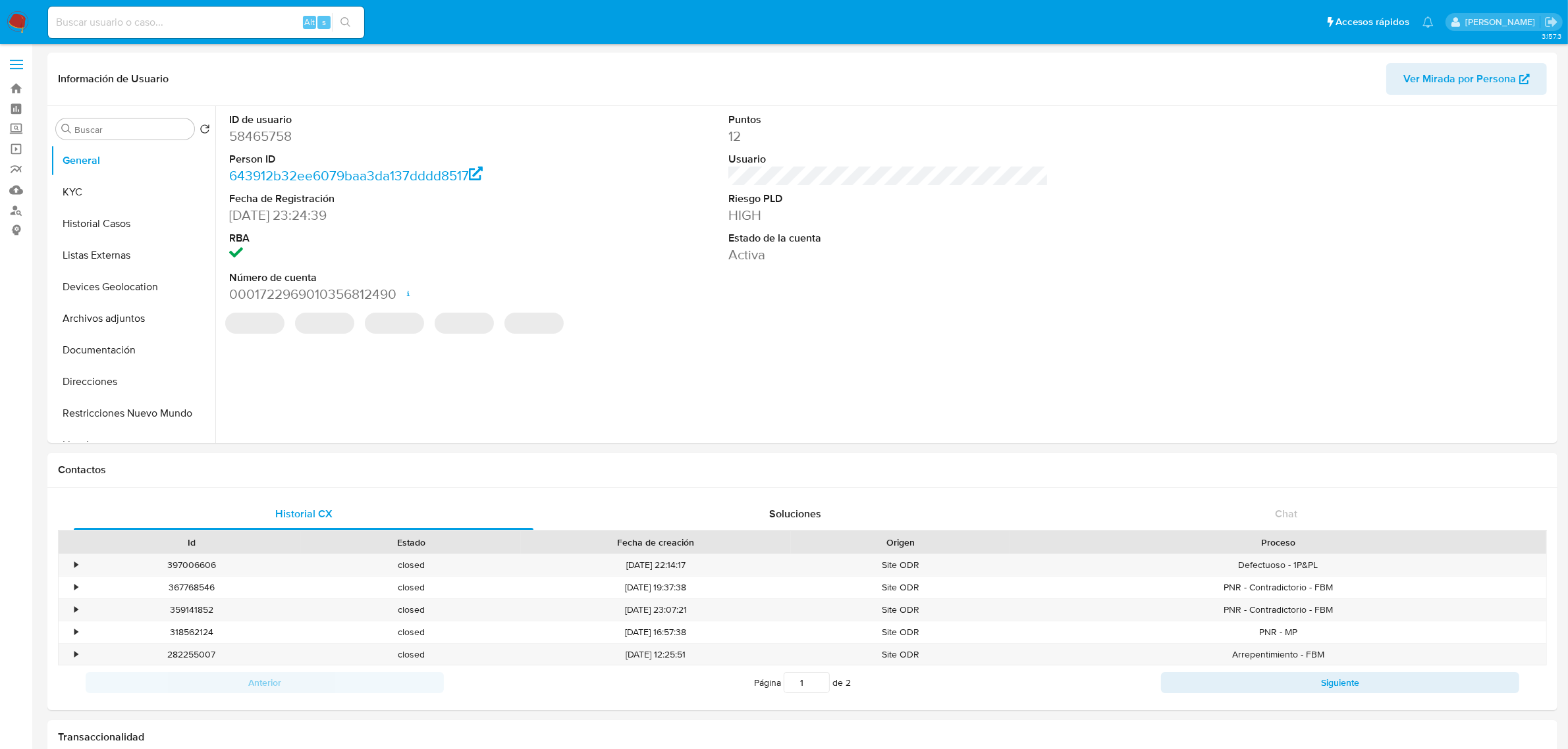
select select "10"
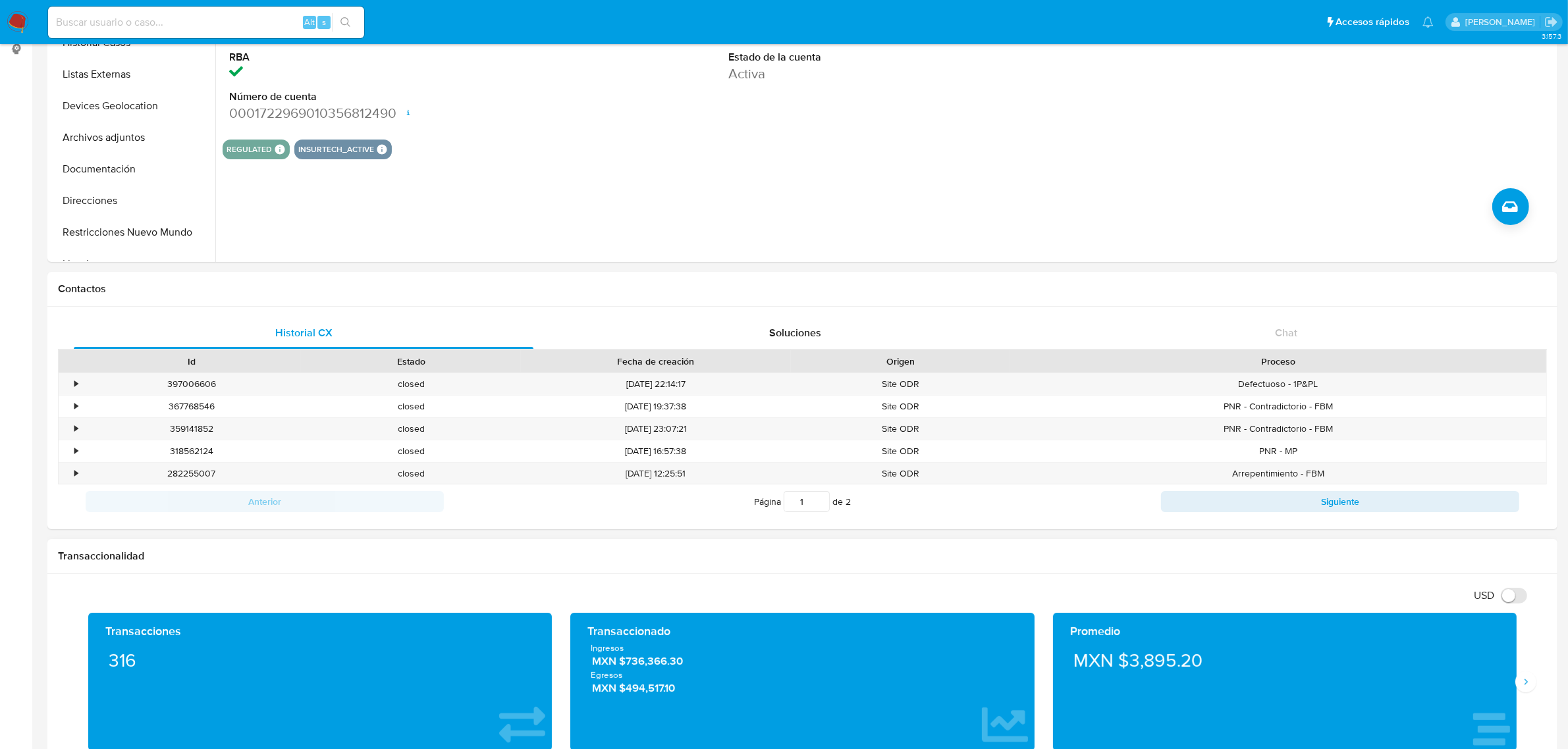
scroll to position [247, 0]
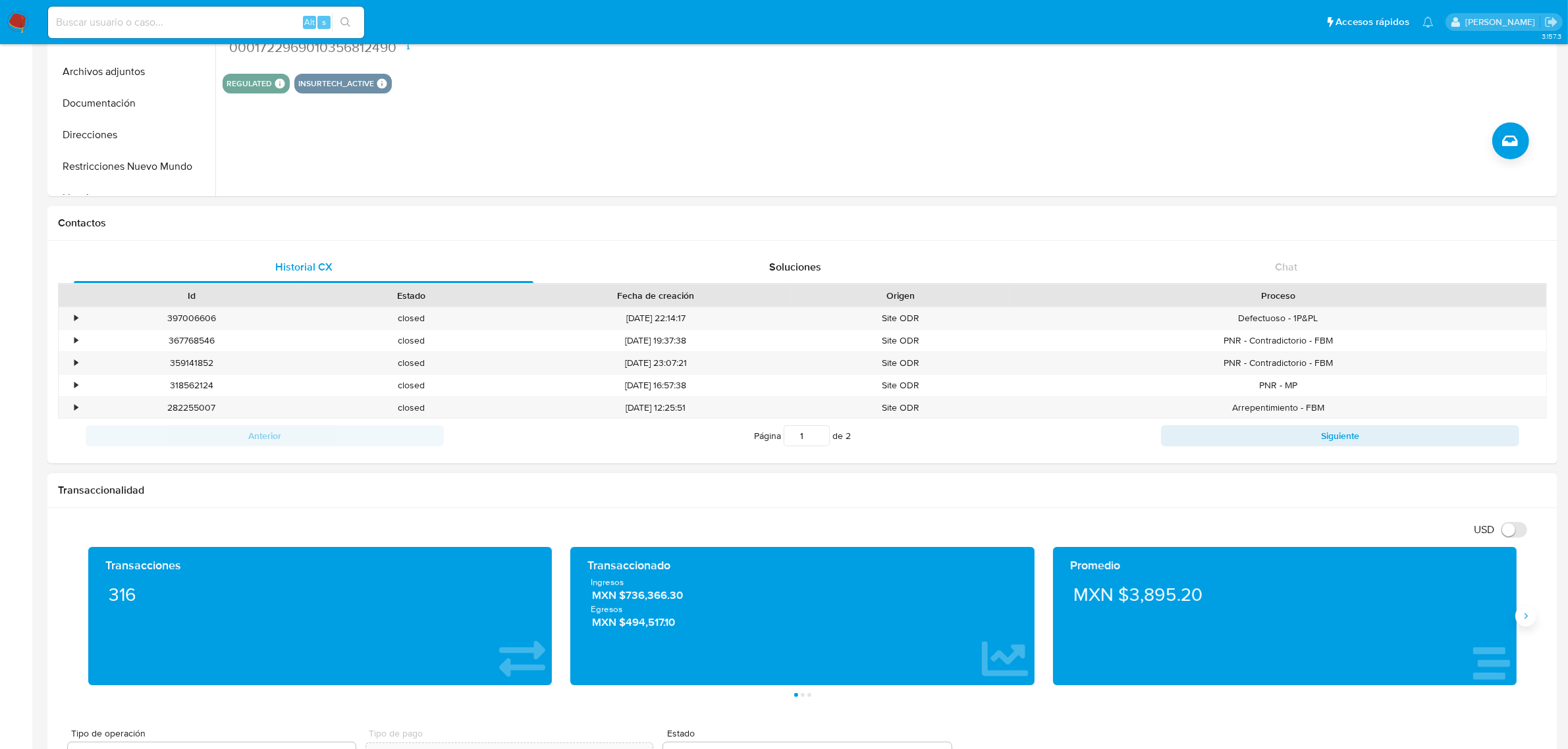
click at [1530, 614] on icon "Siguiente" at bounding box center [1525, 616] width 11 height 11
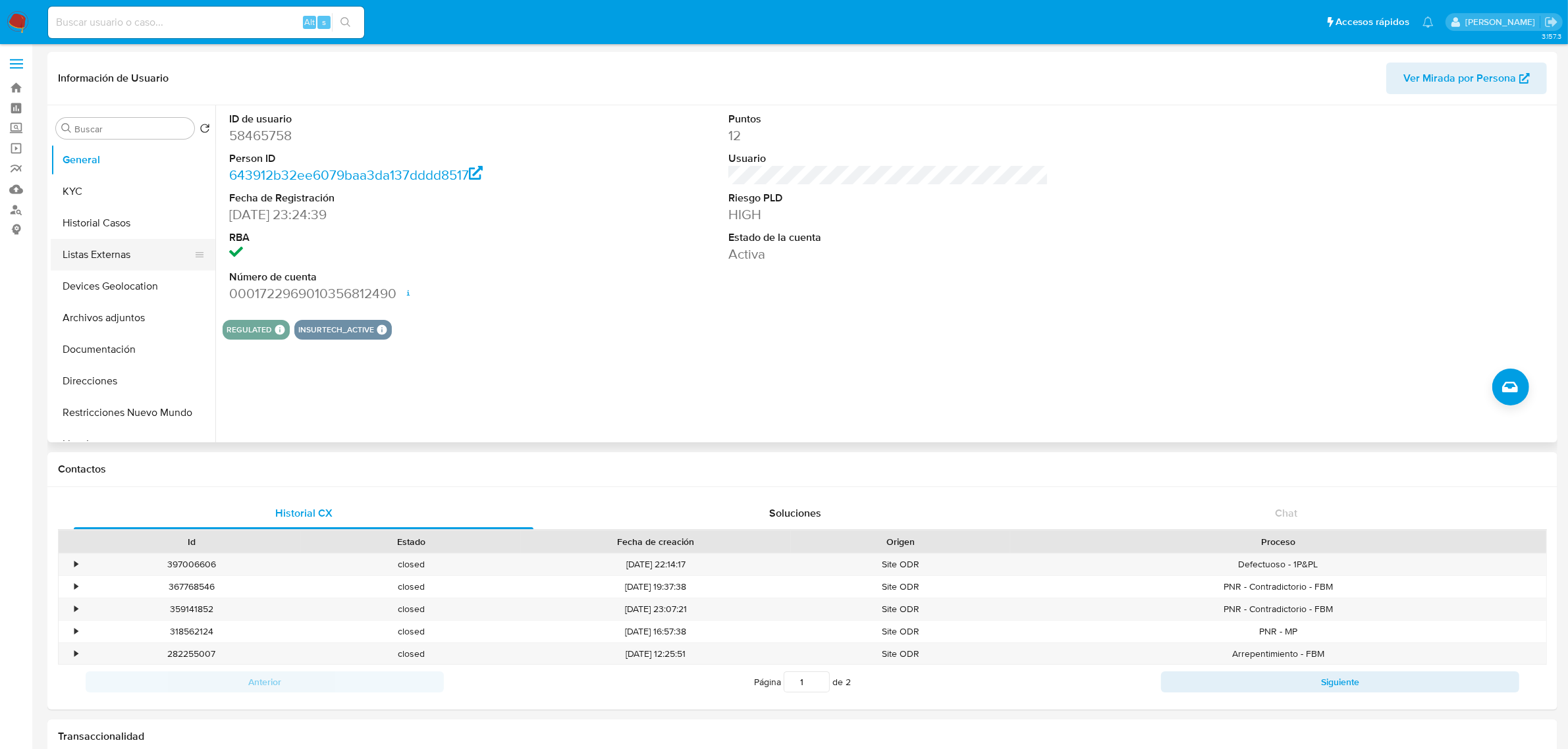
scroll to position [0, 0]
click at [138, 196] on button "KYC" at bounding box center [128, 192] width 154 height 32
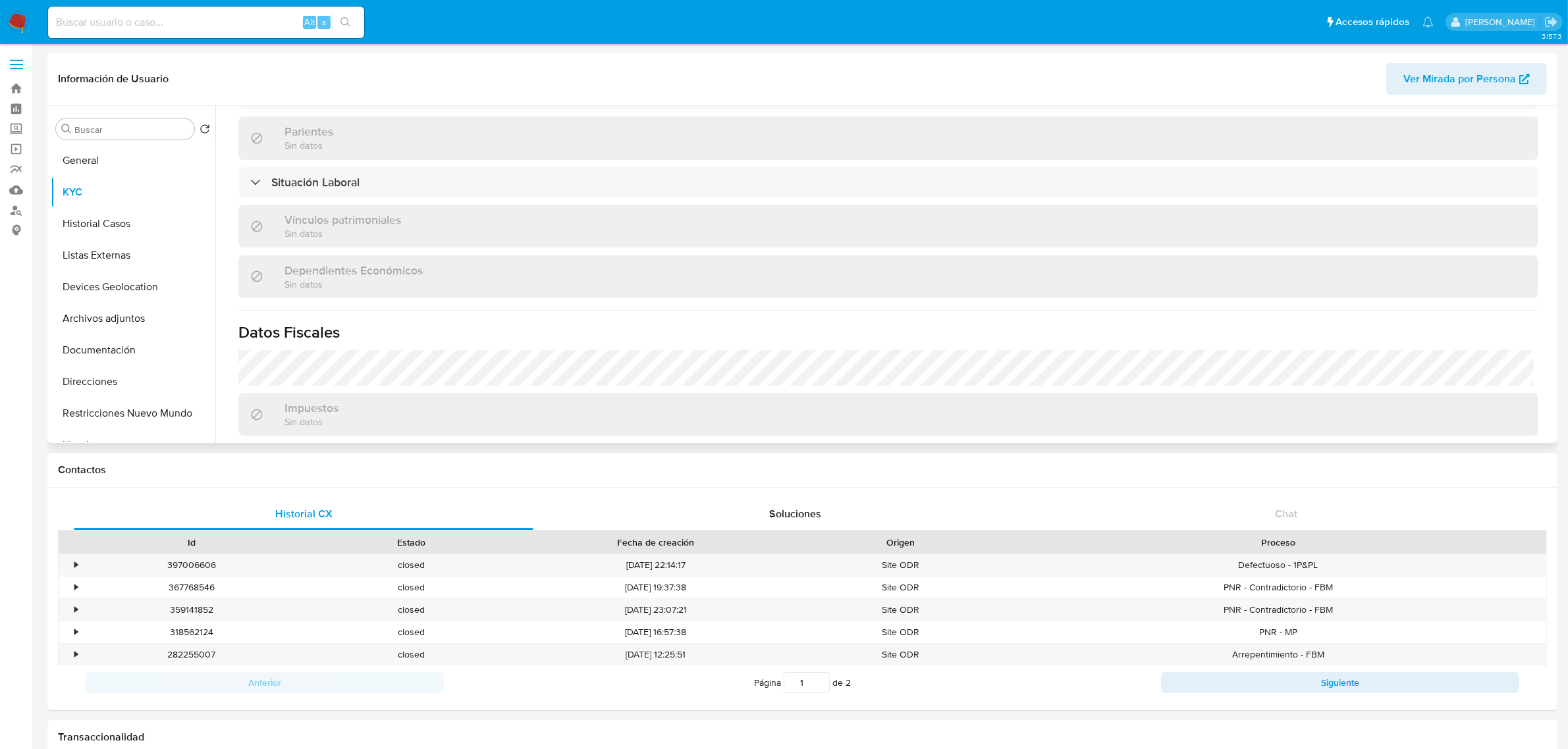
scroll to position [741, 0]
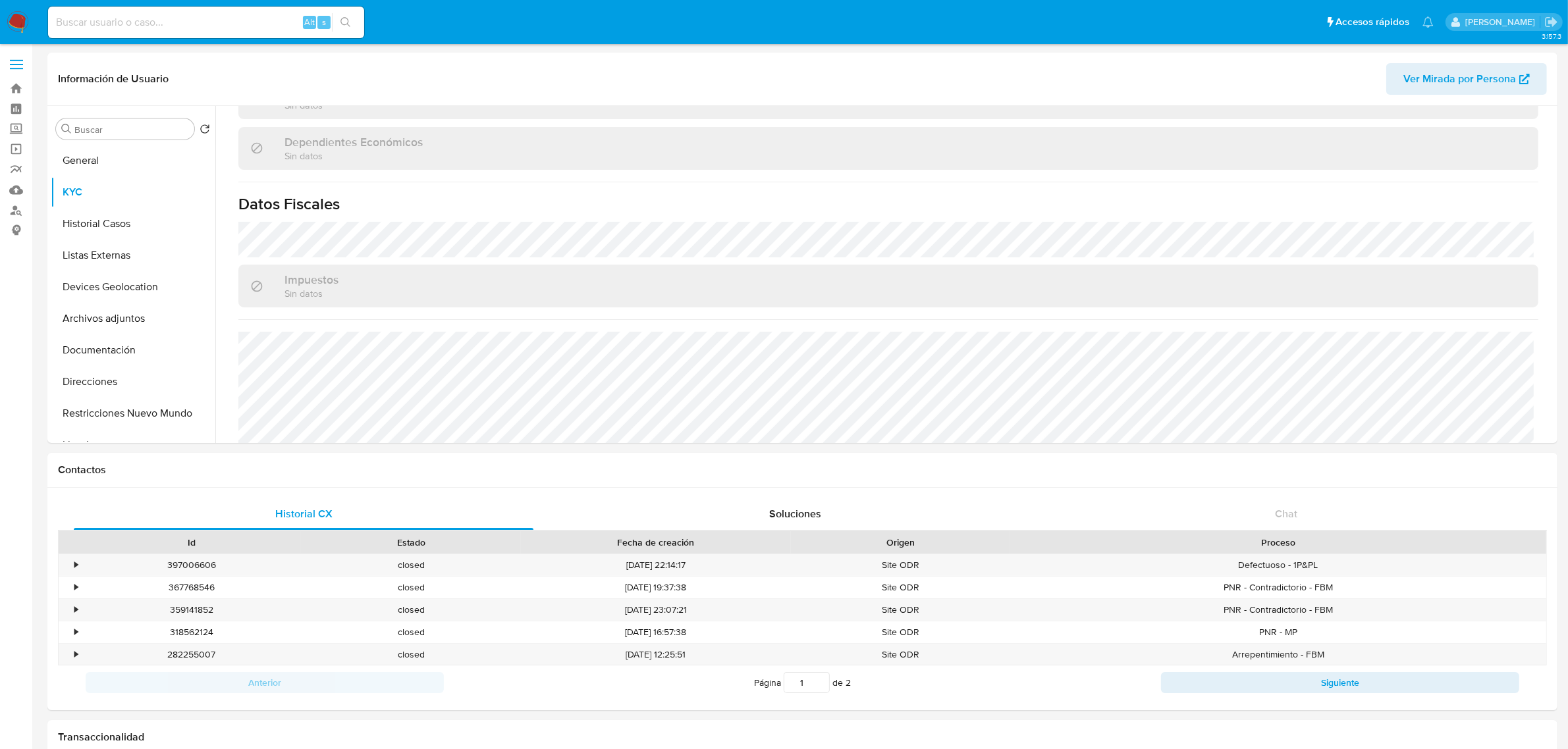
click at [166, 25] on input at bounding box center [206, 23] width 316 height 18
paste input "1790735943"
type input "1790735943"
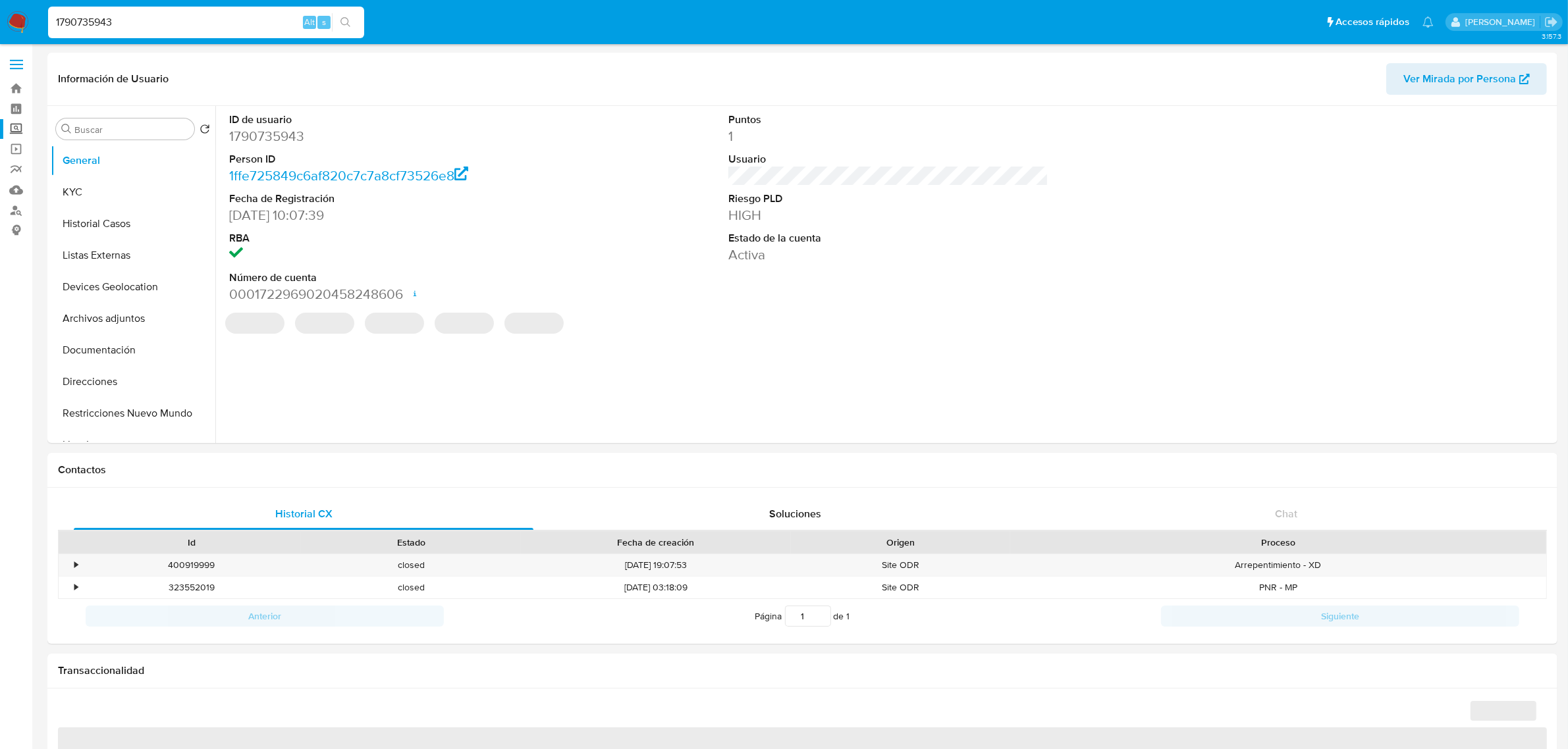
select select "10"
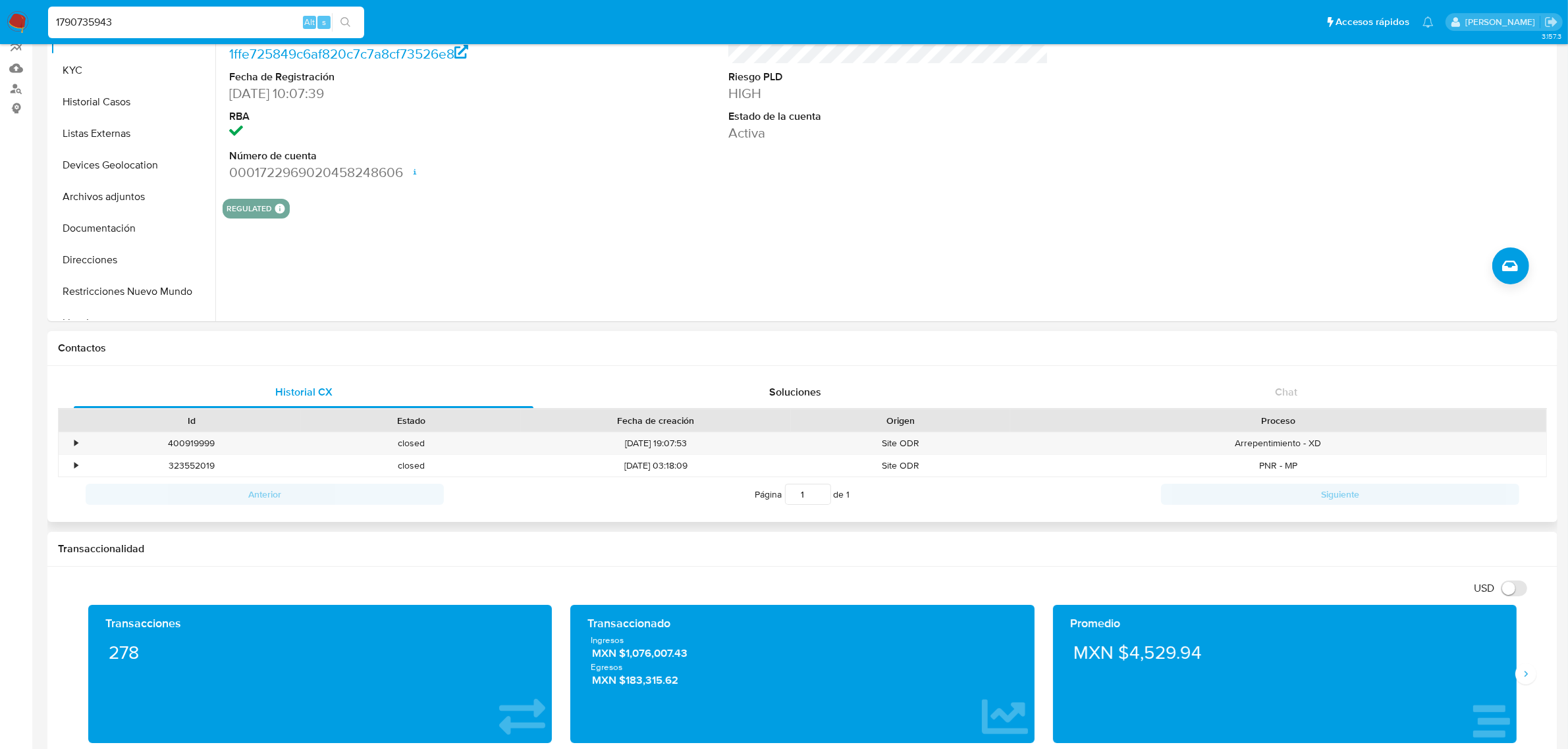
scroll to position [165, 0]
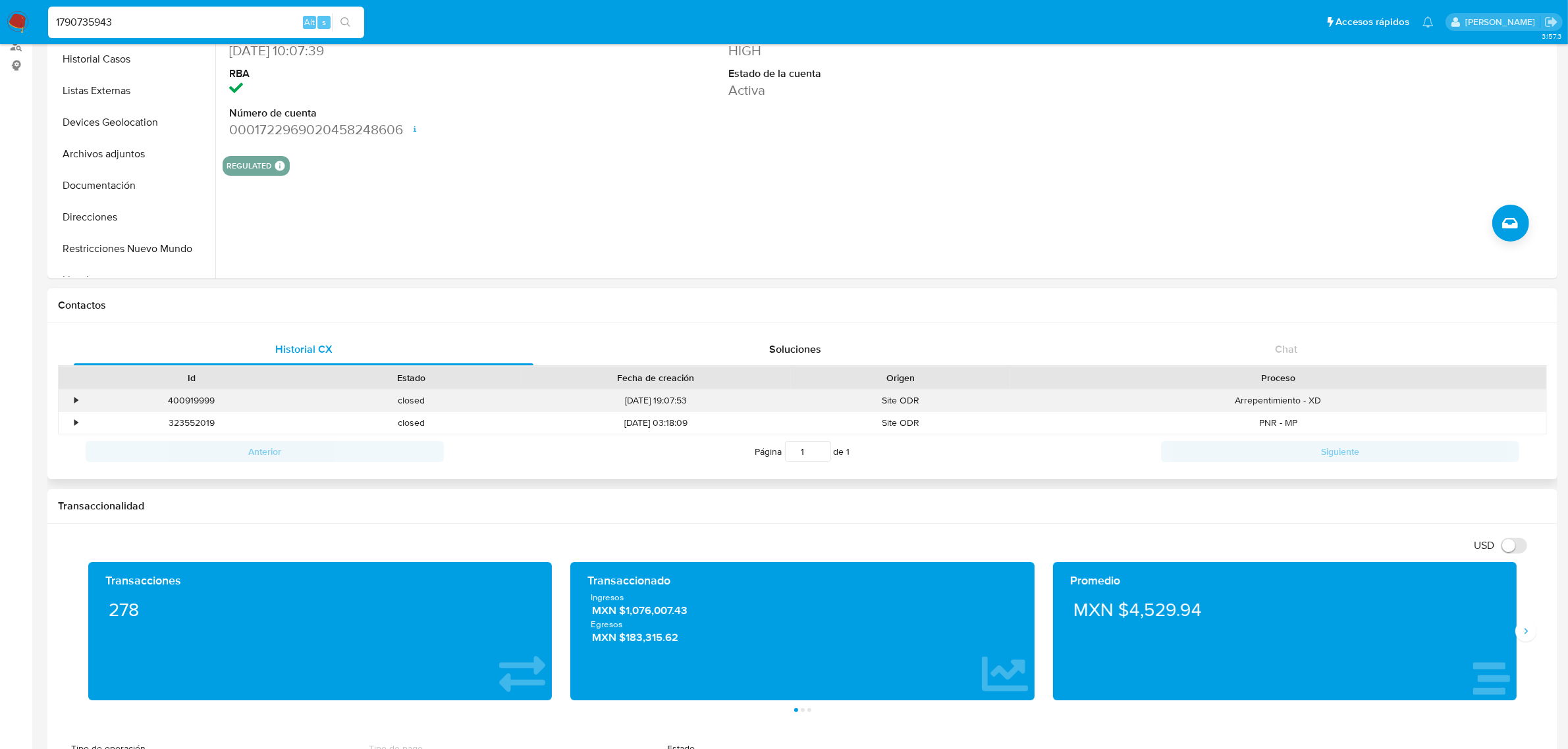
click at [75, 395] on div "•" at bounding box center [76, 400] width 4 height 12
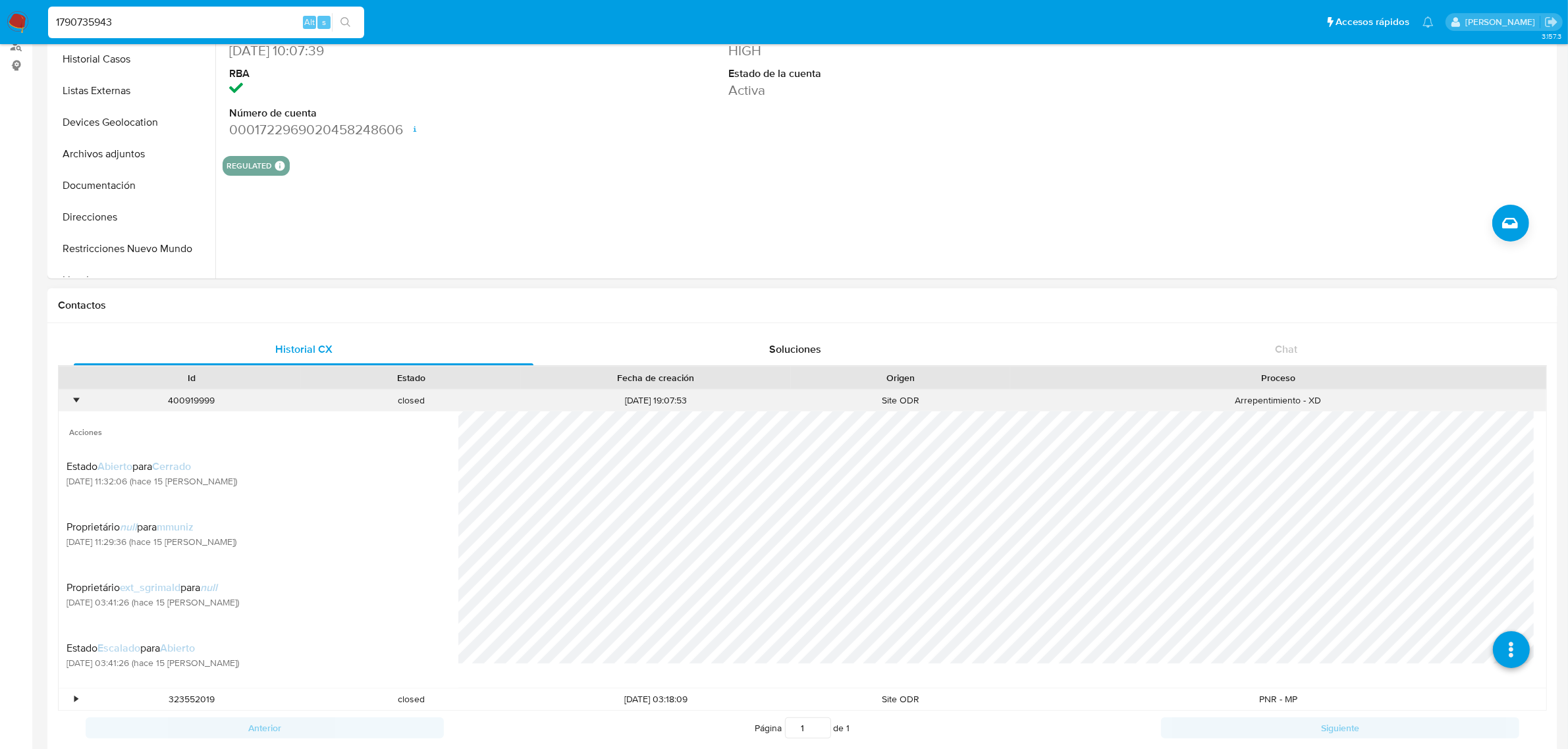
scroll to position [131, 0]
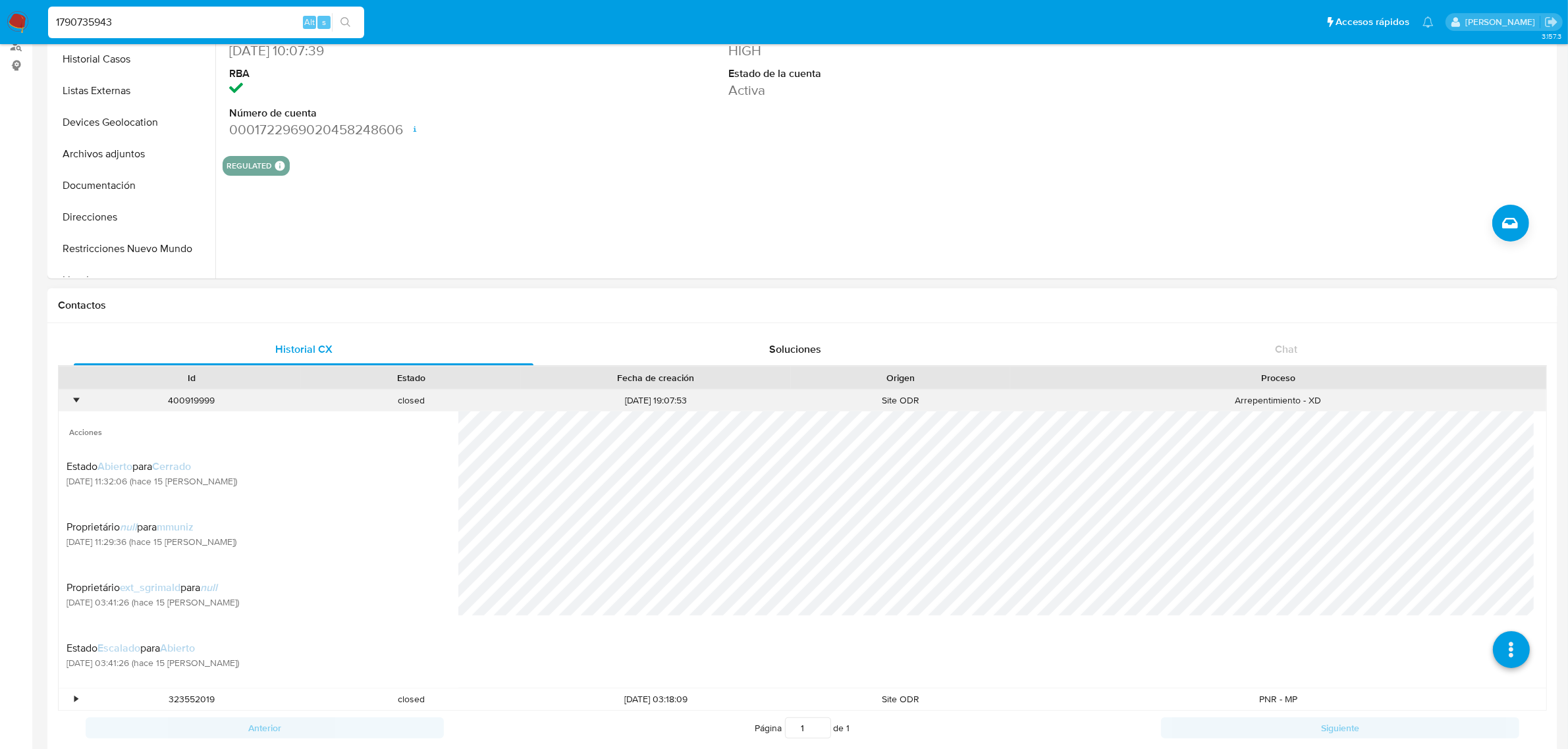
drag, startPoint x: 73, startPoint y: 401, endPoint x: 73, endPoint y: 408, distance: 7.0
click at [74, 401] on div "•" at bounding box center [76, 400] width 4 height 12
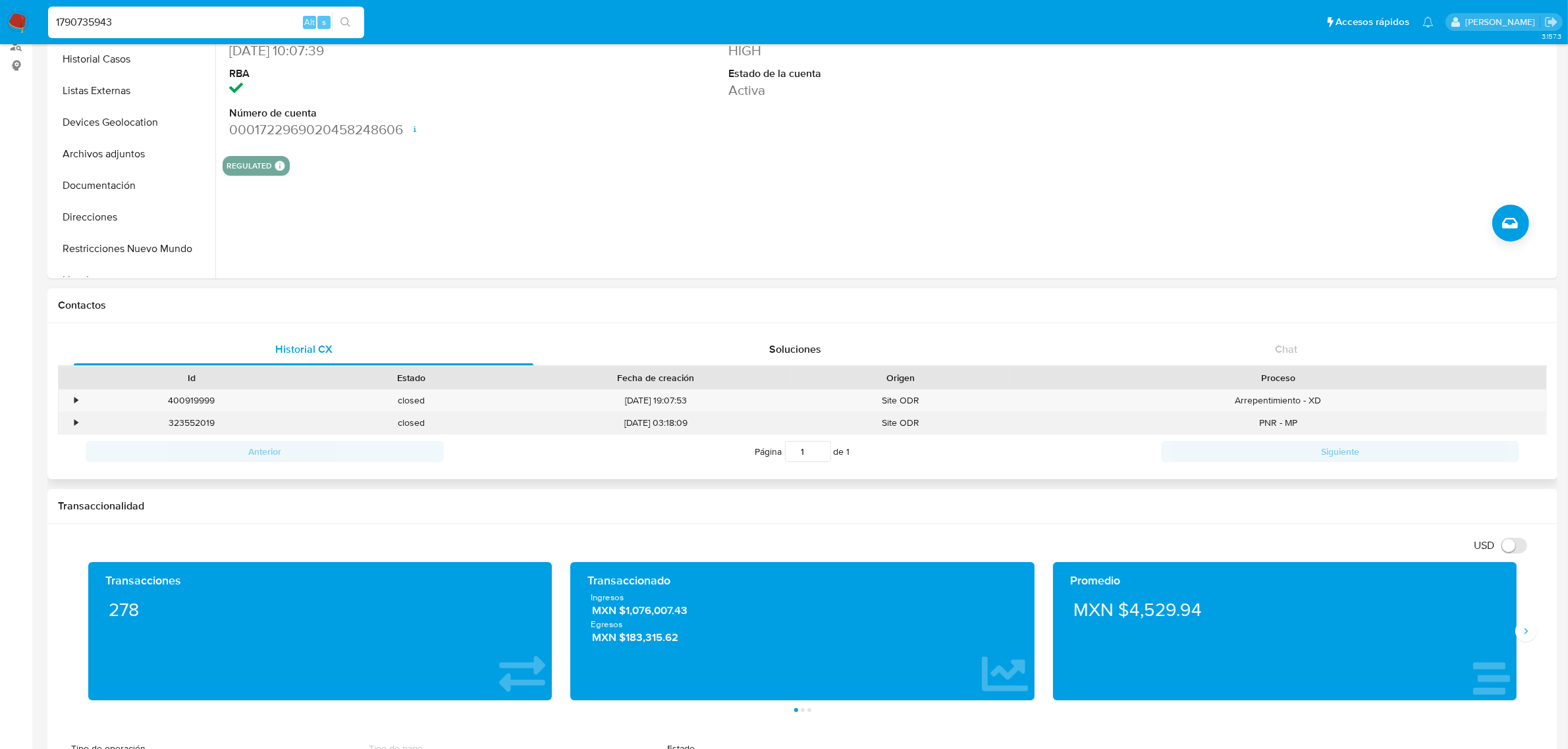
drag, startPoint x: 89, startPoint y: 427, endPoint x: 82, endPoint y: 430, distance: 7.6
click at [89, 428] on div "323552019" at bounding box center [191, 422] width 219 height 22
click at [81, 428] on div "•" at bounding box center [70, 422] width 23 height 22
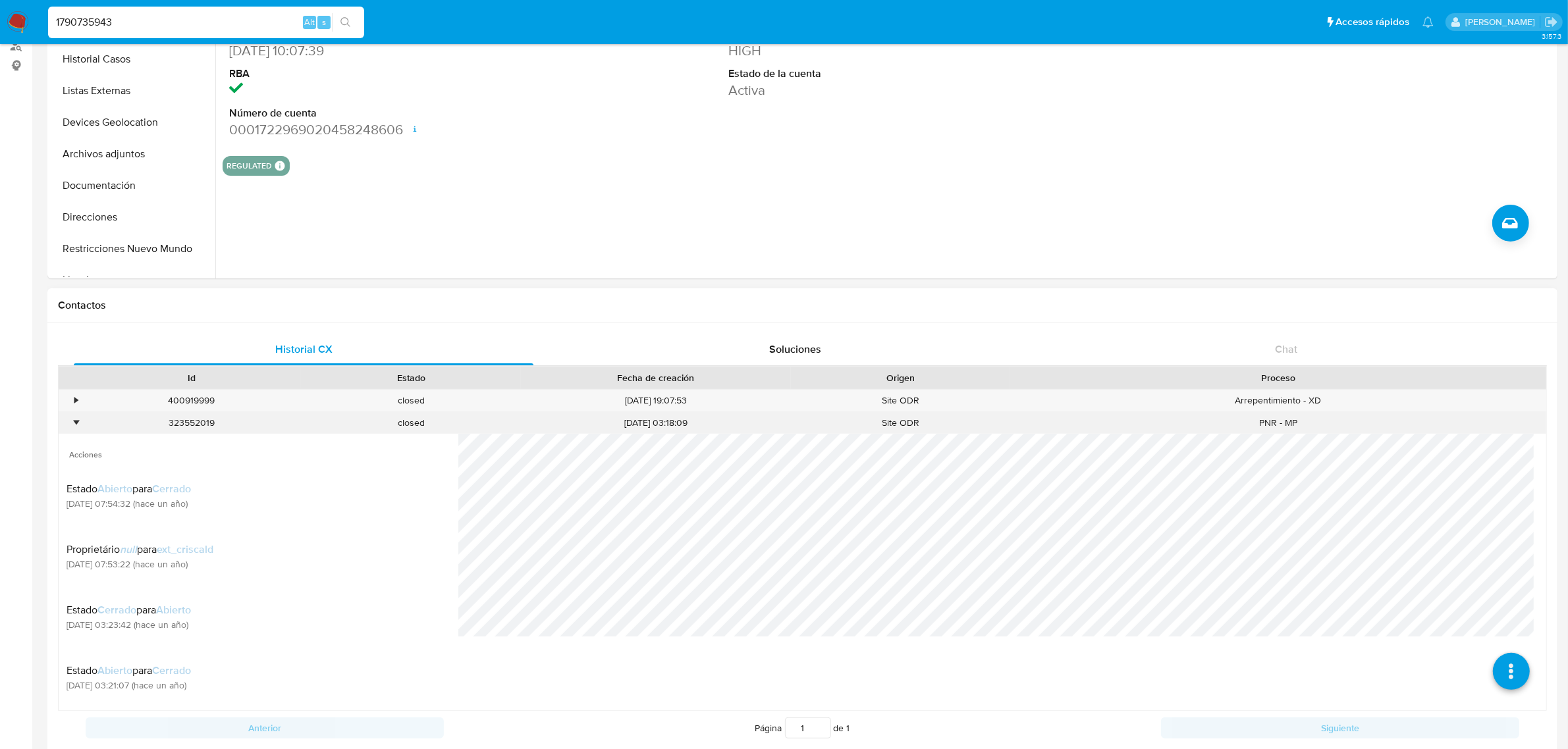
click at [81, 428] on div "•" at bounding box center [70, 422] width 23 height 22
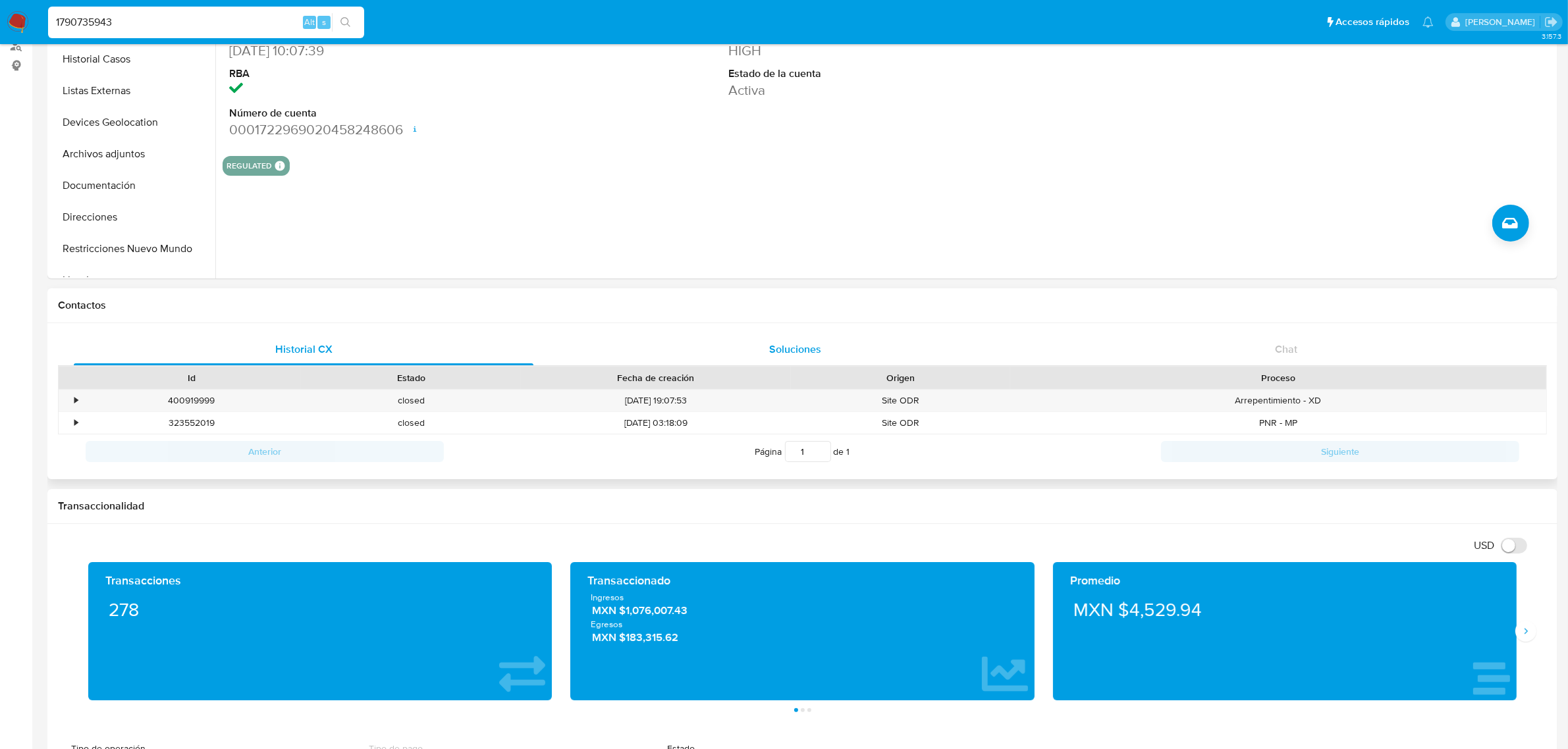
click at [788, 346] on span "Soluciones" at bounding box center [795, 349] width 52 height 15
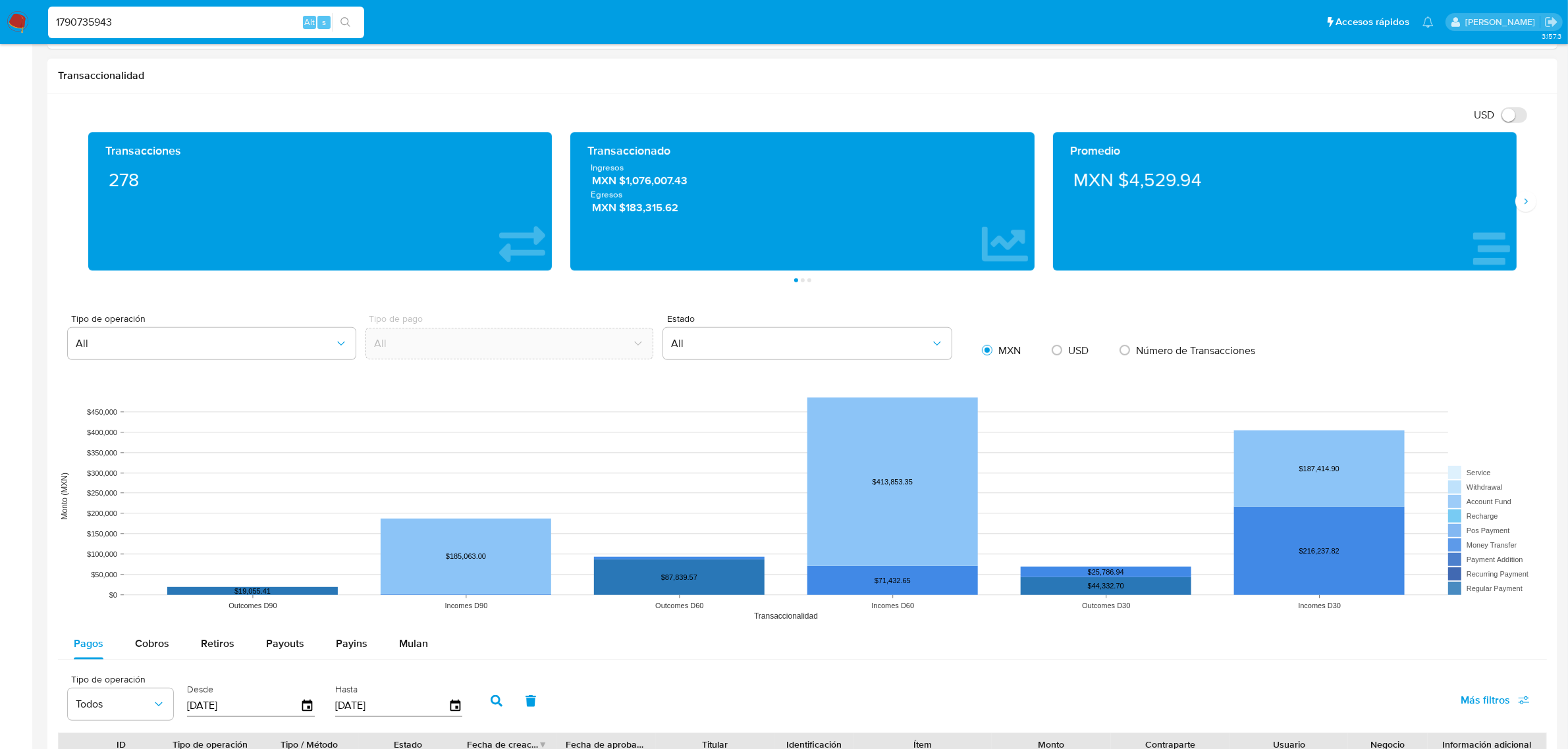
scroll to position [741, 0]
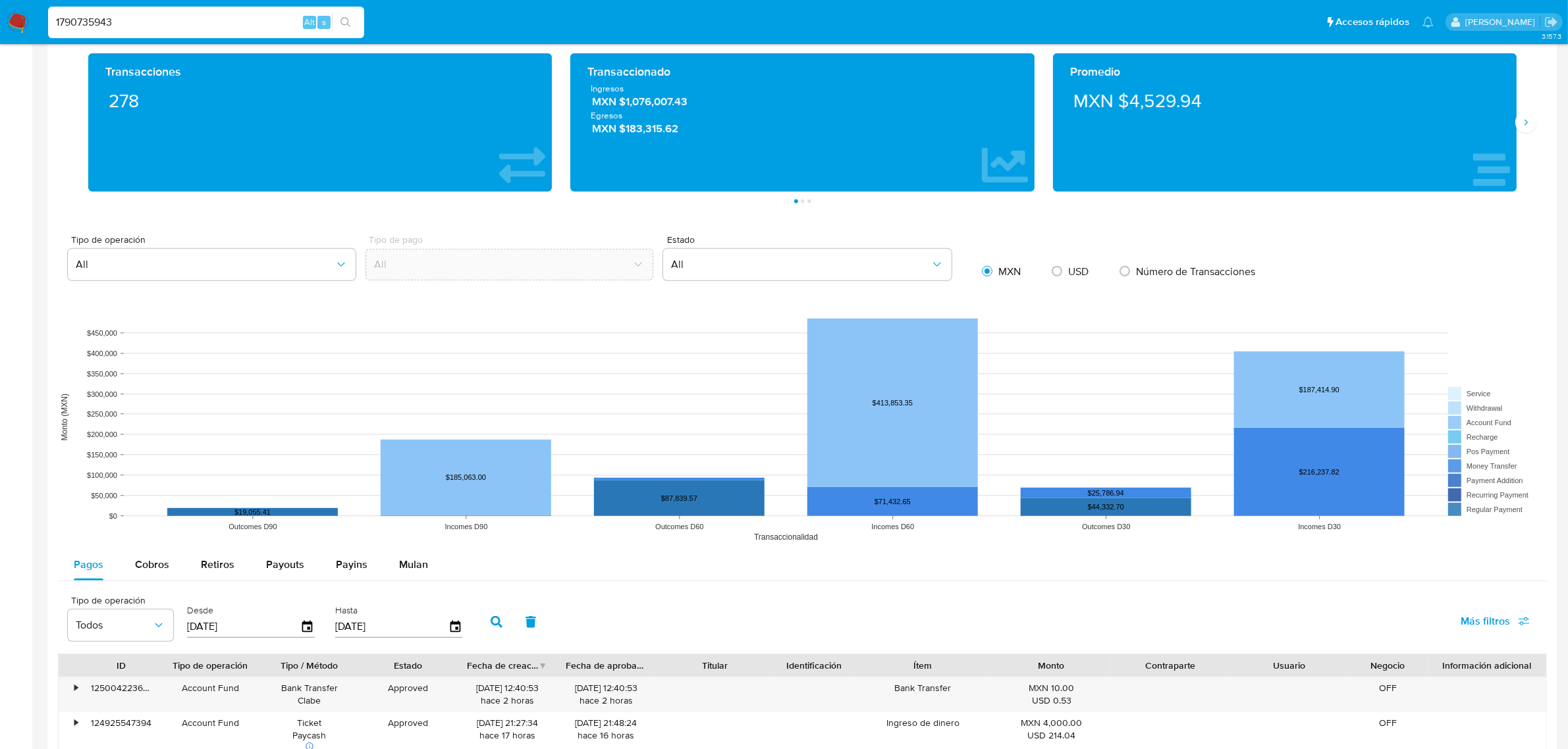
click at [1531, 139] on div "Transacciones 278 Transaccionado Ingresos MXN $1,076,007.43 Egresos MXN $183,31…" at bounding box center [802, 128] width 1488 height 150
click at [1532, 133] on div "Transacciones 278 Transaccionado Ingresos MXN $1,076,007.43 Egresos MXN $183,31…" at bounding box center [802, 128] width 1488 height 150
click at [1525, 128] on icon "Siguiente" at bounding box center [1525, 123] width 11 height 11
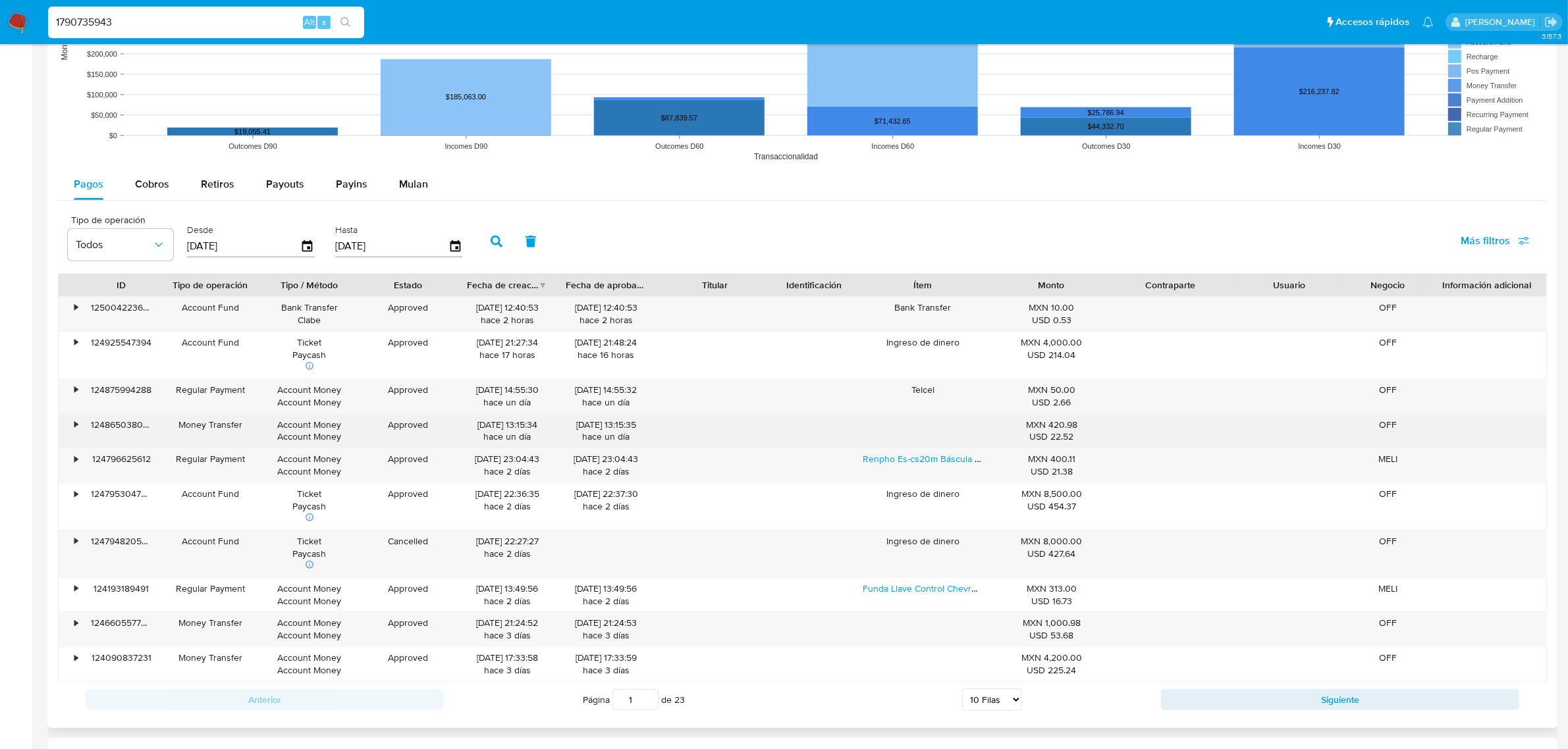
scroll to position [1234, 0]
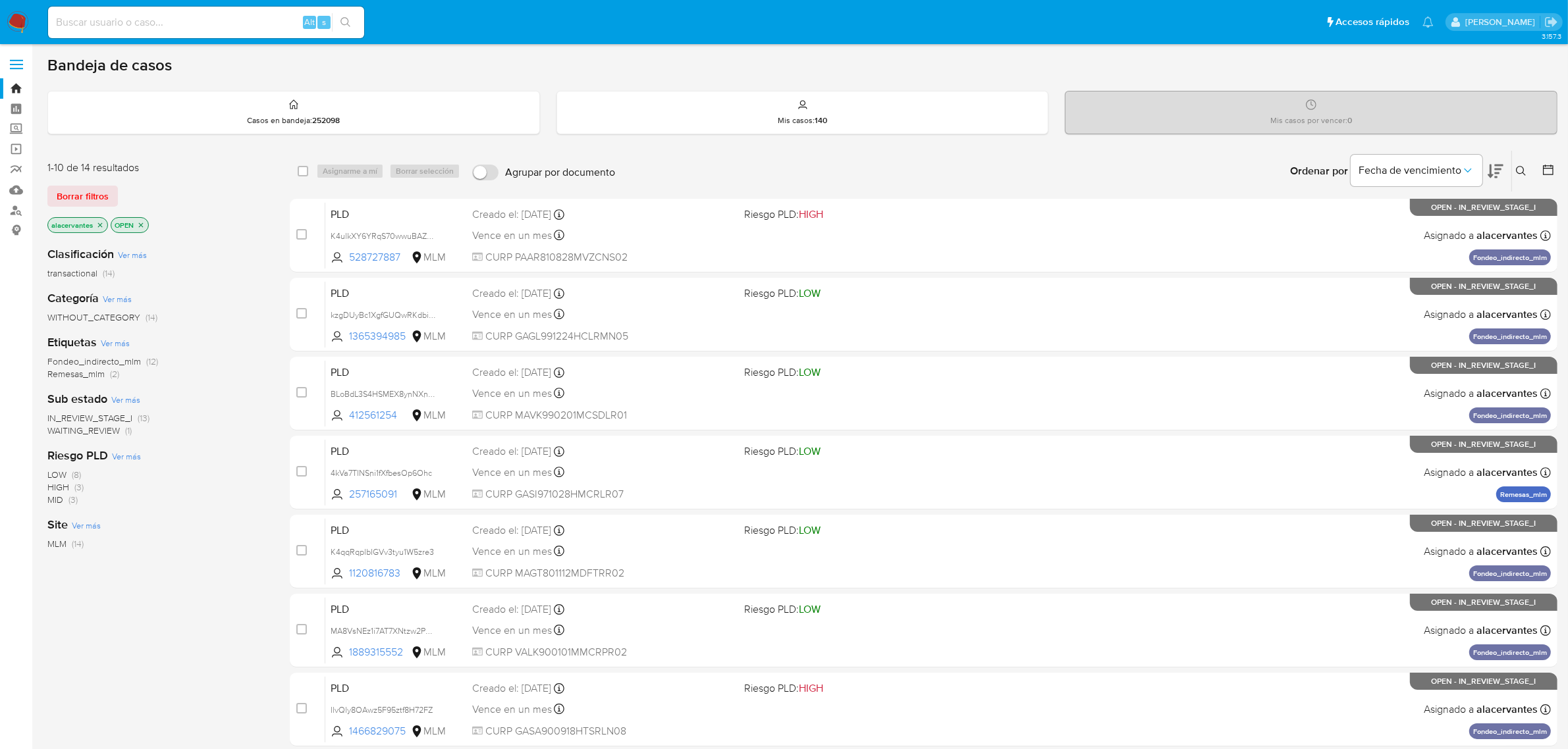
click at [256, 18] on input at bounding box center [206, 23] width 316 height 18
paste input "INTEGRADORA DE SERVICIOS LOGISTICOS GLP,"
click at [260, 22] on input "INTEGRADORA DE SERVICIOS LOGISTICOS GLP," at bounding box center [206, 23] width 316 height 18
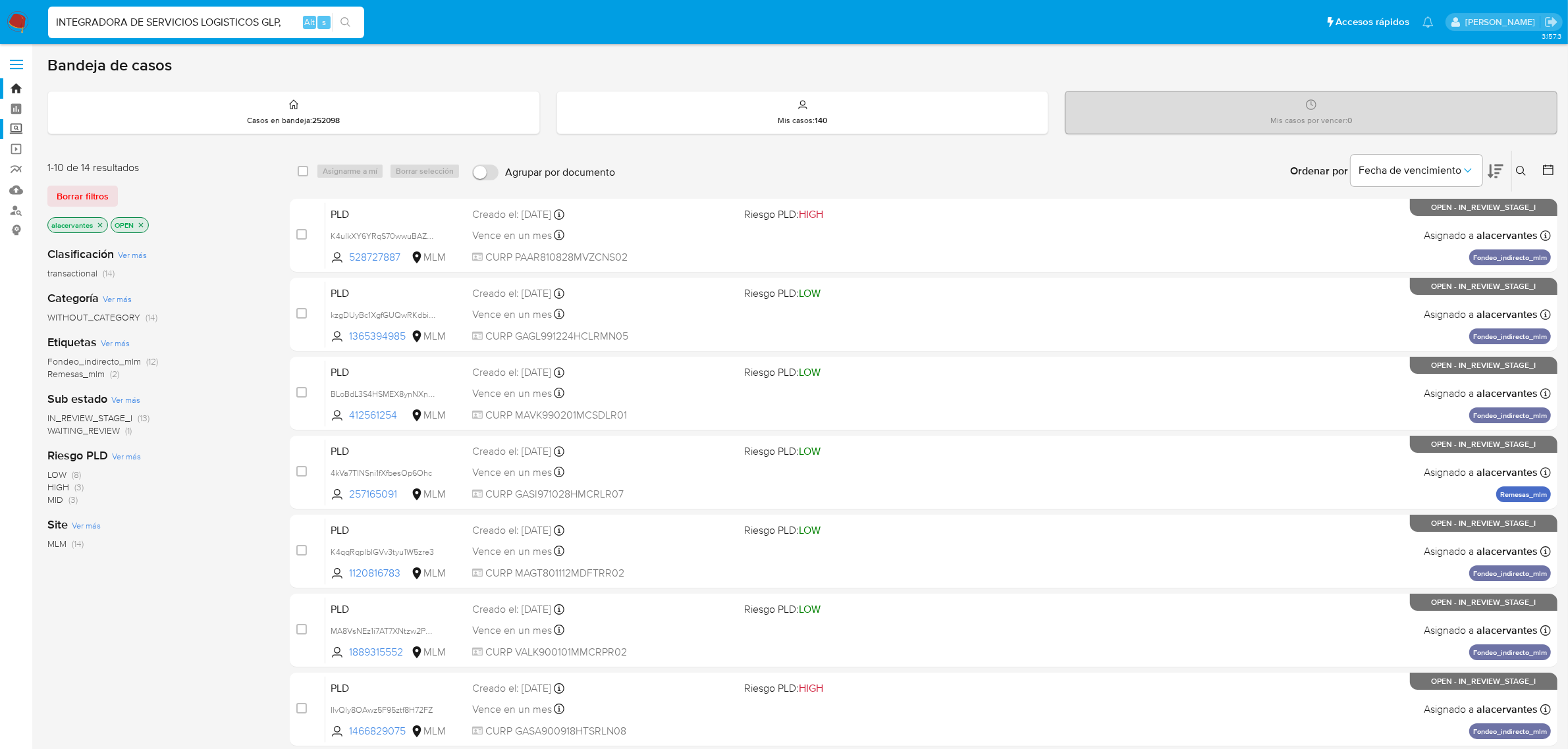
type input "INTEGRADORA DE SERVICIOS LOGISTICOS GLP,"
click at [15, 135] on label "Screening" at bounding box center [78, 129] width 157 height 20
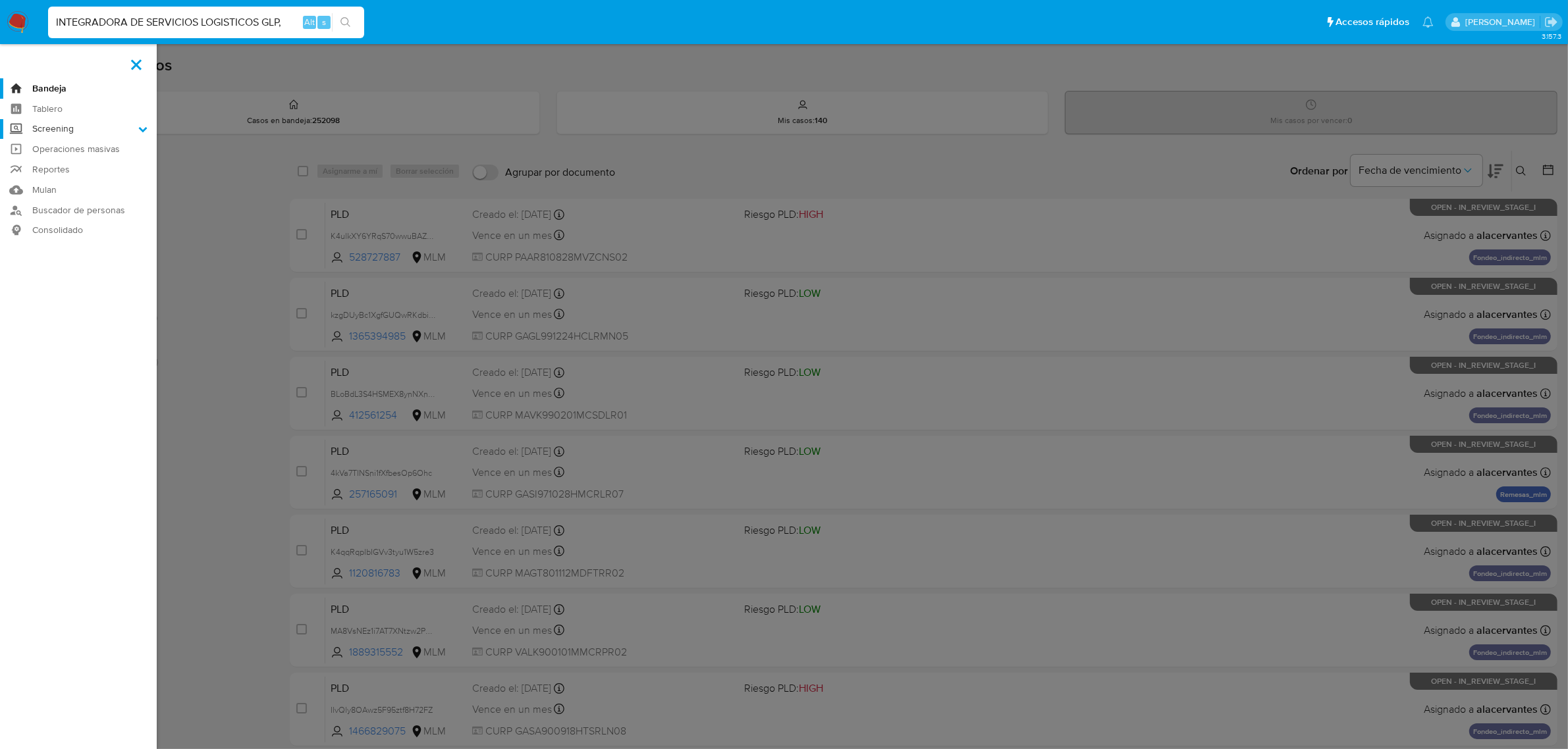
click at [0, 0] on input "Screening" at bounding box center [0, 0] width 0 height 0
click at [49, 181] on link "Herramientas" at bounding box center [78, 180] width 157 height 17
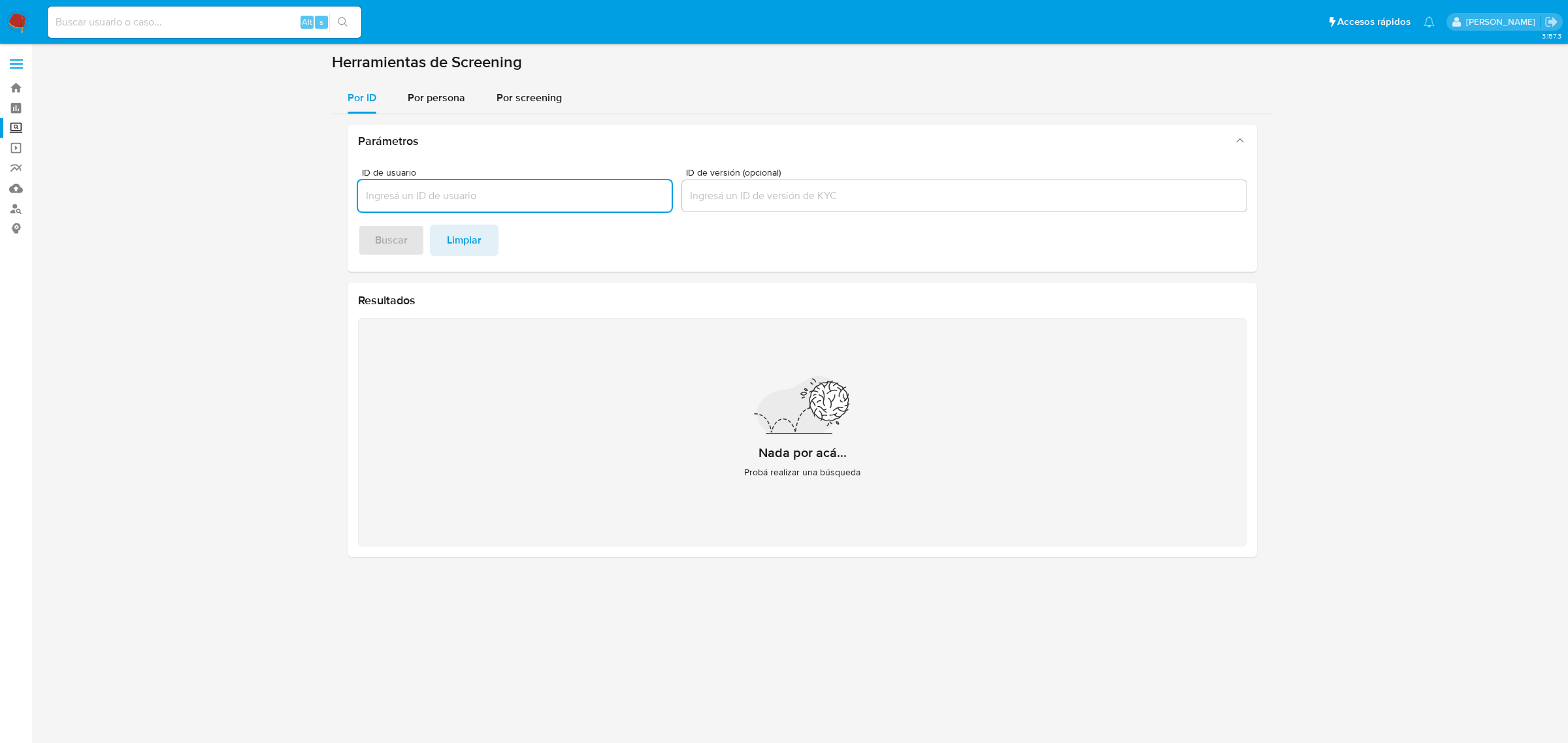
click at [420, 193] on input "ID de usuario" at bounding box center [515, 196] width 314 height 17
click at [412, 79] on section "Herramientas de Screening Por ID Por persona Por screening Parámetros ID de usu…" at bounding box center [802, 309] width 940 height 515
click at [422, 99] on span "Por persona" at bounding box center [436, 97] width 57 height 15
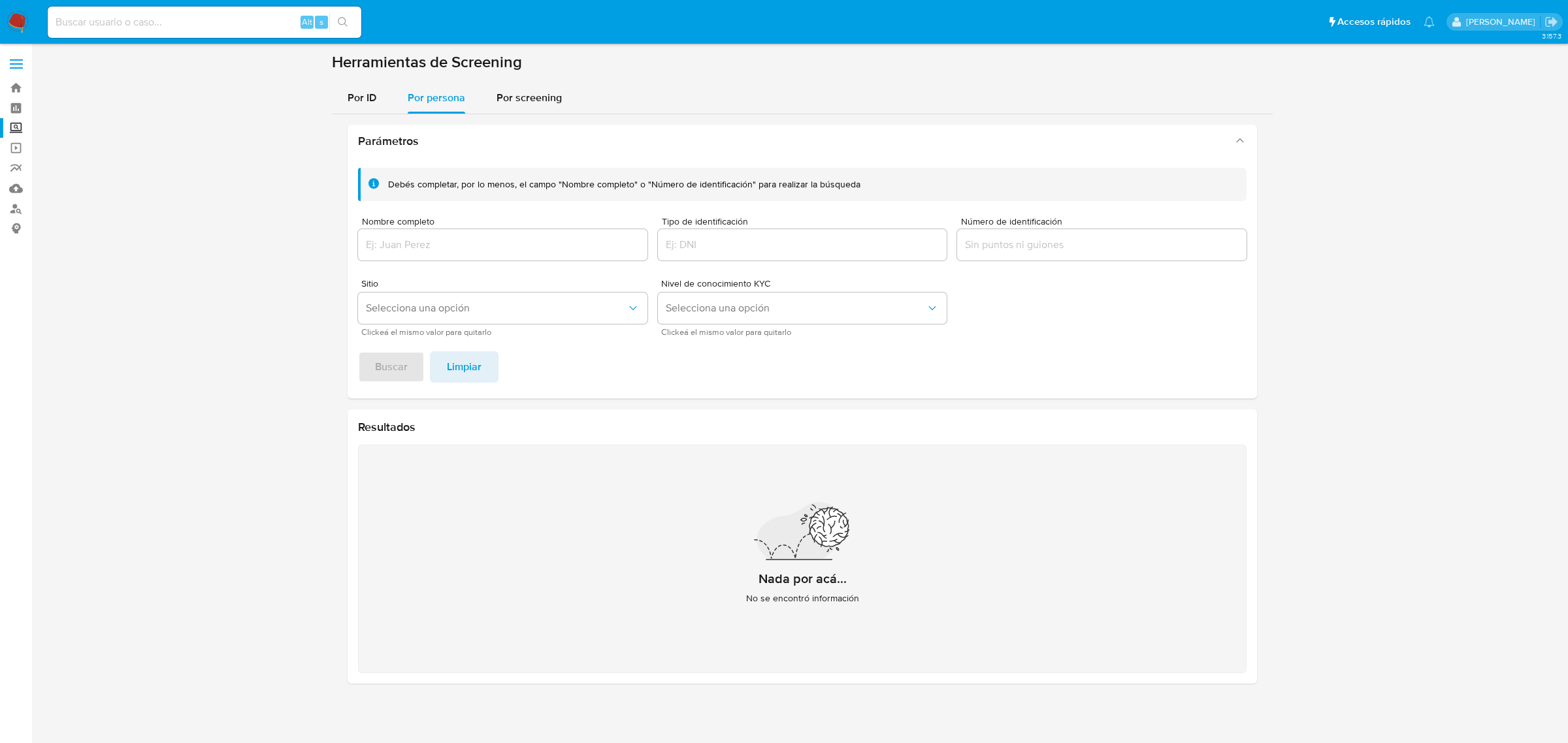
drag, startPoint x: 459, startPoint y: 229, endPoint x: 462, endPoint y: 236, distance: 7.6
click at [461, 230] on div at bounding box center [502, 245] width 289 height 31
click at [466, 246] on input "Nombre completo" at bounding box center [502, 245] width 289 height 17
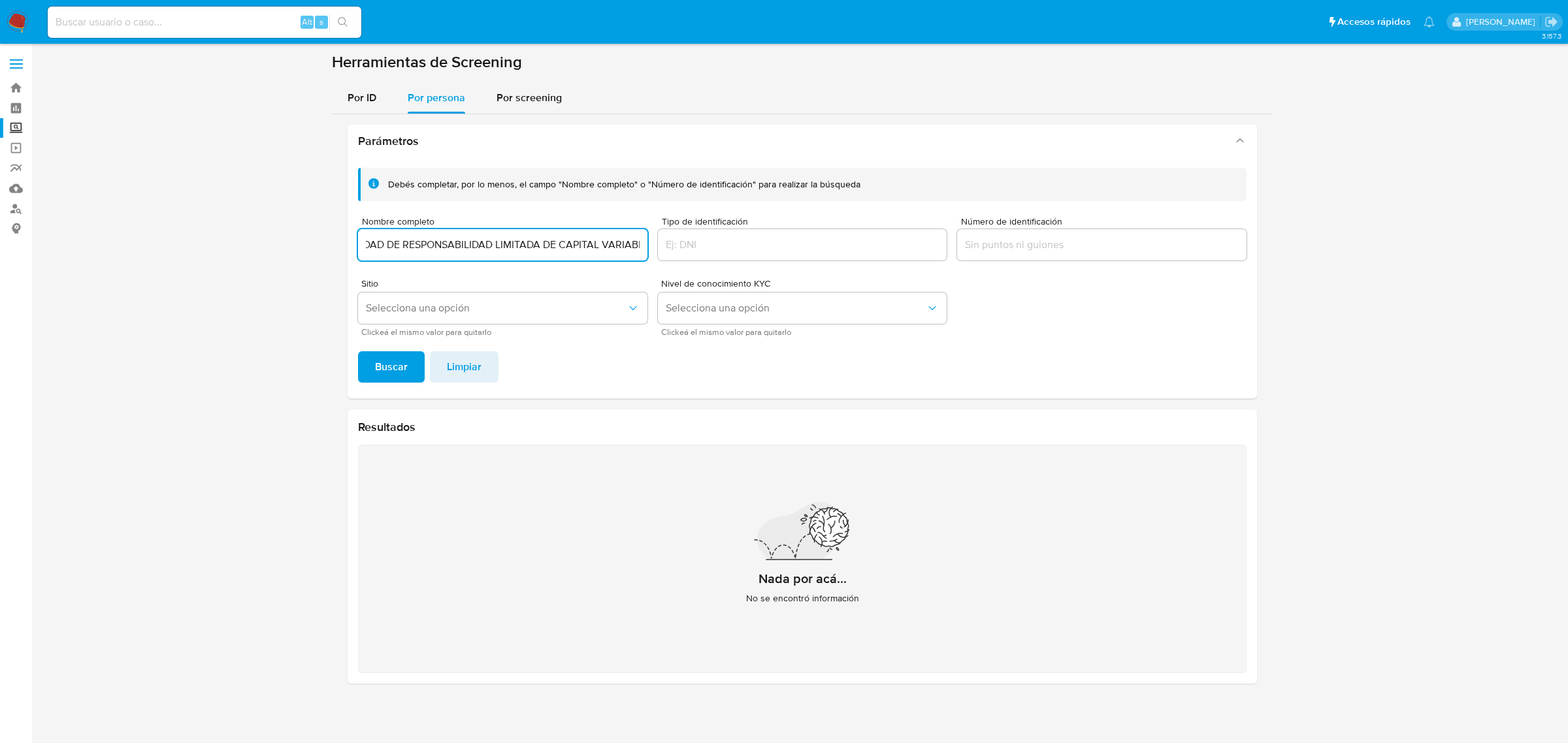
scroll to position [0, 269]
click at [390, 367] on span "Buscar" at bounding box center [391, 367] width 33 height 29
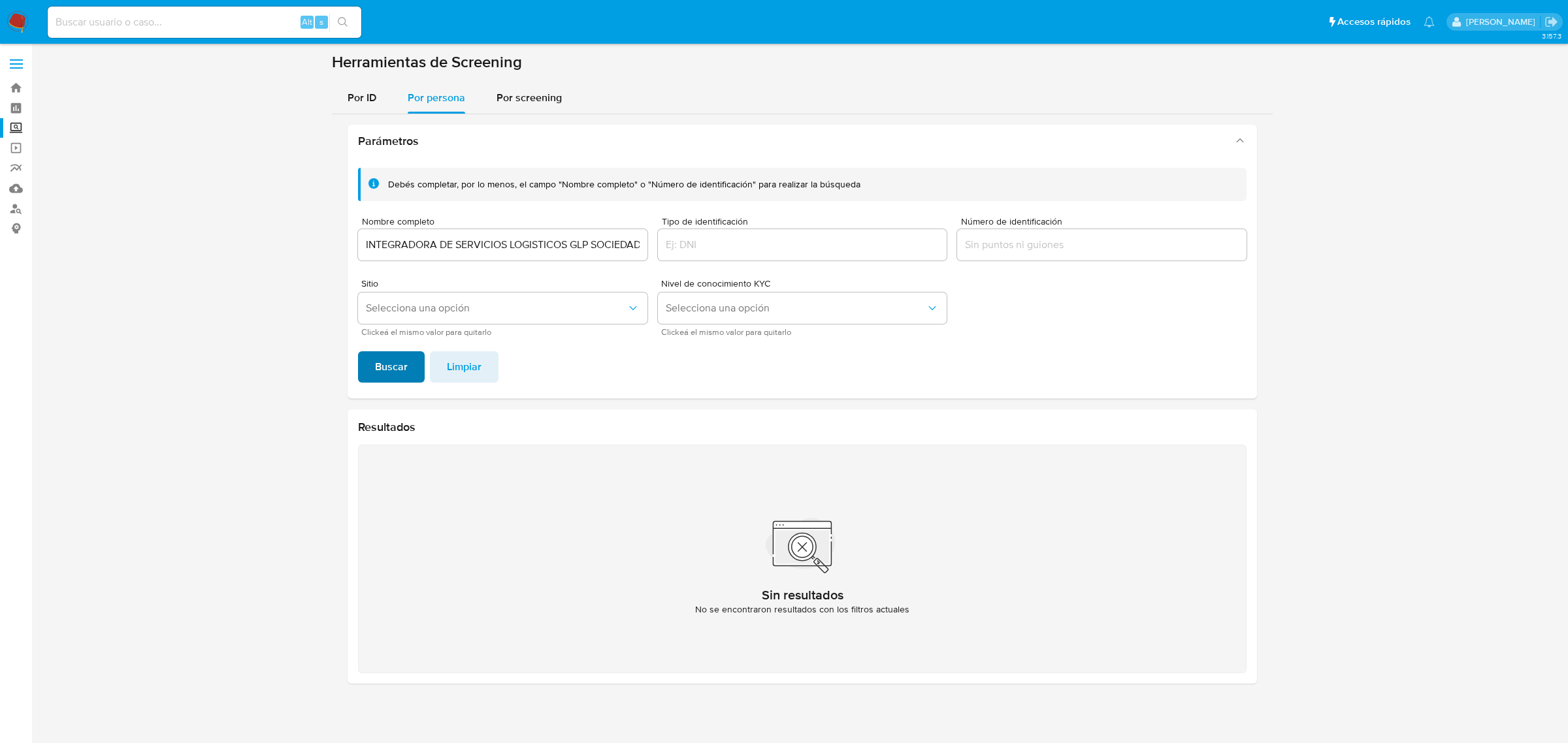
click at [390, 369] on span "Buscar" at bounding box center [391, 367] width 33 height 29
click at [559, 246] on input "INTEGRADORA DE SERVICIOS LOGISTICOS GLP SOCIEDAD DE RESPONSABILIDAD LIMITADA DE…" at bounding box center [502, 245] width 289 height 17
click at [575, 243] on input "INTEGRADORA DE SERVICIOS LOGISTICOS GLP SOCIEDAD DE RESPONSABILIDAD LIMITADA DE…" at bounding box center [502, 245] width 289 height 17
click at [582, 246] on input "INTEGRADORA DE SERVICIOS LOGISTICOS GLP SOCIEDAD DE RESPONSABILIDAD LIMITADA DE…" at bounding box center [502, 245] width 289 height 17
click at [582, 247] on input "INTEGRADORA DE SERVICIOS LOGISTICOS GLP SOCIEDAD DE RESPONSABILIDAD LIMITADA DE…" at bounding box center [502, 245] width 289 height 17
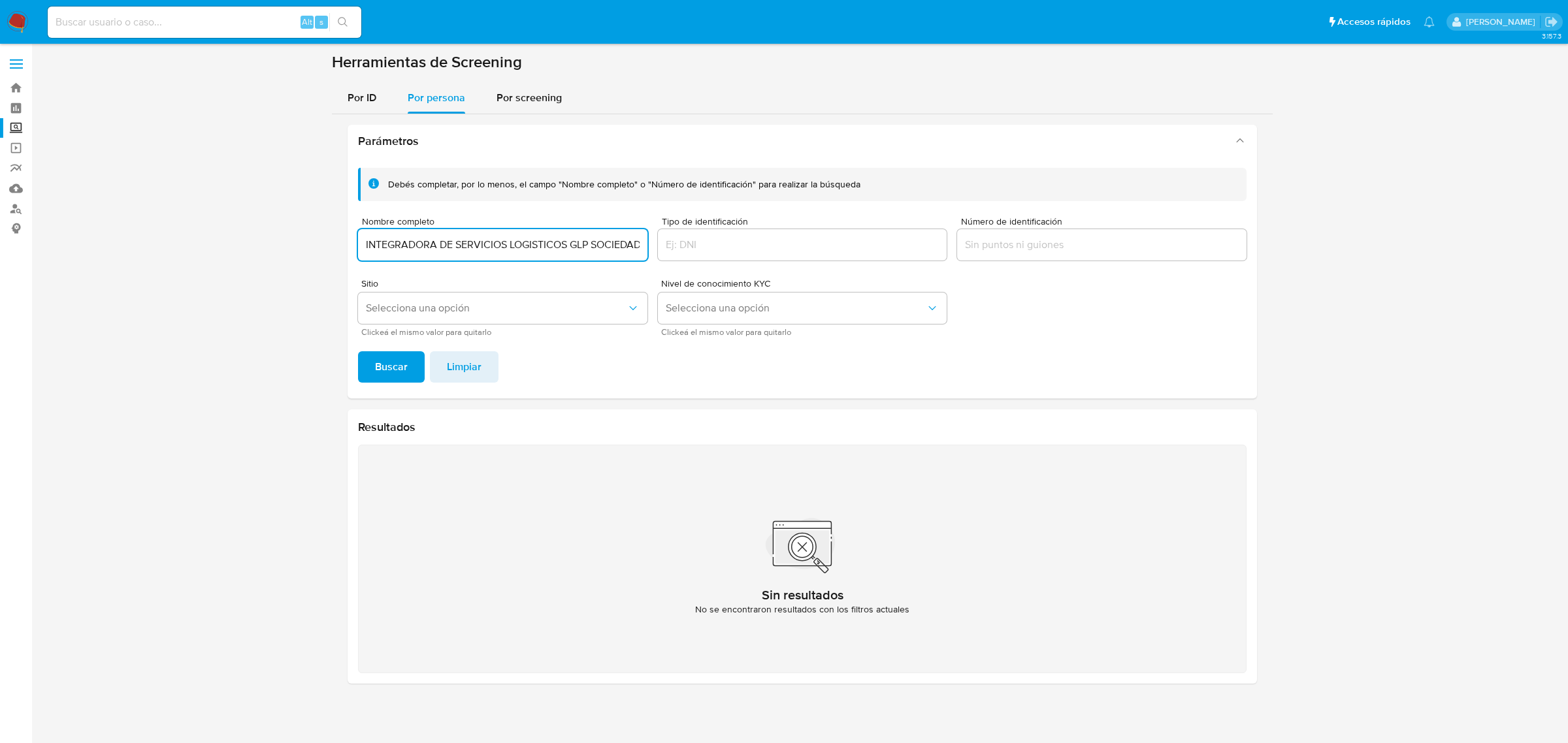
click at [582, 247] on input "INTEGRADORA DE SERVICIOS LOGISTICOS GLP SOCIEDAD DE RESPONSABILIDAD LIMITADA DE…" at bounding box center [502, 245] width 289 height 17
drag, startPoint x: 568, startPoint y: 247, endPoint x: 667, endPoint y: 243, distance: 99.1
click at [667, 243] on div "Debés completar, por lo menos, el campo "Nombre completo" o "Número de identifi…" at bounding box center [802, 251] width 888 height 168
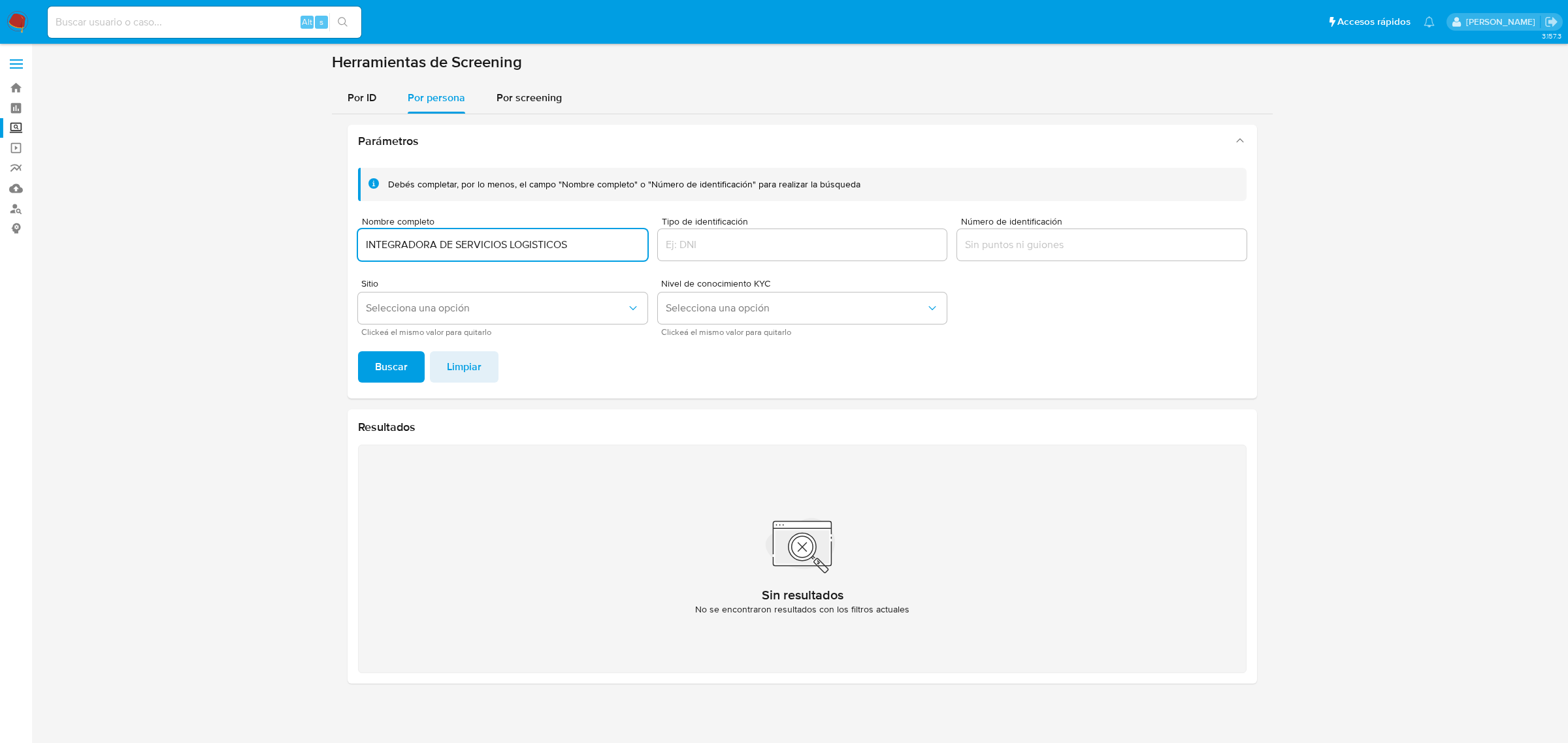
type input "INTEGRADORA DE SERVICIOS LOGISTICOS"
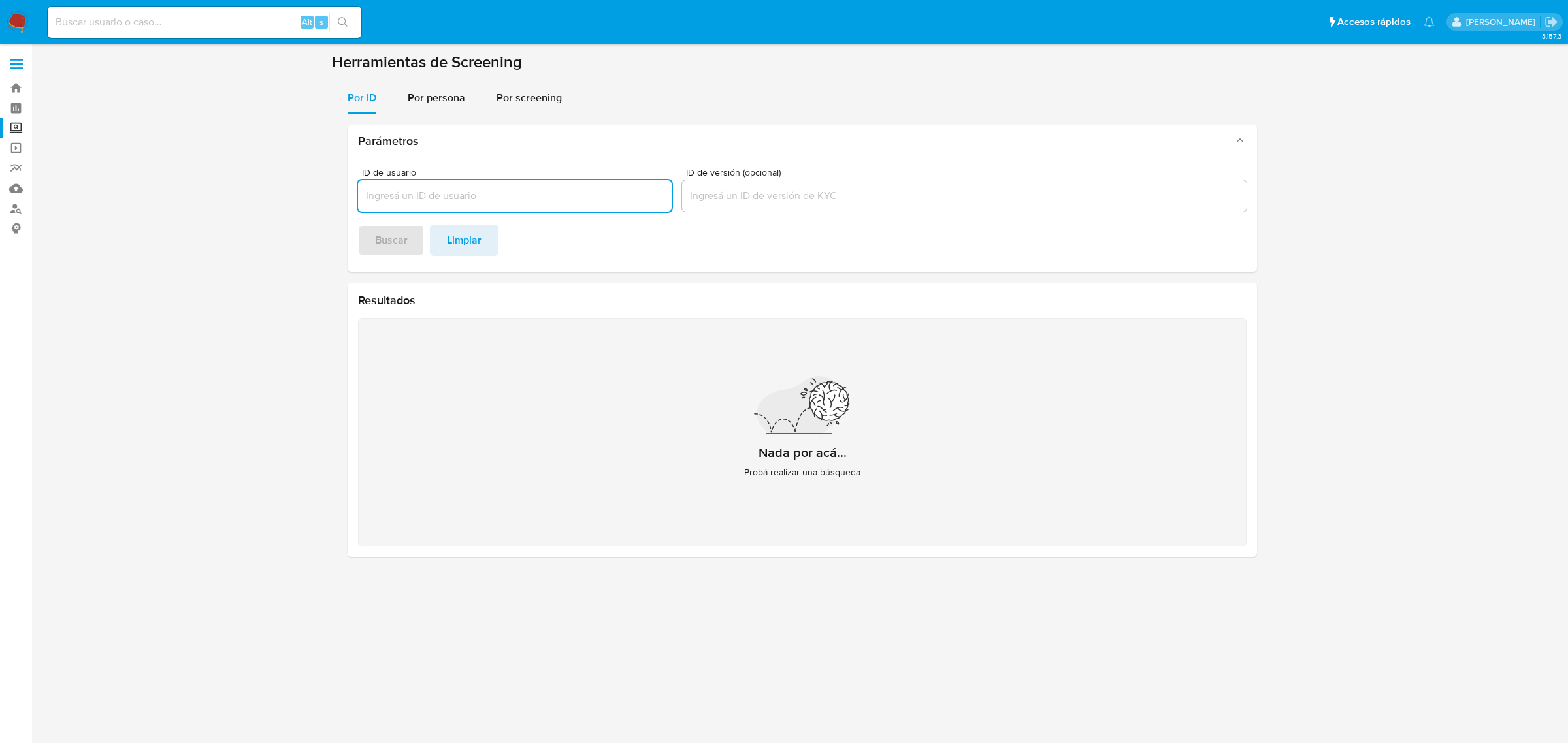
click at [241, 28] on input at bounding box center [204, 23] width 314 height 17
paste input "60264717"
type input "60264717"
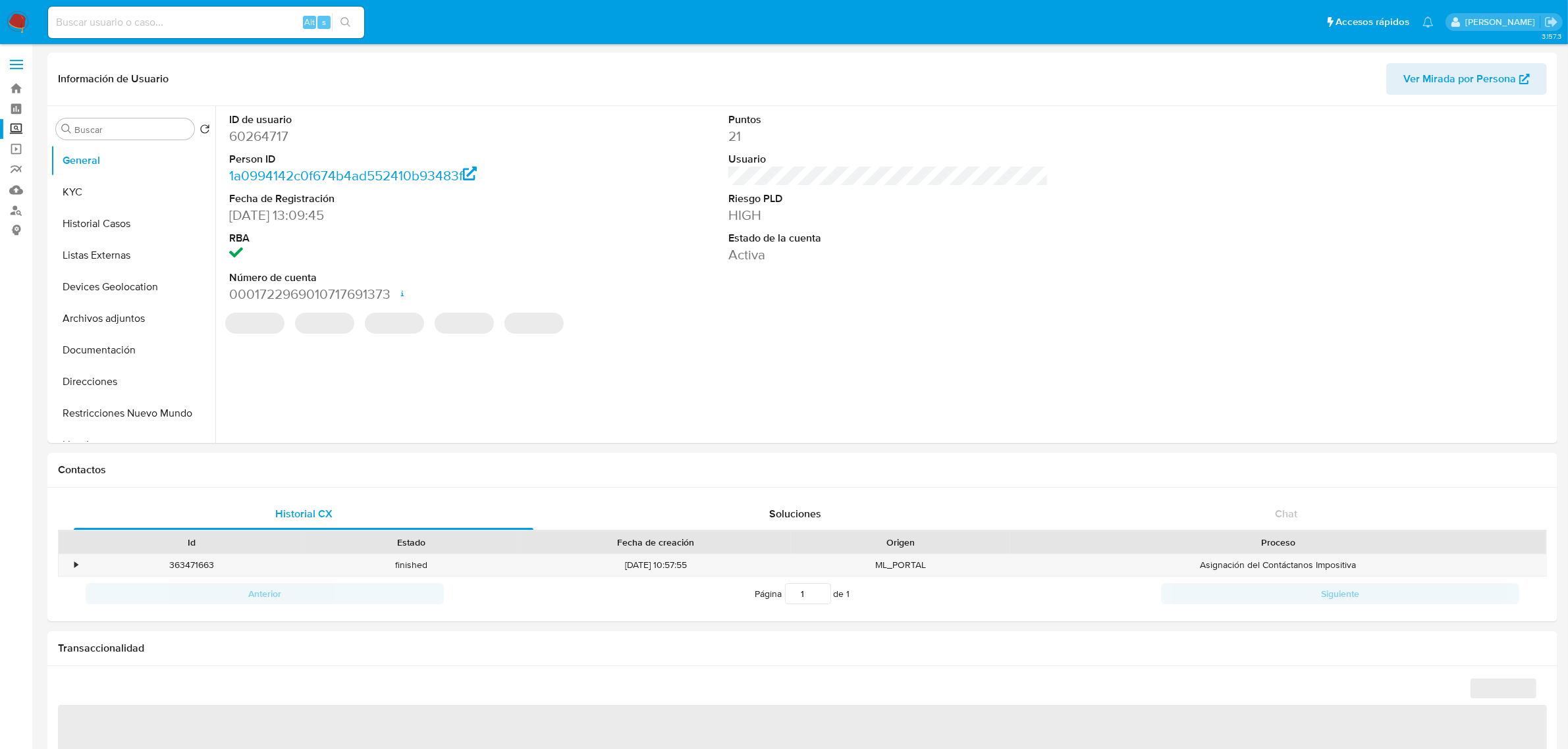
select select "10"
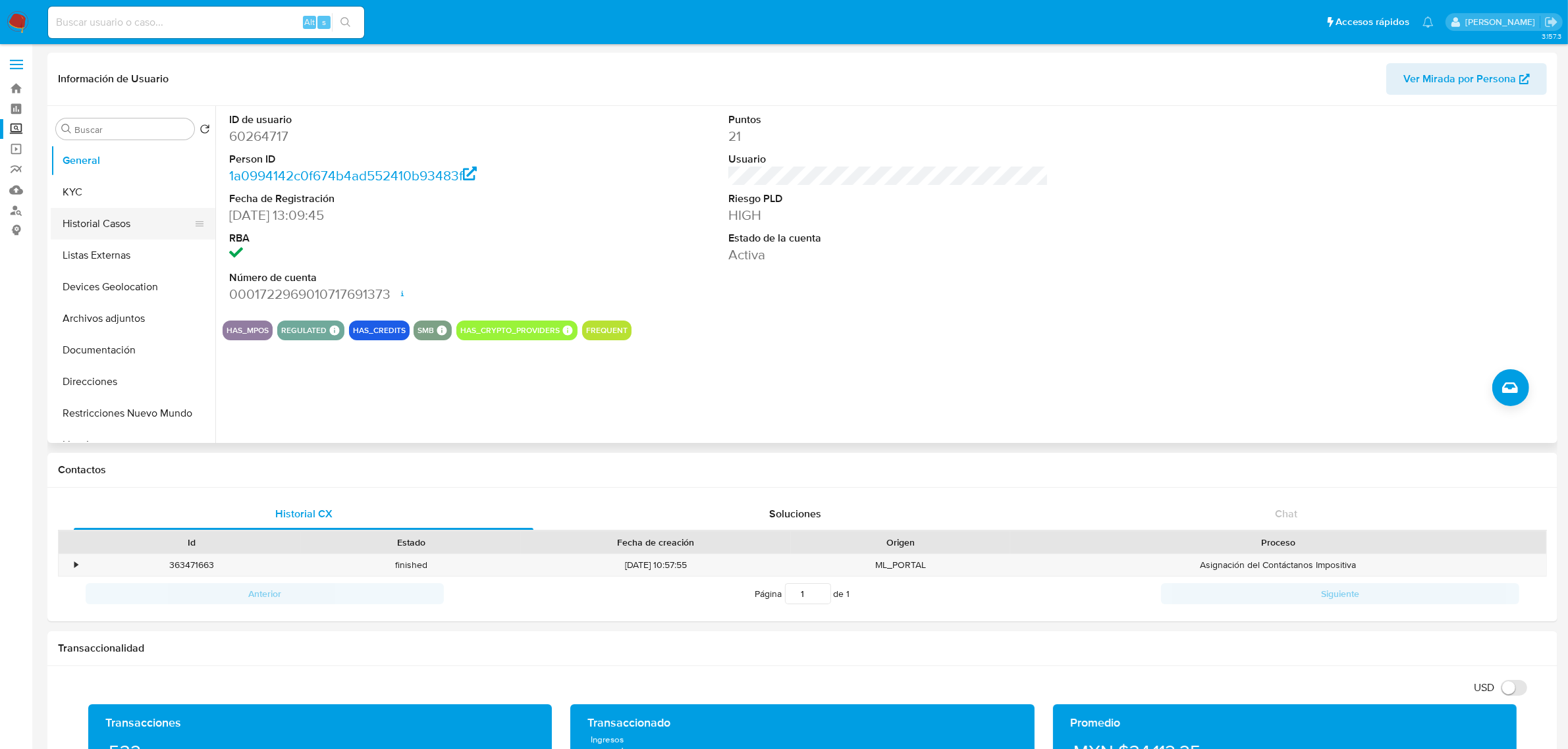
click at [152, 230] on button "Historial Casos" at bounding box center [128, 224] width 154 height 32
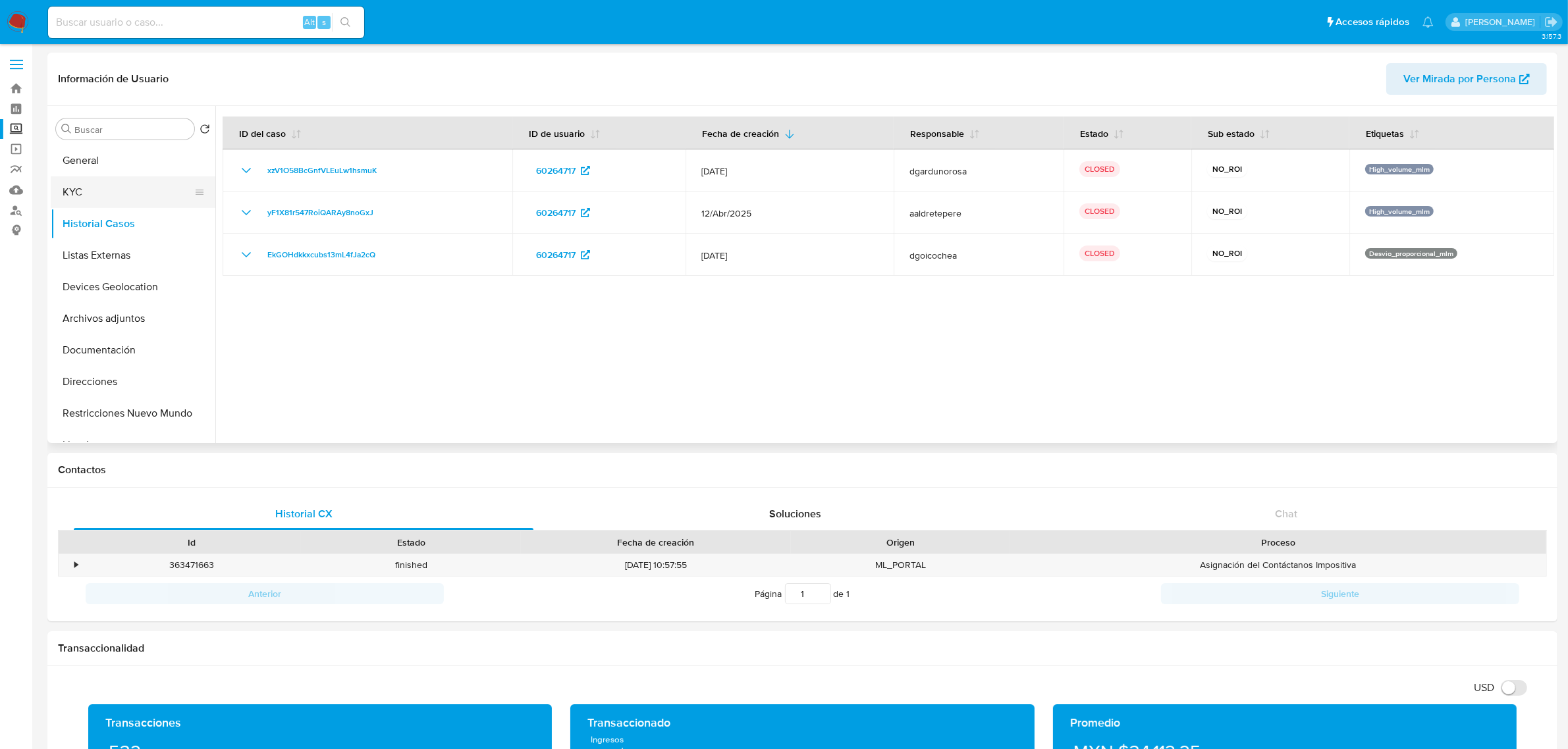
click at [109, 192] on button "KYC" at bounding box center [128, 192] width 154 height 32
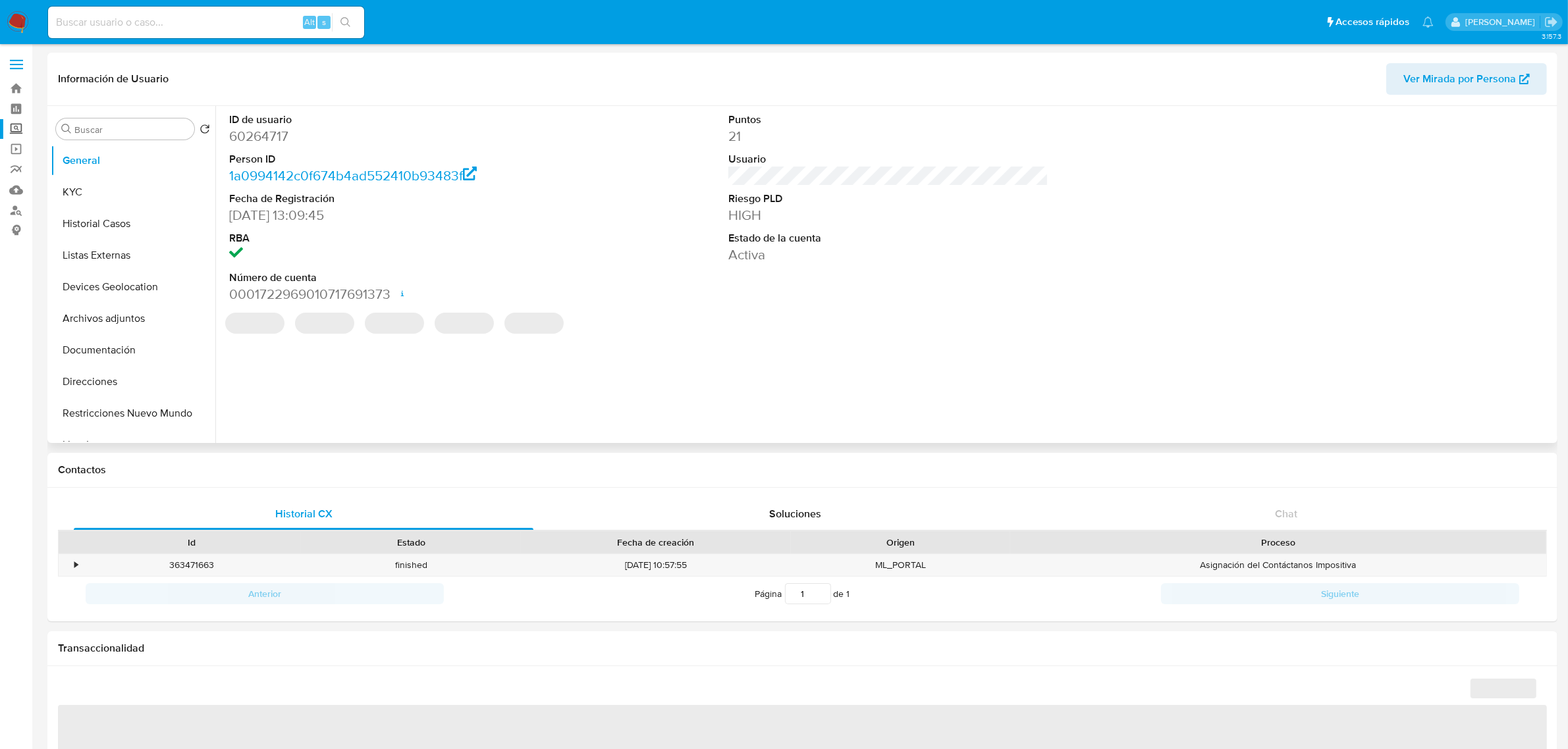
click at [21, 133] on label "Screening" at bounding box center [78, 129] width 157 height 20
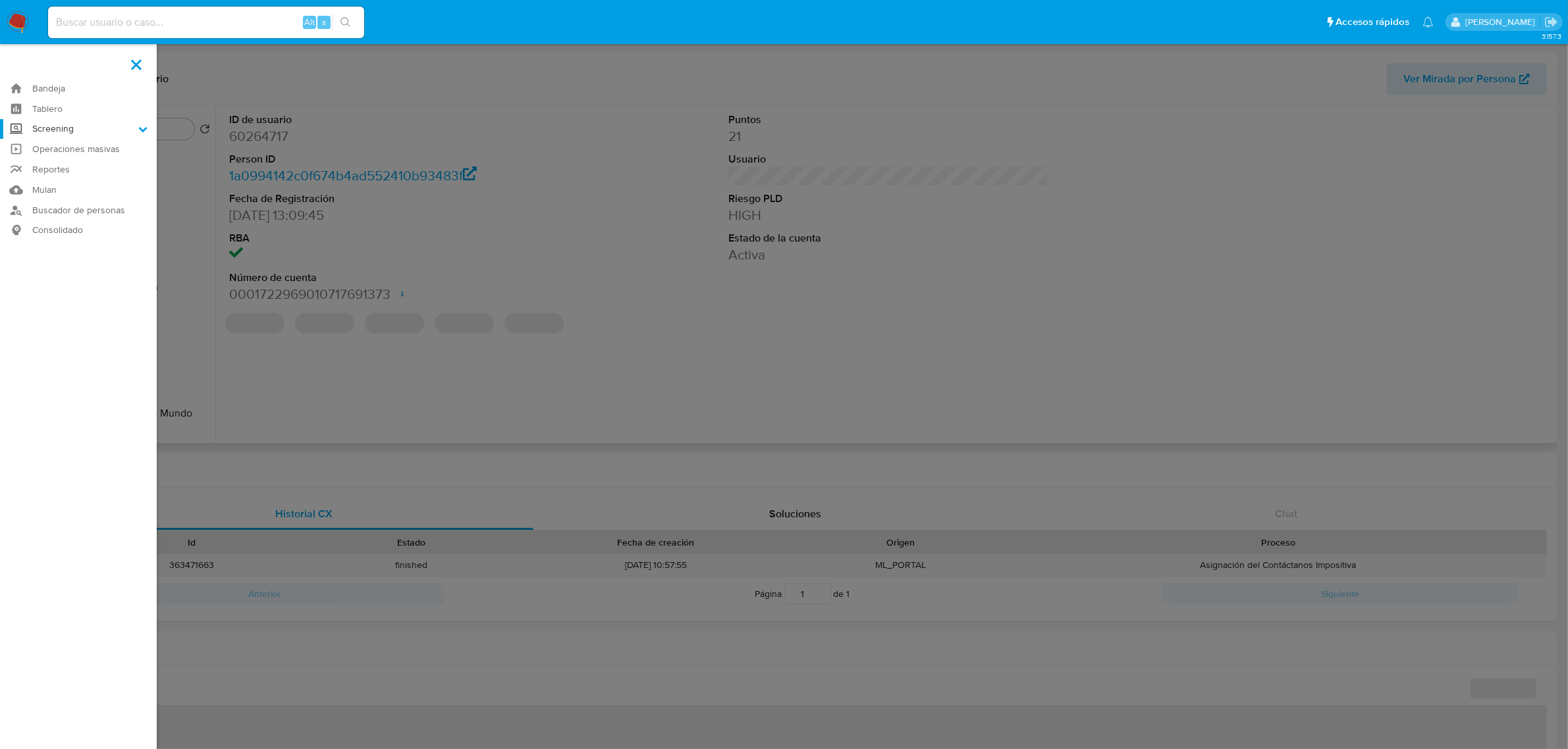
click at [0, 0] on input "Screening" at bounding box center [0, 0] width 0 height 0
select select "10"
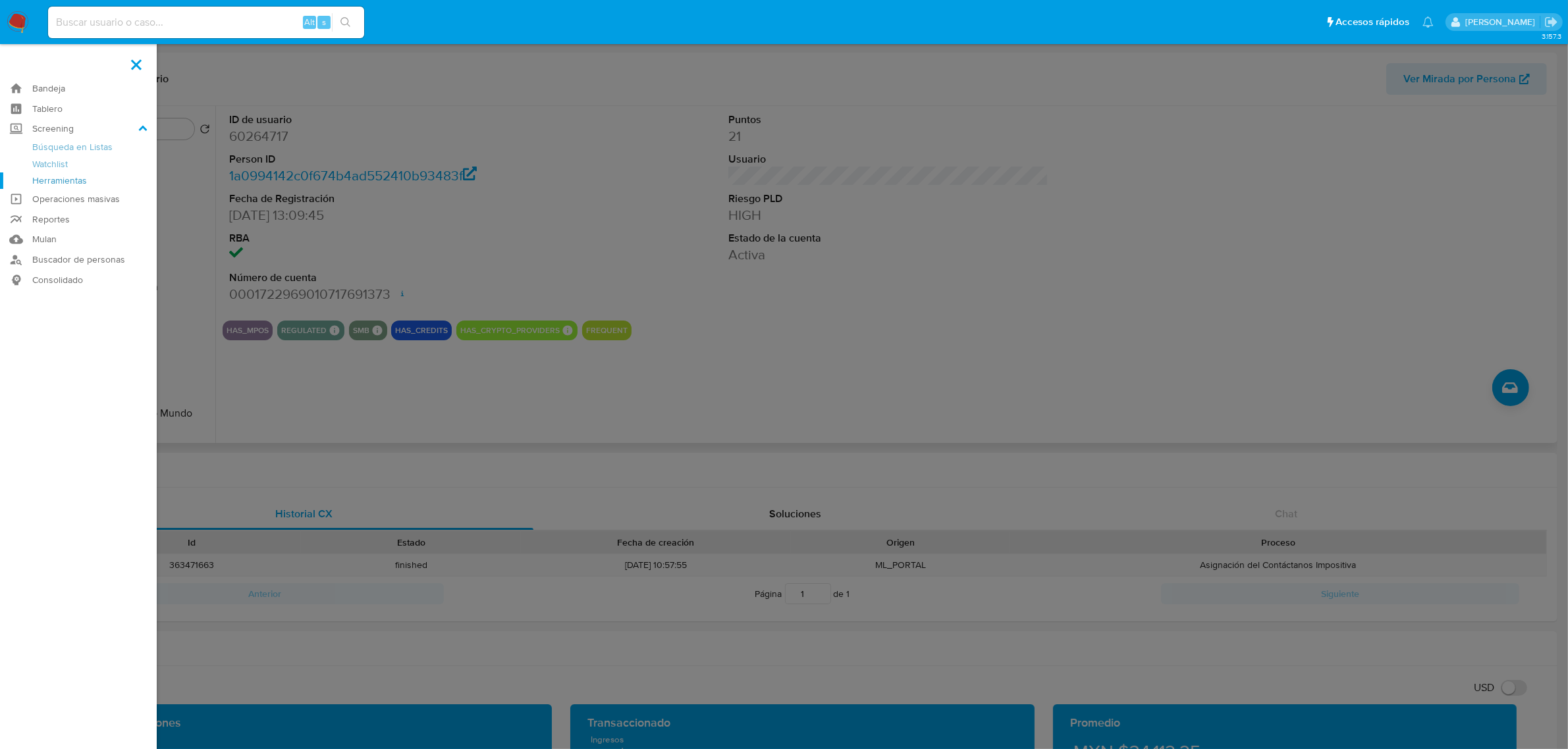
click at [67, 181] on link "Herramientas" at bounding box center [78, 180] width 157 height 17
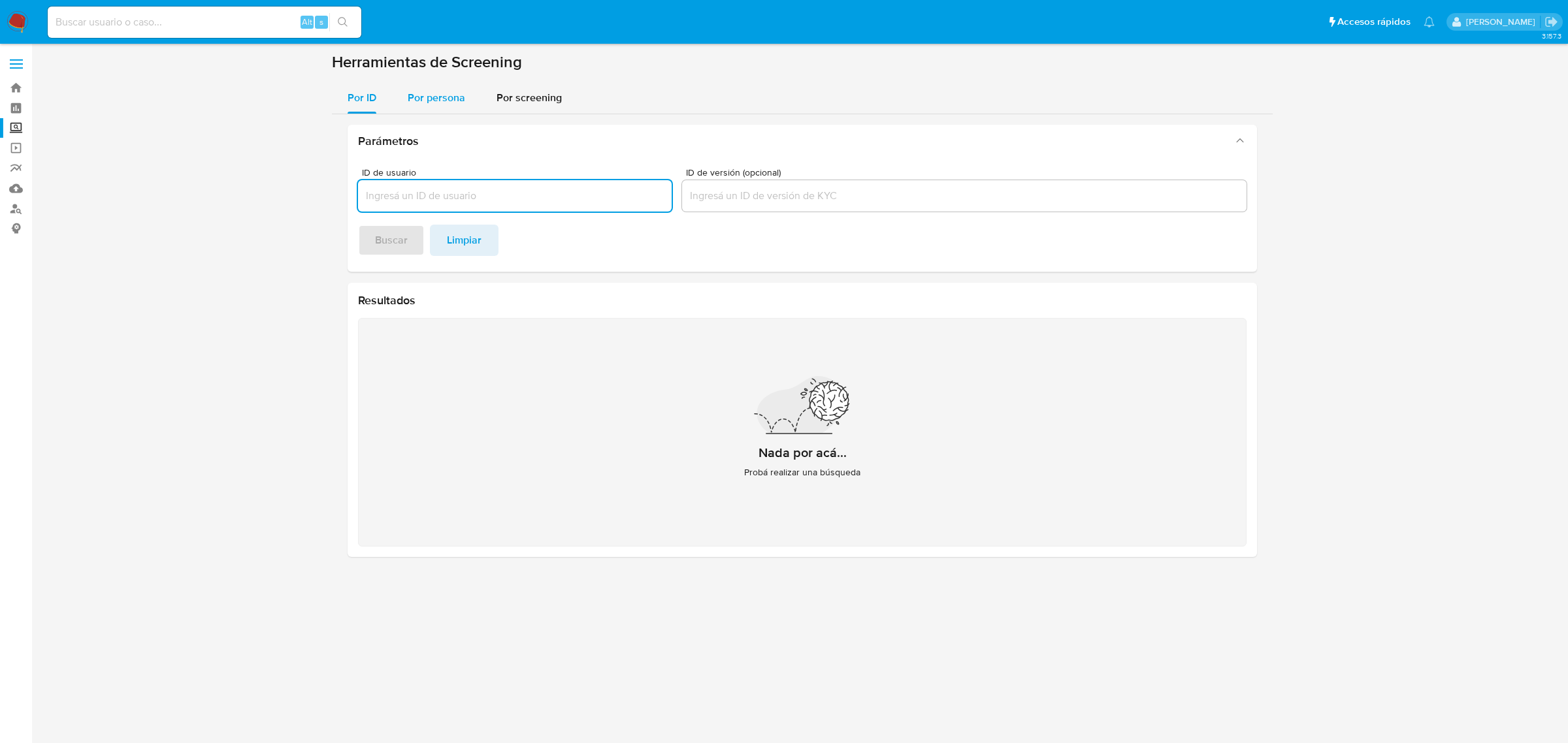
click at [433, 109] on div "Por persona" at bounding box center [436, 98] width 57 height 31
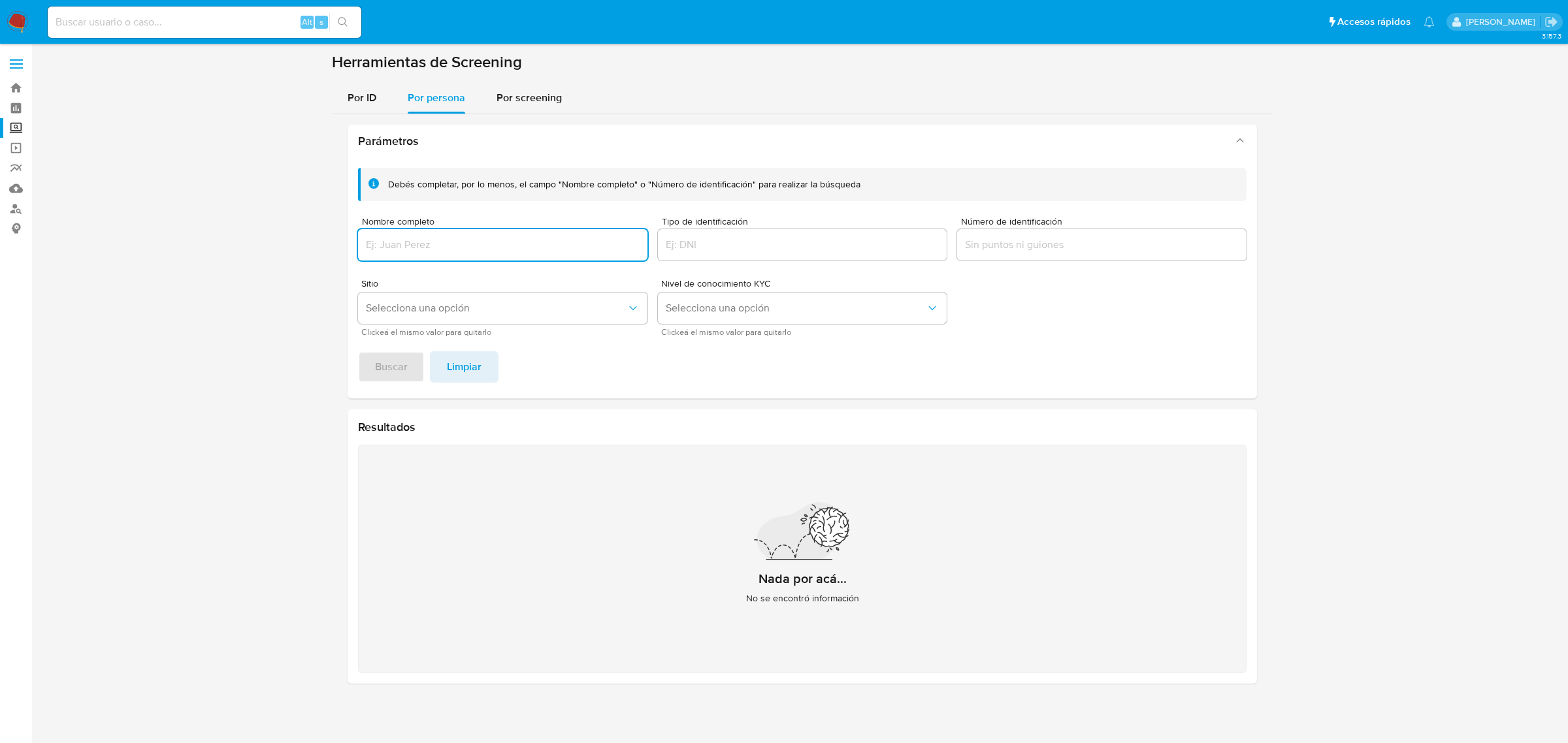
click at [484, 246] on input "Nombre completo" at bounding box center [502, 245] width 289 height 17
click at [529, 249] on input "PASE SERVICIOS ELECTRONICOS SA DE CV" at bounding box center [502, 245] width 289 height 17
click at [389, 360] on span "Buscar" at bounding box center [391, 367] width 33 height 29
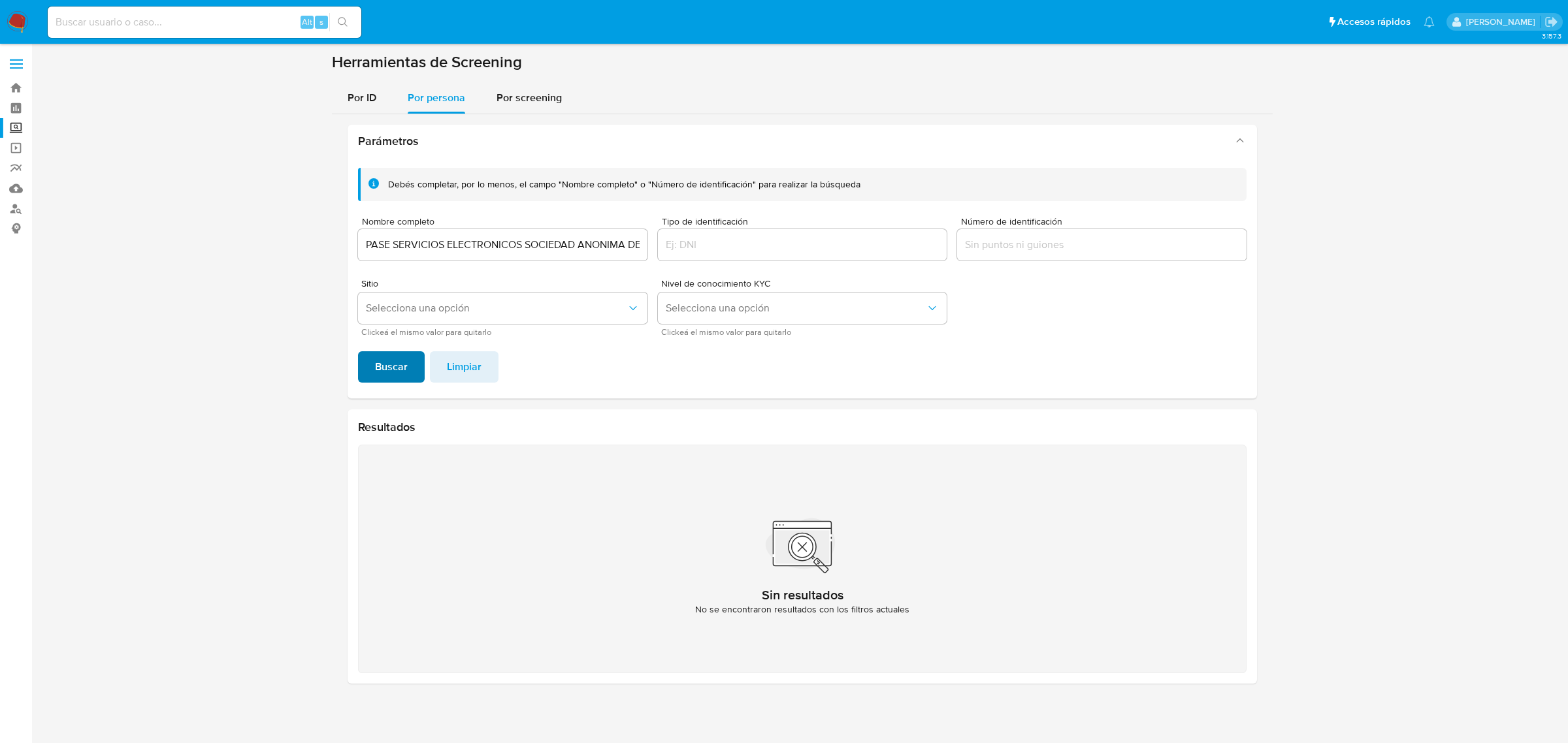
click at [389, 368] on span "Buscar" at bounding box center [391, 367] width 33 height 29
click at [471, 249] on input "PASE SERVICIOS ELECTRONICOS SOCIEDAD ANONIMA DE CAPITAL VARIABLE" at bounding box center [502, 245] width 289 height 17
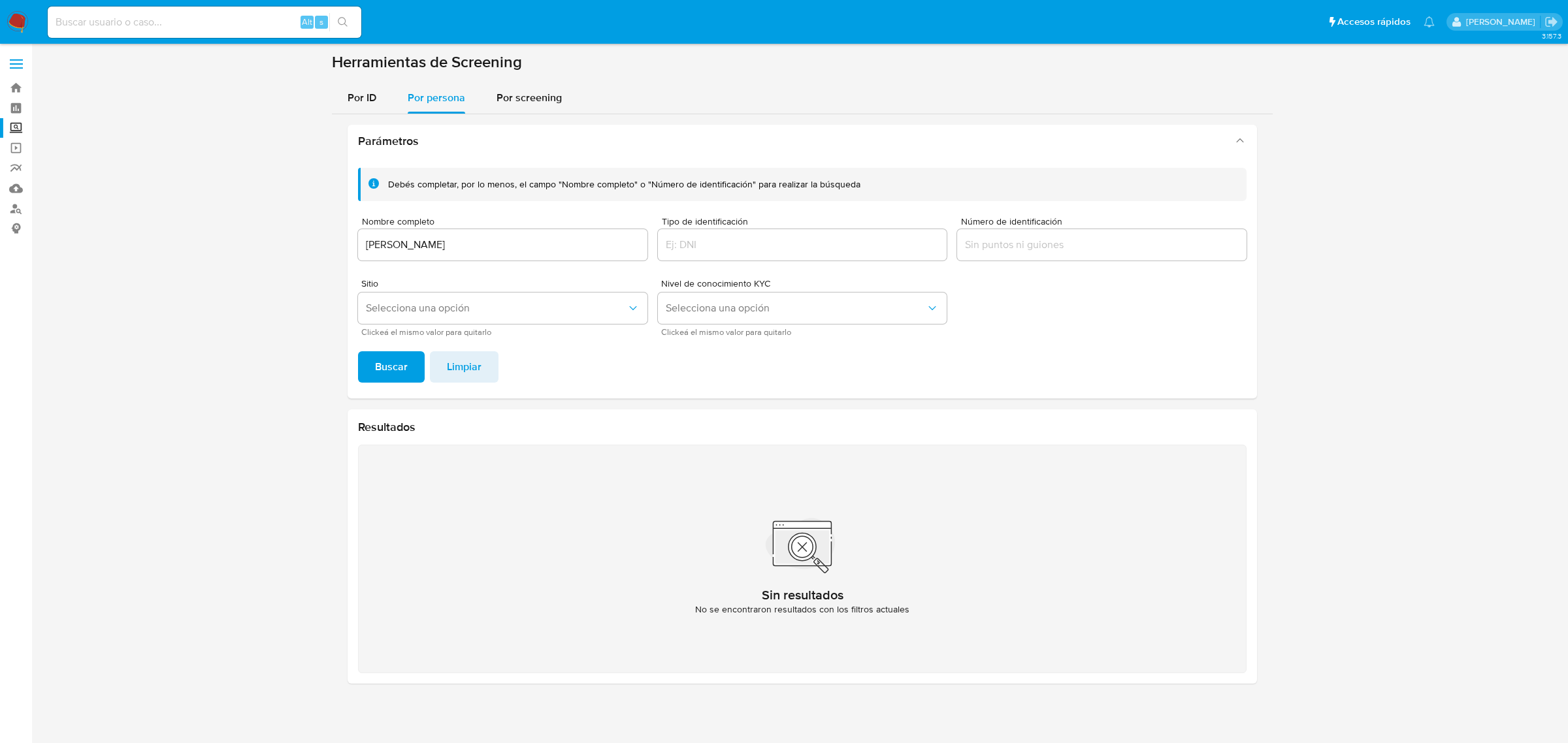
click at [390, 367] on span "Buscar" at bounding box center [391, 367] width 33 height 29
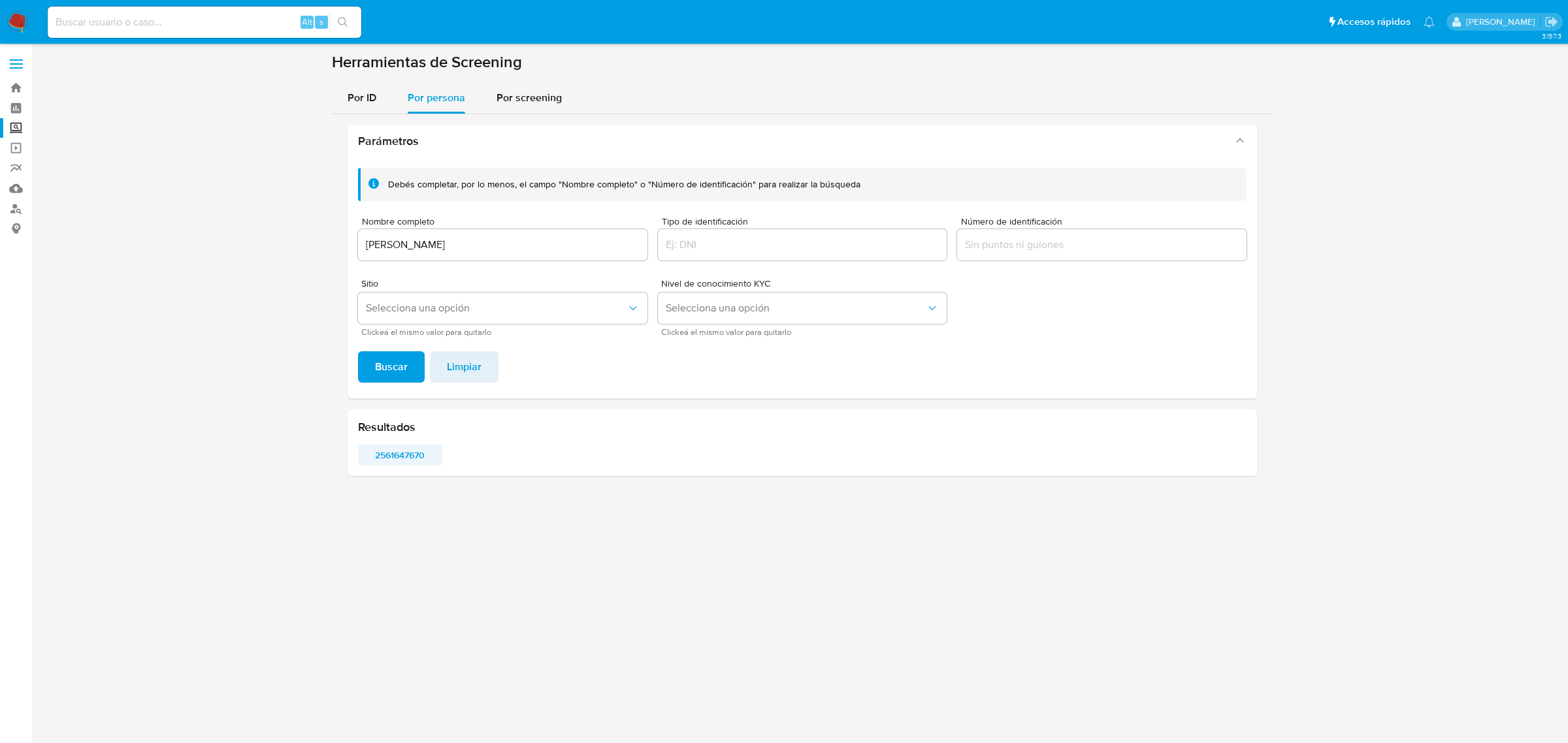
click at [399, 458] on span "2561647670" at bounding box center [400, 454] width 66 height 18
click at [455, 240] on input "JOSE MANUEL MEDINA CARO" at bounding box center [502, 245] width 289 height 17
click at [456, 240] on input "JOSE MANUEL MEDINA CARO" at bounding box center [502, 245] width 289 height 17
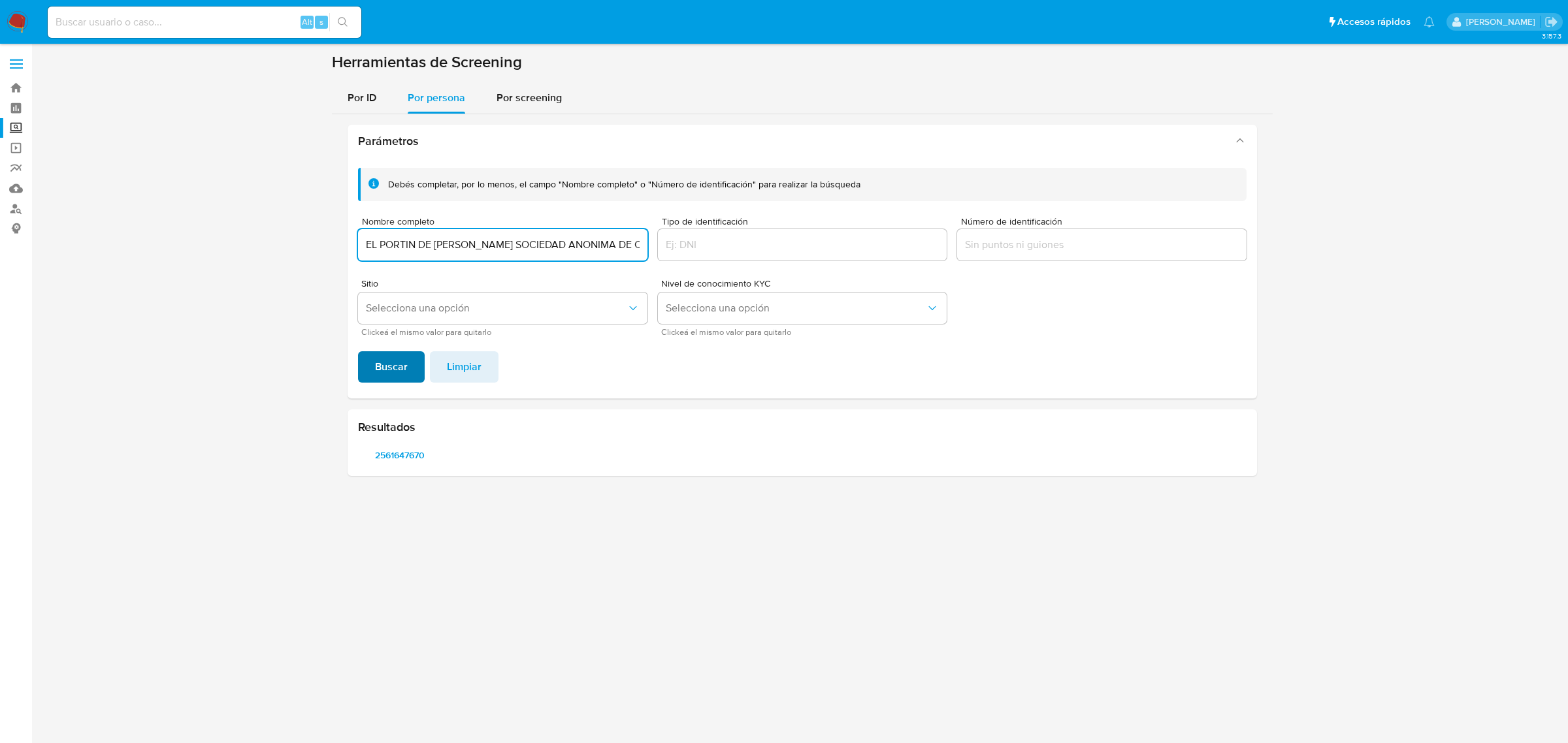
click at [406, 362] on span "Buscar" at bounding box center [391, 367] width 33 height 29
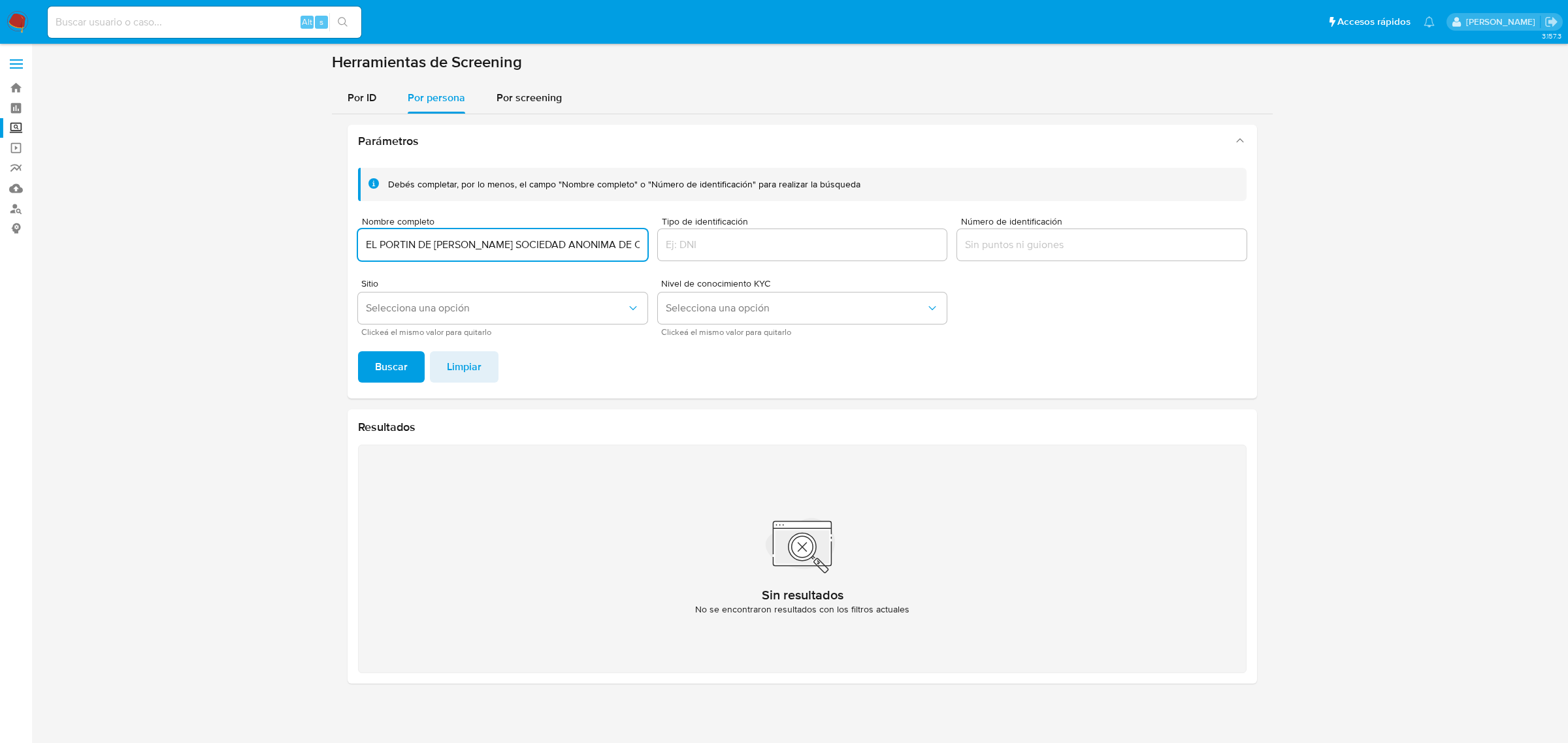
scroll to position [0, 50]
drag, startPoint x: 585, startPoint y: 240, endPoint x: 780, endPoint y: 224, distance: 195.7
click at [780, 224] on div "Debés completar, por lo menos, el campo "Nombre completo" o "Número de identifi…" at bounding box center [802, 251] width 888 height 168
click at [559, 252] on input "EL PORTIN DE CLAUDIA SOCIEDAD ANONIMA DE CAPITAL VARIABLE" at bounding box center [502, 245] width 289 height 17
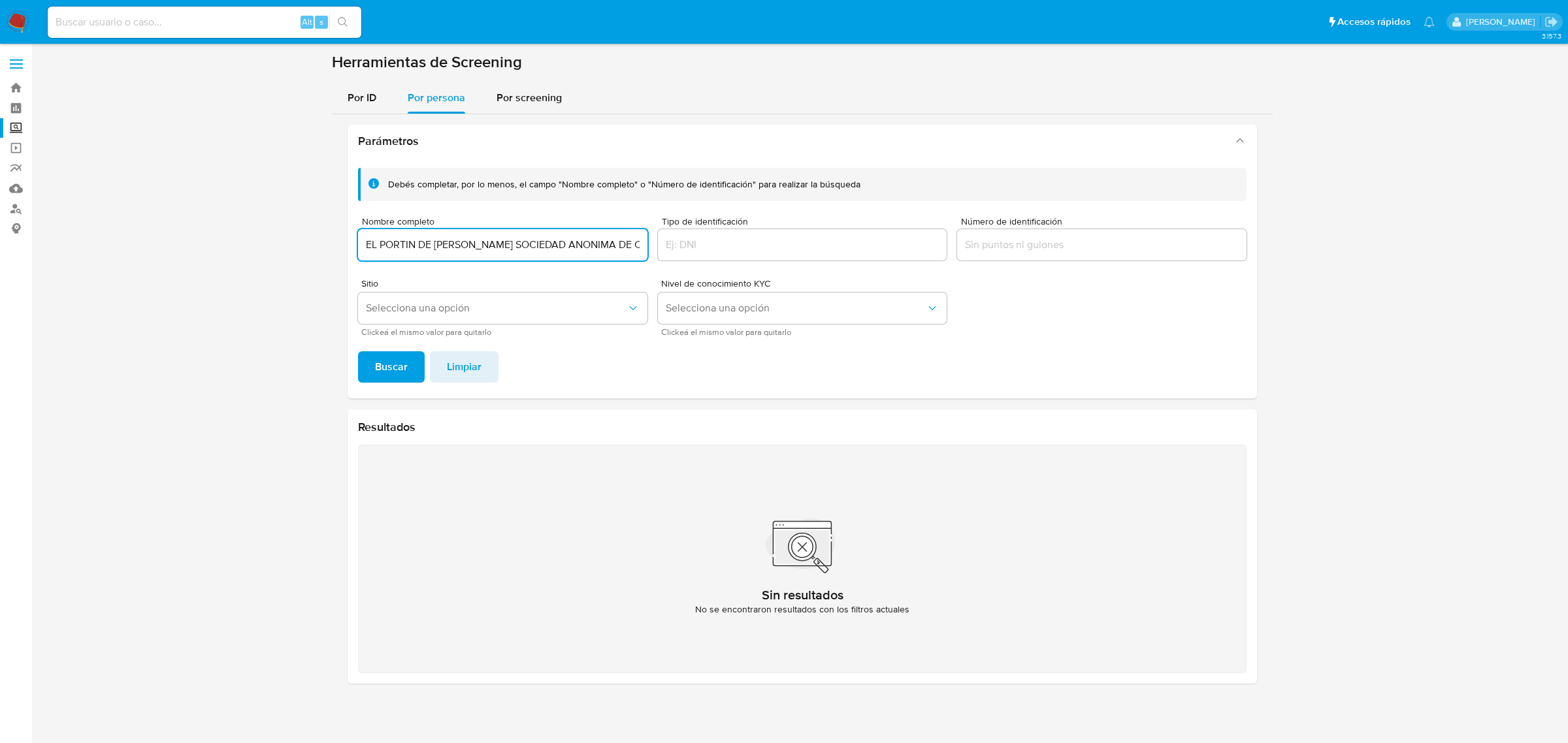
click at [559, 251] on input "EL PORTIN DE CLAUDIA SOCIEDAD ANONIMA DE CAPITAL VARIABLE" at bounding box center [502, 245] width 289 height 17
click at [556, 250] on input "EL PORTIN DE CLAUDIA SOCIEDAD ANONIMA DE CAPITAL VARIABLE" at bounding box center [502, 245] width 289 height 17
paste input "ESTRELLA BELEN SILVA GONZALEZ"
click at [550, 233] on div "EL PORTIN DE CLAUDIA SOCIEDAD ANOESTRELLA BELEN SILVA GONZALEZNIMA DE CAPITAL V…" at bounding box center [502, 245] width 289 height 31
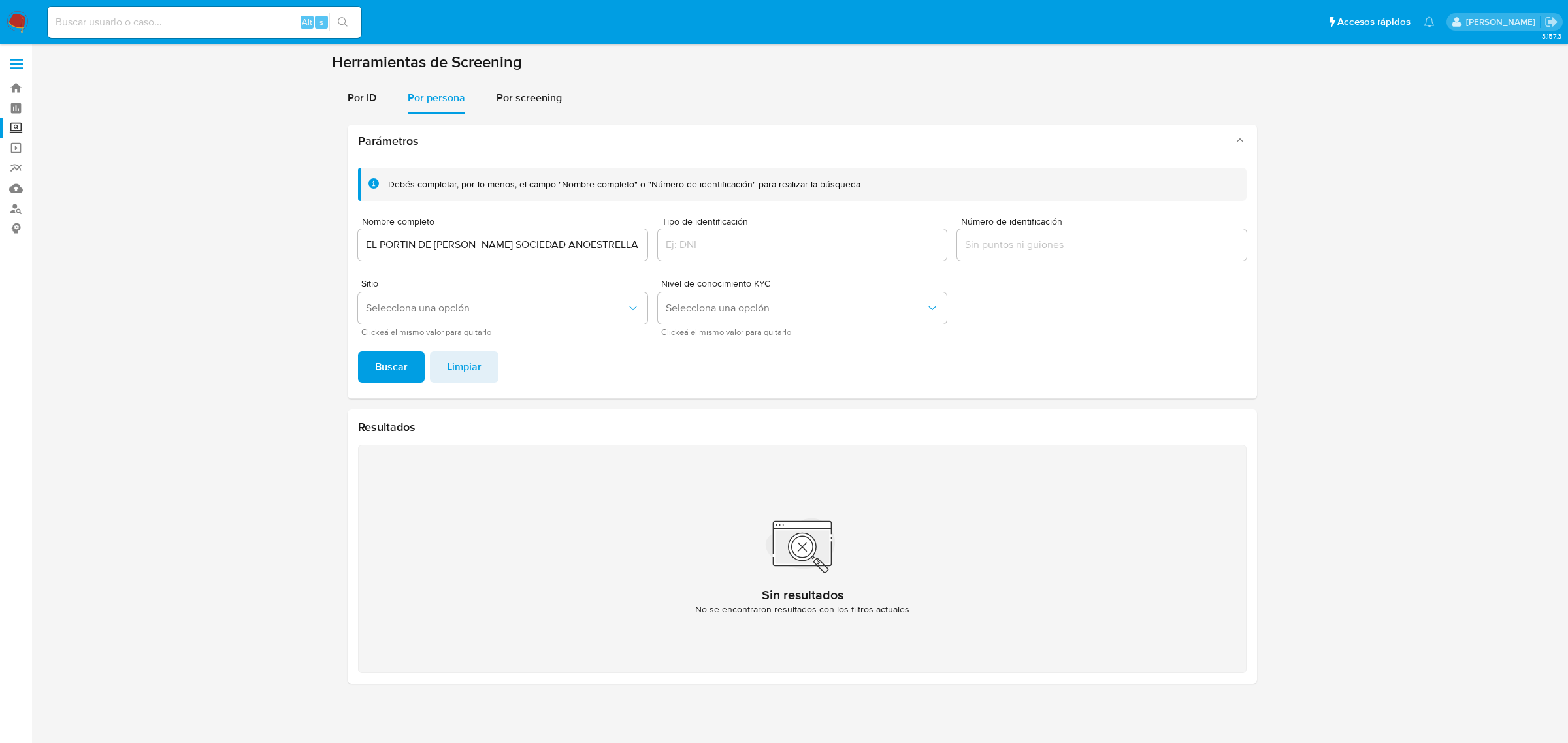
click at [553, 239] on input "EL PORTIN DE CLAUDIA SOCIEDAD ANOESTRELLA BELEN SILVA GONZALEZNIMA DE CAPITAL V…" at bounding box center [502, 245] width 289 height 17
click at [554, 240] on input "EL PORTIN DE CLAUDIA SOCIEDAD ANOESTRELLA BELEN SILVA GONZALEZNIMA DE CAPITAL V…" at bounding box center [502, 245] width 289 height 17
paste input "STRELLA BELEN SILVA GONZALEZ"
type input "ESTRELLA BELEN SILVA GONZALEZ"
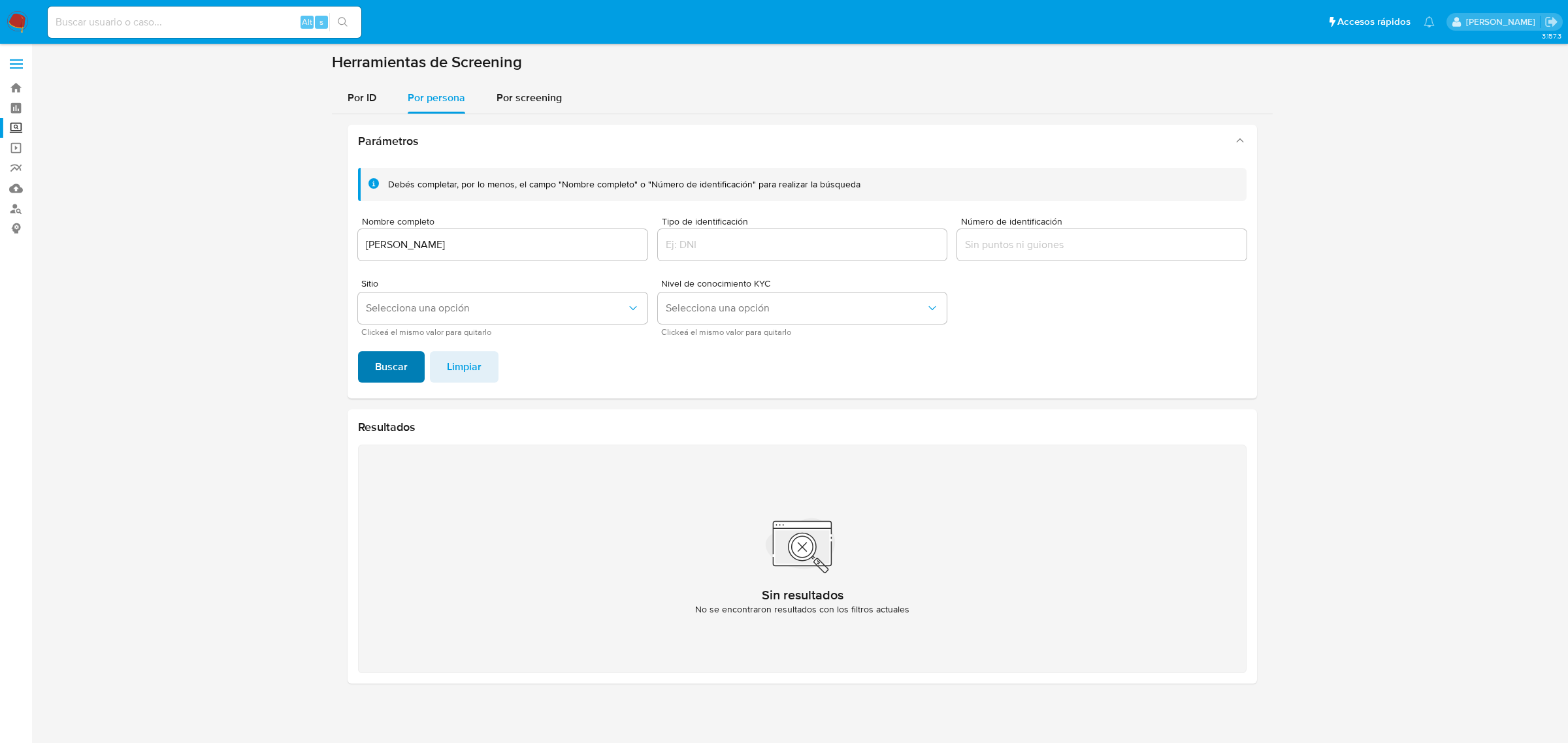
click at [390, 377] on span "Buscar" at bounding box center [391, 367] width 33 height 29
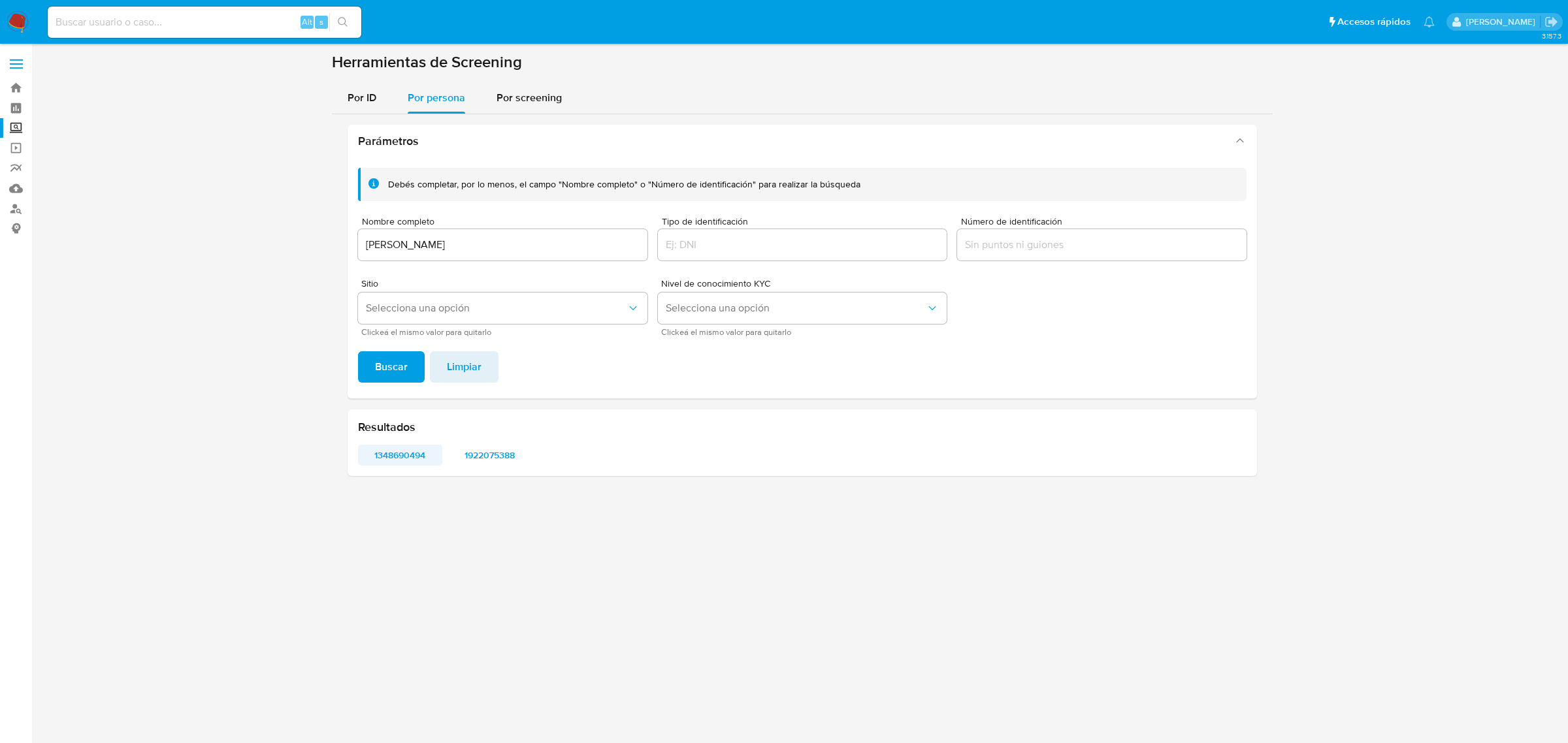
click at [435, 455] on button "1348690494" at bounding box center [400, 455] width 84 height 21
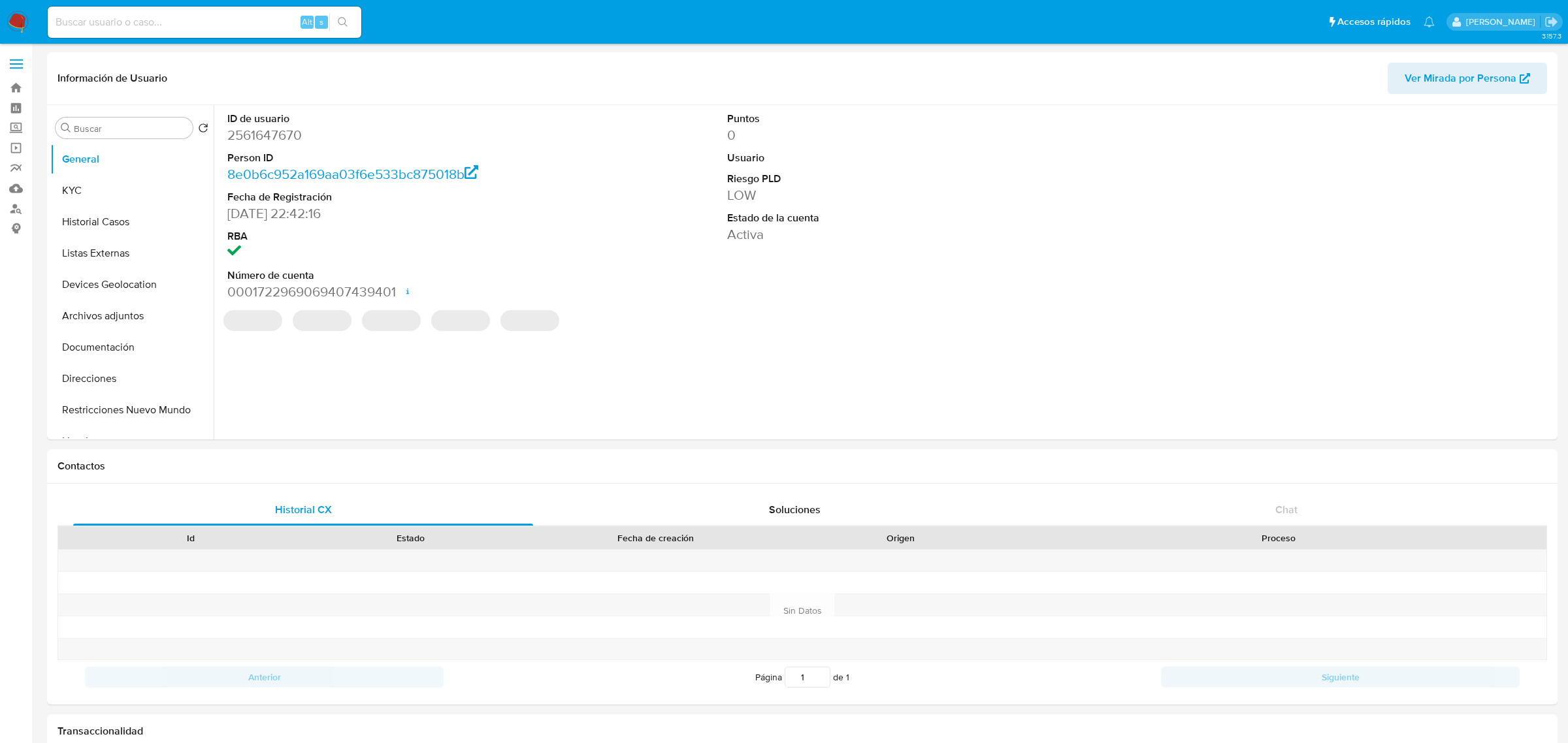
select select "10"
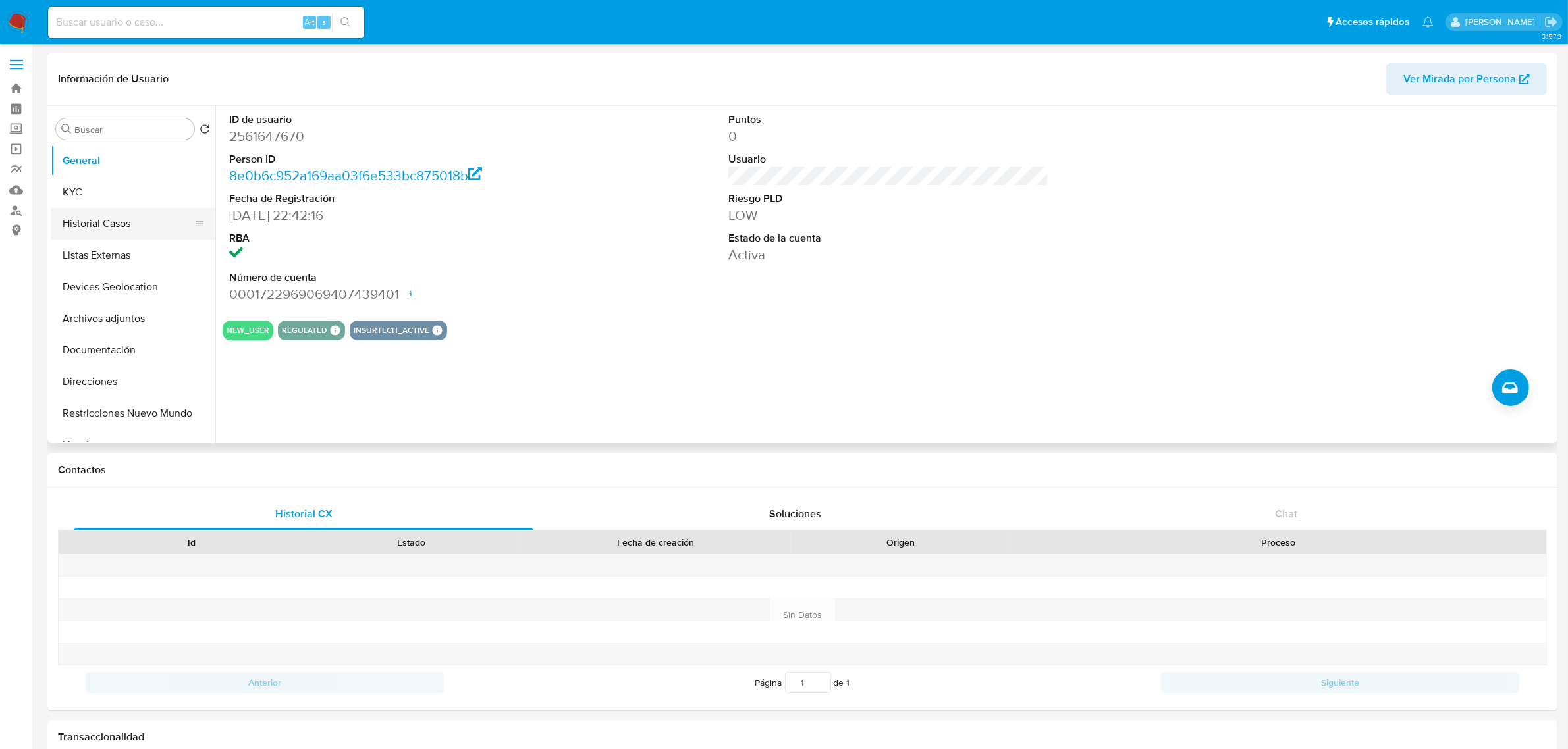
click at [101, 226] on button "Historial Casos" at bounding box center [128, 224] width 154 height 32
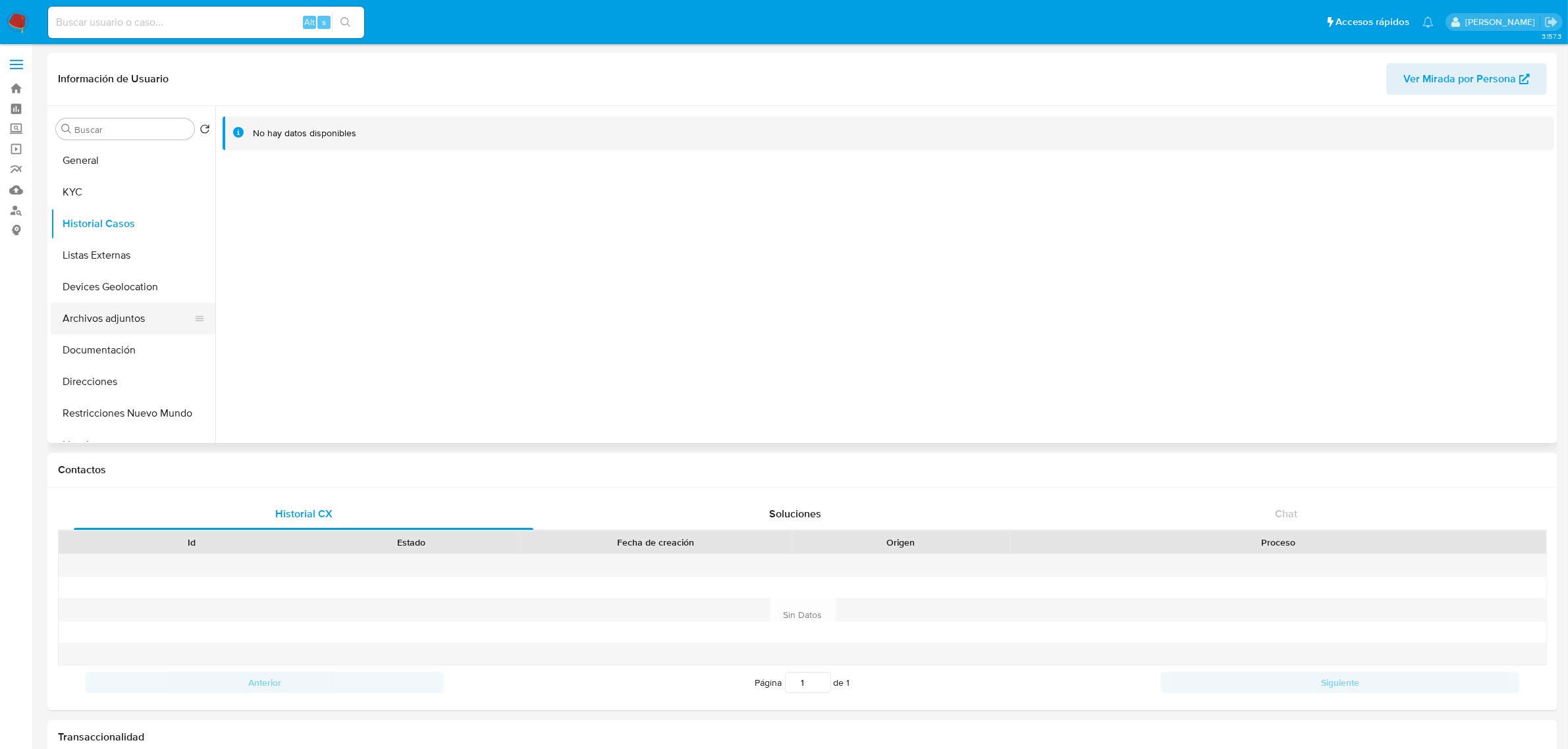
click at [112, 317] on button "Archivos adjuntos" at bounding box center [128, 319] width 154 height 32
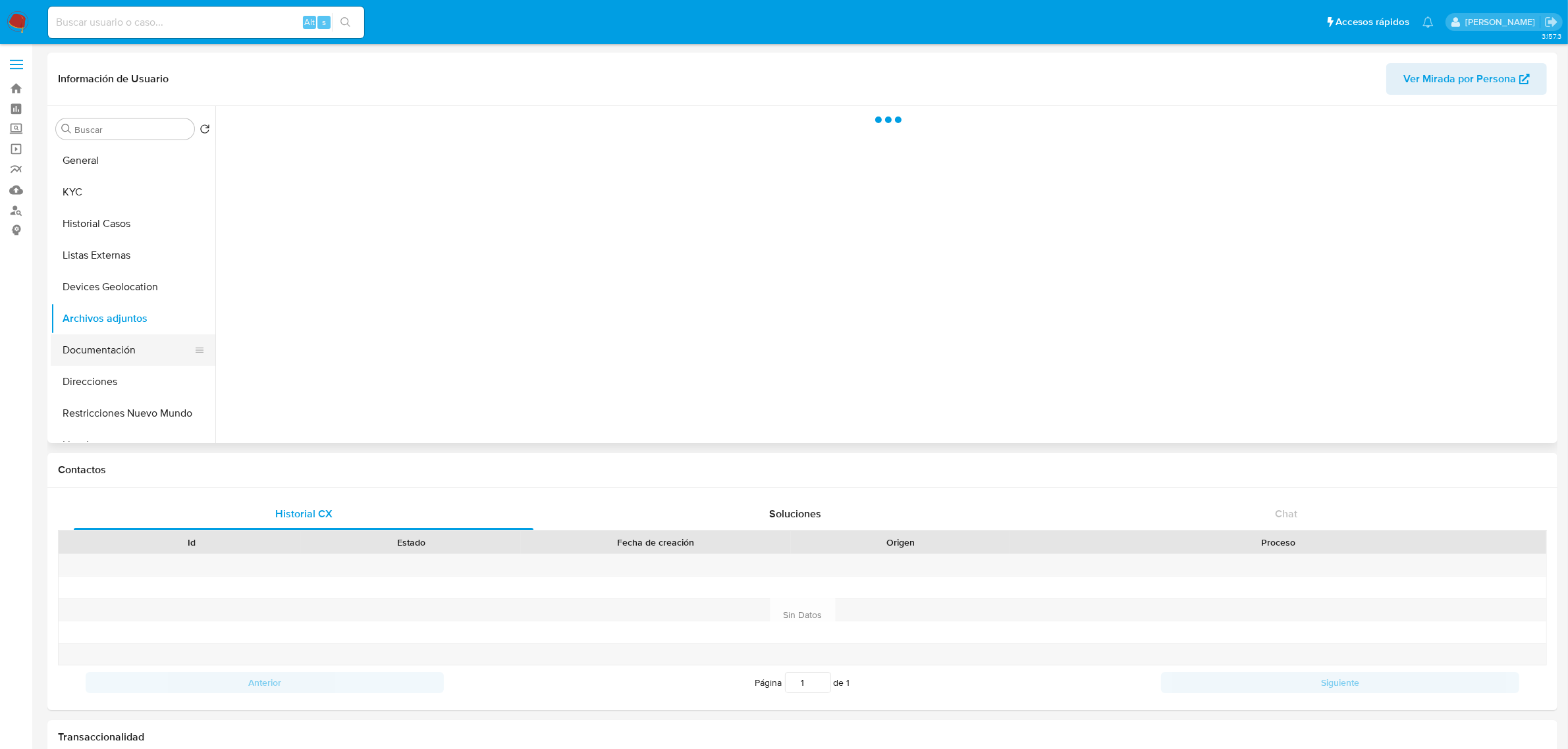
click at [112, 344] on button "Documentación" at bounding box center [128, 350] width 154 height 32
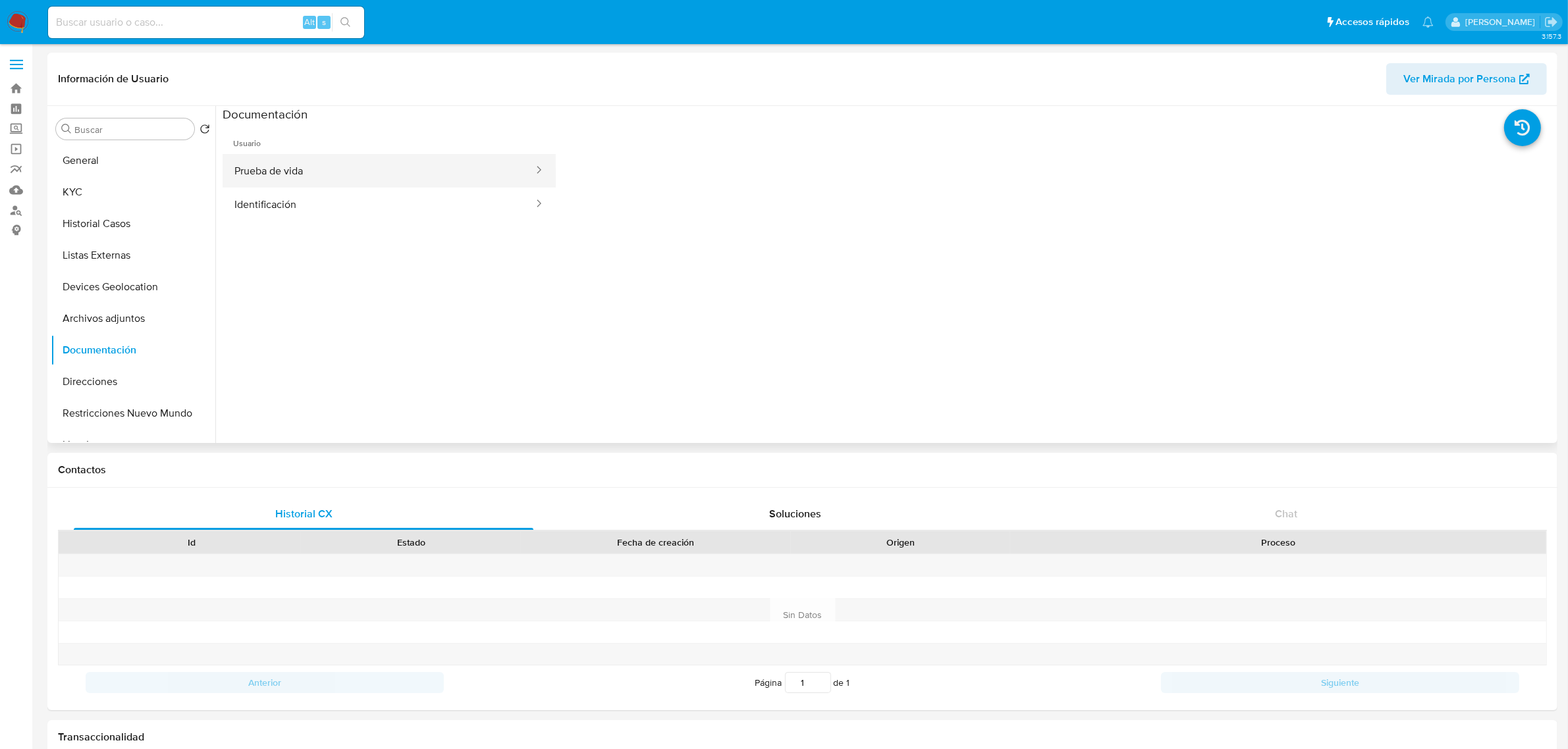
click at [287, 178] on button "Prueba de vida" at bounding box center [378, 171] width 312 height 33
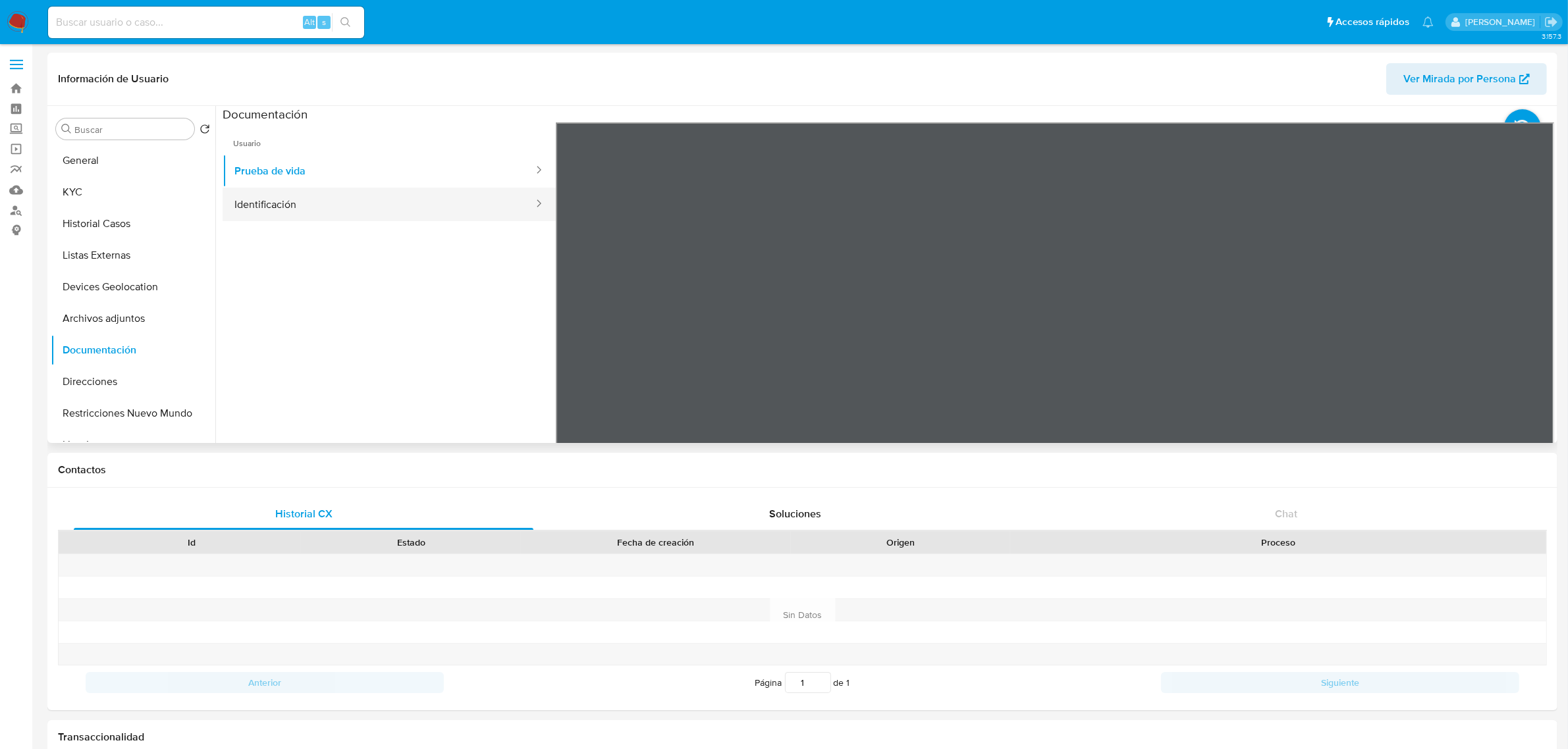
click at [331, 192] on button "Identificación" at bounding box center [378, 204] width 312 height 33
click at [130, 196] on button "KYC" at bounding box center [128, 192] width 154 height 32
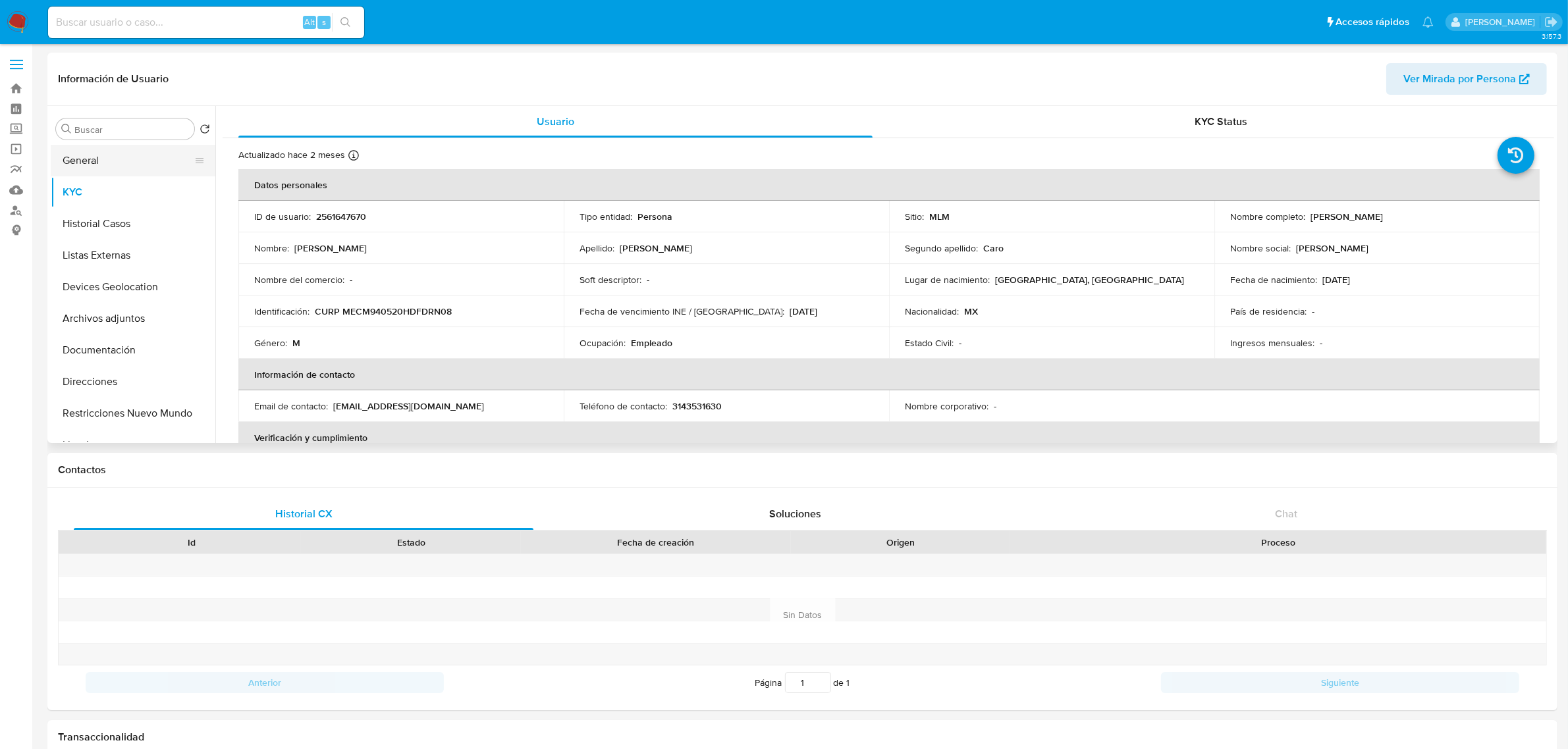
click at [126, 150] on button "General" at bounding box center [128, 160] width 154 height 32
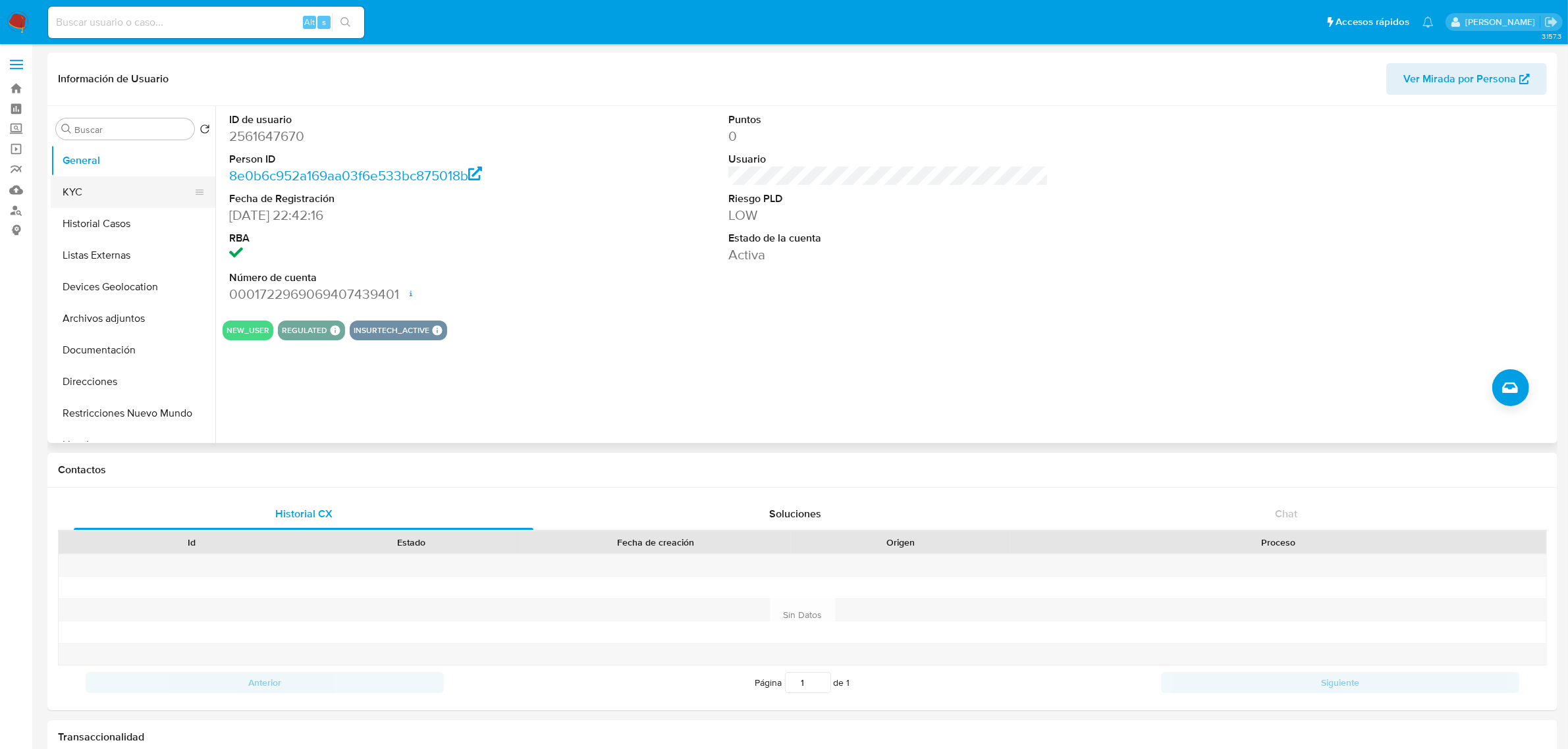
click at [109, 194] on button "KYC" at bounding box center [128, 192] width 154 height 32
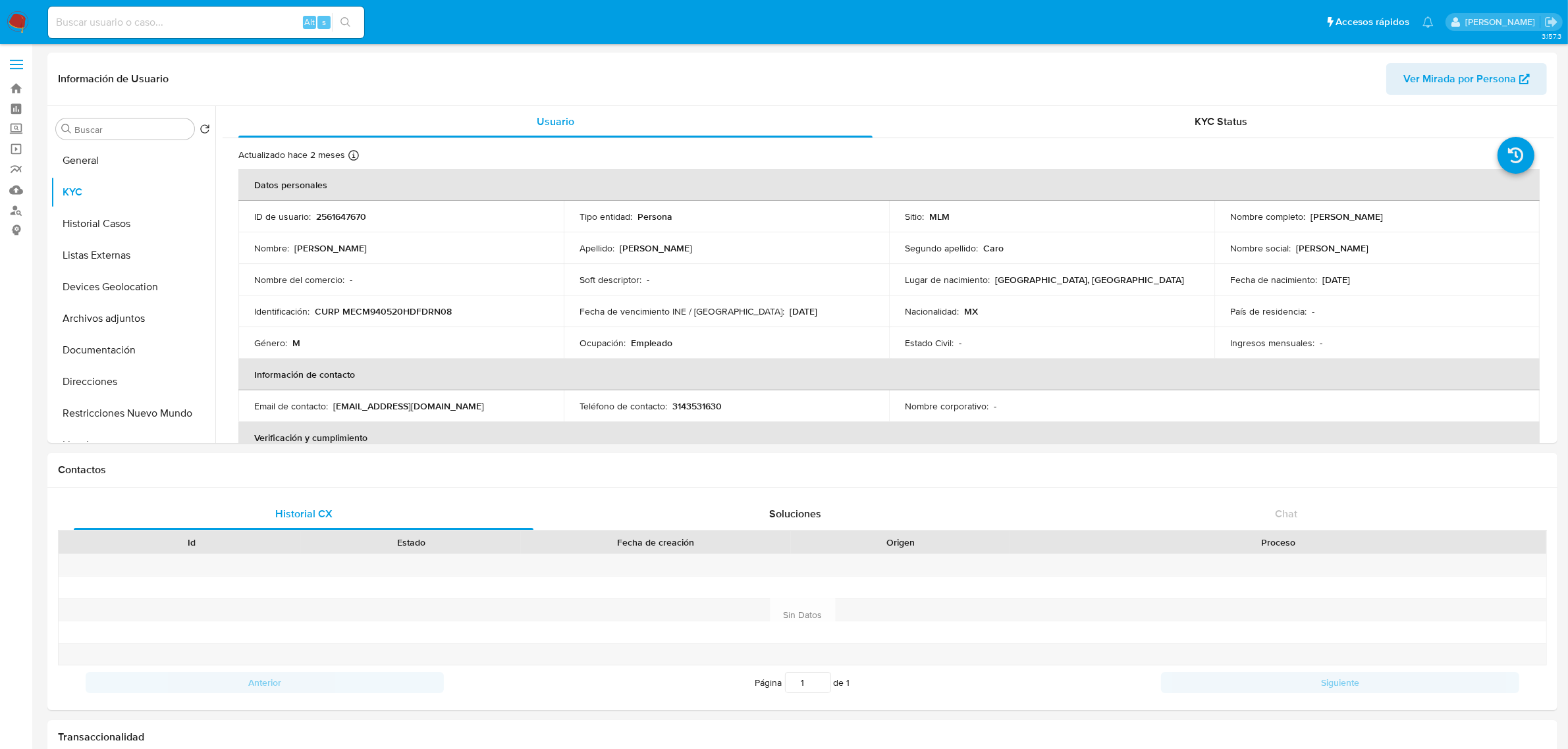
click at [202, 17] on input at bounding box center [206, 23] width 316 height 18
paste input "1790735943"
type input "1790735943"
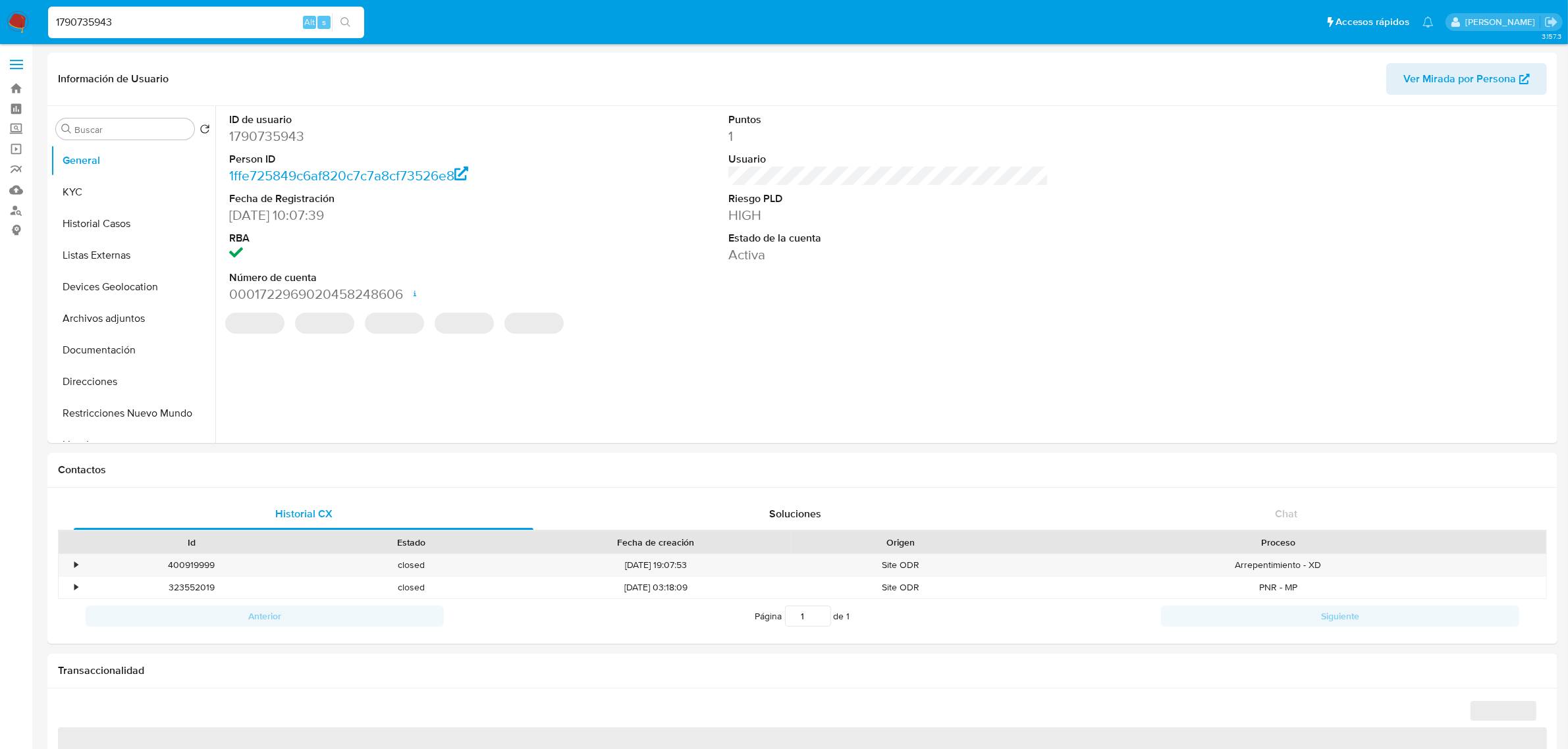
select select "10"
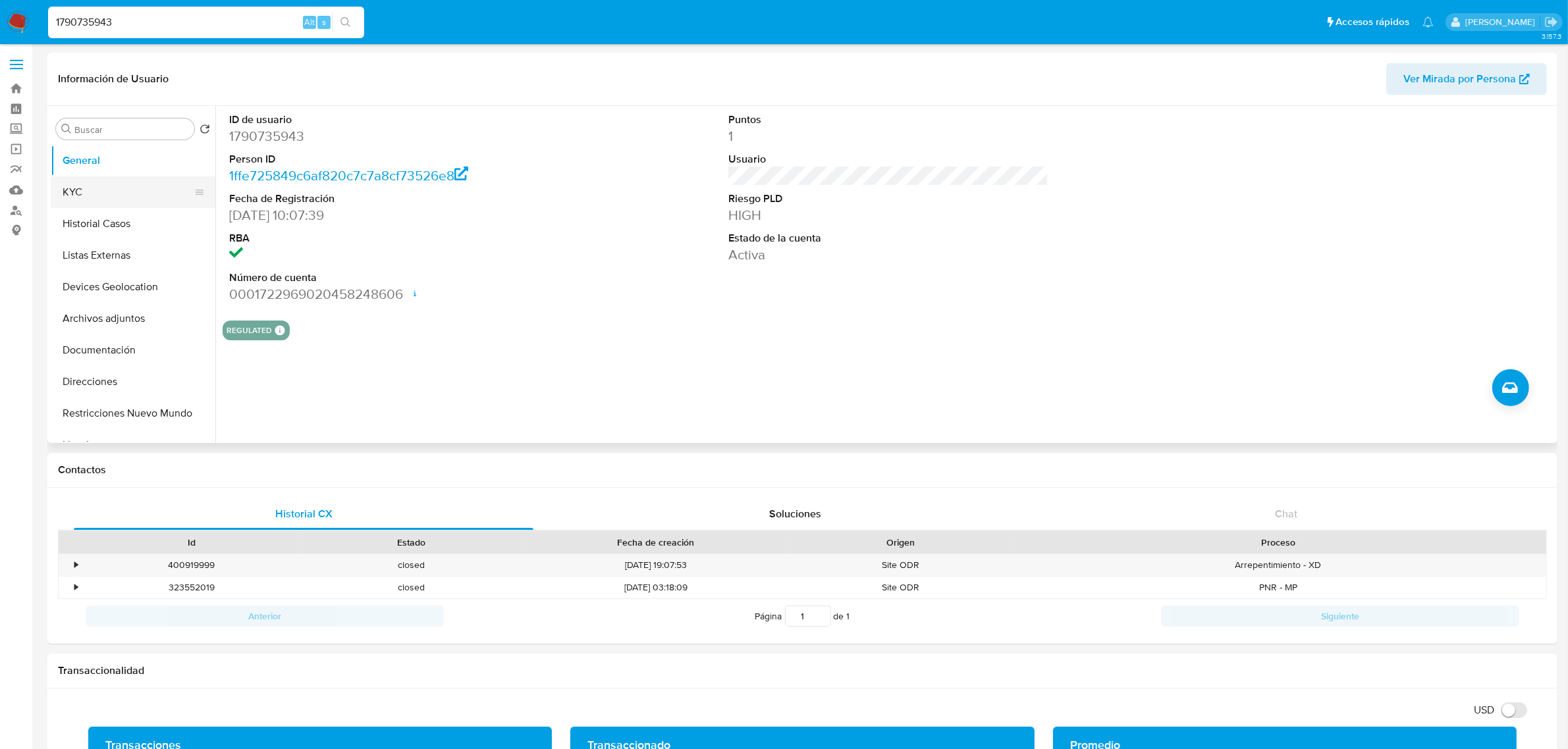
click at [131, 194] on button "KYC" at bounding box center [128, 192] width 154 height 32
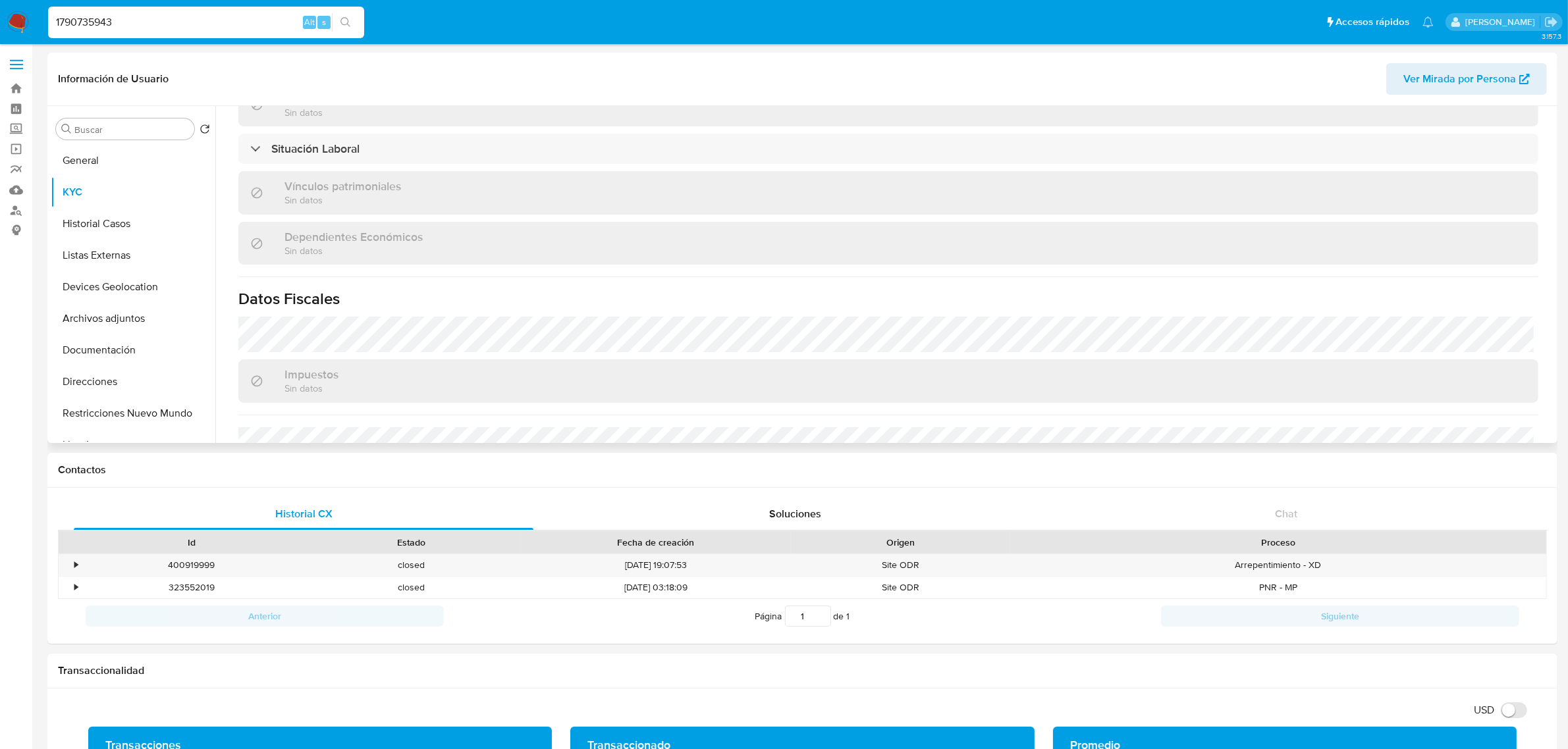
scroll to position [802, 0]
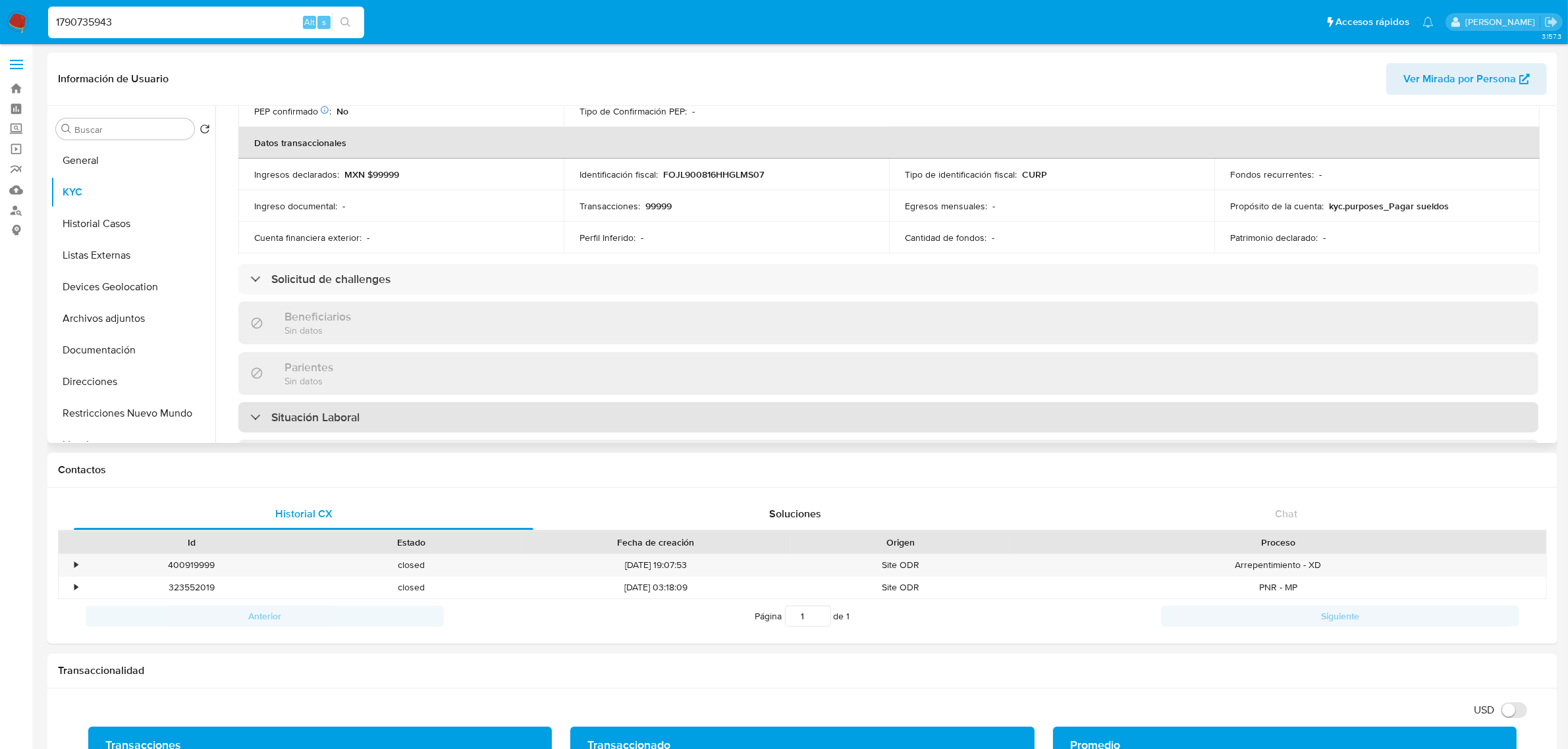
click at [558, 410] on div "Situación Laboral" at bounding box center [888, 417] width 1300 height 31
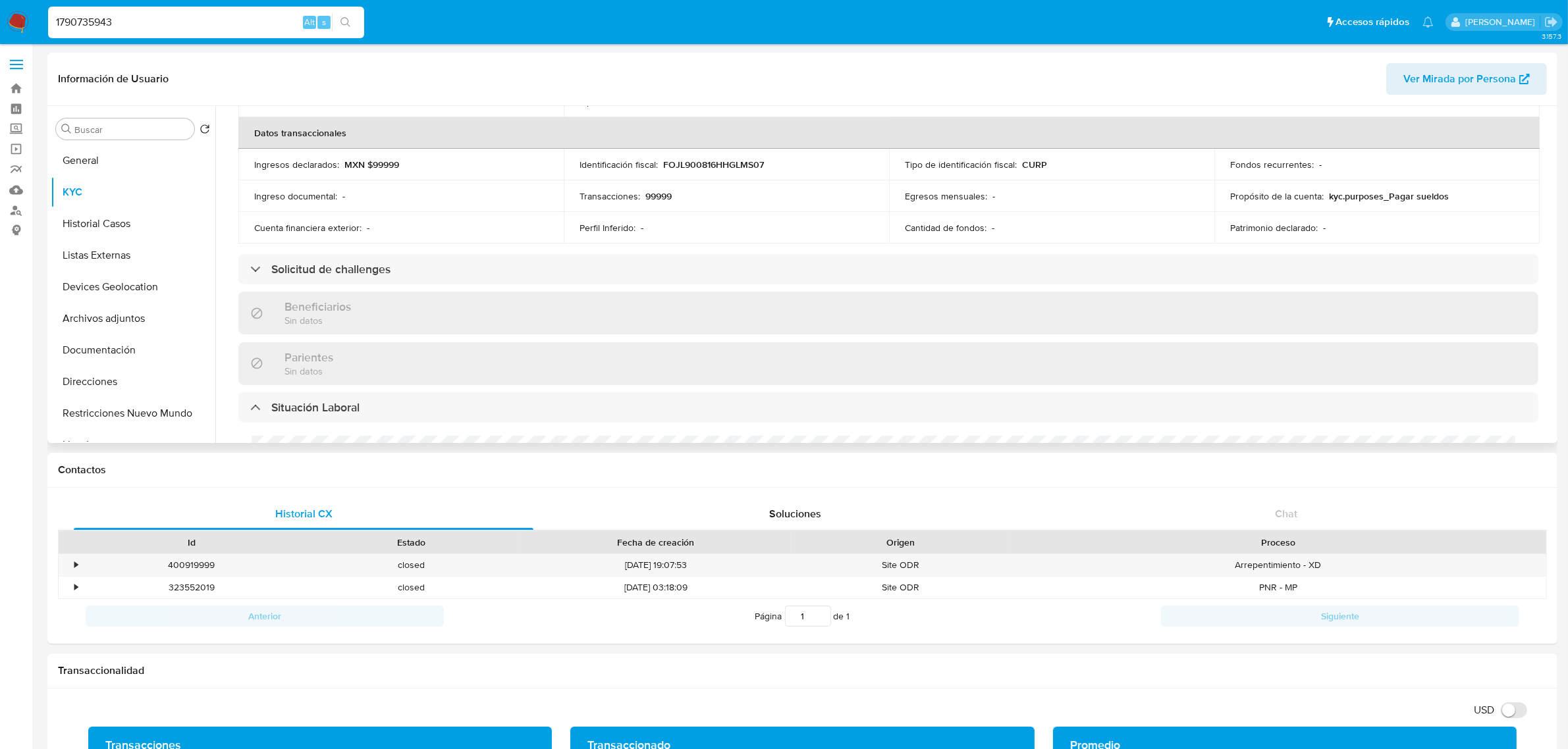
scroll to position [390, 0]
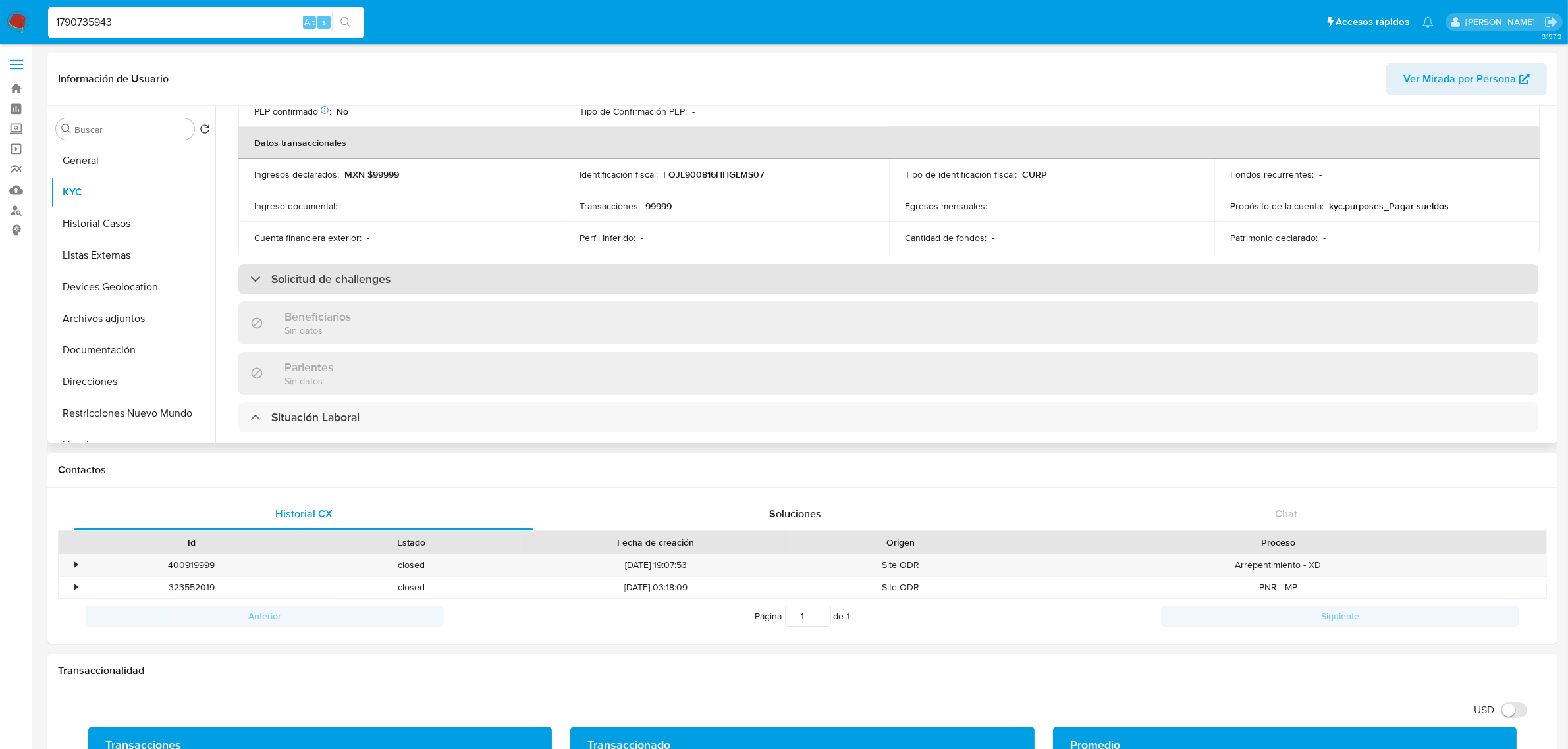
click at [611, 285] on div "Solicitud de challenges" at bounding box center [888, 279] width 1300 height 31
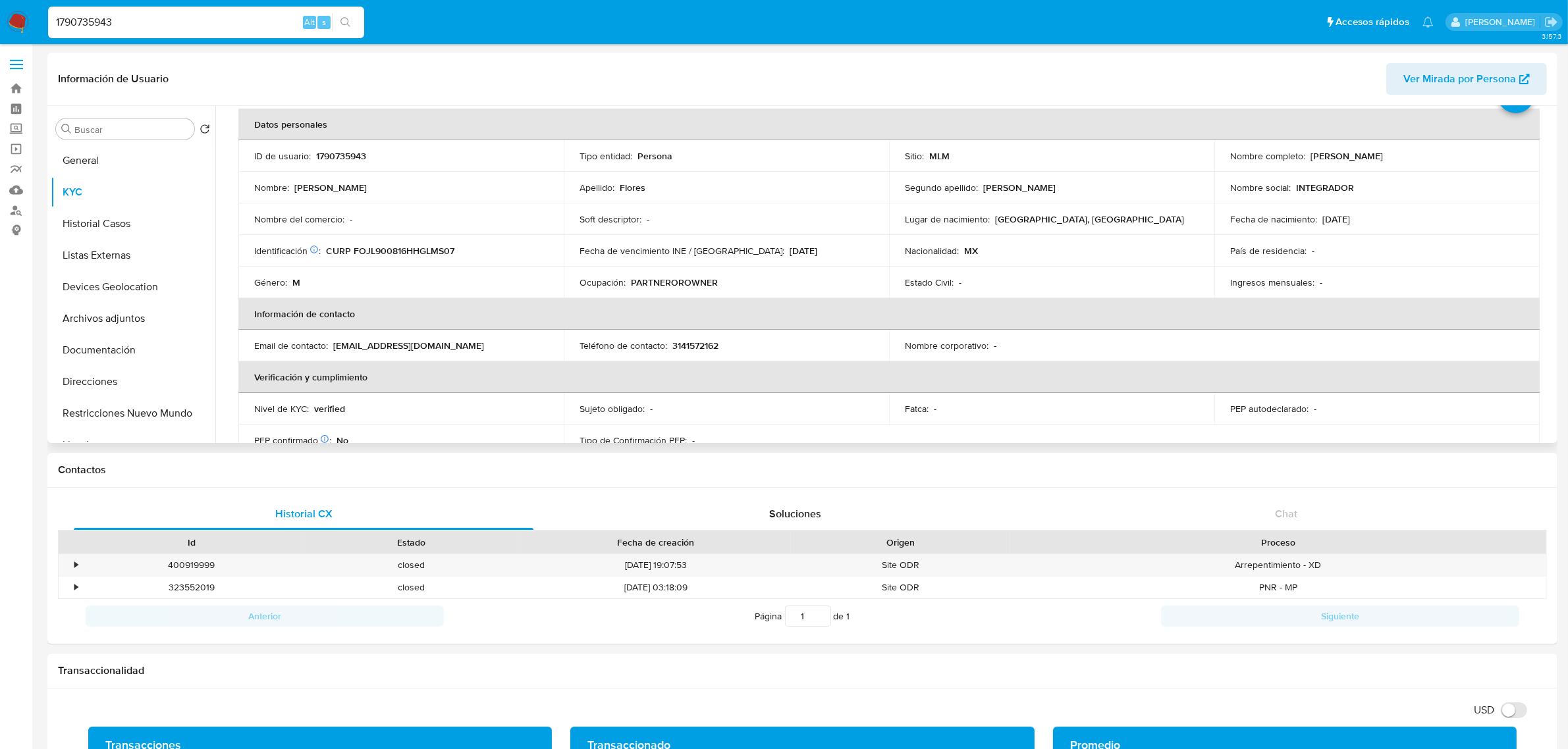
scroll to position [0, 0]
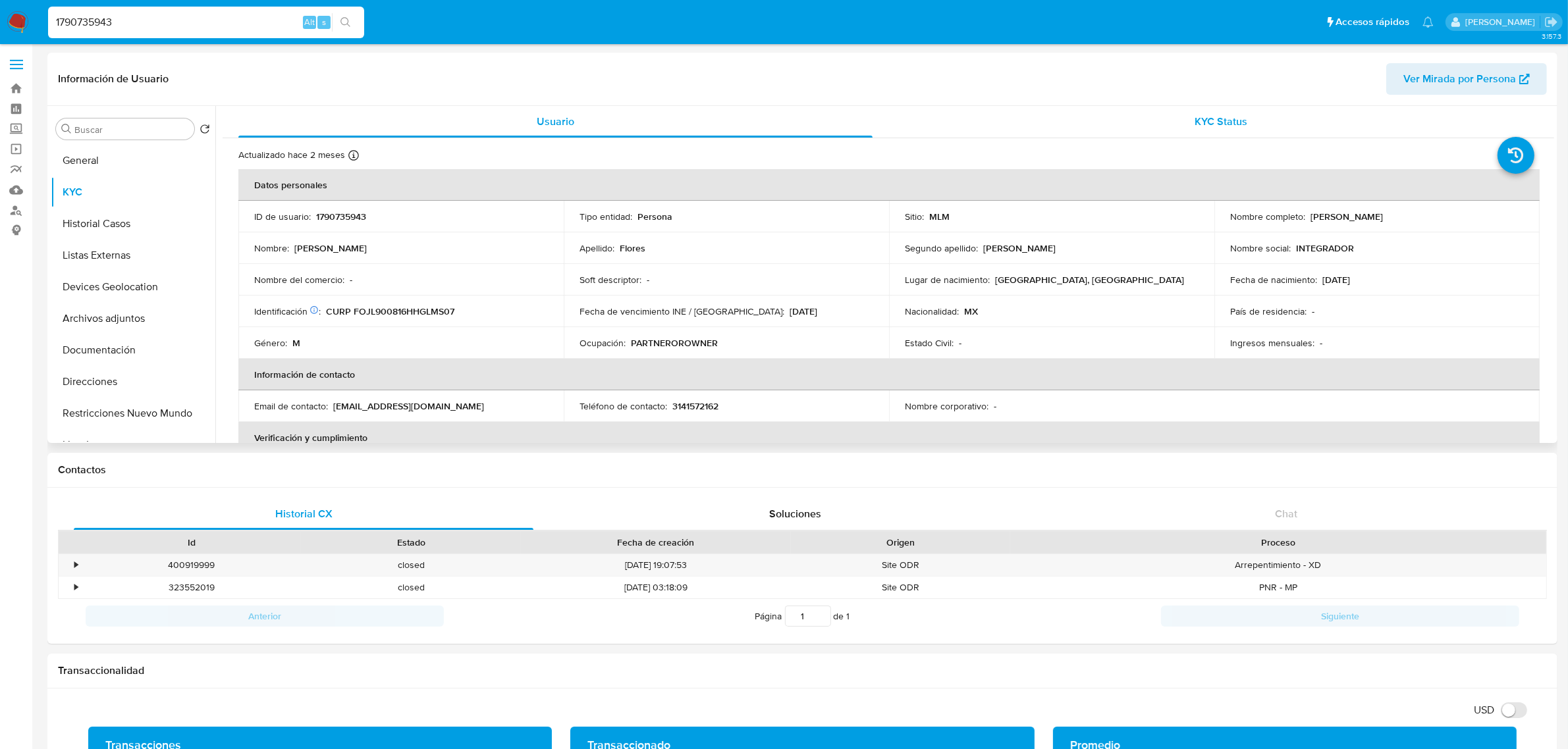
click at [1208, 120] on span "KYC Status" at bounding box center [1221, 121] width 53 height 15
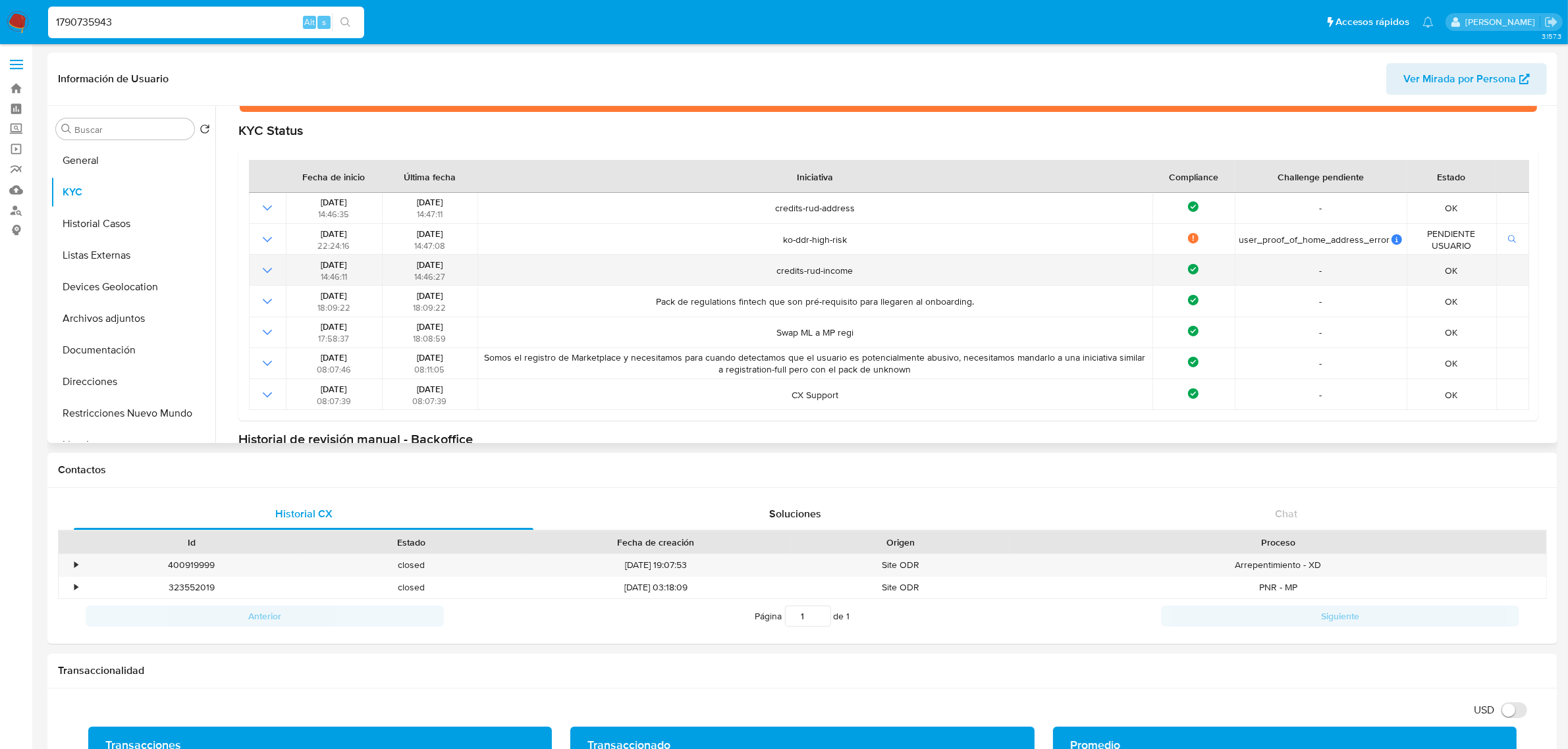
scroll to position [165, 0]
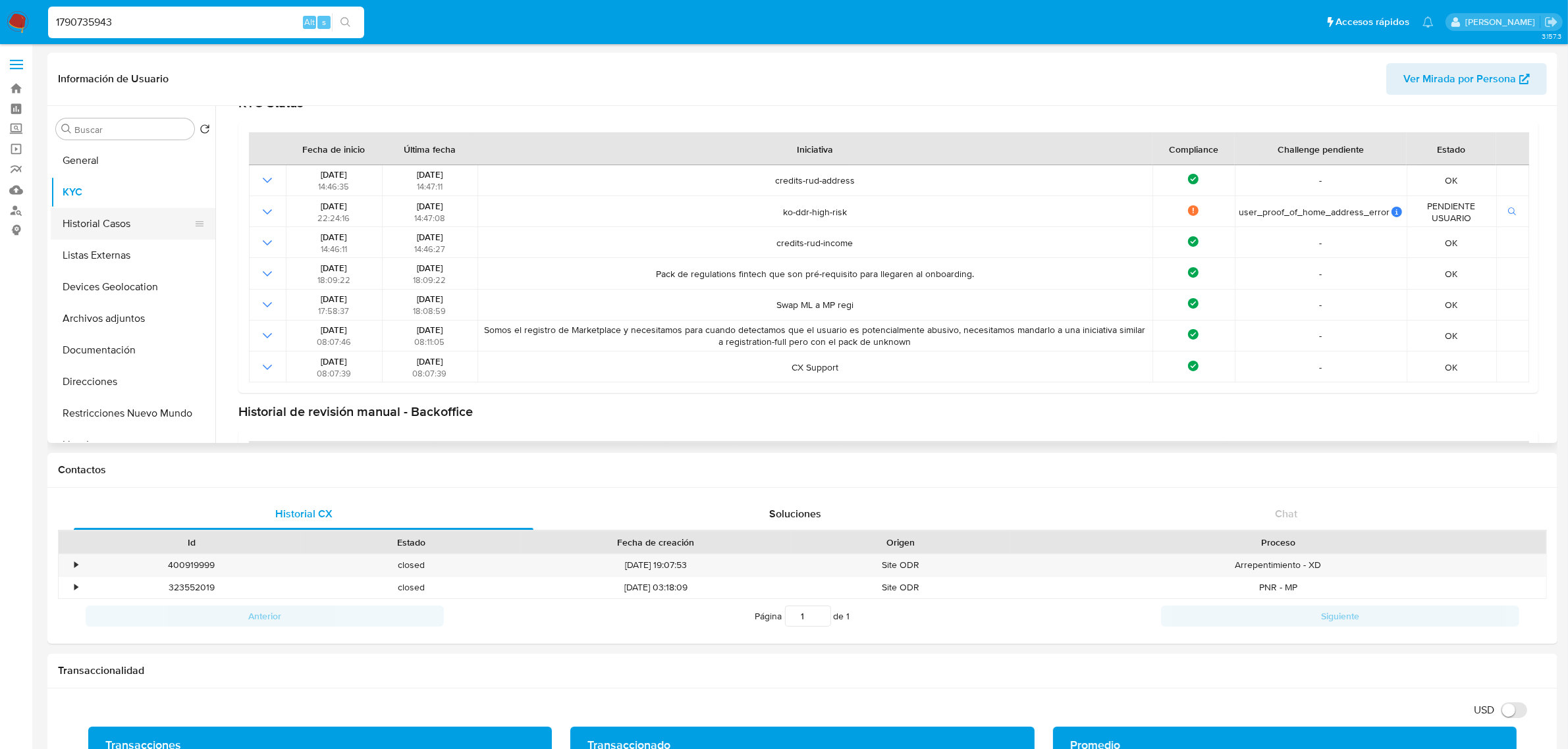
click at [137, 230] on button "Historial Casos" at bounding box center [128, 224] width 154 height 32
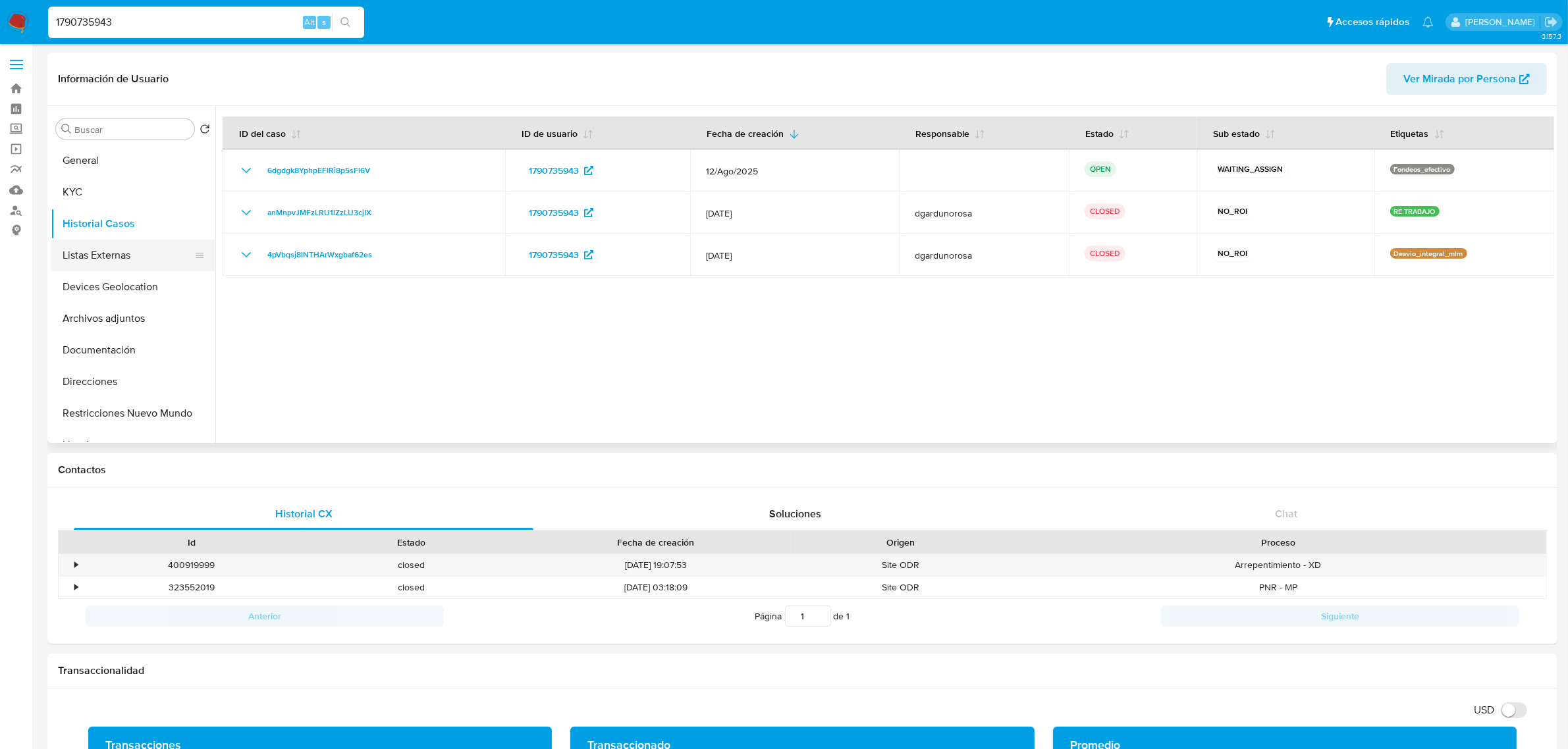
click at [132, 258] on button "Listas Externas" at bounding box center [128, 256] width 154 height 32
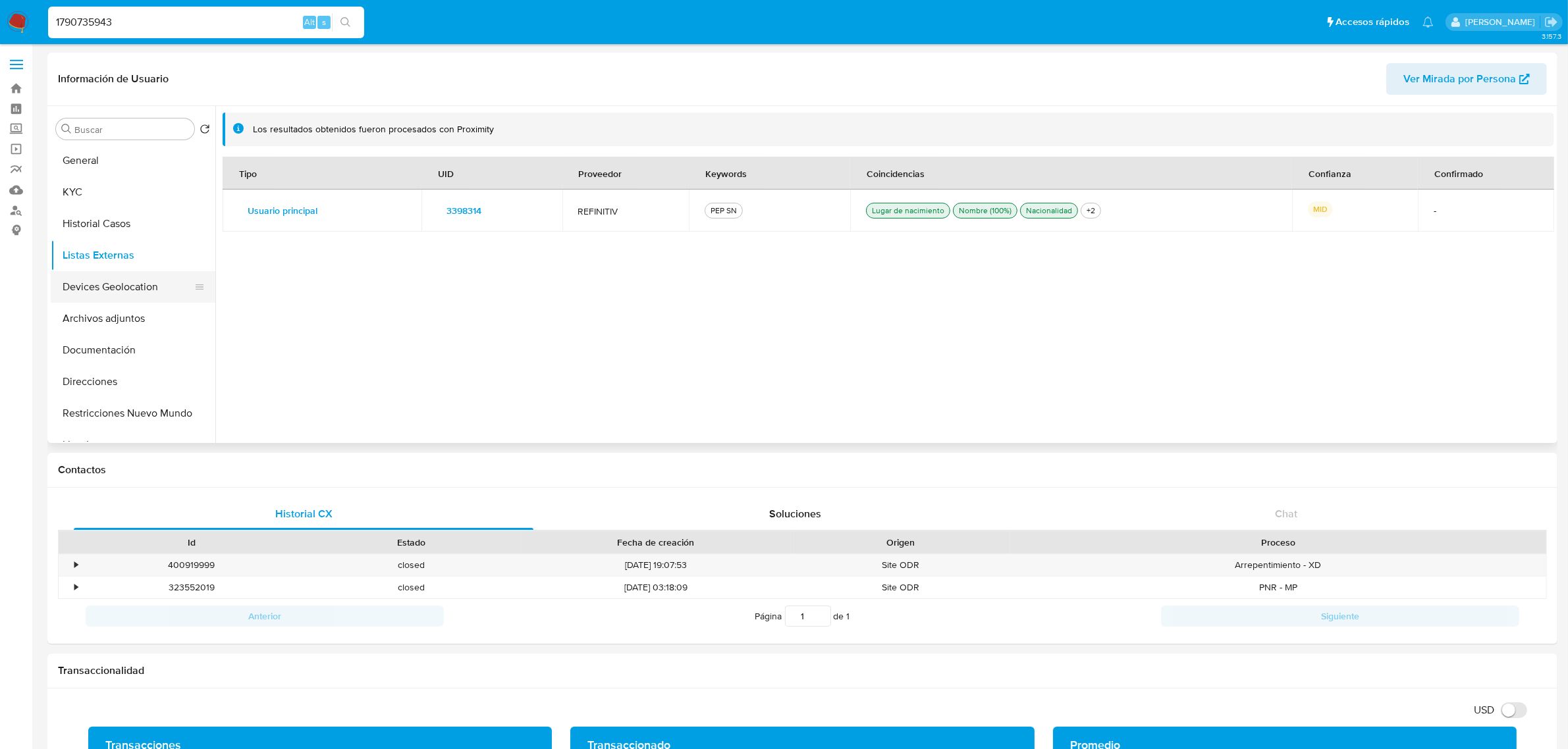
click at [80, 280] on button "Devices Geolocation" at bounding box center [128, 287] width 154 height 32
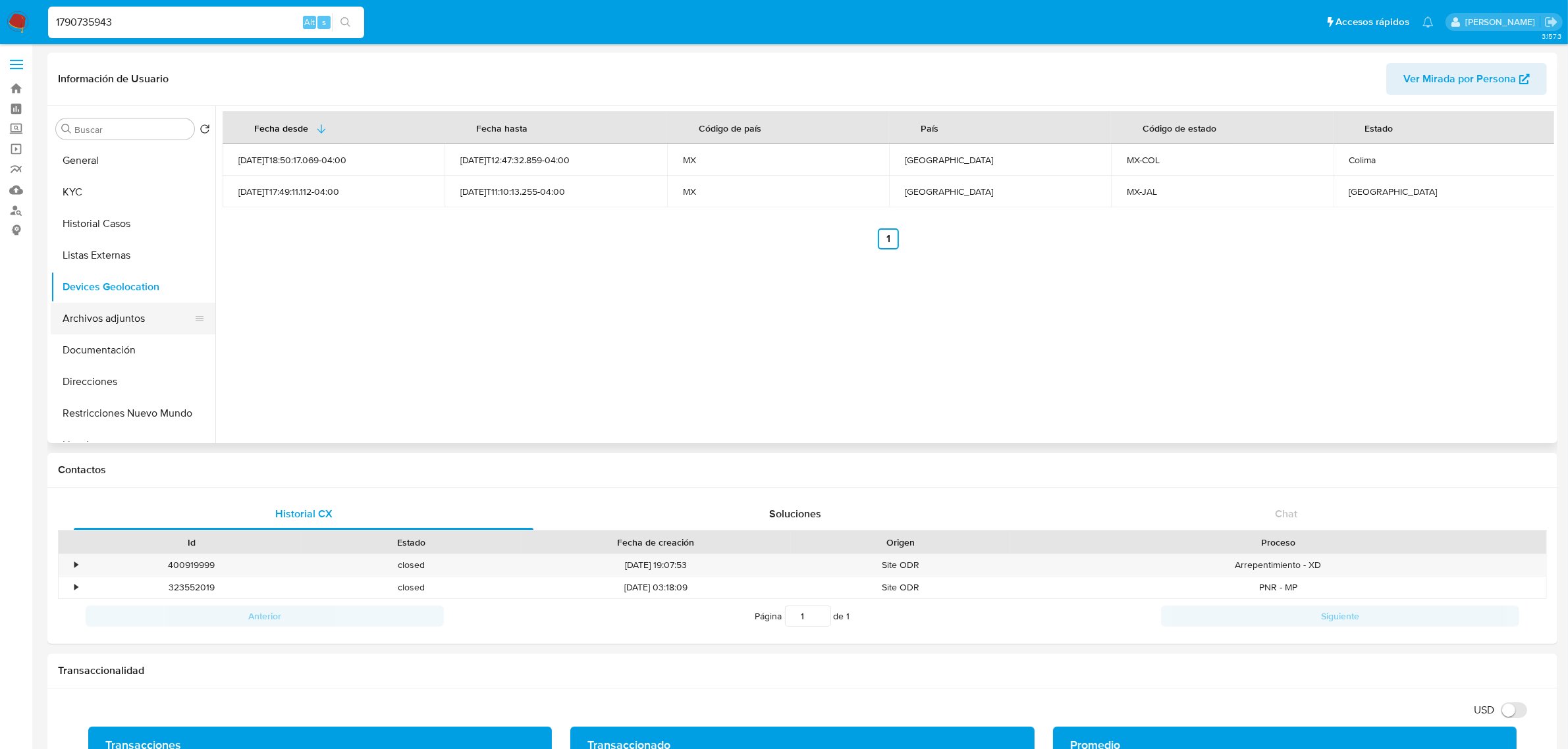
click at [103, 321] on button "Archivos adjuntos" at bounding box center [128, 319] width 154 height 32
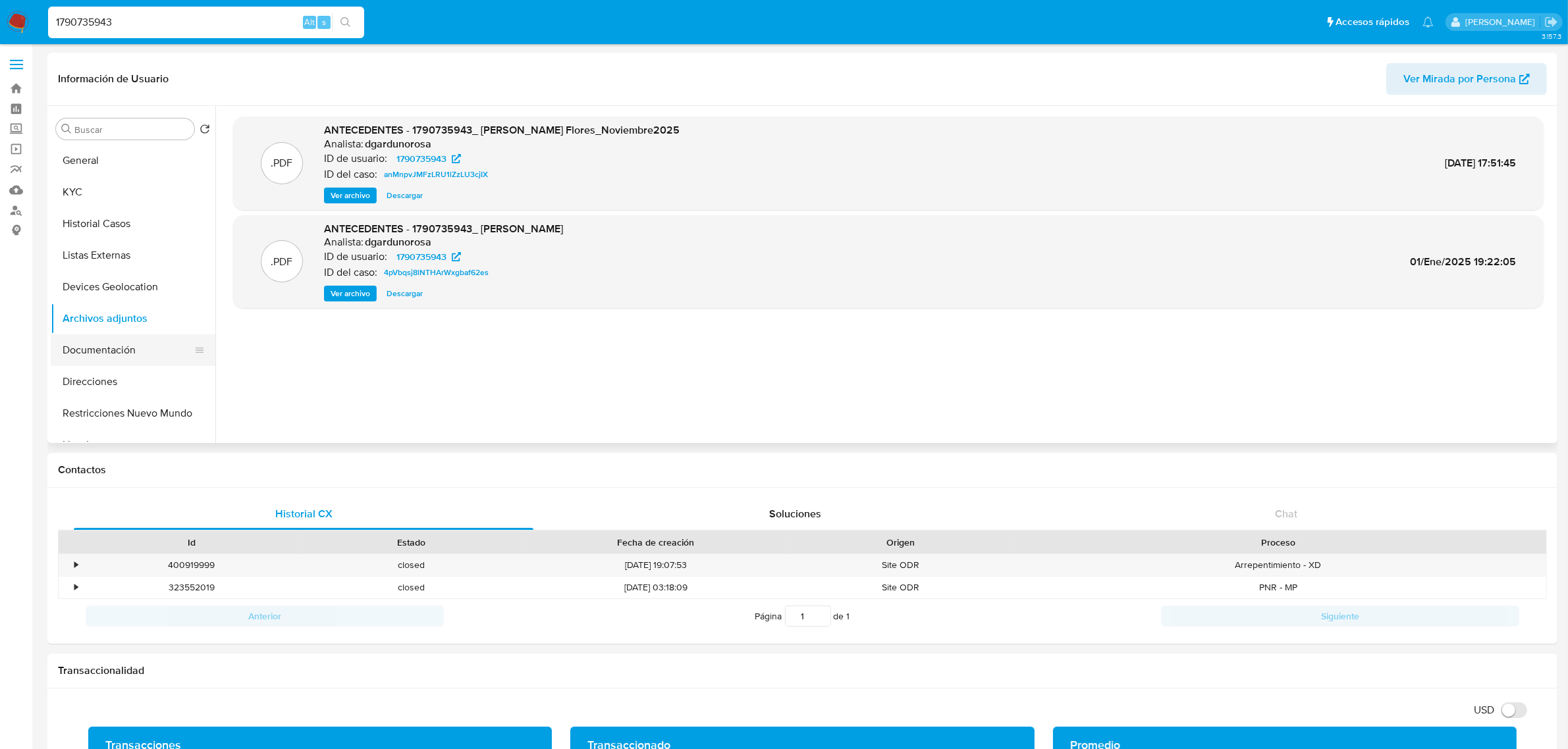
click at [140, 343] on button "Documentación" at bounding box center [128, 350] width 154 height 32
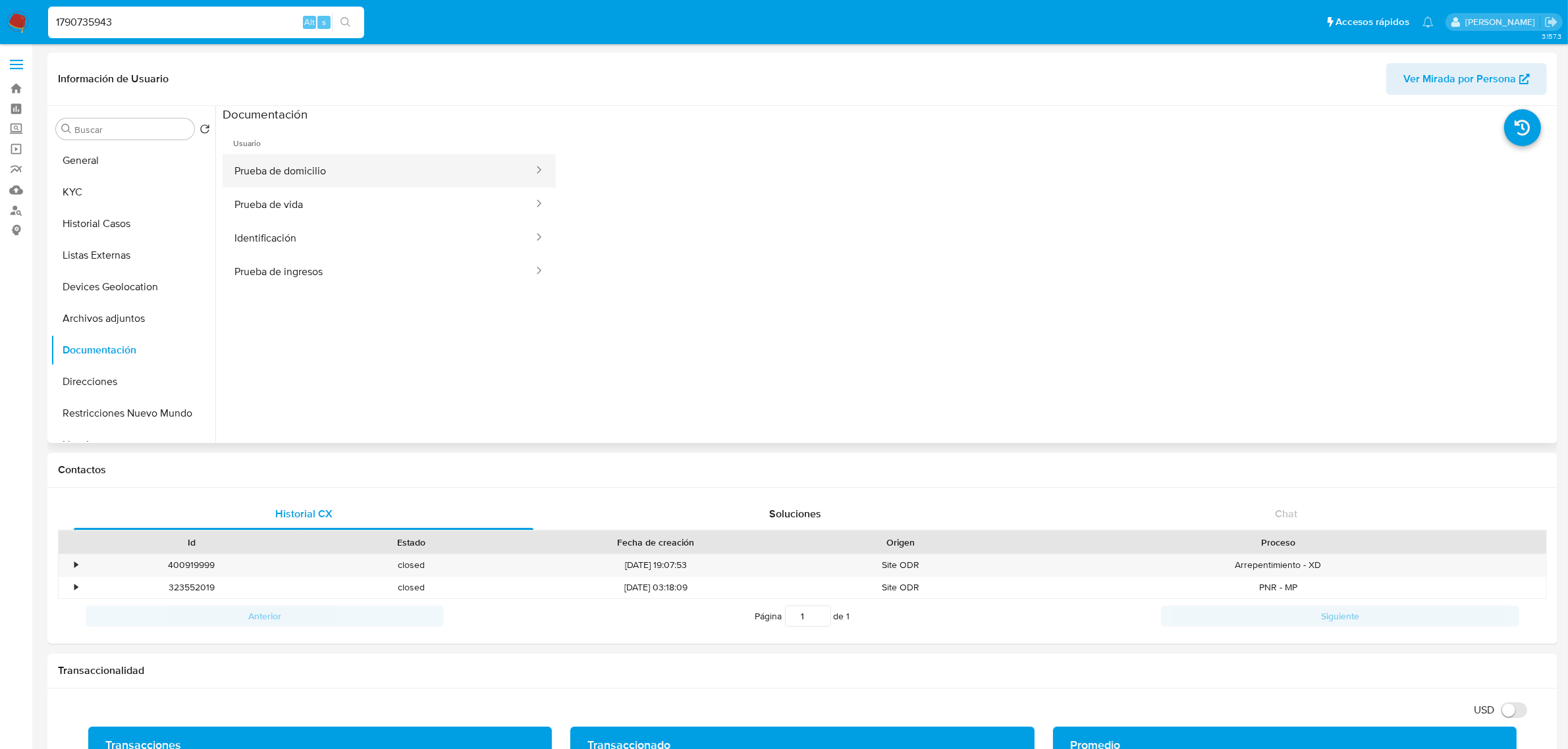
click at [287, 178] on button "Prueba de domicilio" at bounding box center [378, 171] width 312 height 33
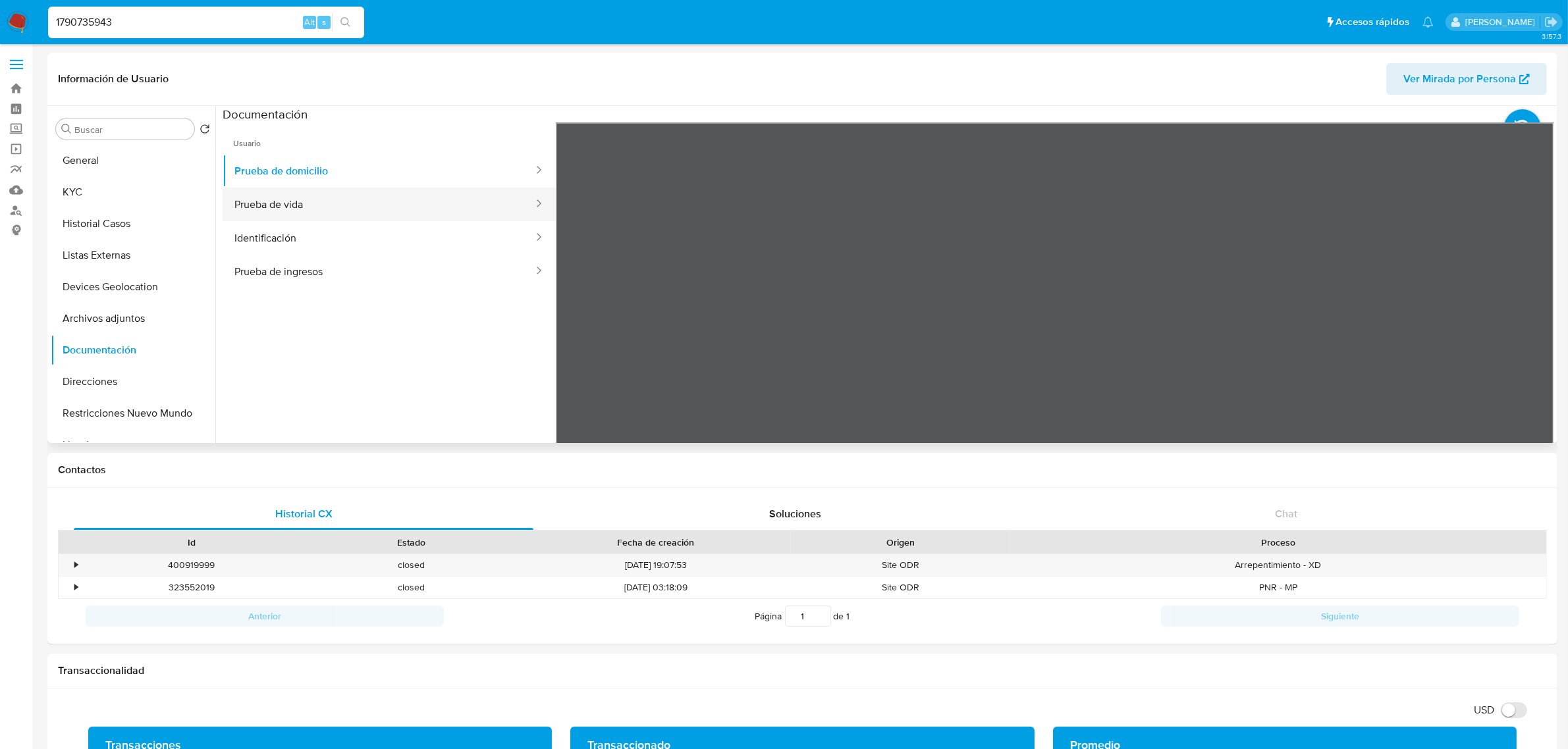
click at [323, 201] on button "Prueba de vida" at bounding box center [378, 204] width 312 height 33
click at [321, 222] on button "Identificación" at bounding box center [378, 238] width 312 height 33
drag, startPoint x: 366, startPoint y: 269, endPoint x: 420, endPoint y: 258, distance: 55.1
click at [367, 269] on button "Prueba de ingresos" at bounding box center [378, 272] width 312 height 33
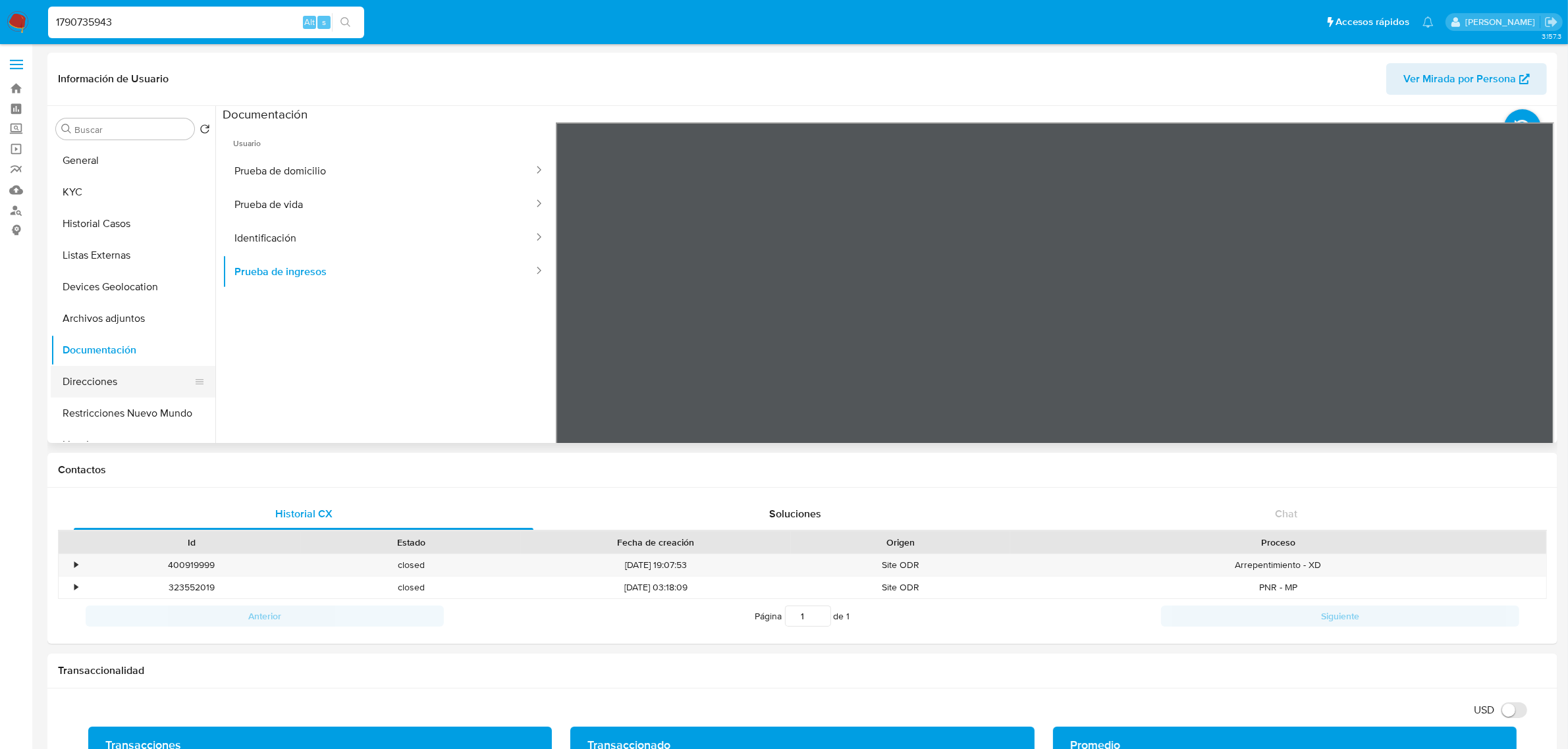
click at [129, 387] on button "Direcciones" at bounding box center [128, 382] width 154 height 32
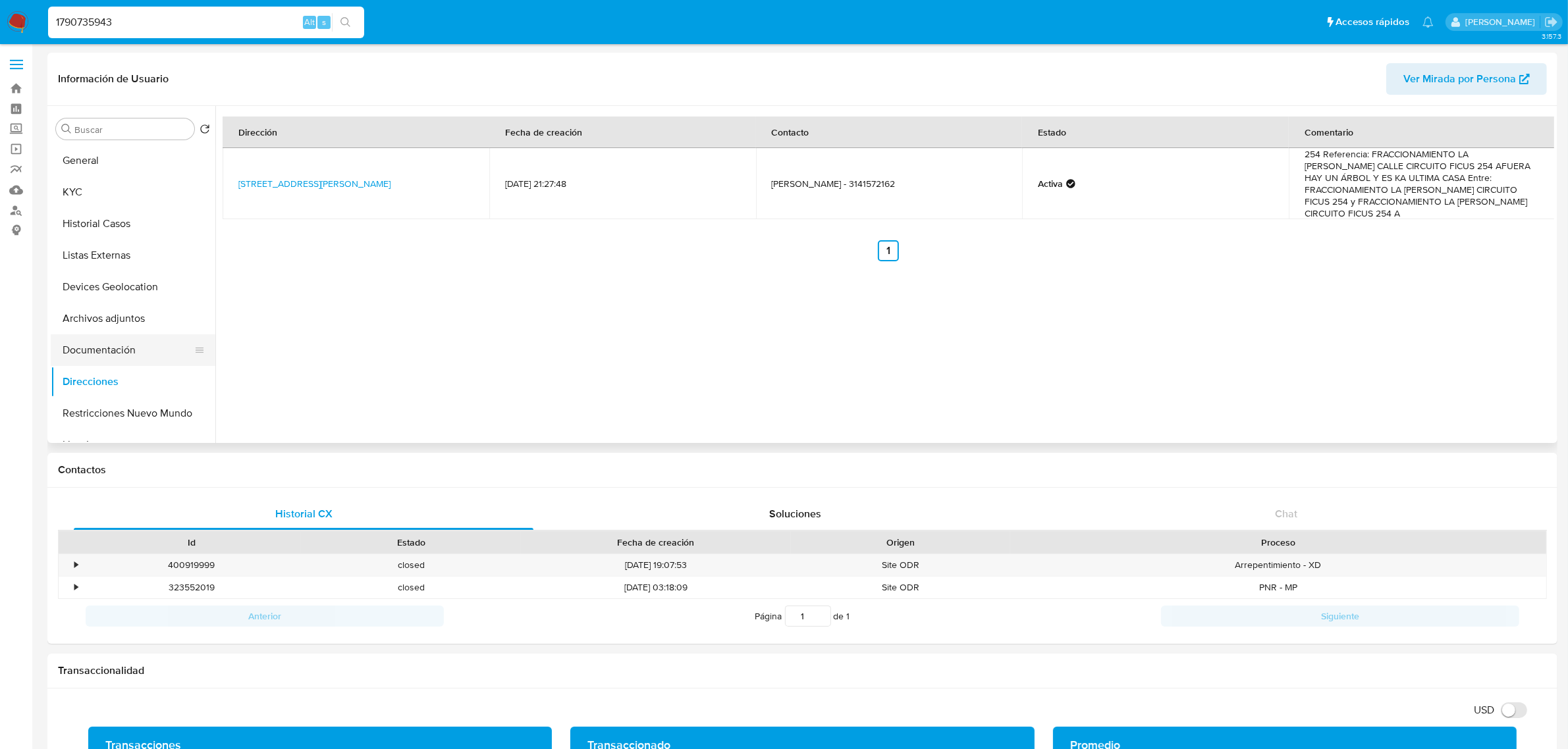
click at [140, 350] on button "Documentación" at bounding box center [128, 350] width 154 height 32
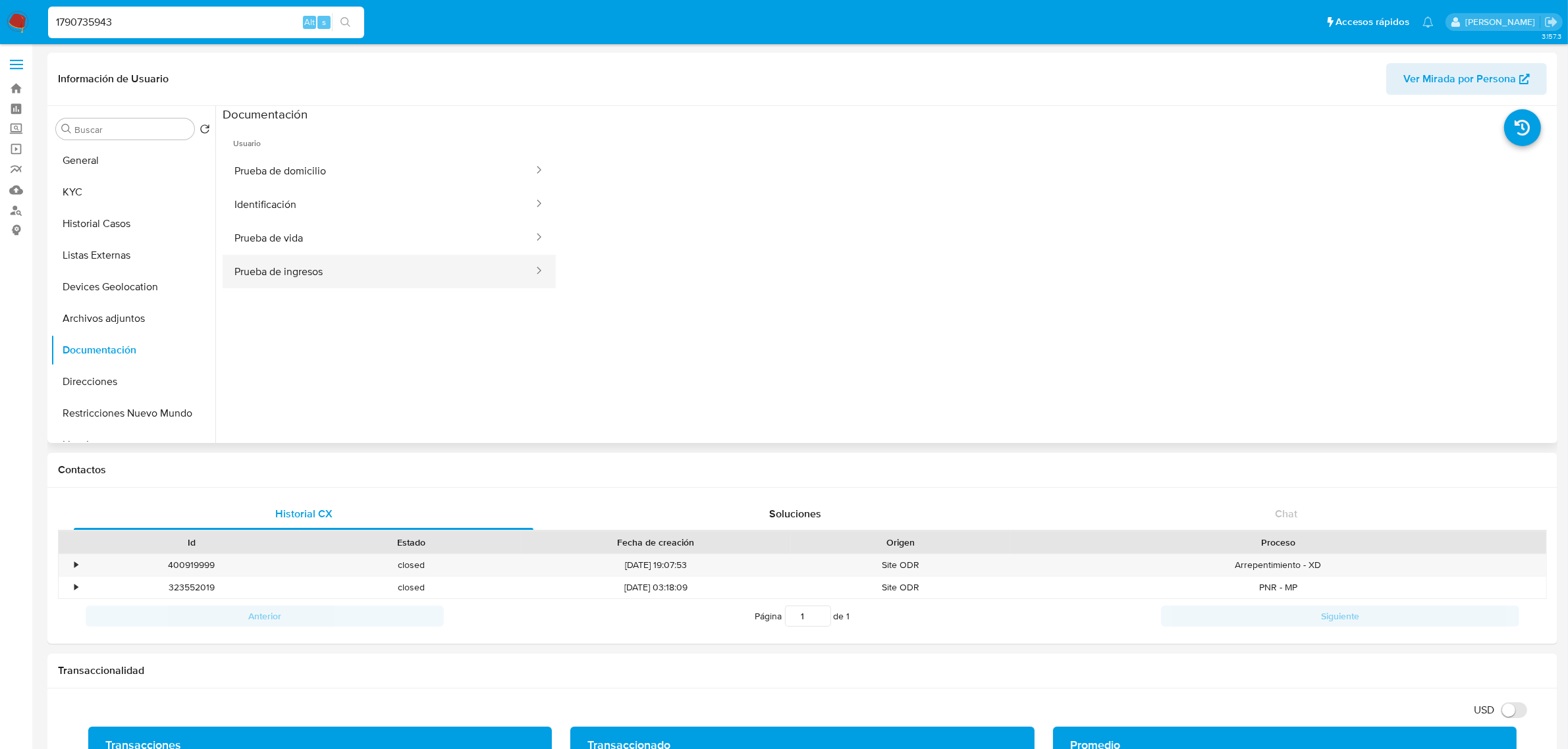
click at [422, 272] on button "Prueba de ingresos" at bounding box center [378, 272] width 312 height 33
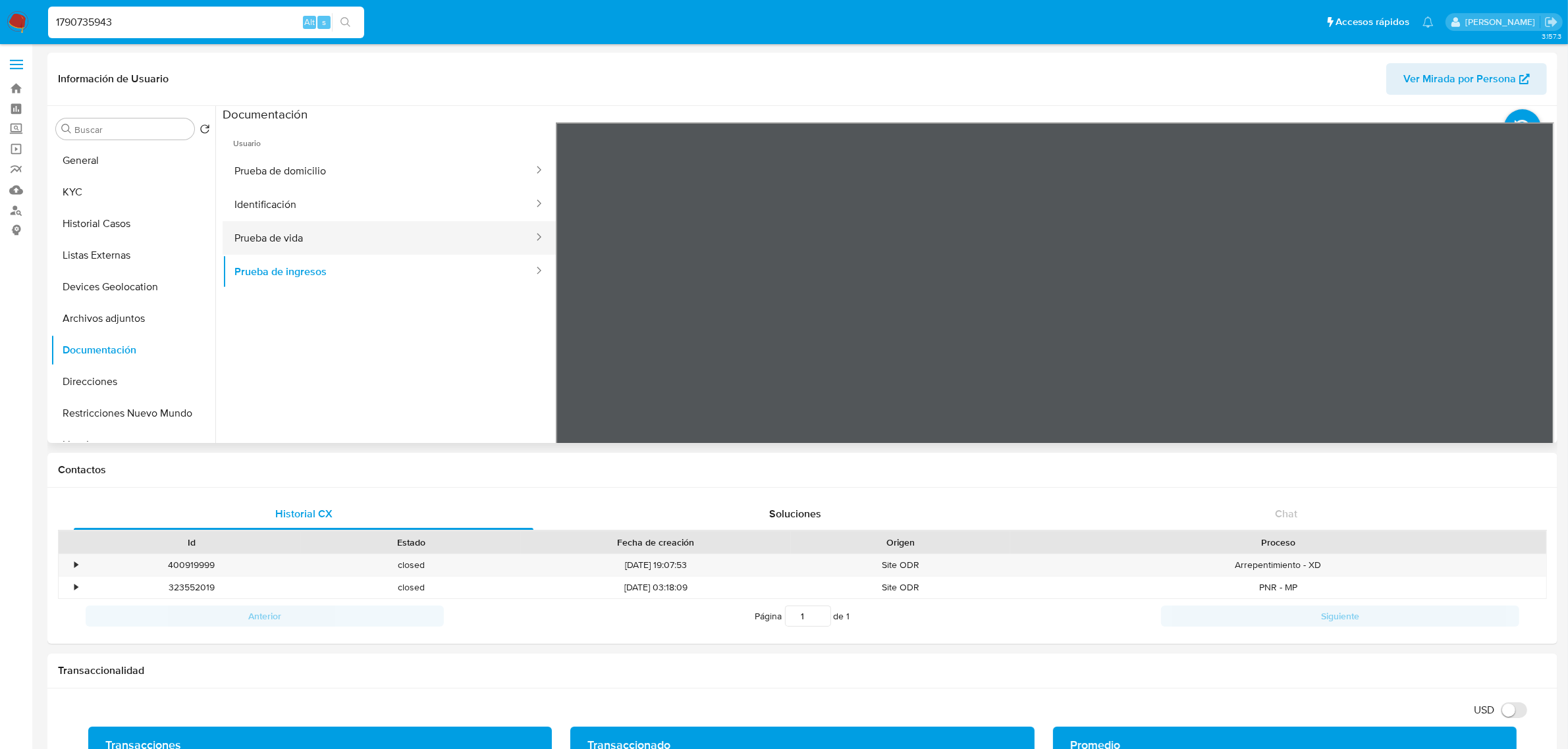
click at [284, 230] on button "Prueba de vida" at bounding box center [378, 238] width 312 height 33
click at [288, 201] on button "Identificación" at bounding box center [378, 204] width 312 height 33
click at [321, 166] on button "Prueba de domicilio" at bounding box center [378, 171] width 312 height 33
drag, startPoint x: 1351, startPoint y: 269, endPoint x: 1333, endPoint y: 258, distance: 21.1
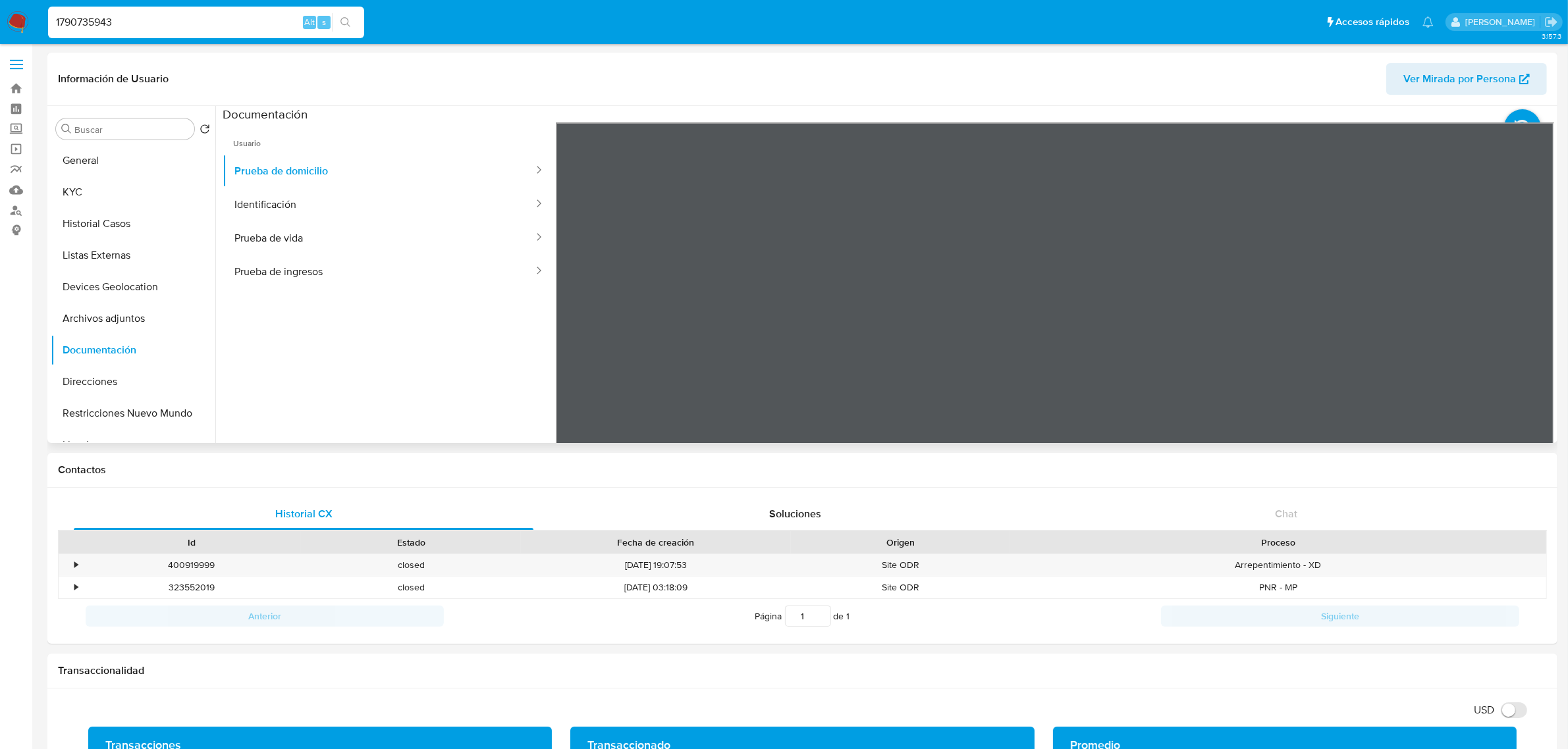
click at [1333, 258] on div at bounding box center [1055, 338] width 999 height 432
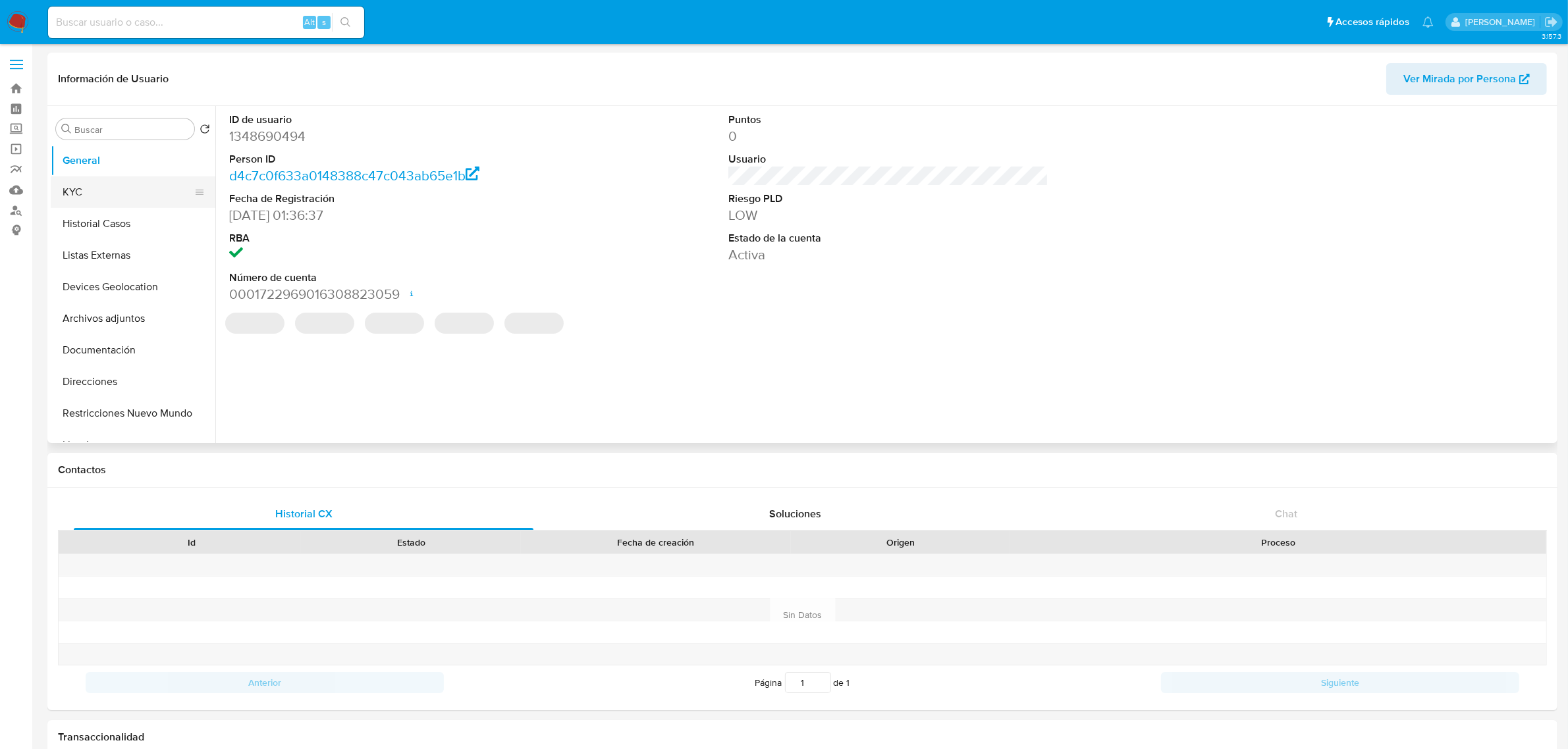
select select "10"
click at [96, 187] on button "KYC" at bounding box center [128, 192] width 154 height 32
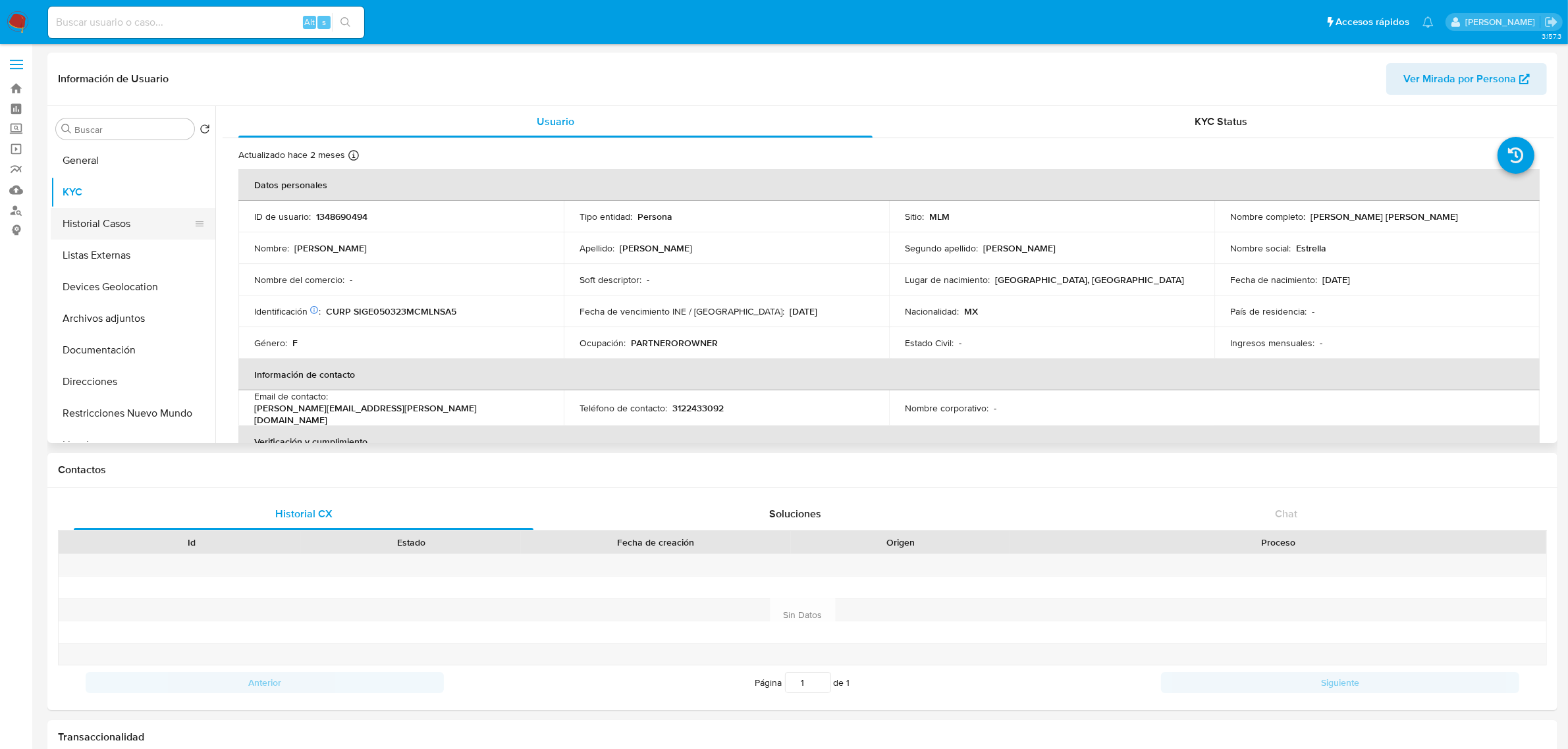
click at [142, 225] on button "Historial Casos" at bounding box center [128, 224] width 154 height 32
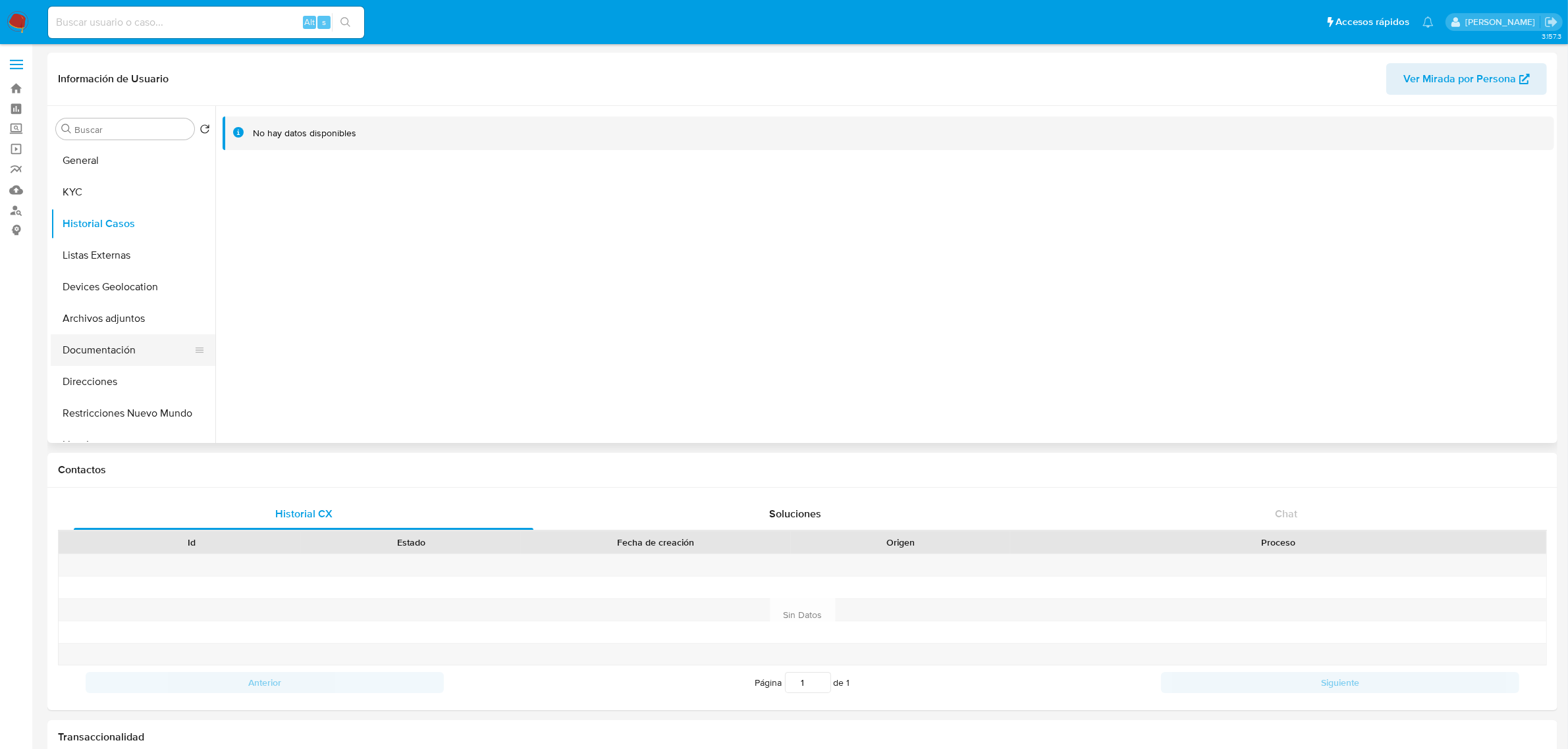
click at [133, 352] on button "Documentación" at bounding box center [128, 350] width 154 height 32
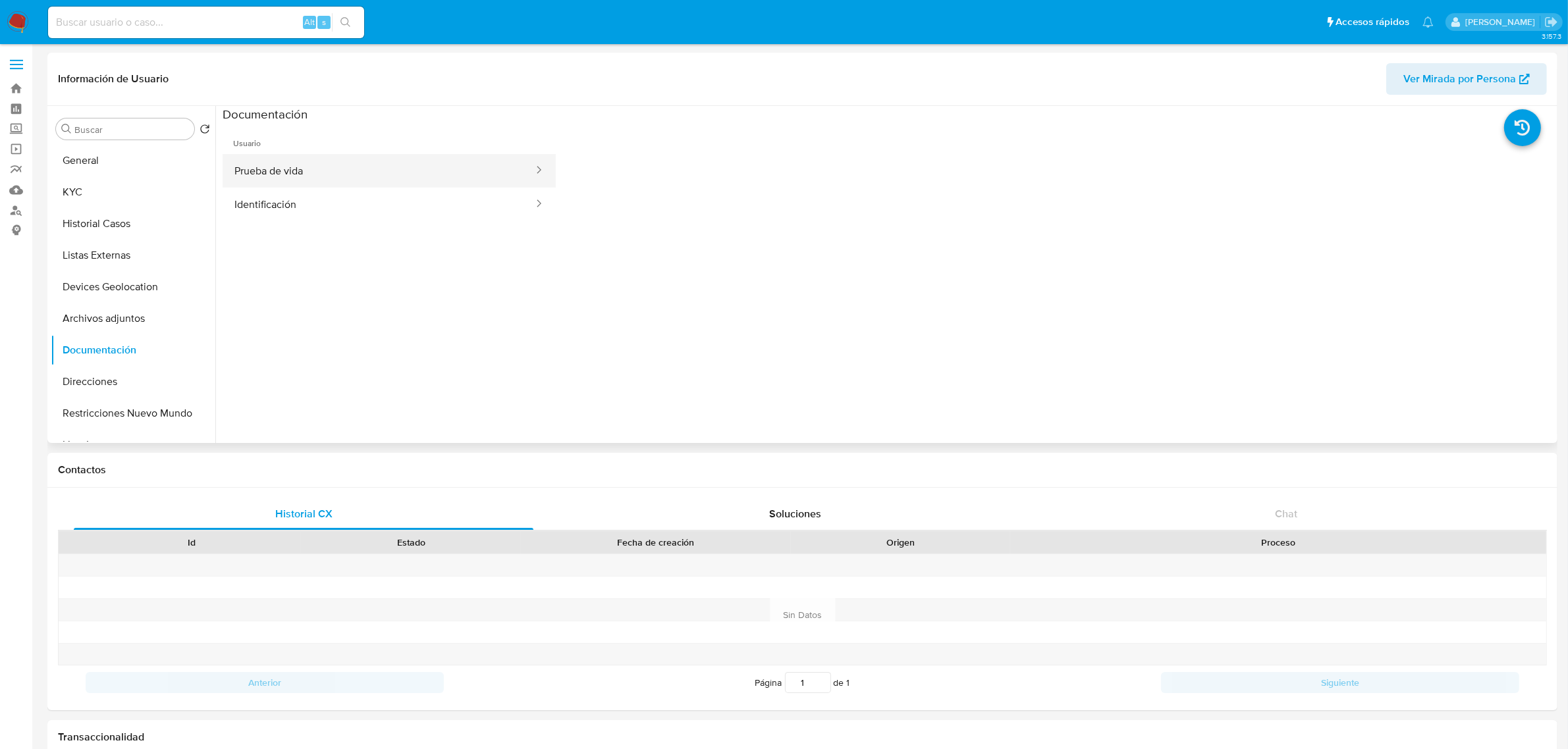
click at [373, 175] on button "Prueba de vida" at bounding box center [378, 171] width 312 height 33
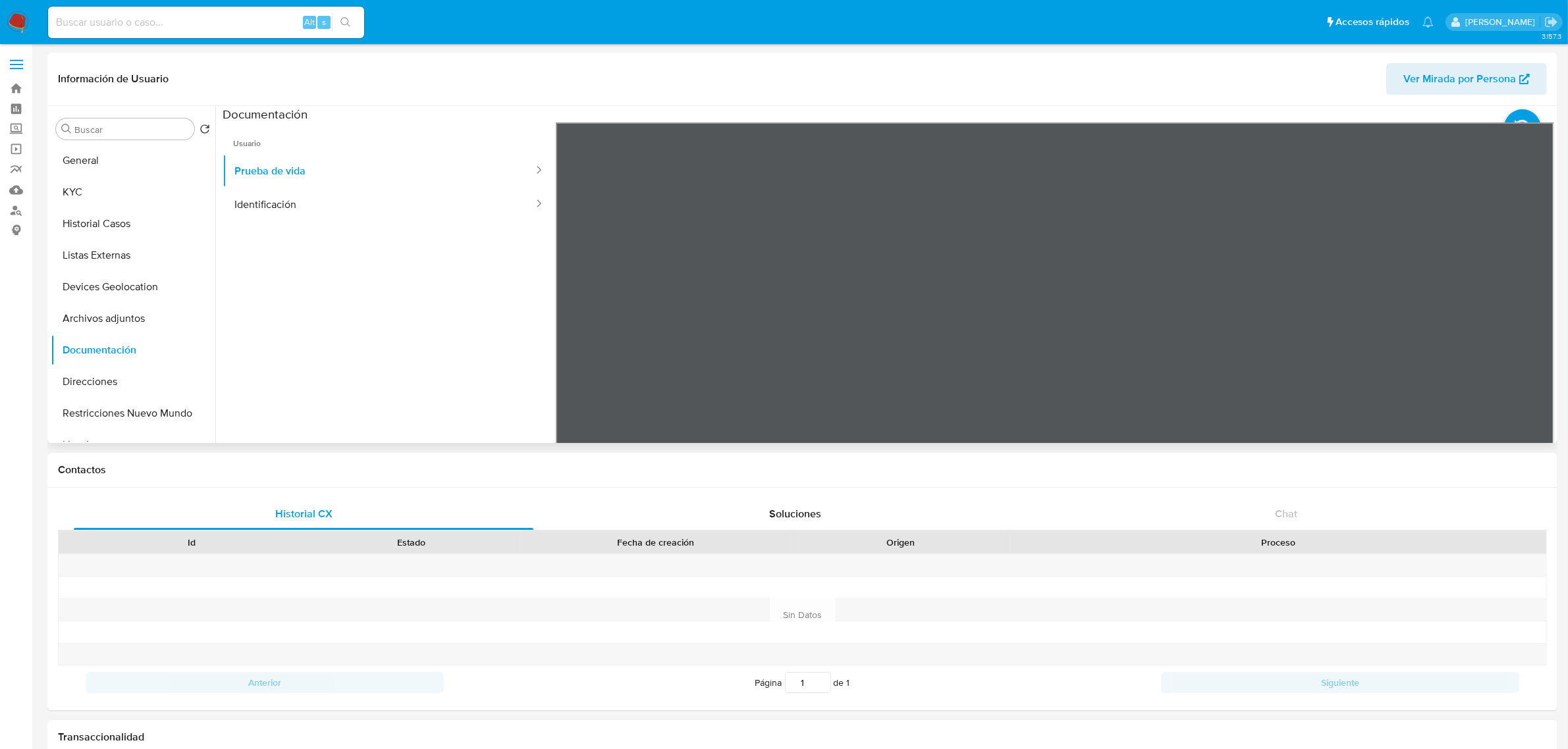
scroll to position [40, 0]
click at [274, 215] on button "Identificación" at bounding box center [378, 204] width 312 height 33
click at [117, 156] on button "General" at bounding box center [128, 160] width 154 height 32
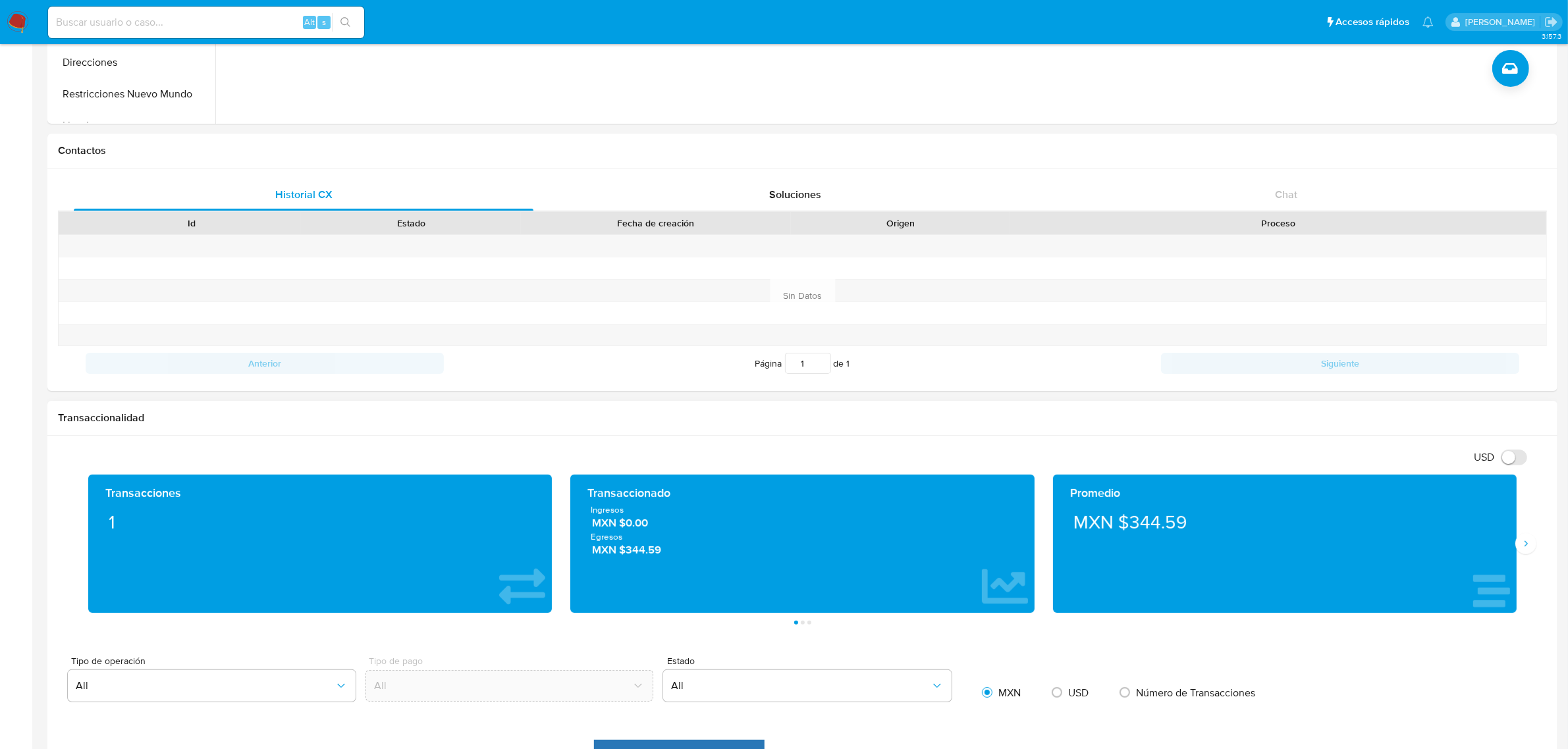
scroll to position [329, 0]
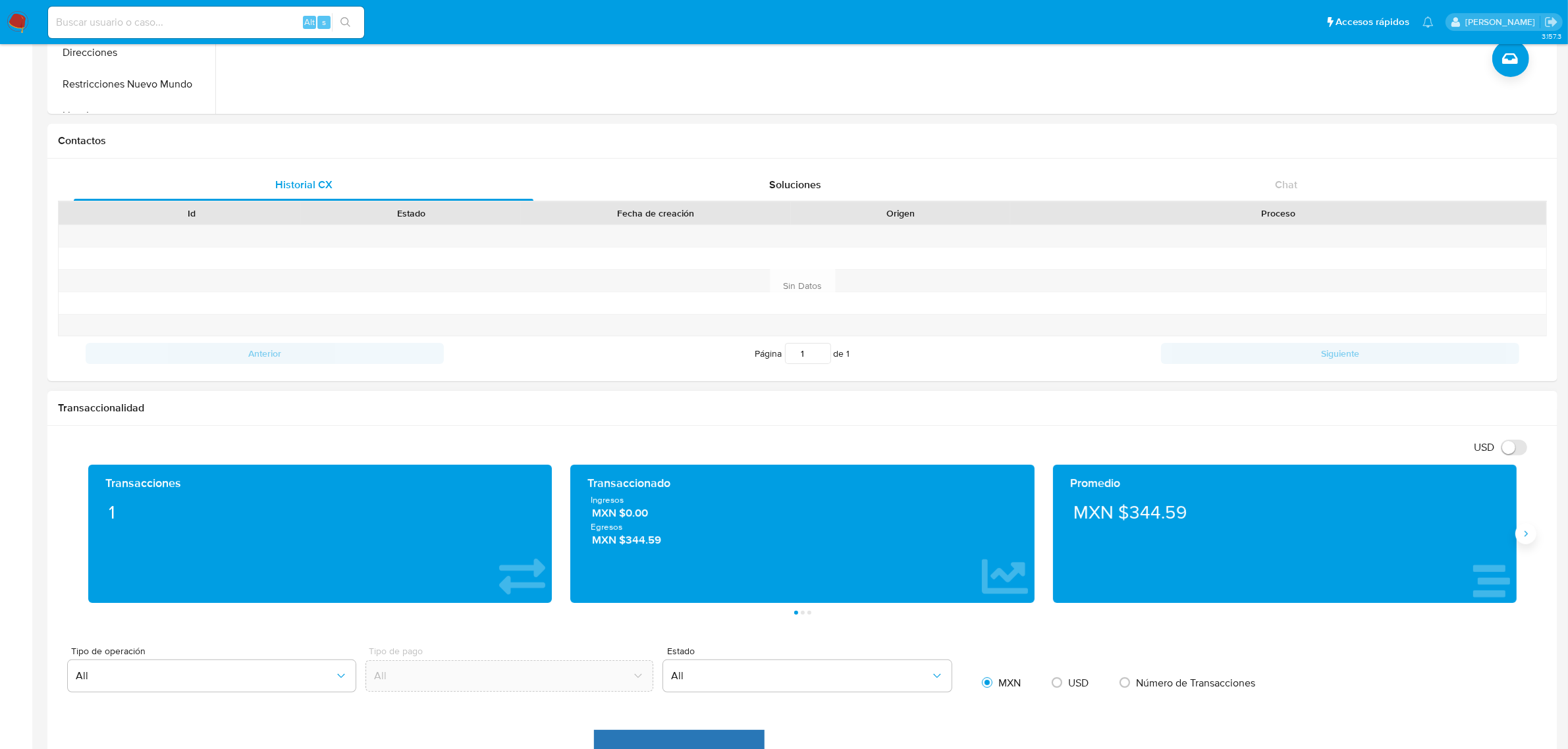
click at [1524, 540] on icon "Siguiente" at bounding box center [1525, 534] width 11 height 11
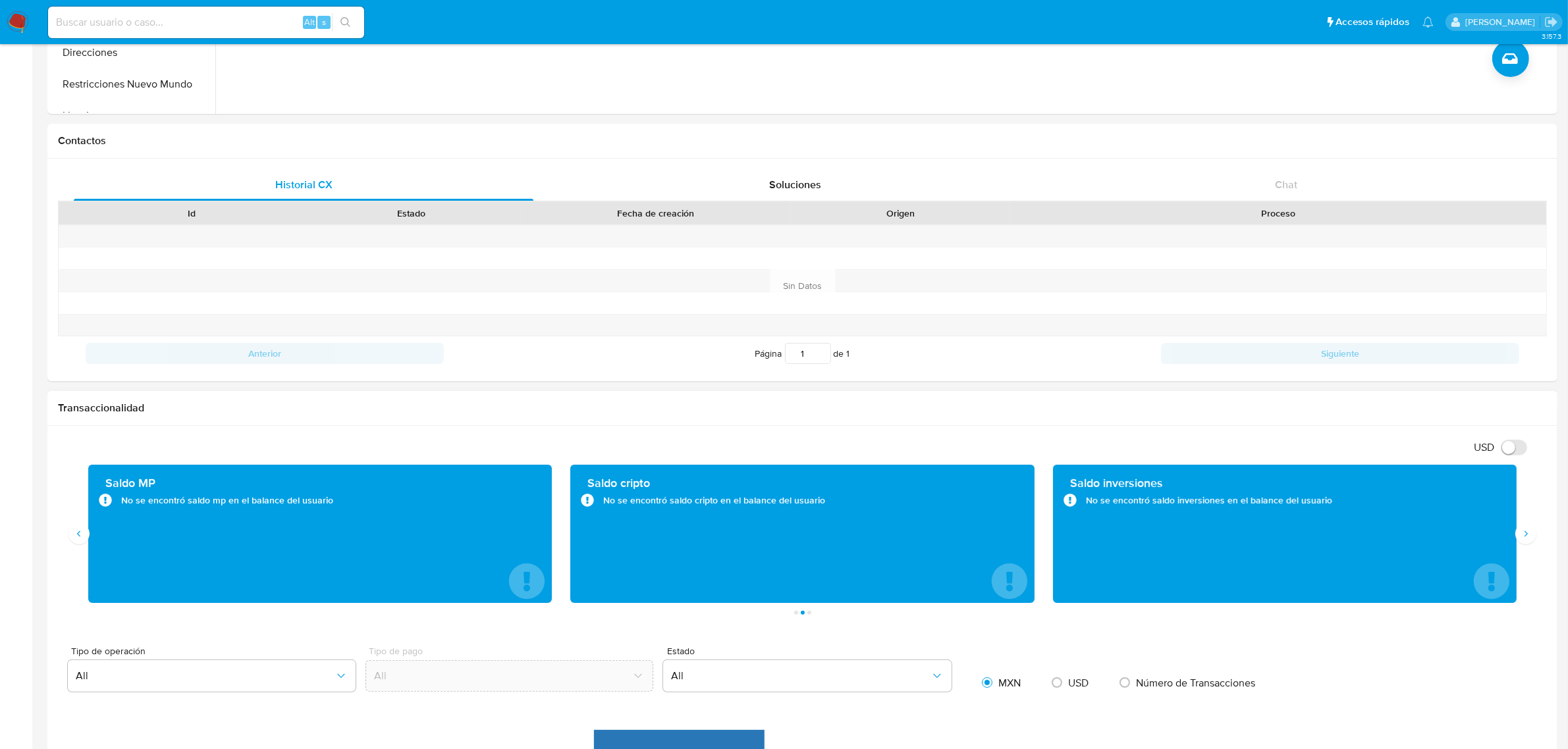
click at [83, 548] on div "Saldo MP No se encontró saldo mp en el balance del usuario" at bounding box center [320, 534] width 482 height 138
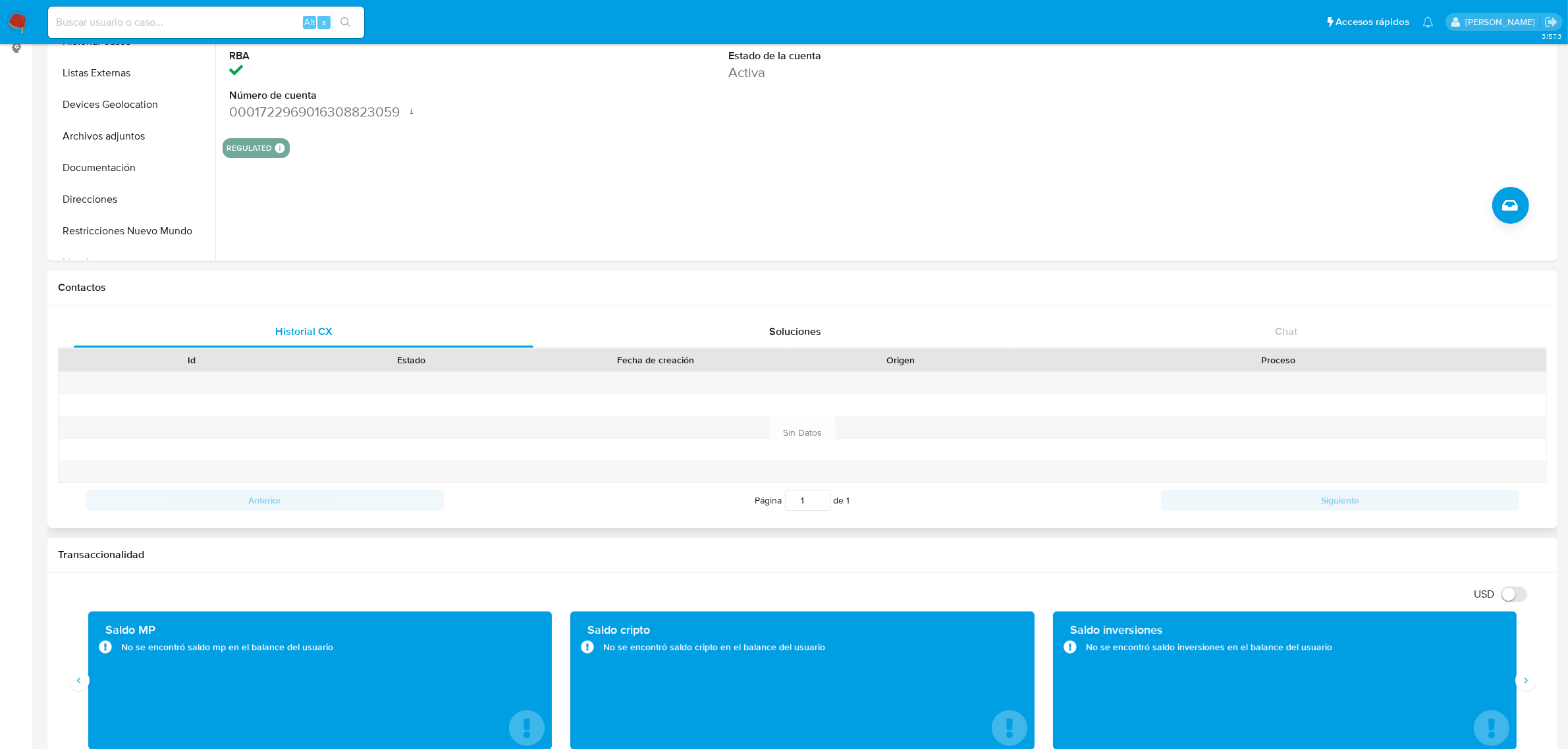
scroll to position [0, 0]
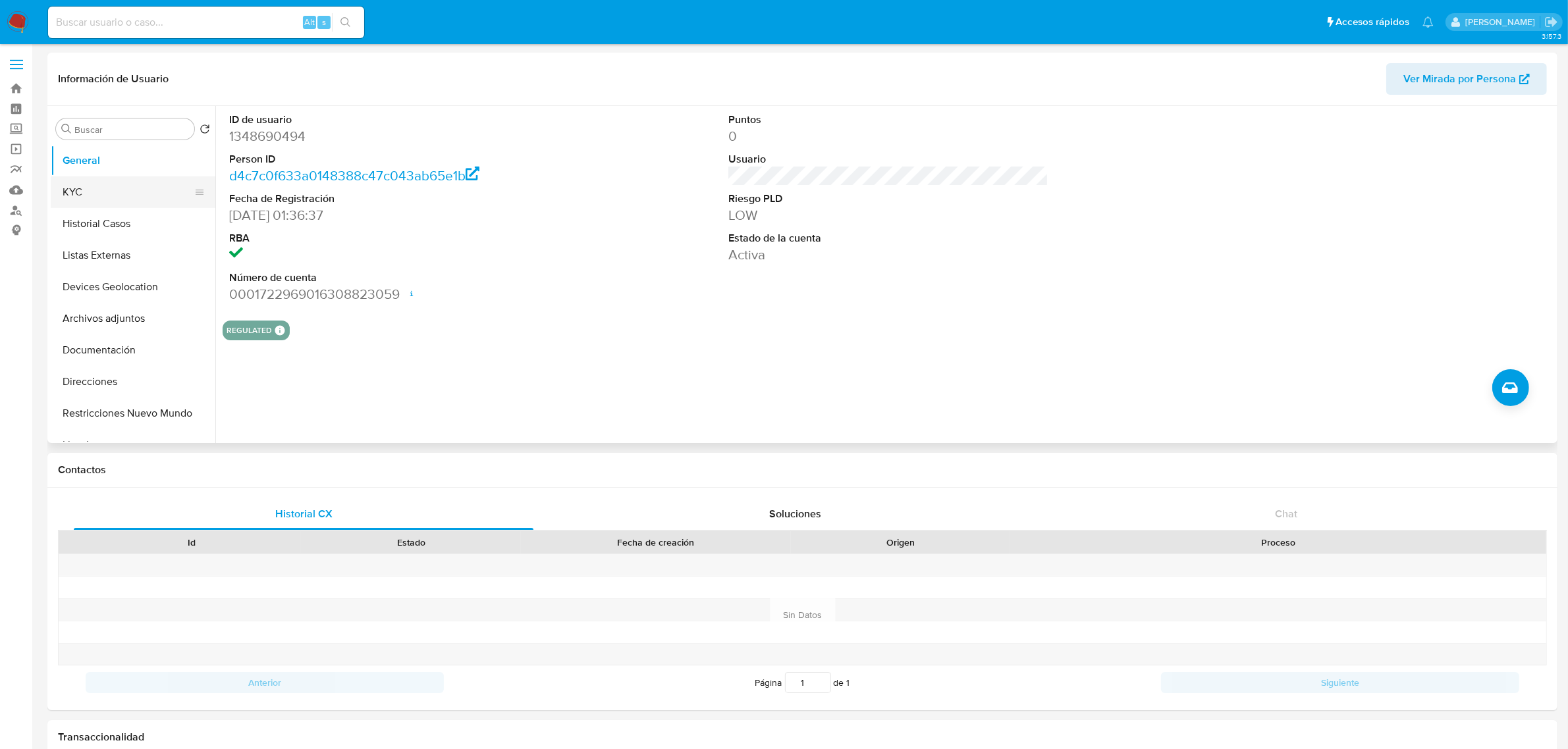
click at [88, 183] on button "KYC" at bounding box center [128, 192] width 154 height 32
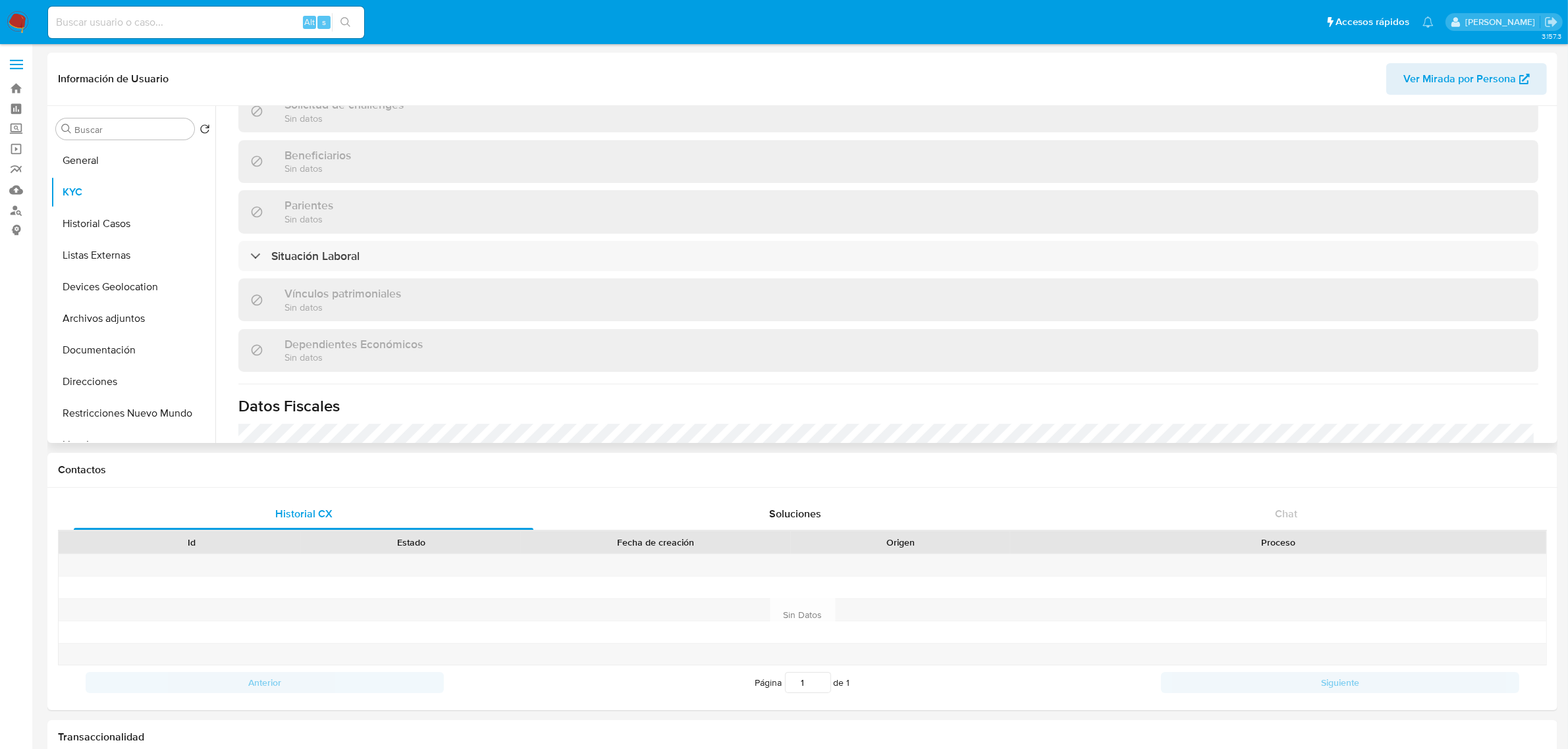
scroll to position [814, 0]
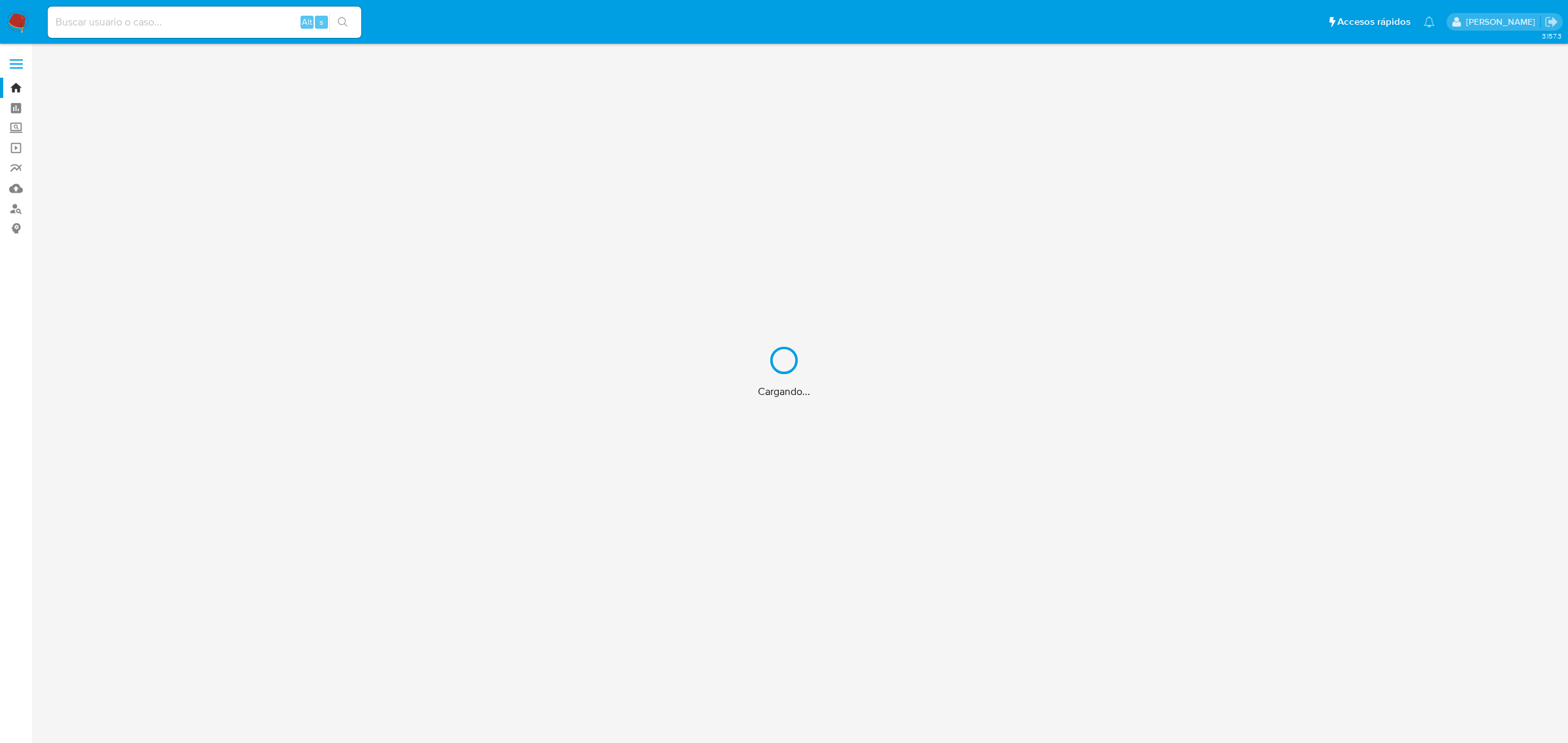
click at [242, 28] on div "Cargando..." at bounding box center [784, 371] width 1568 height 743
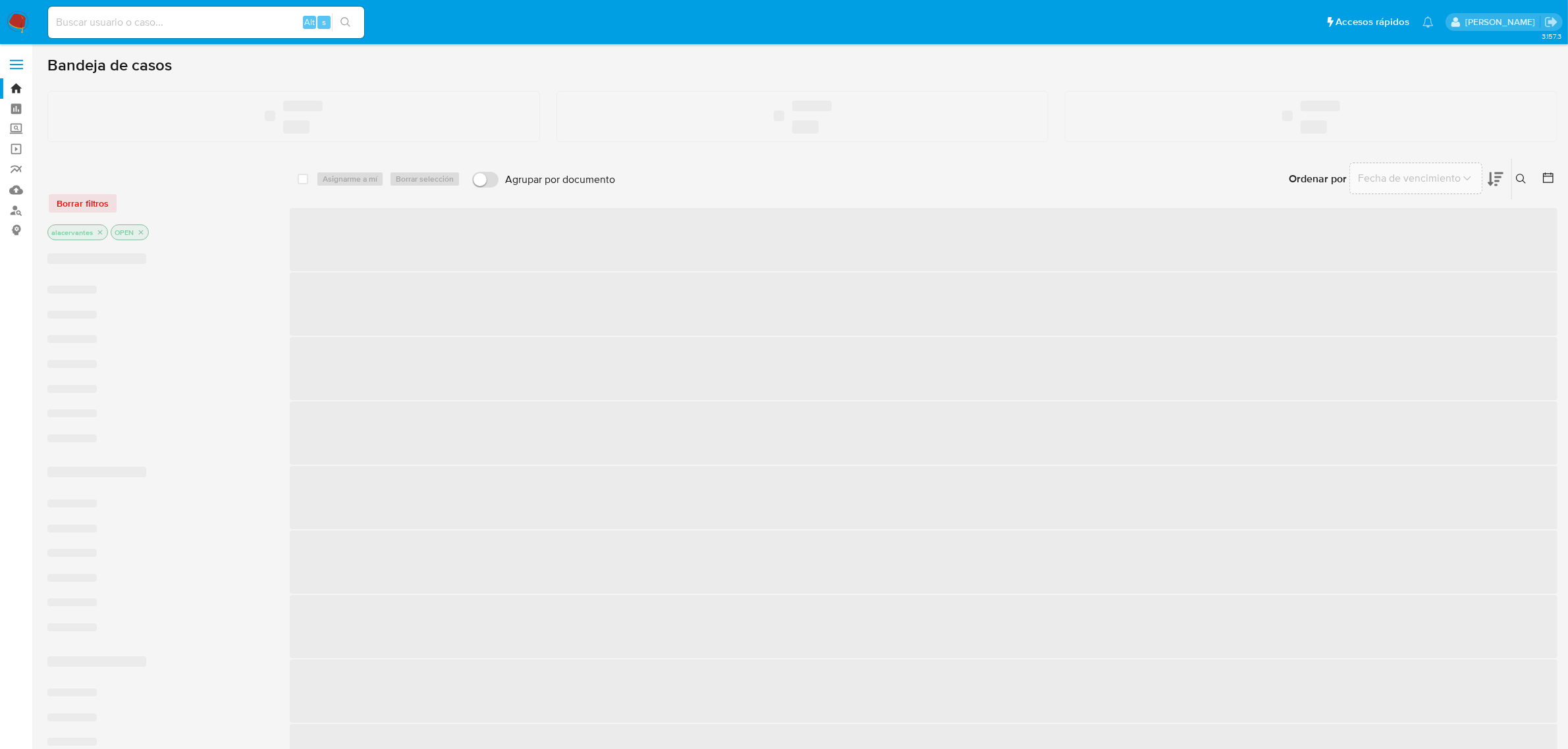
click at [239, 27] on input at bounding box center [206, 23] width 316 height 18
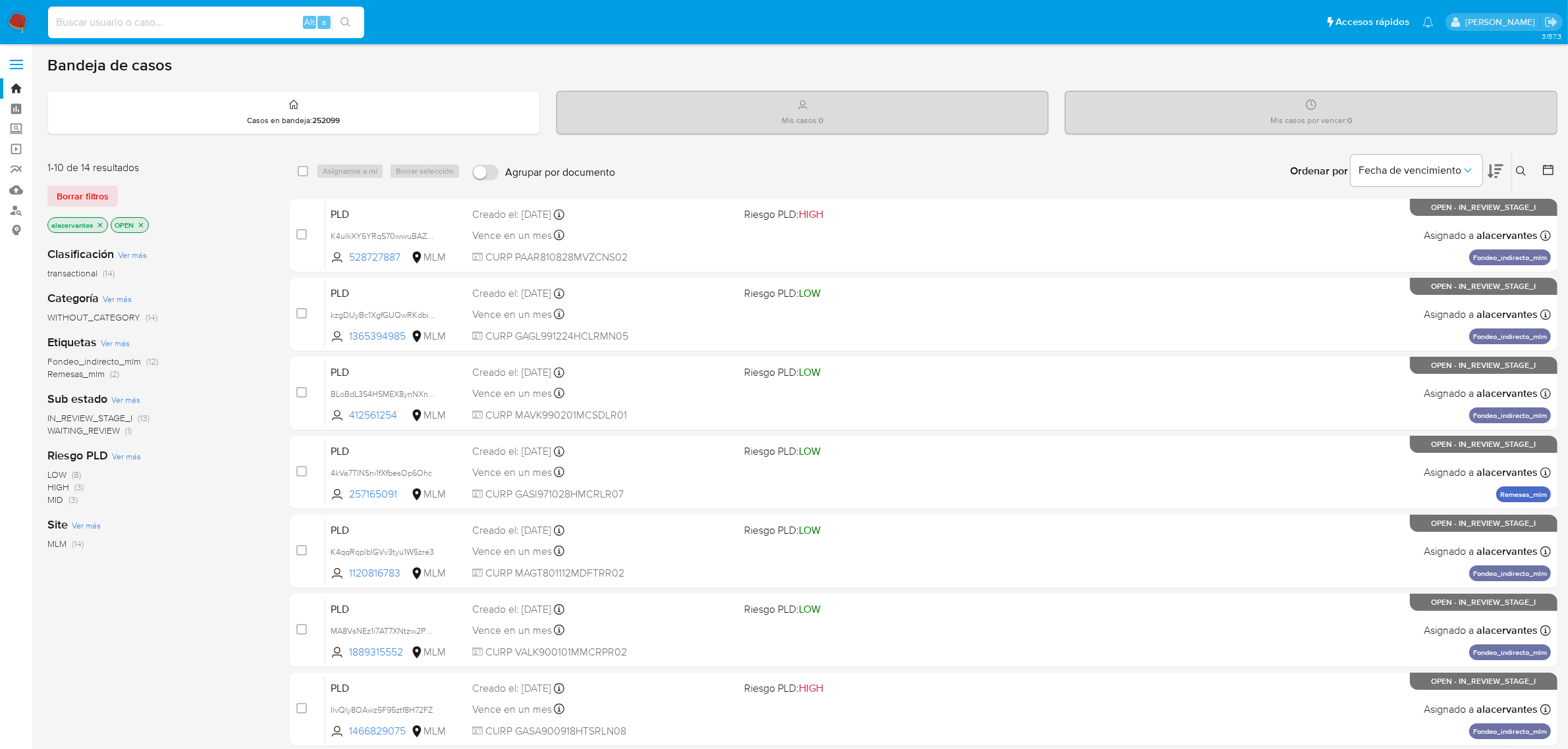
paste input "1790735943"
type input "1790735943"
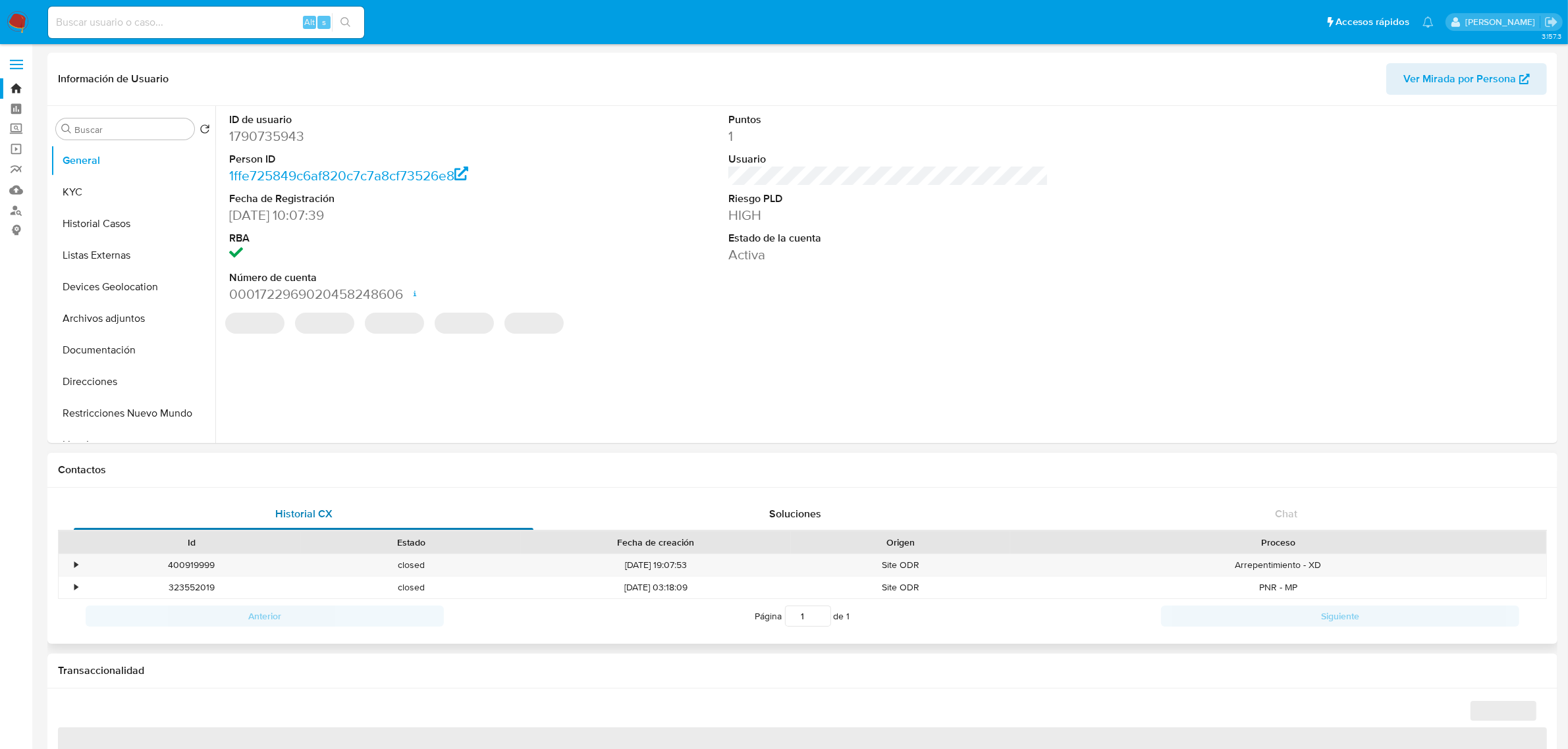
select select "10"
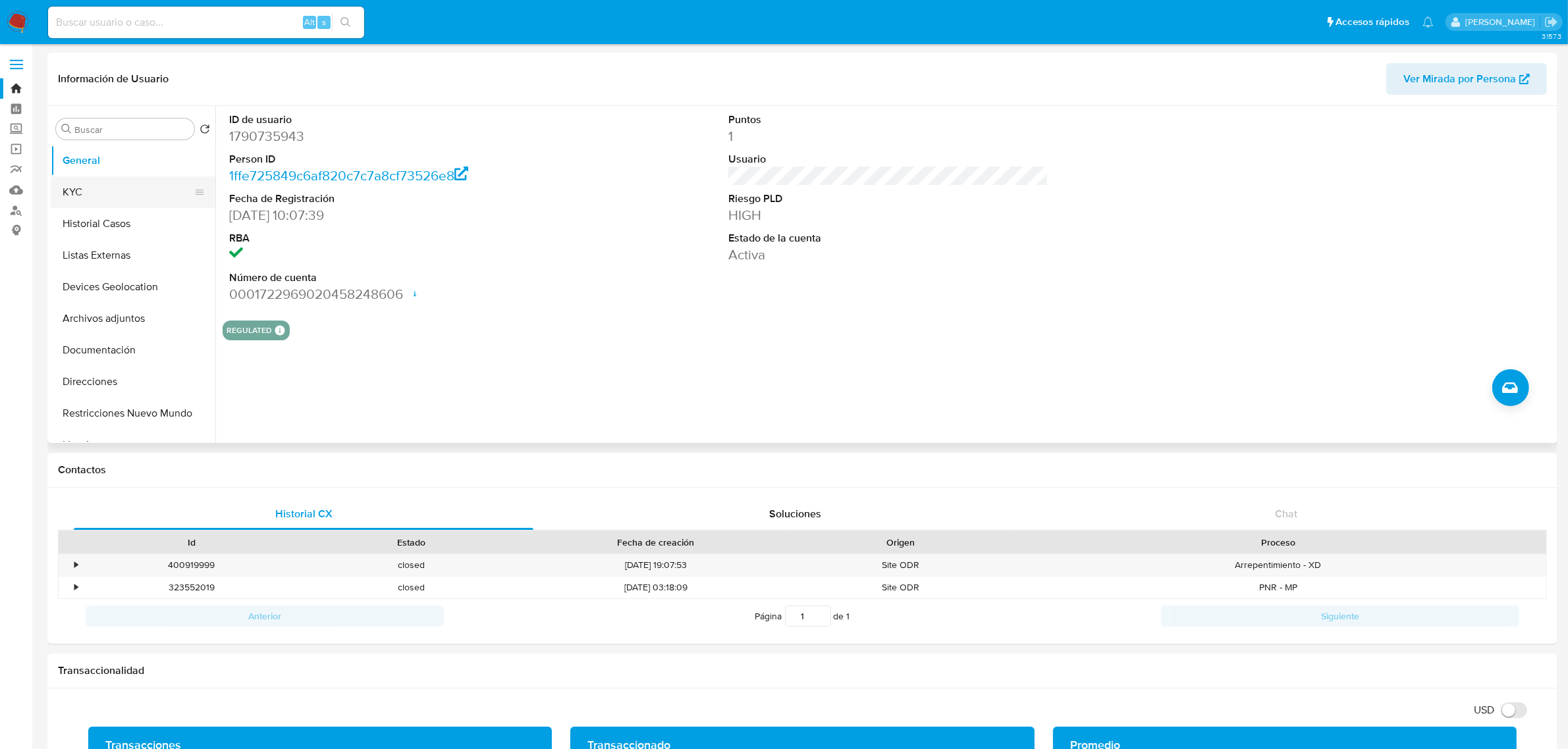
click at [114, 197] on button "KYC" at bounding box center [128, 192] width 154 height 32
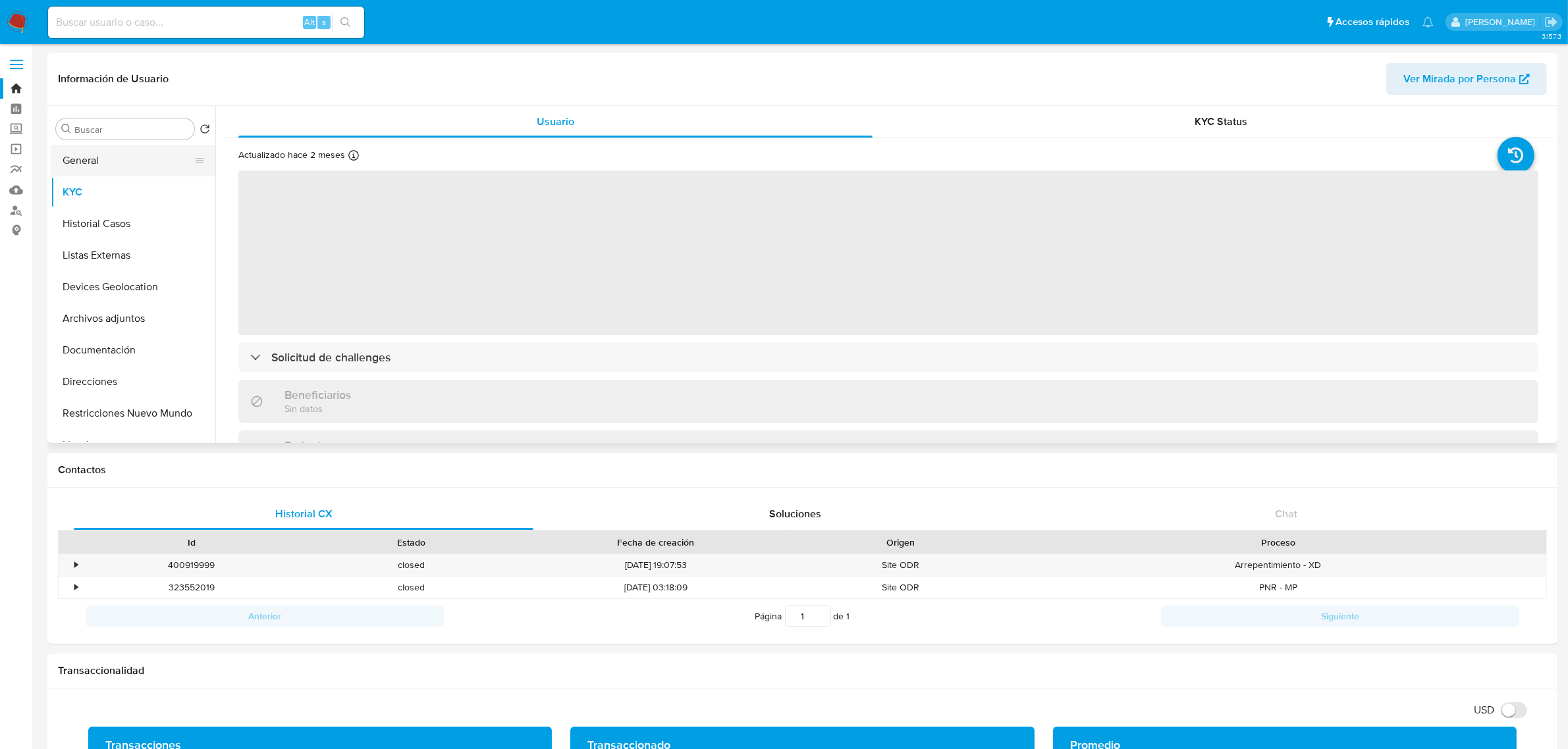
click at [117, 162] on button "General" at bounding box center [128, 160] width 154 height 32
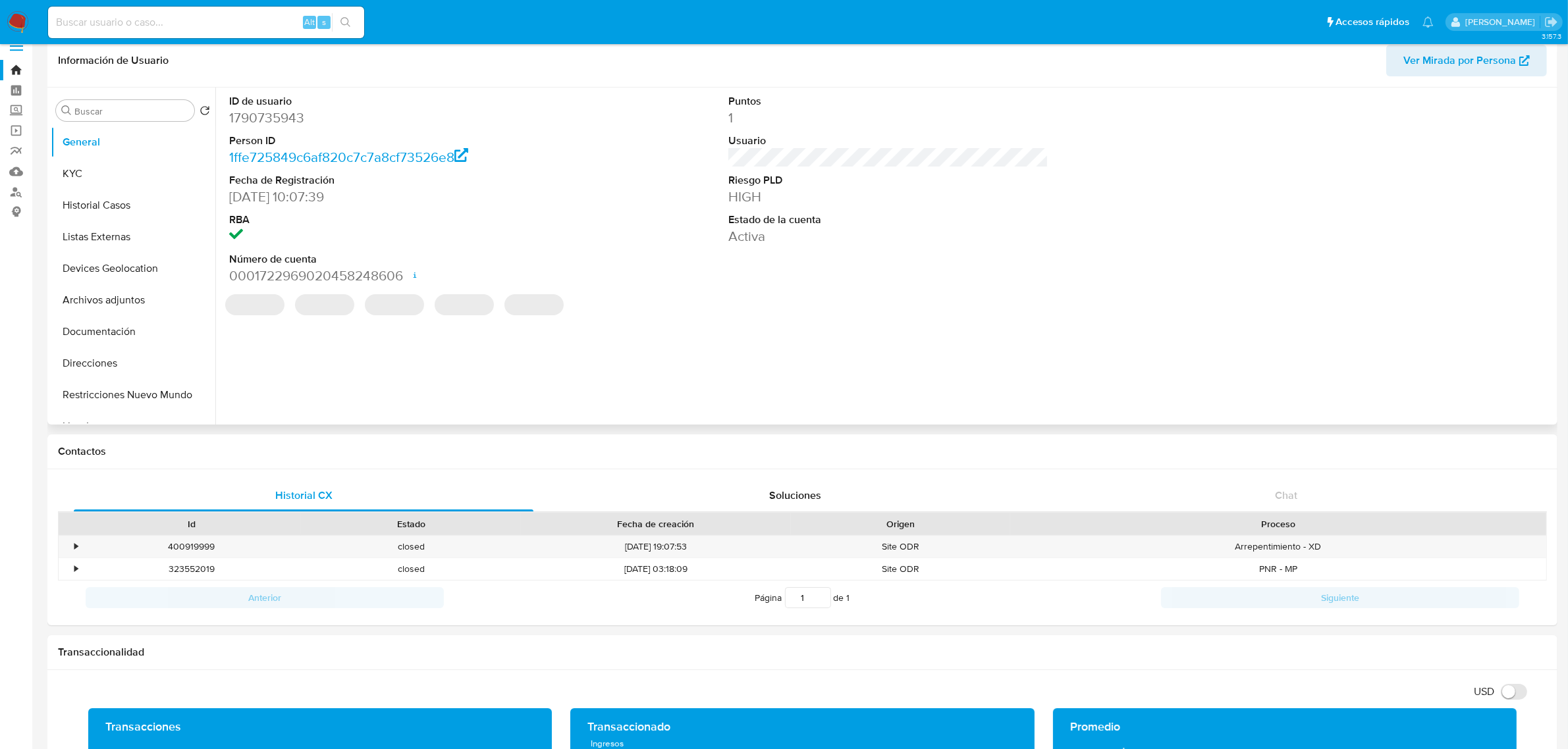
scroll to position [82, 0]
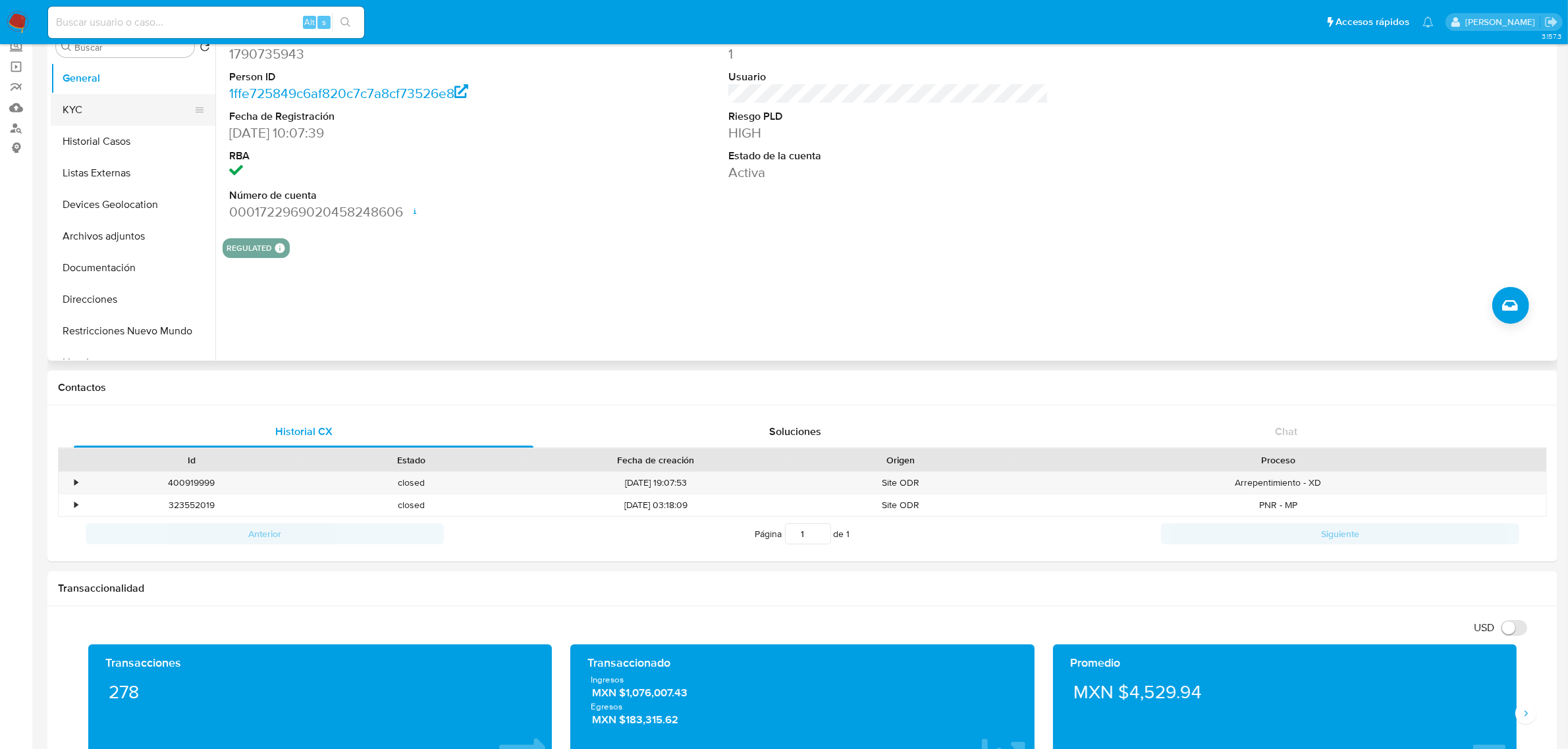
click at [116, 118] on button "KYC" at bounding box center [128, 110] width 154 height 32
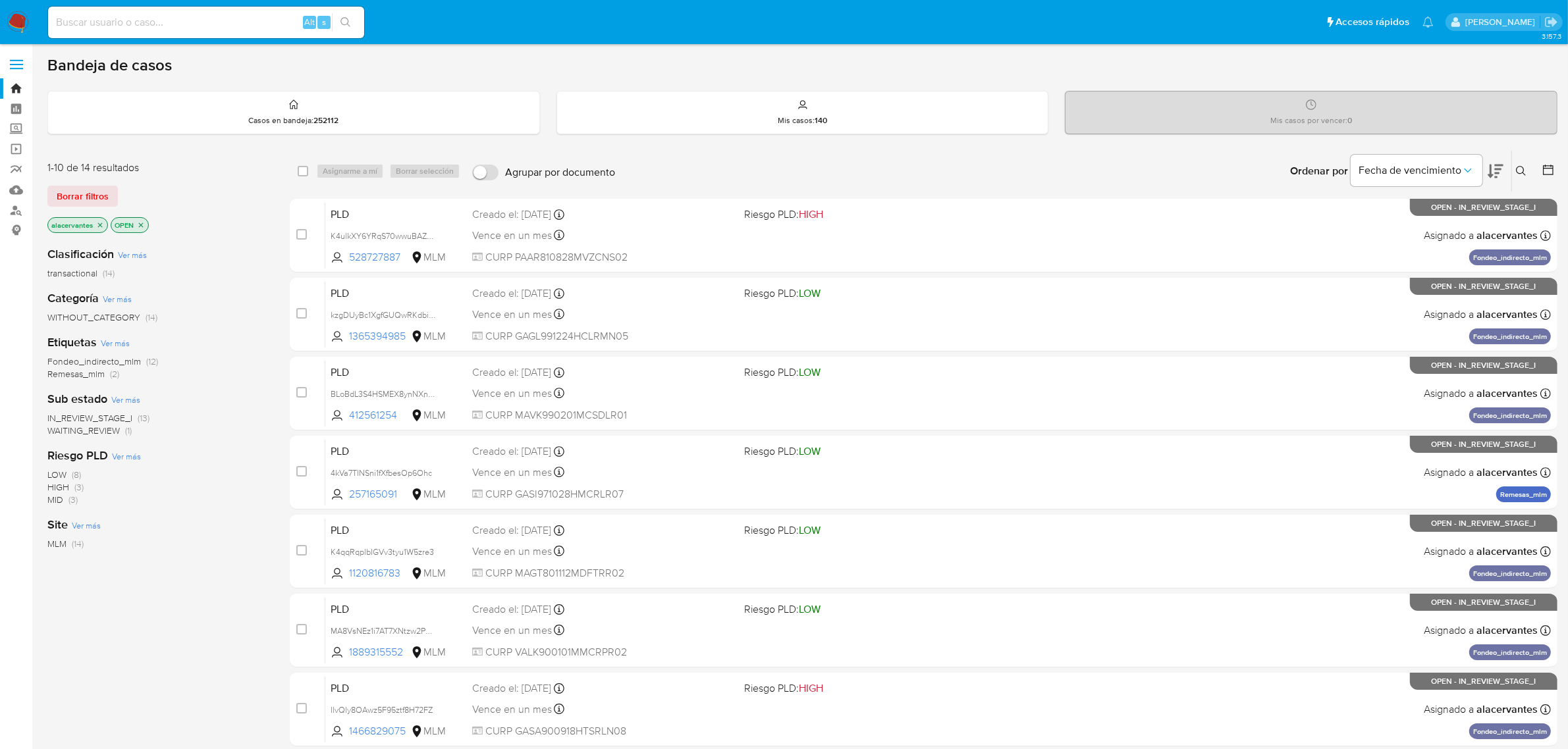
click at [1528, 179] on button at bounding box center [1522, 171] width 22 height 16
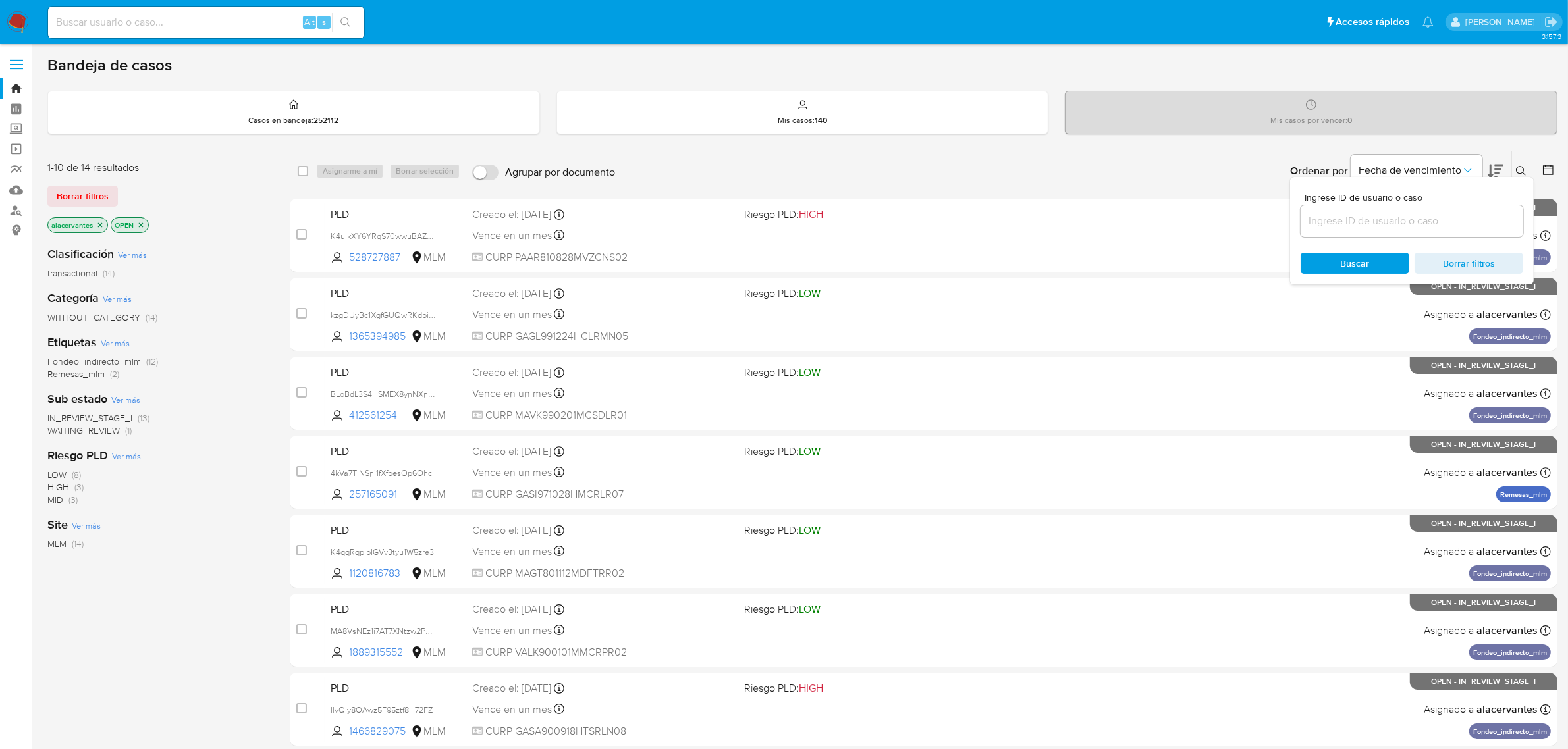
click at [101, 222] on icon "close-filter" at bounding box center [100, 225] width 8 height 8
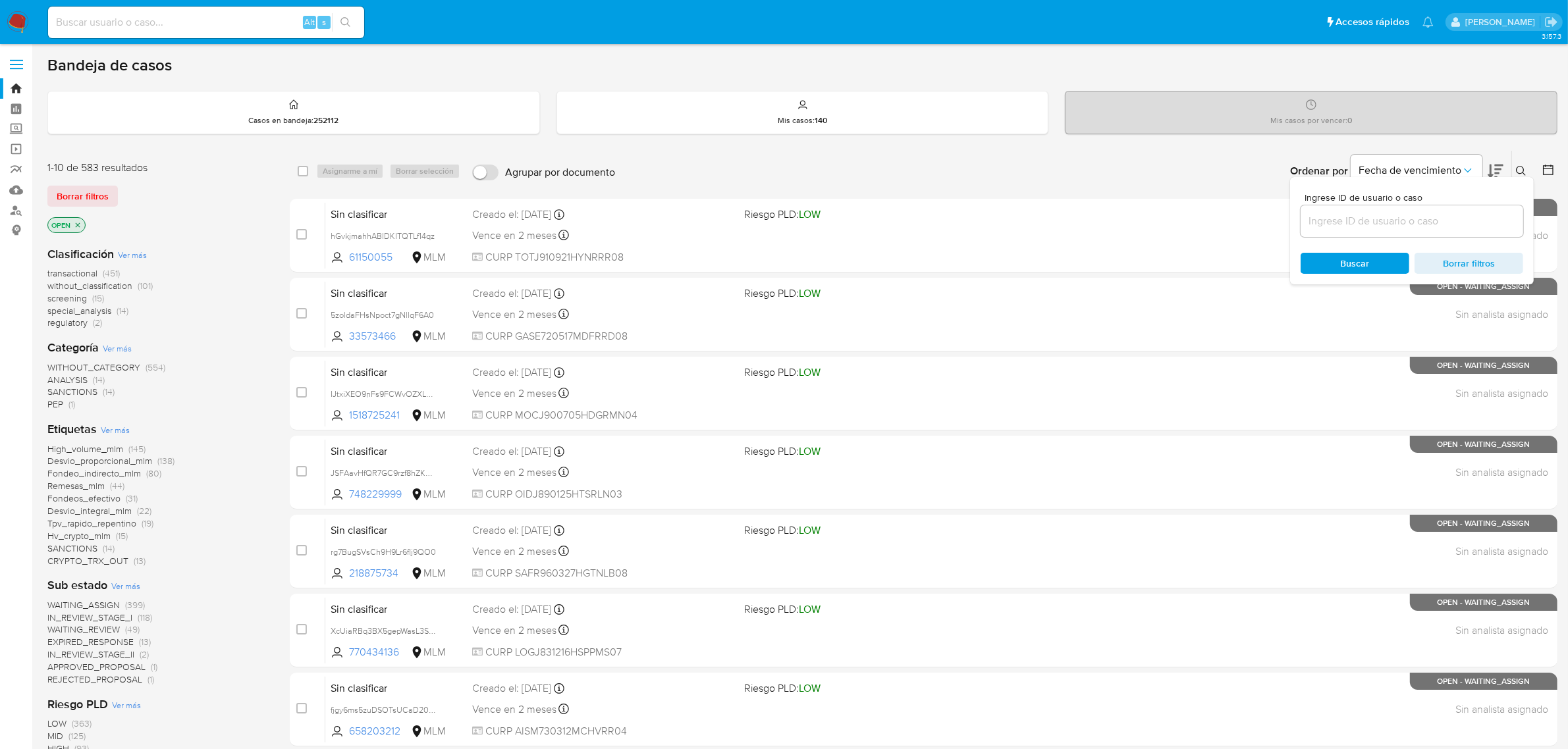
click at [1380, 218] on input at bounding box center [1411, 222] width 222 height 18
paste input "sebLhw3eBo4m7waaAovXGlbt"
type input "sebLhw3eBo4m7waaAovXGlbt"
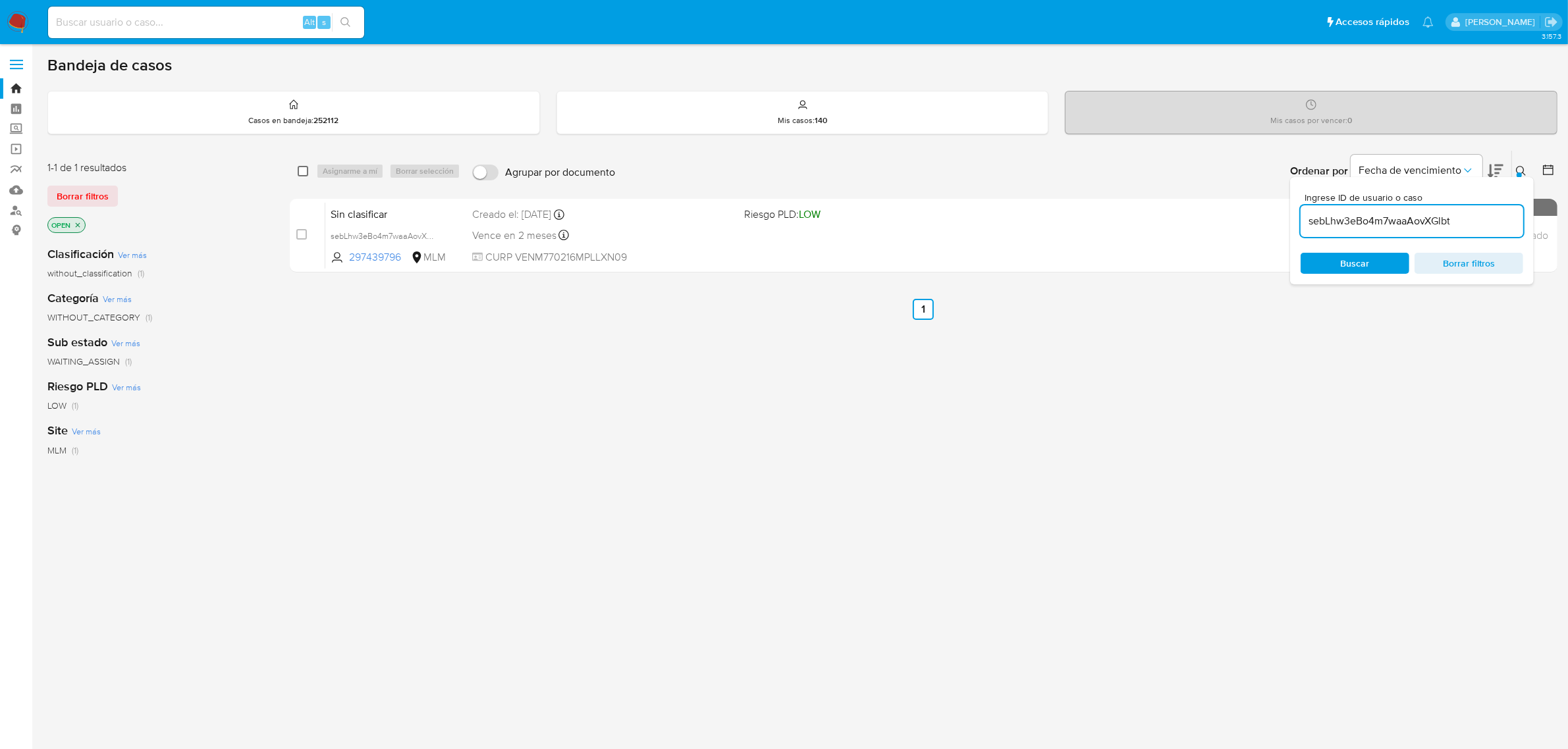
click at [307, 173] on div "select-all-cases-checkbox" at bounding box center [306, 171] width 16 height 16
click at [301, 173] on input "checkbox" at bounding box center [303, 171] width 11 height 11
checkbox input "true"
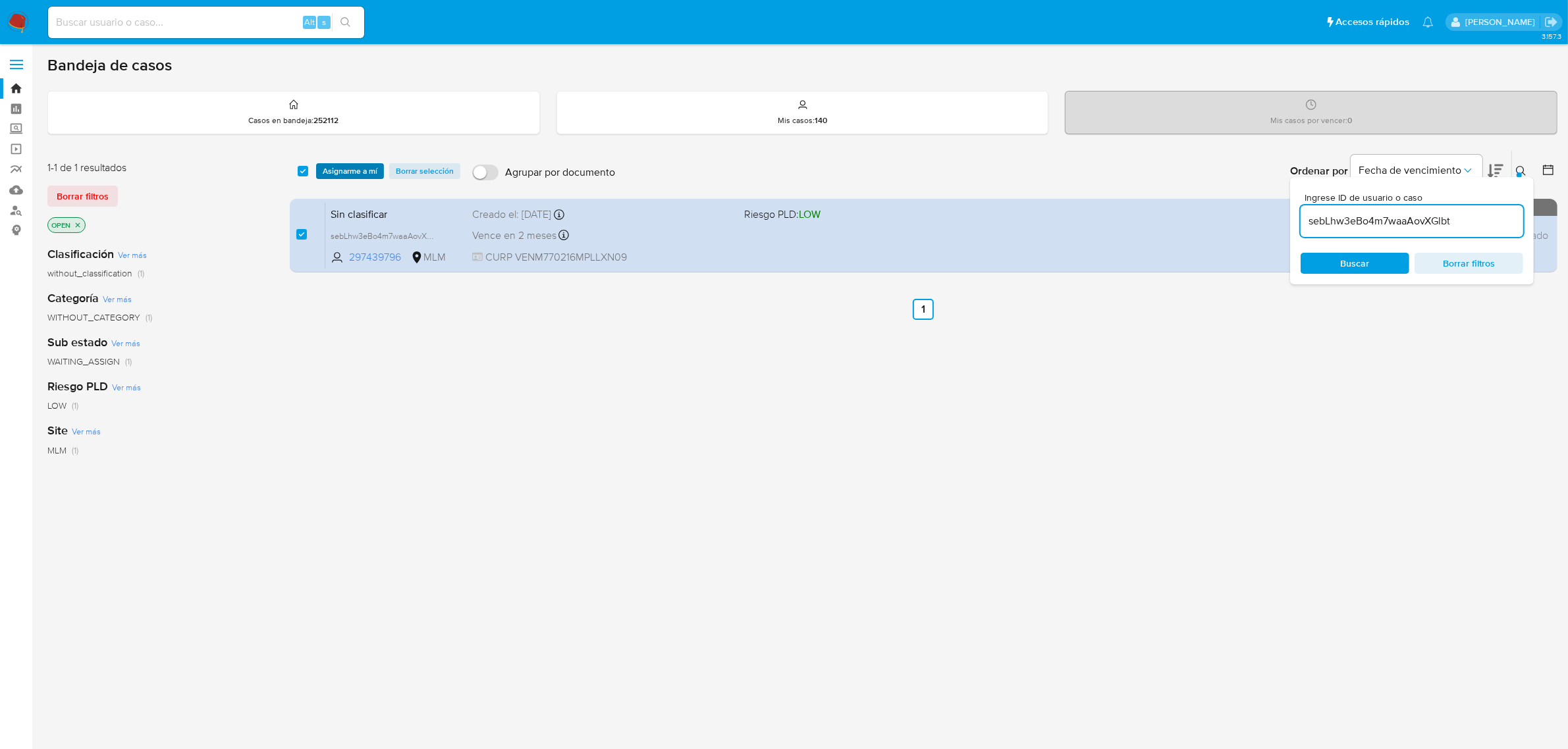
click at [337, 169] on span "Asignarme a mí" at bounding box center [350, 171] width 54 height 13
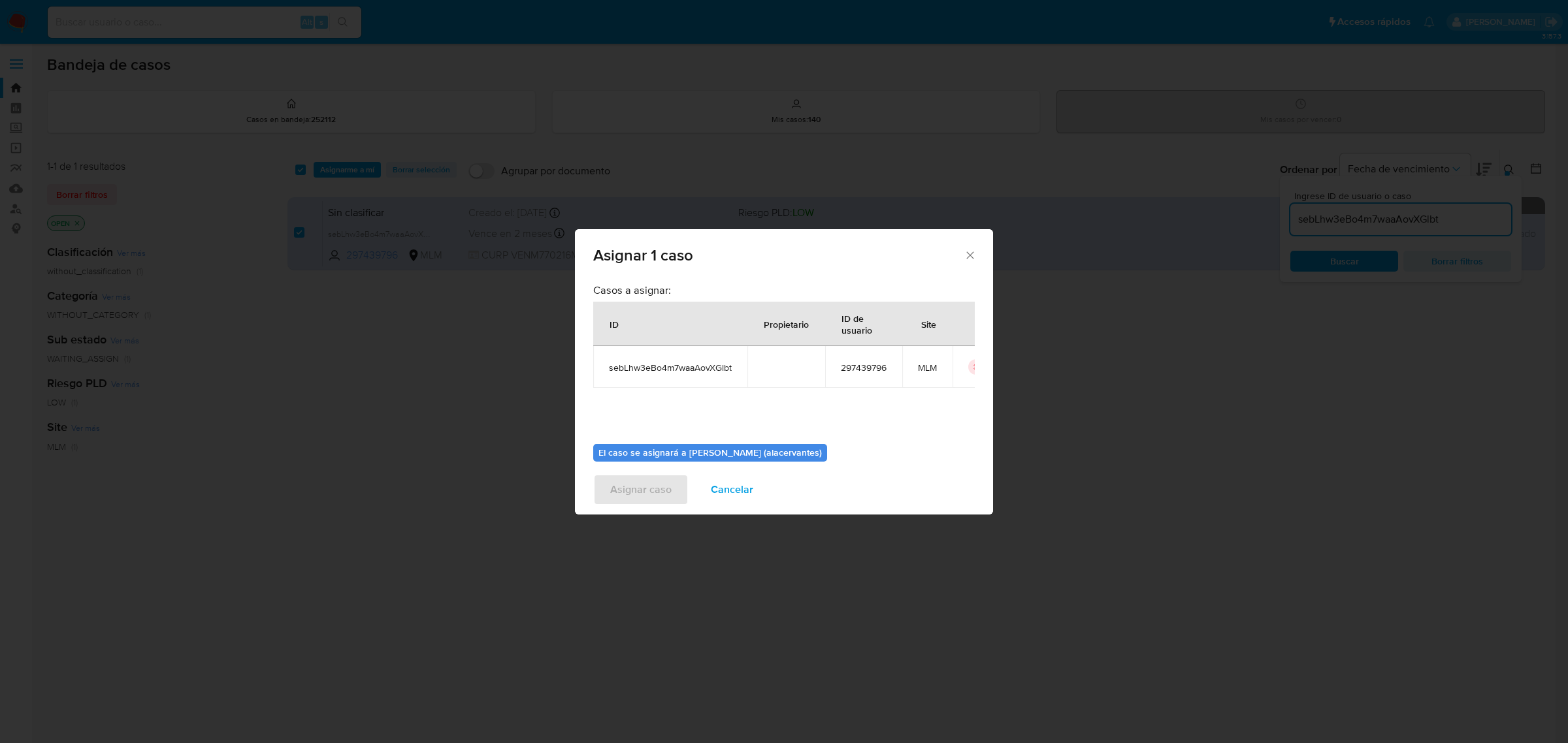
scroll to position [67, 0]
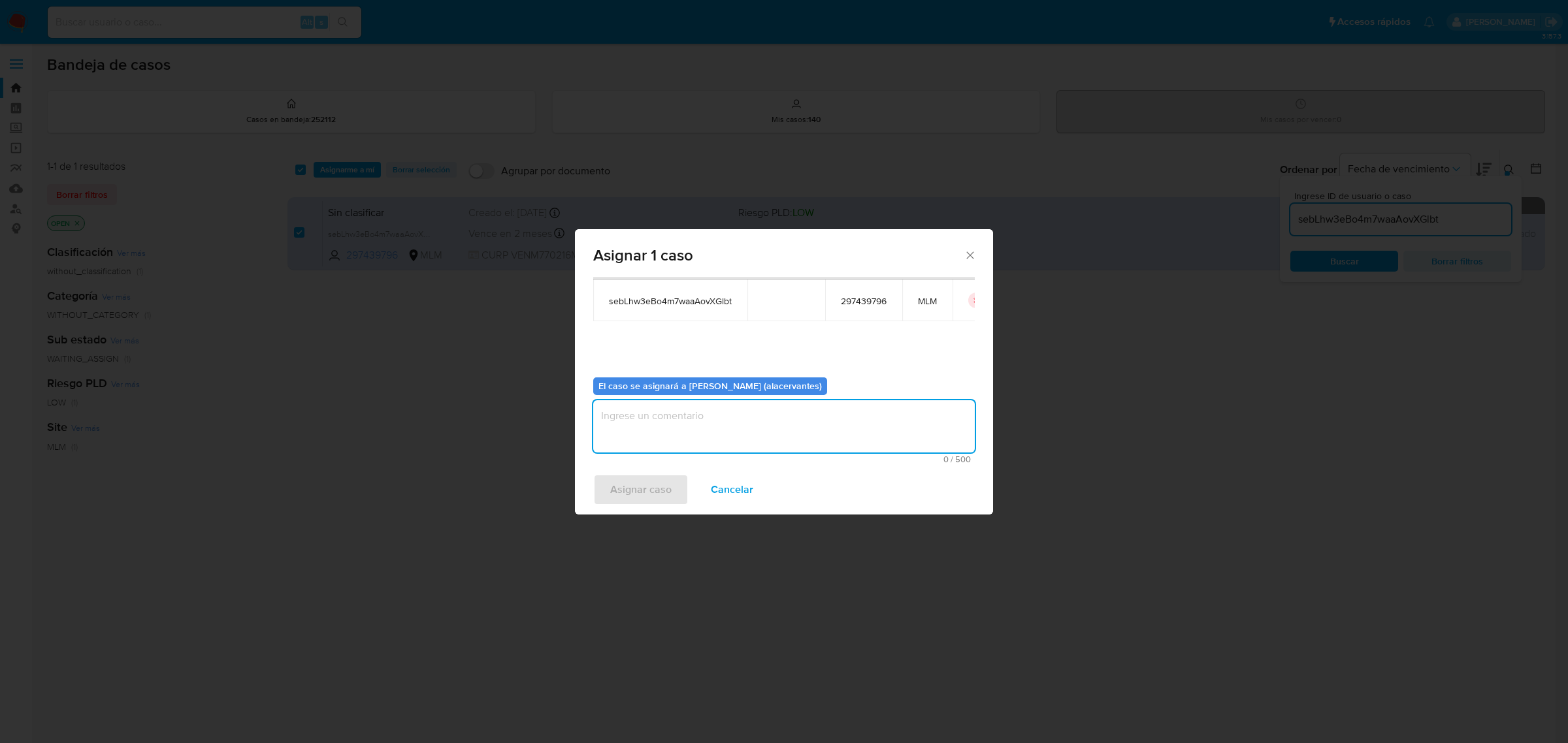
click at [668, 429] on textarea "assign-modal" at bounding box center [783, 427] width 382 height 52
type textarea "AC"
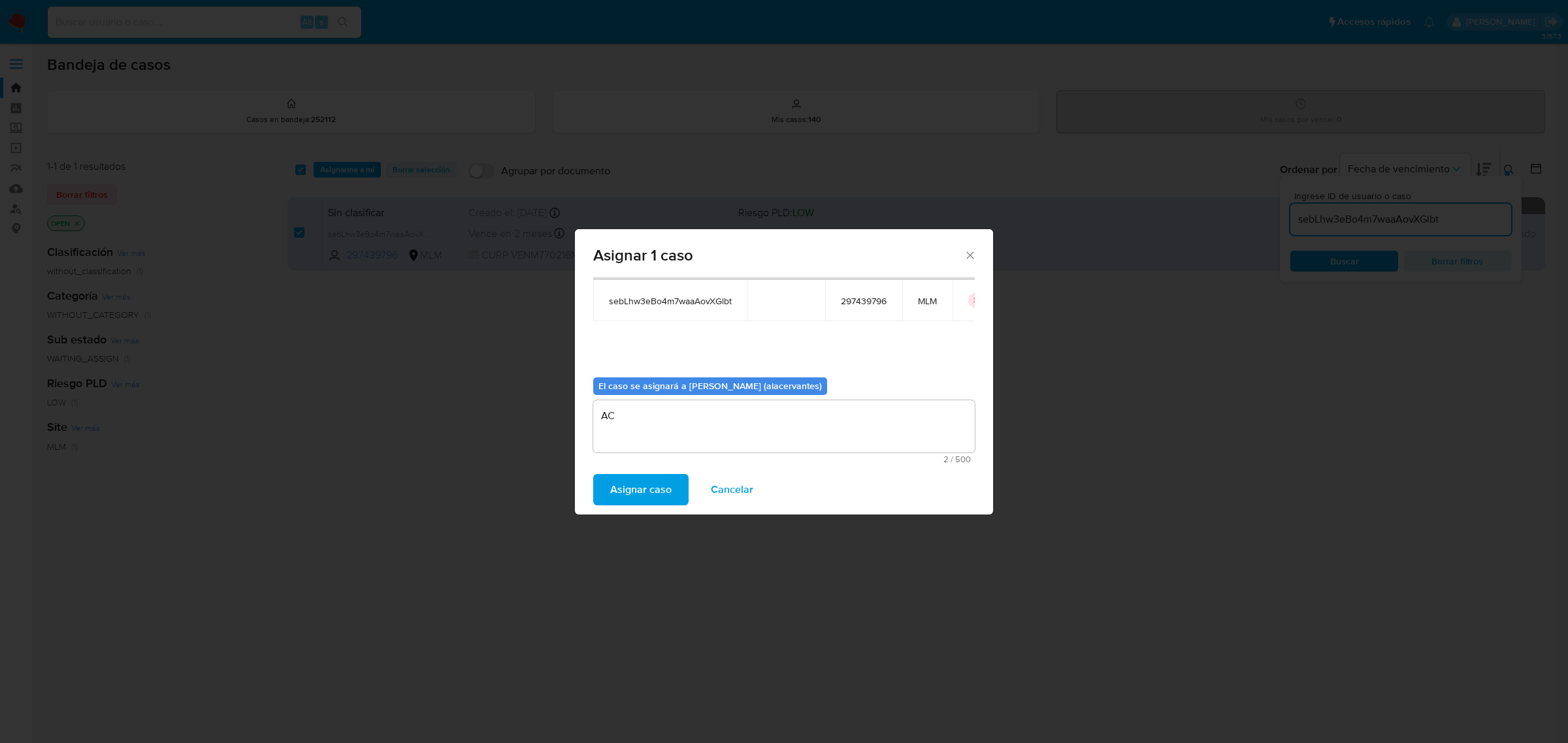
click at [658, 481] on span "Asignar caso" at bounding box center [641, 489] width 62 height 29
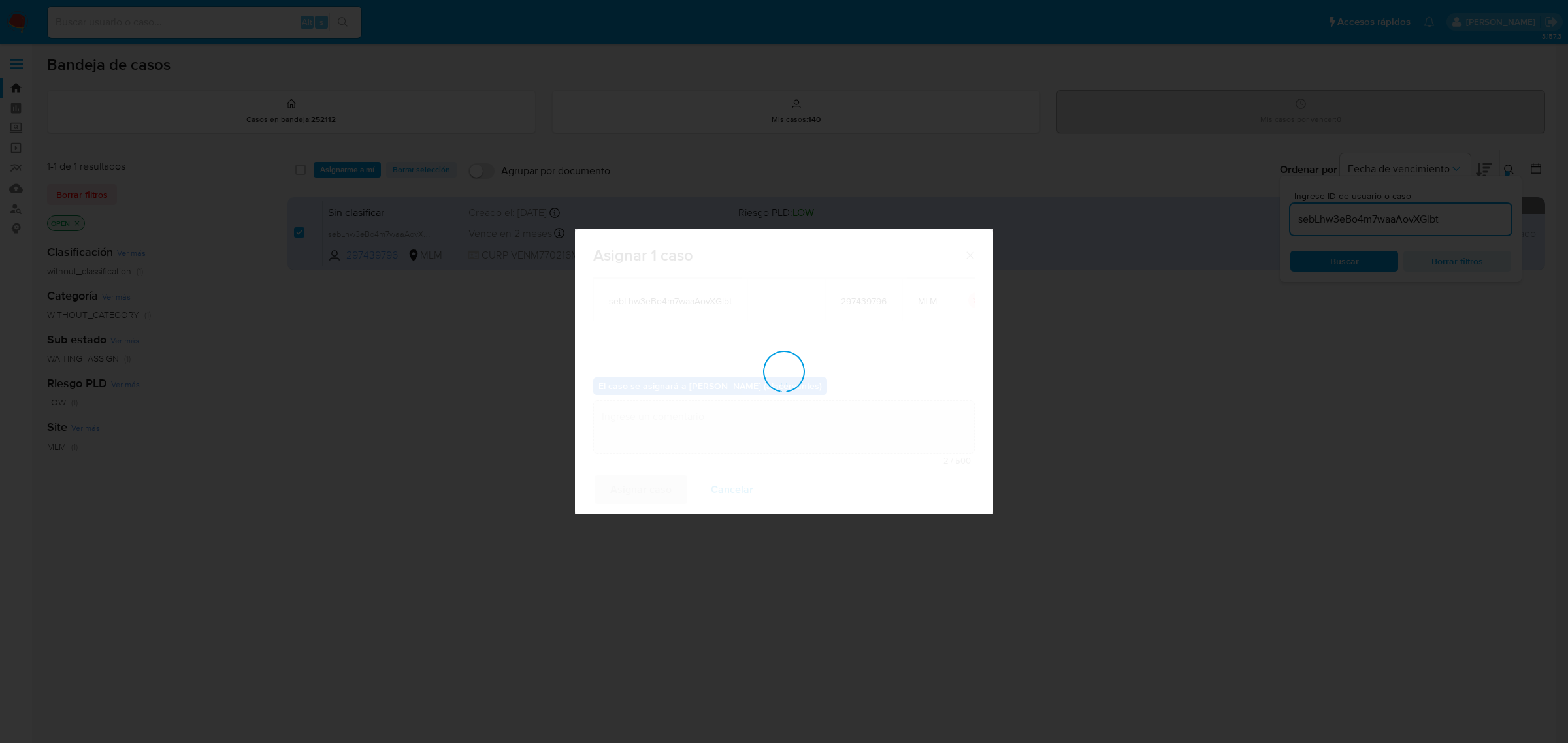
checkbox input "false"
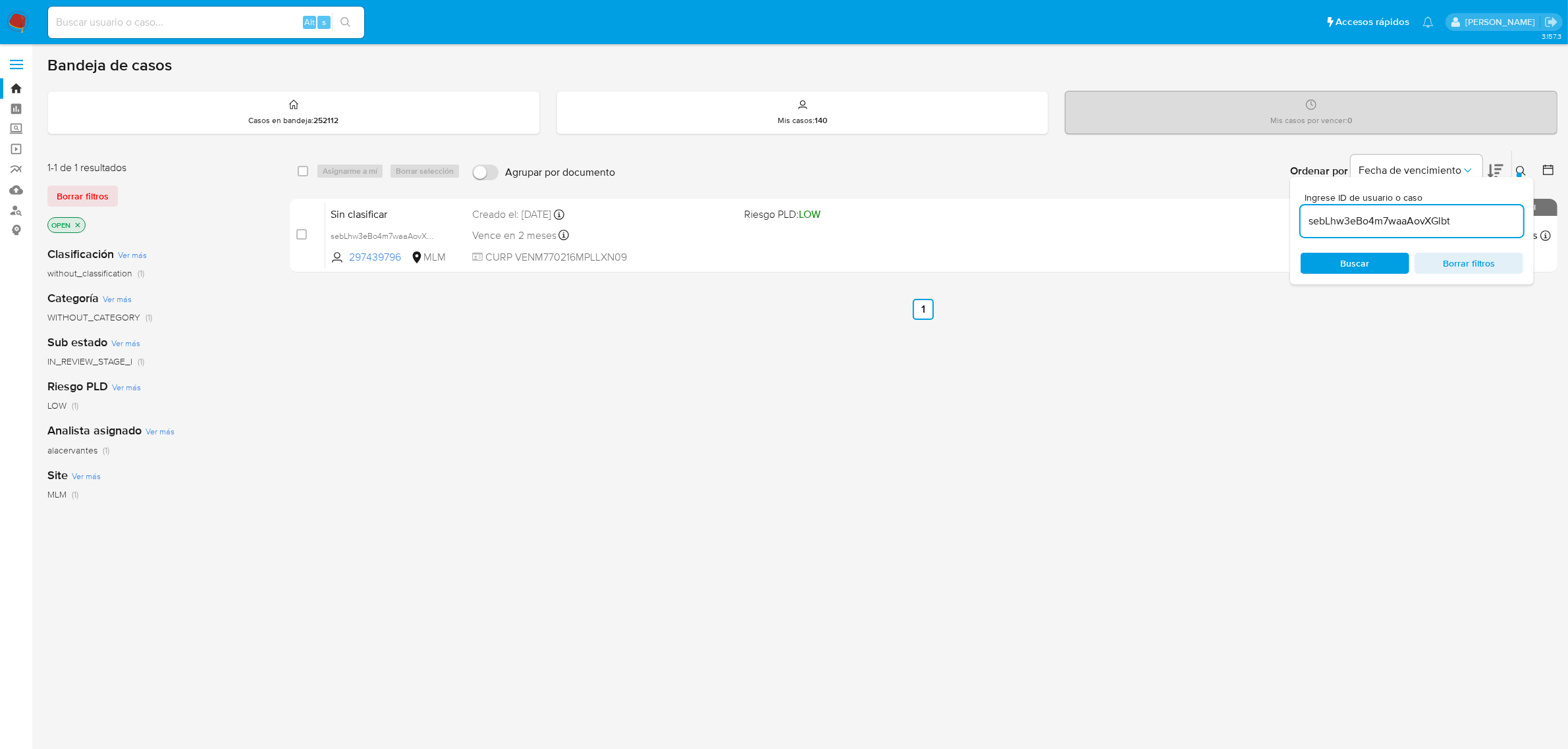
click at [1424, 223] on input "sebLhw3eBo4m7waaAovXGlbt" at bounding box center [1411, 222] width 222 height 18
paste input "13wFjeG0S2N5soGGptfYWMjJ"
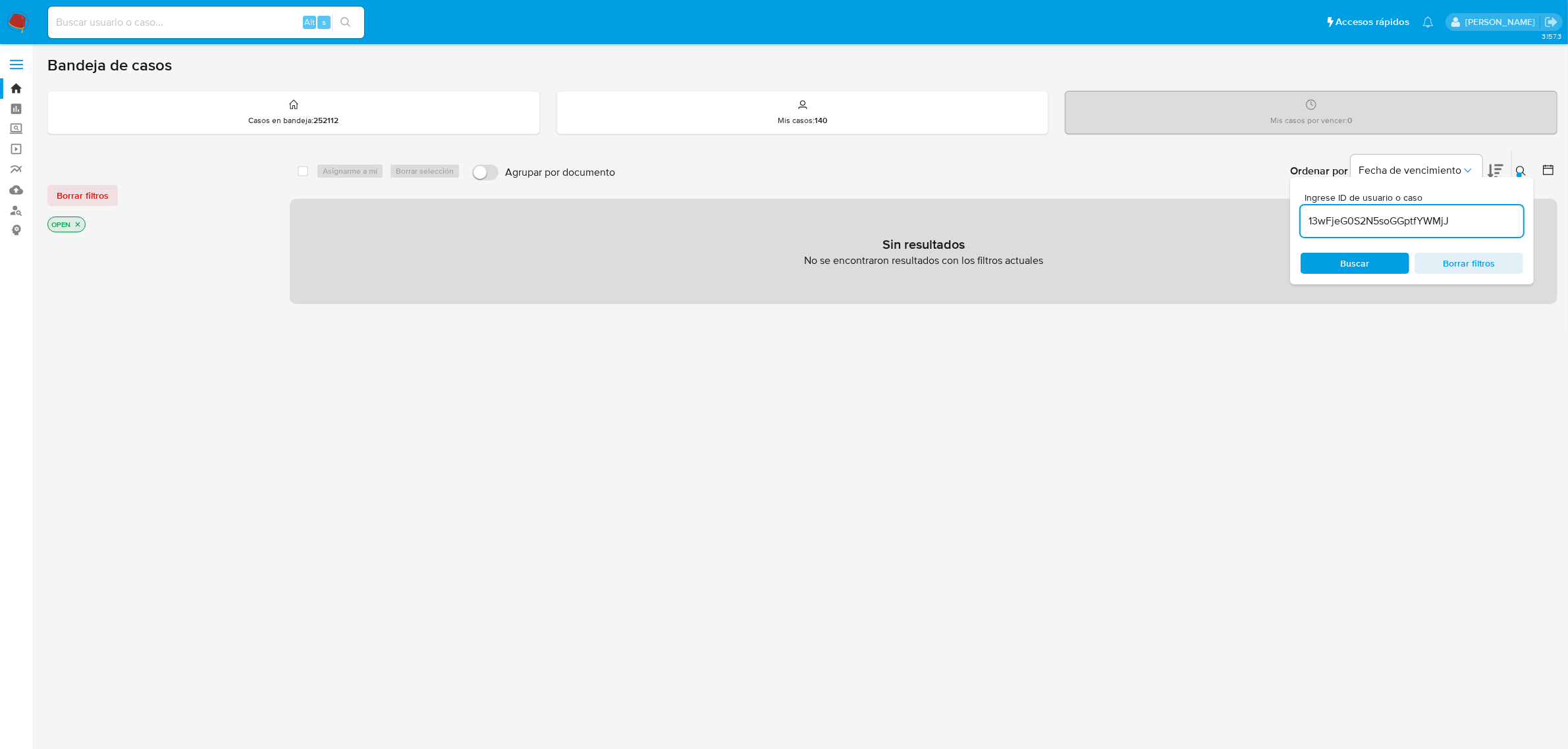
click at [1475, 216] on input "13wFjeG0S2N5soGGptfYWMjJ" at bounding box center [1411, 222] width 222 height 18
type input "13wFjeG0S2N5soGGptfYWMjJ"
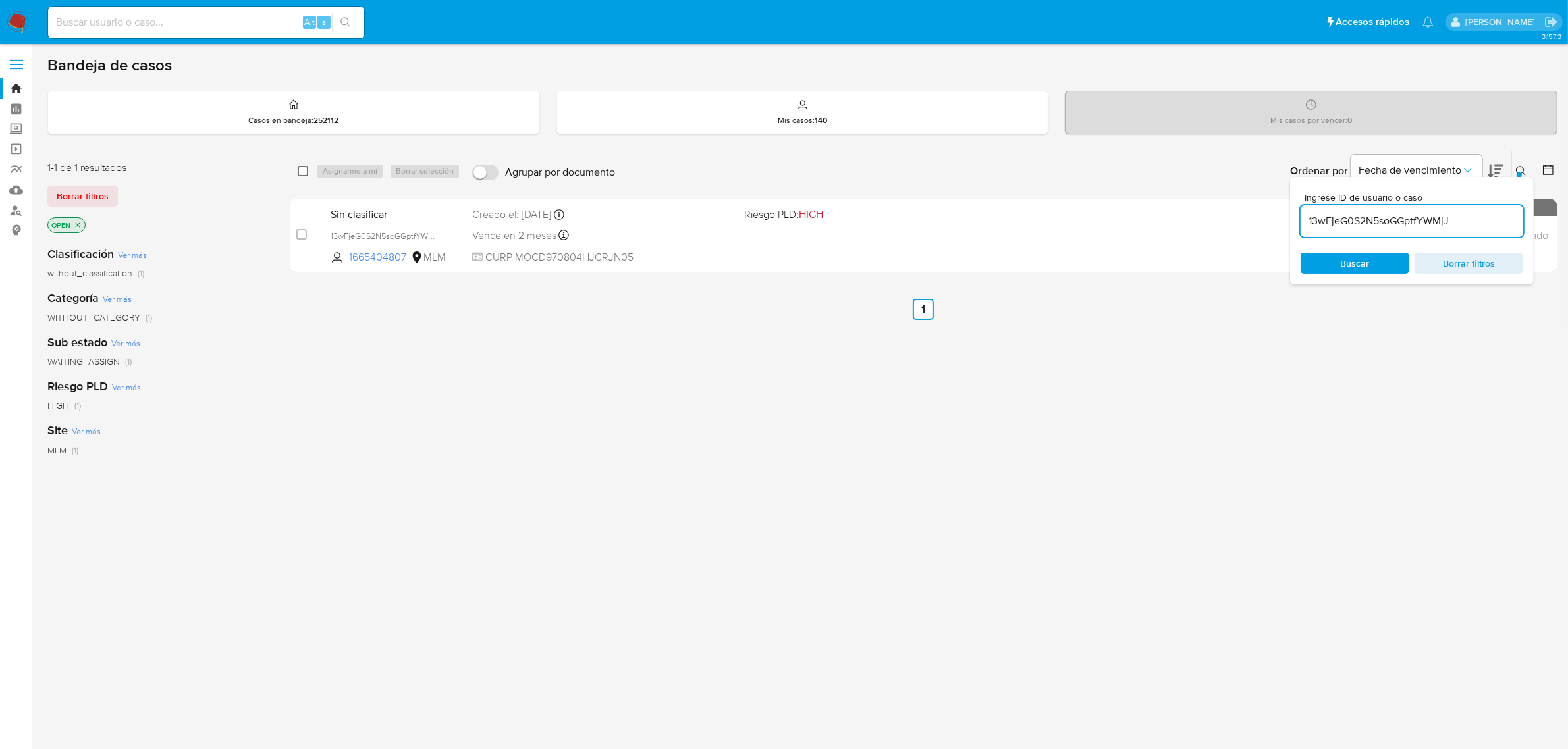
click at [301, 172] on input "checkbox" at bounding box center [303, 171] width 11 height 11
checkbox input "true"
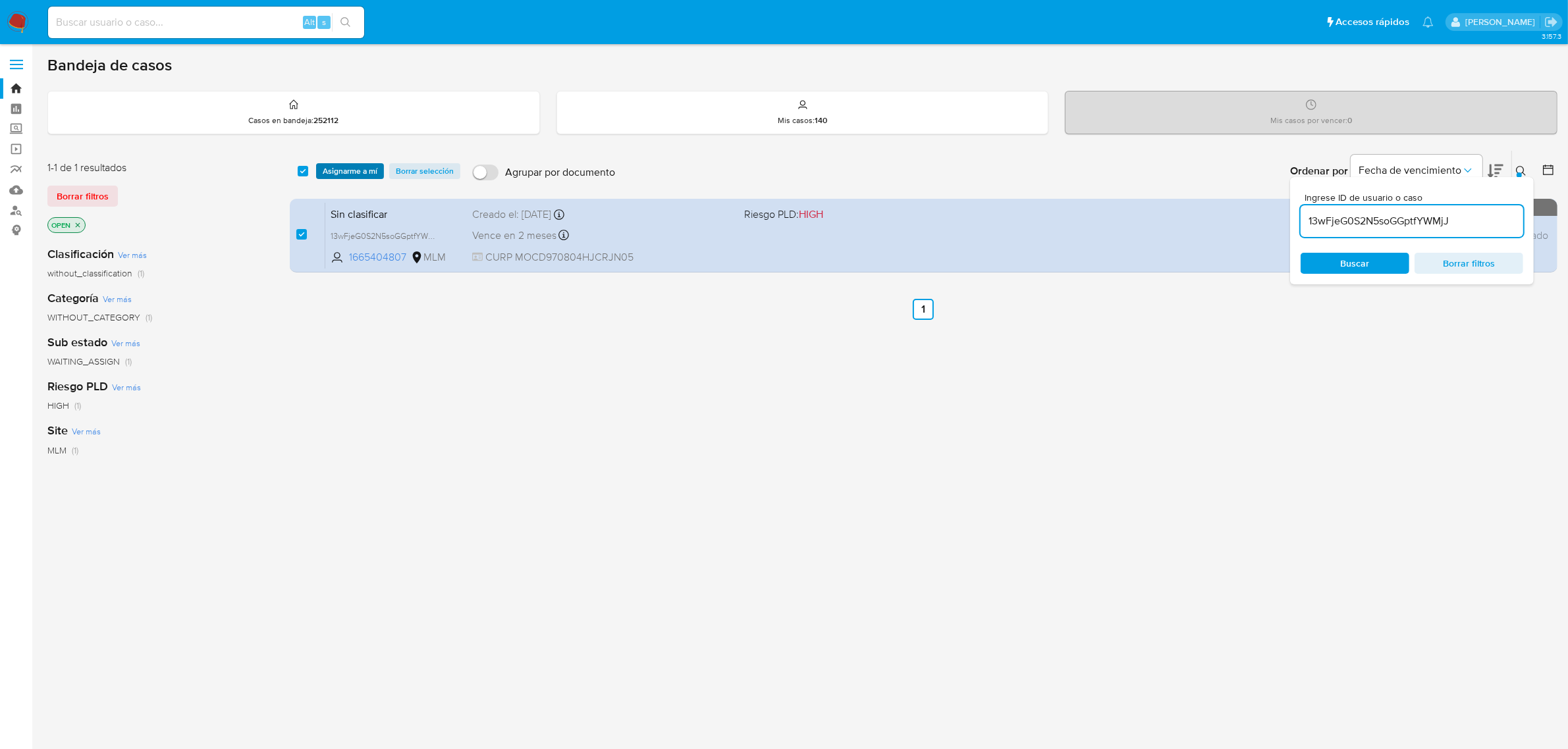
click at [341, 166] on span "Asignarme a mí" at bounding box center [350, 171] width 54 height 13
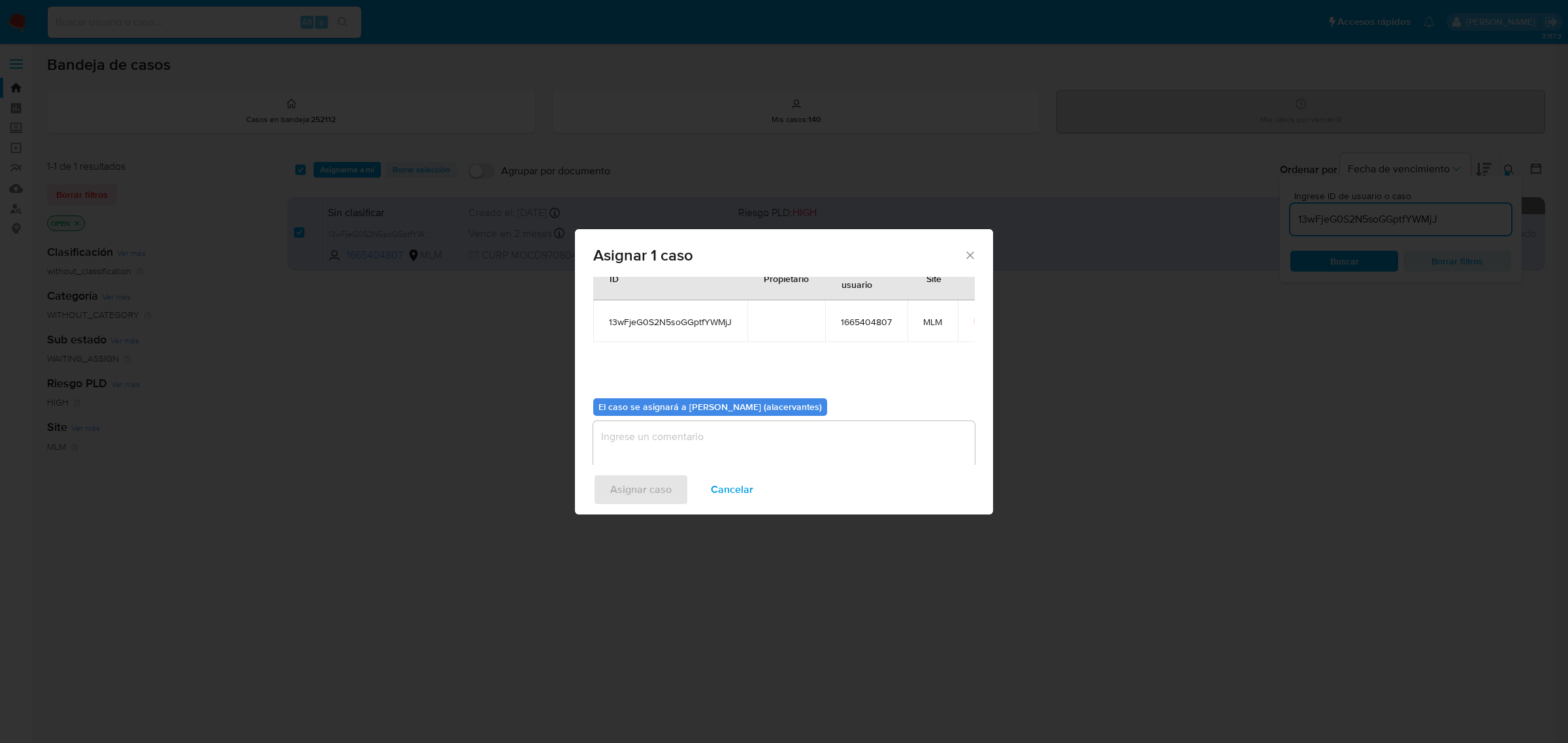
scroll to position [67, 0]
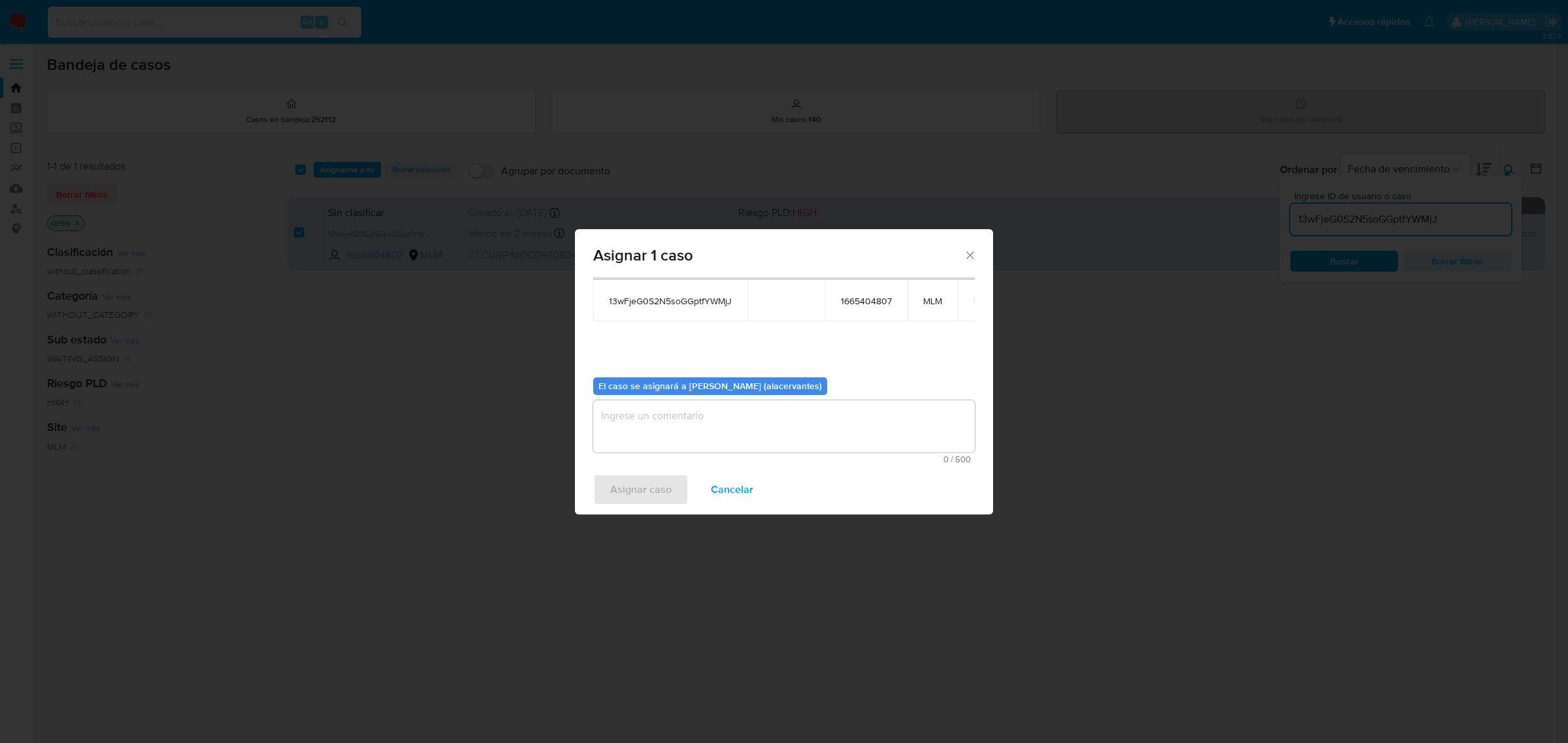
click at [700, 426] on textarea "assign-modal" at bounding box center [783, 427] width 382 height 52
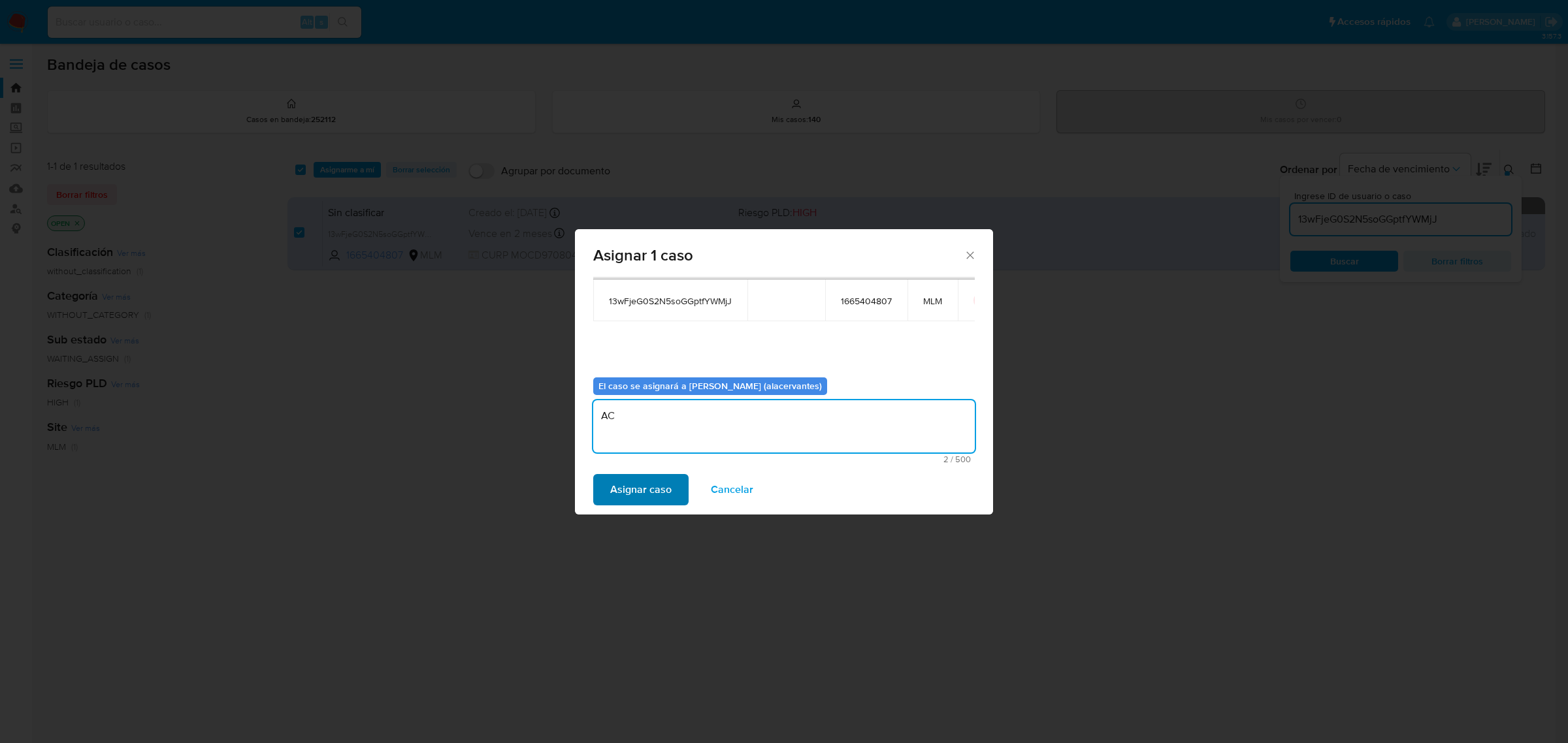
type textarea "AC"
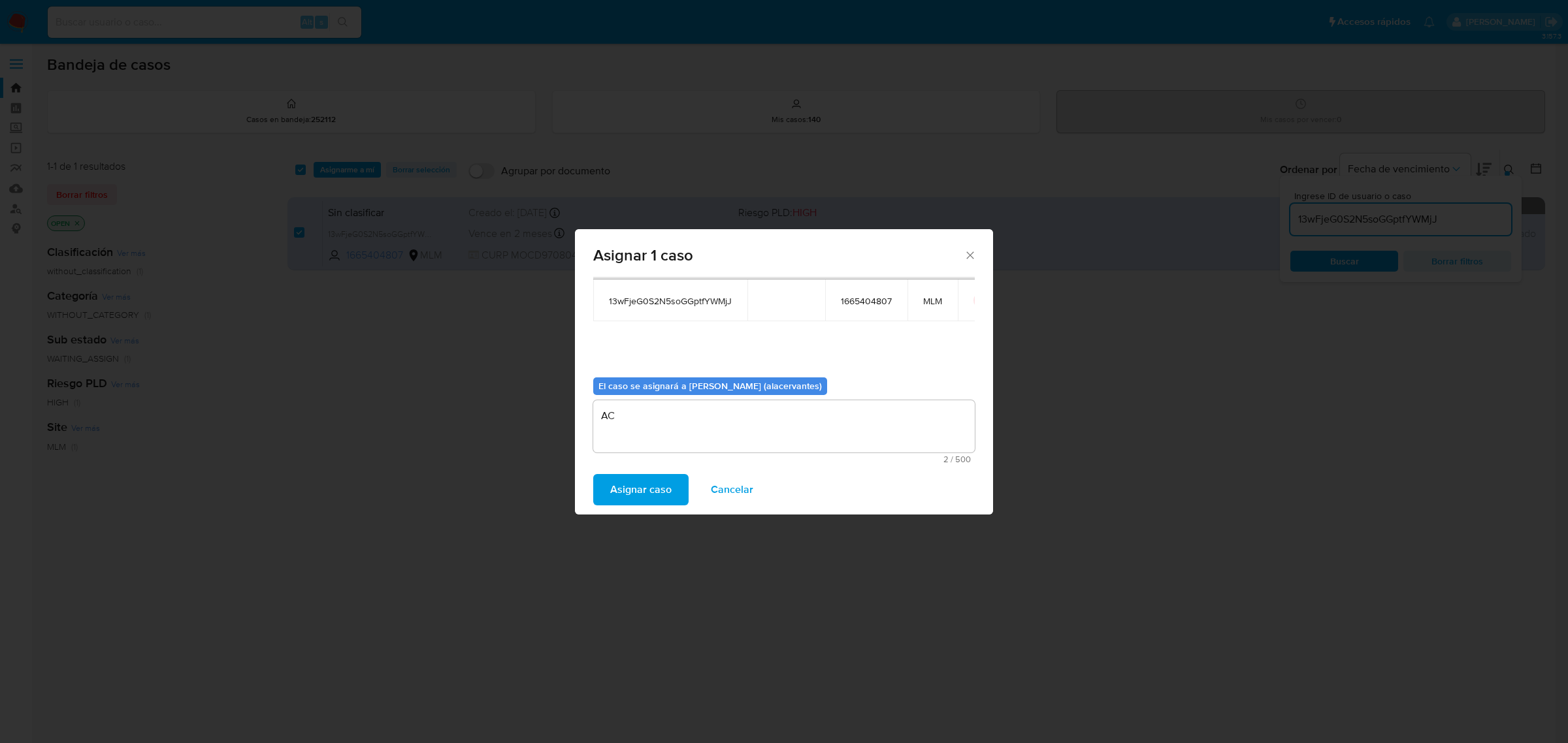
click at [617, 490] on span "Asignar caso" at bounding box center [641, 489] width 62 height 29
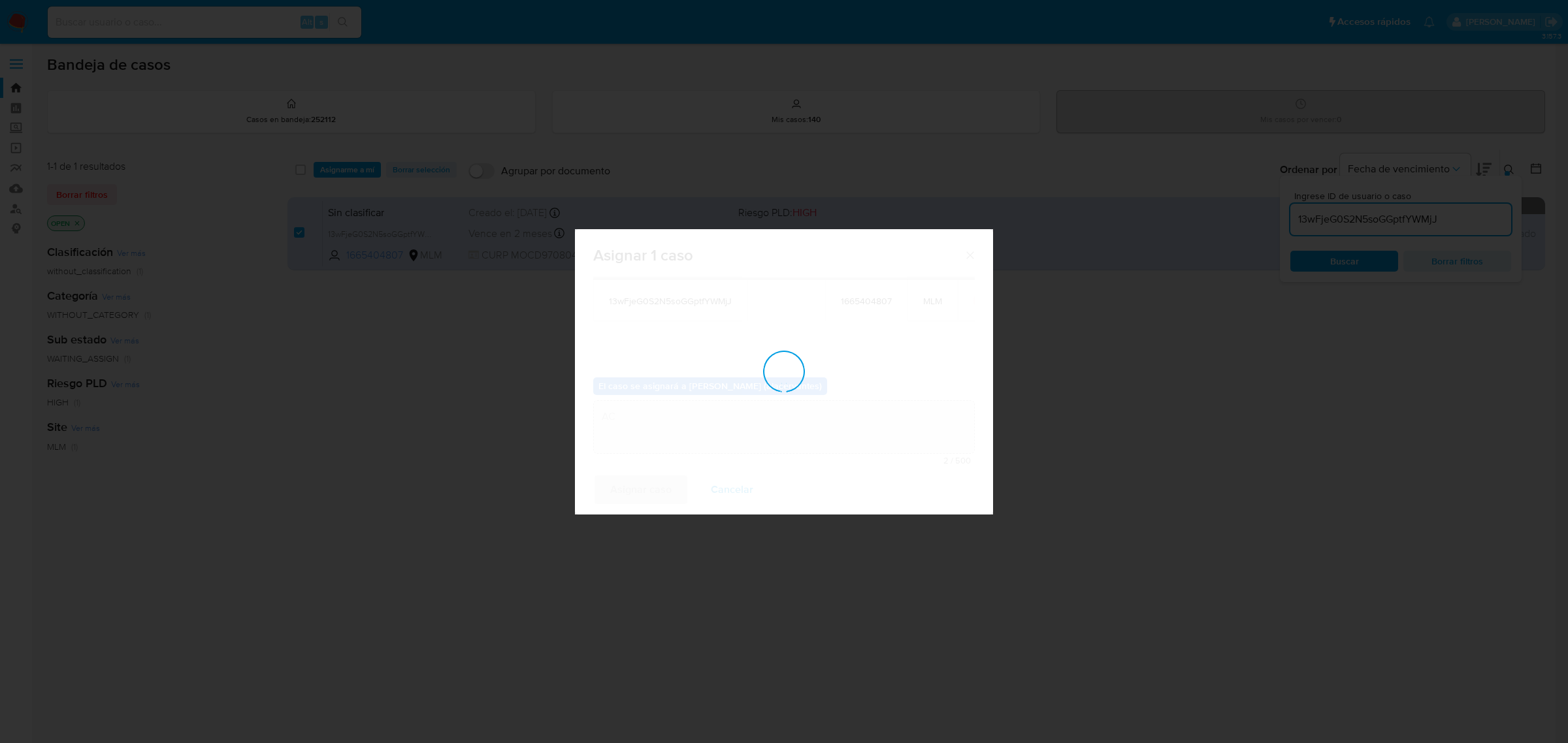
checkbox input "false"
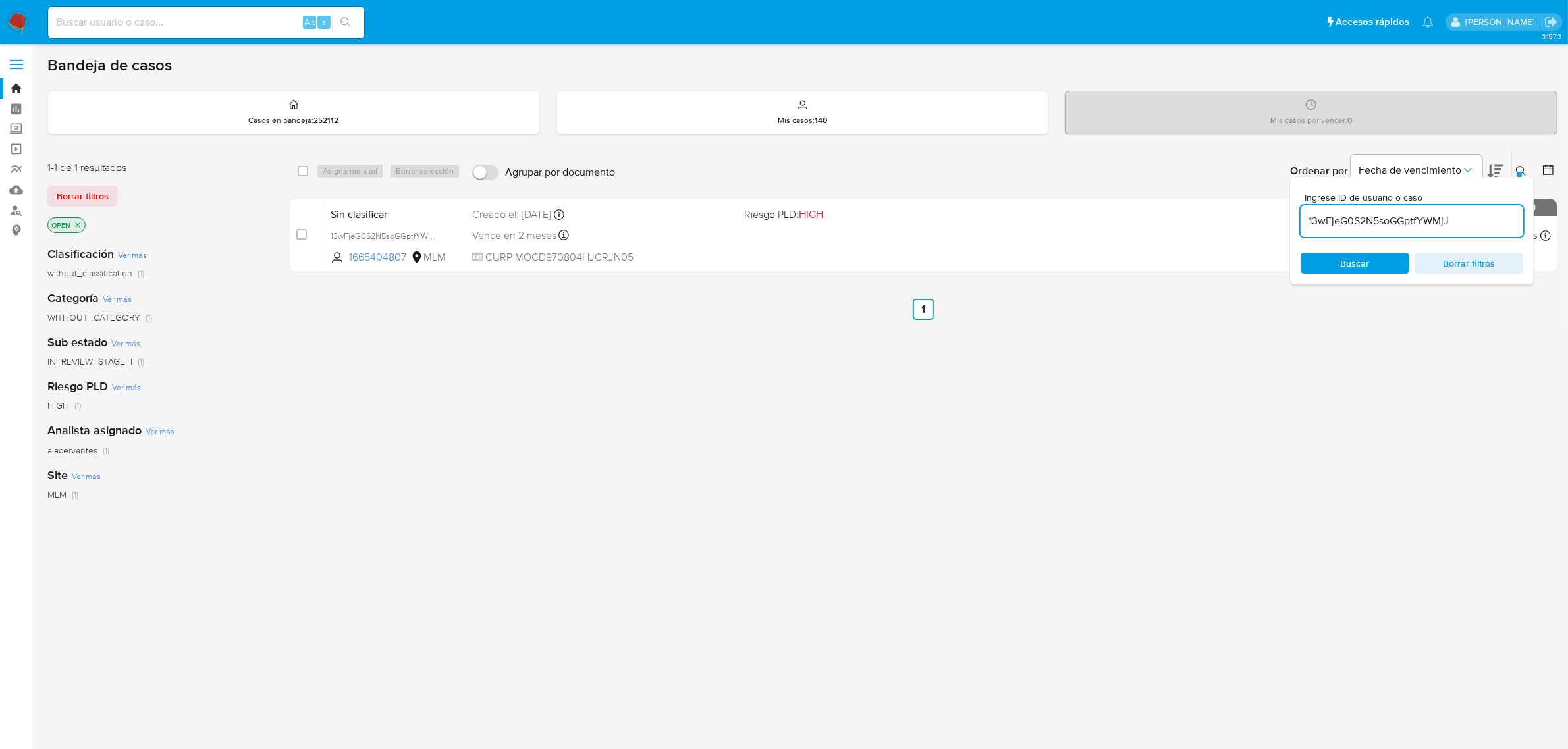
click at [1518, 165] on button at bounding box center [1522, 171] width 22 height 16
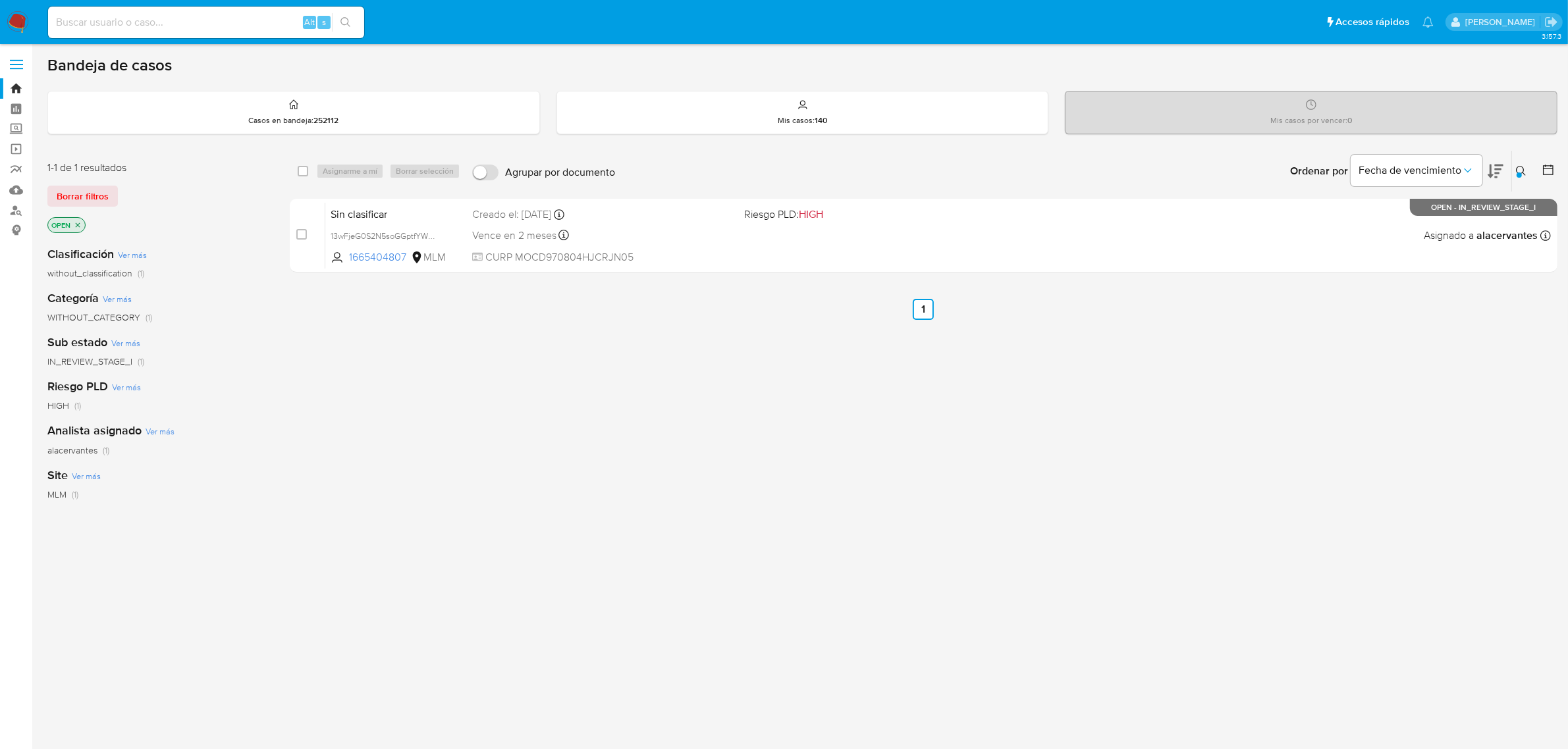
click at [1518, 165] on button at bounding box center [1522, 171] width 22 height 16
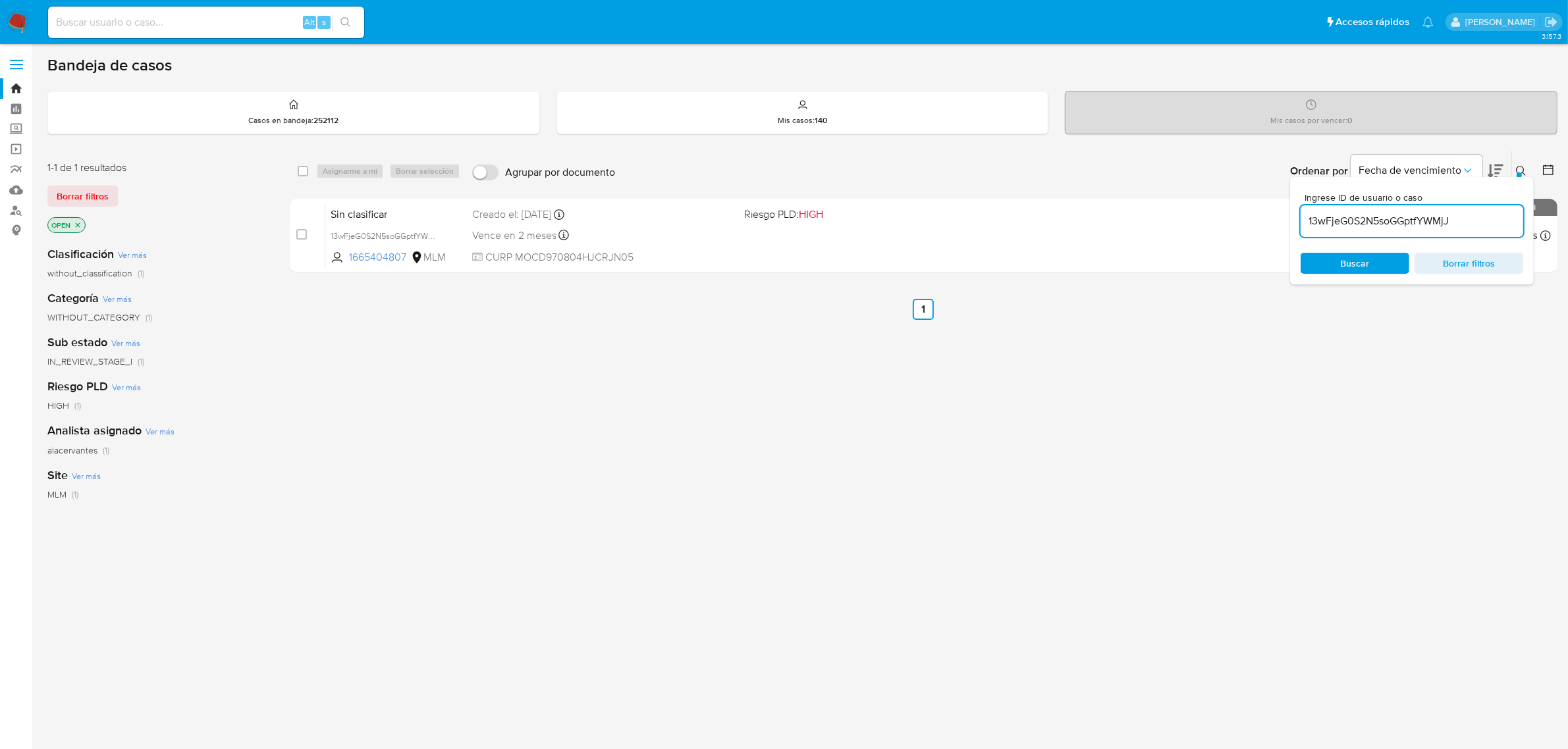
click at [1444, 221] on input "13wFjeG0S2N5soGGptfYWMjJ" at bounding box center [1411, 222] width 222 height 18
type input "I7TSYWONYfvKI1zd62lHGwgX"
click at [1340, 268] on div "Buscar Borrar filtros" at bounding box center [1411, 264] width 222 height 21
click at [301, 176] on div "select-all-cases-checkbox" at bounding box center [303, 171] width 11 height 13
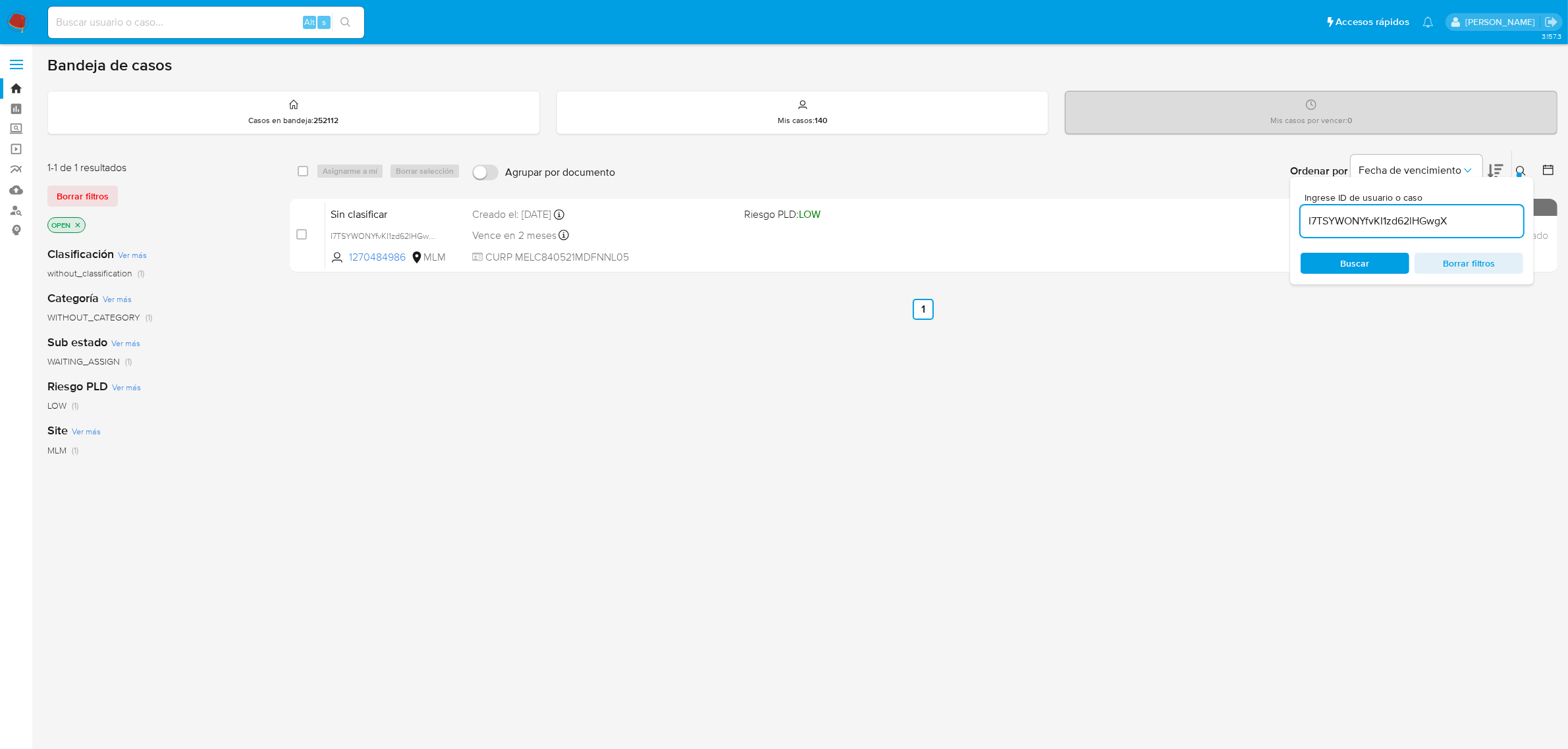
click at [356, 173] on div "Asignarme a mí Borrar selección" at bounding box center [391, 171] width 150 height 16
drag, startPoint x: 309, startPoint y: 172, endPoint x: 291, endPoint y: 169, distance: 18.2
click at [307, 172] on div "select-all-cases-checkbox" at bounding box center [306, 171] width 16 height 16
click at [292, 168] on div "select-all-cases-checkbox Asignarme a mí Borrar selección Agrupar por documento…" at bounding box center [923, 171] width 1268 height 41
click at [305, 168] on input "checkbox" at bounding box center [303, 171] width 11 height 11
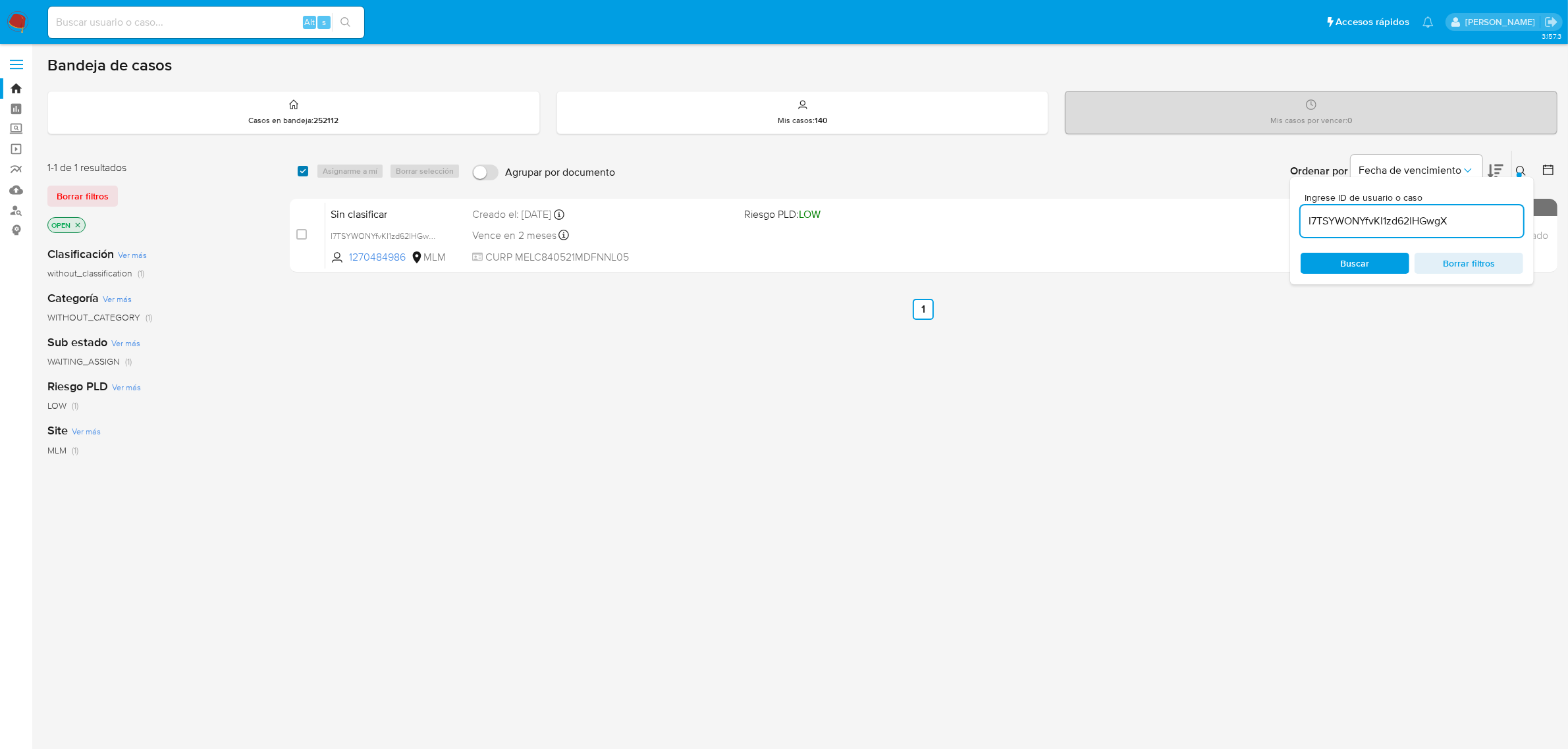
checkbox input "true"
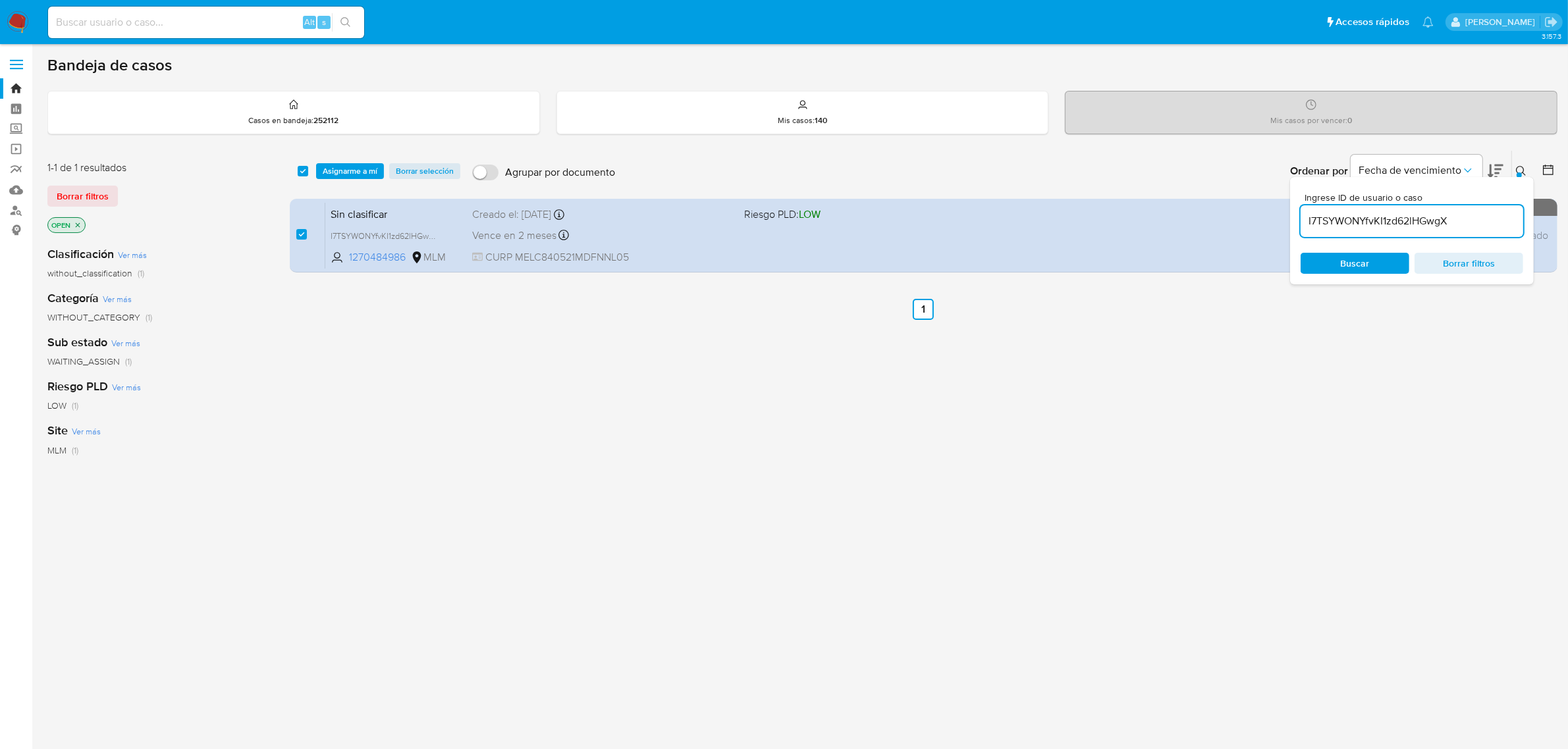
click at [341, 156] on div "select-all-cases-checkbox Asignarme a mí Borrar selección Agrupar por documento…" at bounding box center [923, 171] width 1268 height 41
click at [352, 173] on span "Asignarme a mí" at bounding box center [350, 171] width 54 height 13
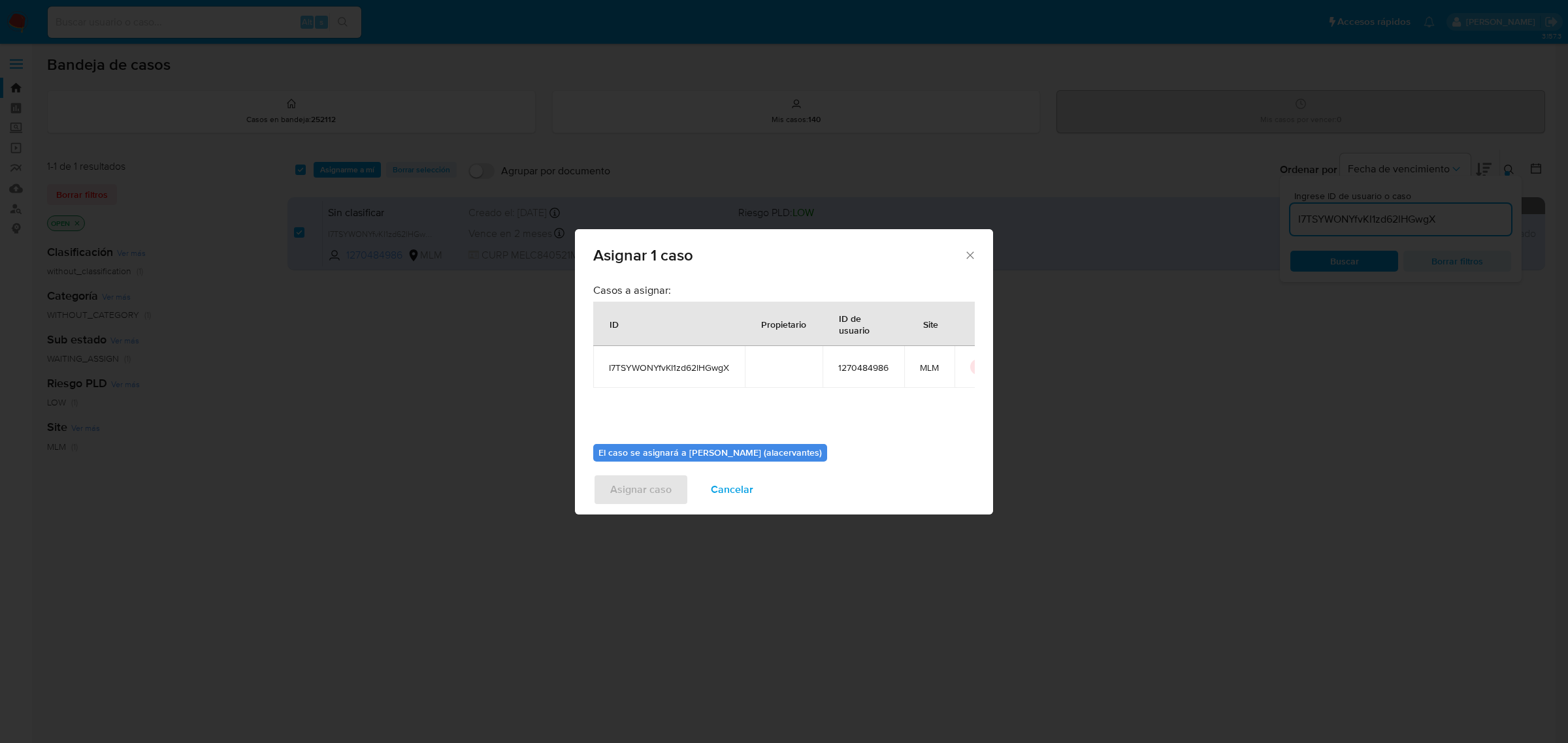
scroll to position [67, 0]
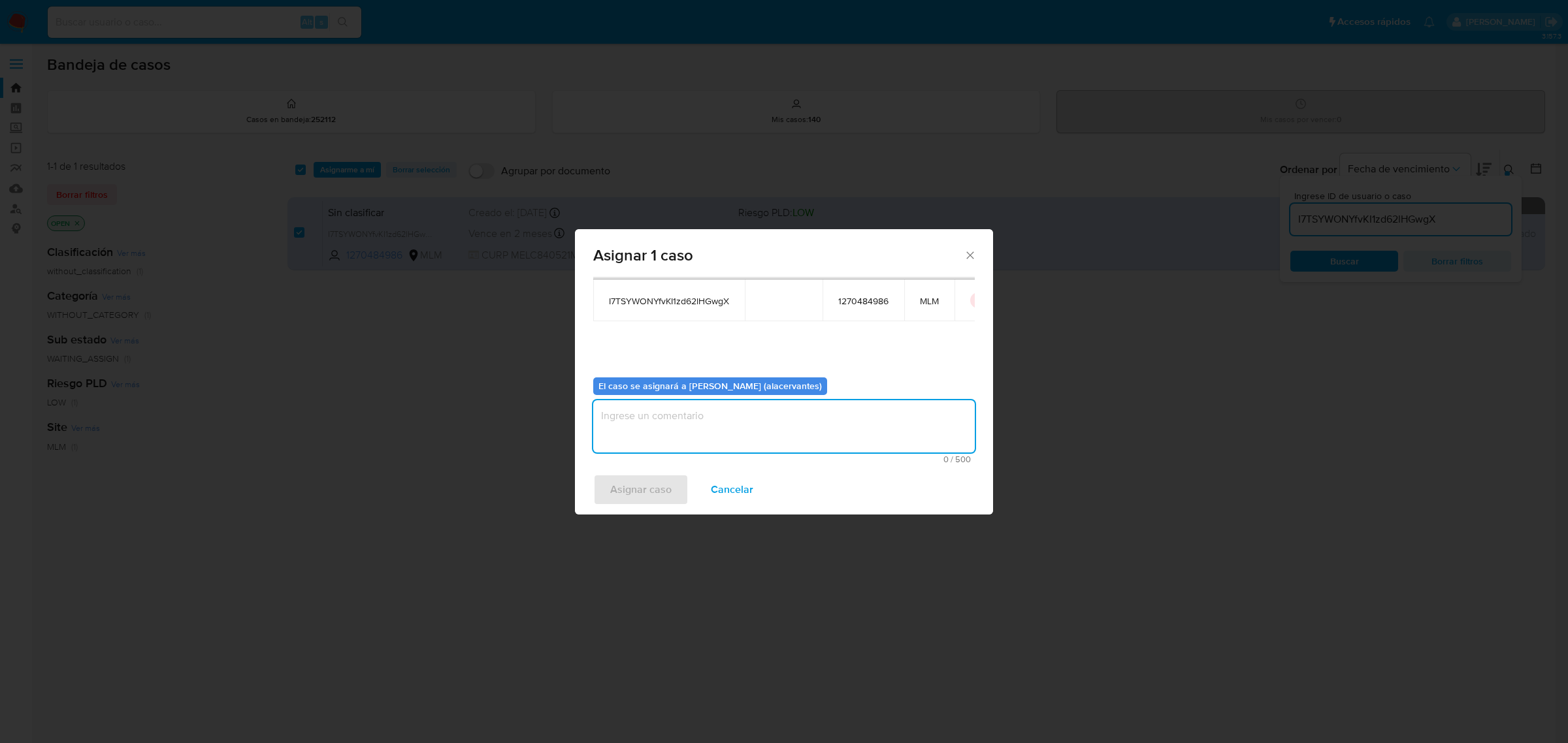
click at [685, 422] on textarea "assign-modal" at bounding box center [783, 427] width 382 height 52
type textarea "AC"
click at [651, 496] on span "Asignar caso" at bounding box center [641, 489] width 62 height 29
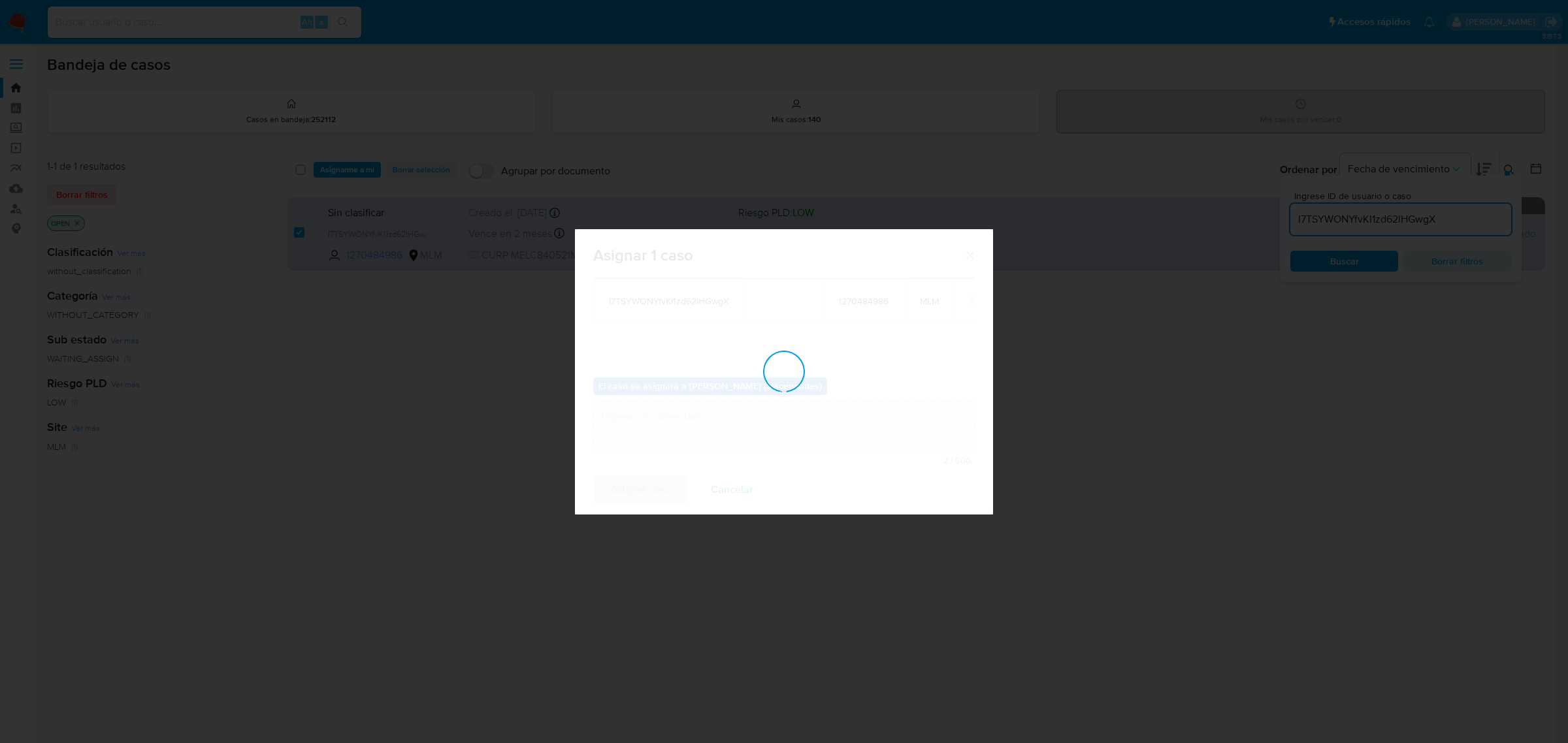
checkbox input "false"
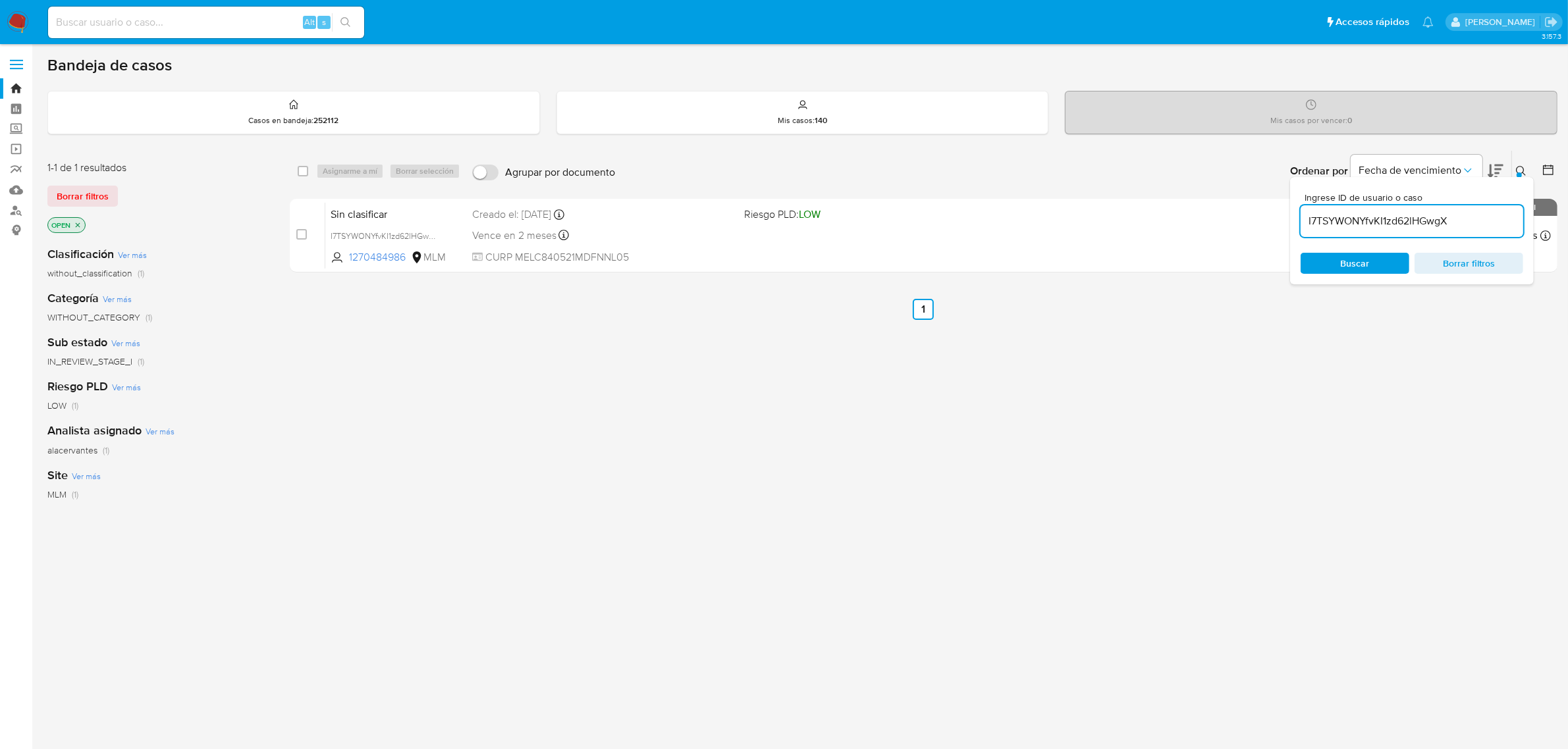
click at [1409, 221] on input "I7TSYWONYfvKI1zd62lHGwgX" at bounding box center [1411, 222] width 222 height 18
paste input "AGf2MypjX1tOOY5bEEtof6nU"
type input "AGf2MypjX1tOOY5bEEtof6nU"
click at [1382, 258] on div "Buscar Borrar filtros" at bounding box center [1411, 264] width 222 height 21
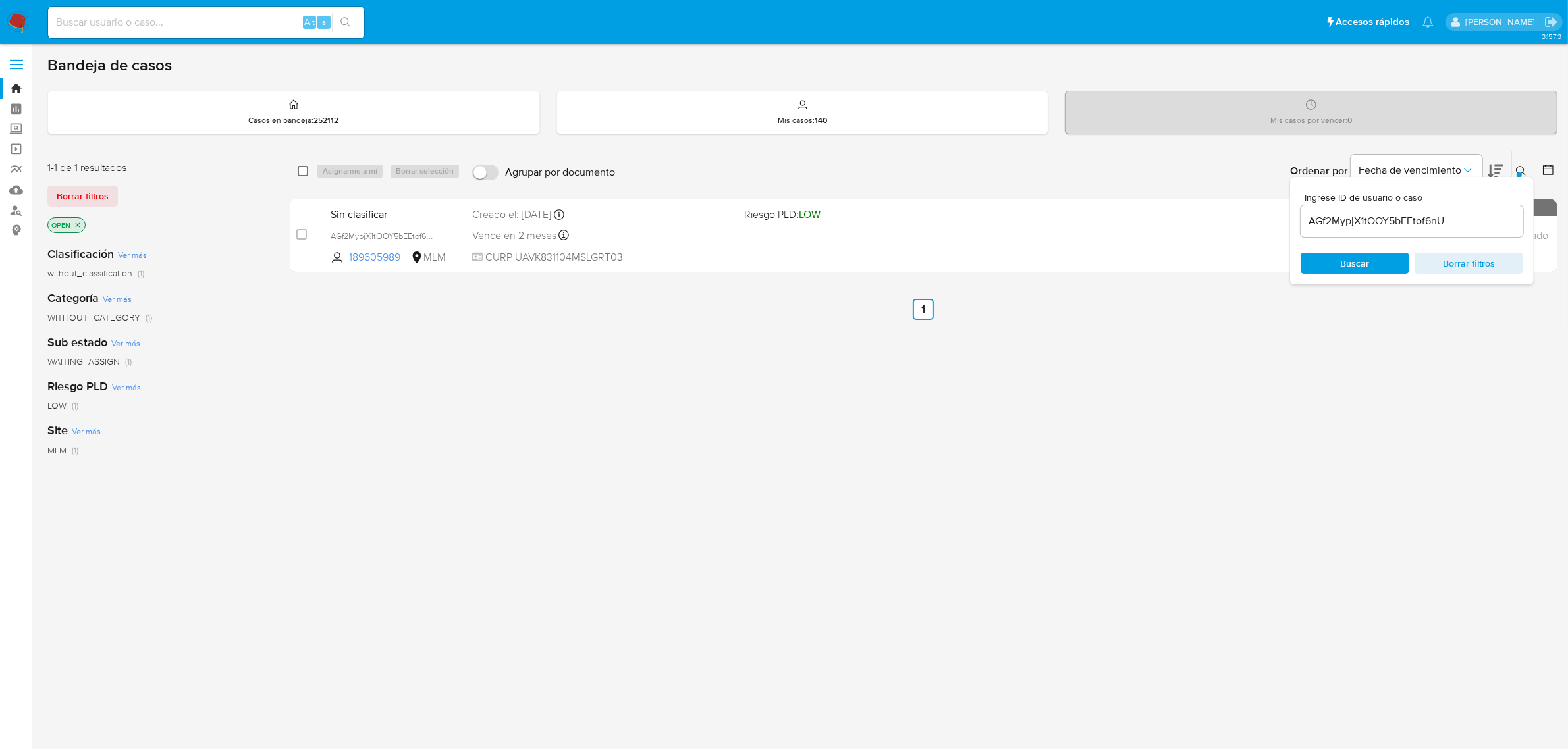
click at [307, 170] on input "checkbox" at bounding box center [303, 171] width 11 height 11
checkbox input "true"
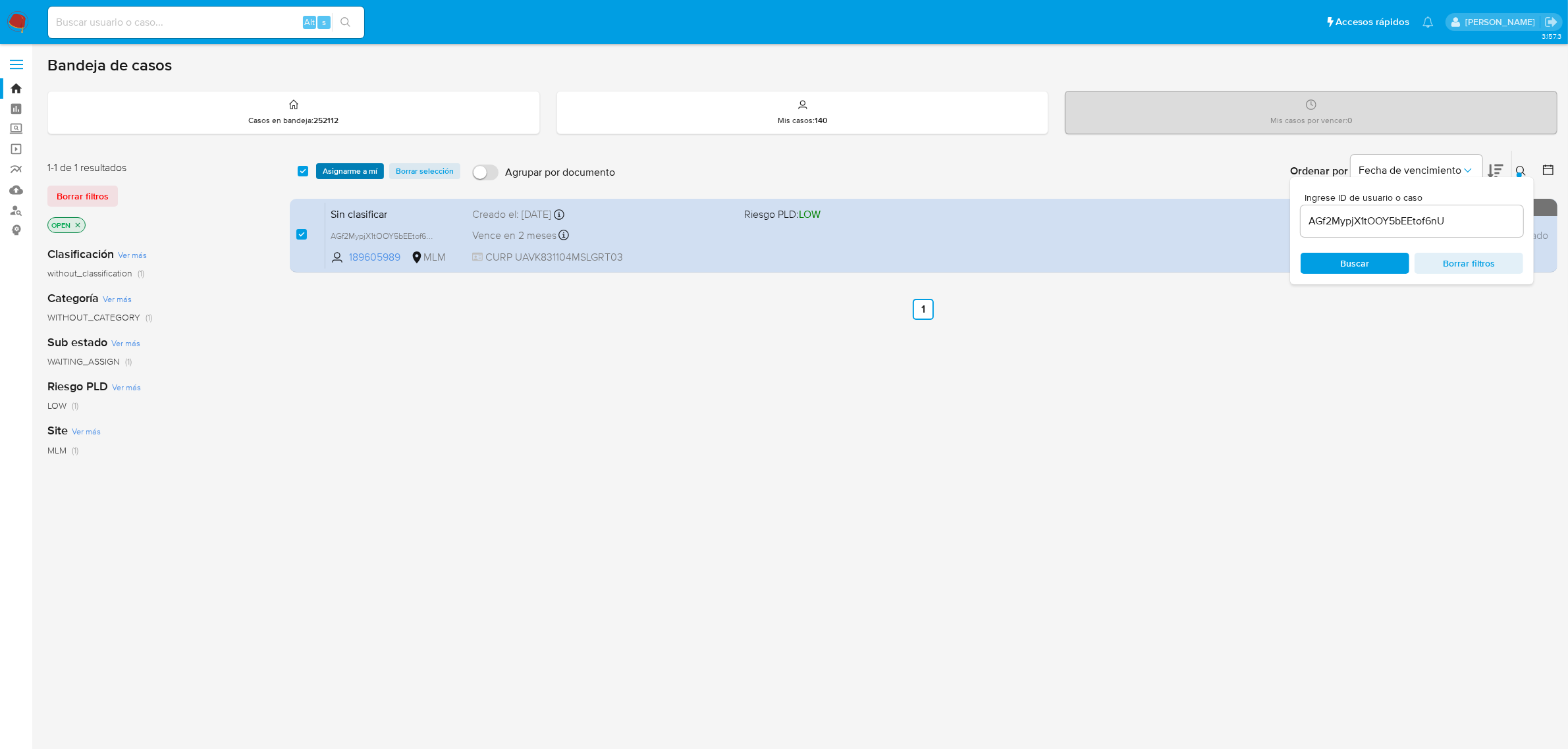
click at [335, 168] on span "Asignarme a mí" at bounding box center [350, 171] width 54 height 13
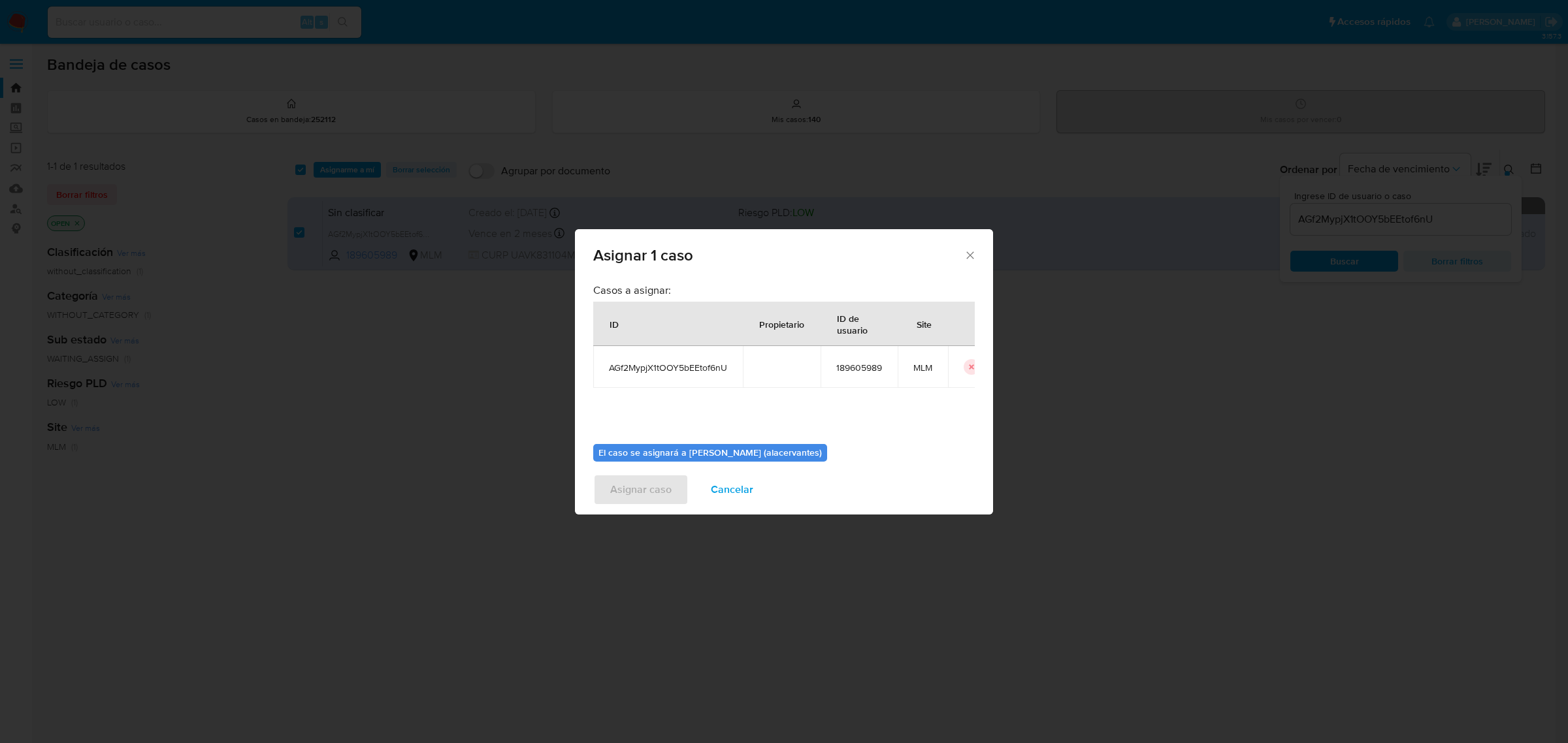
scroll to position [67, 0]
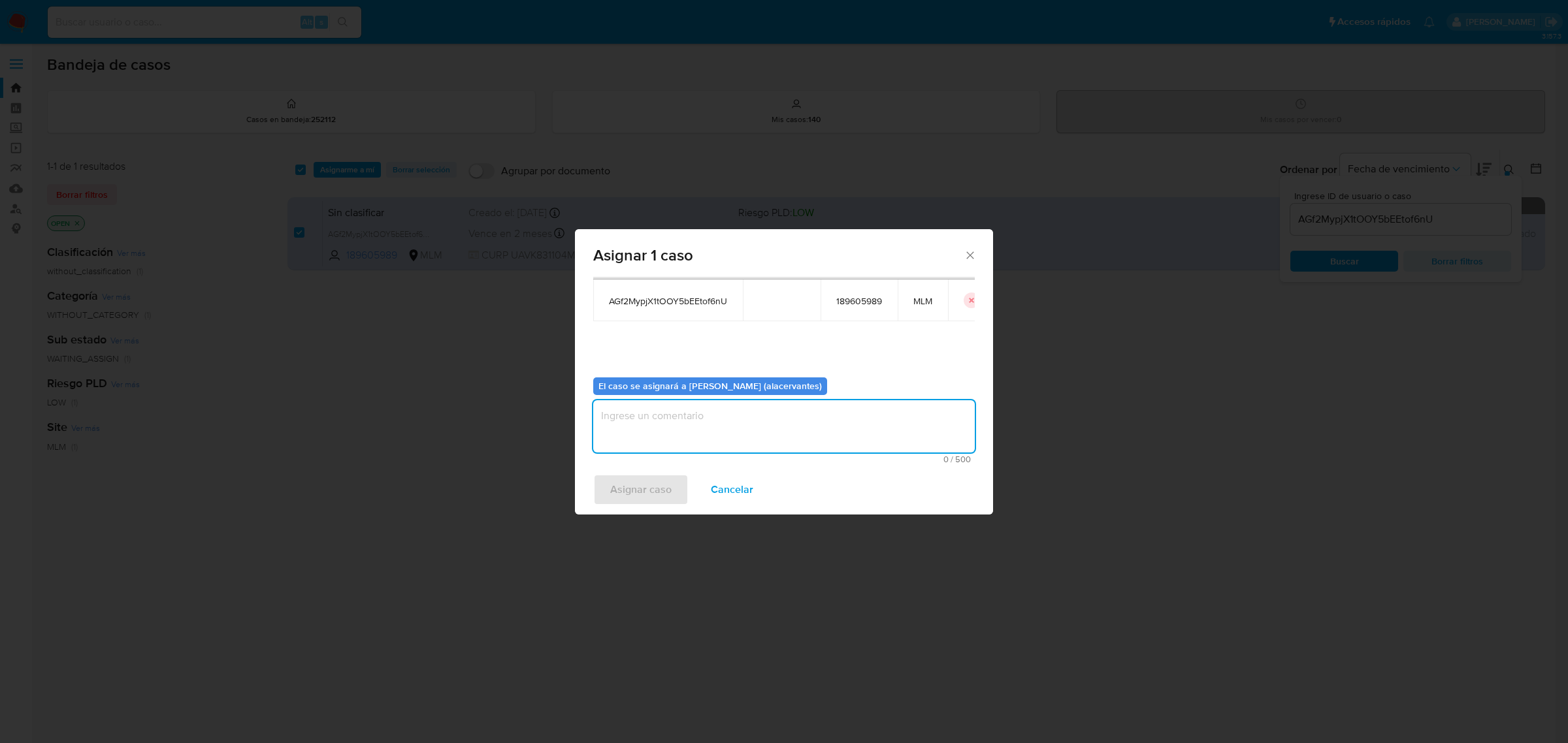
click at [693, 428] on textarea "assign-modal" at bounding box center [783, 427] width 382 height 52
type textarea "AC"
click at [659, 507] on div "Asignar caso Cancelar" at bounding box center [783, 489] width 418 height 50
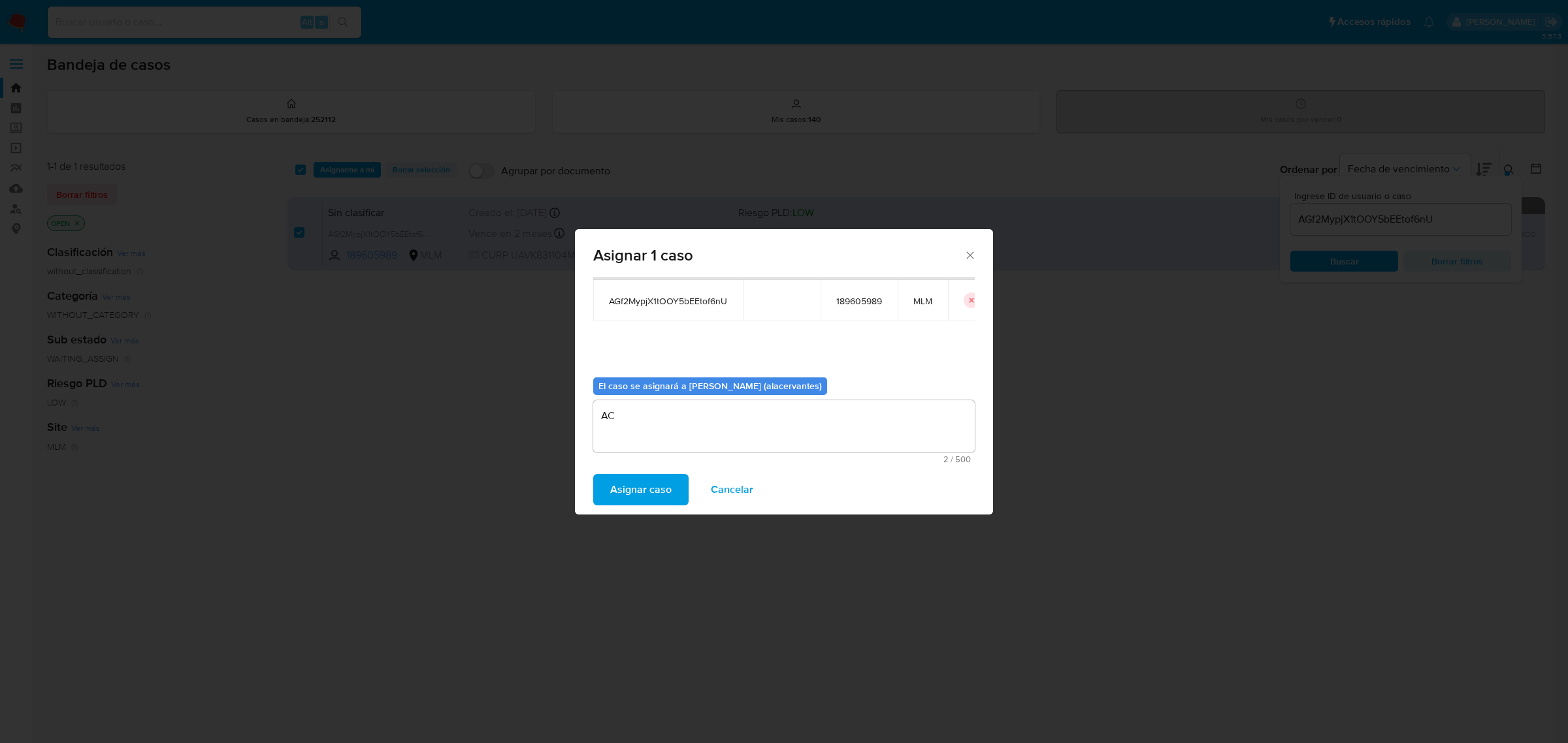
click at [654, 485] on span "Asignar caso" at bounding box center [641, 489] width 62 height 29
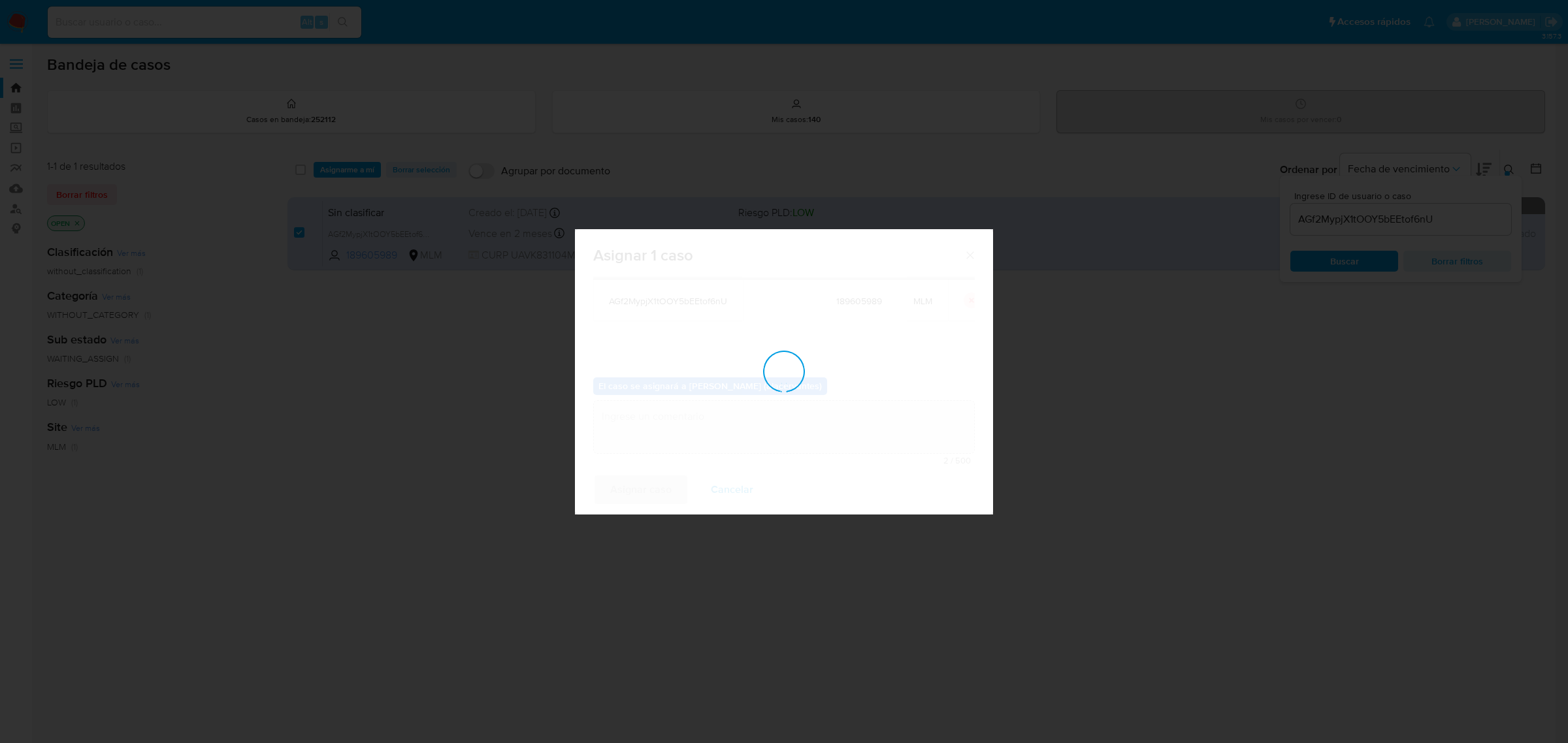
checkbox input "false"
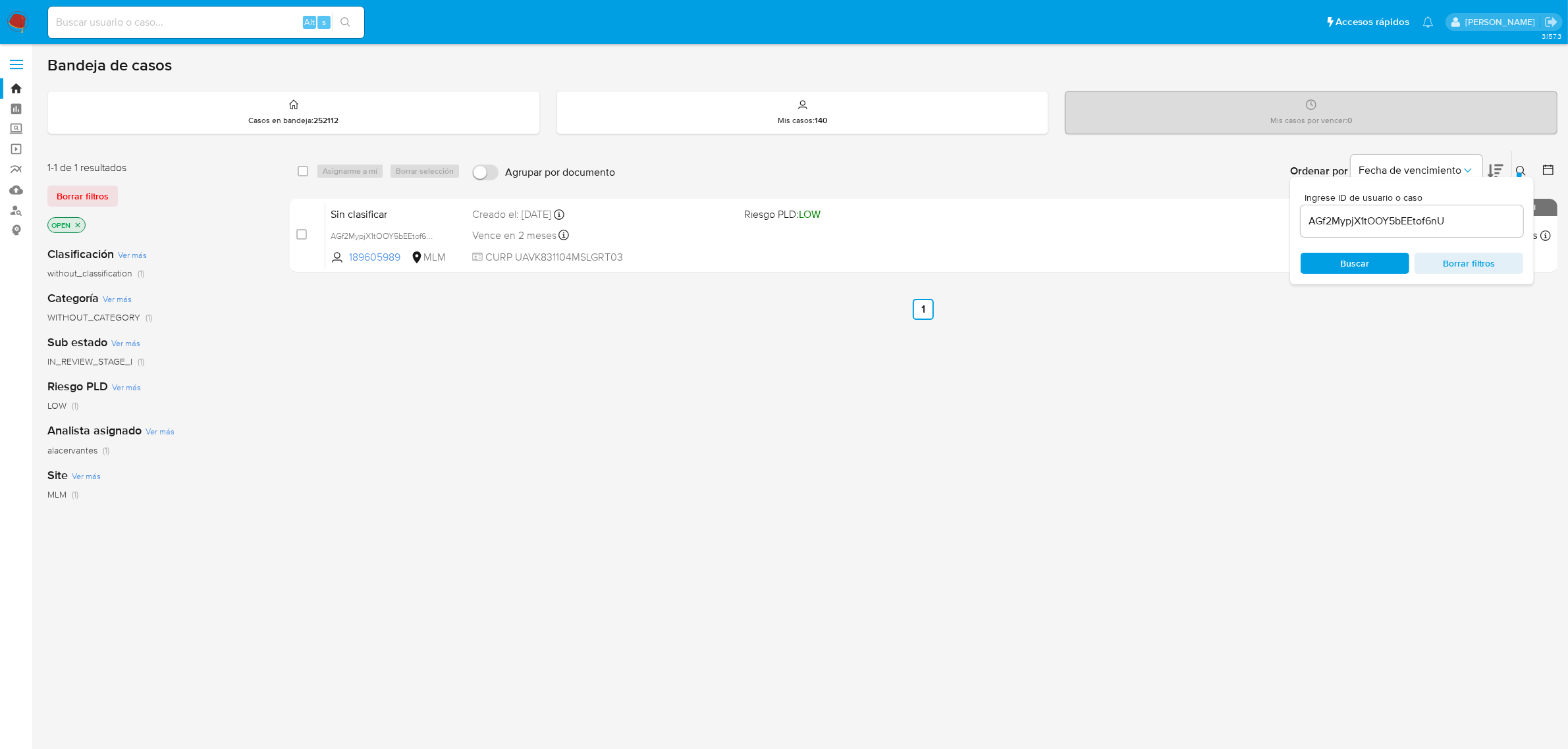
drag, startPoint x: 1396, startPoint y: 234, endPoint x: 1390, endPoint y: 230, distance: 7.2
click at [1396, 234] on div "AGf2MypjX1tOOY5bEEtof6nU" at bounding box center [1411, 221] width 222 height 32
click at [1386, 219] on input "AGf2MypjX1tOOY5bEEtof6nU" at bounding box center [1411, 222] width 222 height 18
click at [1384, 216] on input "AGf2MypjX1tOOY5bEEtof6nU" at bounding box center [1411, 222] width 222 height 18
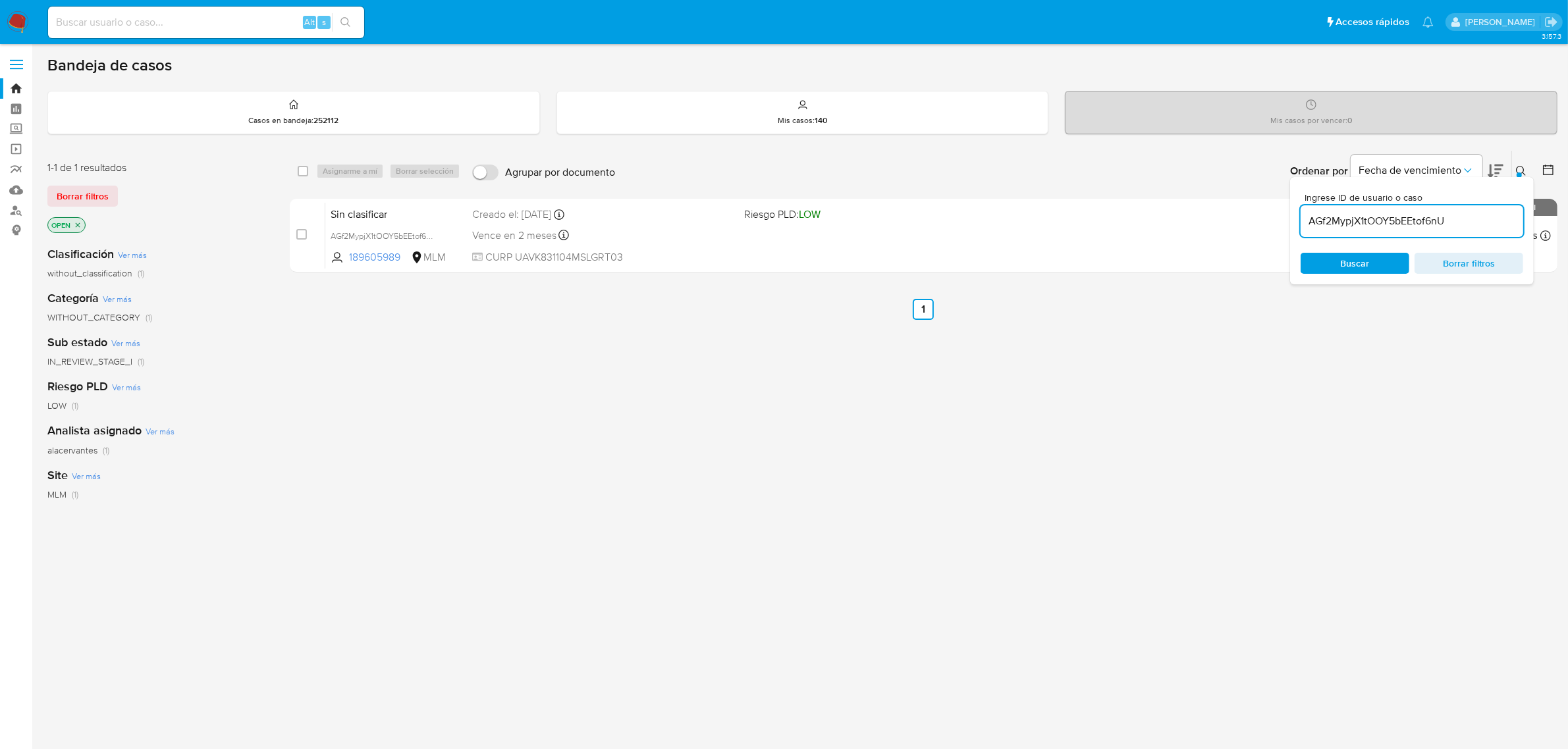
click at [1384, 216] on input "AGf2MypjX1tOOY5bEEtof6nU" at bounding box center [1411, 222] width 222 height 18
paste input "LNrYPcHK6YGeGY2EbOrFO8Xk"
type input "LNrYPcHK6YGeGY2EbOrFO8Xk"
click at [300, 171] on input "checkbox" at bounding box center [303, 171] width 11 height 11
checkbox input "true"
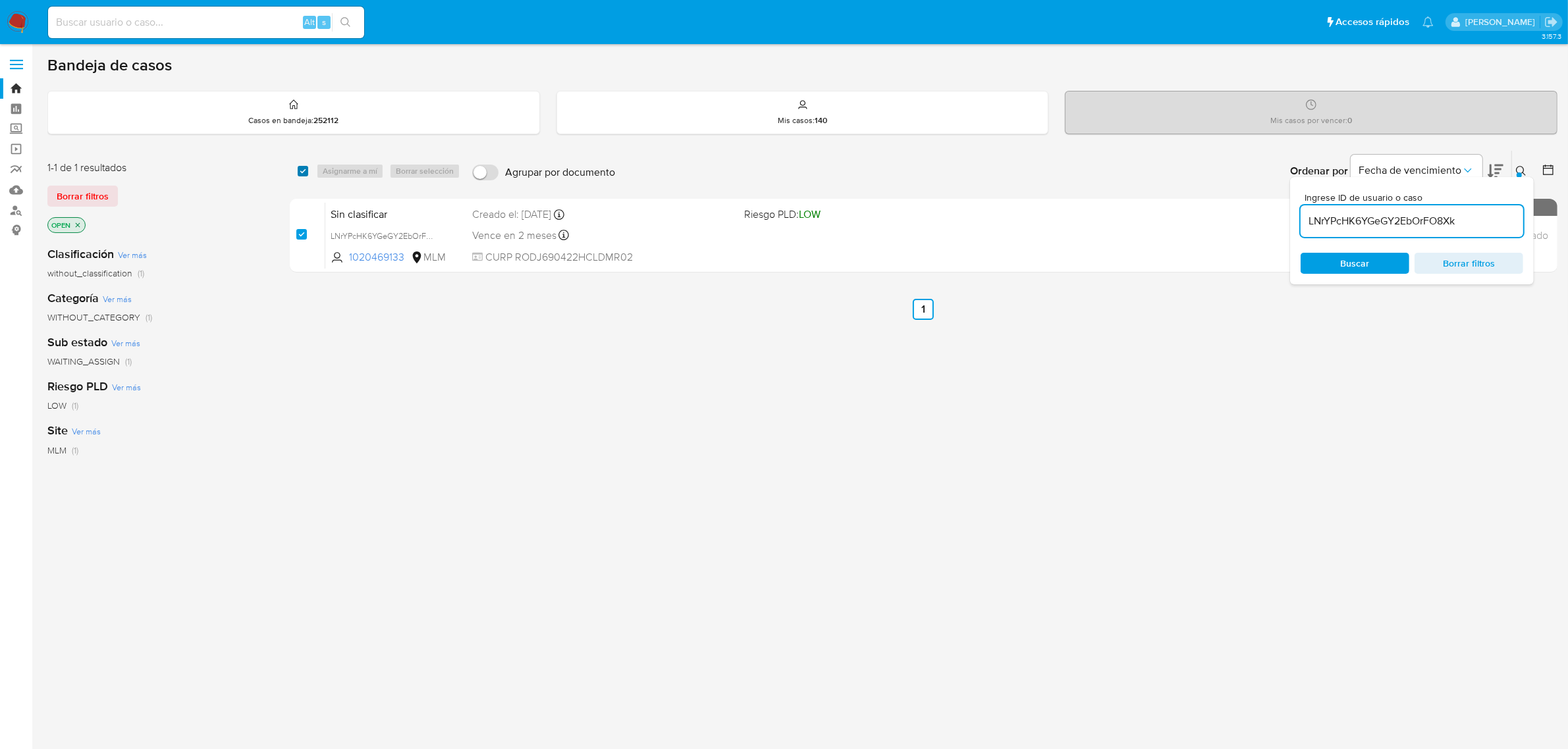
checkbox input "true"
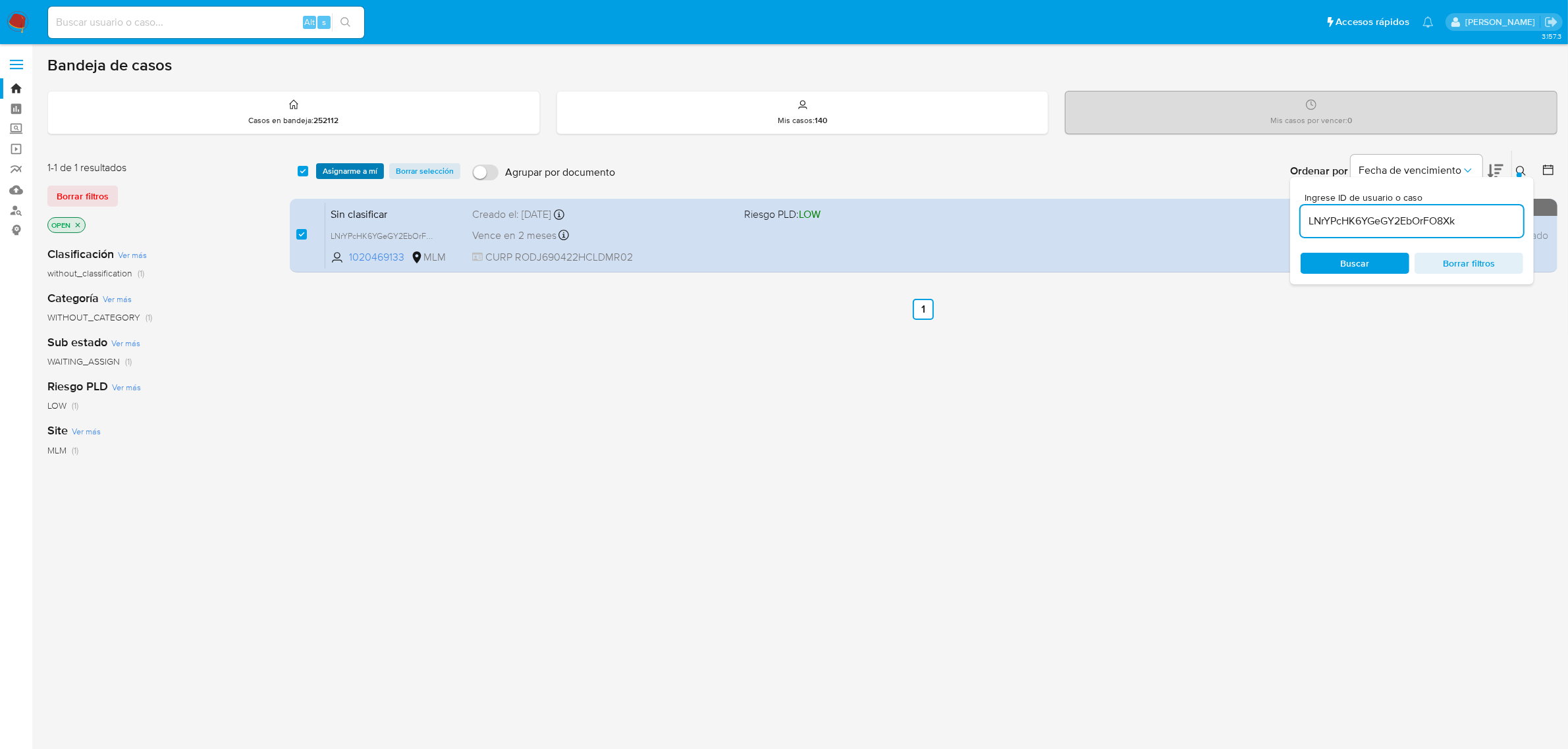
click at [346, 172] on span "Asignarme a mí" at bounding box center [350, 171] width 54 height 13
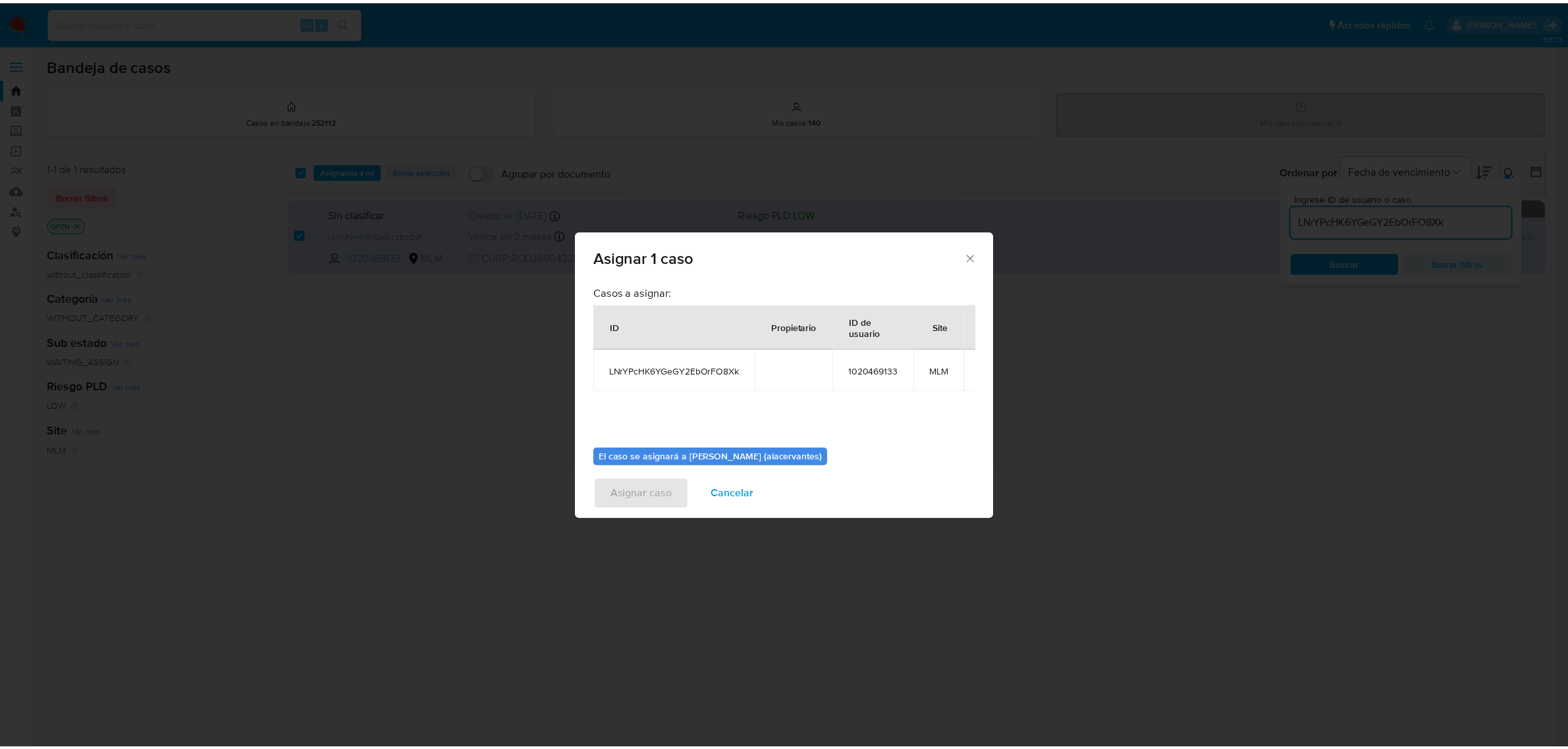
scroll to position [67, 0]
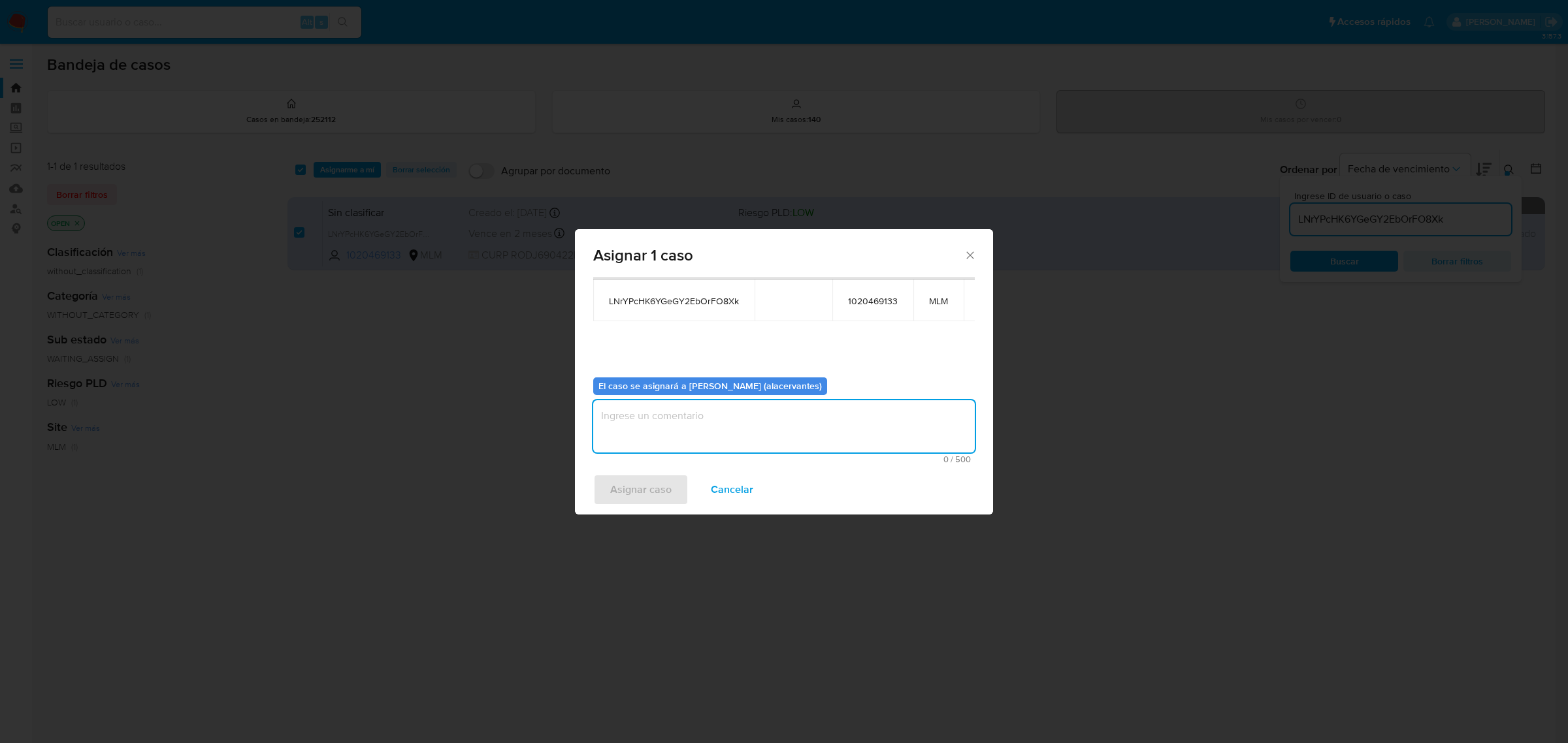
click at [721, 417] on textarea "assign-modal" at bounding box center [783, 427] width 382 height 52
type textarea "AC"
click at [678, 501] on button "Asignar caso" at bounding box center [641, 490] width 96 height 31
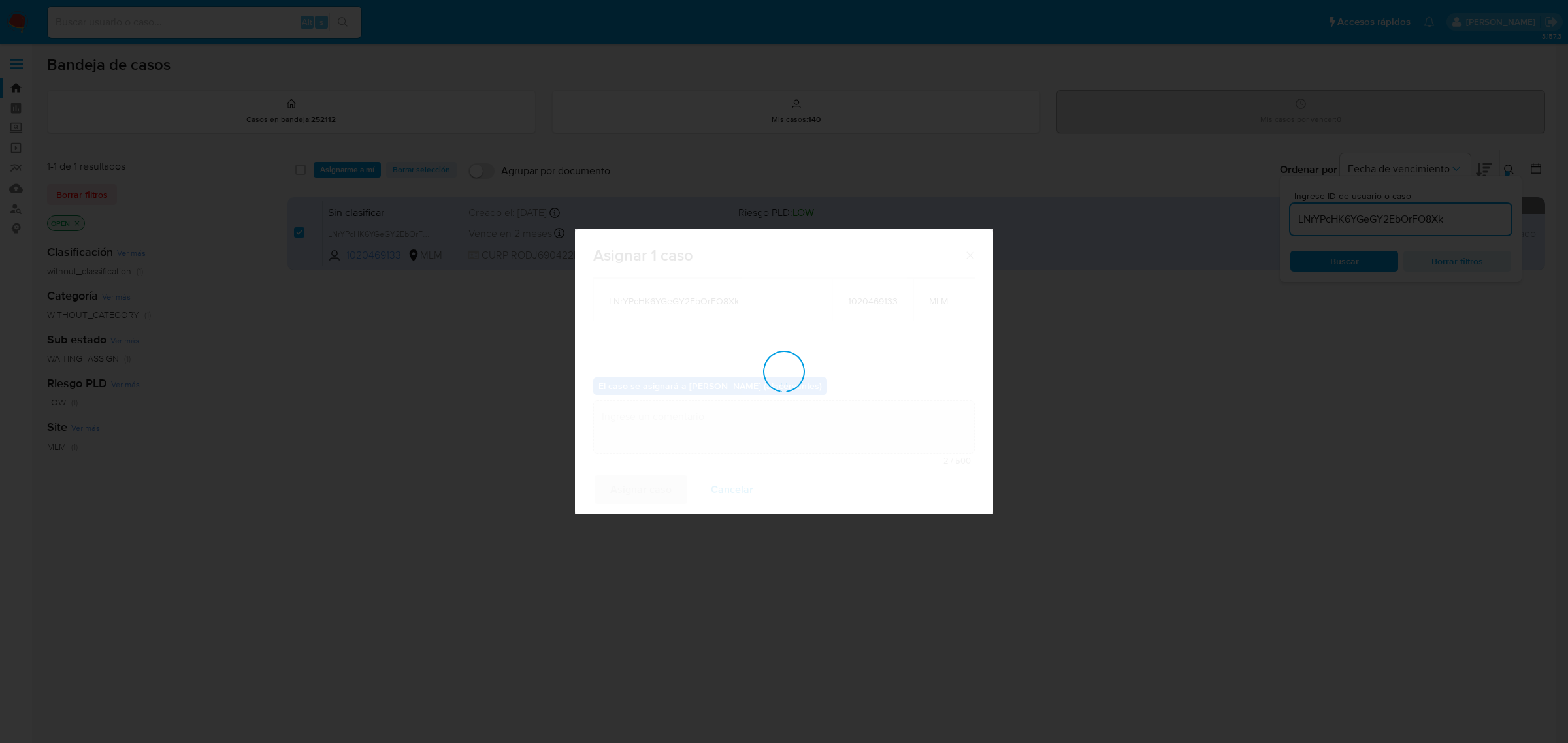
checkbox input "false"
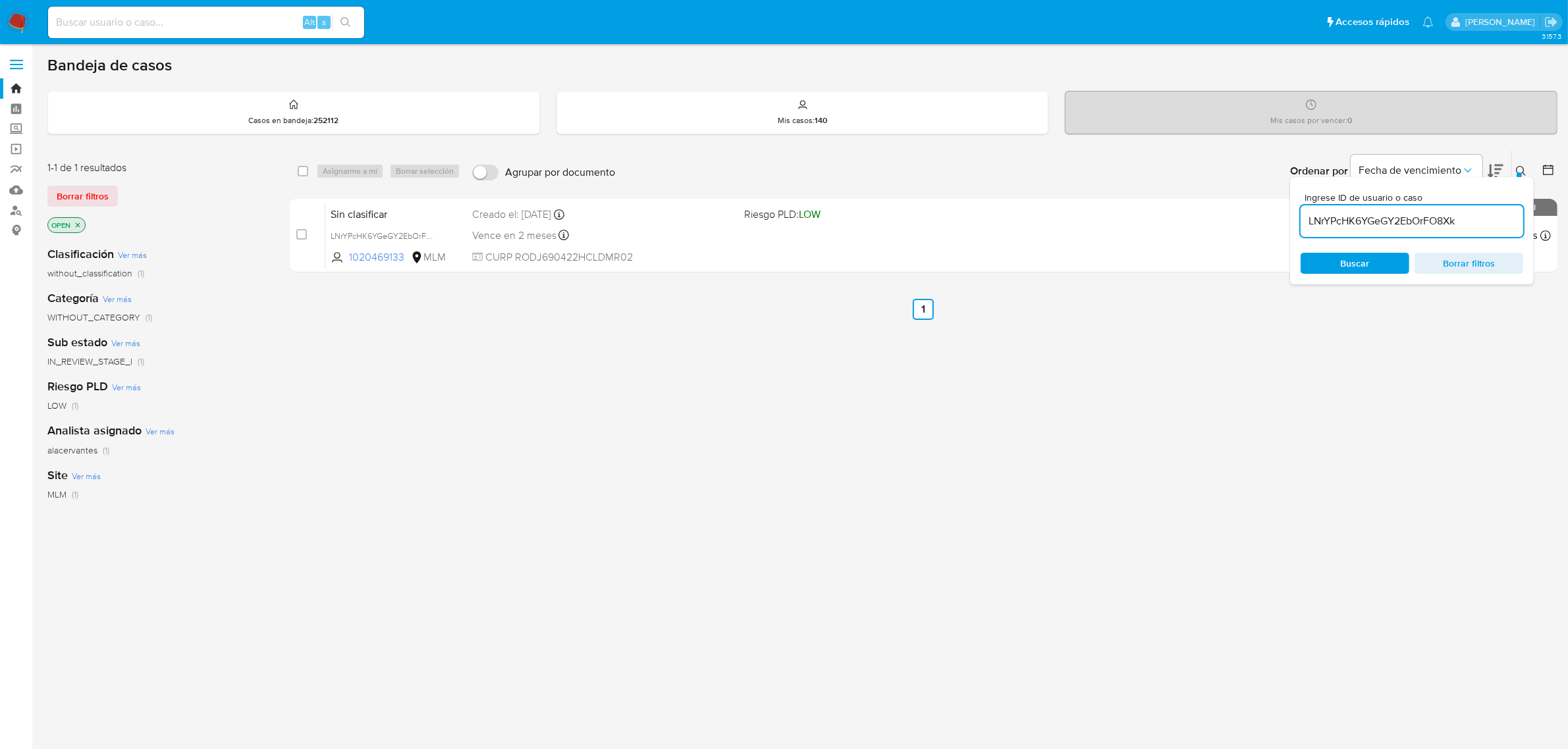
click at [12, 13] on img at bounding box center [18, 23] width 23 height 23
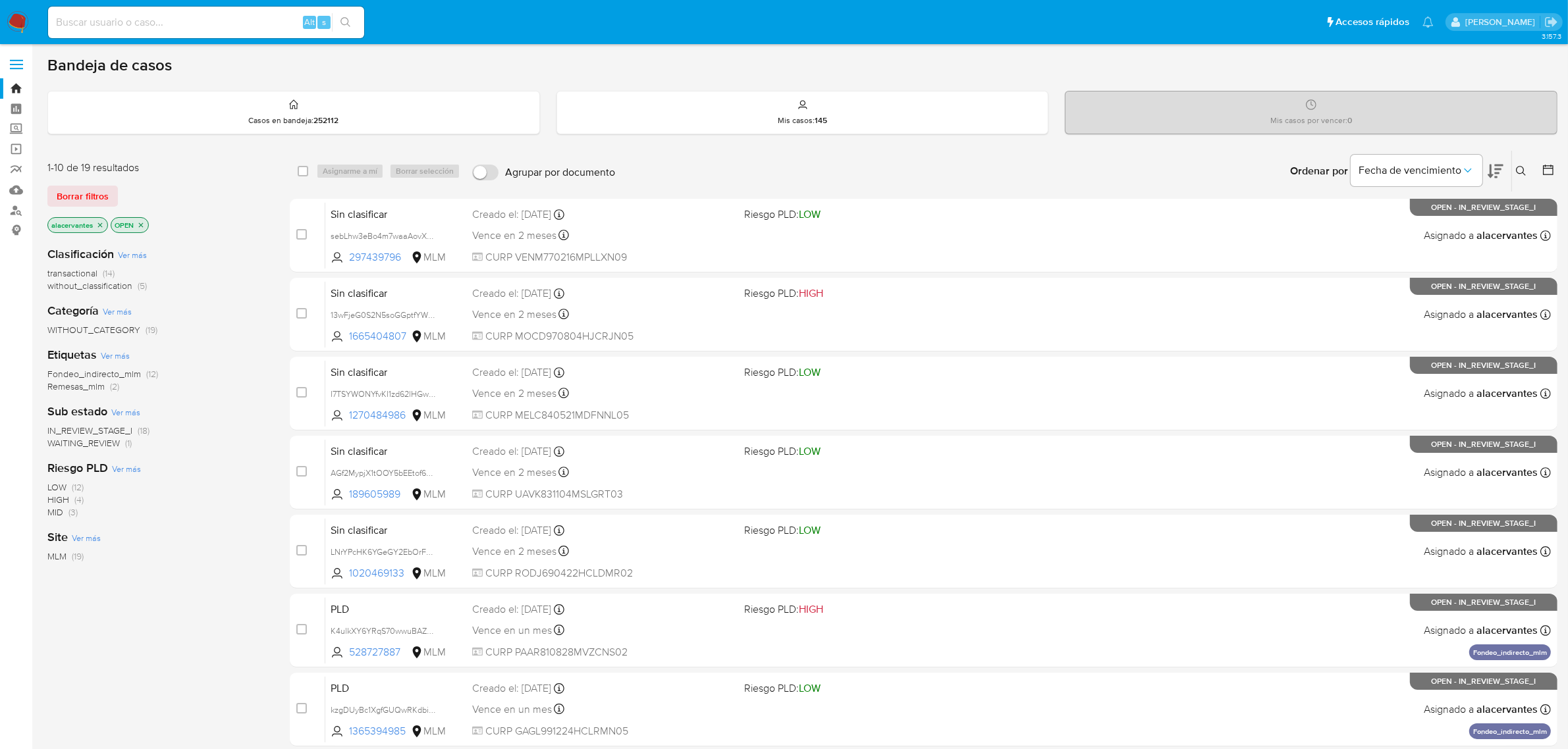
click at [142, 279] on span "(5)" at bounding box center [142, 286] width 10 height 13
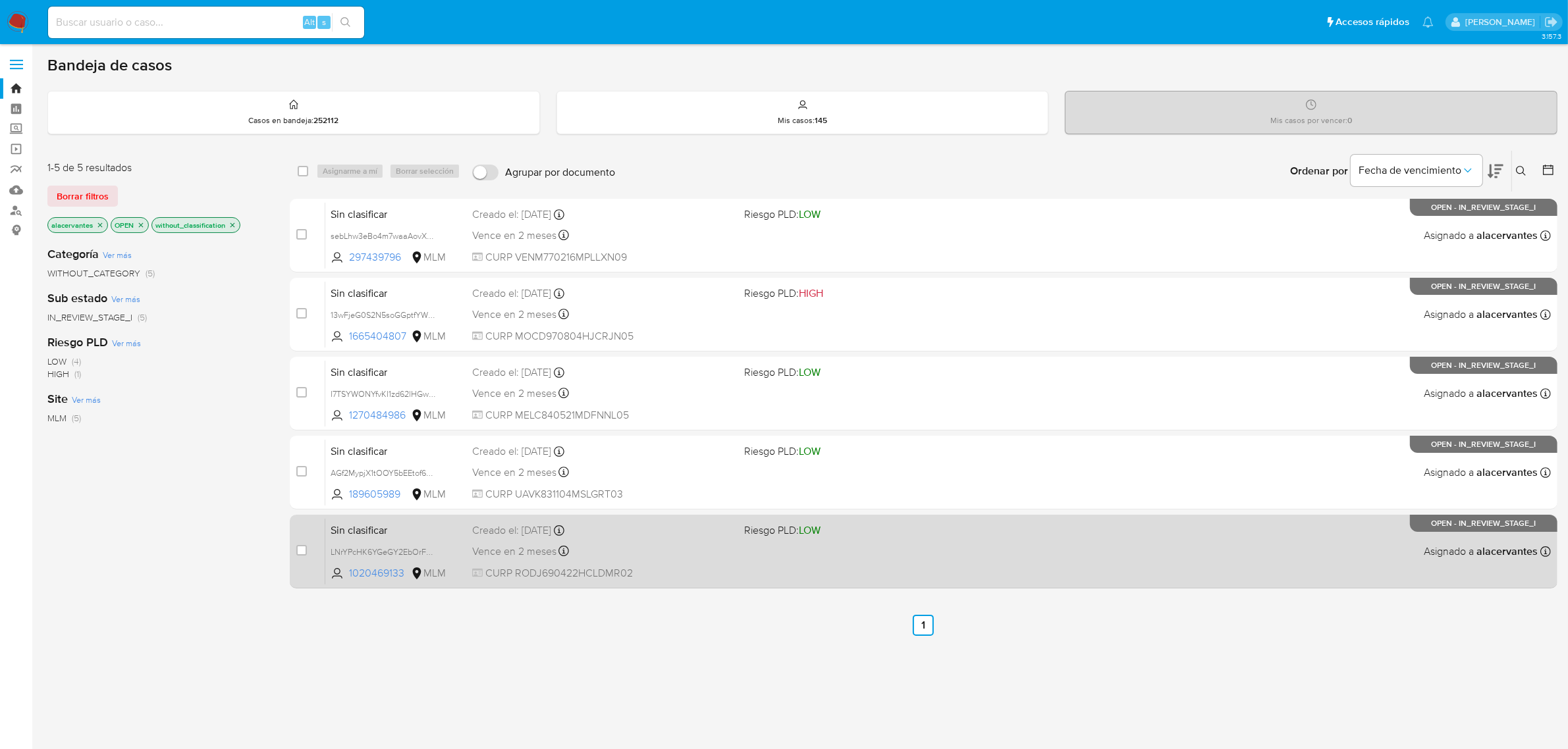
click at [723, 550] on div "Vence en 2 meses Vence el 29/10/2025 13:15:31" at bounding box center [603, 551] width 262 height 18
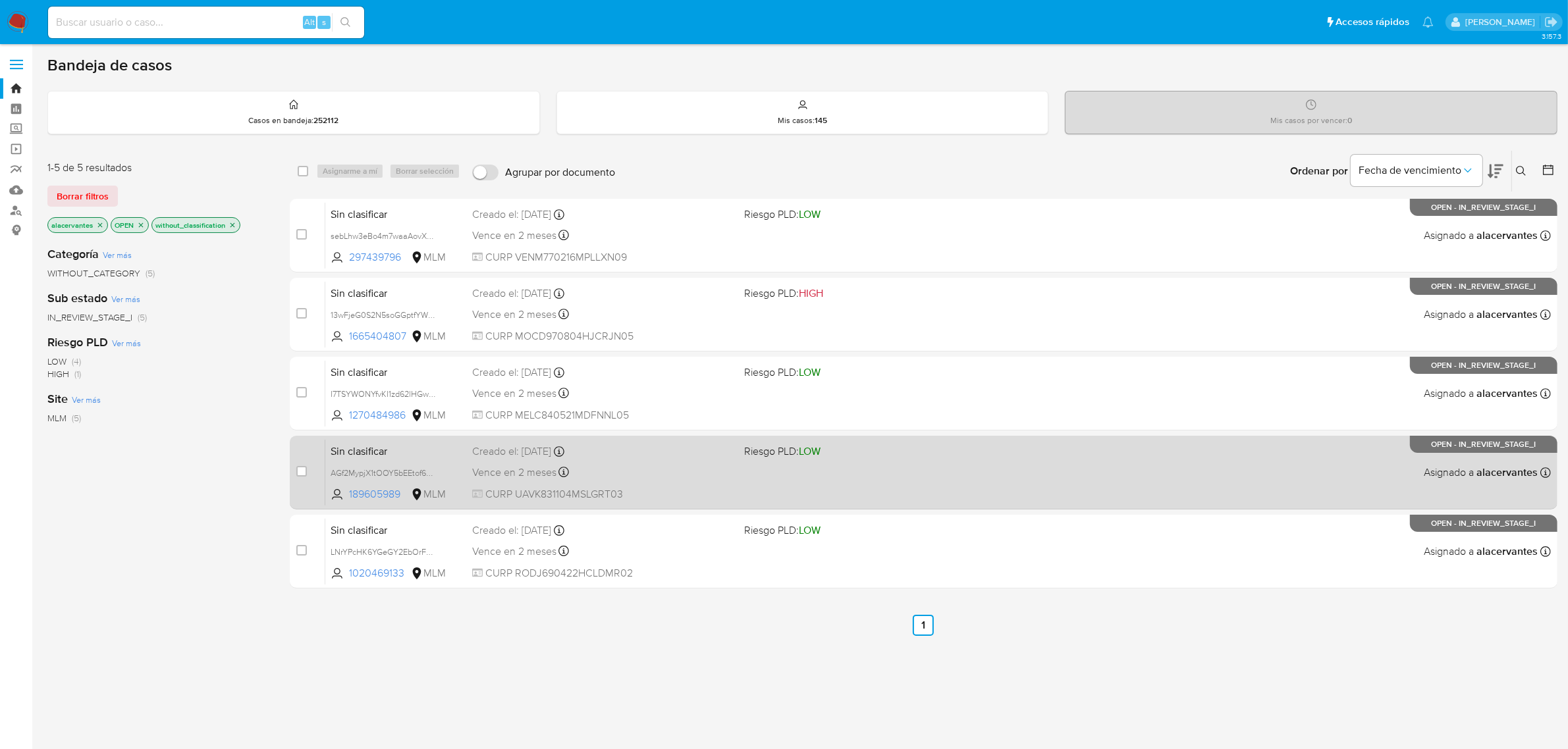
click at [1048, 481] on div "Sin clasificar AGf2MypjX1tOOY5bEEtof6nU 189605989 MLM Riesgo PLD: LOW Creado el…" at bounding box center [937, 472] width 1225 height 67
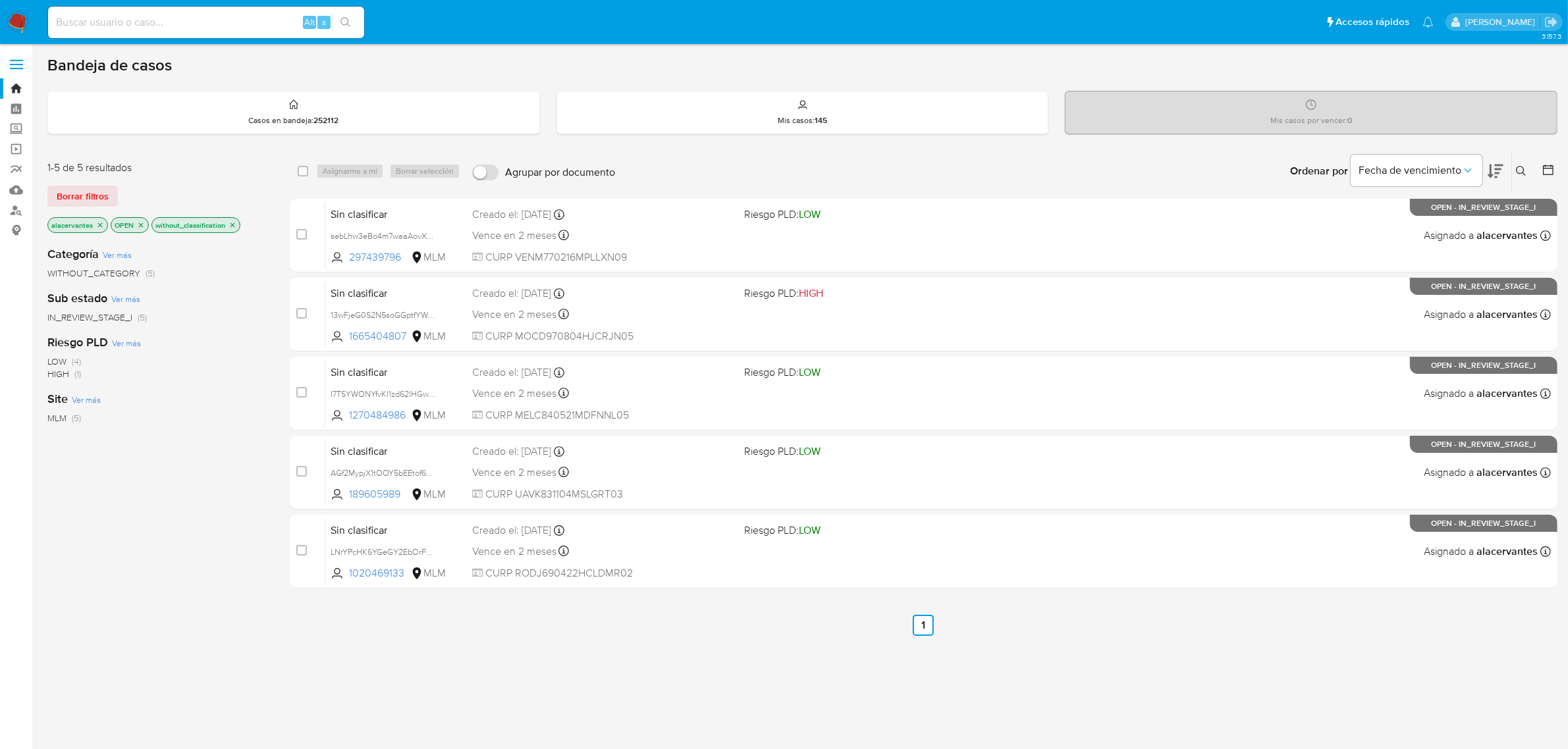
click at [20, 26] on img at bounding box center [18, 23] width 23 height 23
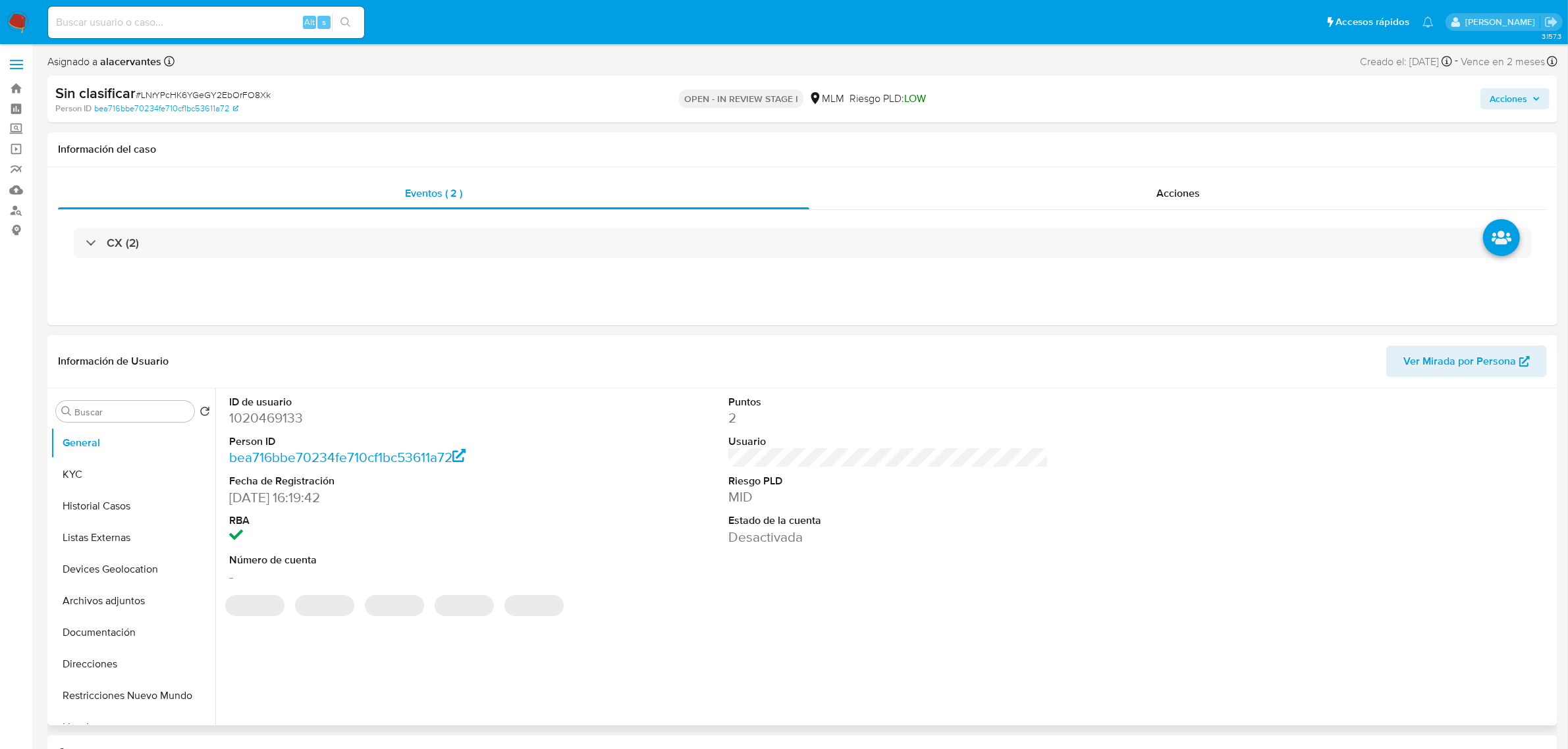
select select "10"
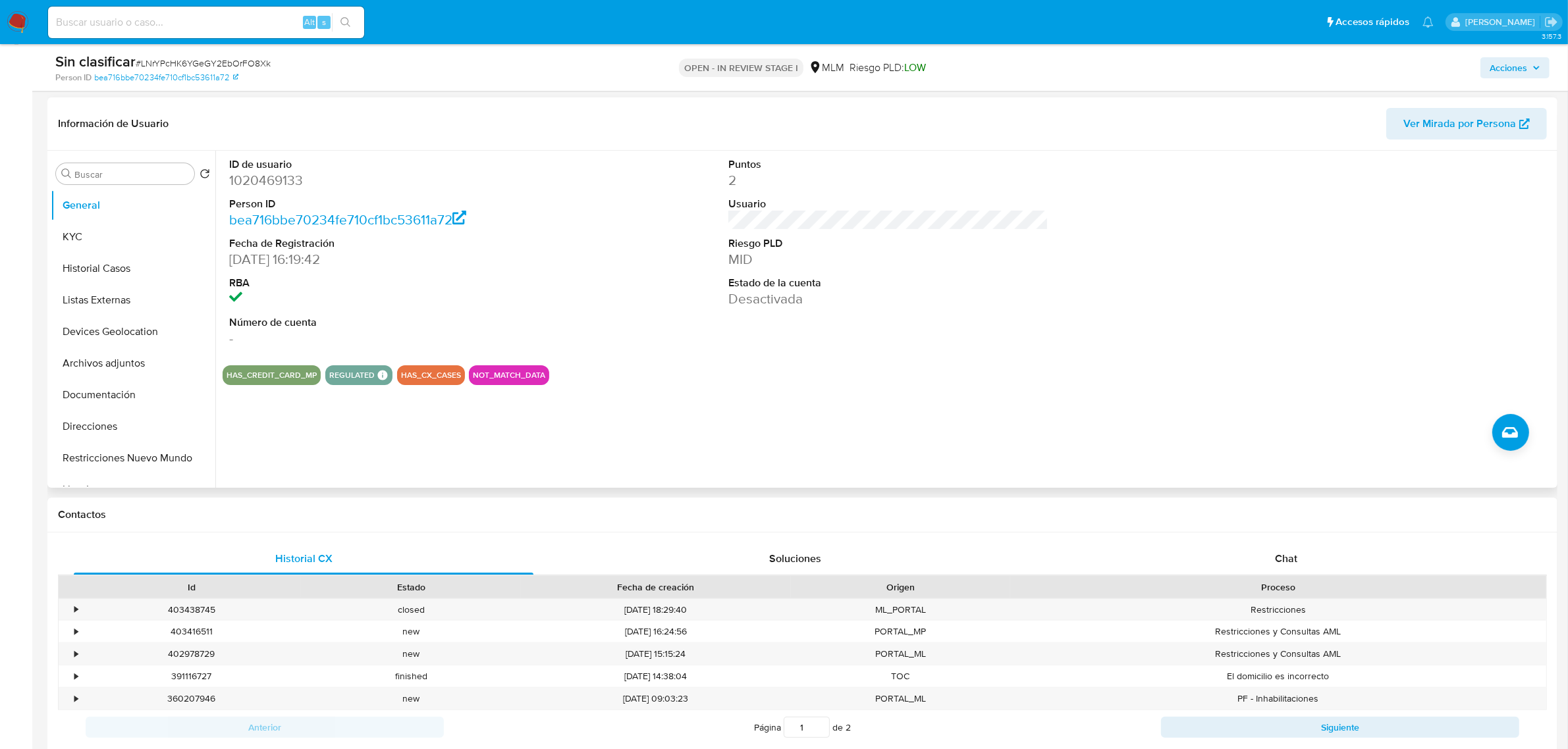
scroll to position [165, 0]
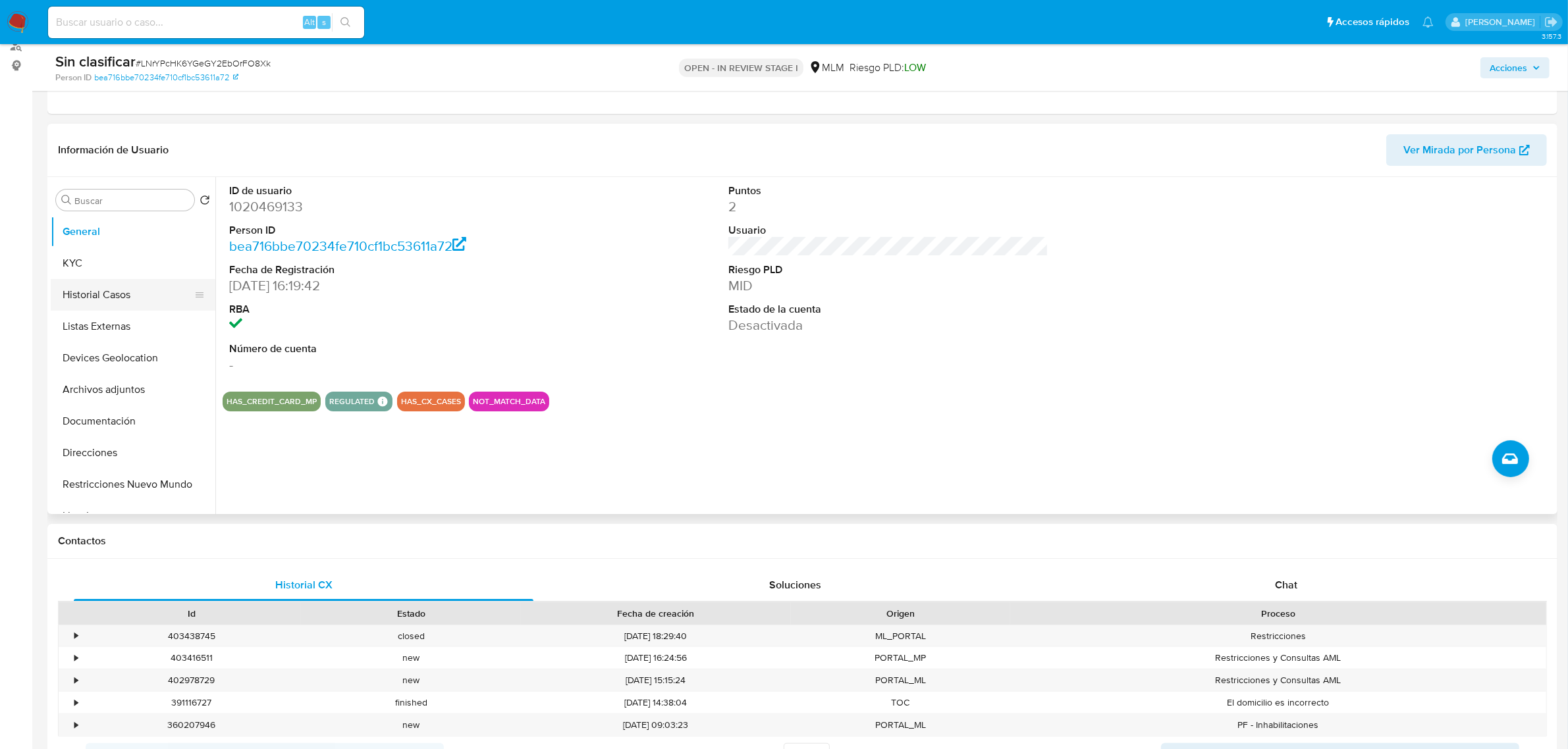
click at [137, 306] on button "Historial Casos" at bounding box center [128, 295] width 154 height 32
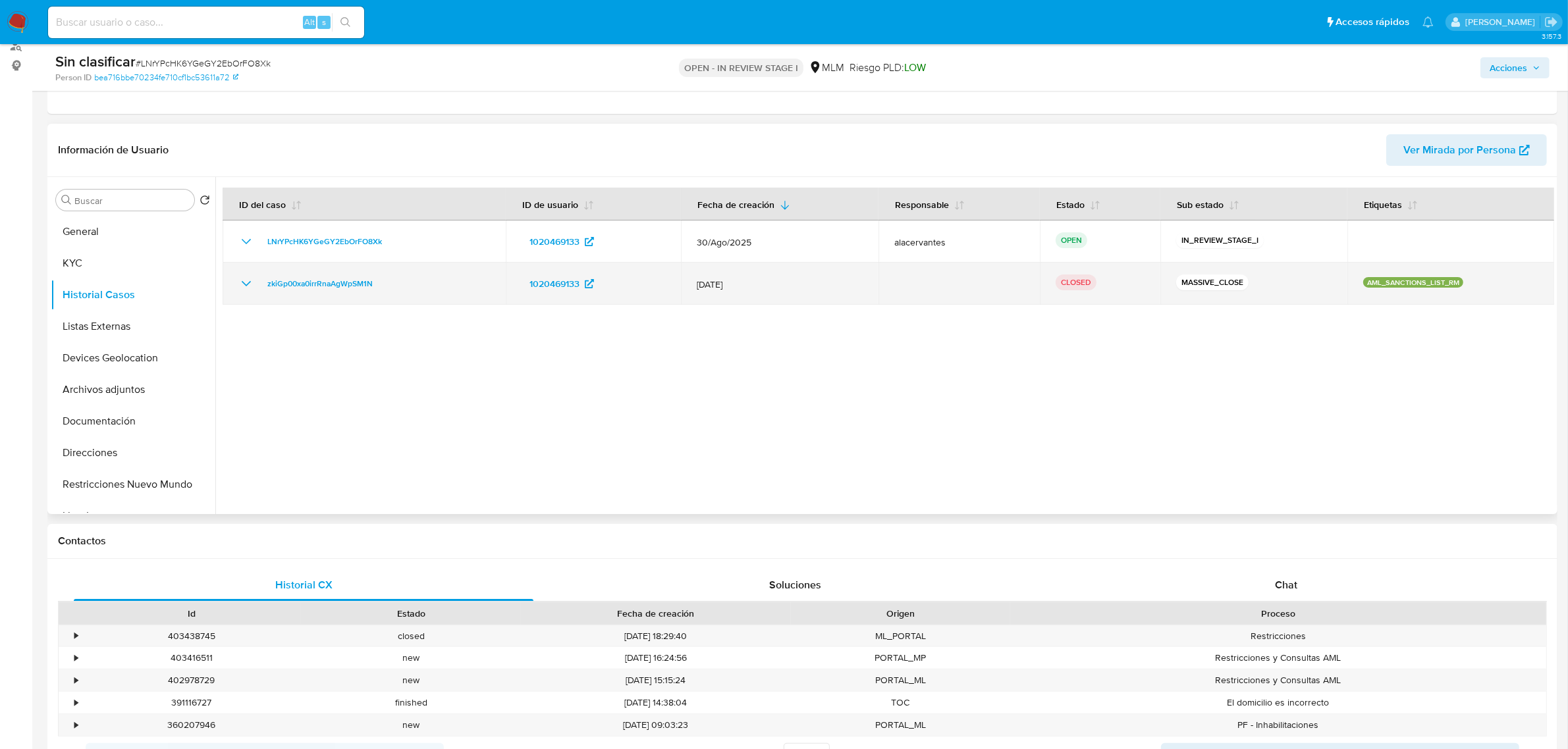
click at [251, 287] on icon "Mostrar/Ocultar" at bounding box center [246, 284] width 16 height 16
click at [249, 290] on icon "Mostrar/Ocultar" at bounding box center [246, 284] width 16 height 16
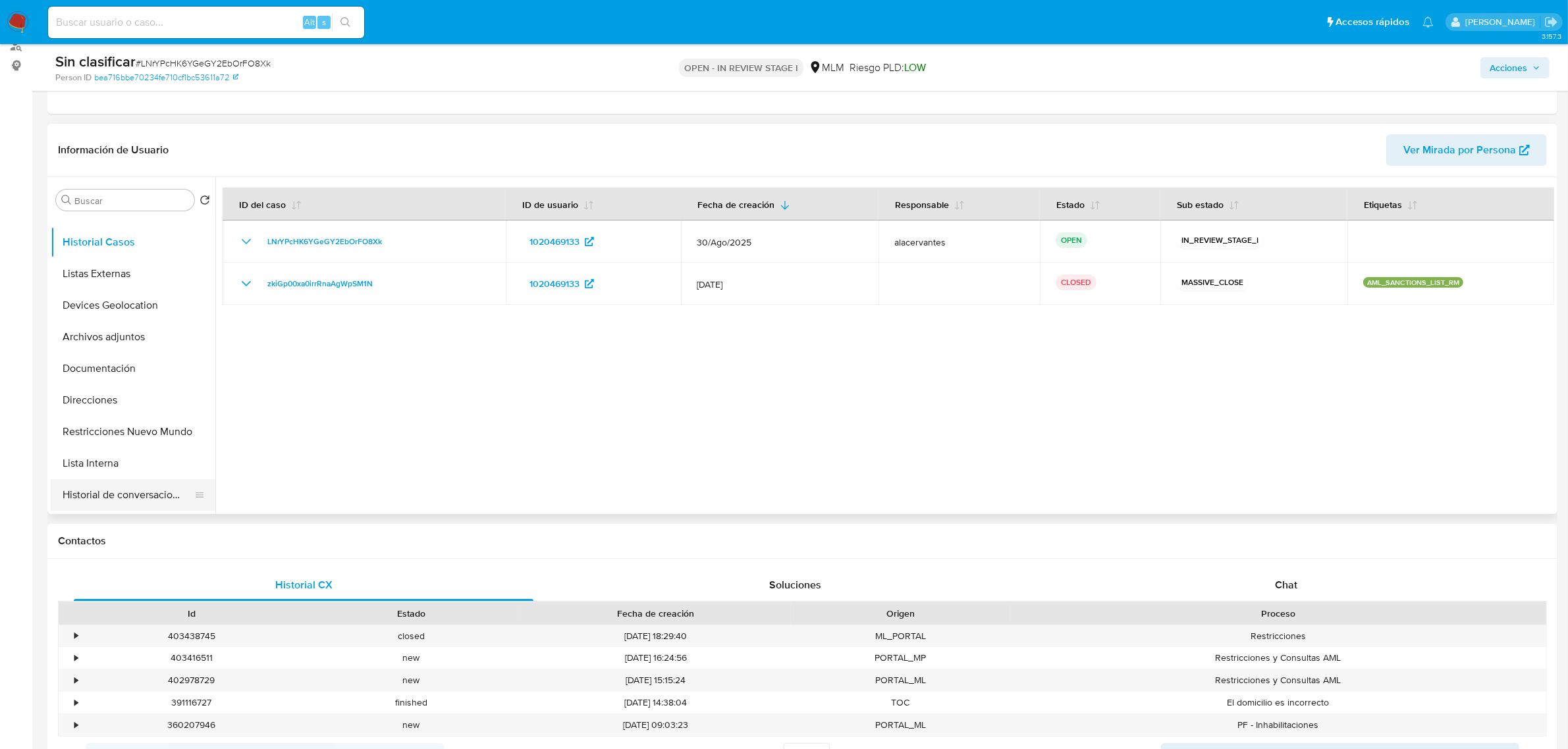
scroll to position [82, 0]
click at [146, 393] on button "Restricciones Nuevo Mundo" at bounding box center [128, 402] width 154 height 32
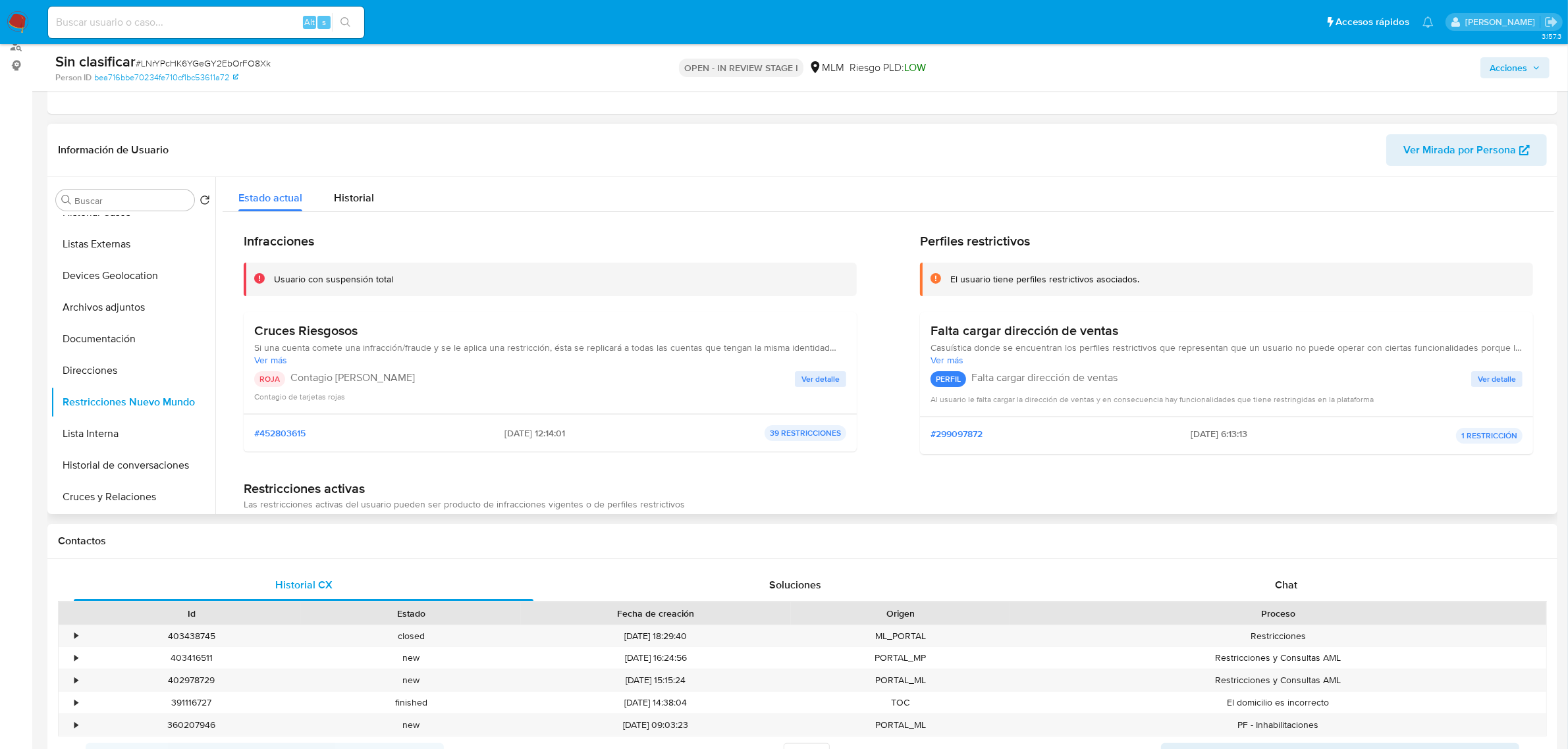
click at [820, 380] on span "Ver detalle" at bounding box center [821, 378] width 39 height 13
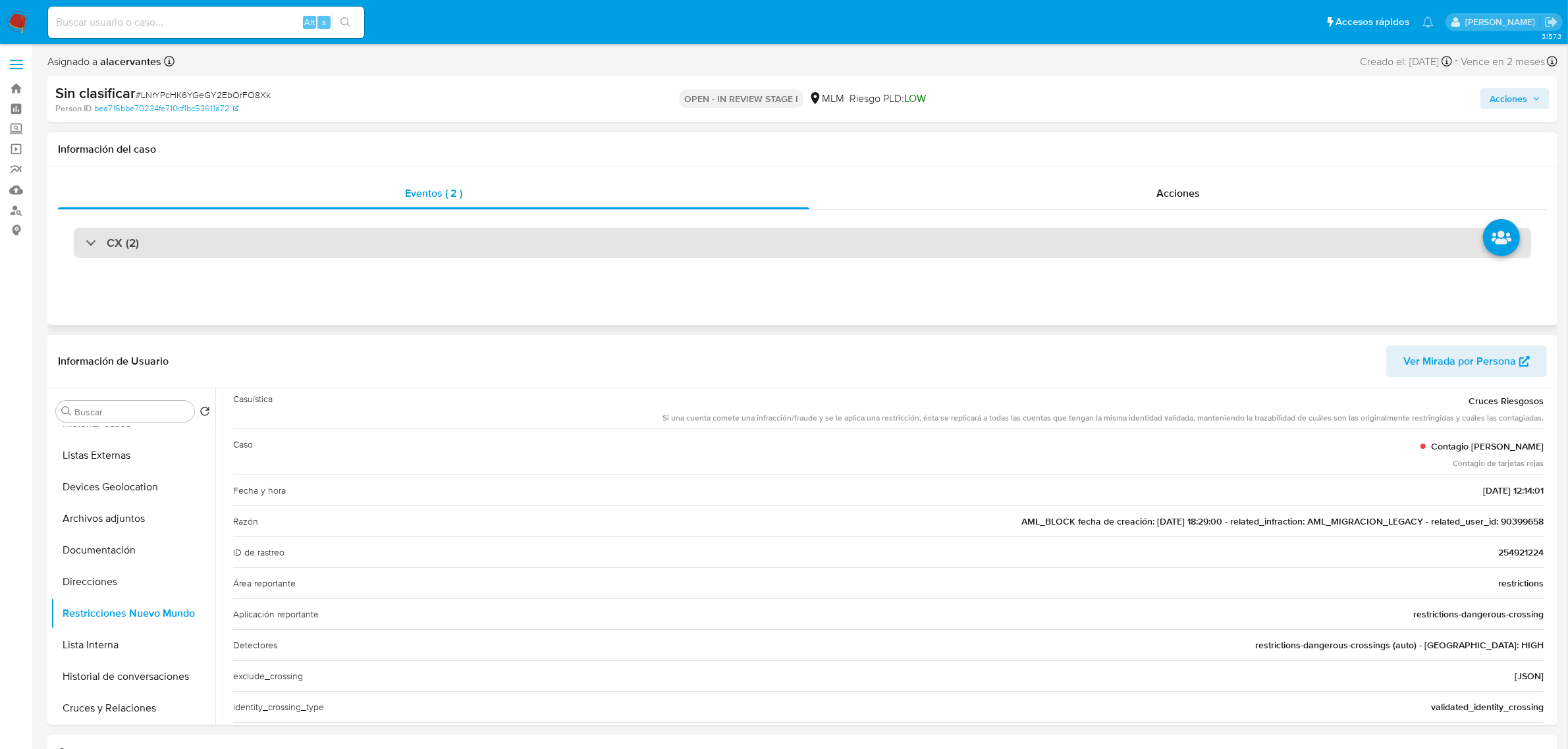
click at [248, 241] on div "CX (2)" at bounding box center [802, 243] width 1457 height 31
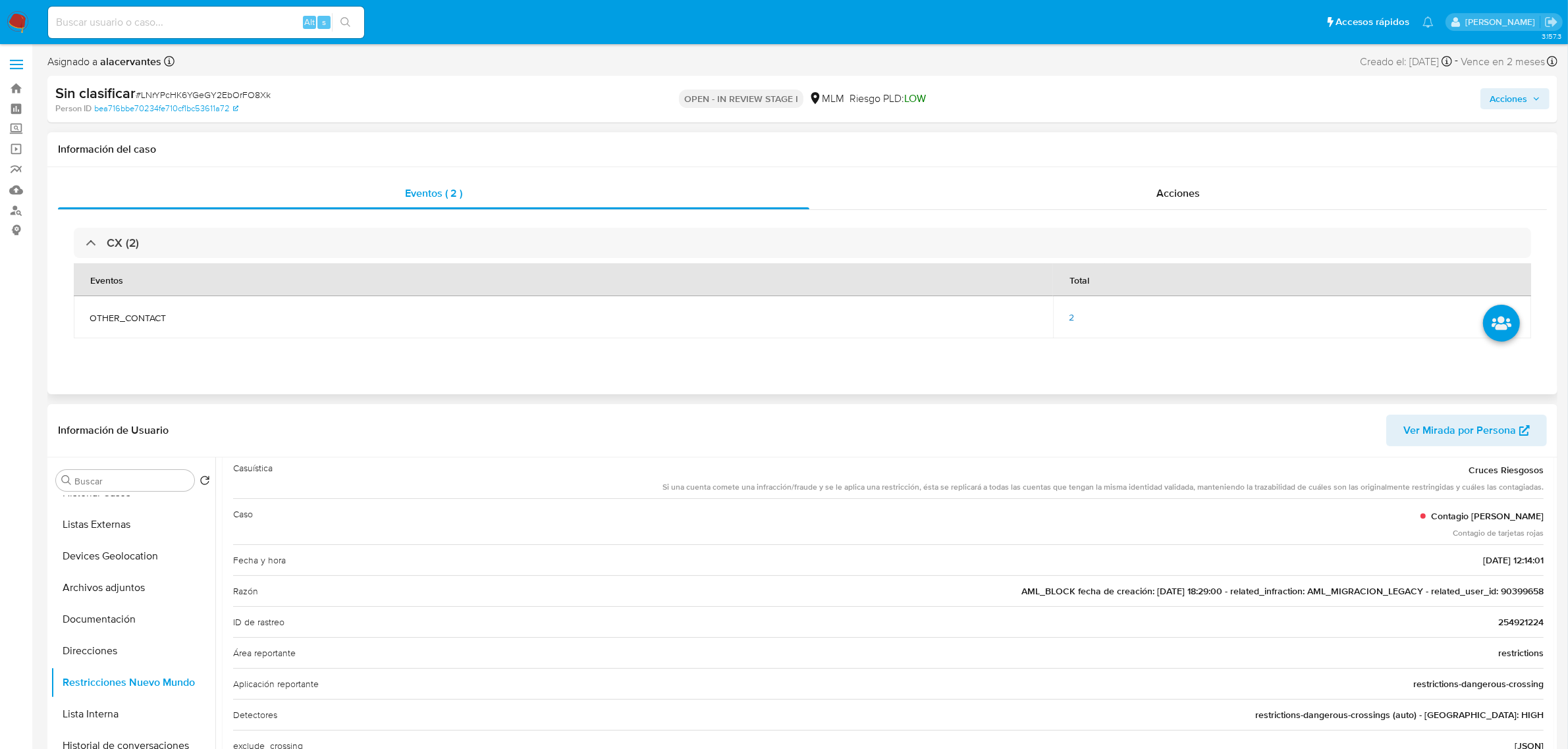
click at [1065, 320] on td "2" at bounding box center [1292, 317] width 478 height 42
click at [1075, 320] on div "2" at bounding box center [1292, 318] width 447 height 12
click at [1067, 320] on td "2" at bounding box center [1292, 317] width 478 height 42
click at [1070, 320] on span "2" at bounding box center [1071, 317] width 5 height 13
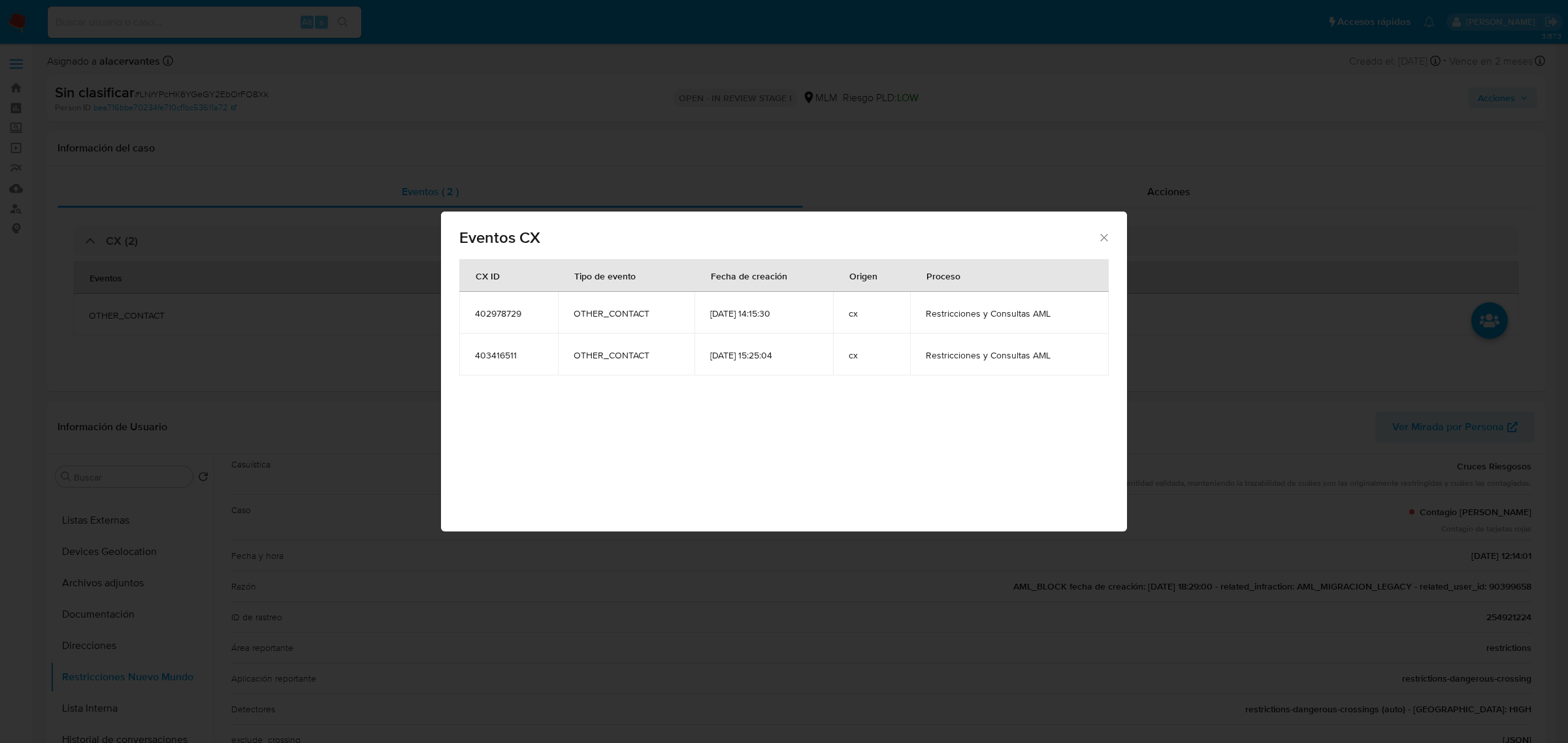
click at [1100, 237] on icon "Cerrar" at bounding box center [1104, 237] width 13 height 13
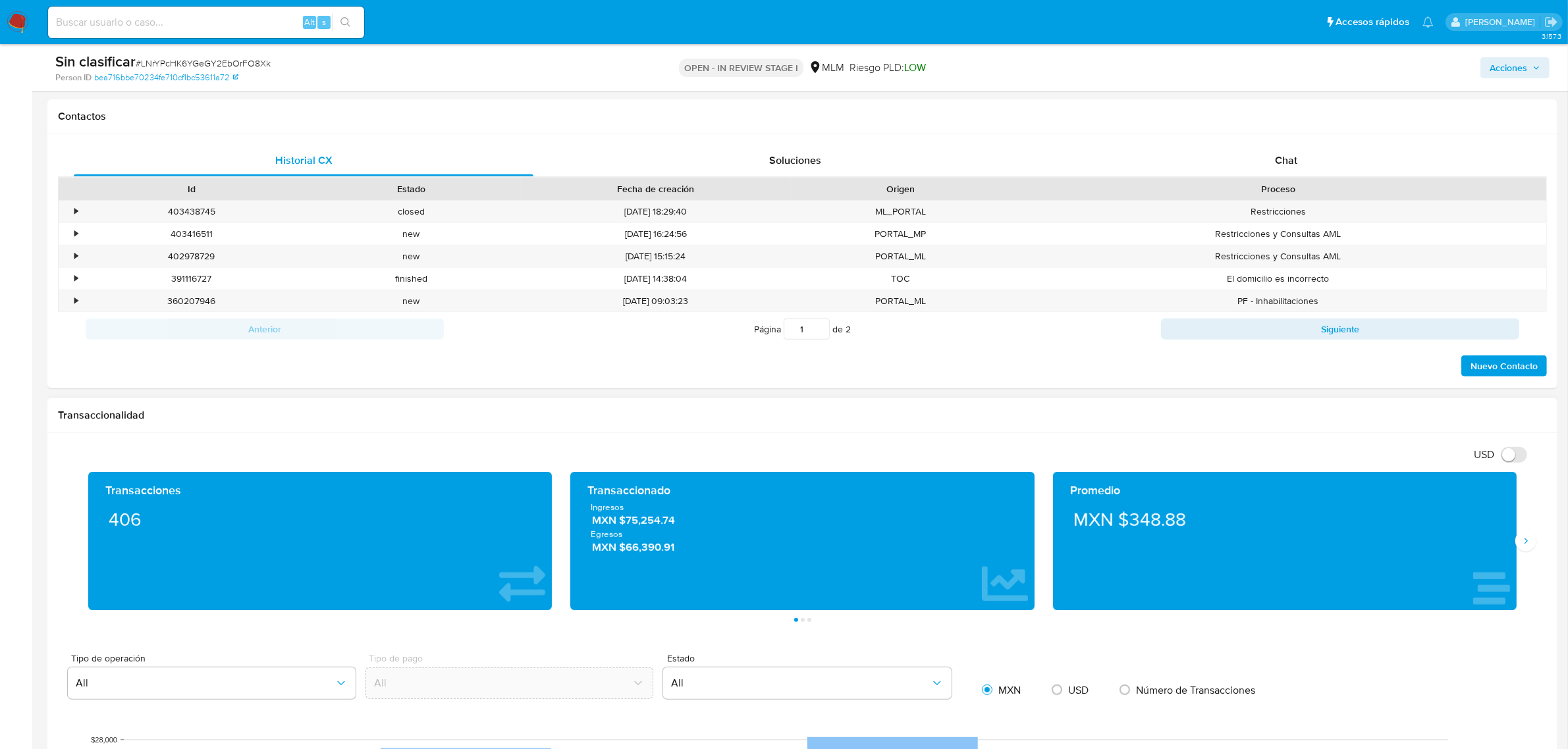
scroll to position [494, 0]
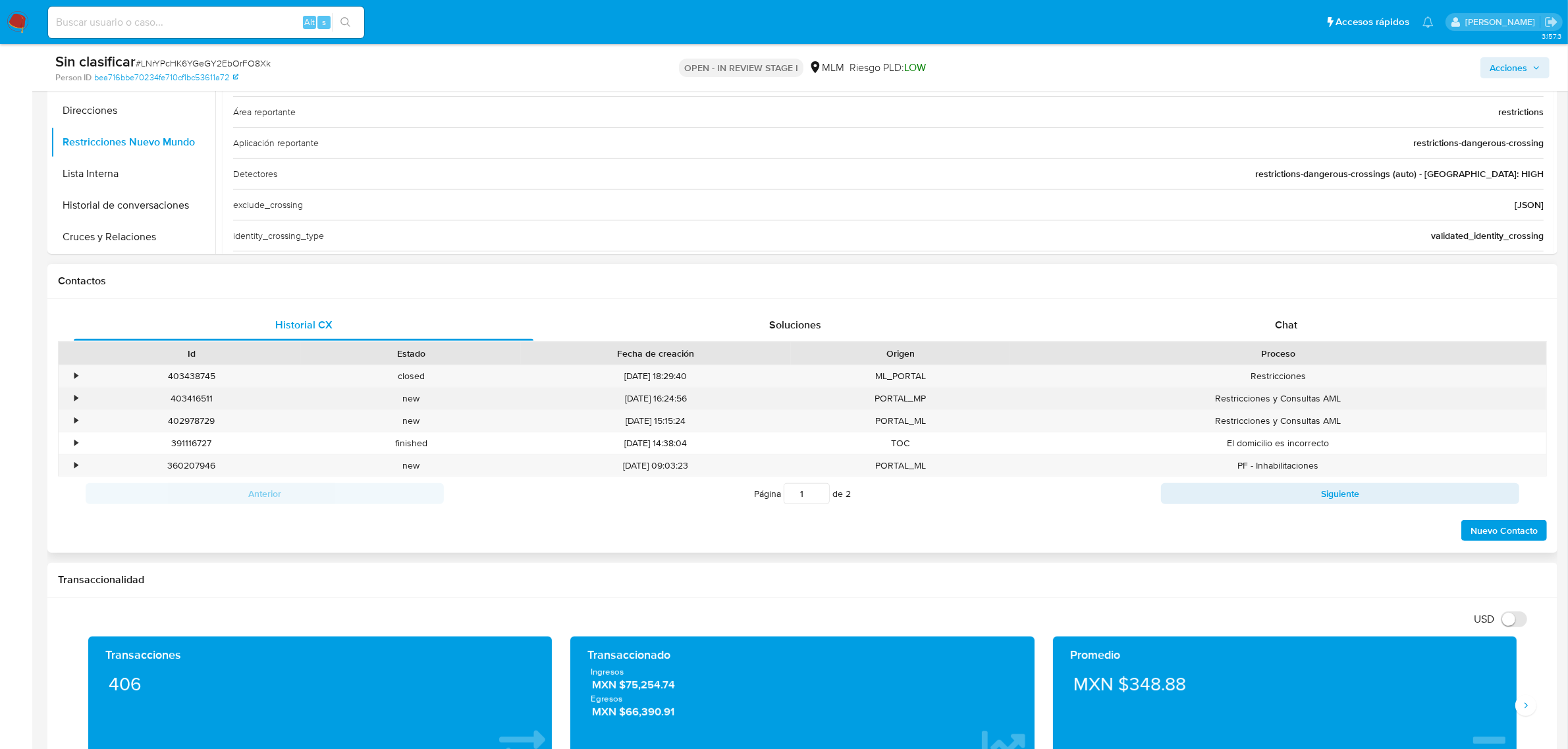
click at [80, 399] on div "•" at bounding box center [70, 399] width 23 height 22
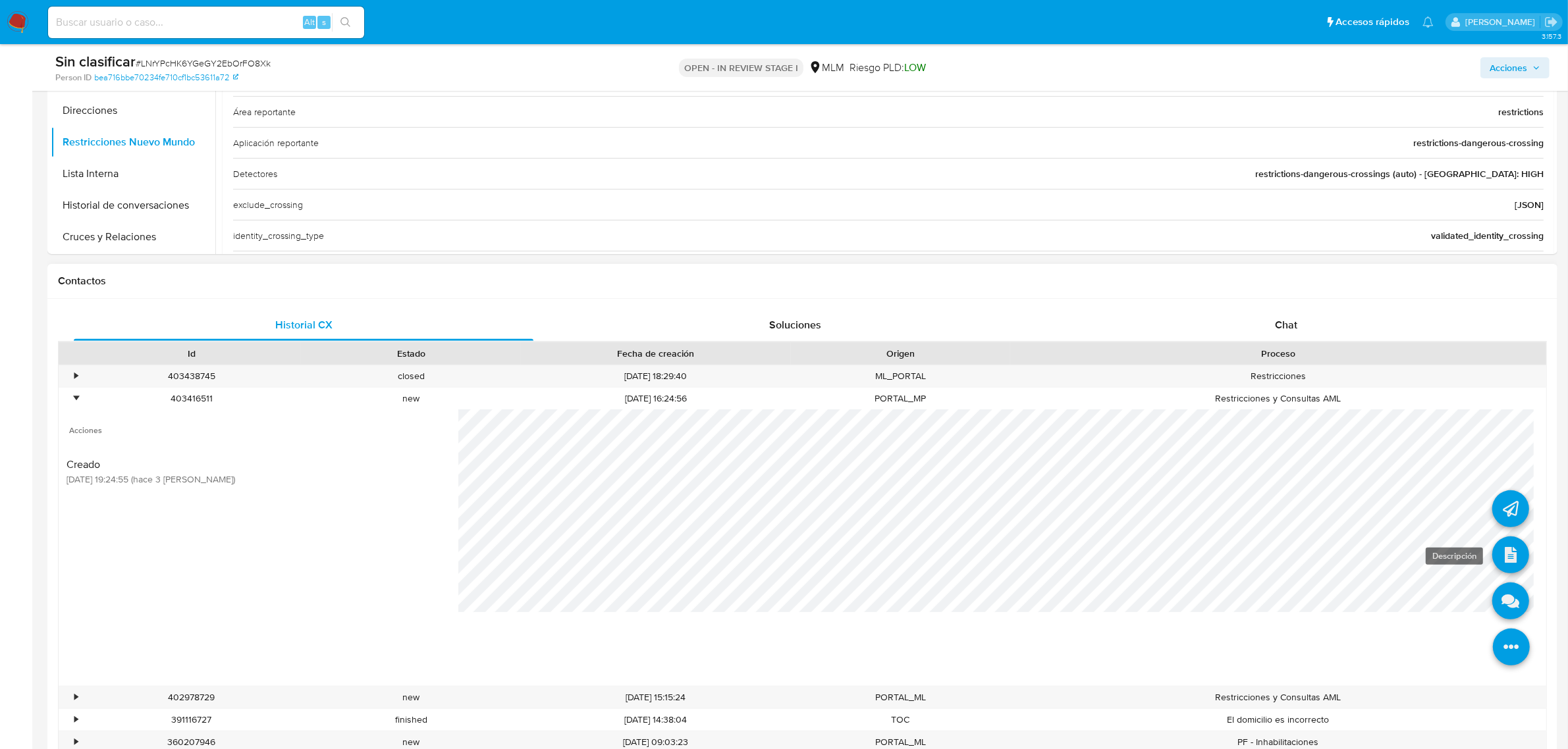
click at [1503, 548] on icon at bounding box center [1510, 555] width 37 height 37
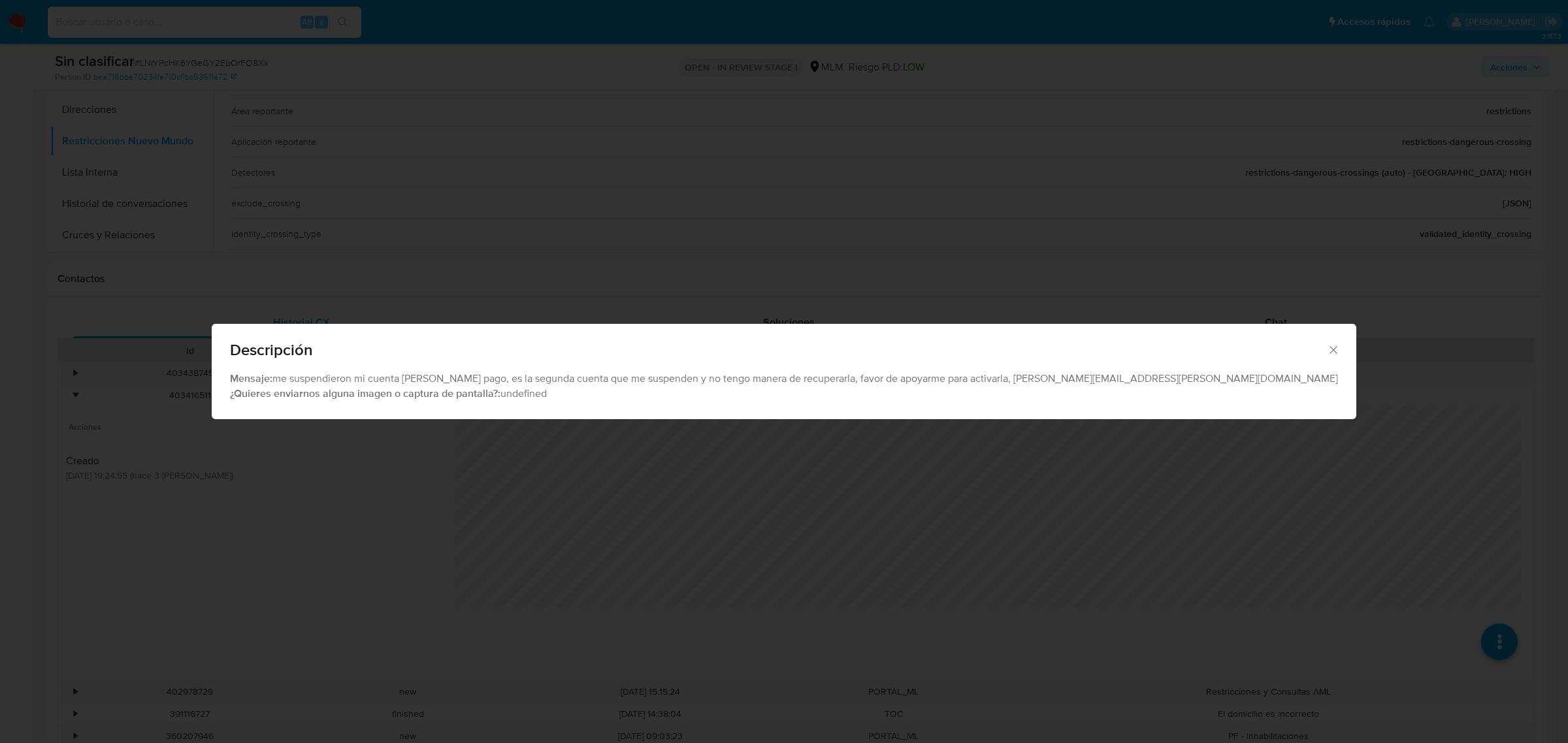
click at [1326, 348] on icon "Cerrar" at bounding box center [1332, 349] width 13 height 13
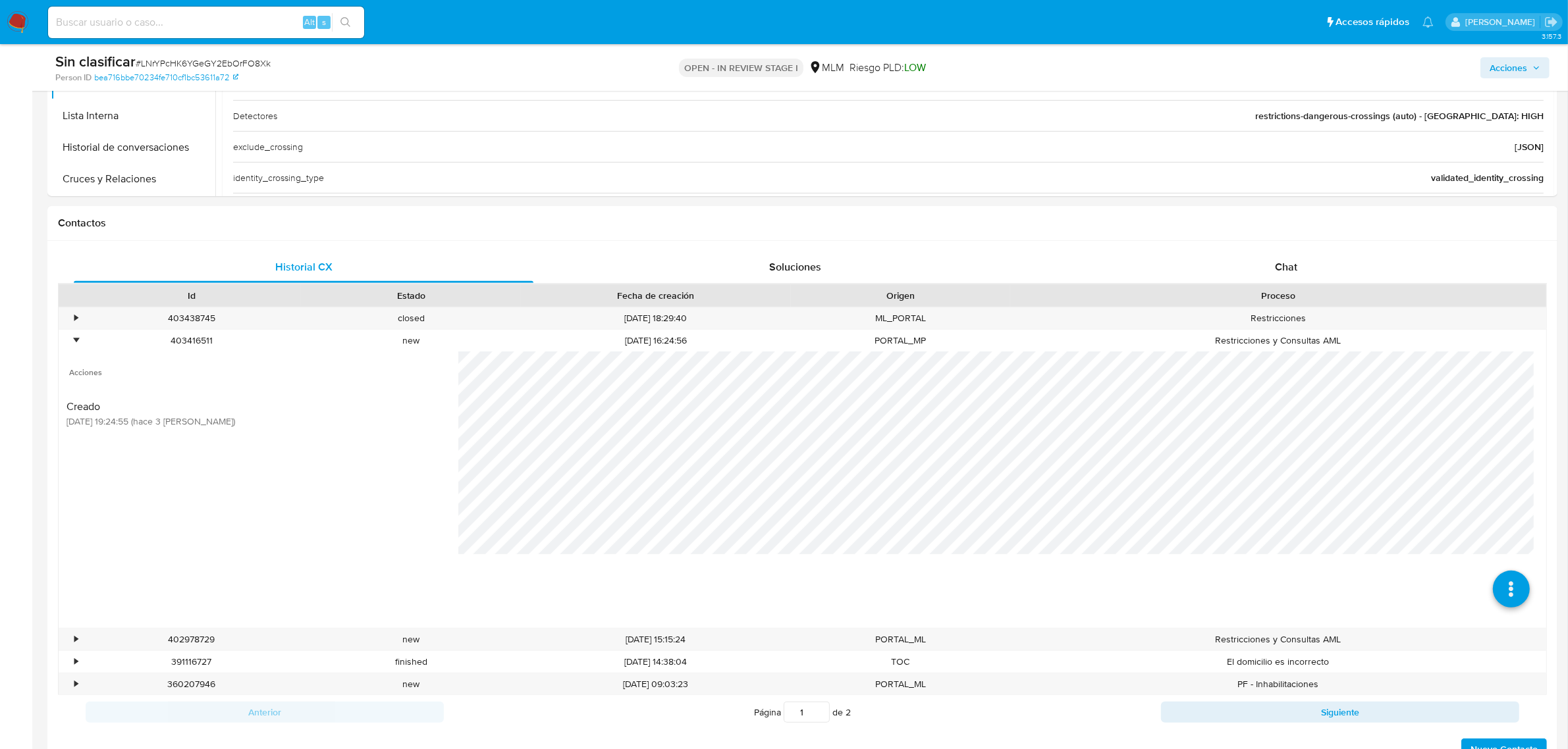
scroll to position [659, 0]
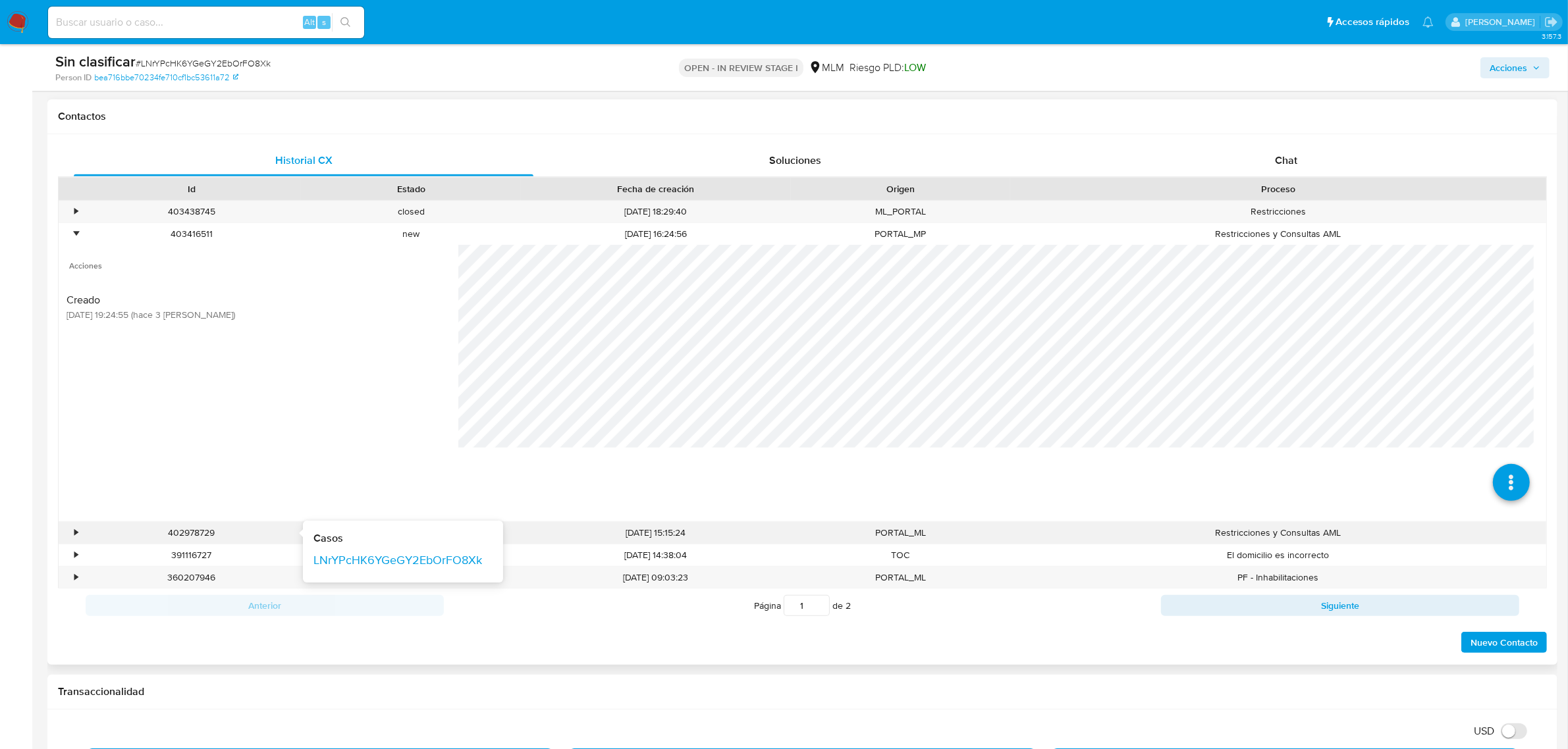
click at [88, 533] on div "402978729 Casos LNrYPcHK6YGeGY2EbOrFO8Xk" at bounding box center [191, 533] width 219 height 22
click at [73, 534] on div "•" at bounding box center [70, 533] width 23 height 22
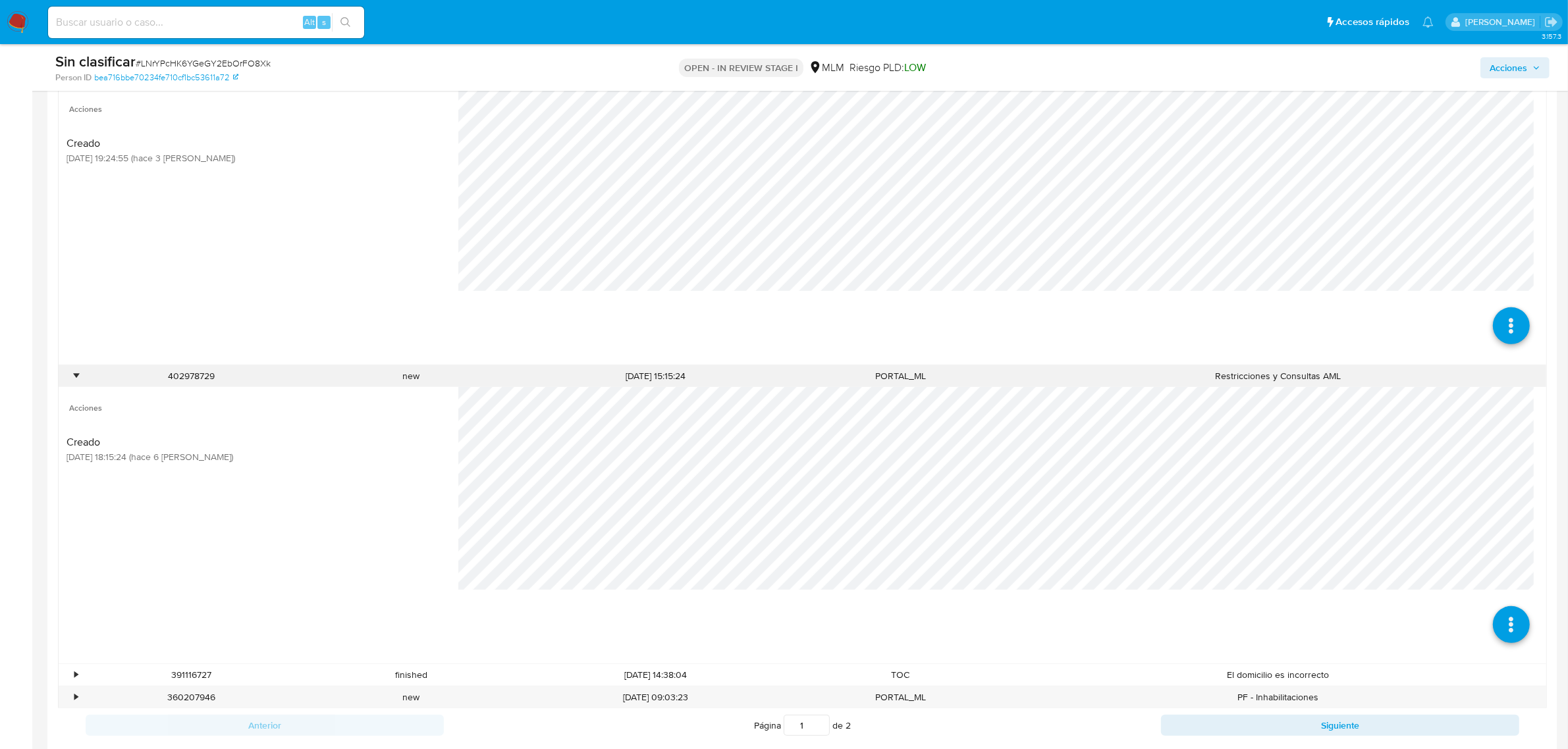
scroll to position [905, 0]
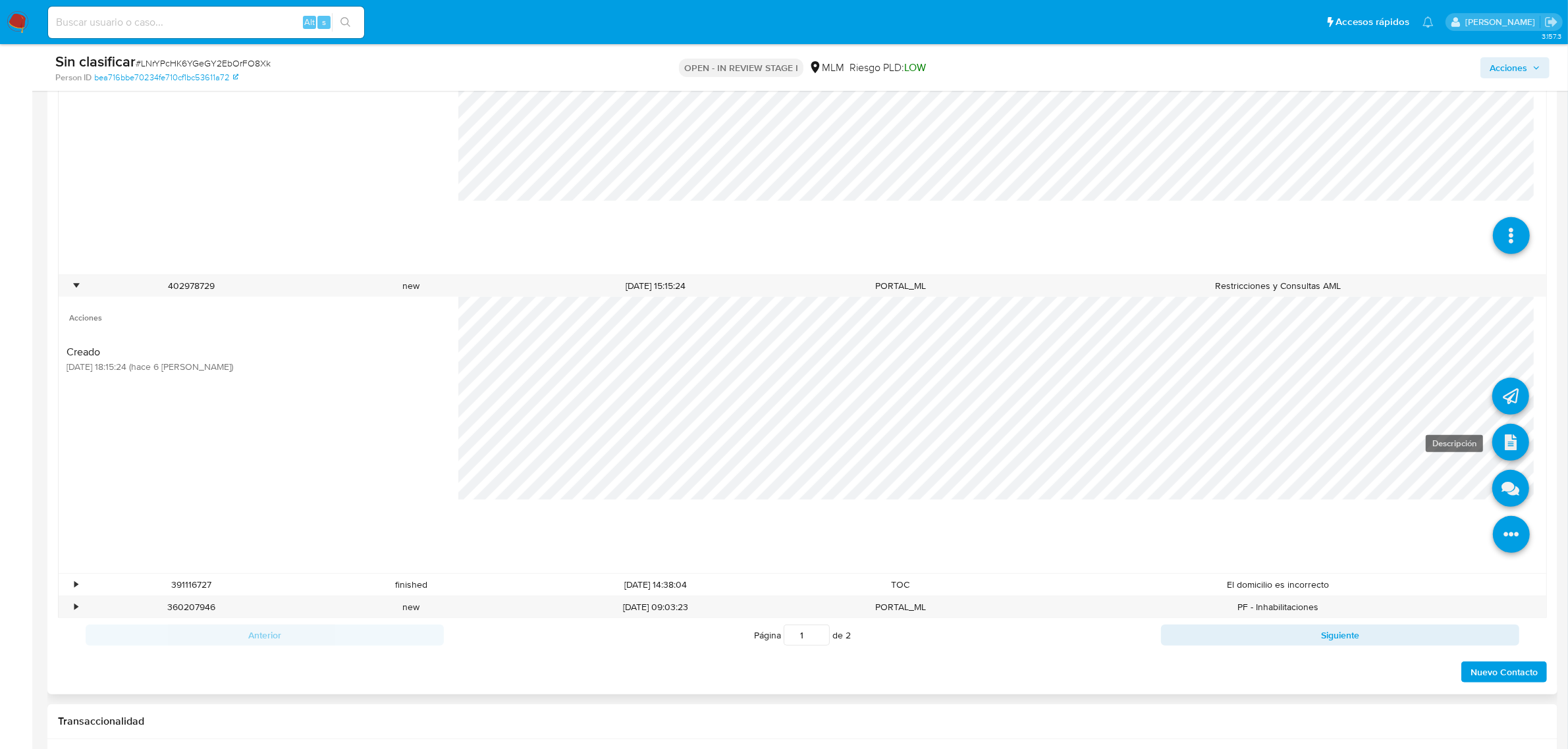
click at [1498, 446] on icon at bounding box center [1510, 442] width 37 height 37
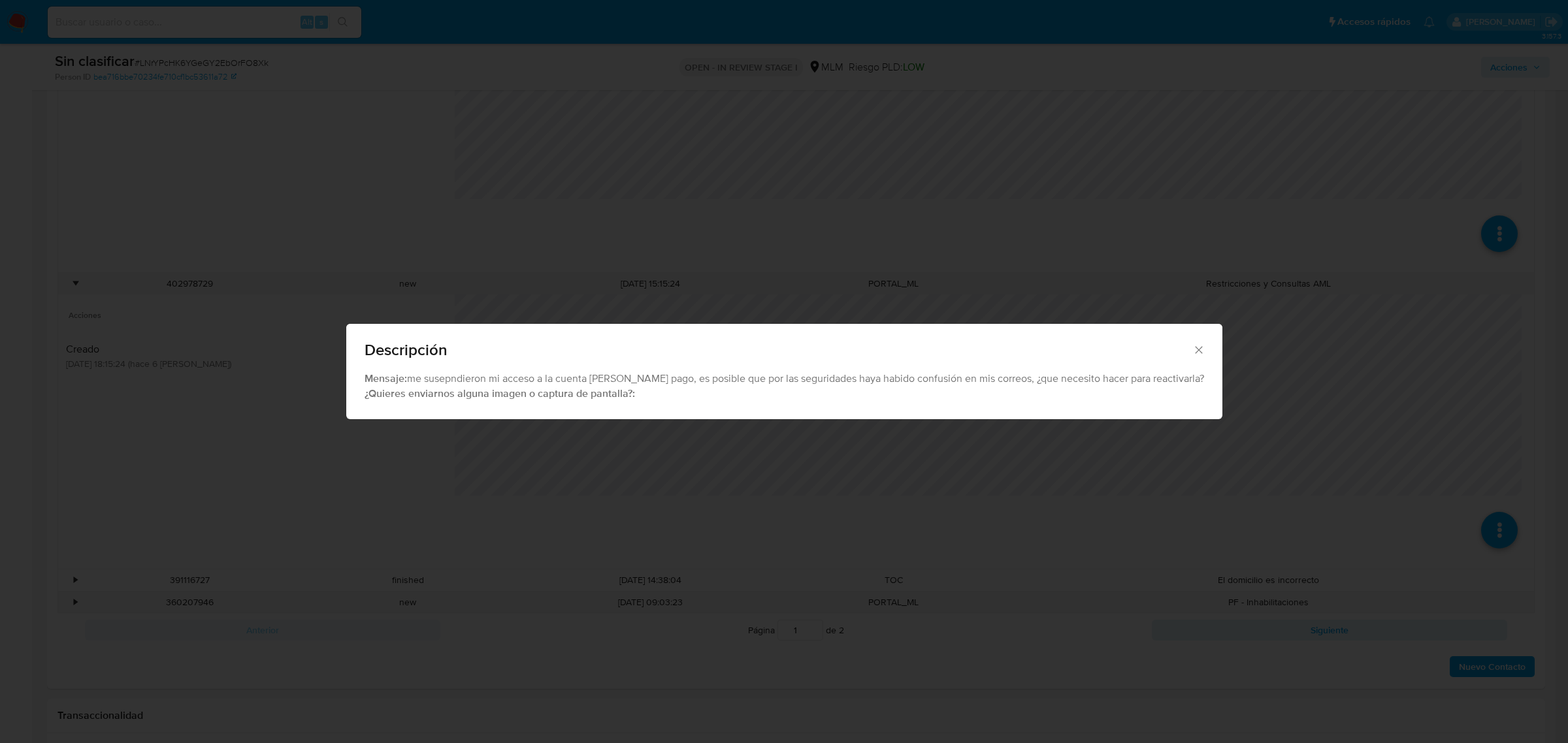
click at [1199, 344] on div "Descripción" at bounding box center [784, 348] width 876 height 48
click at [1193, 348] on icon "Cerrar" at bounding box center [1199, 349] width 13 height 13
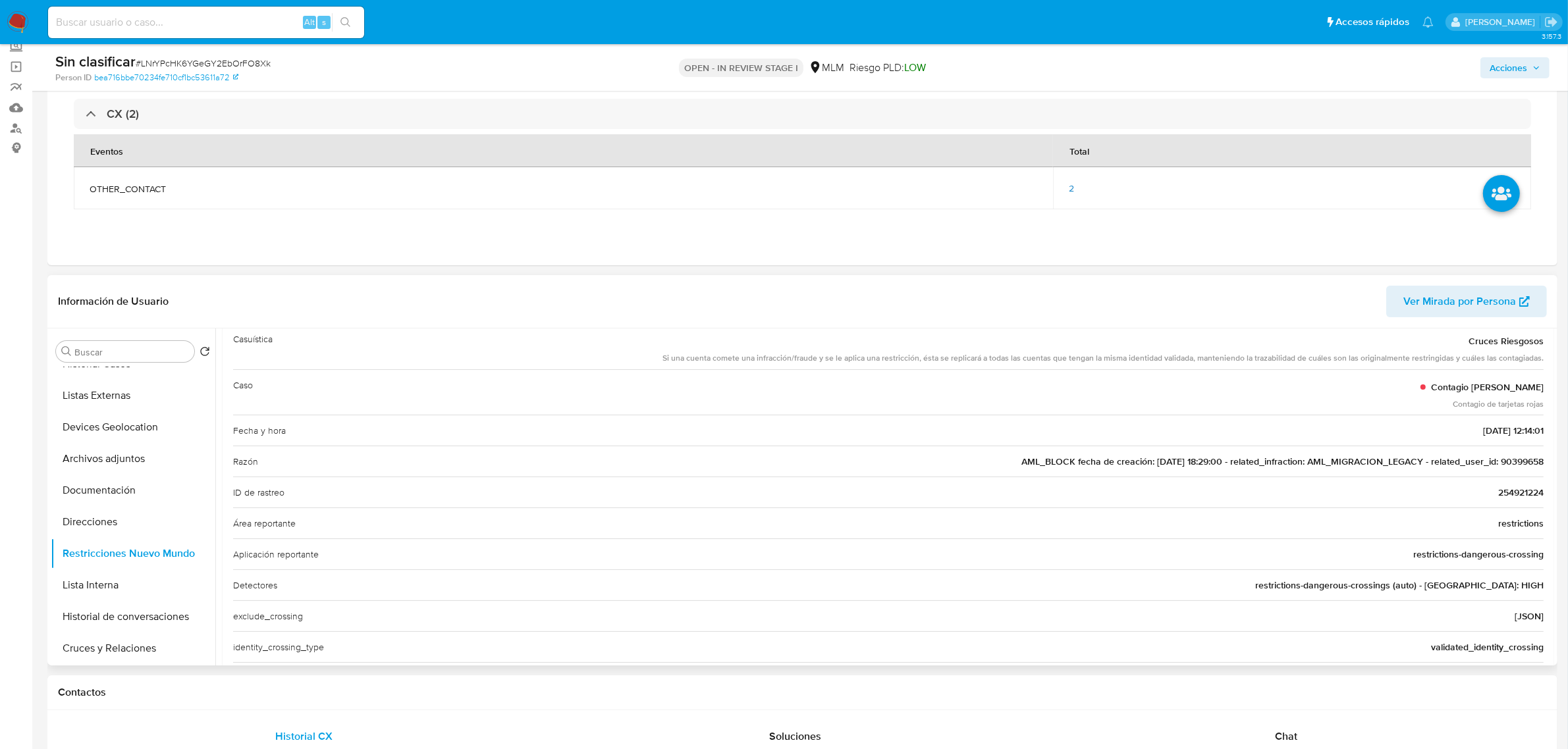
scroll to position [329, 0]
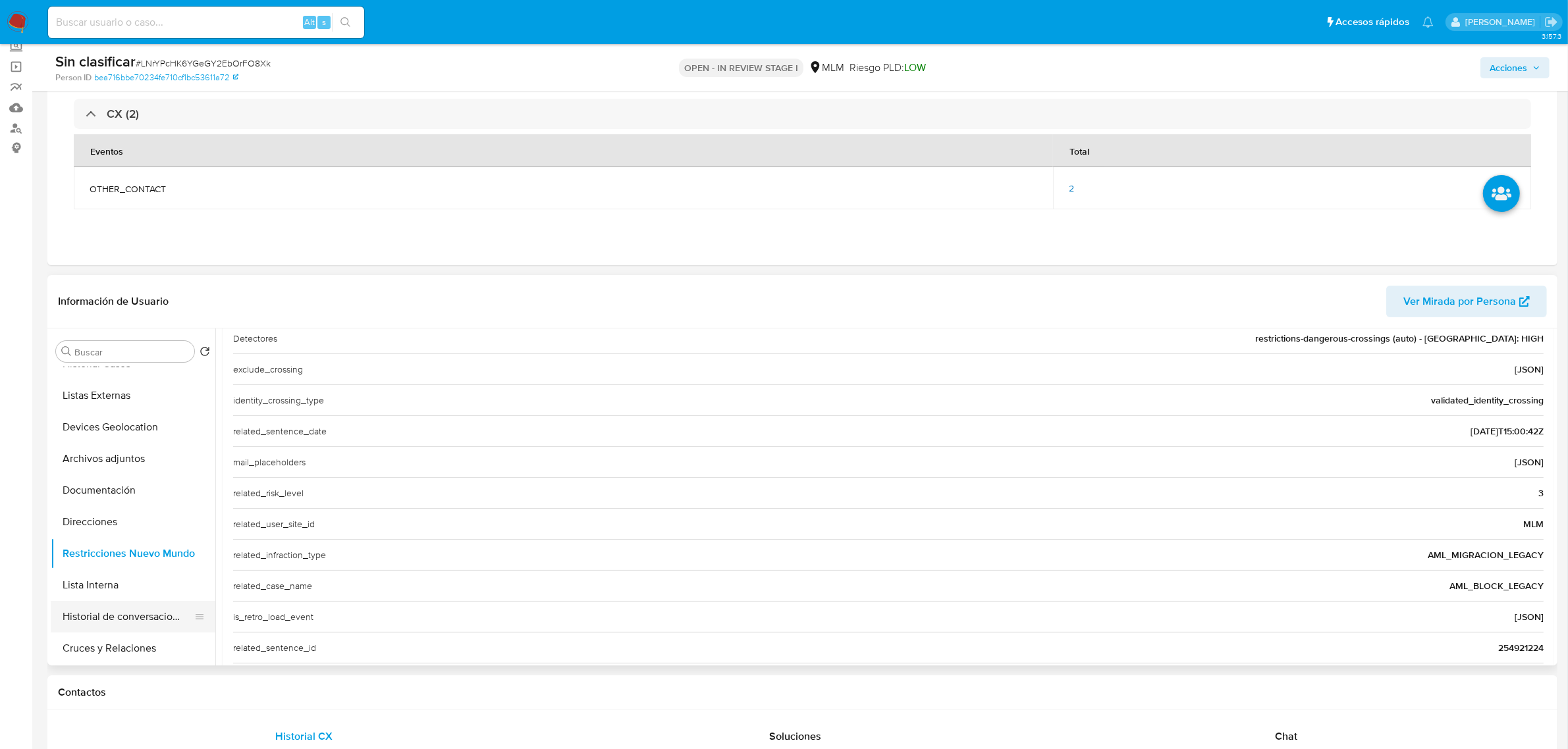
click at [116, 627] on button "Historial de conversaciones" at bounding box center [128, 617] width 154 height 32
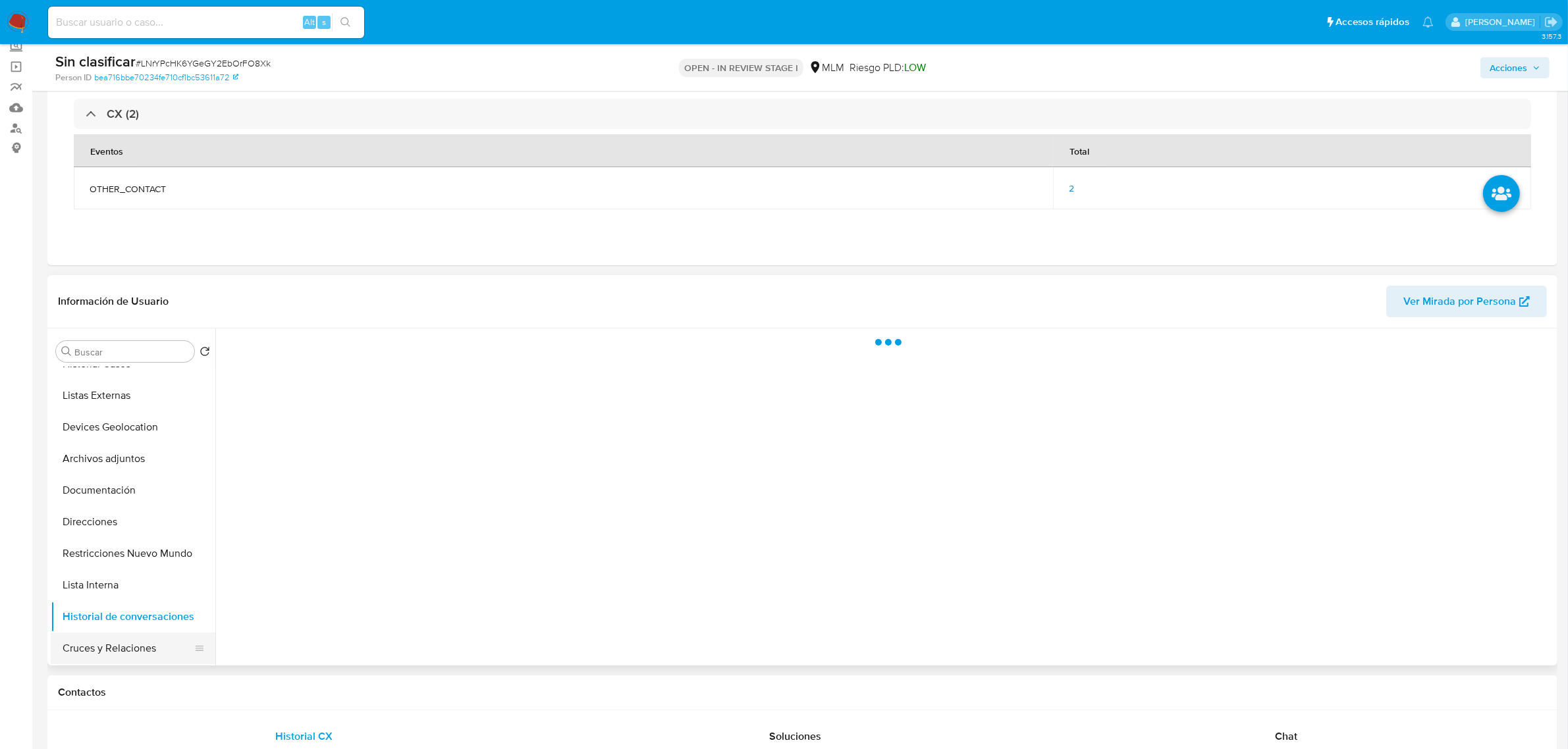
click at [119, 633] on button "Cruces y Relaciones" at bounding box center [128, 648] width 154 height 32
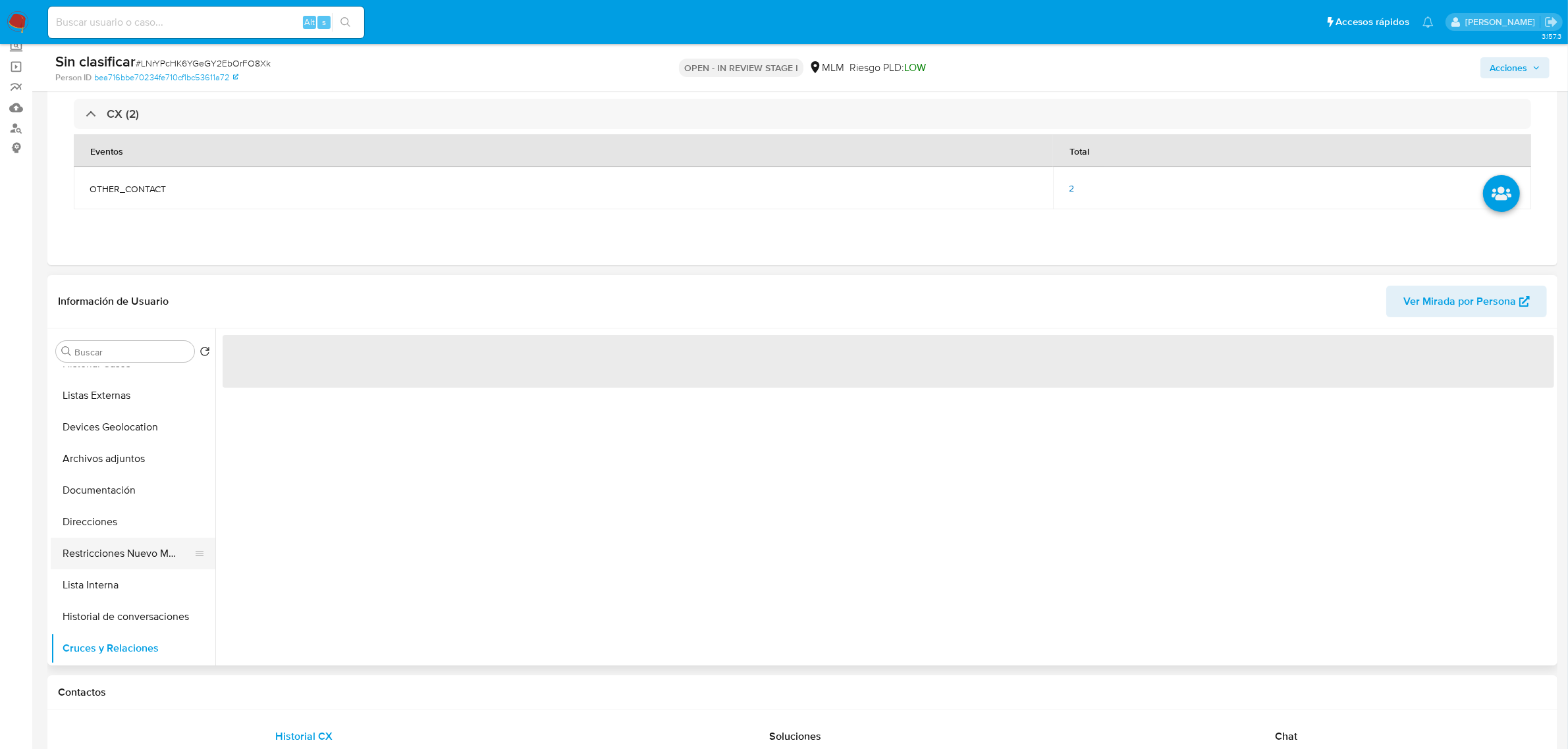
click at [150, 561] on button "Restricciones Nuevo Mundo" at bounding box center [128, 554] width 154 height 32
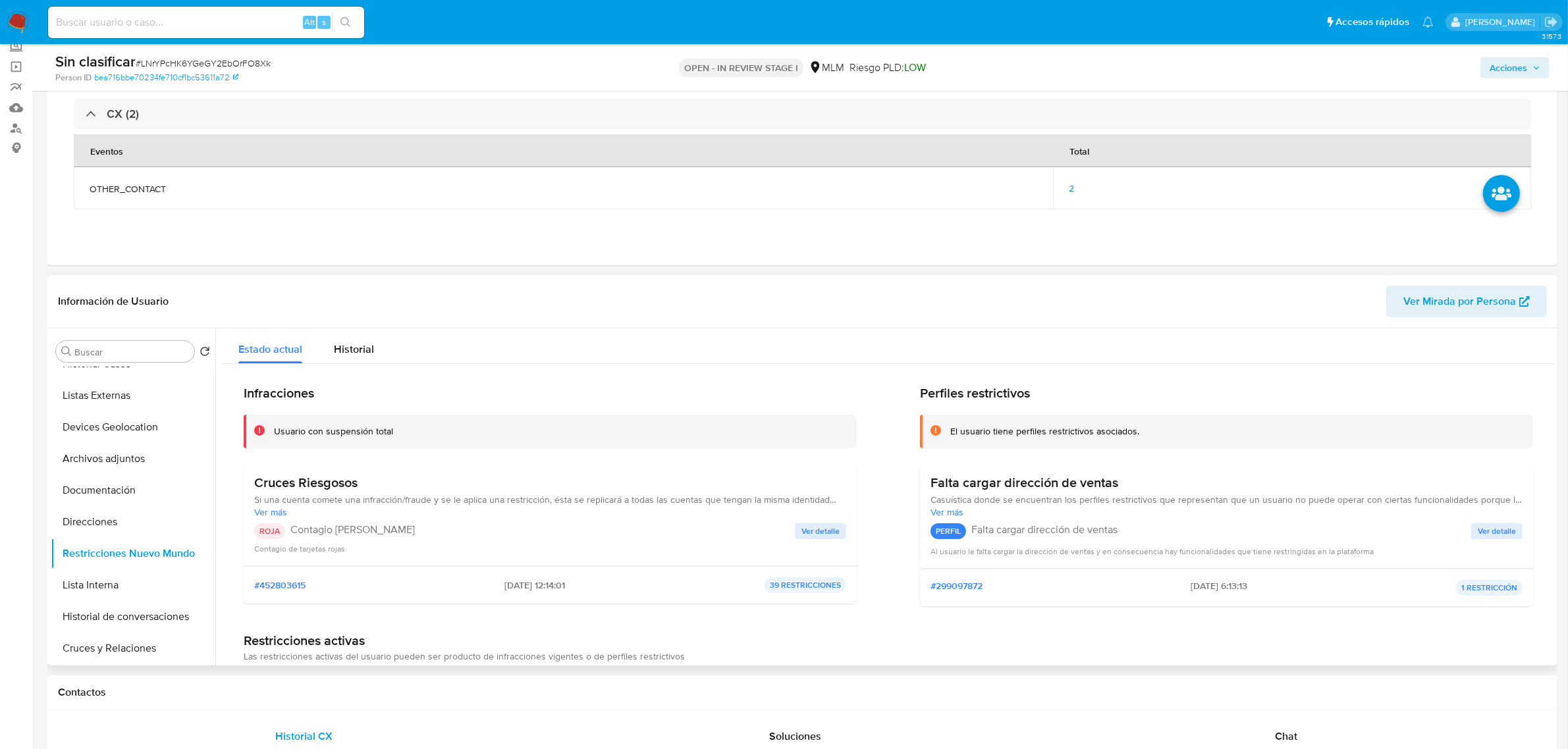
click at [808, 529] on span "Ver detalle" at bounding box center [821, 531] width 39 height 13
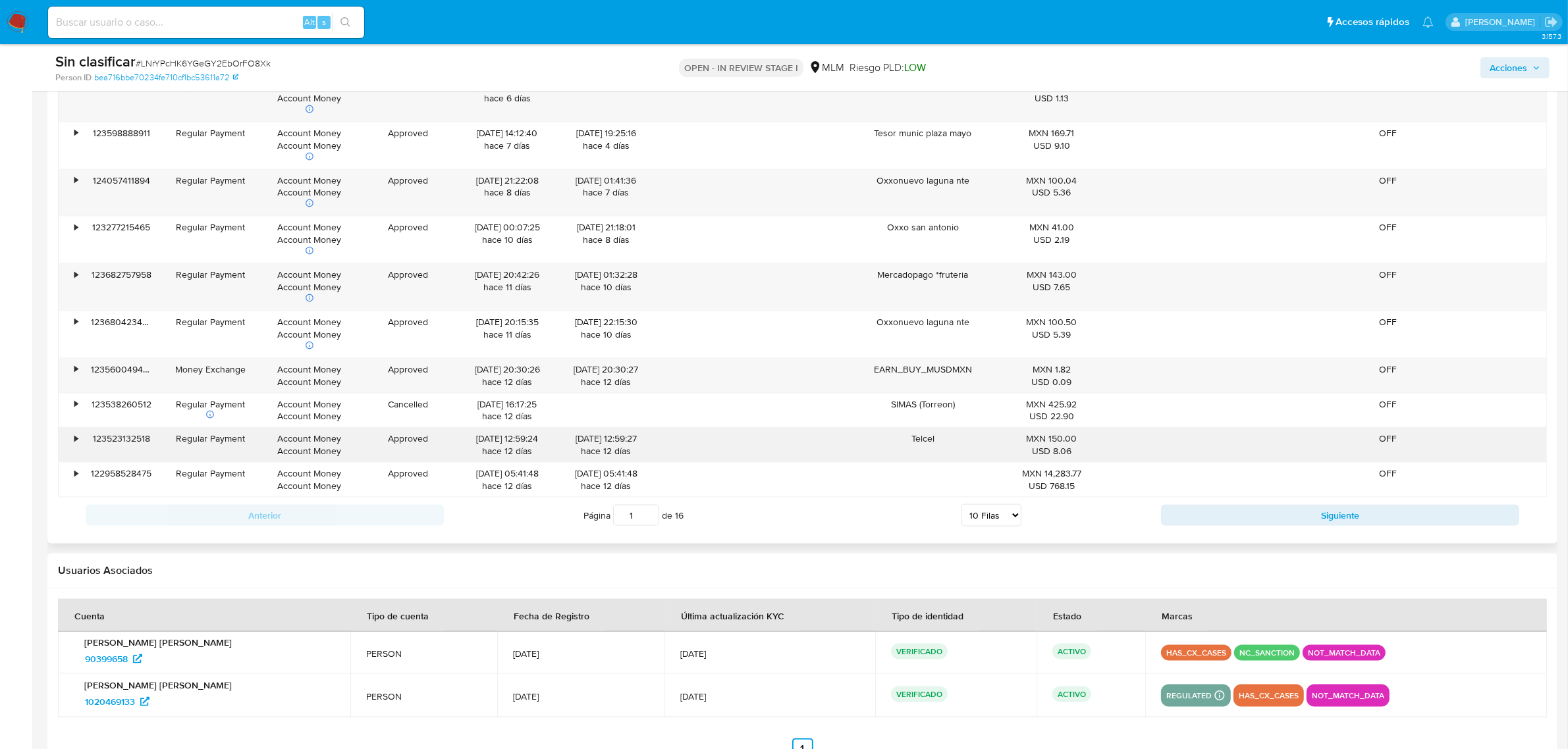
scroll to position [2387, 0]
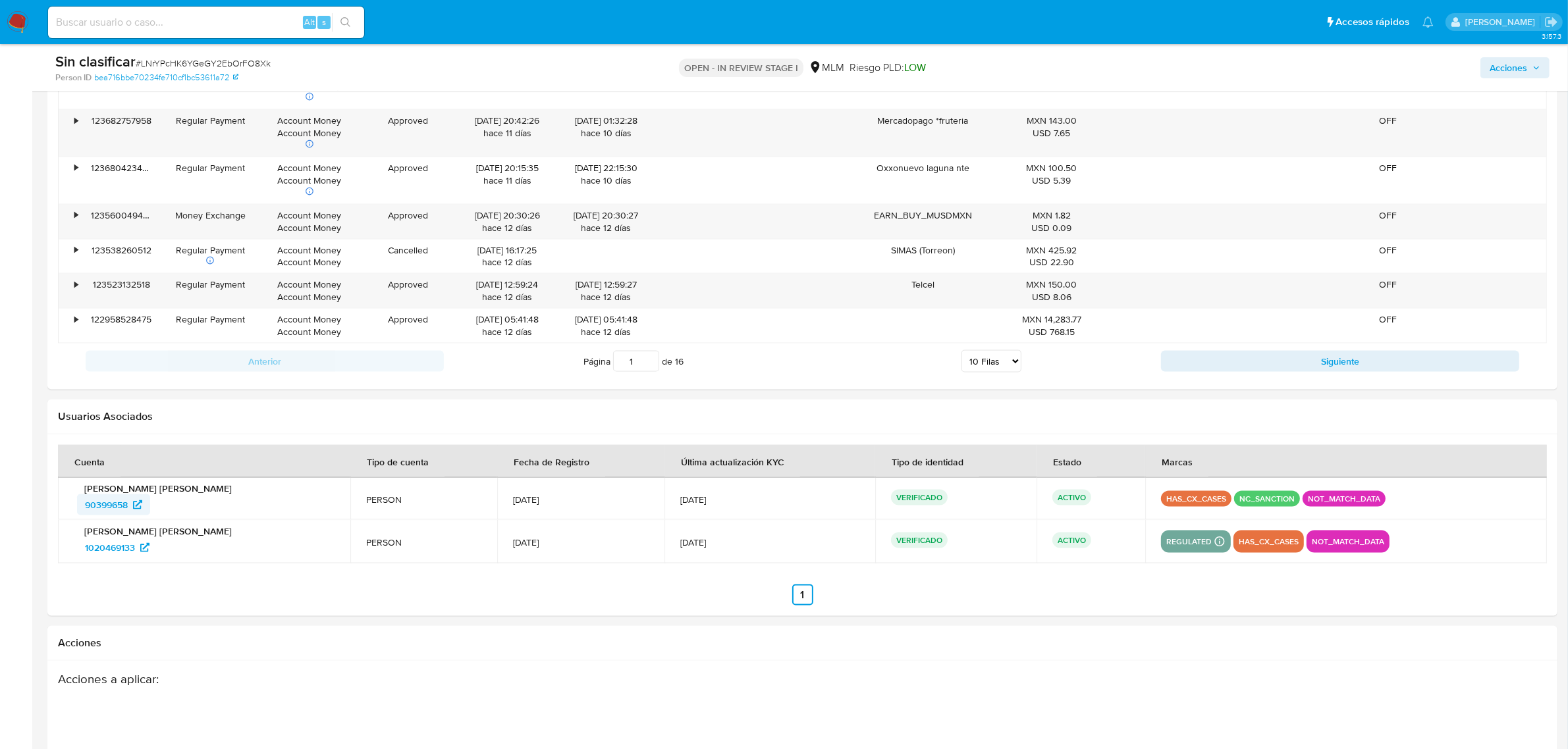
click at [113, 511] on span "90399658" at bounding box center [106, 505] width 43 height 21
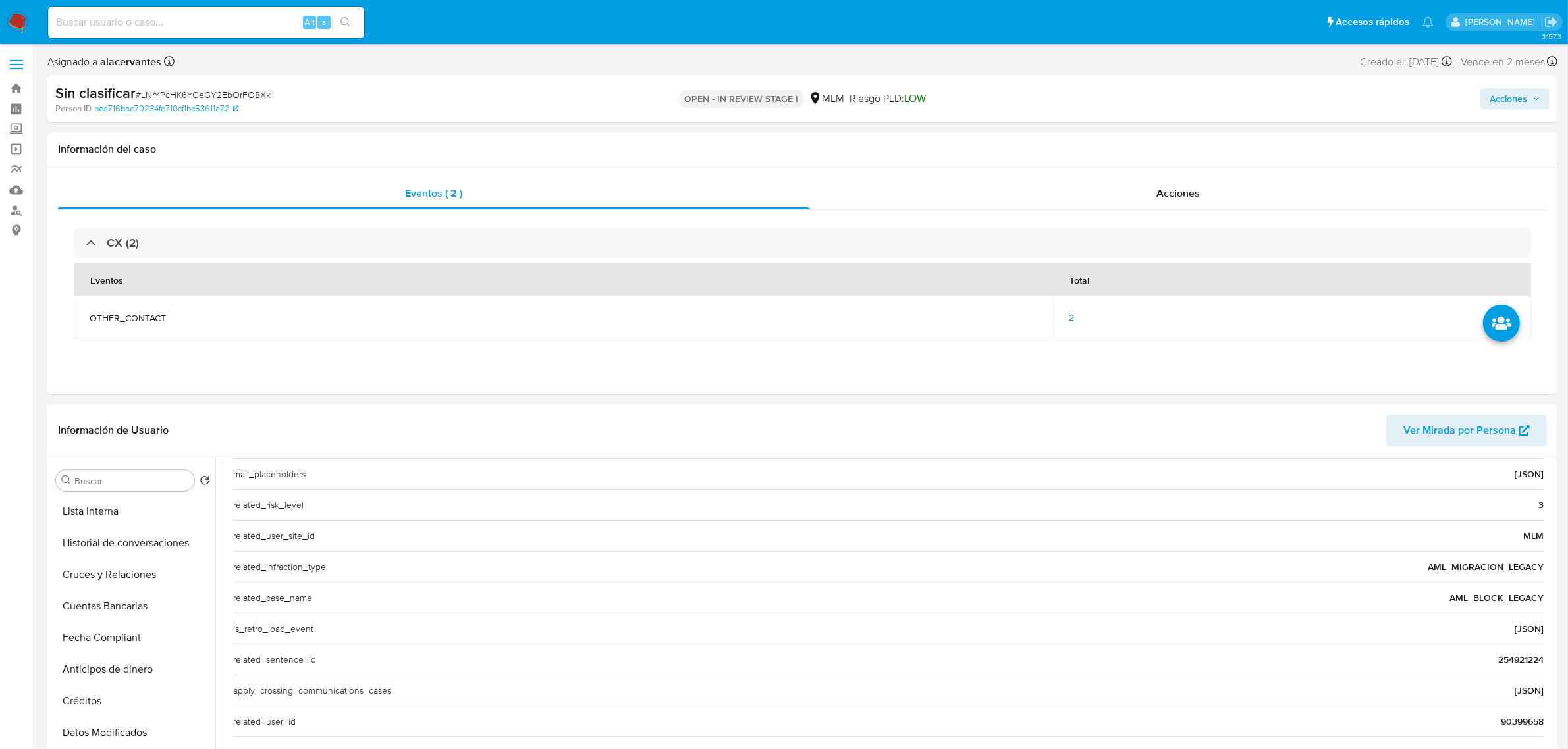
scroll to position [247, 0]
click at [121, 548] on button "Lista Interna" at bounding box center [128, 550] width 154 height 32
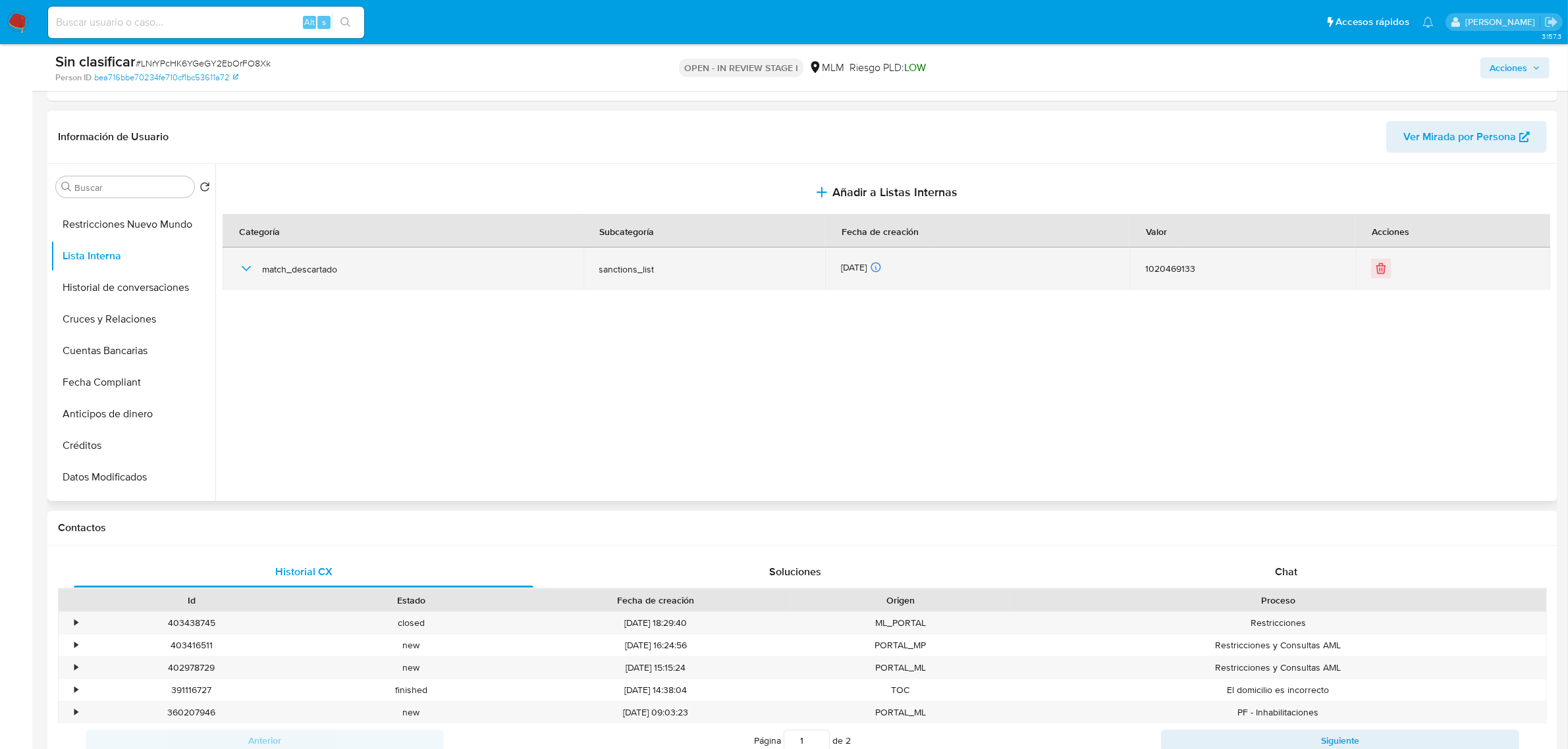
click at [253, 265] on icon "button" at bounding box center [246, 269] width 16 height 16
drag, startPoint x: 1155, startPoint y: 277, endPoint x: 958, endPoint y: 269, distance: 197.2
click at [1152, 277] on td "1020469133" at bounding box center [1242, 269] width 226 height 42
click at [881, 269] on div at bounding box center [873, 268] width 15 height 15
click at [877, 269] on icon at bounding box center [877, 268] width 2 height 2
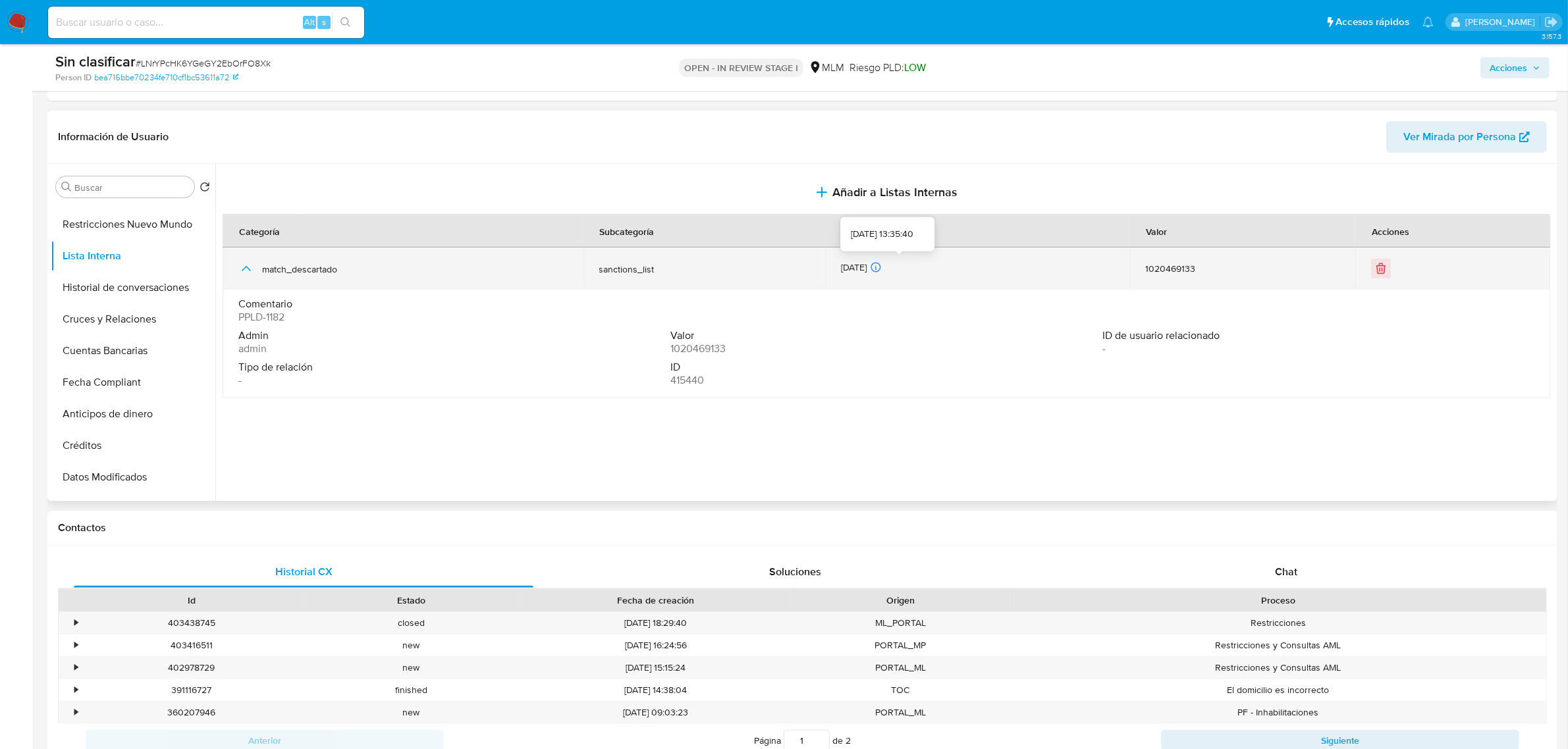
click at [877, 269] on icon at bounding box center [877, 268] width 2 height 2
click at [881, 270] on icon at bounding box center [876, 267] width 12 height 12
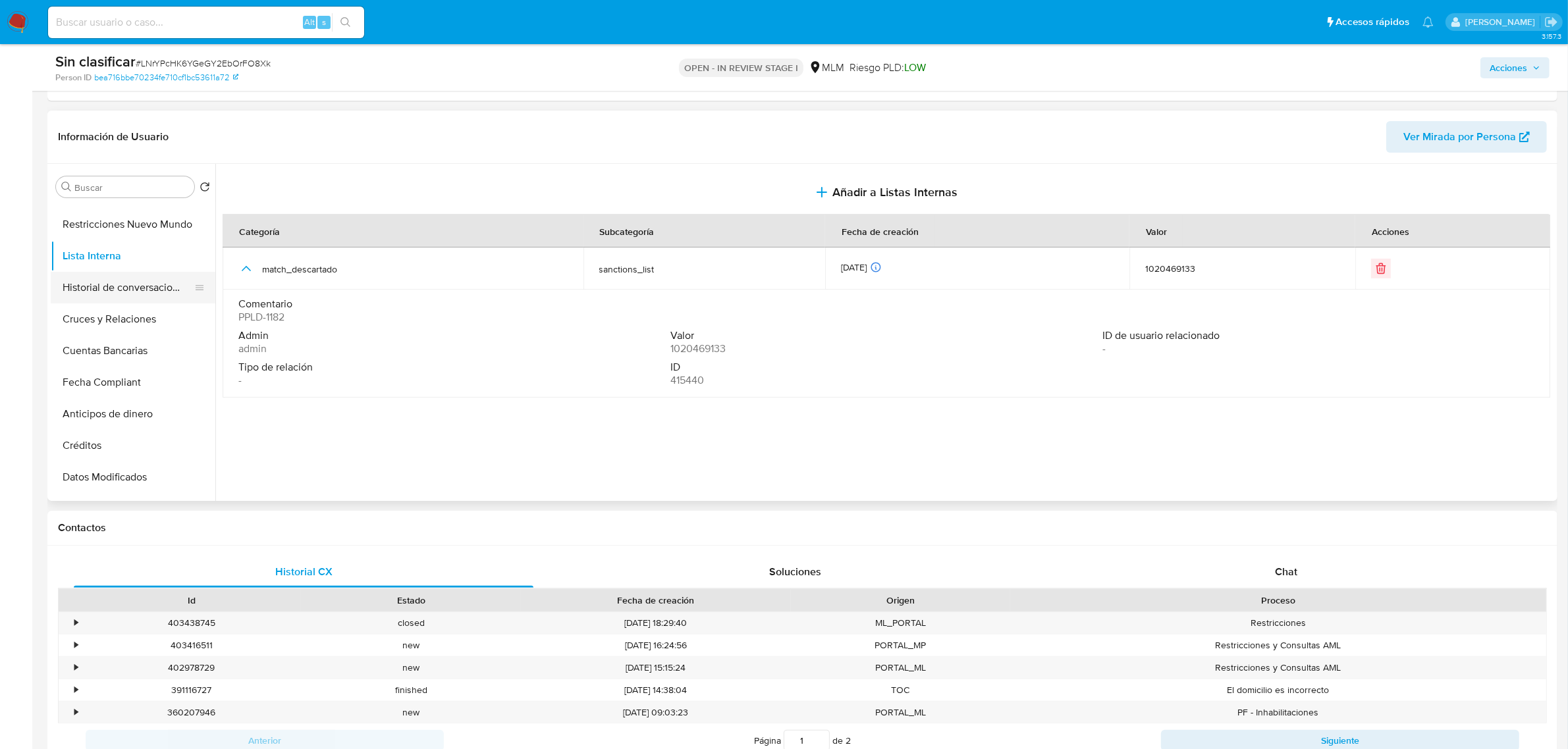
click at [109, 293] on button "Historial de conversaciones" at bounding box center [128, 287] width 154 height 32
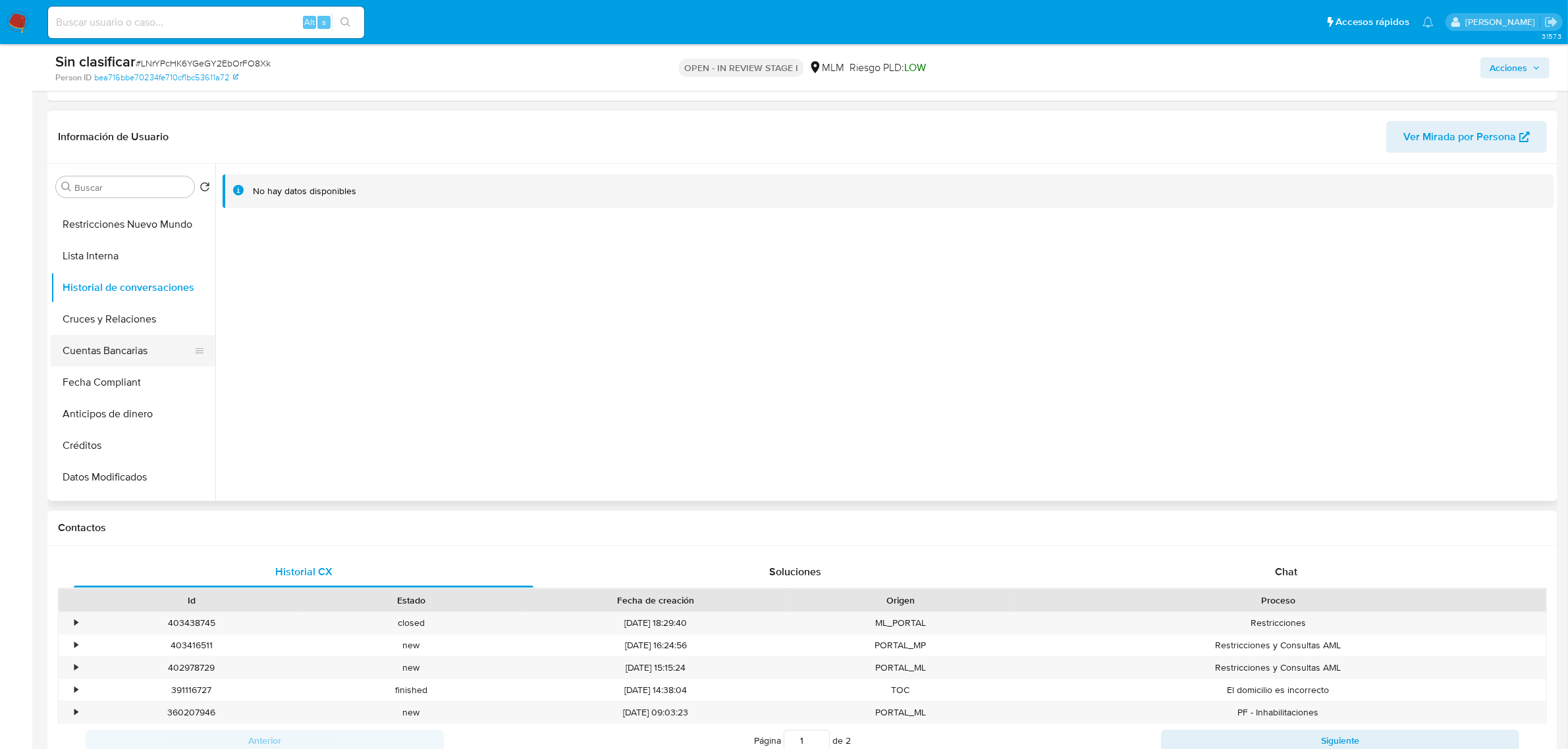
click at [132, 346] on button "Cuentas Bancarias" at bounding box center [128, 351] width 154 height 32
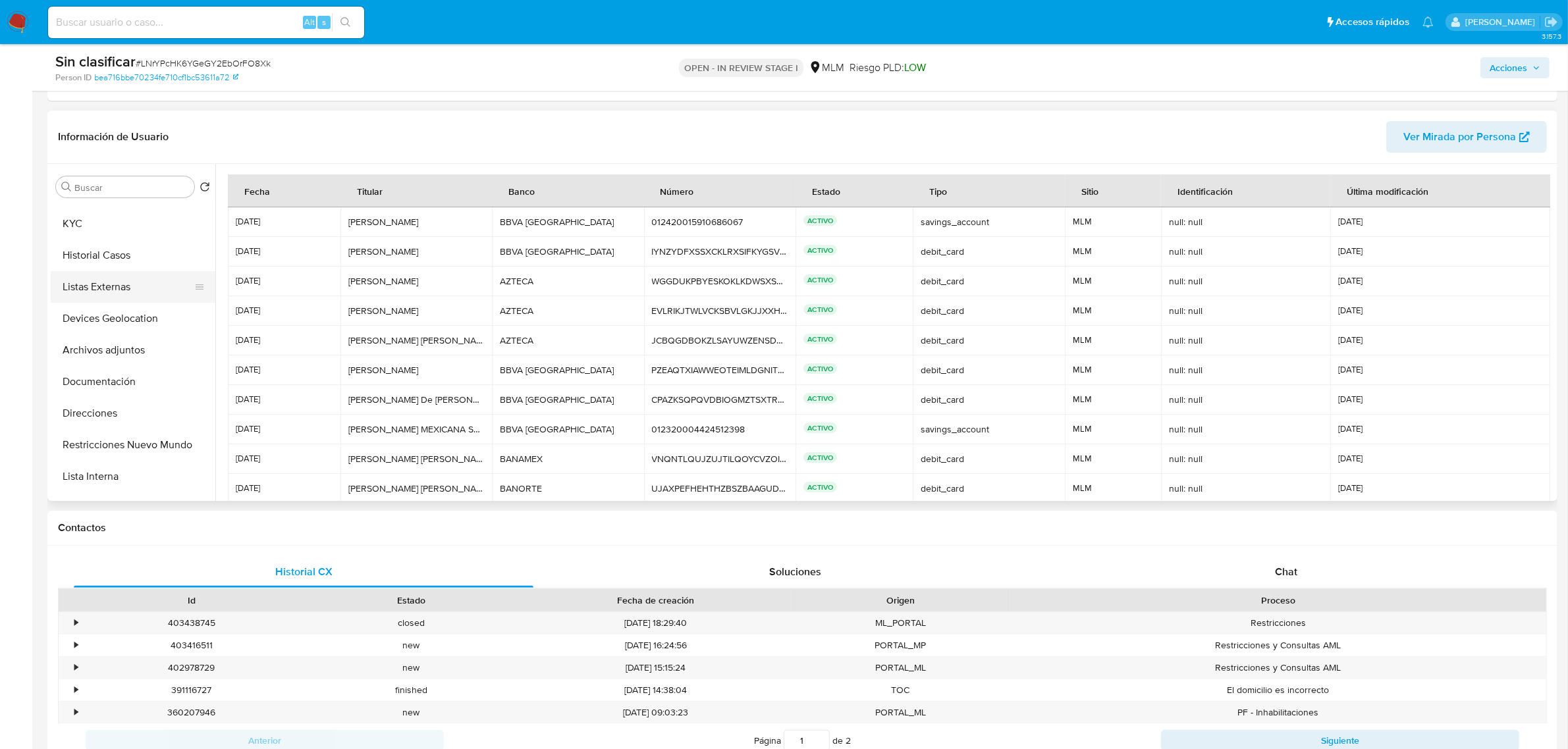
scroll to position [0, 0]
click at [129, 310] on button "Listas Externas" at bounding box center [128, 314] width 154 height 32
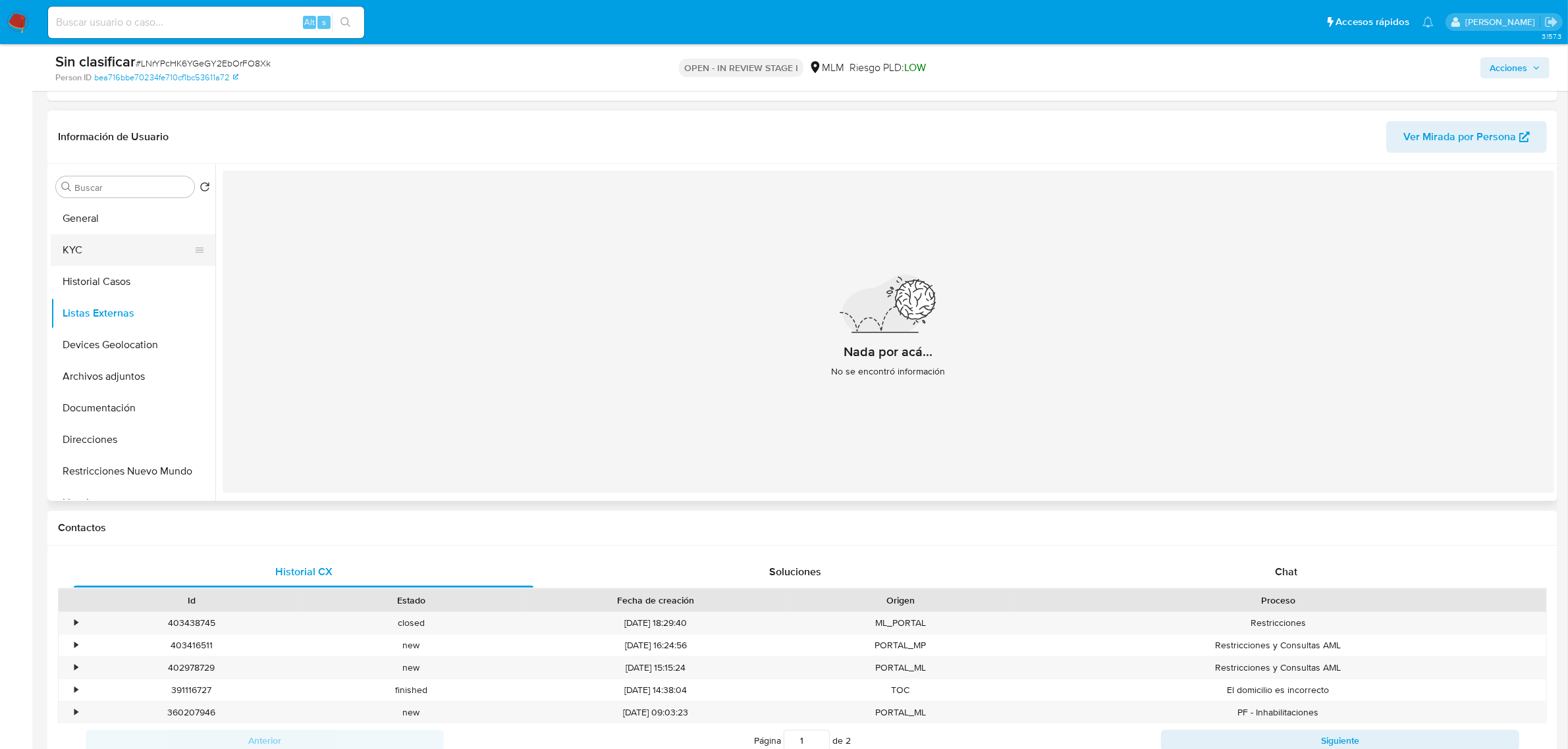
click at [125, 251] on button "KYC" at bounding box center [128, 251] width 154 height 32
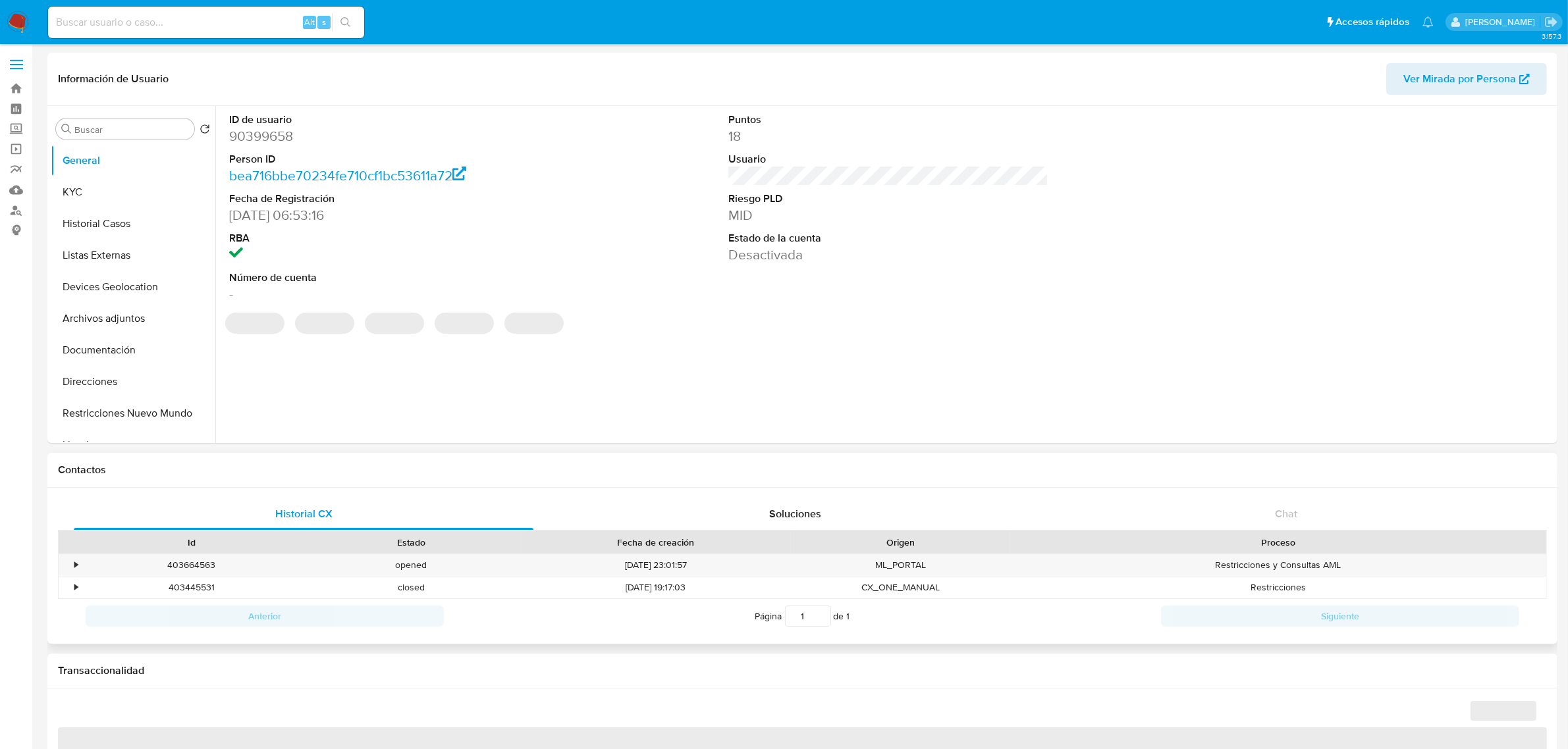
select select "10"
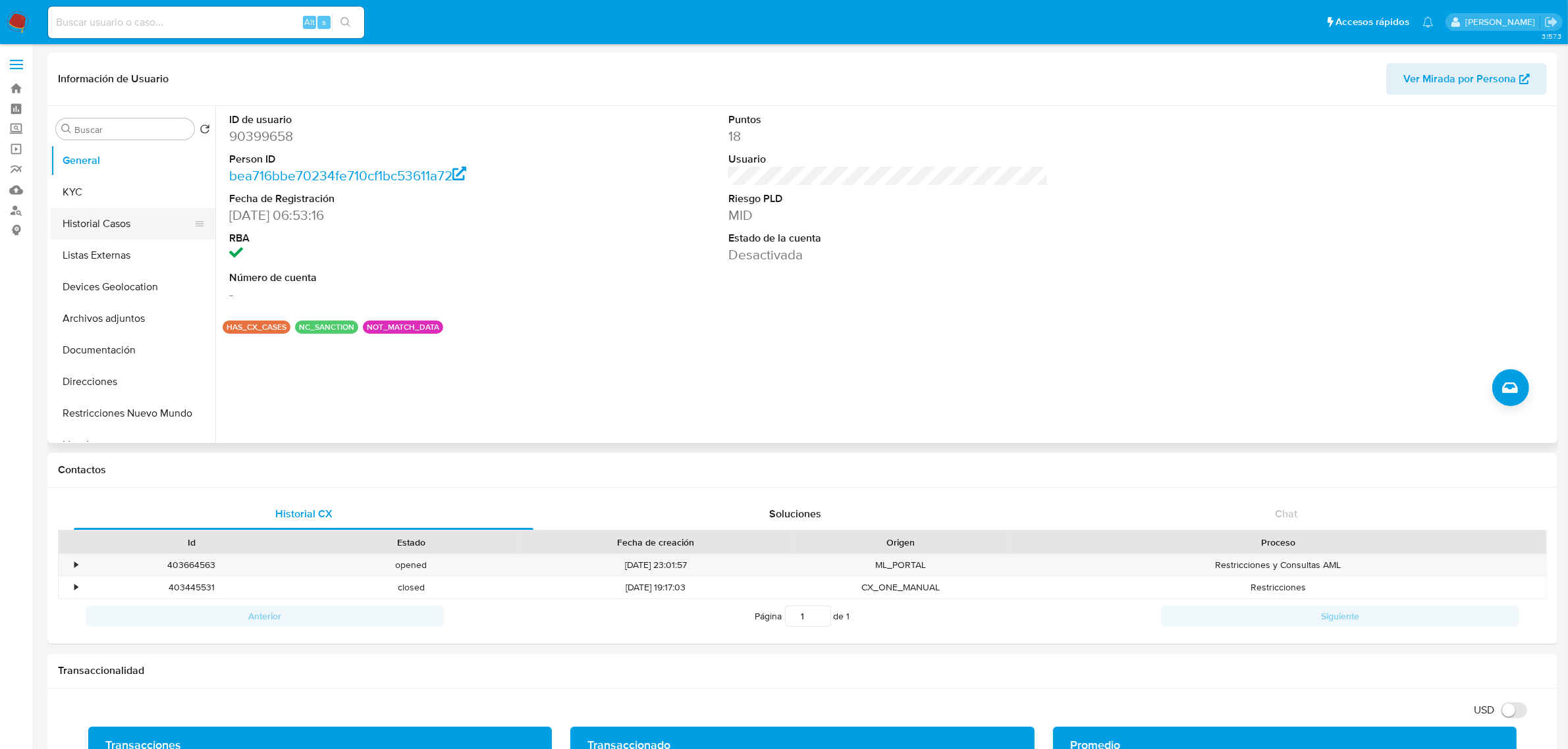
click at [127, 221] on button "Historial Casos" at bounding box center [128, 224] width 154 height 32
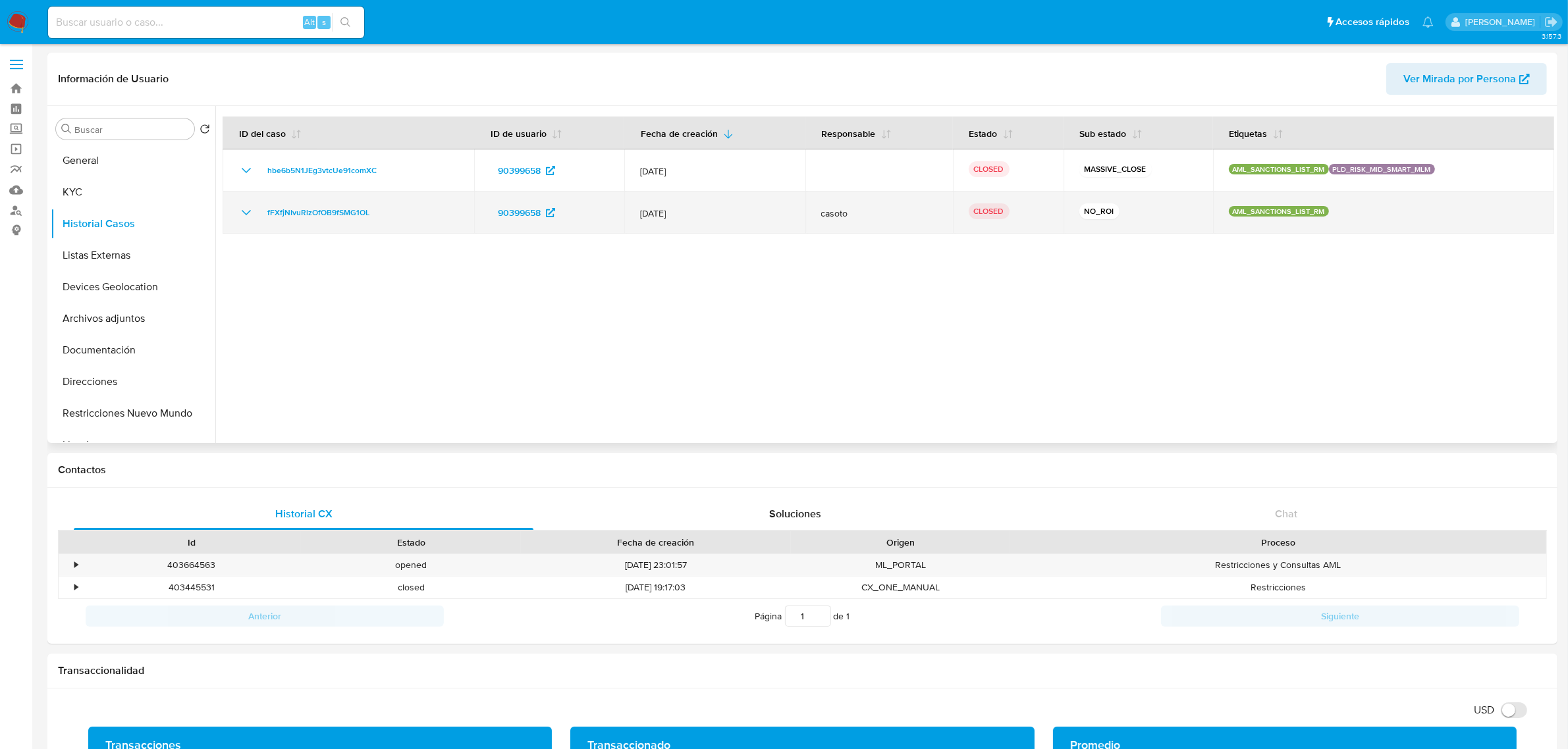
click at [252, 216] on icon "Mostrar/Ocultar" at bounding box center [246, 213] width 16 height 16
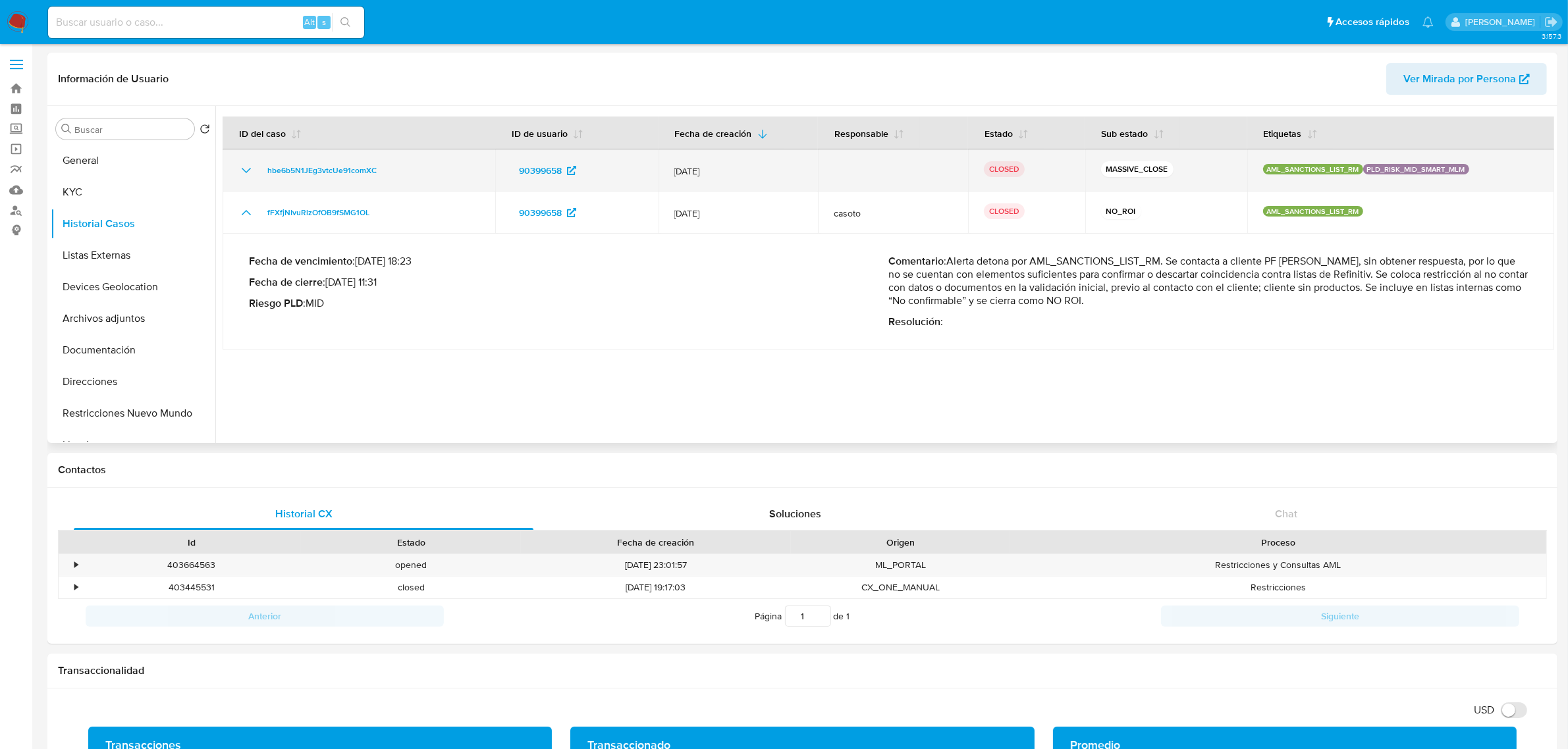
click at [251, 173] on icon "Mostrar/Ocultar" at bounding box center [246, 171] width 16 height 16
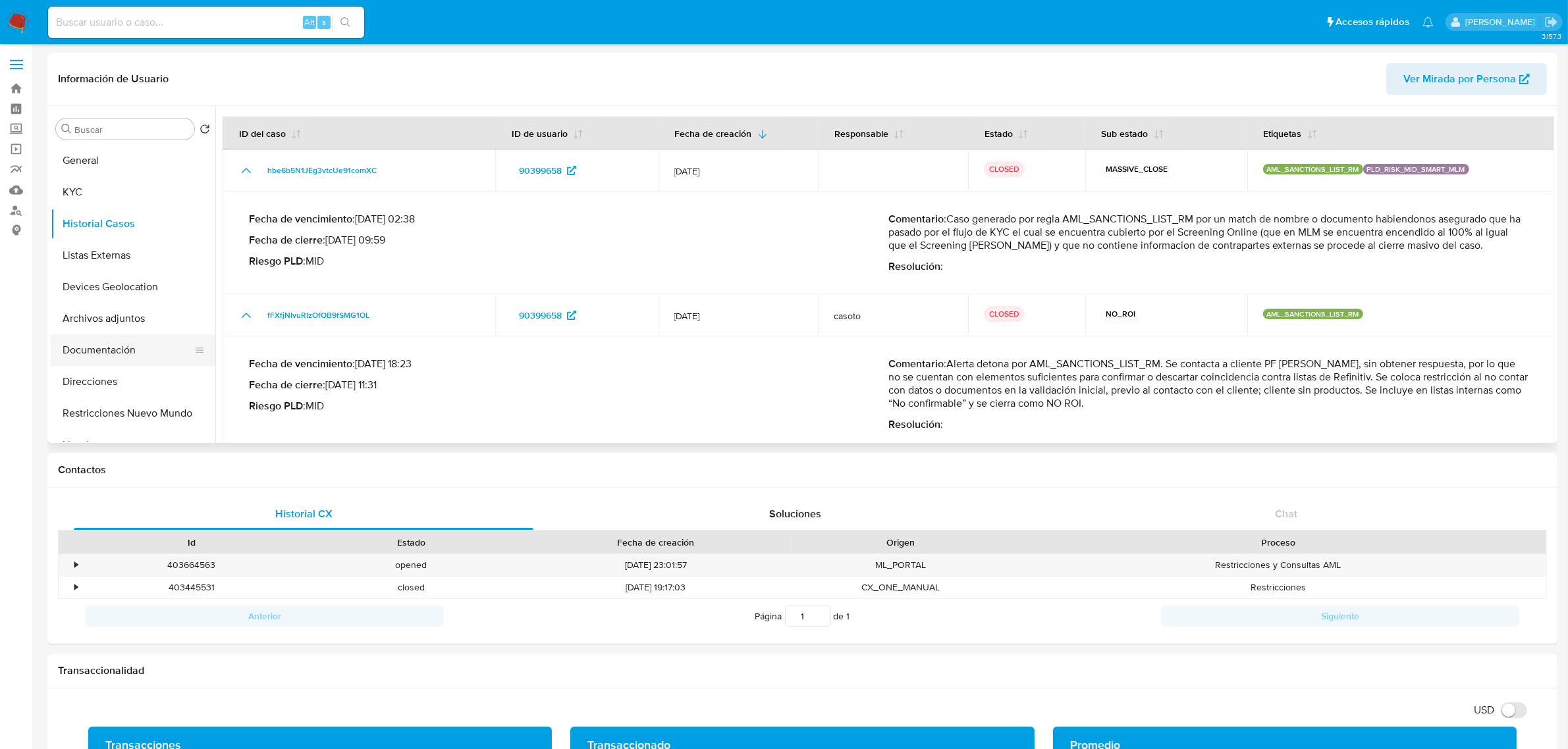
click at [133, 341] on button "Documentación" at bounding box center [128, 350] width 154 height 32
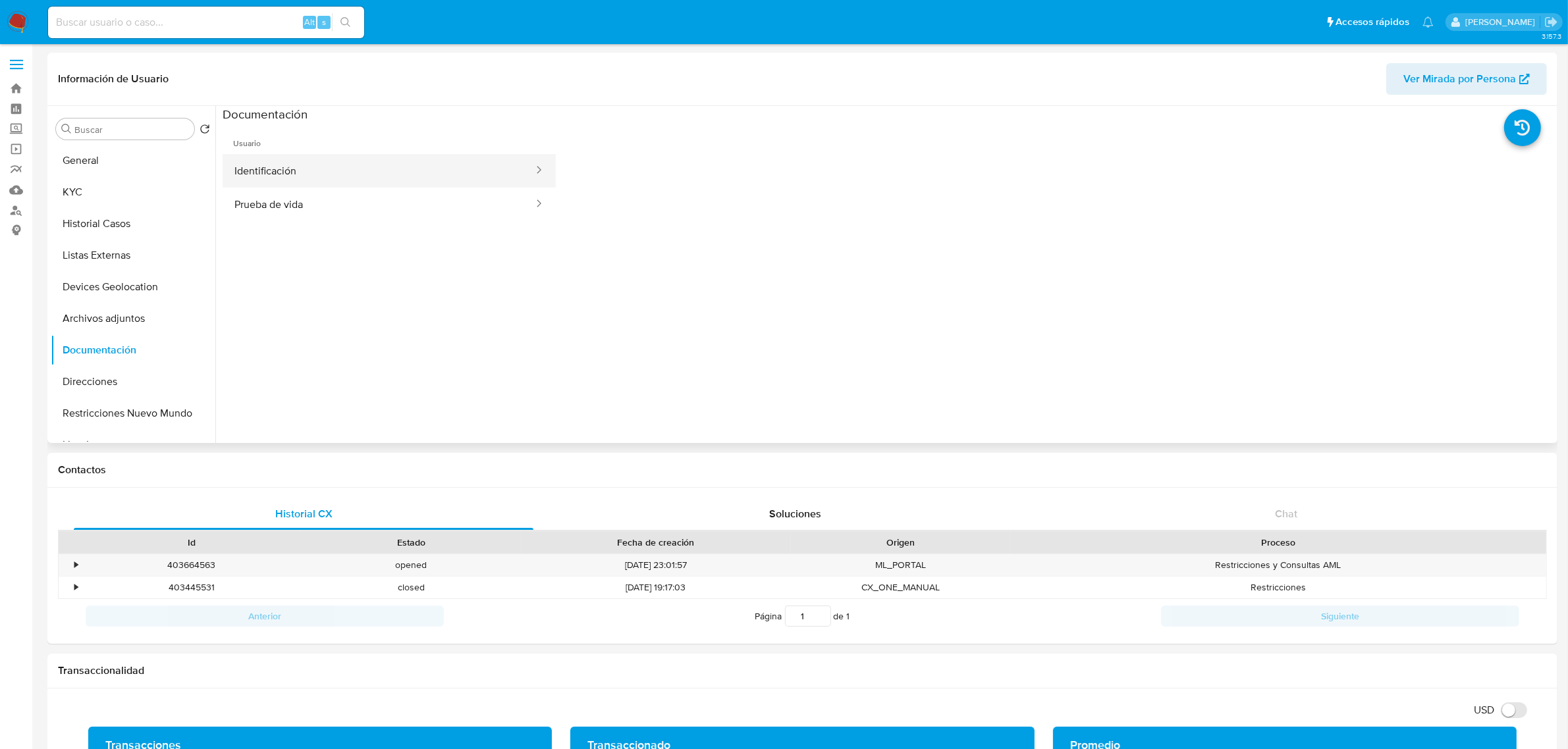
click at [290, 173] on button "Identificación" at bounding box center [378, 171] width 312 height 33
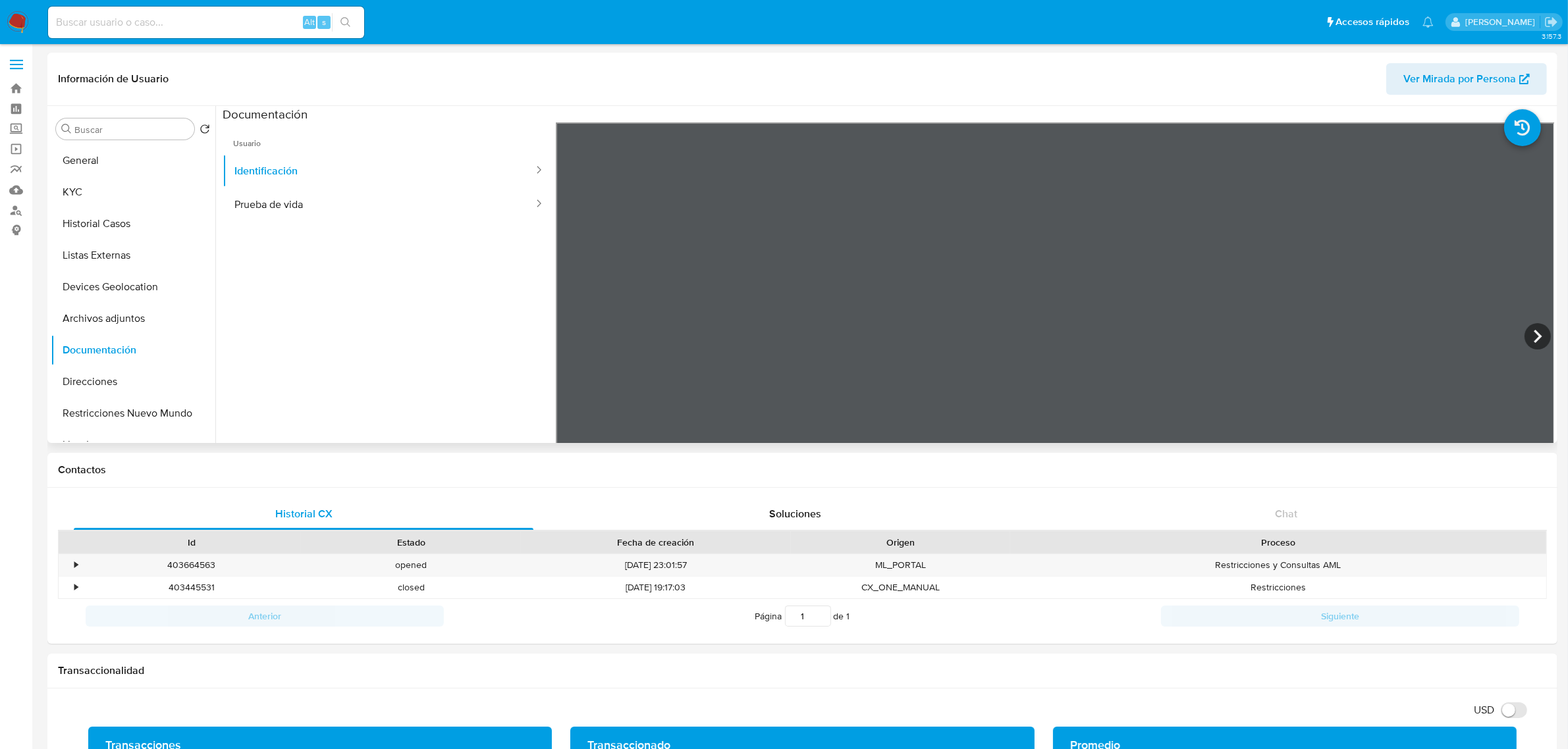
drag, startPoint x: 1288, startPoint y: 317, endPoint x: 1260, endPoint y: 264, distance: 59.9
click at [1260, 264] on div at bounding box center [1055, 338] width 999 height 432
click at [309, 208] on button "Prueba de vida" at bounding box center [378, 204] width 312 height 33
click at [97, 223] on button "Historial Casos" at bounding box center [128, 224] width 154 height 32
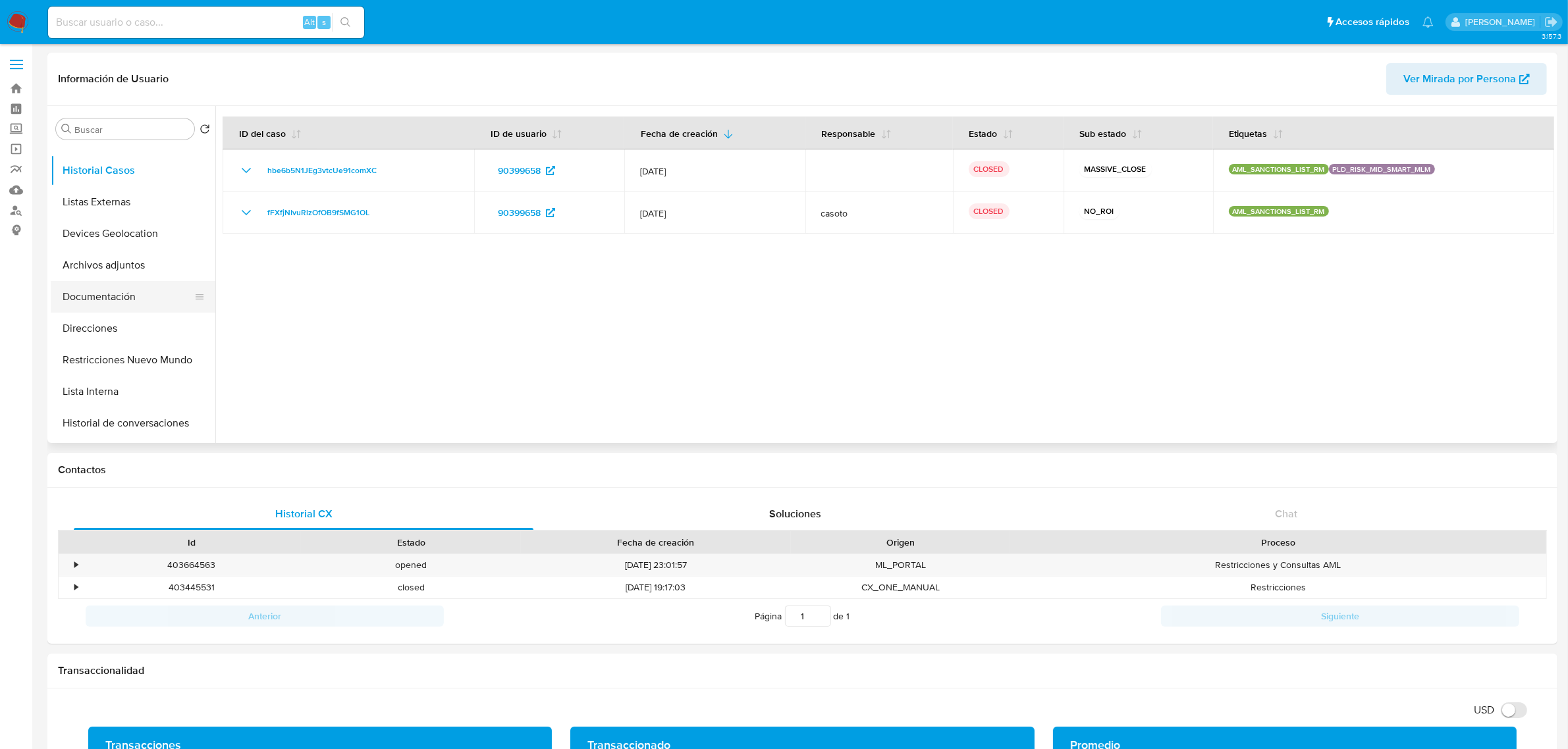
scroll to position [82, 0]
click at [129, 173] on button "Listas Externas" at bounding box center [128, 173] width 154 height 32
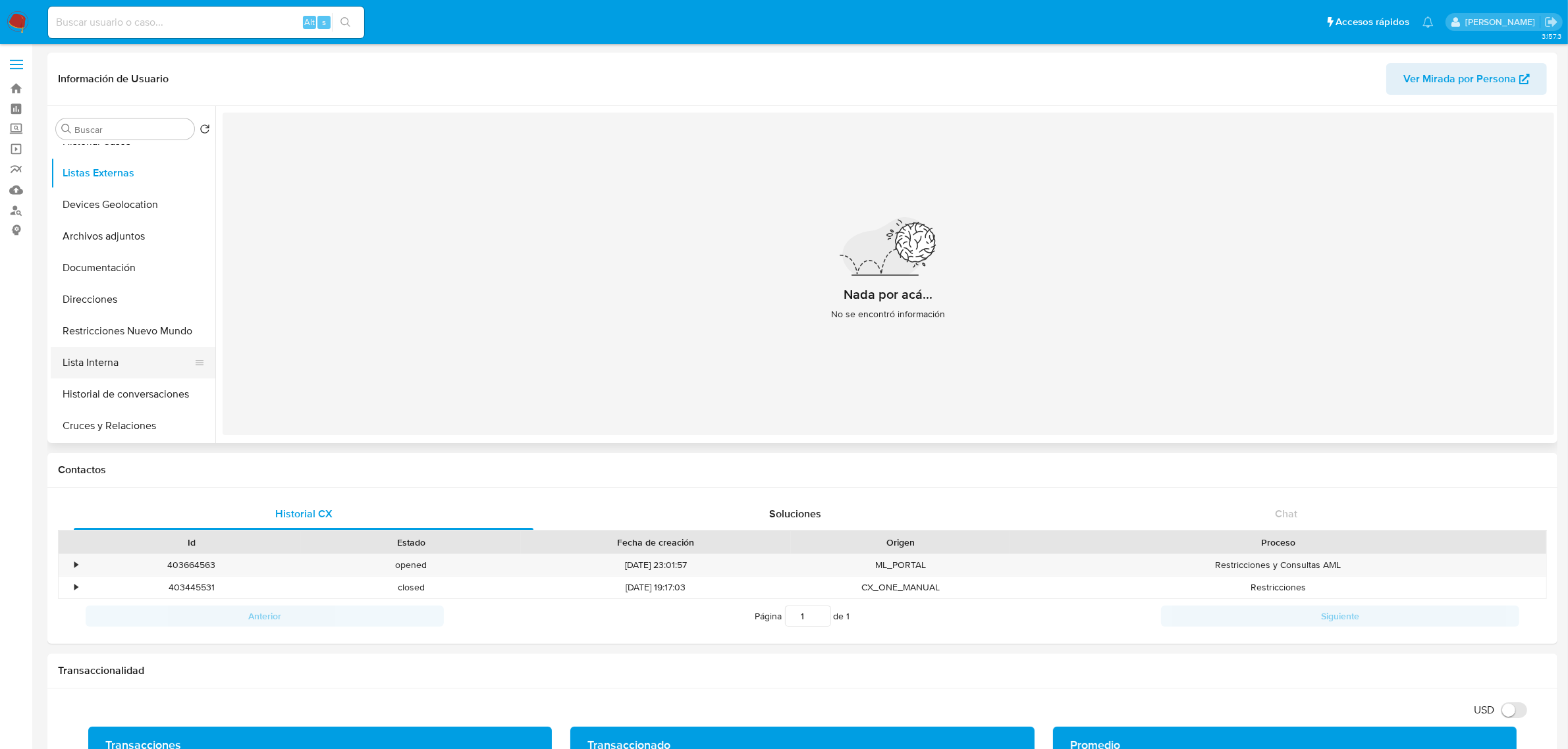
click at [147, 374] on button "Lista Interna" at bounding box center [128, 363] width 154 height 32
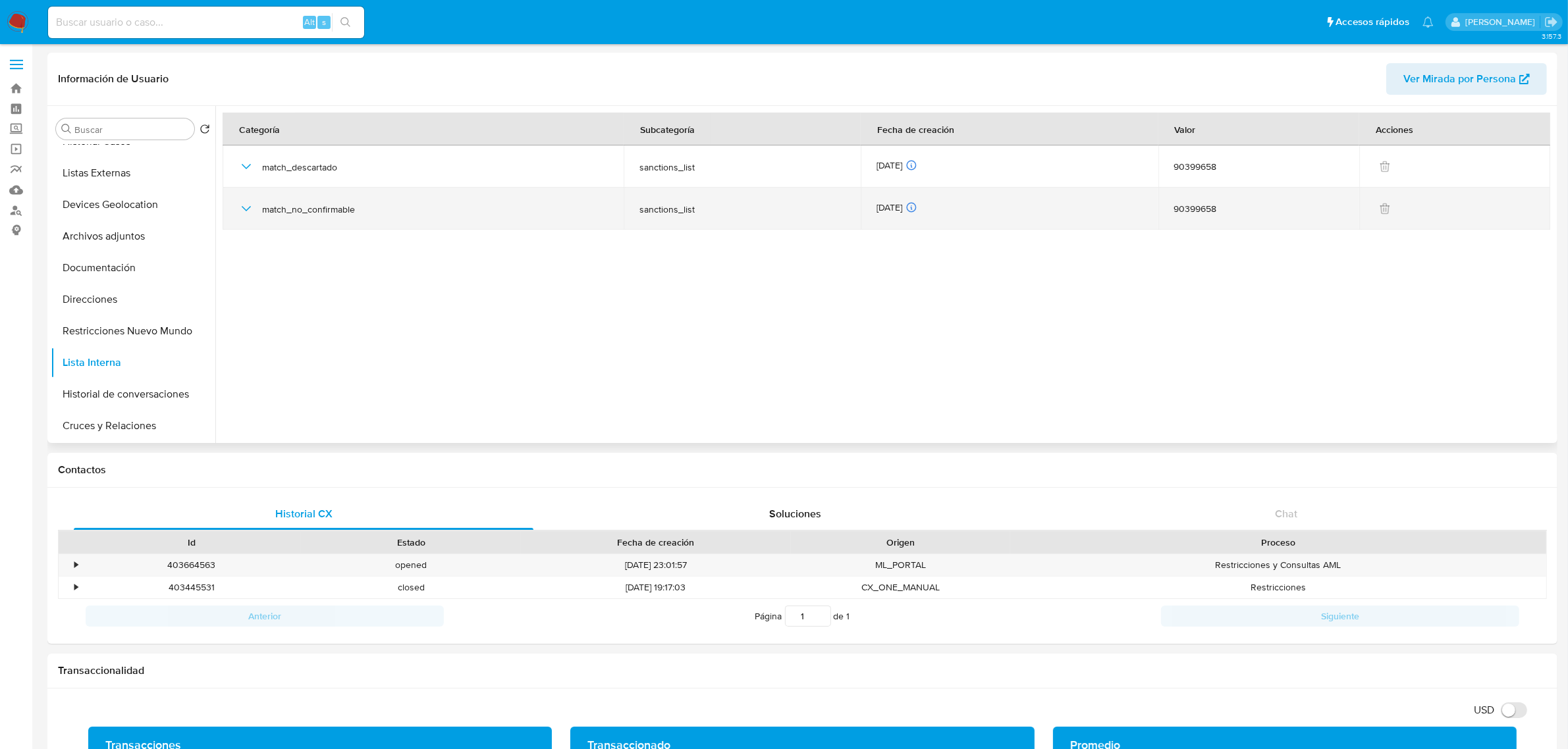
click at [245, 211] on icon "button" at bounding box center [246, 208] width 16 height 16
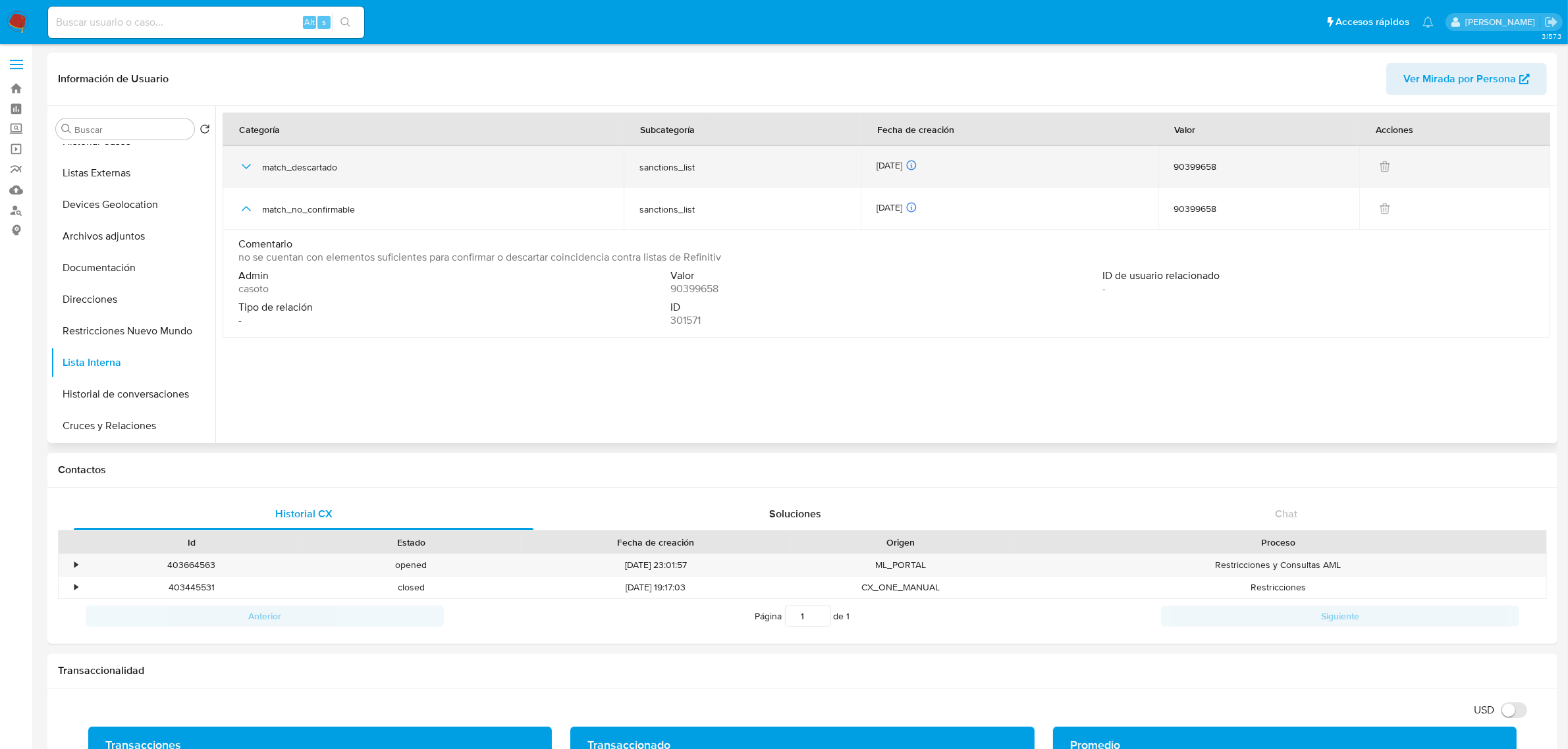
click at [249, 170] on icon "button" at bounding box center [246, 166] width 16 height 16
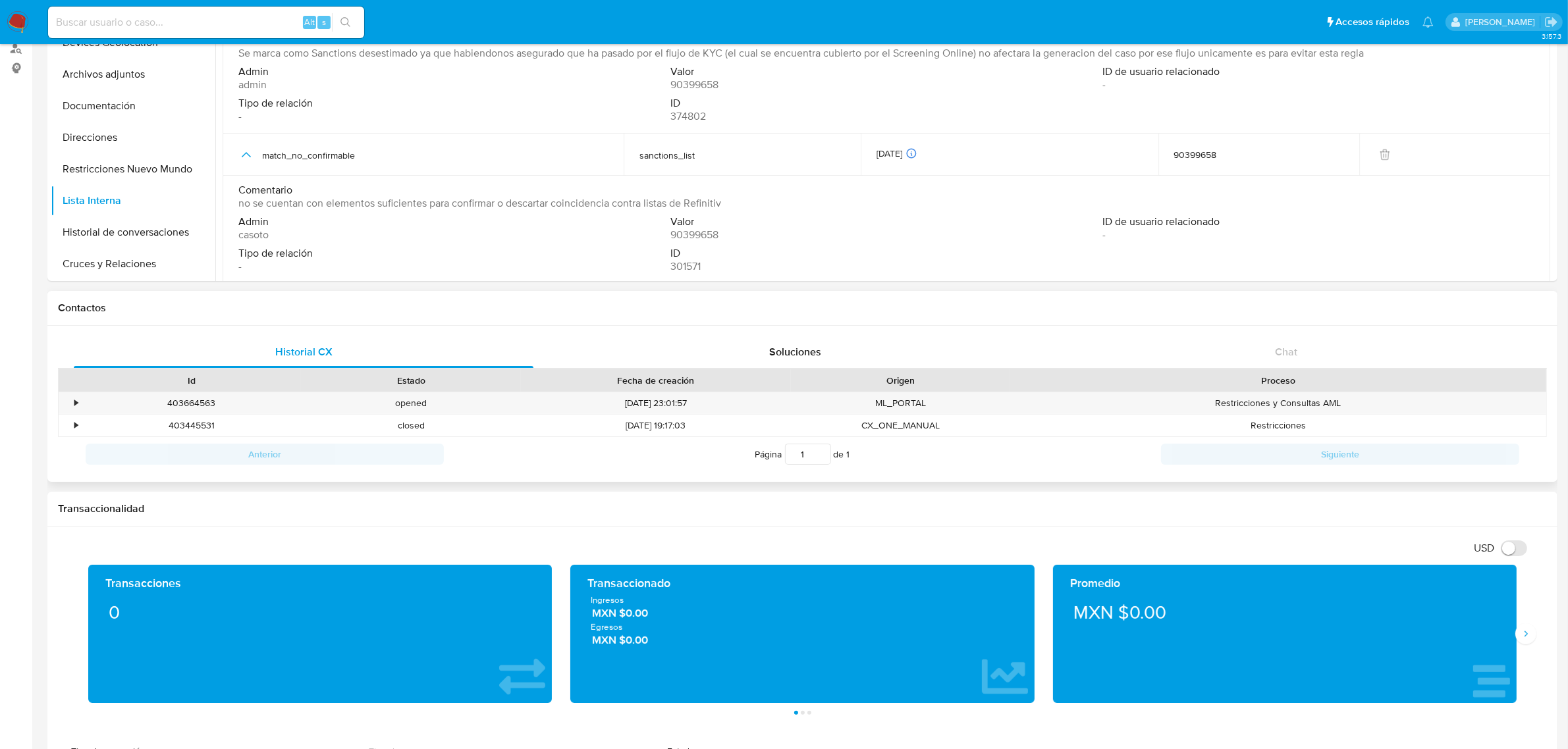
scroll to position [0, 0]
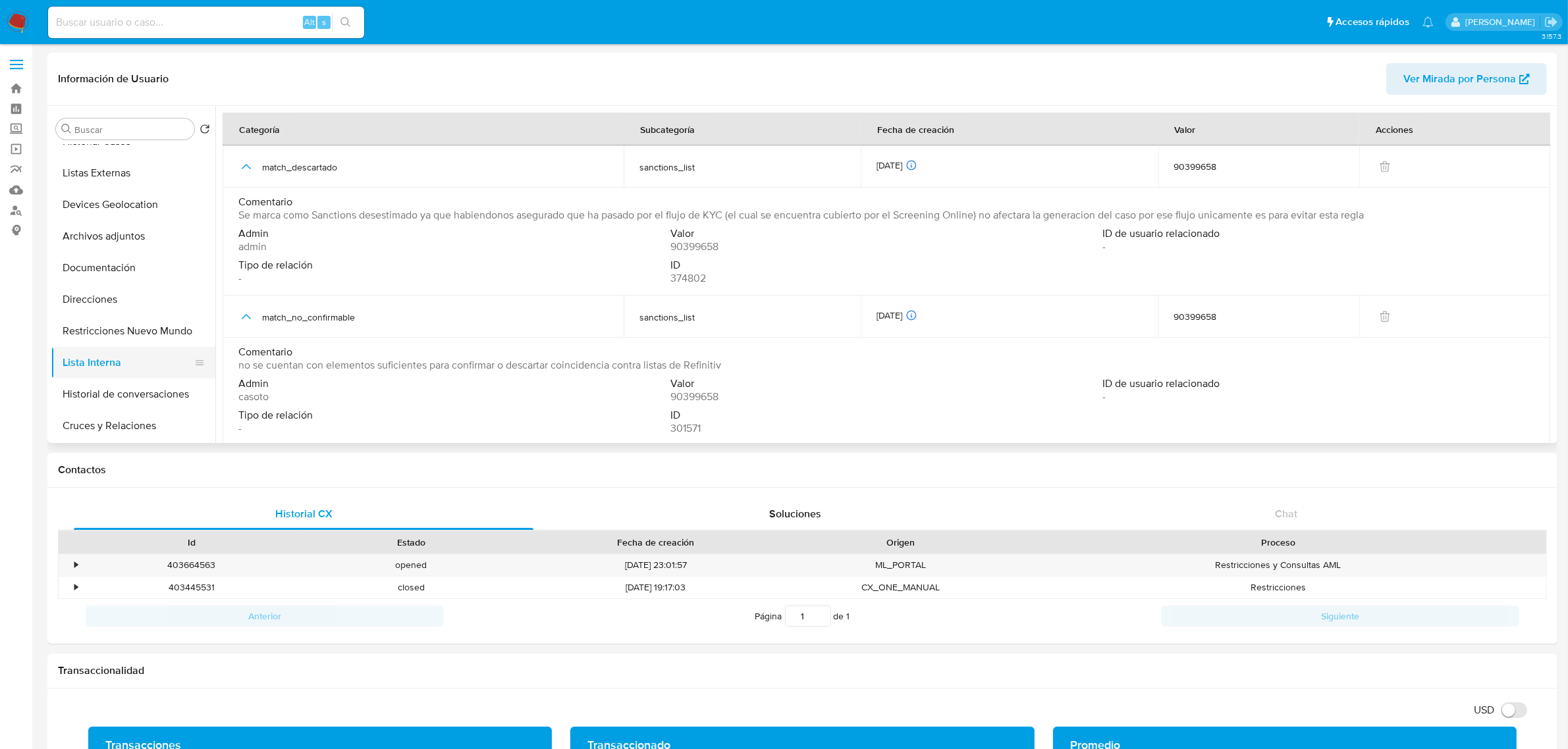
click at [155, 348] on button "Lista Interna" at bounding box center [128, 363] width 154 height 32
click at [152, 331] on button "Restricciones Nuevo Mundo" at bounding box center [128, 331] width 154 height 32
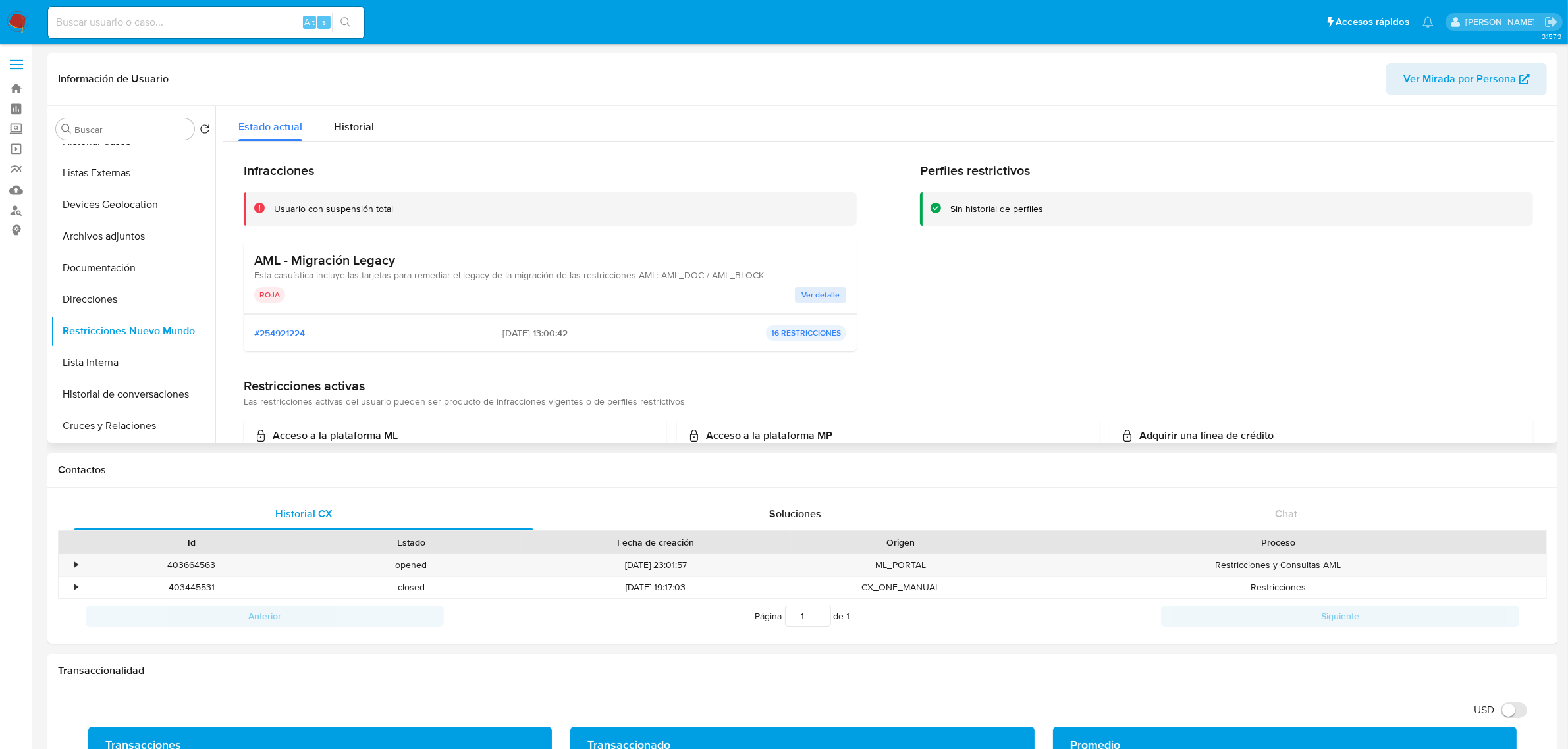
click at [814, 292] on span "Ver detalle" at bounding box center [821, 294] width 39 height 13
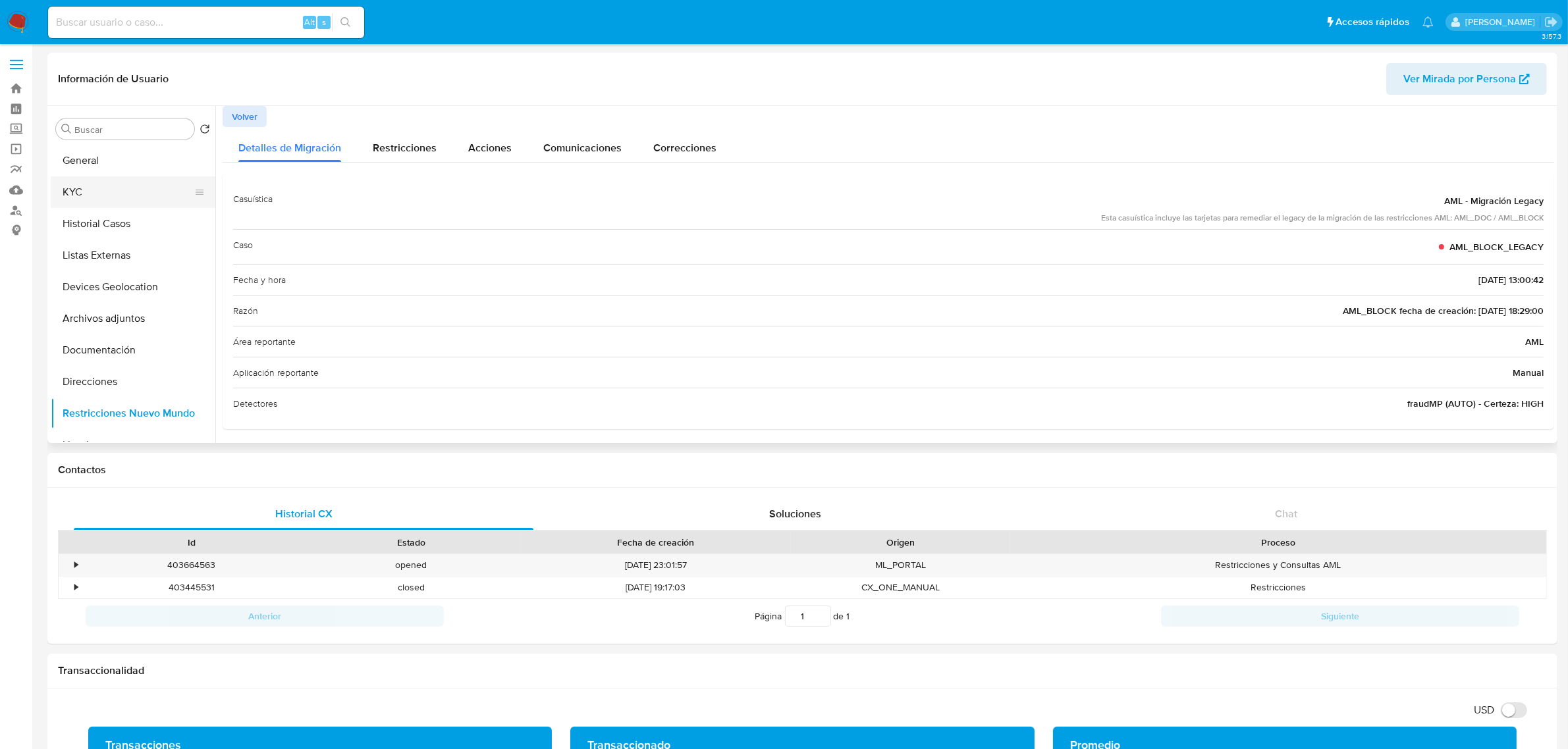
click at [104, 196] on button "KYC" at bounding box center [128, 192] width 154 height 32
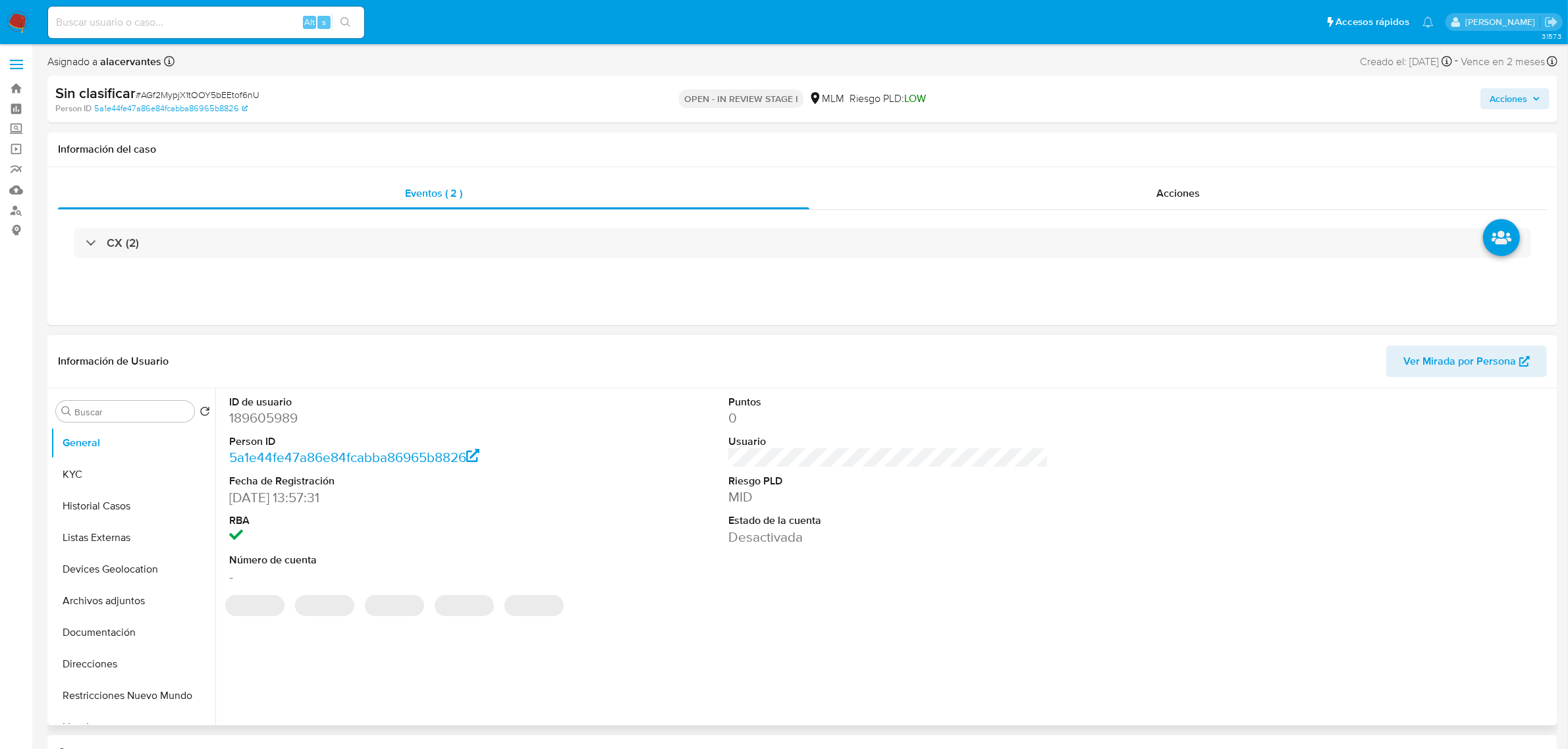
select select "10"
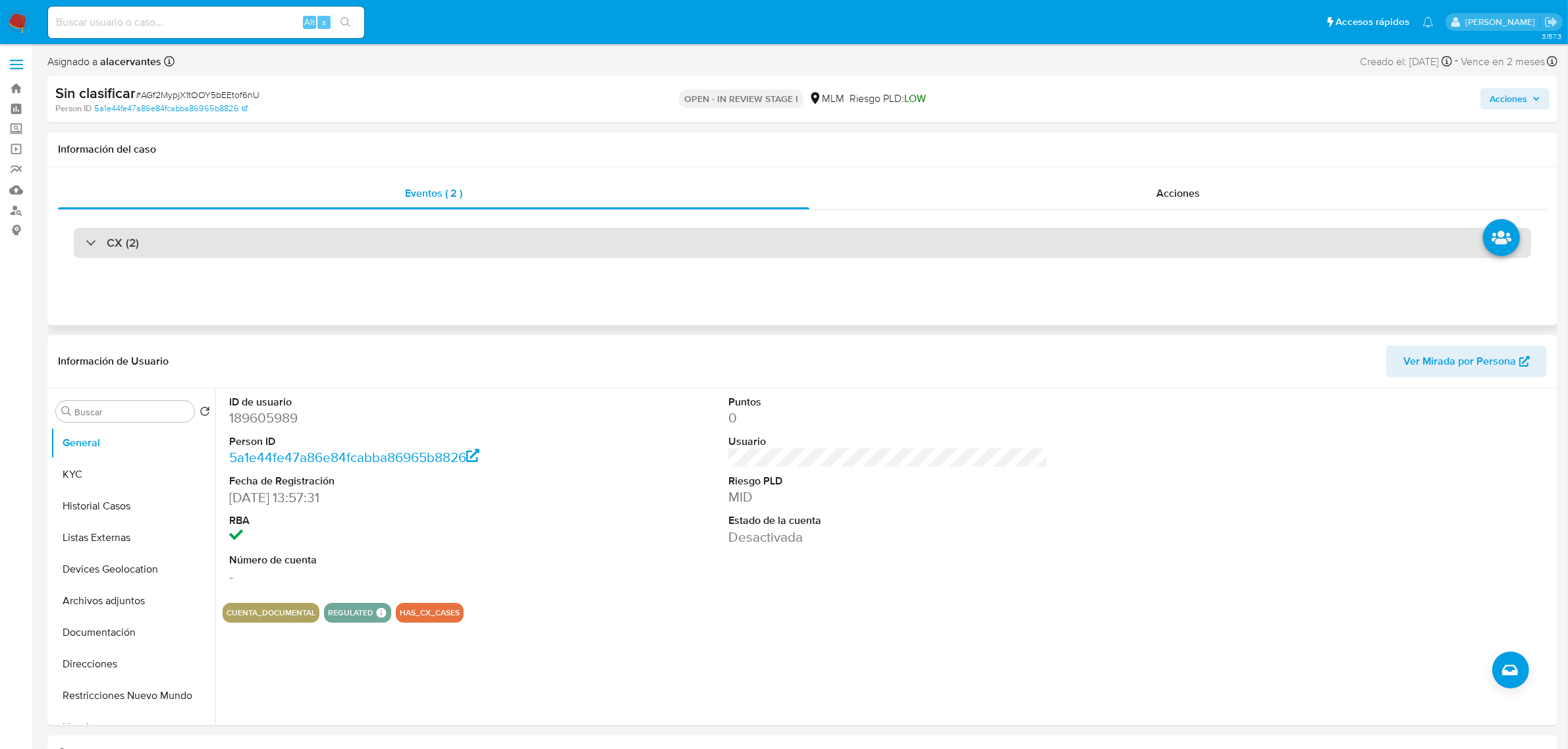
click at [581, 236] on div "CX (2)" at bounding box center [802, 243] width 1457 height 31
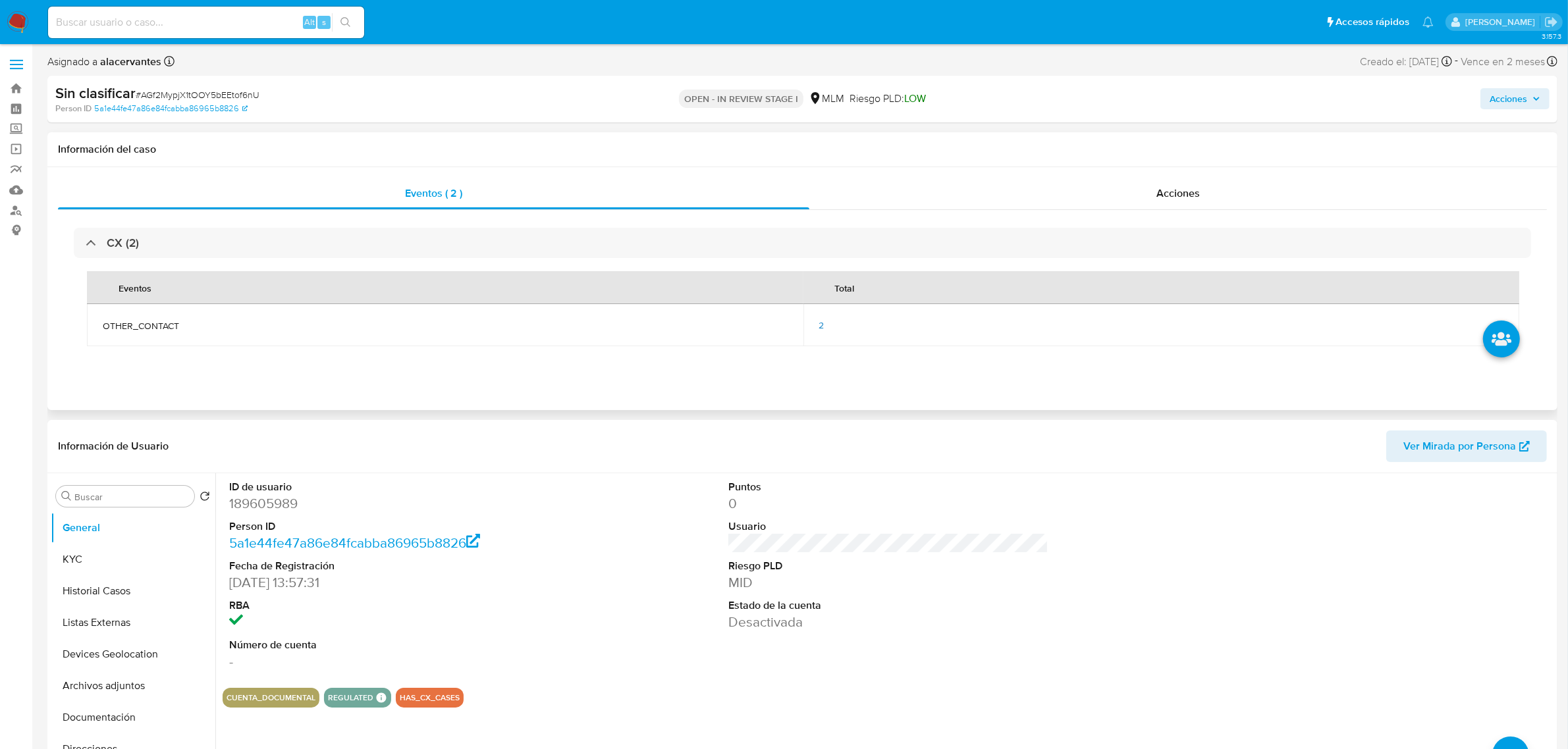
click at [820, 328] on td "2" at bounding box center [1162, 325] width 717 height 42
click at [820, 330] on span "2" at bounding box center [822, 325] width 5 height 13
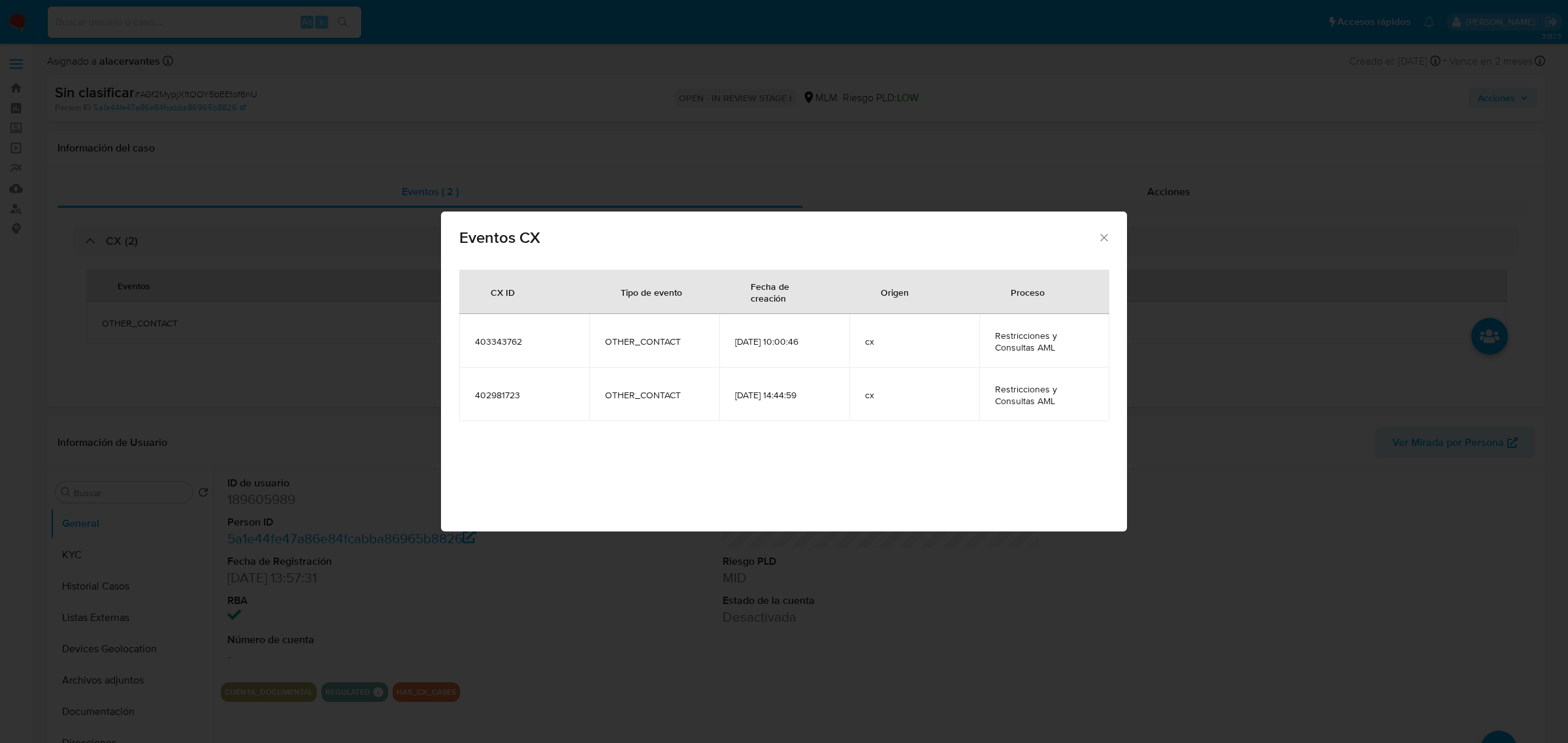
click at [1105, 242] on icon "Cerrar" at bounding box center [1104, 237] width 13 height 13
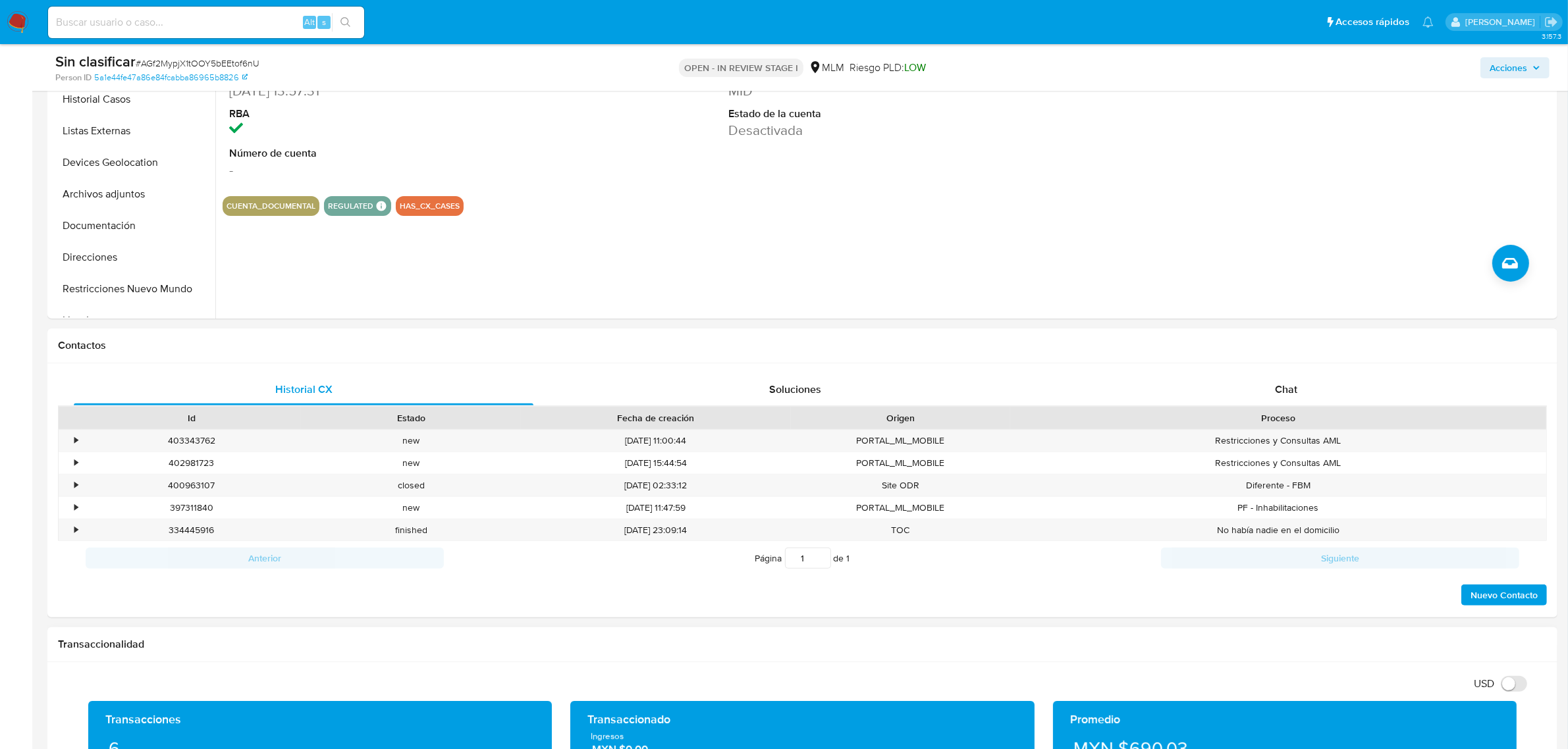
scroll to position [576, 0]
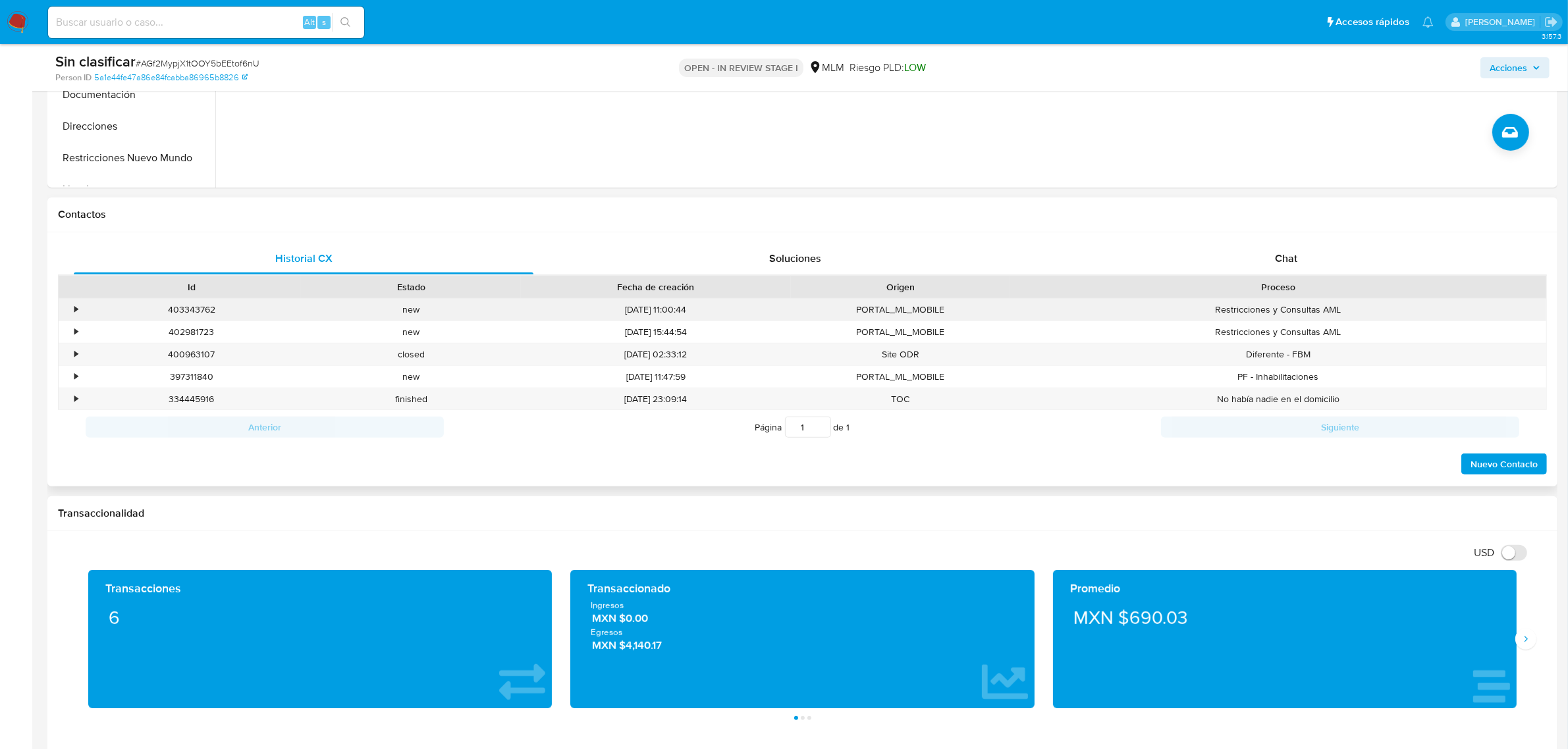
click at [80, 308] on div "•" at bounding box center [70, 309] width 23 height 22
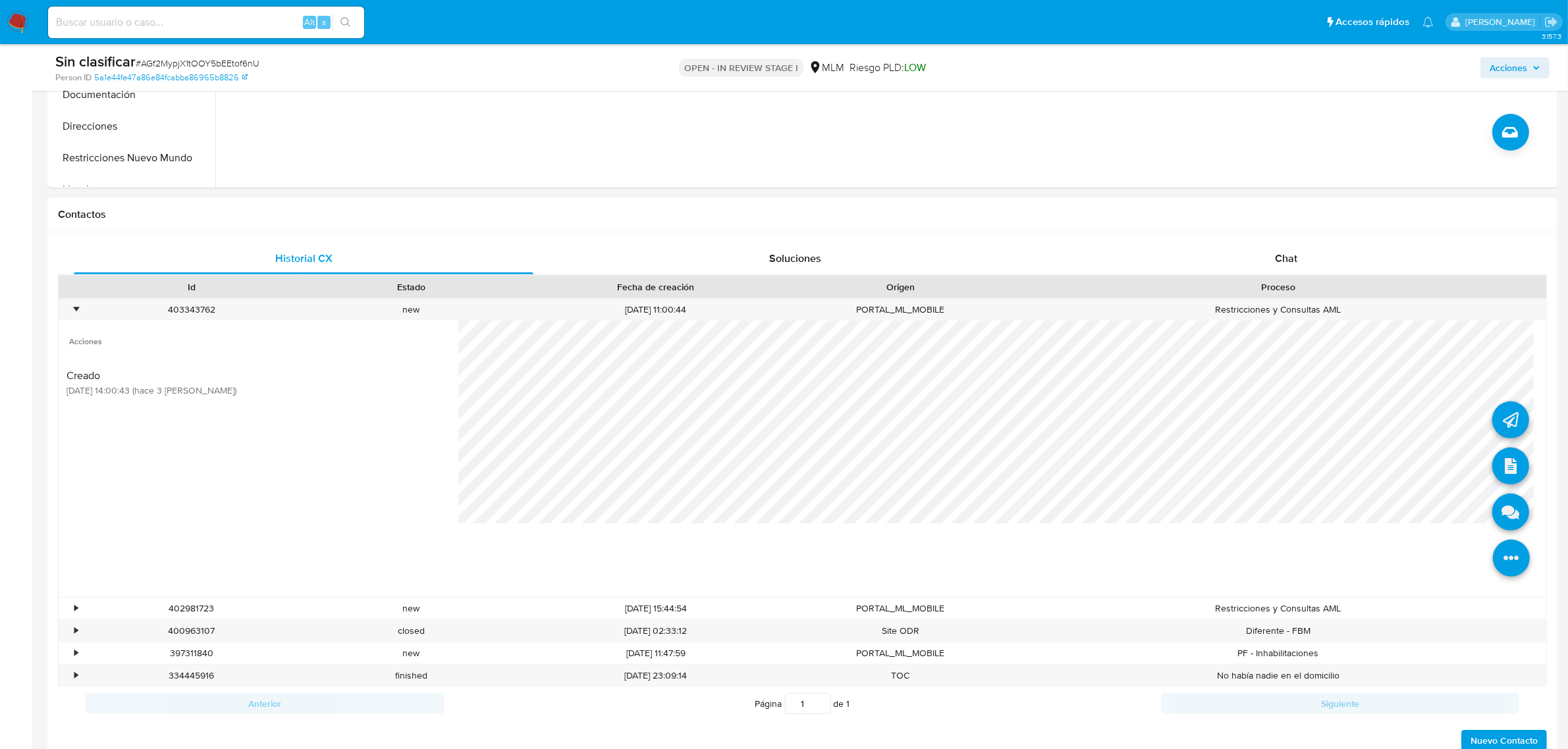
click at [1493, 560] on icon at bounding box center [1511, 558] width 37 height 37
click at [1503, 449] on icon at bounding box center [1510, 466] width 37 height 37
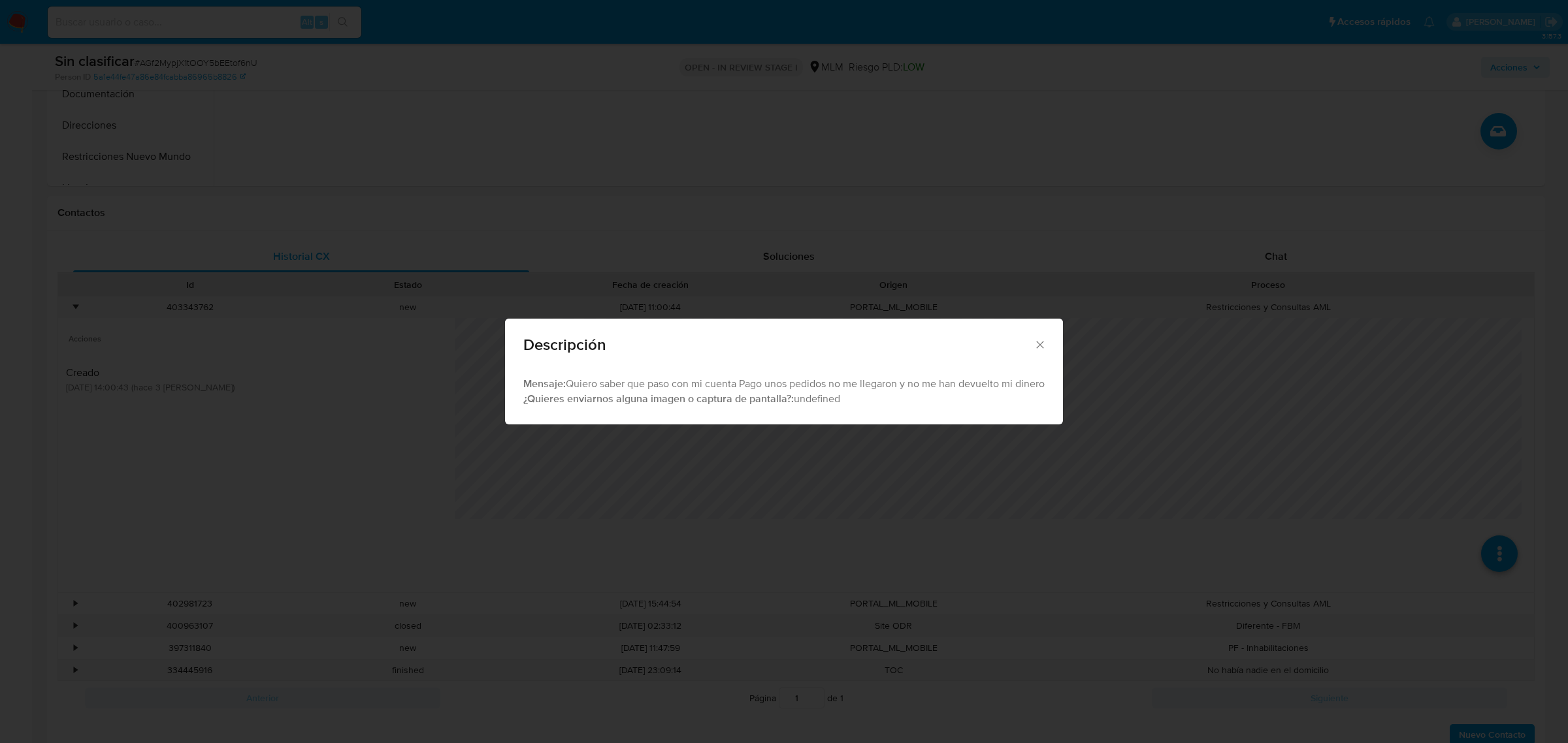
click at [1043, 347] on icon "Cerrar" at bounding box center [1040, 344] width 7 height 7
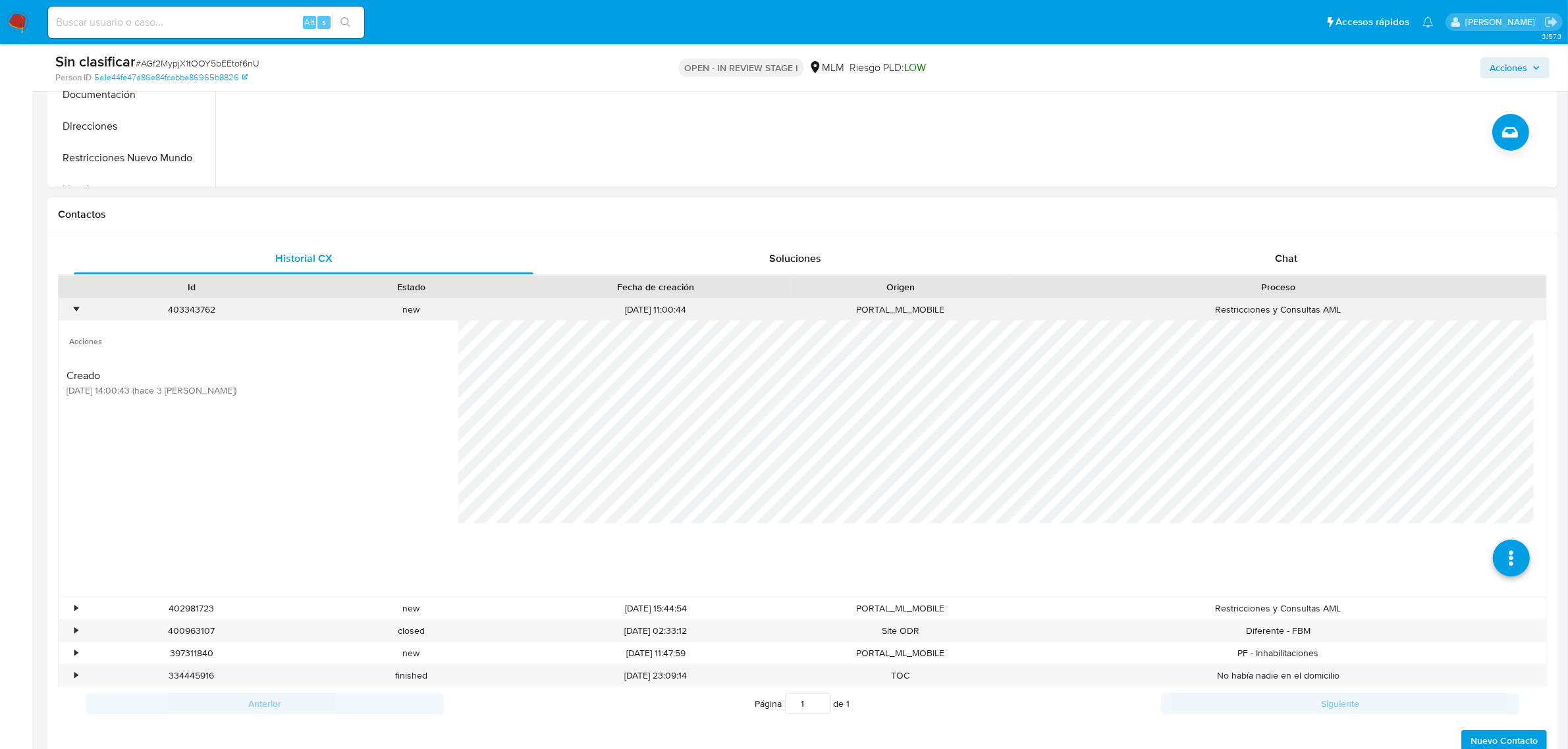
click at [79, 320] on div "•" at bounding box center [70, 309] width 23 height 22
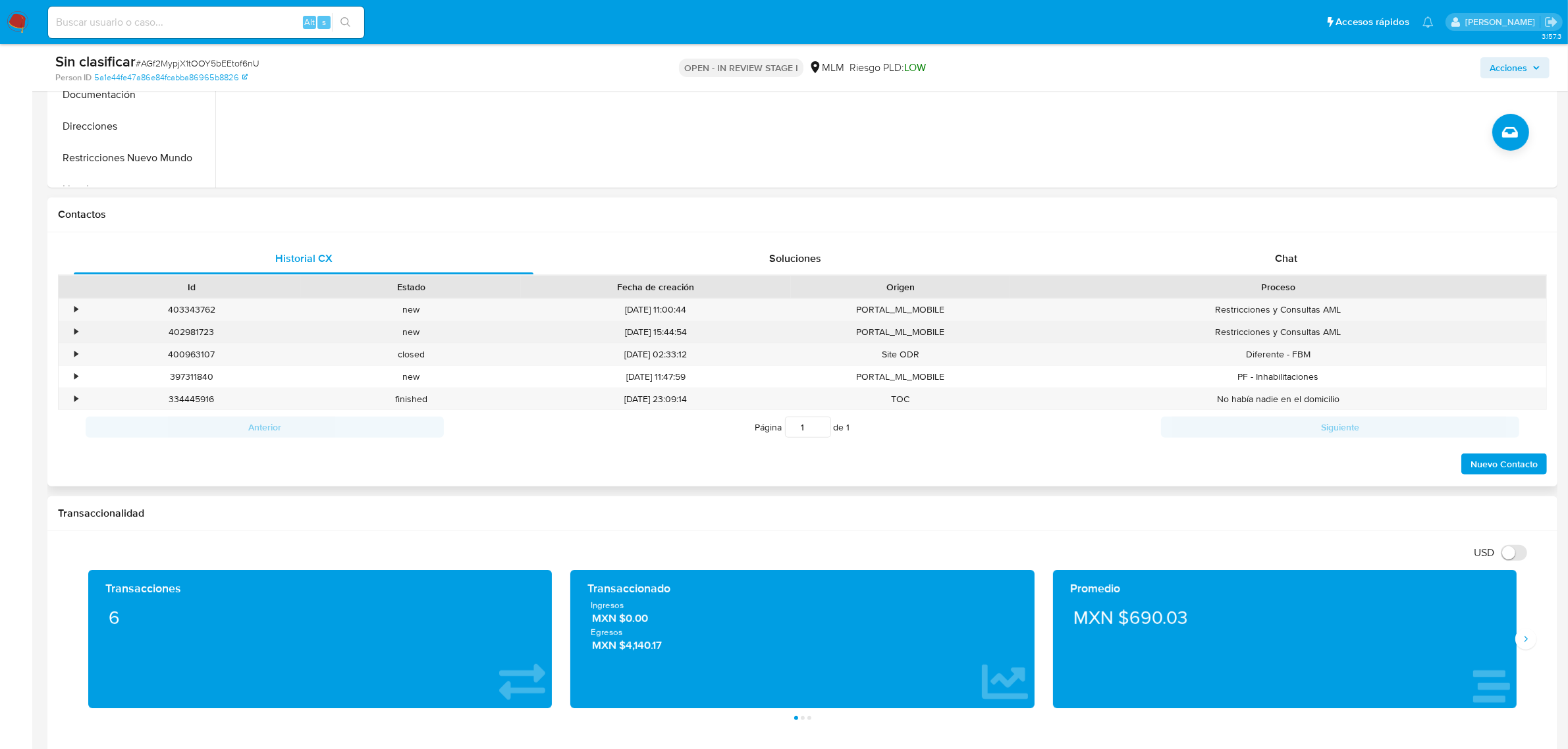
click at [81, 333] on div "402981723 Casos AGf2MypjX1tOOY5bEEtof6nU" at bounding box center [191, 332] width 219 height 22
click at [78, 333] on div "•" at bounding box center [76, 332] width 4 height 12
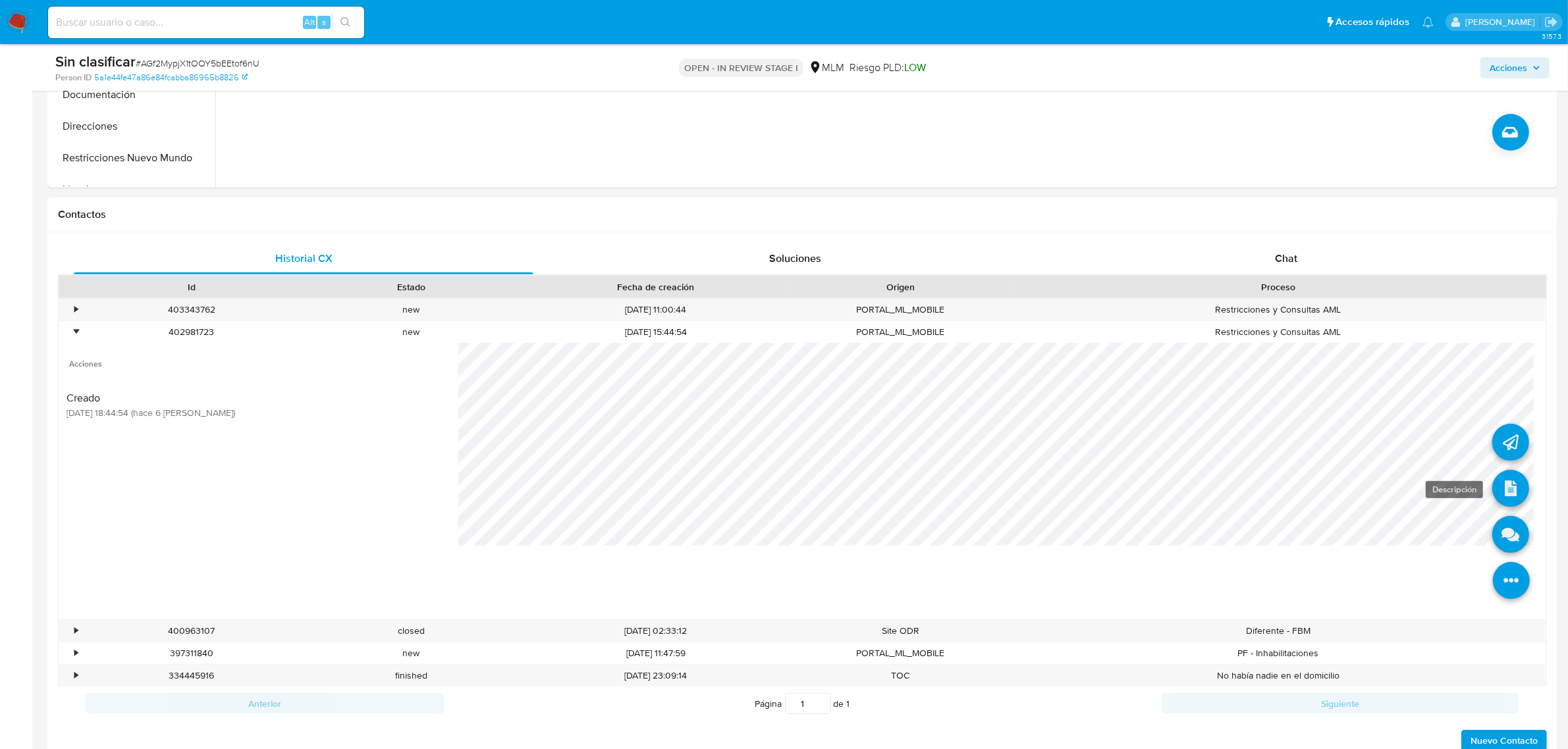
click at [1501, 484] on icon at bounding box center [1510, 489] width 37 height 37
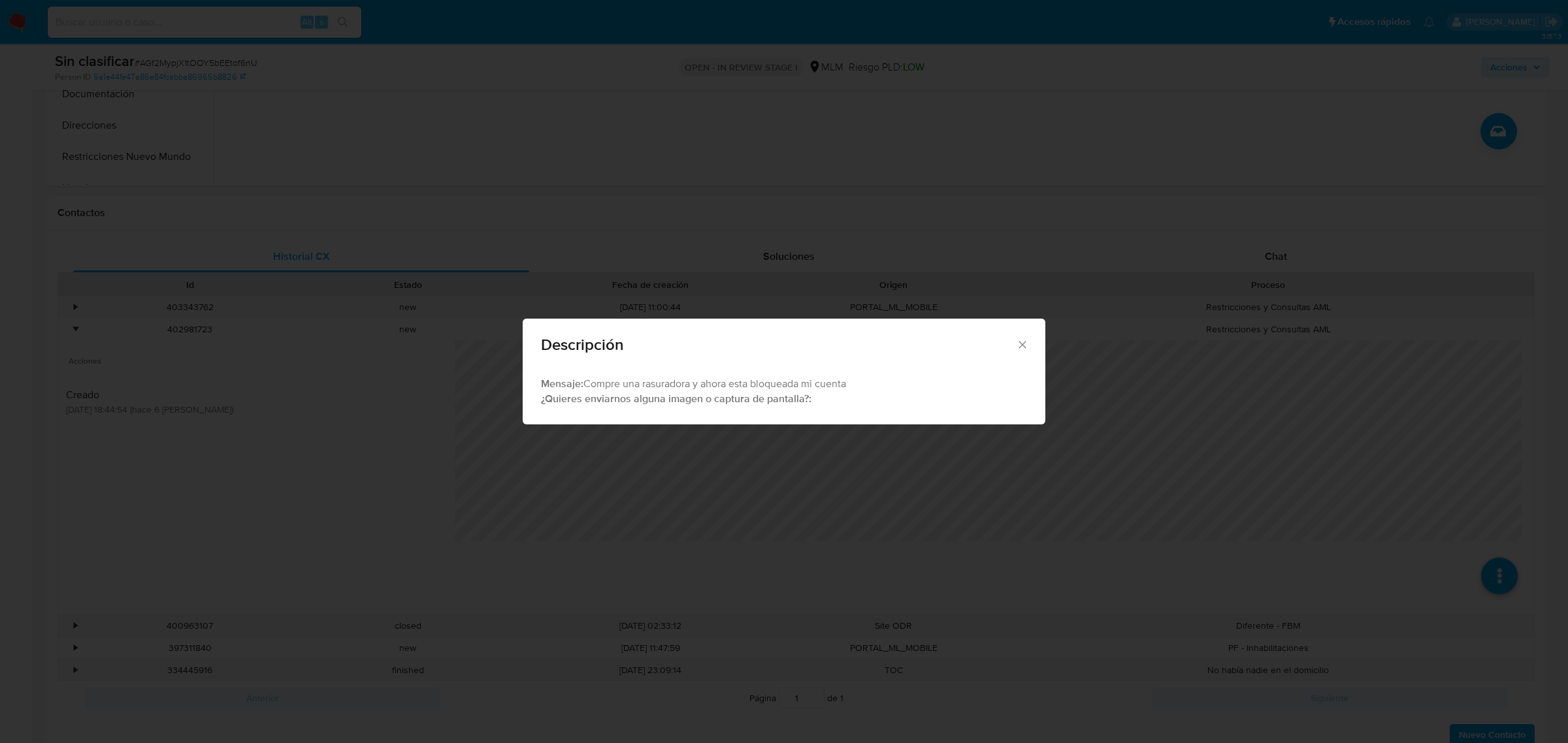
click at [1022, 347] on icon "Cerrar" at bounding box center [1022, 344] width 13 height 13
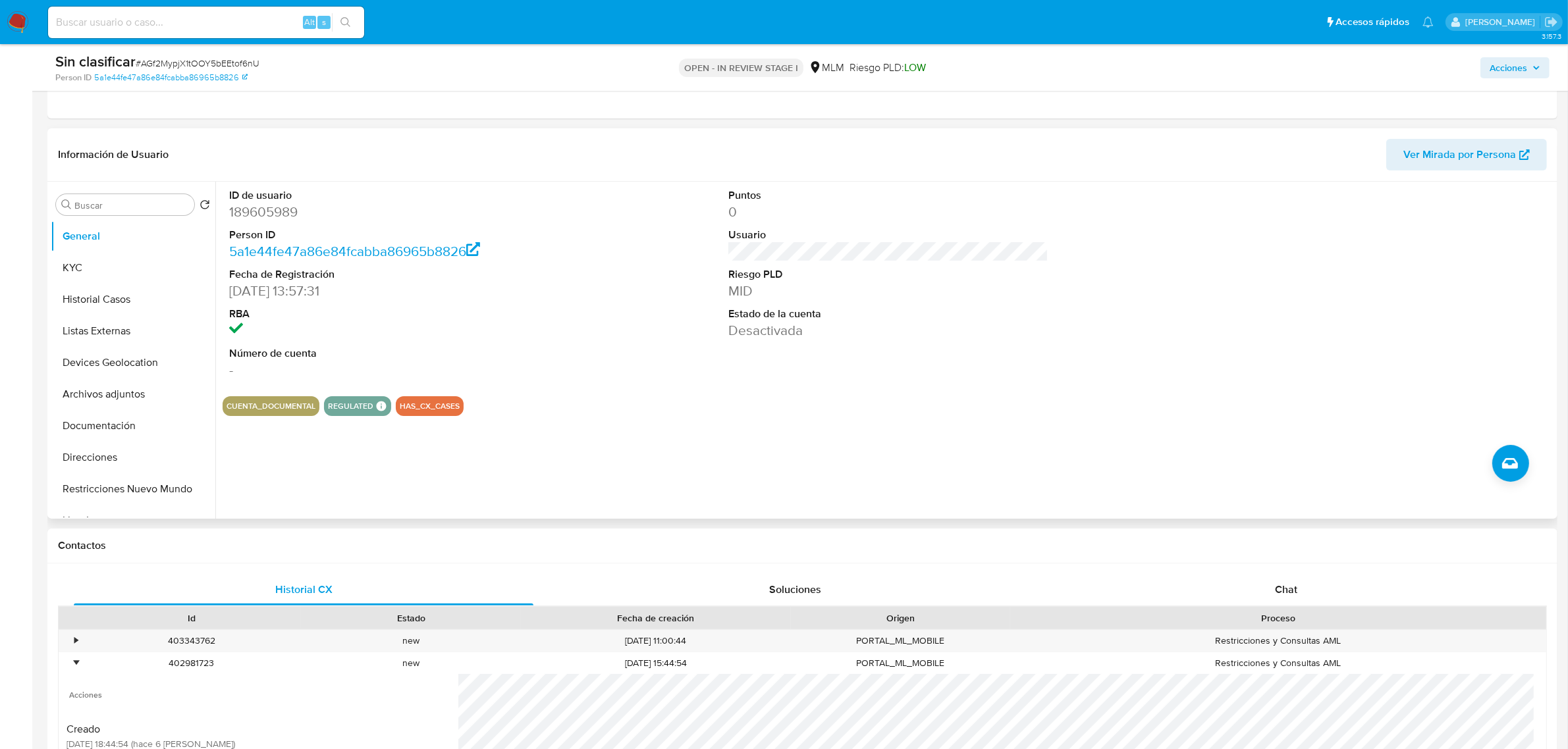
scroll to position [165, 0]
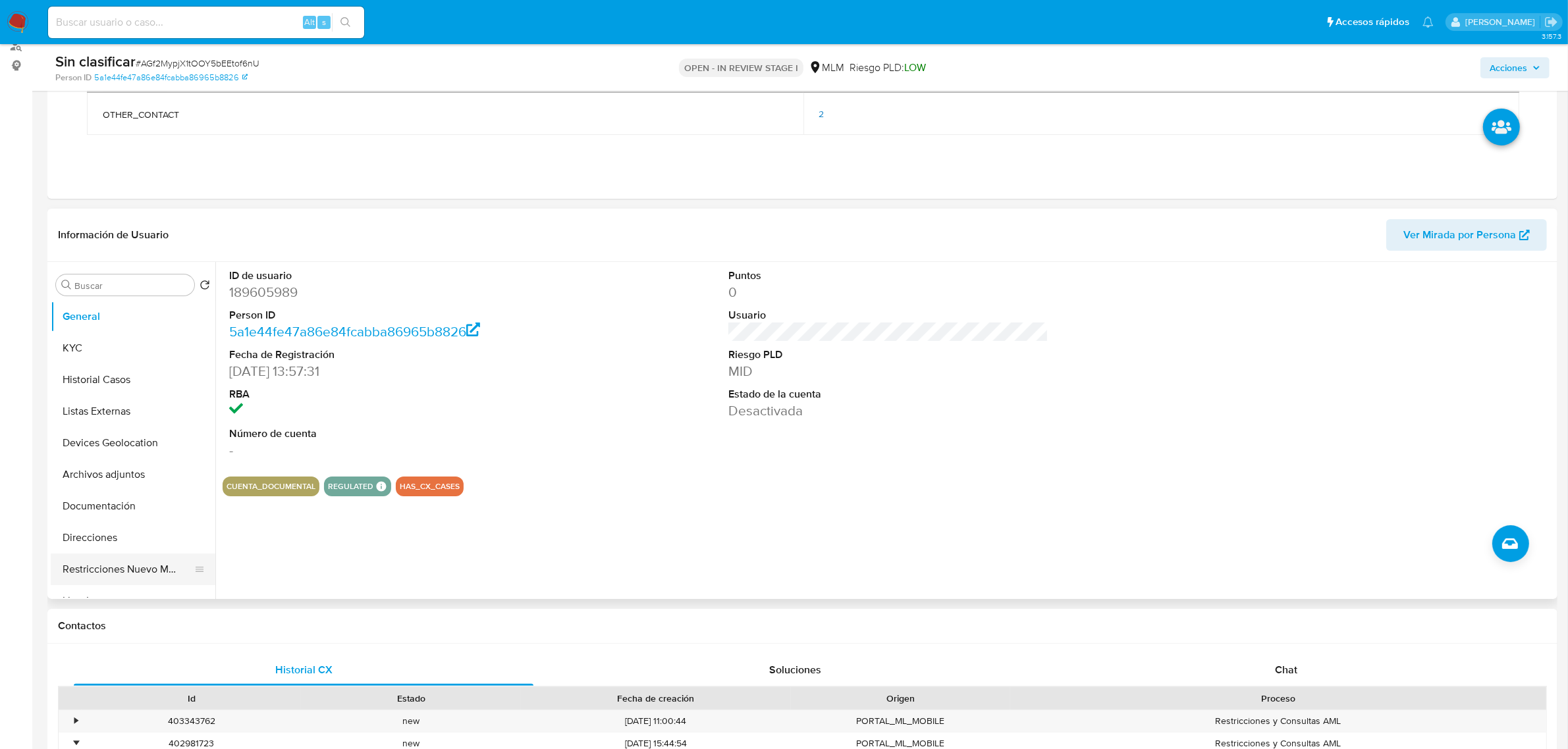
click at [123, 563] on button "Restricciones Nuevo Mundo" at bounding box center [128, 569] width 154 height 32
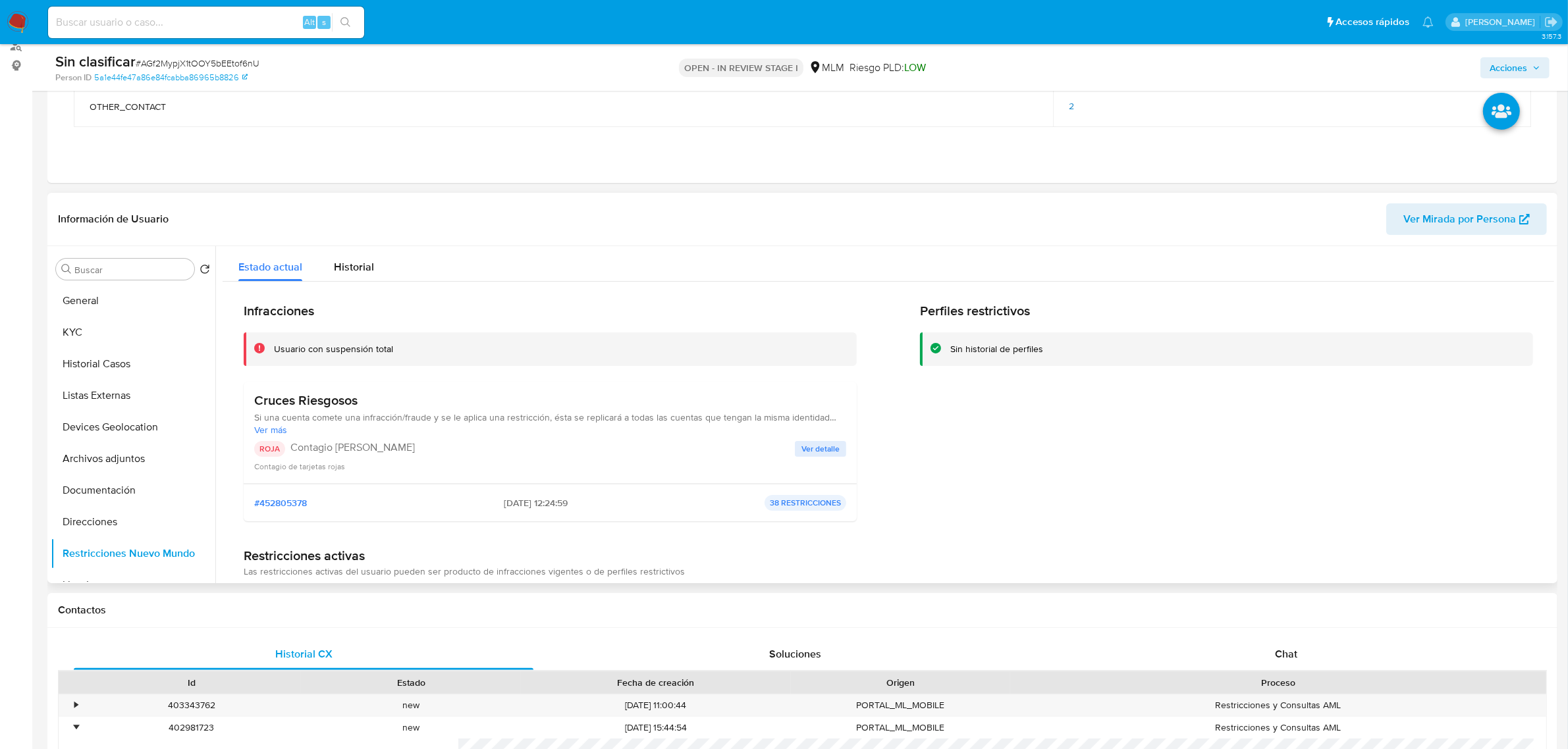
click at [817, 444] on span "Ver detalle" at bounding box center [821, 449] width 39 height 13
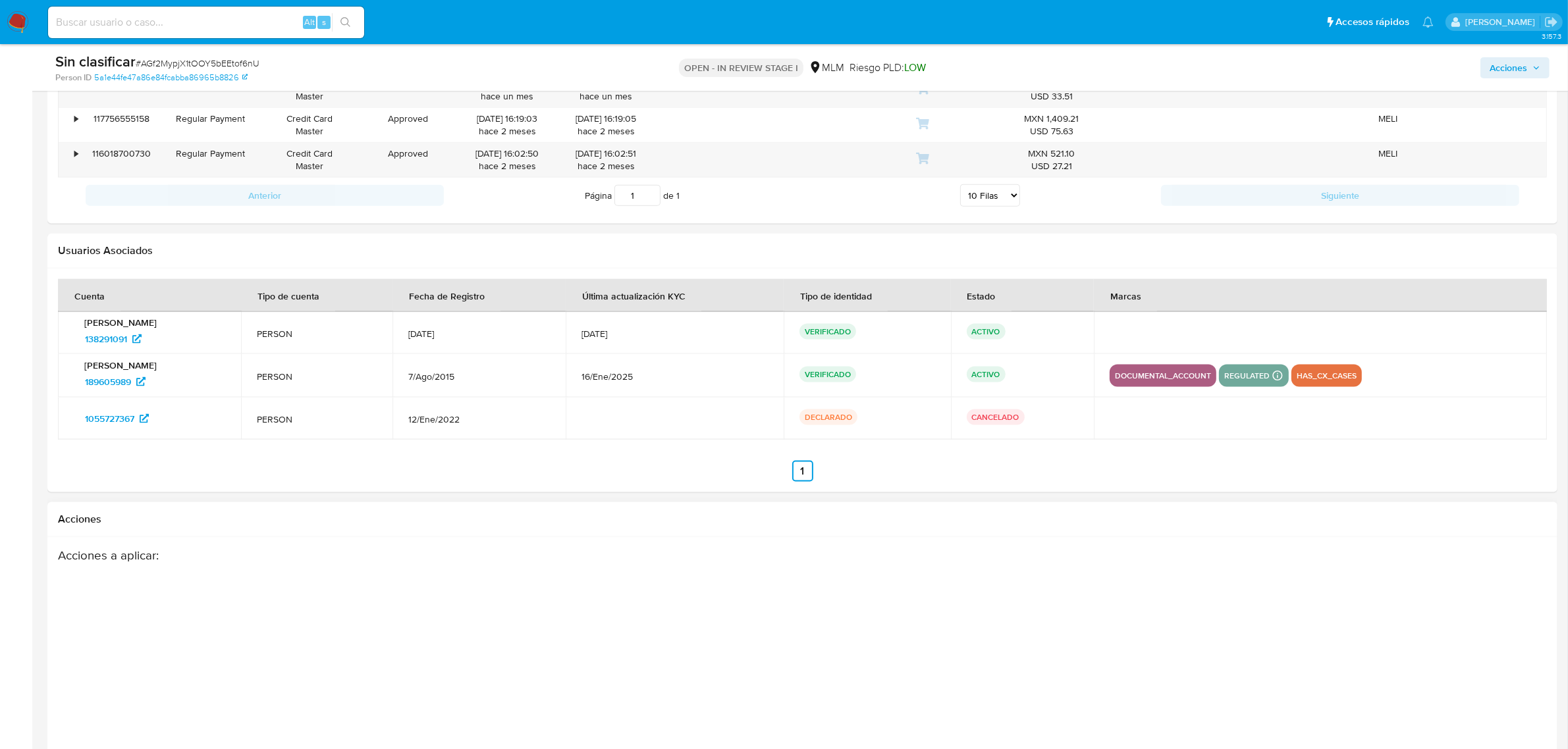
scroll to position [2222, 0]
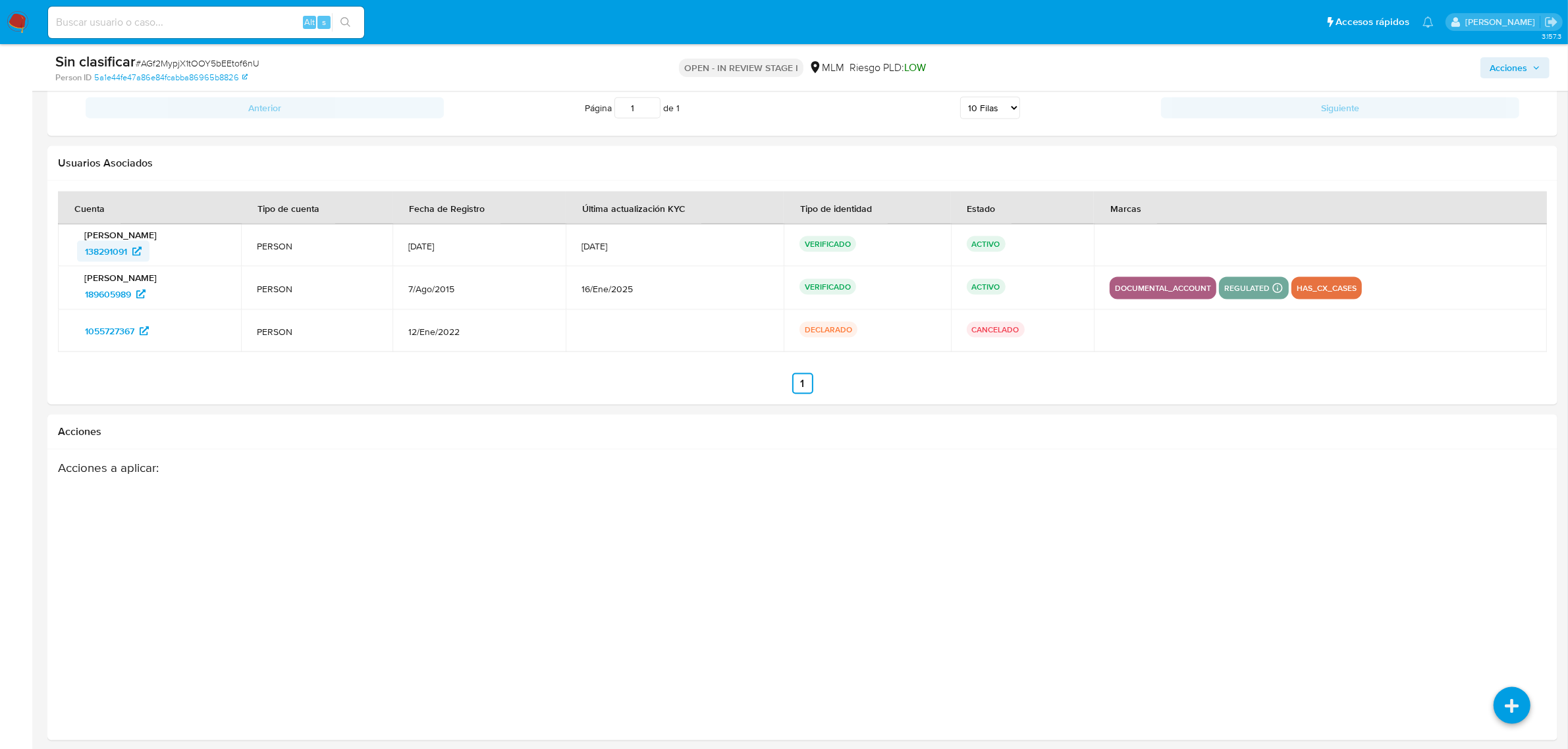
click at [118, 252] on span "138291091" at bounding box center [106, 251] width 42 height 21
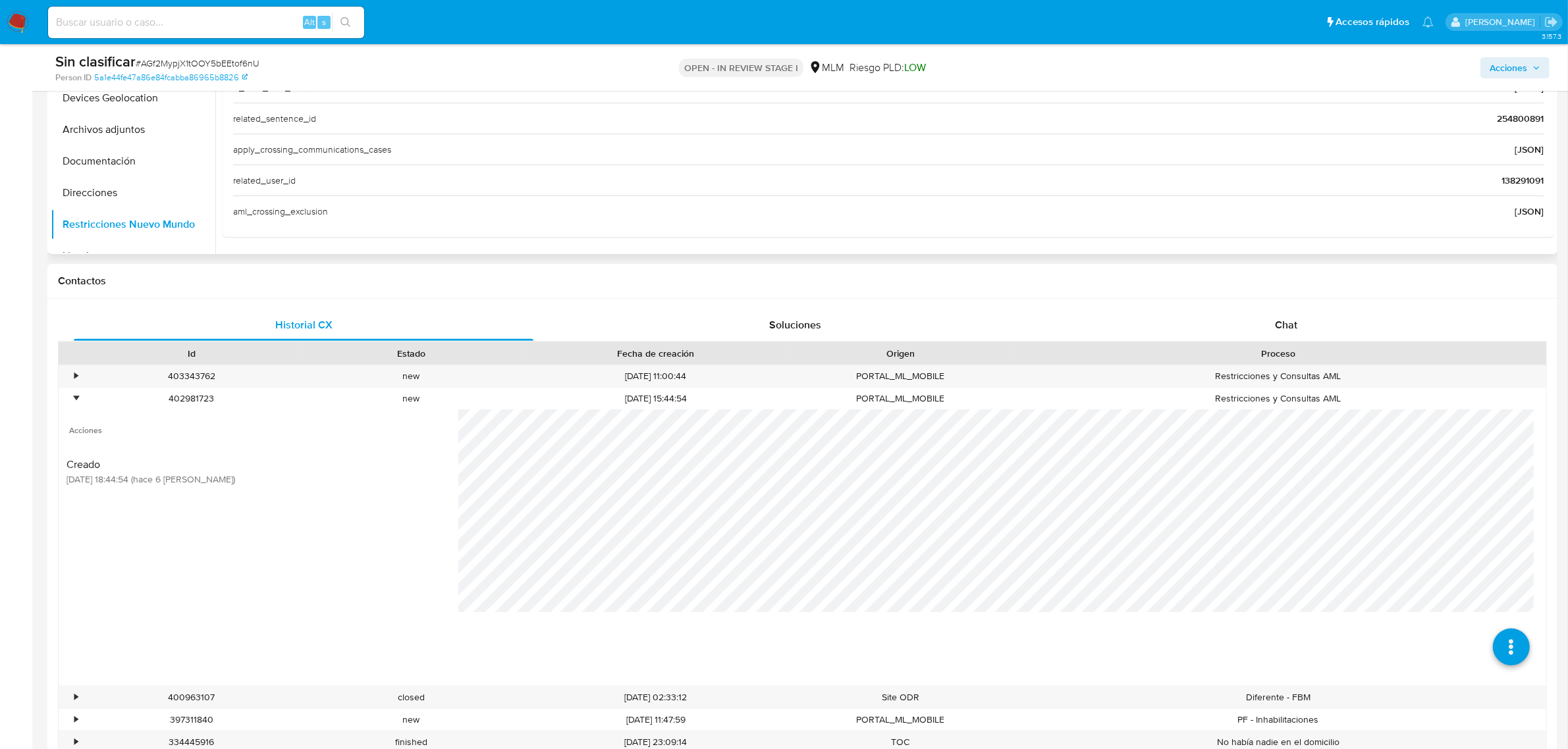
scroll to position [247, 0]
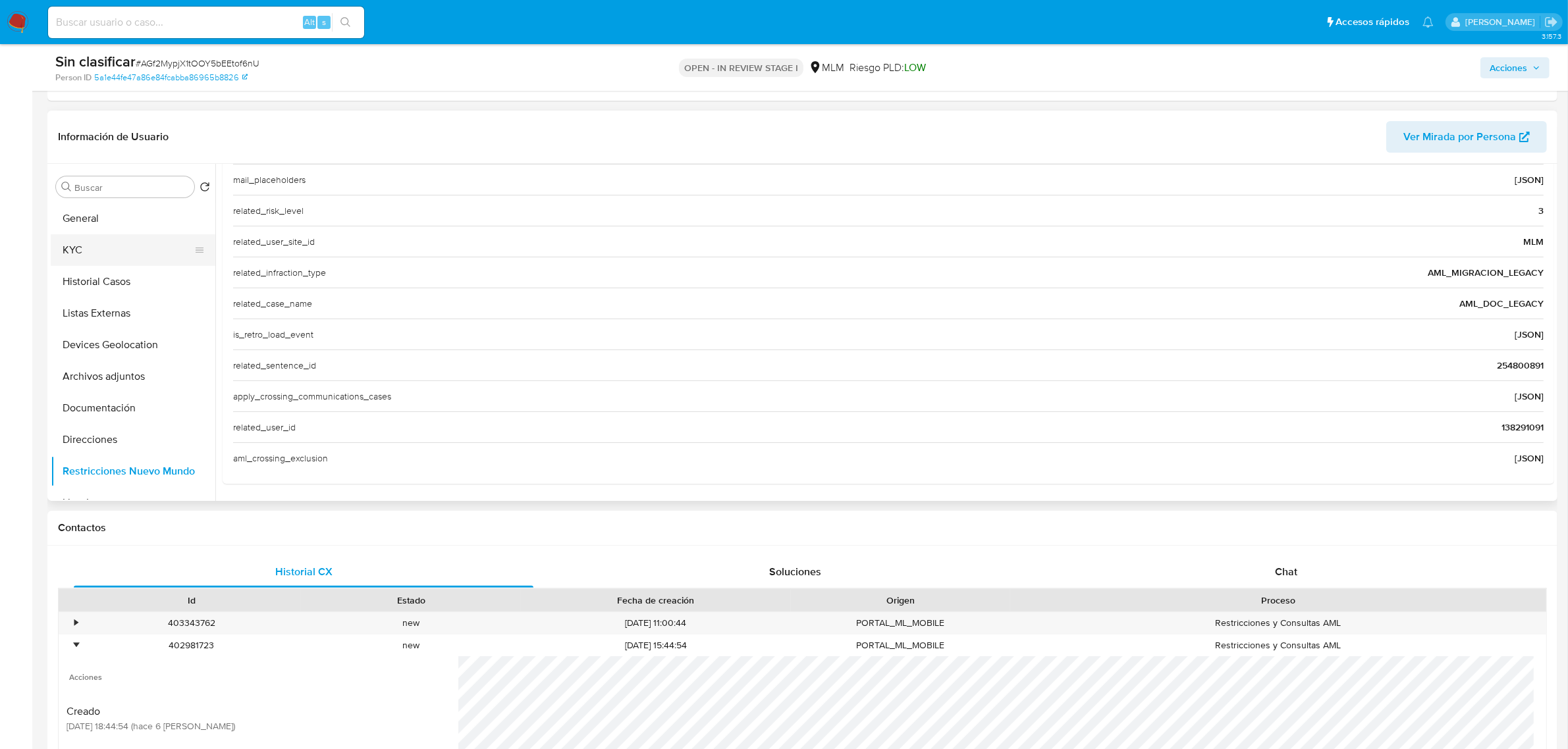
click at [114, 244] on button "KYC" at bounding box center [128, 251] width 154 height 32
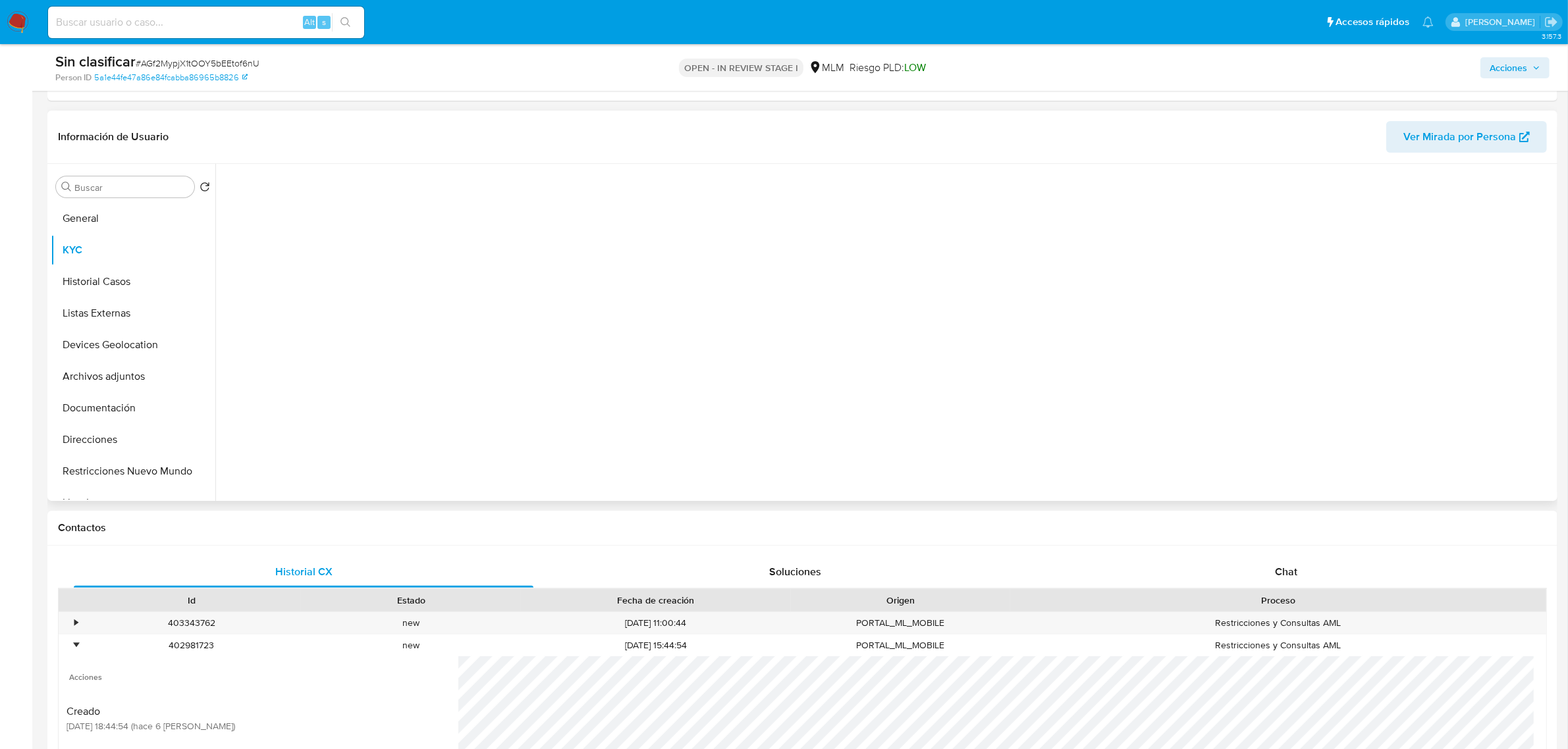
scroll to position [0, 0]
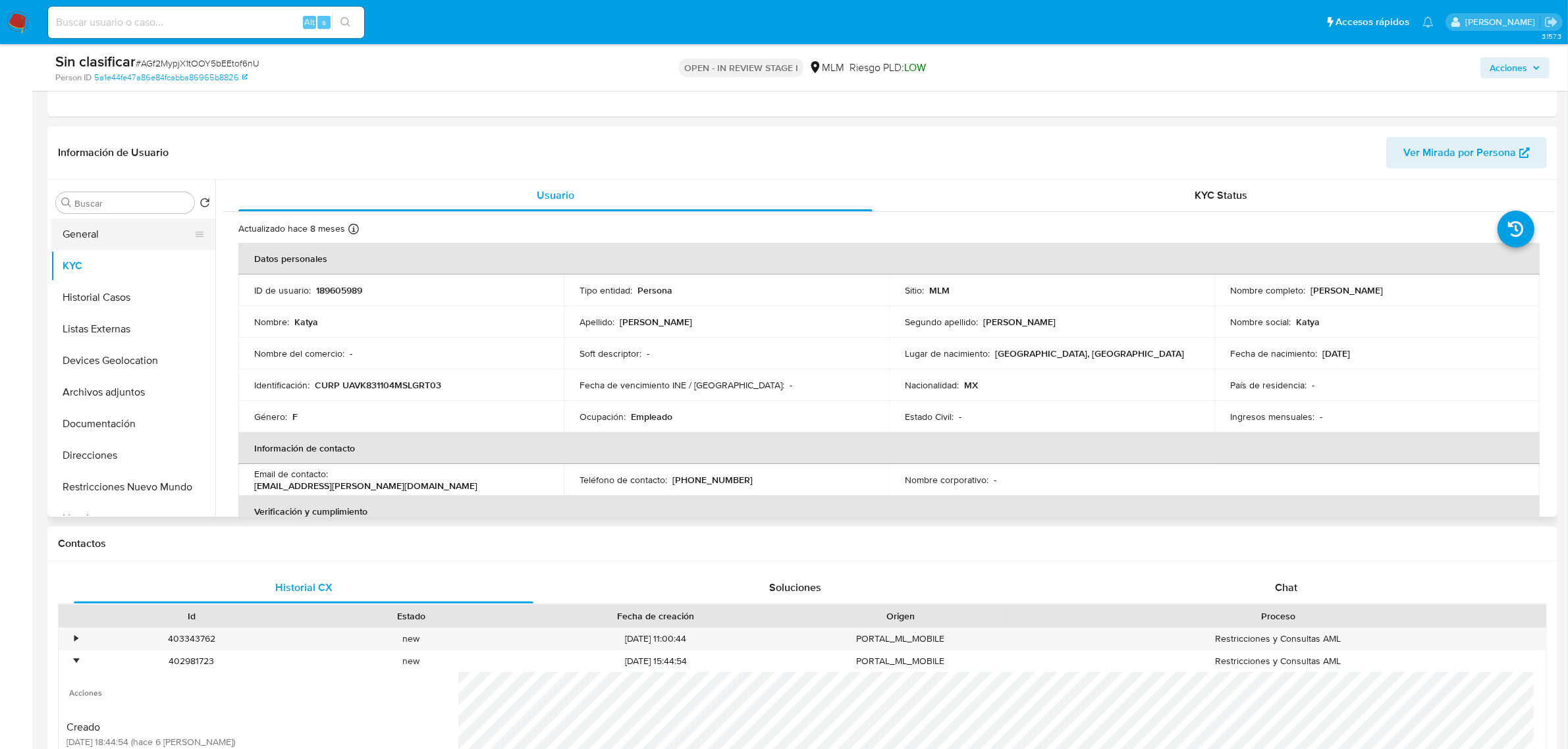
click at [80, 227] on button "General" at bounding box center [128, 235] width 154 height 32
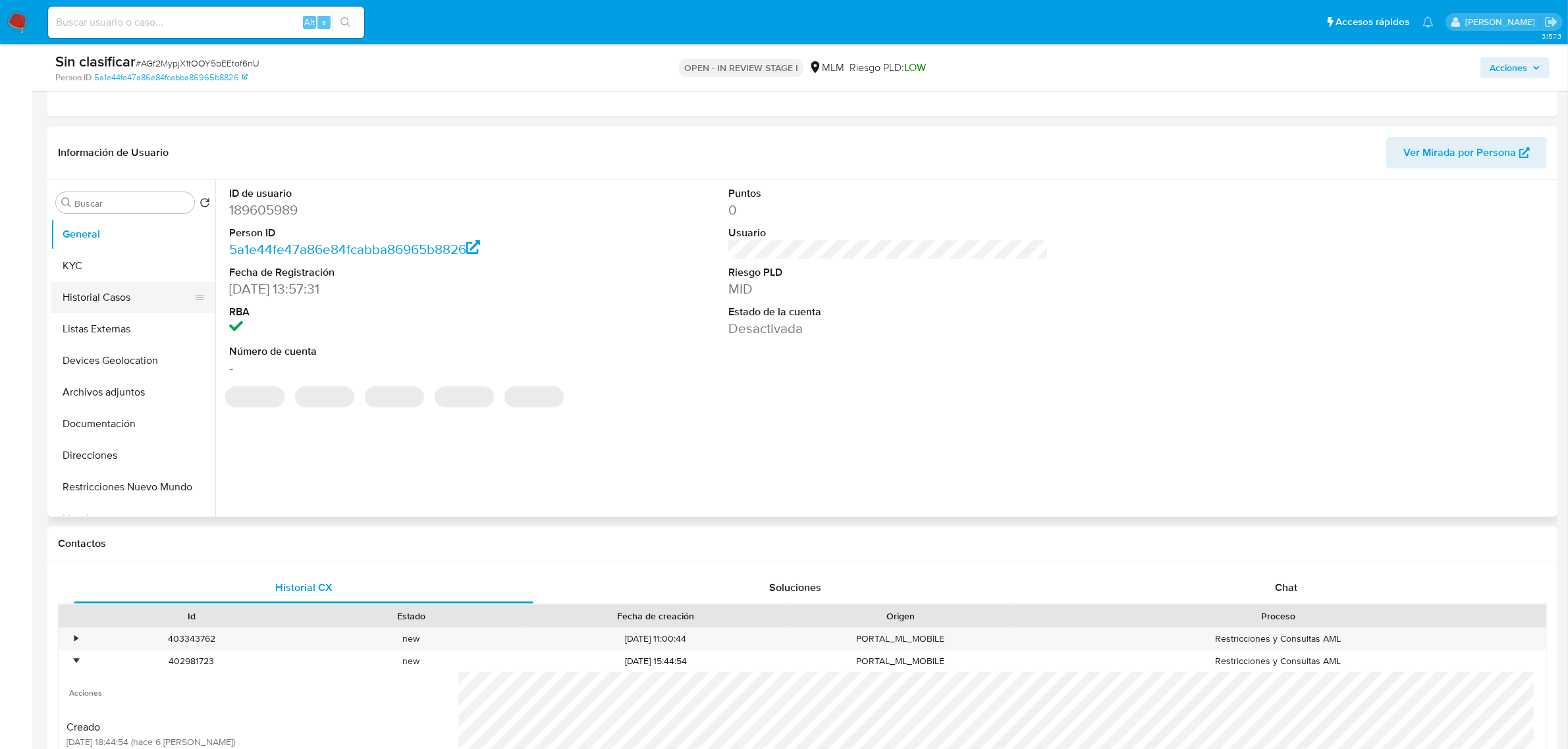
click at [105, 293] on button "Historial Casos" at bounding box center [128, 298] width 154 height 32
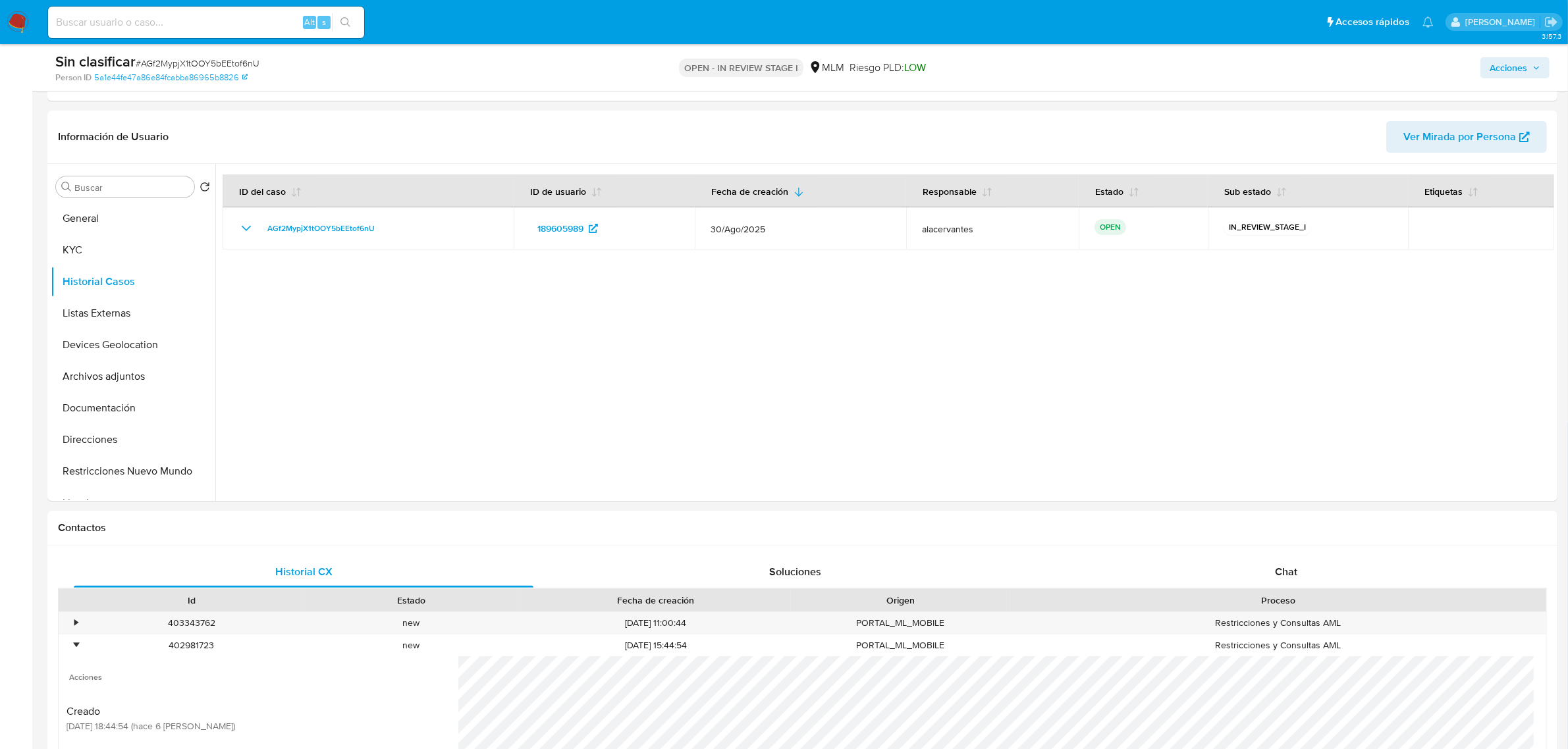
click at [1511, 69] on span "Acciones" at bounding box center [1508, 67] width 38 height 21
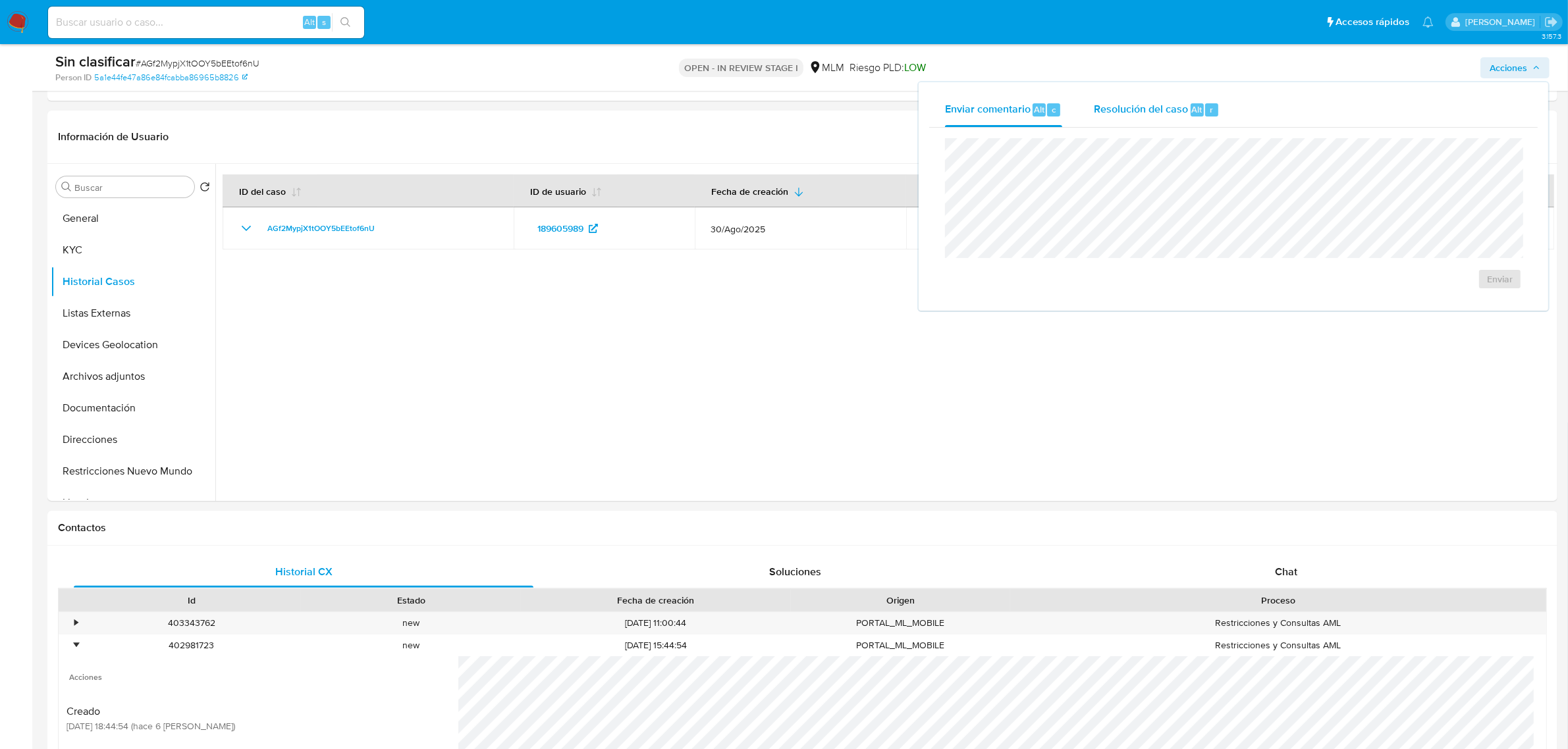
click at [1210, 116] on span "r" at bounding box center [1211, 110] width 4 height 12
click at [939, 171] on div "Cierre de caso 24 Horas No ROI ROI Proposal" at bounding box center [1233, 230] width 608 height 204
click at [1377, 297] on span "No ROI" at bounding box center [1371, 300] width 68 height 18
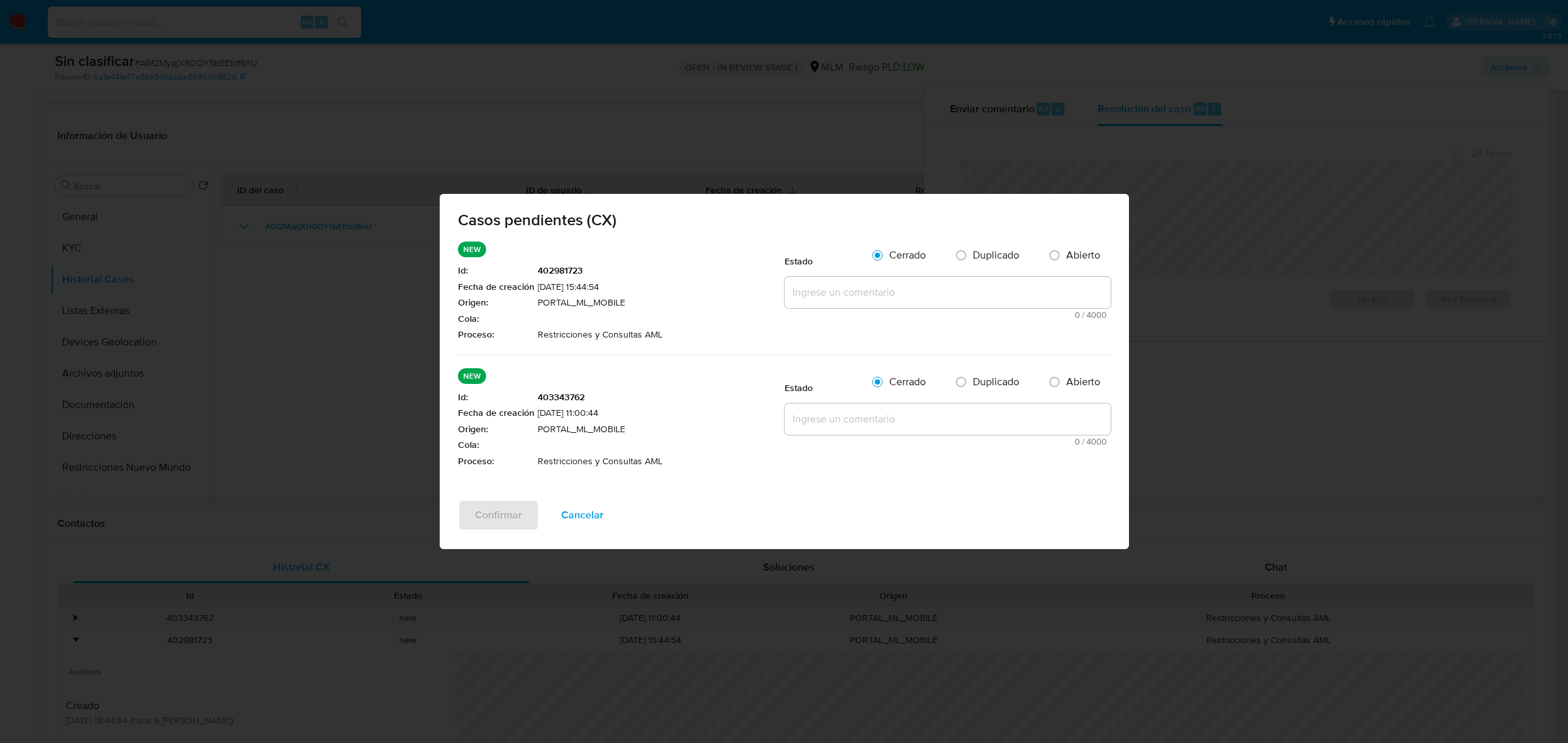
click at [887, 298] on textarea at bounding box center [947, 293] width 326 height 31
paste textarea "Se realiza validación de caso generado por CX. Se tuvo alertamiento desde partn…"
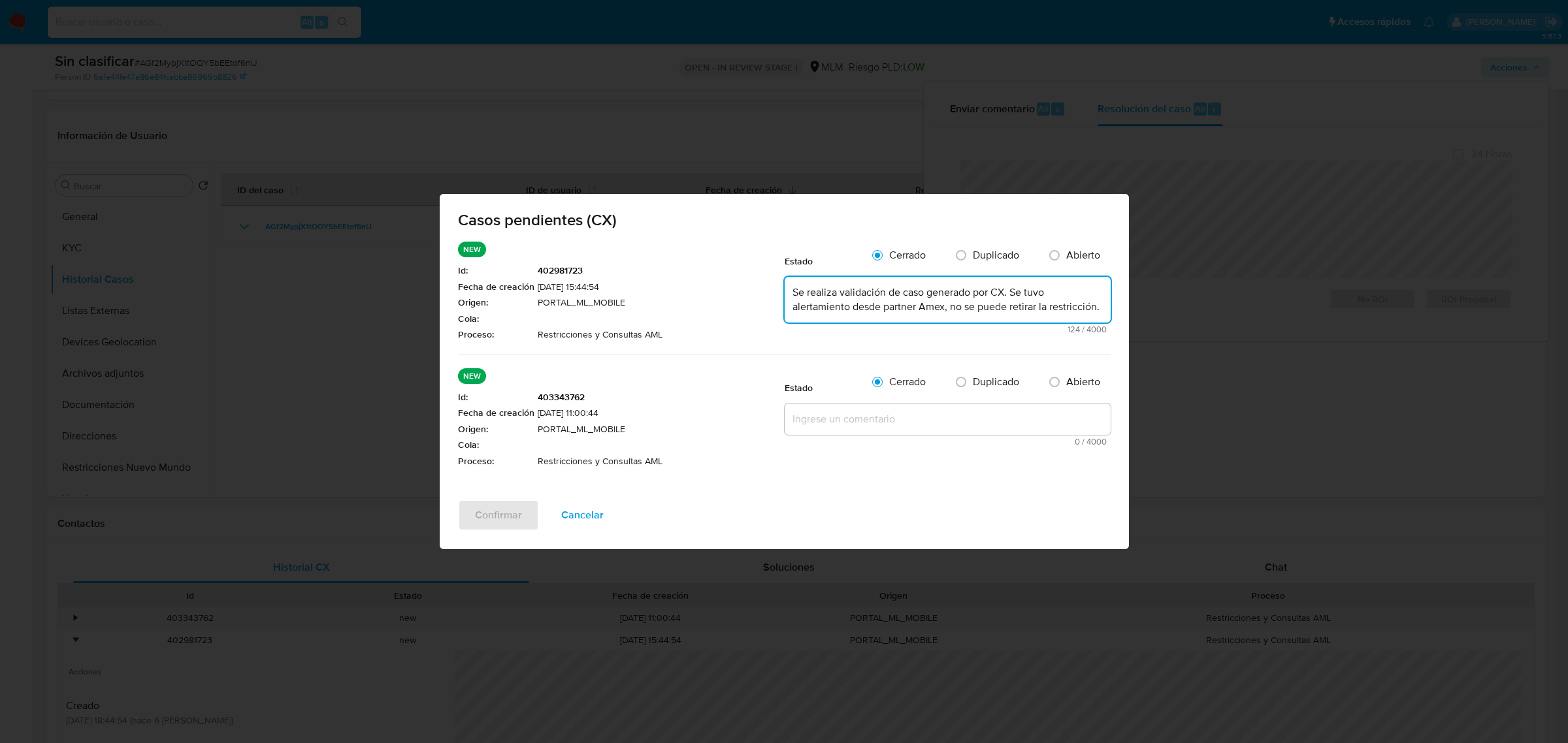
type textarea "Se realiza validación de caso generado por CX. Se tuvo alertamiento desde partn…"
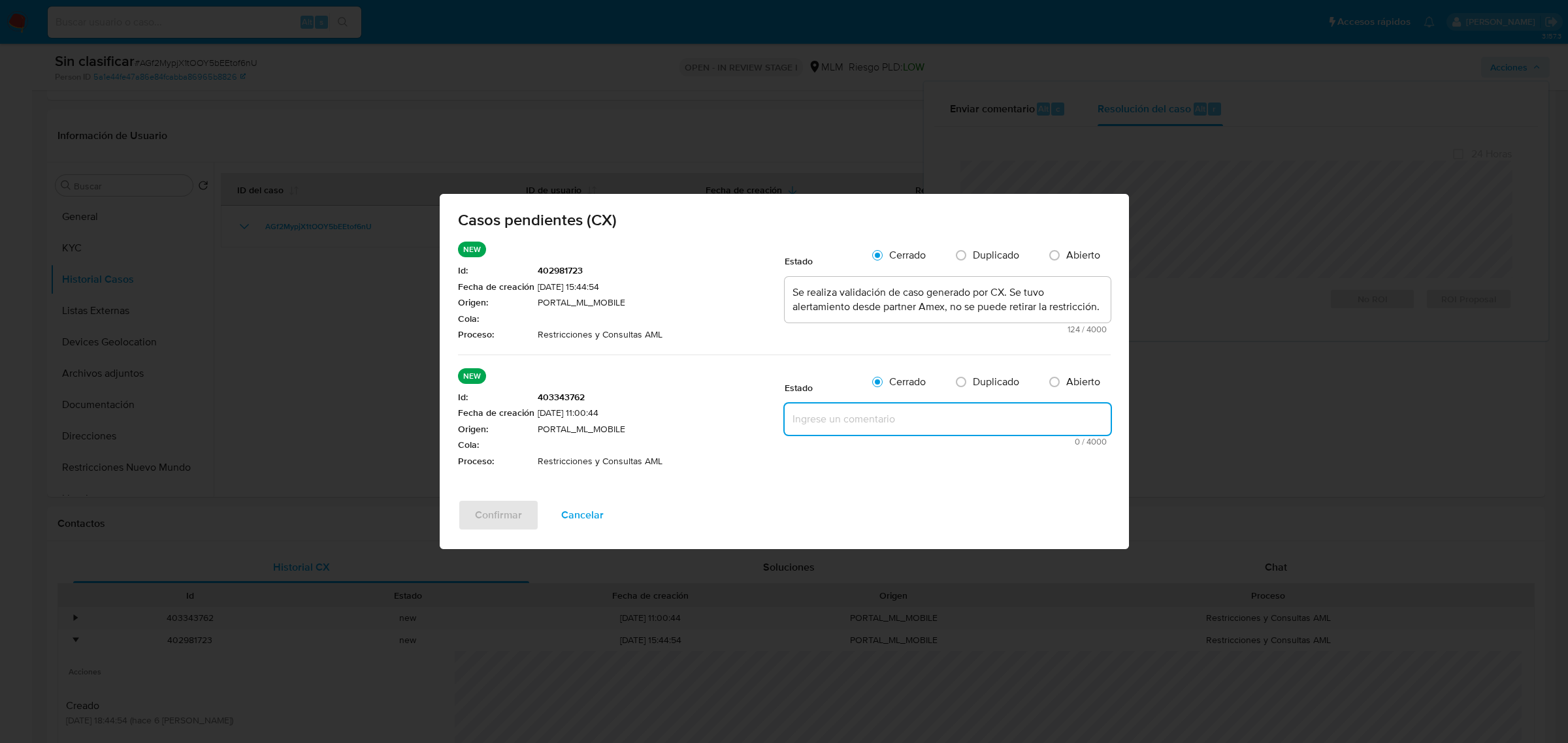
click at [869, 414] on textarea at bounding box center [947, 419] width 326 height 31
paste textarea "Se realiza validación de caso generado por CX. Se tuvo alertamiento desde partn…"
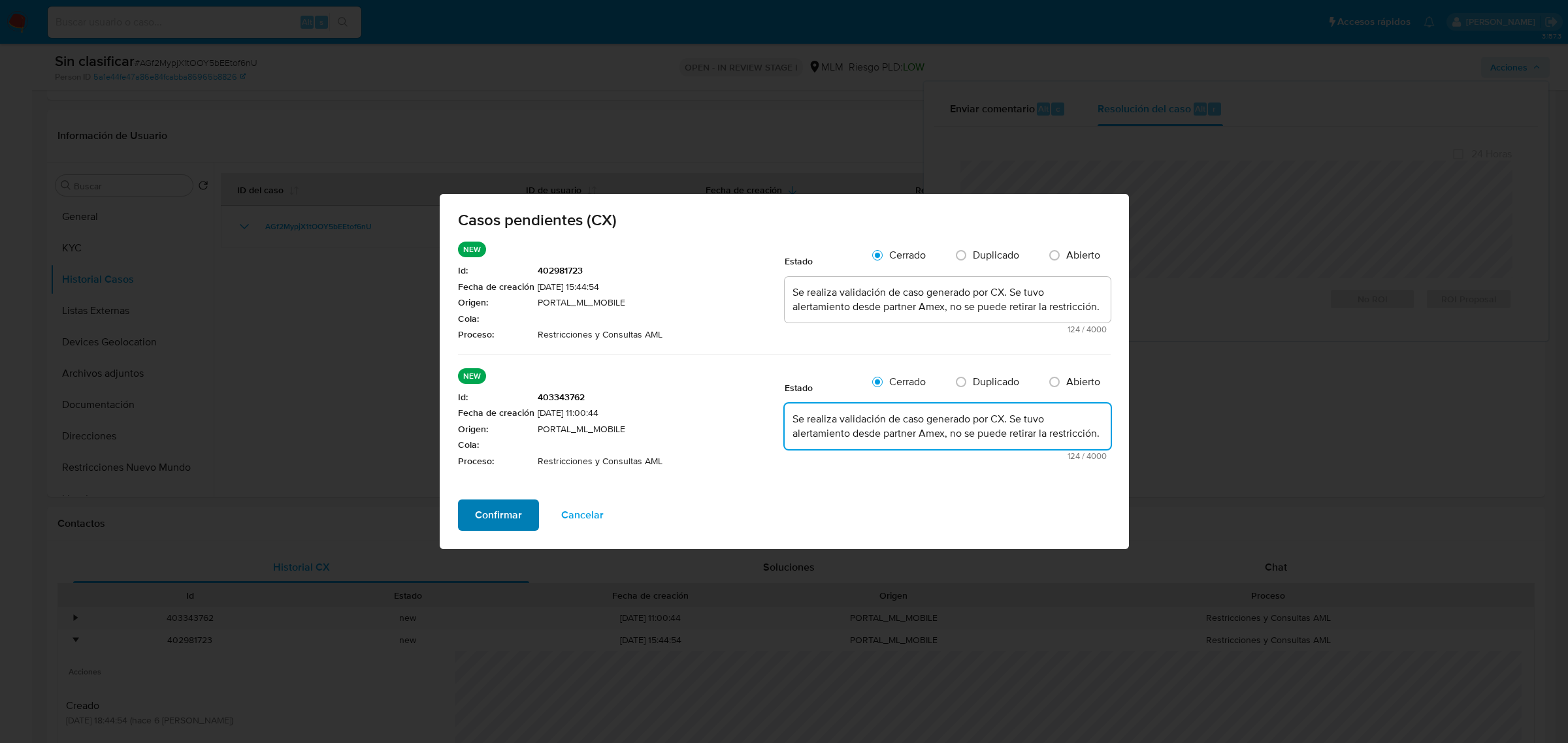
type textarea "Se realiza validación de caso generado por CX. Se tuvo alertamiento desde partn…"
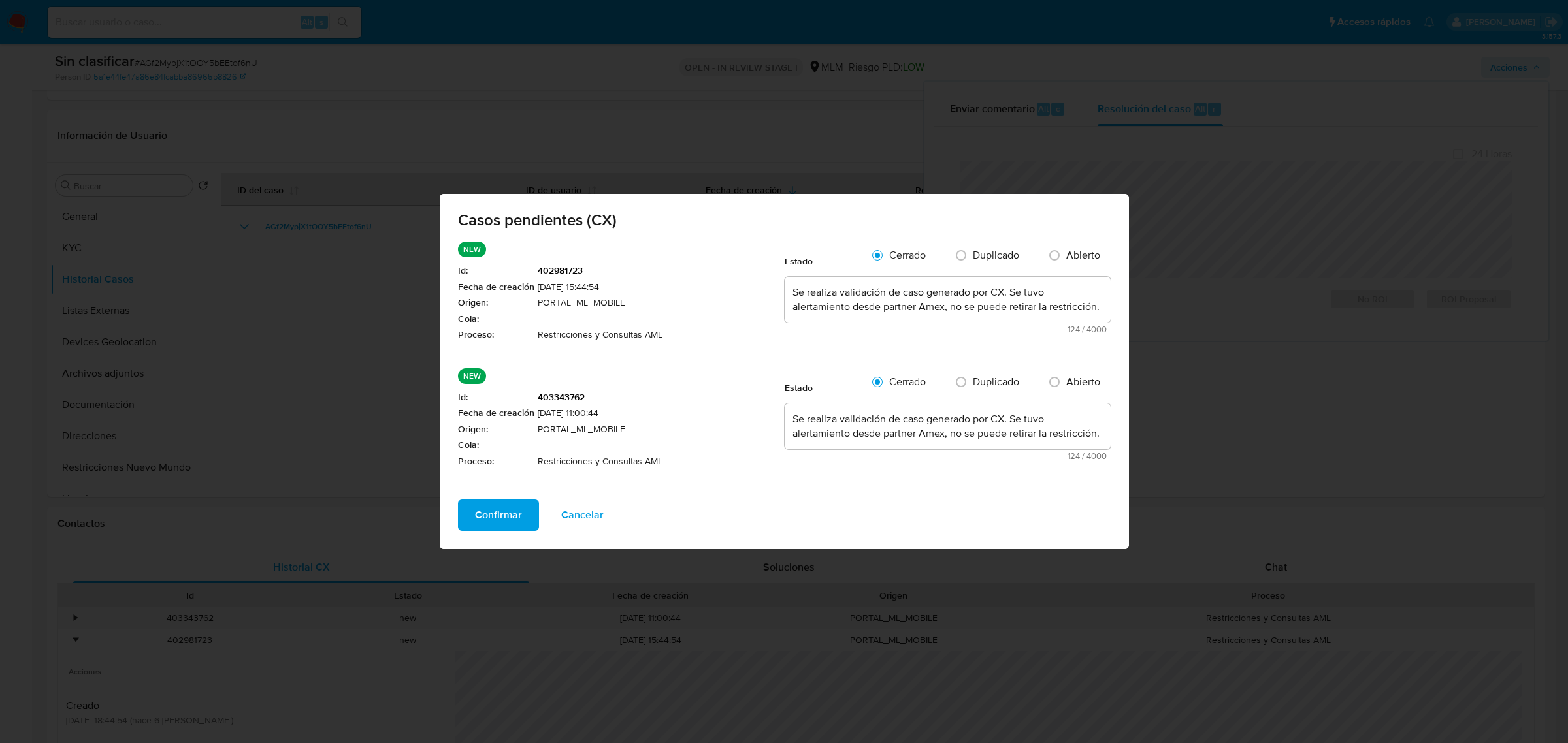
click at [513, 514] on span "Confirmar" at bounding box center [498, 514] width 47 height 29
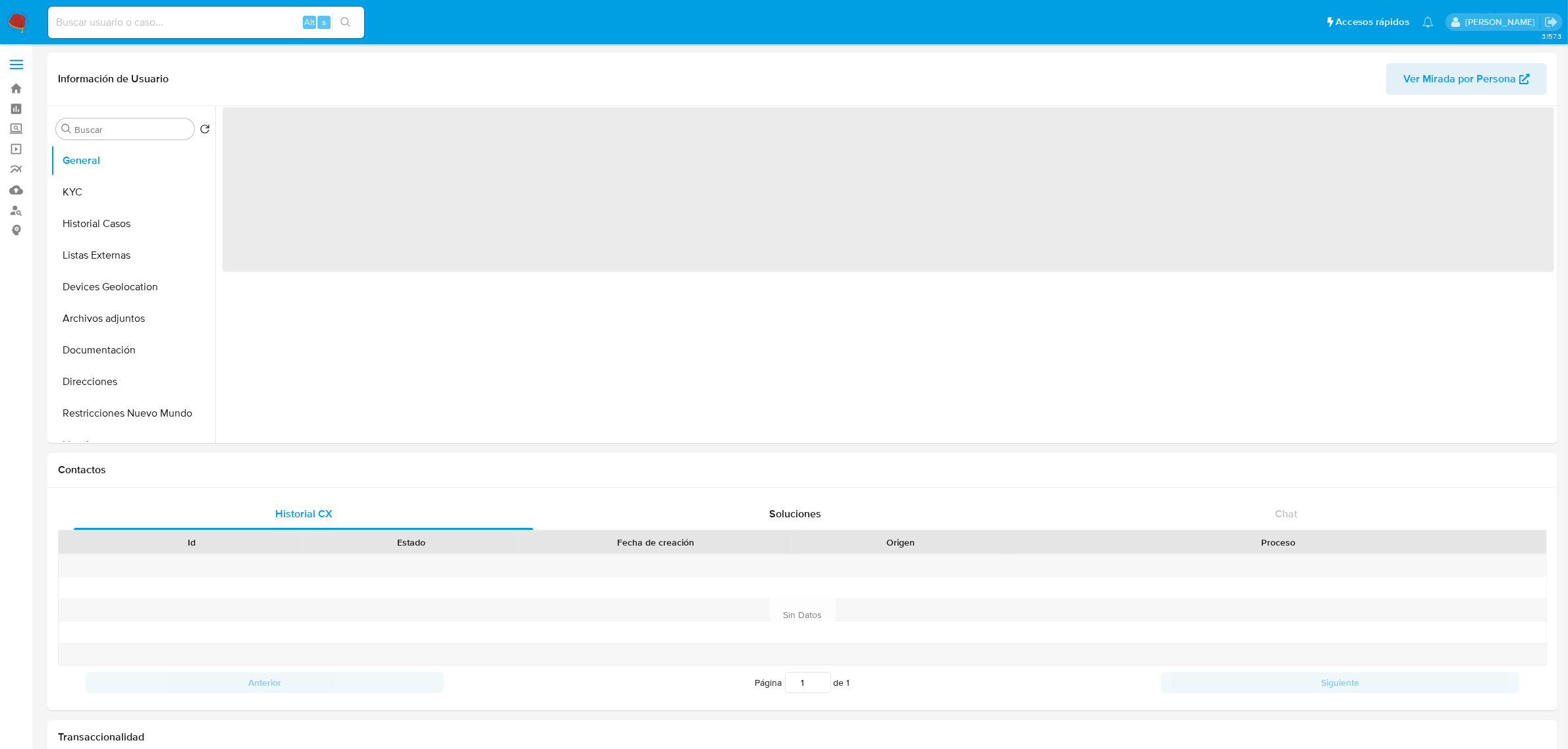
select select "10"
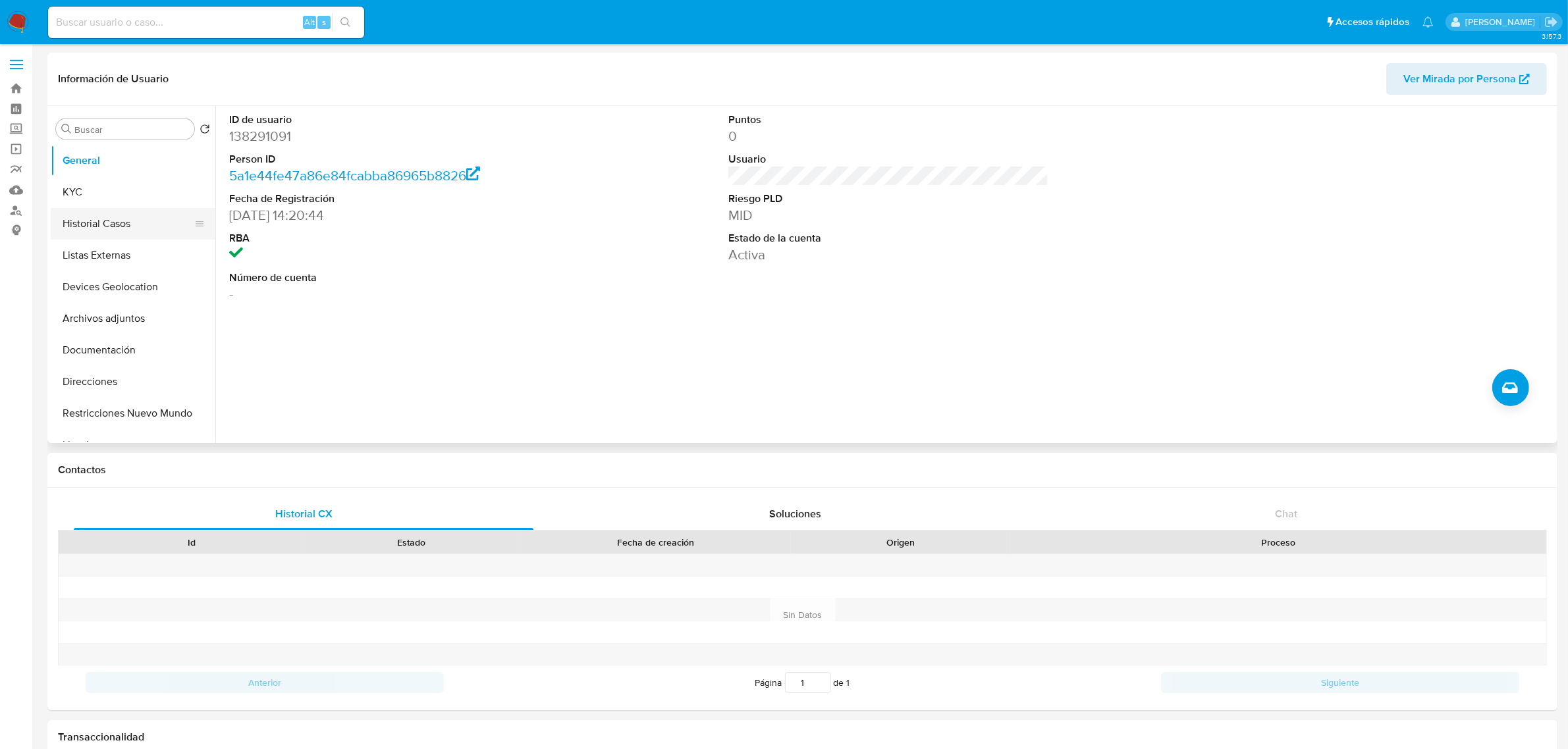
click at [113, 226] on button "Historial Casos" at bounding box center [128, 224] width 154 height 32
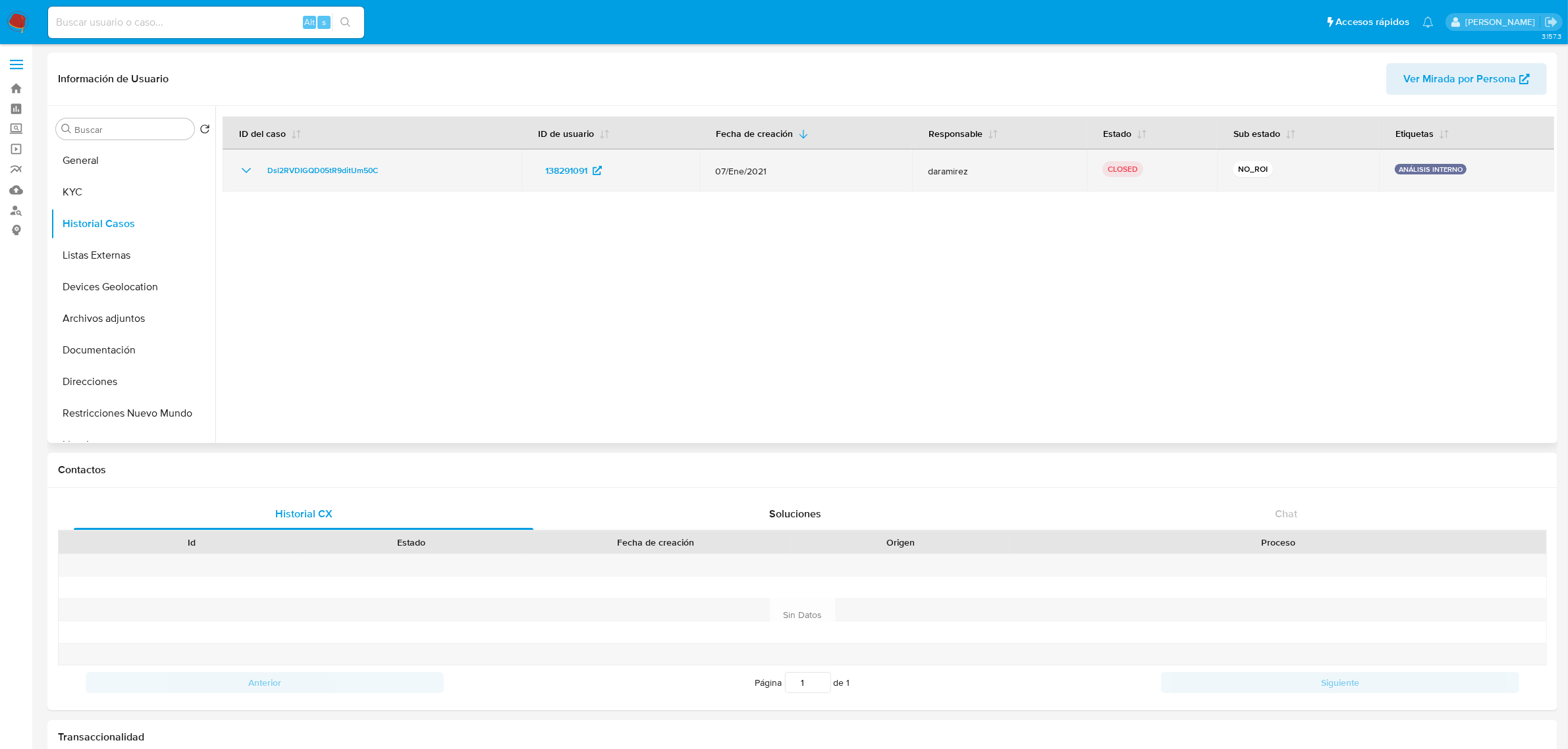
click at [249, 170] on icon "Mostrar/Ocultar" at bounding box center [246, 171] width 16 height 16
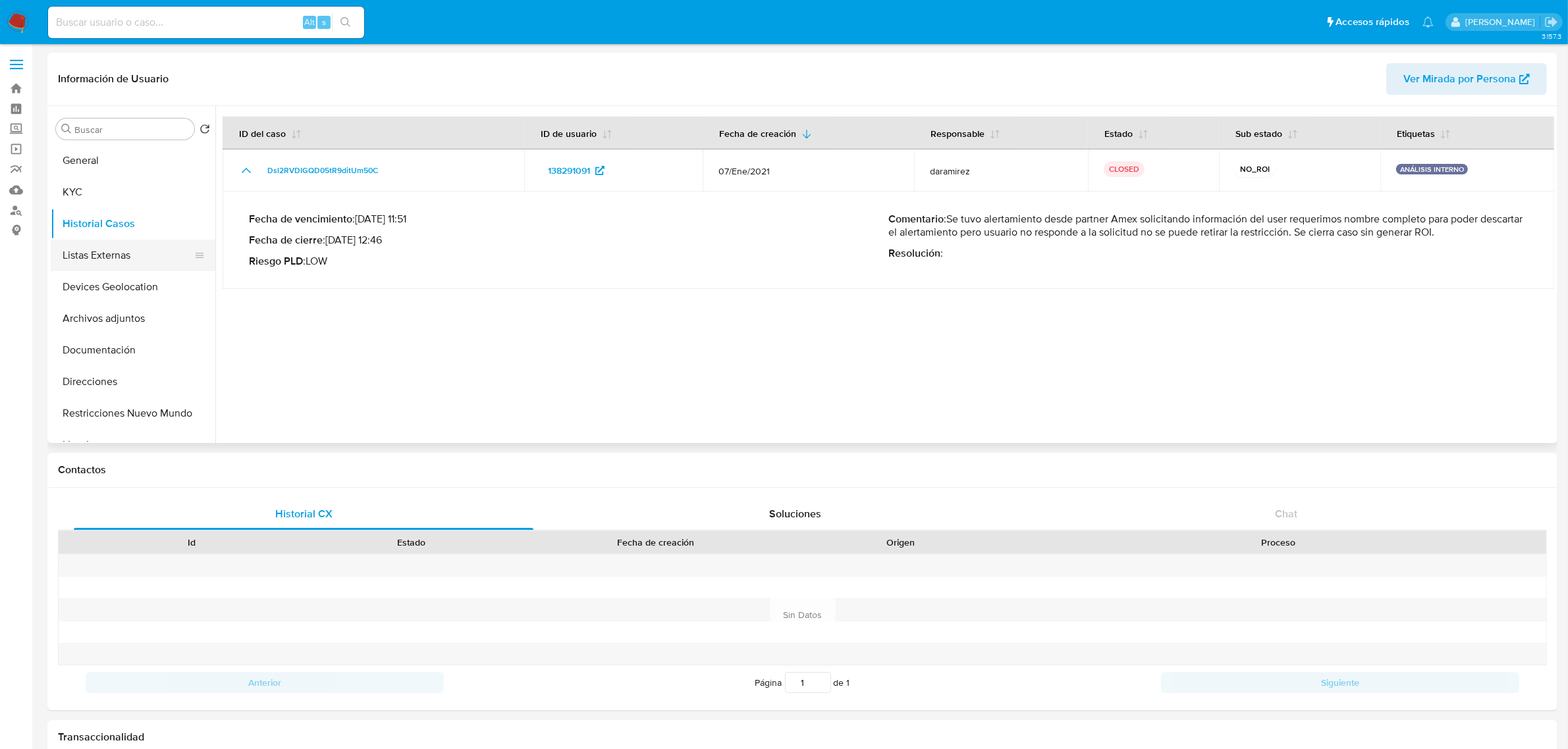
click at [117, 248] on button "Listas Externas" at bounding box center [128, 256] width 154 height 32
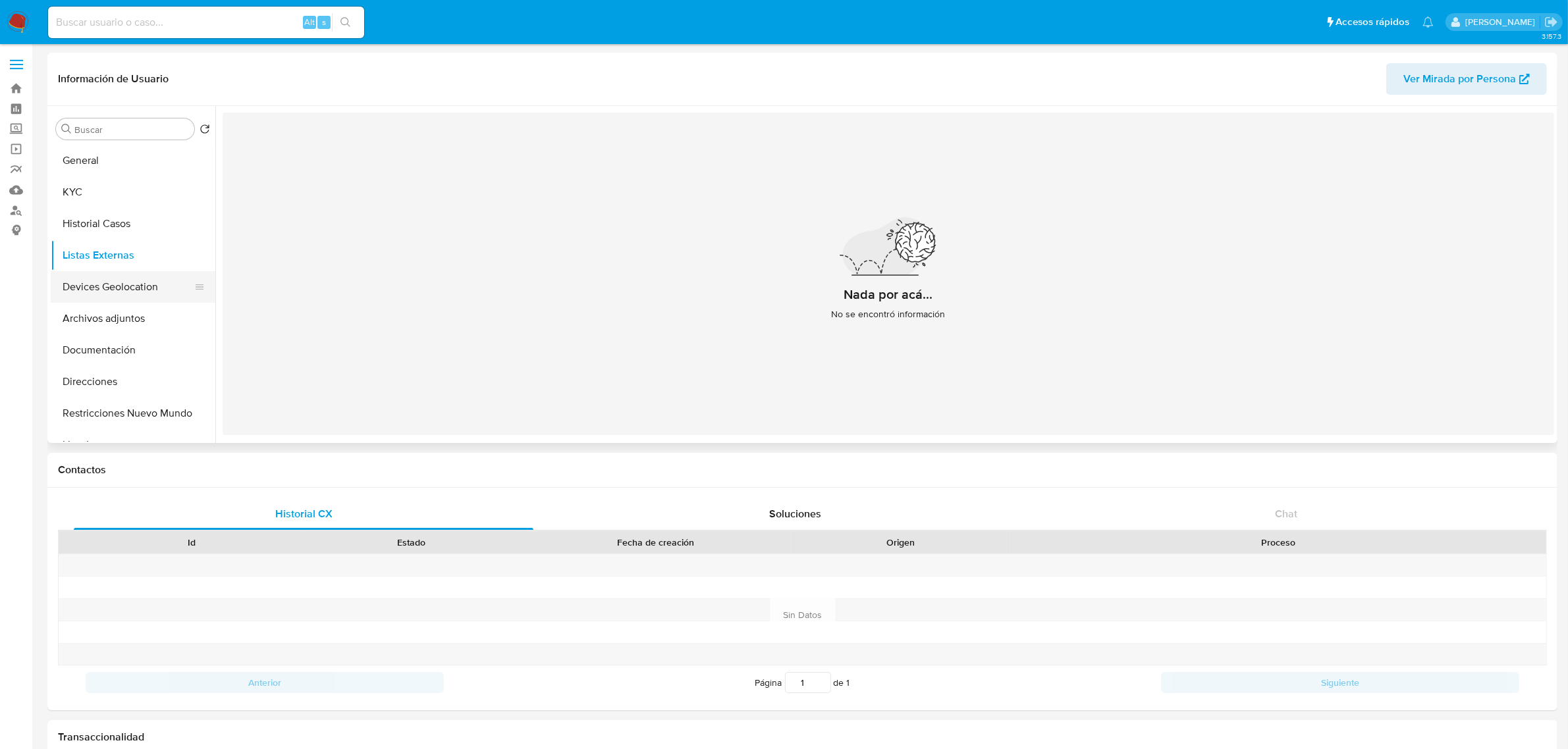
click at [124, 290] on button "Devices Geolocation" at bounding box center [128, 287] width 154 height 32
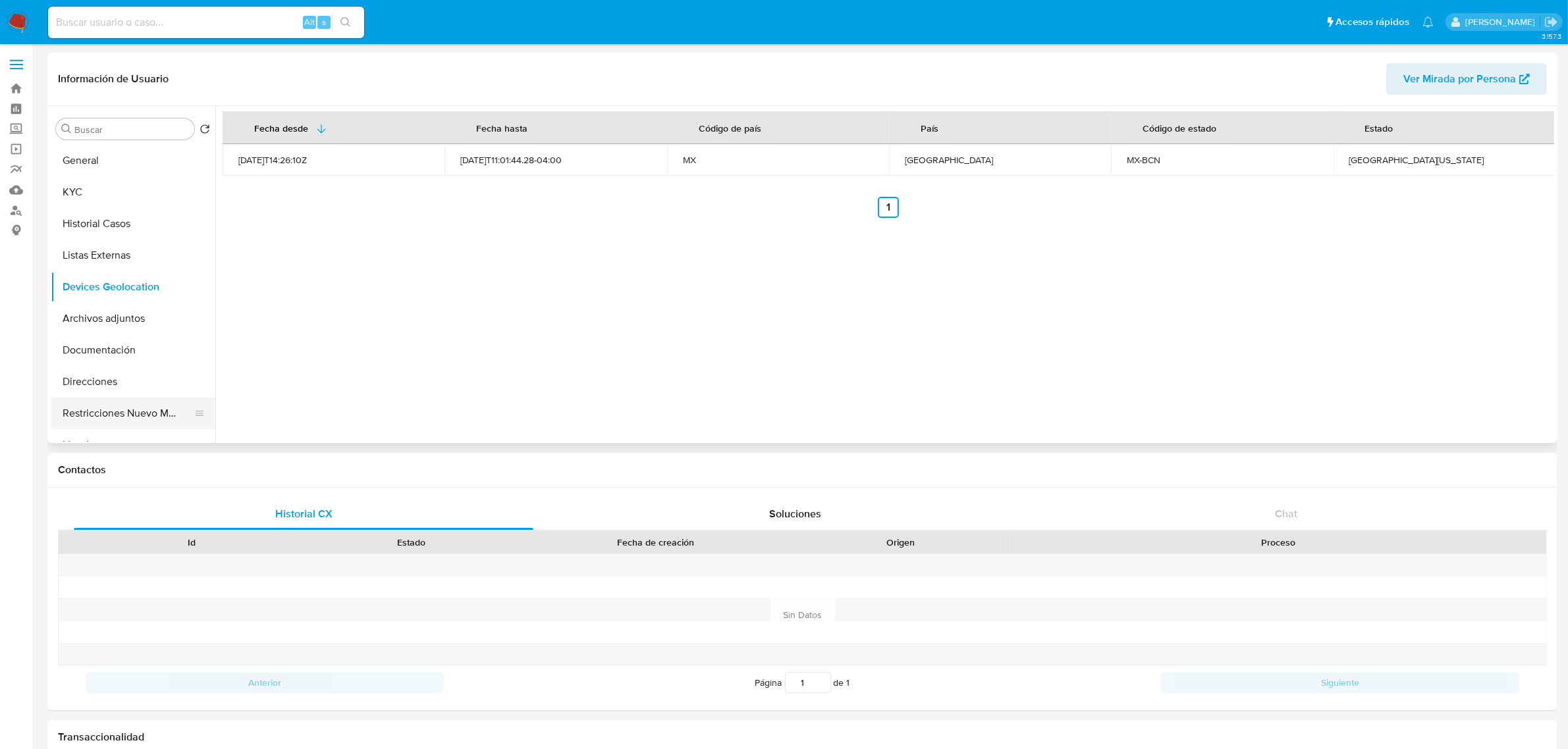
click at [139, 420] on button "Restricciones Nuevo Mundo" at bounding box center [128, 413] width 154 height 32
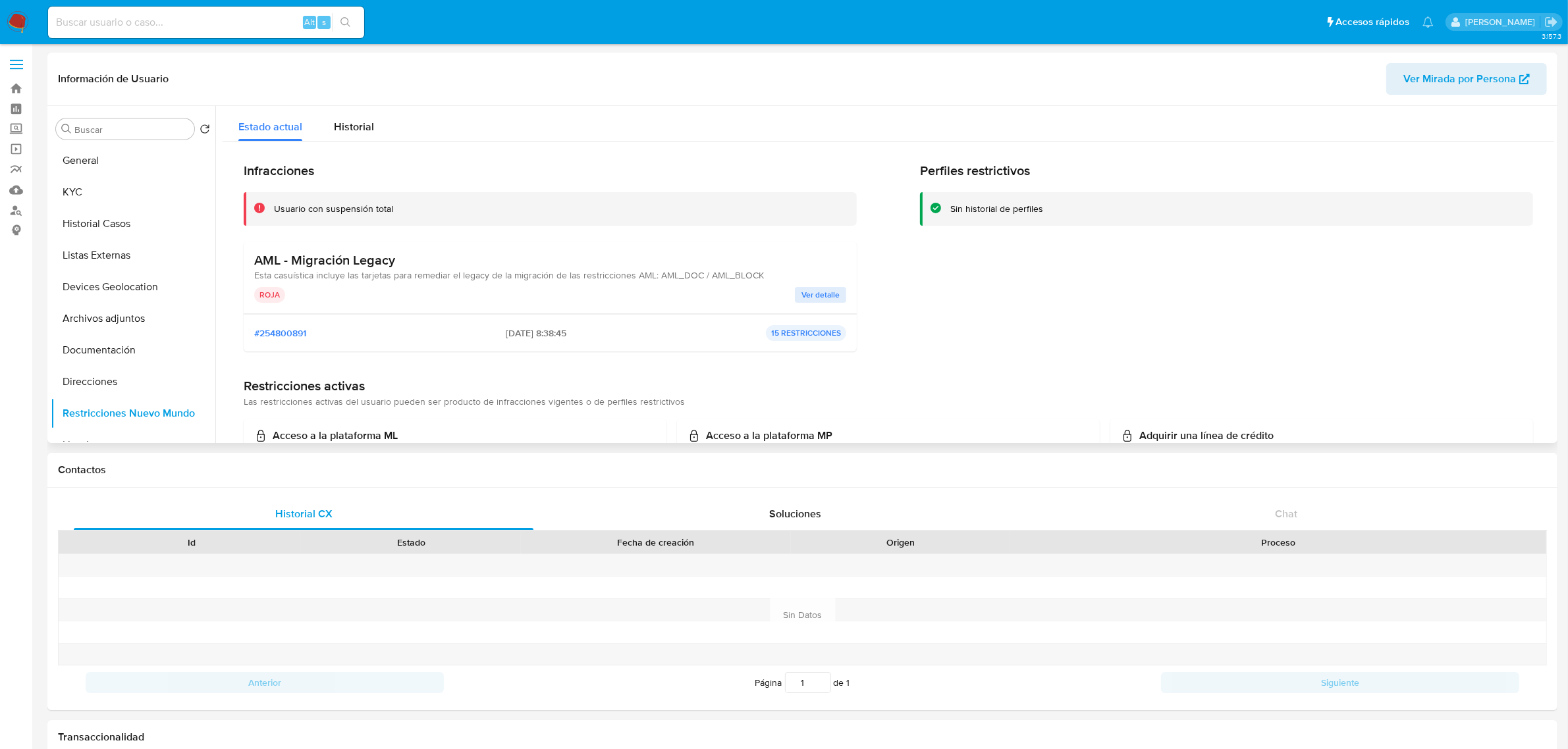
click at [812, 293] on span "Ver detalle" at bounding box center [821, 294] width 39 height 13
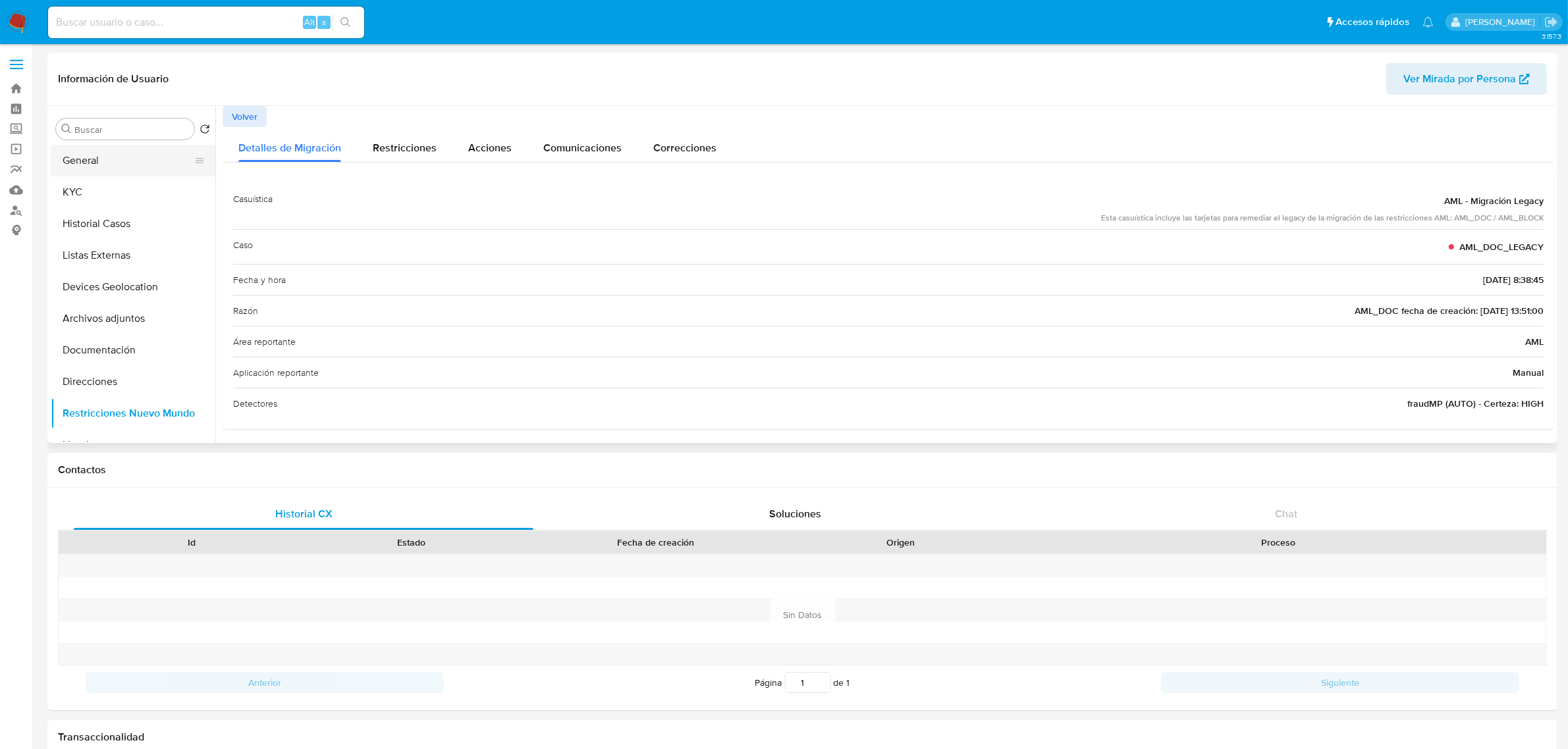
click at [106, 166] on button "General" at bounding box center [128, 160] width 154 height 32
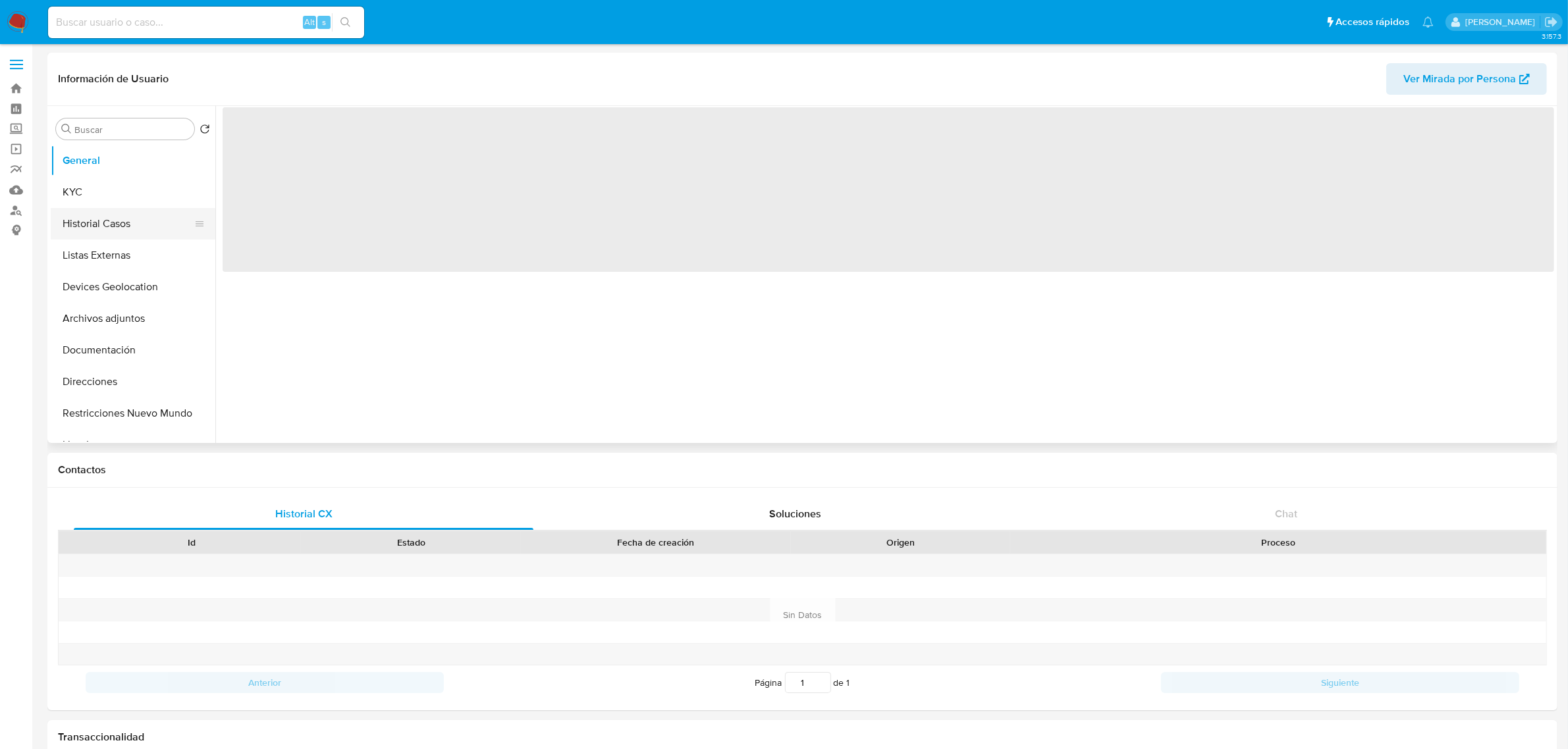
click at [113, 223] on button "Historial Casos" at bounding box center [128, 224] width 154 height 32
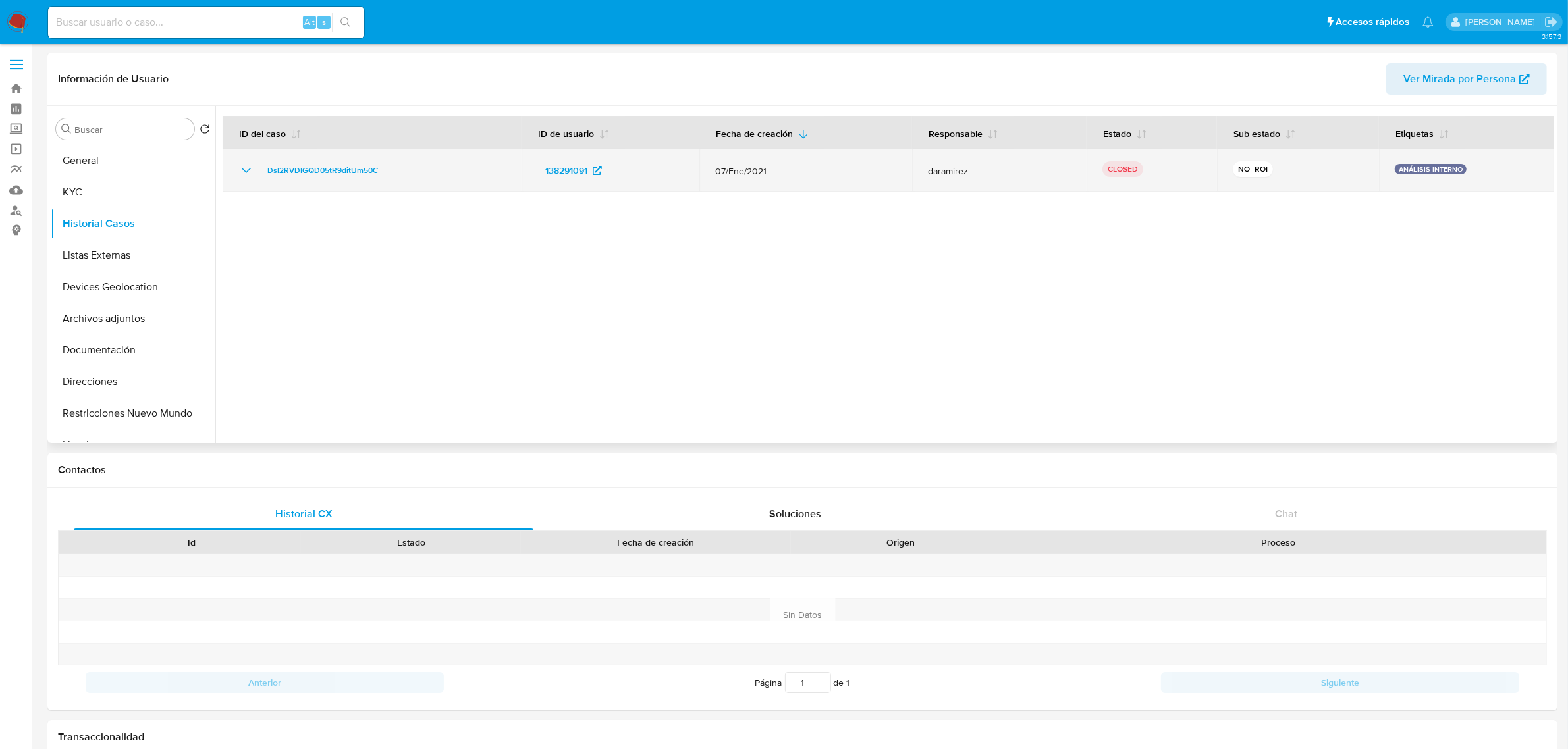
click at [251, 176] on icon "Mostrar/Ocultar" at bounding box center [246, 171] width 16 height 16
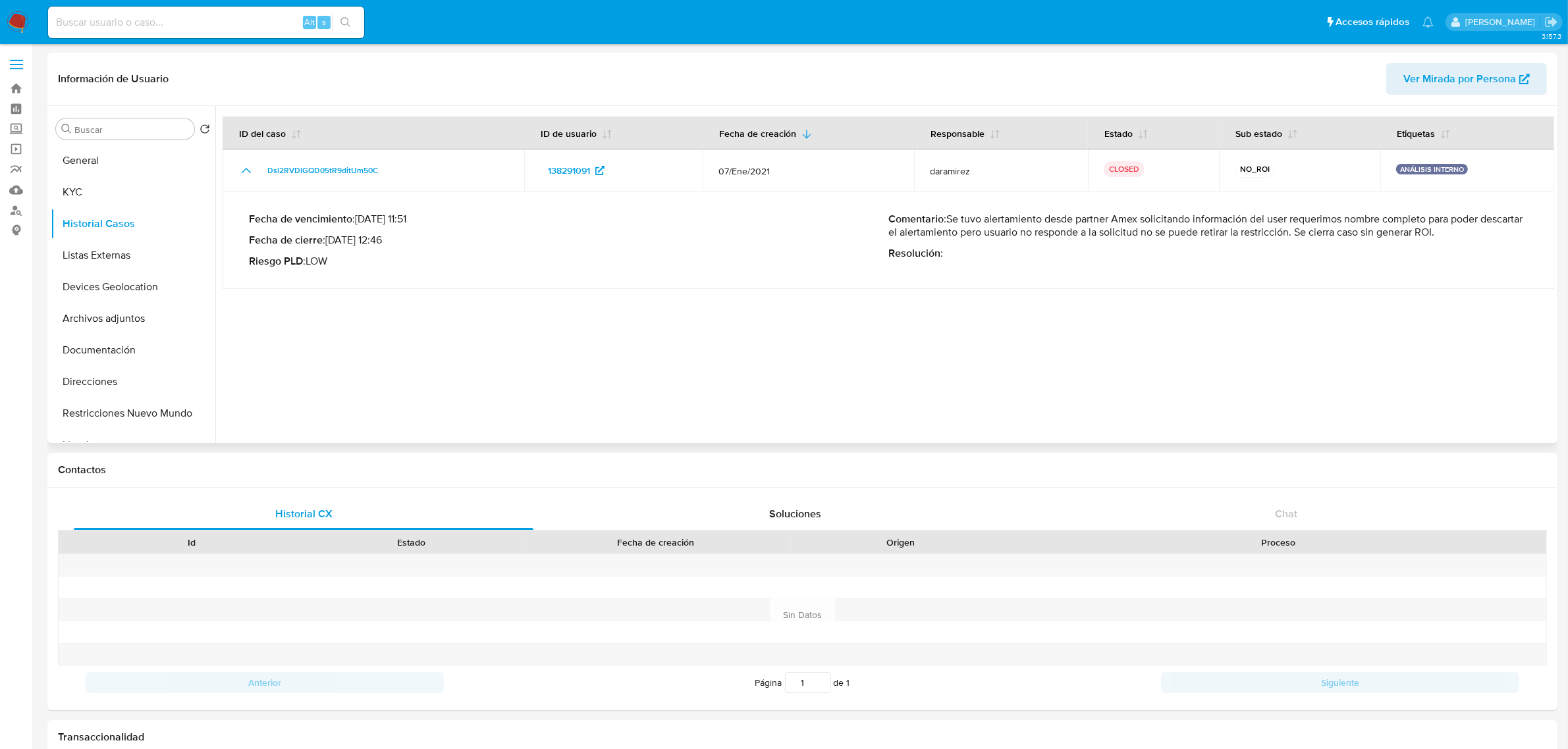
click at [1057, 232] on p "Comentario : Se tuvo alertamiento desde partner Amex solicitando información de…" at bounding box center [1208, 226] width 639 height 26
click at [974, 218] on p "Comentario : Se tuvo alertamiento desde partner Amex solicitando información de…" at bounding box center [1208, 226] width 639 height 26
drag, startPoint x: 950, startPoint y: 218, endPoint x: 1489, endPoint y: 221, distance: 539.0
click at [1495, 229] on p "Comentario : Se tuvo alertamiento desde partner Amex solicitando información de…" at bounding box center [1208, 226] width 639 height 26
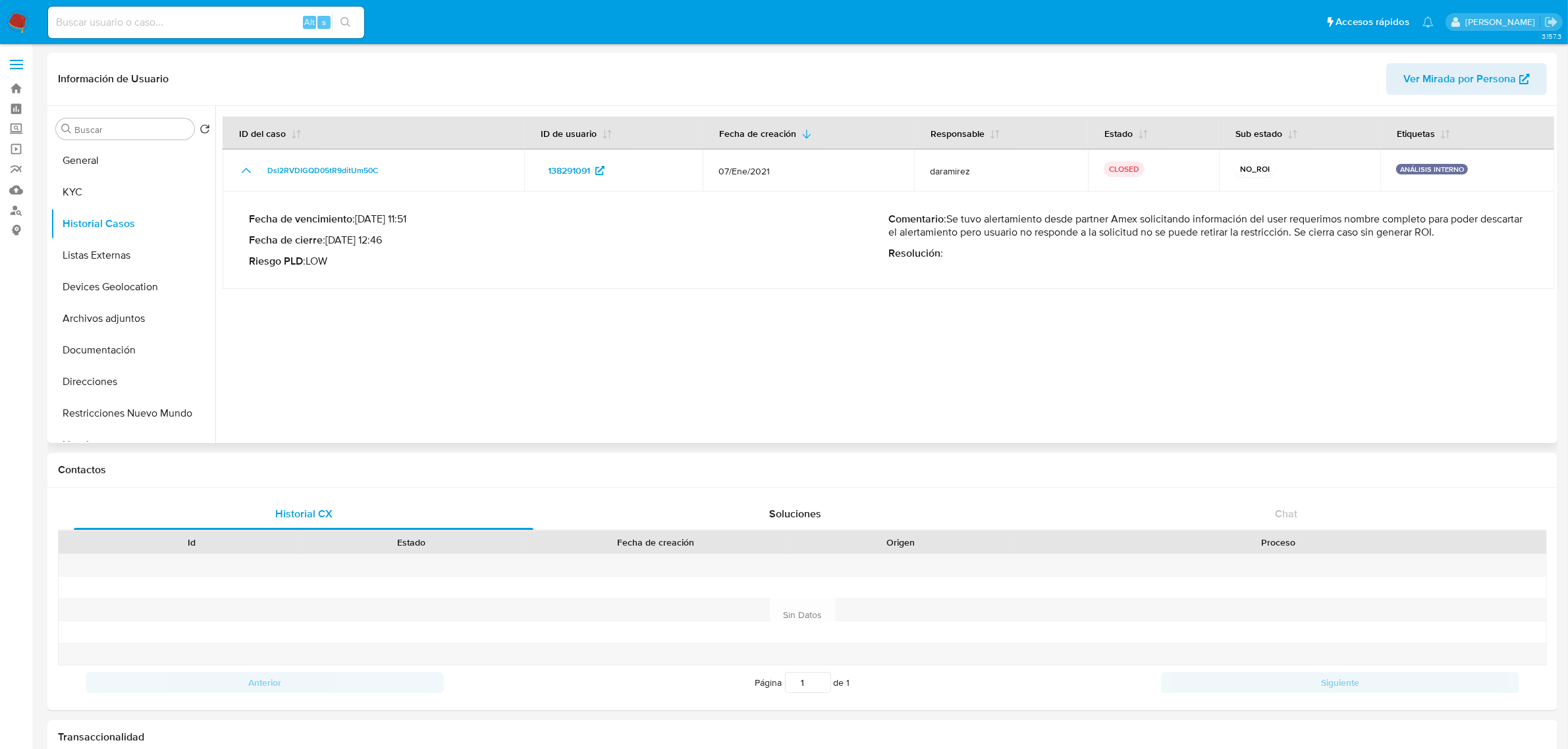
click at [717, 225] on p "Fecha de vencimiento : [DATE] 11:51" at bounding box center [569, 219] width 639 height 13
click at [979, 213] on p "Comentario : Se tuvo alertamiento desde partner Amex solicitando información de…" at bounding box center [1208, 226] width 639 height 26
drag, startPoint x: 949, startPoint y: 224, endPoint x: 1492, endPoint y: 234, distance: 543.1
click at [1492, 234] on p "Comentario : Se tuvo alertamiento desde partner Amex solicitando información de…" at bounding box center [1208, 226] width 639 height 26
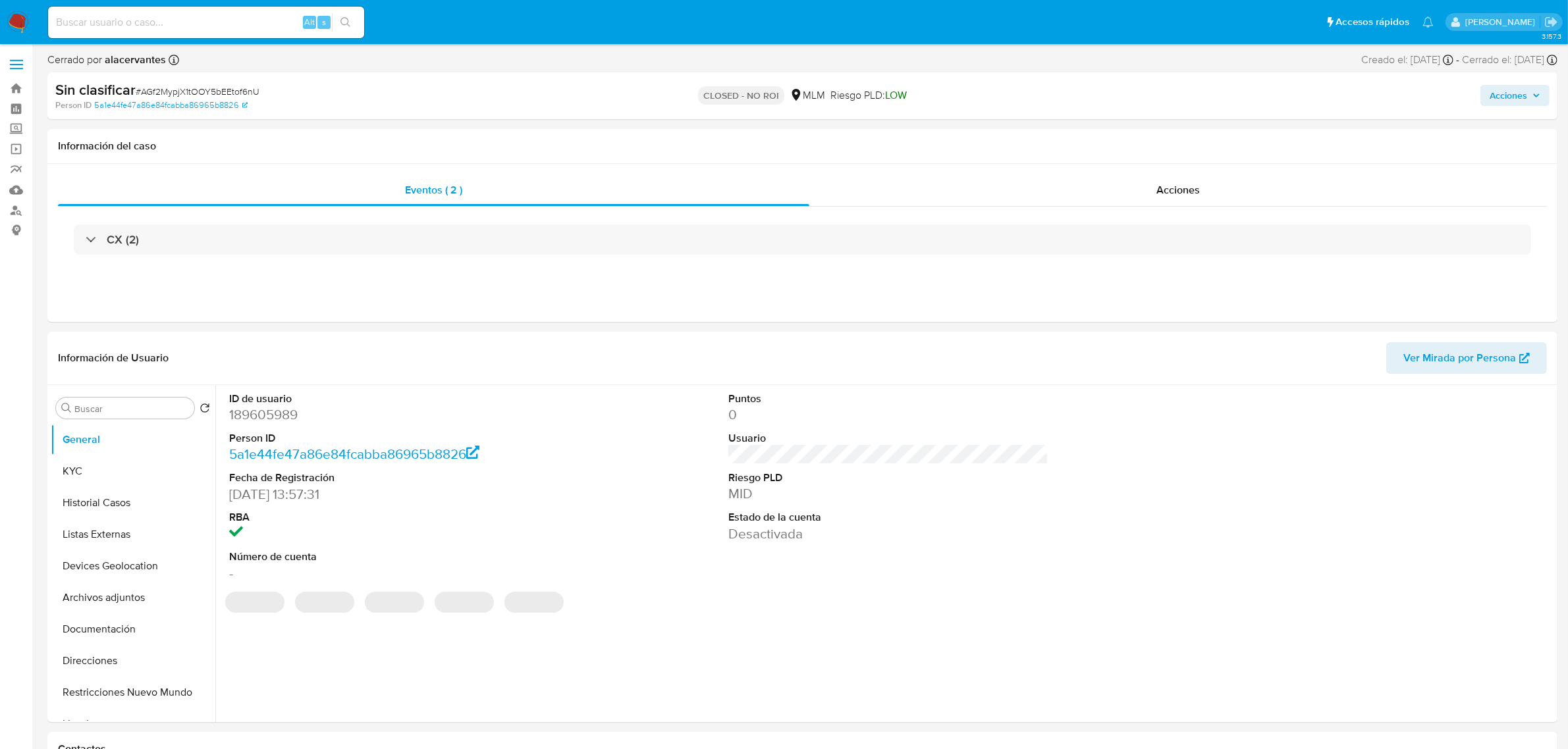
select select "10"
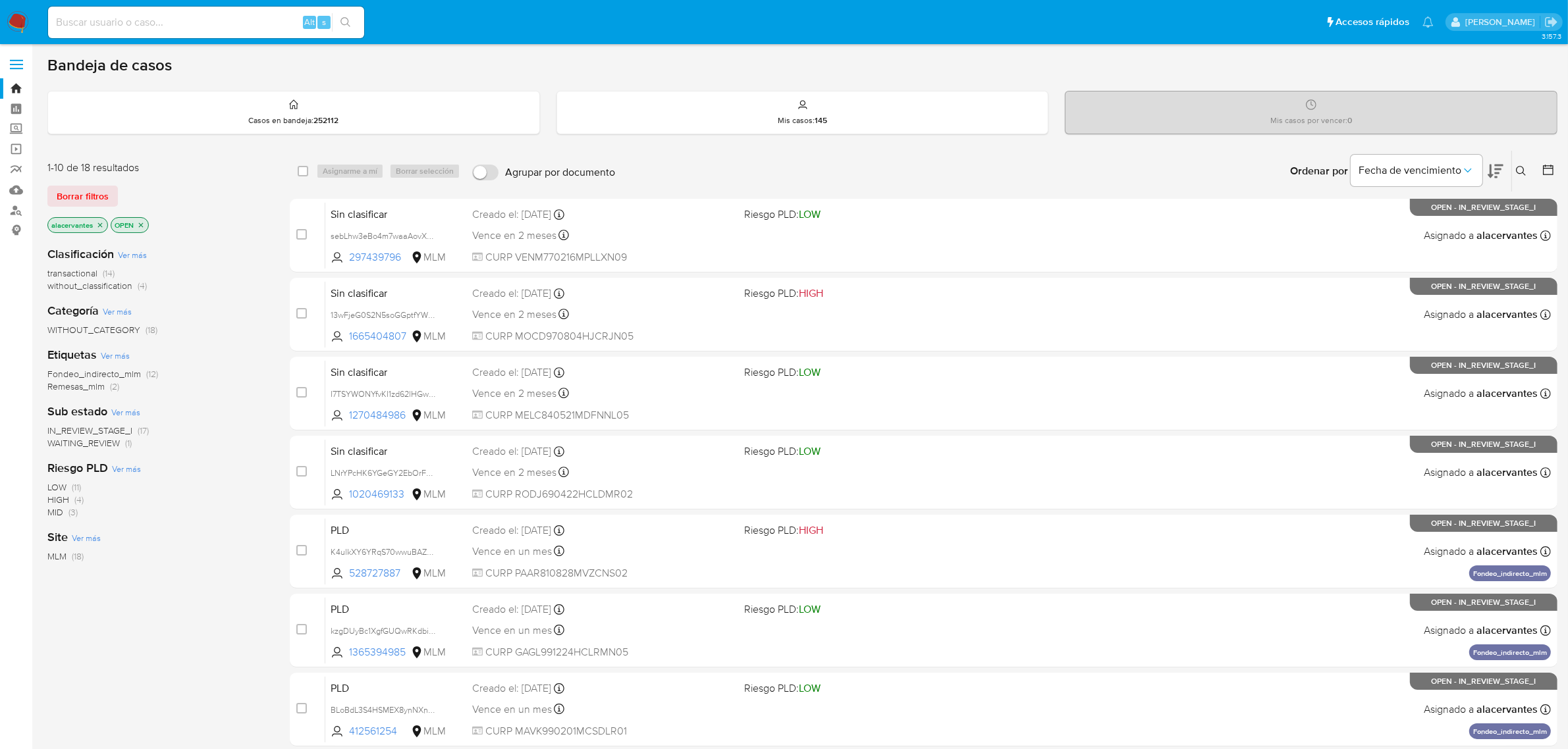
click at [134, 287] on span "without_classification (4)" at bounding box center [96, 286] width 99 height 12
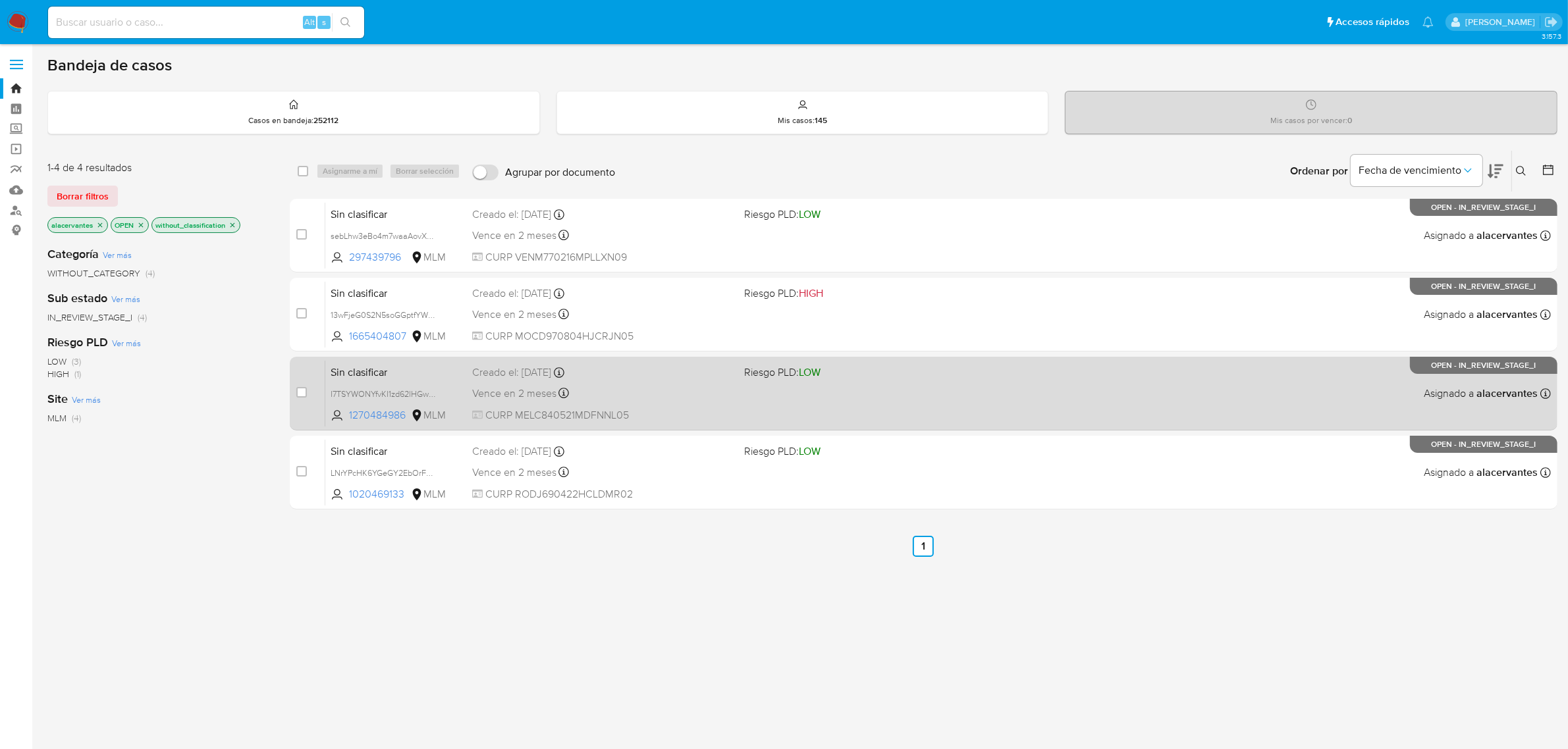
click at [709, 379] on div "Sin clasificar I7TSYWONYfvKI1zd62lHGwgX 1270484986 MLM Riesgo PLD: LOW Creado e…" at bounding box center [937, 393] width 1225 height 67
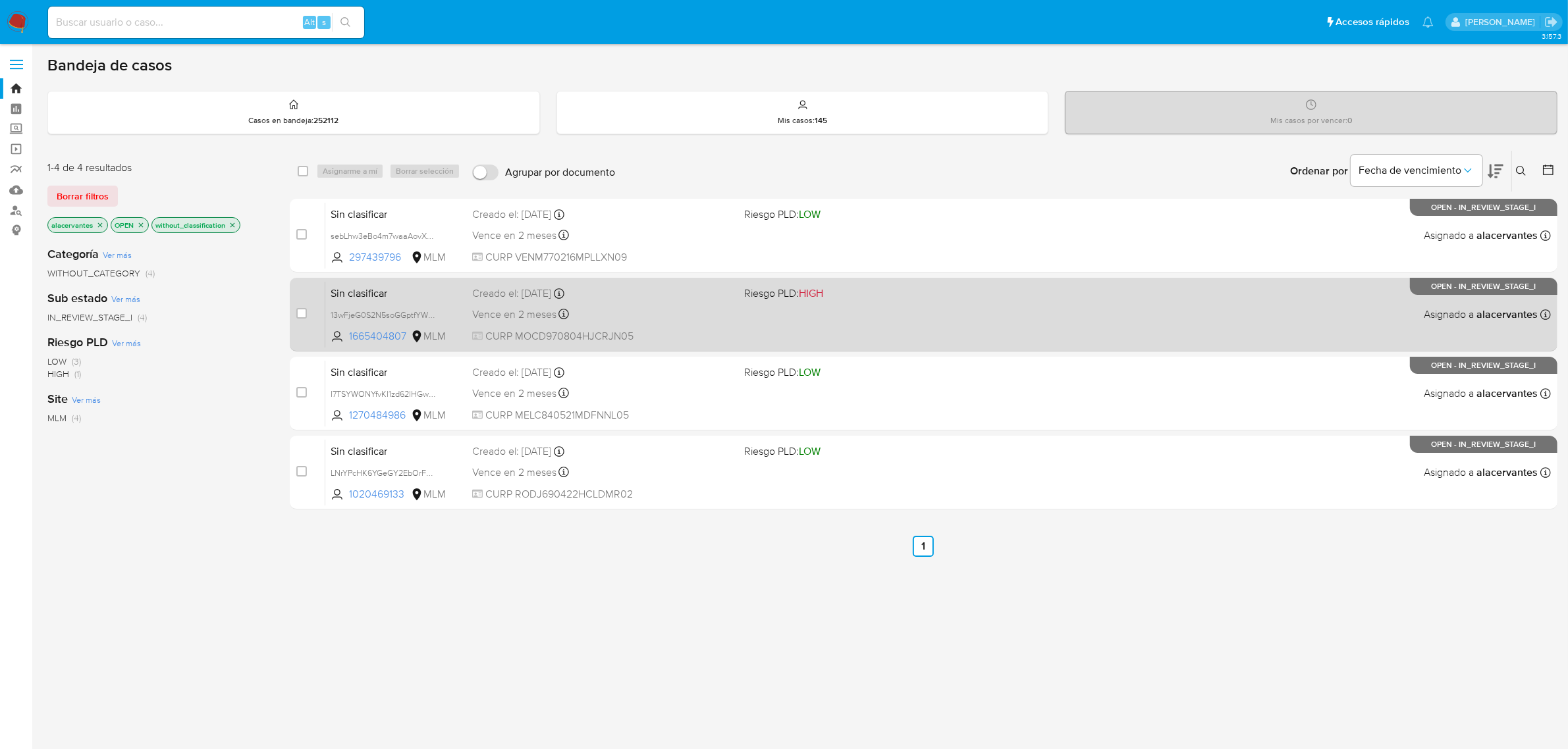
click at [687, 300] on div "Sin clasificar 13wFjeG0S2N5soGGptfYWMjJ 1665404807 MLM Riesgo PLD: HIGH Creado …" at bounding box center [937, 314] width 1225 height 67
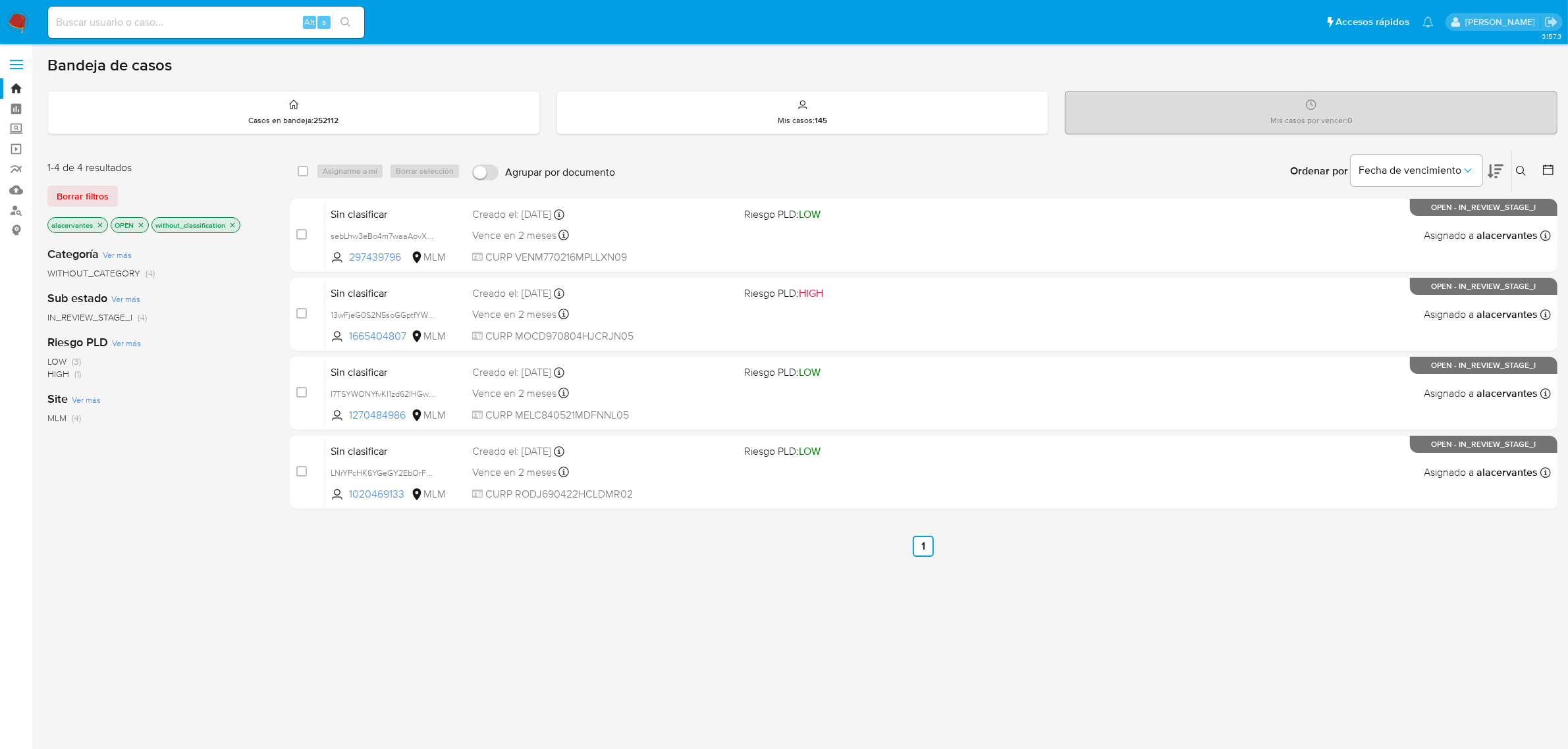
click at [20, 18] on img at bounding box center [18, 23] width 23 height 23
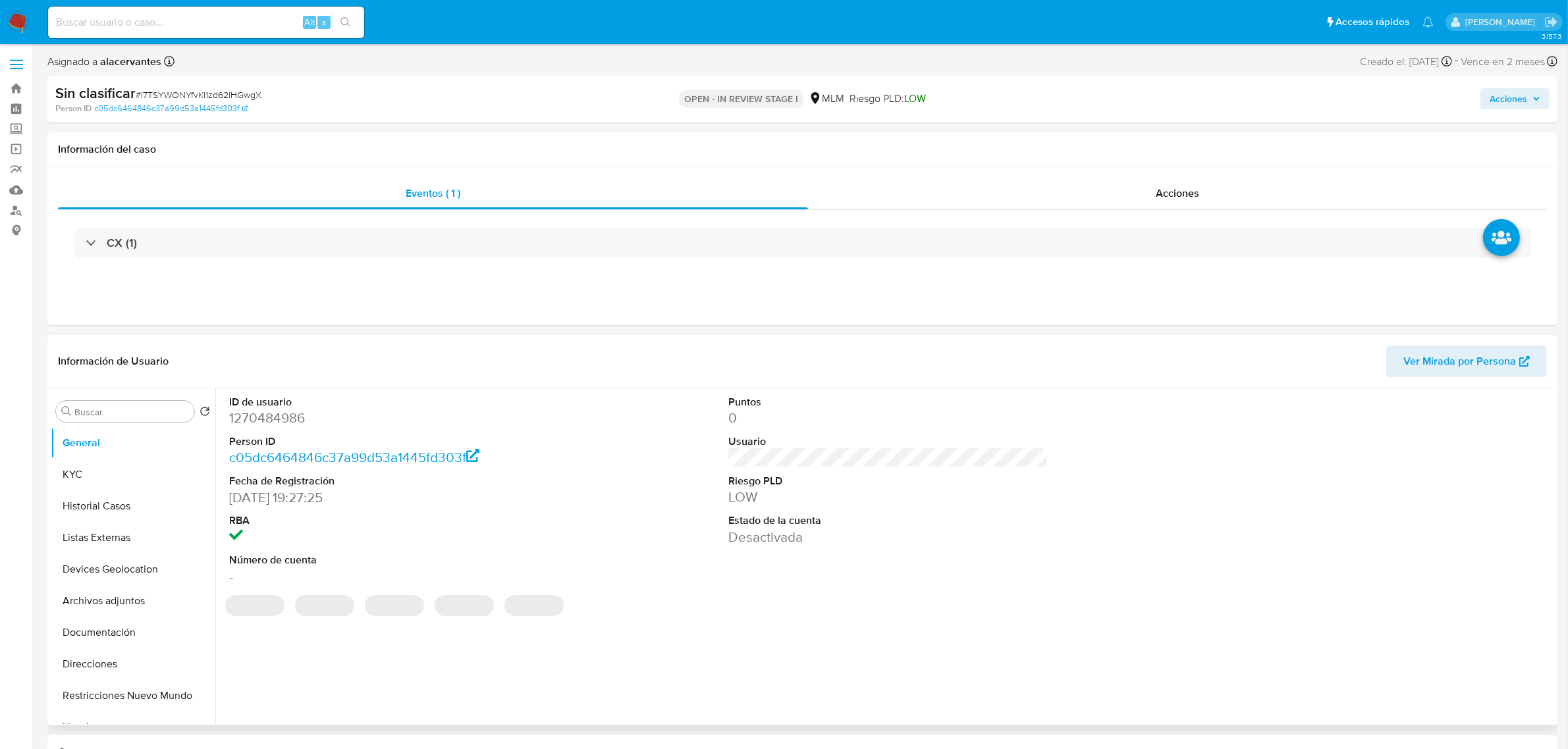
select select "10"
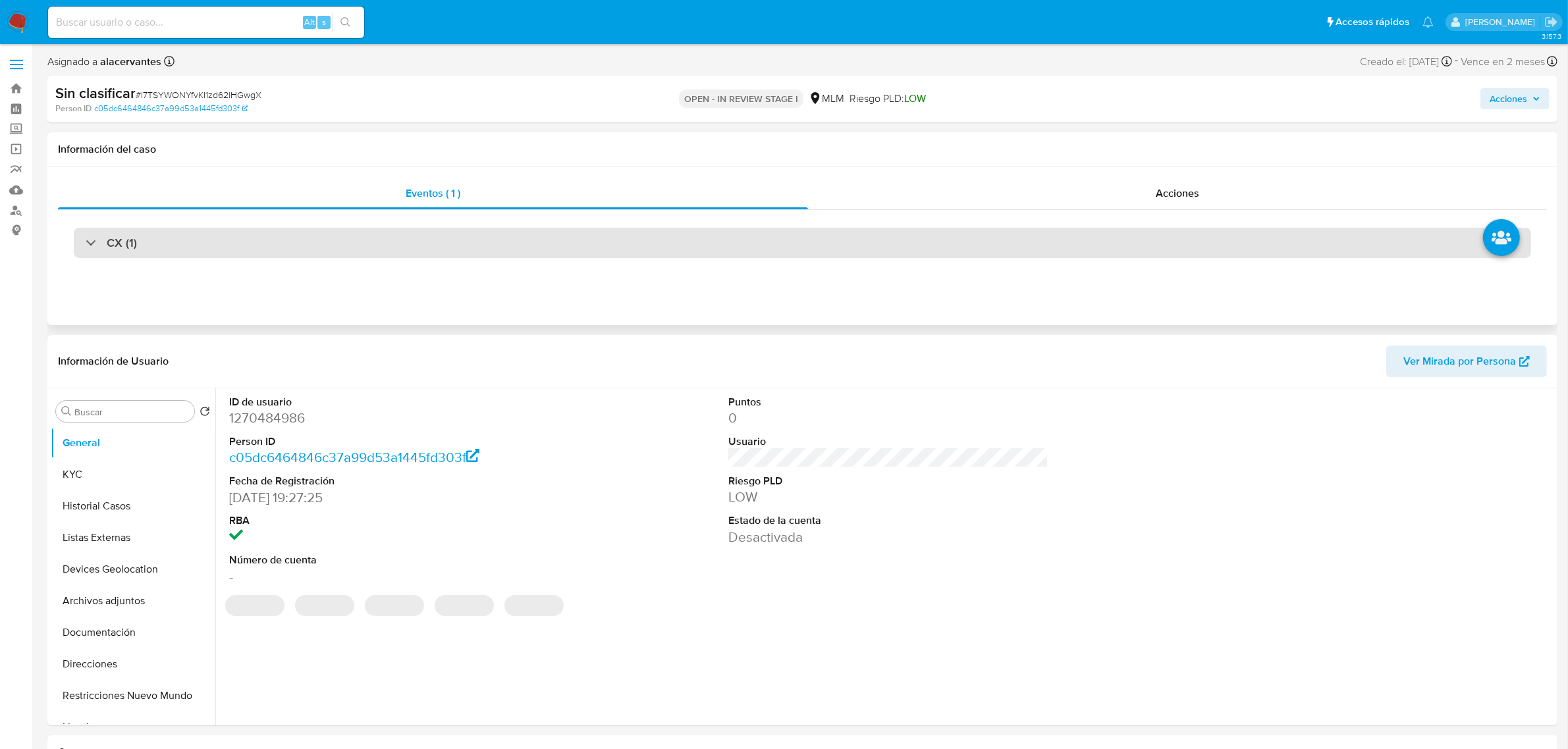
click at [491, 251] on div "CX (1)" at bounding box center [802, 243] width 1457 height 31
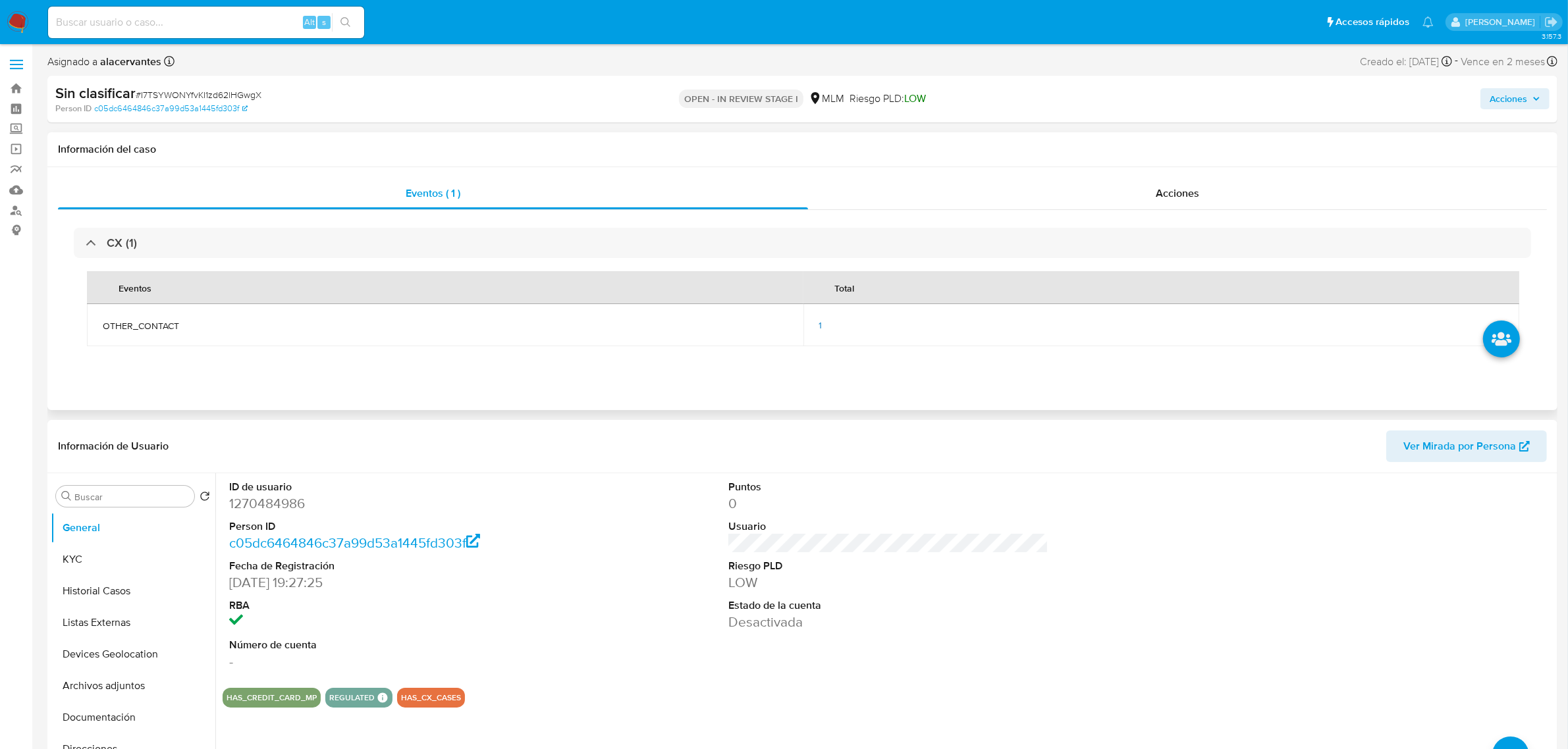
click at [825, 330] on div "1" at bounding box center [1162, 326] width 685 height 12
click at [819, 330] on span "1" at bounding box center [821, 325] width 4 height 13
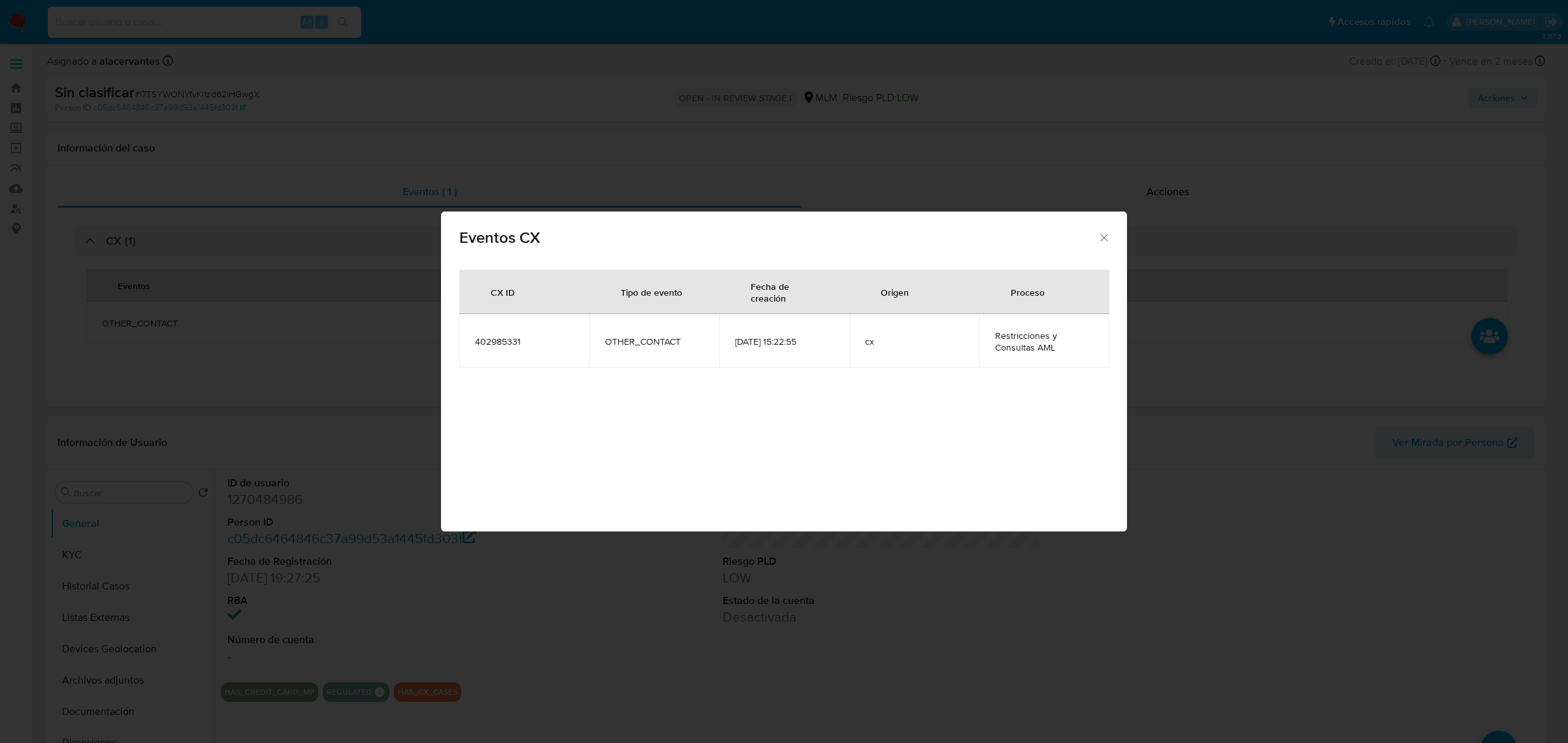
click at [1101, 236] on icon "Cerrar" at bounding box center [1104, 237] width 13 height 13
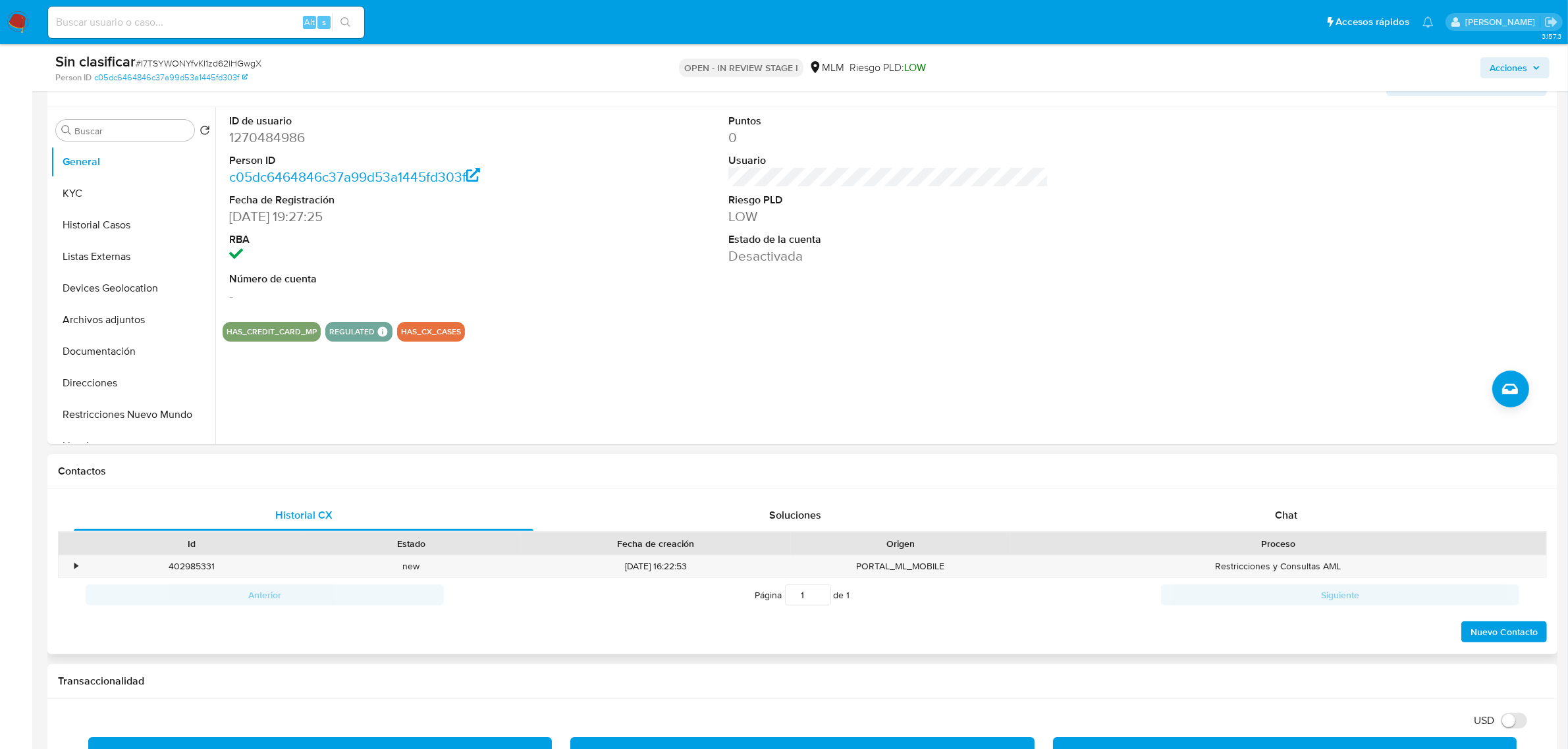
scroll to position [576, 0]
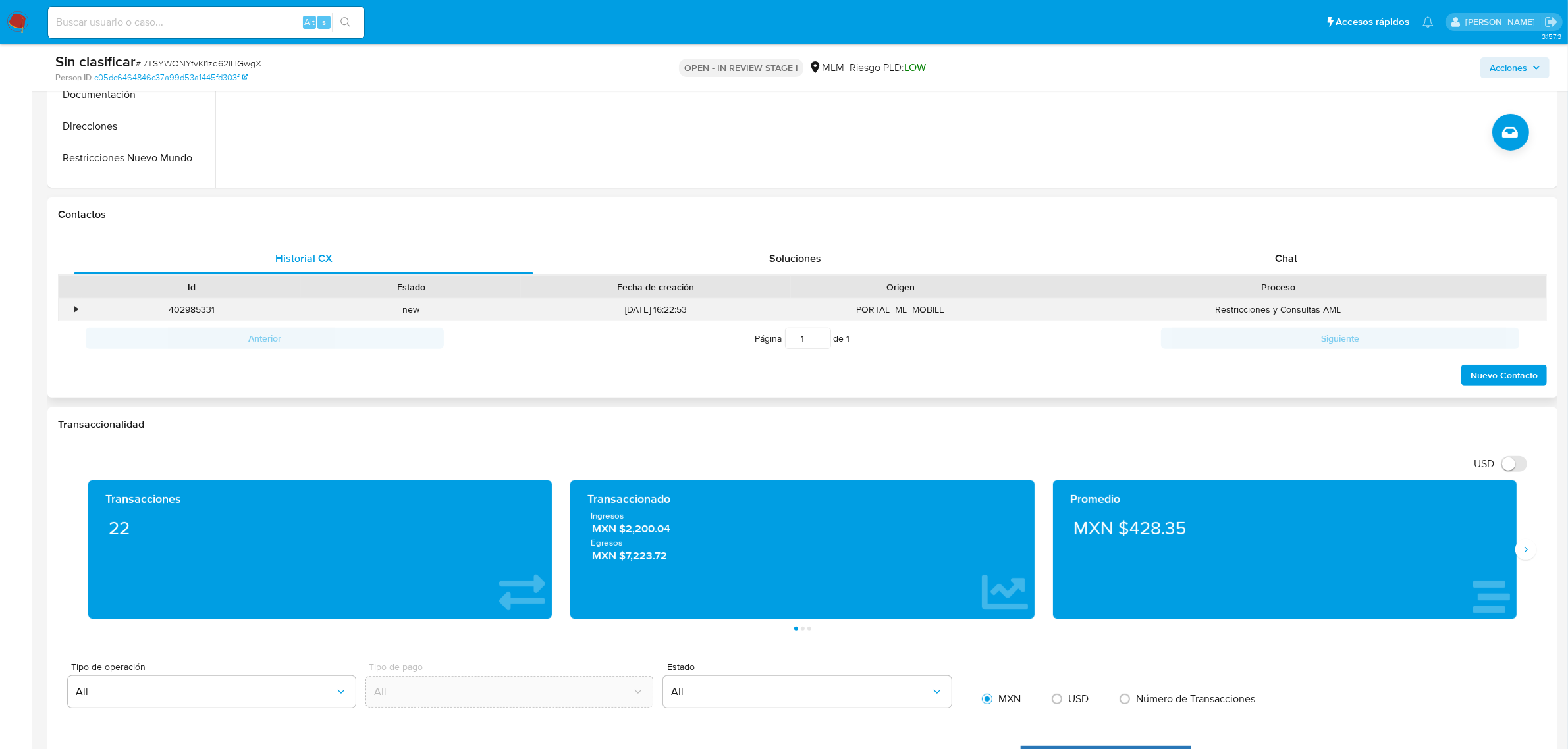
click at [77, 310] on div "•" at bounding box center [76, 309] width 4 height 12
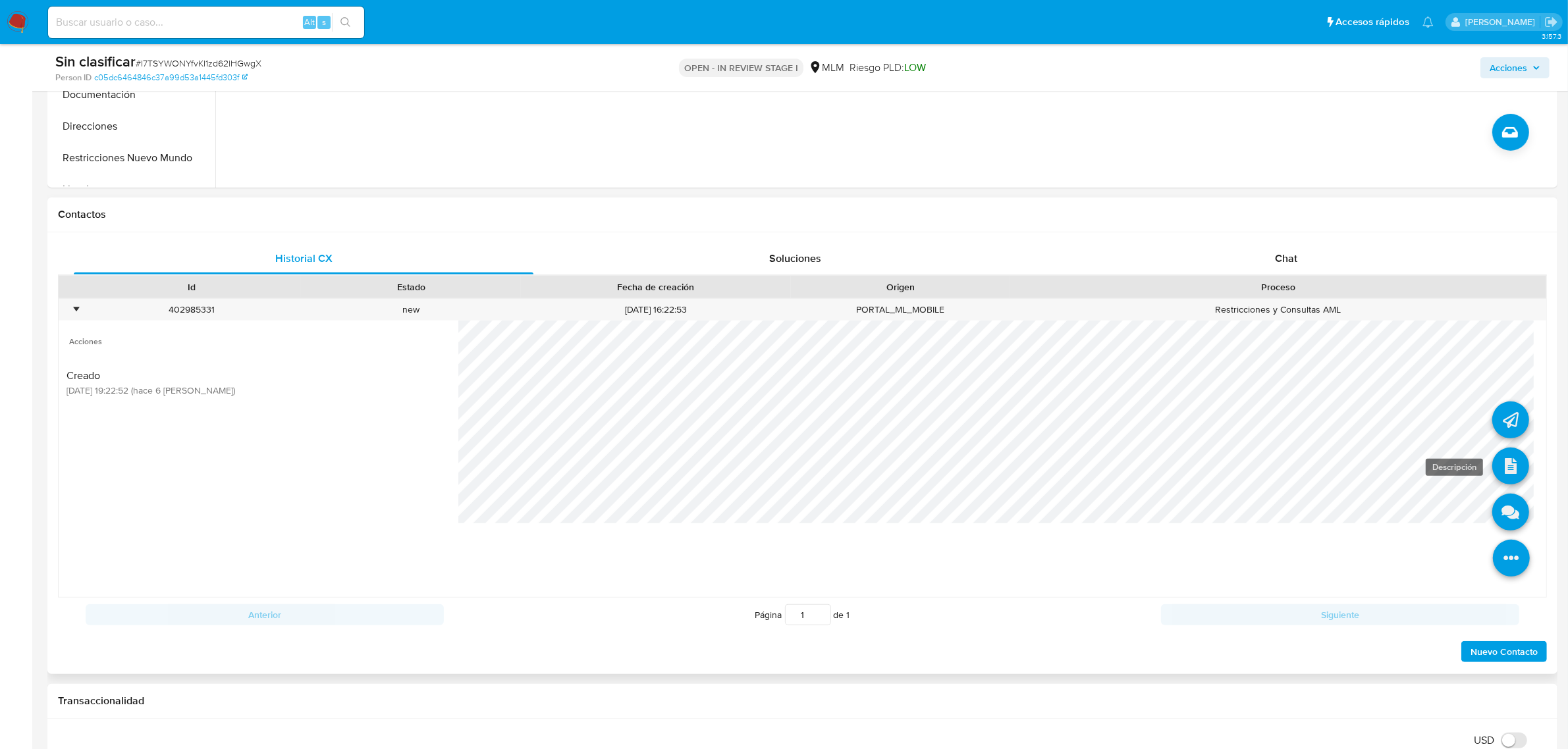
click at [1492, 452] on icon at bounding box center [1510, 466] width 37 height 37
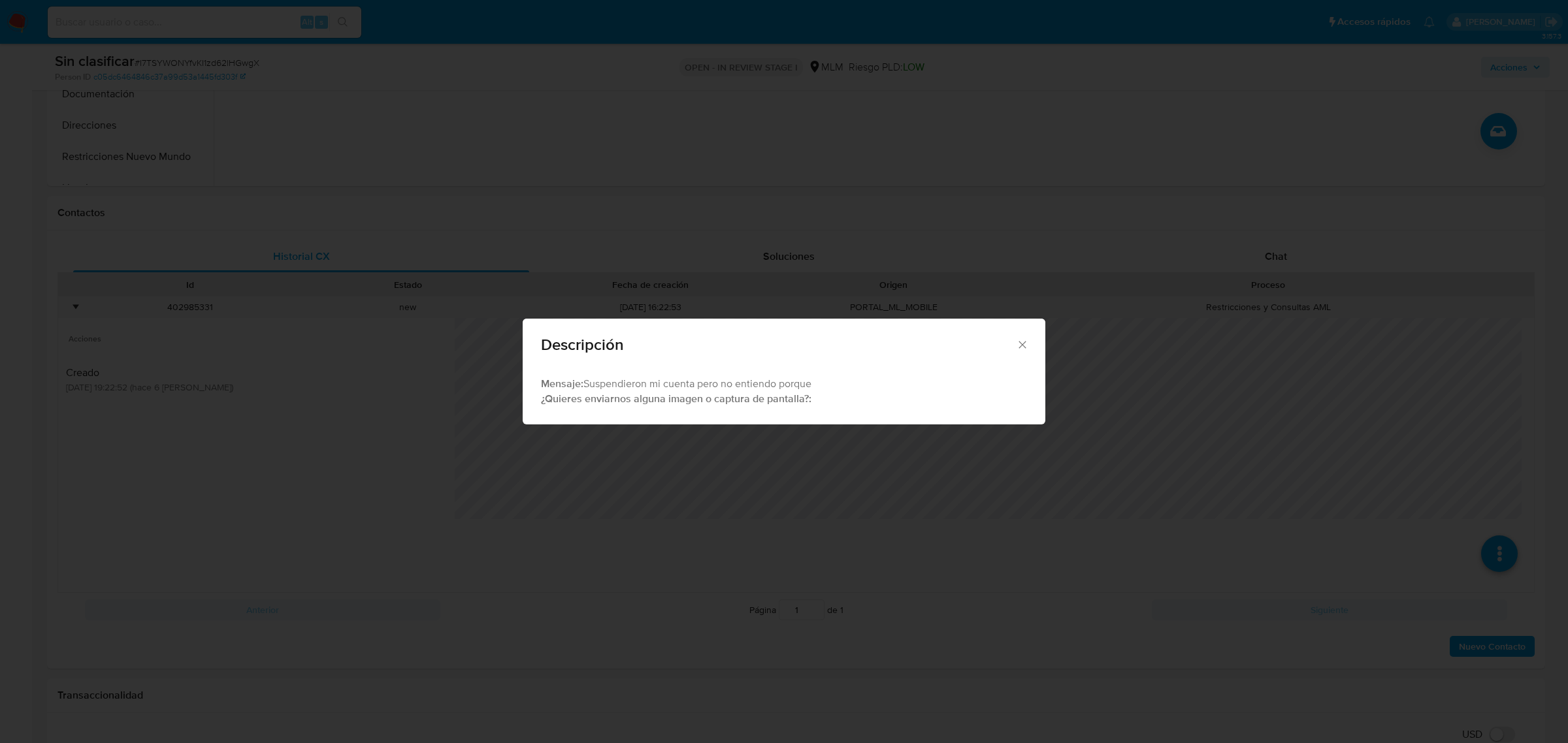
click at [1025, 342] on icon "Cerrar" at bounding box center [1022, 344] width 7 height 7
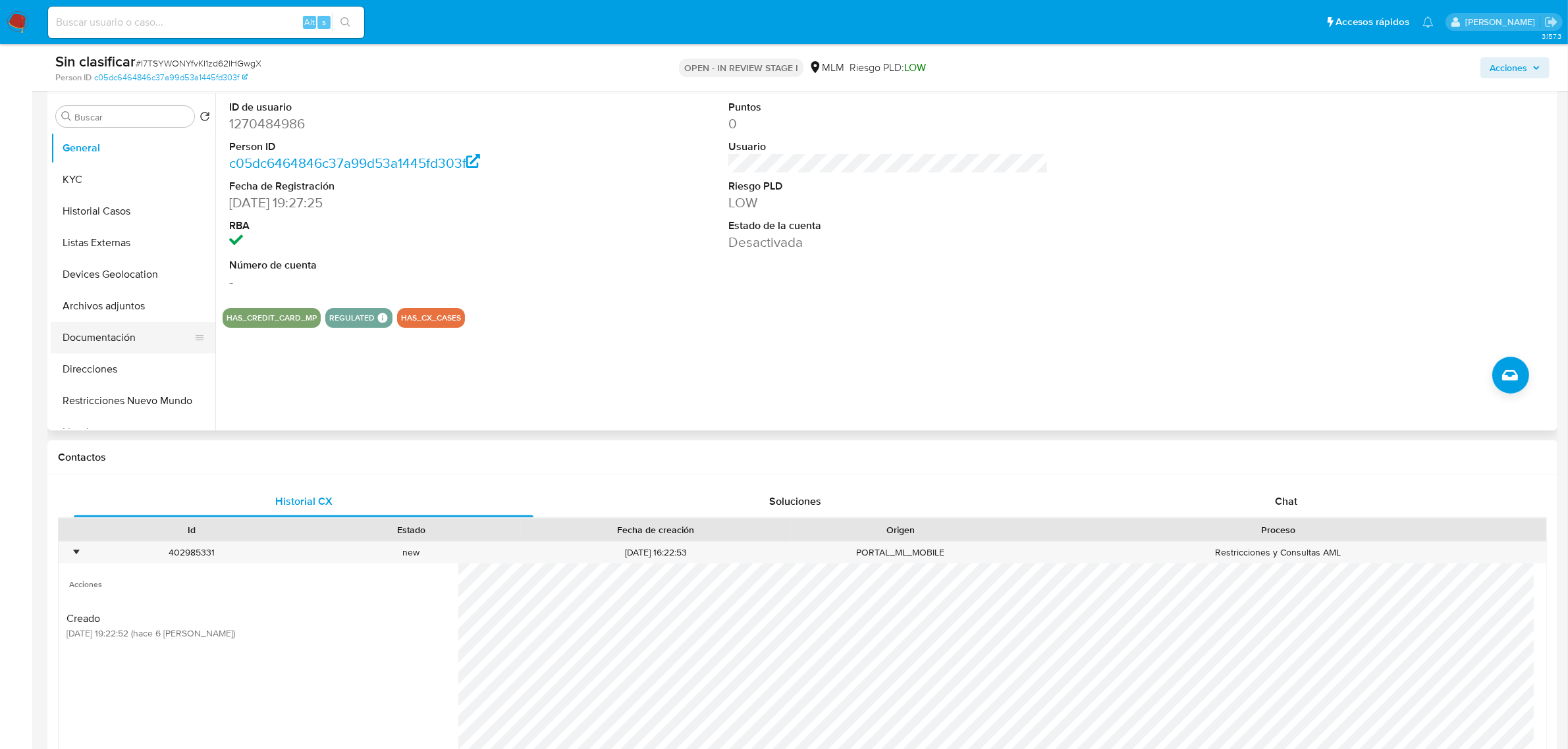
scroll to position [329, 0]
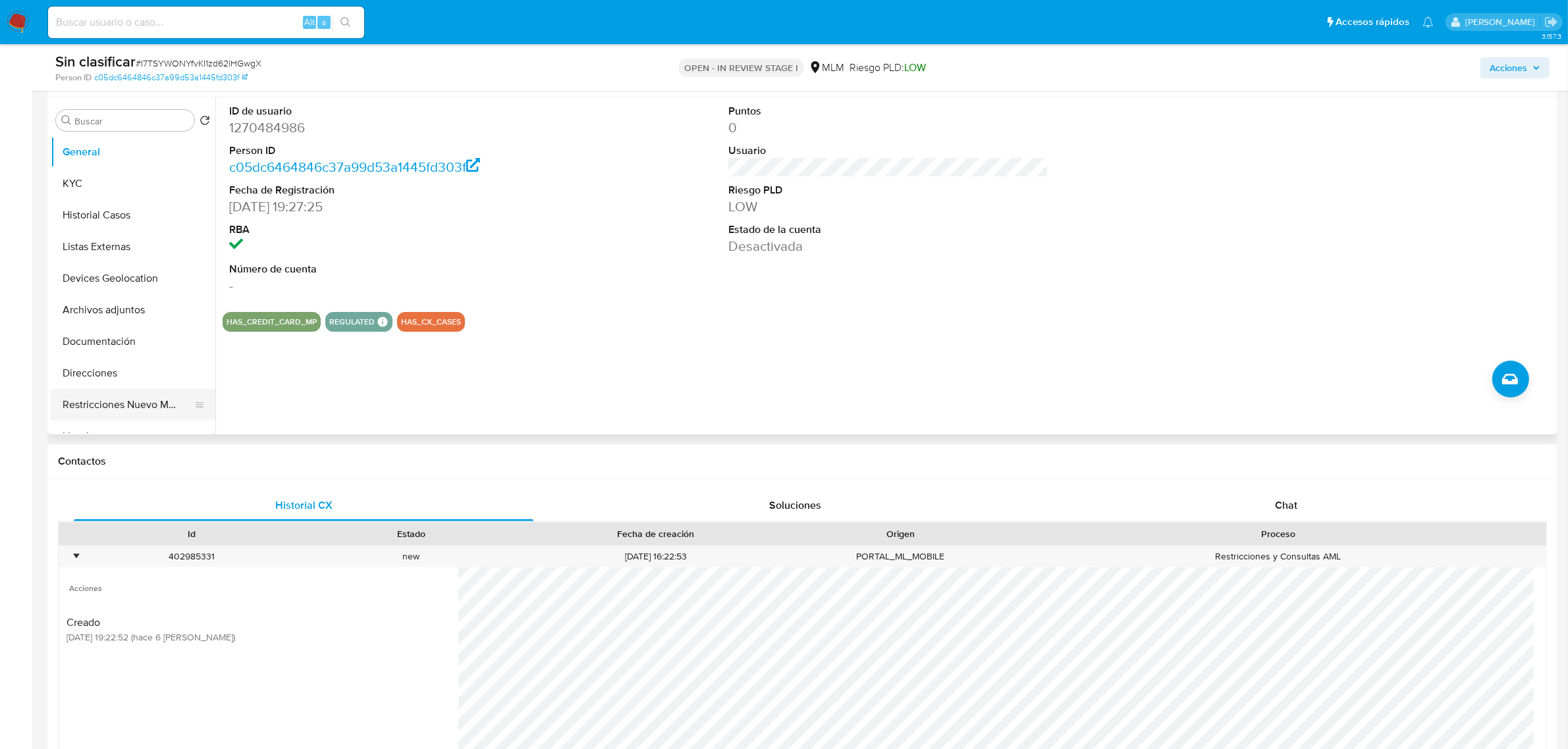
click at [179, 393] on button "Restricciones Nuevo Mundo" at bounding box center [128, 405] width 154 height 32
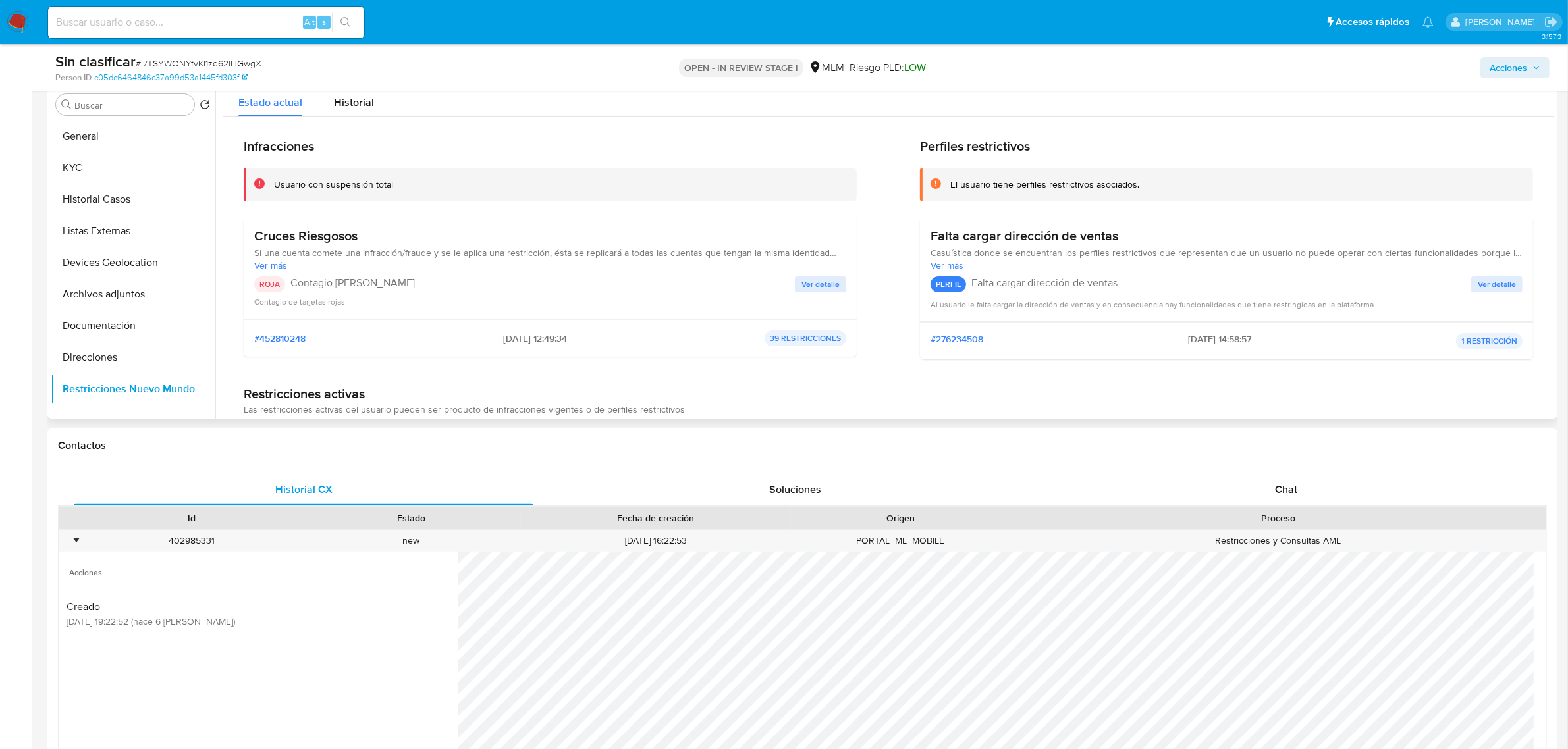
click at [820, 272] on div "Cruces Riesgosos Si una cuenta comete una infracción/fraude y se le aplica una …" at bounding box center [550, 268] width 592 height 81
click at [821, 285] on span "Ver detalle" at bounding box center [821, 284] width 39 height 13
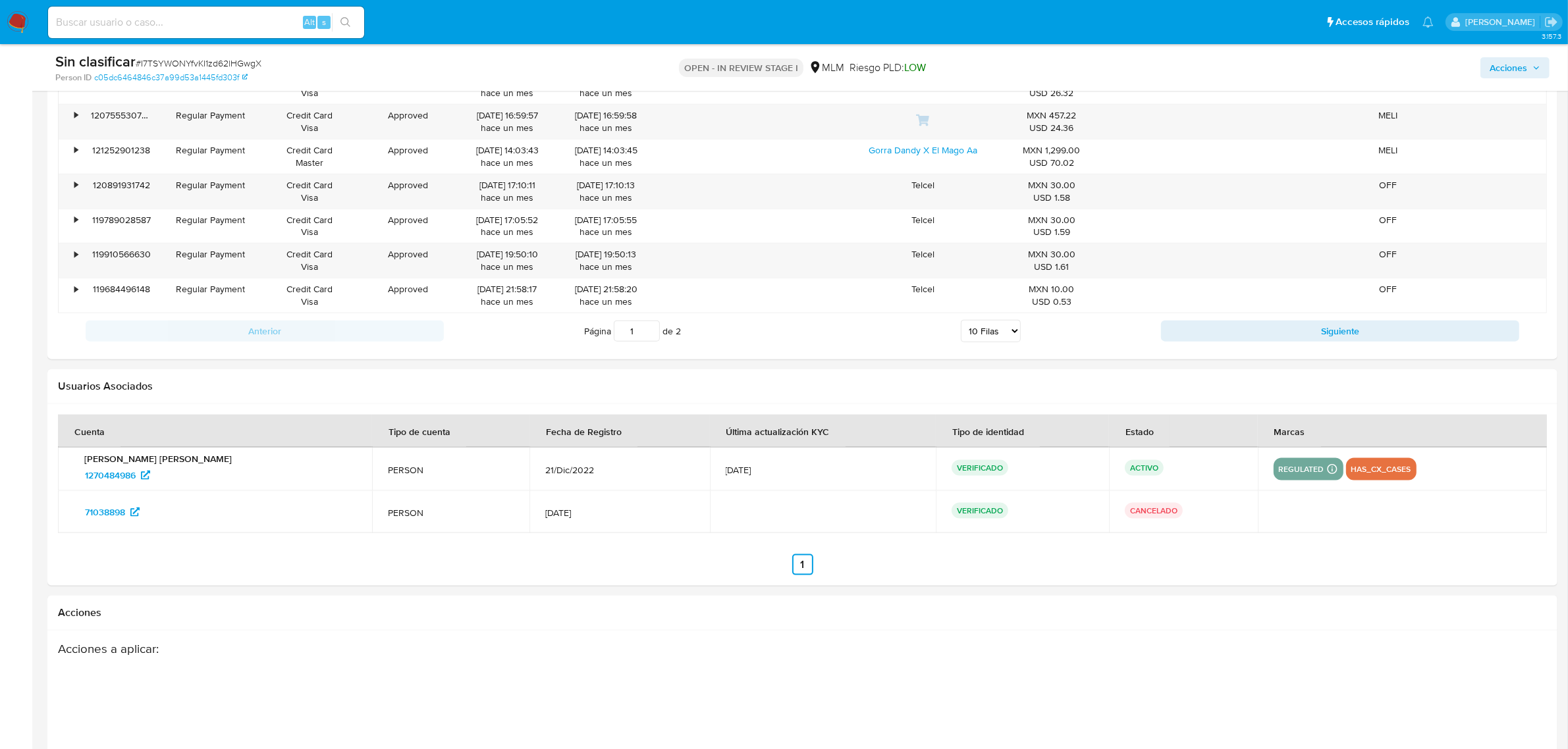
scroll to position [1841, 0]
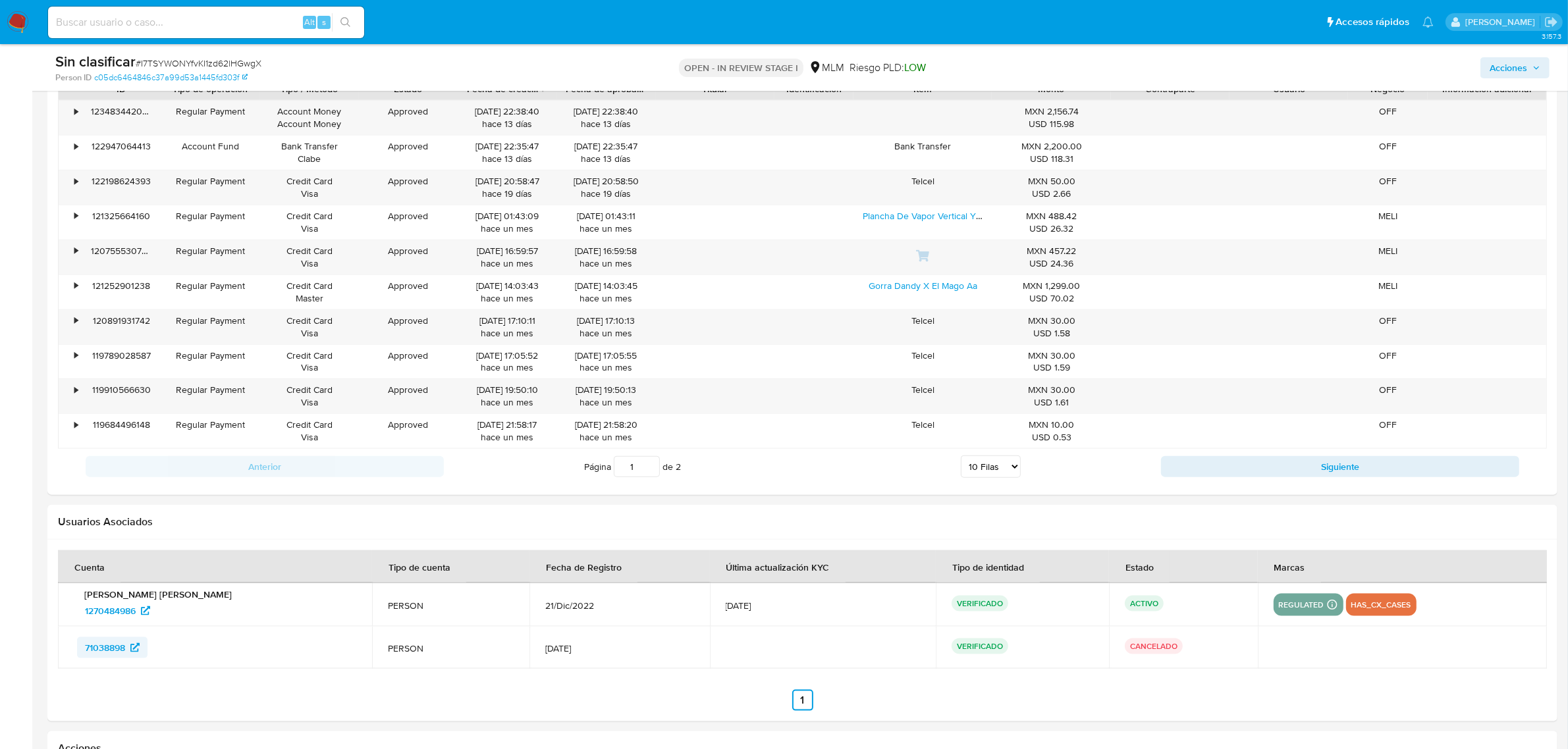
click at [110, 659] on span "71038898" at bounding box center [105, 648] width 40 height 21
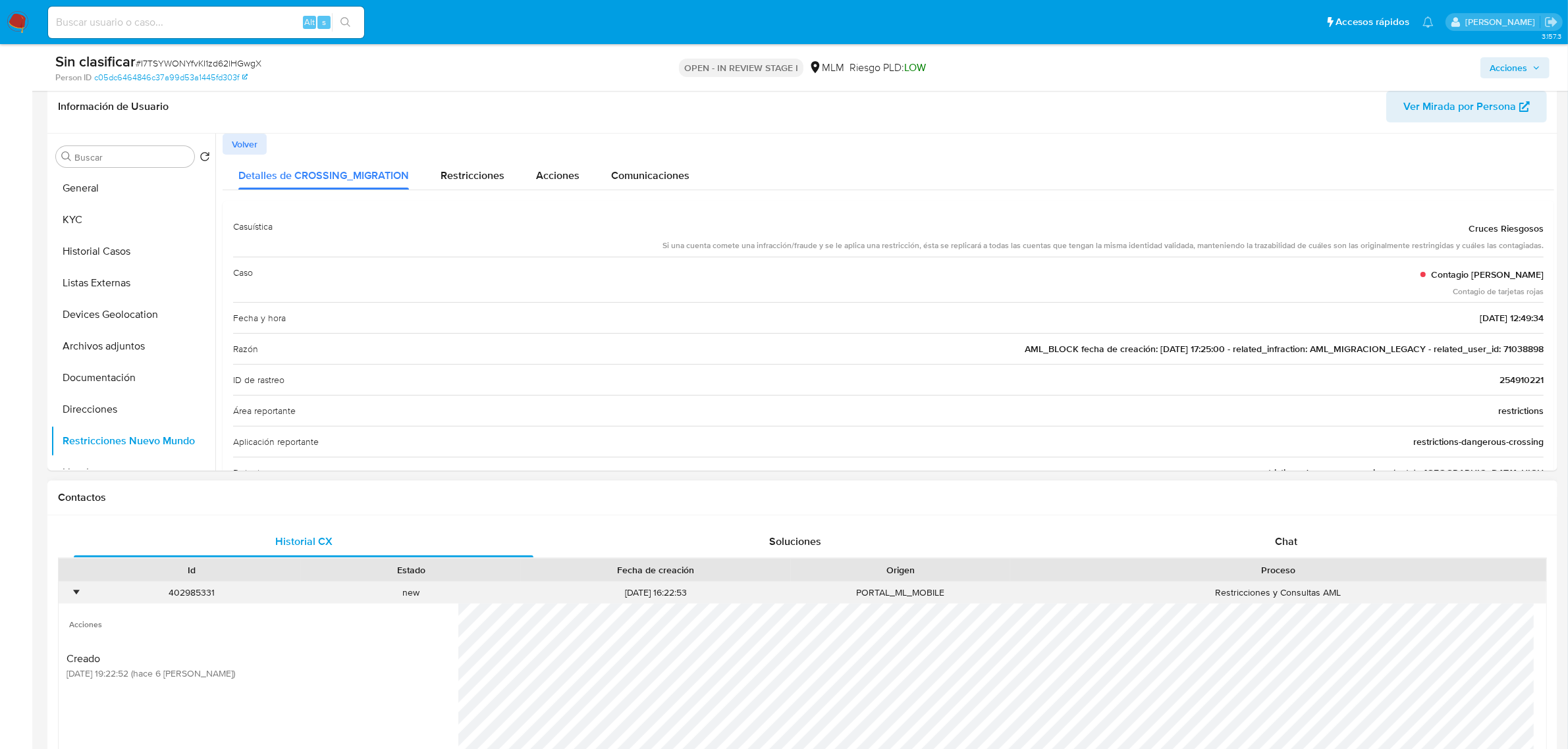
scroll to position [0, 0]
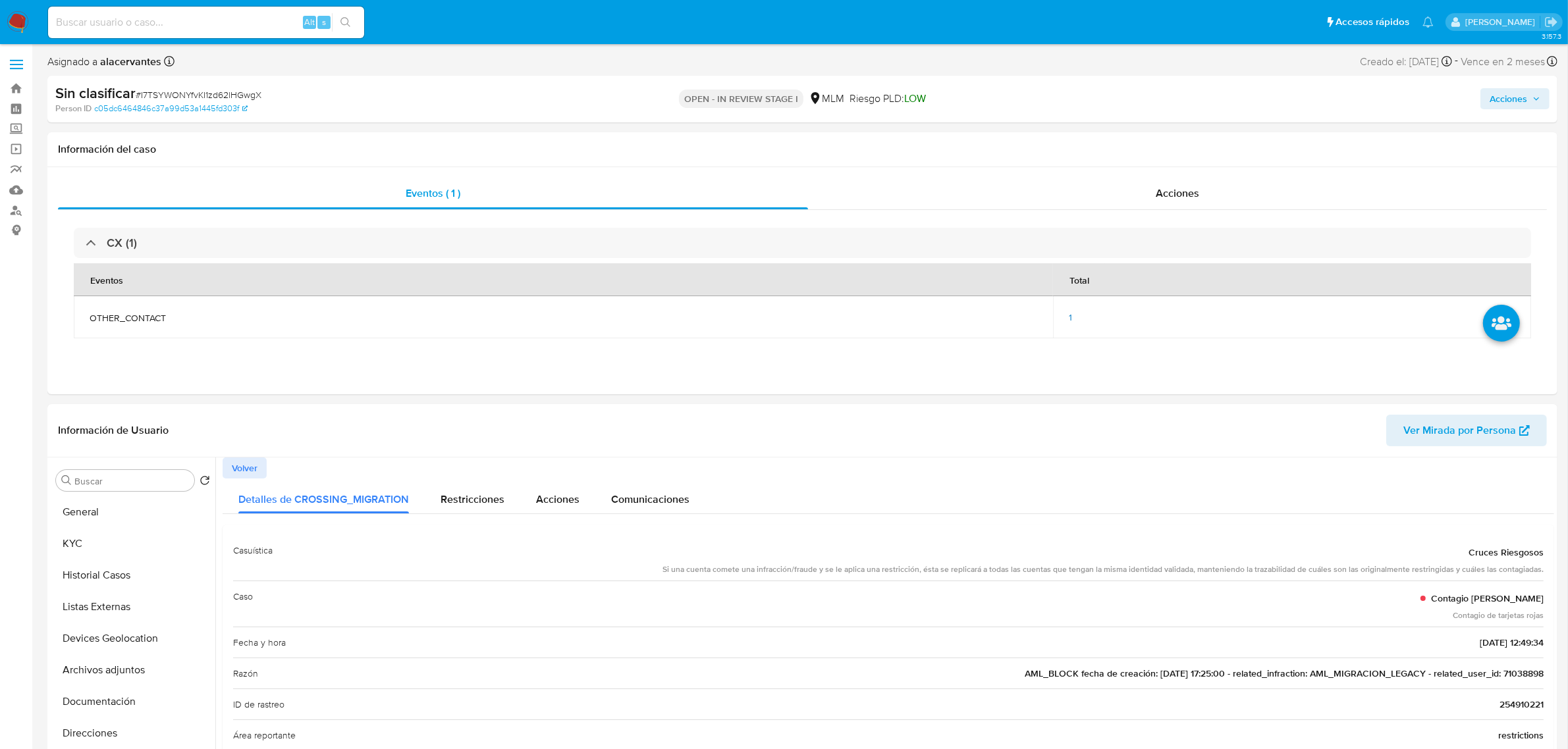
click at [1516, 97] on span "Acciones" at bounding box center [1508, 99] width 38 height 21
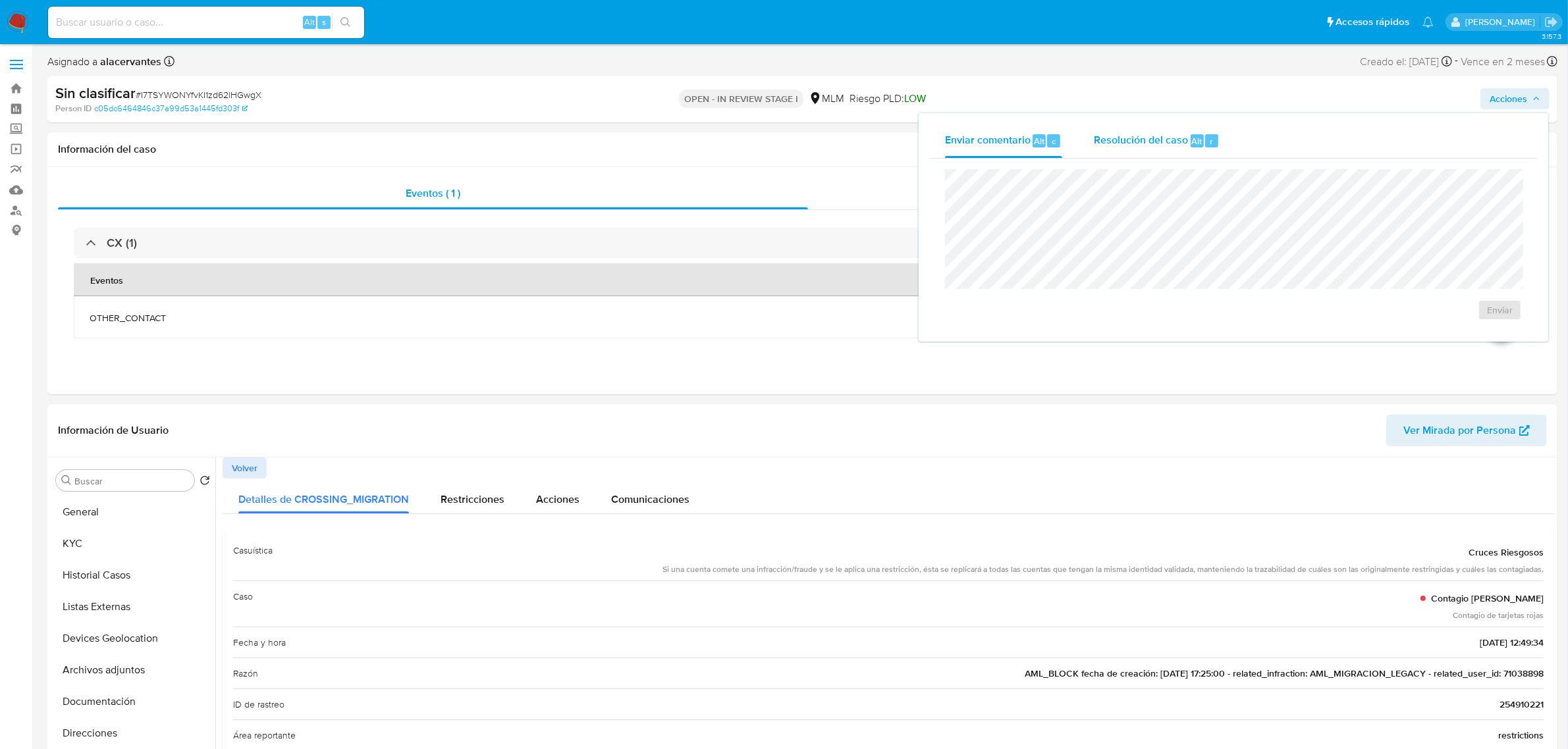
click at [1169, 150] on div "Resolución del caso Alt r" at bounding box center [1156, 140] width 126 height 34
click at [114, 541] on button "KYC" at bounding box center [128, 544] width 154 height 32
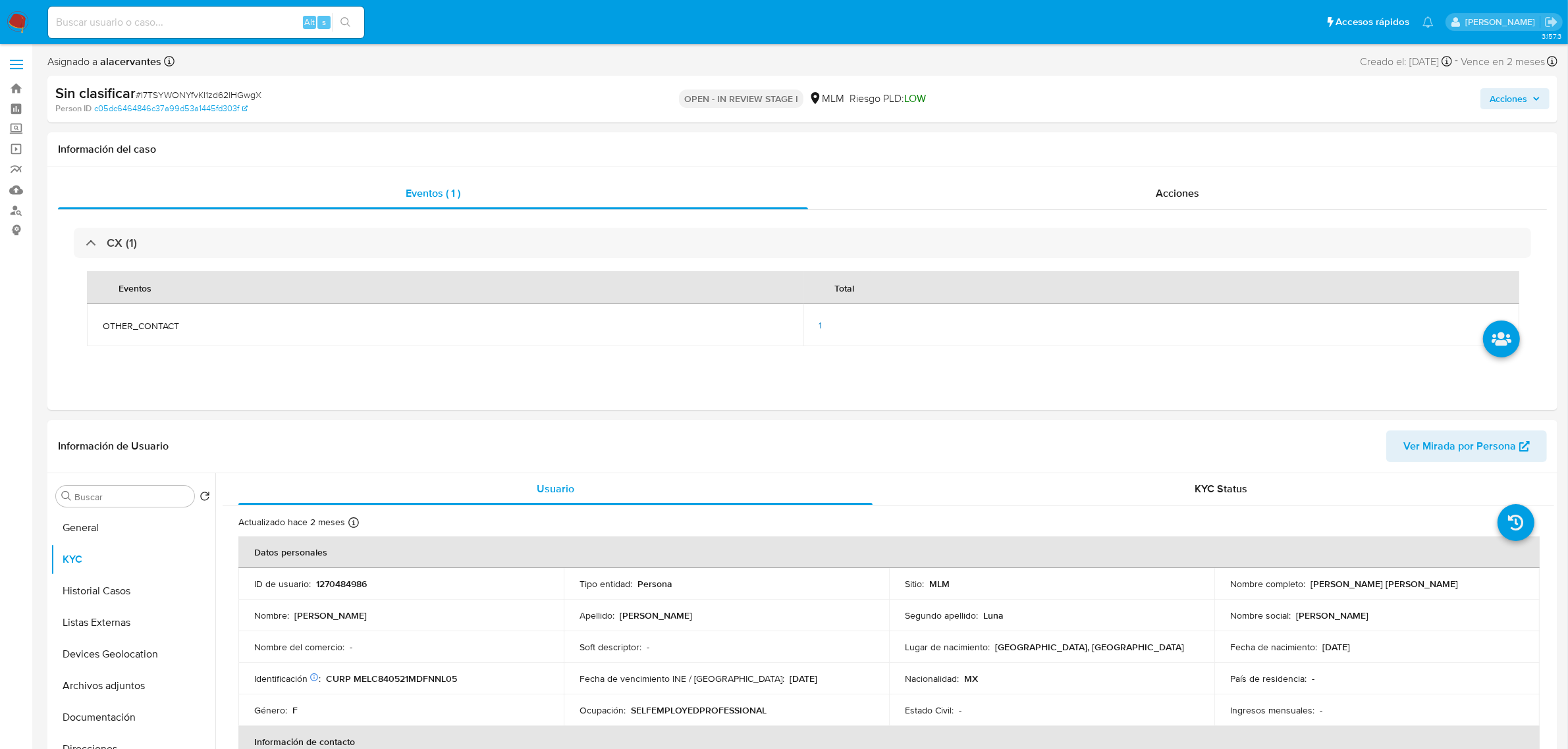
click at [1499, 94] on span "Acciones" at bounding box center [1508, 99] width 38 height 21
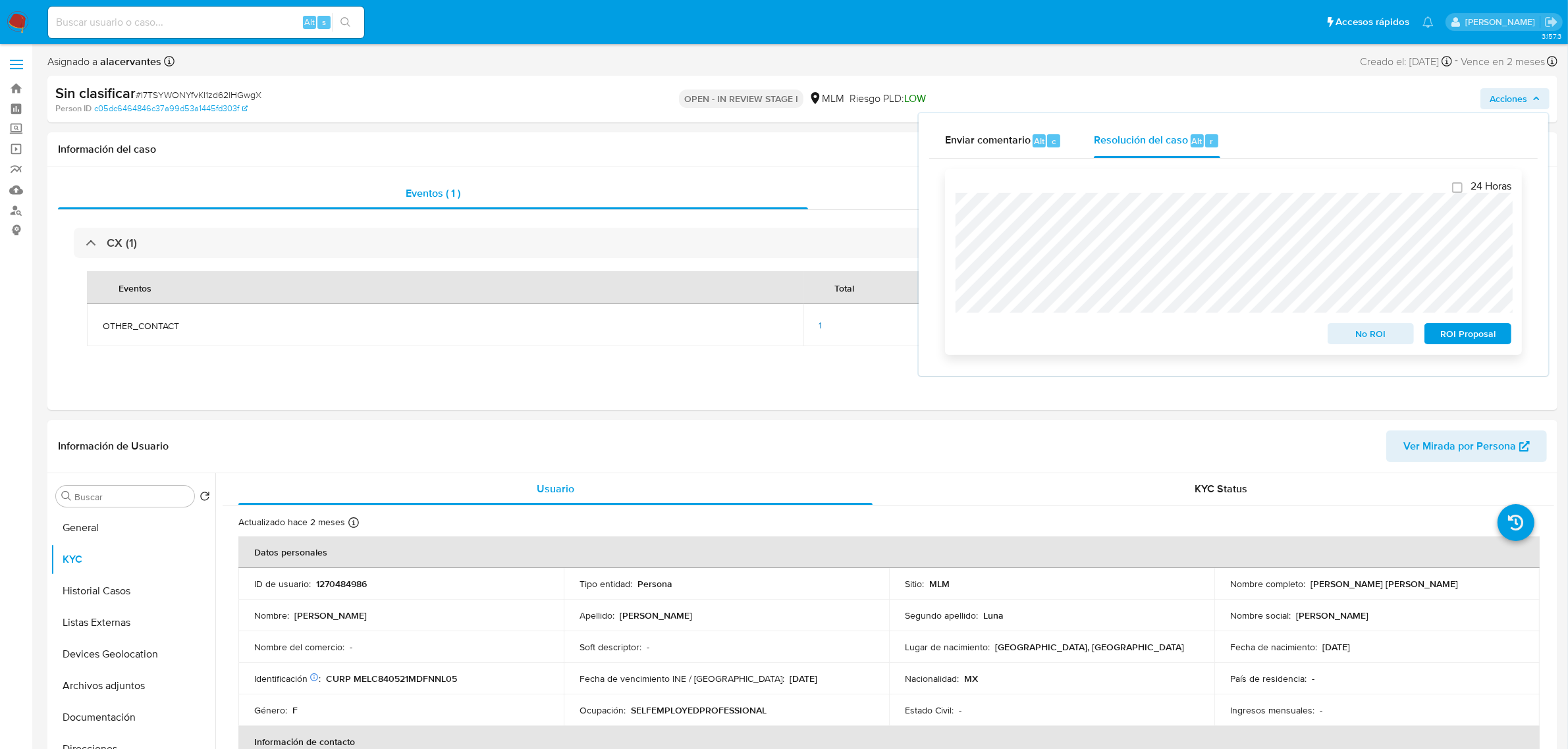
click at [1363, 340] on span "No ROI" at bounding box center [1371, 334] width 68 height 18
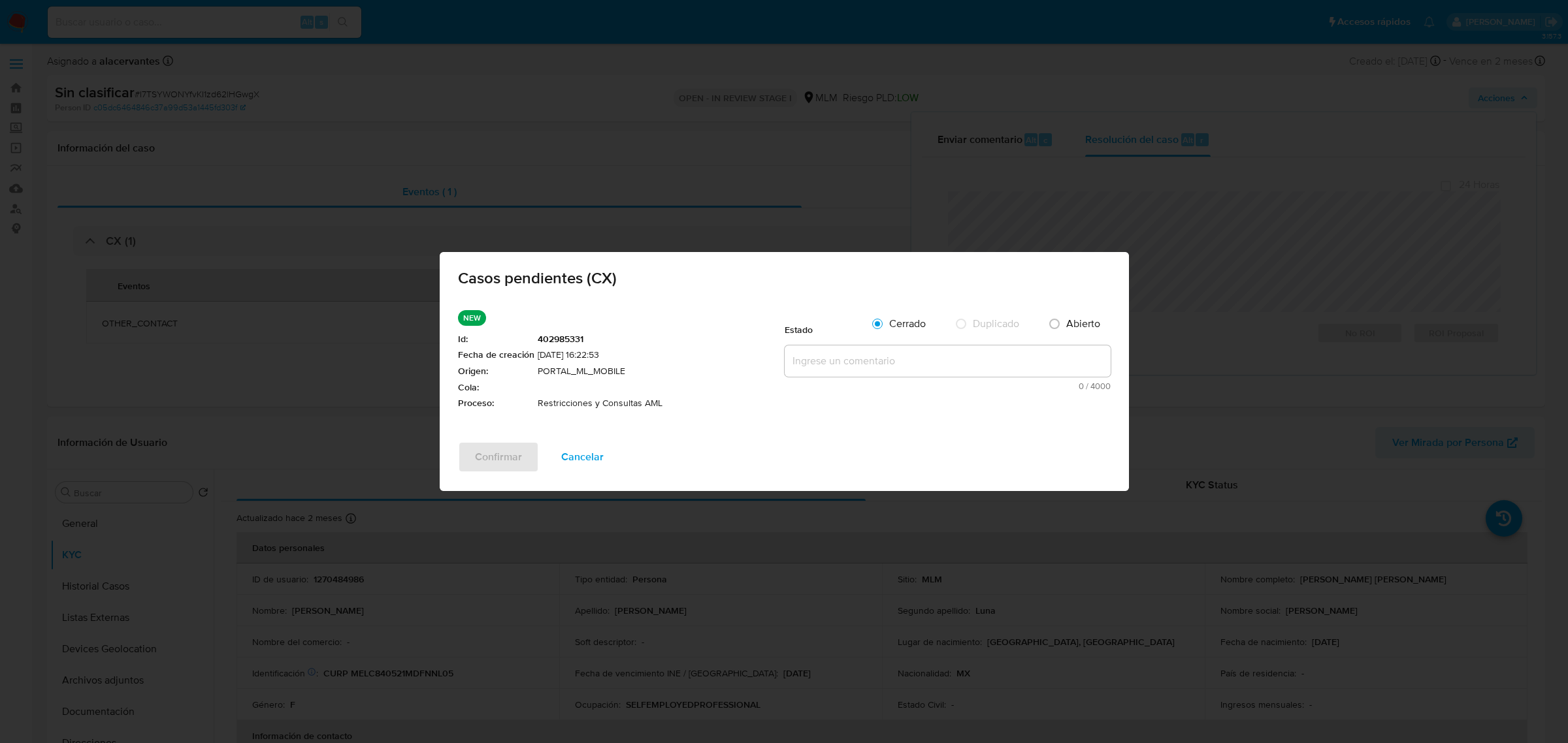
click at [862, 368] on textarea at bounding box center [947, 362] width 326 height 31
paste textarea "Se realiza validación de caso CX. Se identifica reporte por operatividad inusua…"
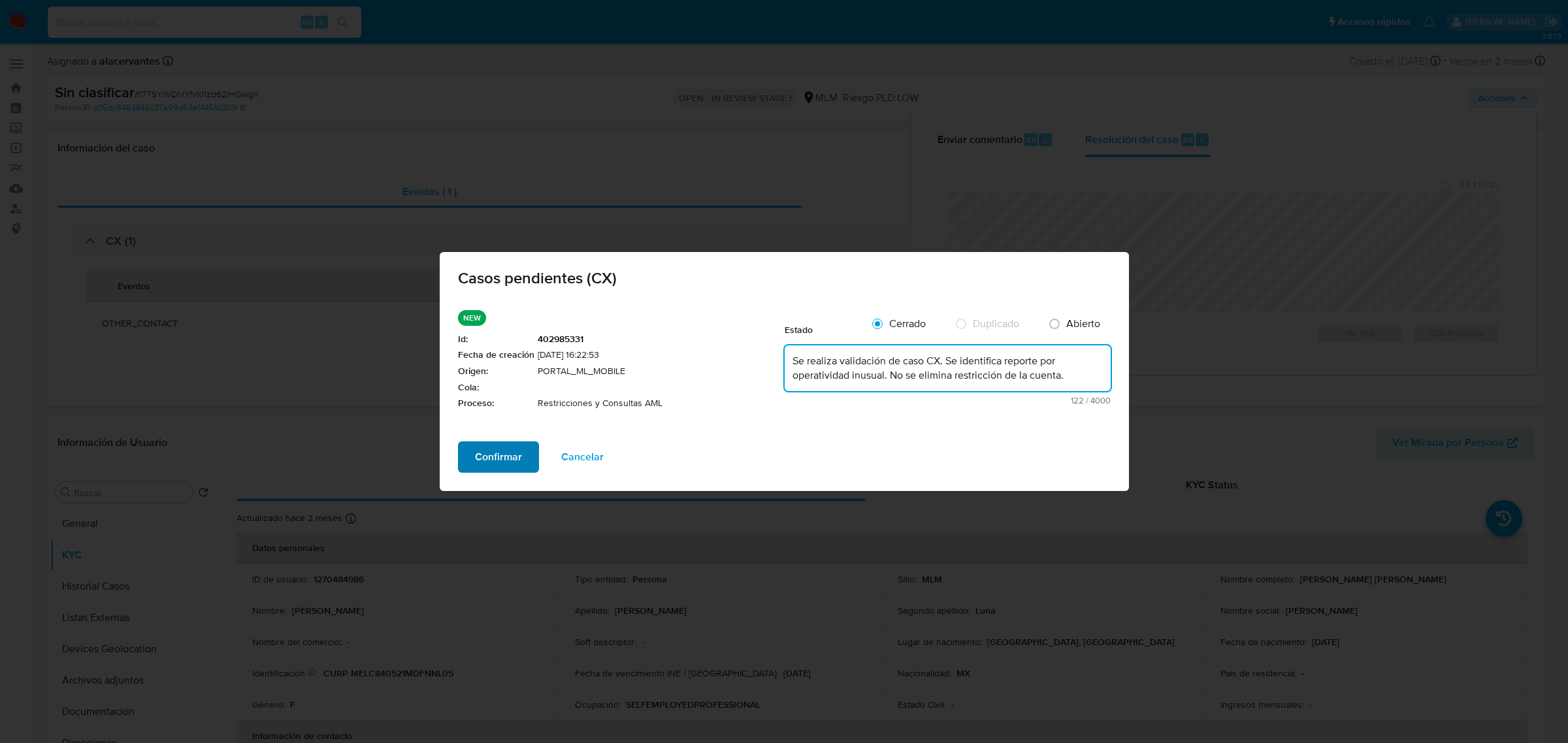
type textarea "Se realiza validación de caso CX. Se identifica reporte por operatividad inusua…"
click at [501, 454] on span "Confirmar" at bounding box center [498, 457] width 47 height 29
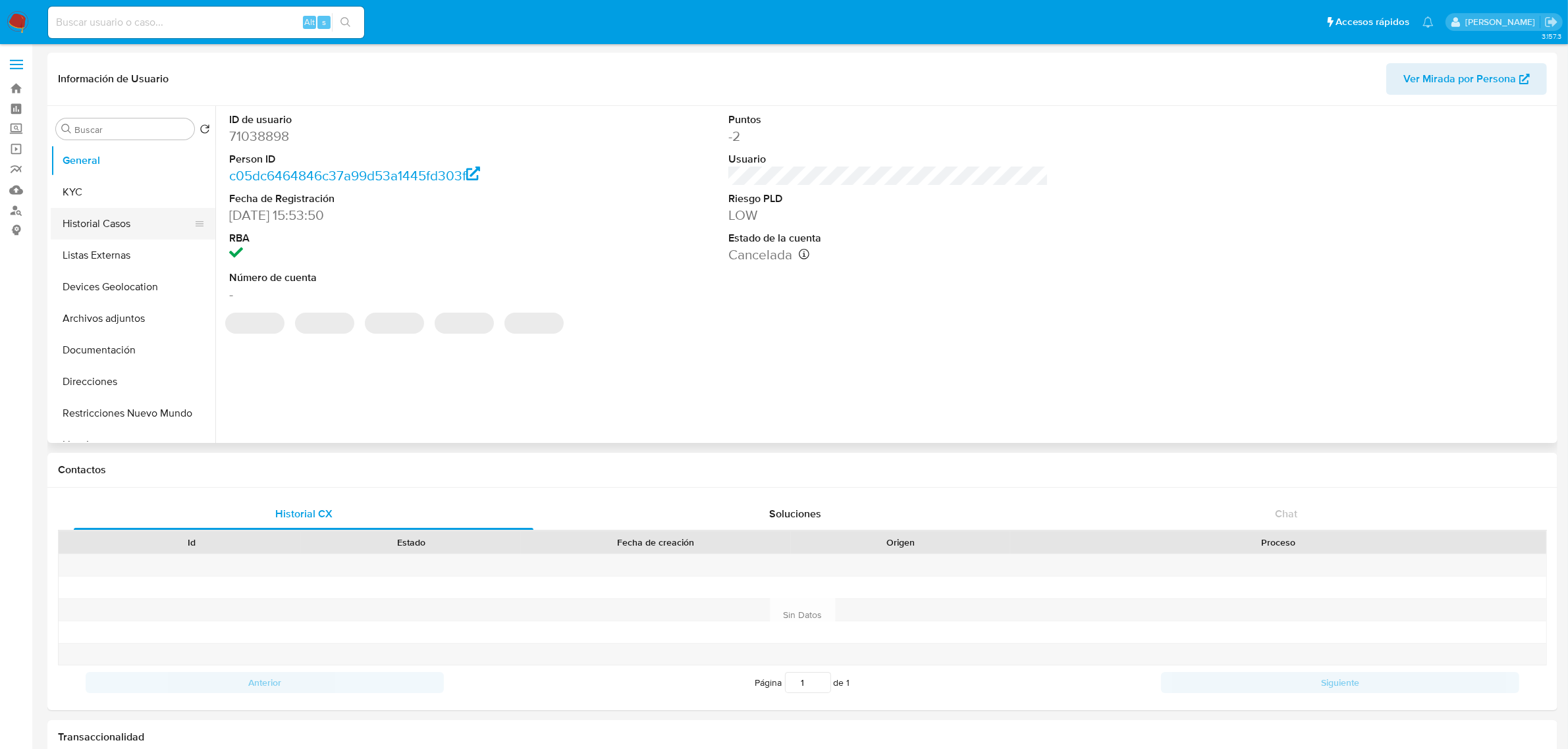
select select "10"
click at [145, 410] on button "Restricciones Nuevo Mundo" at bounding box center [128, 413] width 154 height 32
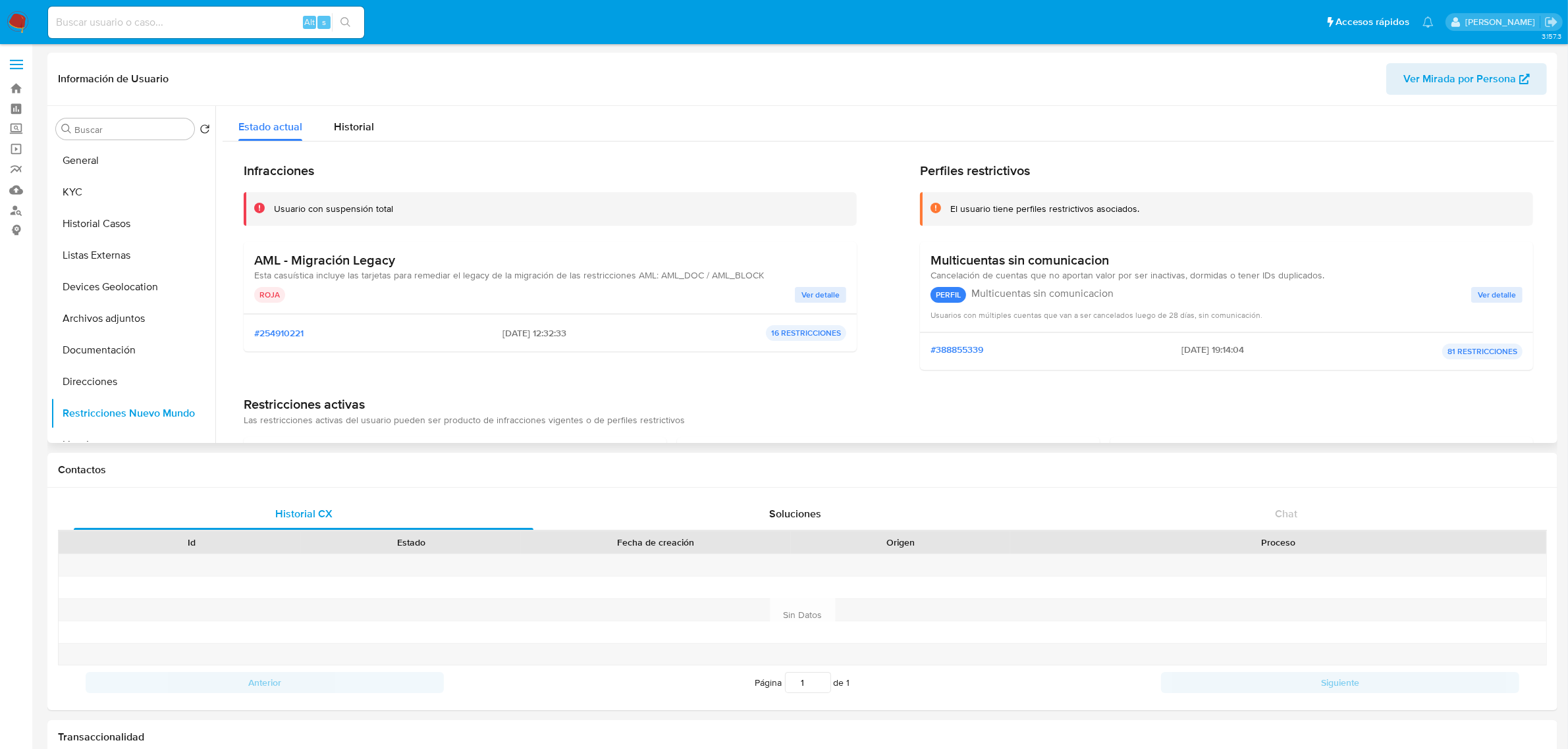
click at [810, 288] on span "Ver detalle" at bounding box center [821, 294] width 39 height 13
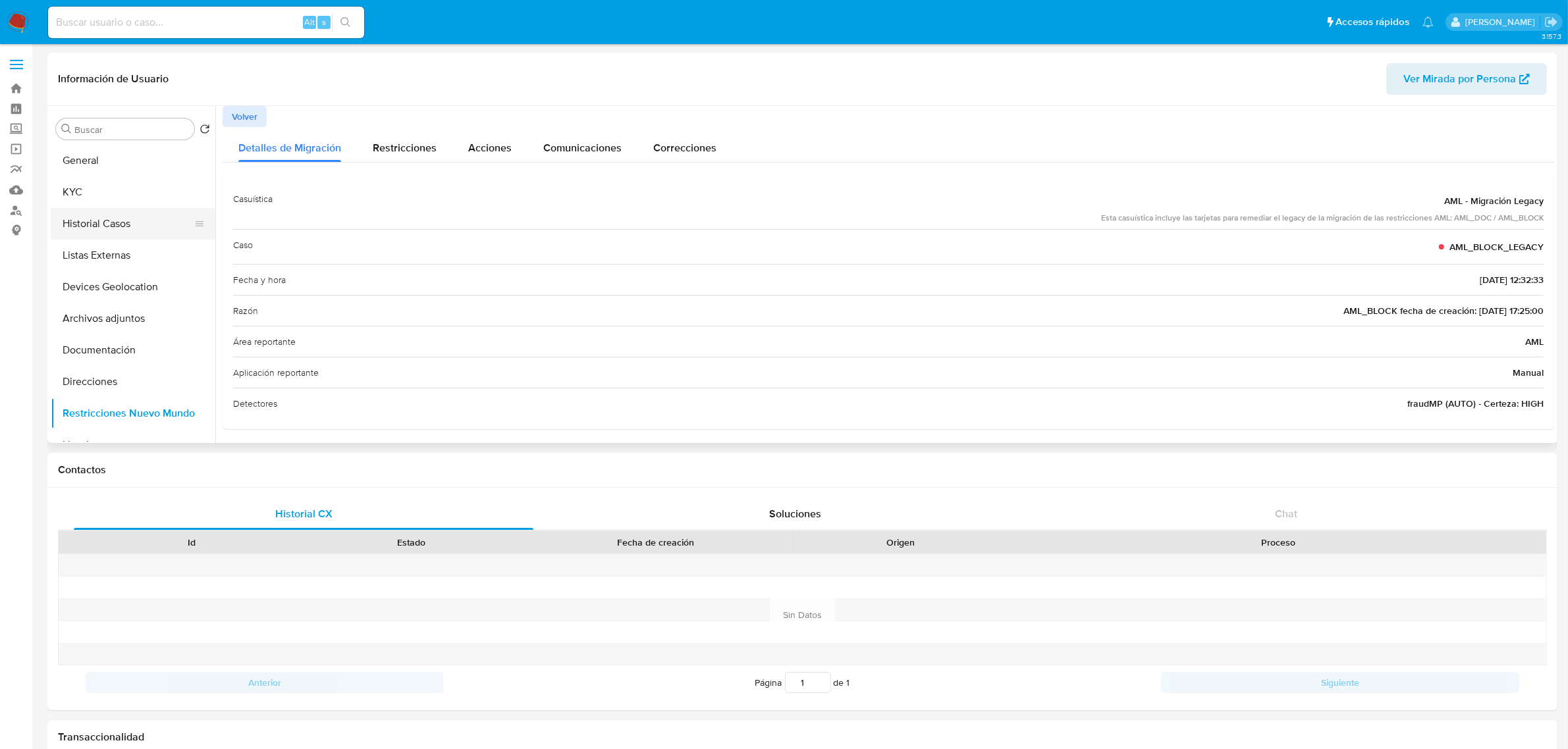
click at [124, 230] on button "Historial Casos" at bounding box center [128, 224] width 154 height 32
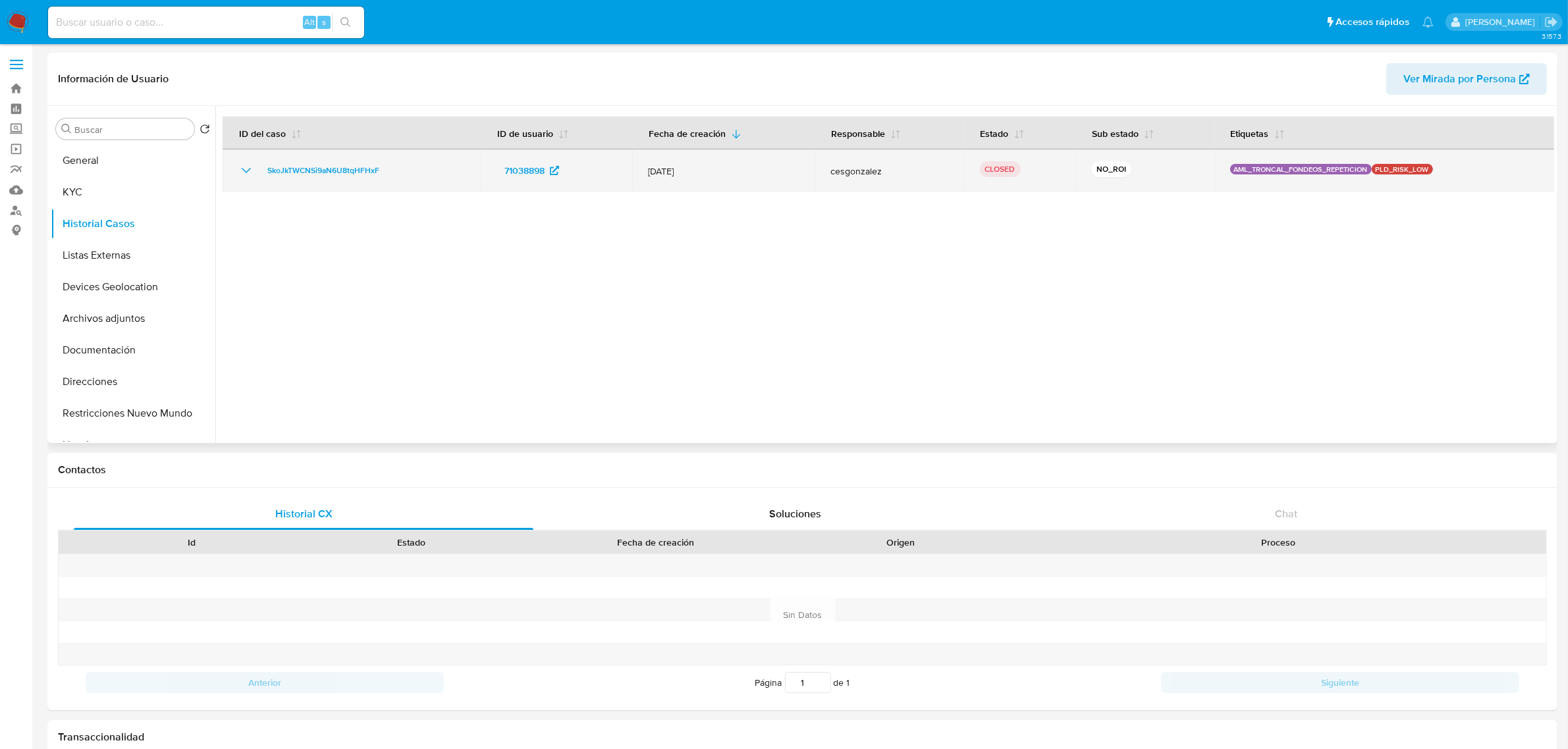
click at [249, 171] on icon "Mostrar/Ocultar" at bounding box center [246, 171] width 16 height 16
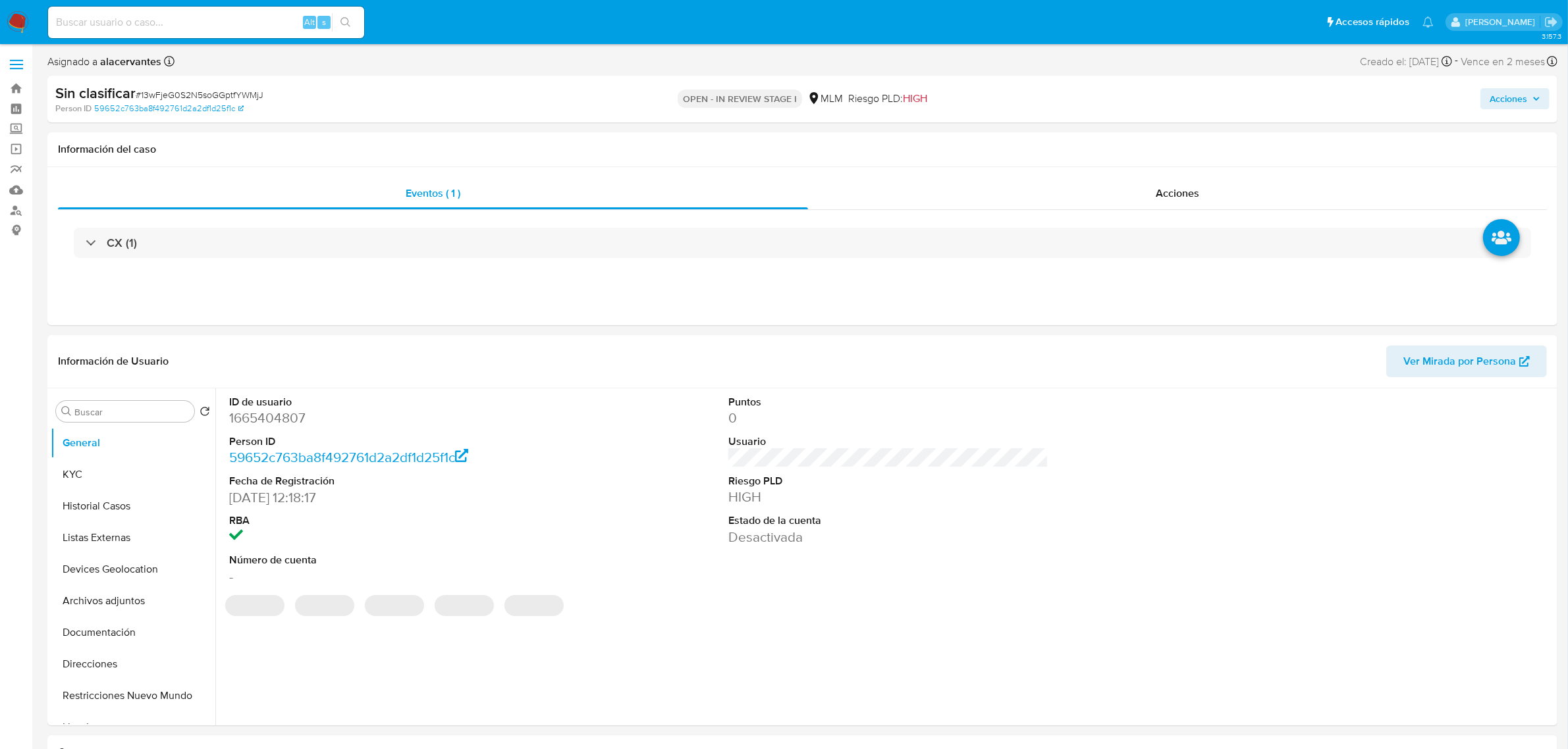
select select "10"
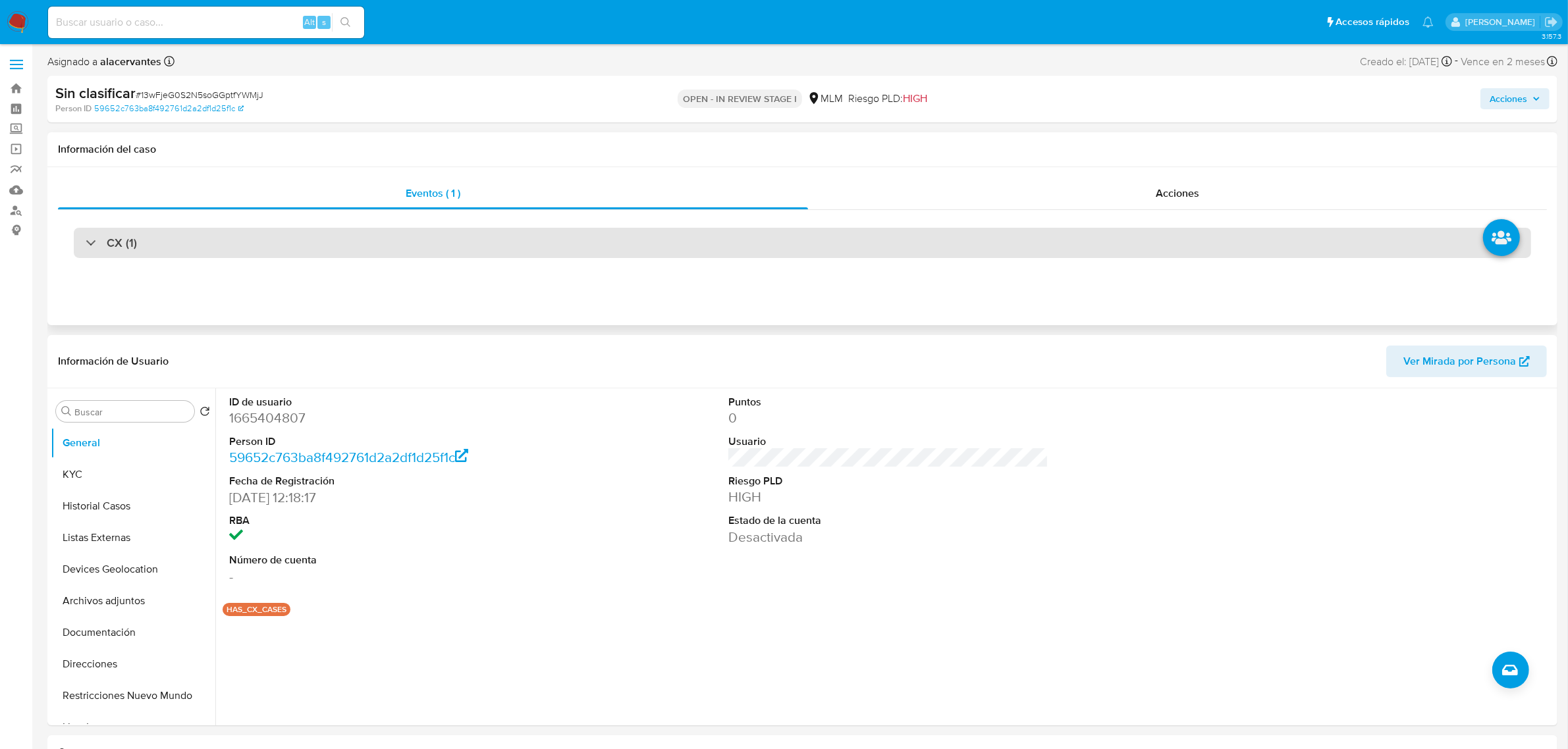
click at [857, 245] on div "CX (1)" at bounding box center [802, 243] width 1457 height 31
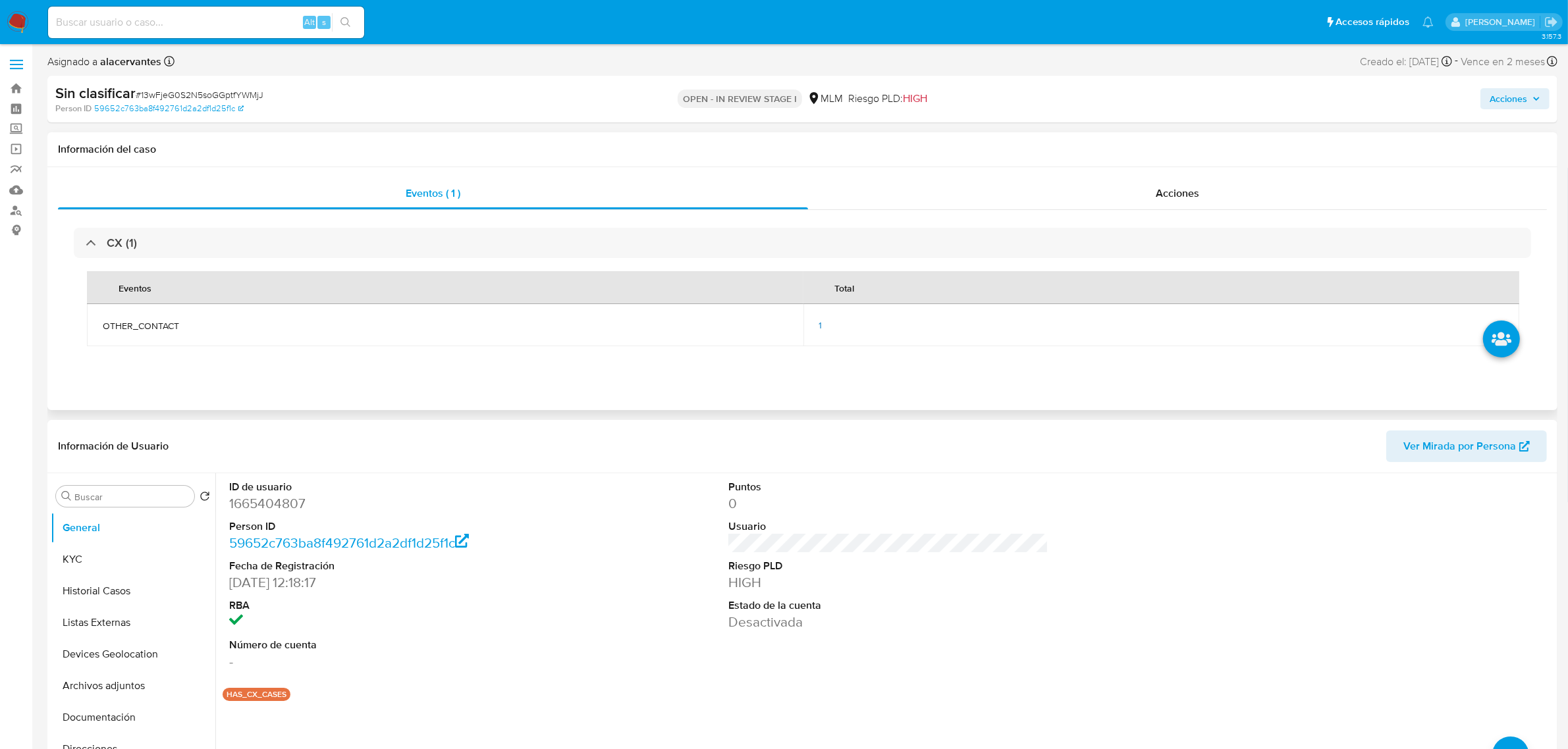
click at [829, 328] on div "1" at bounding box center [1162, 326] width 685 height 12
click at [821, 332] on span "1" at bounding box center [821, 325] width 4 height 13
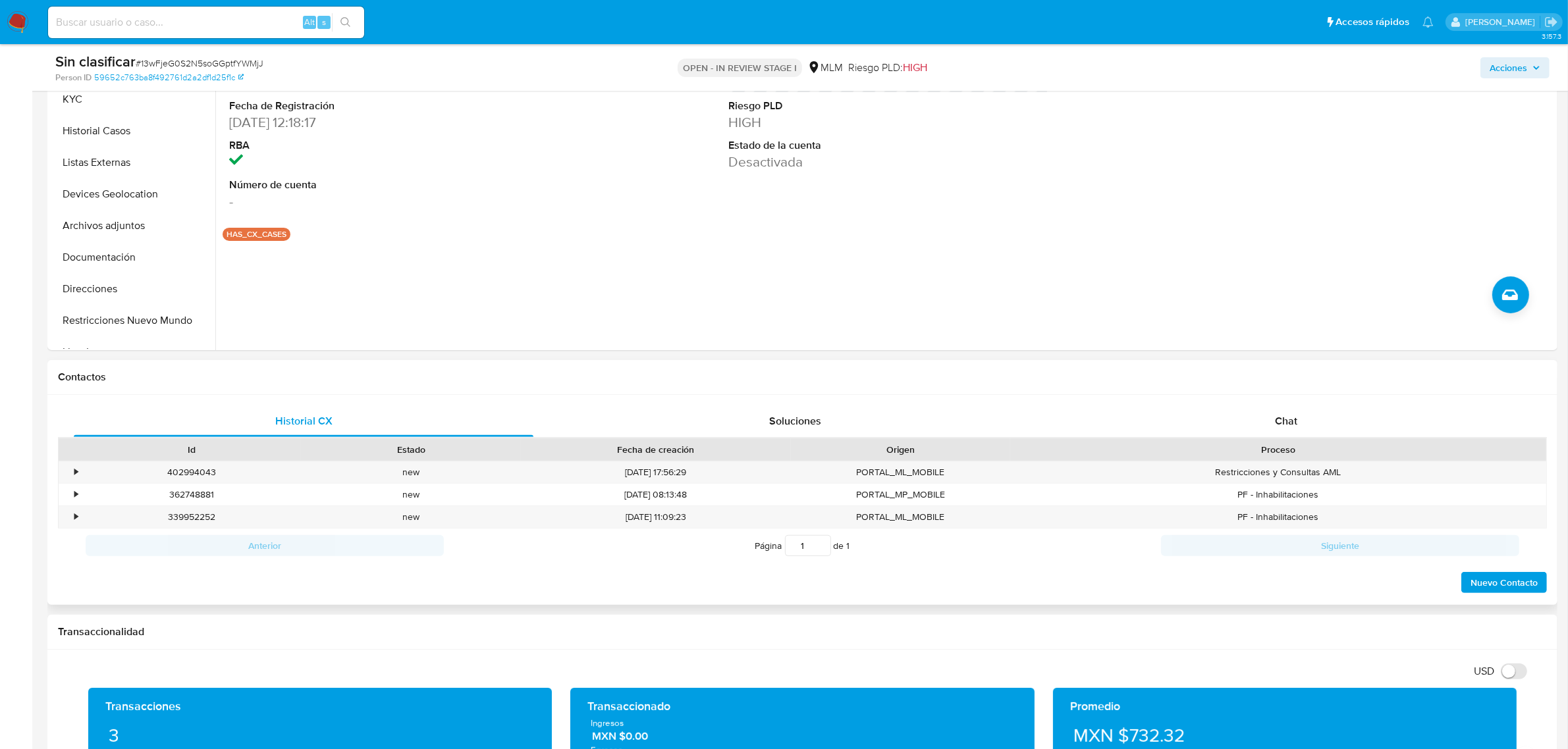
scroll to position [494, 0]
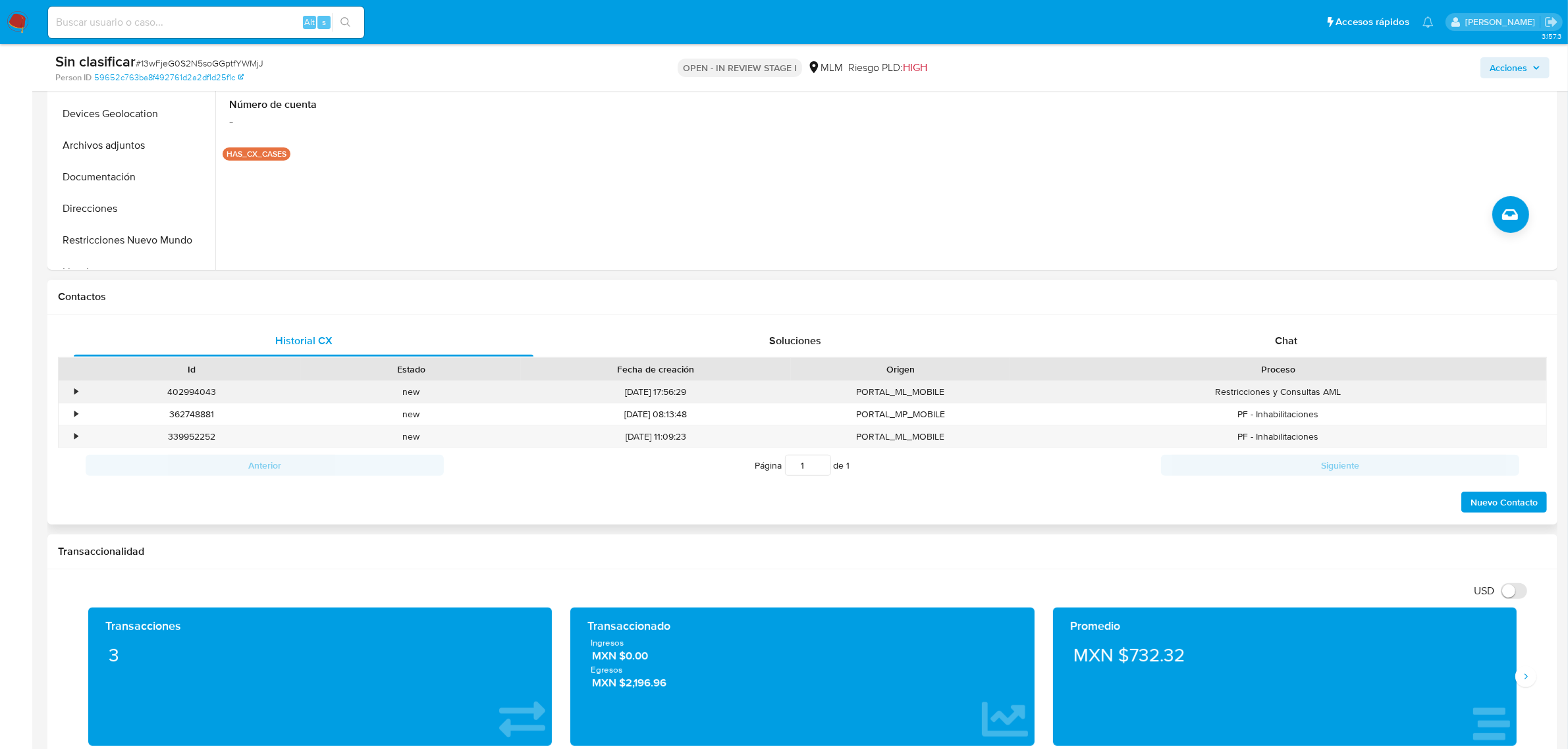
click at [73, 388] on div "•" at bounding box center [70, 392] width 23 height 22
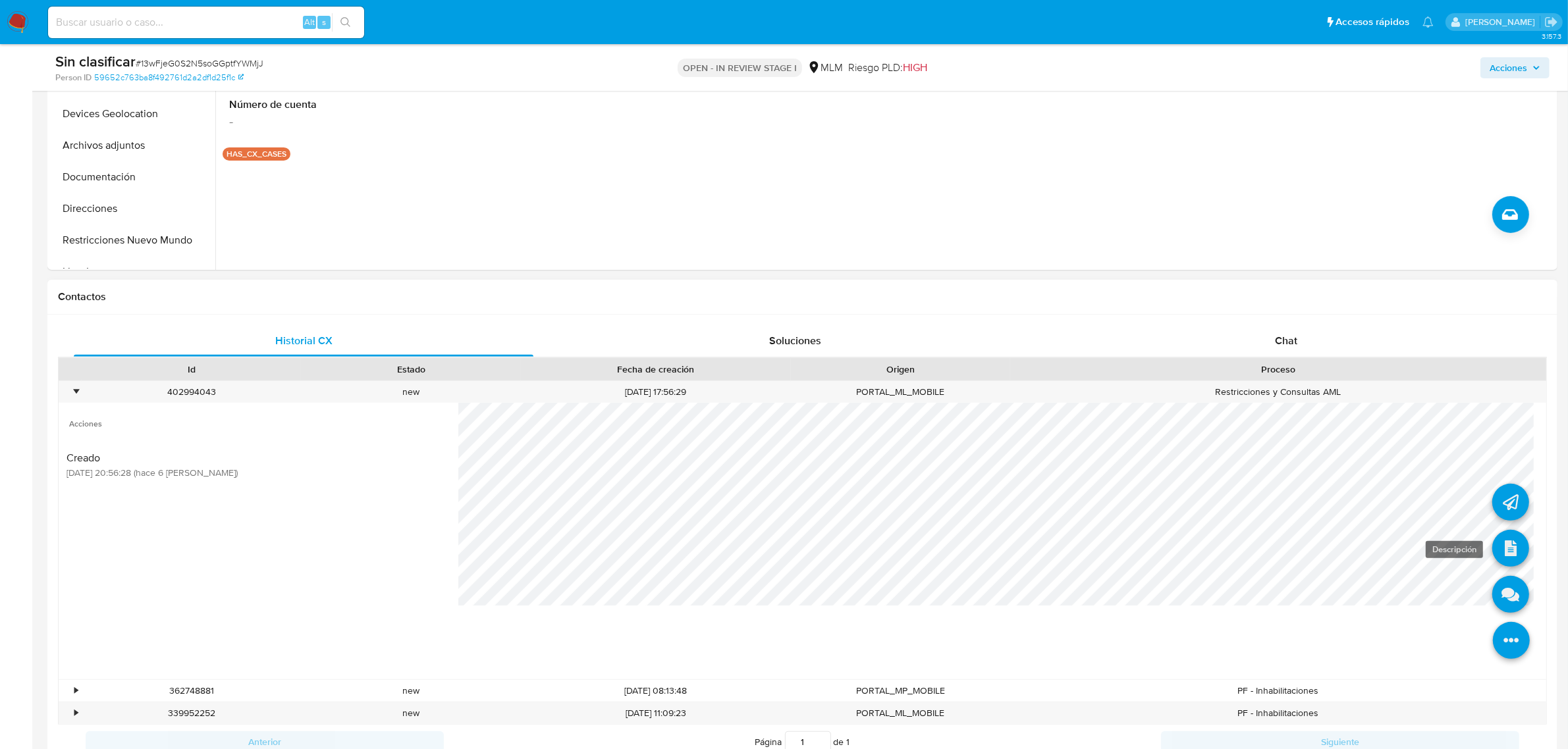
click at [1495, 540] on icon at bounding box center [1510, 548] width 37 height 37
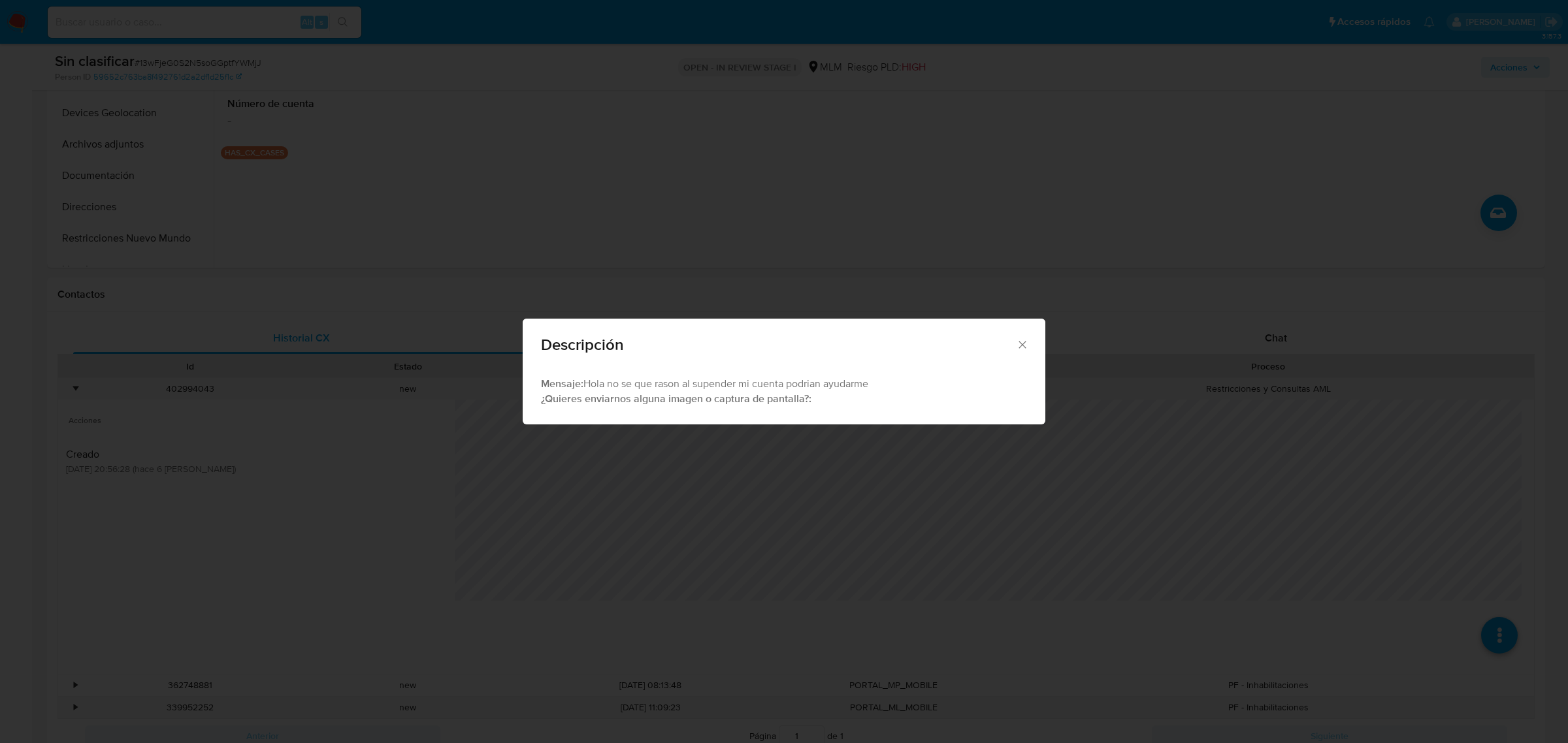
click at [1019, 333] on div "Descripción" at bounding box center [783, 342] width 522 height 48
click at [1027, 332] on div "Descripción" at bounding box center [783, 342] width 522 height 48
click at [1027, 341] on icon "Cerrar" at bounding box center [1022, 344] width 13 height 13
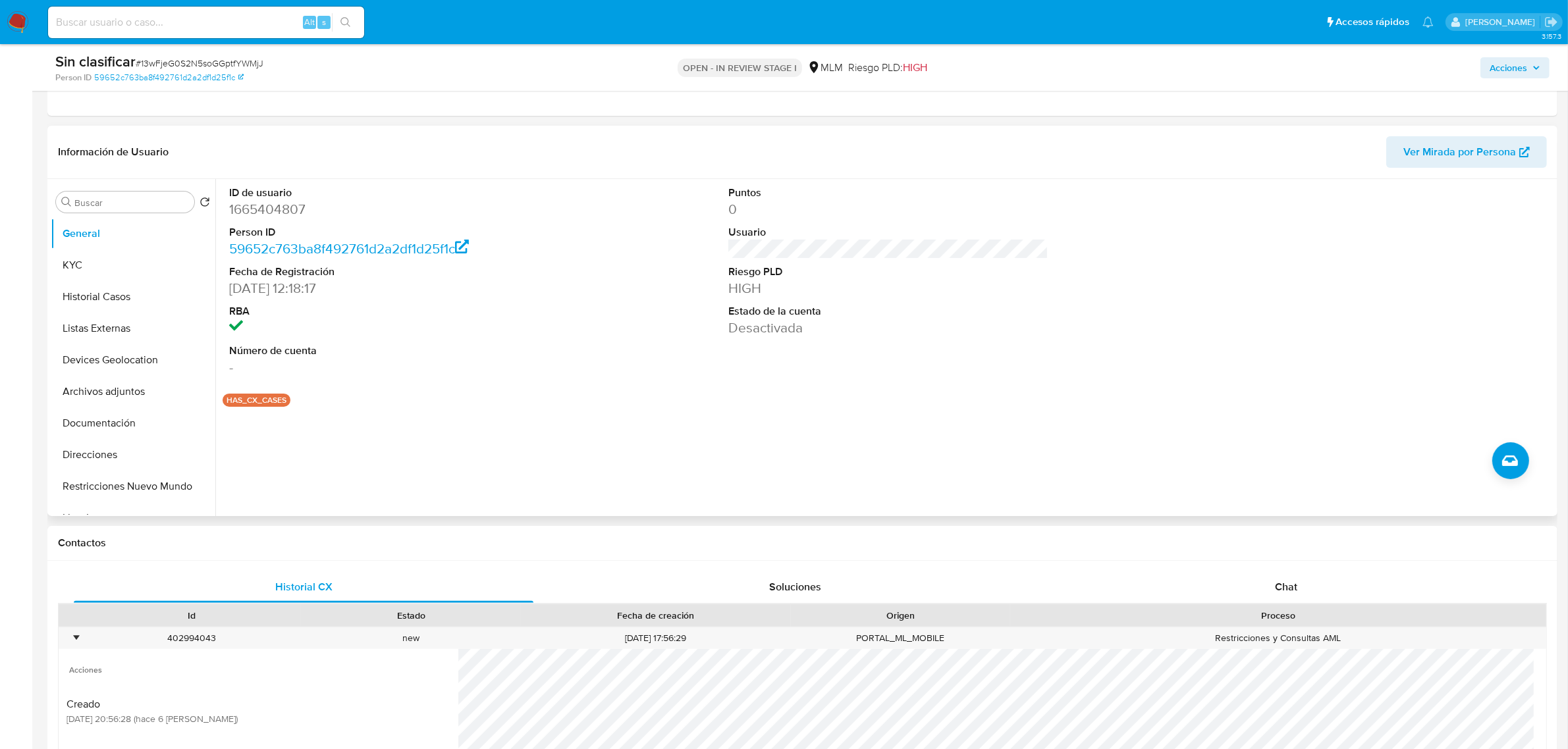
scroll to position [247, 0]
click at [132, 504] on button "Lista Interna" at bounding box center [128, 519] width 154 height 32
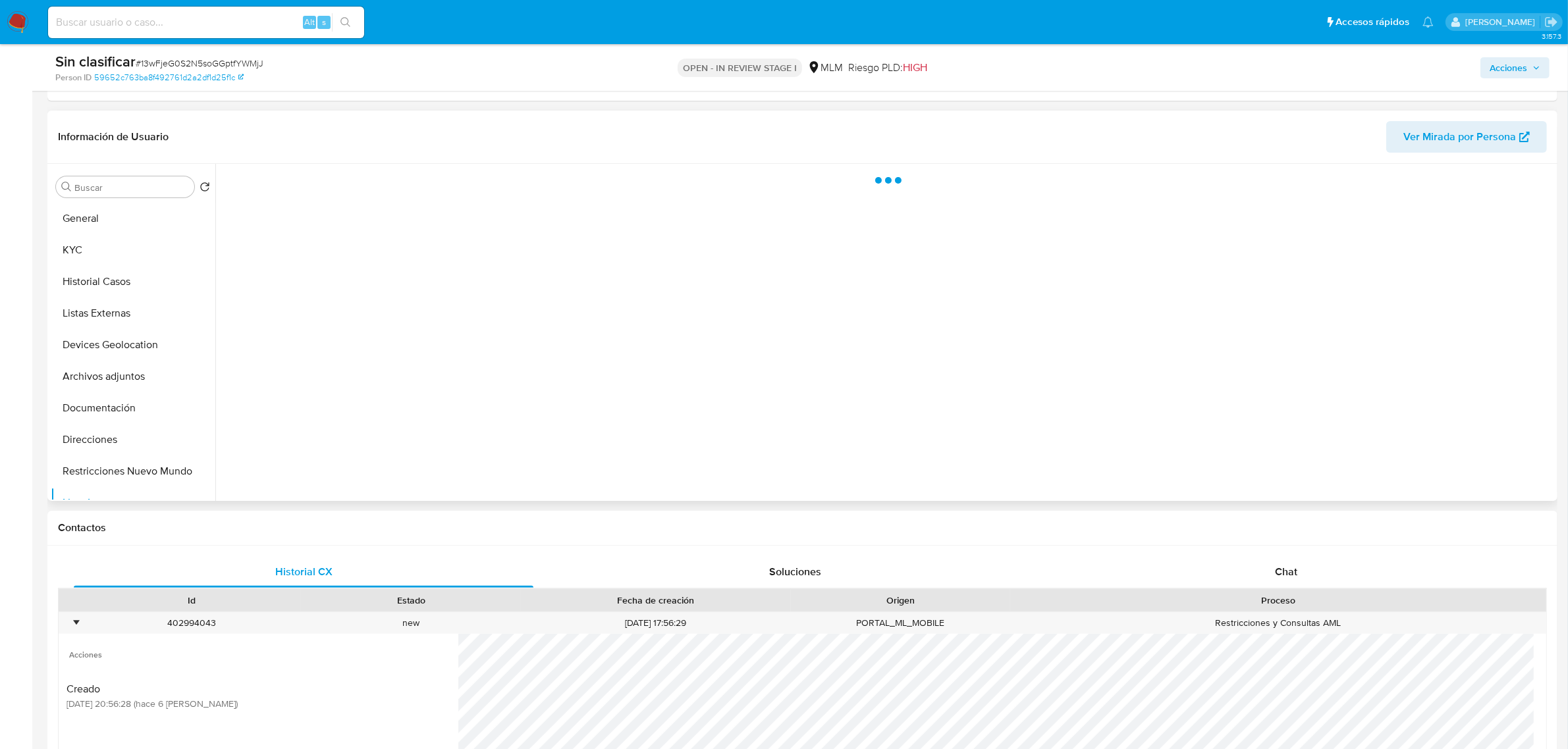
click at [130, 500] on div "Buscar Volver al orden por defecto General KYC Historial Casos Listas Externas …" at bounding box center [133, 333] width 165 height 336
click at [131, 472] on button "Restricciones Nuevo Mundo" at bounding box center [128, 471] width 154 height 32
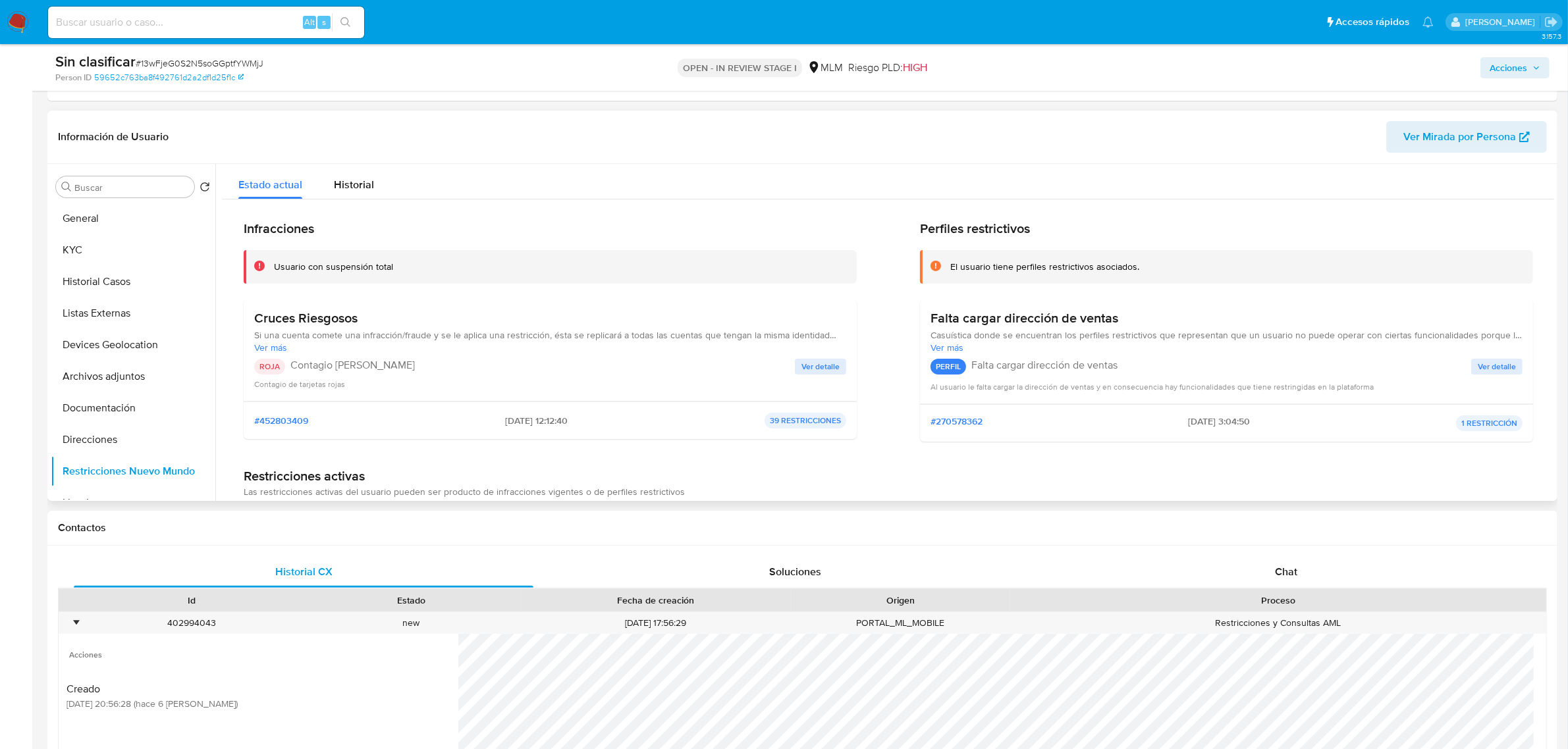
click at [825, 362] on span "Ver detalle" at bounding box center [821, 366] width 39 height 13
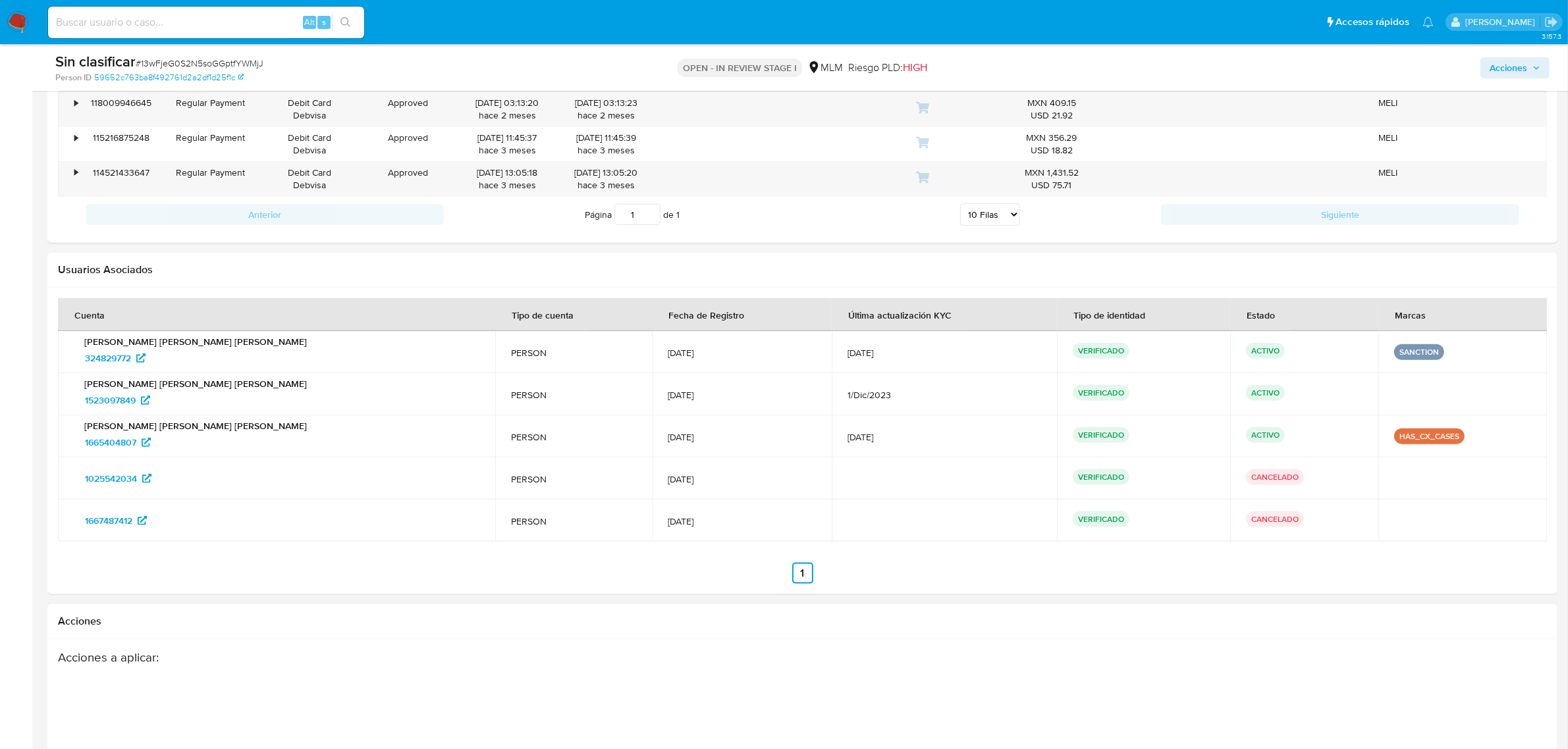
scroll to position [1893, 0]
click at [129, 364] on span "324829772" at bounding box center [108, 359] width 46 height 21
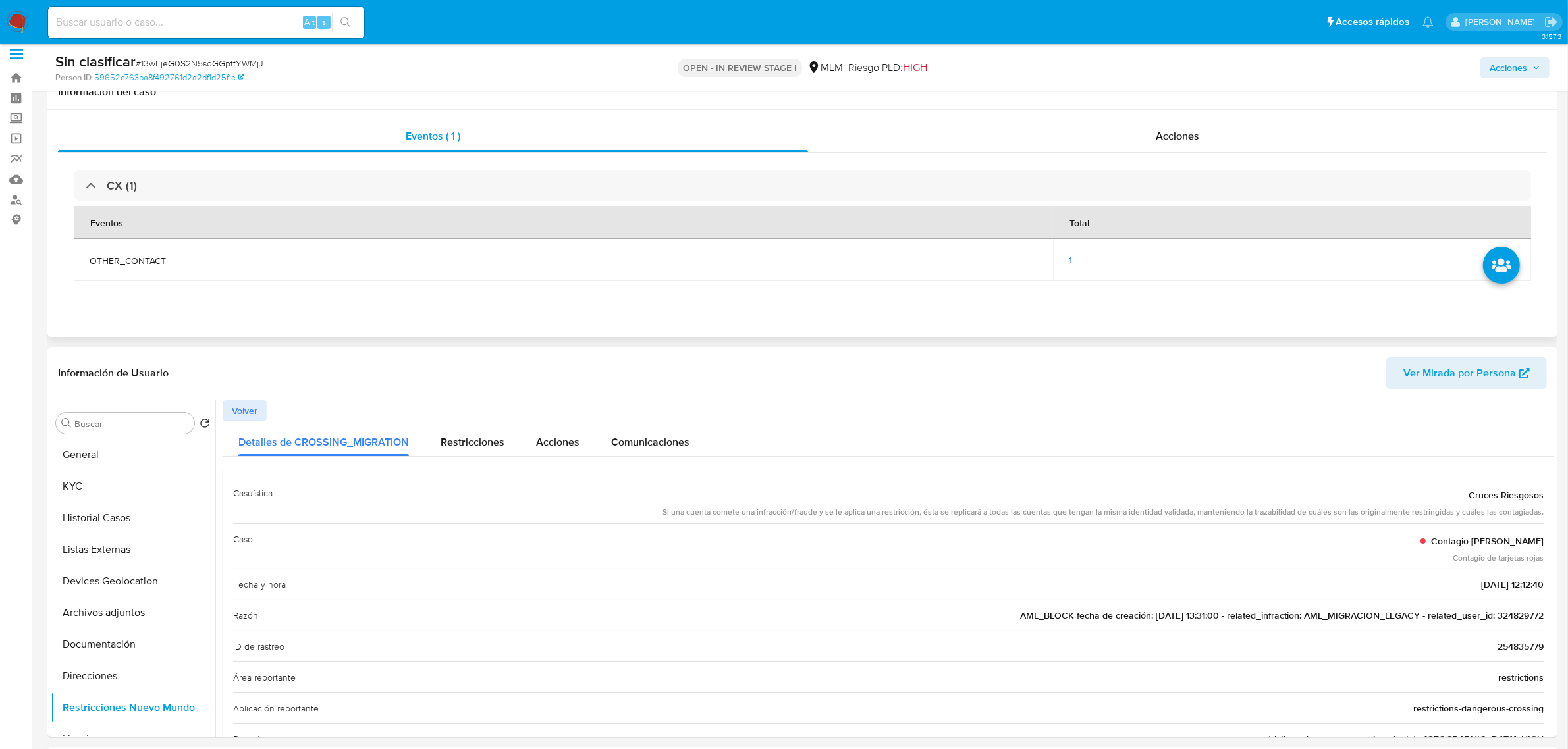
scroll to position [0, 0]
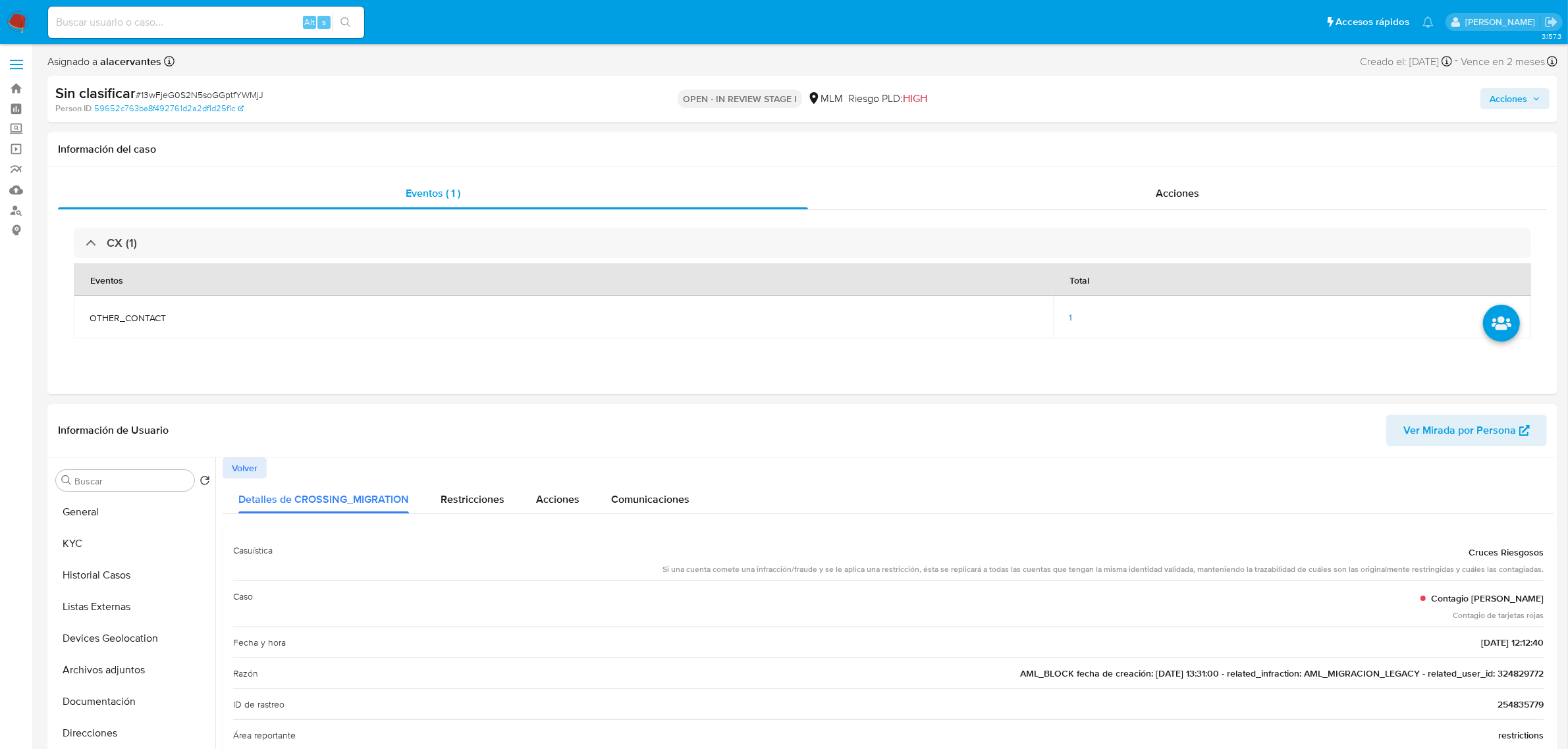
click at [1537, 87] on div "Acciones" at bounding box center [1302, 98] width 494 height 31
click at [1531, 93] on span "Acciones" at bounding box center [1515, 98] width 51 height 18
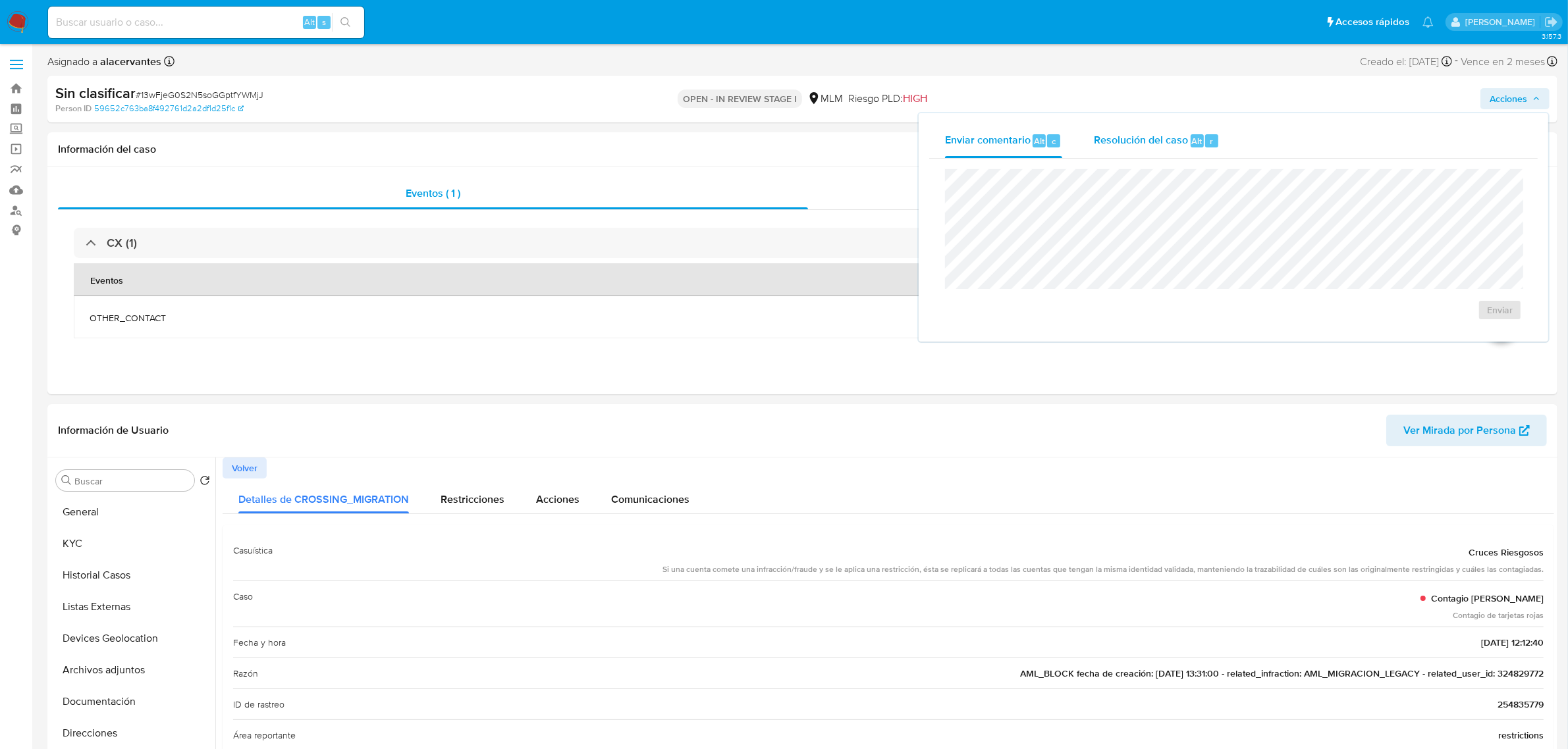
click at [1137, 149] on div "Resolución del caso Alt r" at bounding box center [1156, 140] width 126 height 34
click at [1367, 334] on span "No ROI" at bounding box center [1371, 331] width 68 height 18
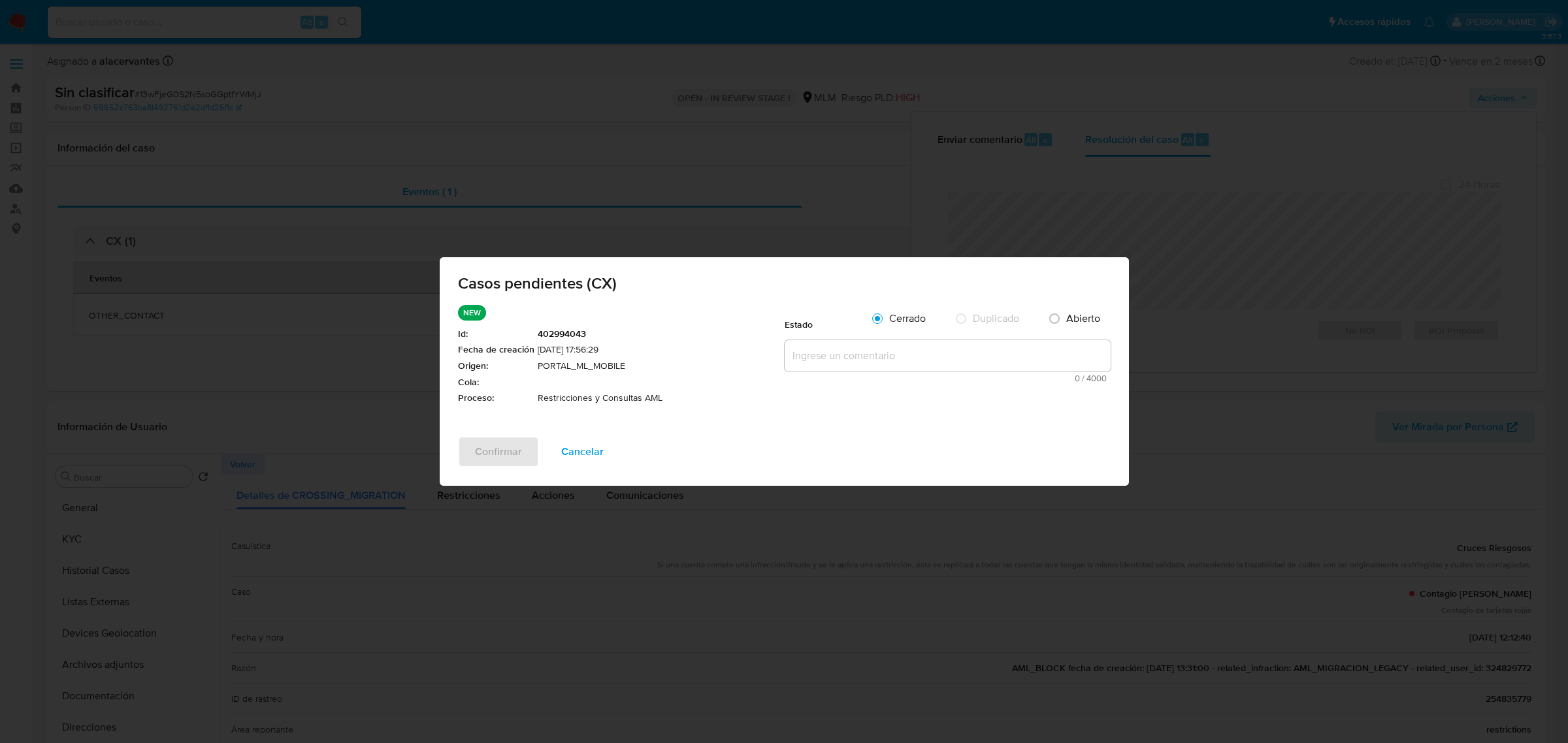
click at [943, 370] on textarea at bounding box center [947, 356] width 326 height 31
paste textarea "Se valida caso CX. Se identifica restricción AML - Migración Legacy la cual no …"
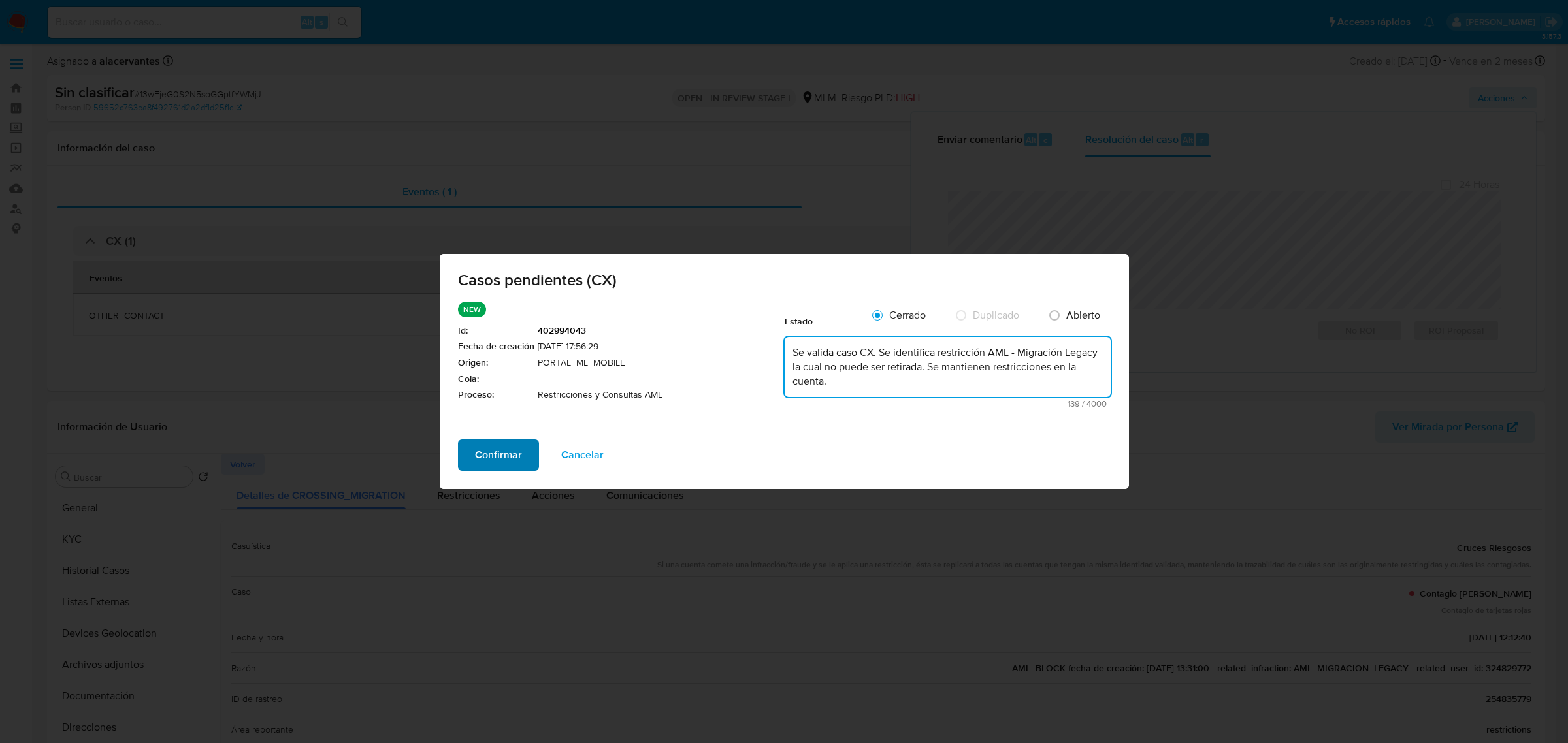
type textarea "Se valida caso CX. Se identifica restricción AML - Migración Legacy la cual no …"
click at [511, 461] on span "Confirmar" at bounding box center [498, 454] width 47 height 29
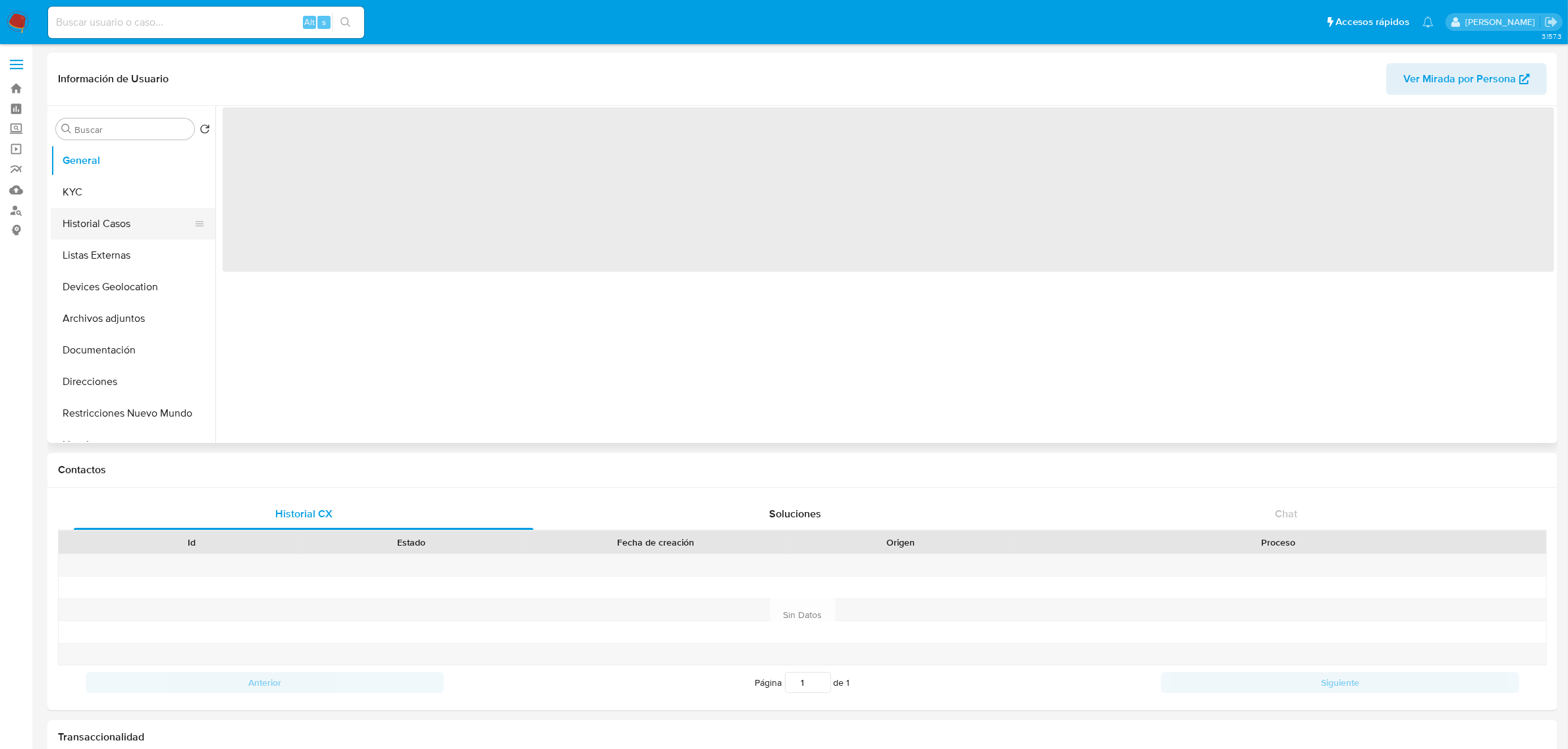
click at [106, 222] on button "Historial Casos" at bounding box center [128, 224] width 154 height 32
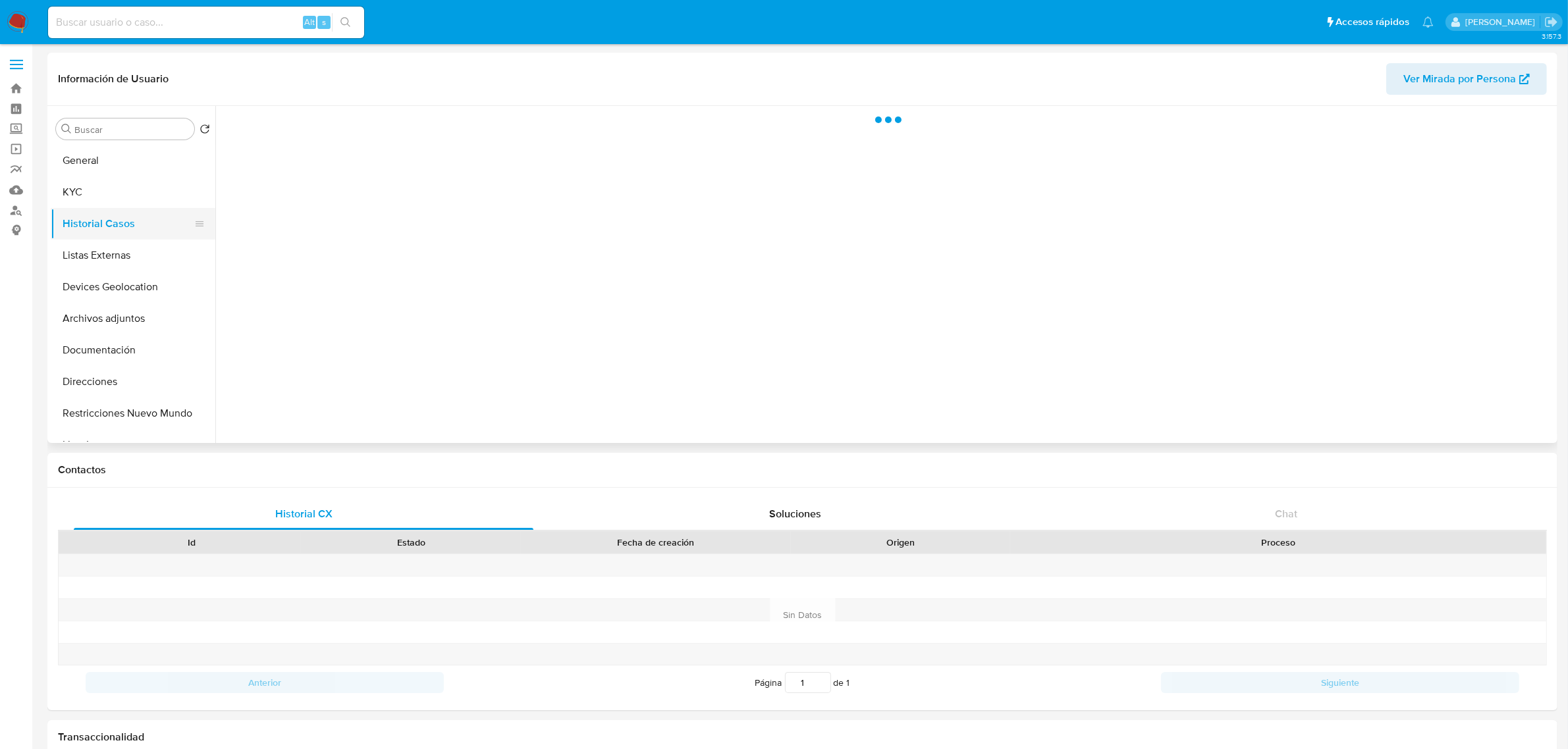
select select "10"
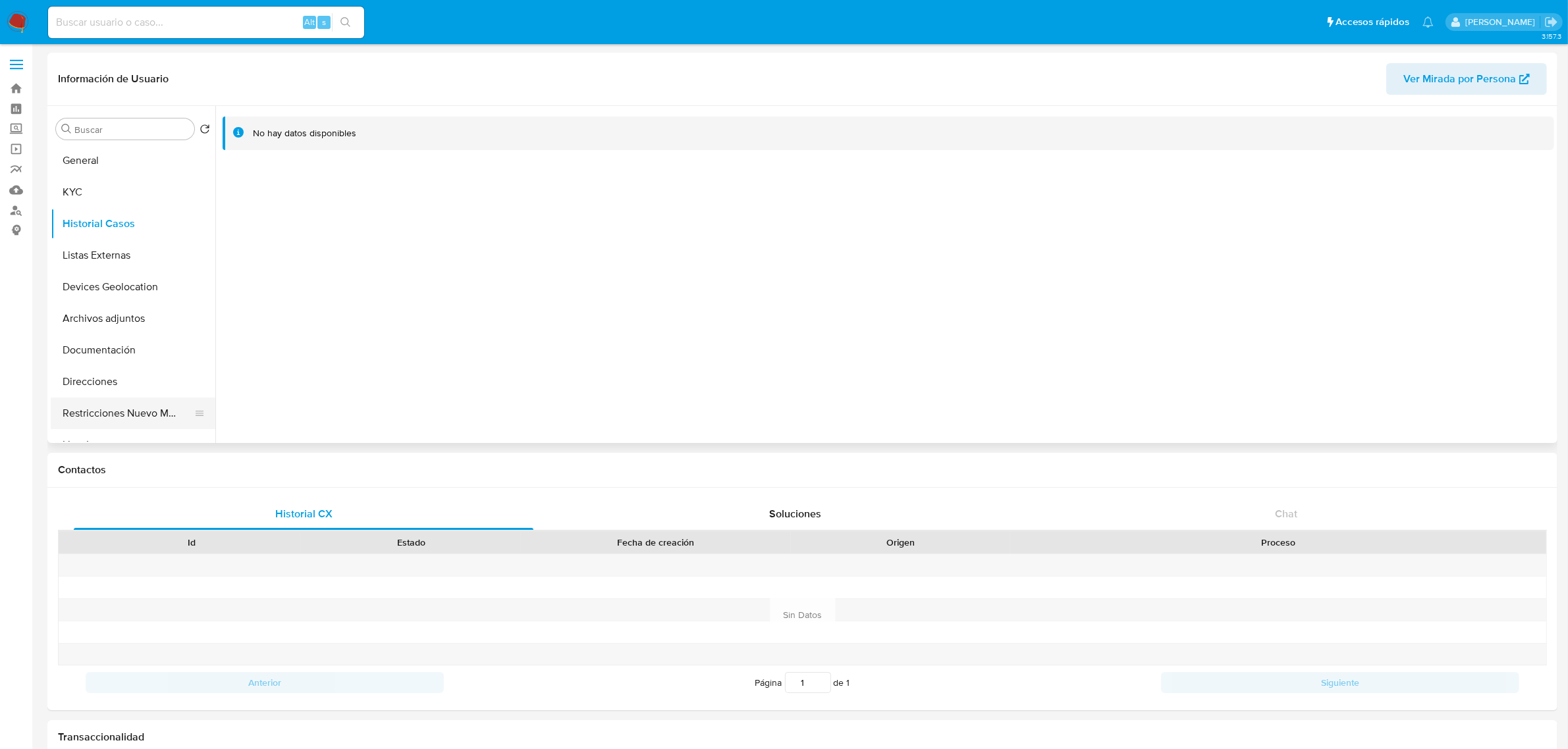
click at [168, 399] on button "Restricciones Nuevo Mundo" at bounding box center [128, 413] width 154 height 32
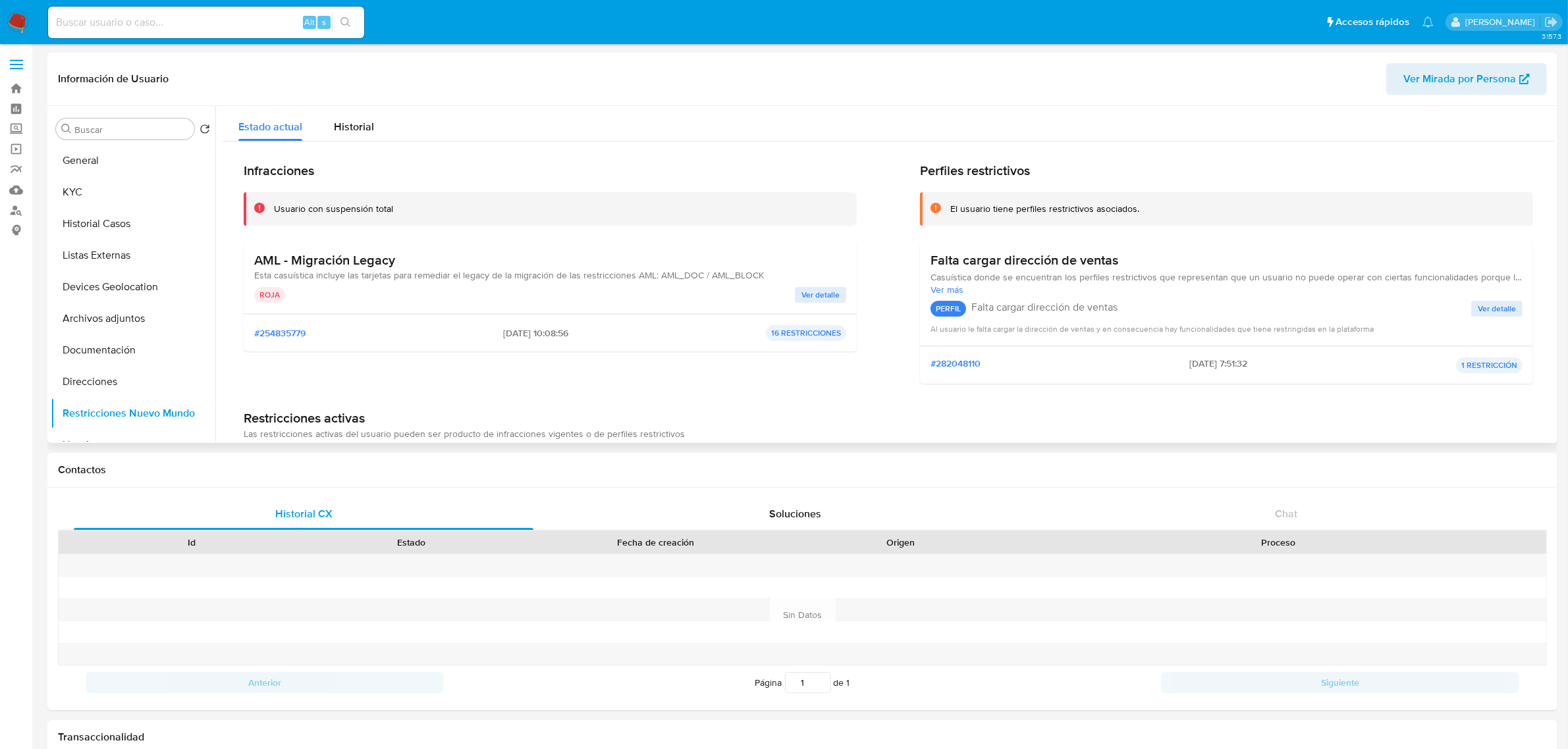
click at [855, 283] on div "Infracciones Usuario con suspensión total AML - Migración Legacy Esta casuístic…" at bounding box center [888, 279] width 1289 height 232
click at [842, 287] on div "ROJA Ver detalle" at bounding box center [550, 295] width 592 height 16
click at [837, 288] on span "Ver detalle" at bounding box center [821, 294] width 39 height 13
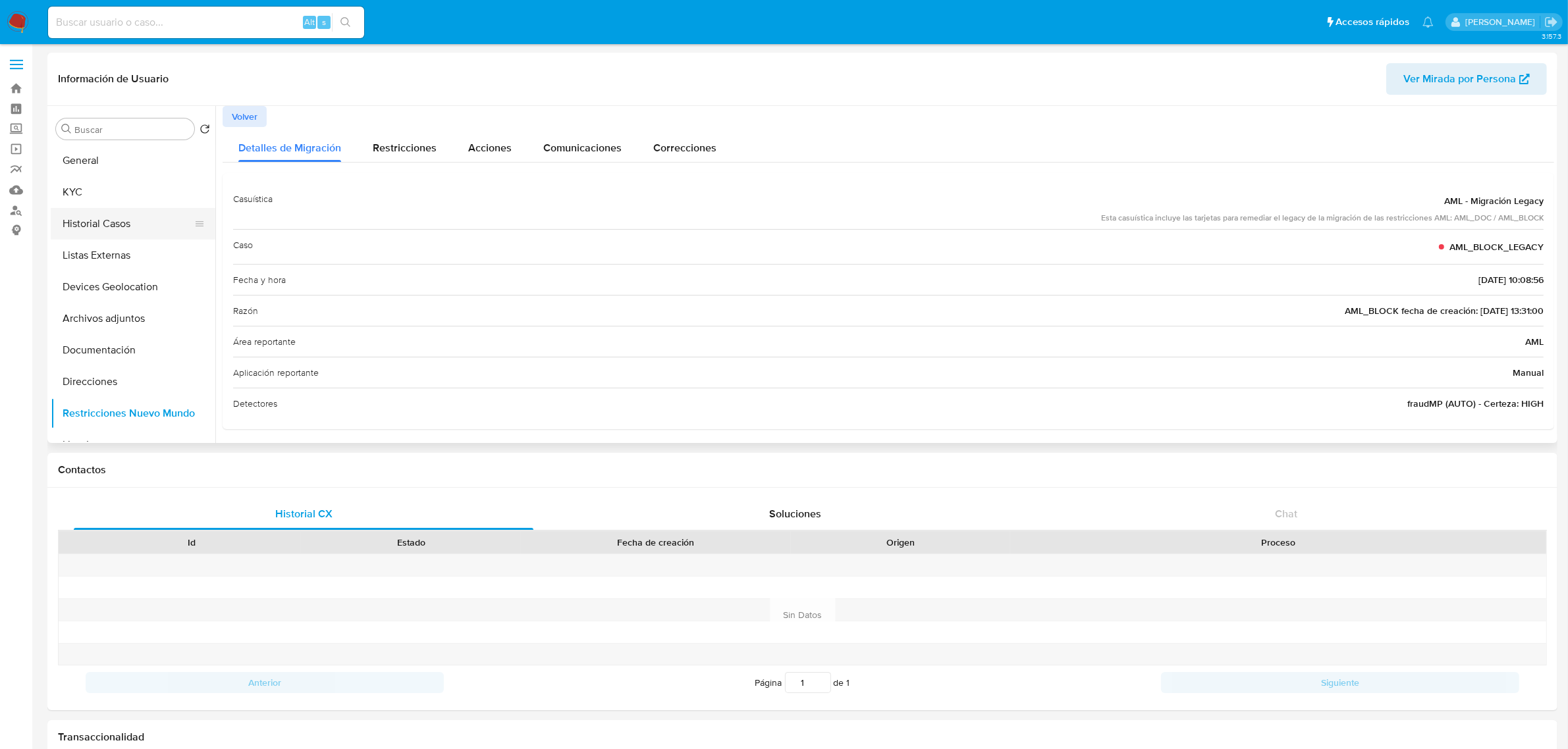
click at [124, 222] on button "Historial Casos" at bounding box center [128, 224] width 154 height 32
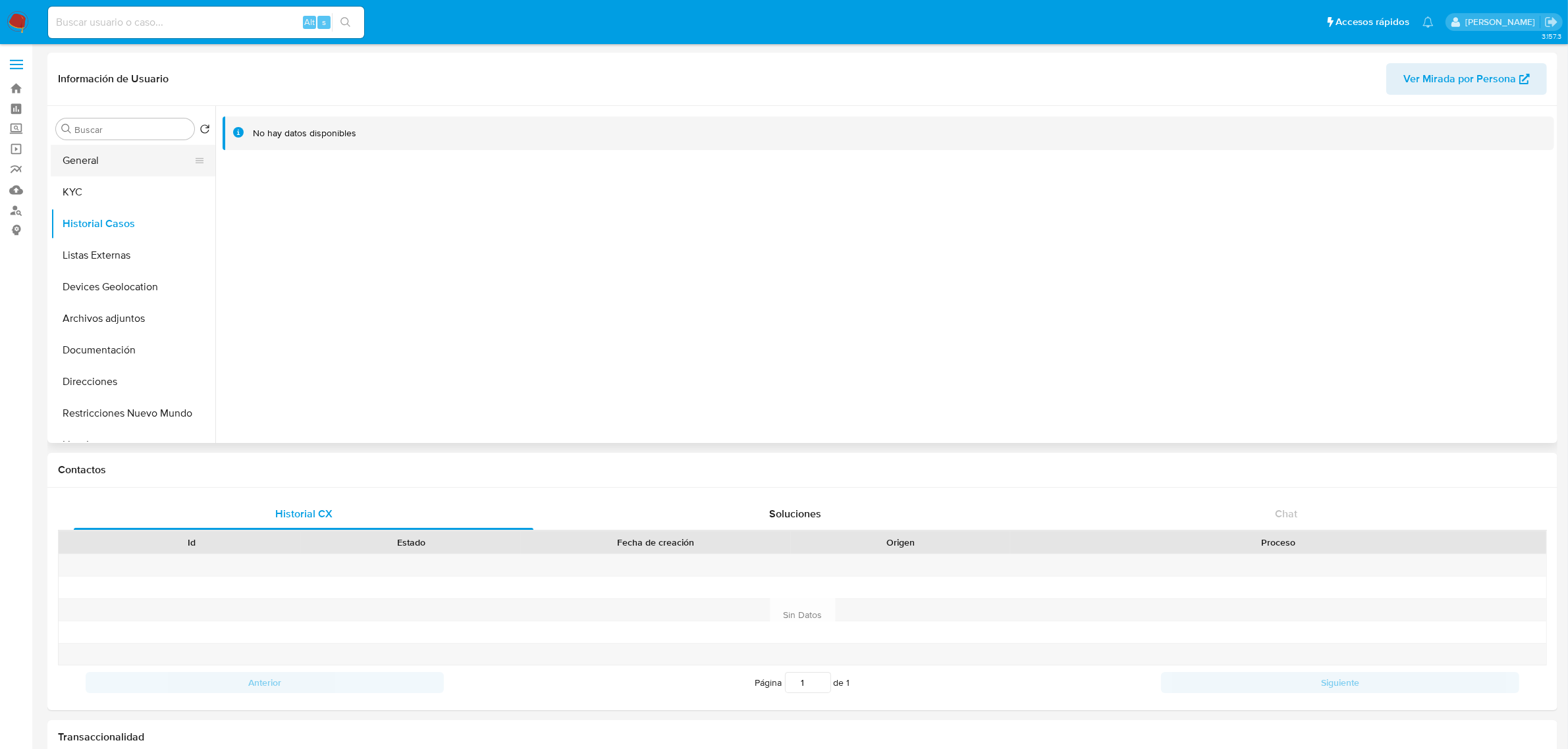
click at [94, 165] on button "General" at bounding box center [128, 160] width 154 height 32
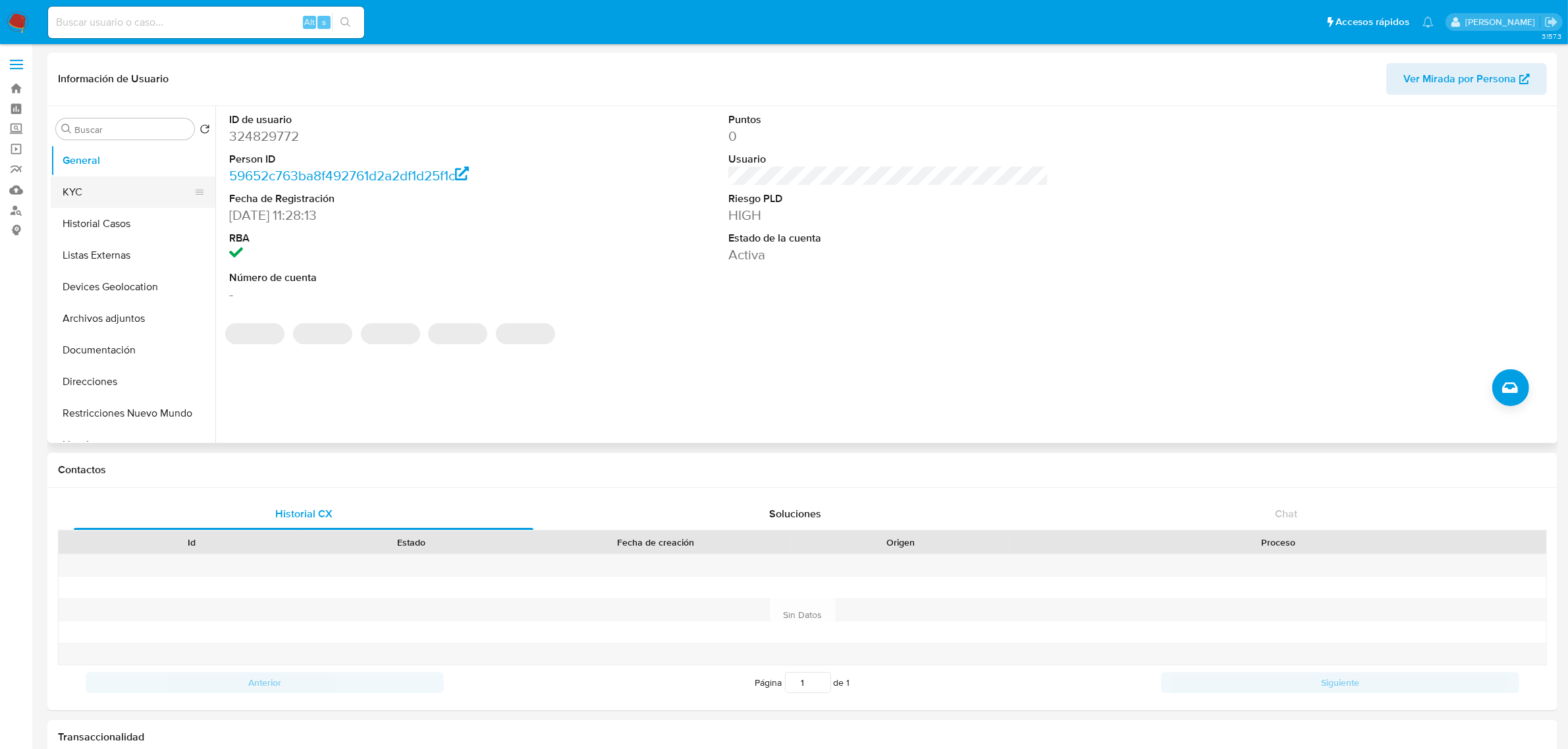
click at [99, 187] on button "KYC" at bounding box center [128, 192] width 154 height 32
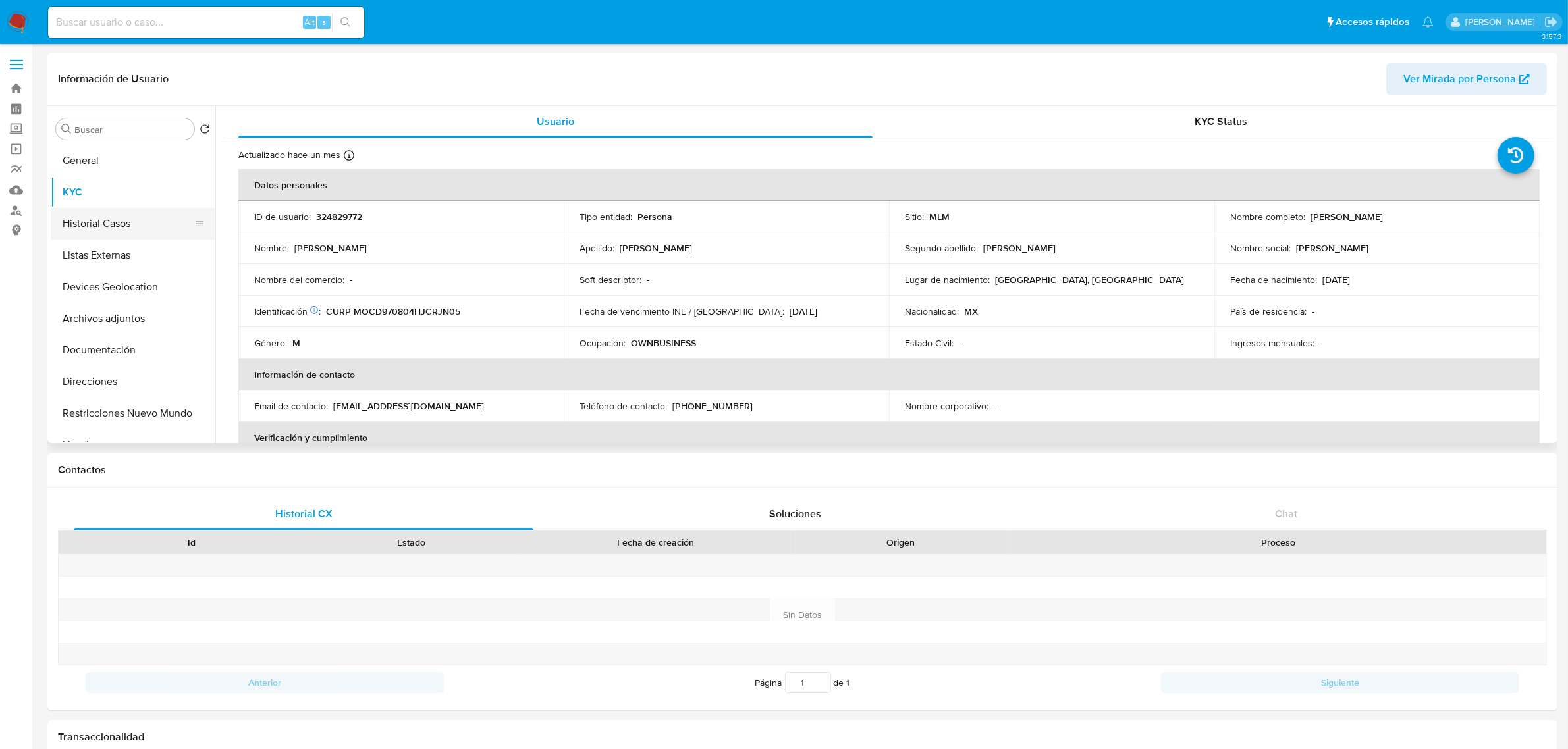
click at [97, 232] on button "Historial Casos" at bounding box center [128, 224] width 154 height 32
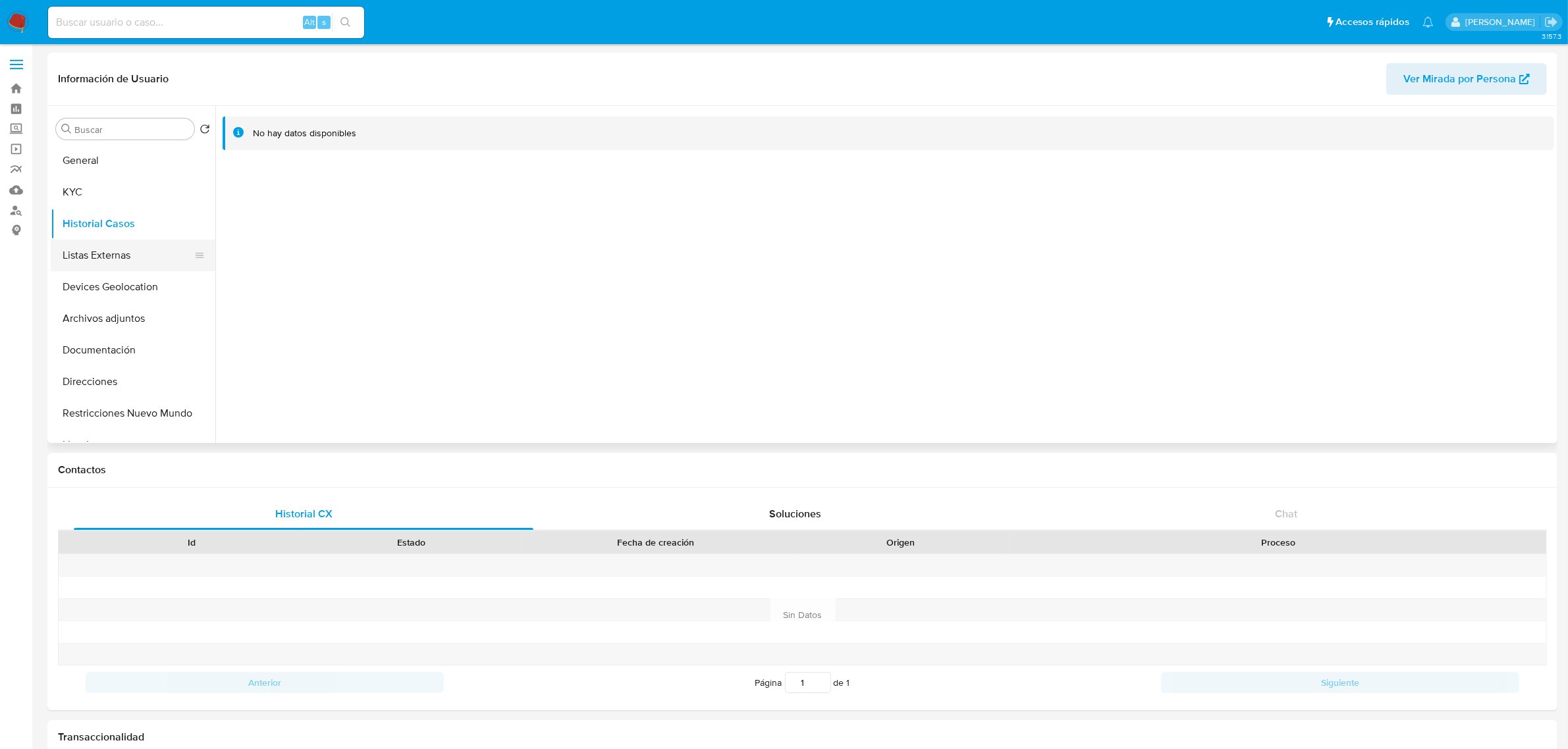
click at [99, 248] on button "Listas Externas" at bounding box center [128, 256] width 154 height 32
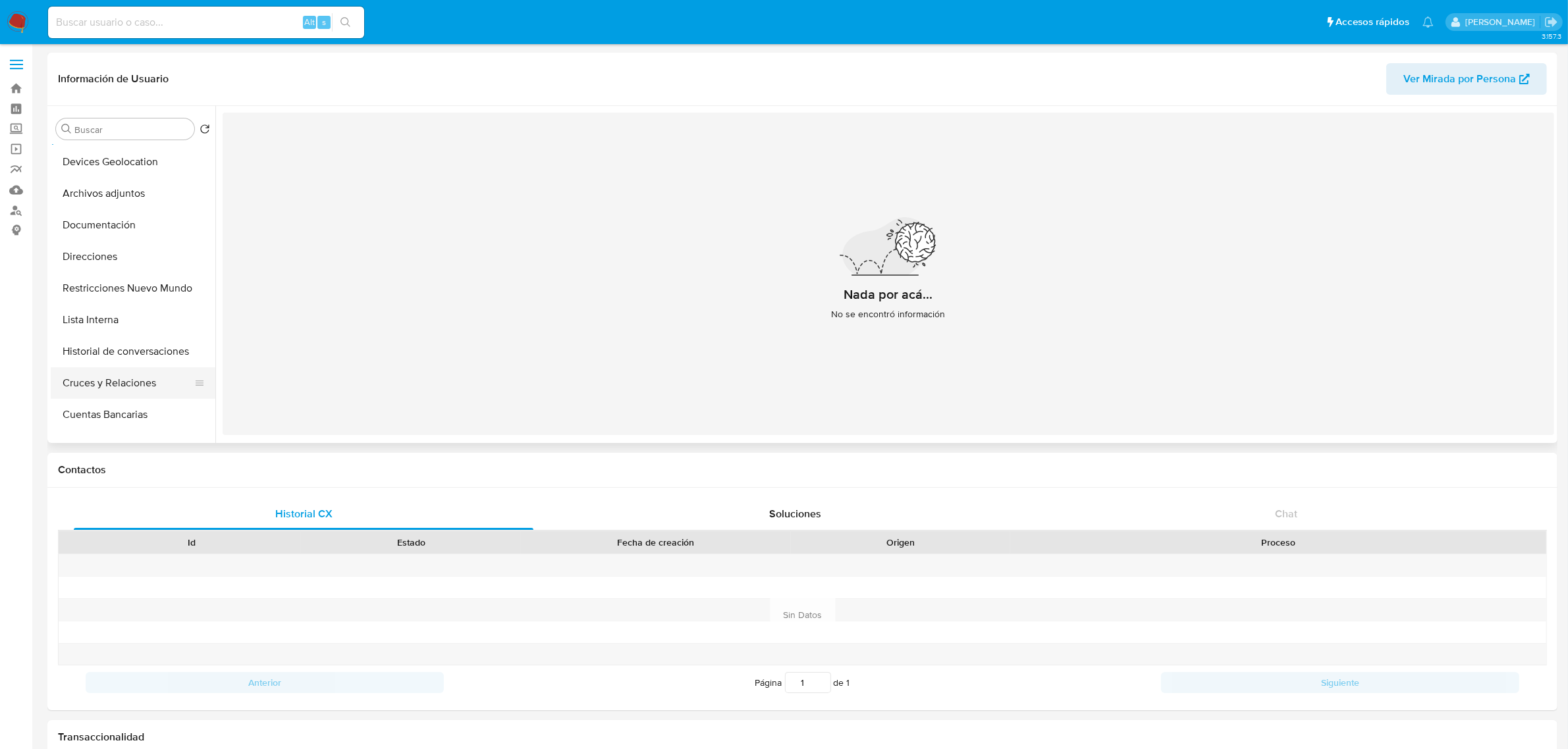
scroll to position [165, 0]
click at [137, 300] on button "Historial de conversaciones" at bounding box center [128, 312] width 154 height 32
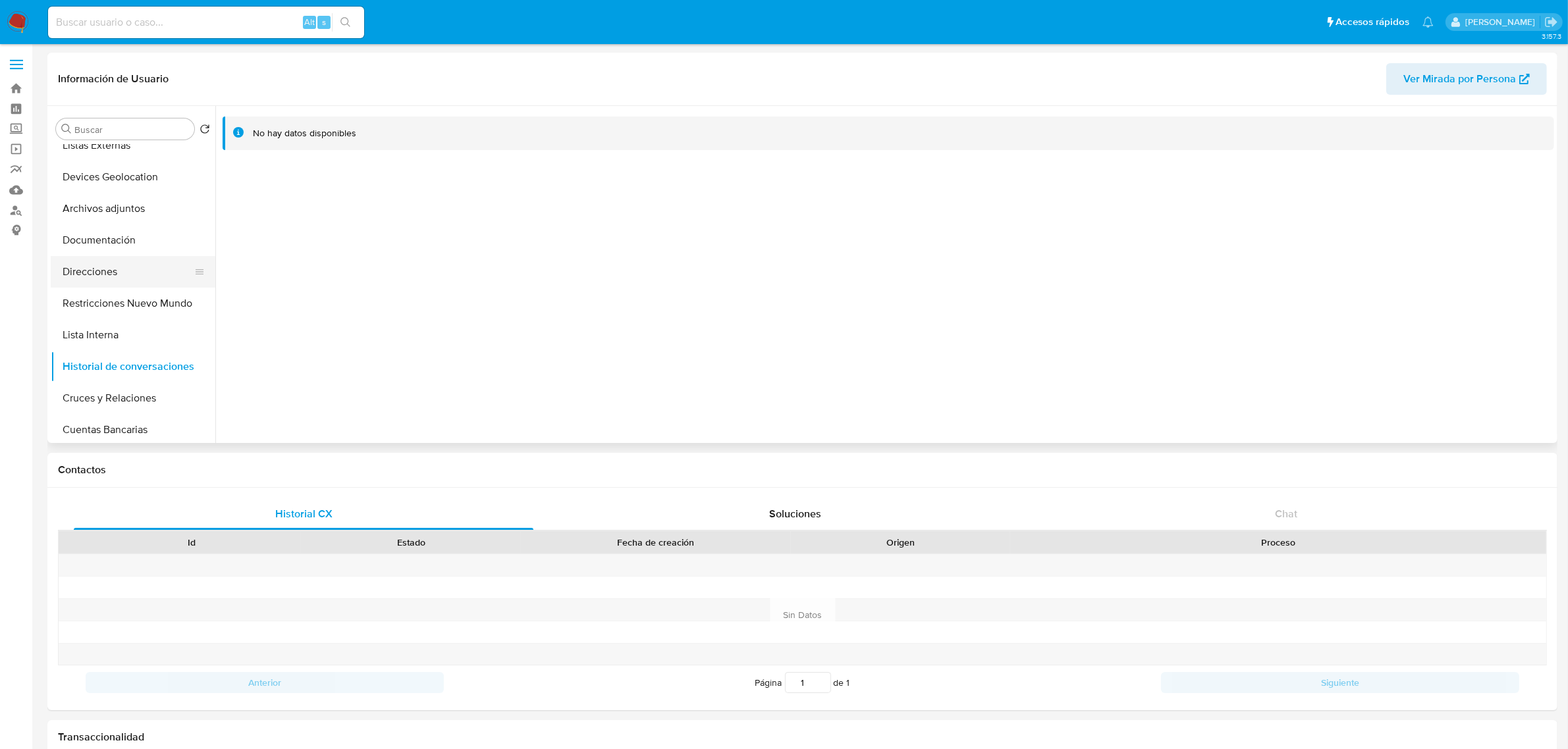
scroll to position [82, 0]
click at [127, 262] on button "Documentación" at bounding box center [128, 268] width 154 height 32
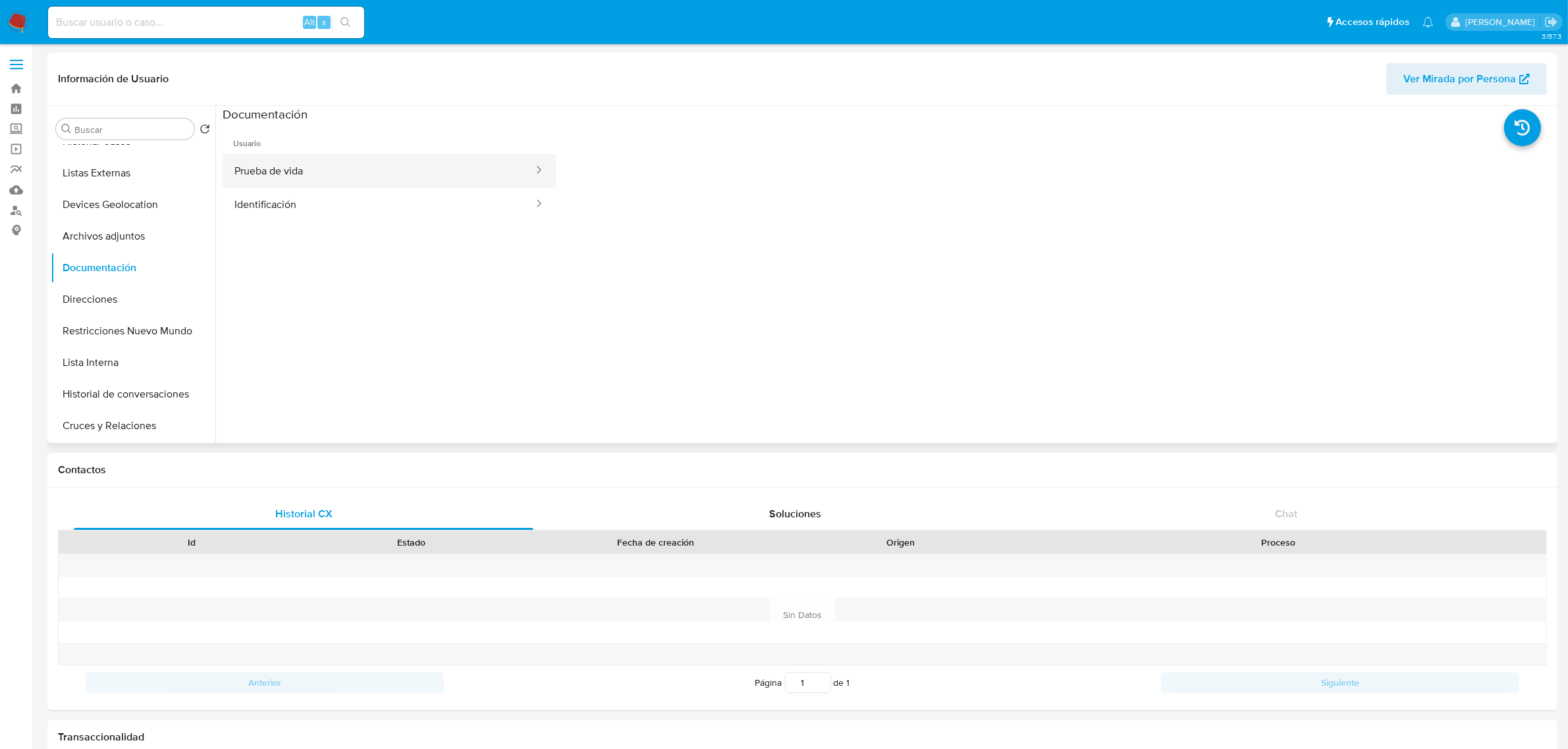
click at [412, 185] on button "Prueba de vida" at bounding box center [378, 171] width 312 height 33
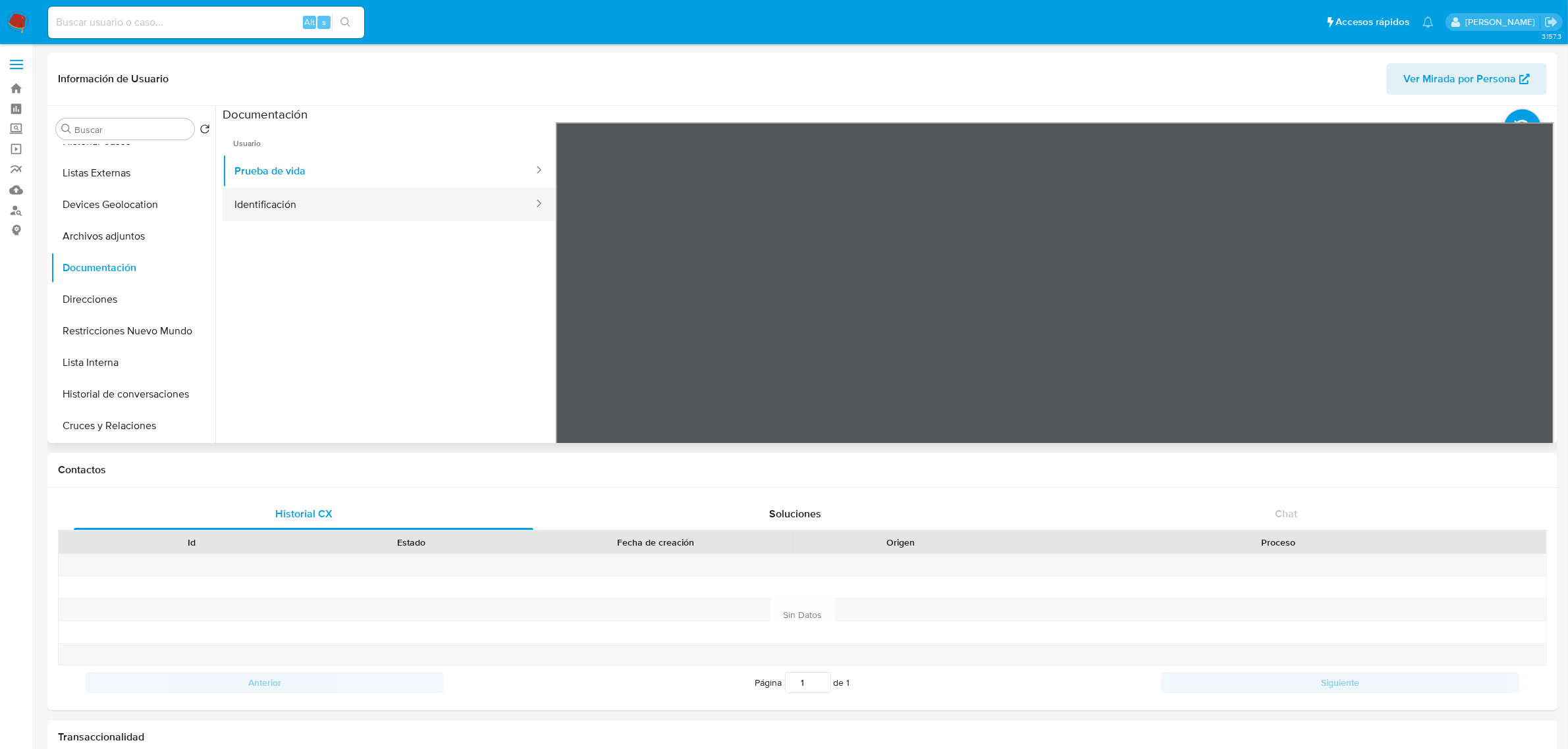
click at [339, 202] on button "Identificación" at bounding box center [378, 204] width 312 height 33
click at [122, 438] on button "Cruces y Relaciones" at bounding box center [128, 426] width 154 height 32
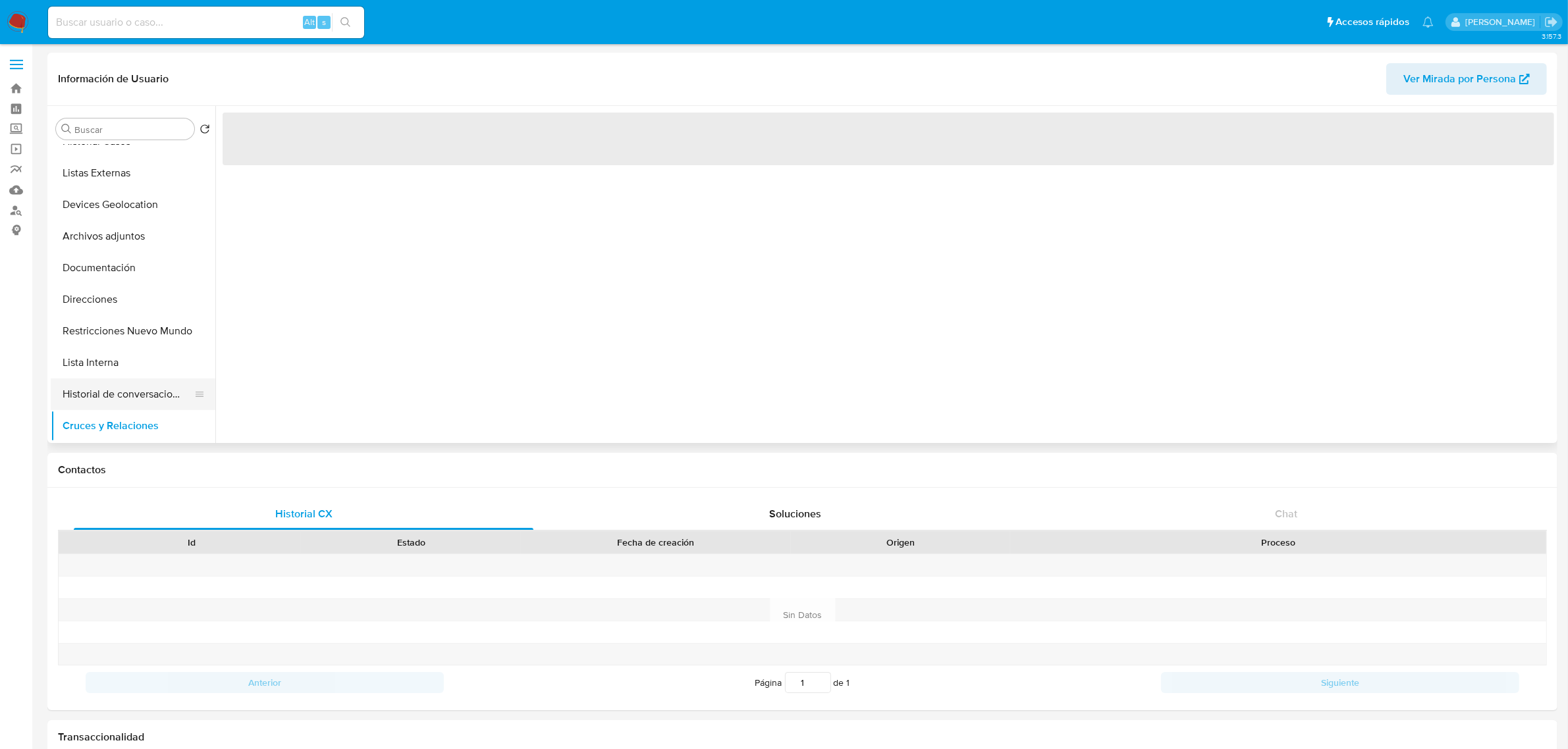
click at [120, 409] on button "Historial de conversaciones" at bounding box center [128, 394] width 154 height 32
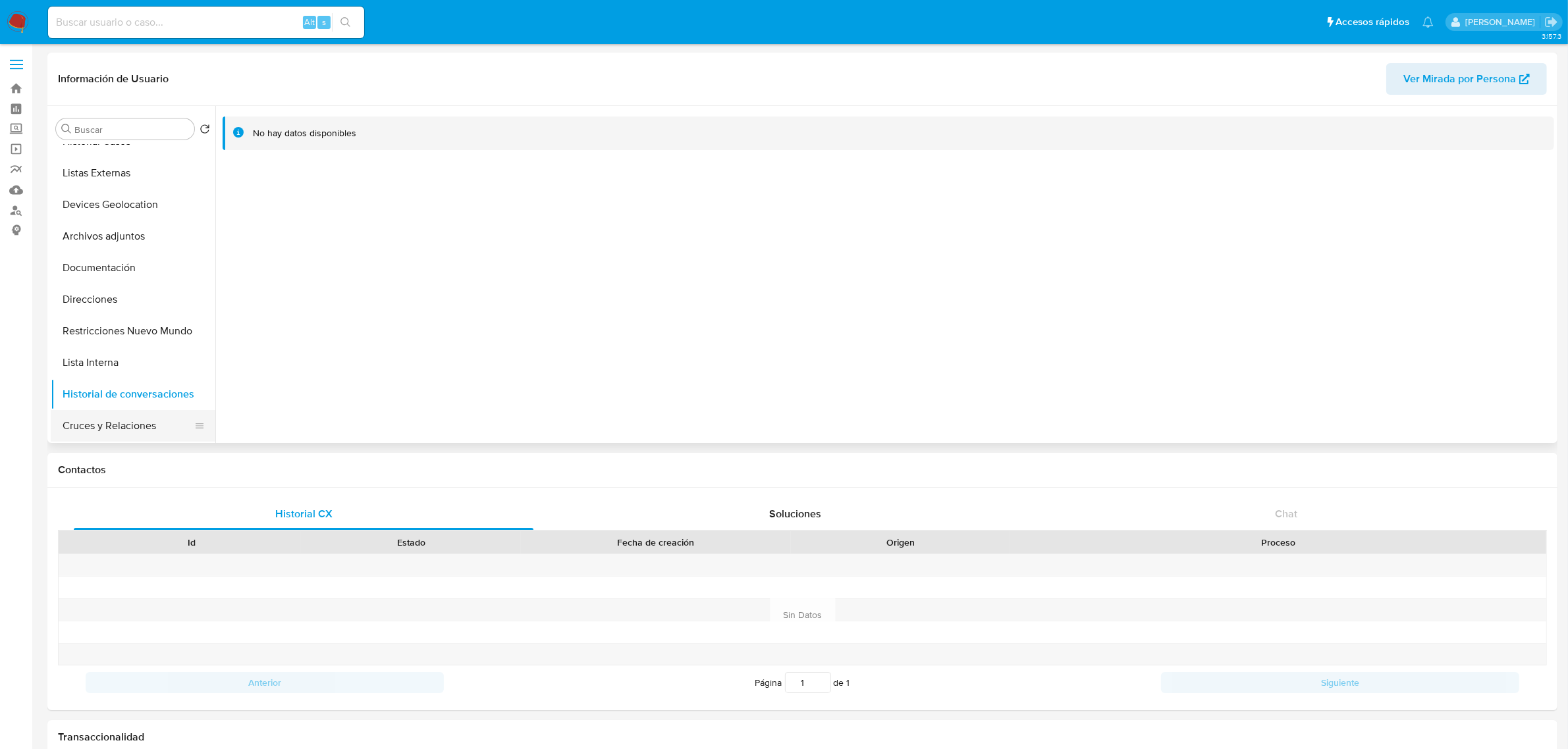
click at [147, 422] on button "Cruces y Relaciones" at bounding box center [128, 426] width 154 height 32
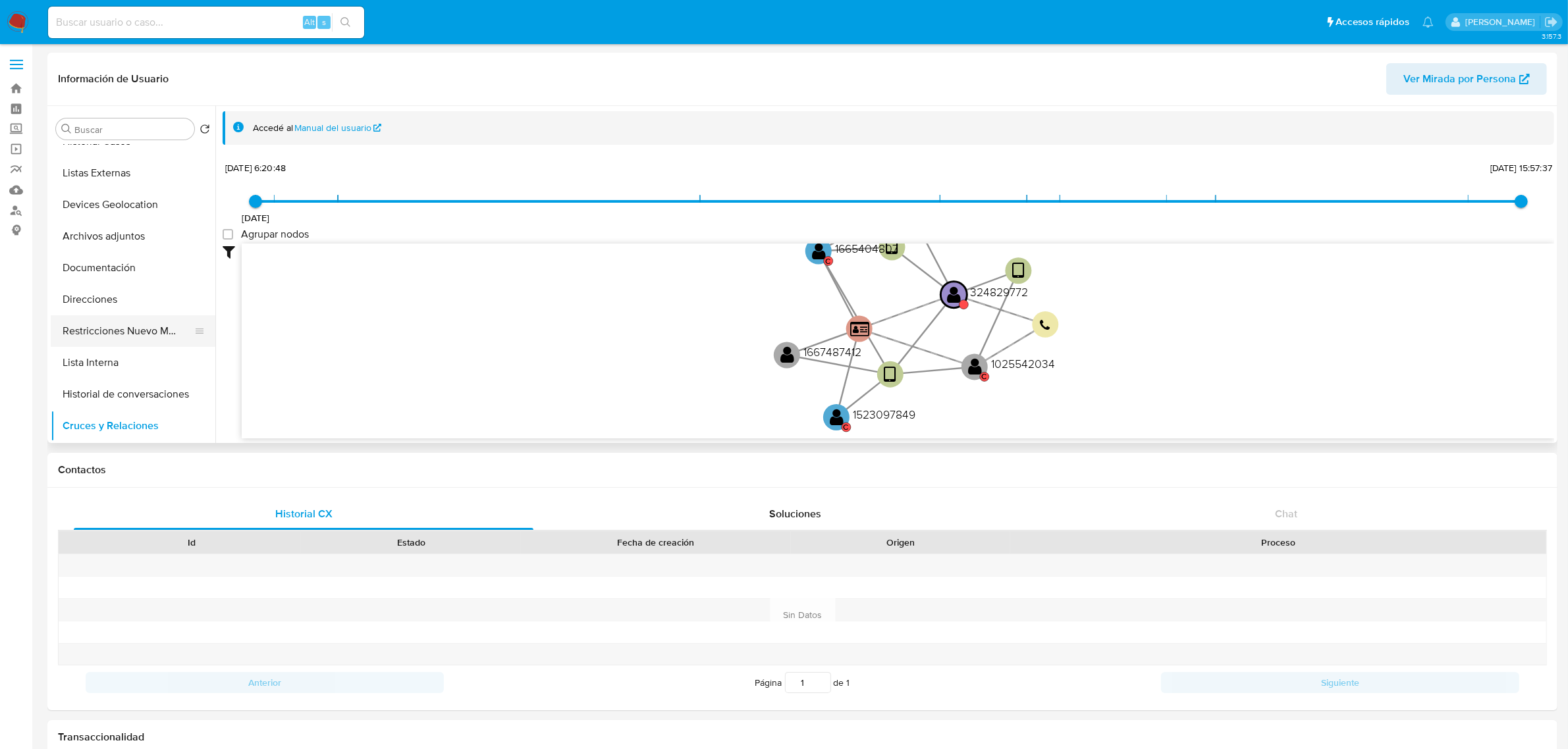
click at [139, 334] on button "Restricciones Nuevo Mundo" at bounding box center [128, 331] width 154 height 32
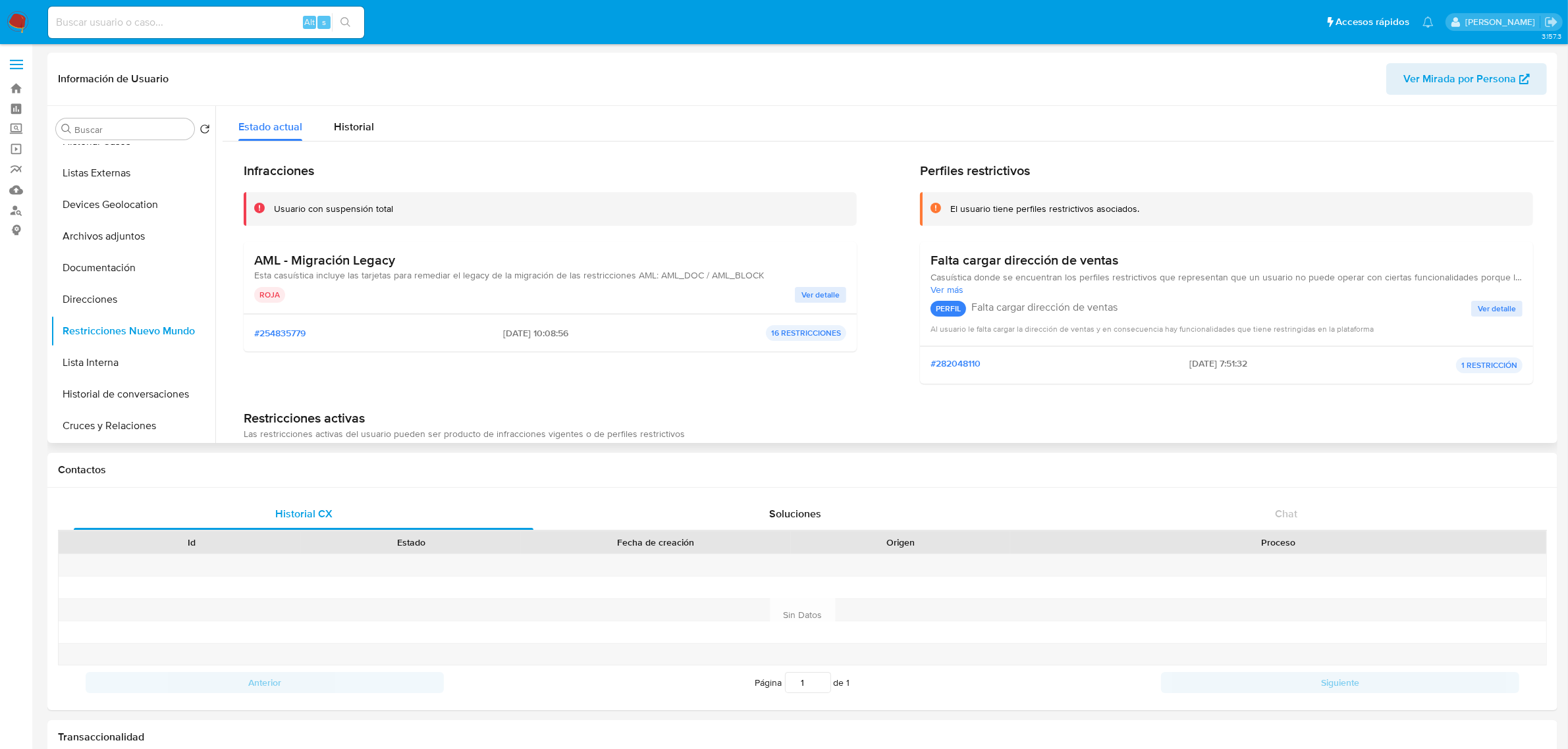
drag, startPoint x: 258, startPoint y: 261, endPoint x: 420, endPoint y: 245, distance: 162.8
click at [420, 245] on div "AML - Migración Legacy Esta casuística incluye las tarjetas para remediar el le…" at bounding box center [550, 278] width 613 height 73
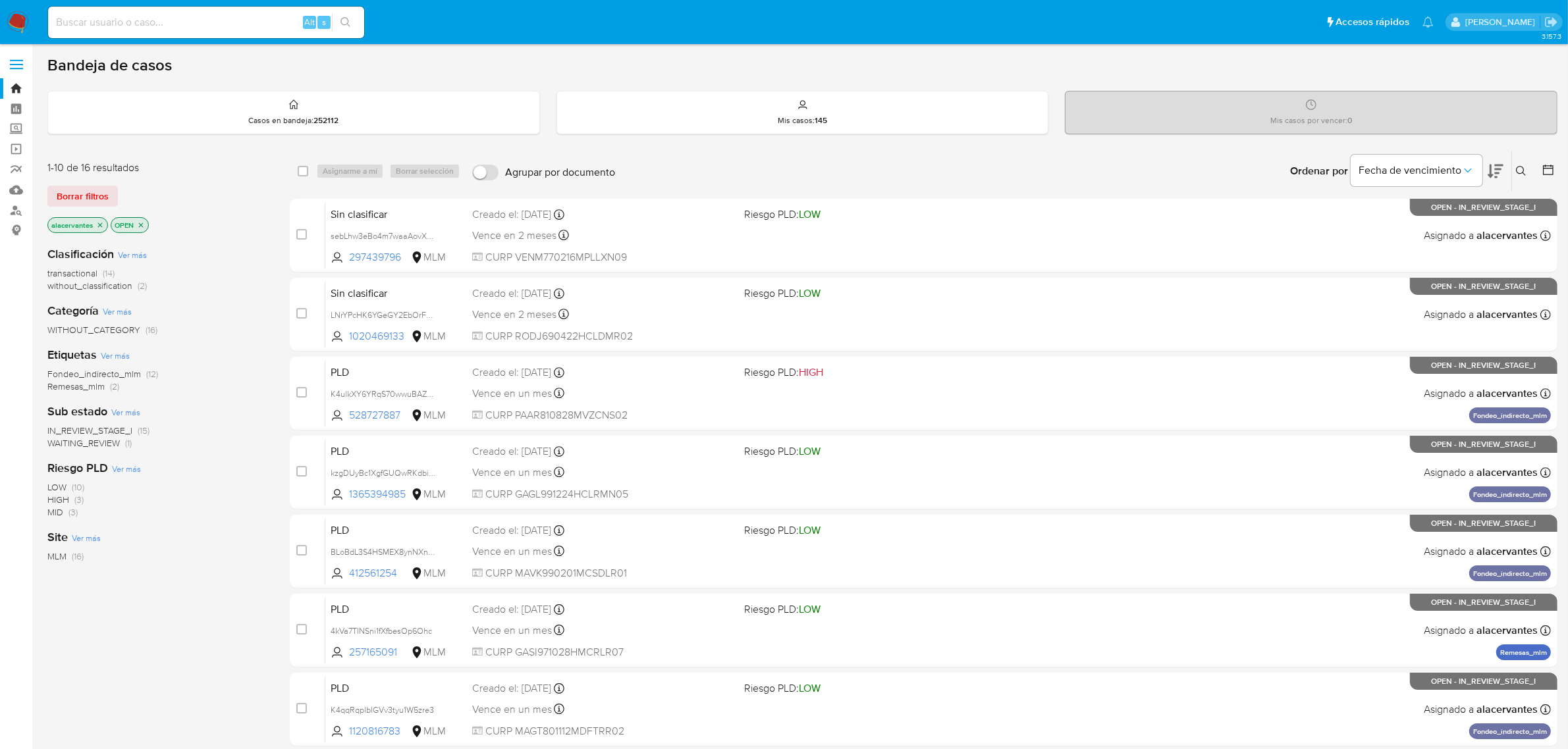
click at [139, 285] on span "(2)" at bounding box center [142, 286] width 10 height 13
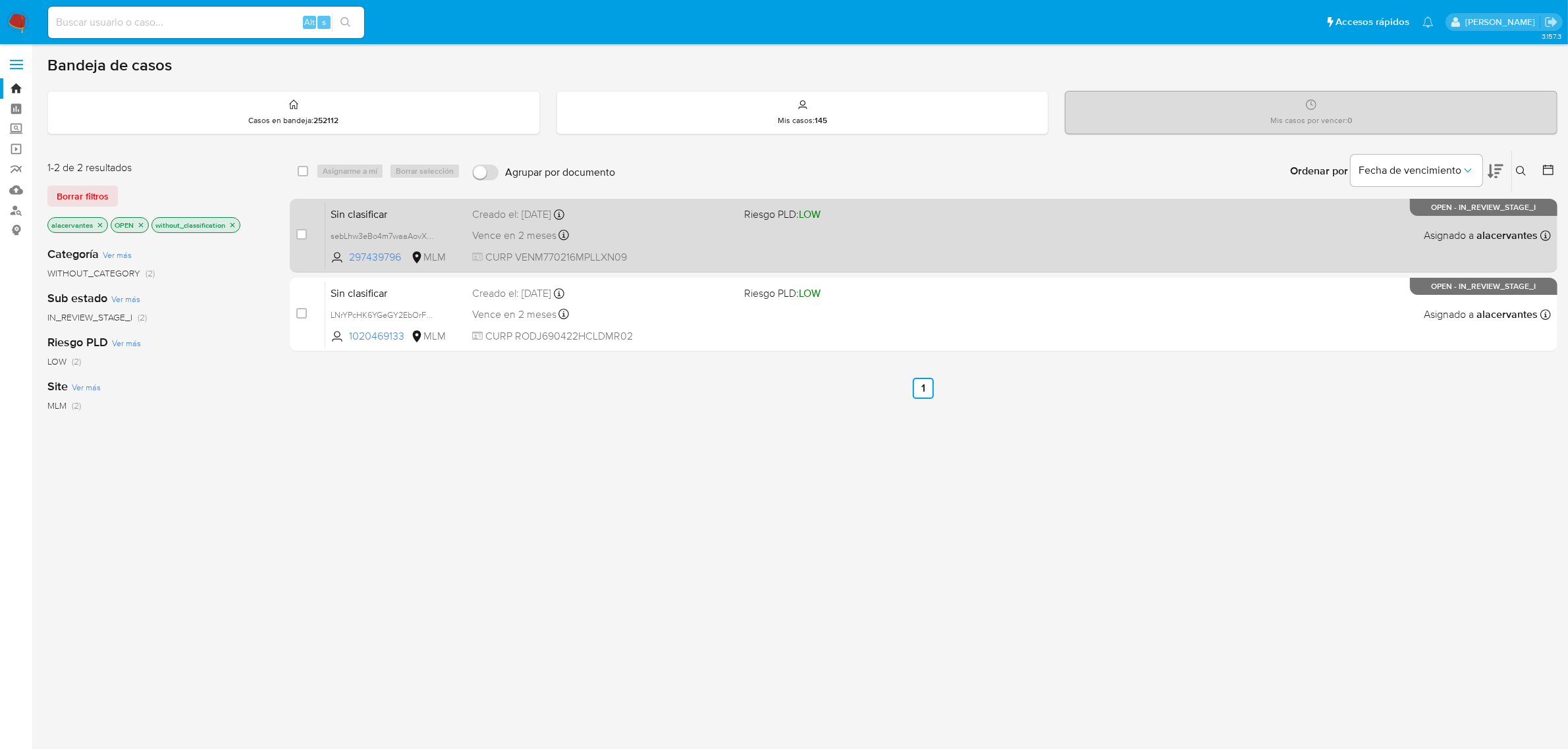
click at [668, 248] on div "Sin clasificar sebLhw3eBo4m7waaAovXGlbt 297439796 MLM Riesgo PLD: LOW Creado el…" at bounding box center [937, 236] width 1225 height 67
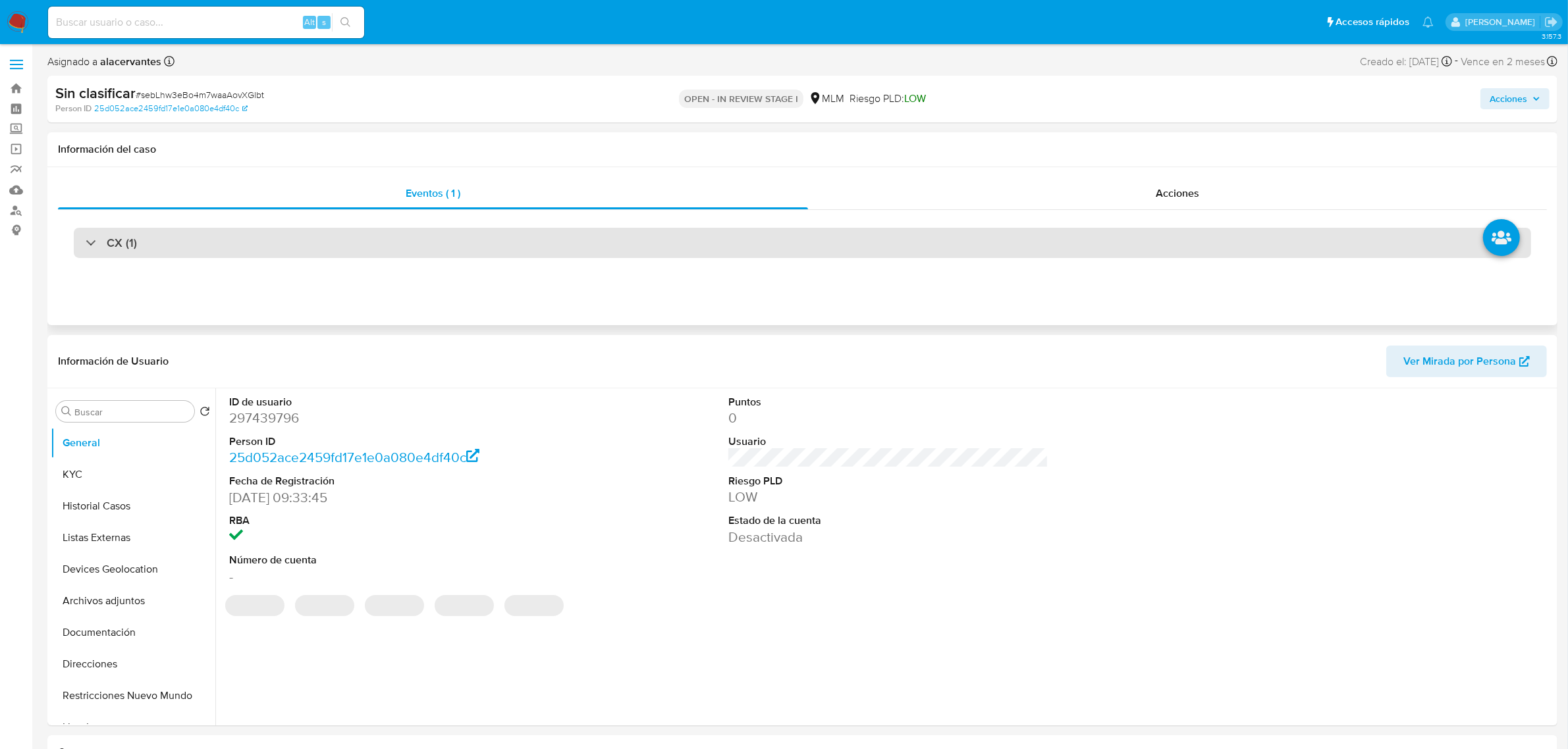
select select "10"
click at [851, 234] on div "CX (1)" at bounding box center [802, 243] width 1457 height 31
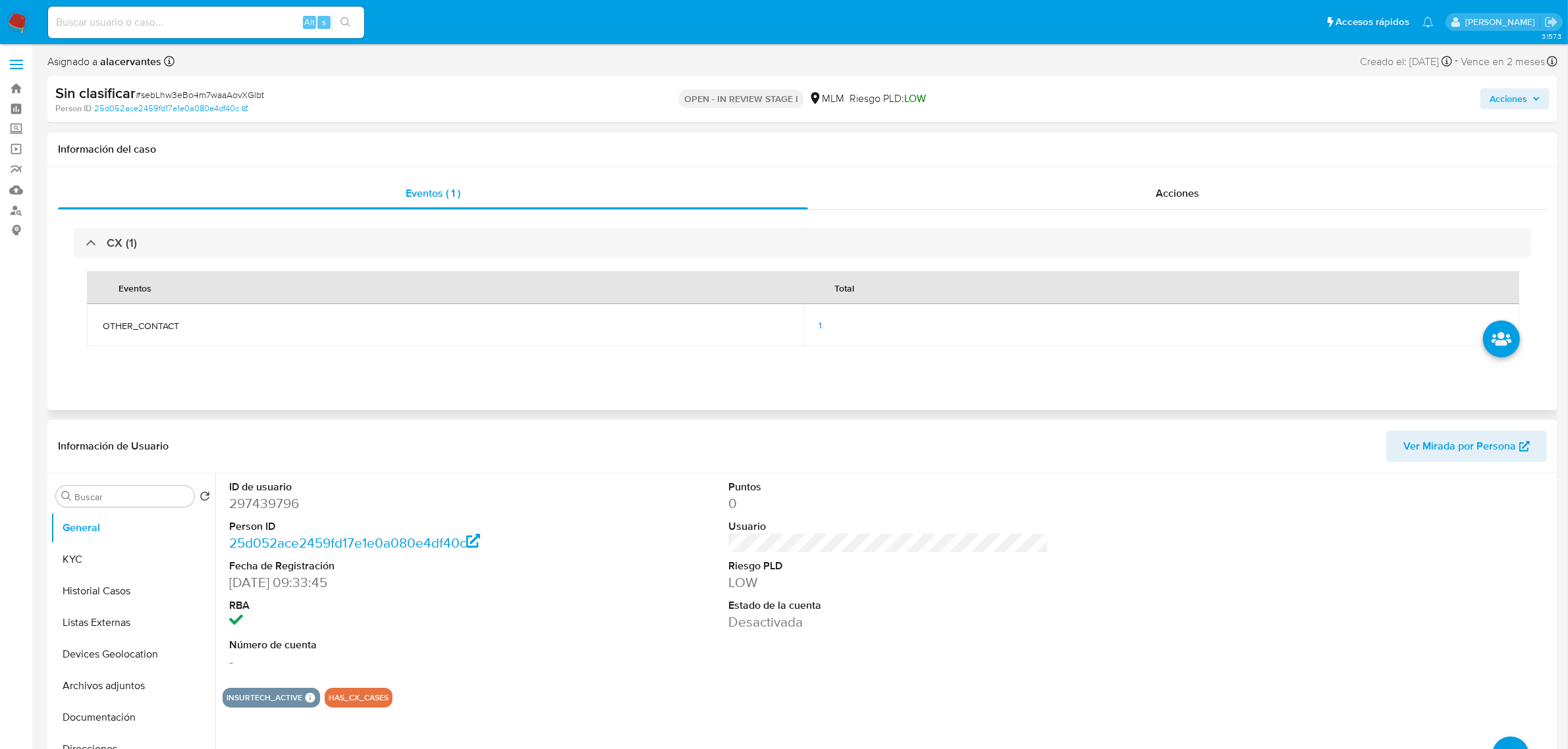
click at [813, 322] on td "1" at bounding box center [1162, 325] width 717 height 42
click at [822, 326] on div "1" at bounding box center [1162, 326] width 685 height 12
click at [817, 330] on td "1" at bounding box center [1162, 325] width 717 height 42
click at [823, 327] on div "1" at bounding box center [1162, 326] width 685 height 12
click at [822, 328] on div "1" at bounding box center [1162, 326] width 685 height 12
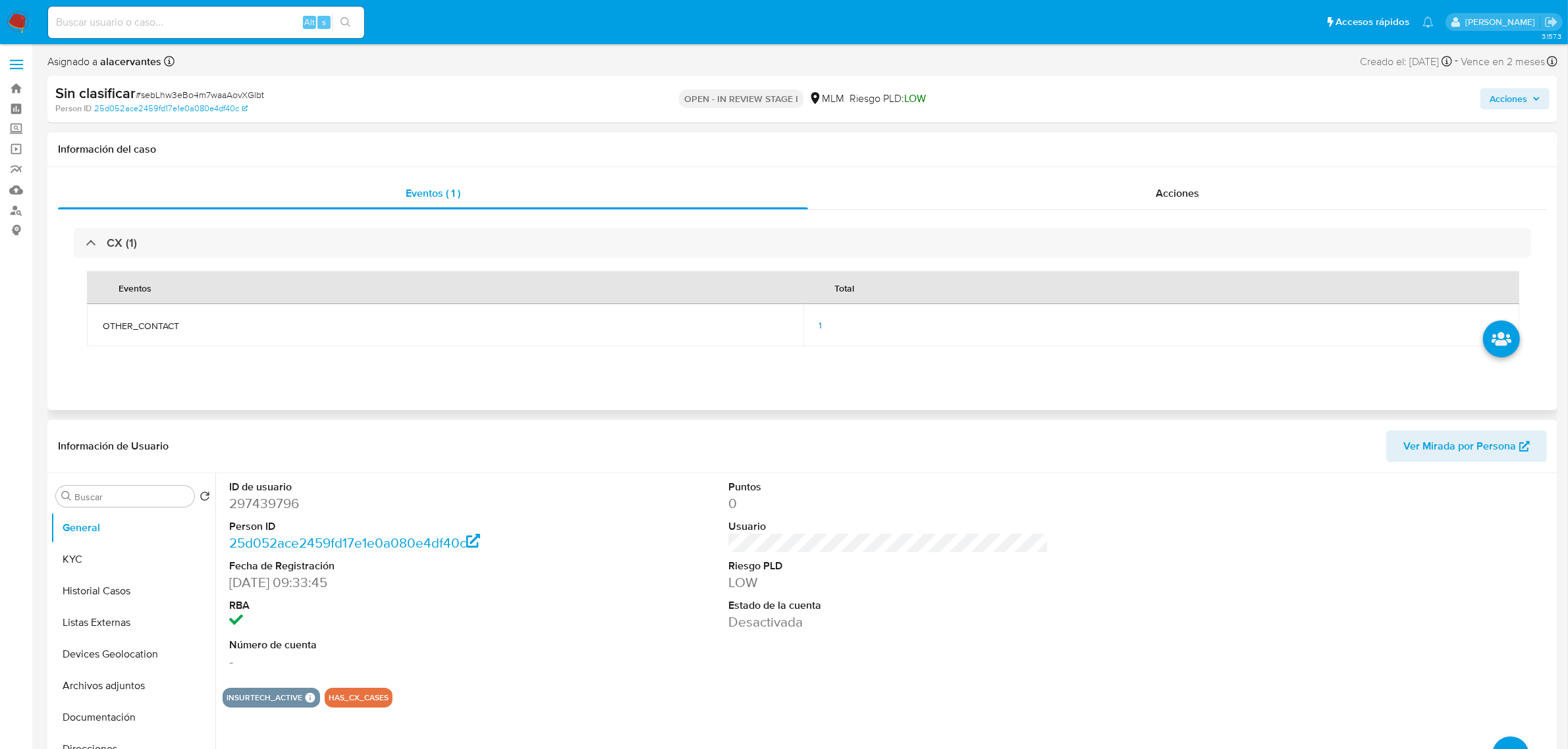
click at [819, 328] on span "1" at bounding box center [821, 325] width 4 height 13
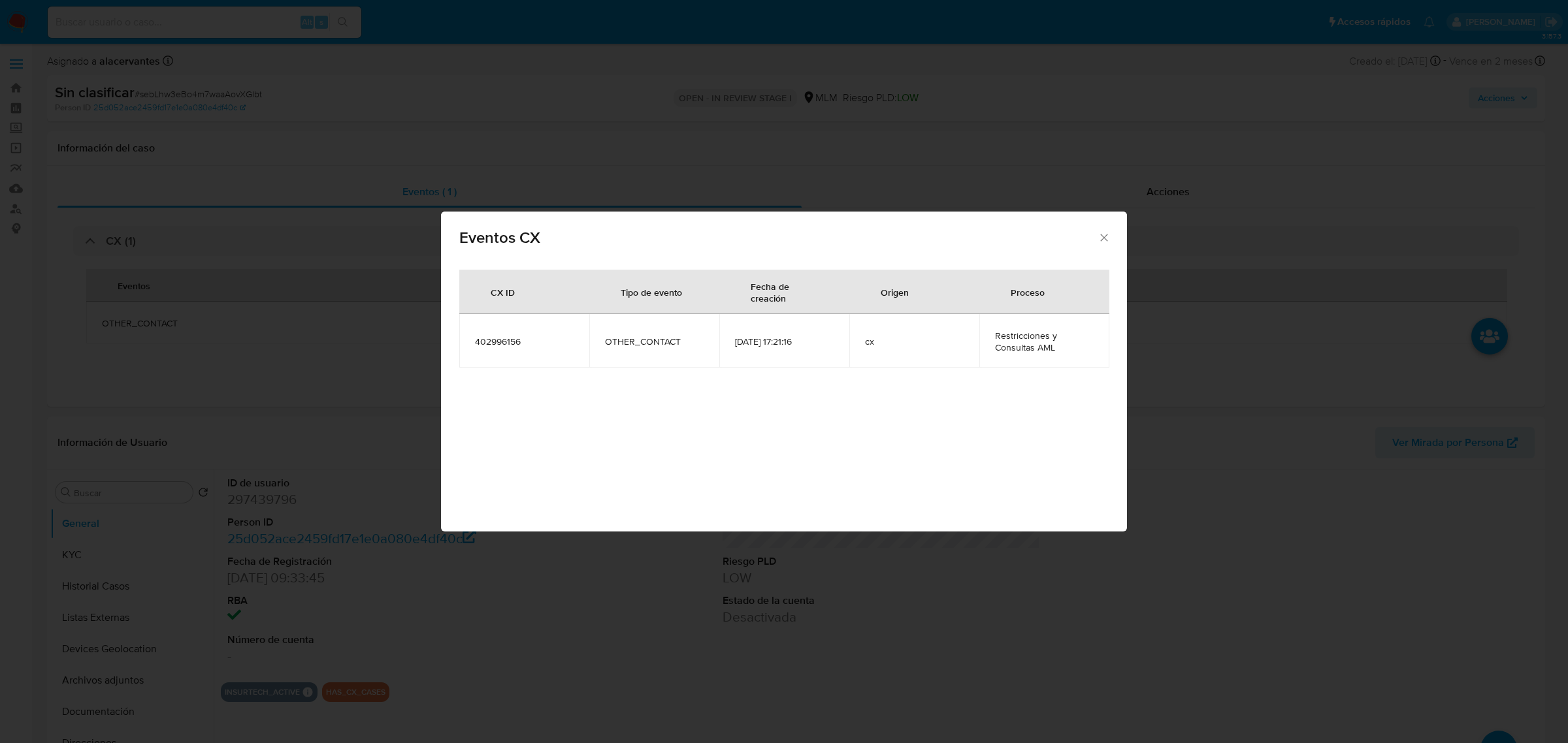
click at [1103, 233] on icon "Cerrar" at bounding box center [1104, 237] width 13 height 13
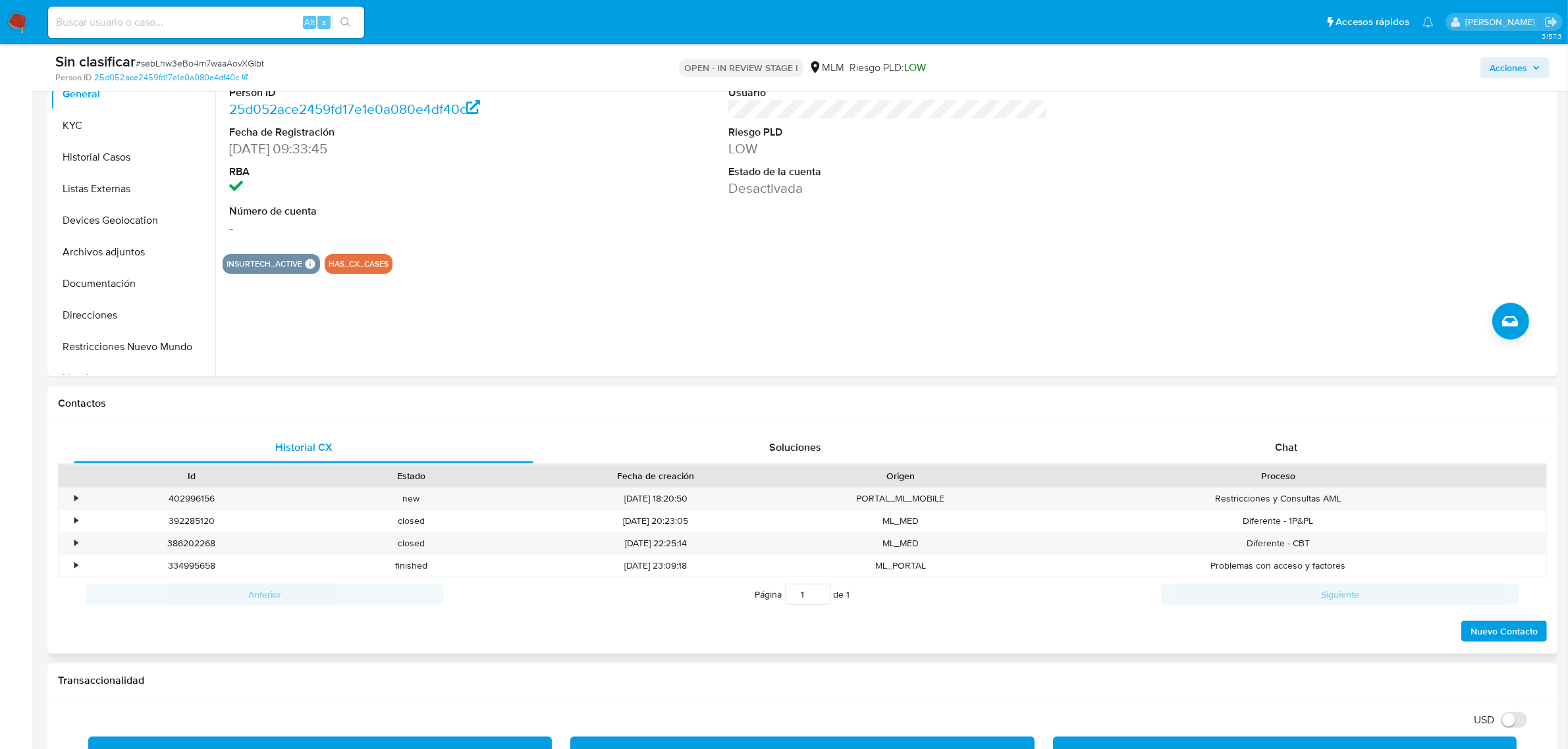
scroll to position [412, 0]
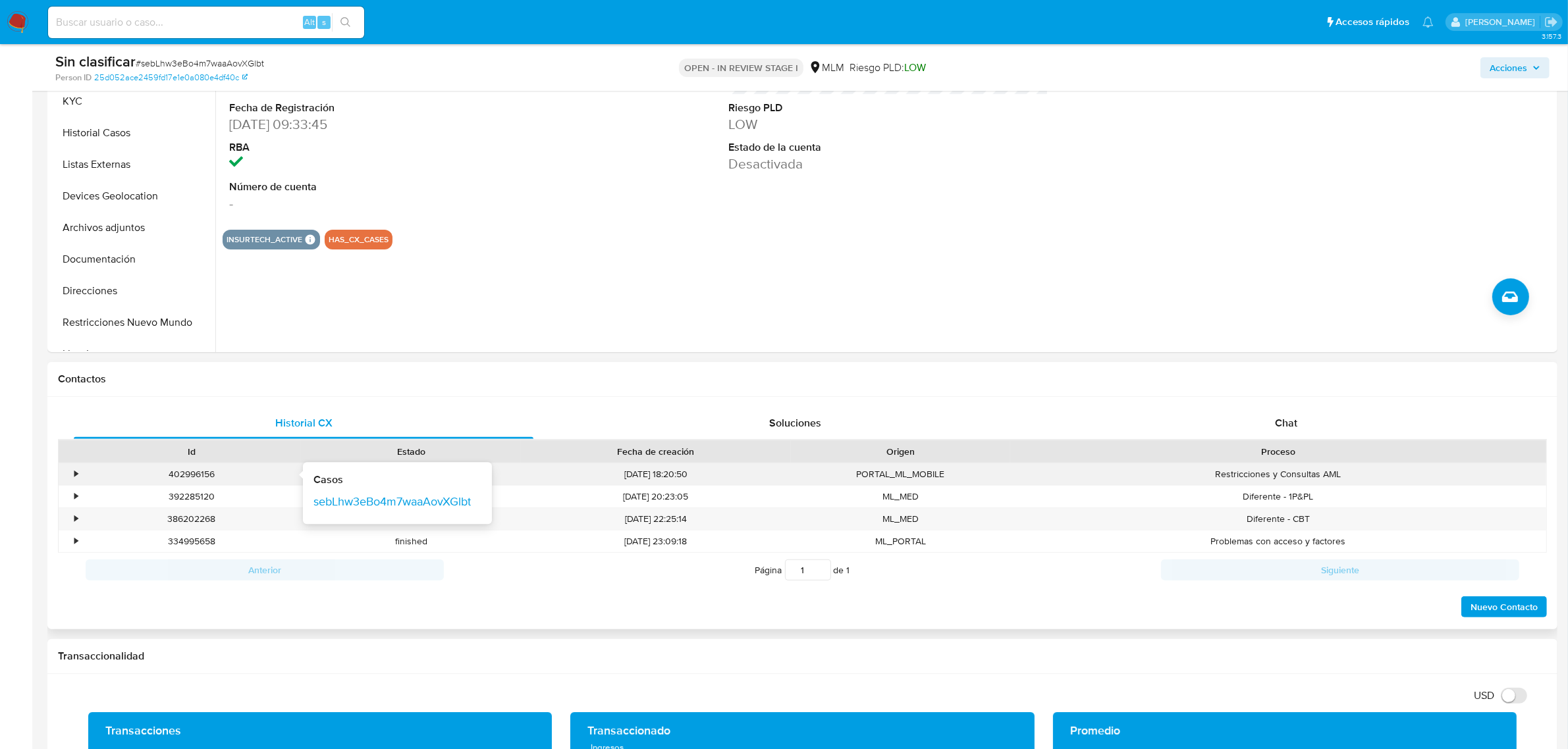
click at [82, 474] on div "402996156 Casos sebLhw3eBo4m7waaAovXGlbt" at bounding box center [191, 474] width 219 height 22
click at [80, 473] on div "•" at bounding box center [70, 474] width 23 height 22
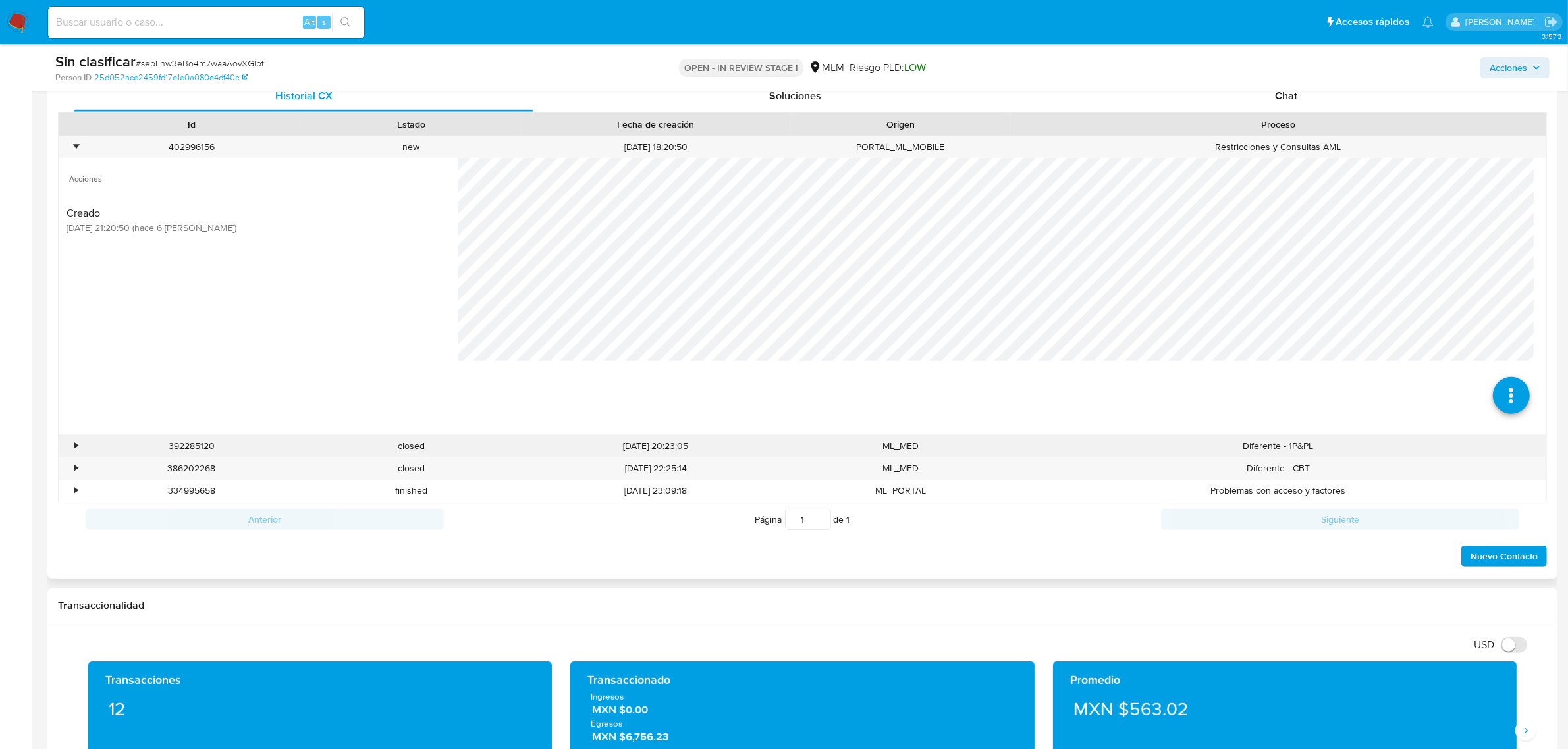
scroll to position [741, 0]
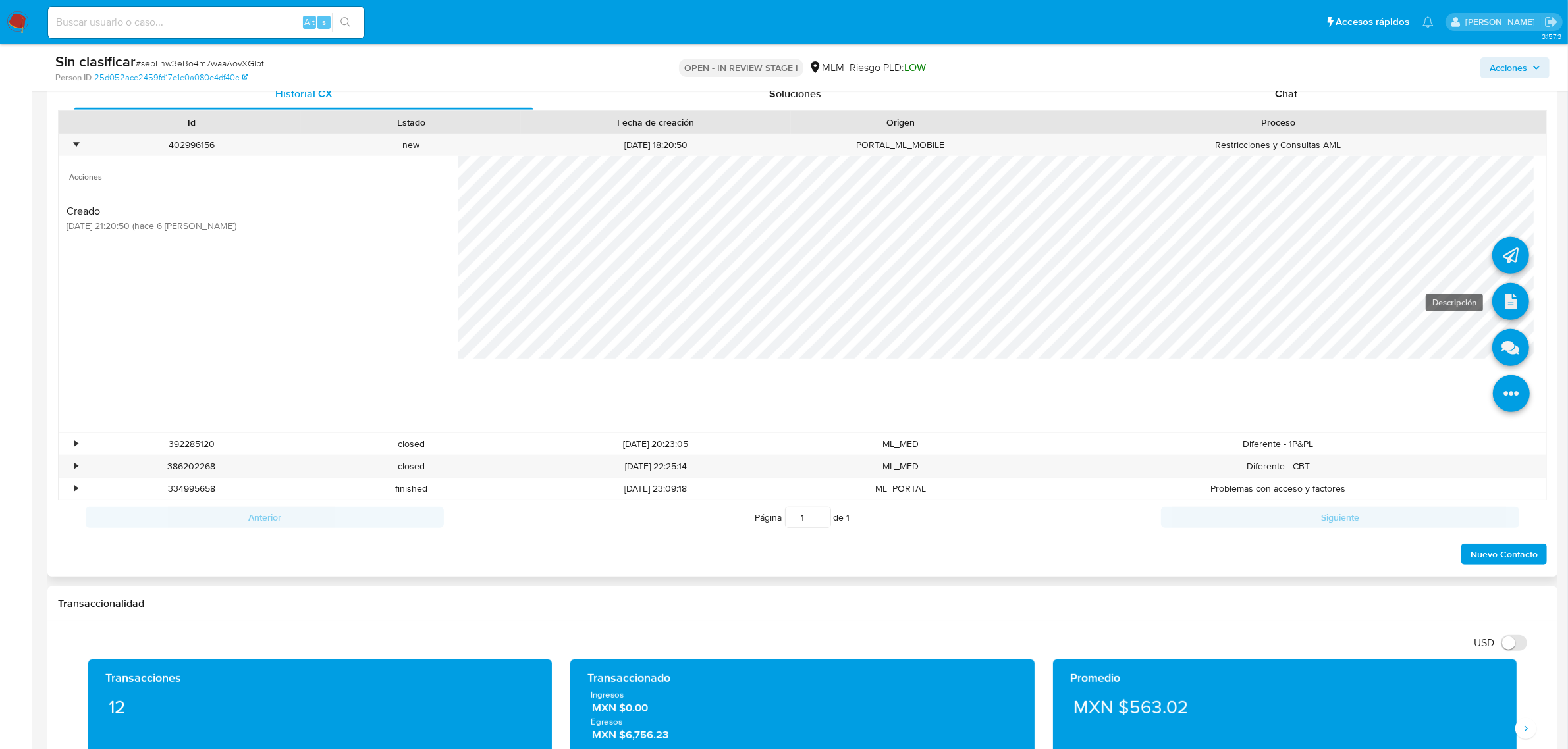
click at [1507, 310] on icon at bounding box center [1510, 301] width 37 height 37
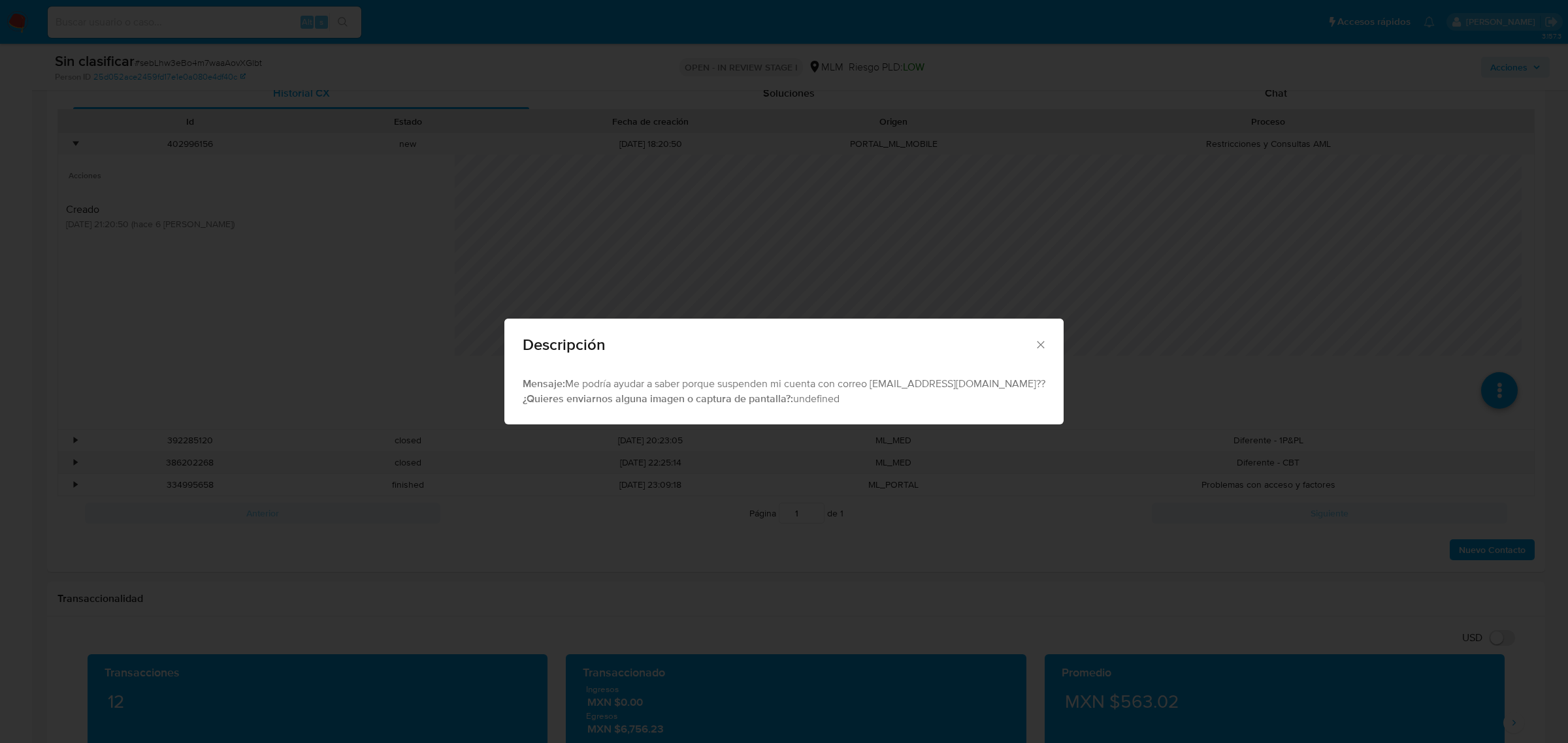
click at [1029, 342] on div "Descripción" at bounding box center [783, 342] width 559 height 48
click at [1034, 341] on icon "Cerrar" at bounding box center [1040, 344] width 13 height 13
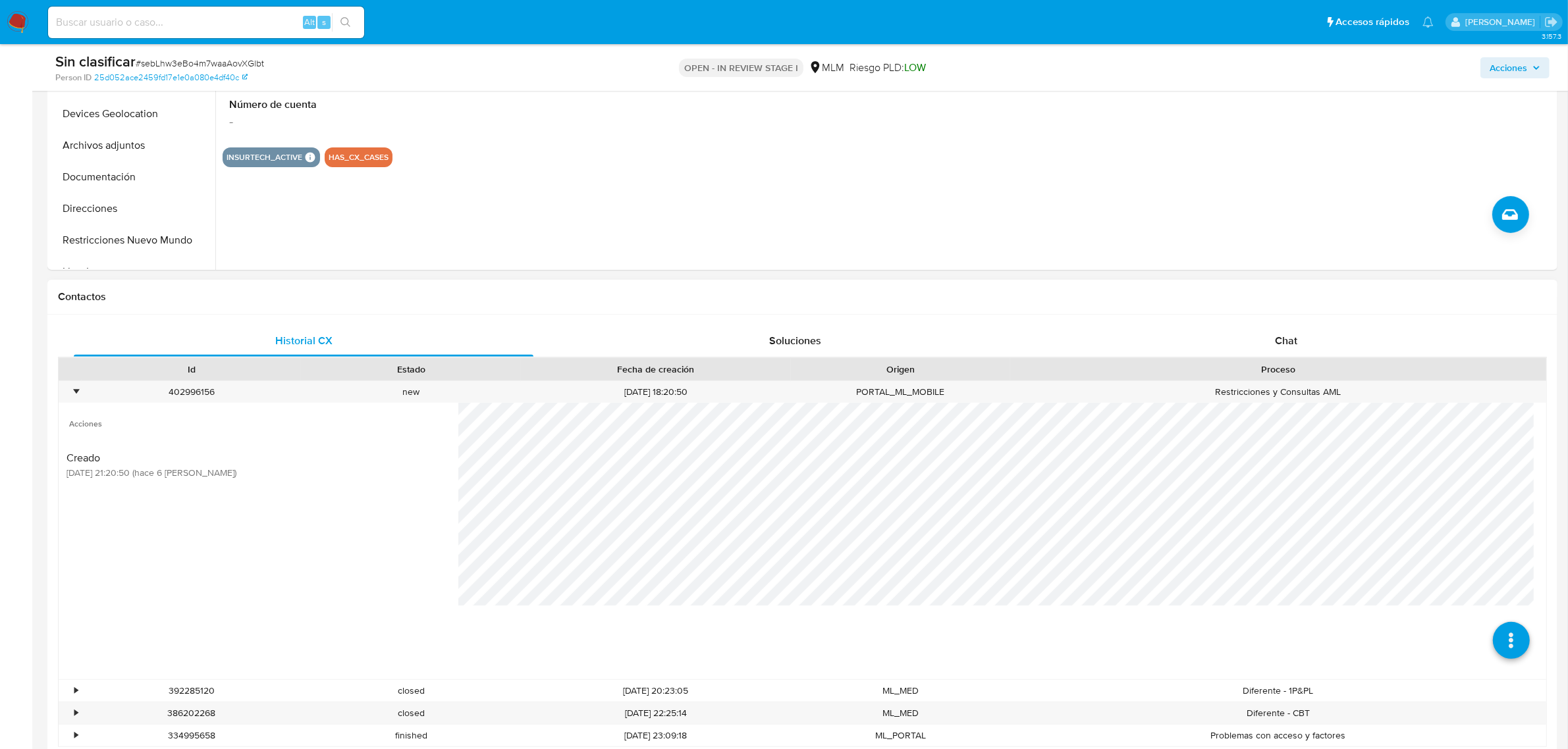
scroll to position [412, 0]
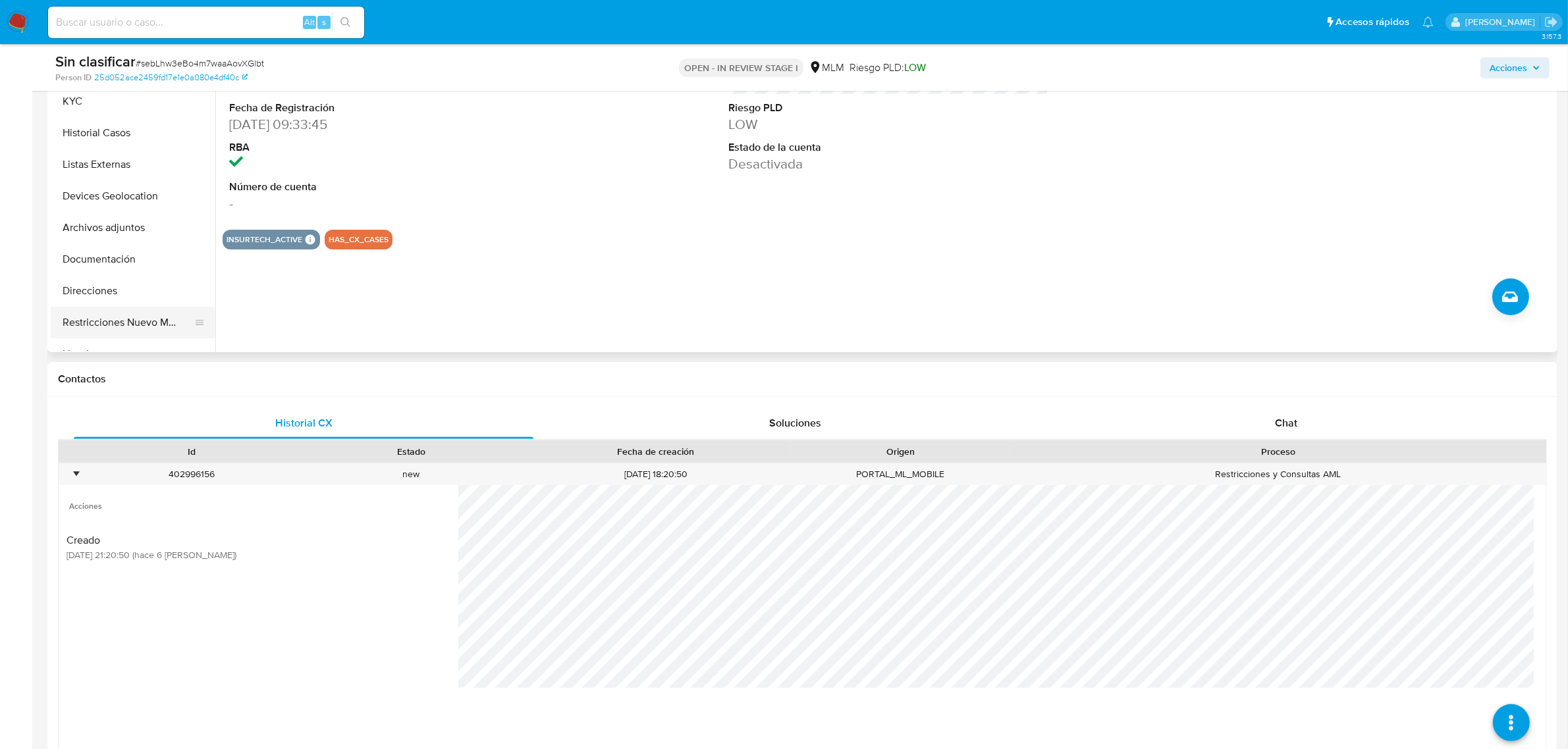
click at [152, 328] on button "Restricciones Nuevo Mundo" at bounding box center [128, 322] width 154 height 32
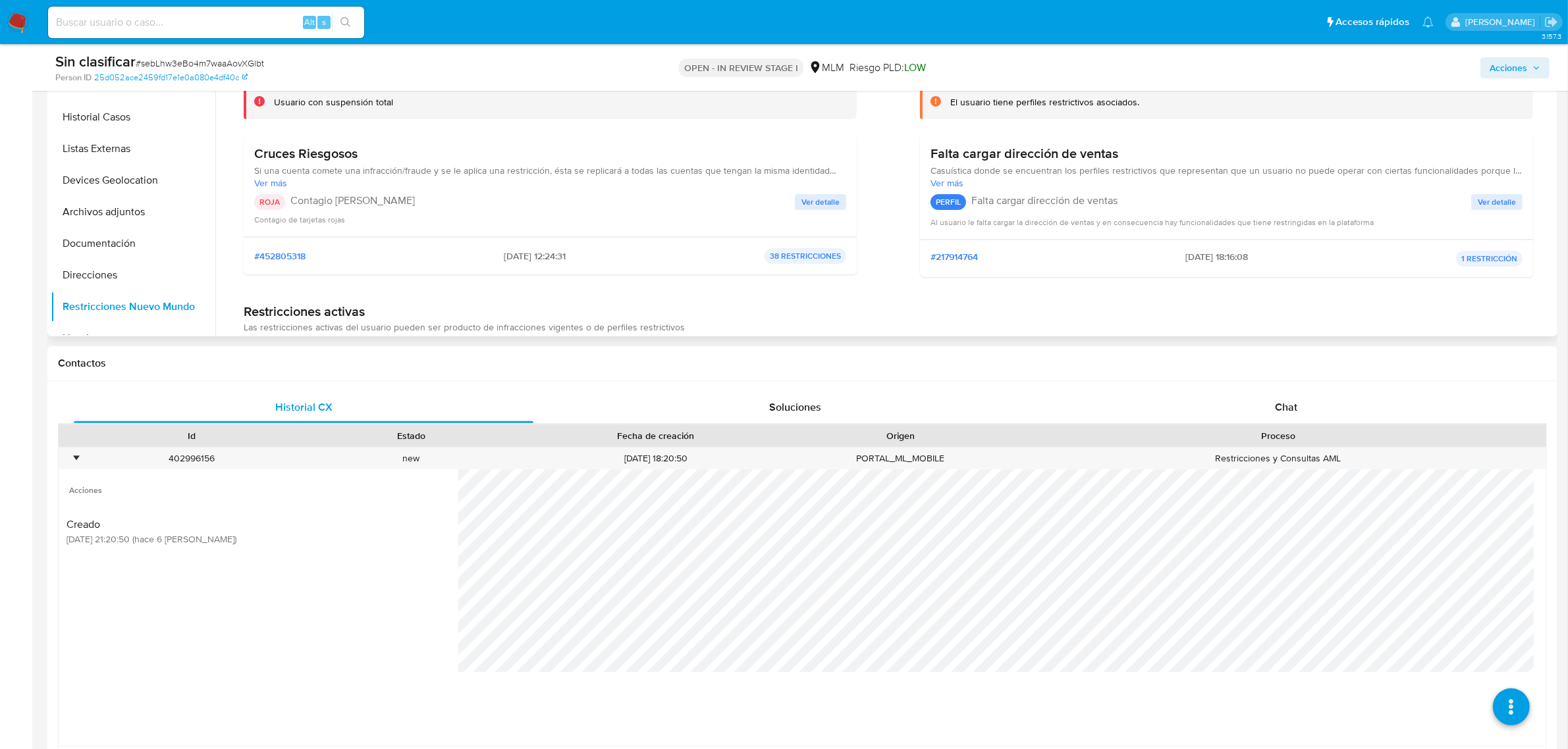
click at [807, 197] on span "Ver detalle" at bounding box center [821, 201] width 39 height 13
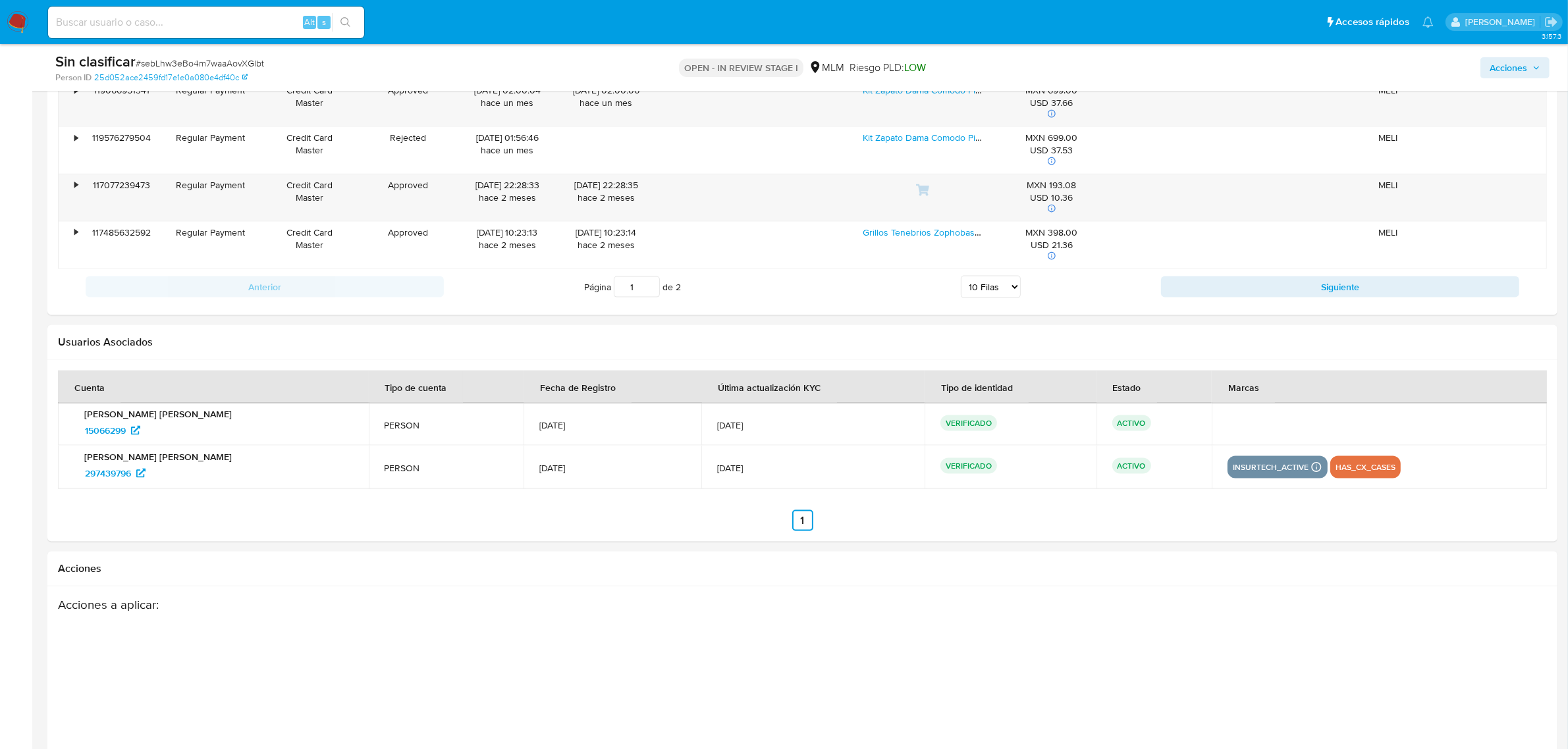
scroll to position [2222, 0]
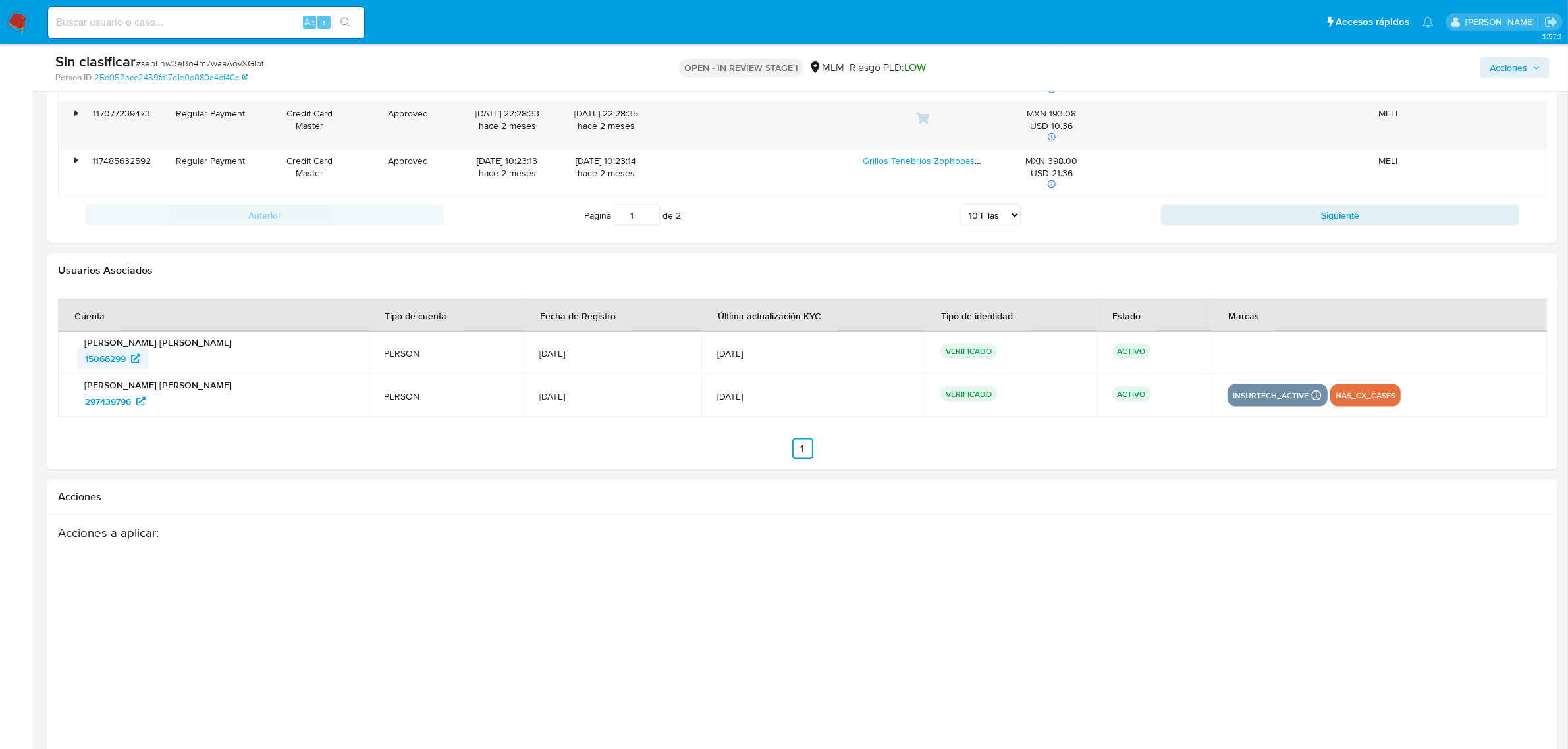
click at [121, 359] on span "15066299" at bounding box center [105, 359] width 41 height 21
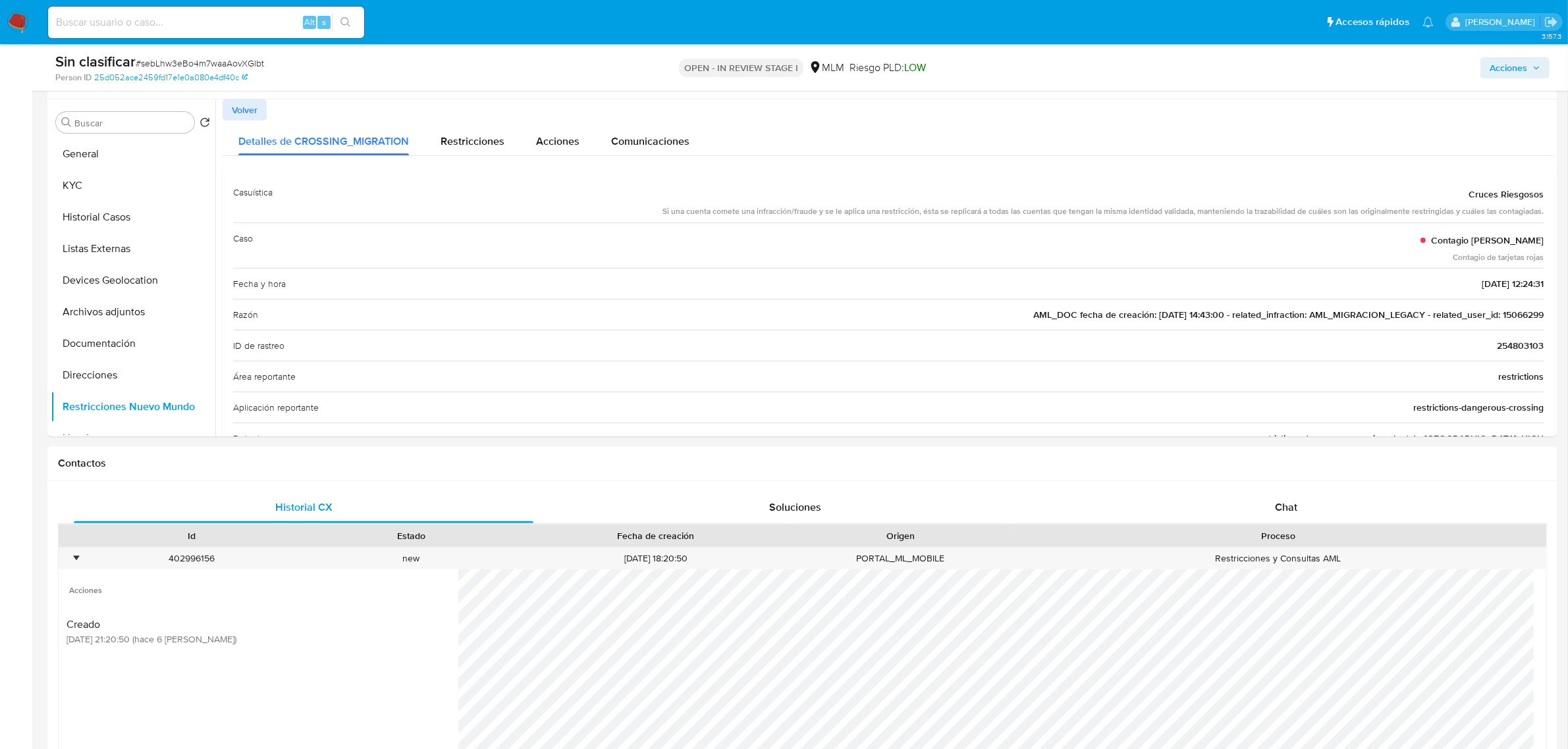
scroll to position [165, 0]
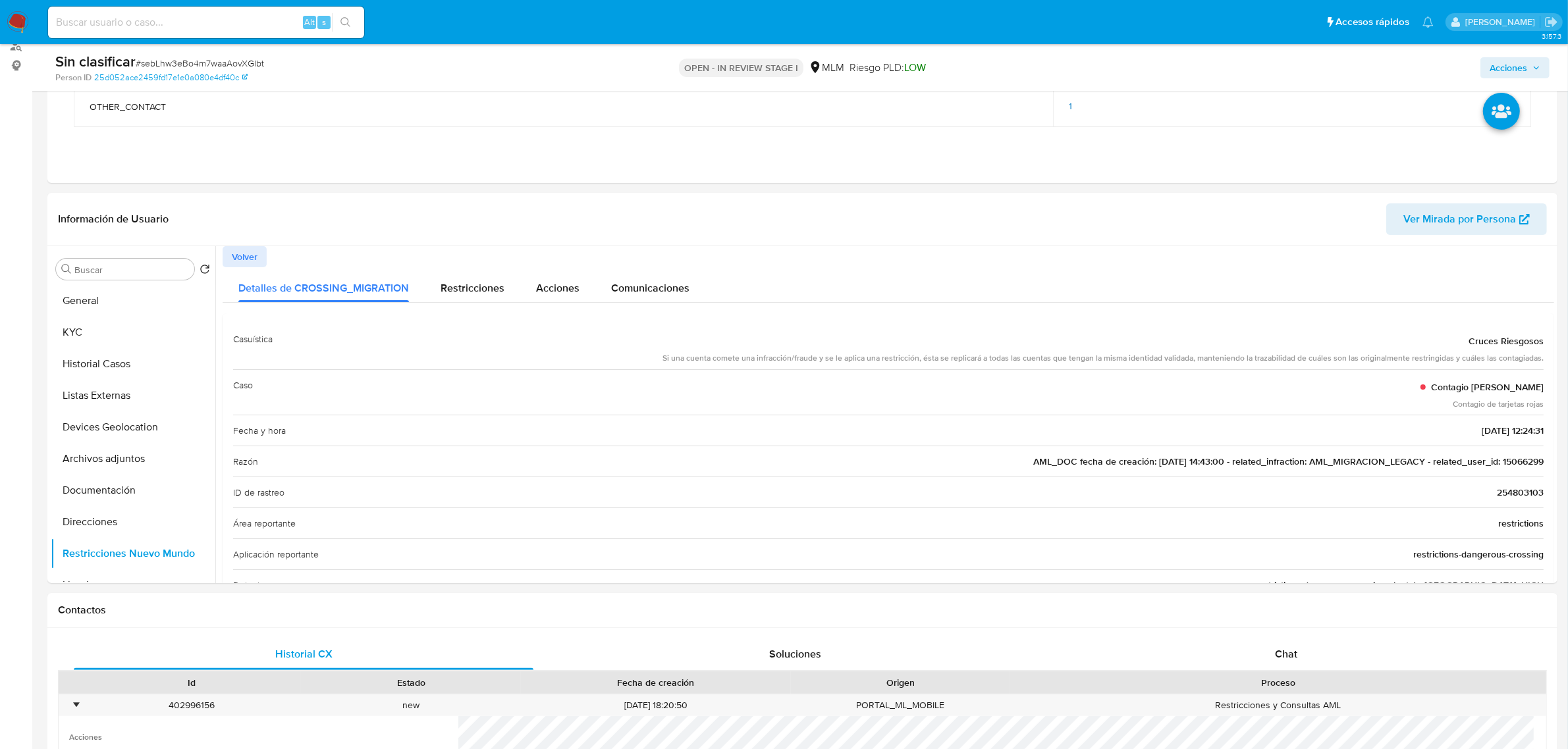
click at [1504, 69] on span "Acciones" at bounding box center [1508, 67] width 38 height 21
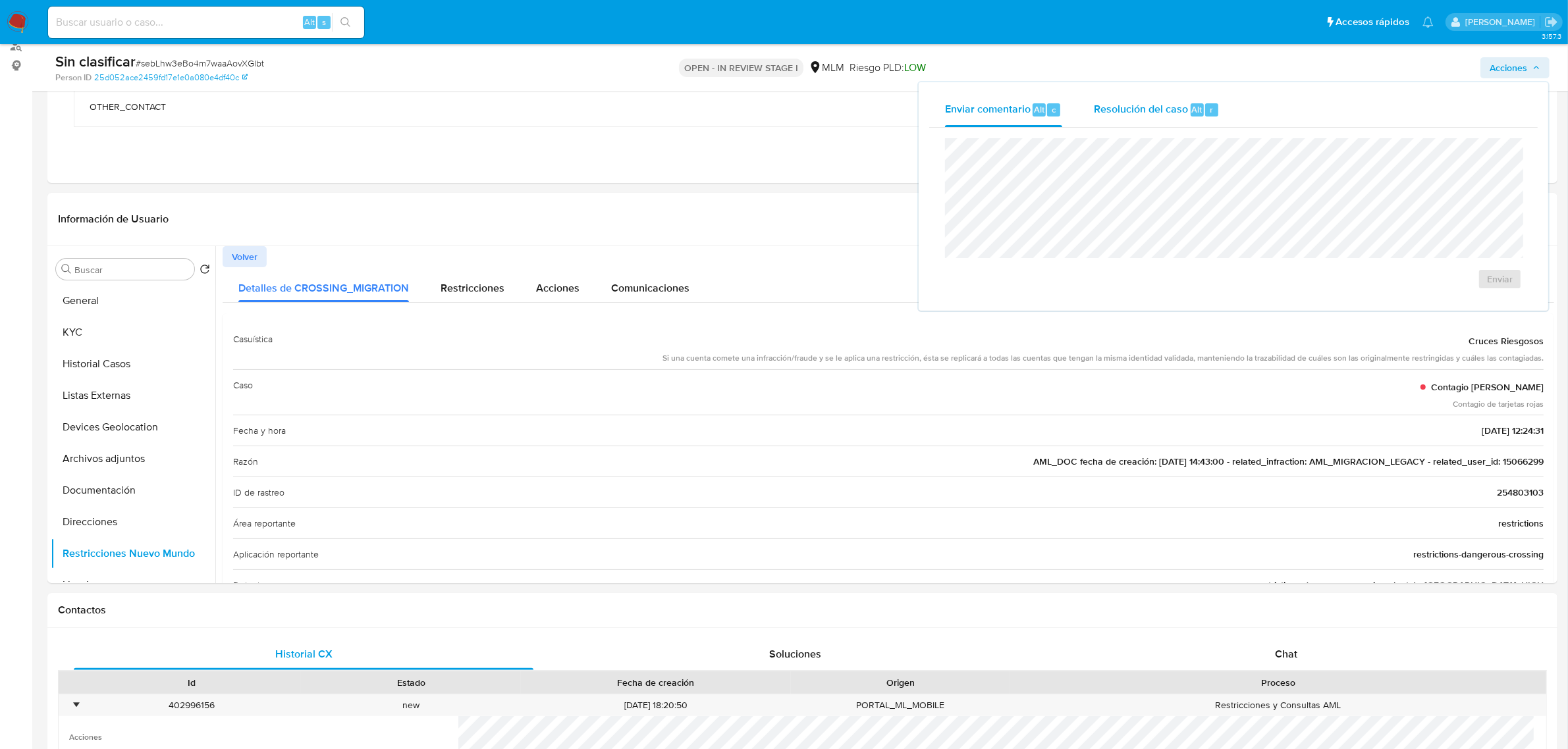
click at [1210, 109] on span "r" at bounding box center [1211, 110] width 4 height 12
click at [1376, 290] on div "No ROI" at bounding box center [1370, 298] width 97 height 26
click at [1378, 300] on span "No ROI" at bounding box center [1371, 300] width 68 height 18
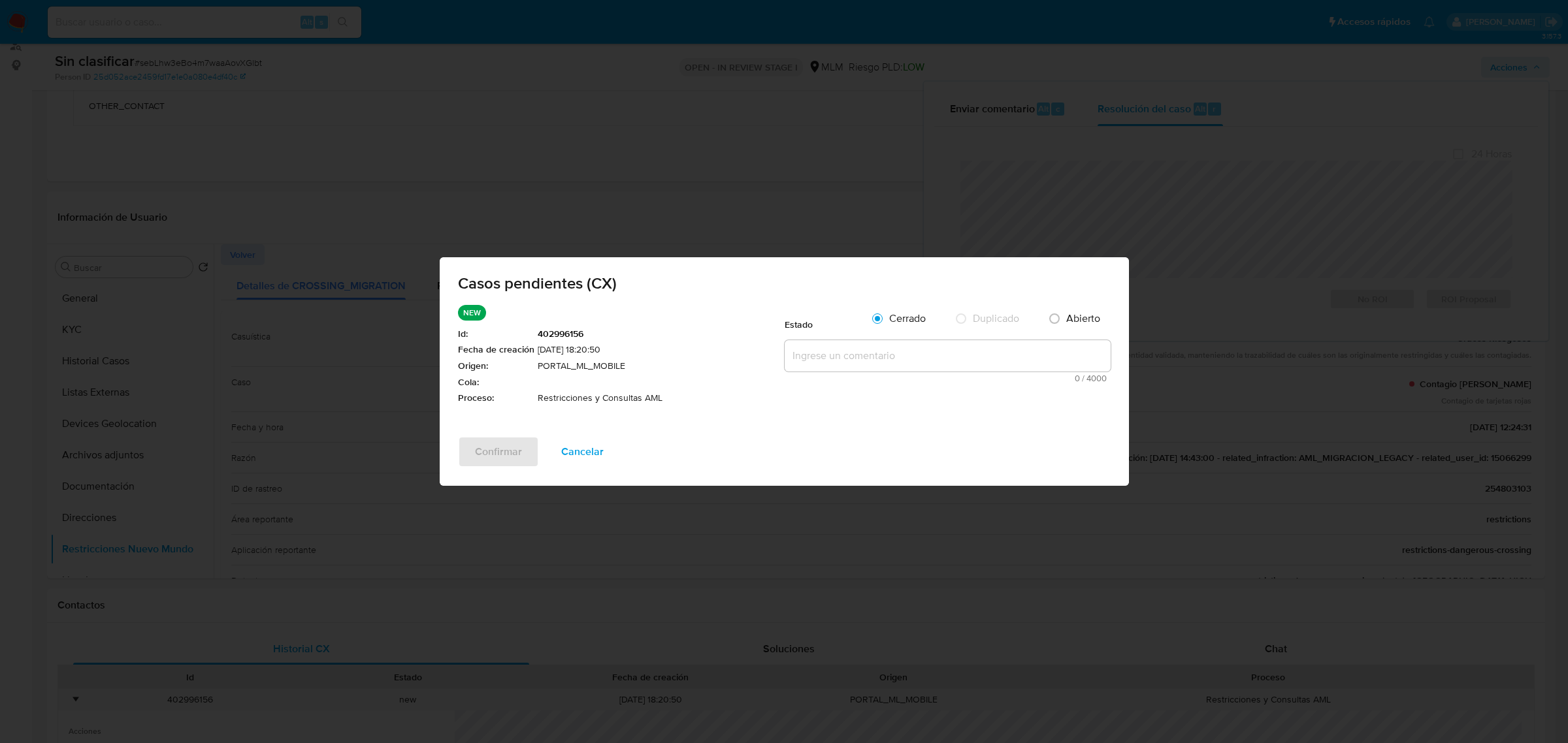
click at [933, 363] on textarea at bounding box center [947, 356] width 326 height 31
paste textarea "Se realiza validación de caso CX. Se identifica reporte por operativa inusual. …"
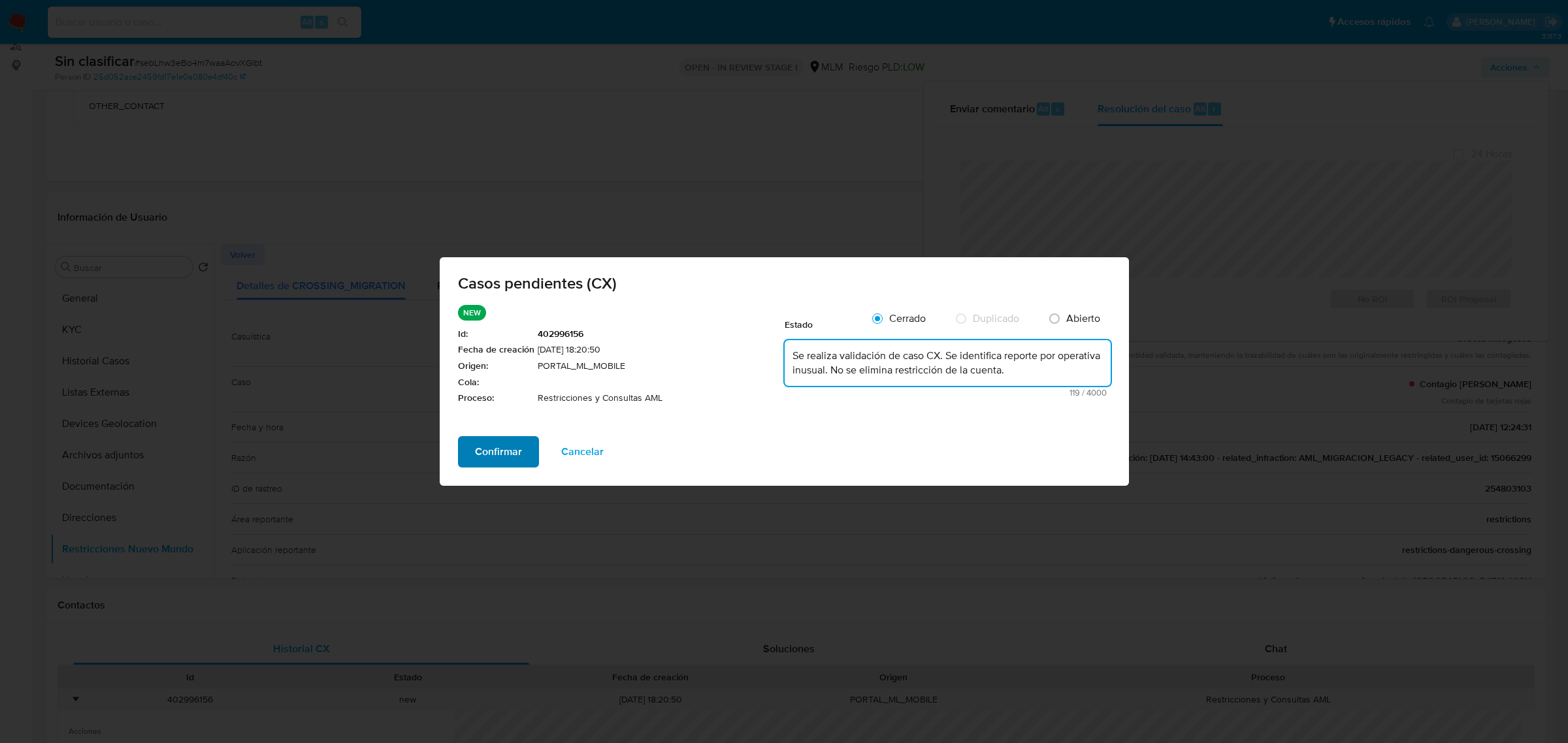
type textarea "Se realiza validación de caso CX. Se identifica reporte por operativa inusual. …"
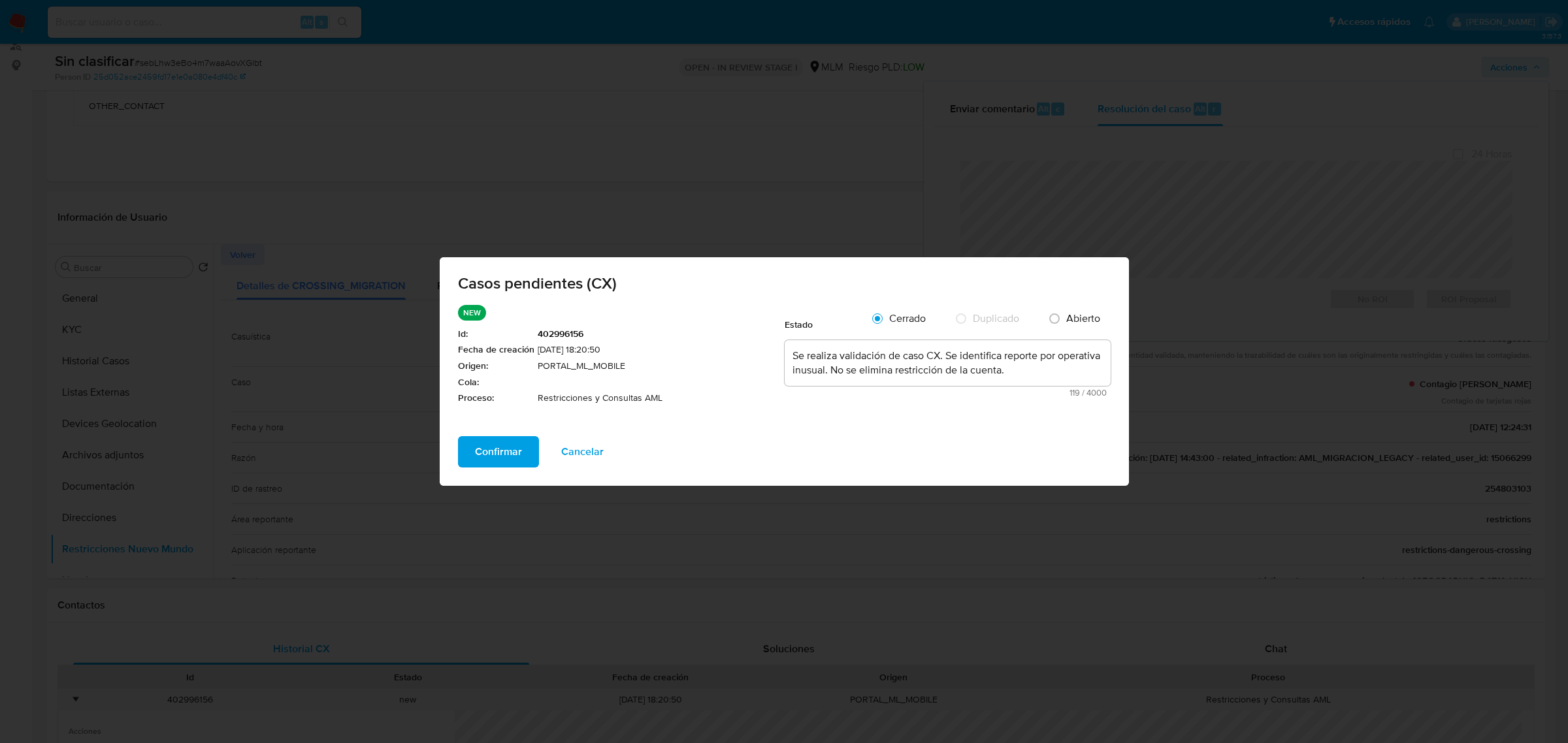
click at [503, 454] on span "Confirmar" at bounding box center [498, 452] width 47 height 29
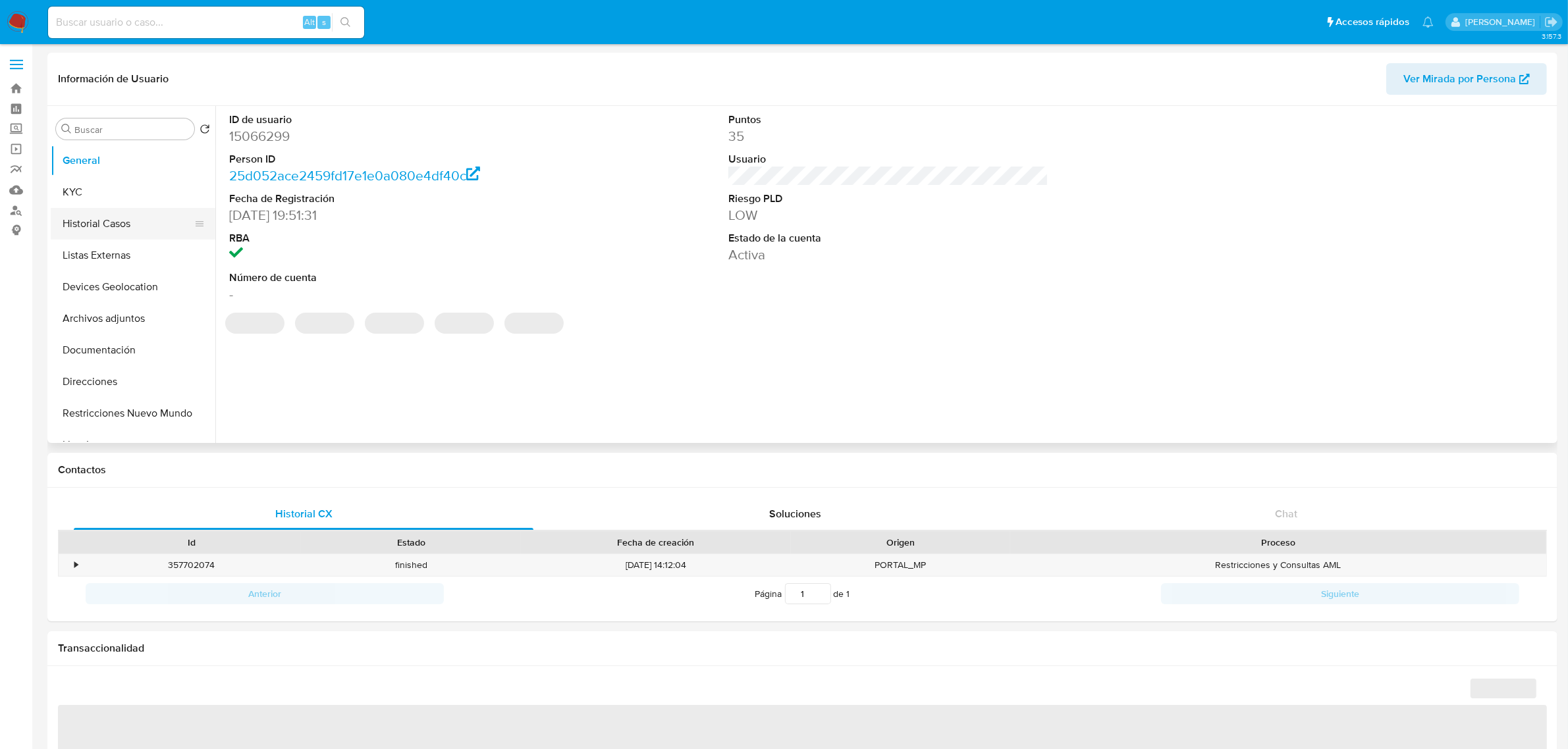
select select "10"
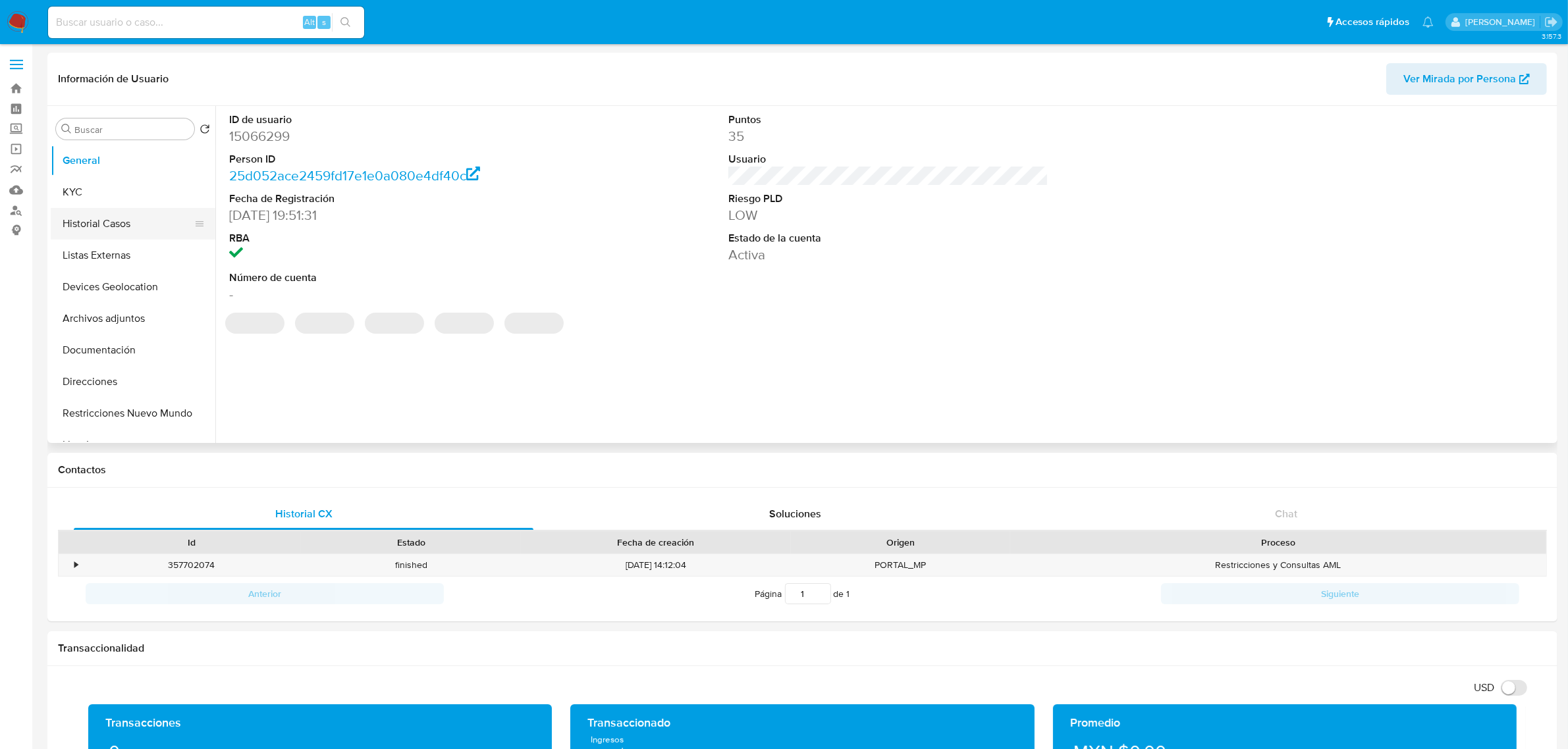
click at [112, 224] on button "Historial Casos" at bounding box center [128, 224] width 154 height 32
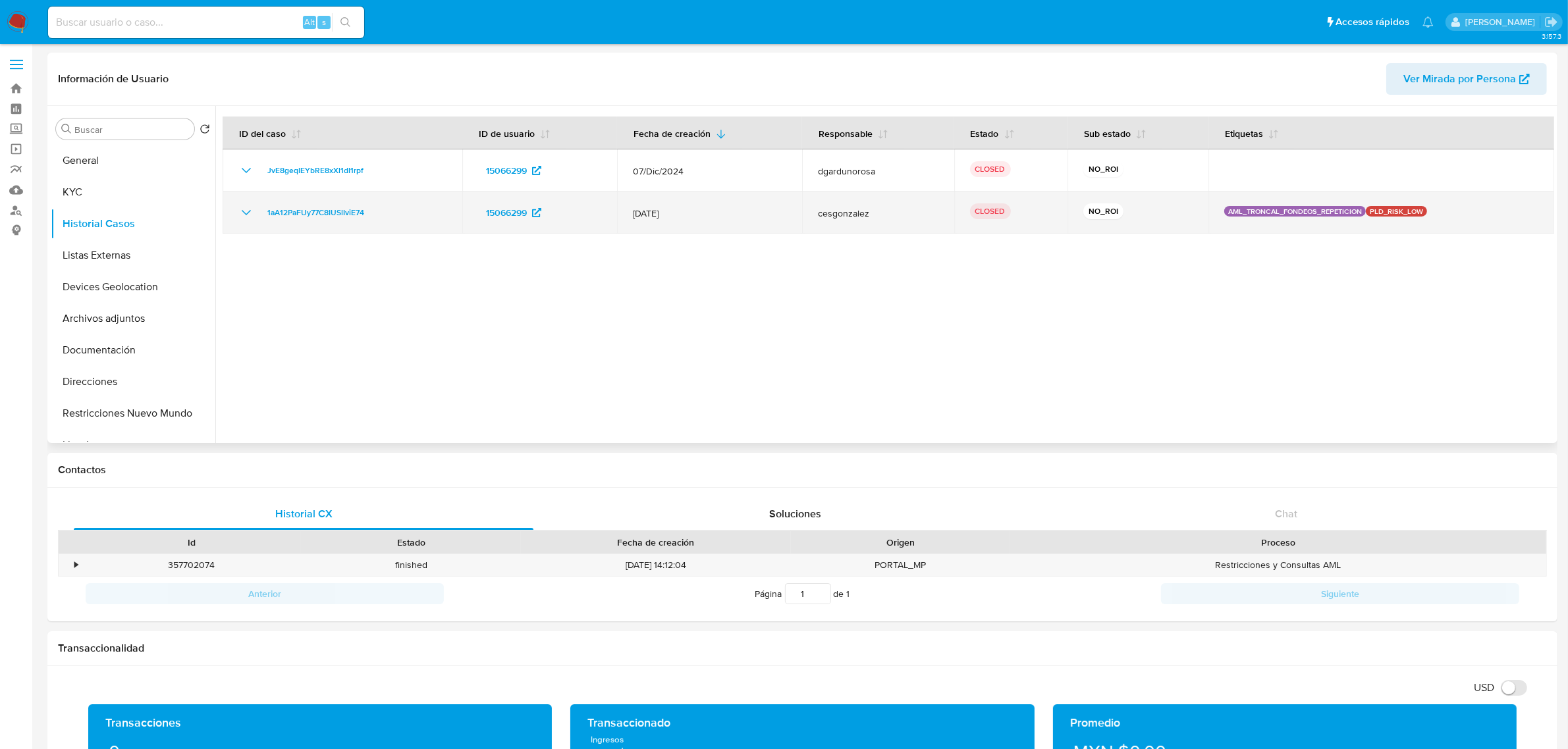
click at [244, 208] on icon "Mostrar/Ocultar" at bounding box center [246, 213] width 16 height 16
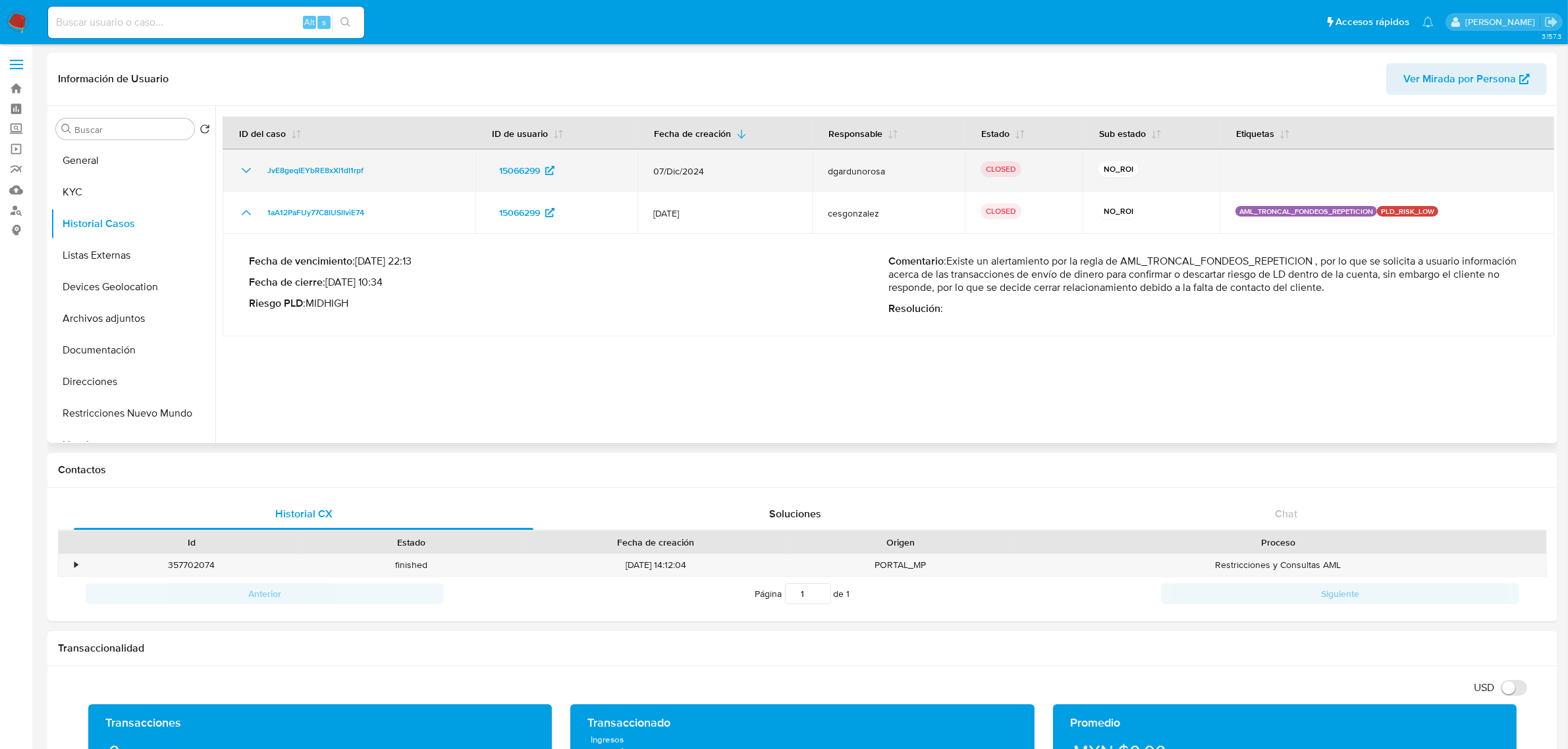
click at [248, 174] on icon "Mostrar/Ocultar" at bounding box center [246, 171] width 16 height 16
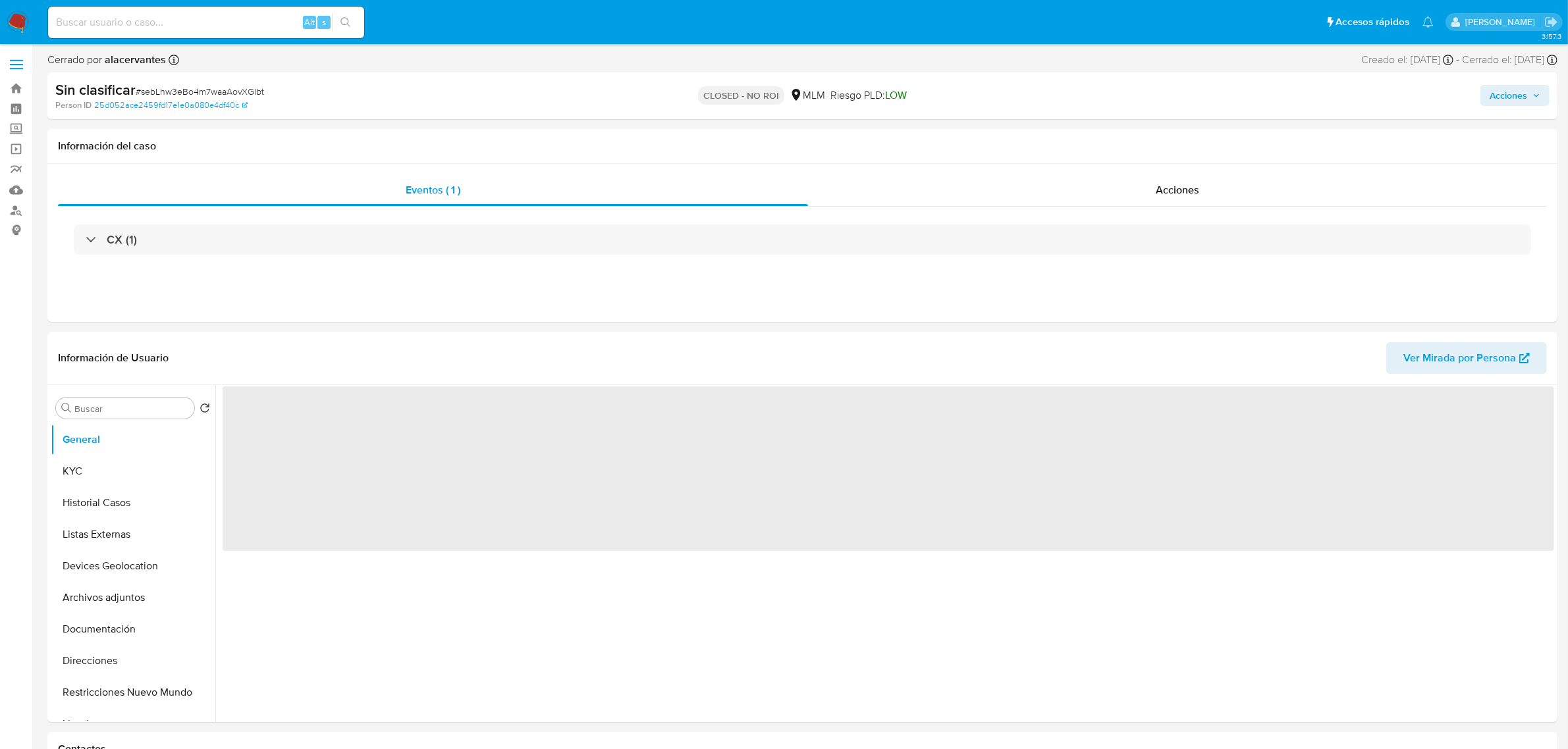
click at [28, 23] on nav "Pausado Ver notificaciones Alt s Accesos rápidos Presiona las siguientes teclas…" at bounding box center [784, 22] width 1568 height 44
click at [23, 23] on img at bounding box center [18, 23] width 23 height 23
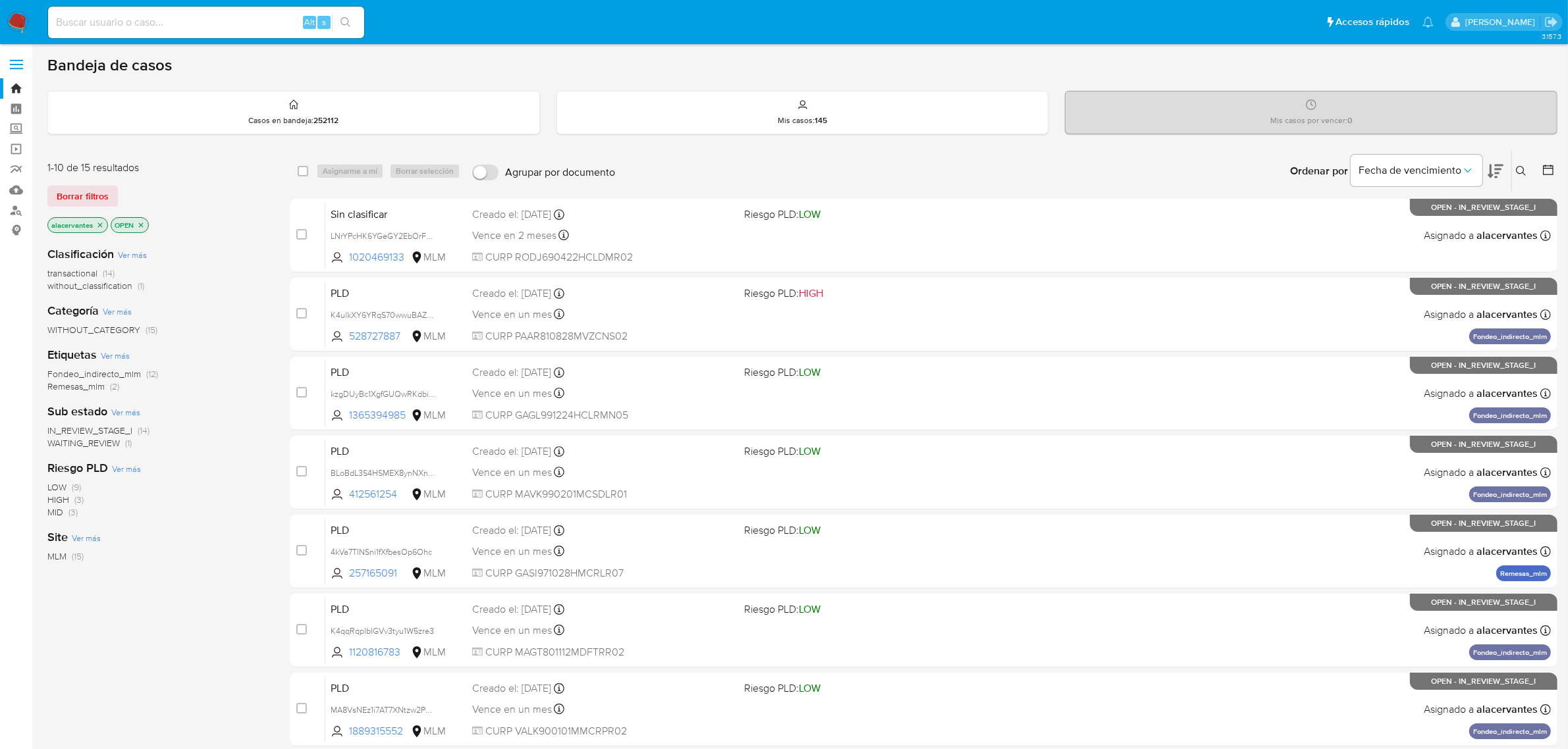
click at [138, 287] on span "(1)" at bounding box center [141, 286] width 7 height 13
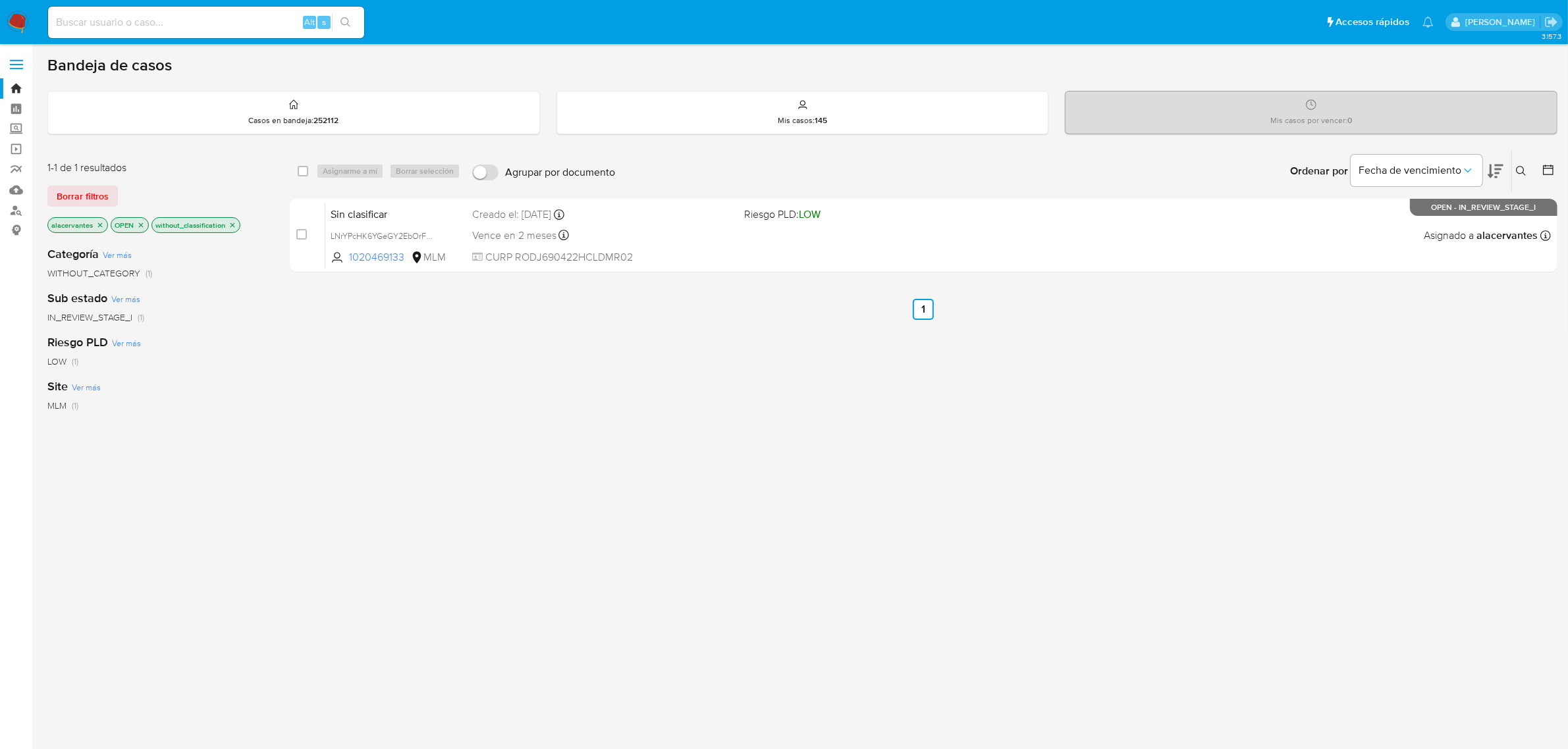
click at [228, 225] on p "without_classification" at bounding box center [196, 225] width 88 height 15
click at [230, 224] on icon "close-filter" at bounding box center [232, 225] width 8 height 8
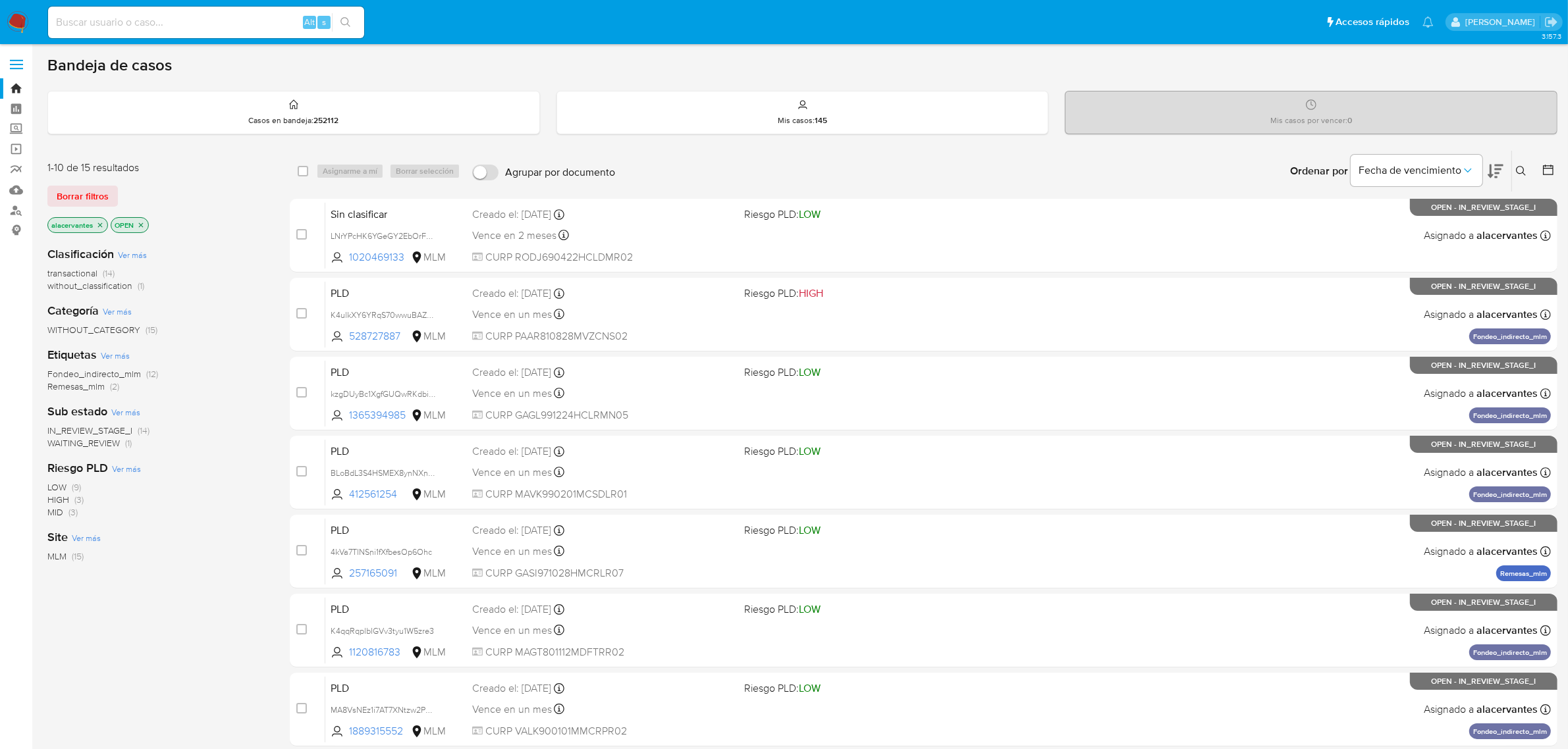
click at [131, 285] on span "without_classification" at bounding box center [89, 286] width 85 height 13
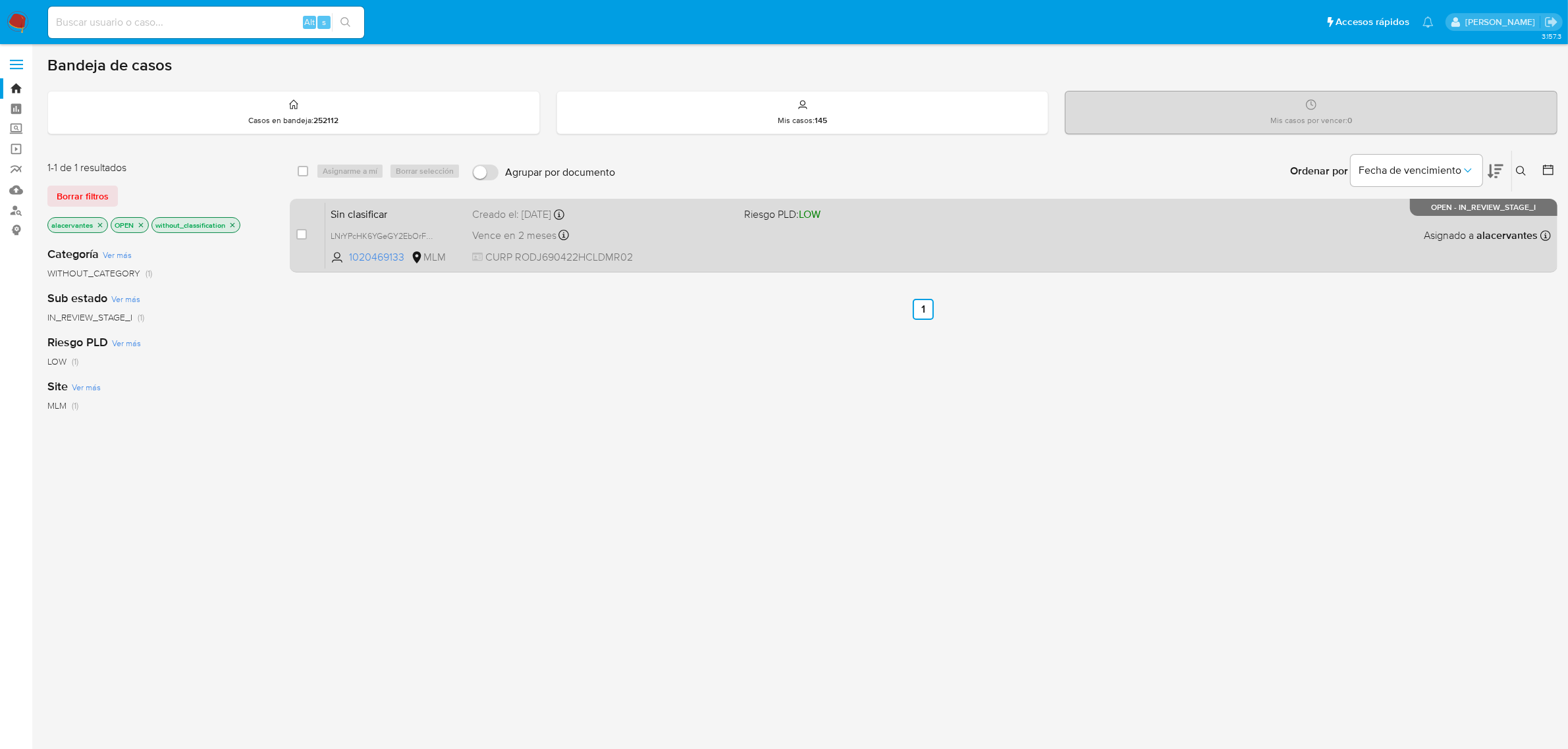
click at [759, 240] on div "Sin clasificar LNrYPcHK6YGeGY2EbOrFO8Xk 1020469133 MLM Riesgo PLD: LOW Creado e…" at bounding box center [937, 236] width 1225 height 67
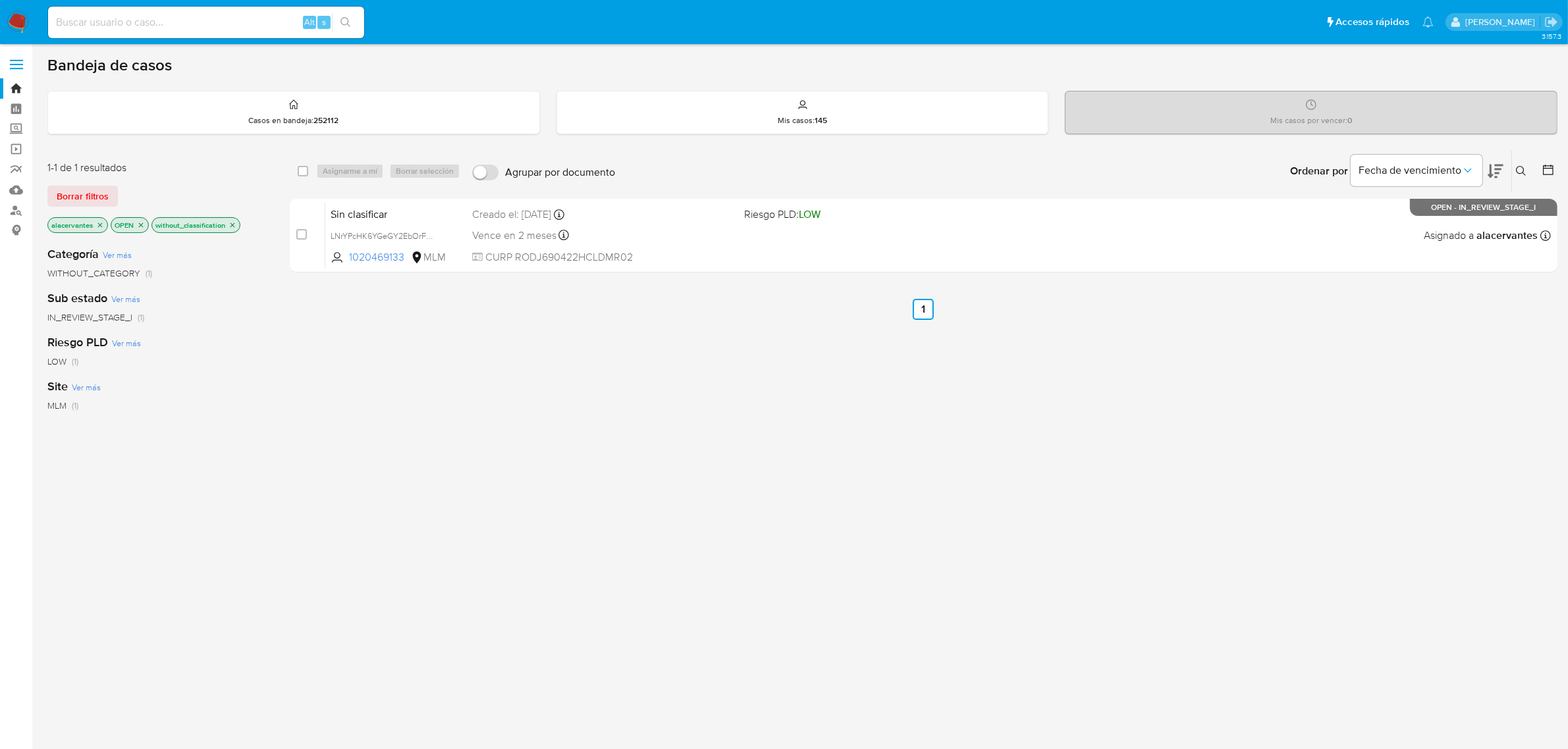
click at [20, 22] on img at bounding box center [18, 23] width 23 height 23
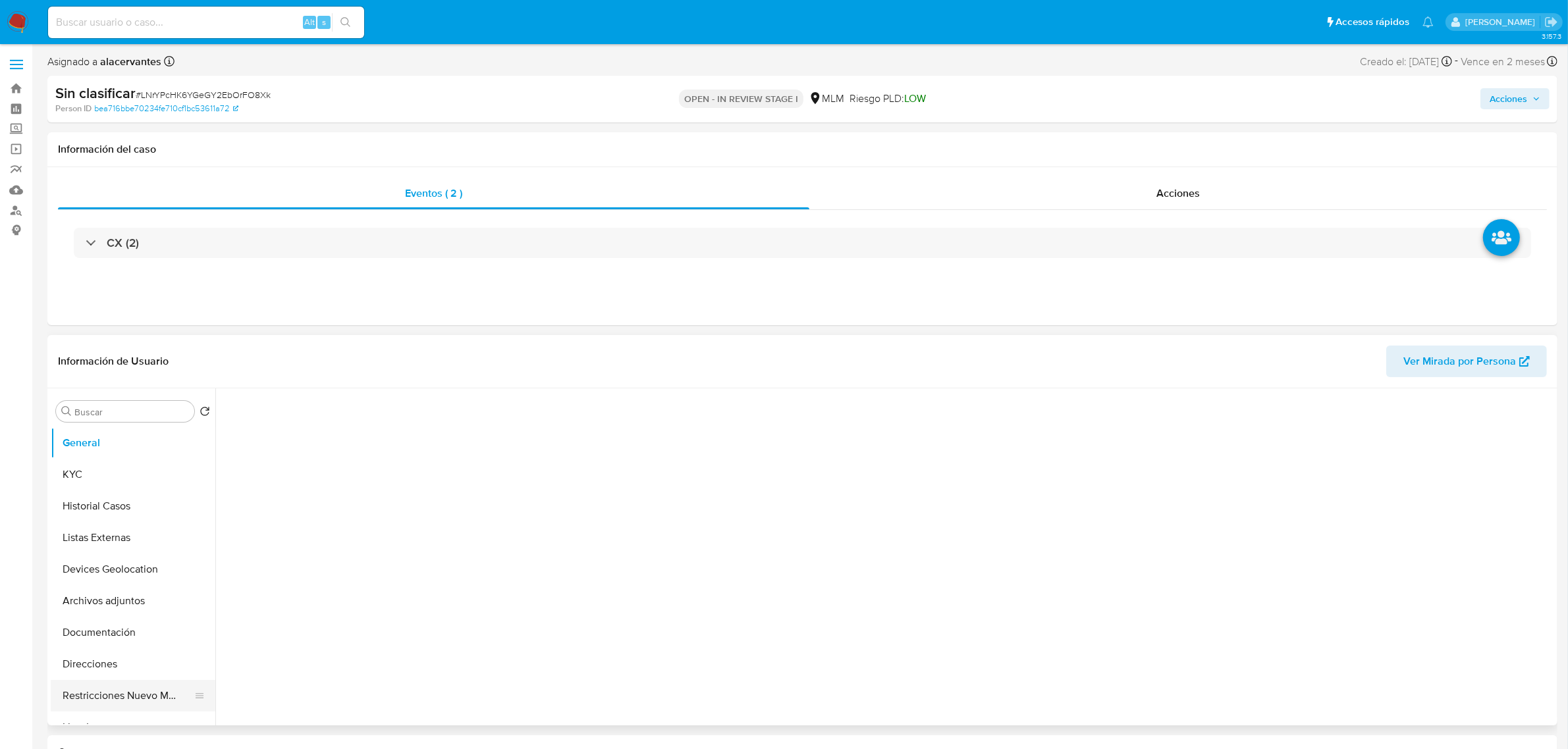
click at [144, 686] on button "Restricciones Nuevo Mundo" at bounding box center [128, 696] width 154 height 32
select select "10"
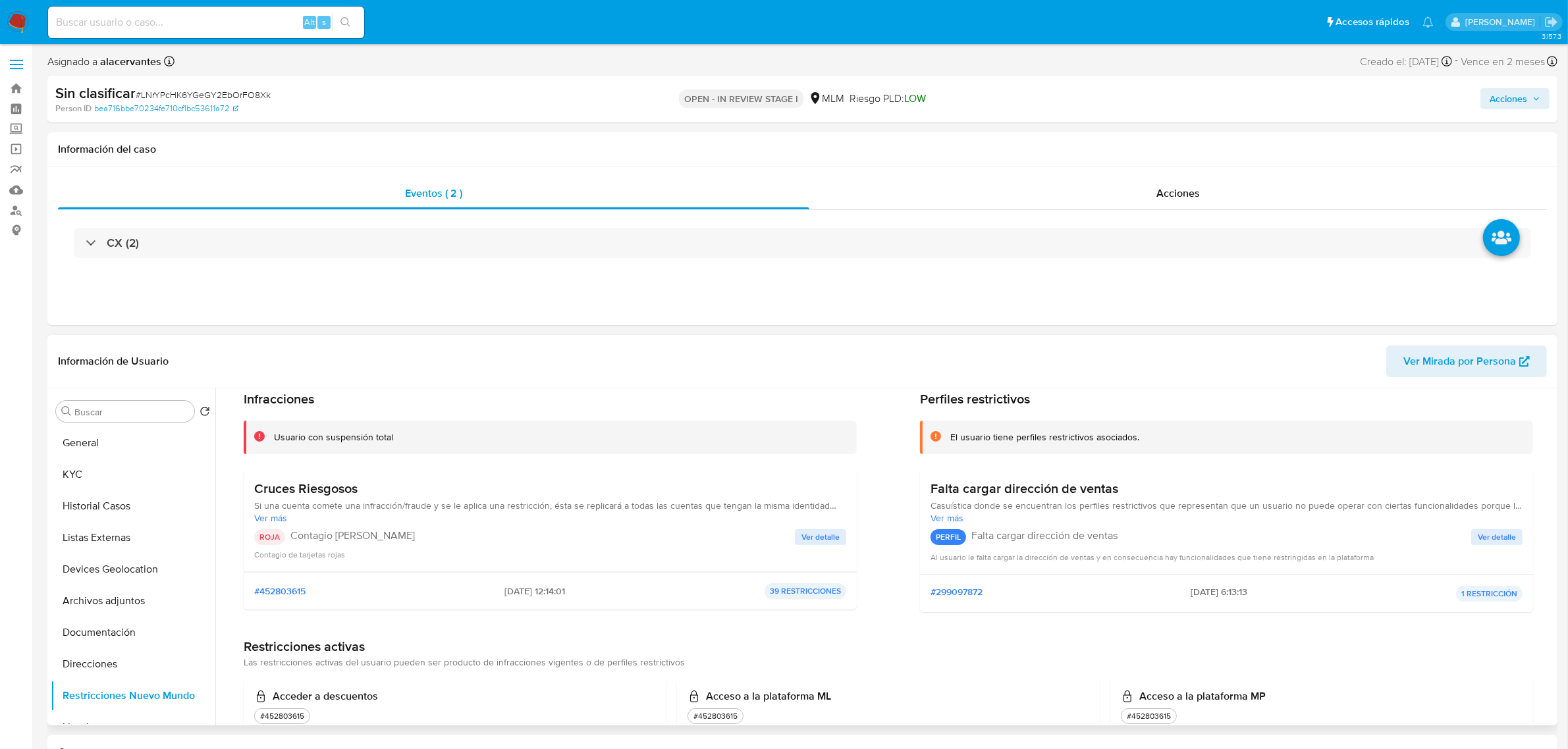
scroll to position [82, 0]
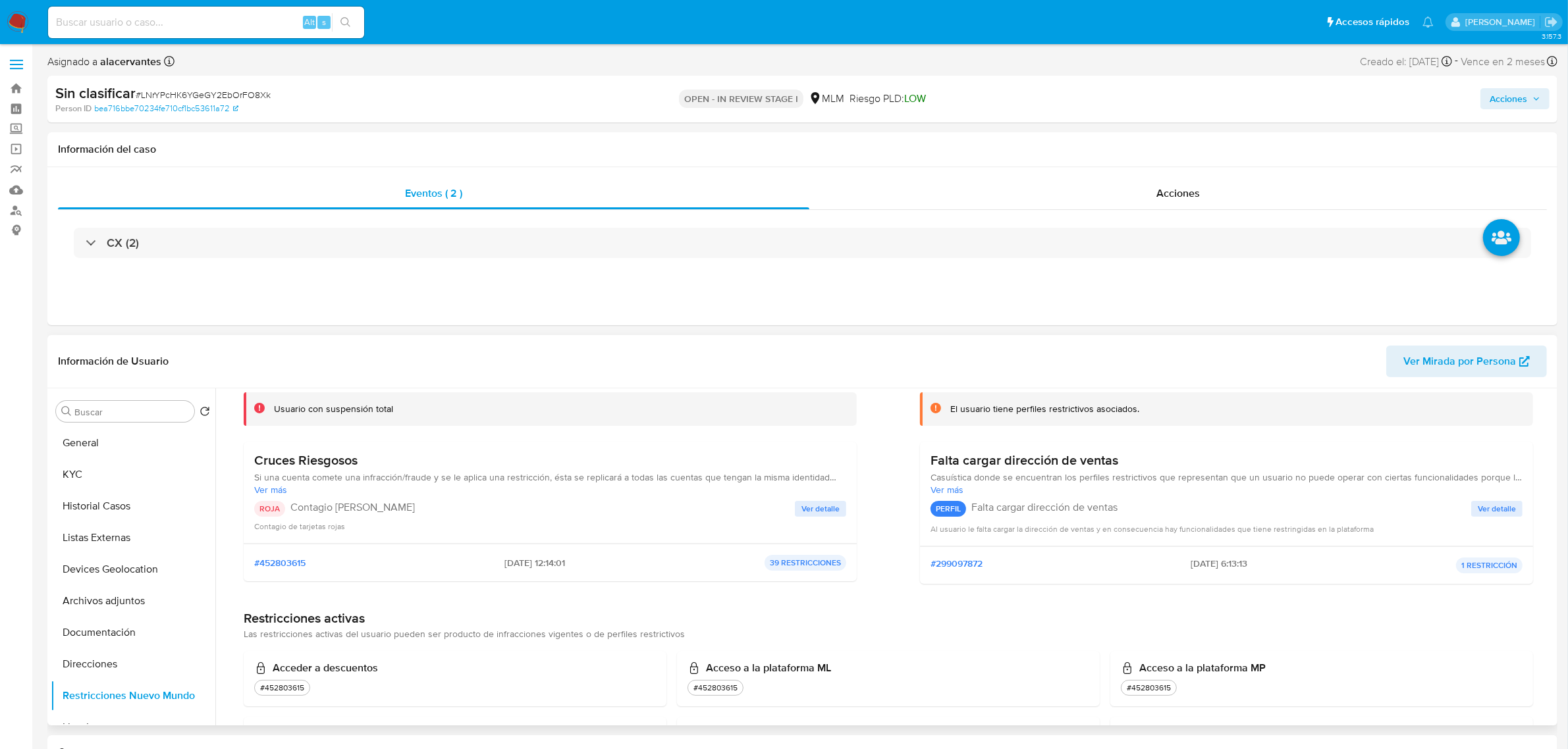
click at [821, 513] on span "Ver detalle" at bounding box center [821, 508] width 39 height 13
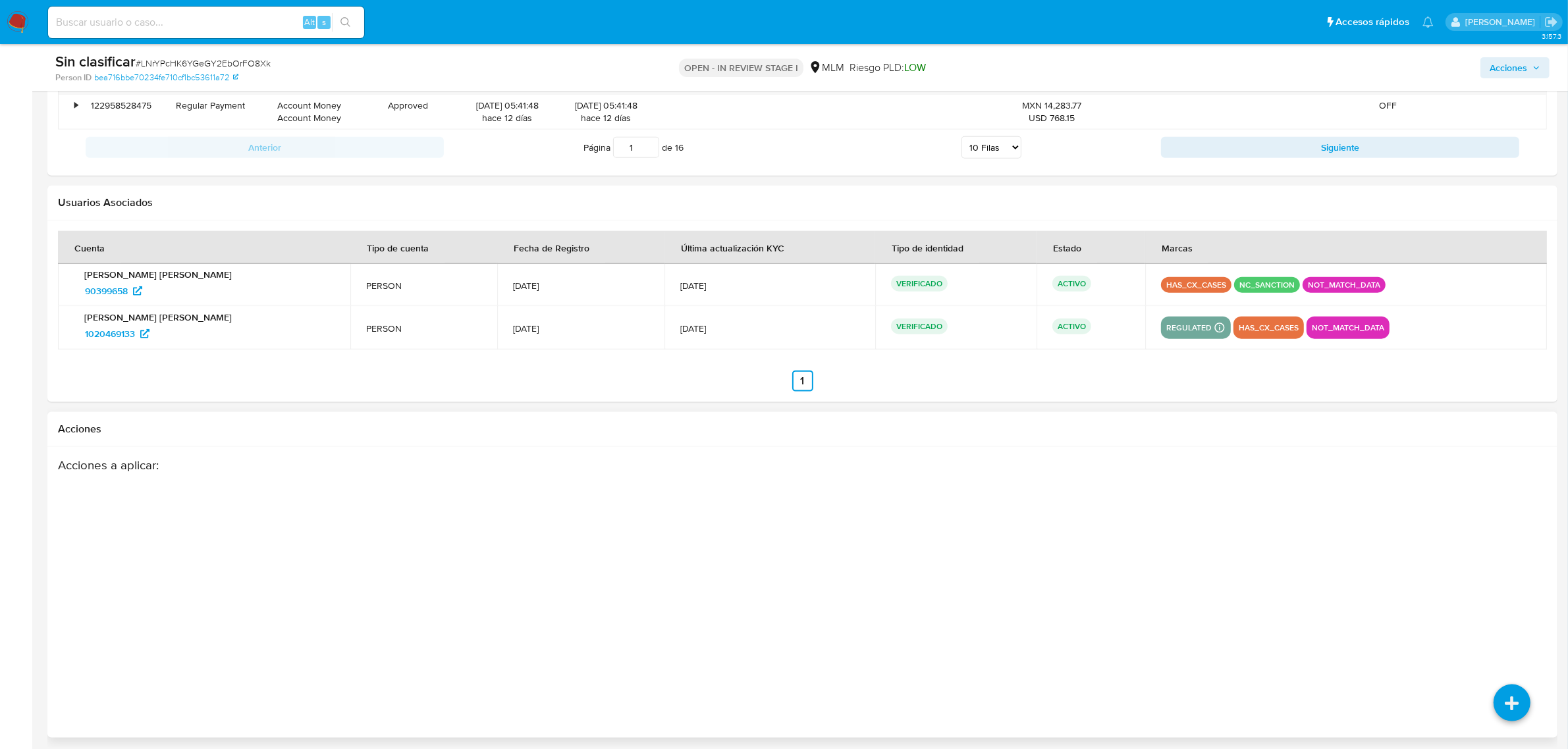
scroll to position [1989, 0]
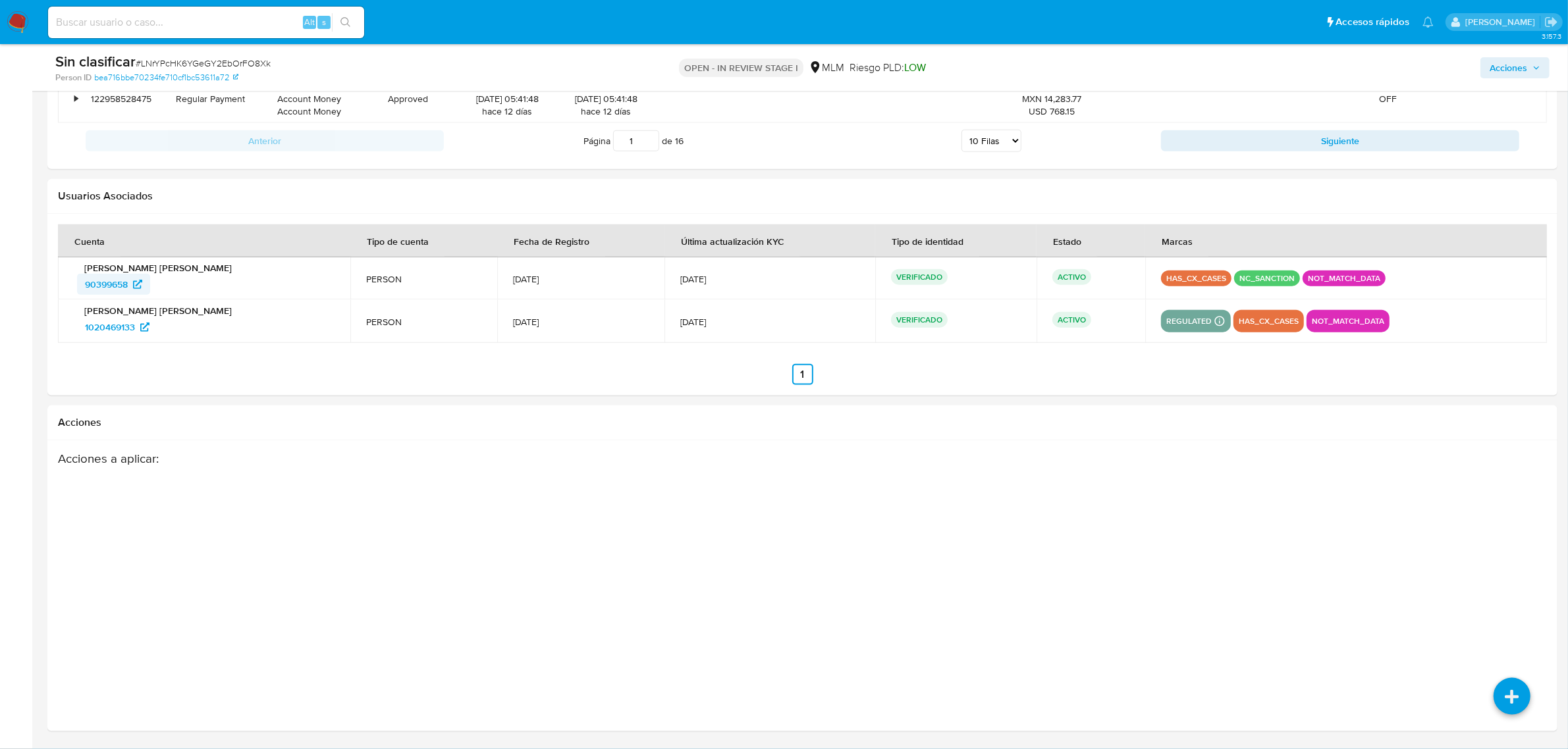
click at [124, 285] on span "90399658" at bounding box center [106, 285] width 43 height 21
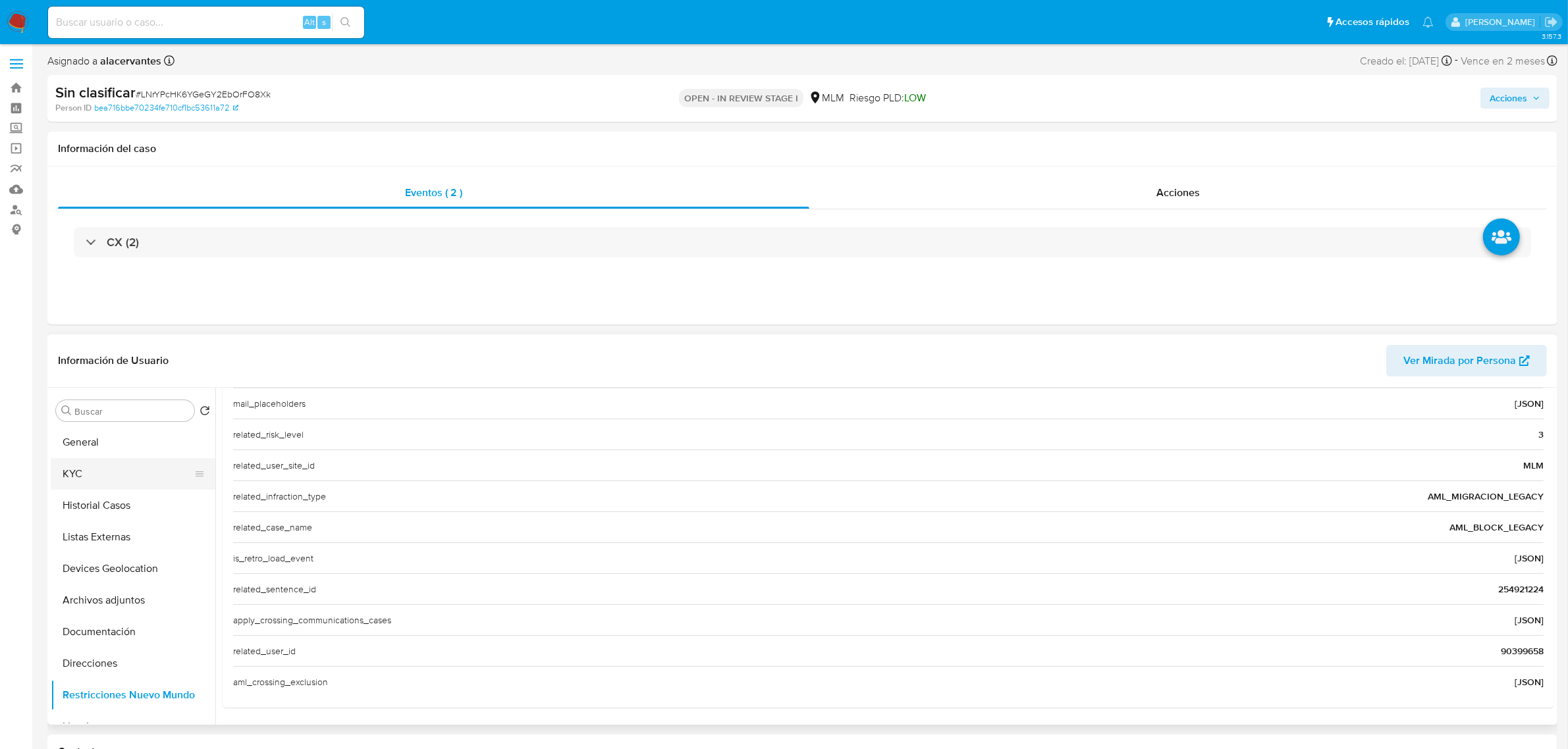
scroll to position [0, 0]
click at [143, 519] on button "Historial Casos" at bounding box center [128, 506] width 154 height 32
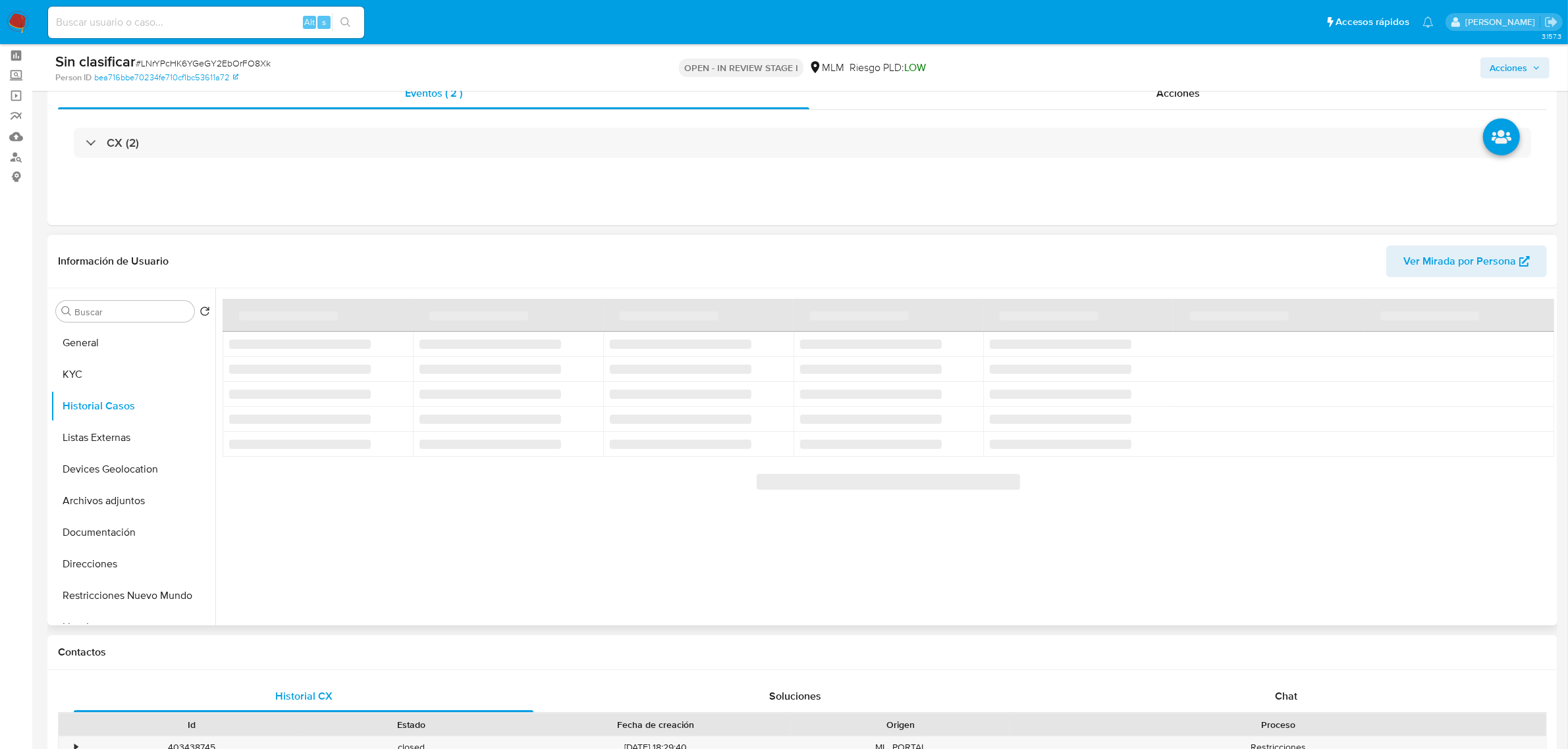
scroll to position [82, 0]
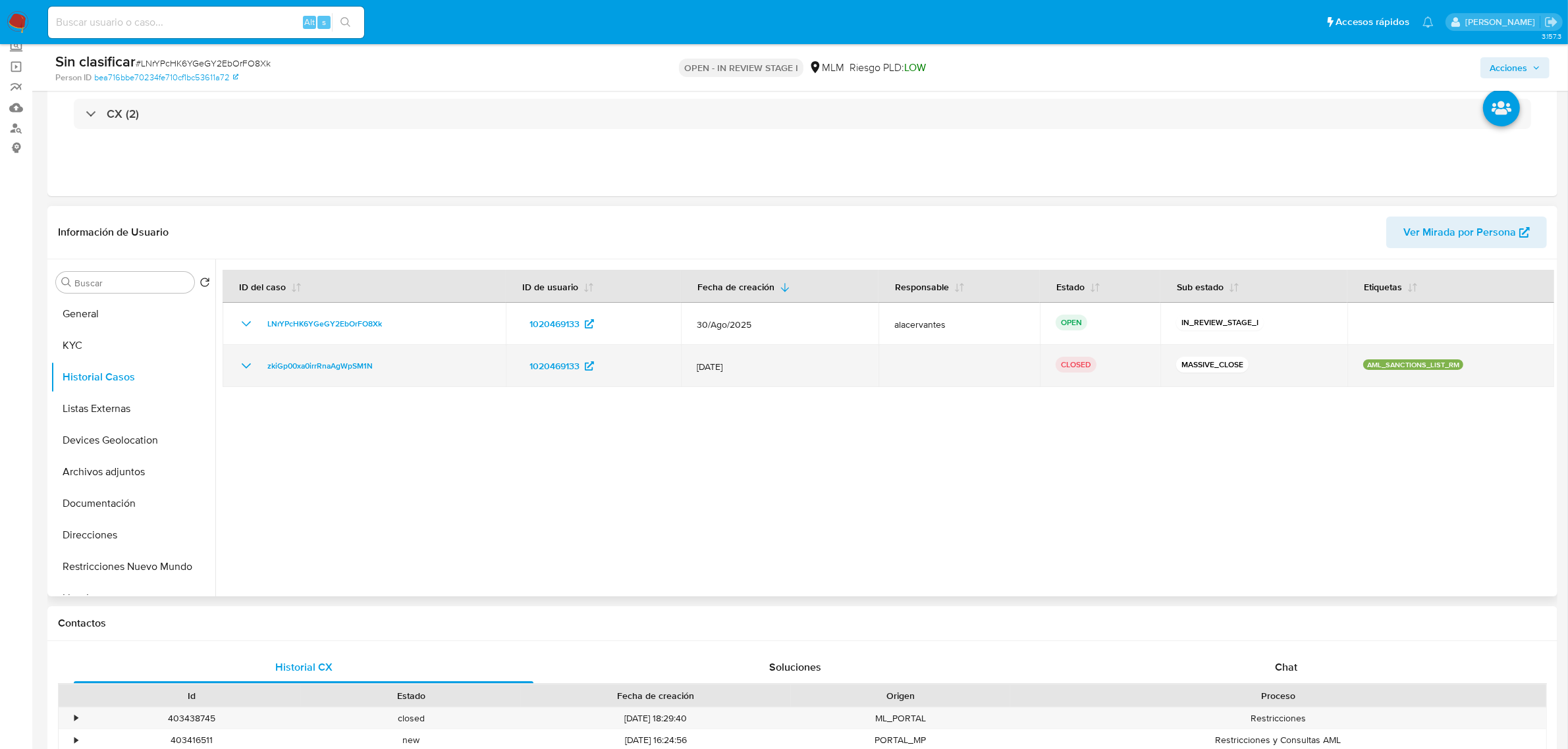
click at [241, 367] on icon "Mostrar/Ocultar" at bounding box center [246, 366] width 16 height 16
click at [241, 366] on icon "Mostrar/Ocultar" at bounding box center [246, 366] width 16 height 16
click at [244, 366] on icon "Mostrar/Ocultar" at bounding box center [246, 366] width 16 height 16
click at [286, 369] on span "zkiGp00xa0irrRnaAgWpSM1N" at bounding box center [320, 366] width 105 height 16
click at [251, 364] on icon "Mostrar/Ocultar" at bounding box center [246, 366] width 16 height 16
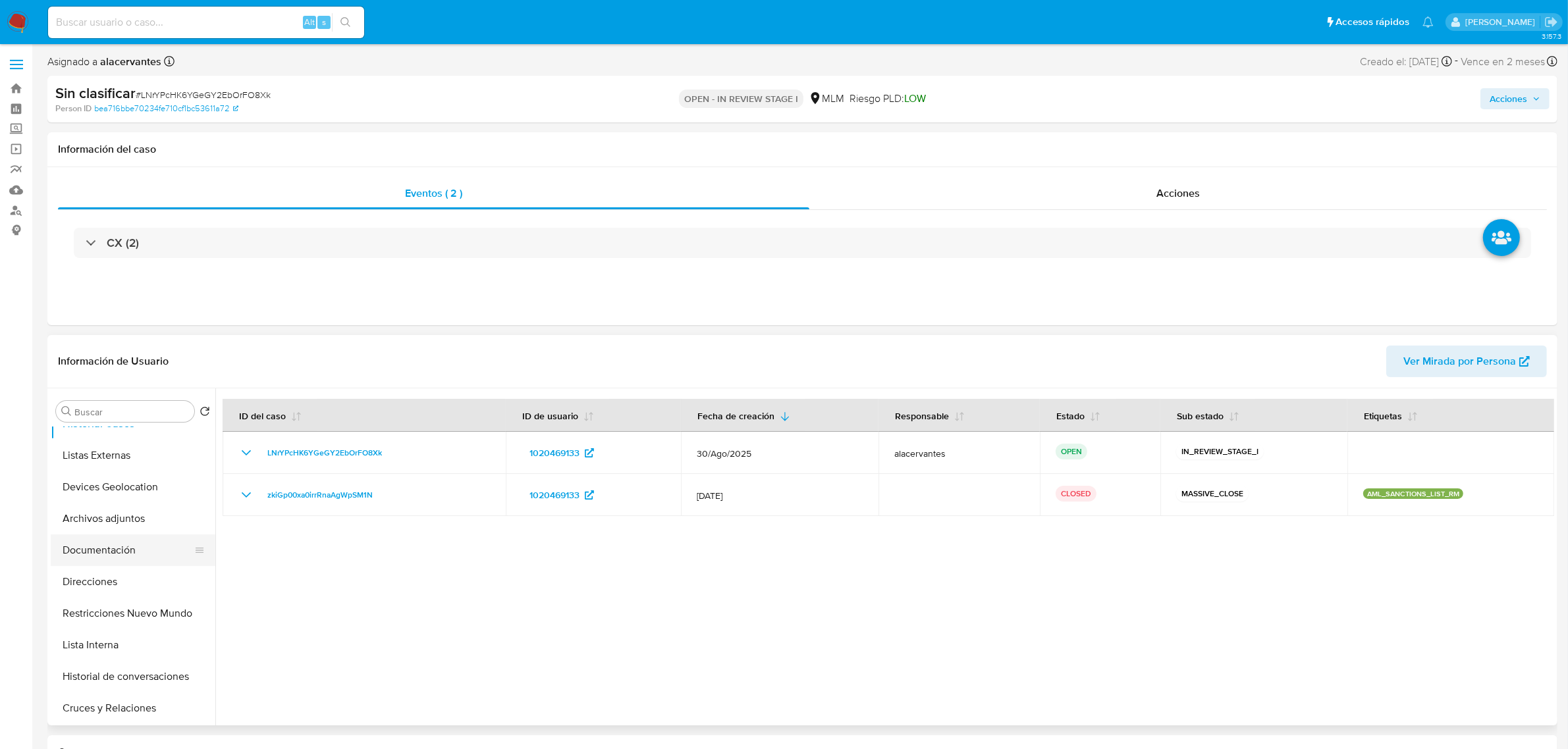
click at [118, 541] on button "Documentación" at bounding box center [128, 550] width 154 height 32
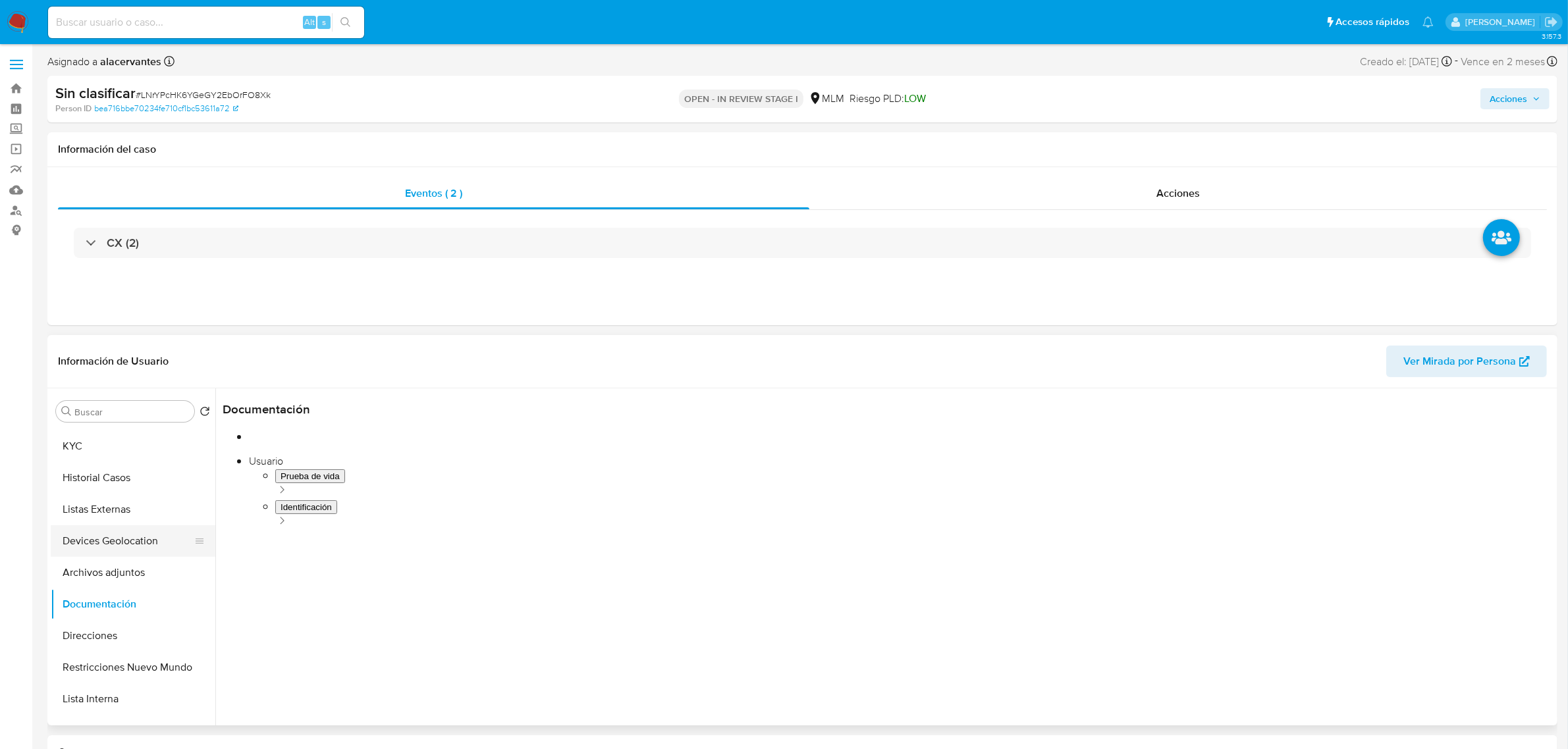
scroll to position [0, 0]
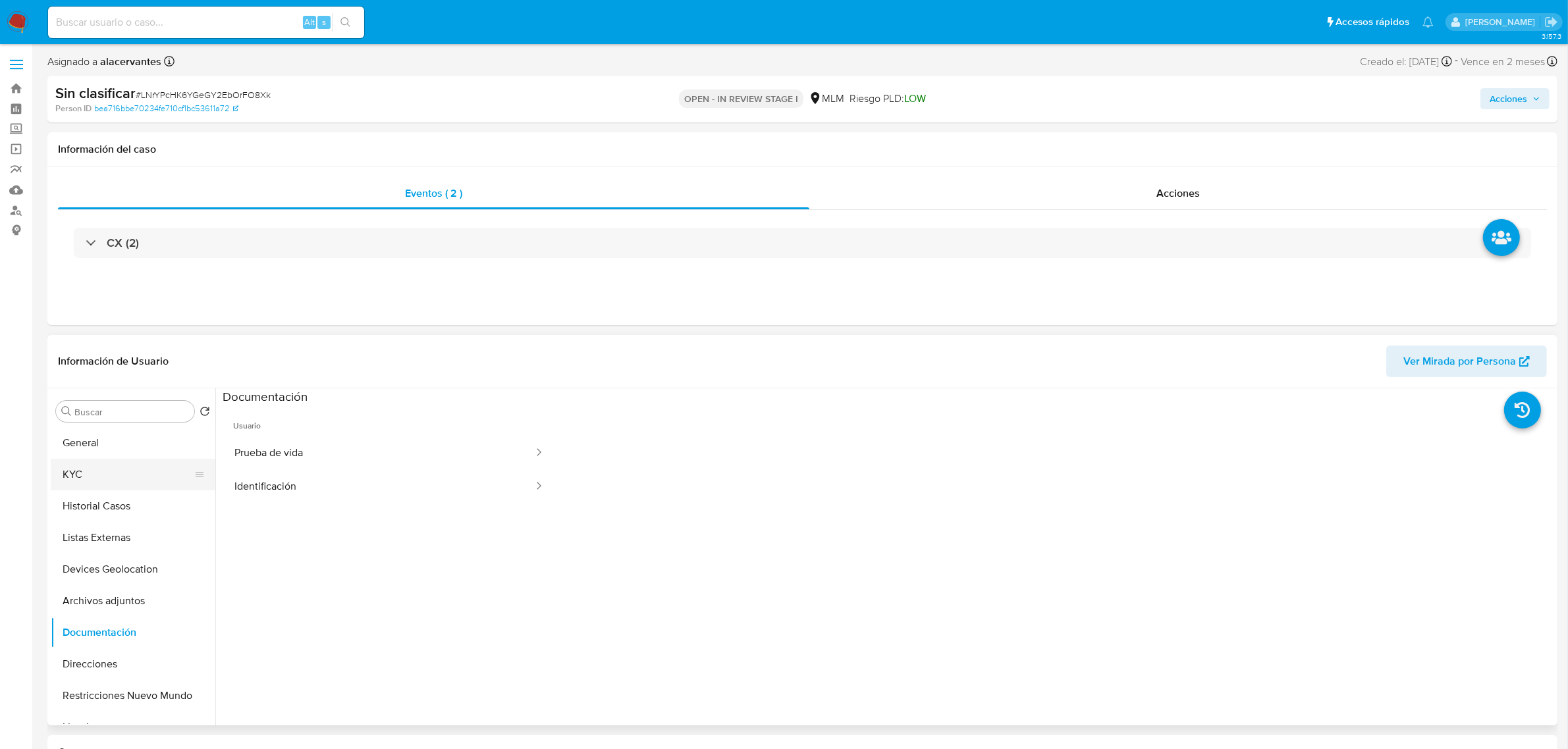
click at [96, 481] on button "KYC" at bounding box center [128, 475] width 154 height 32
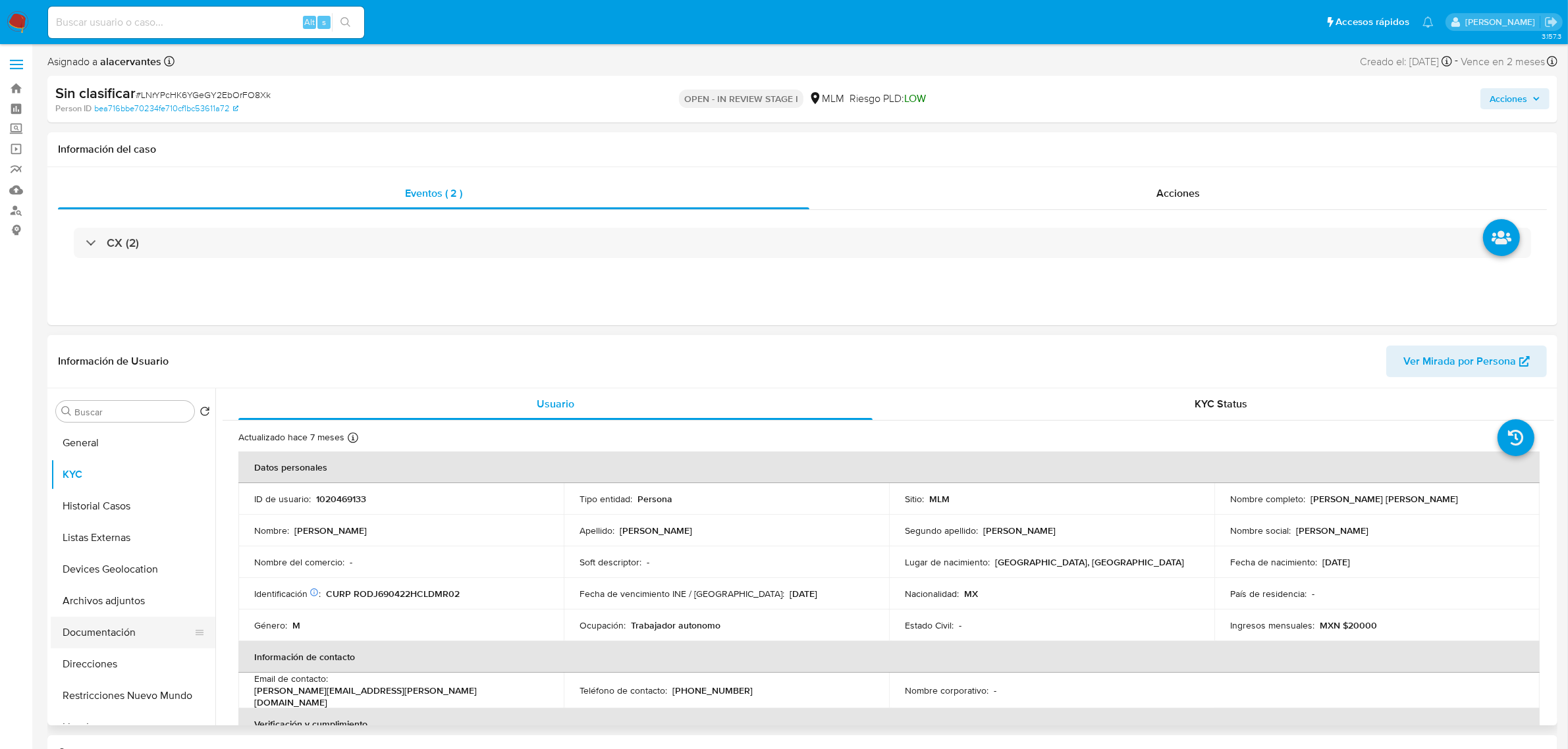
click at [69, 636] on button "Documentación" at bounding box center [128, 632] width 154 height 32
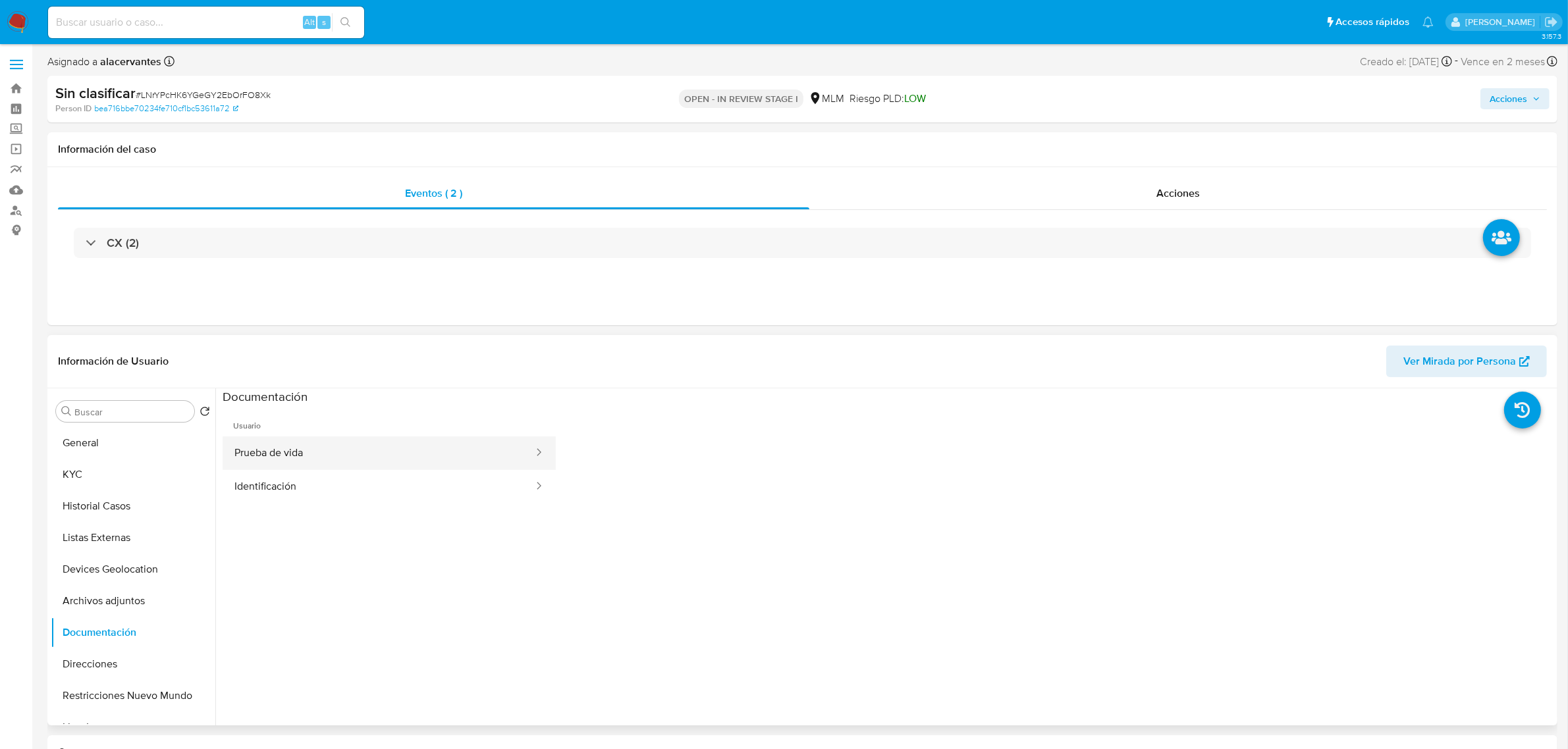
click at [318, 465] on button "Prueba de vida" at bounding box center [378, 453] width 312 height 33
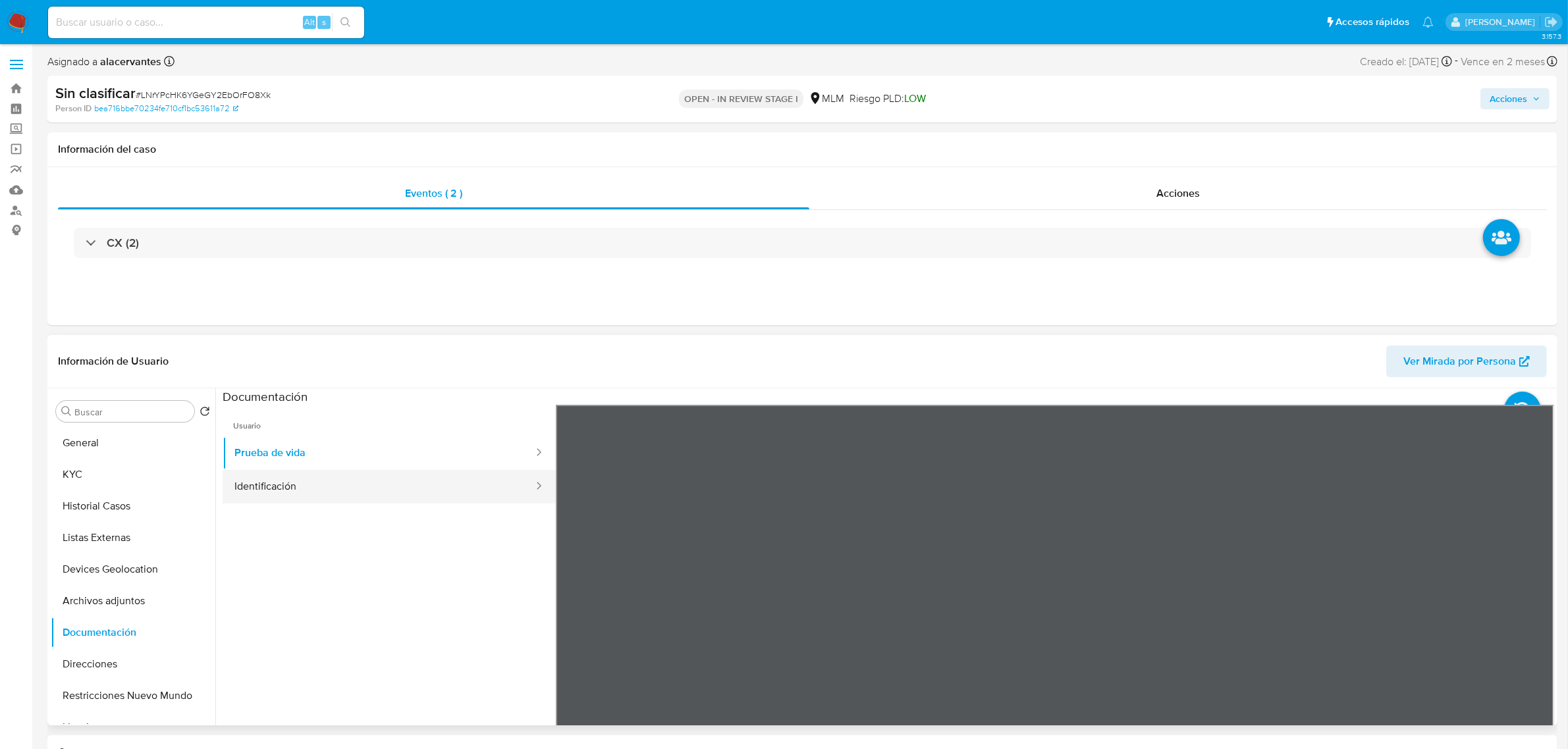
click at [366, 491] on button "Identificación" at bounding box center [378, 487] width 312 height 33
click at [104, 528] on button "Listas Externas" at bounding box center [128, 538] width 154 height 32
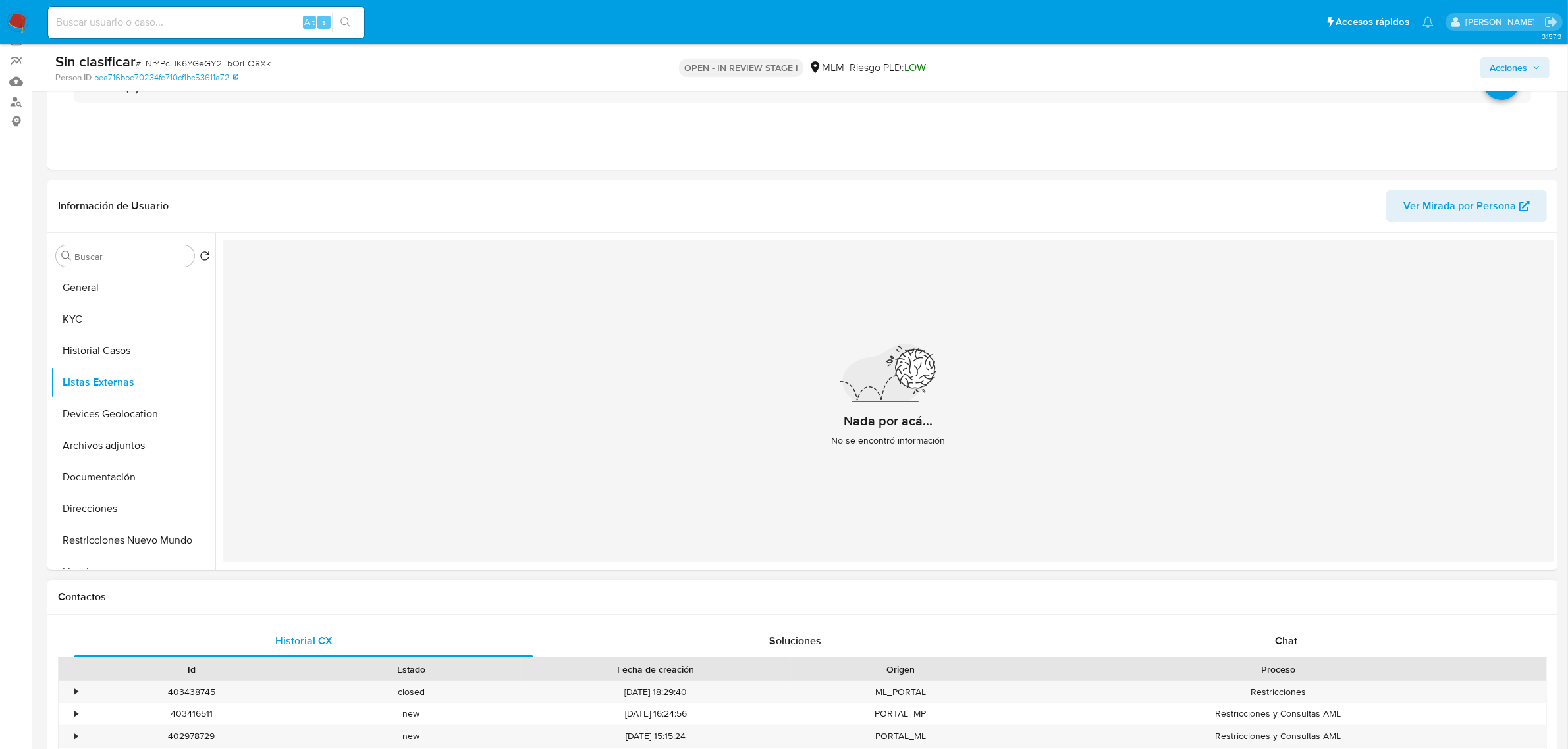
scroll to position [82, 0]
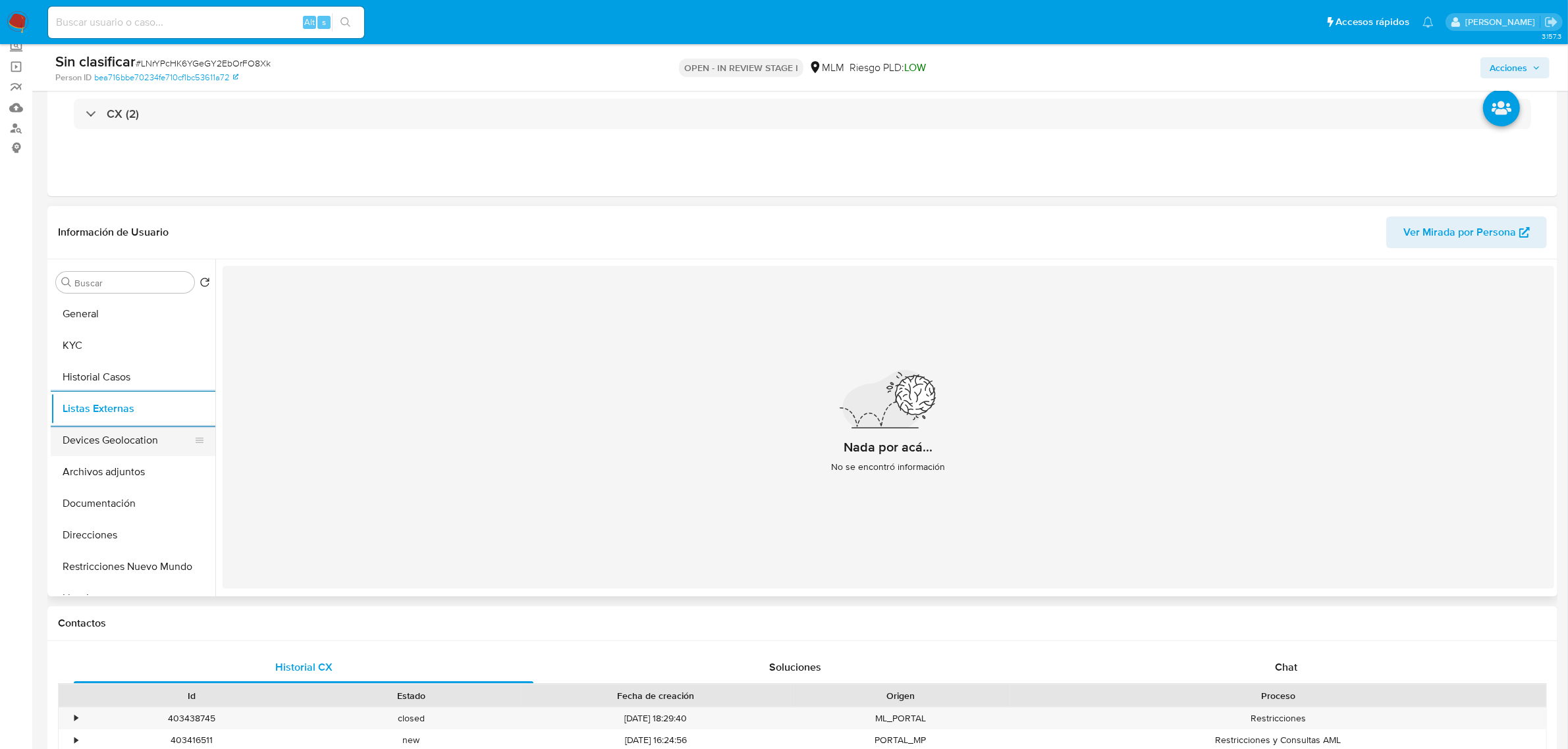
click at [75, 435] on button "Devices Geolocation" at bounding box center [128, 441] width 154 height 32
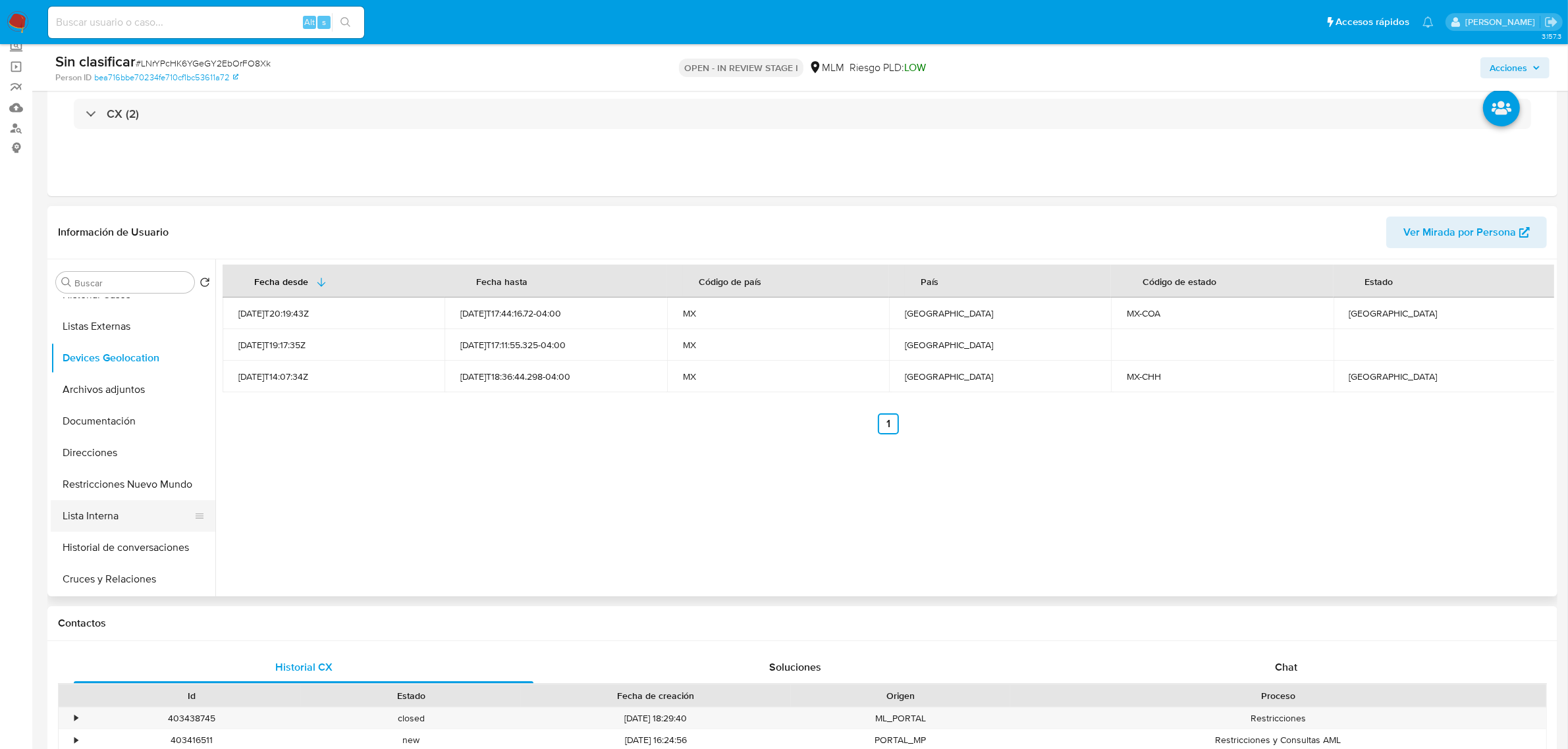
click at [137, 519] on button "Lista Interna" at bounding box center [128, 516] width 154 height 32
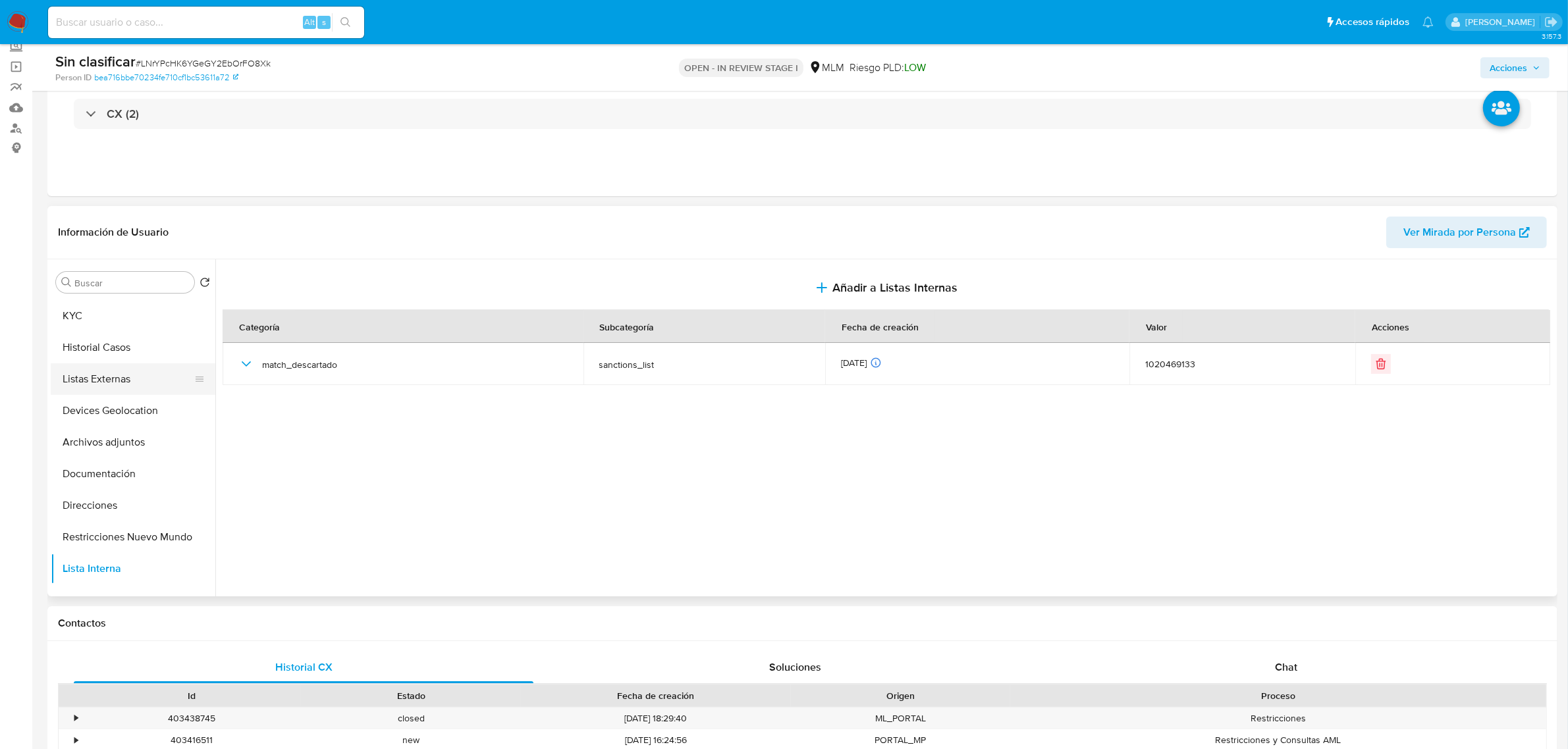
scroll to position [0, 0]
click at [119, 383] on button "Historial Casos" at bounding box center [128, 378] width 154 height 32
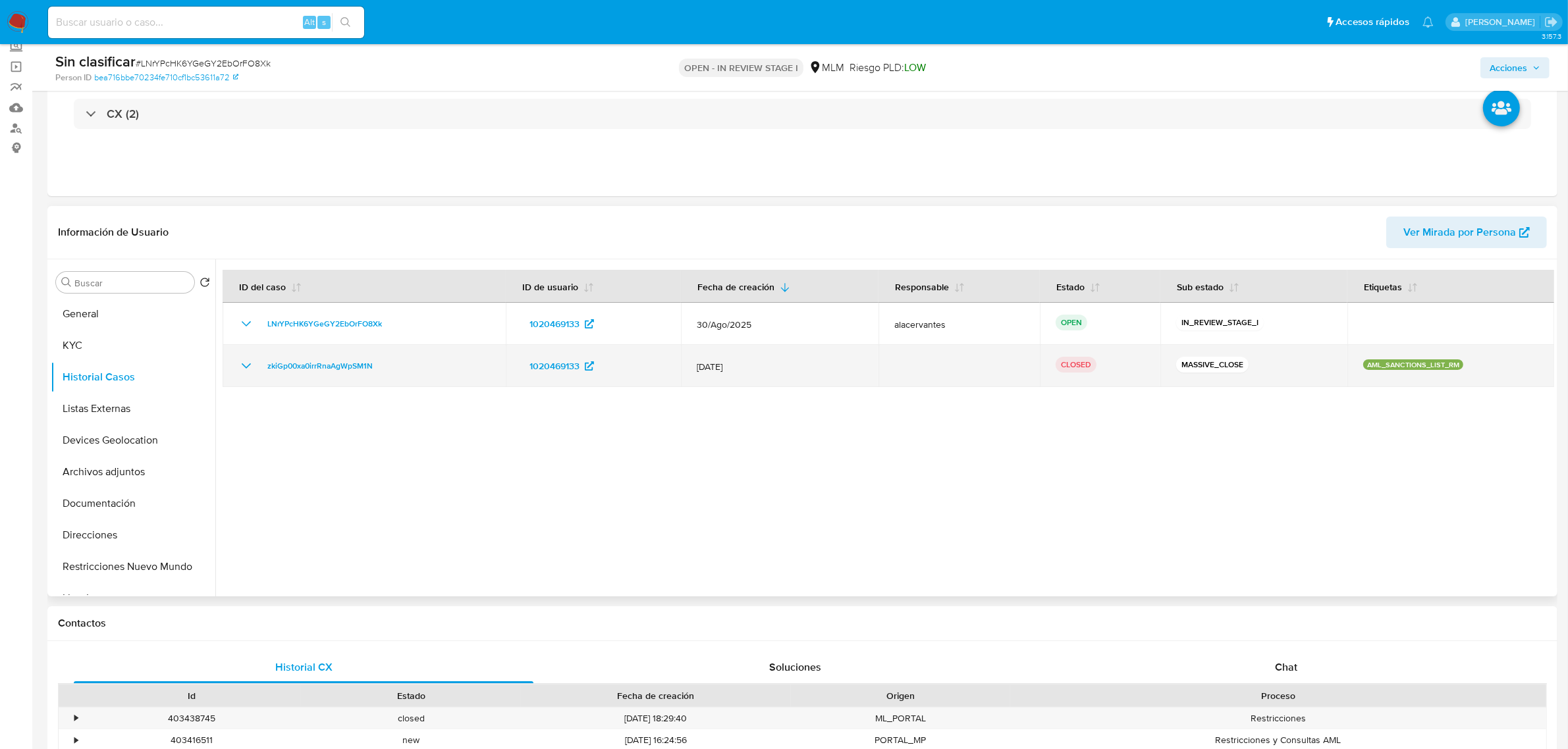
click at [241, 357] on td "zkiGp00xa0irrRnaAgWpSM1N" at bounding box center [364, 366] width 283 height 42
click at [247, 358] on icon "Mostrar/Ocultar" at bounding box center [246, 366] width 16 height 16
click at [249, 359] on icon "Mostrar/Ocultar" at bounding box center [246, 366] width 16 height 16
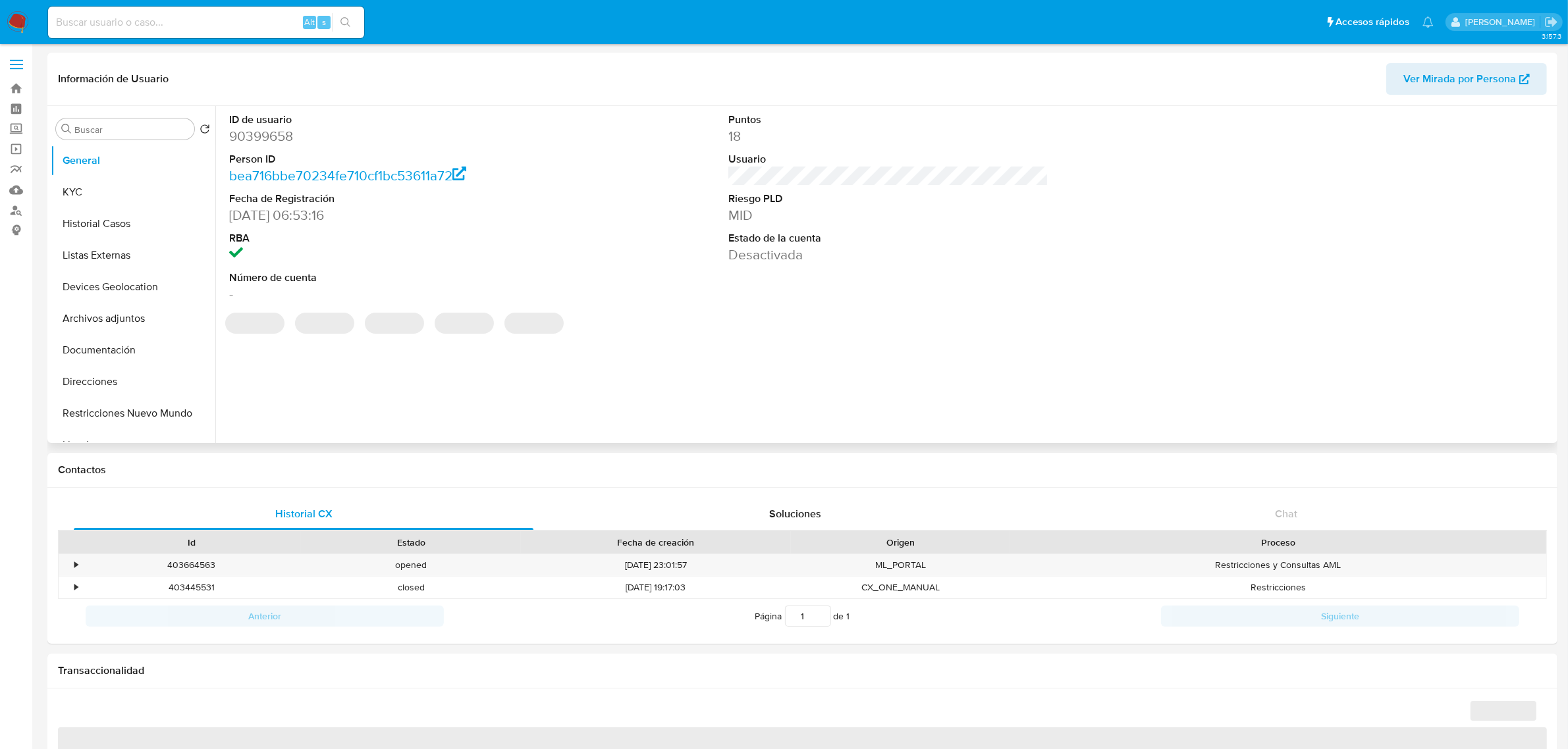
select select "10"
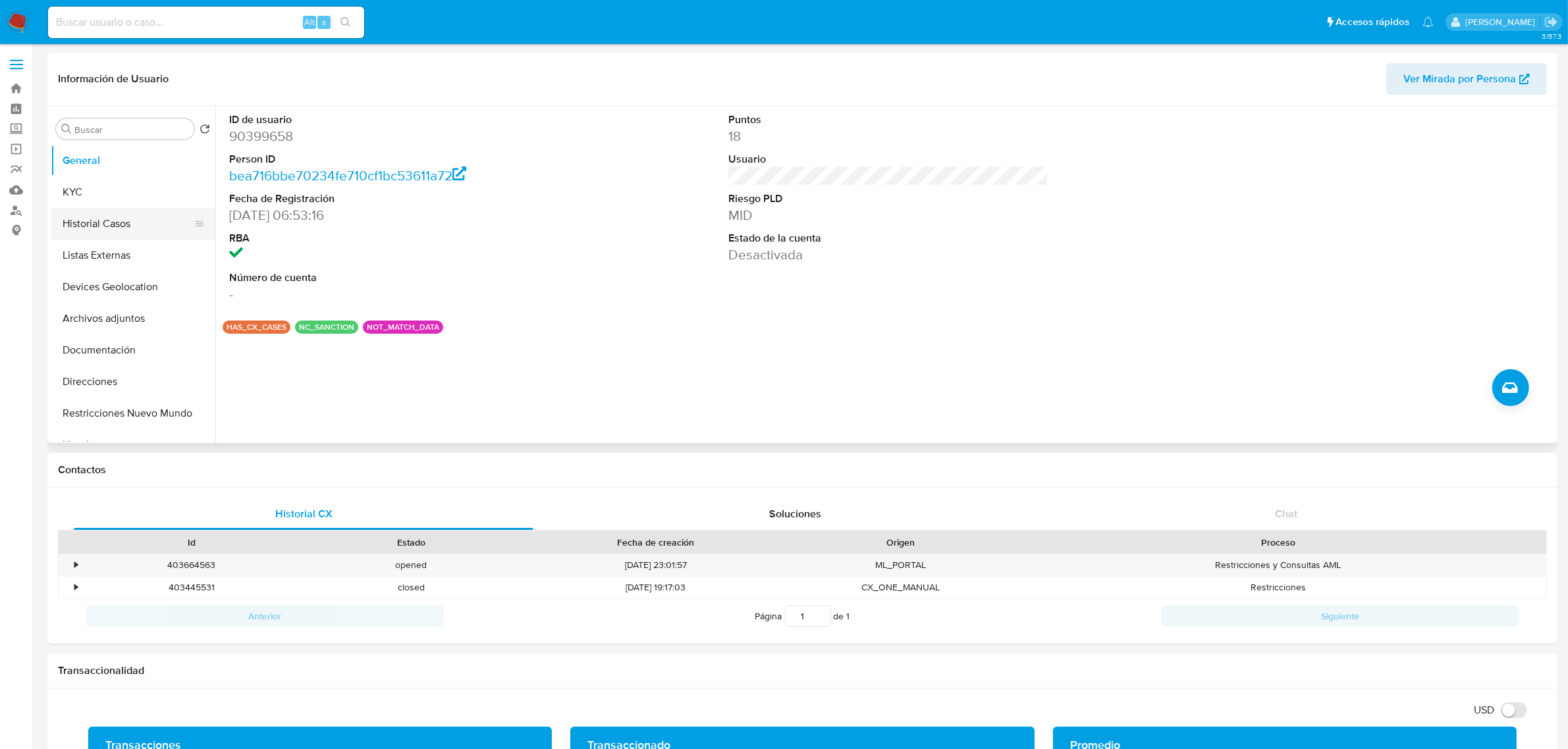
click at [119, 226] on button "Historial Casos" at bounding box center [128, 224] width 154 height 32
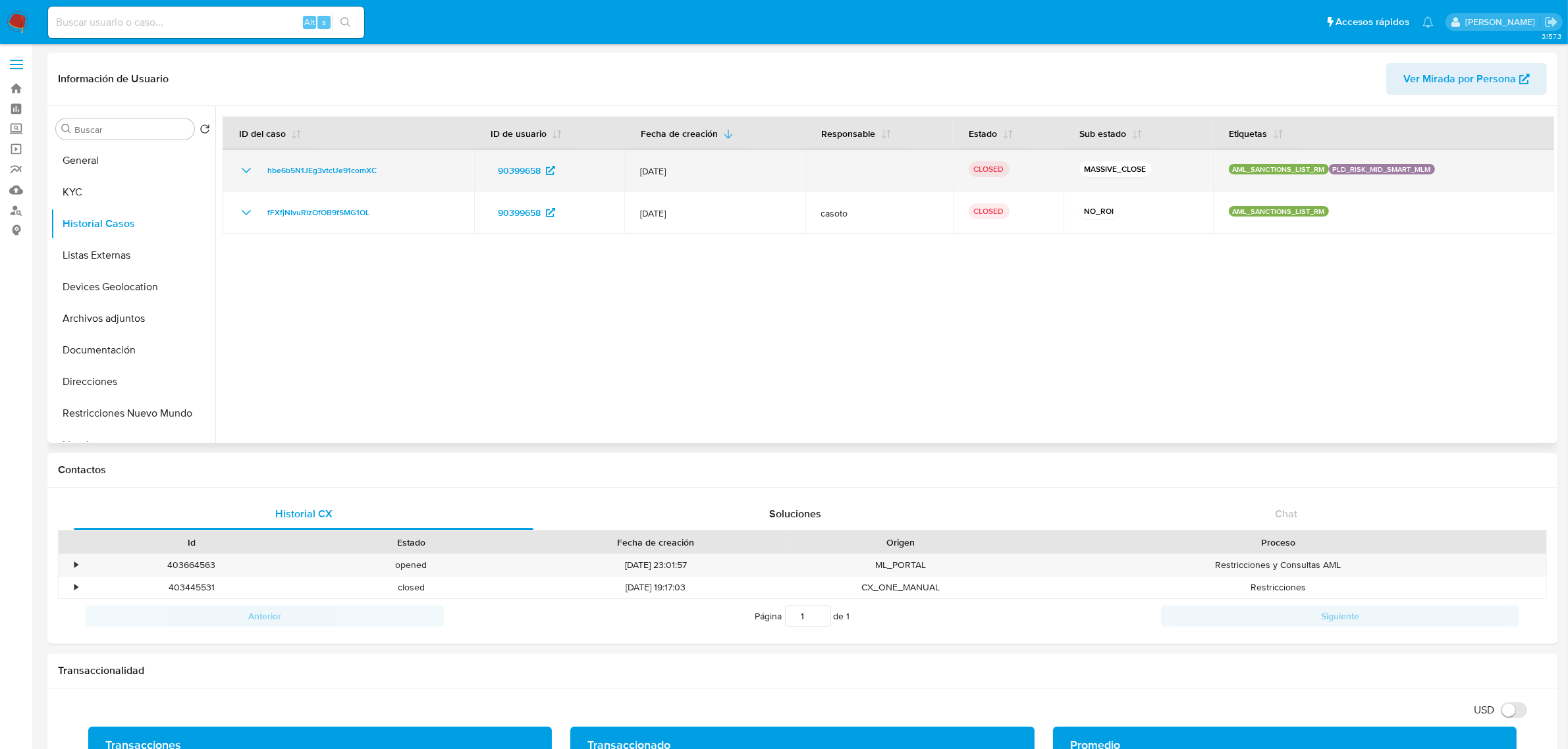
click at [244, 174] on icon "Mostrar/Ocultar" at bounding box center [246, 171] width 16 height 16
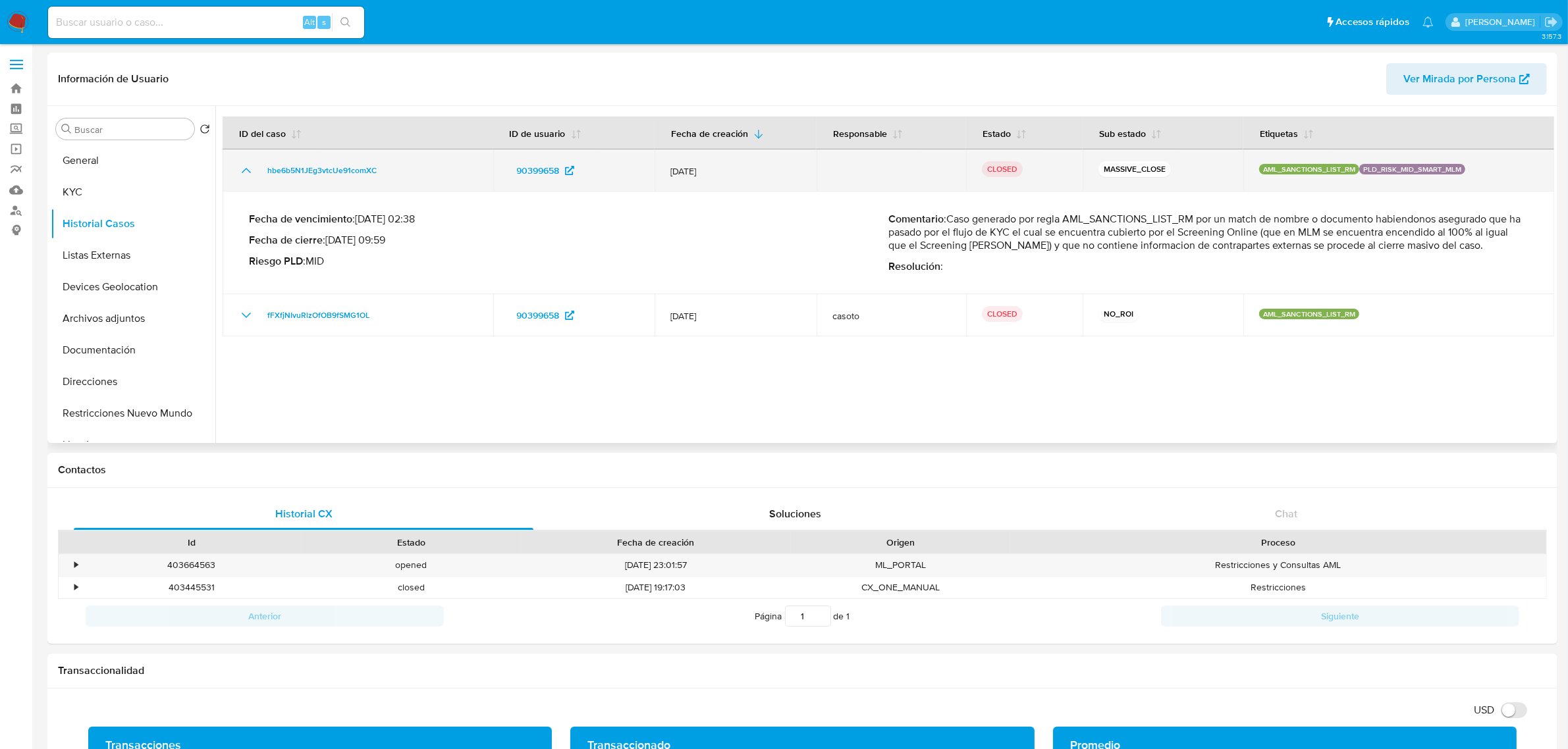
click at [245, 178] on icon "Mostrar/Ocultar" at bounding box center [246, 171] width 16 height 16
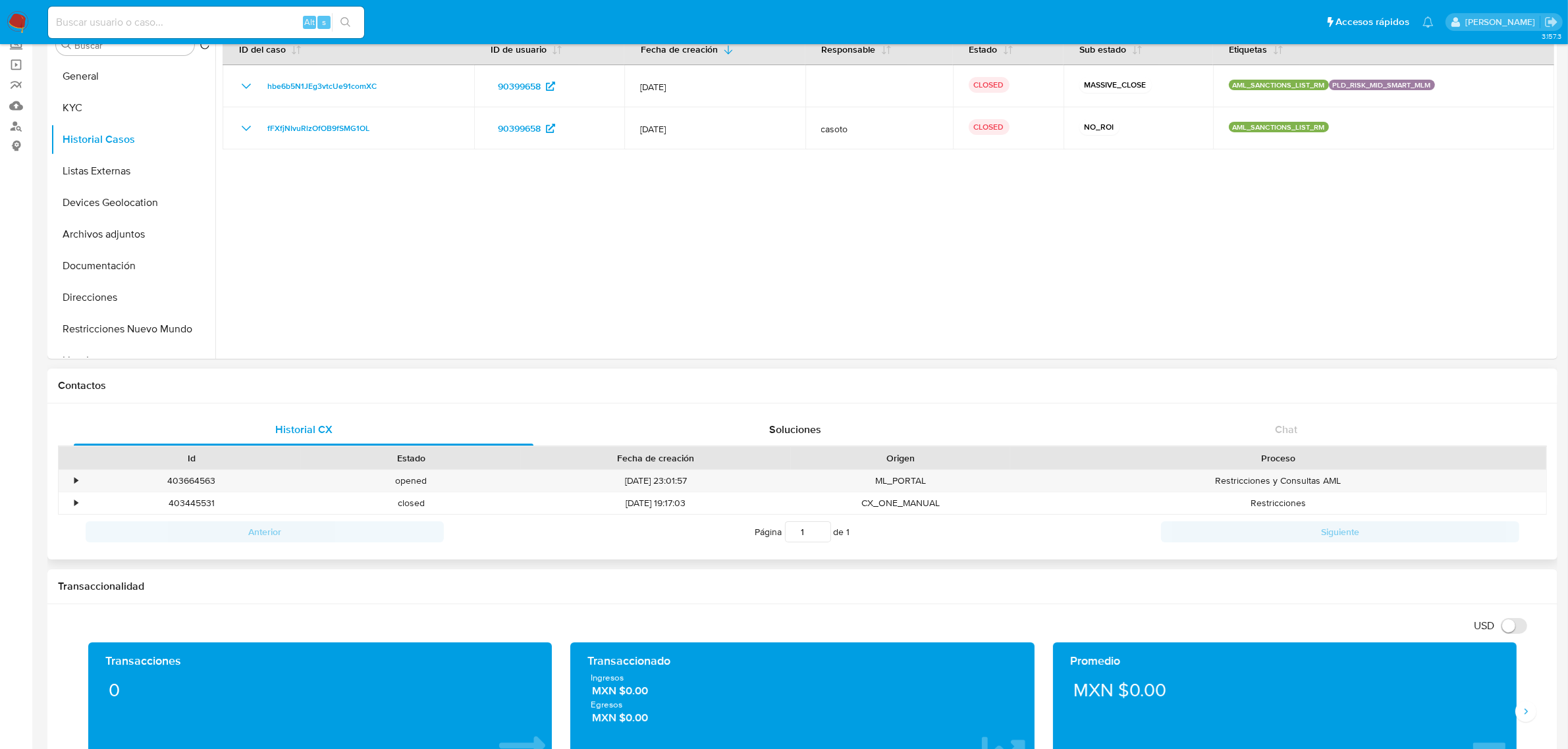
scroll to position [165, 0]
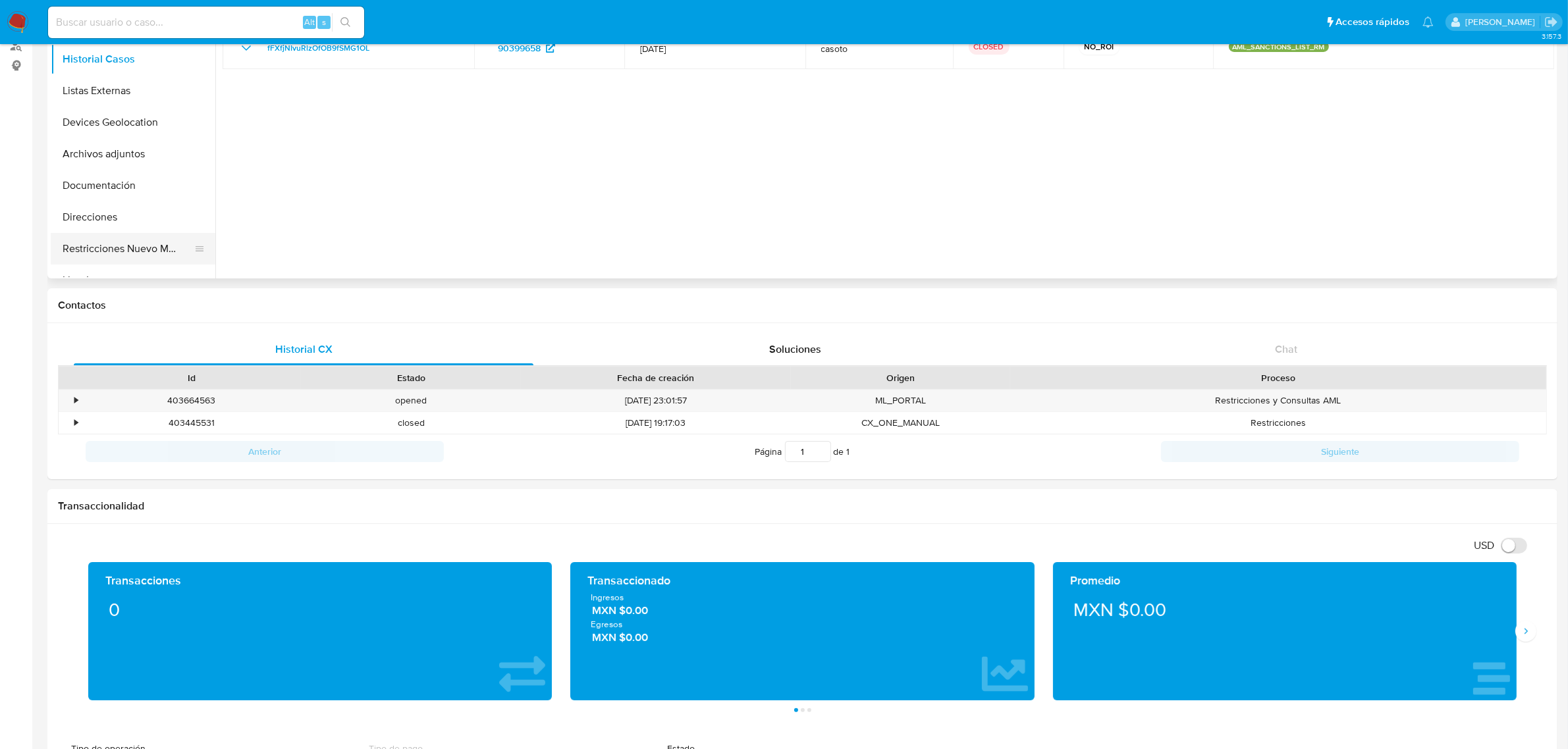
click at [132, 254] on button "Restricciones Nuevo Mundo" at bounding box center [128, 249] width 154 height 32
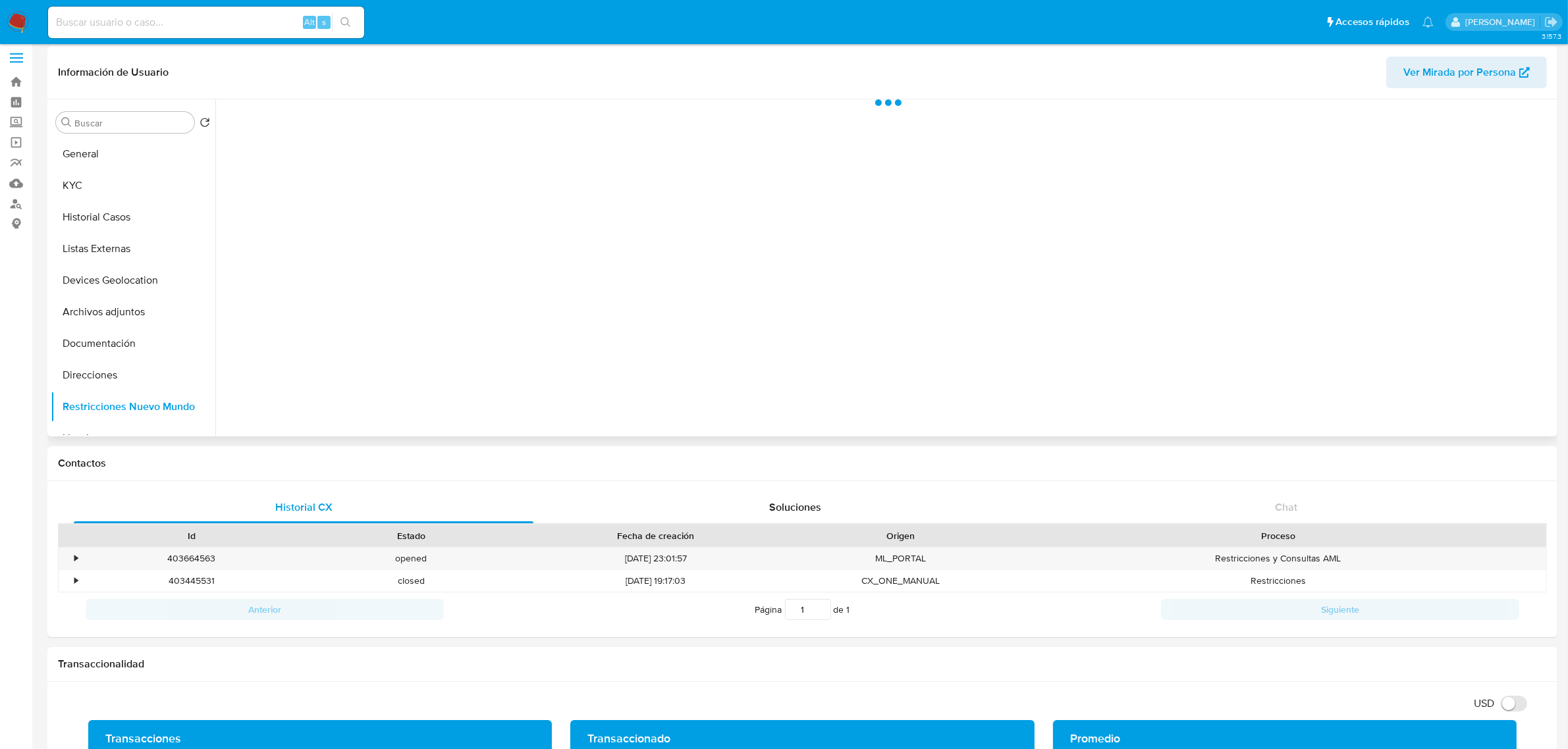
scroll to position [0, 0]
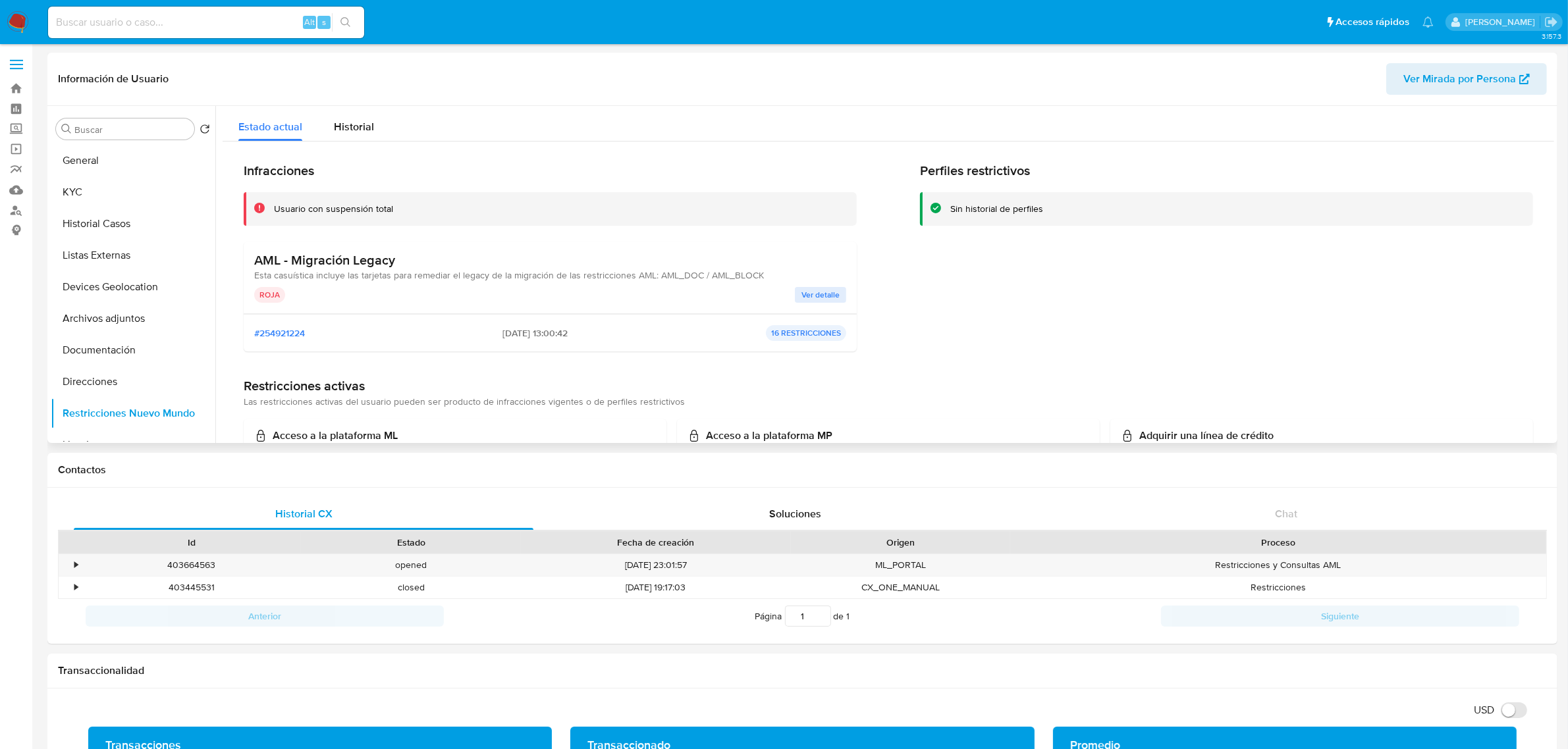
click at [799, 298] on button "Ver detalle" at bounding box center [820, 295] width 52 height 16
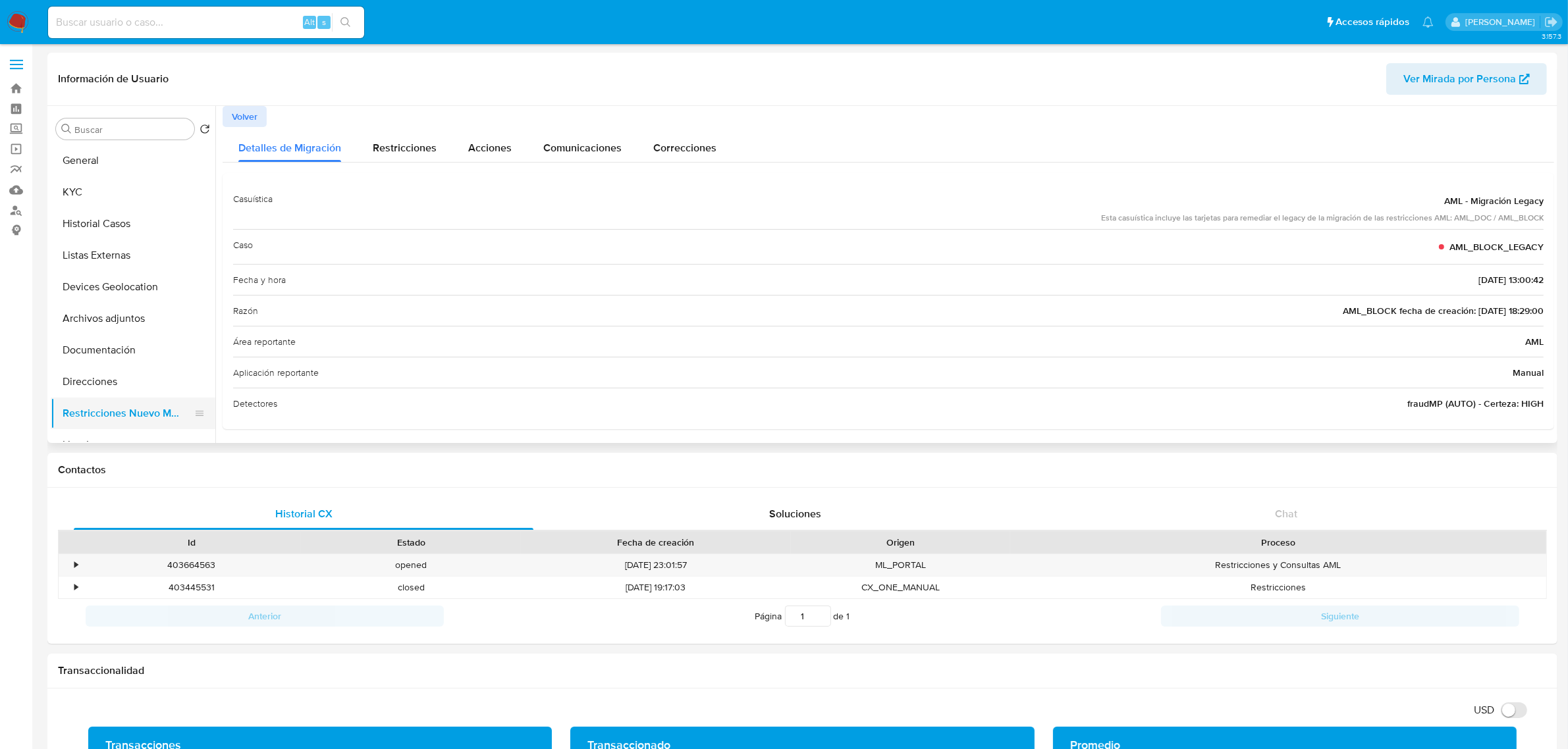
click at [140, 409] on button "Restricciones Nuevo Mundo" at bounding box center [128, 413] width 154 height 32
click at [245, 117] on span "Volver" at bounding box center [244, 117] width 25 height 18
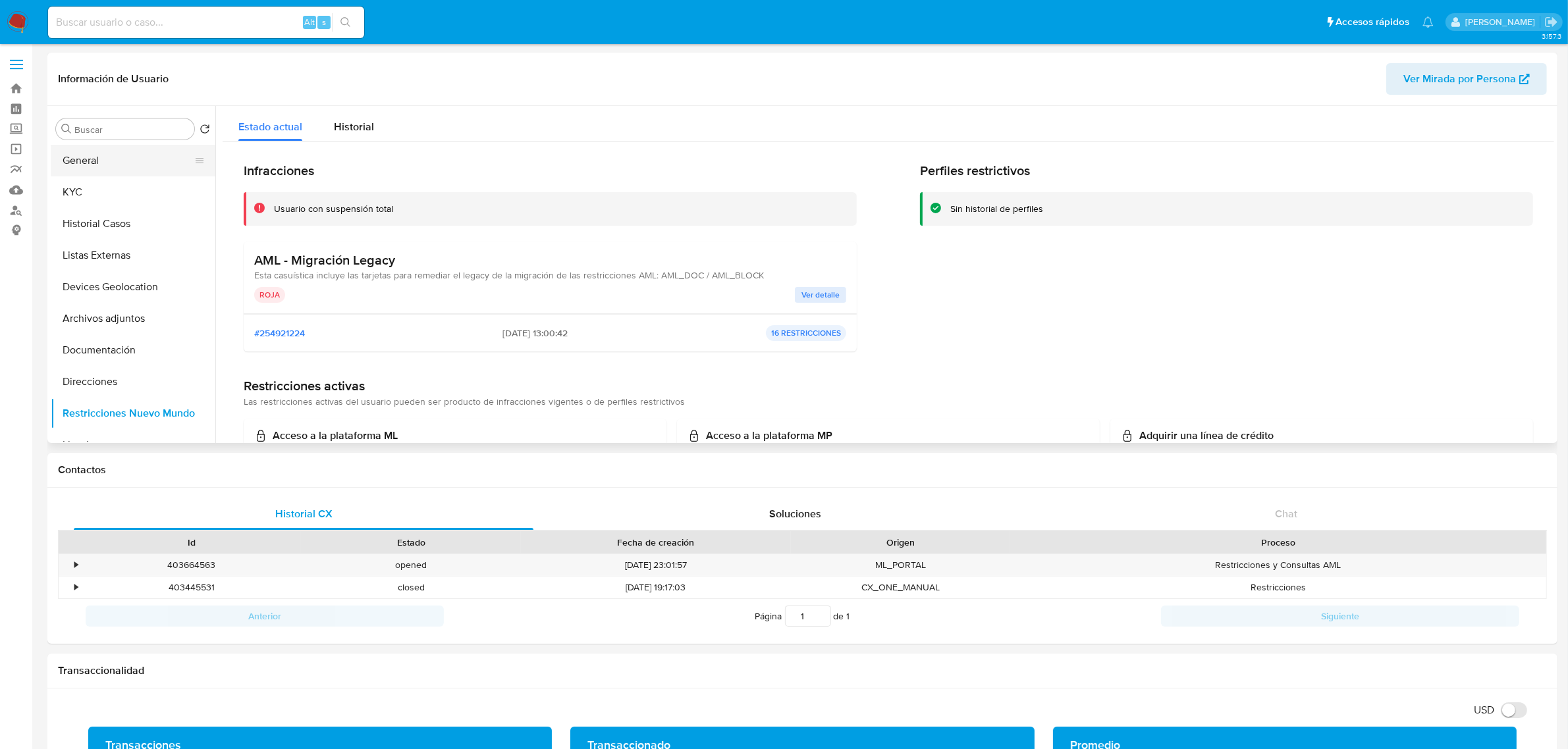
click at [84, 155] on button "General" at bounding box center [128, 160] width 154 height 32
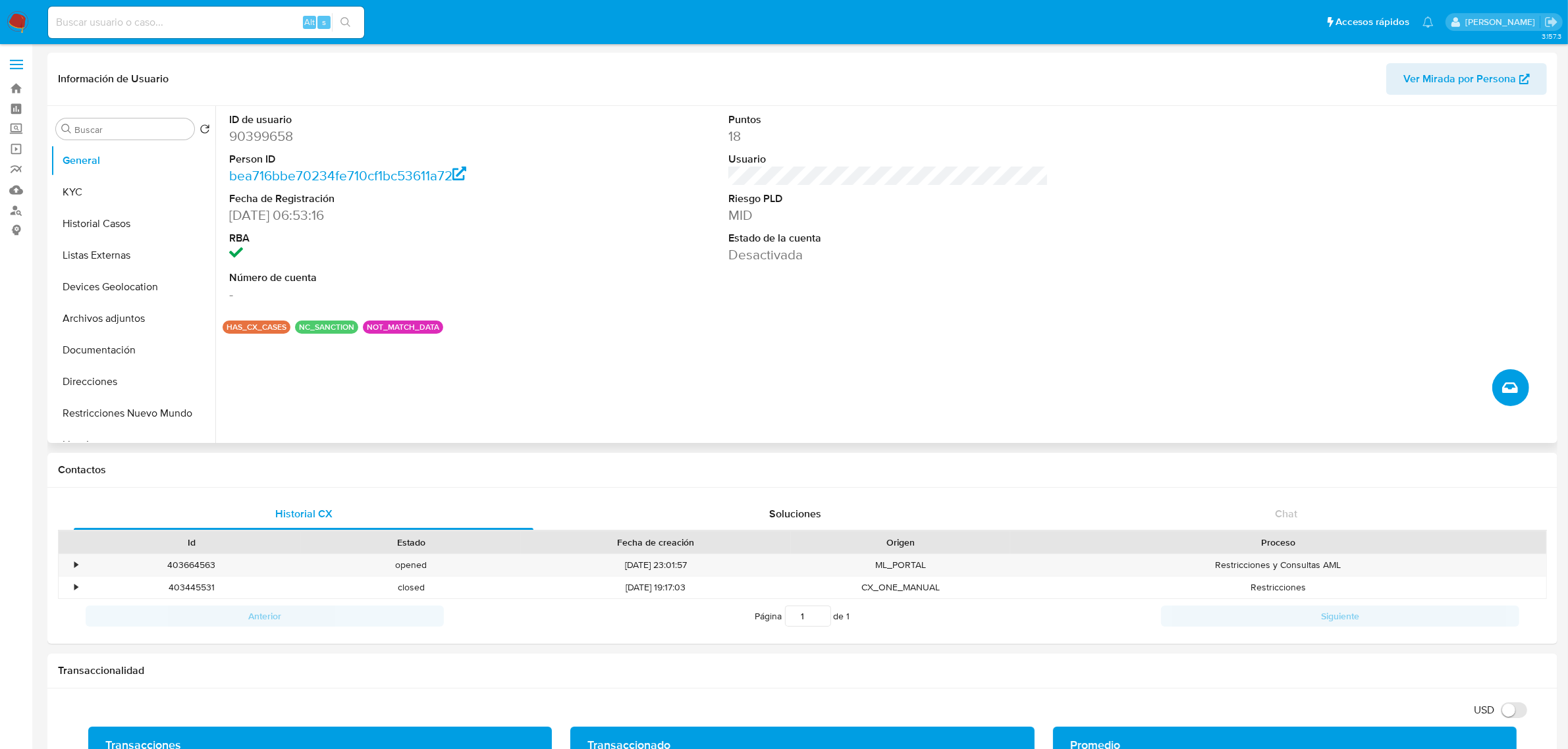
click at [1508, 380] on icon "Crear caso manual" at bounding box center [1509, 388] width 16 height 16
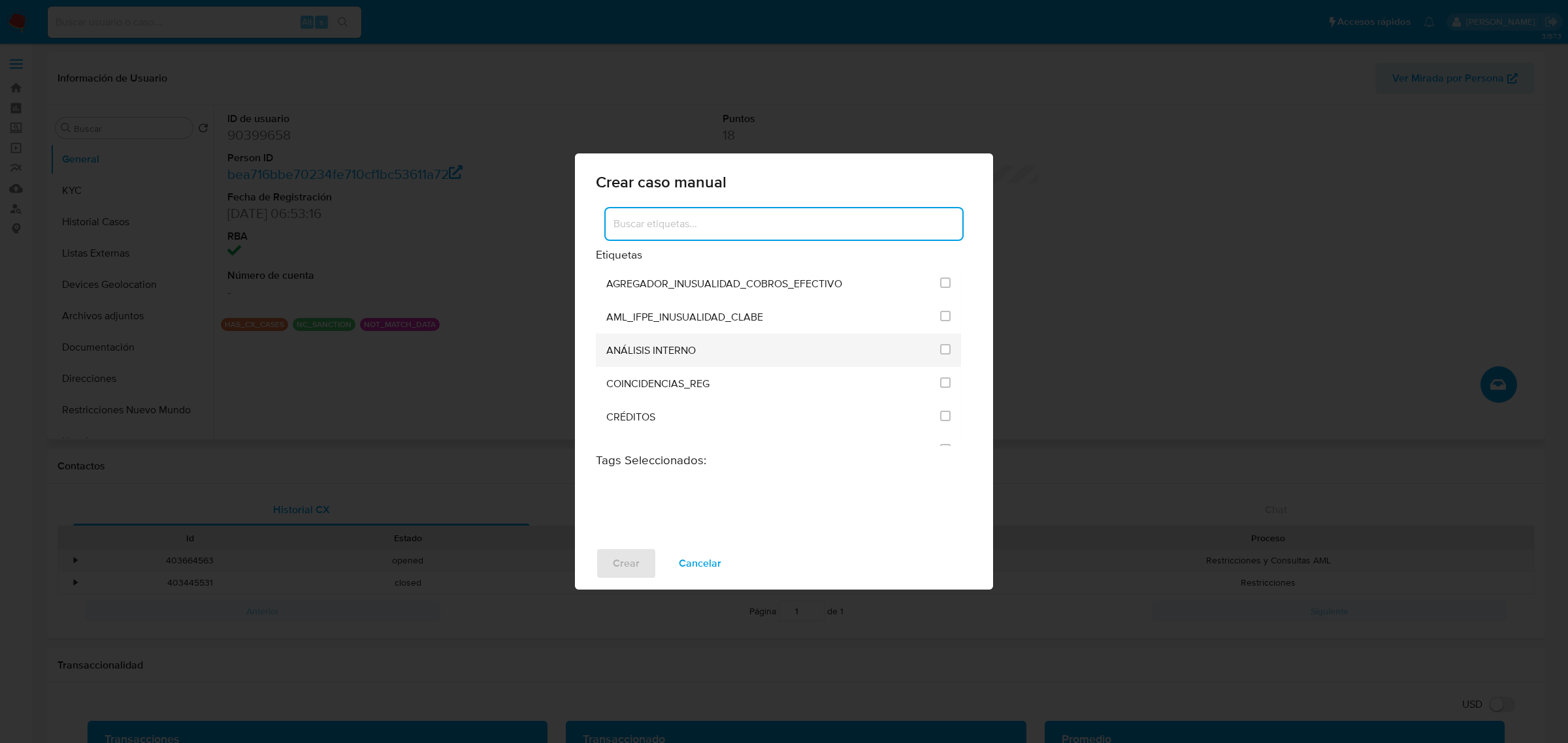
click at [887, 341] on div "ANÁLISIS INTERNO" at bounding box center [768, 350] width 326 height 33
click at [943, 348] on input "1888" at bounding box center [946, 349] width 10 height 10
checkbox input "true"
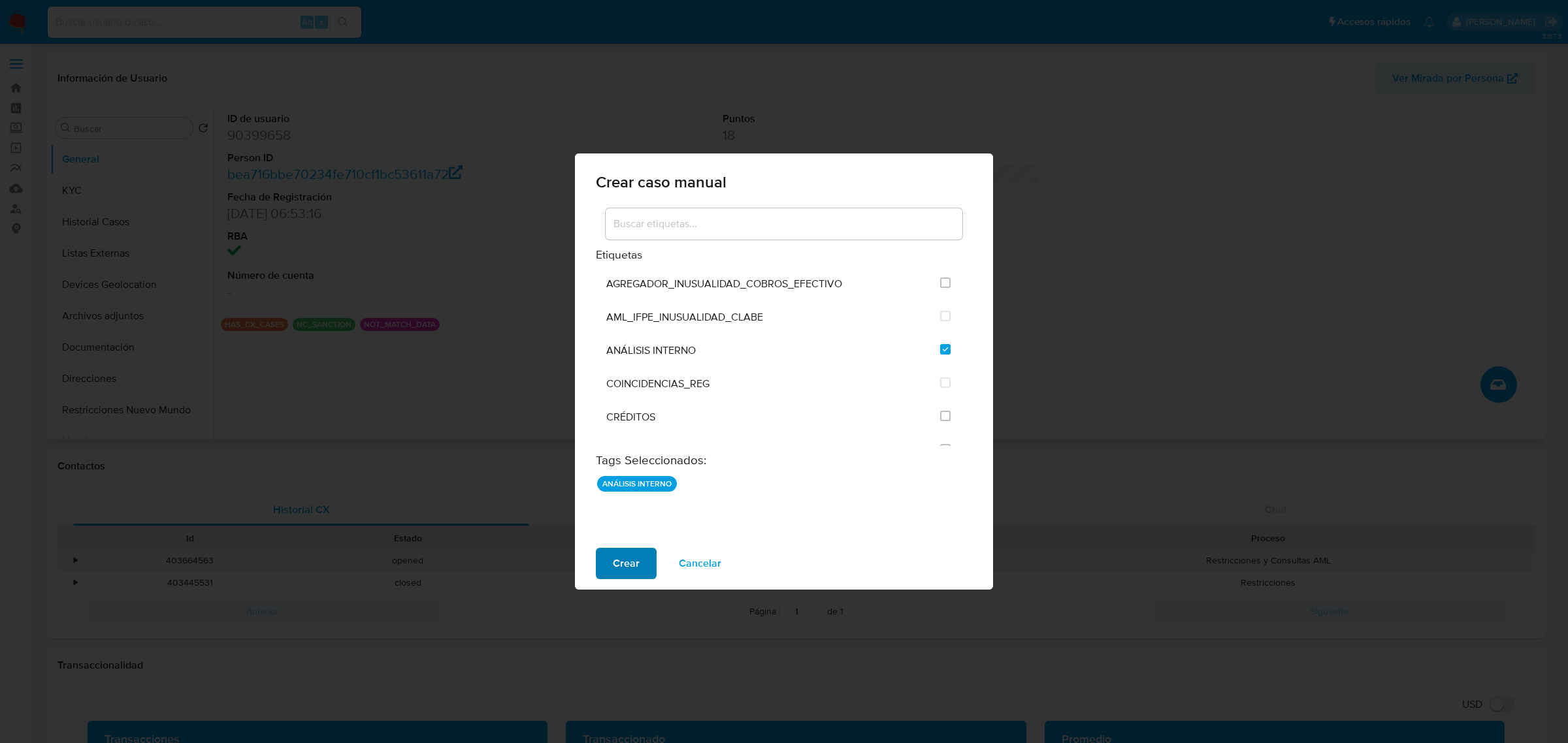
click at [647, 567] on button "Crear" at bounding box center [626, 564] width 61 height 31
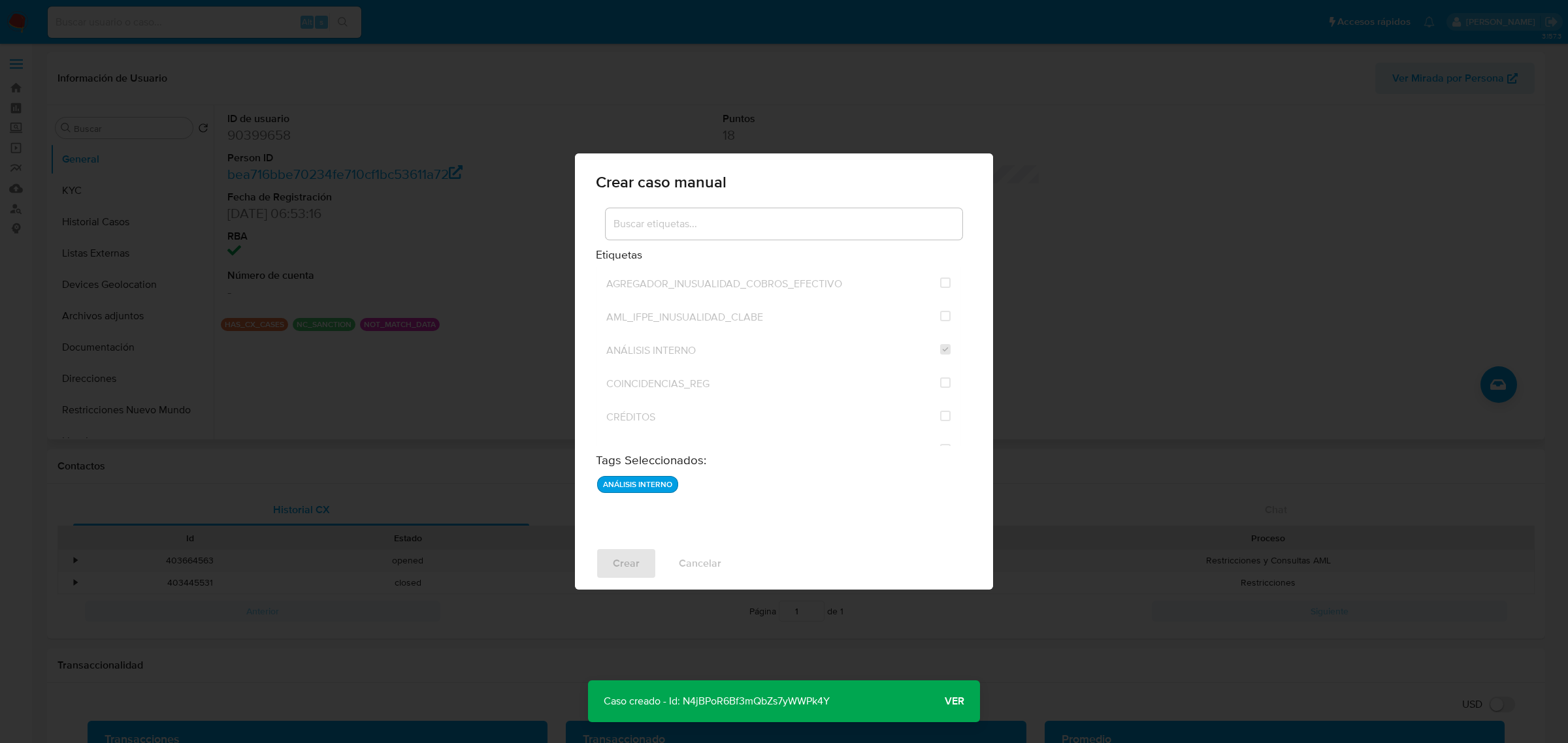
click at [959, 701] on span "Ver" at bounding box center [954, 701] width 20 height 0
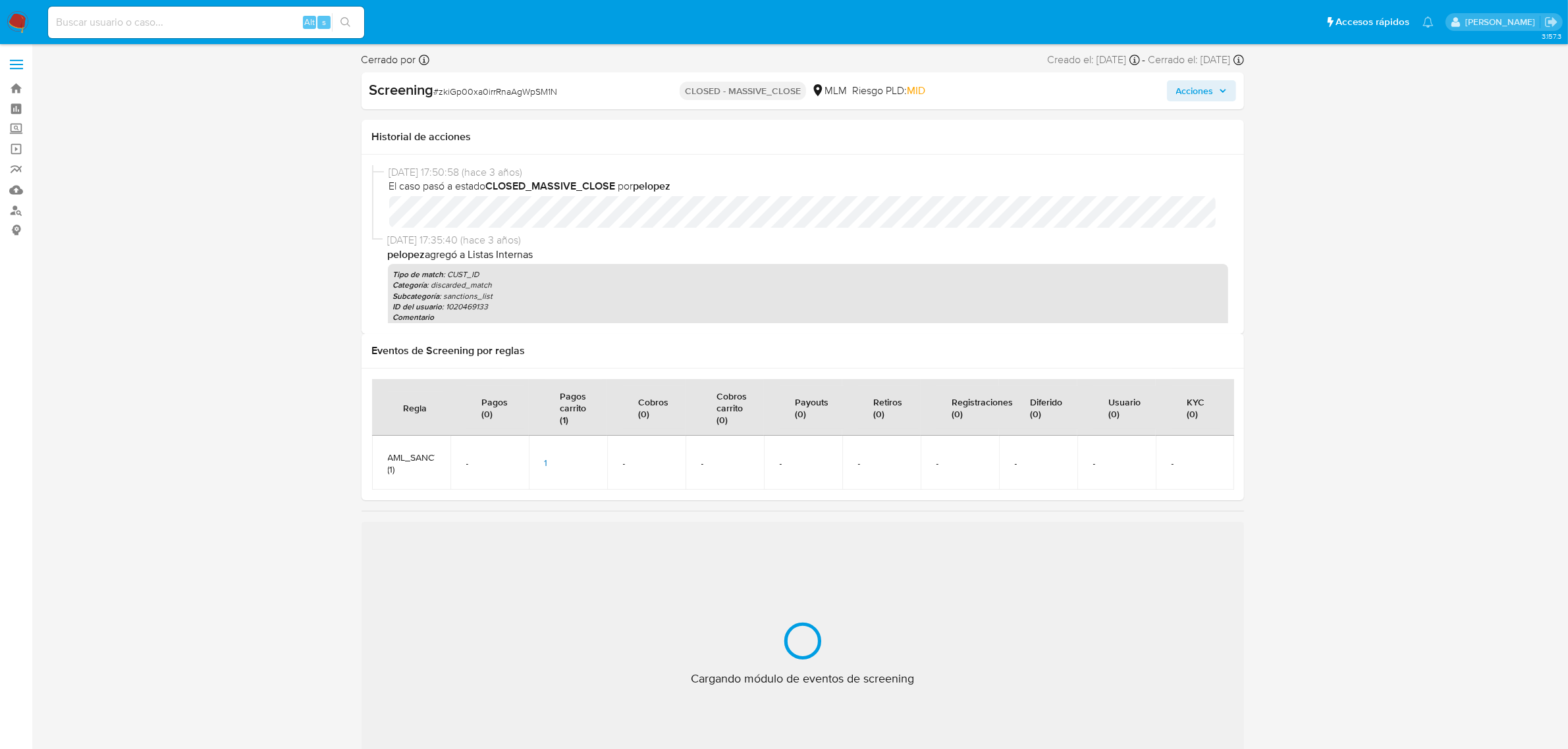
select select "10"
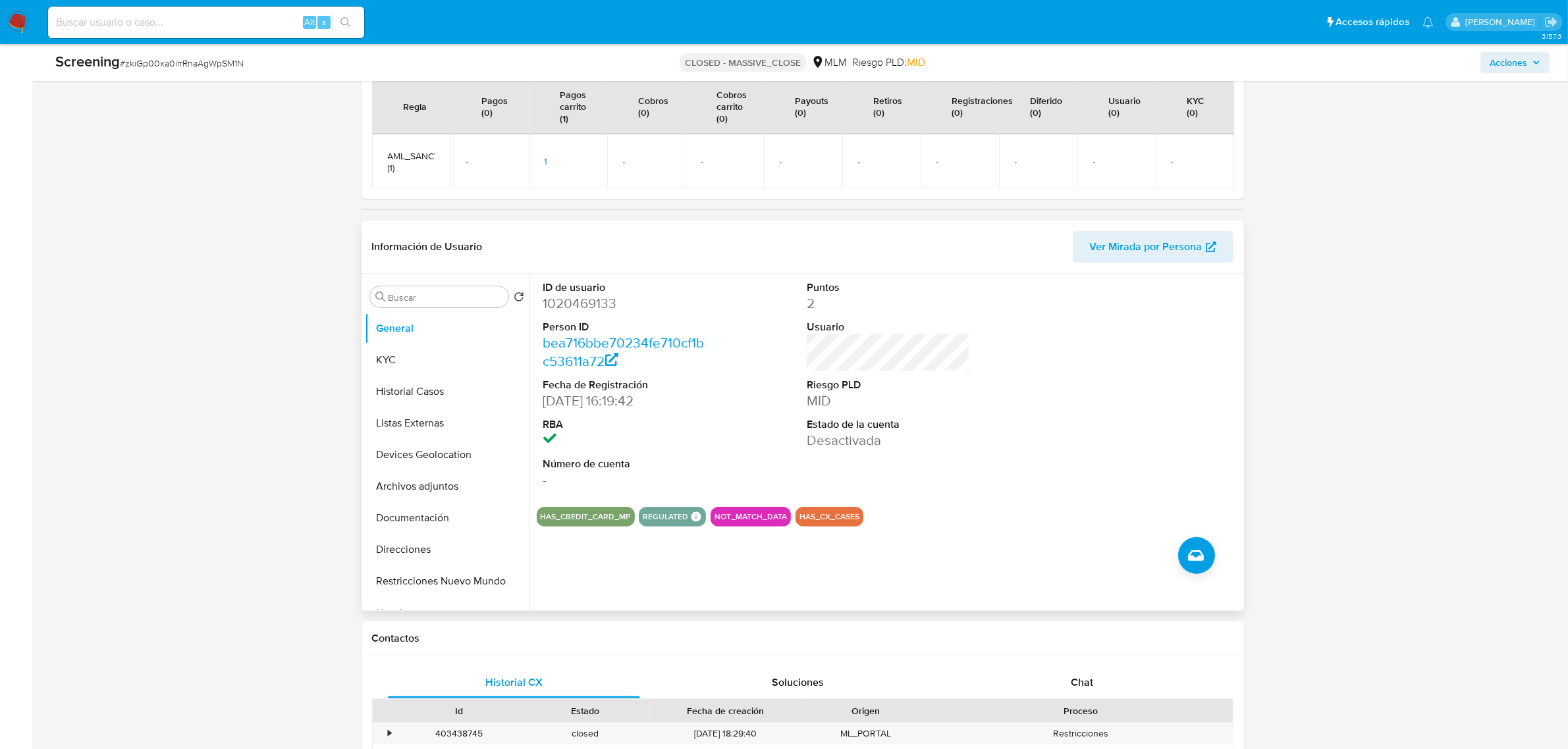
scroll to position [329, 0]
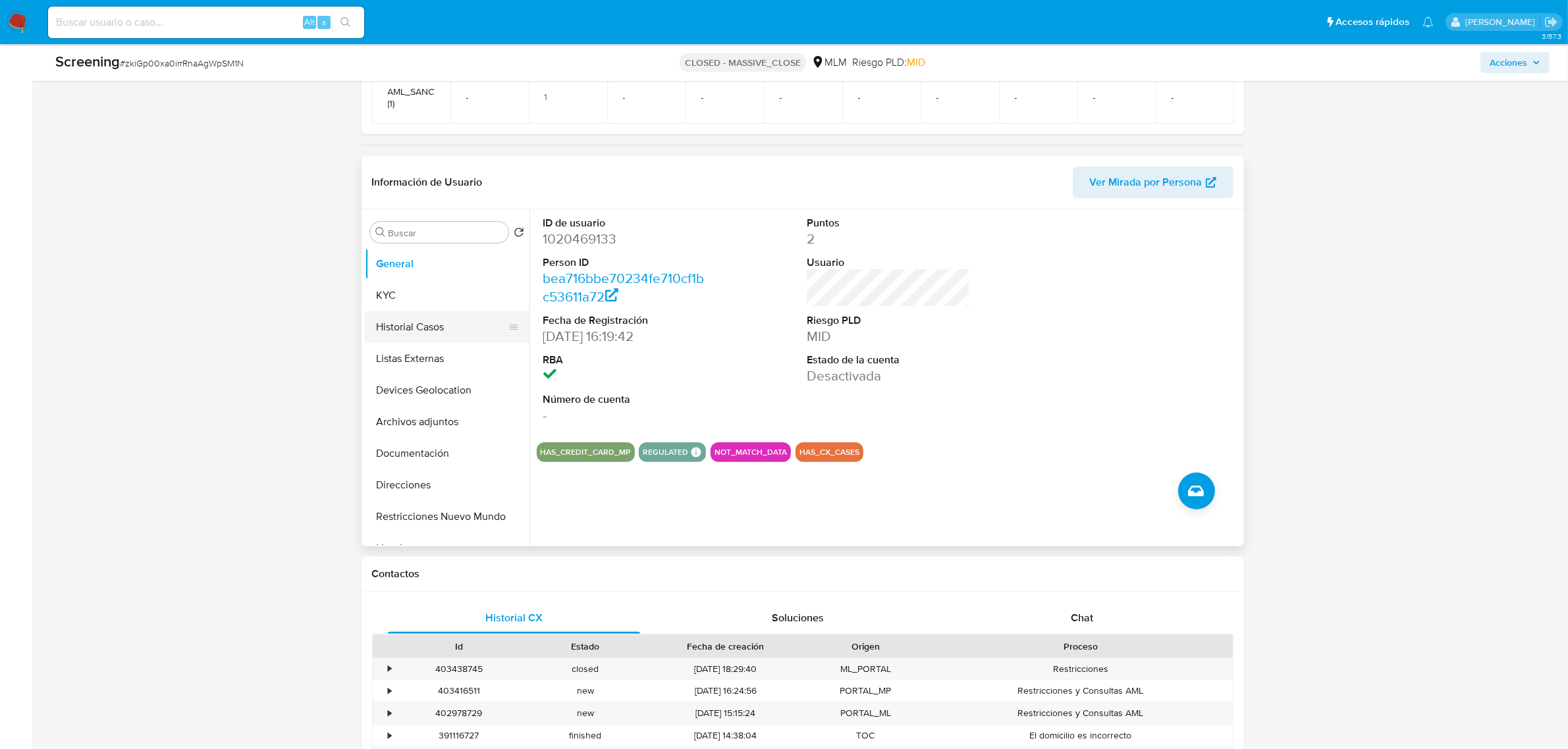
click at [452, 337] on button "Historial Casos" at bounding box center [441, 328] width 154 height 32
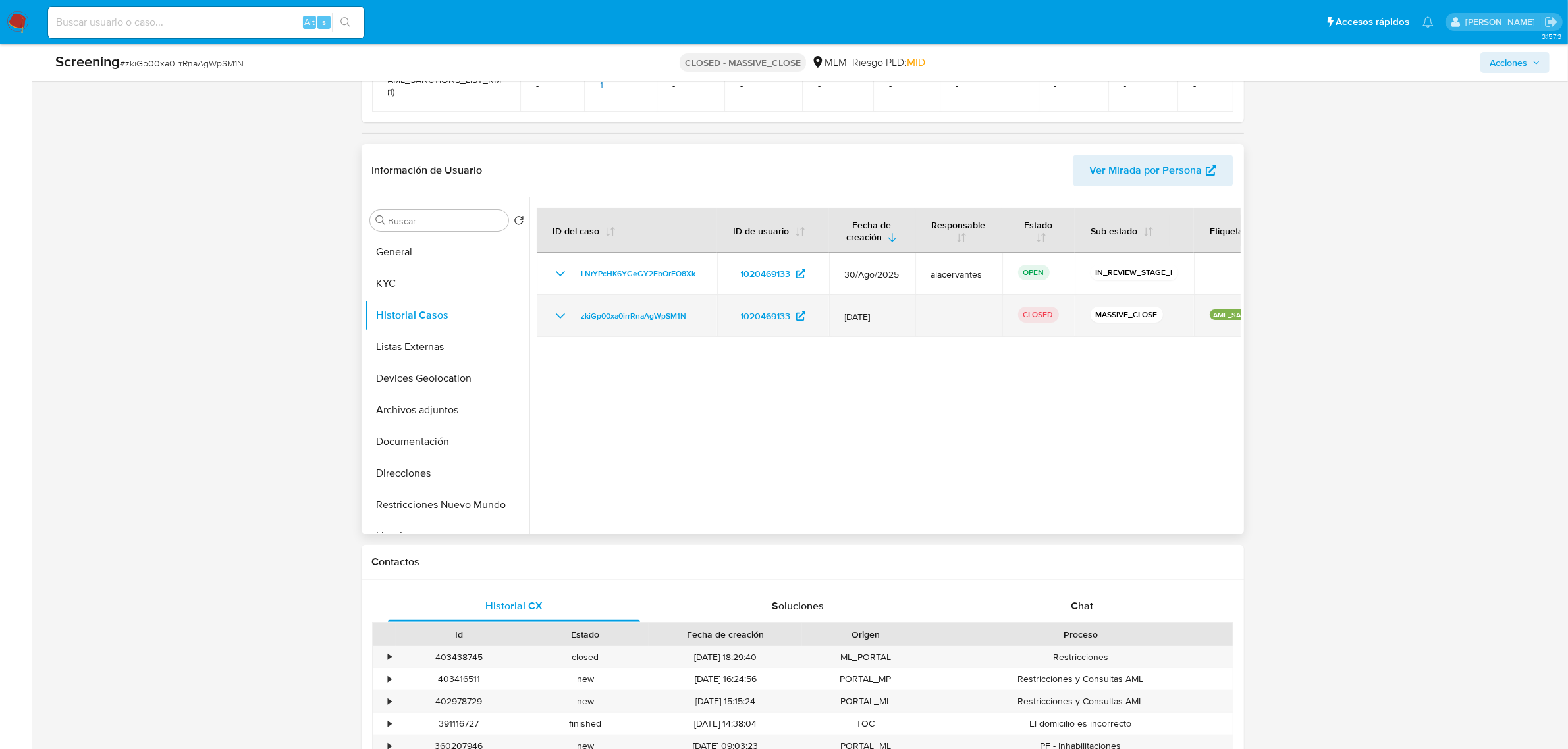
click at [553, 321] on icon "Mostrar/Ocultar" at bounding box center [561, 316] width 16 height 16
click icon "Mostrar/Ocultar"
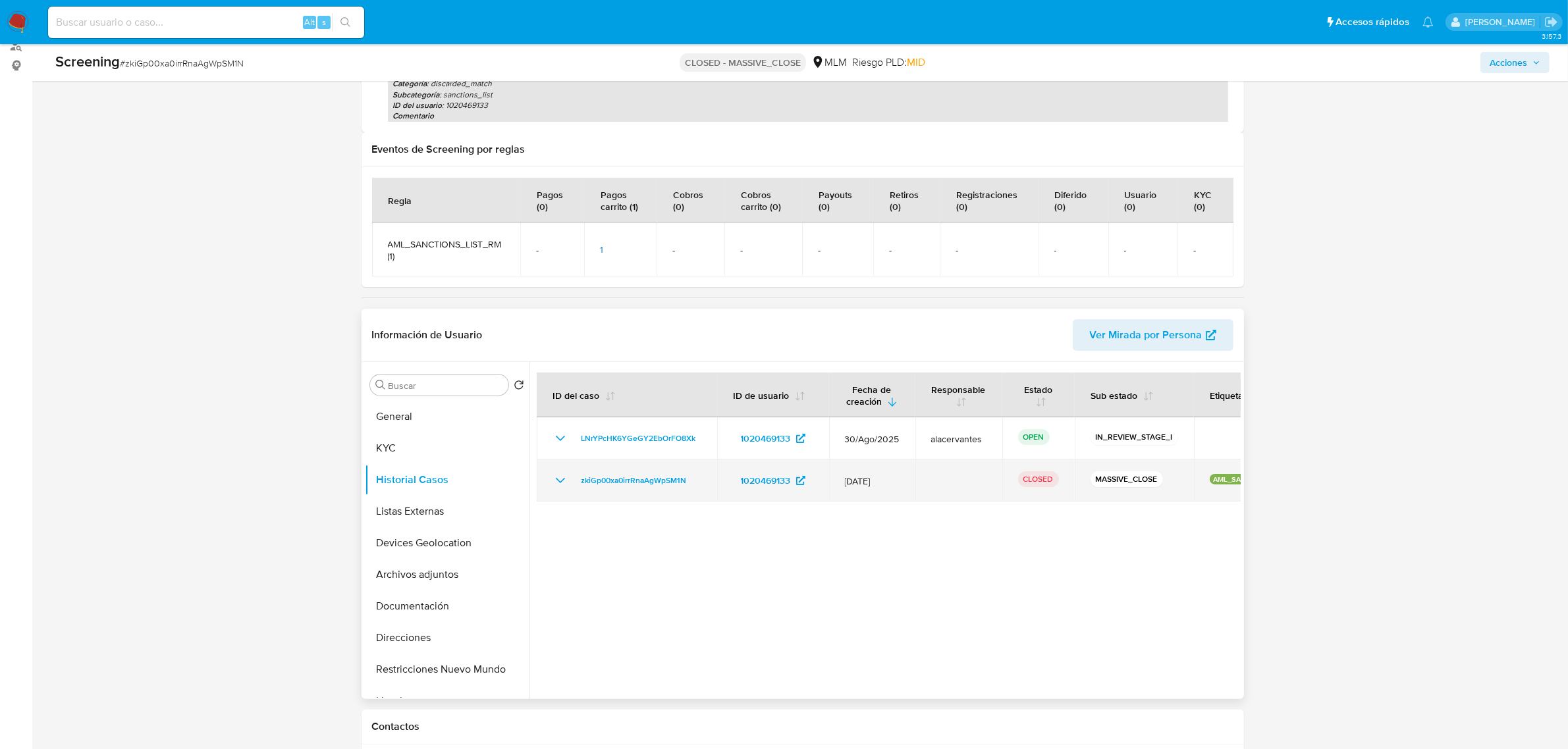
scroll to position [0, 0]
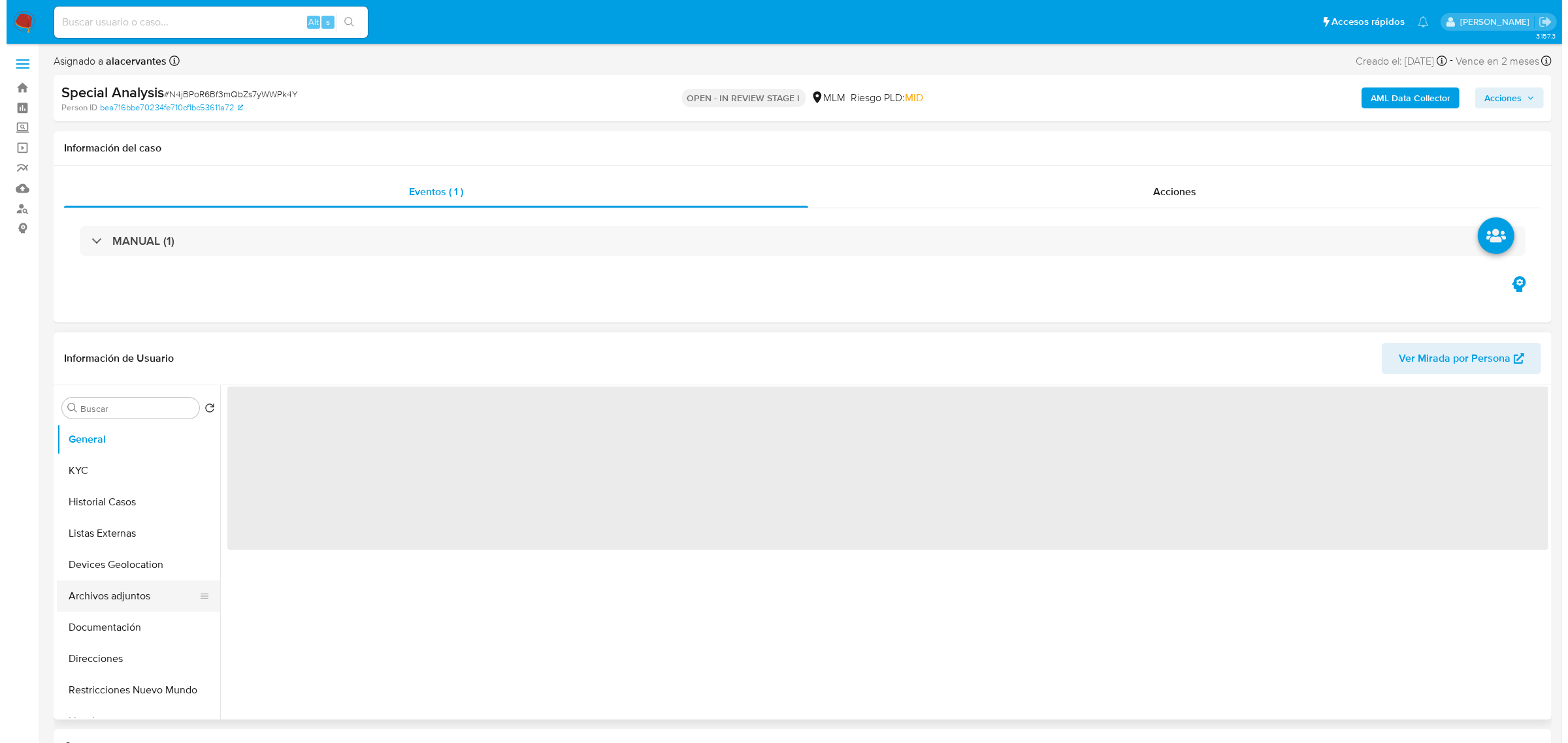
scroll to position [82, 0]
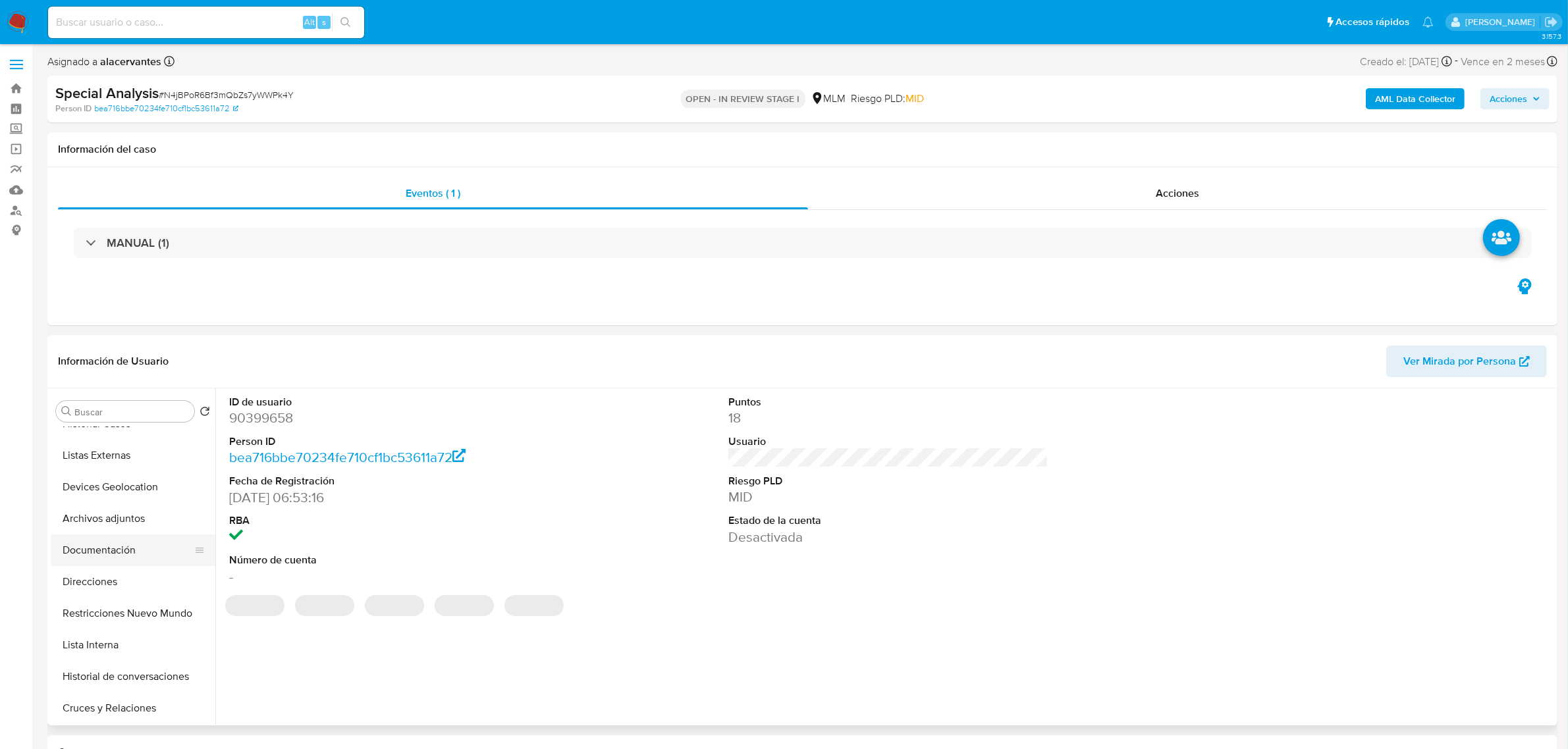
select select "10"
click at [110, 519] on button "Archivos adjuntos" at bounding box center [128, 519] width 154 height 32
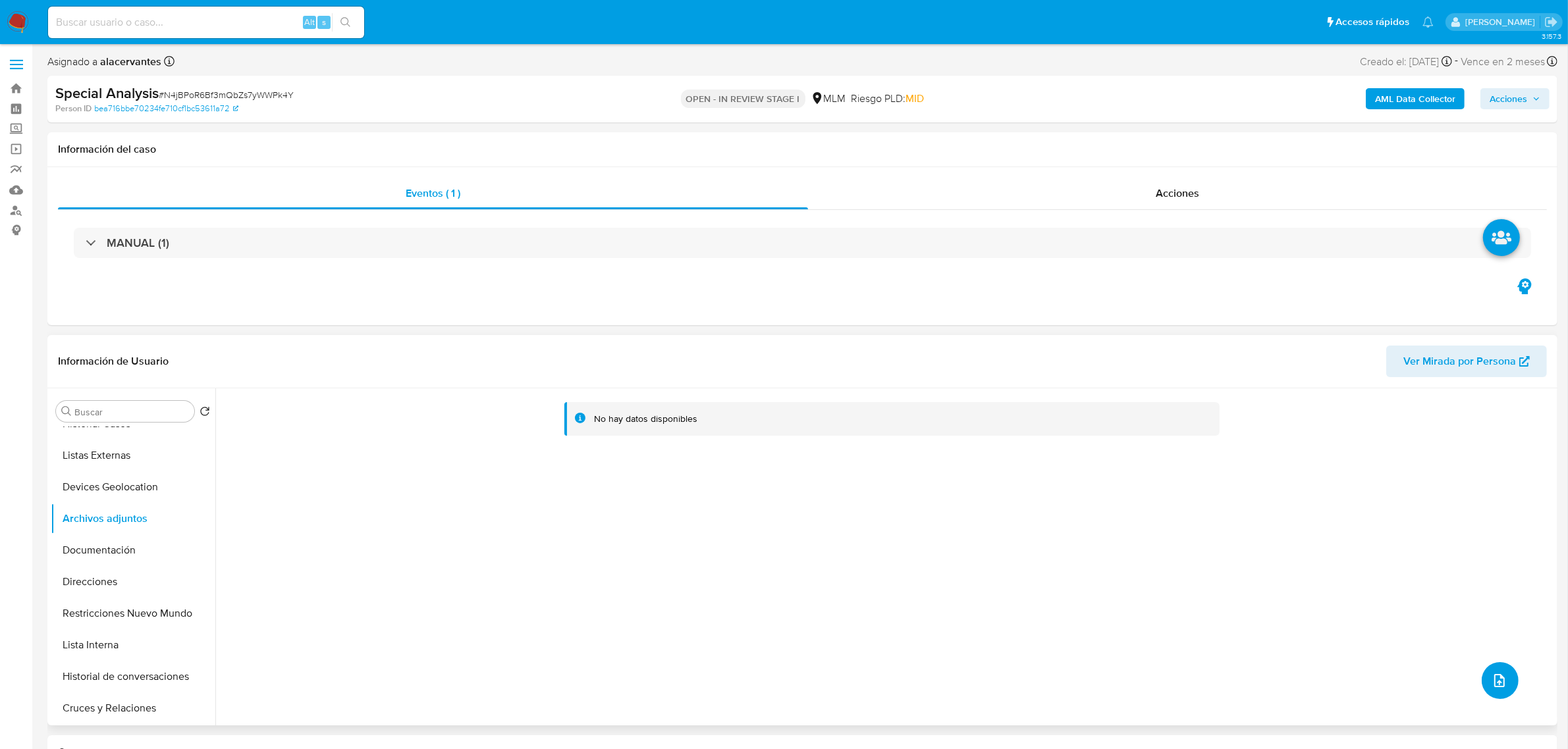
click at [1491, 682] on icon "upload-file" at bounding box center [1499, 681] width 16 height 16
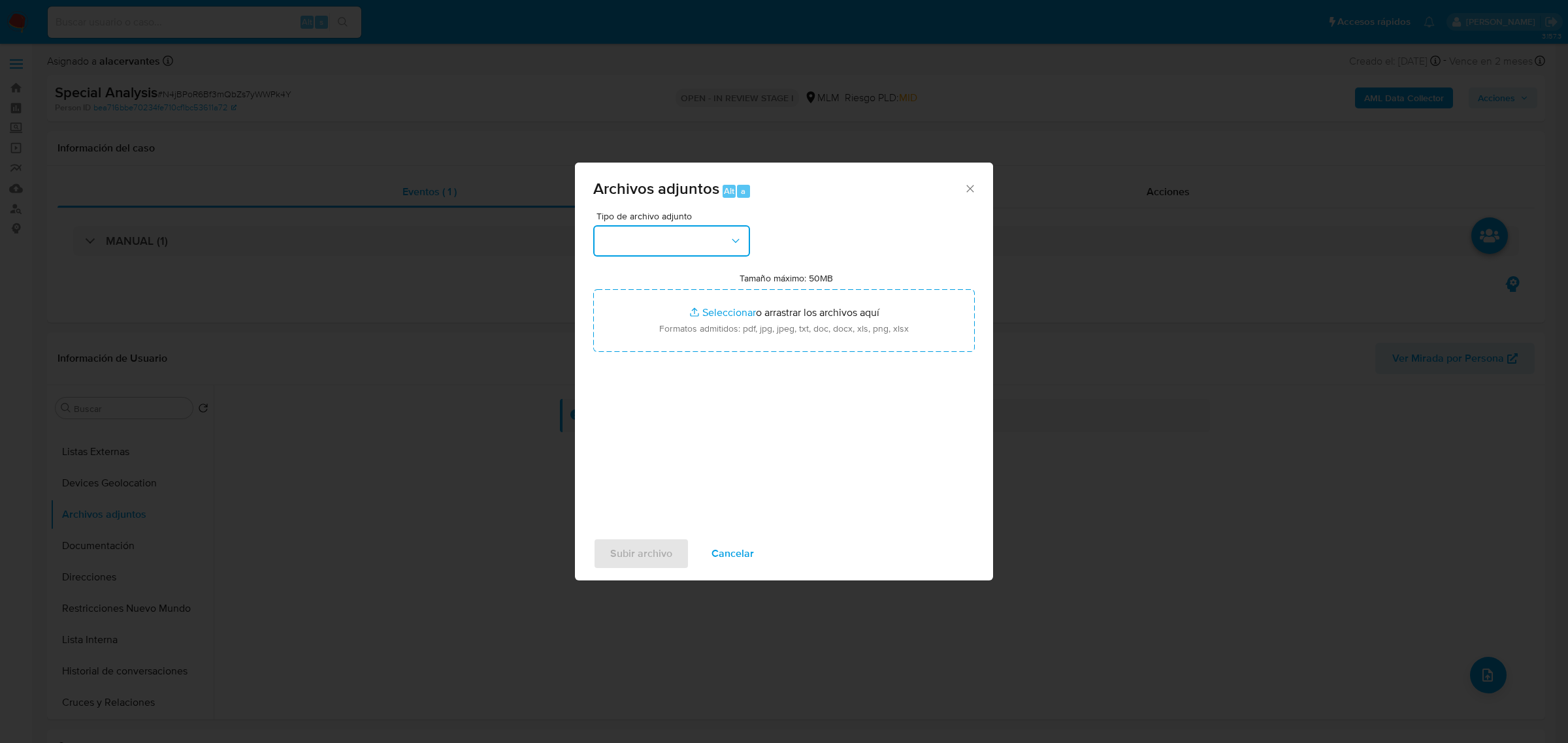
click at [726, 249] on button "button" at bounding box center [671, 241] width 156 height 31
click at [660, 398] on div "OTROS - DUE DILIGENCE" at bounding box center [667, 382] width 133 height 31
click at [657, 230] on button "OTROS - DUE DILIGENCE" at bounding box center [671, 241] width 156 height 31
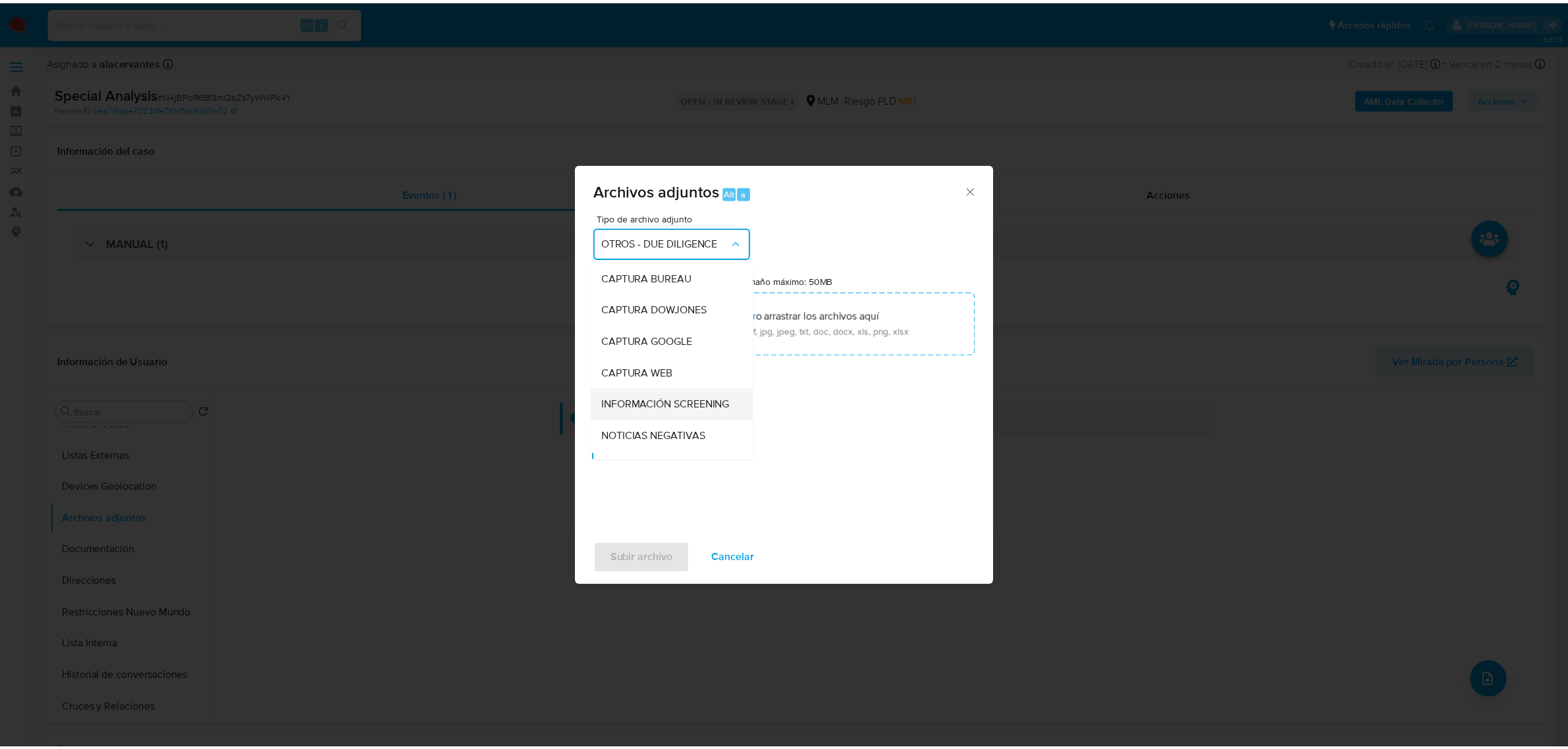
scroll to position [119, 0]
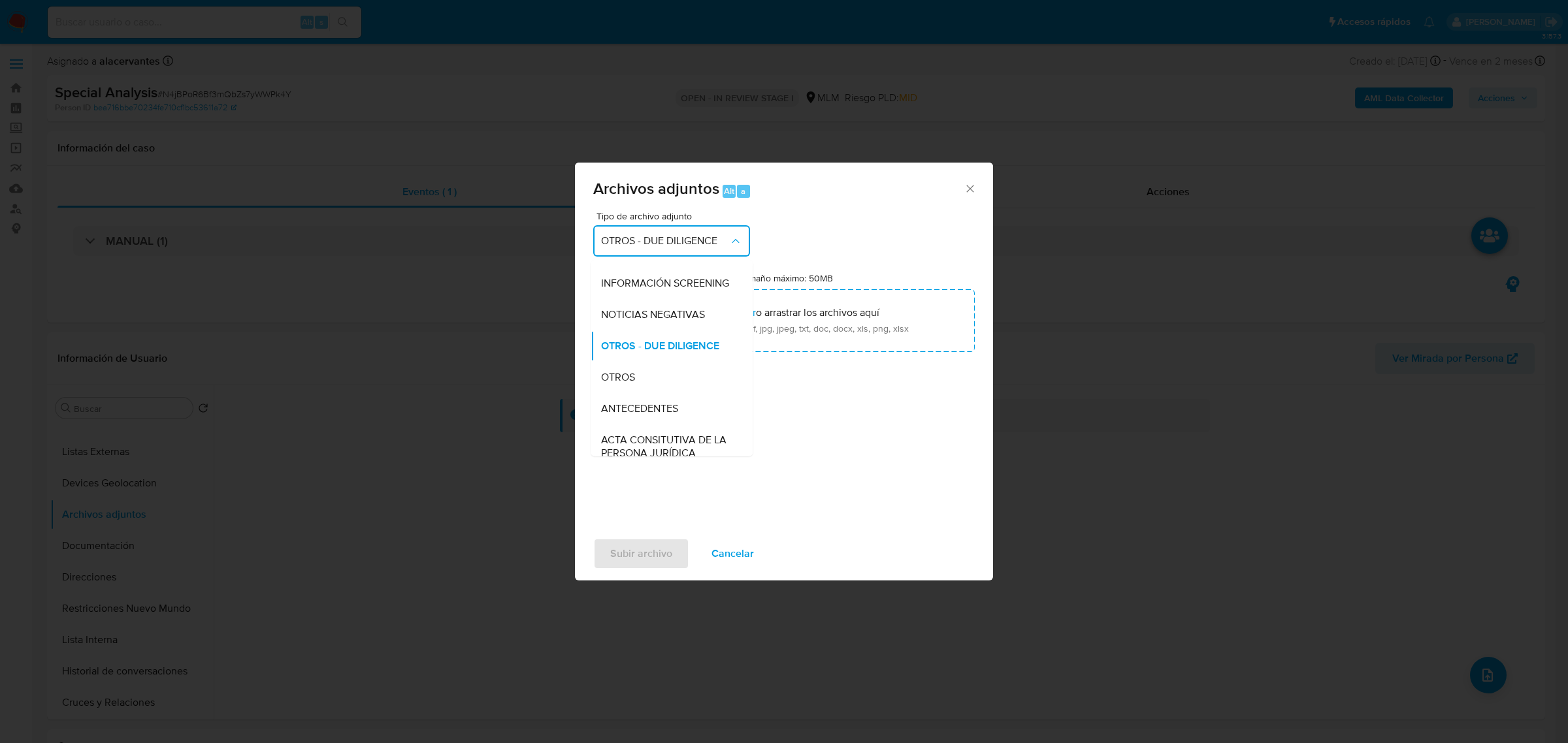
click at [651, 386] on div "OTROS" at bounding box center [667, 377] width 133 height 31
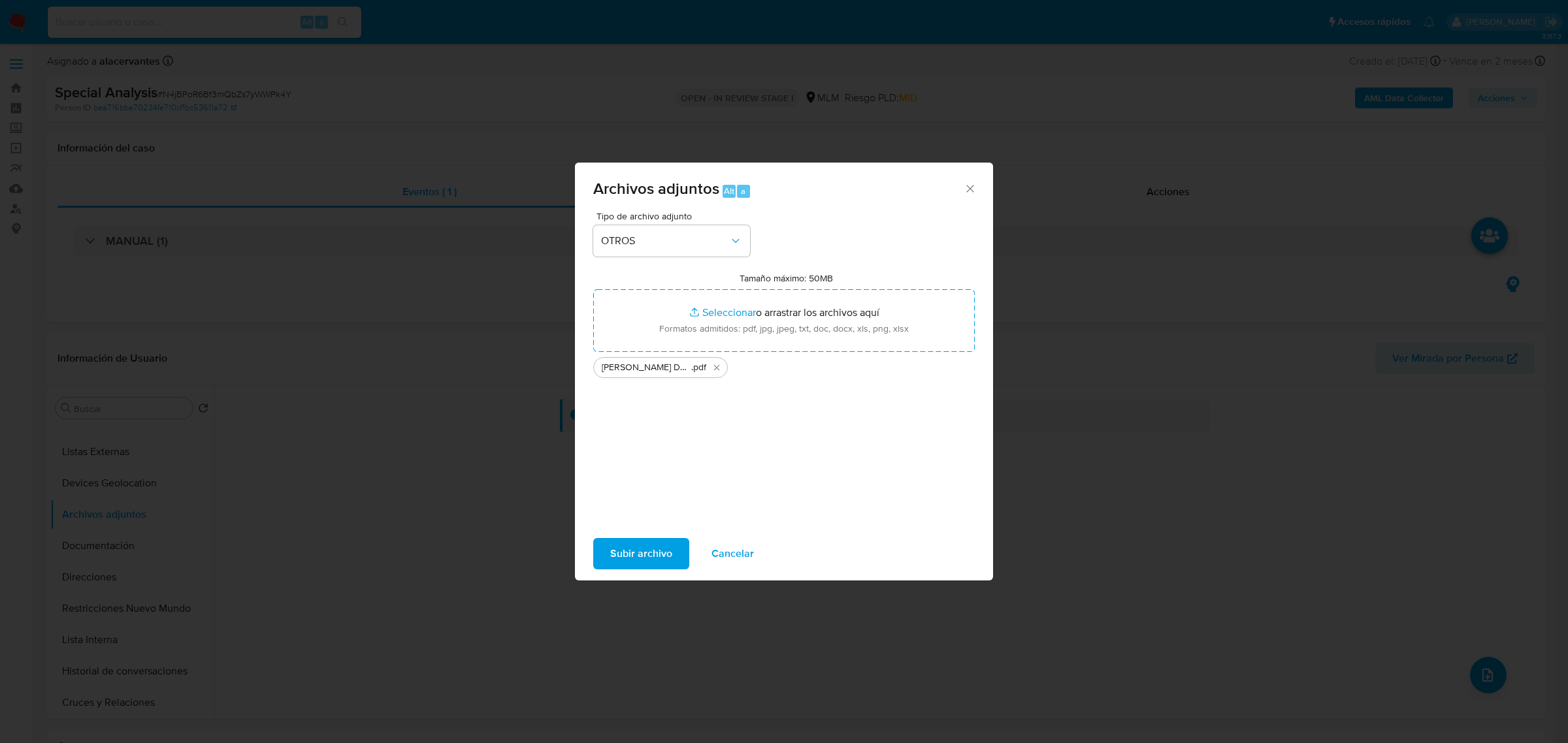
click at [625, 561] on span "Subir archivo" at bounding box center [641, 554] width 62 height 29
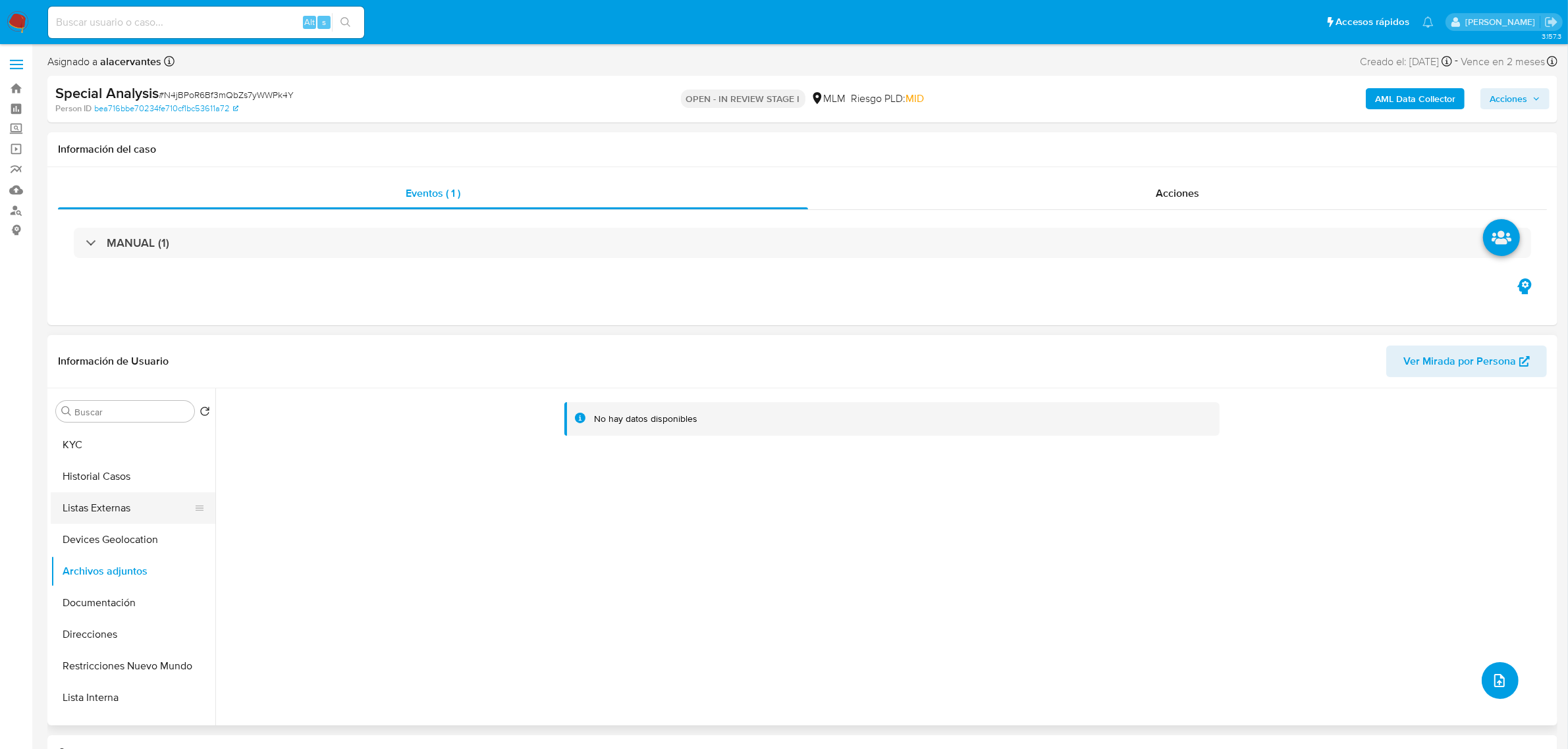
scroll to position [0, 0]
click at [99, 476] on button "KYC" at bounding box center [128, 475] width 154 height 32
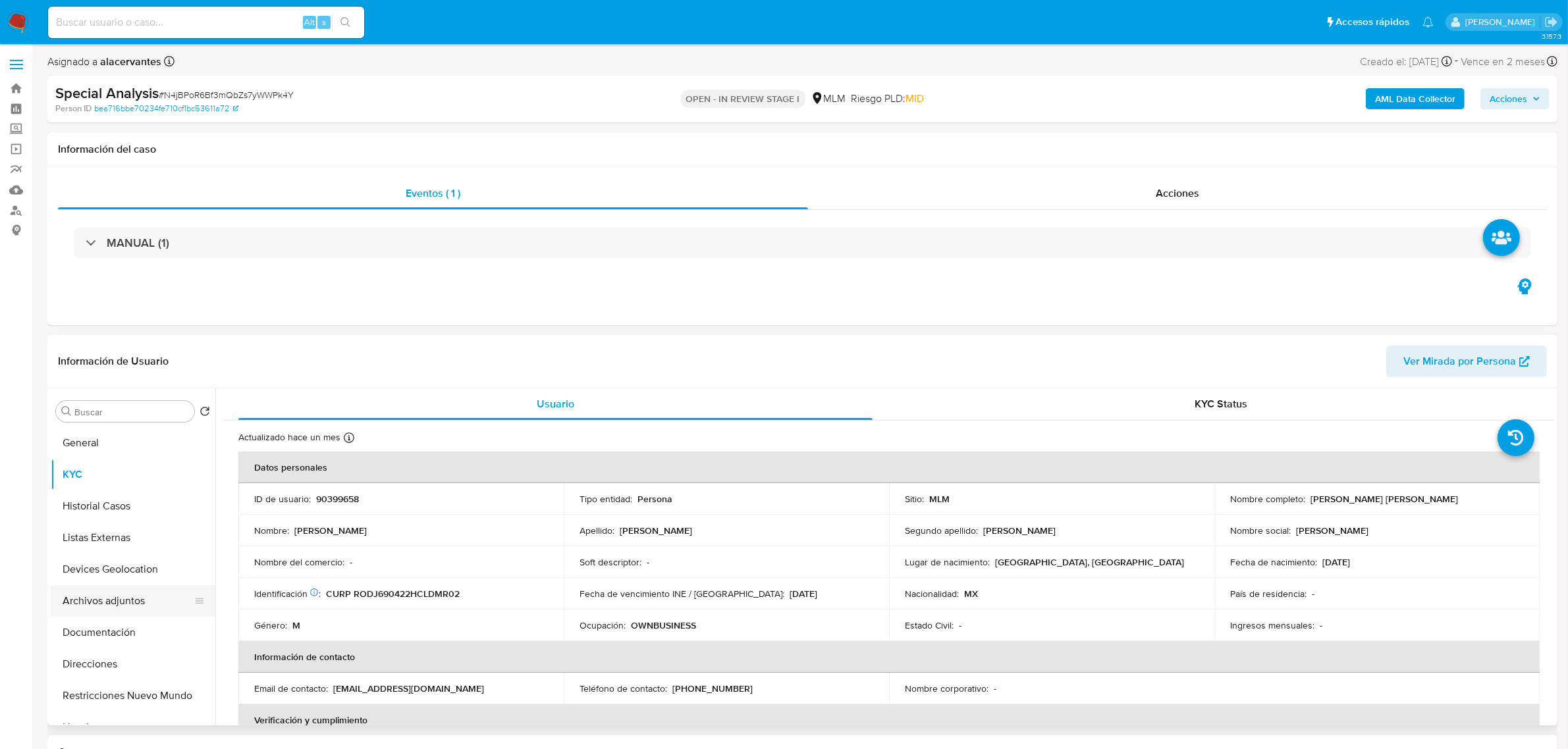
click at [121, 600] on button "Archivos adjuntos" at bounding box center [128, 601] width 154 height 32
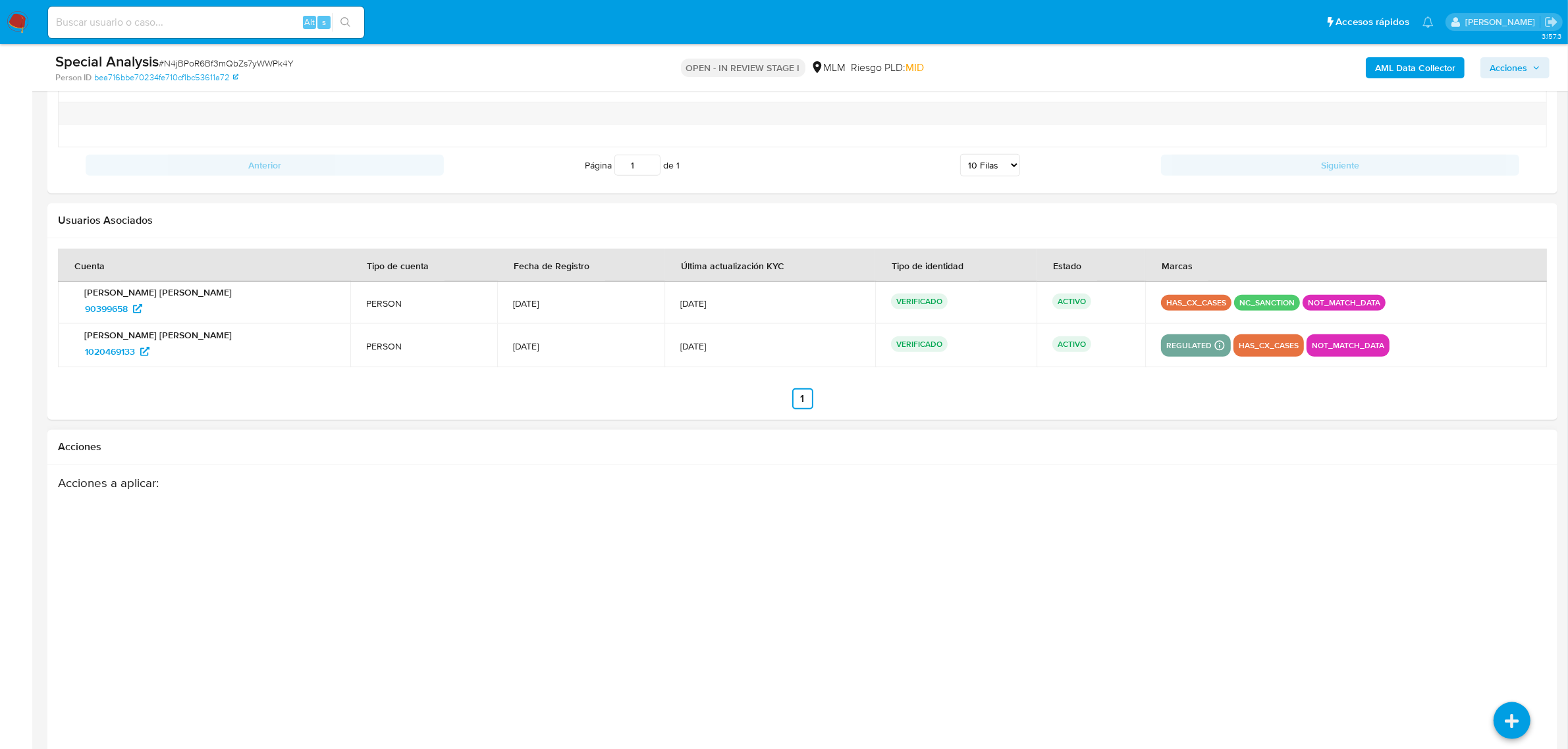
scroll to position [1721, 0]
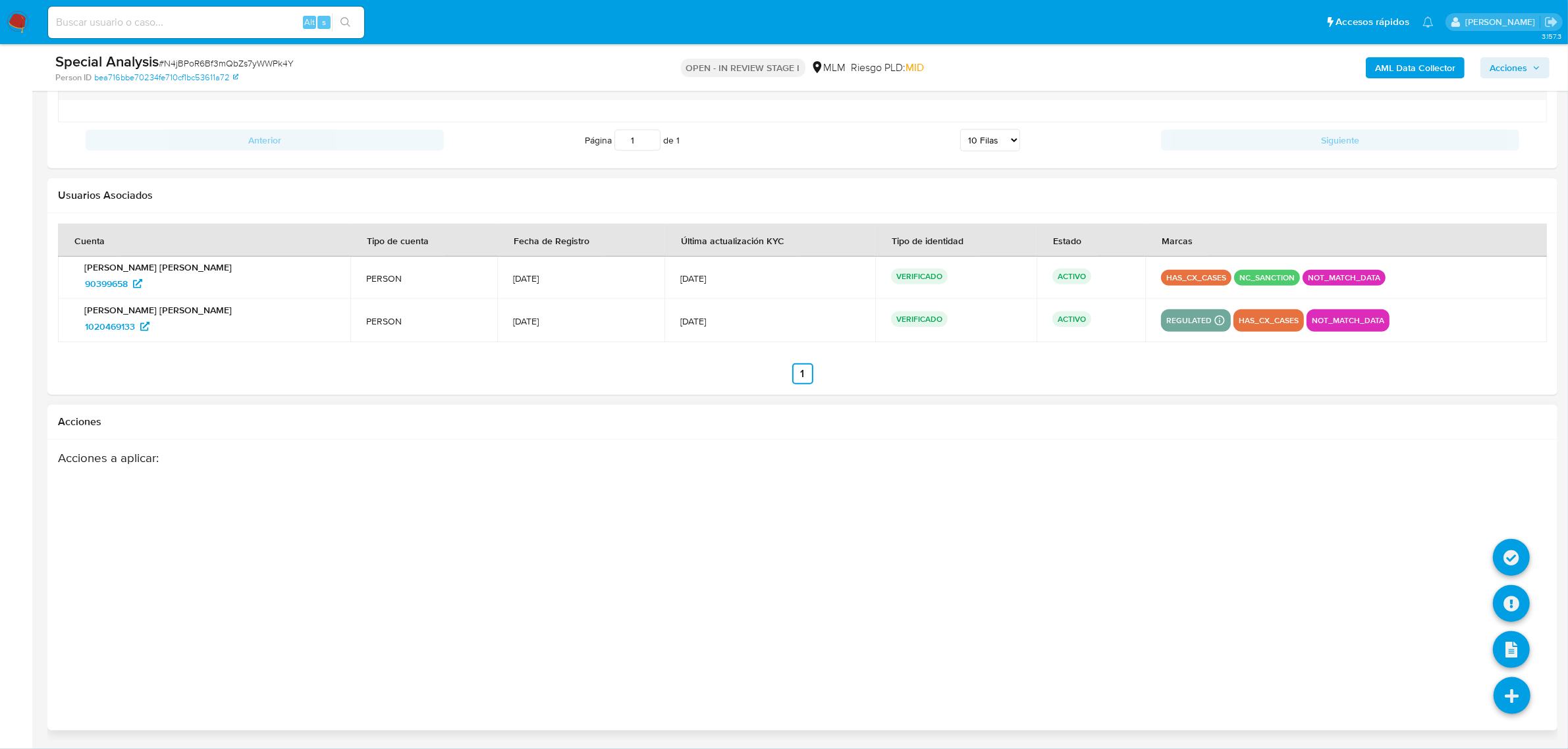
click at [1525, 692] on icon at bounding box center [1512, 696] width 37 height 37
click at [1504, 557] on icon at bounding box center [1511, 558] width 37 height 37
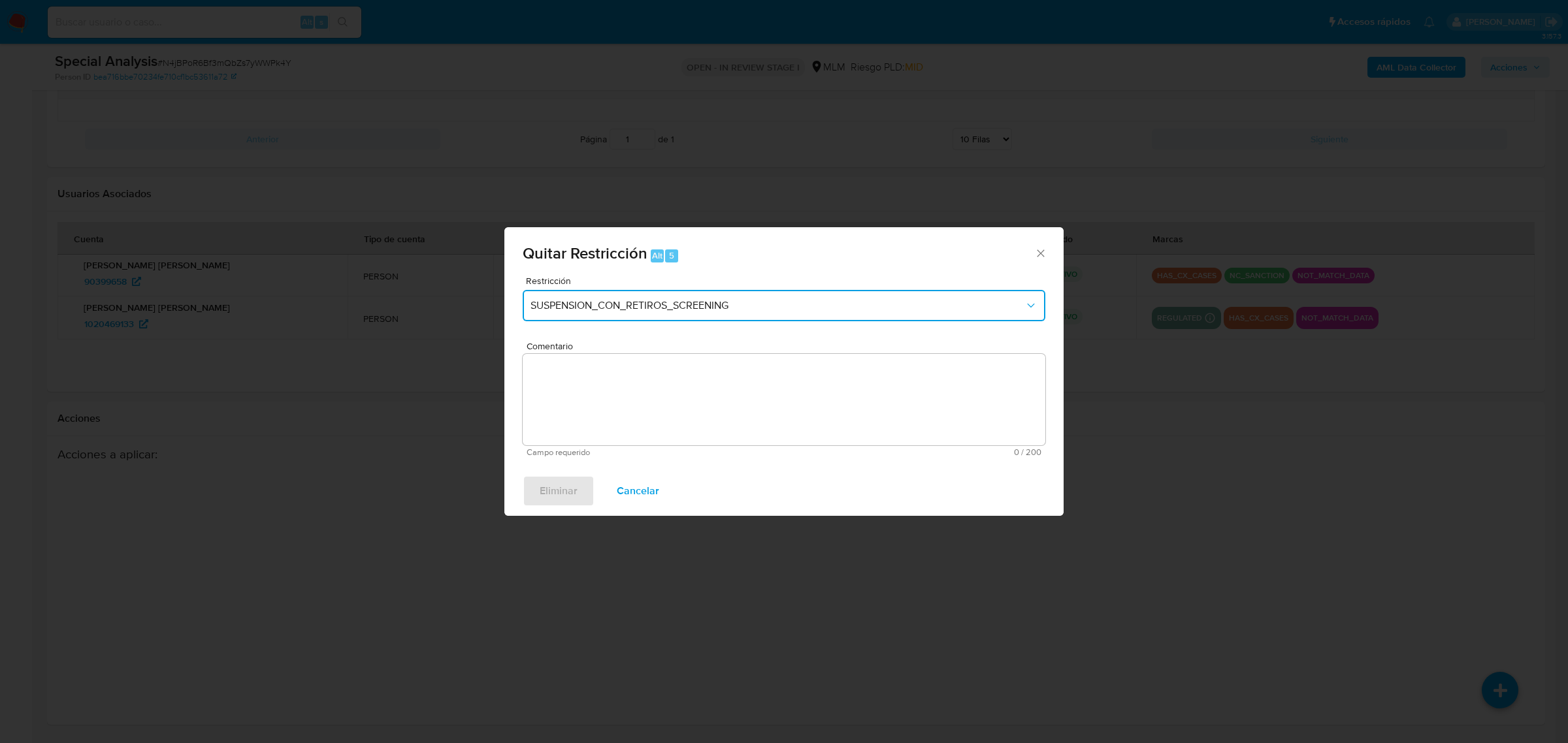
click at [726, 307] on span "SUSPENSION_CON_RETIROS_SCREENING" at bounding box center [777, 305] width 494 height 13
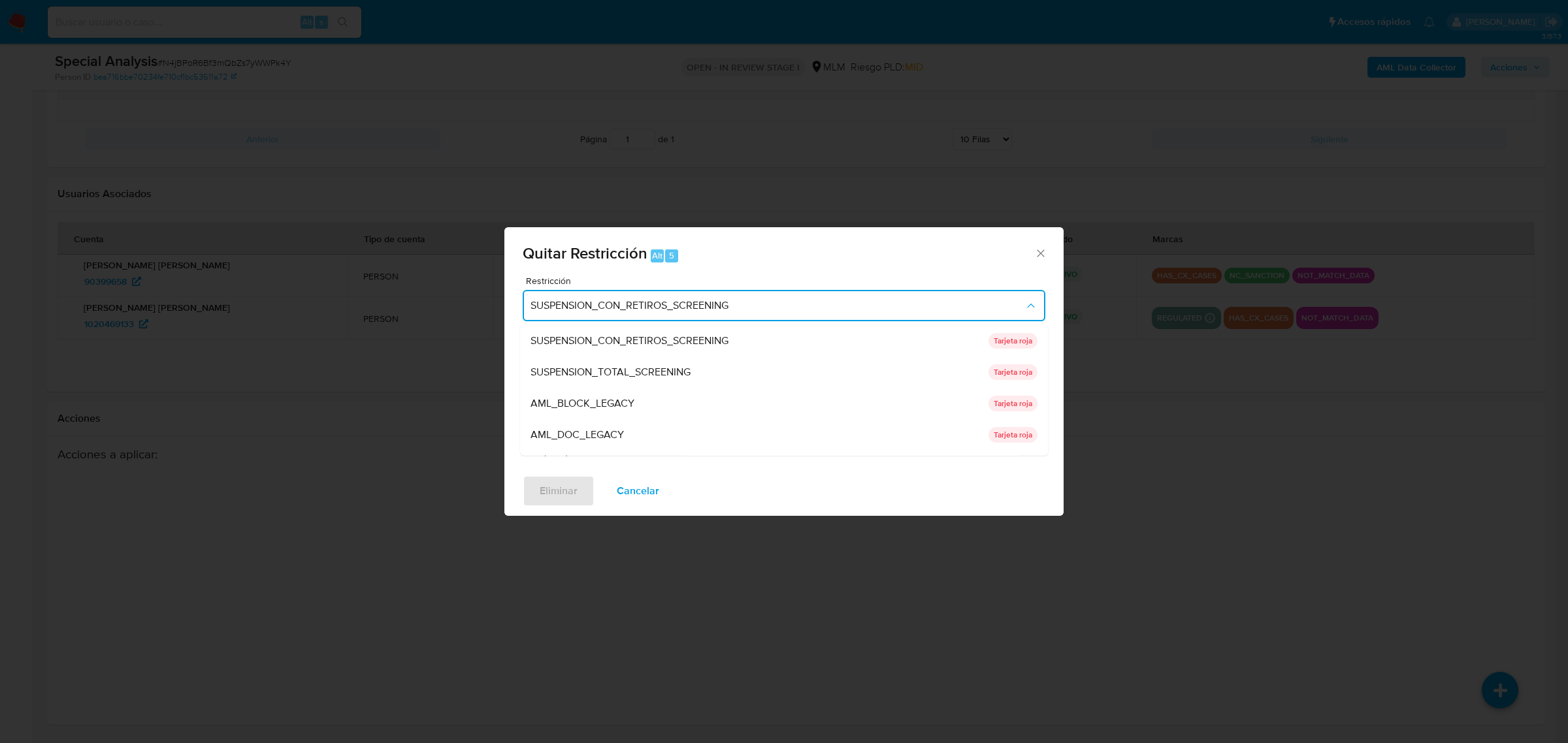
click at [651, 403] on div "AML_BLOCK_LEGACY" at bounding box center [755, 403] width 450 height 31
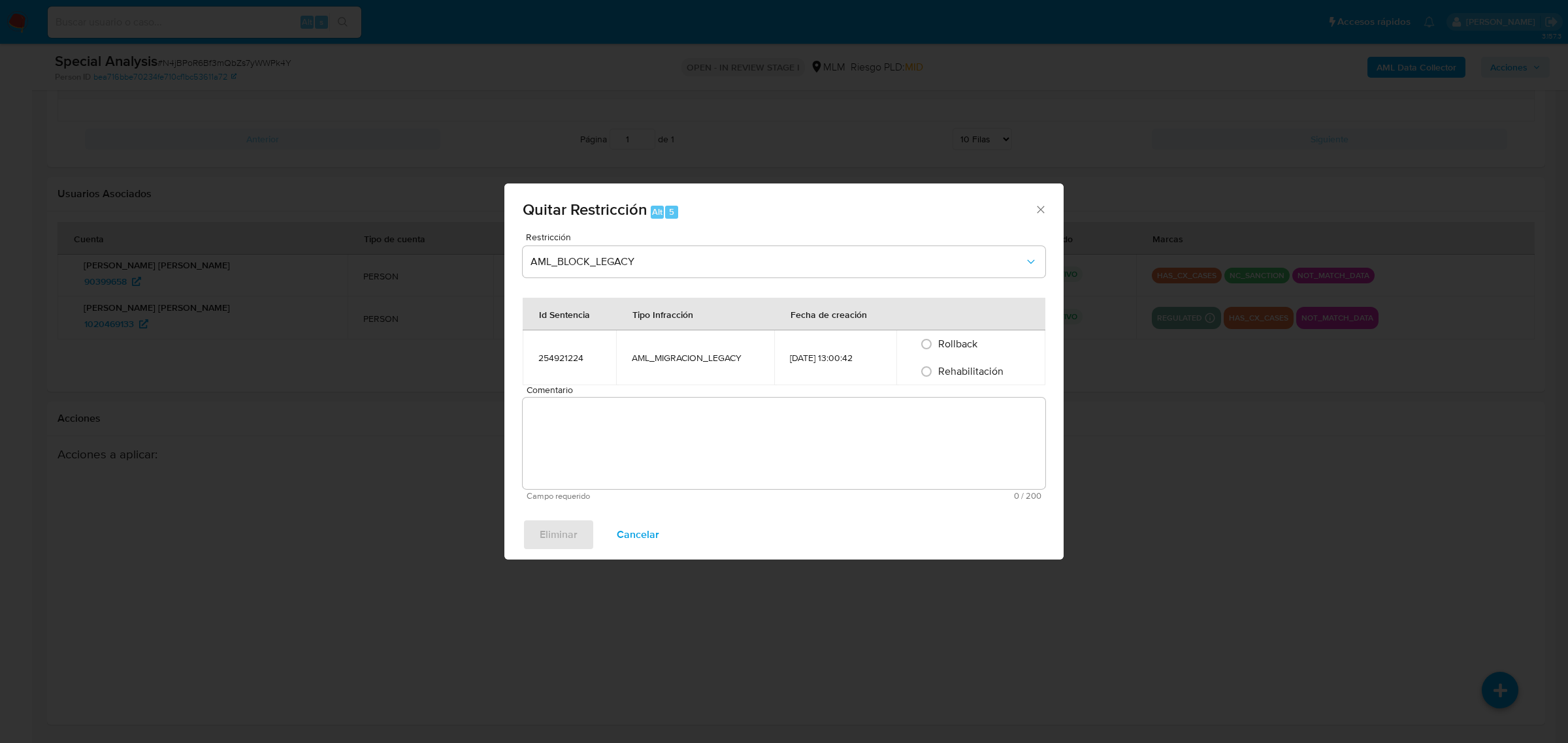
click at [941, 370] on span "Rehabilitación" at bounding box center [970, 371] width 65 height 15
click at [937, 370] on input "Rehabilitación" at bounding box center [927, 372] width 21 height 21
radio input "true"
click at [843, 432] on textarea "Comentario" at bounding box center [783, 443] width 522 height 91
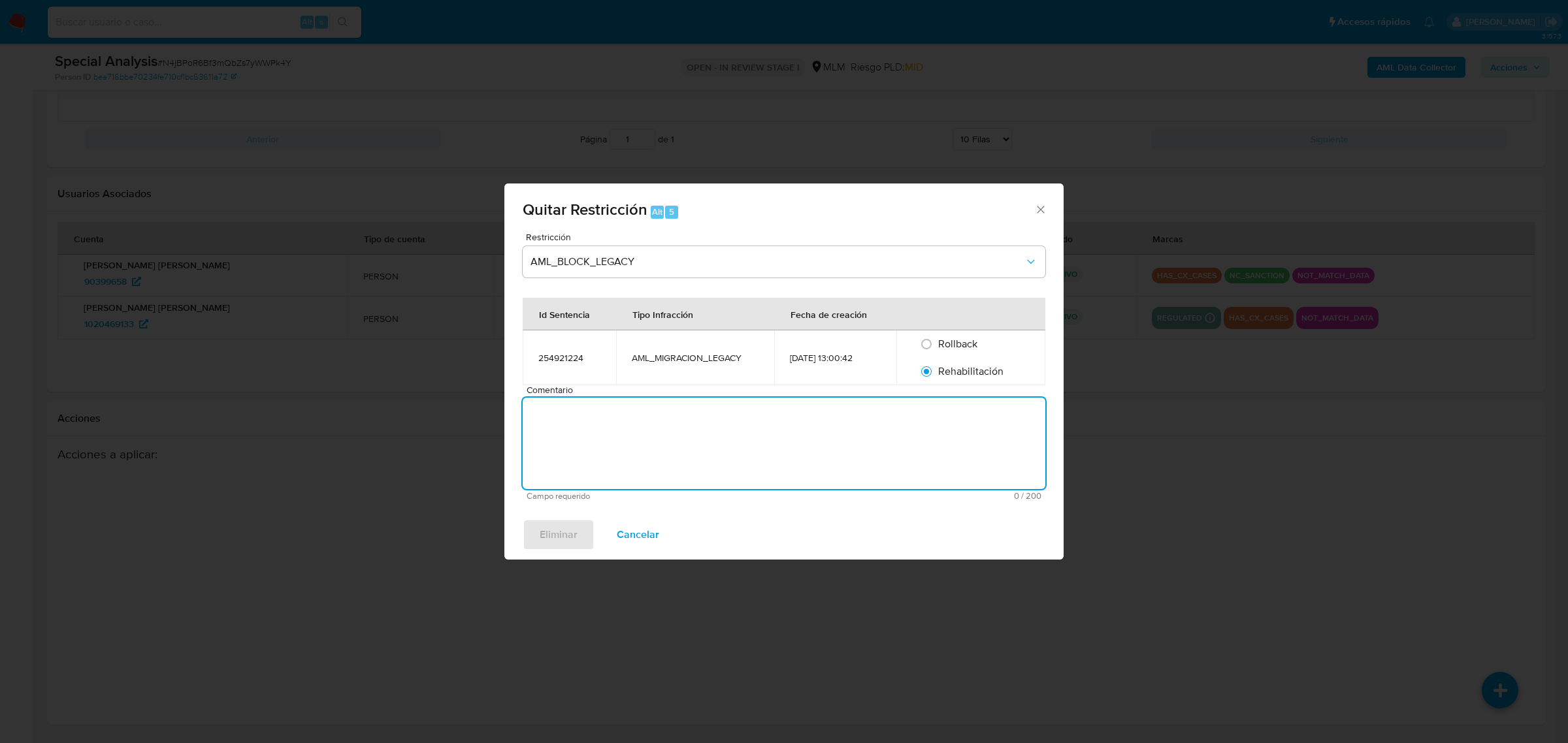
paste textarea "Se rehabilita cuenta debido a que se cuenta con datos y documentos con los que …"
type textarea "Se rehabilita cuenta debido a que se cuenta con datos y documentos con los que …"
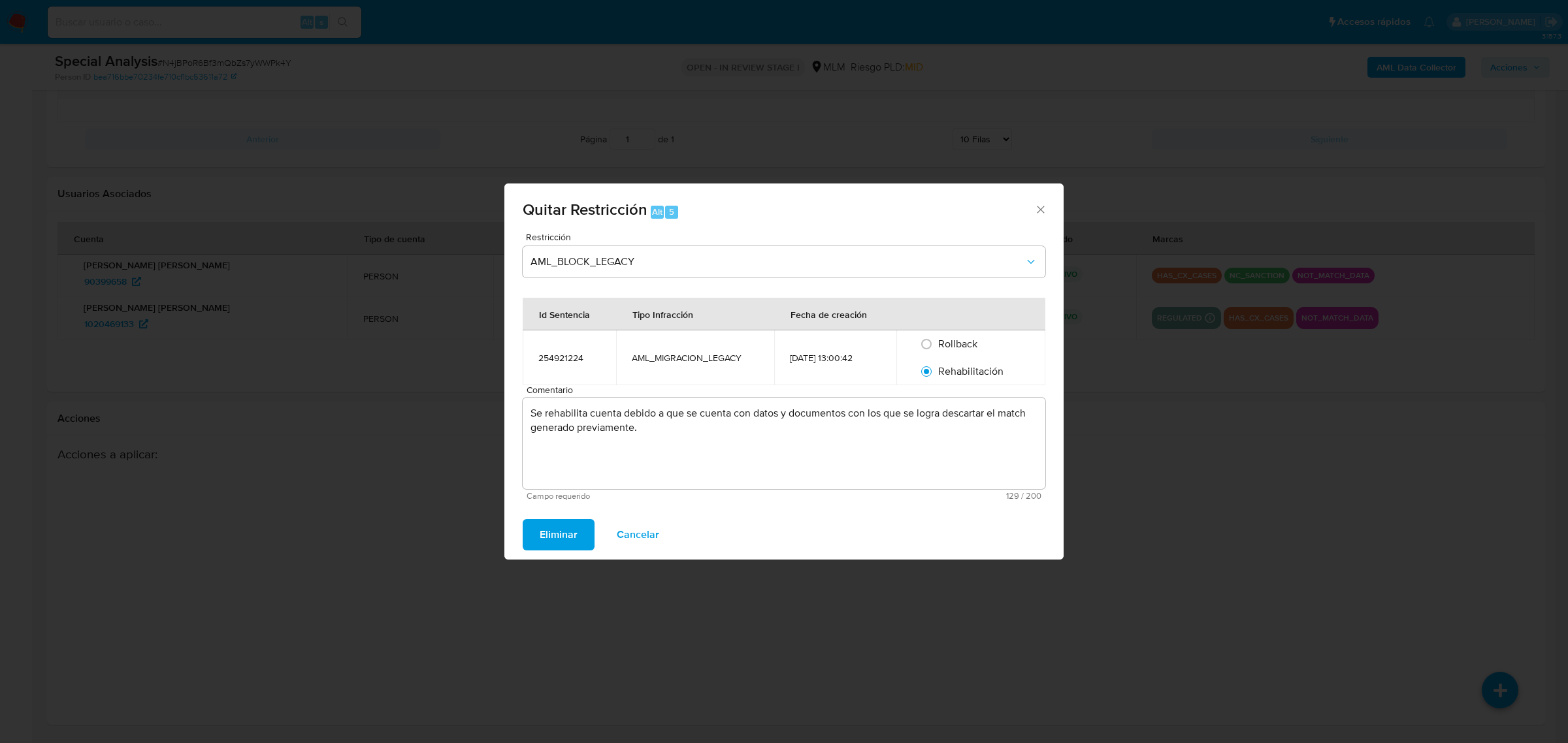
click at [568, 535] on span "Eliminar" at bounding box center [559, 534] width 38 height 29
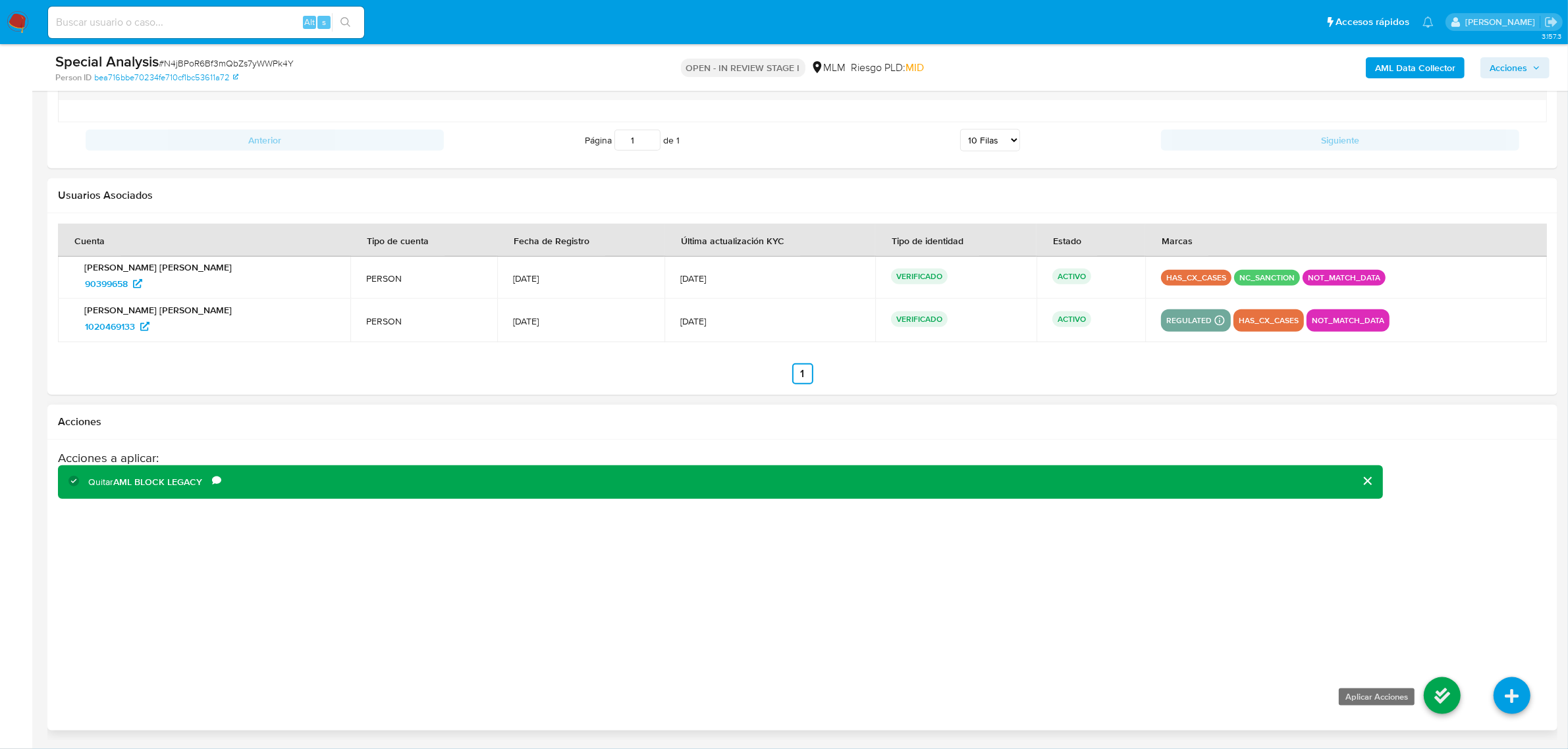
click at [1427, 693] on icon at bounding box center [1442, 696] width 37 height 37
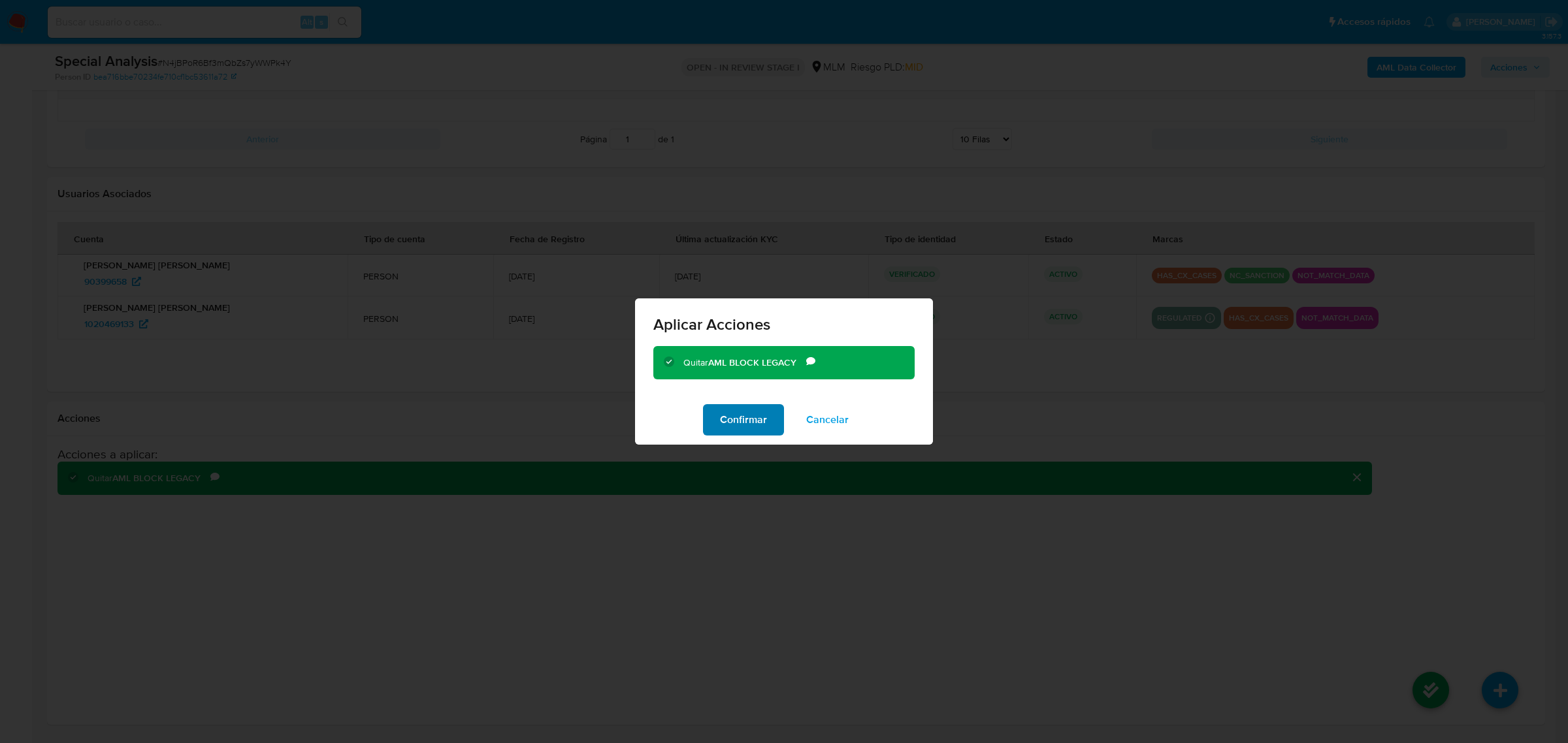
click at [752, 412] on span "Confirmar" at bounding box center [743, 420] width 47 height 29
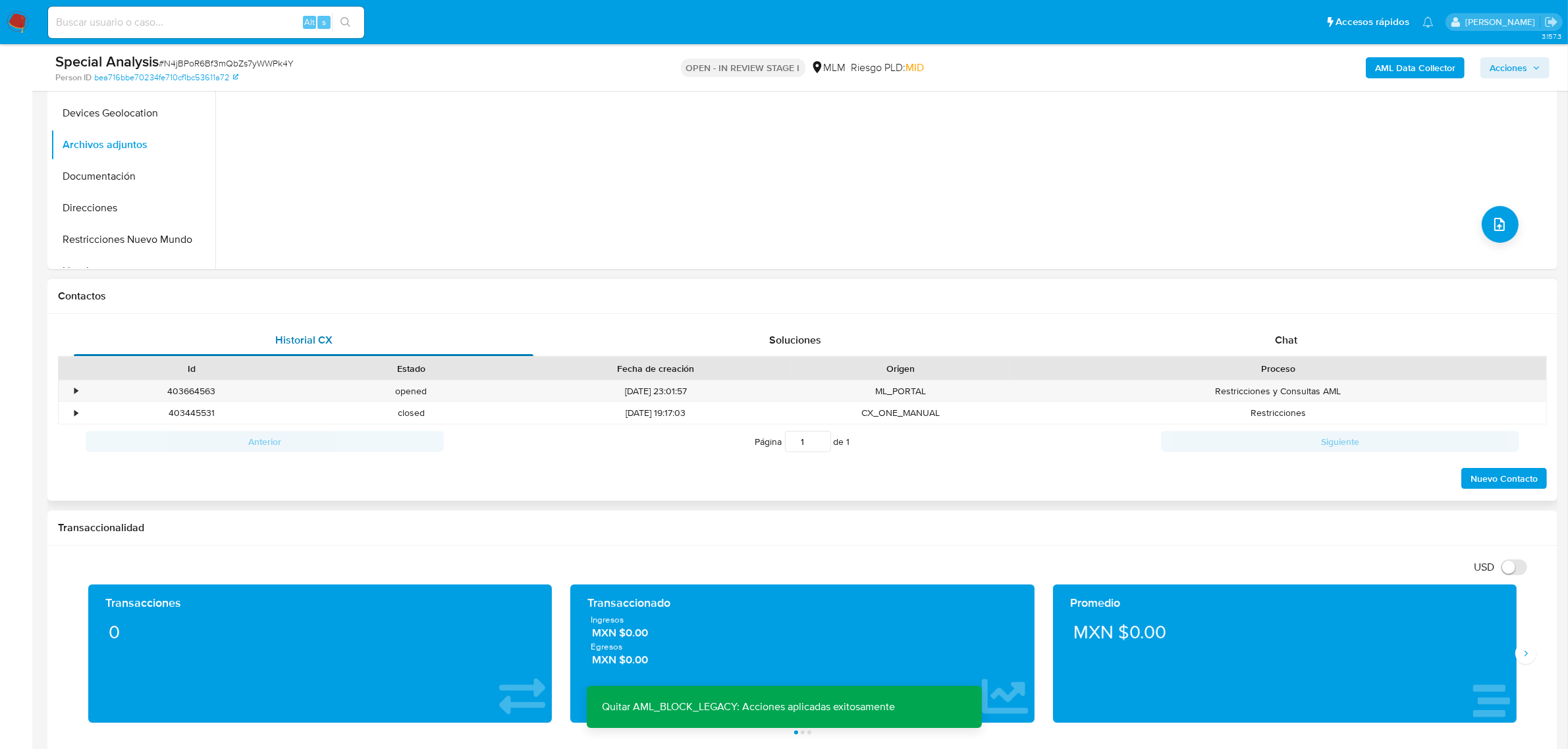
scroll to position [404, 0]
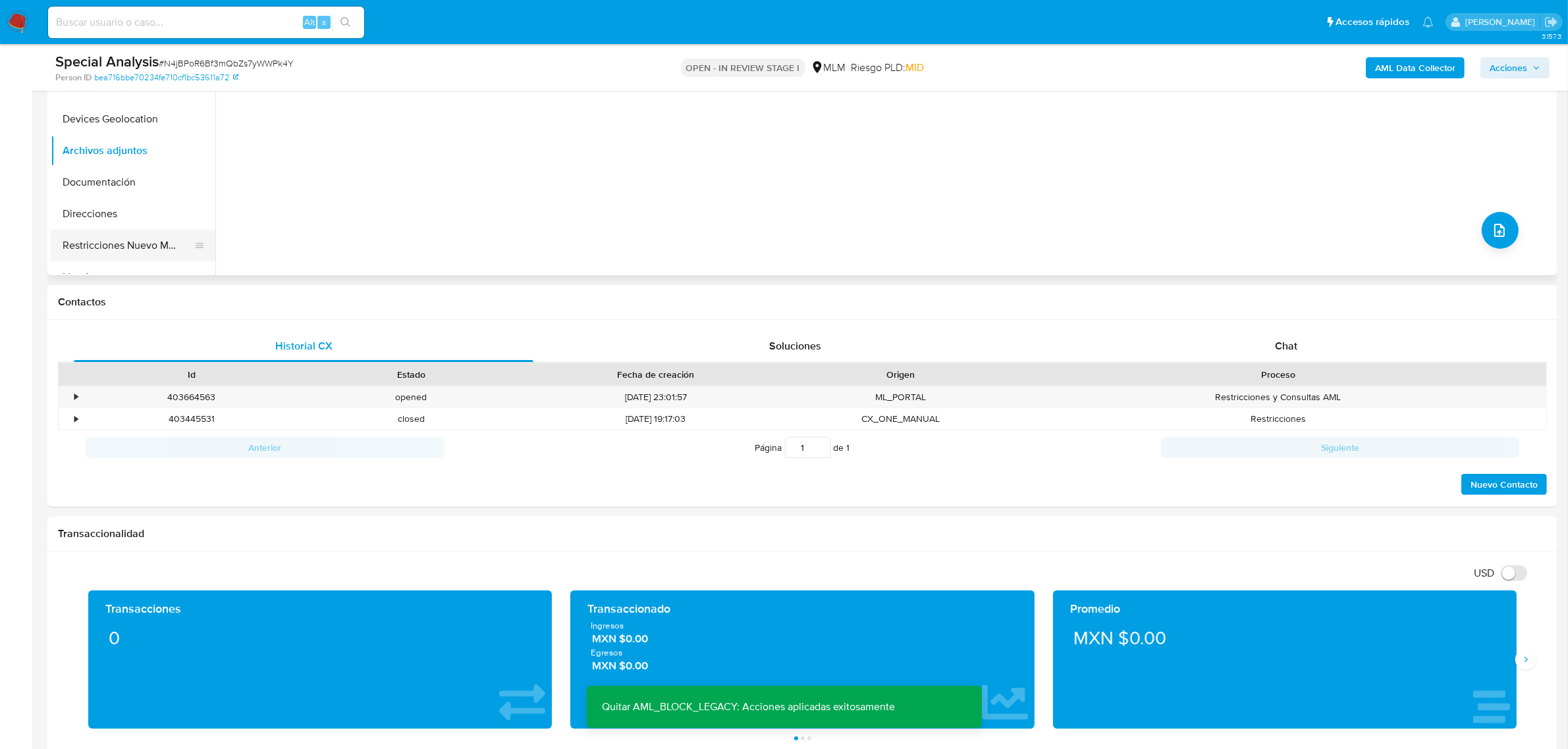
click at [152, 254] on button "Restricciones Nuevo Mundo" at bounding box center [128, 245] width 154 height 32
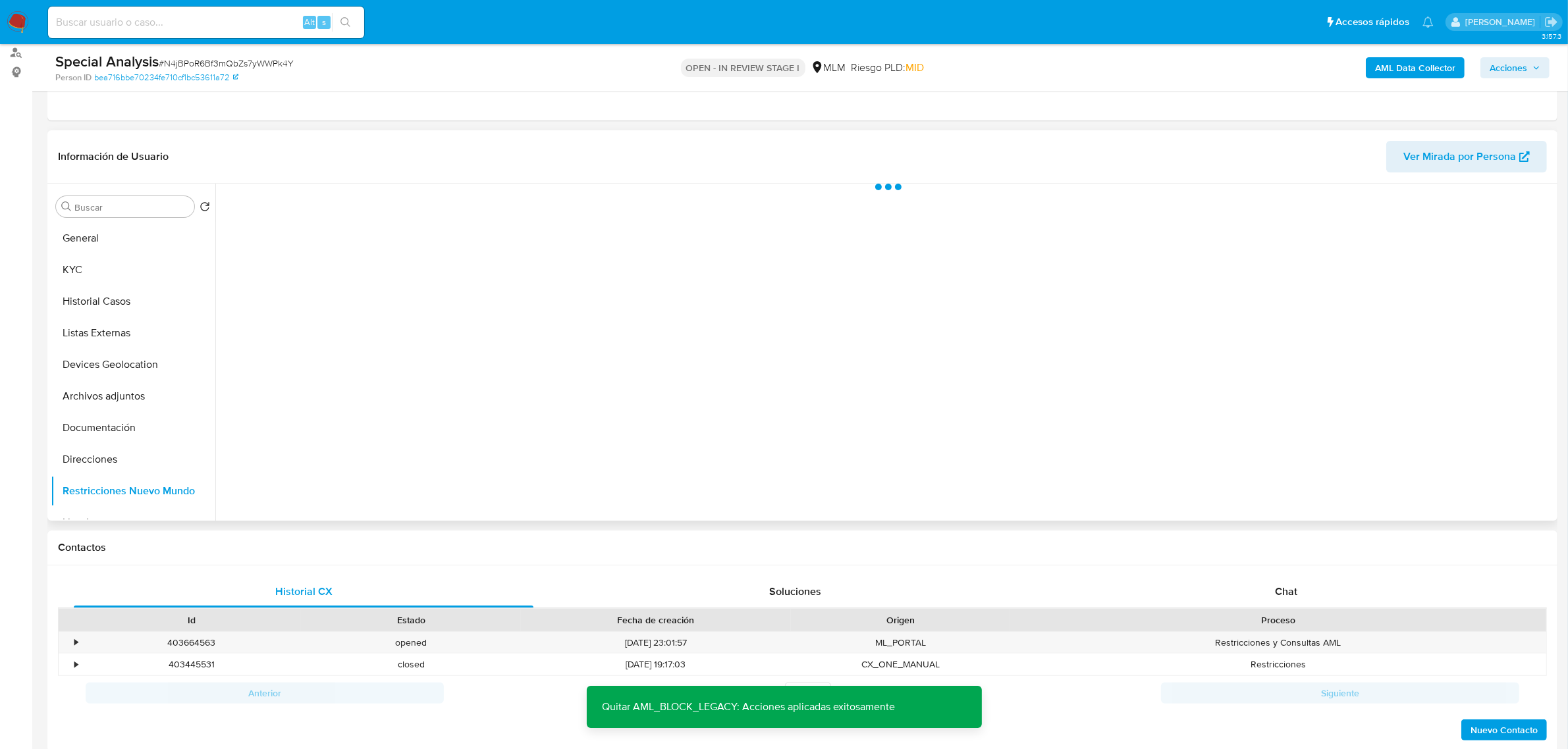
scroll to position [157, 0]
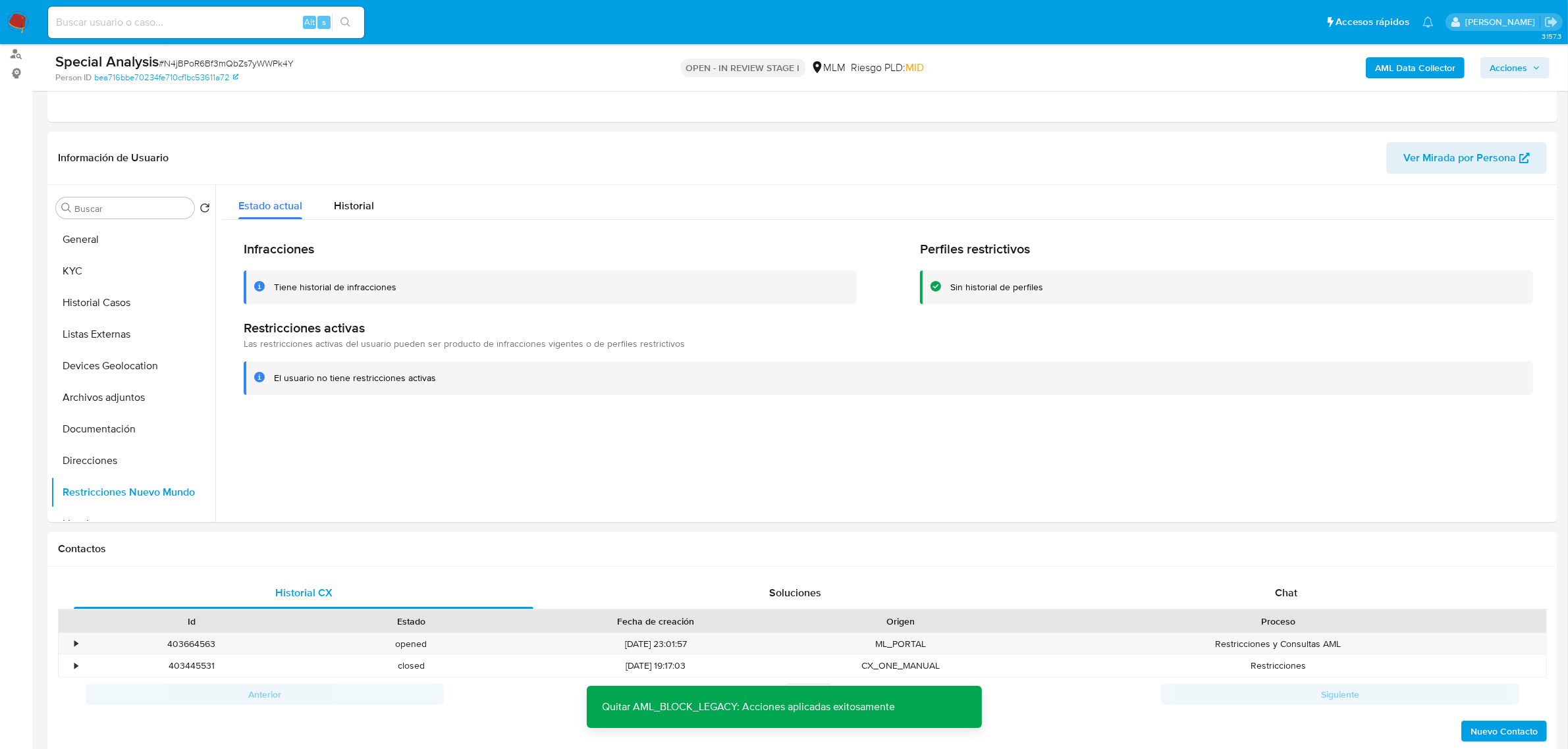
click at [1504, 70] on span "Acciones" at bounding box center [1508, 67] width 38 height 21
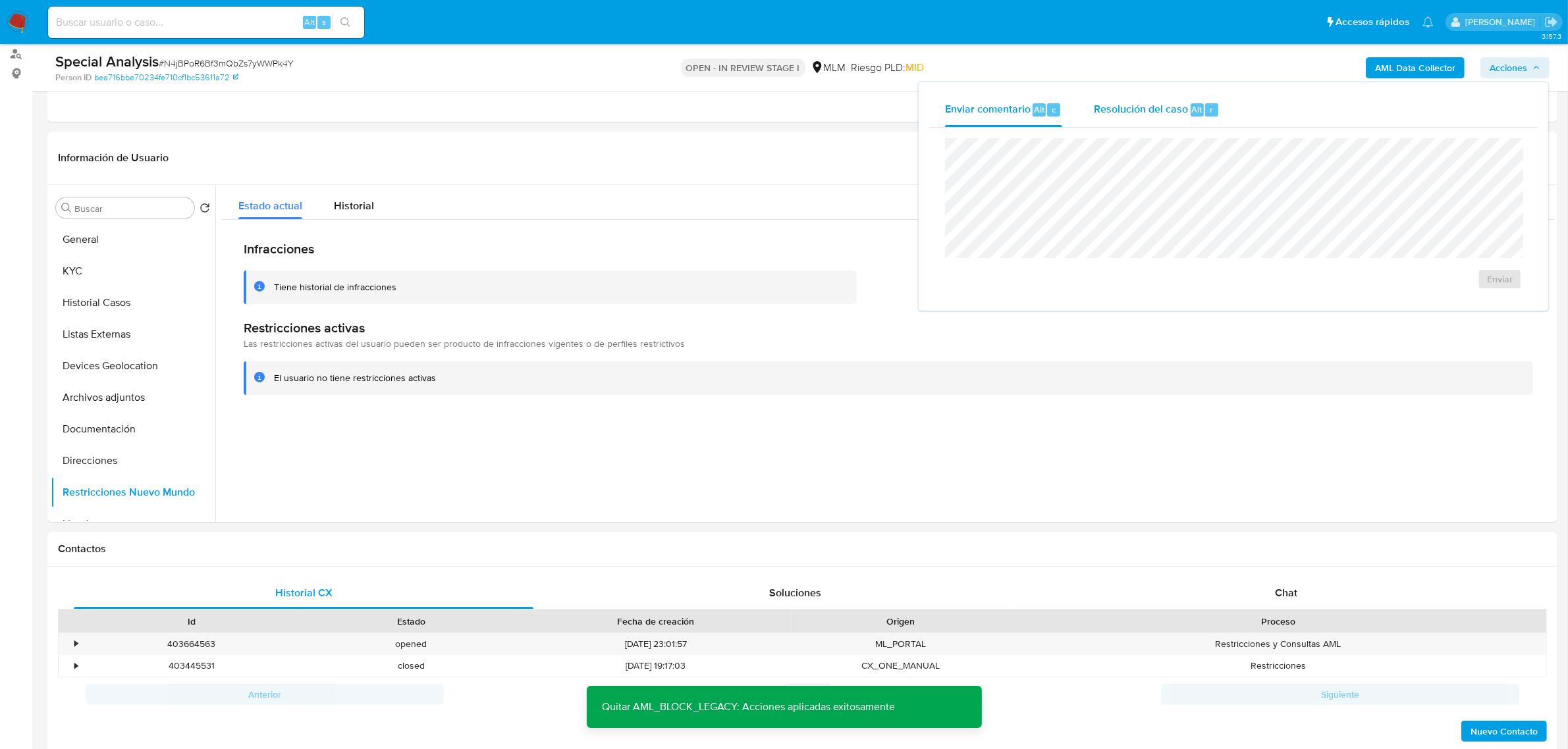
click at [1127, 120] on div "Resolución del caso Alt r" at bounding box center [1156, 110] width 126 height 34
click at [1390, 304] on span "No ROI" at bounding box center [1371, 300] width 68 height 18
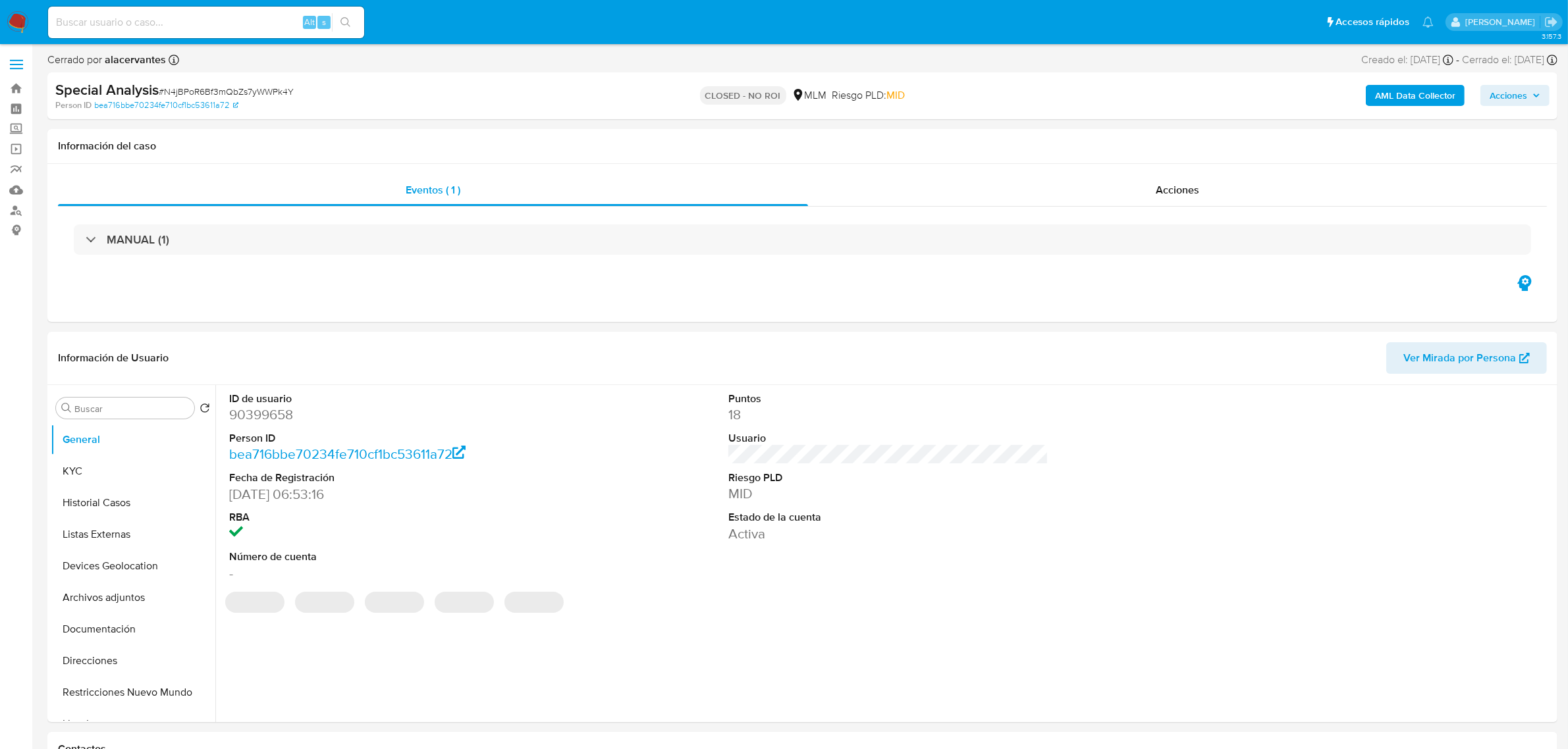
select select "10"
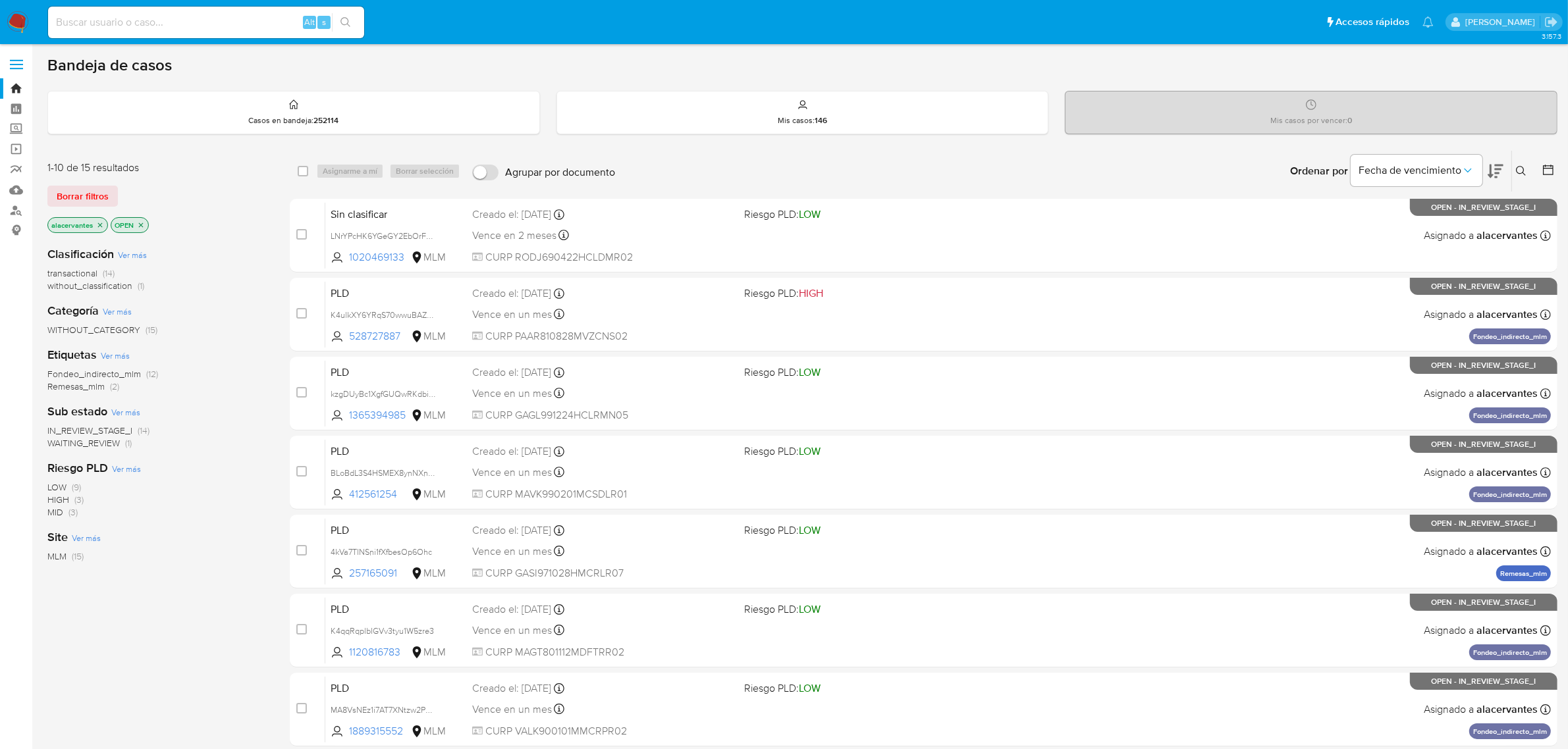
click at [135, 283] on span "without_classification (1)" at bounding box center [95, 286] width 96 height 12
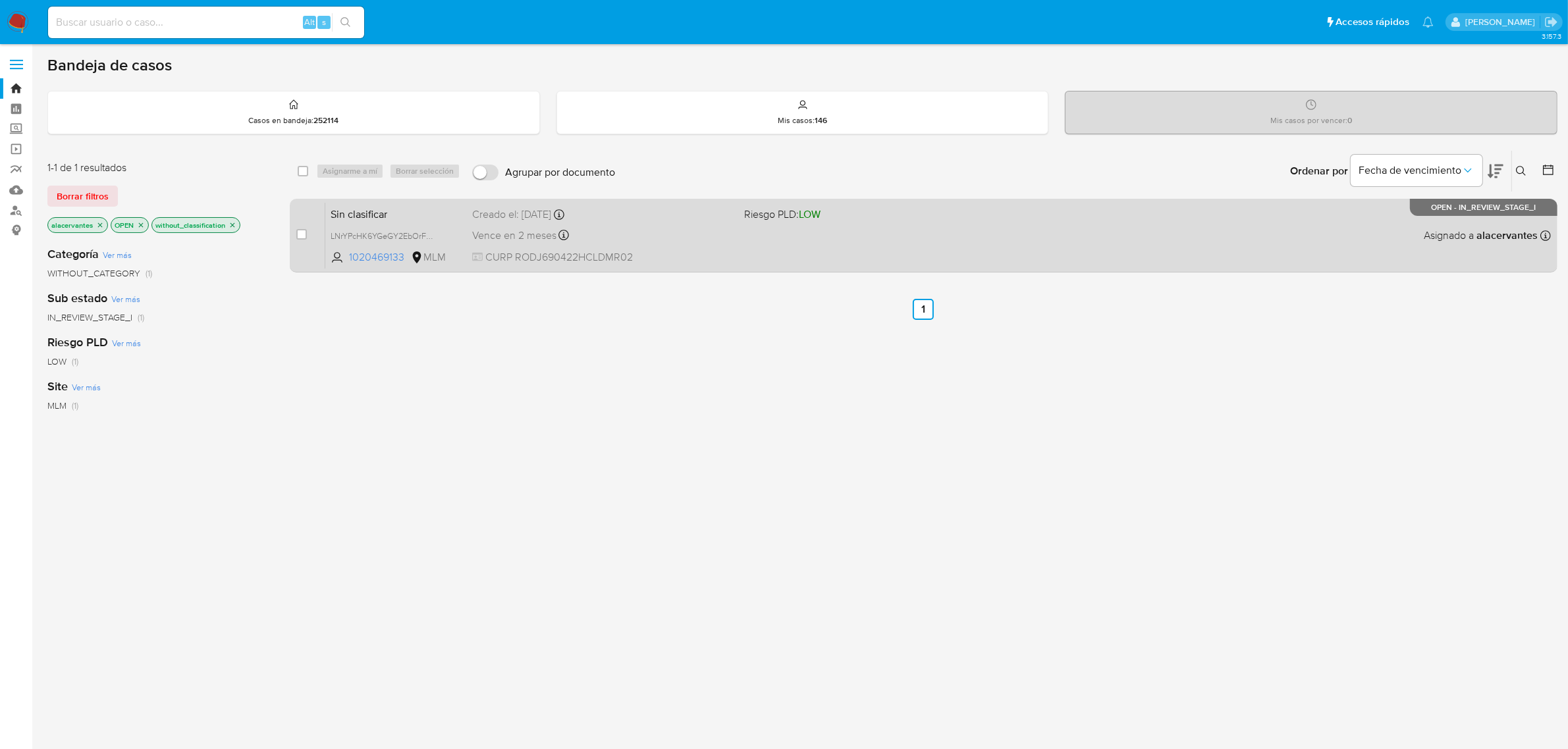
click at [653, 240] on div "Vence en 2 meses Vence el 29/10/2025 13:15:31" at bounding box center [603, 236] width 262 height 18
click at [860, 231] on div "Sin clasificar LNrYPcHK6YGeGY2EbOrFO8Xk 1020469133 MLM Riesgo PLD: LOW Creado e…" at bounding box center [937, 236] width 1225 height 67
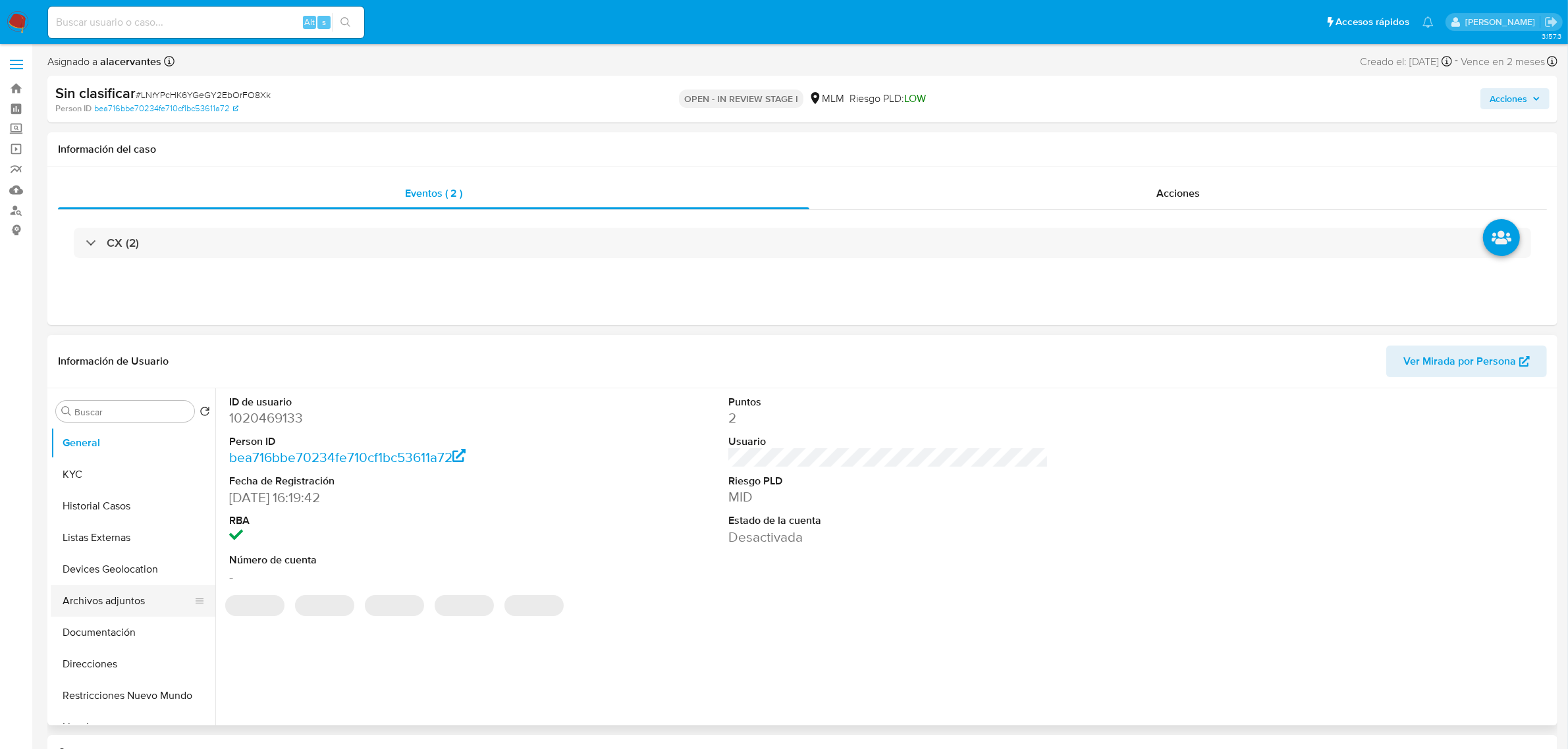
click at [124, 603] on button "Archivos adjuntos" at bounding box center [128, 601] width 154 height 32
select select "10"
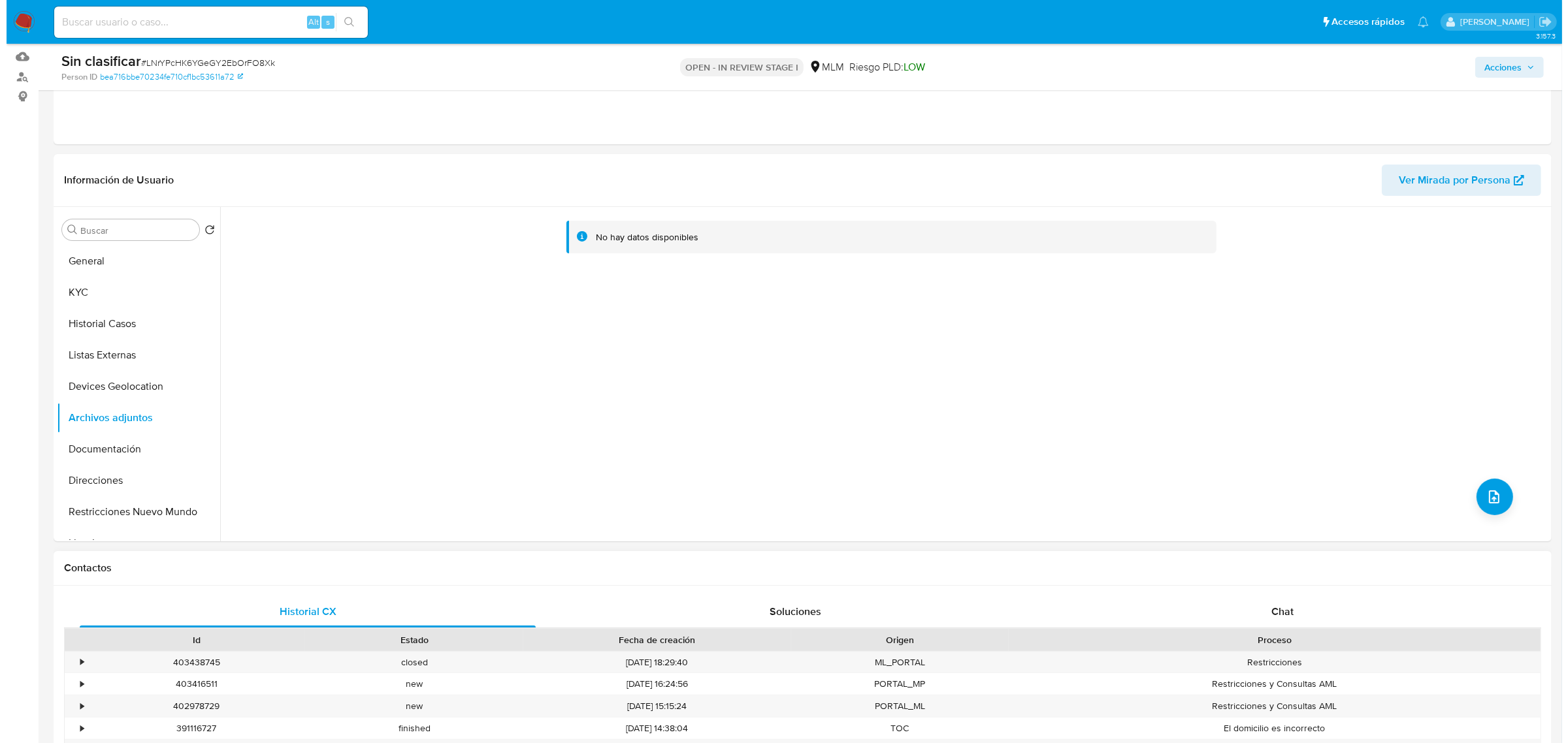
scroll to position [163, 0]
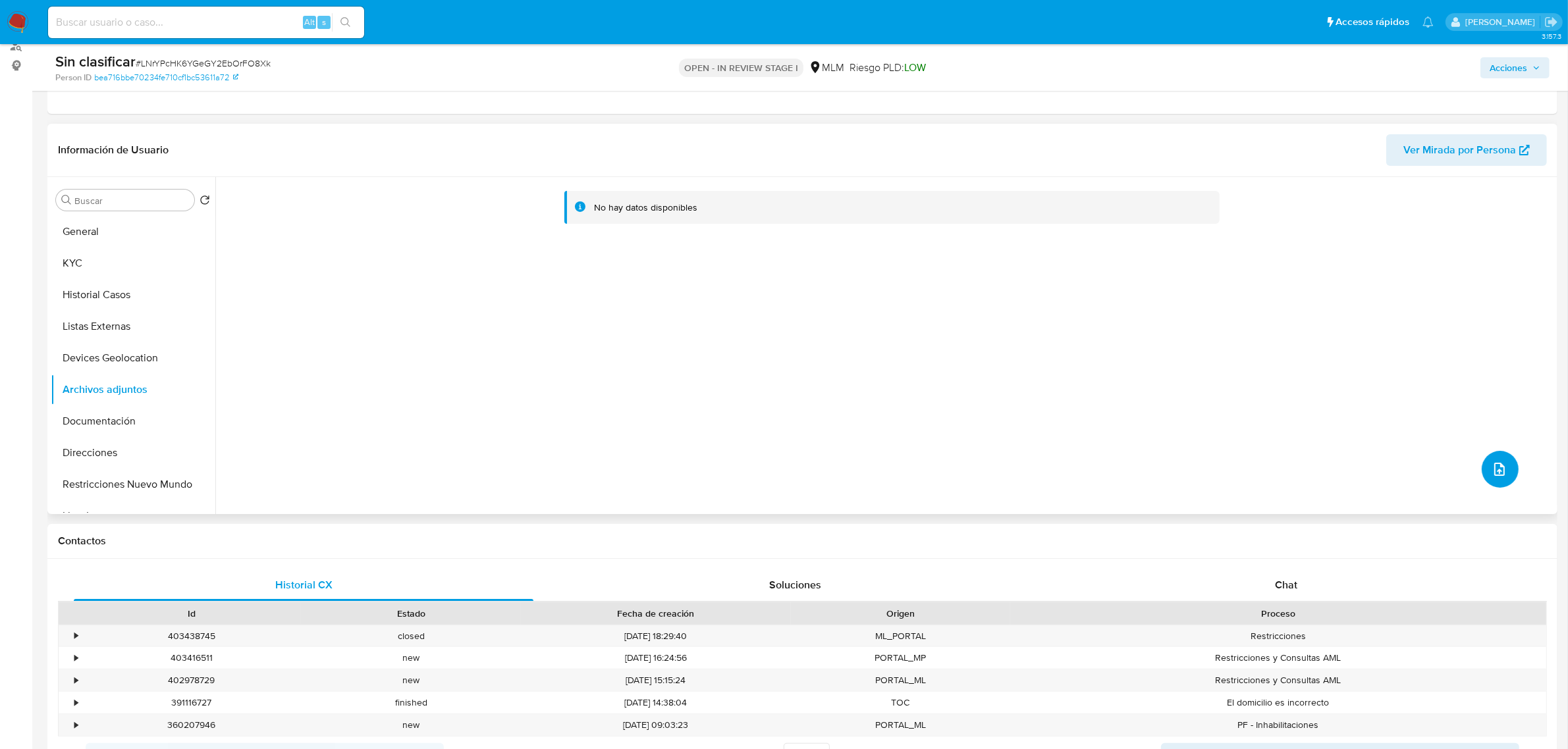
click at [1486, 468] on button "upload-file" at bounding box center [1500, 470] width 37 height 37
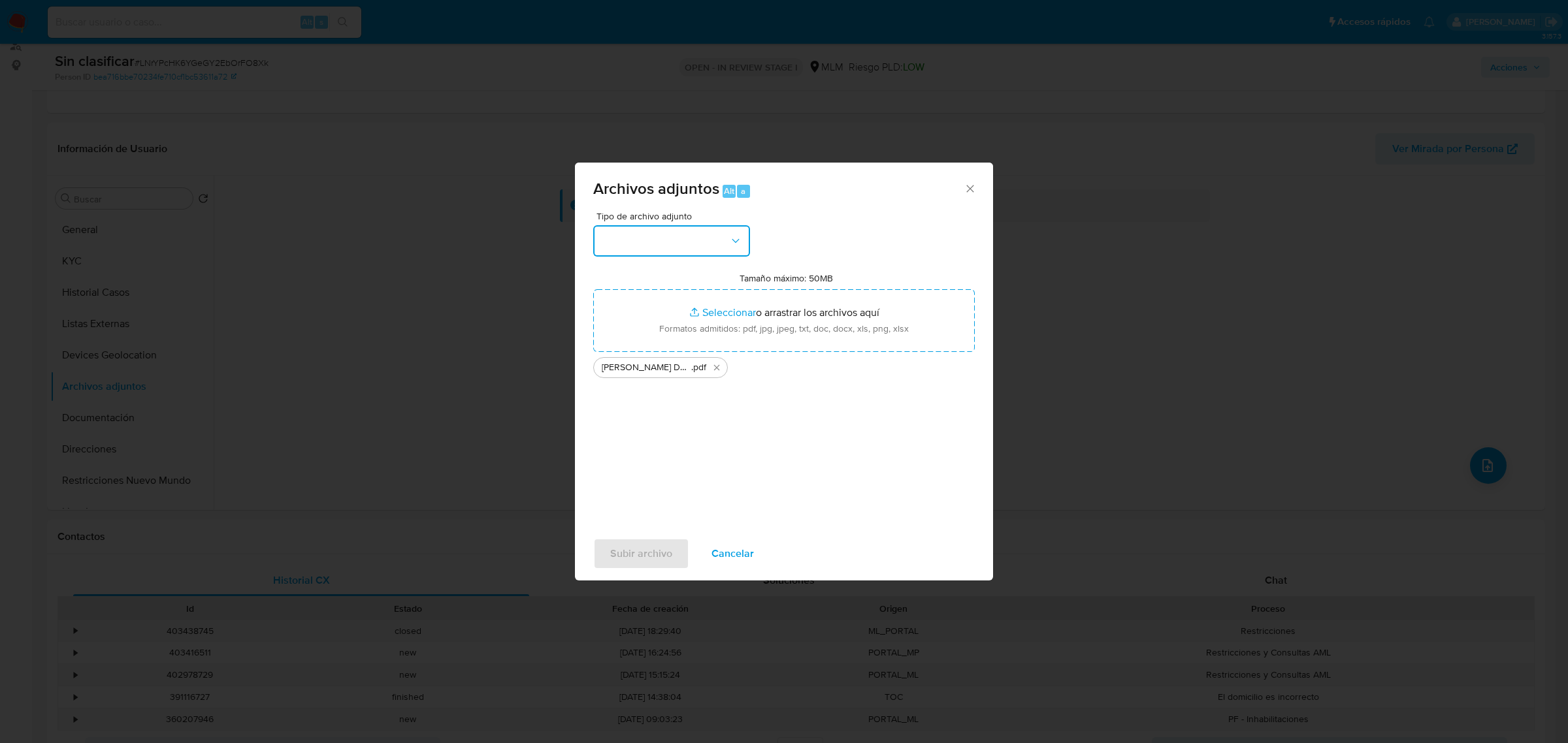
click at [734, 242] on icon "button" at bounding box center [735, 241] width 13 height 13
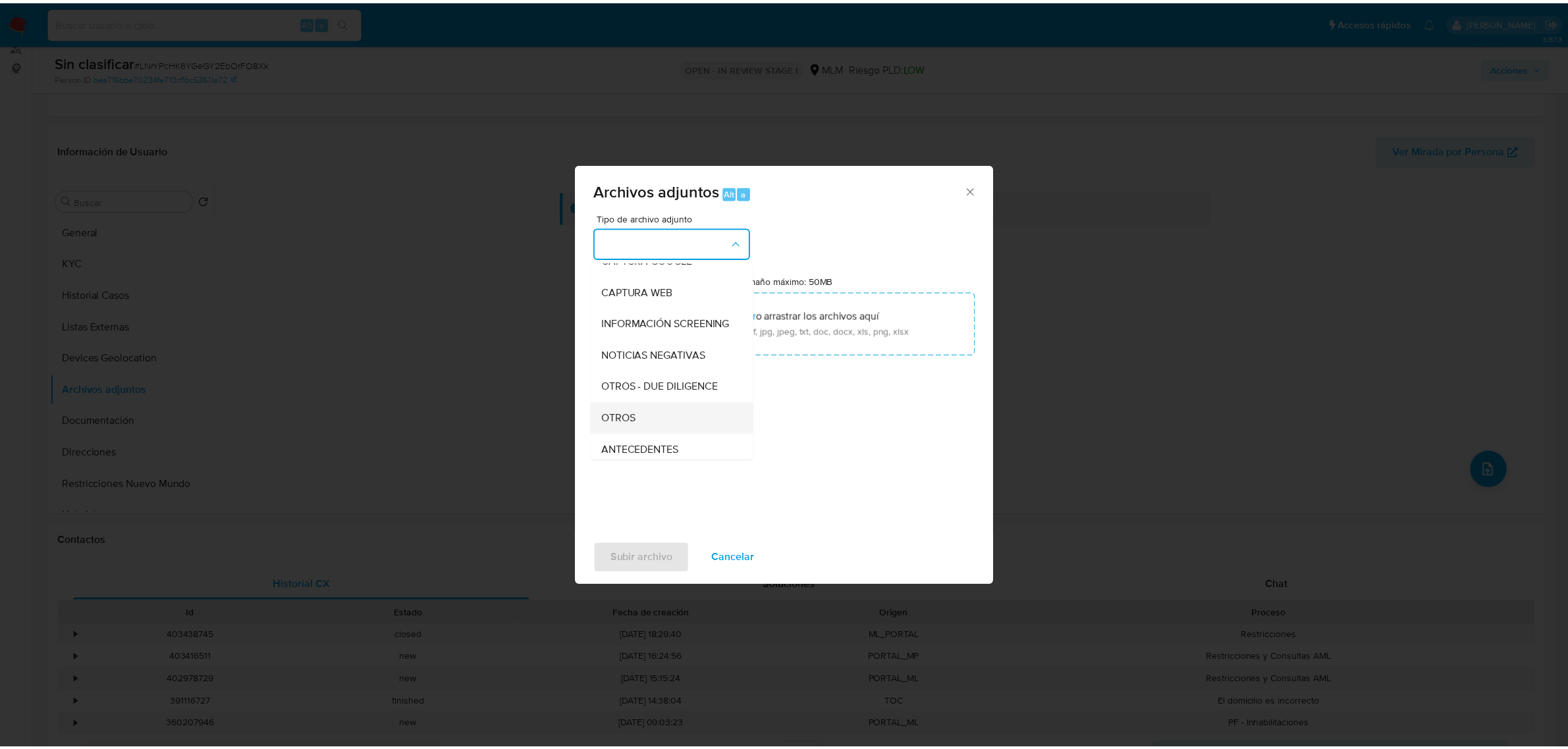
scroll to position [82, 0]
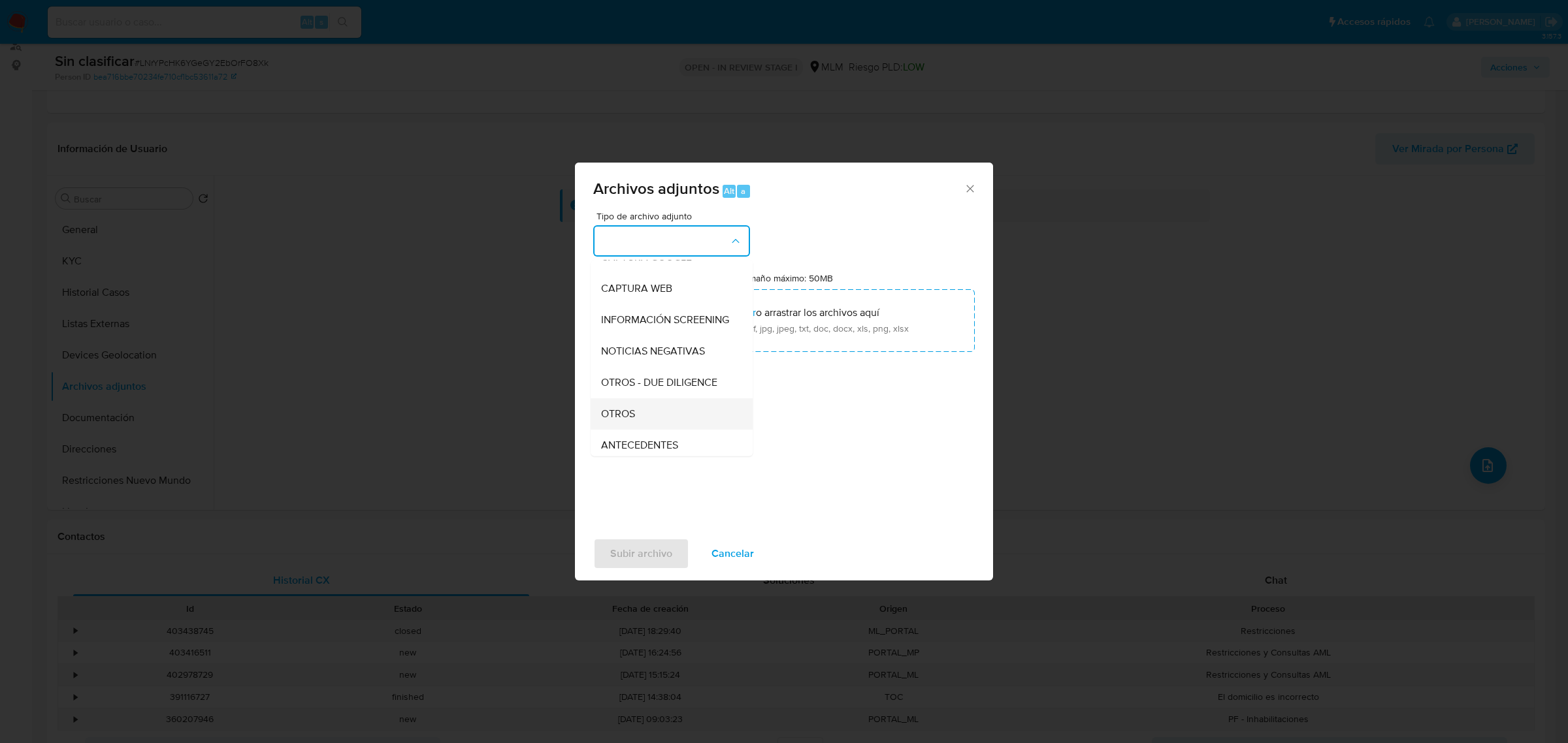
click at [656, 423] on div "OTROS" at bounding box center [667, 414] width 133 height 31
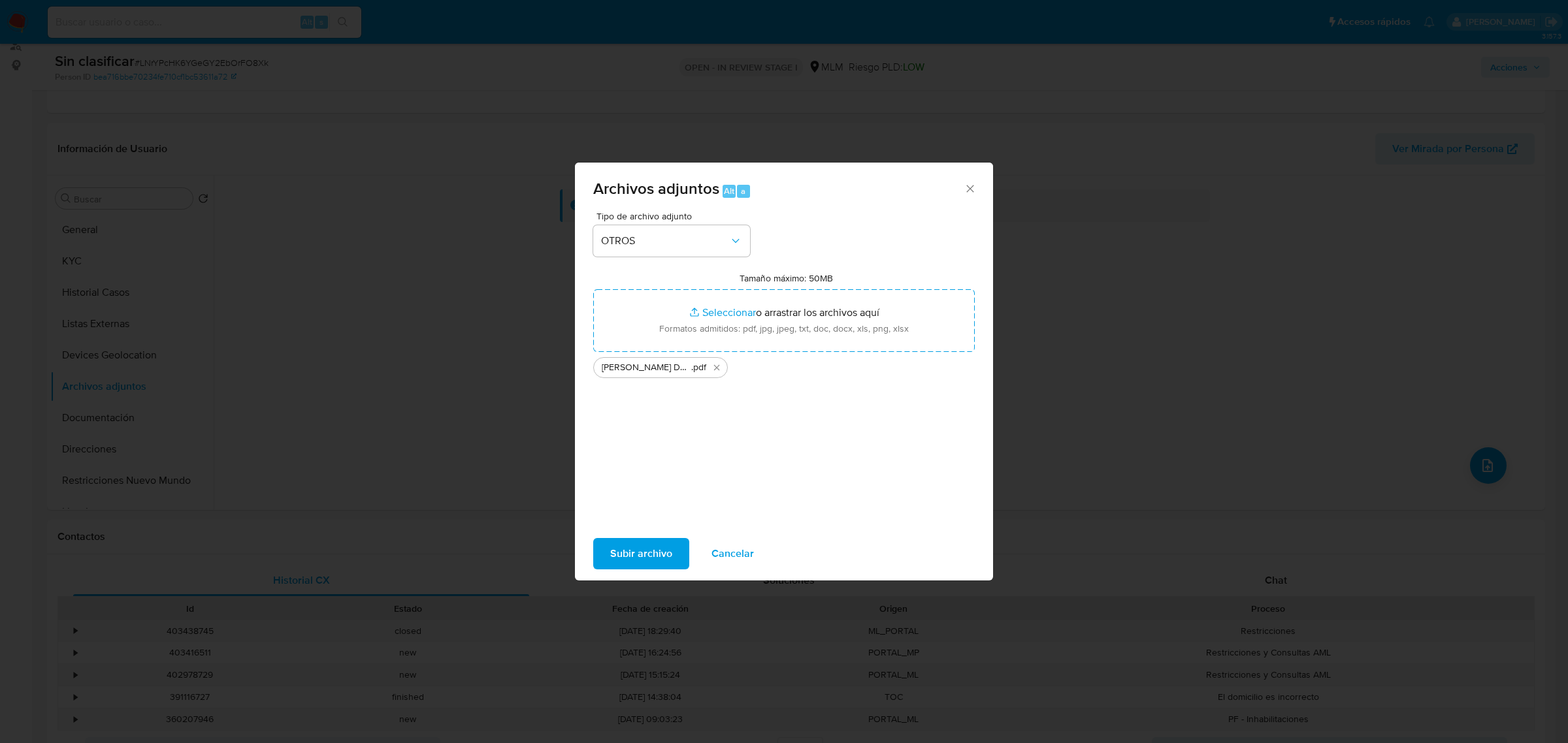
click at [638, 561] on span "Subir archivo" at bounding box center [641, 554] width 62 height 29
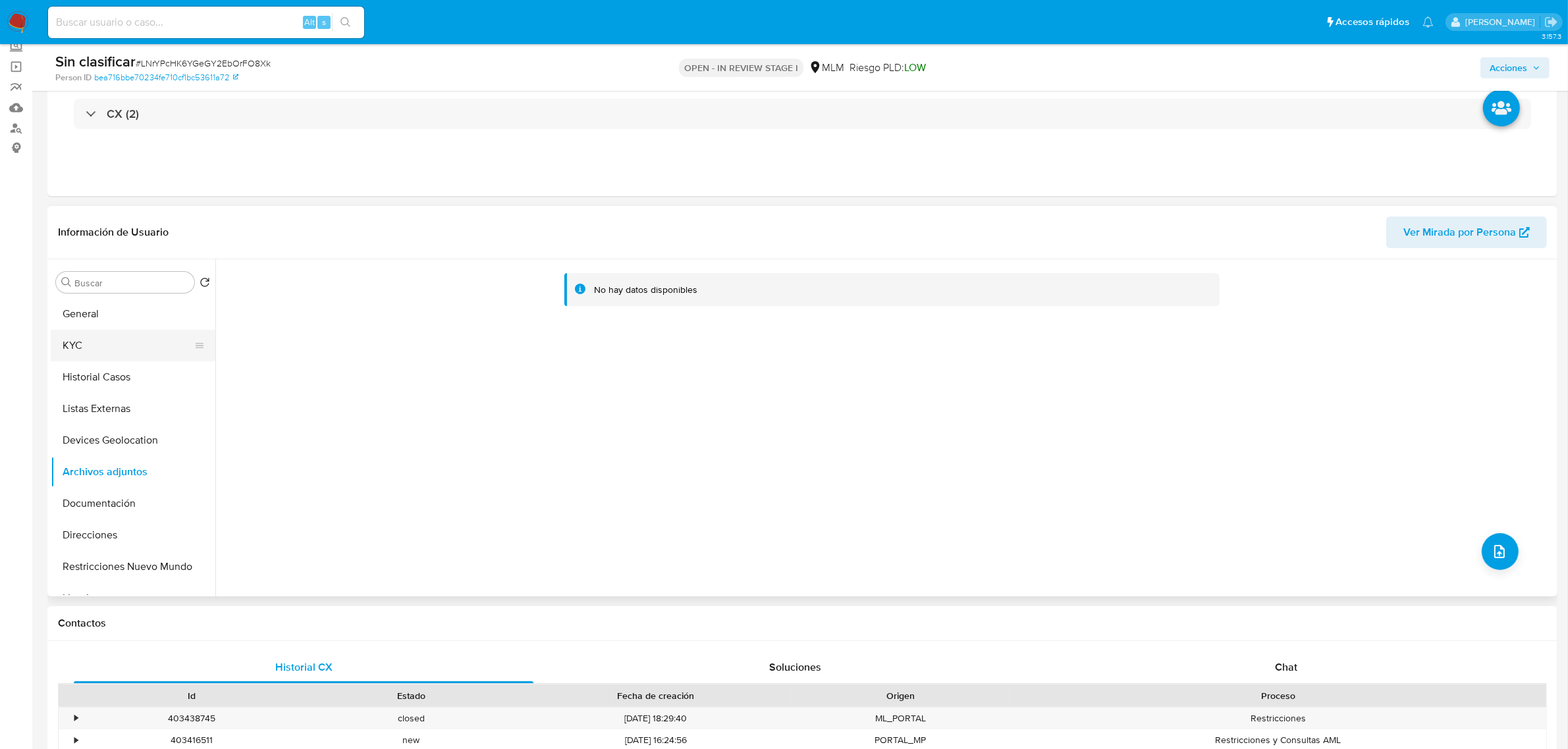
click at [81, 350] on button "KYC" at bounding box center [128, 346] width 154 height 32
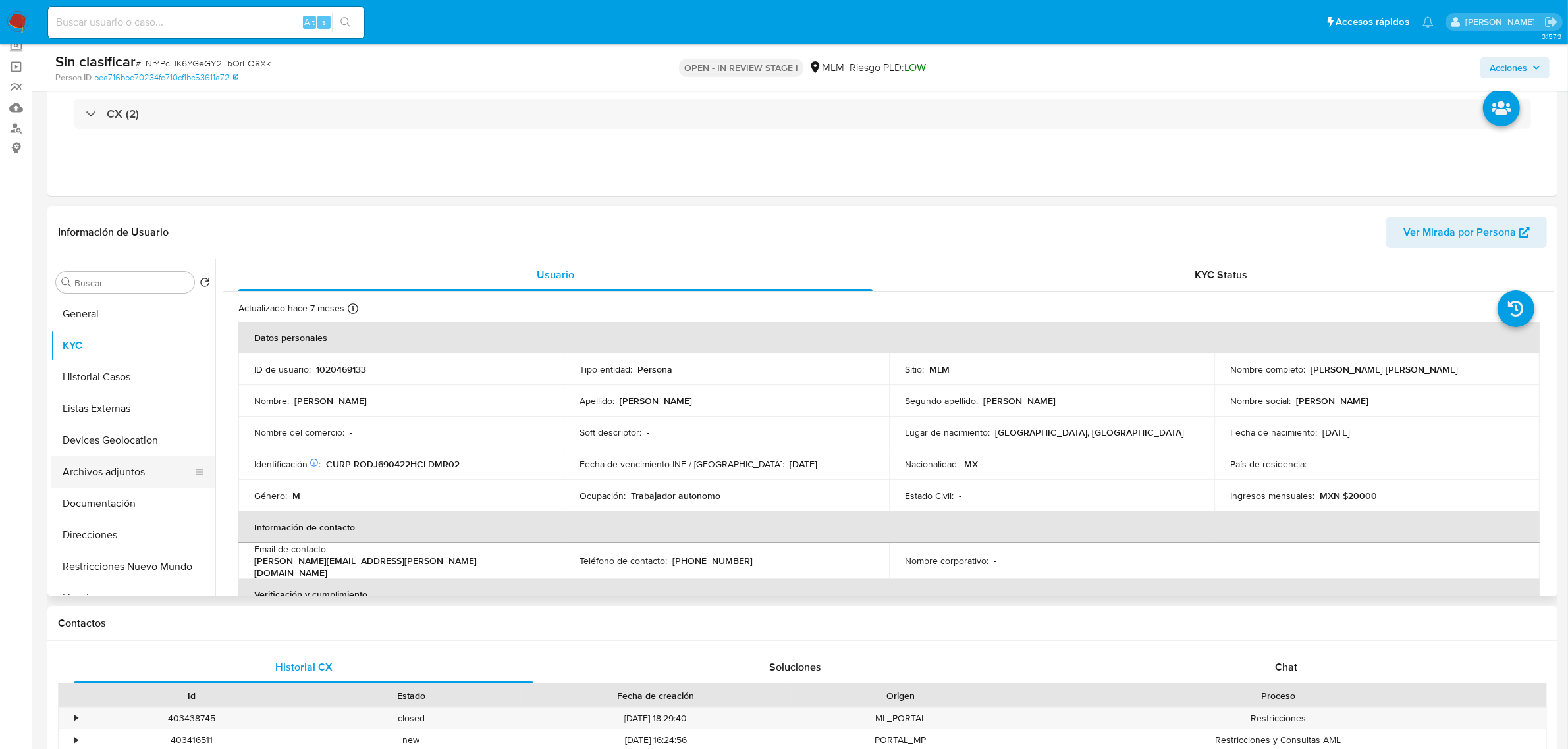
click at [102, 483] on button "Archivos adjuntos" at bounding box center [128, 472] width 154 height 32
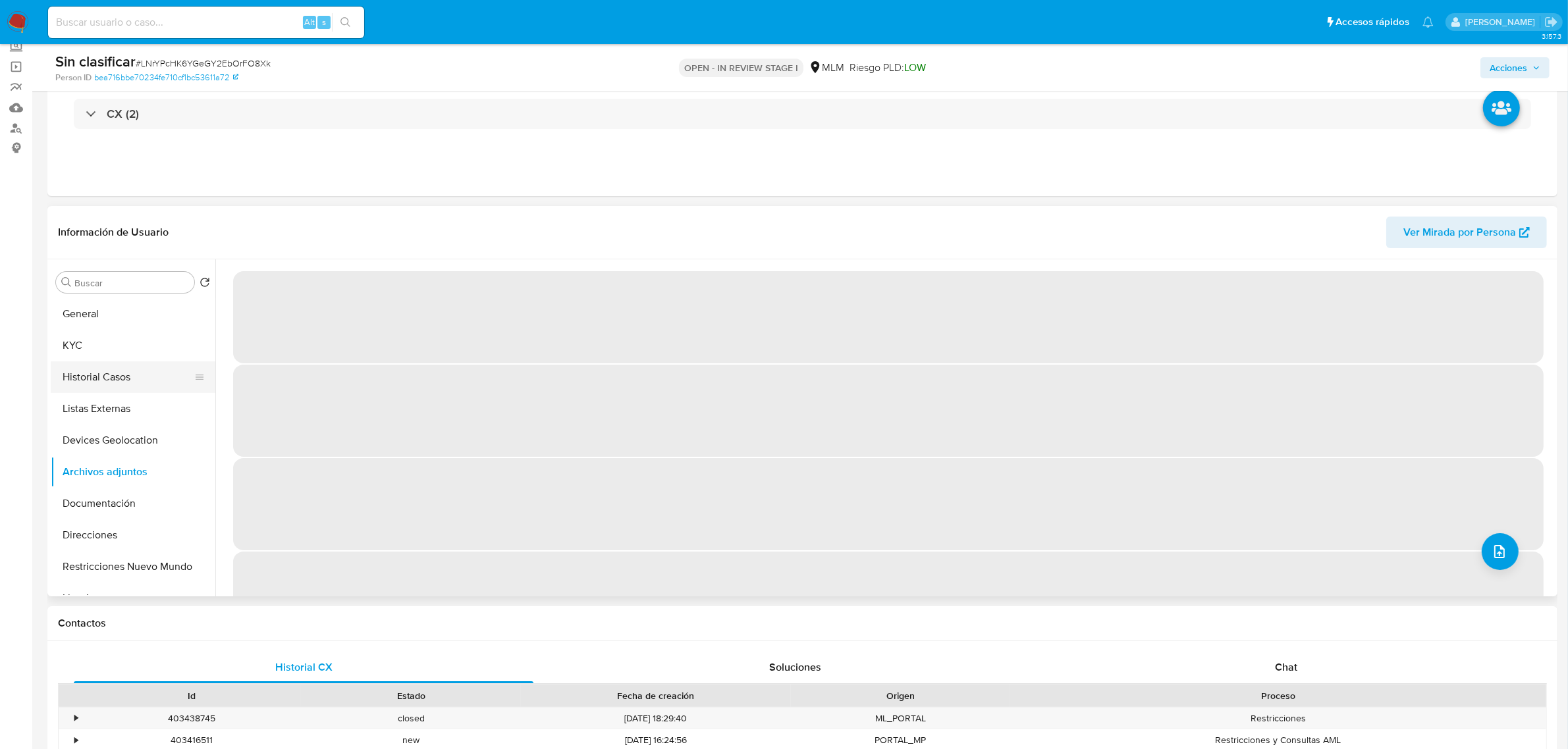
click at [97, 362] on button "Historial Casos" at bounding box center [128, 378] width 154 height 32
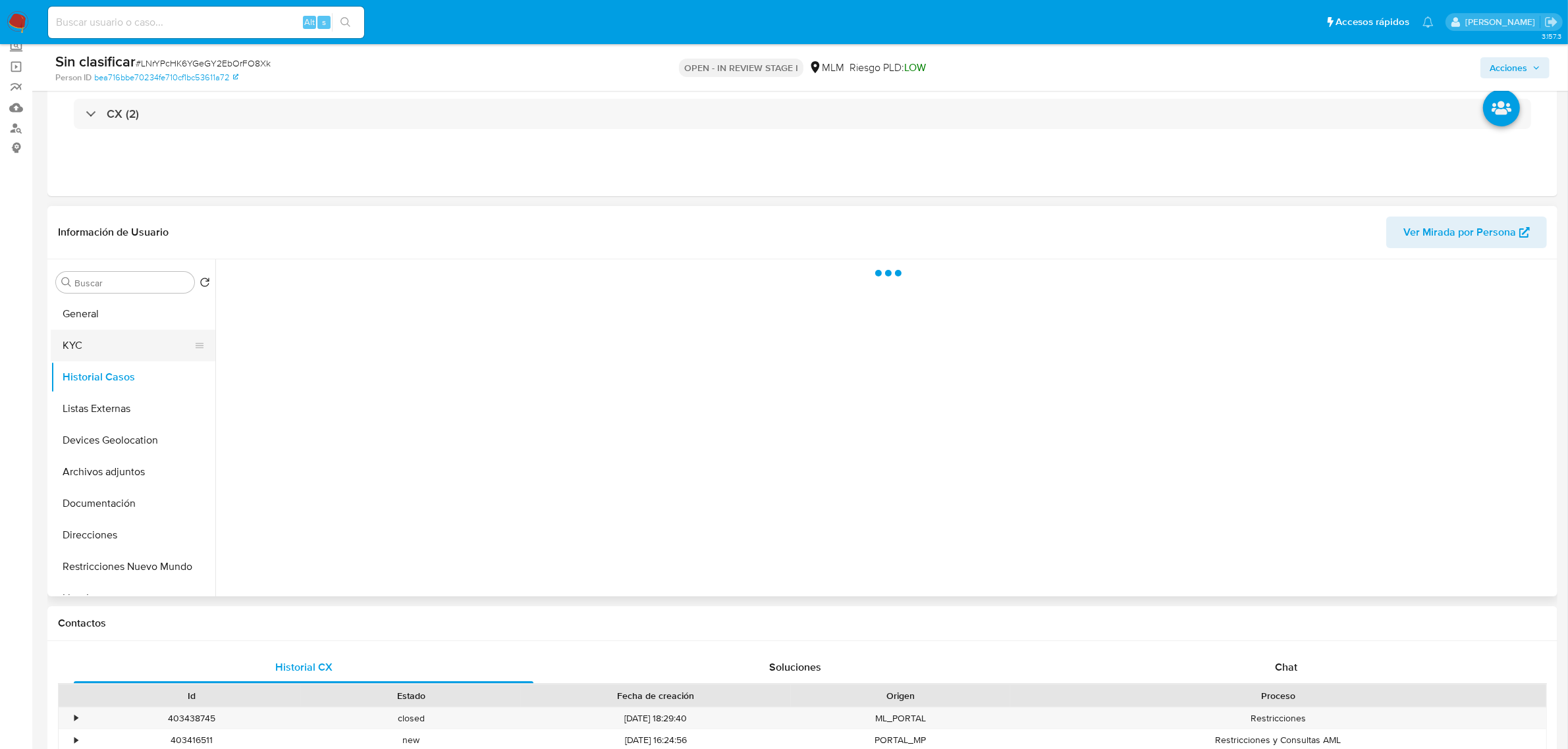
click at [99, 351] on button "KYC" at bounding box center [128, 346] width 154 height 32
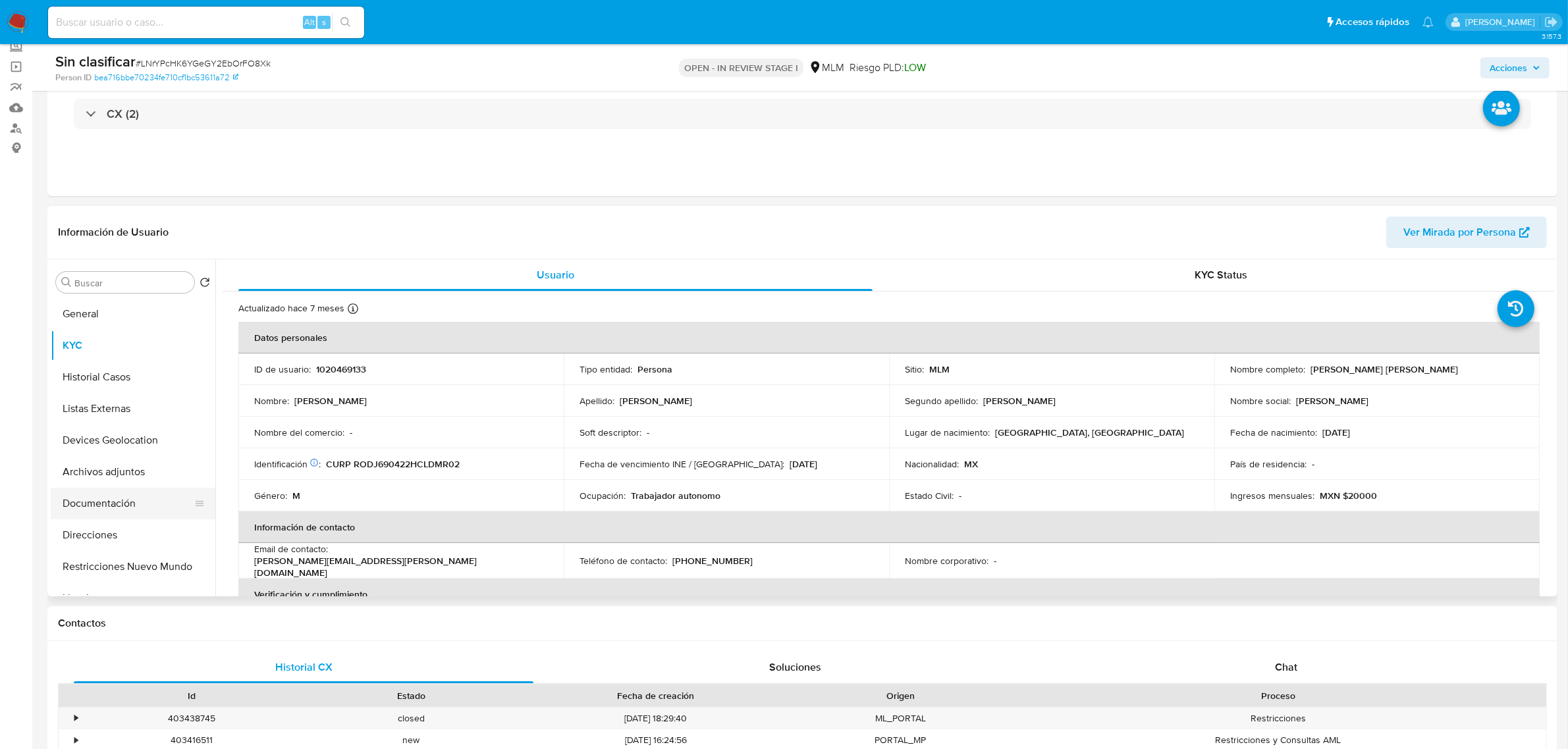
click at [126, 501] on button "Documentación" at bounding box center [128, 504] width 154 height 32
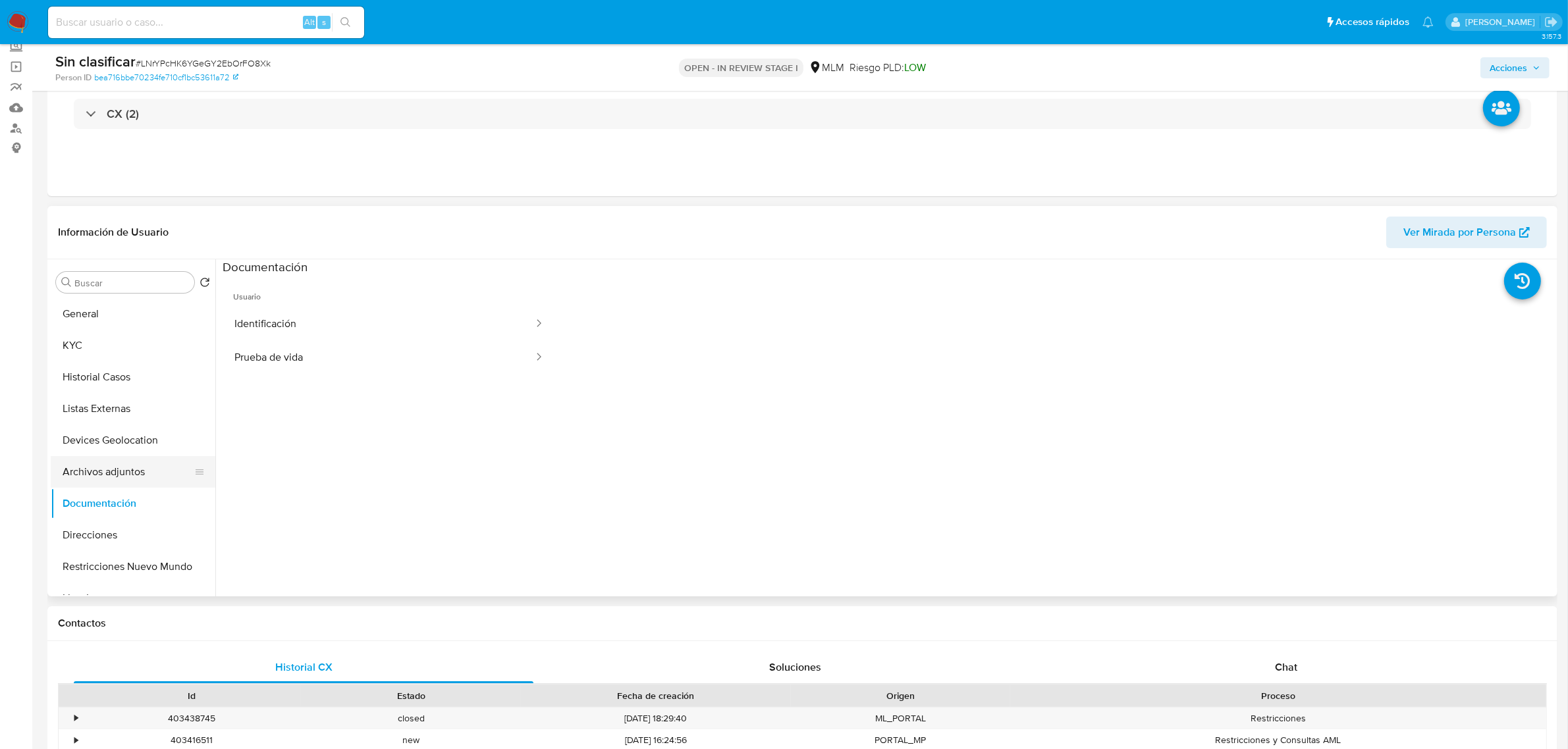
click at [110, 465] on button "Archivos adjuntos" at bounding box center [128, 472] width 154 height 32
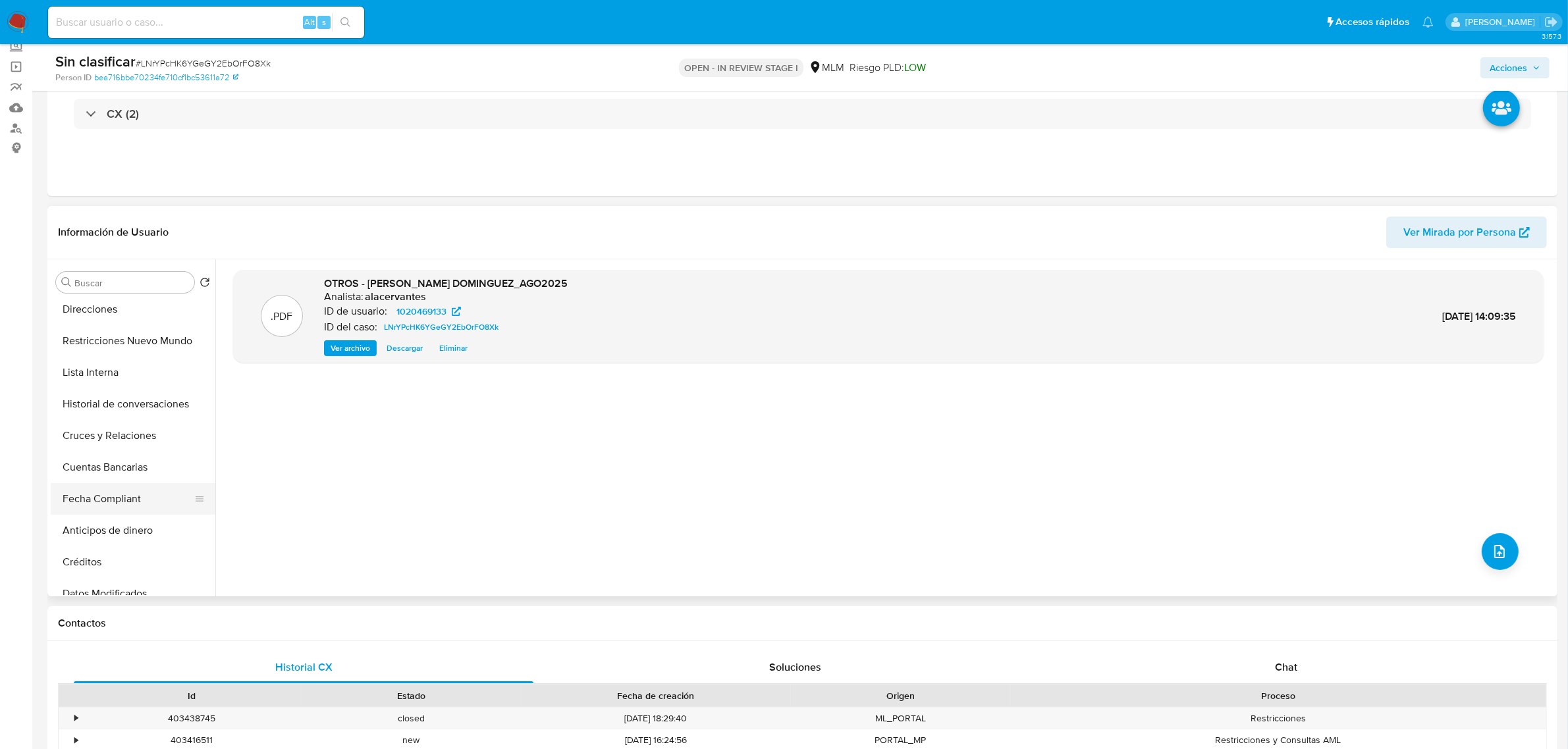
scroll to position [61, 0]
click at [149, 507] on button "Restricciones Nuevo Mundo" at bounding box center [128, 505] width 154 height 32
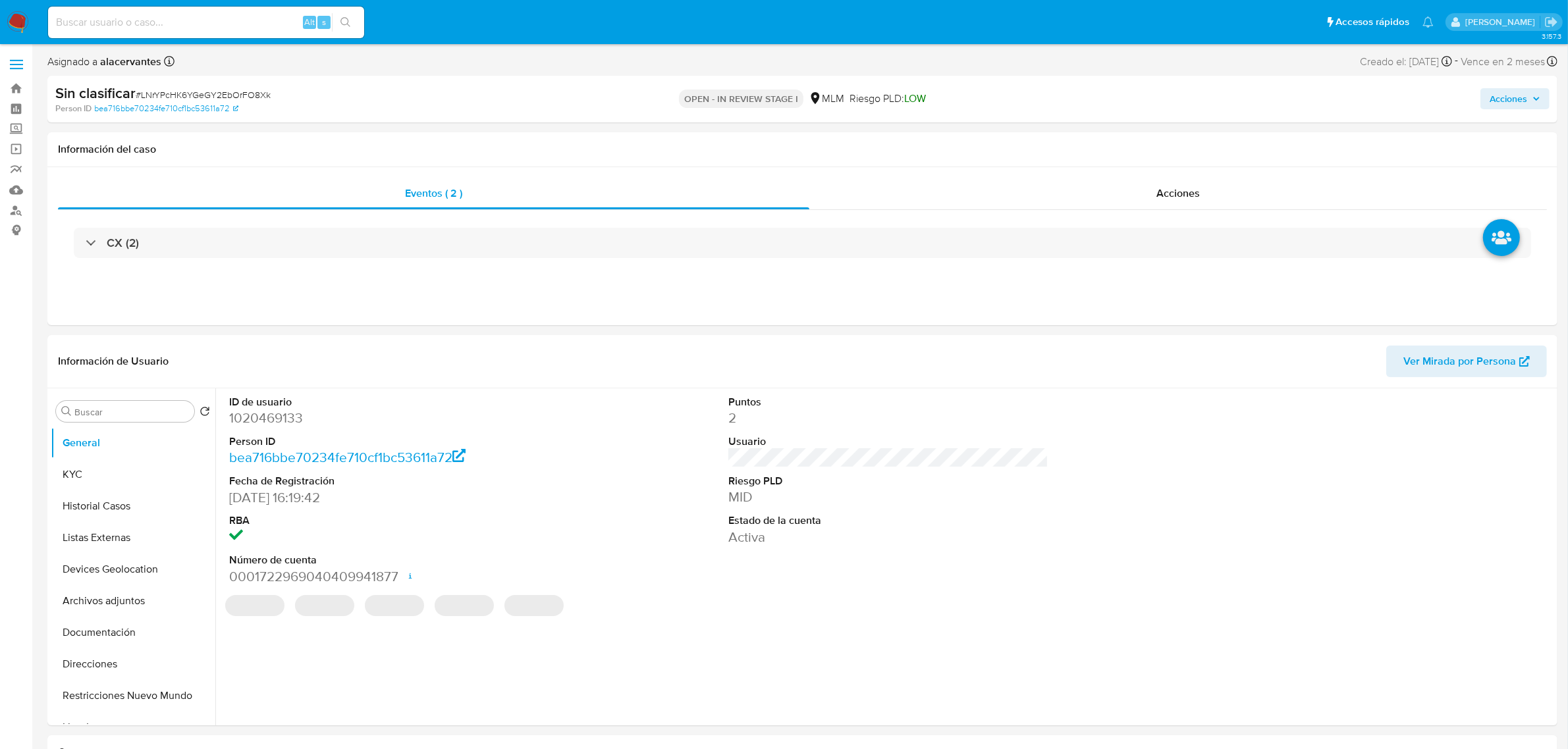
select select "10"
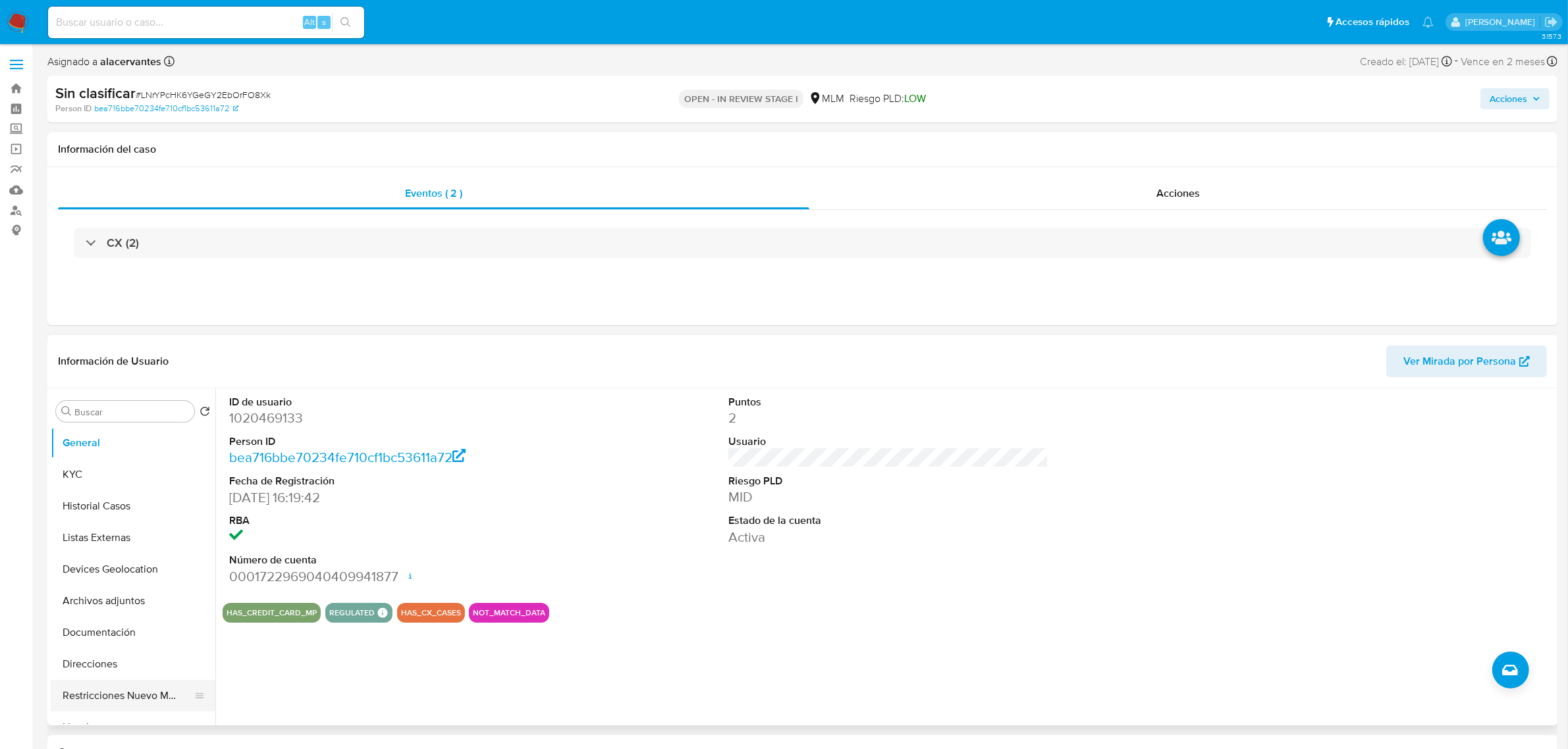
click at [162, 695] on button "Restricciones Nuevo Mundo" at bounding box center [128, 696] width 154 height 32
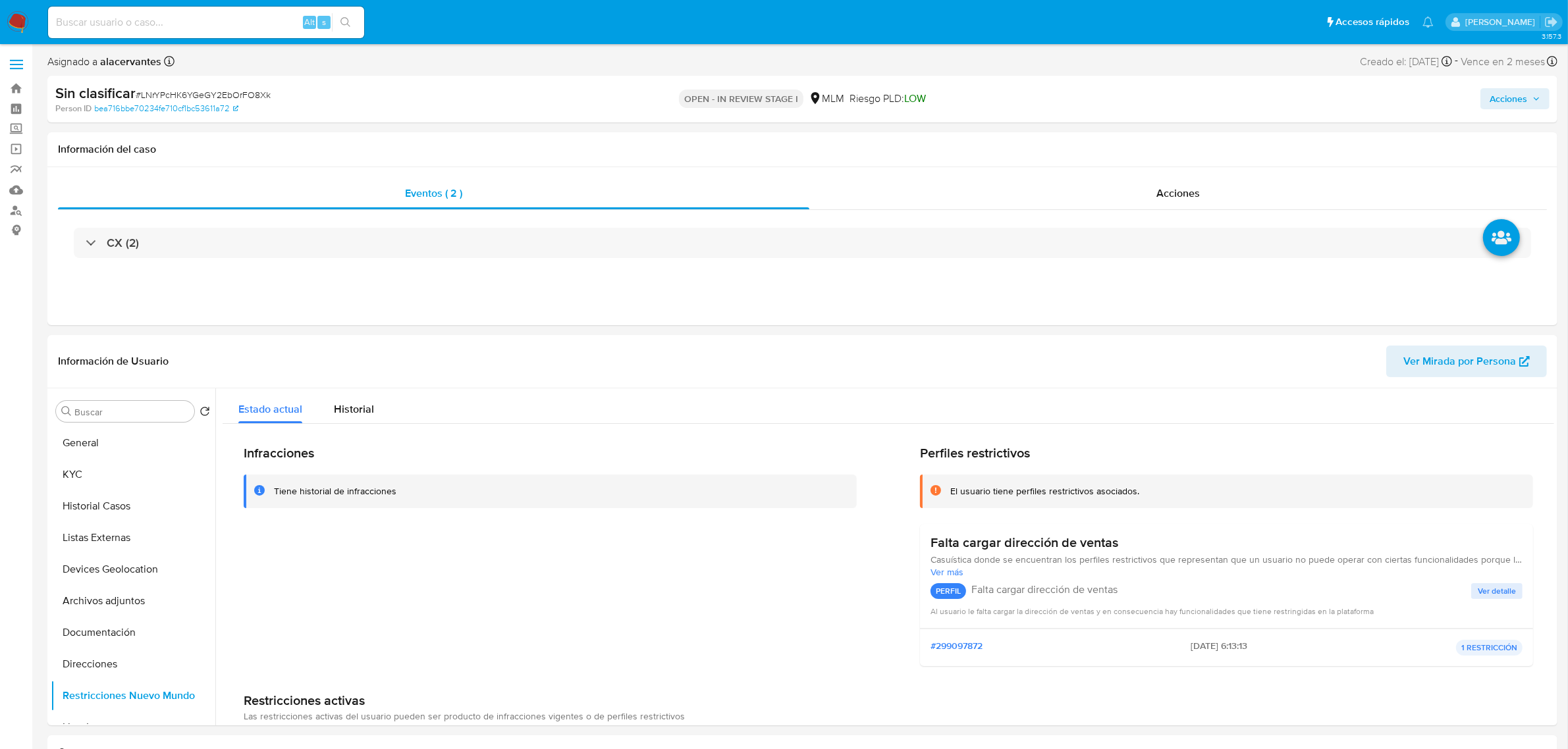
click at [1499, 96] on span "Acciones" at bounding box center [1508, 99] width 38 height 21
click at [1196, 140] on span "Alt" at bounding box center [1197, 141] width 11 height 12
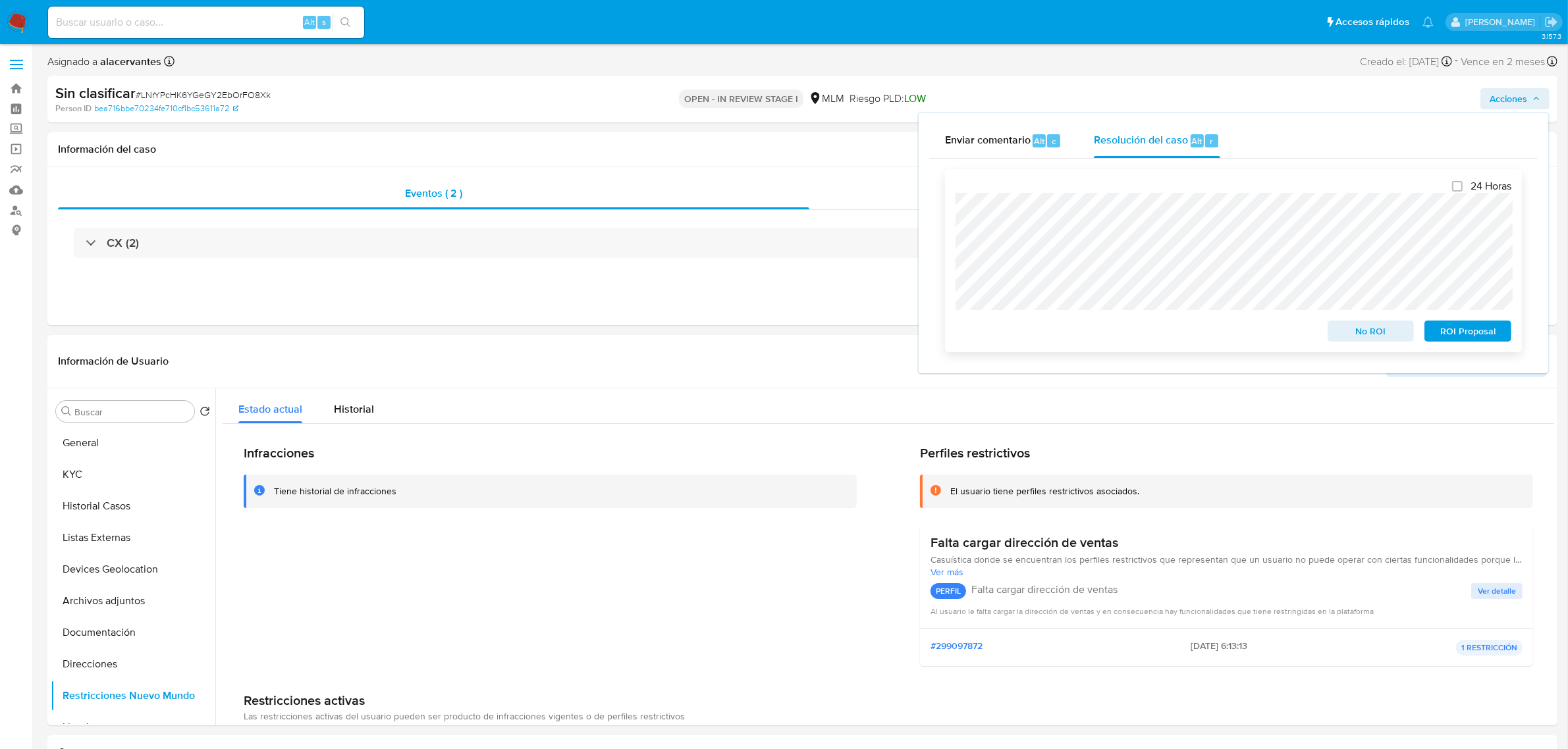
click at [1353, 336] on span "No ROI" at bounding box center [1371, 331] width 68 height 18
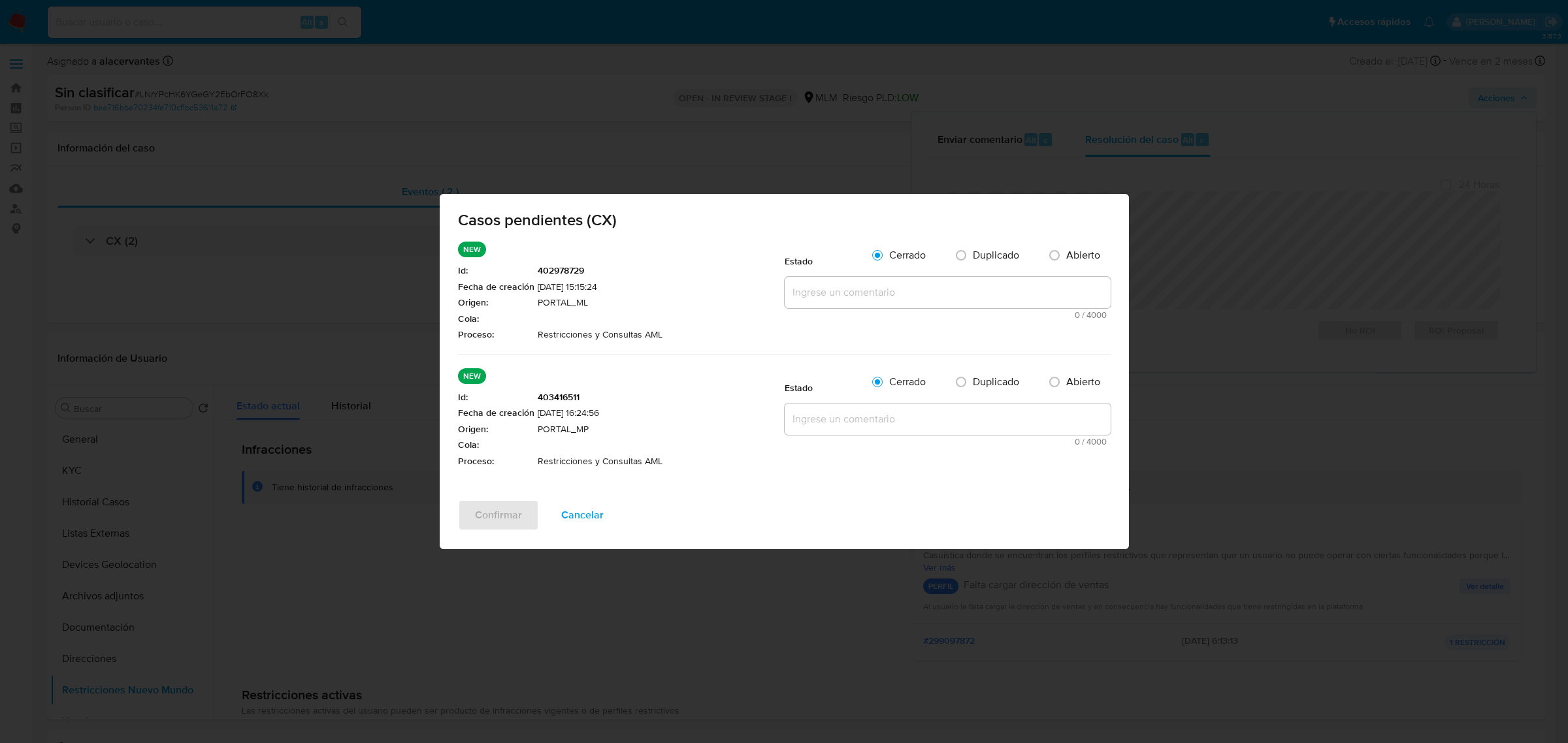
click at [956, 282] on textarea at bounding box center [947, 293] width 326 height 31
paste textarea "Se realiza validación de caso generado por CX. Se rehabilita cuenta debido a qu…"
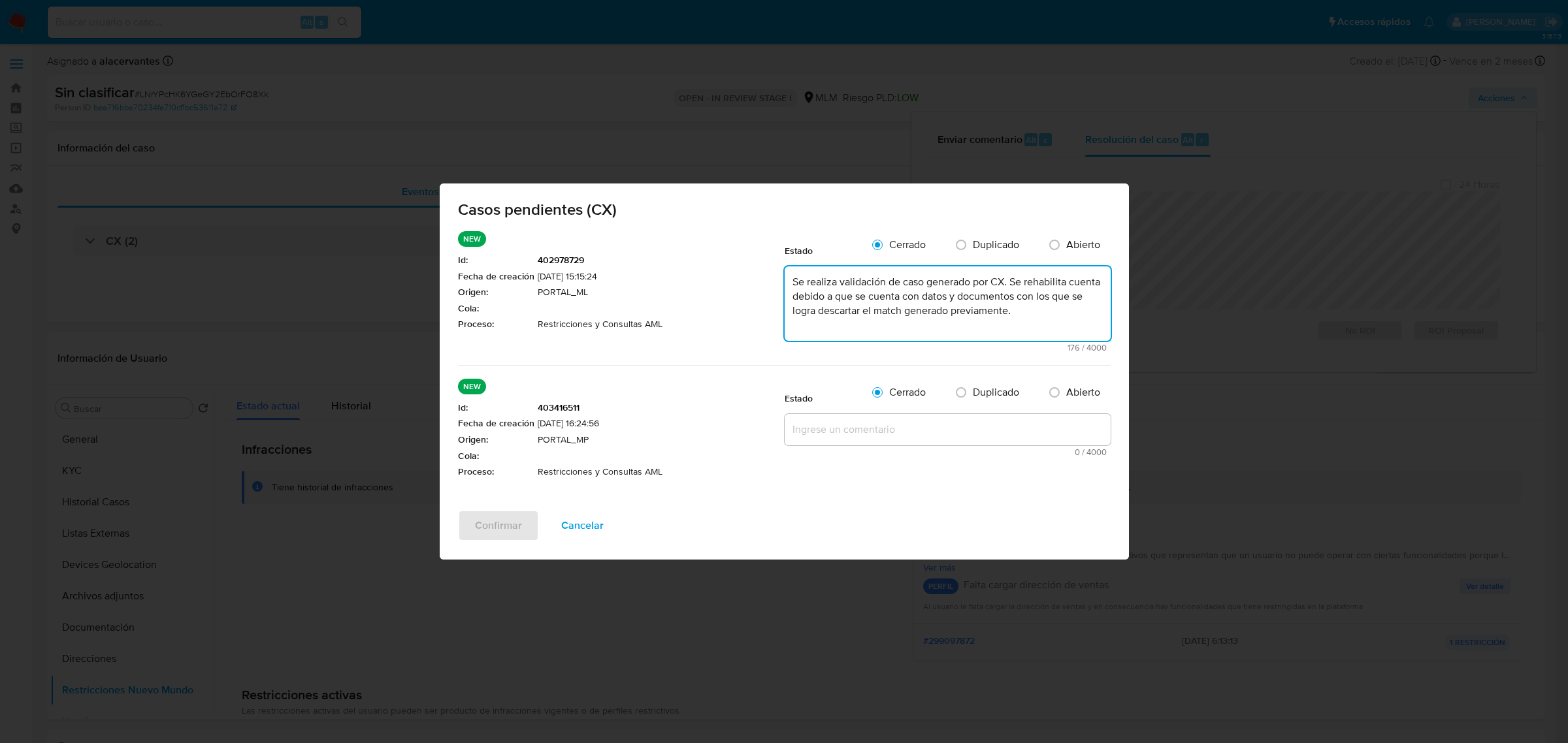
type textarea "Se realiza validación de caso generado por CX. Se rehabilita cuenta debido a qu…"
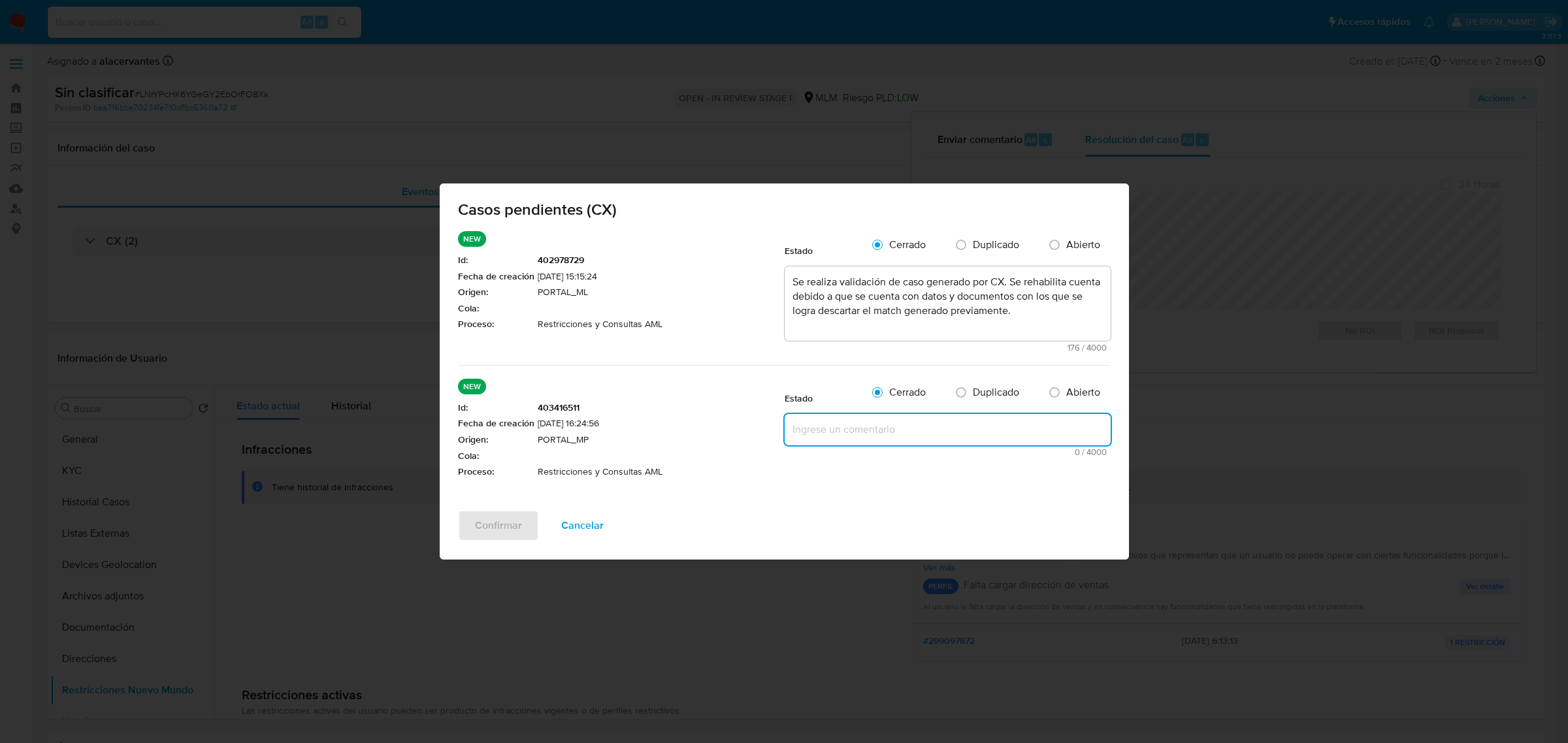
click at [893, 430] on textarea at bounding box center [947, 430] width 326 height 31
paste textarea "Se realiza validación de caso generado por CX. Se rehabilita cuenta debido a qu…"
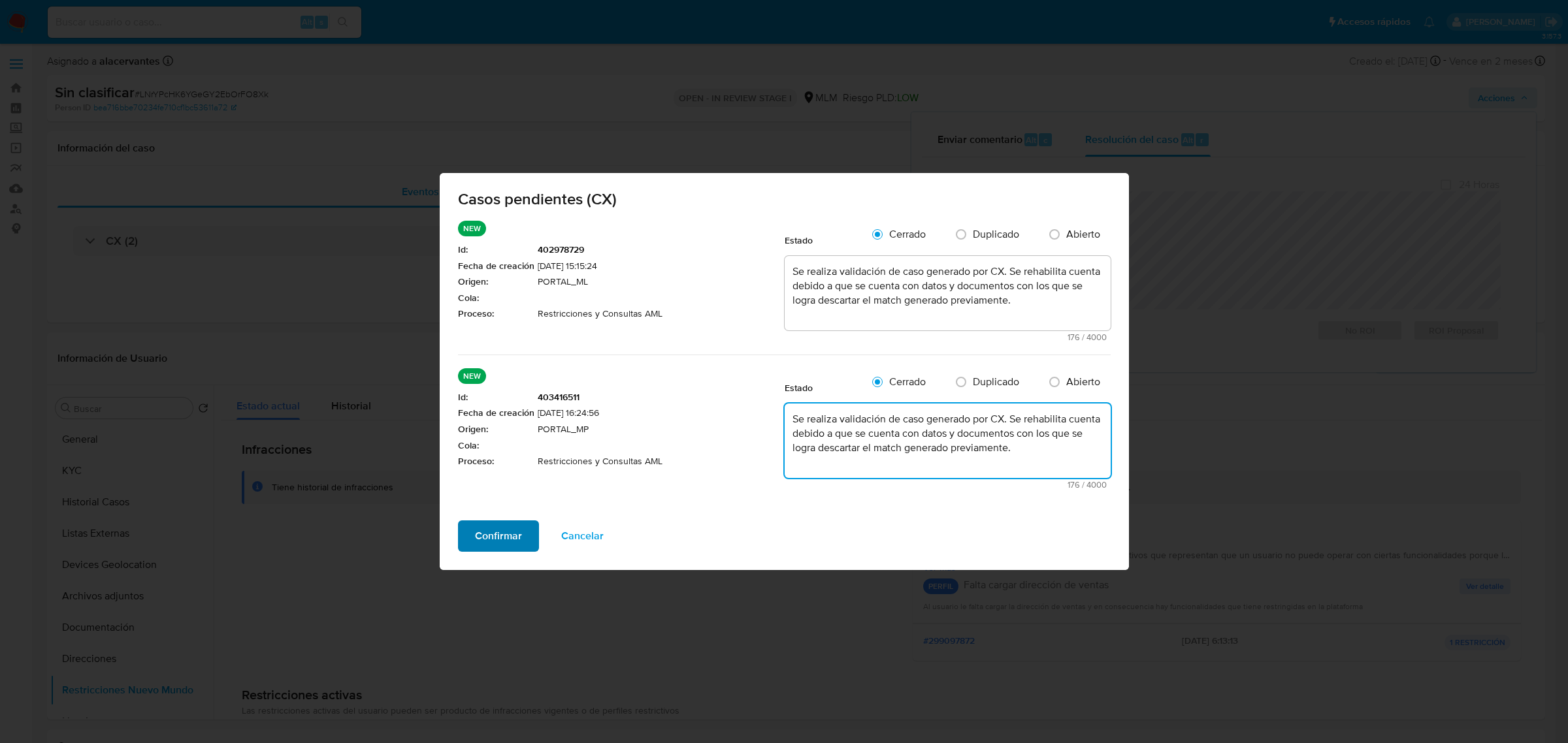
type textarea "Se realiza validación de caso generado por CX. Se rehabilita cuenta debido a qu…"
click at [520, 527] on span "Confirmar" at bounding box center [498, 536] width 47 height 29
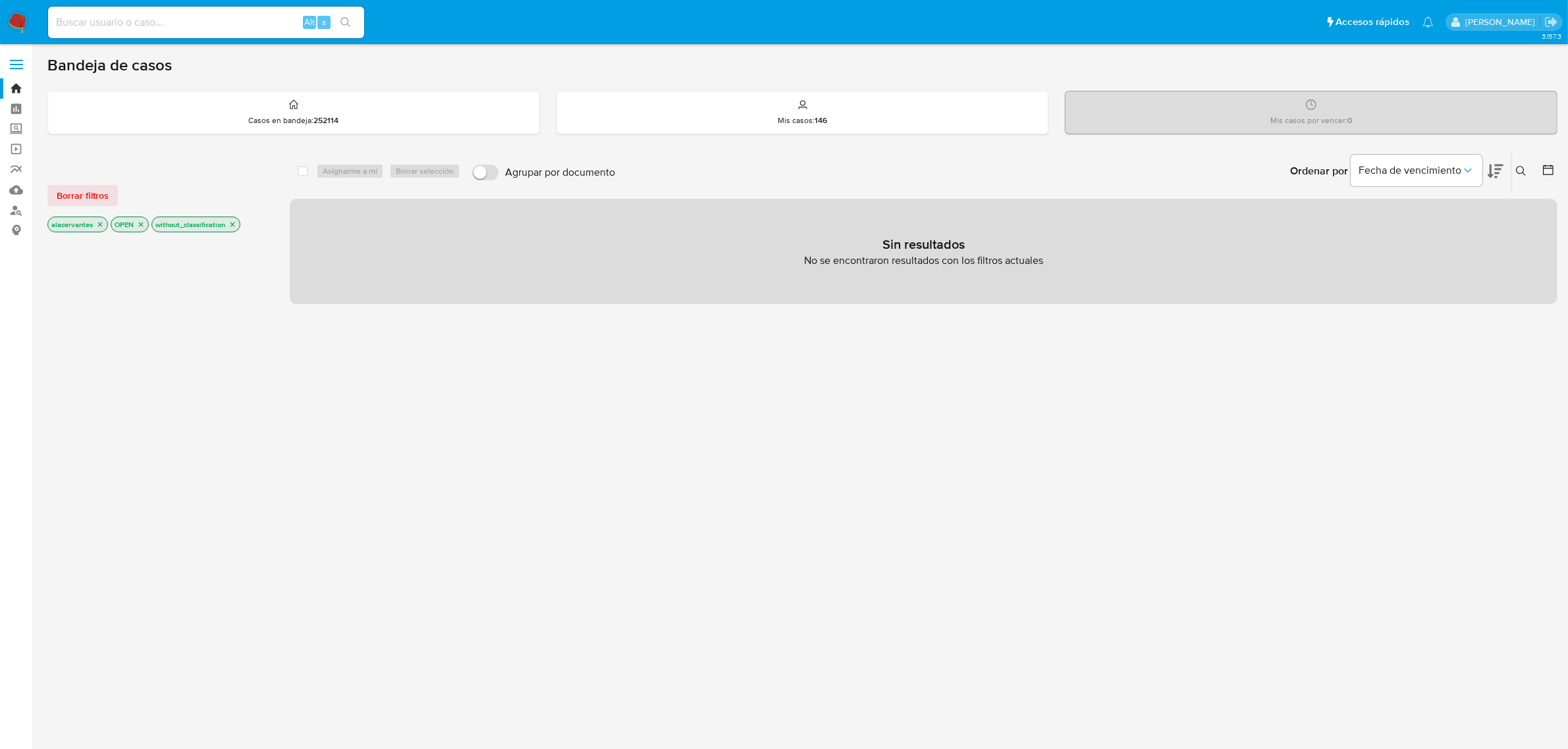
click at [149, 25] on input at bounding box center [206, 23] width 316 height 18
paste input "1192811705"
type input "1192811705"
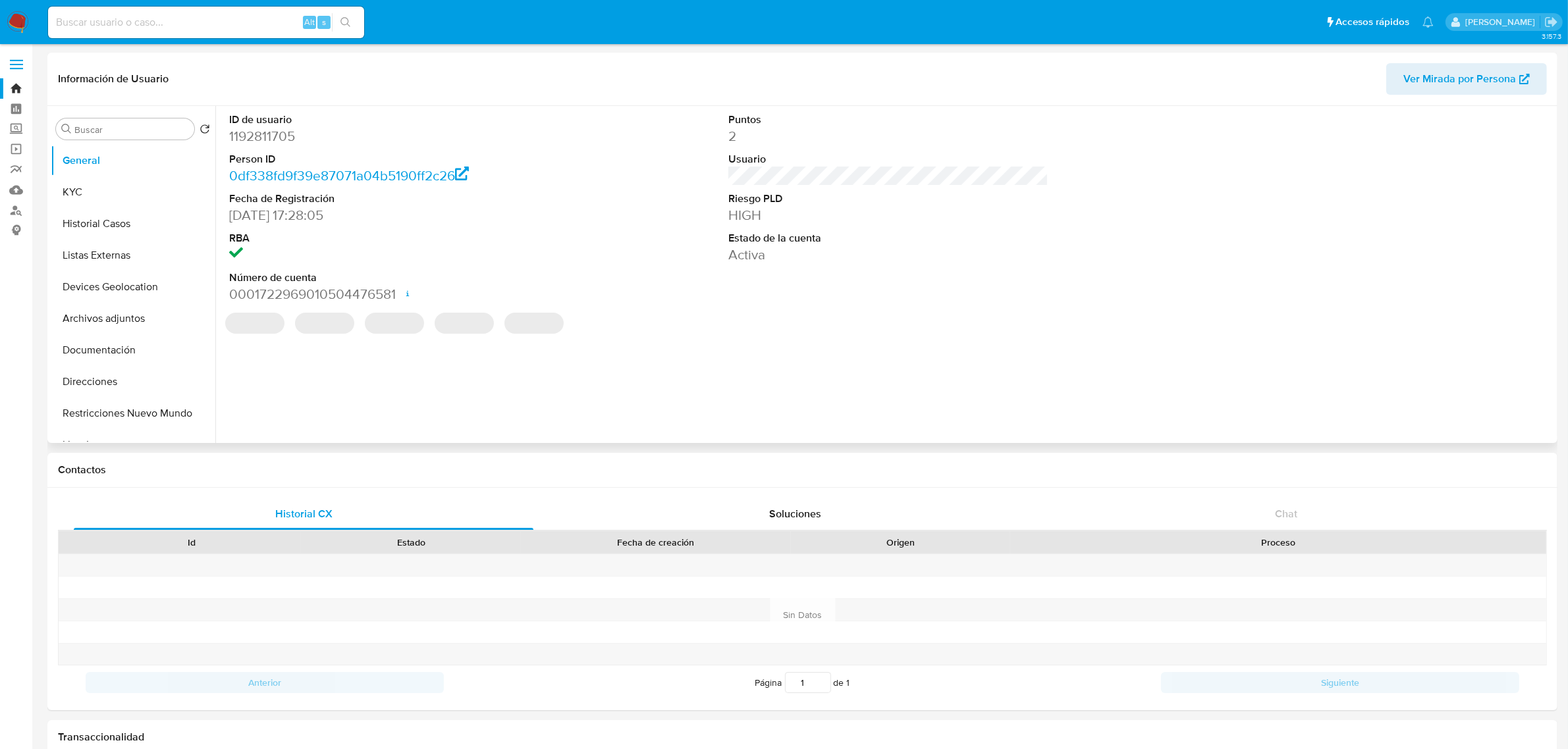
select select "10"
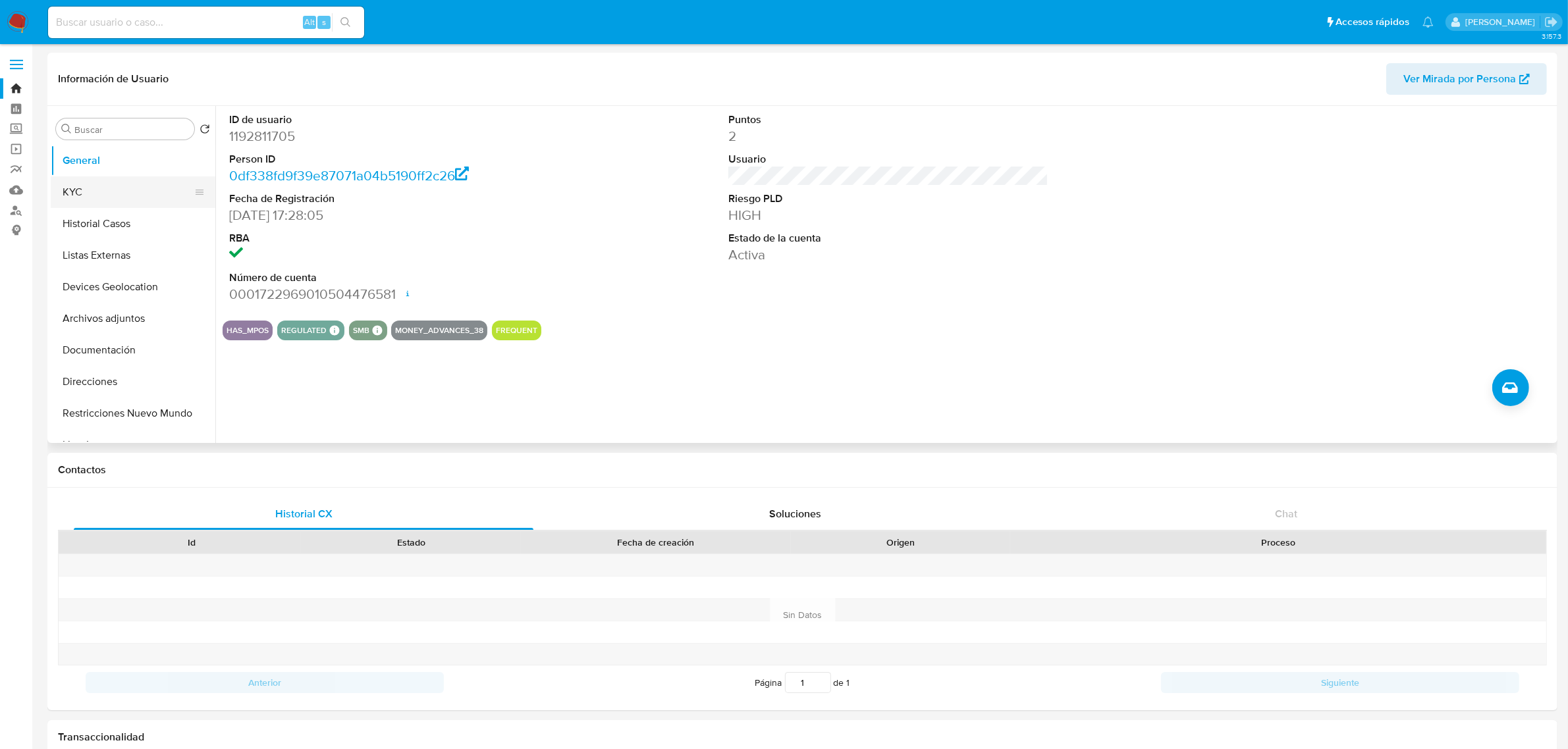
click at [137, 186] on button "KYC" at bounding box center [128, 192] width 154 height 32
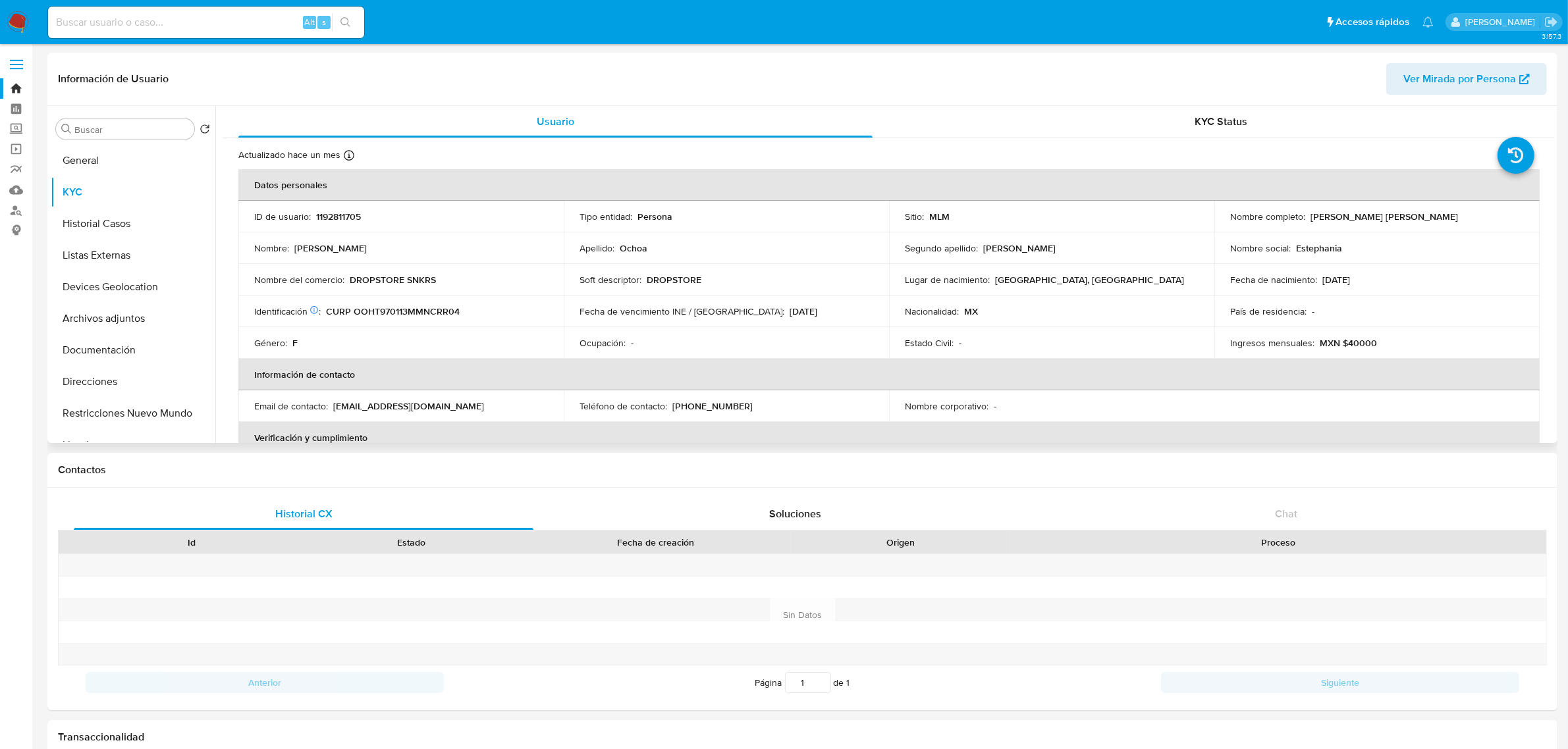
click at [682, 283] on p "DROPSTORE" at bounding box center [674, 280] width 54 height 12
click at [682, 282] on p "DROPSTORE" at bounding box center [674, 280] width 54 height 12
copy p "DROPSTORE"
click at [393, 275] on p "DROPSTORE SNKRS" at bounding box center [392, 280] width 86 height 12
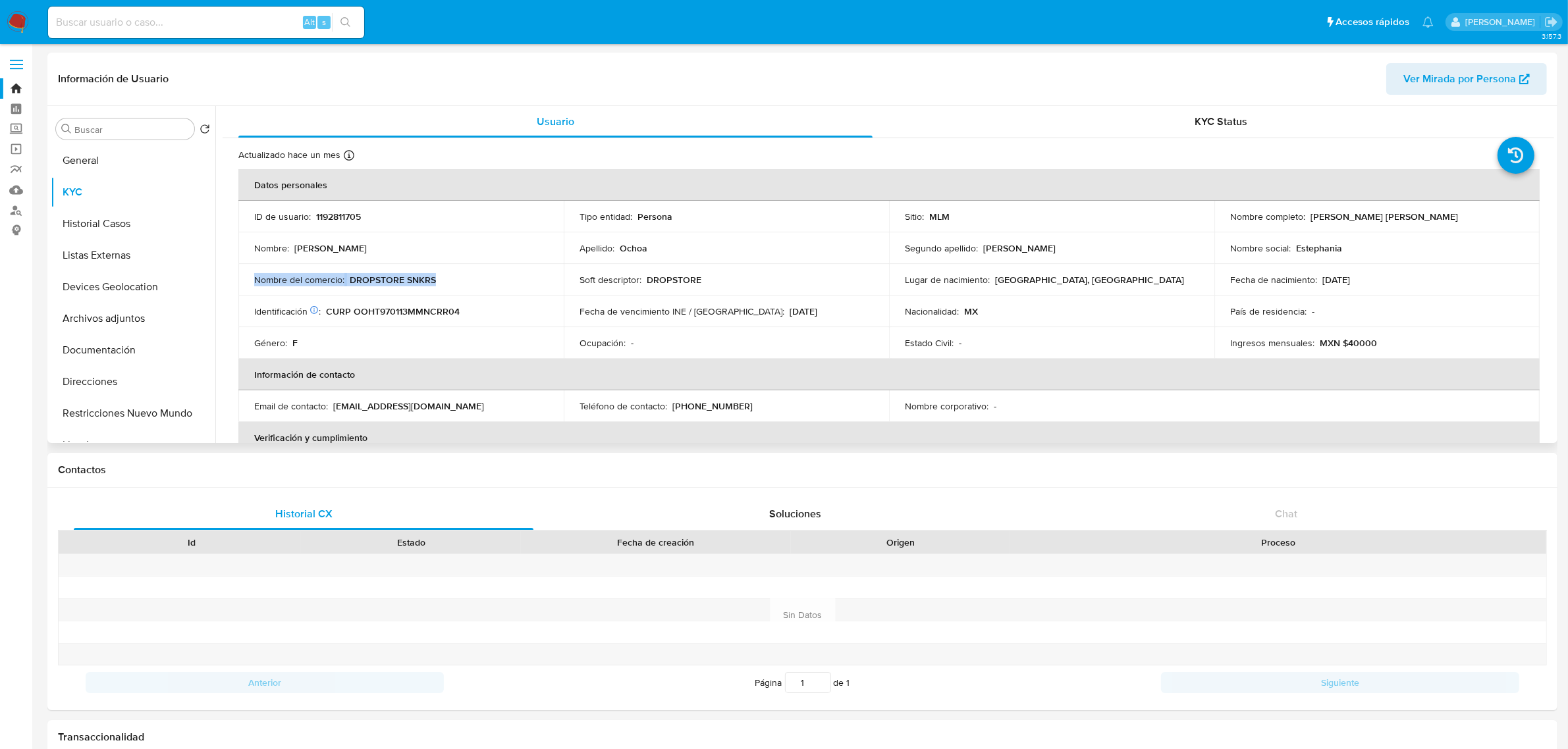
click at [393, 275] on p "DROPSTORE SNKRS" at bounding box center [392, 280] width 86 height 12
click at [406, 272] on td "Nombre del comercio : DROPSTORE SNKRS" at bounding box center [400, 279] width 325 height 32
click at [384, 266] on td "Nombre del comercio : DROPSTORE SNKRS" at bounding box center [400, 279] width 325 height 32
drag, startPoint x: 350, startPoint y: 279, endPoint x: 436, endPoint y: 287, distance: 86.4
click at [436, 287] on td "Nombre del comercio : DROPSTORE SNKRS" at bounding box center [400, 279] width 325 height 32
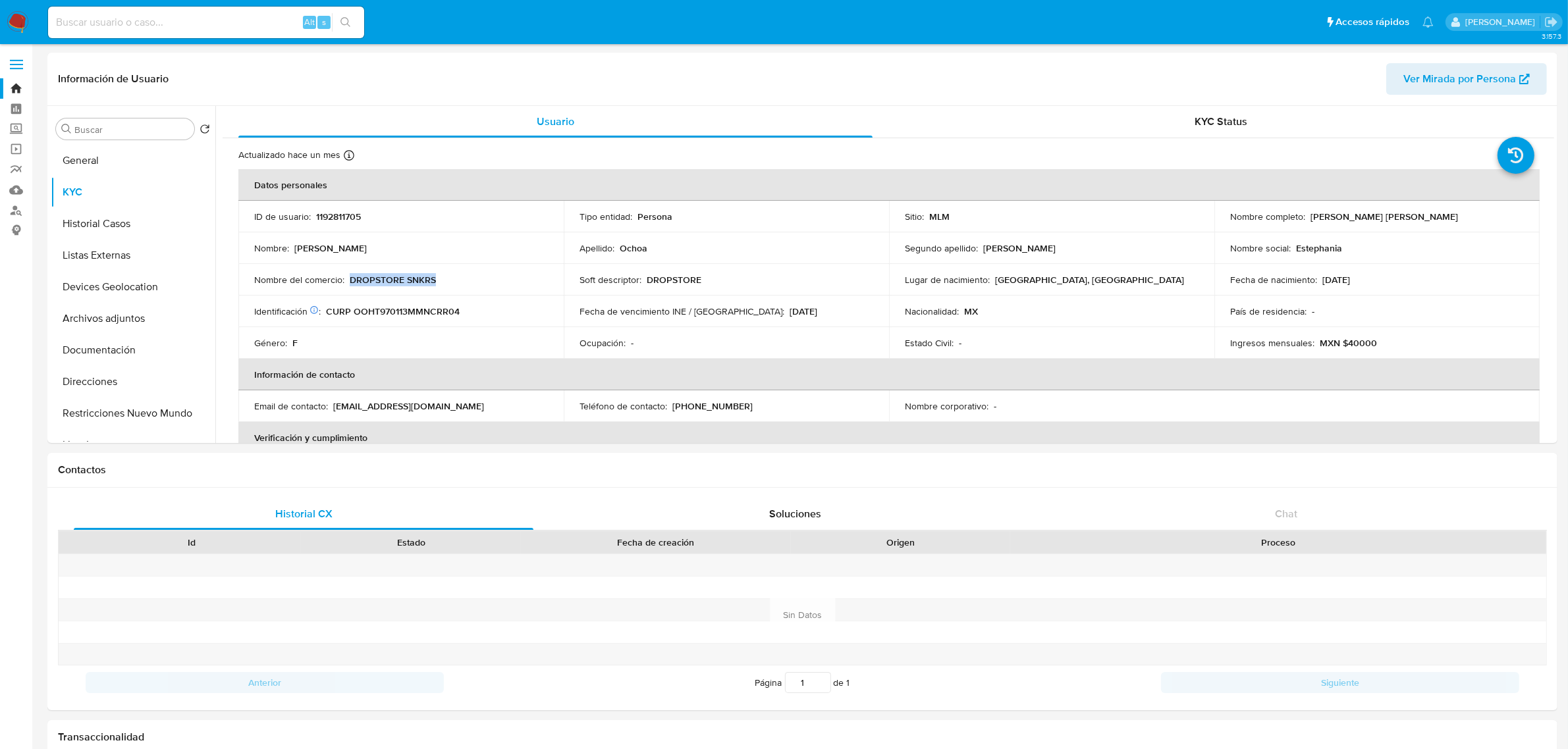
copy p "DROPSTORE SNKRS"
click at [754, 328] on td "Ocupación : -" at bounding box center [725, 343] width 325 height 32
click at [691, 281] on p "DROPSTORE" at bounding box center [674, 280] width 54 height 12
click at [818, 277] on div "Soft descriptor : DROPSTORE" at bounding box center [725, 280] width 293 height 12
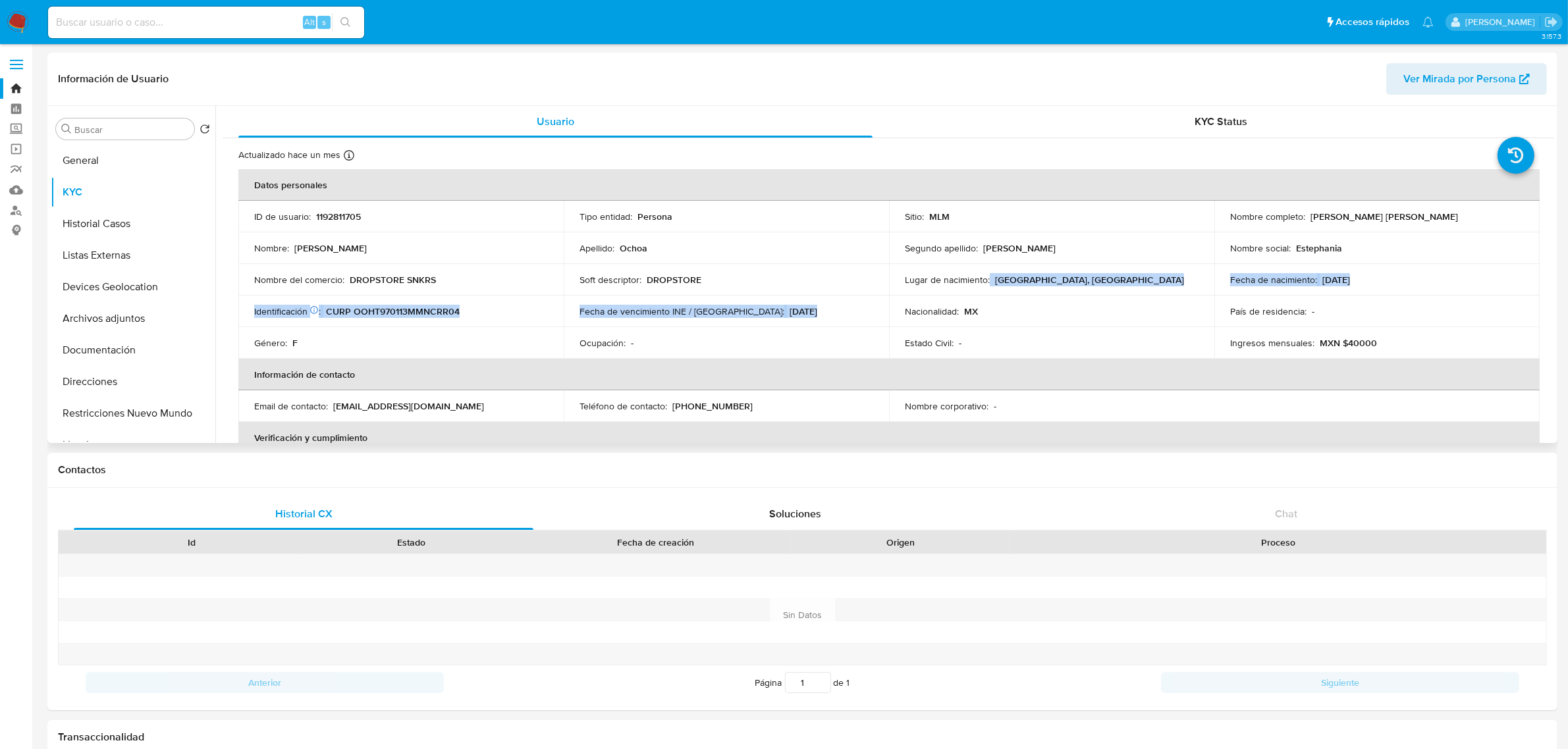
click at [912, 298] on tbody "ID de usuario : 1192811705 Tipo entidad : Persona Sitio : MLM Nombre completo :…" at bounding box center [888, 279] width 1301 height 158
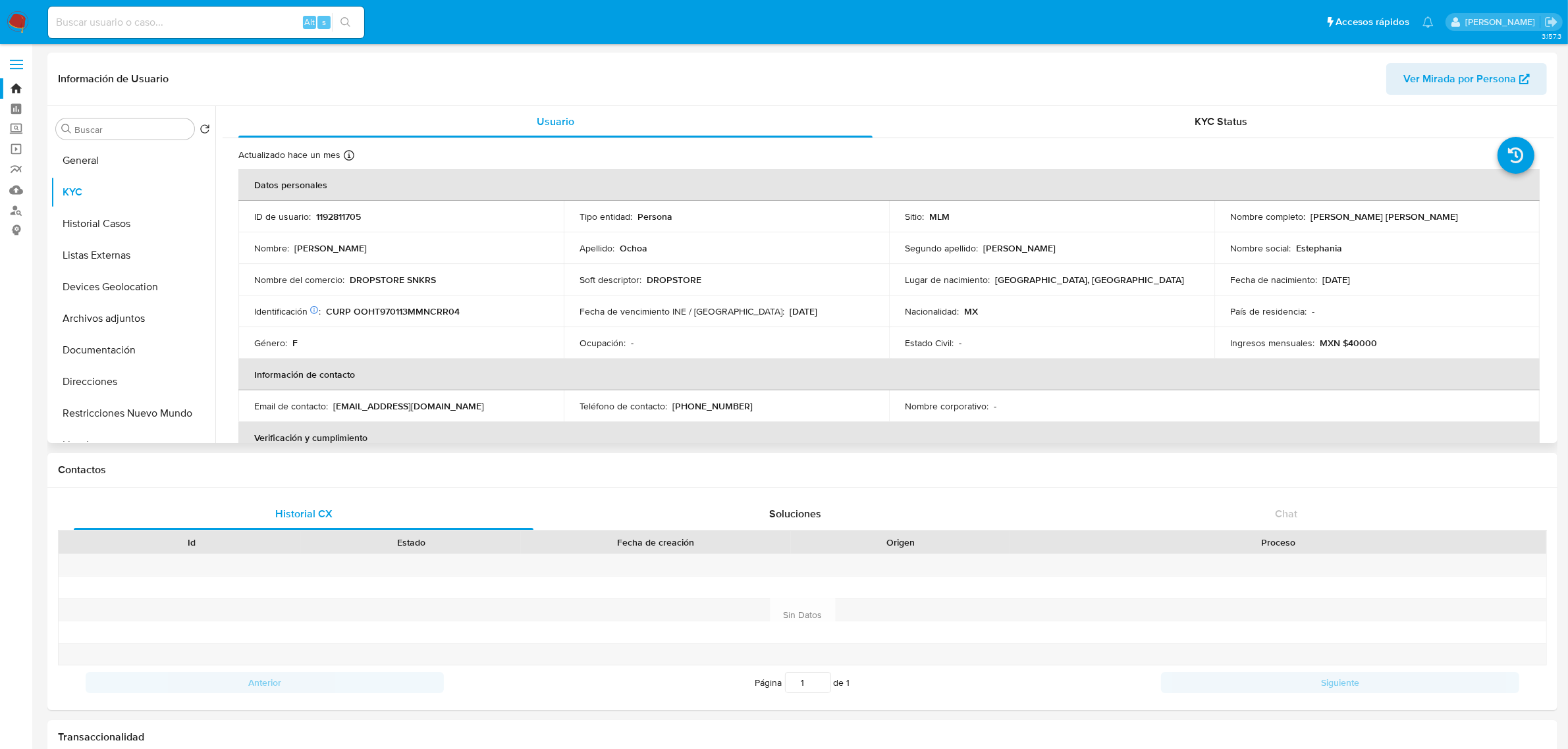
click at [748, 367] on th "Información de contacto" at bounding box center [888, 375] width 1301 height 32
click at [104, 232] on button "Historial Casos" at bounding box center [128, 223] width 154 height 32
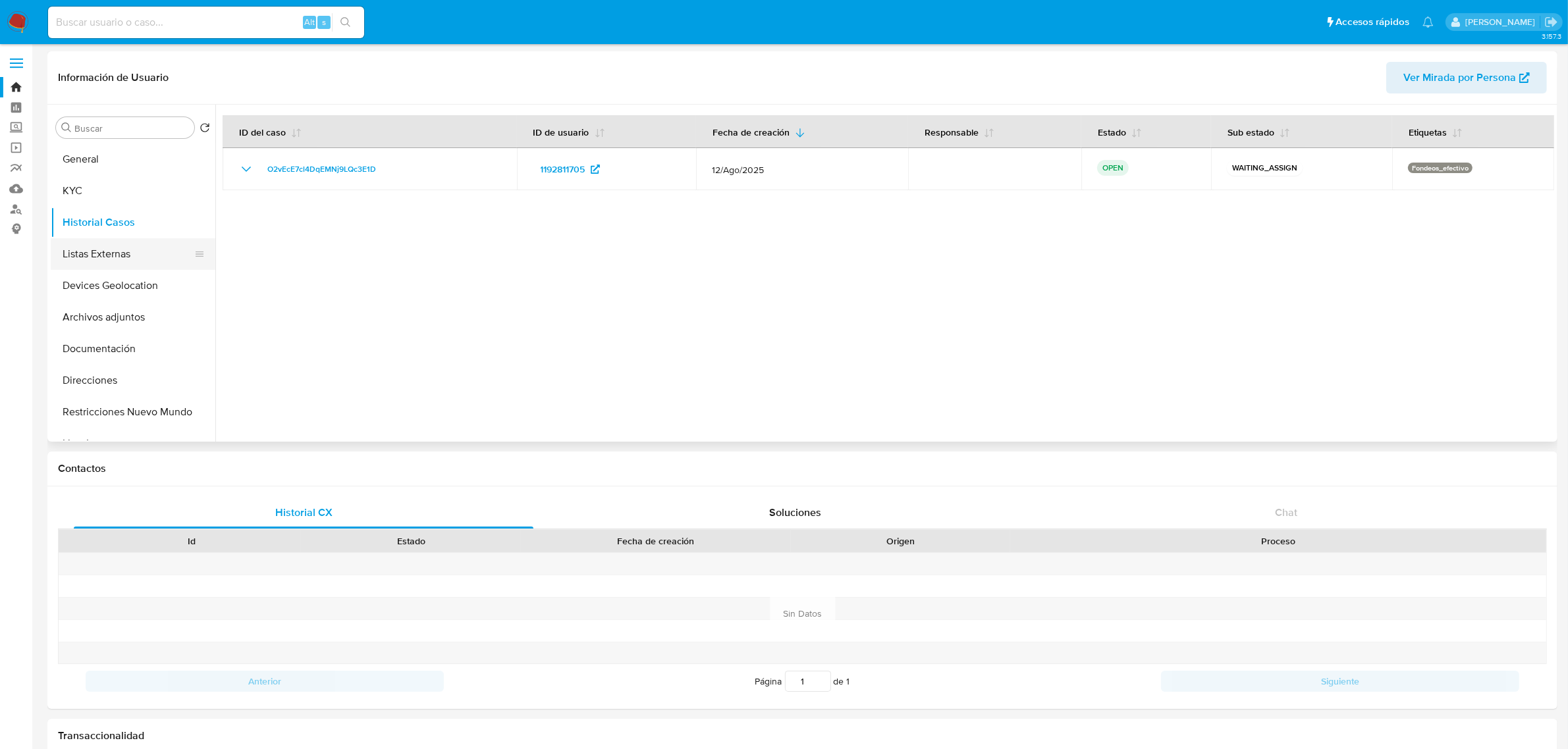
click at [79, 267] on button "Listas Externas" at bounding box center [128, 254] width 154 height 32
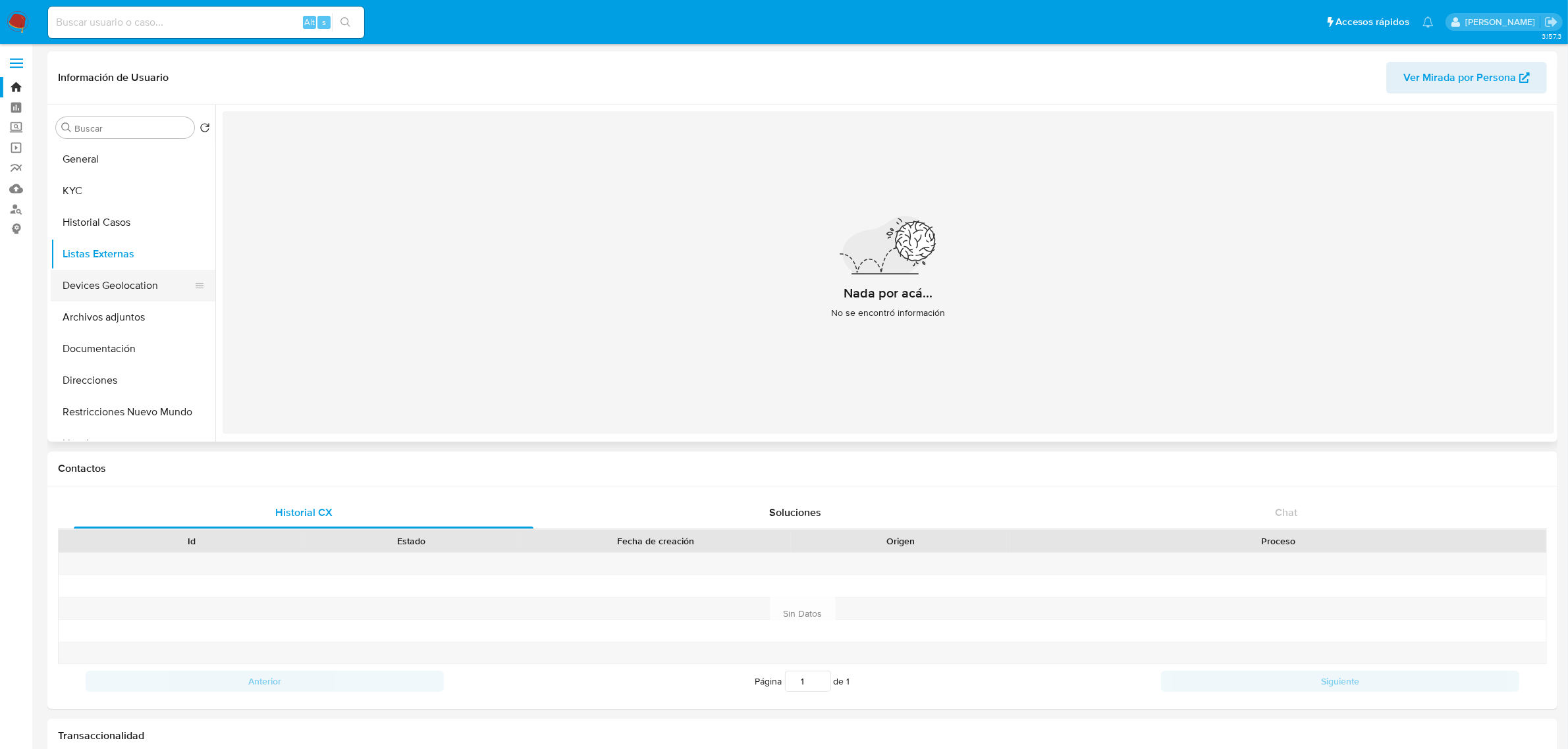
click at [78, 282] on button "Devices Geolocation" at bounding box center [128, 286] width 154 height 32
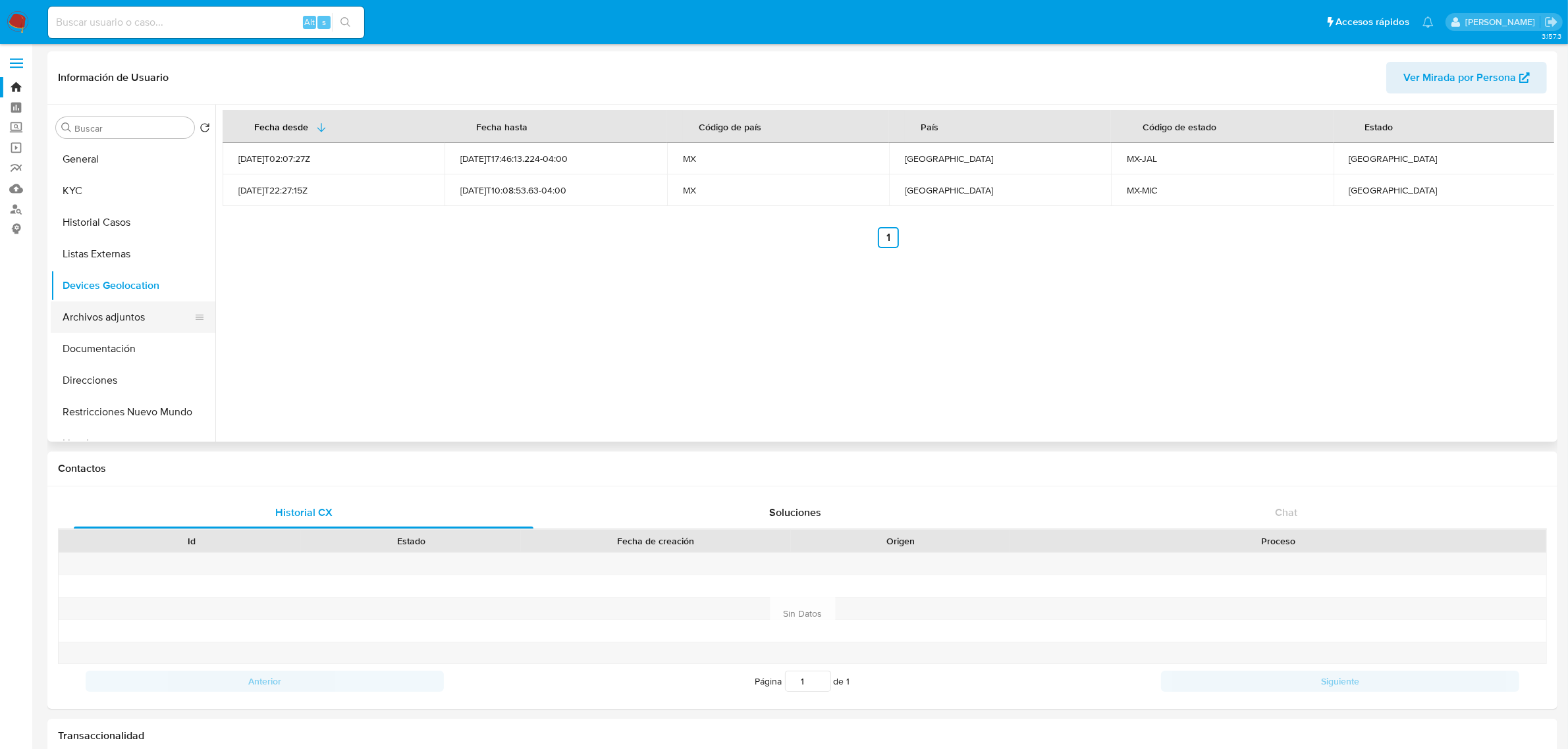
click at [126, 317] on button "Archivos adjuntos" at bounding box center [128, 317] width 154 height 32
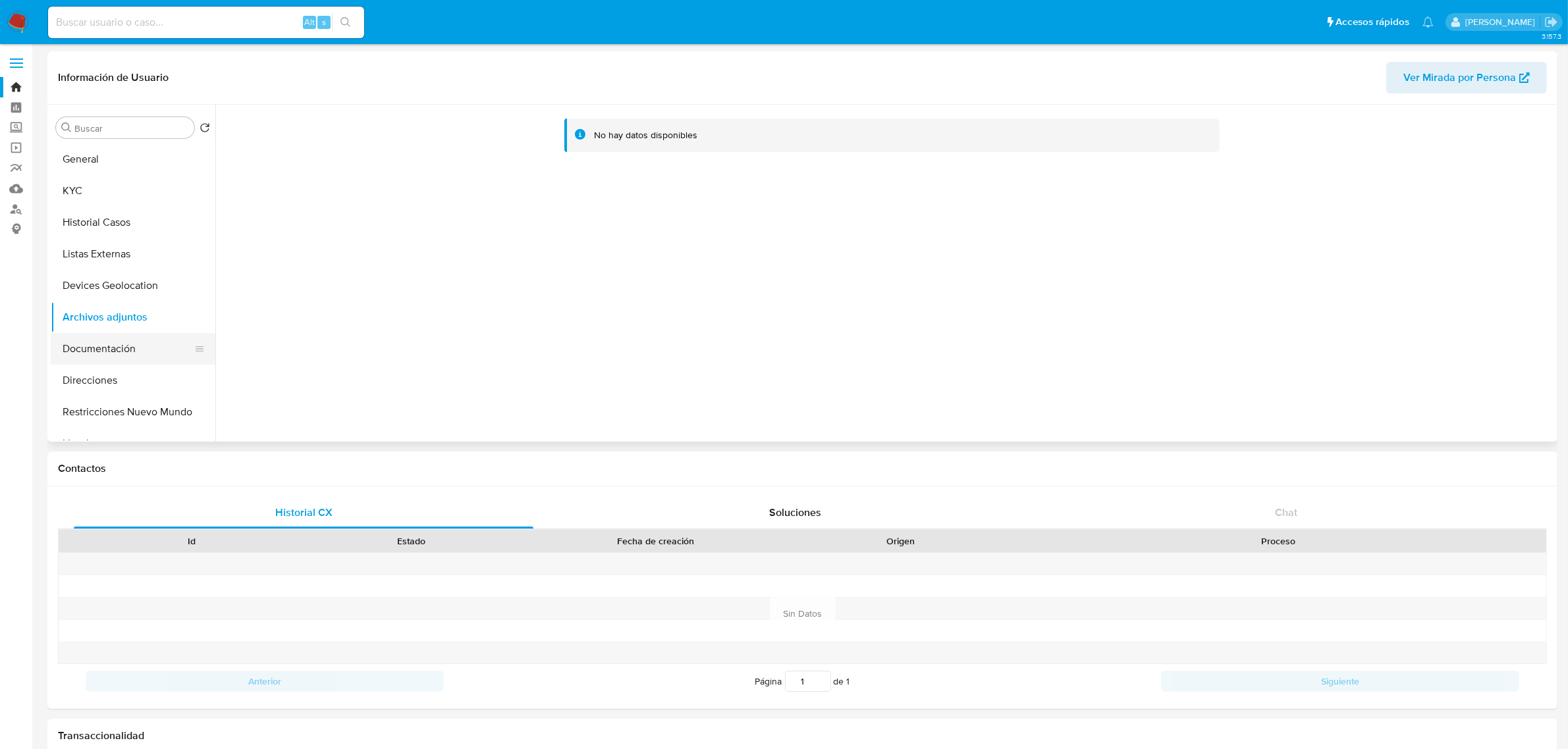
click at [113, 341] on button "Documentación" at bounding box center [128, 349] width 154 height 32
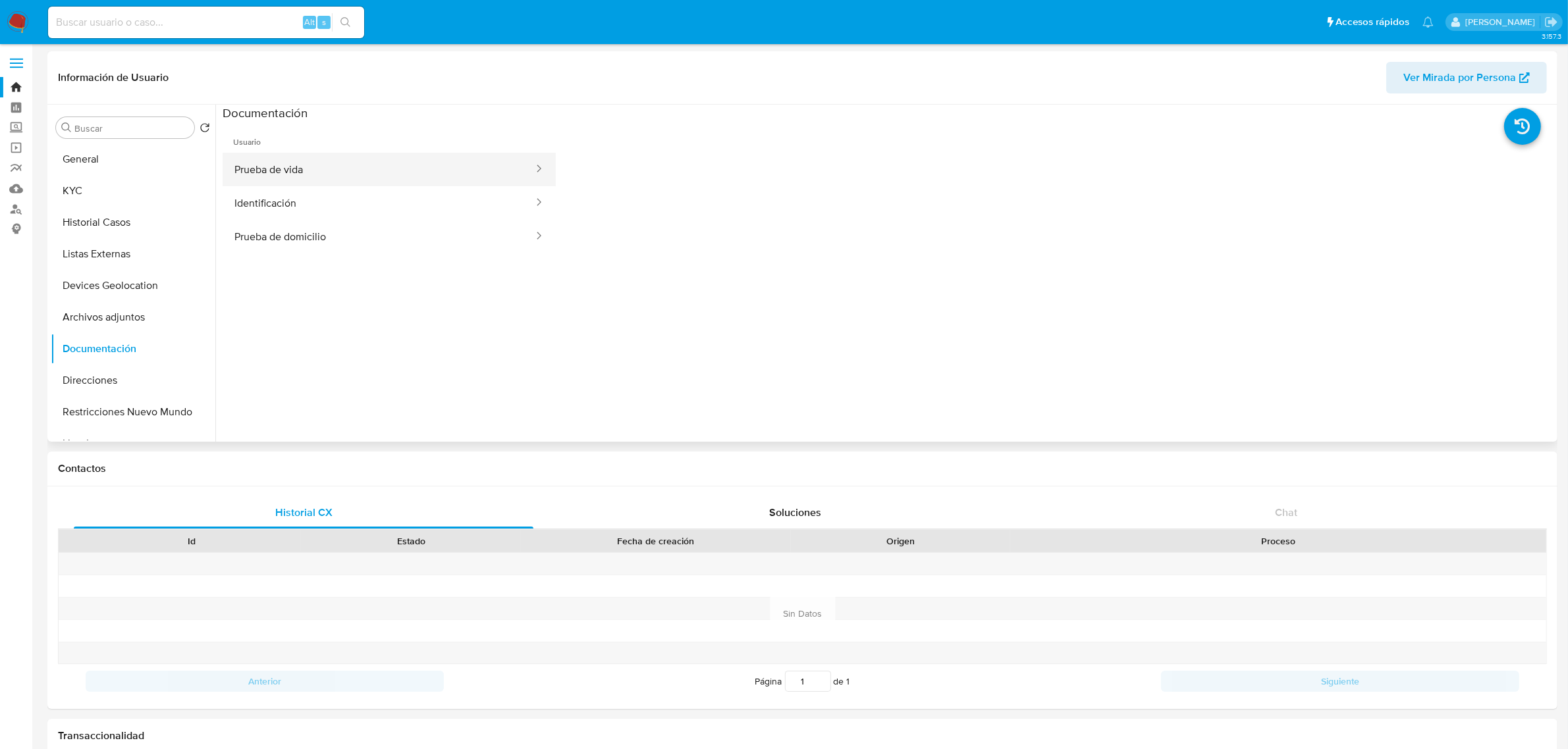
click at [306, 171] on button "Prueba de vida" at bounding box center [378, 169] width 312 height 33
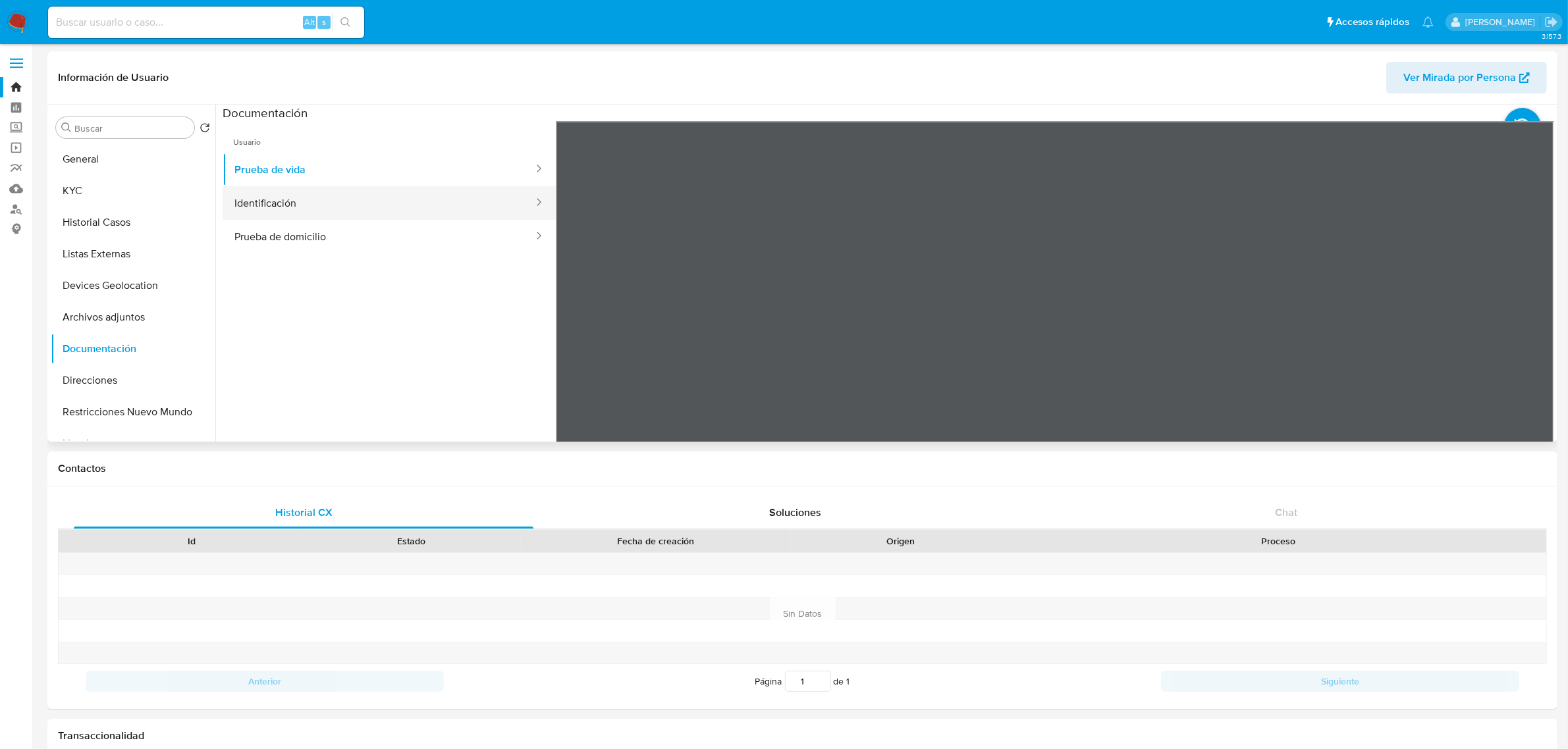
click at [378, 194] on button "Identificación" at bounding box center [378, 203] width 312 height 33
click at [353, 165] on button "Prueba de vida" at bounding box center [378, 169] width 312 height 33
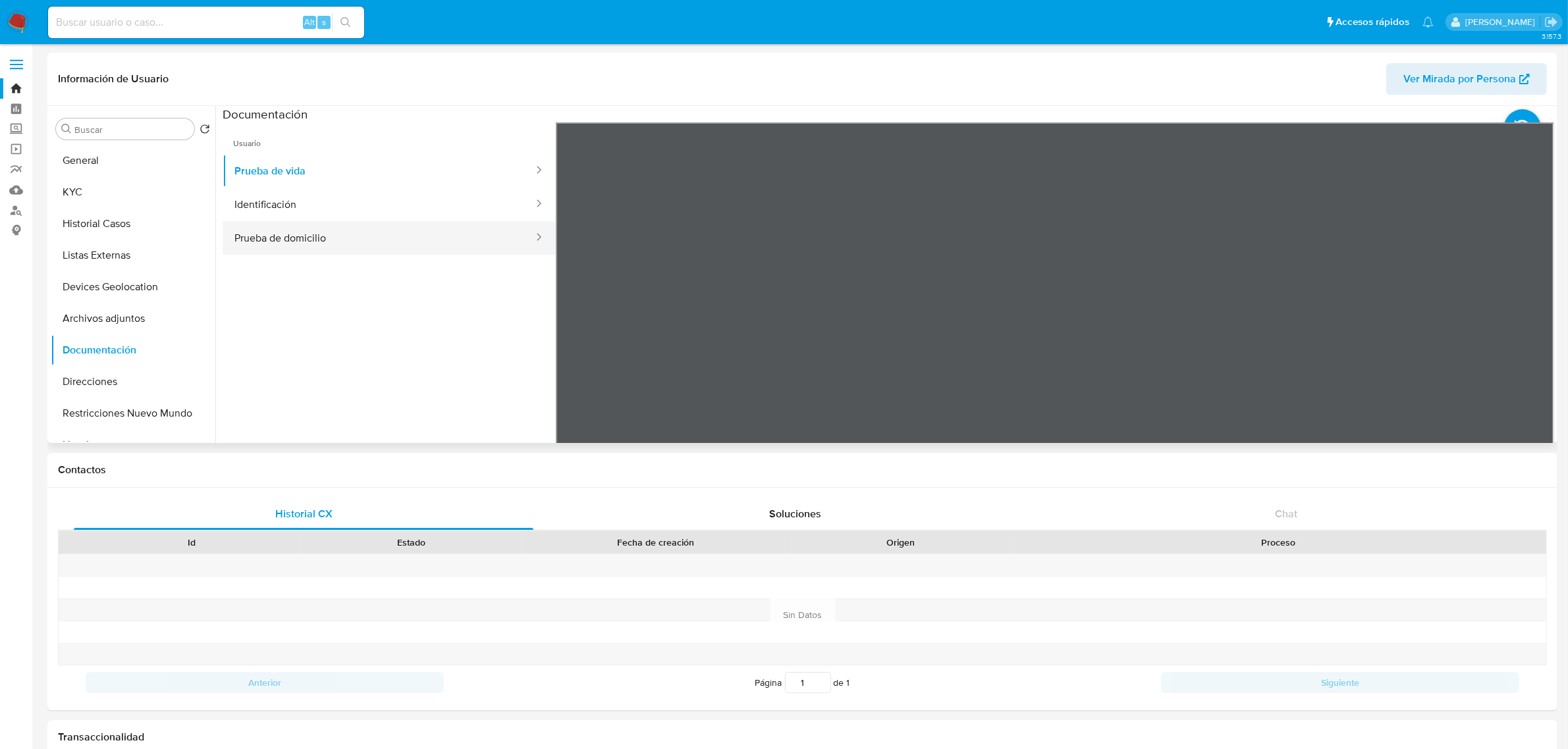
click at [363, 232] on button "Prueba de domicilio" at bounding box center [378, 238] width 312 height 33
click at [110, 372] on button "Direcciones" at bounding box center [128, 382] width 154 height 32
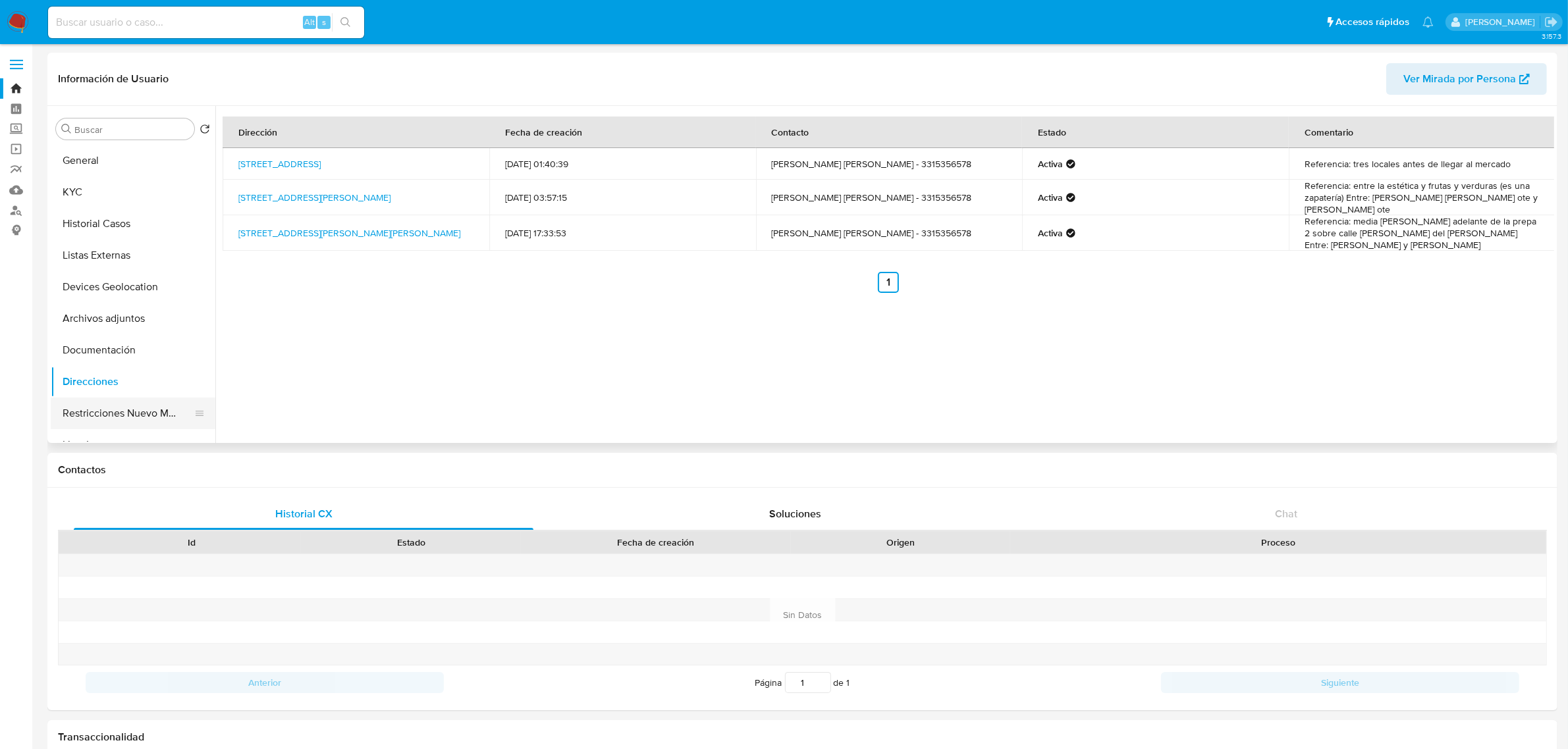
click at [132, 413] on button "Restricciones Nuevo Mundo" at bounding box center [128, 413] width 154 height 32
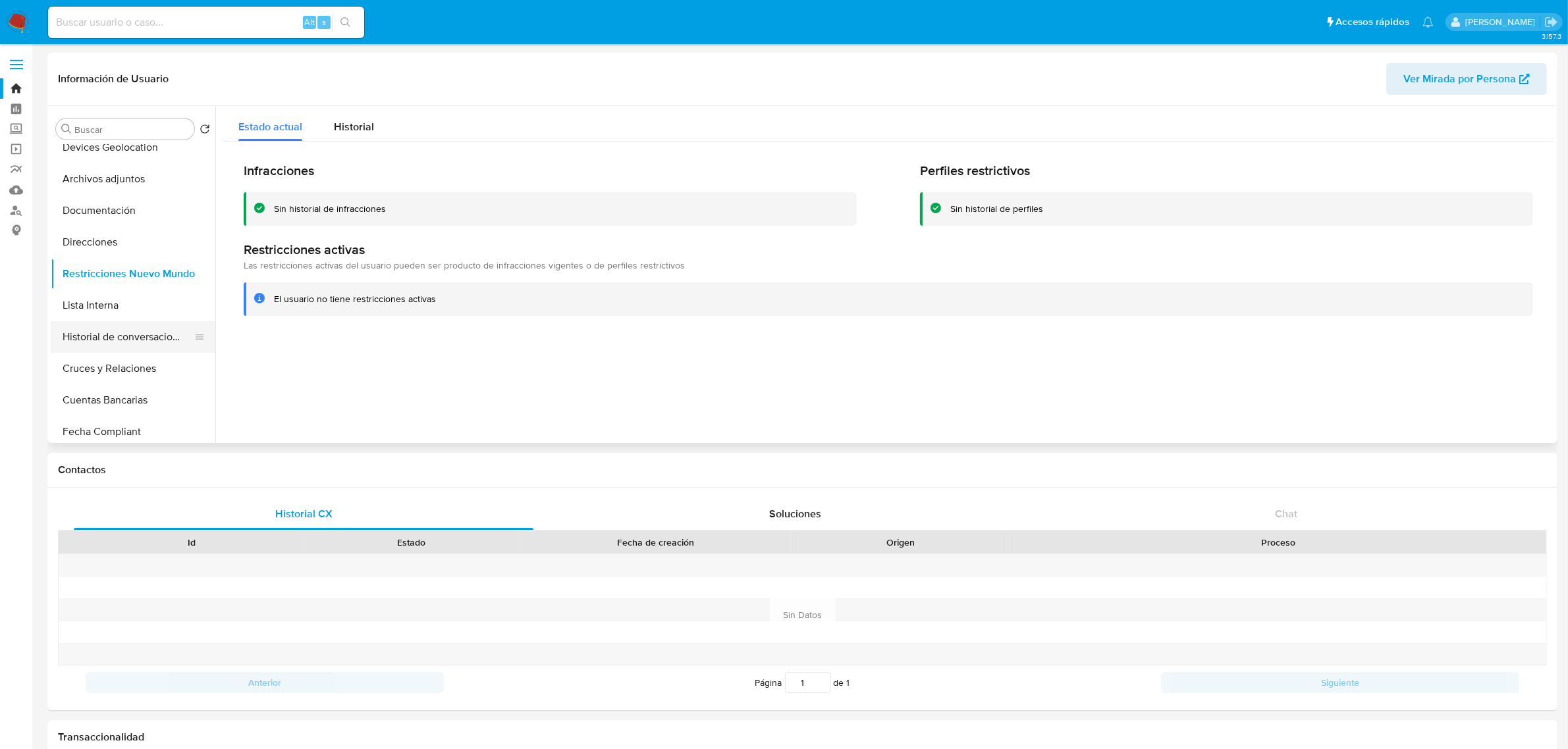
scroll to position [165, 0]
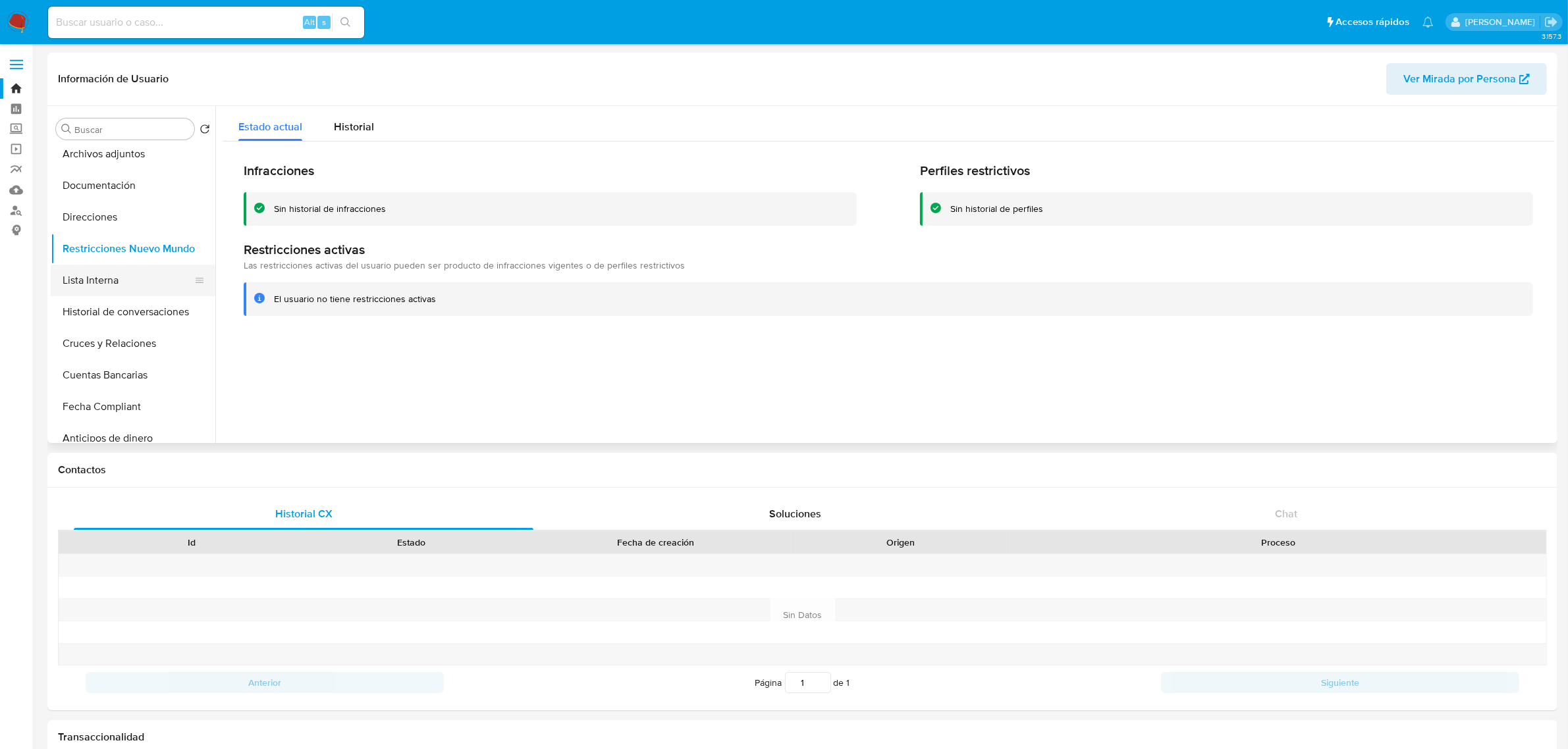
click at [123, 291] on button "Lista Interna" at bounding box center [128, 280] width 154 height 32
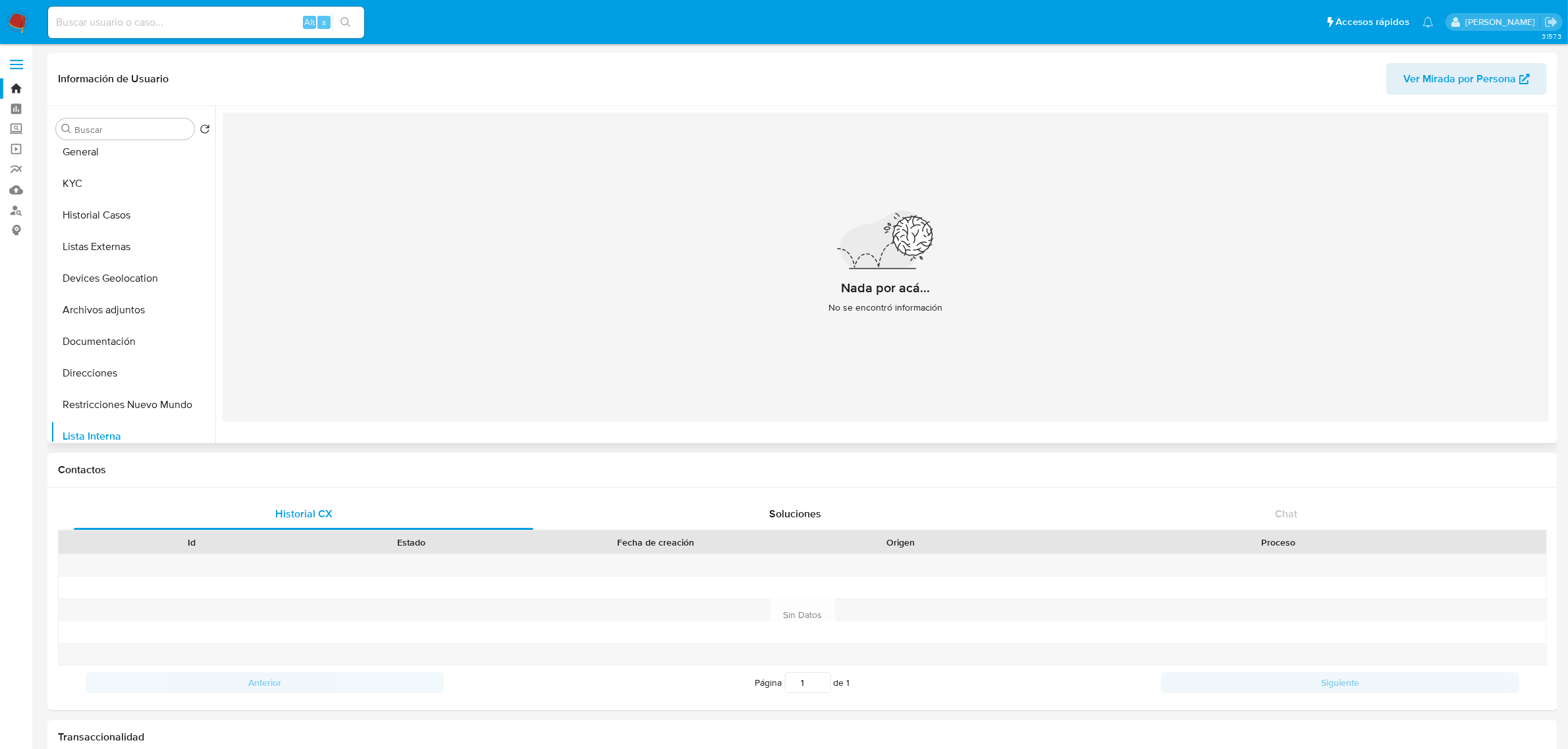
scroll to position [0, 0]
click at [106, 213] on button "Historial Casos" at bounding box center [128, 224] width 154 height 32
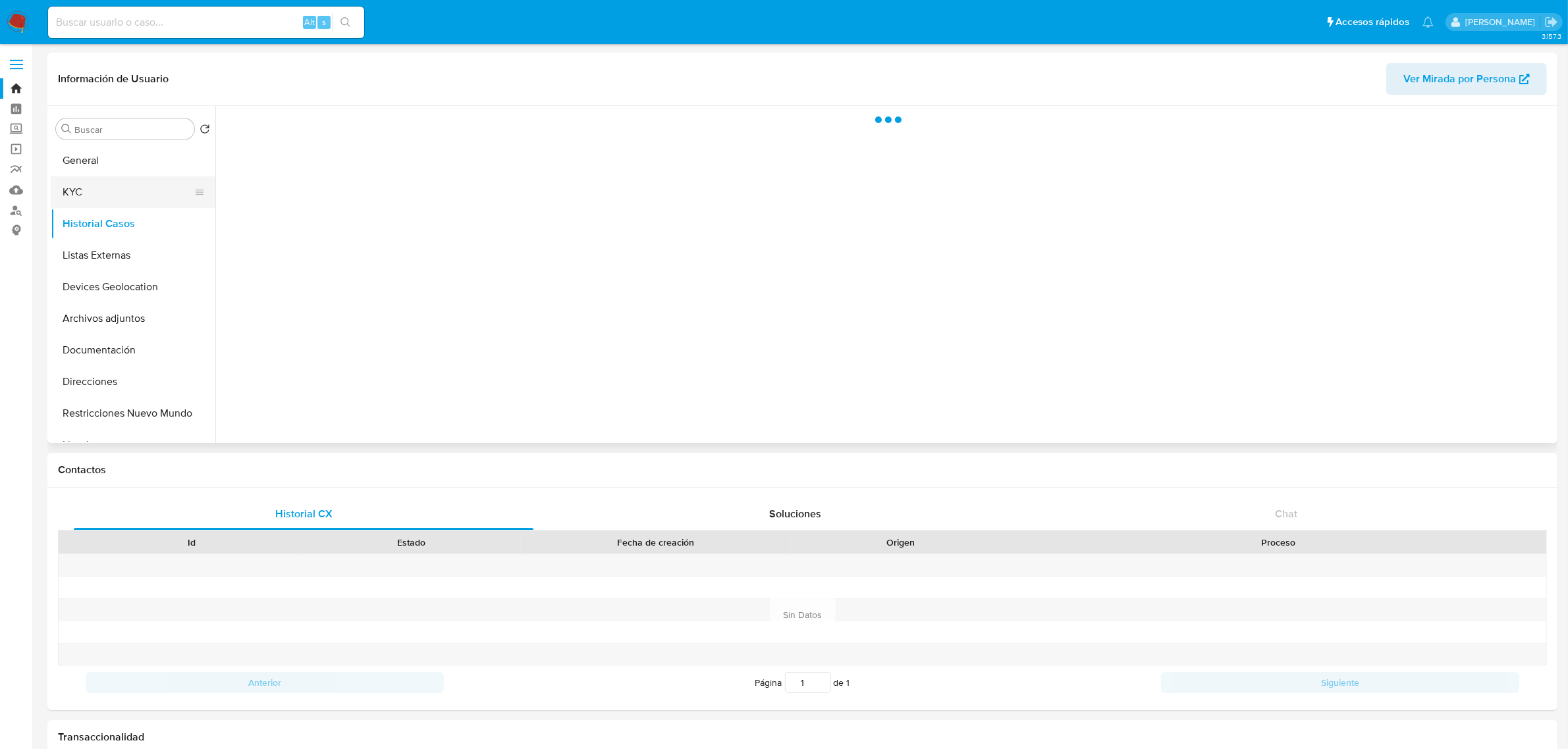
click at [103, 194] on button "KYC" at bounding box center [128, 192] width 154 height 32
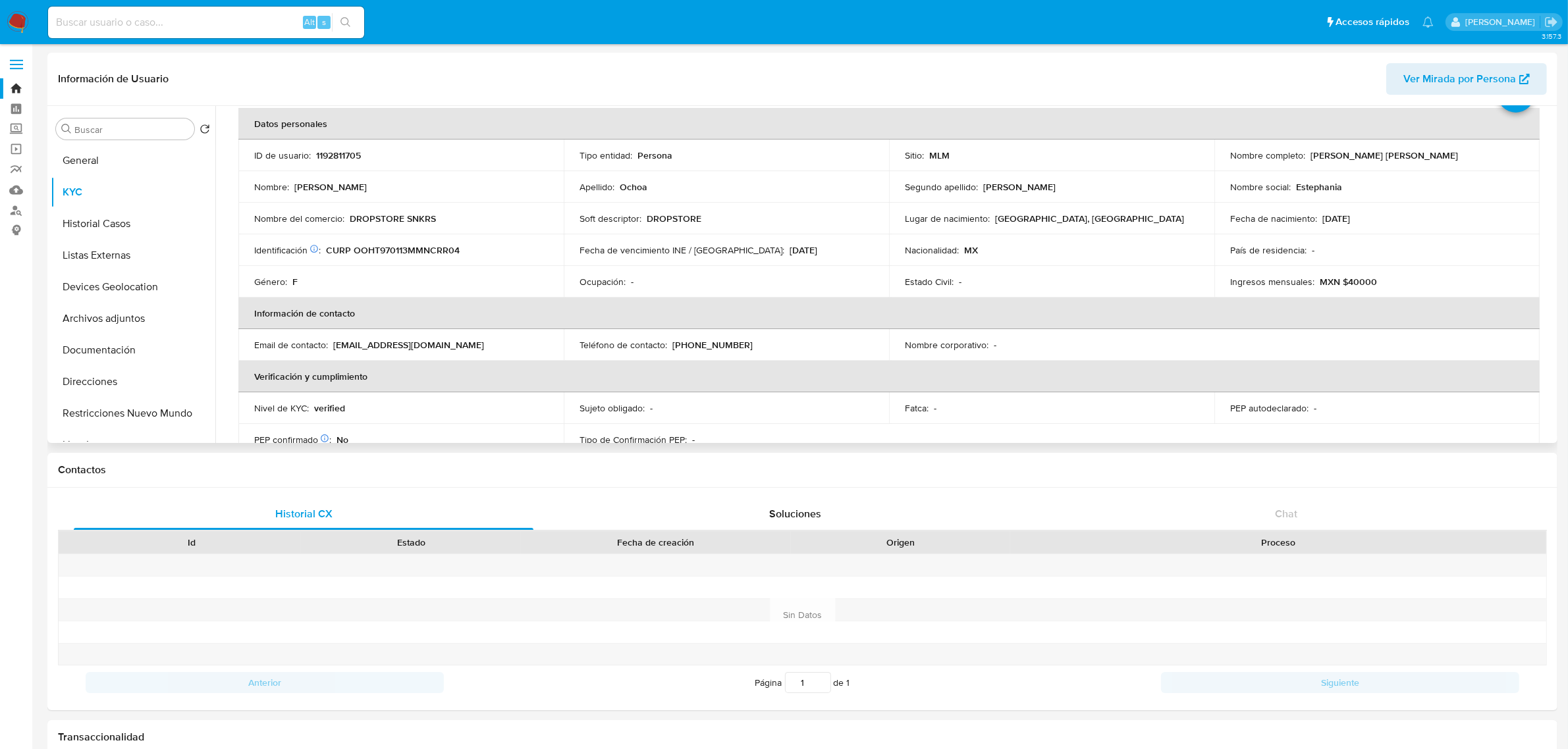
scroll to position [60, 0]
click at [106, 361] on button "Documentación" at bounding box center [128, 350] width 154 height 32
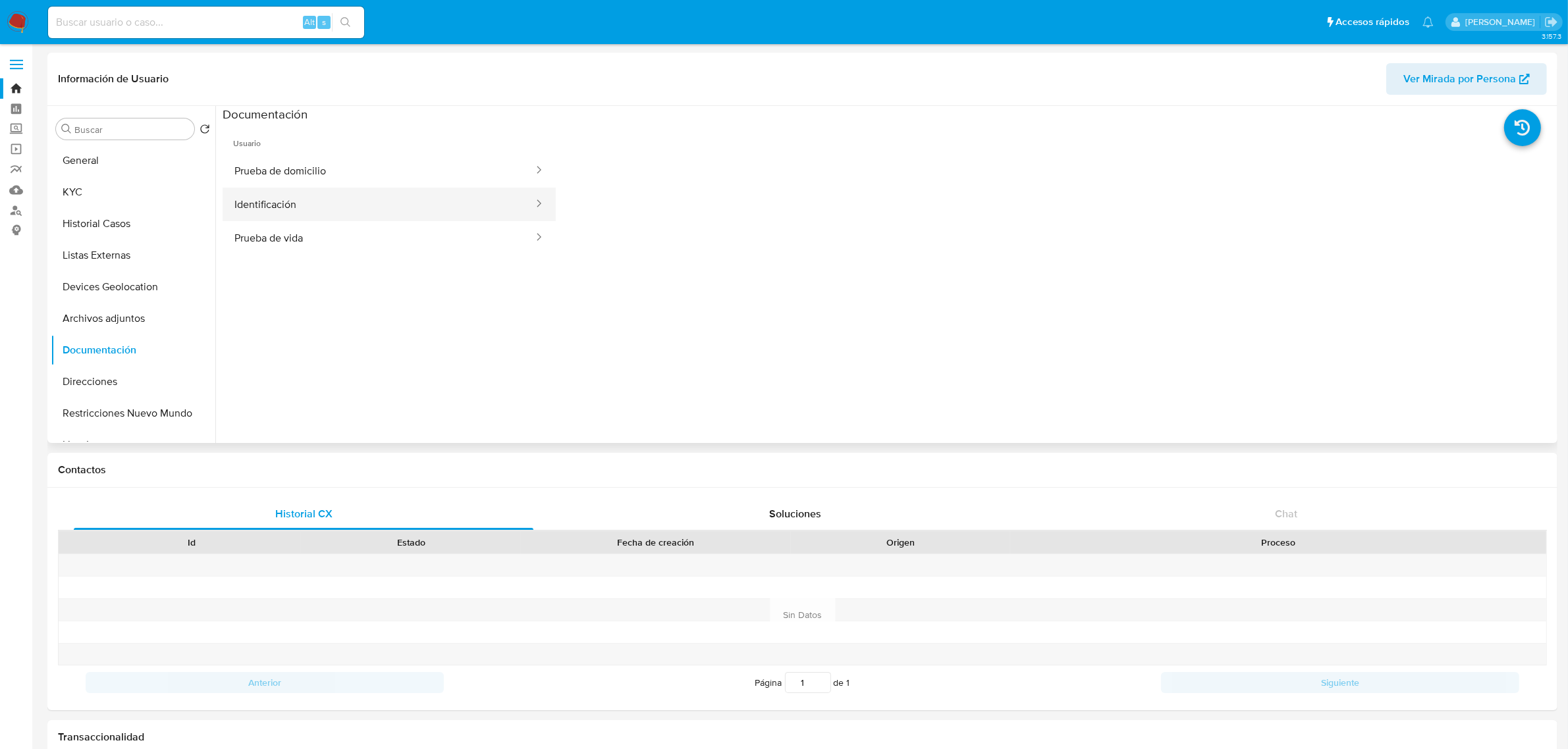
click at [324, 211] on button "Identificación" at bounding box center [378, 204] width 312 height 33
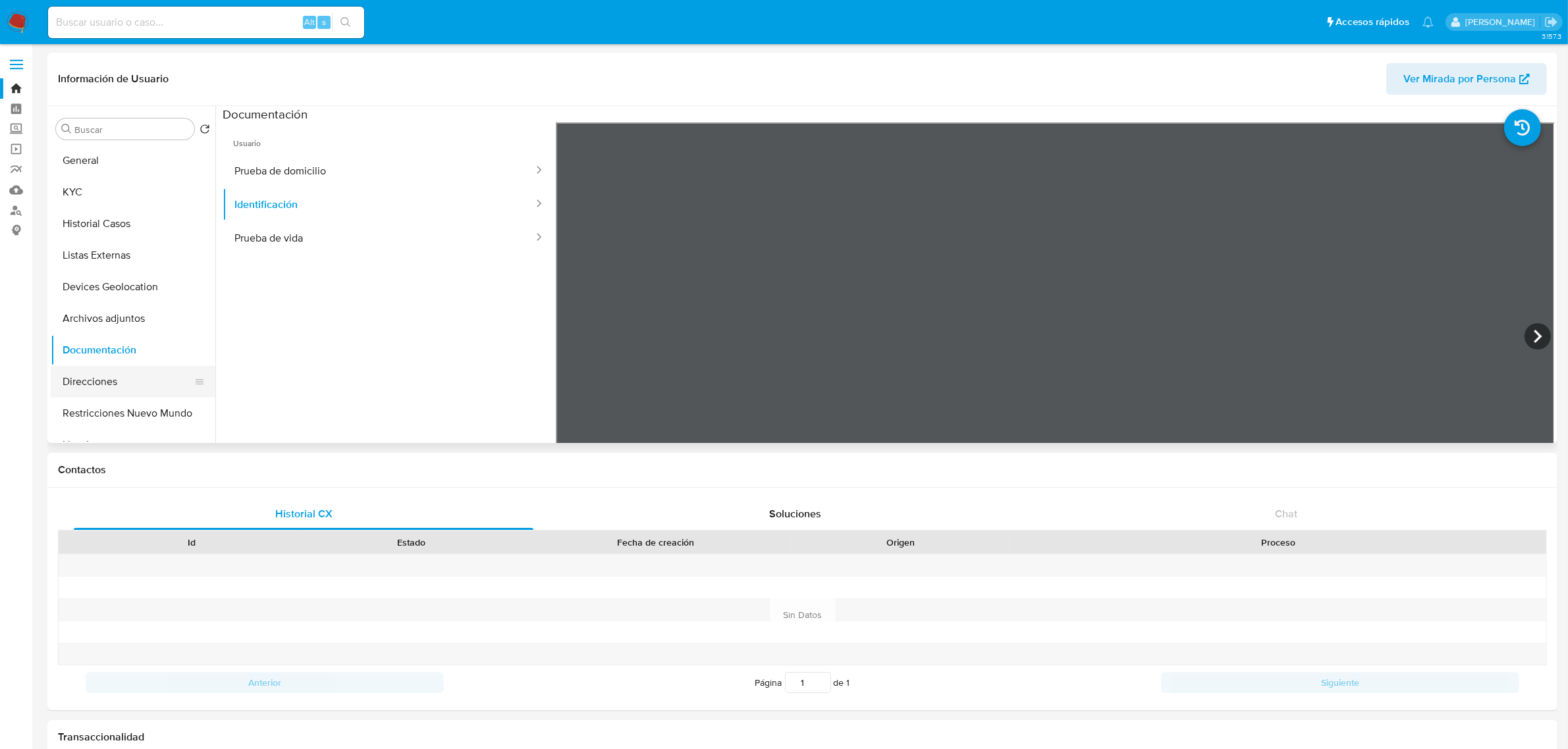
click at [101, 380] on button "Direcciones" at bounding box center [128, 382] width 154 height 32
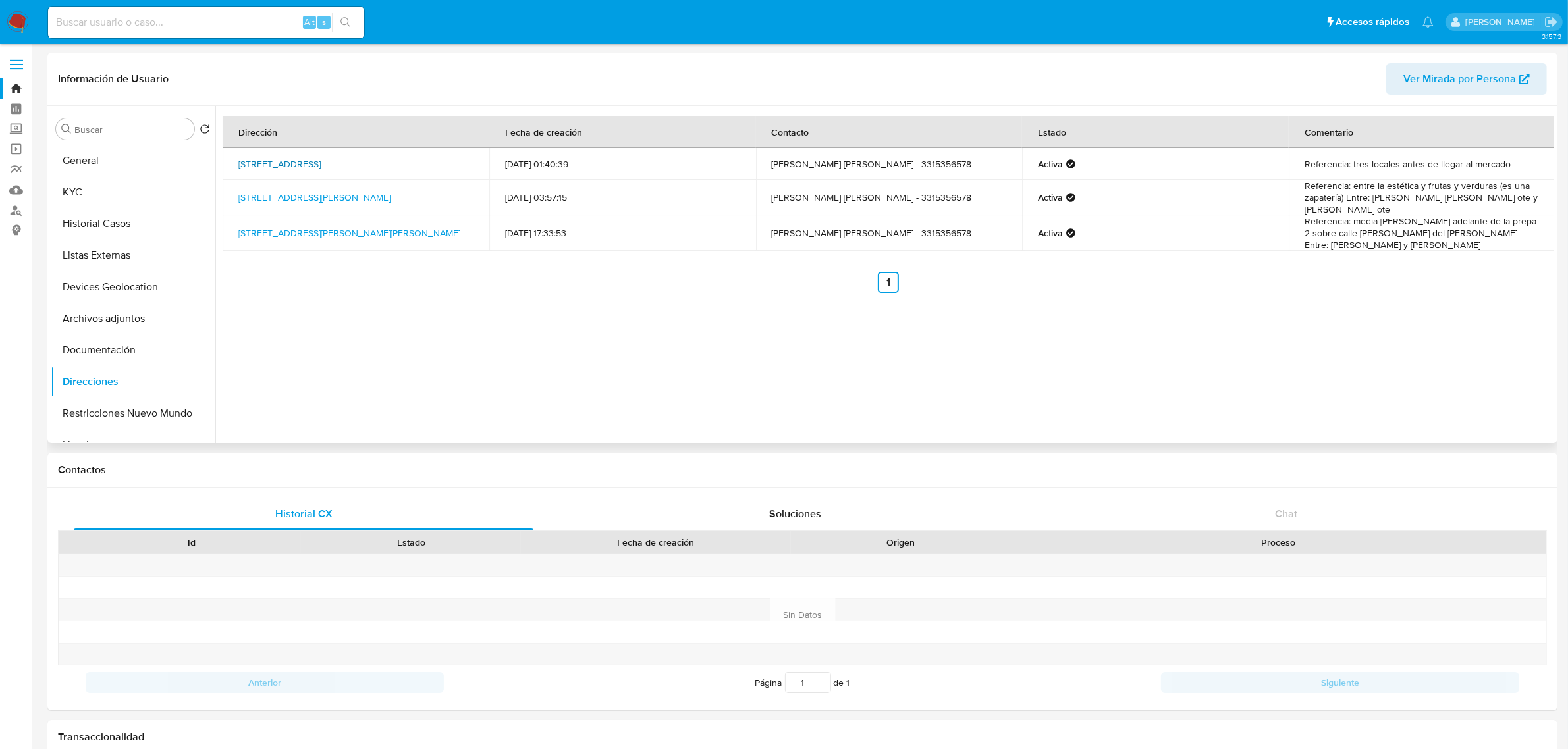
click at [321, 170] on link "Calle Galeana 3, Mazamitla, Jalisco, 49500, Mexico 3" at bounding box center [279, 164] width 82 height 13
click at [391, 191] on link "Calle Independencia Sur 139, Marcos Castellanos, Michoacán, 59500, Mexico 139" at bounding box center [314, 197] width 152 height 13
click at [391, 230] on link "Calle Álvarez Del Castillo 740, Guadalajara, Jalisco, 44370, Mexico 740" at bounding box center [349, 233] width 222 height 13
click at [67, 192] on button "KYC" at bounding box center [128, 192] width 154 height 32
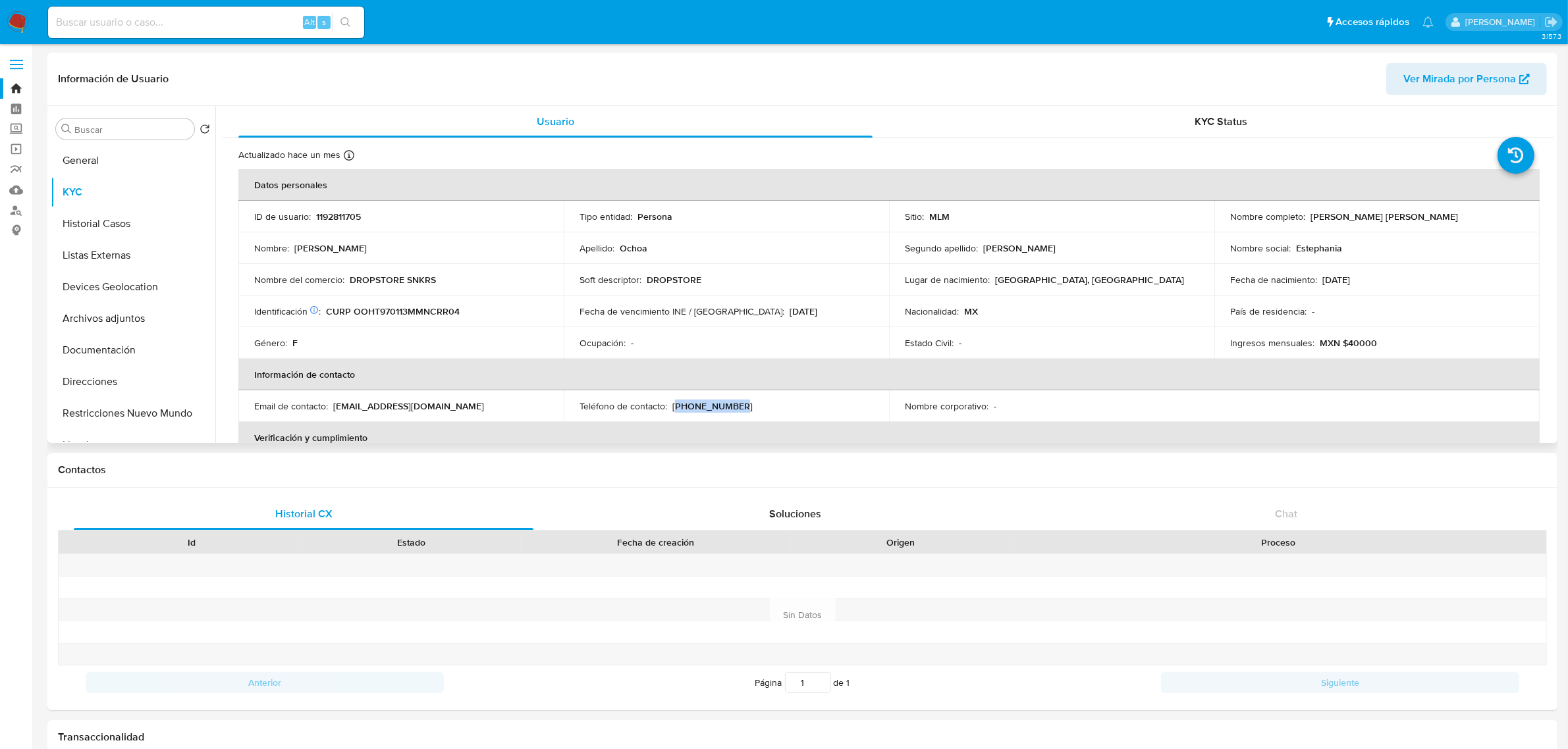
drag, startPoint x: 673, startPoint y: 406, endPoint x: 736, endPoint y: 408, distance: 63.0
click at [736, 408] on div "Teléfono de contacto : (33) 15356578" at bounding box center [725, 406] width 293 height 12
copy p "33) 15356578"
drag, startPoint x: 333, startPoint y: 406, endPoint x: 429, endPoint y: 406, distance: 96.0
click at [429, 406] on div "Email de contacto : tereoc97@gmail.com" at bounding box center [400, 406] width 293 height 12
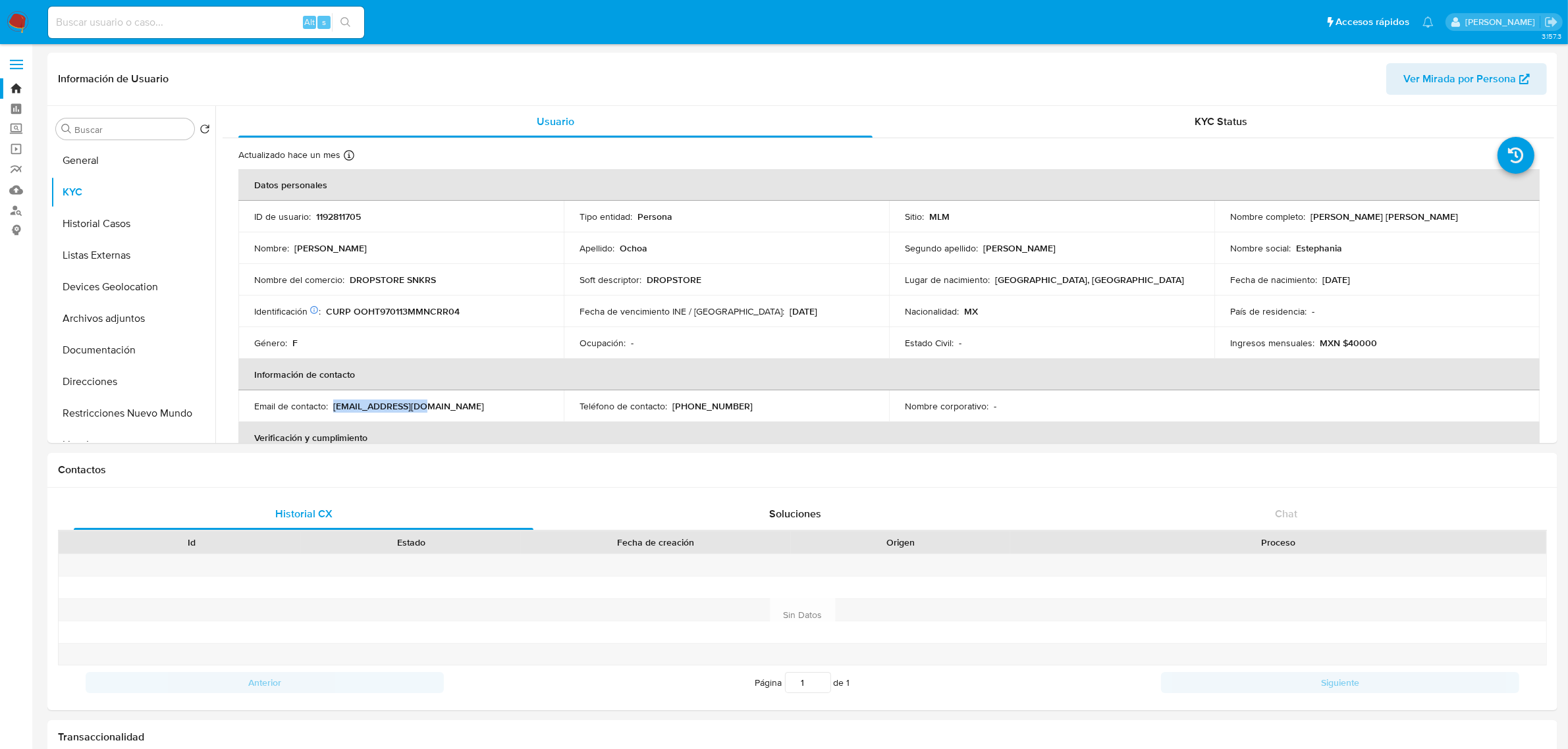
copy p "tereoc97@gmail.com"
click at [79, 166] on button "General" at bounding box center [128, 160] width 154 height 32
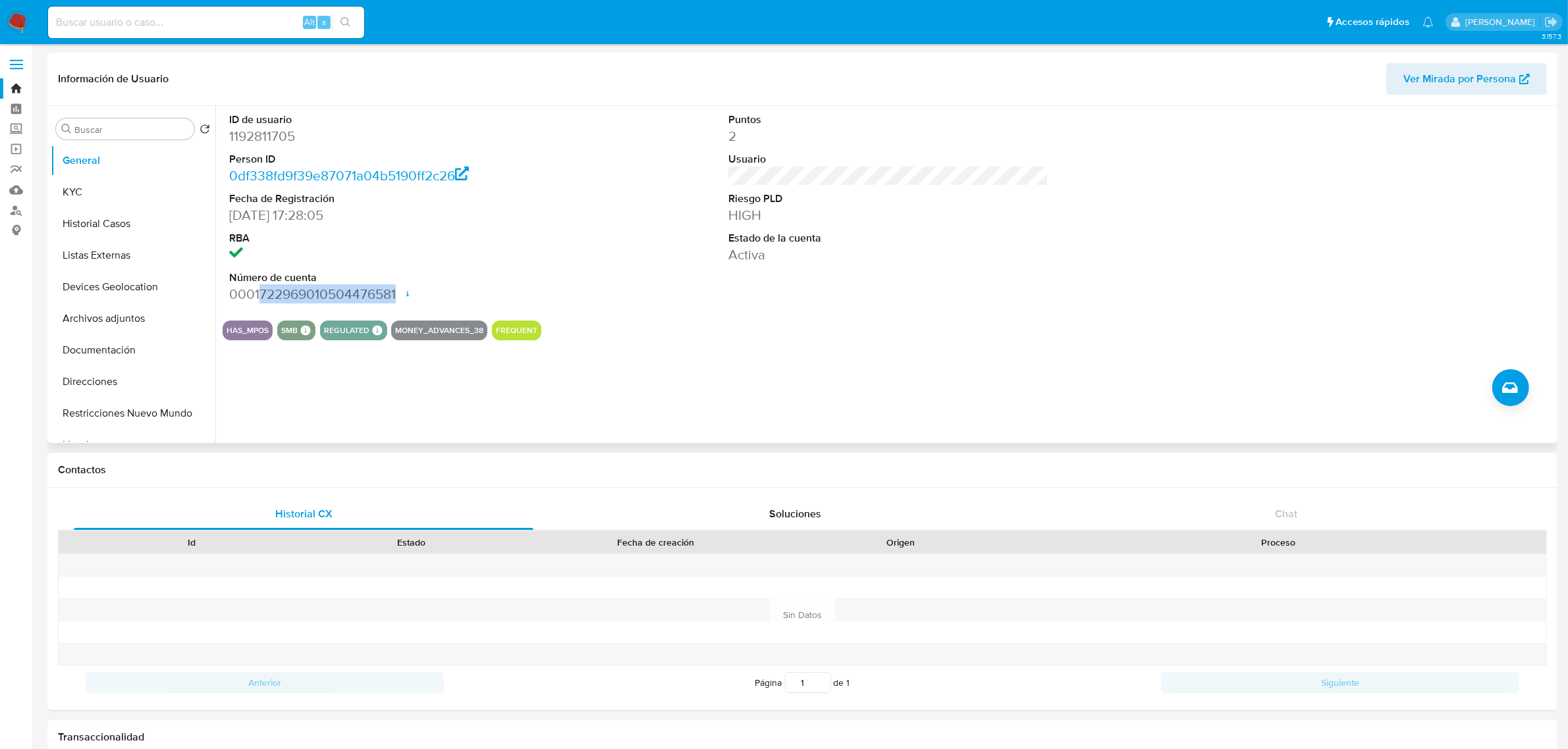
drag, startPoint x: 258, startPoint y: 291, endPoint x: 396, endPoint y: 288, distance: 138.0
click at [396, 288] on dd "0001722969010504476581 Fecha de apertura 19/02/2024 22:20 Estado ACTIVE" at bounding box center [389, 293] width 320 height 18
copy dd "722969010504476581"
drag, startPoint x: 131, startPoint y: 191, endPoint x: 116, endPoint y: 208, distance: 22.7
click at [124, 189] on button "KYC" at bounding box center [128, 192] width 154 height 32
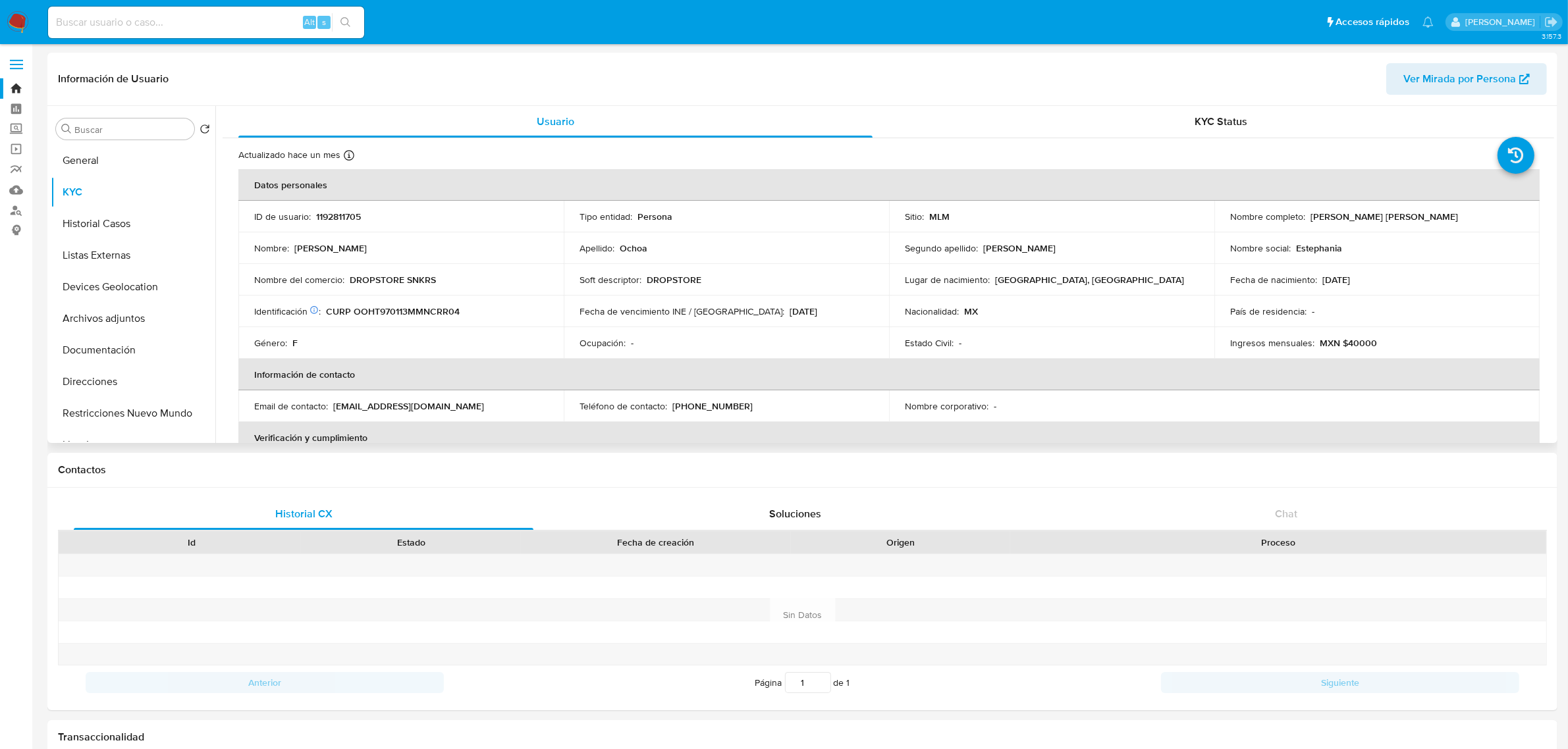
click at [439, 274] on div "Nombre del comercio : DROPSTORE SNKRS" at bounding box center [400, 280] width 293 height 12
click at [433, 278] on p "DROPSTORE SNKRS" at bounding box center [392, 280] width 86 height 12
click at [432, 279] on p "DROPSTORE SNKRS" at bounding box center [392, 280] width 86 height 12
click at [421, 285] on p "DROPSTORE SNKRS" at bounding box center [392, 280] width 86 height 12
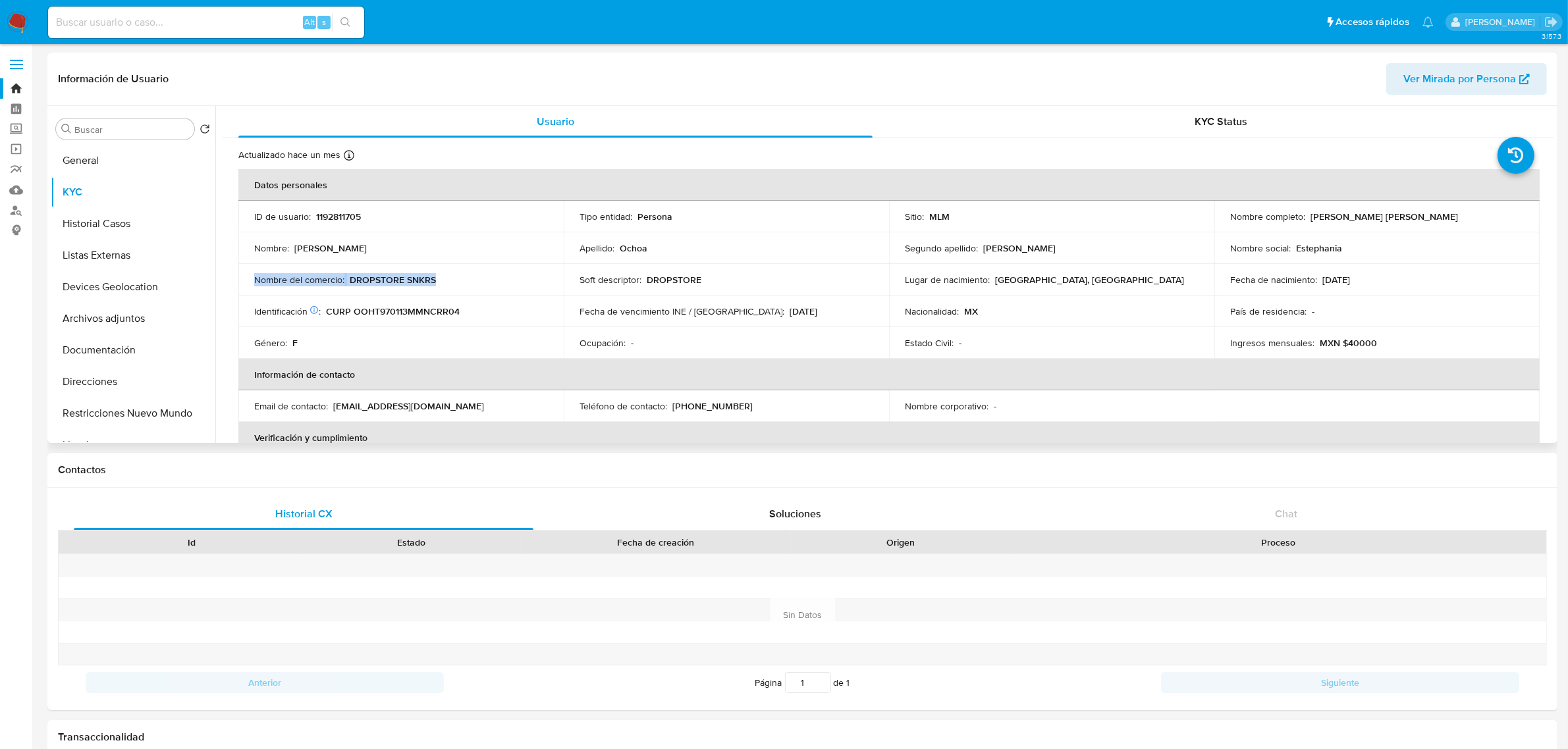
click at [420, 285] on p "DROPSTORE SNKRS" at bounding box center [392, 280] width 86 height 12
click at [350, 277] on p "DROPSTORE SNKRS" at bounding box center [392, 280] width 86 height 12
click at [354, 278] on p "DROPSTORE SNKRS" at bounding box center [392, 280] width 86 height 12
drag, startPoint x: 350, startPoint y: 278, endPoint x: 443, endPoint y: 280, distance: 93.0
click at [443, 280] on div "Nombre del comercio : DROPSTORE SNKRS" at bounding box center [400, 280] width 293 height 12
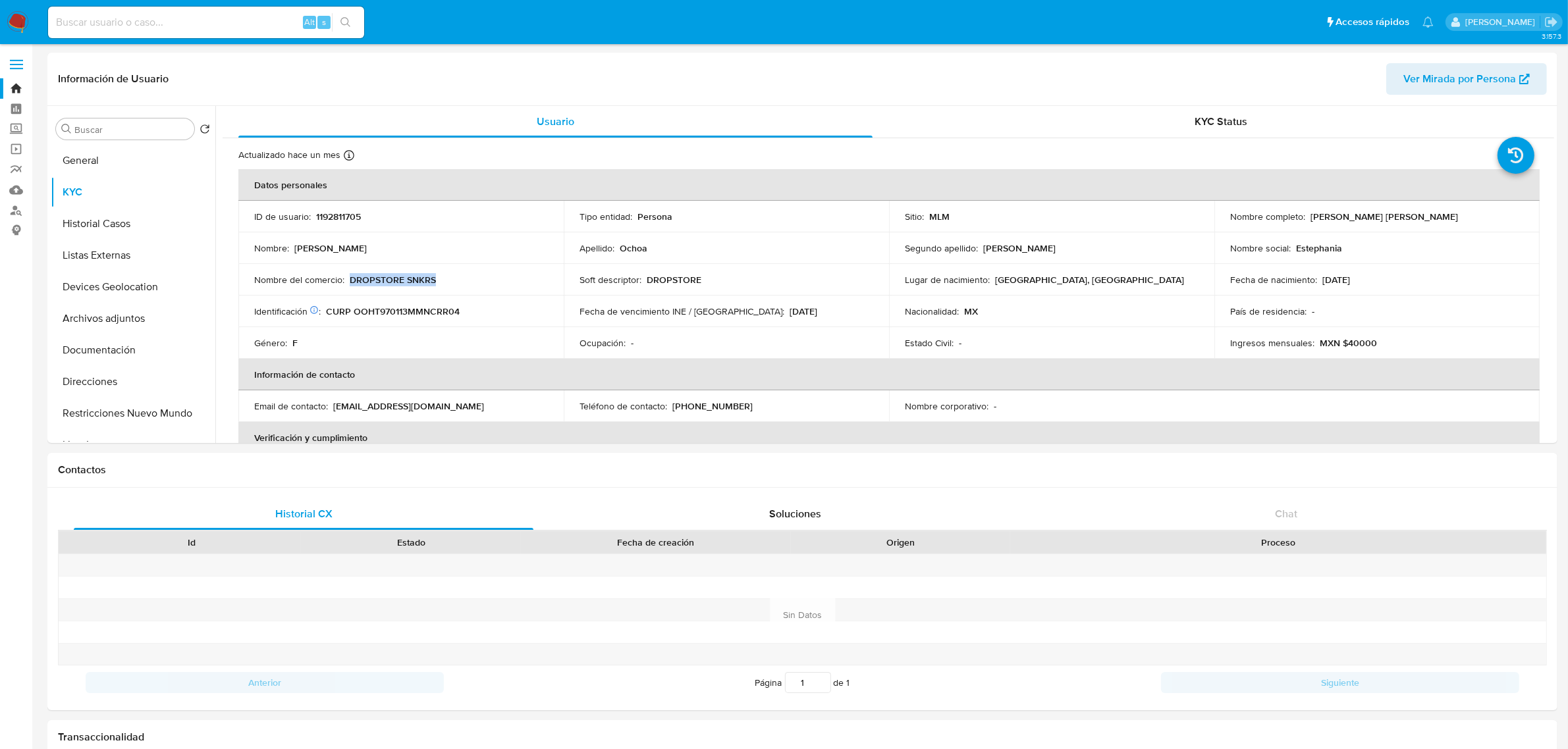
copy p "DROPSTORE SNKRS"
click at [126, 378] on button "Direcciones" at bounding box center [128, 382] width 154 height 32
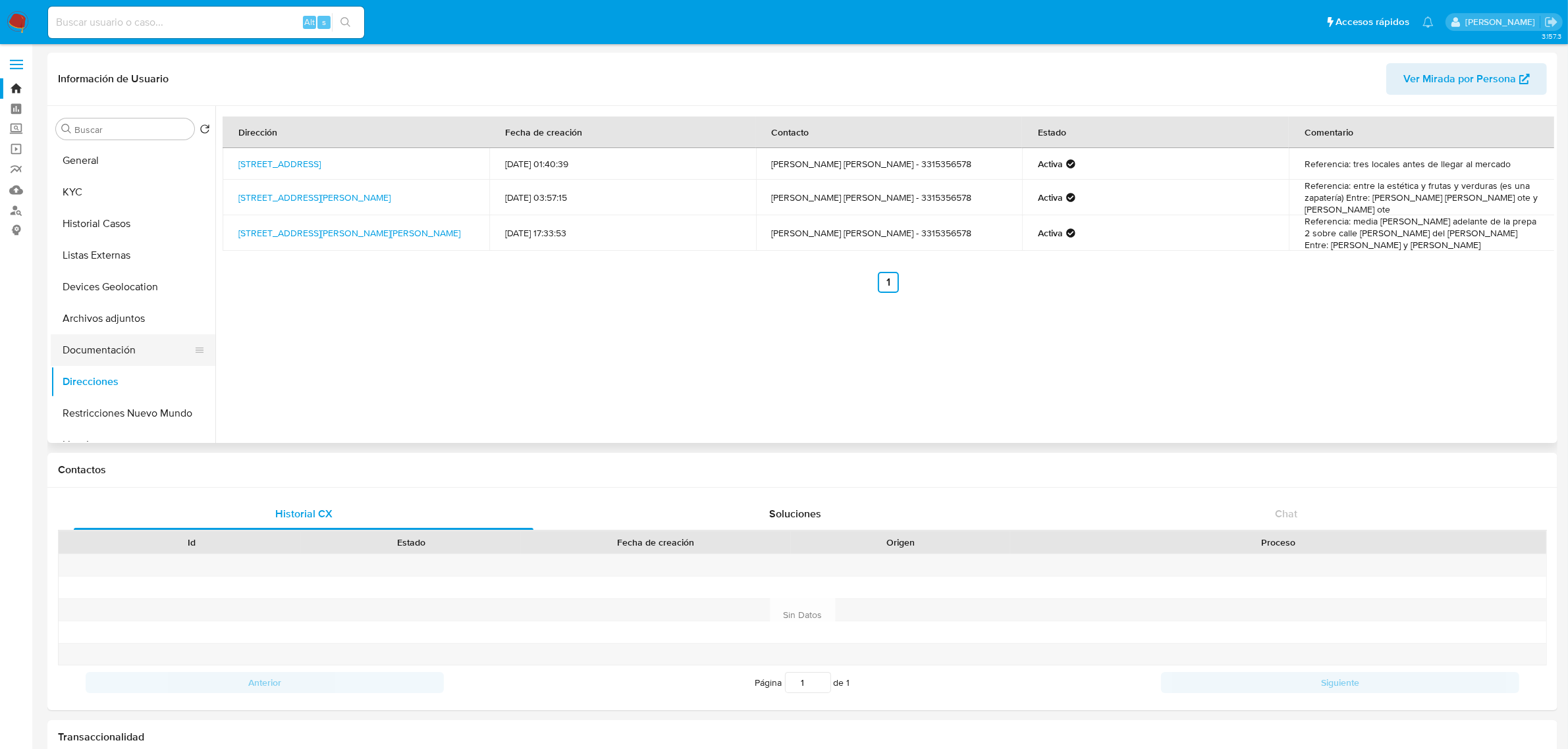
click at [94, 348] on button "Documentación" at bounding box center [128, 350] width 154 height 32
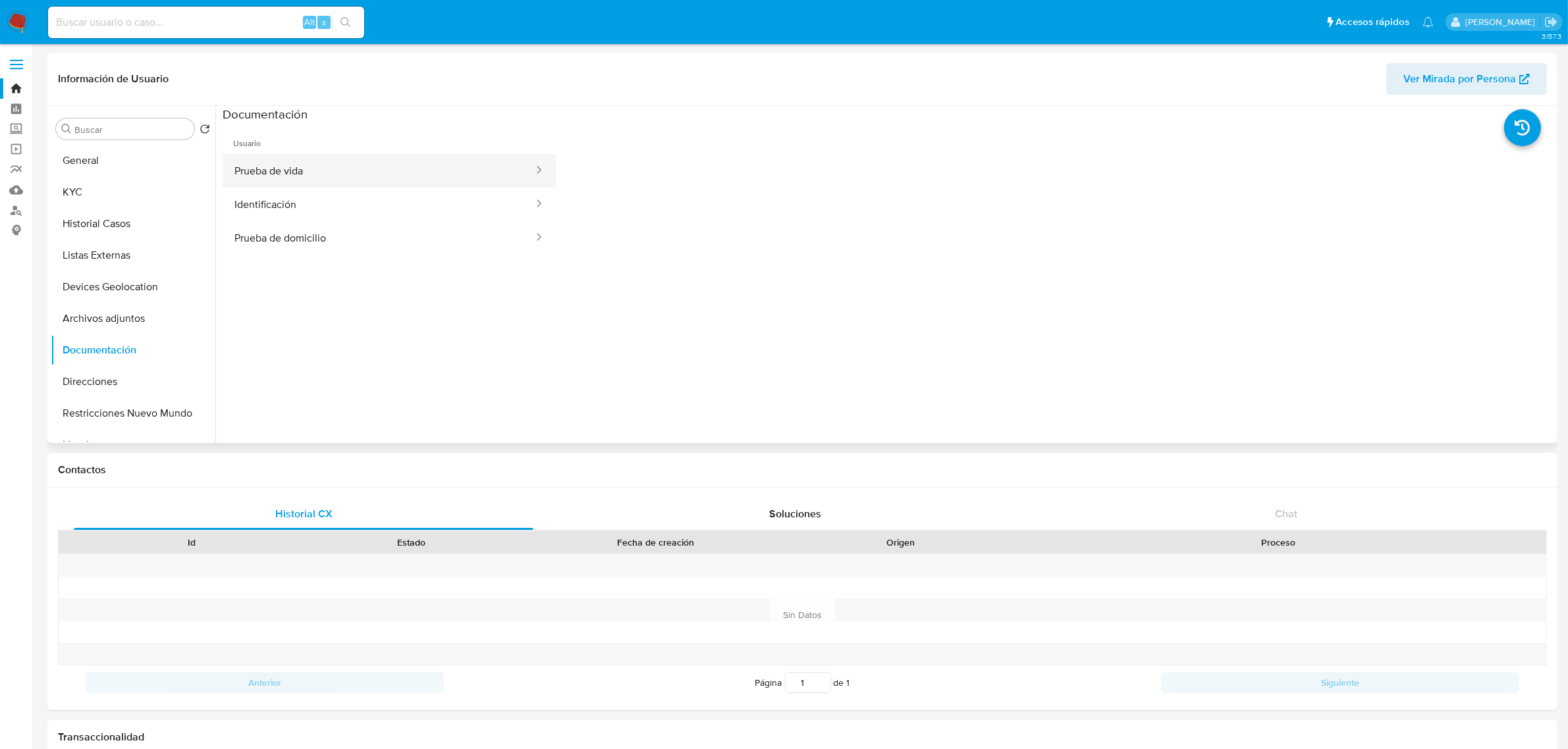
click at [359, 173] on button "Prueba de vida" at bounding box center [378, 171] width 312 height 33
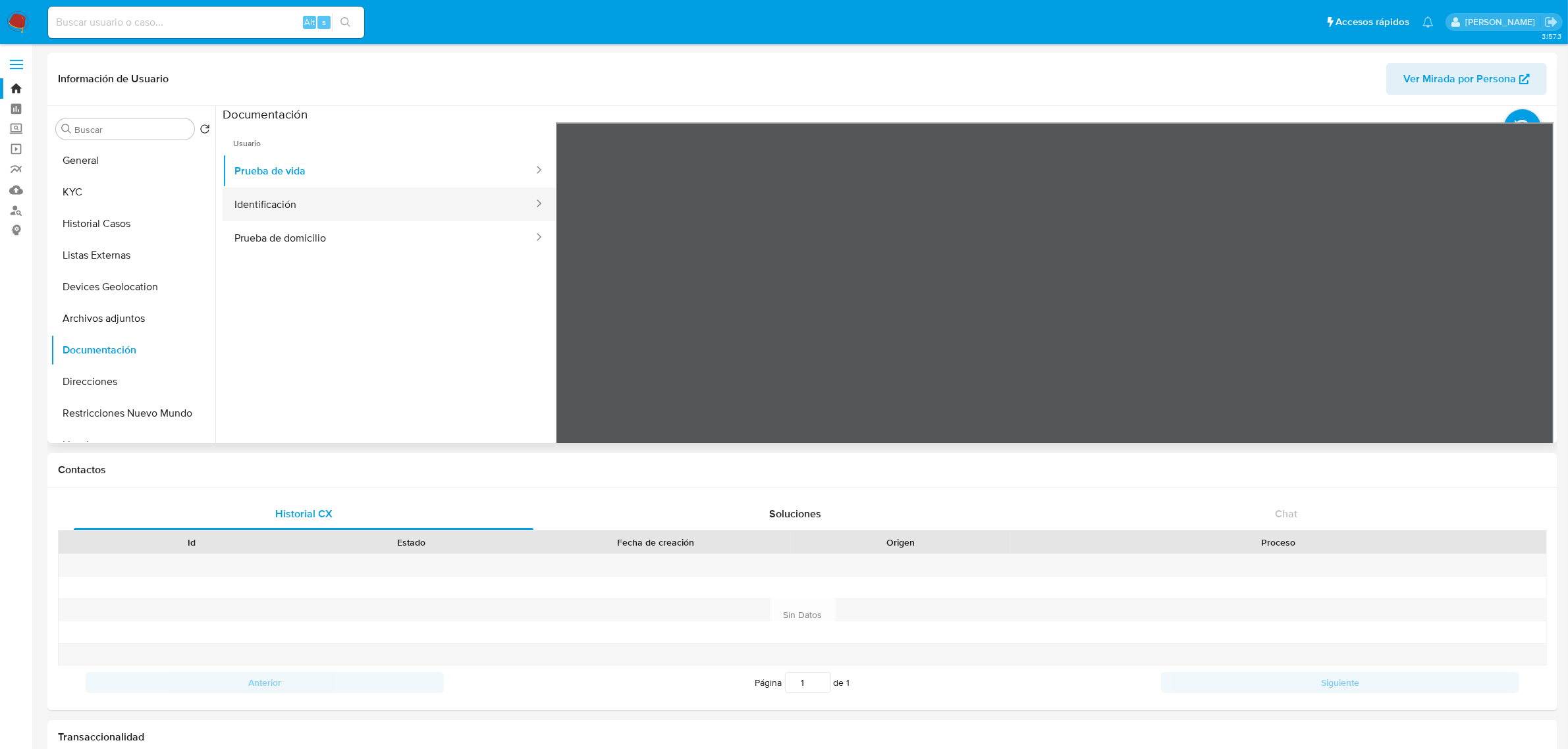
click at [280, 199] on button "Identificación" at bounding box center [378, 204] width 312 height 33
click at [402, 258] on ul "Usuario Prueba de vida Identificación Prueba de domicilio" at bounding box center [389, 312] width 333 height 379
click at [353, 251] on button "Prueba de domicilio" at bounding box center [378, 238] width 312 height 33
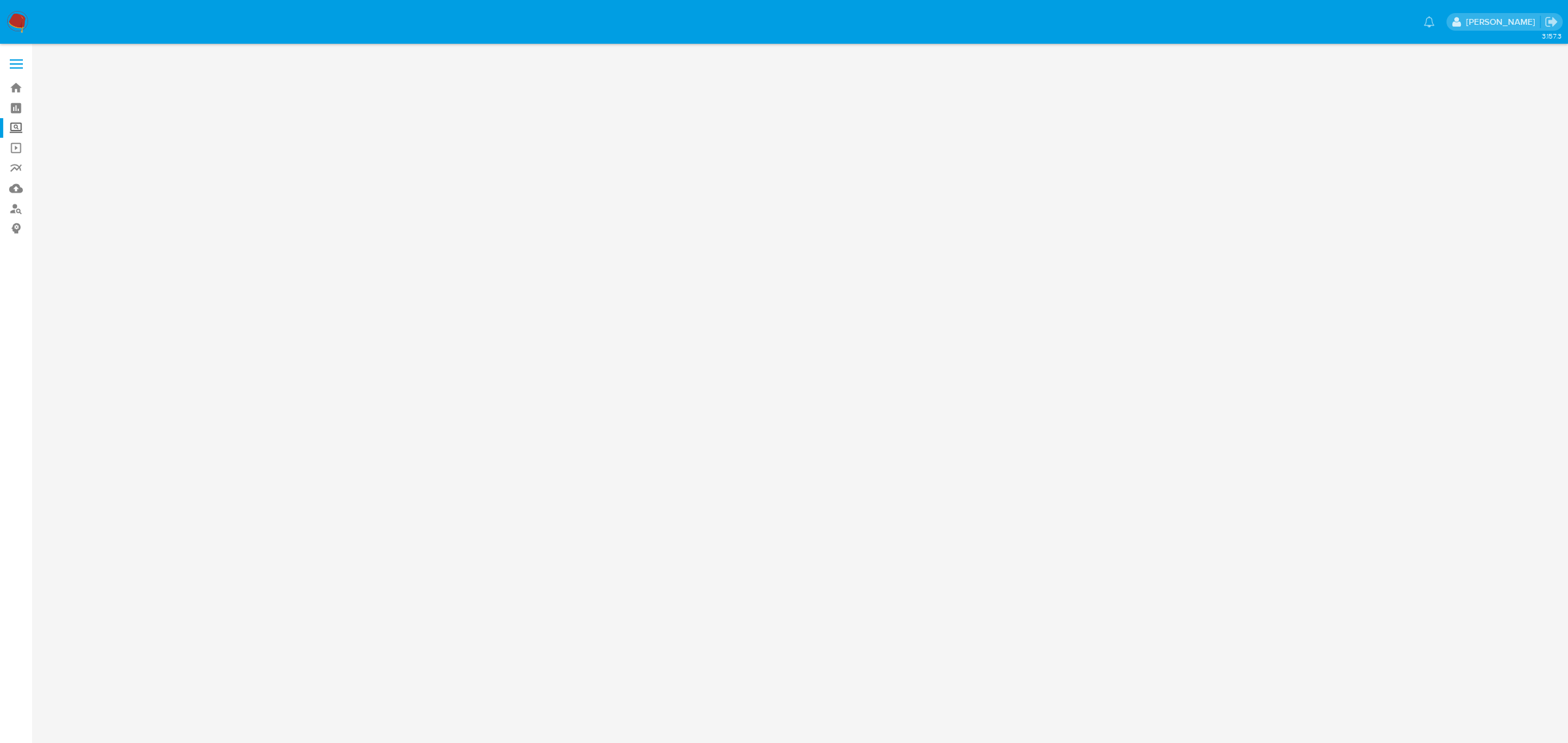
click at [13, 128] on label "Screening" at bounding box center [77, 128] width 156 height 20
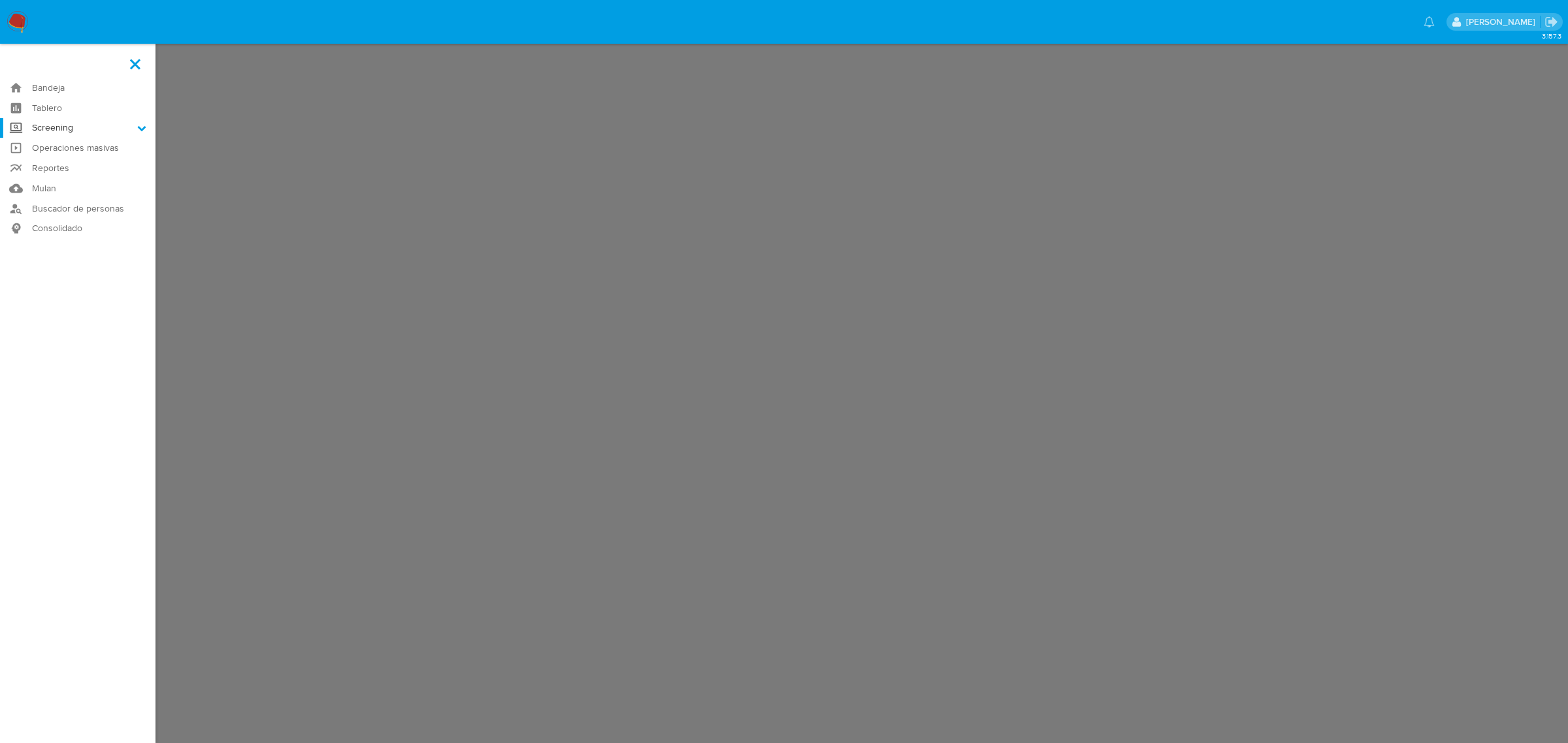
click at [0, 0] on input "Screening" at bounding box center [0, 0] width 0 height 0
click at [76, 180] on link "Herramientas" at bounding box center [77, 179] width 156 height 17
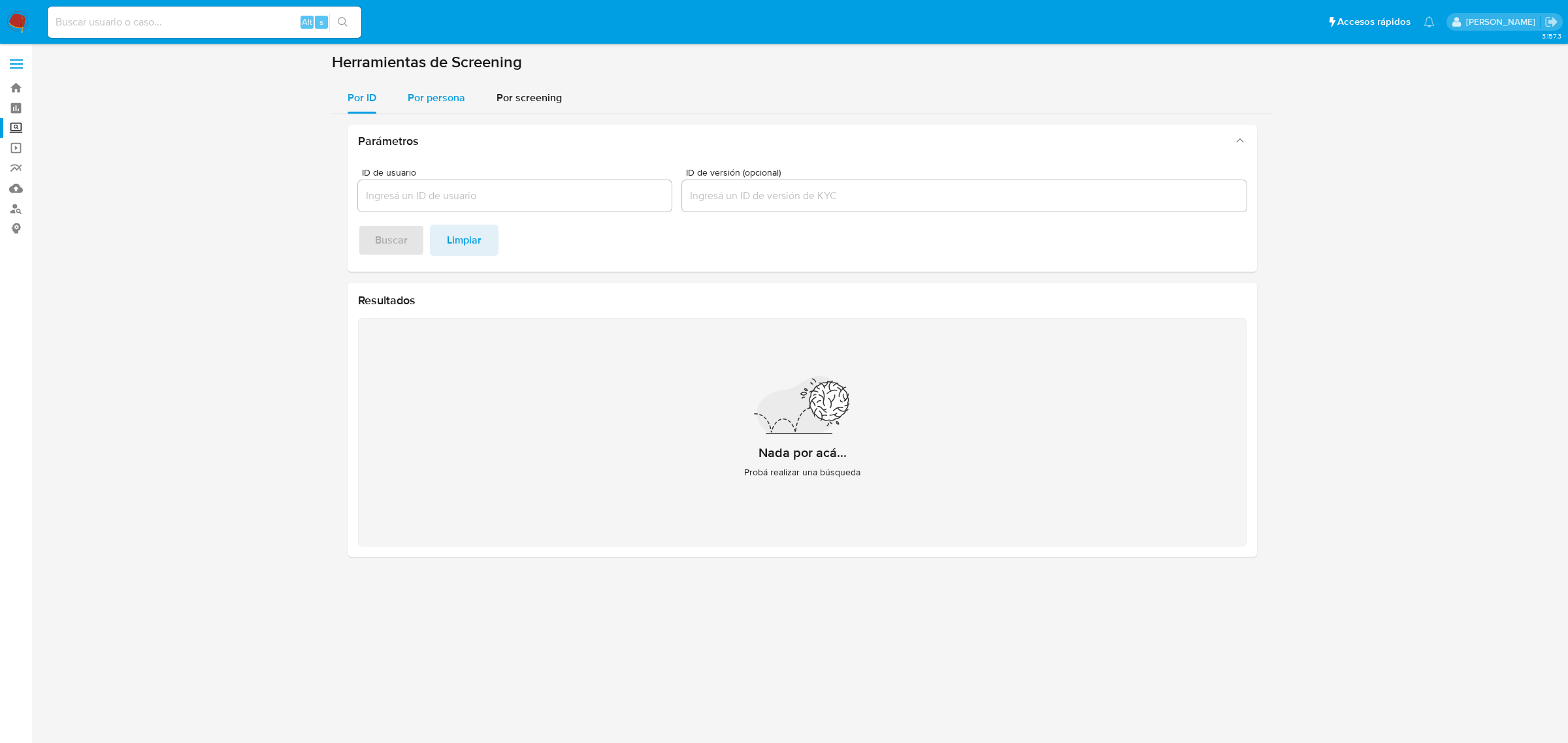
click at [441, 103] on span "Por persona" at bounding box center [436, 97] width 57 height 15
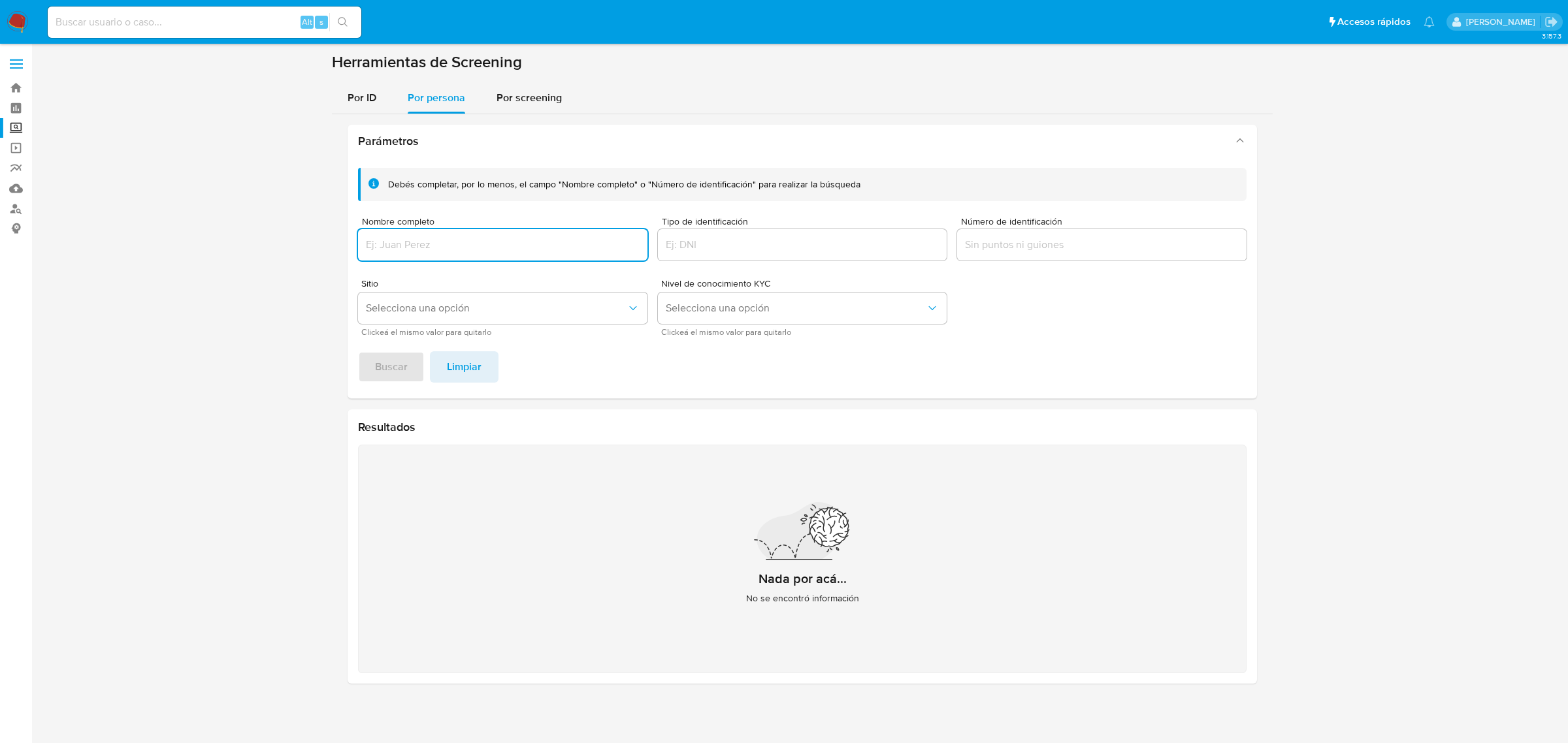
click at [438, 255] on div at bounding box center [502, 245] width 289 height 31
click at [433, 252] on input "Nombre completo" at bounding box center [502, 245] width 289 height 17
type input "815738993"
click at [397, 357] on span "Buscar" at bounding box center [391, 367] width 33 height 29
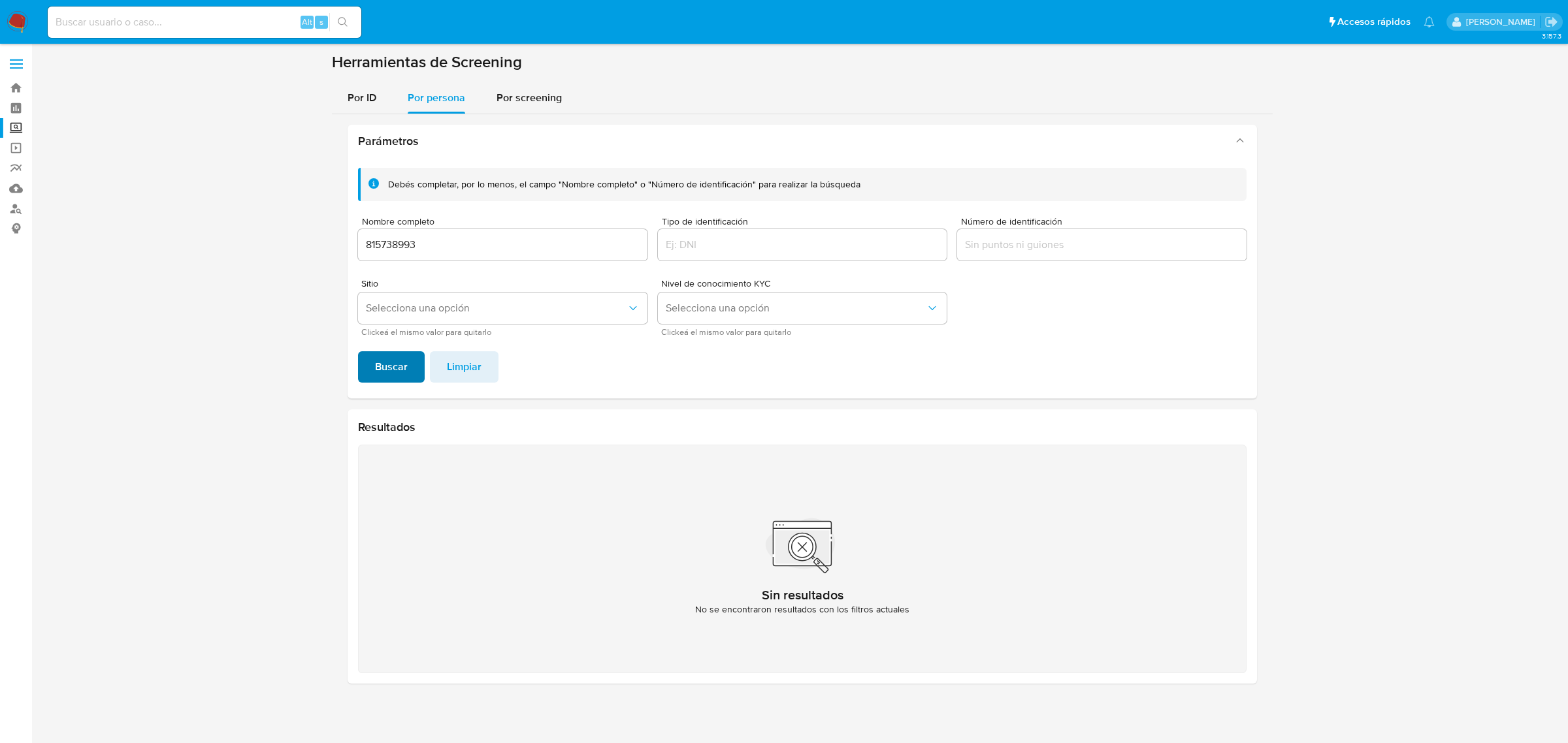
click at [412, 362] on button "Buscar" at bounding box center [391, 367] width 67 height 31
click at [110, 30] on input at bounding box center [204, 23] width 314 height 17
paste input "815738993"
type input "815738993"
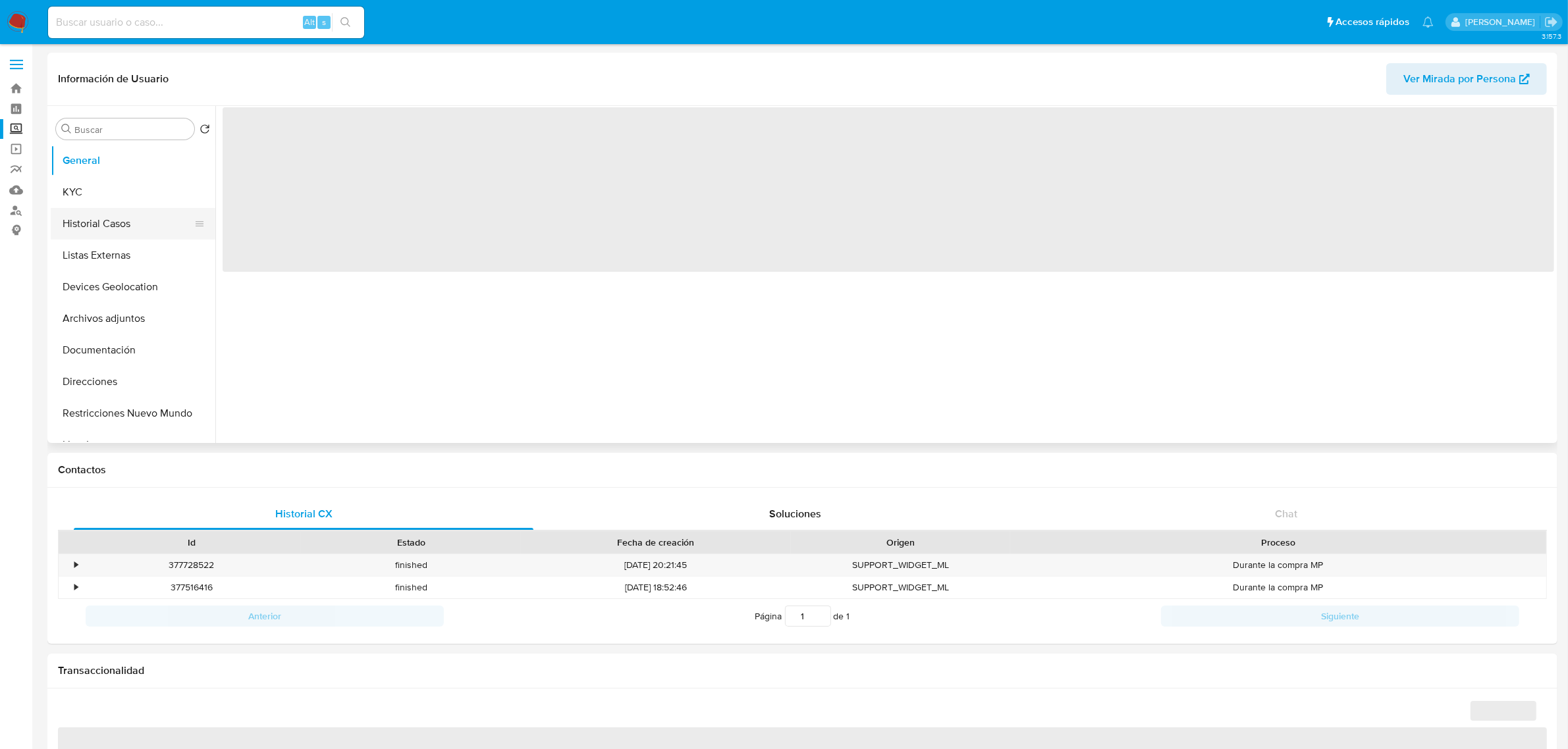
click at [103, 222] on button "Historial Casos" at bounding box center [128, 224] width 154 height 32
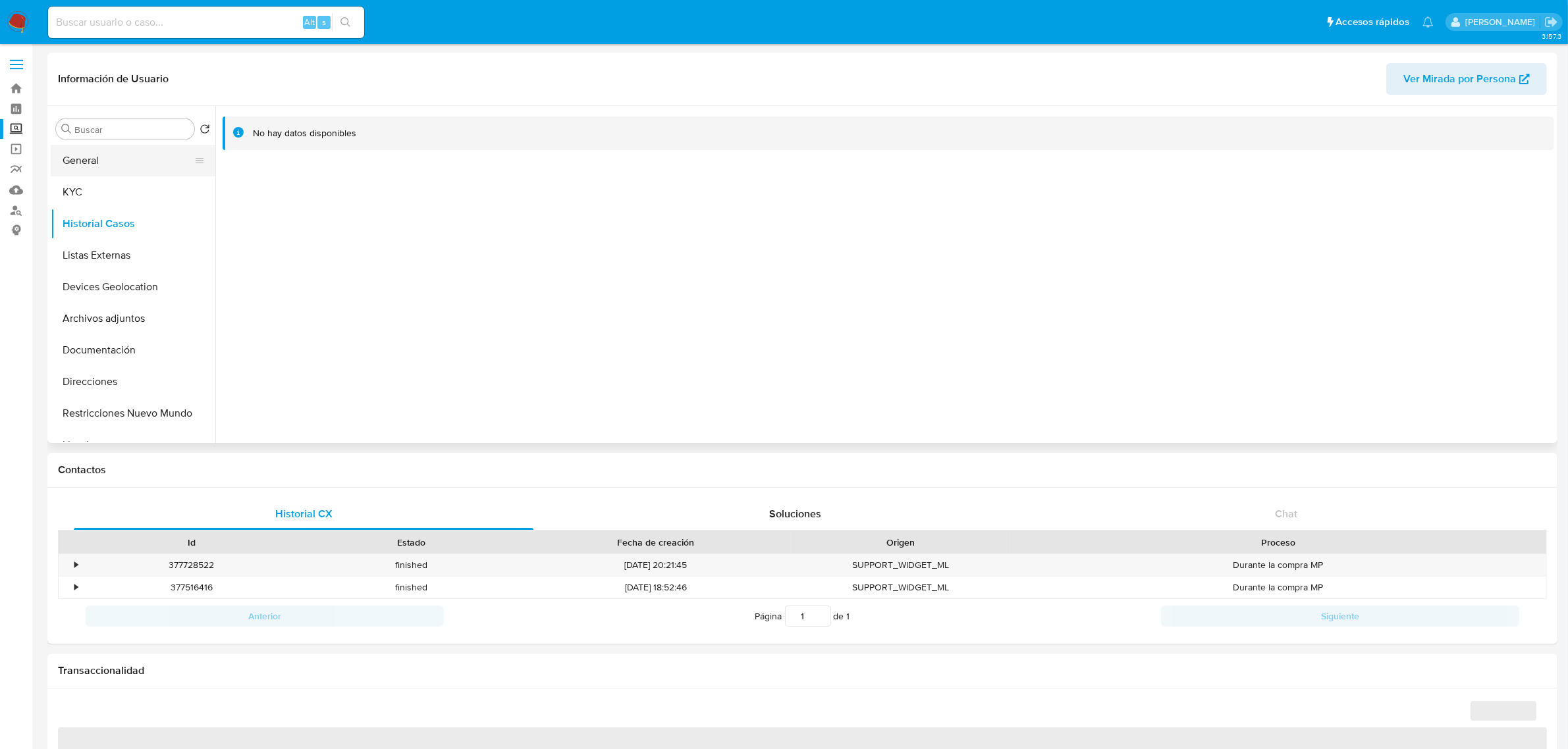
click at [110, 152] on button "General" at bounding box center [128, 160] width 154 height 32
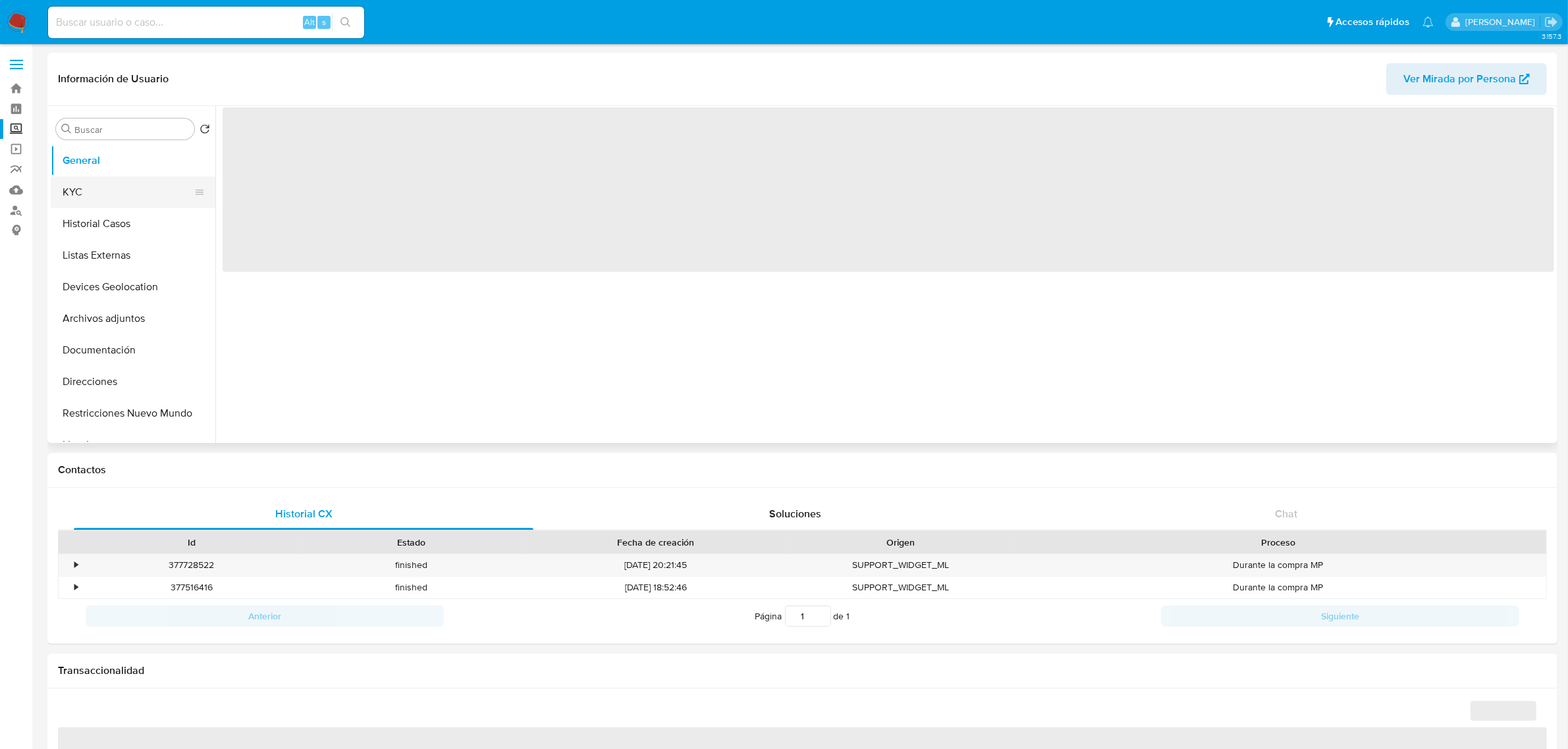
select select "10"
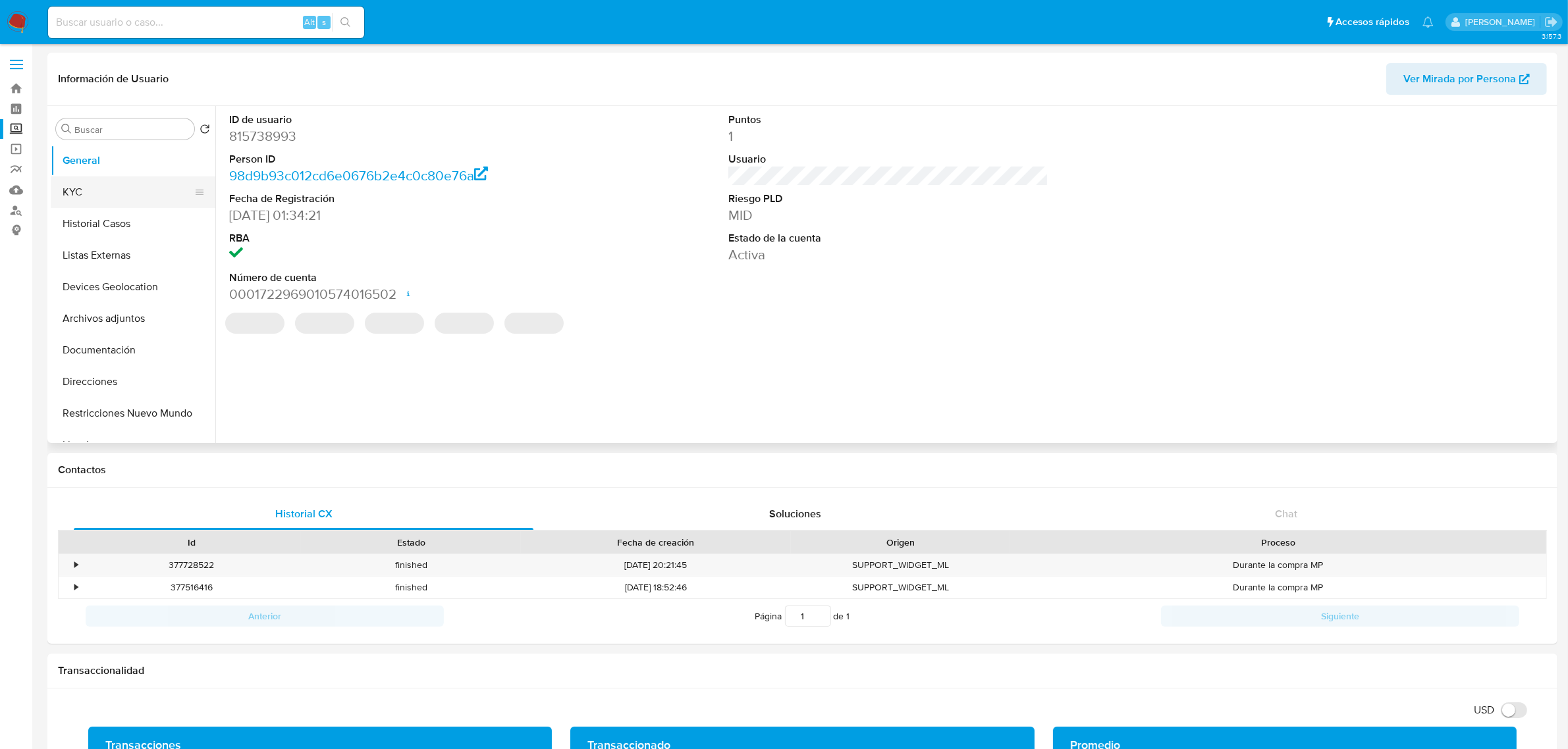
click at [91, 185] on button "KYC" at bounding box center [128, 192] width 154 height 32
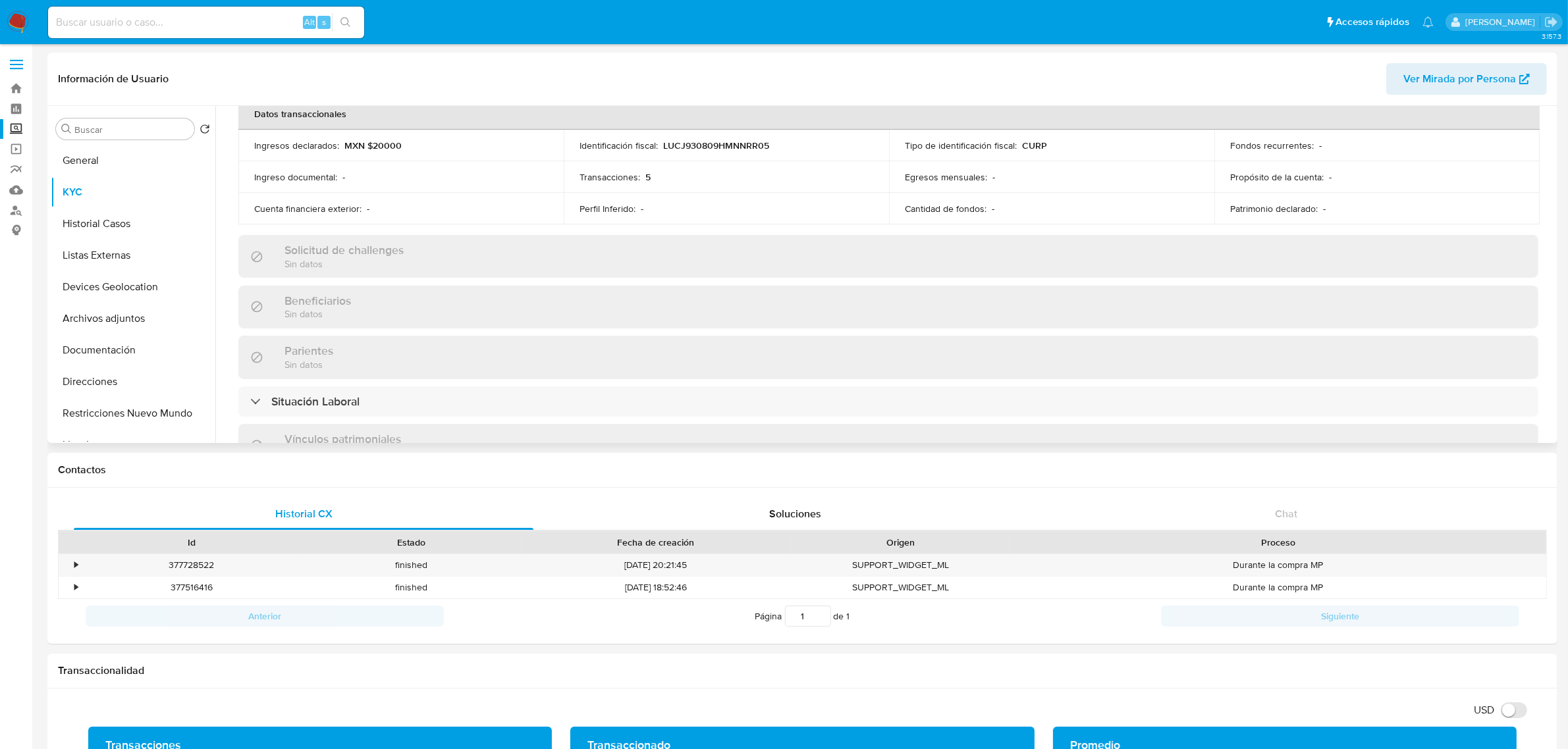
scroll to position [576, 0]
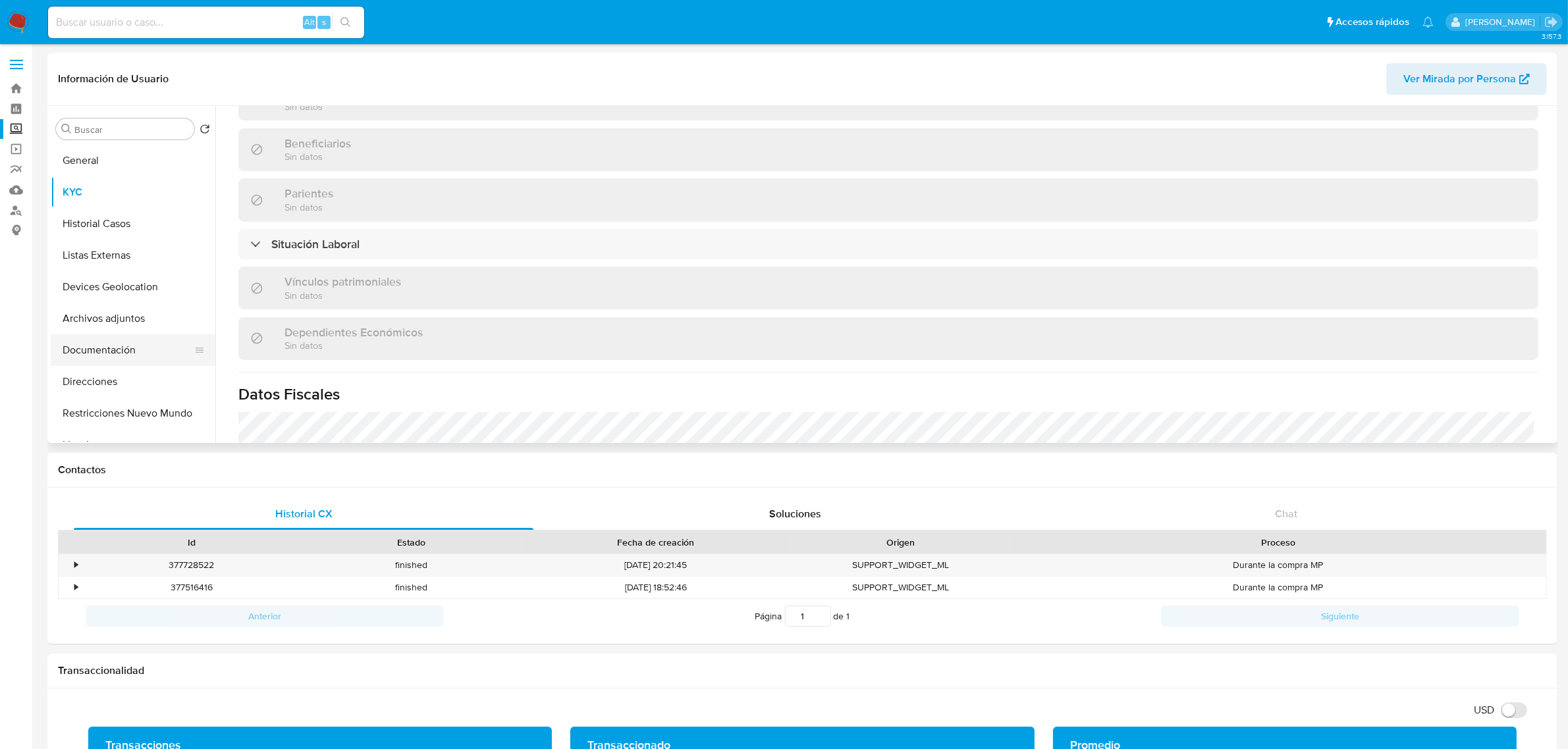
click at [135, 354] on button "Documentación" at bounding box center [128, 350] width 154 height 32
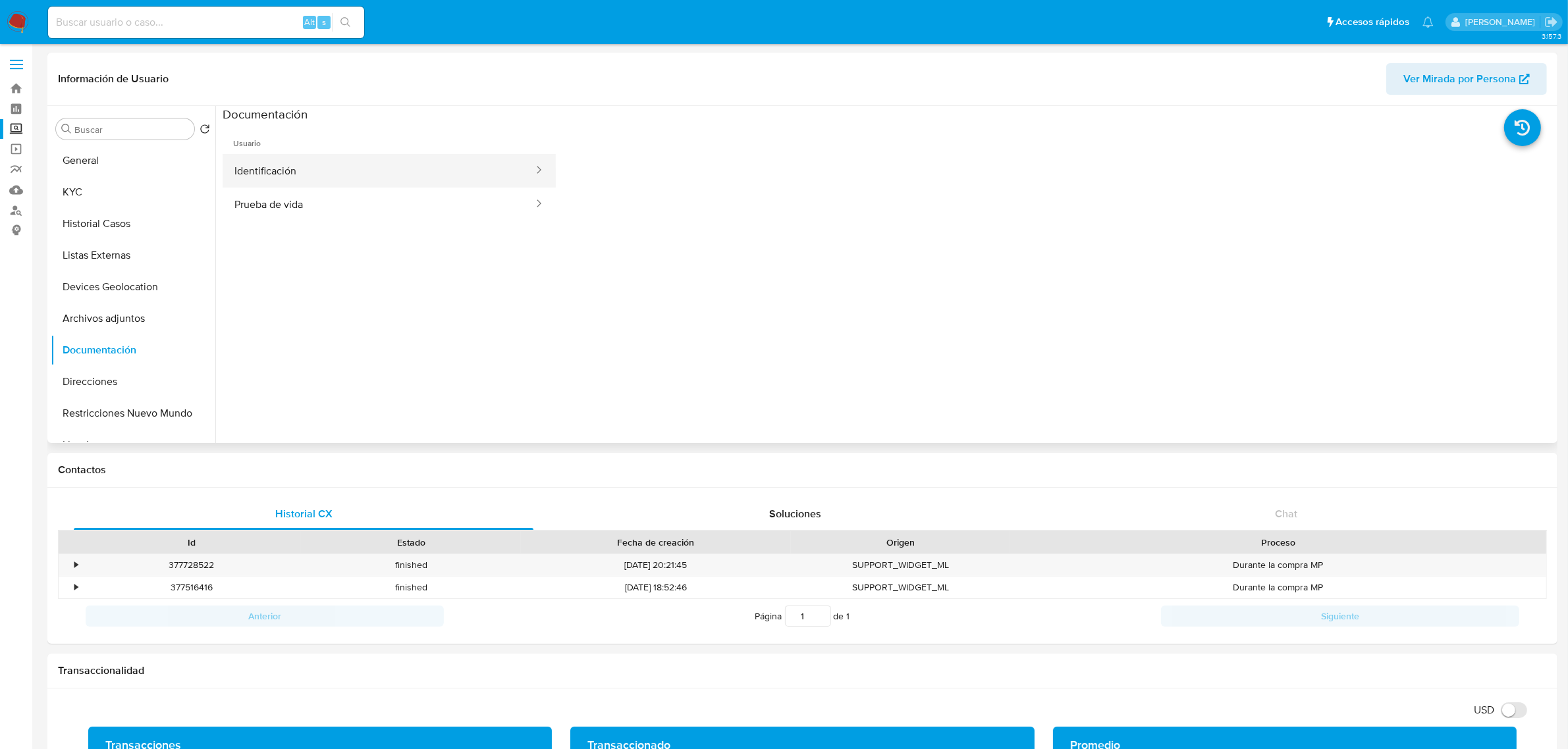
click at [349, 181] on button "Identificación" at bounding box center [378, 171] width 312 height 33
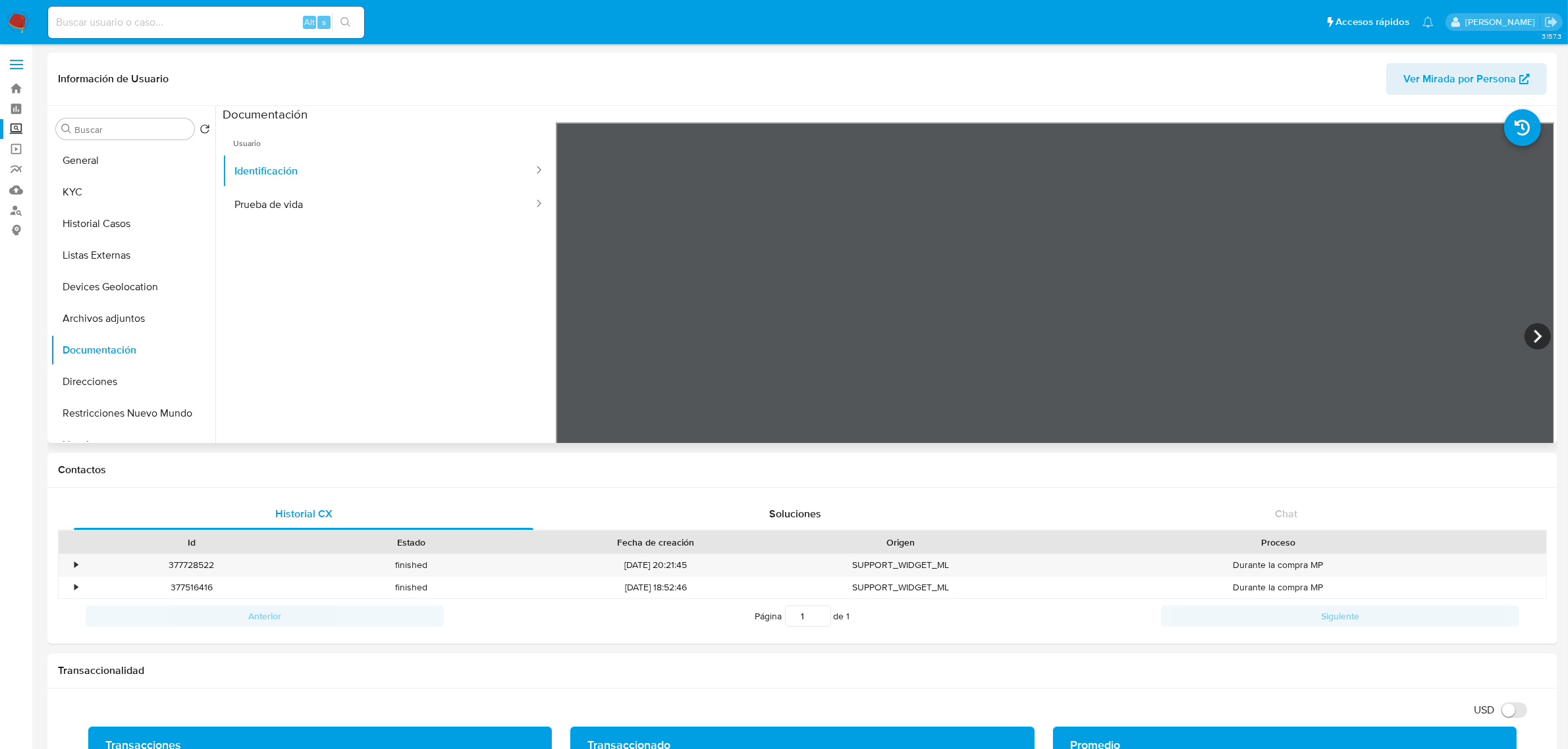
scroll to position [82, 0]
click at [333, 215] on button "Prueba de vida" at bounding box center [378, 204] width 312 height 33
click at [219, 35] on div "Alt s" at bounding box center [206, 23] width 316 height 32
click at [218, 28] on input at bounding box center [206, 23] width 316 height 18
paste input "150339883"
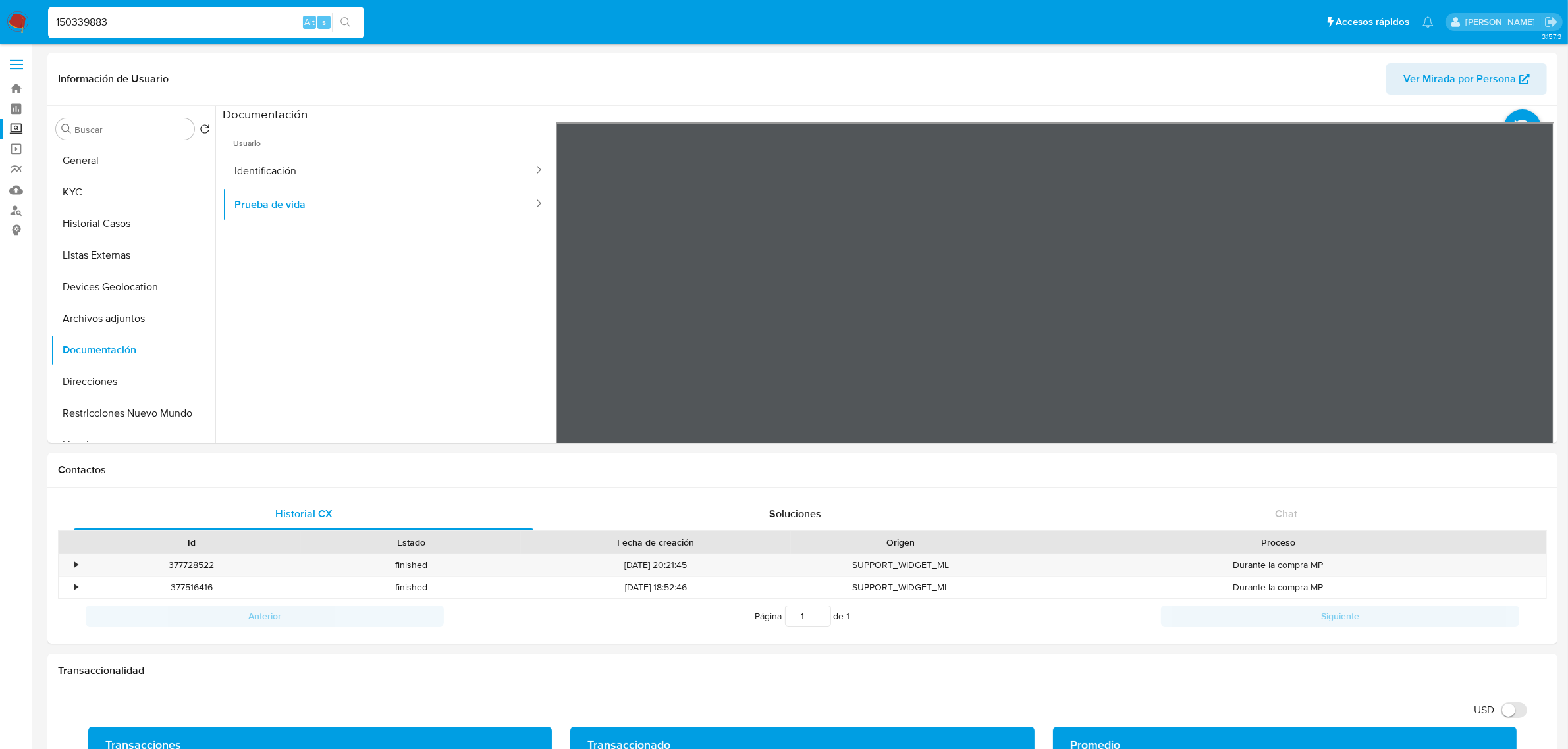
type input "150339883"
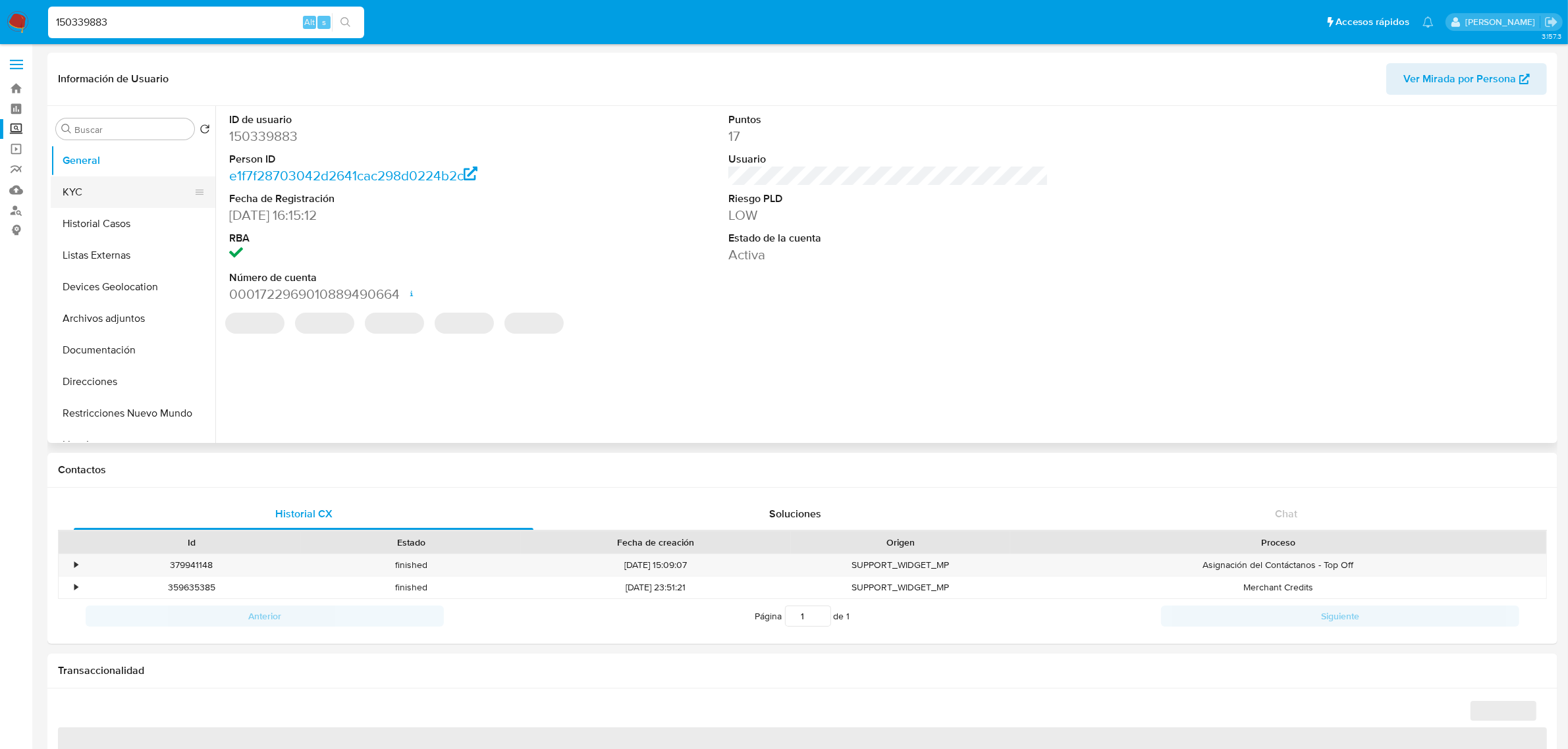
select select "10"
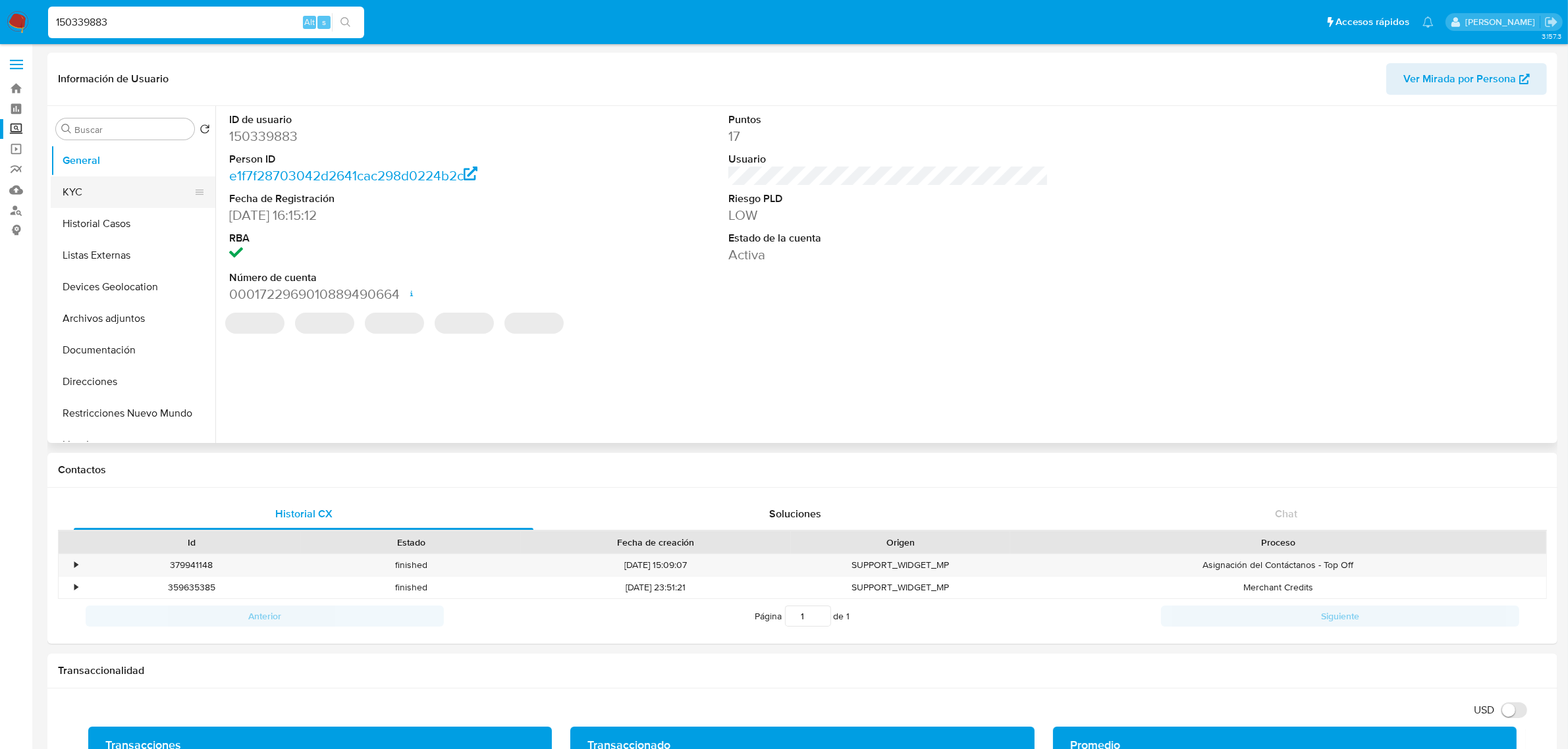
click at [108, 183] on button "KYC" at bounding box center [128, 192] width 154 height 32
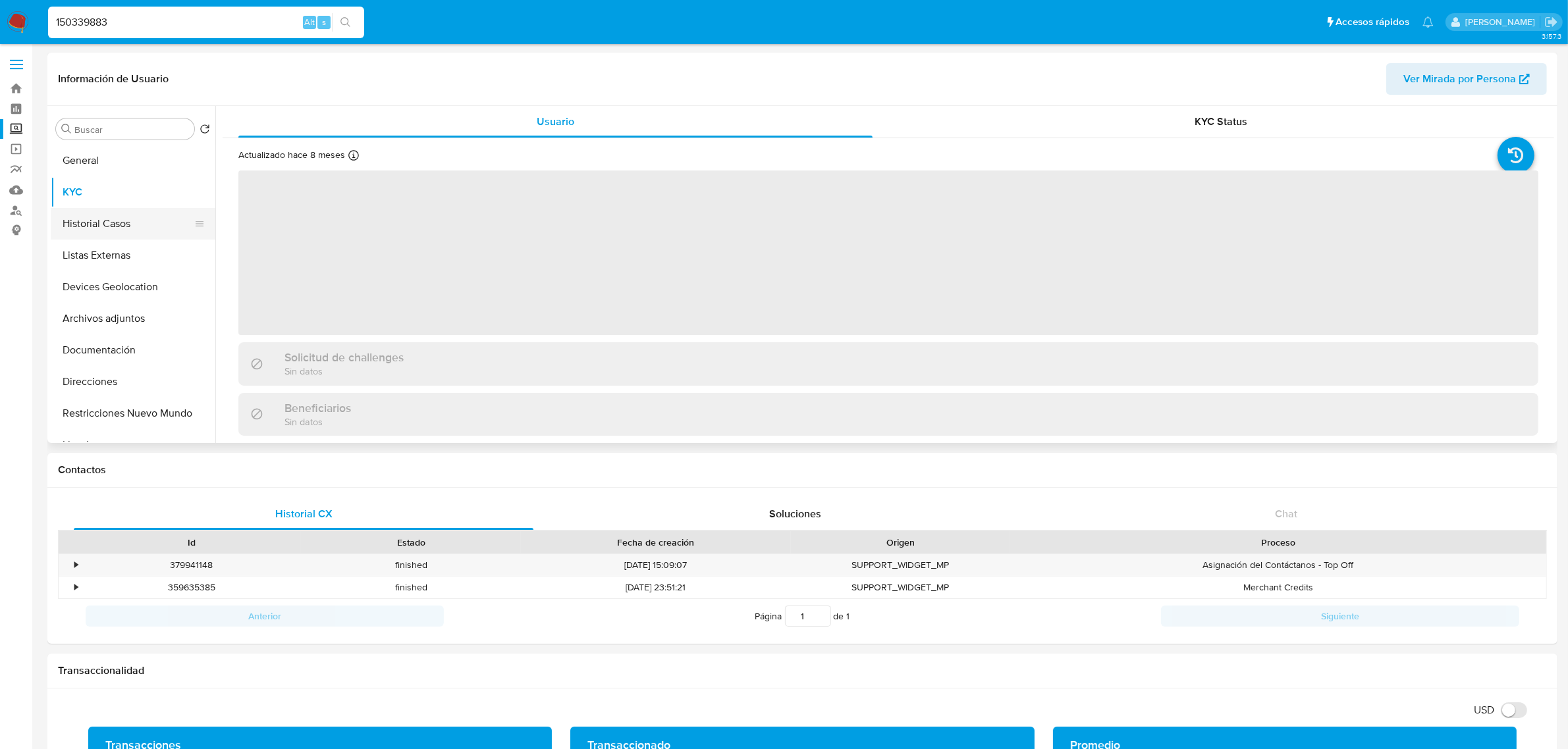
click at [118, 219] on button "Historial Casos" at bounding box center [128, 224] width 154 height 32
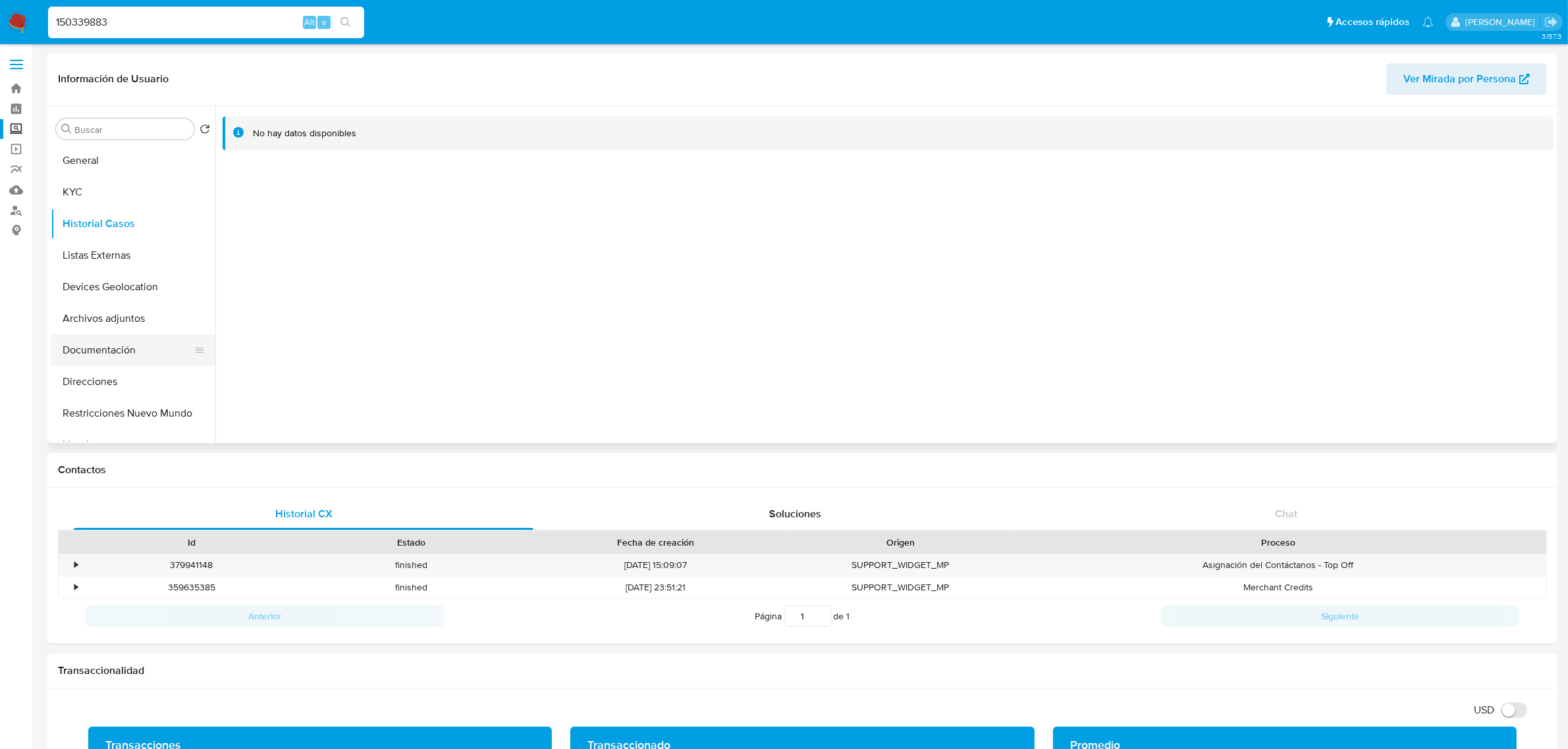
click at [104, 348] on button "Documentación" at bounding box center [128, 350] width 154 height 32
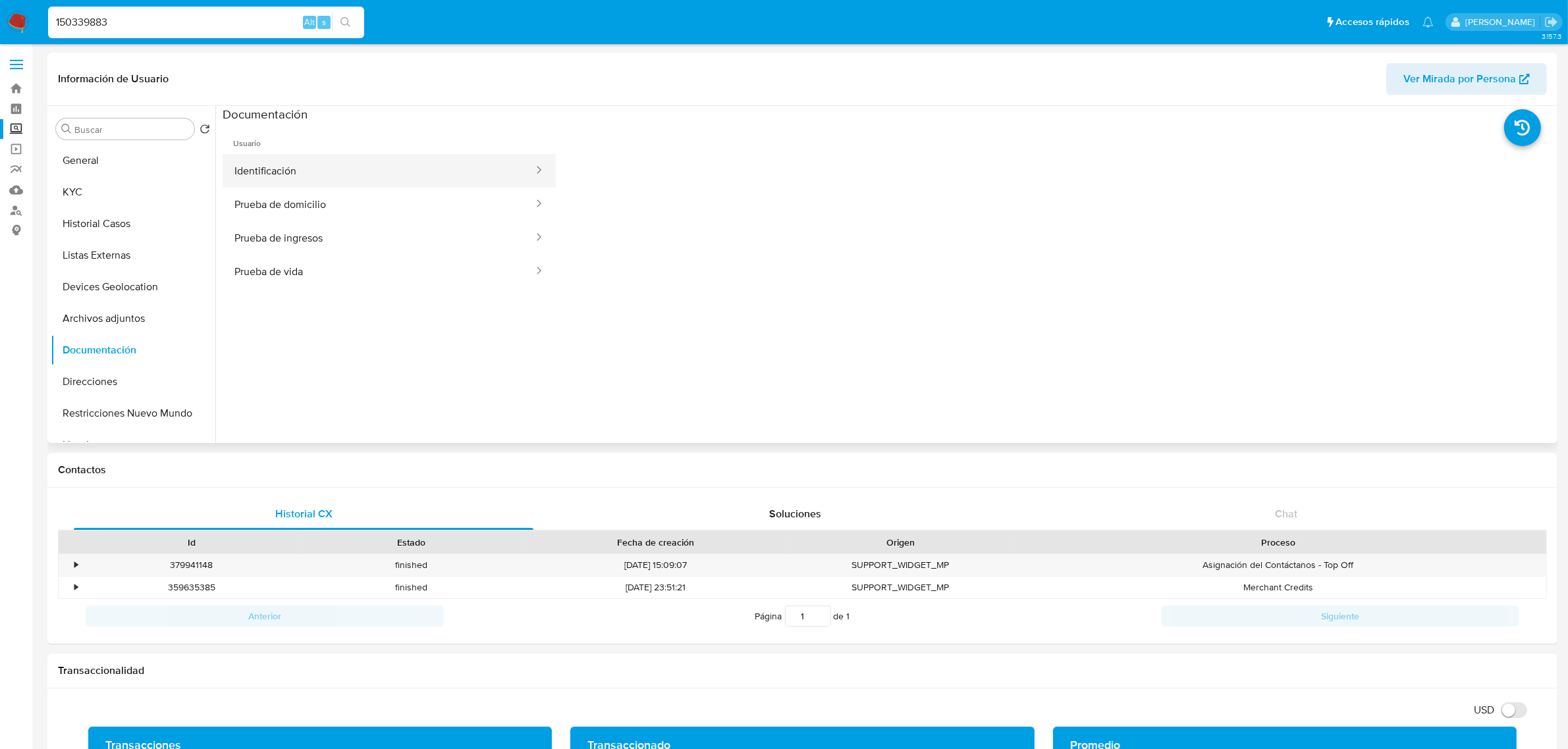
click at [288, 159] on button "Identificación" at bounding box center [378, 171] width 312 height 33
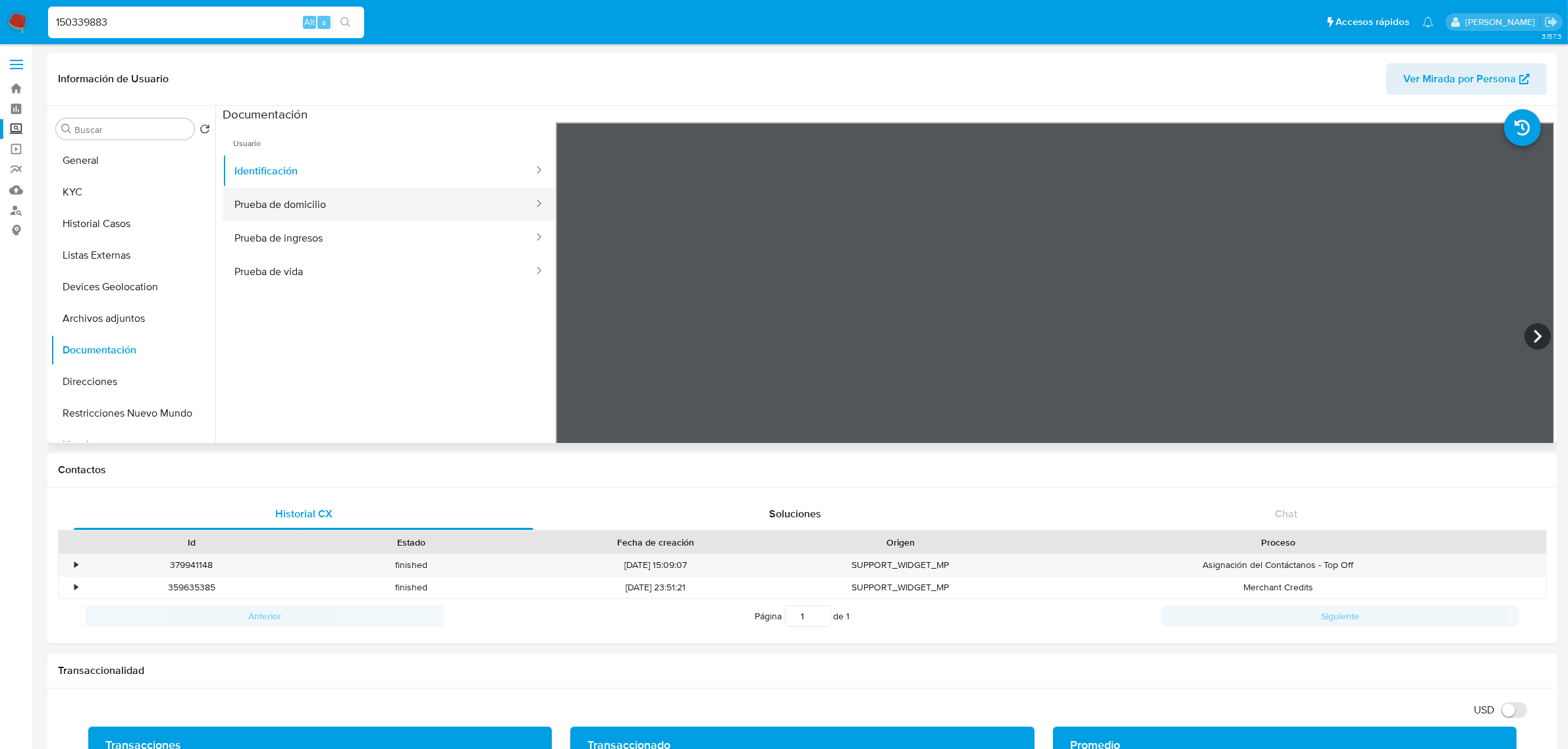
click at [330, 208] on button "Prueba de domicilio" at bounding box center [378, 204] width 312 height 33
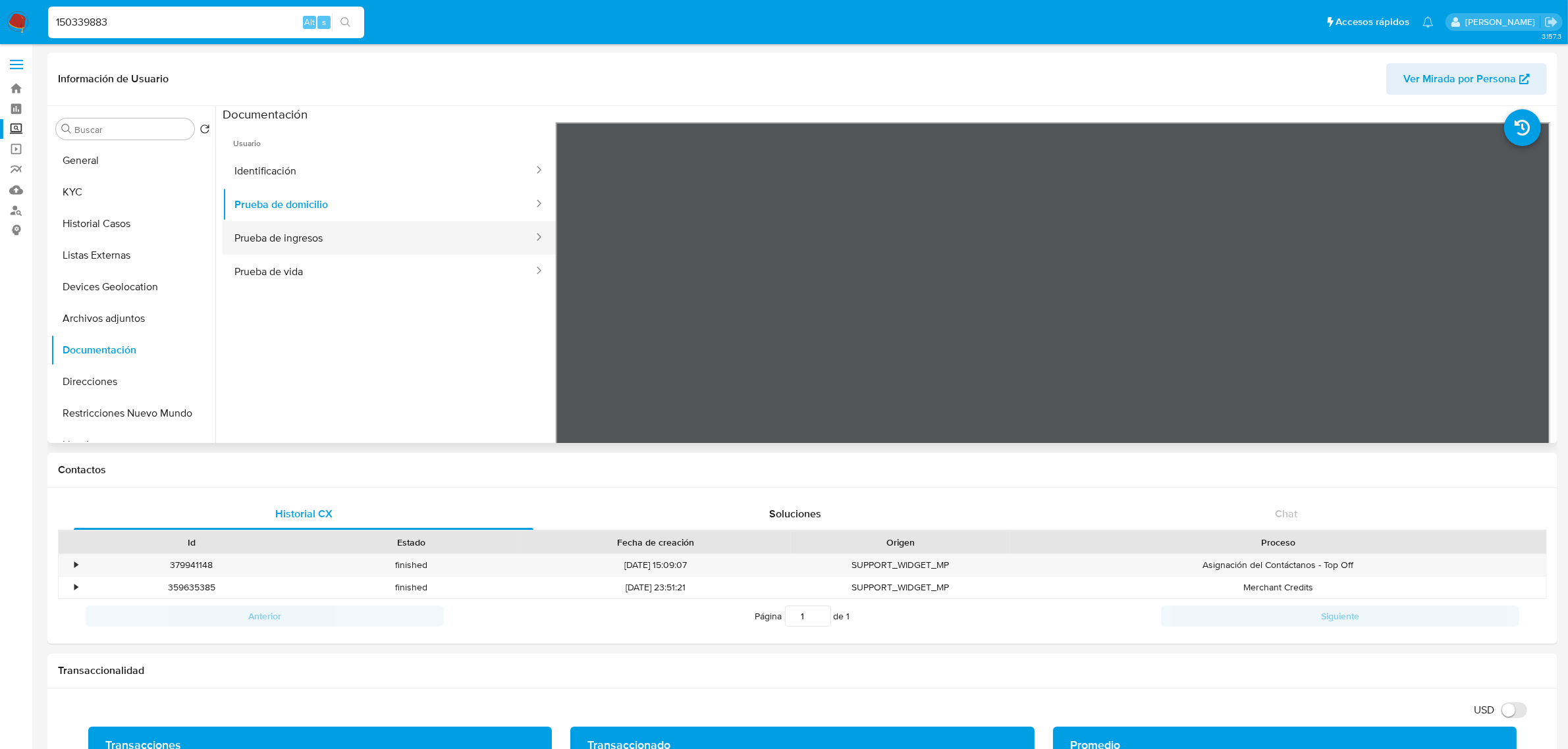
click at [339, 251] on button "Prueba de ingresos" at bounding box center [378, 238] width 312 height 33
click at [298, 274] on button "Prueba de vida" at bounding box center [378, 272] width 312 height 33
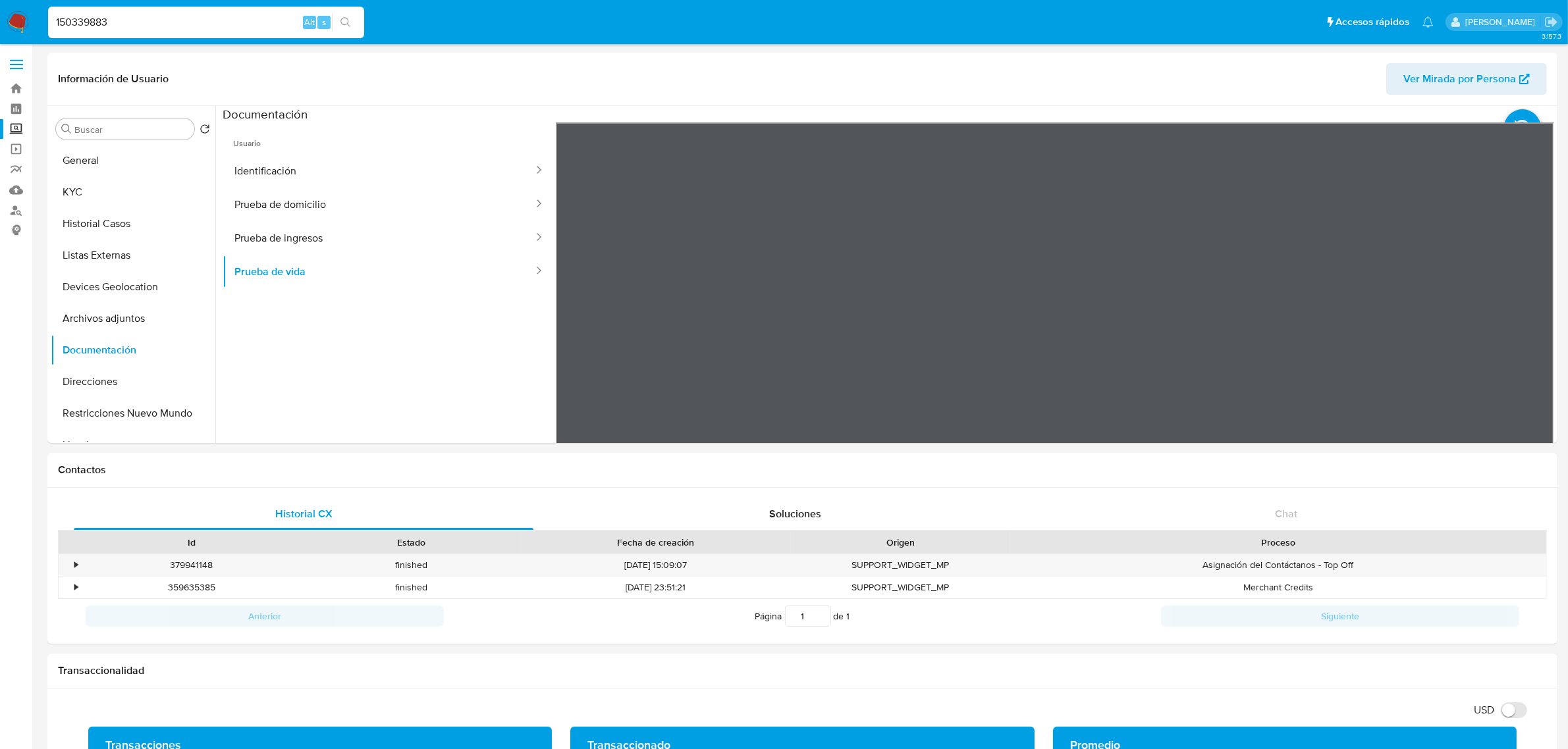
click at [159, 27] on input "150339883" at bounding box center [206, 23] width 316 height 18
paste input "432027658"
type input "1432027658"
paste input "1432027658"
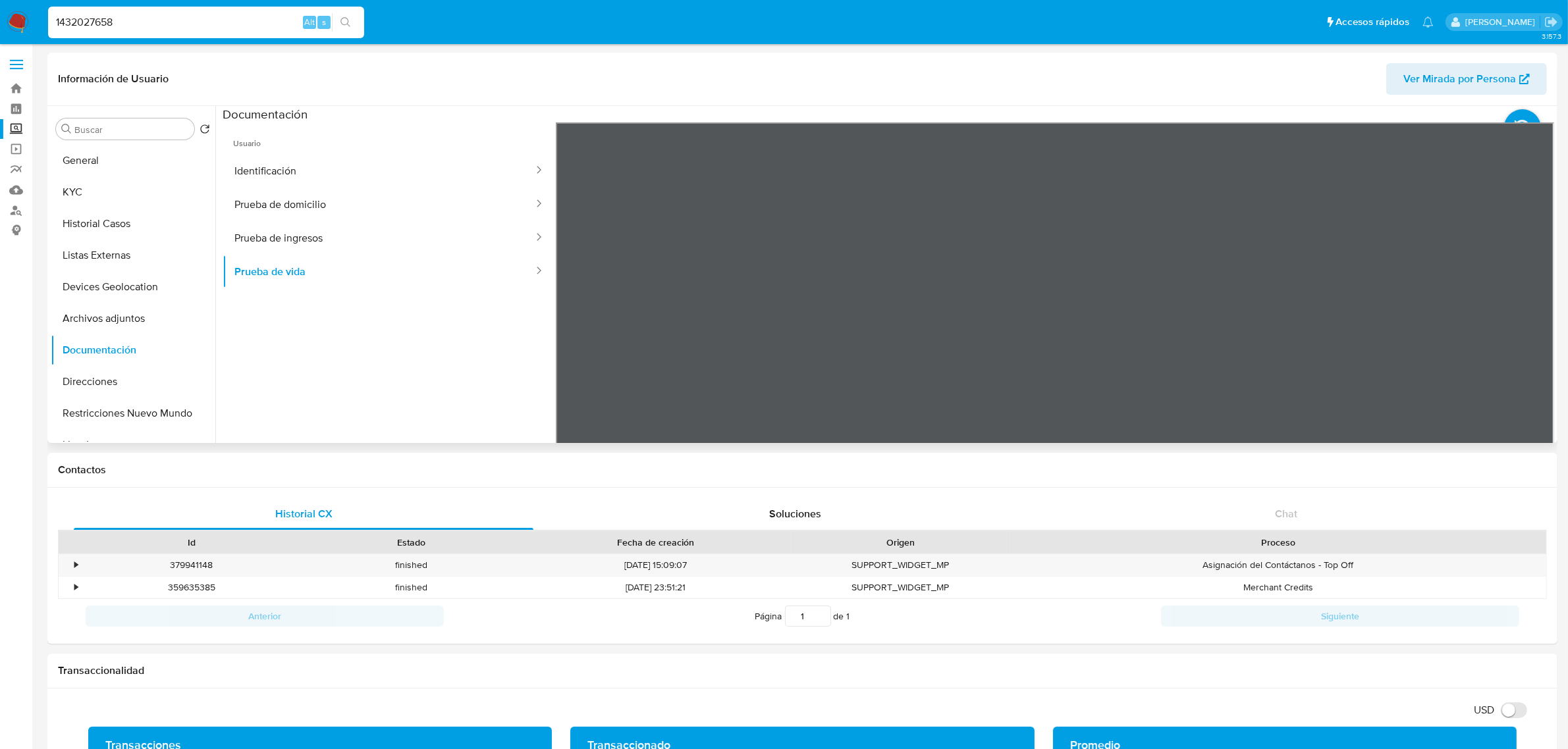
type input "1432027658"
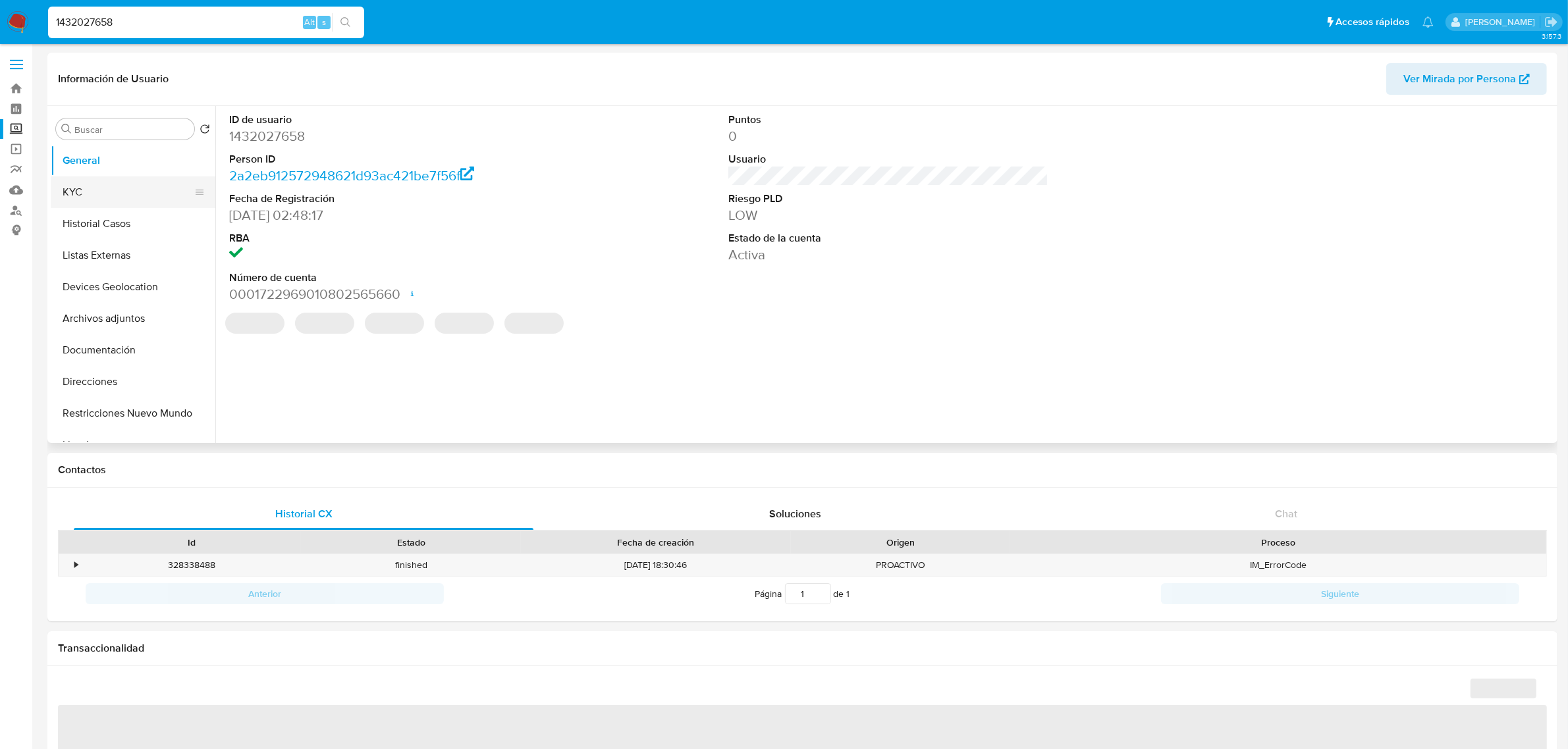
click at [108, 192] on button "KYC" at bounding box center [128, 192] width 154 height 32
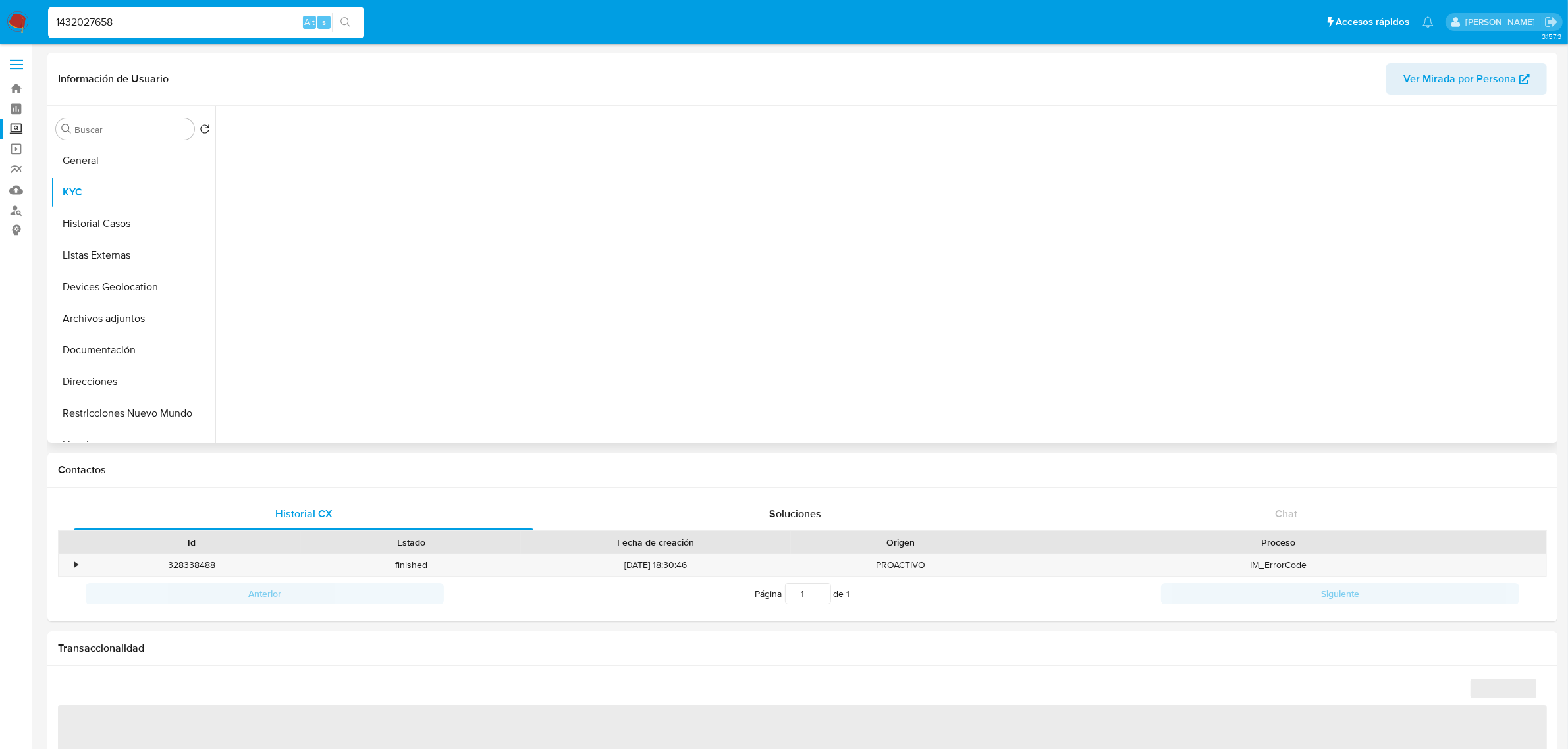
select select "10"
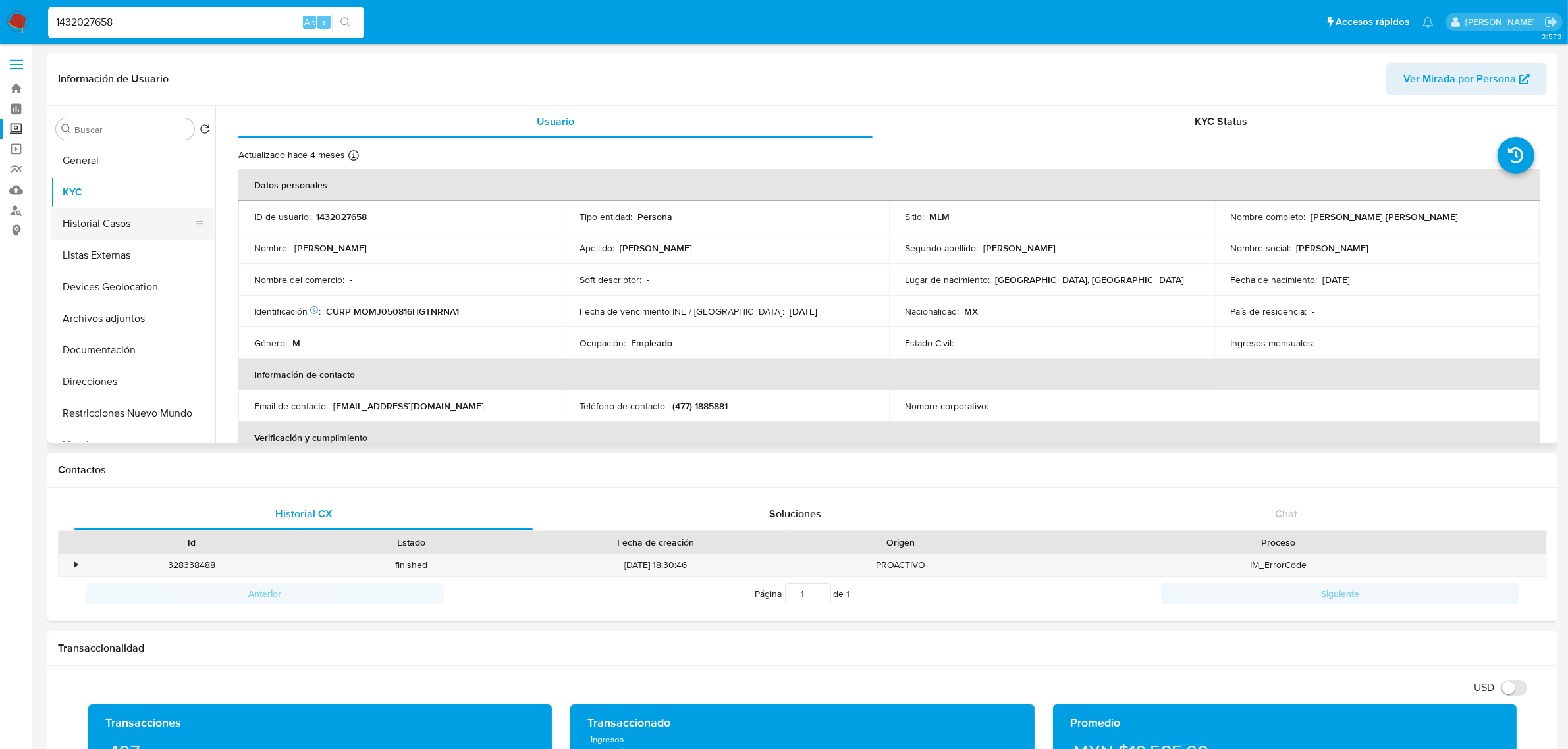
click at [106, 223] on button "Historial Casos" at bounding box center [128, 224] width 154 height 32
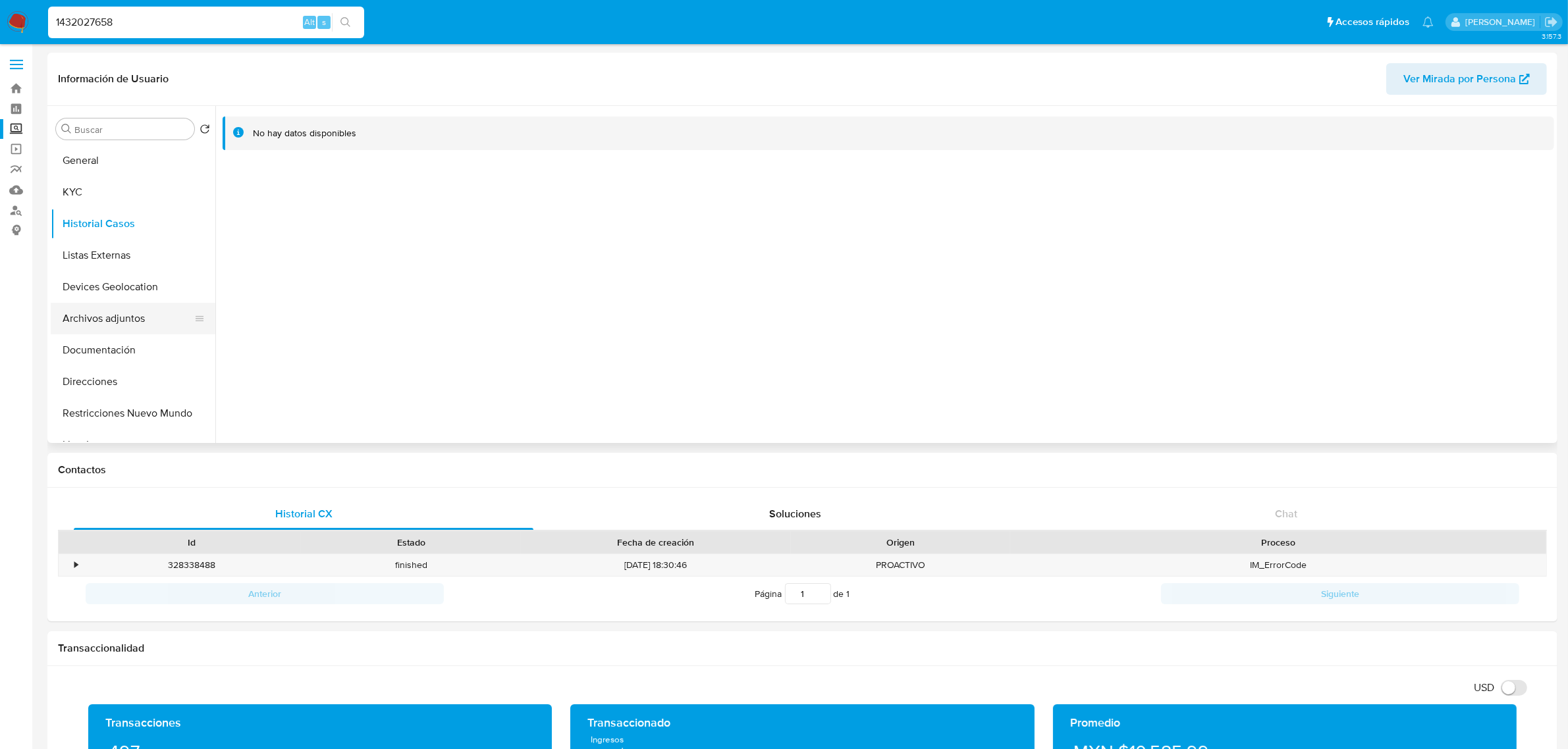
click at [125, 305] on button "Archivos adjuntos" at bounding box center [128, 319] width 154 height 32
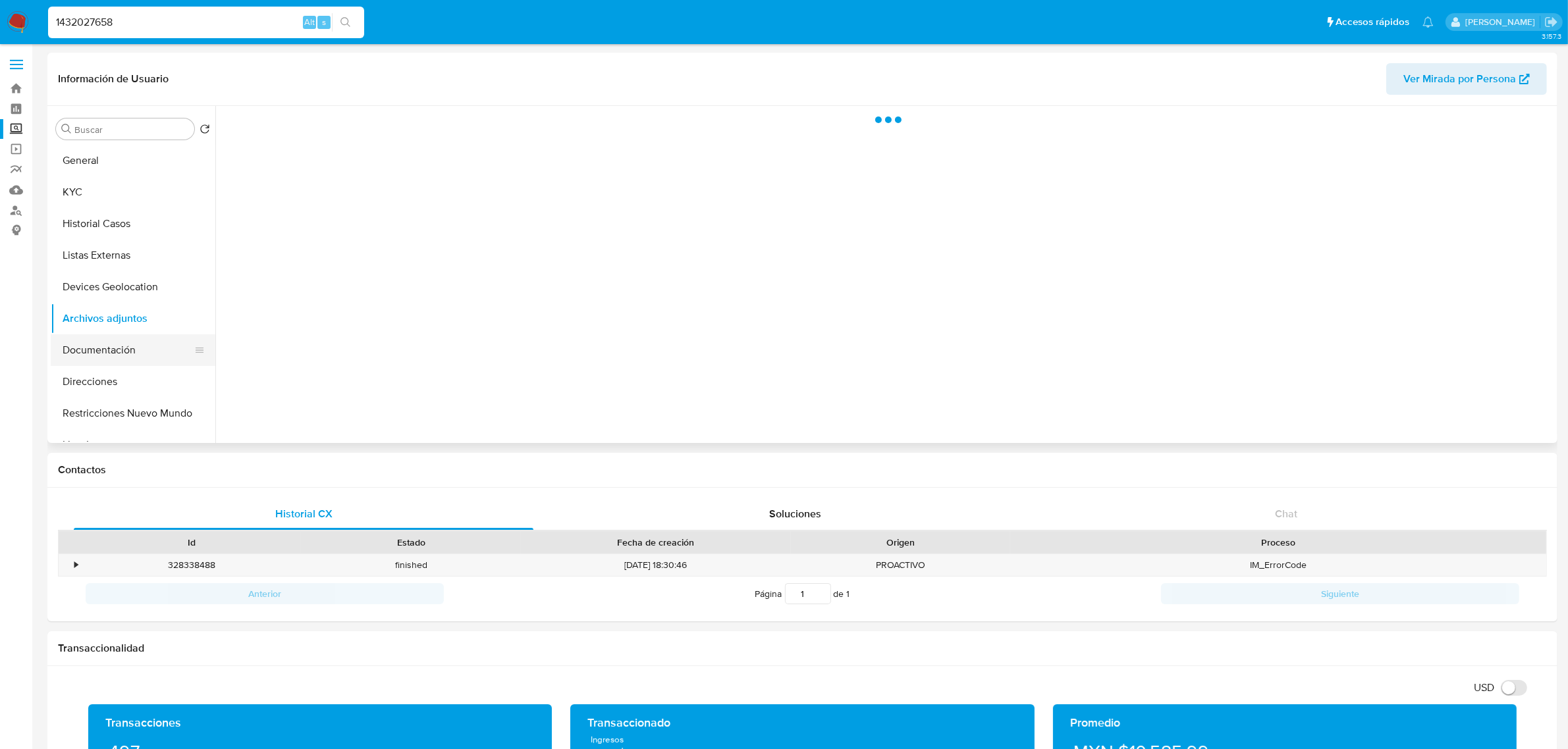
click at [121, 353] on button "Documentación" at bounding box center [128, 350] width 154 height 32
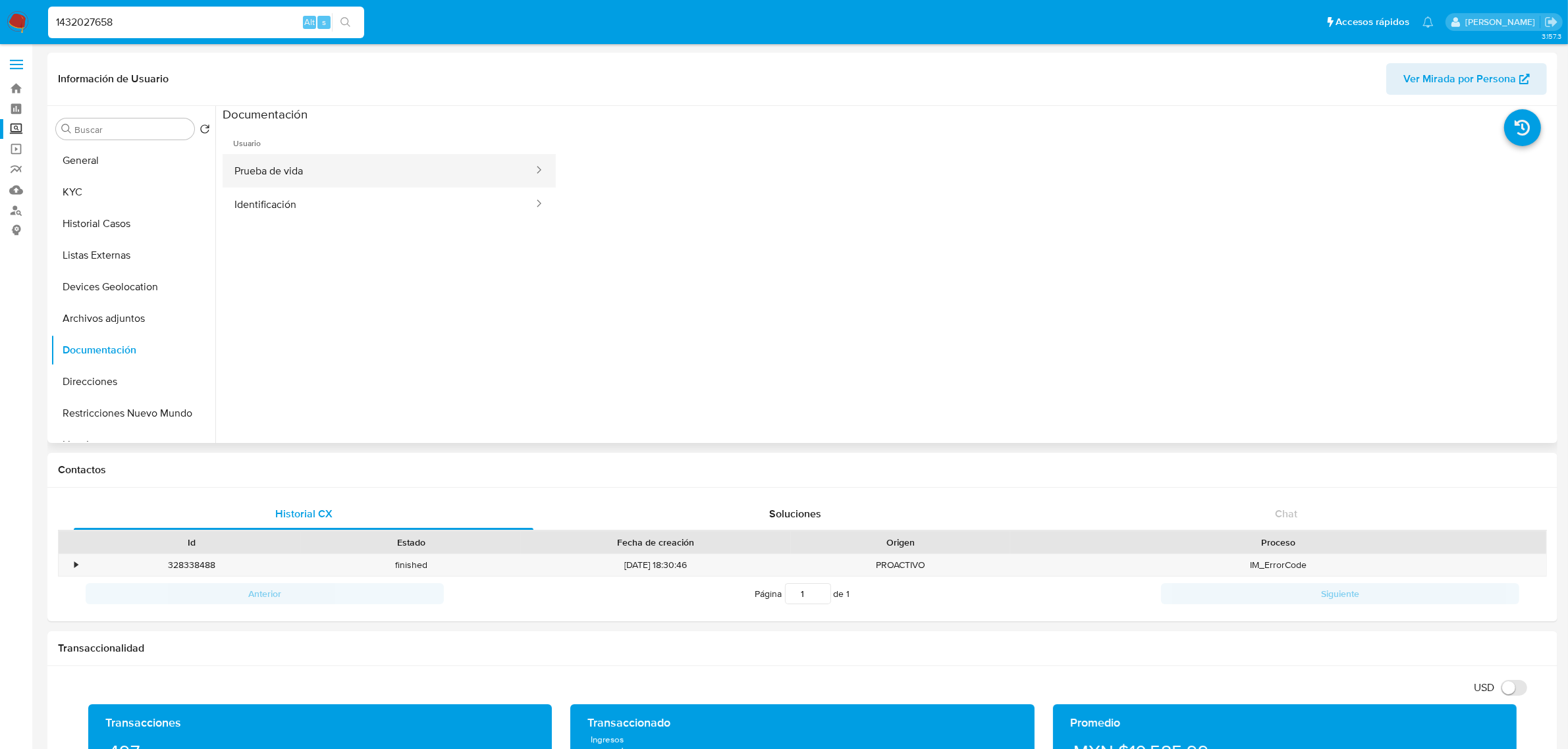
click at [494, 168] on button "Prueba de vida" at bounding box center [378, 171] width 312 height 33
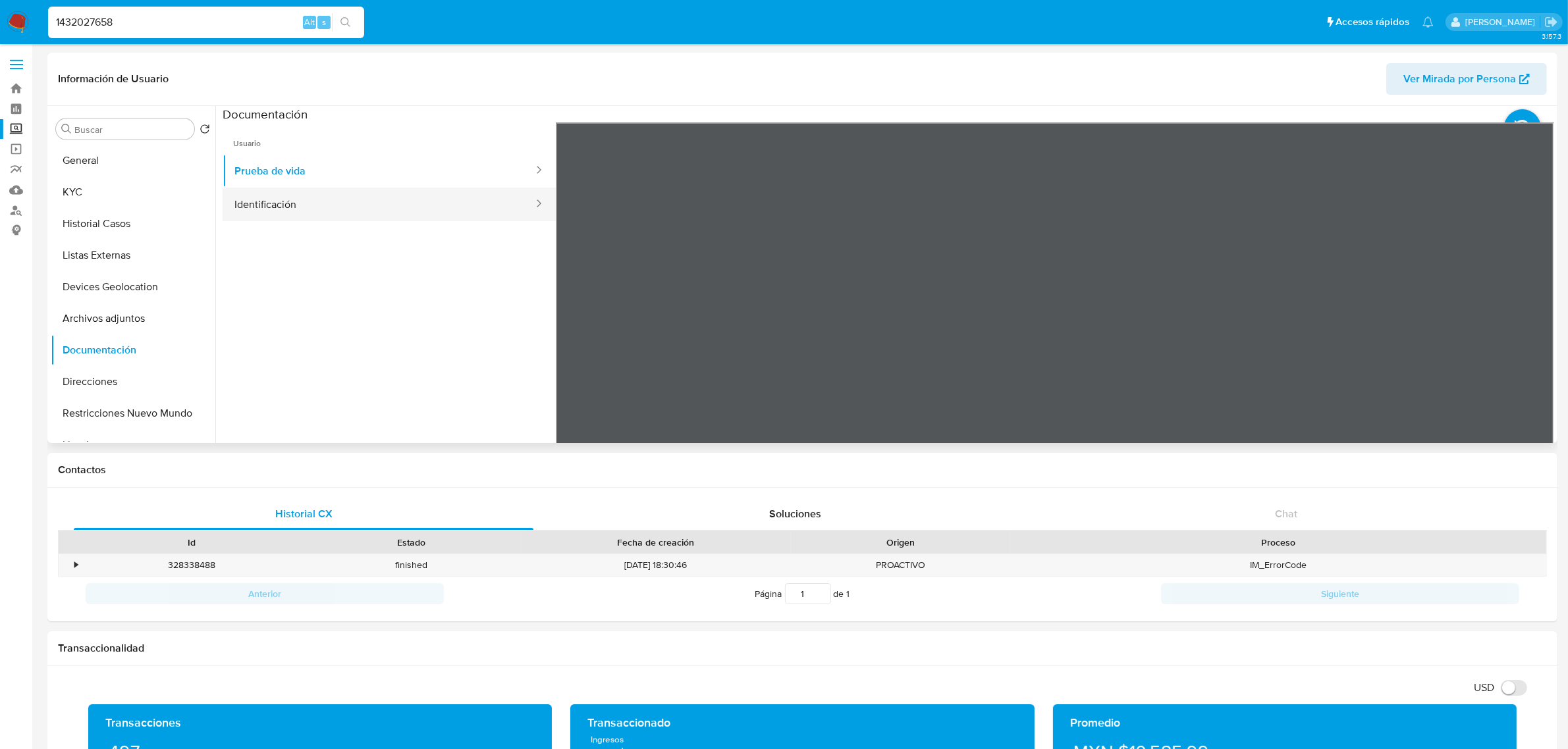
click at [379, 211] on button "Identificación" at bounding box center [378, 204] width 312 height 33
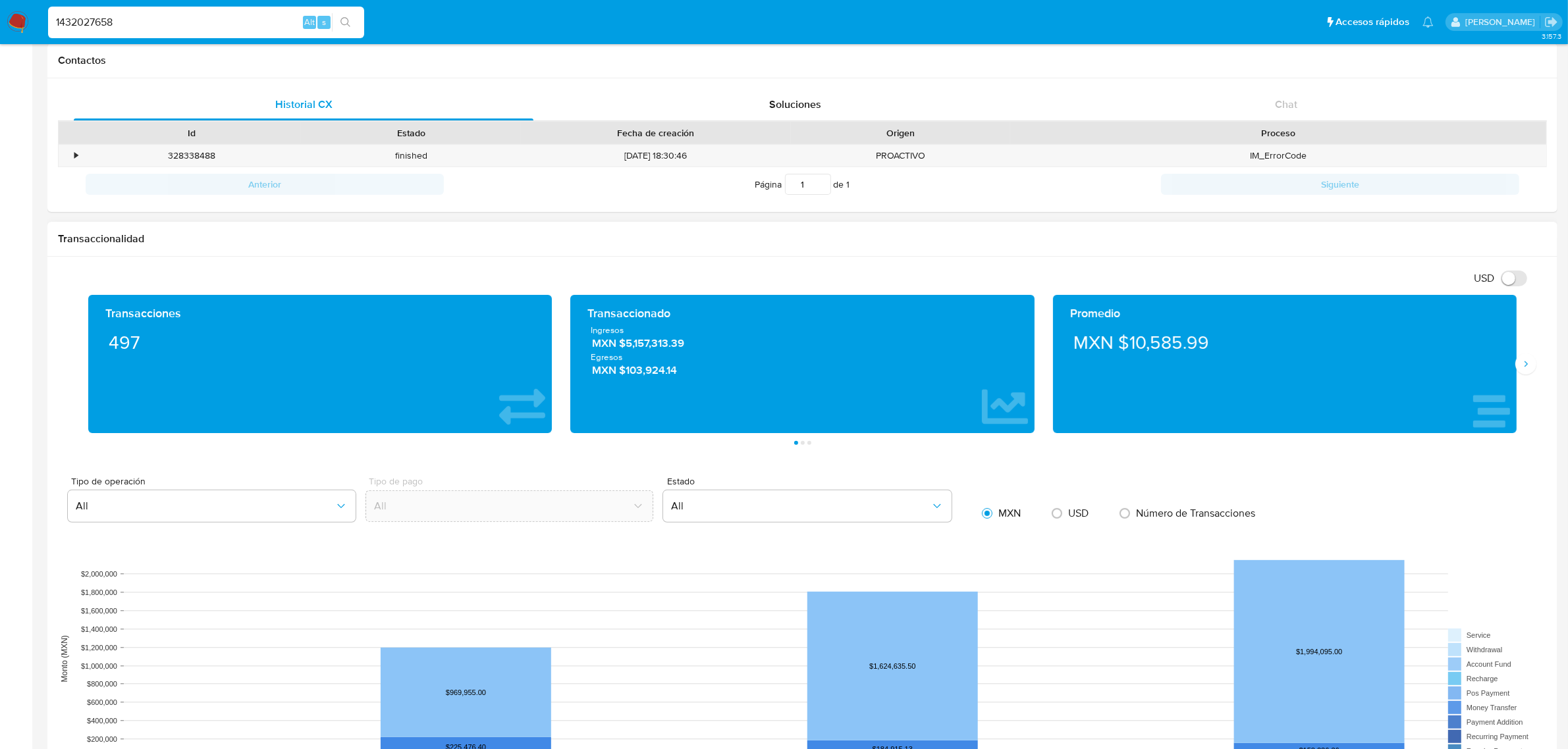
scroll to position [412, 0]
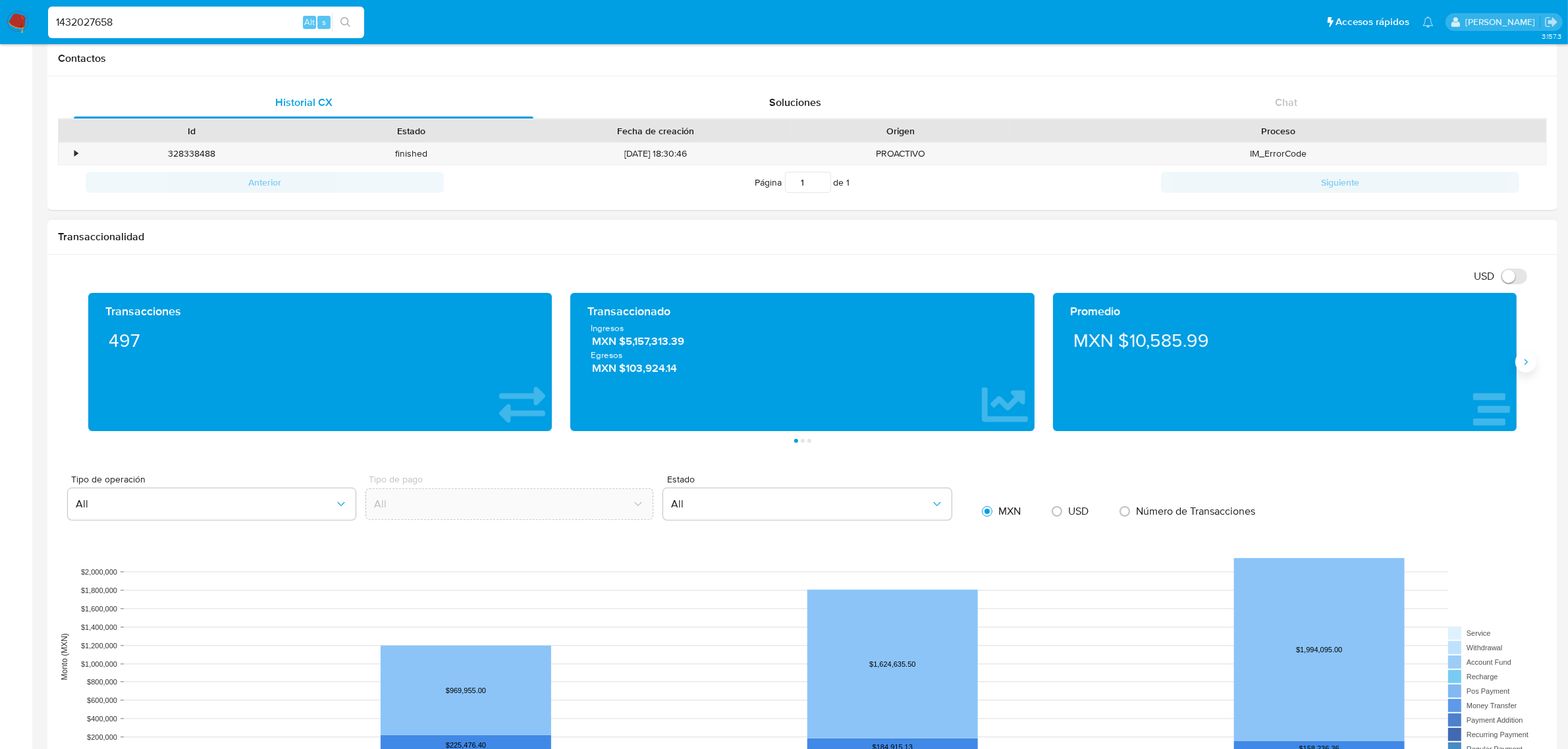
click at [1525, 372] on button "Siguiente" at bounding box center [1525, 362] width 21 height 21
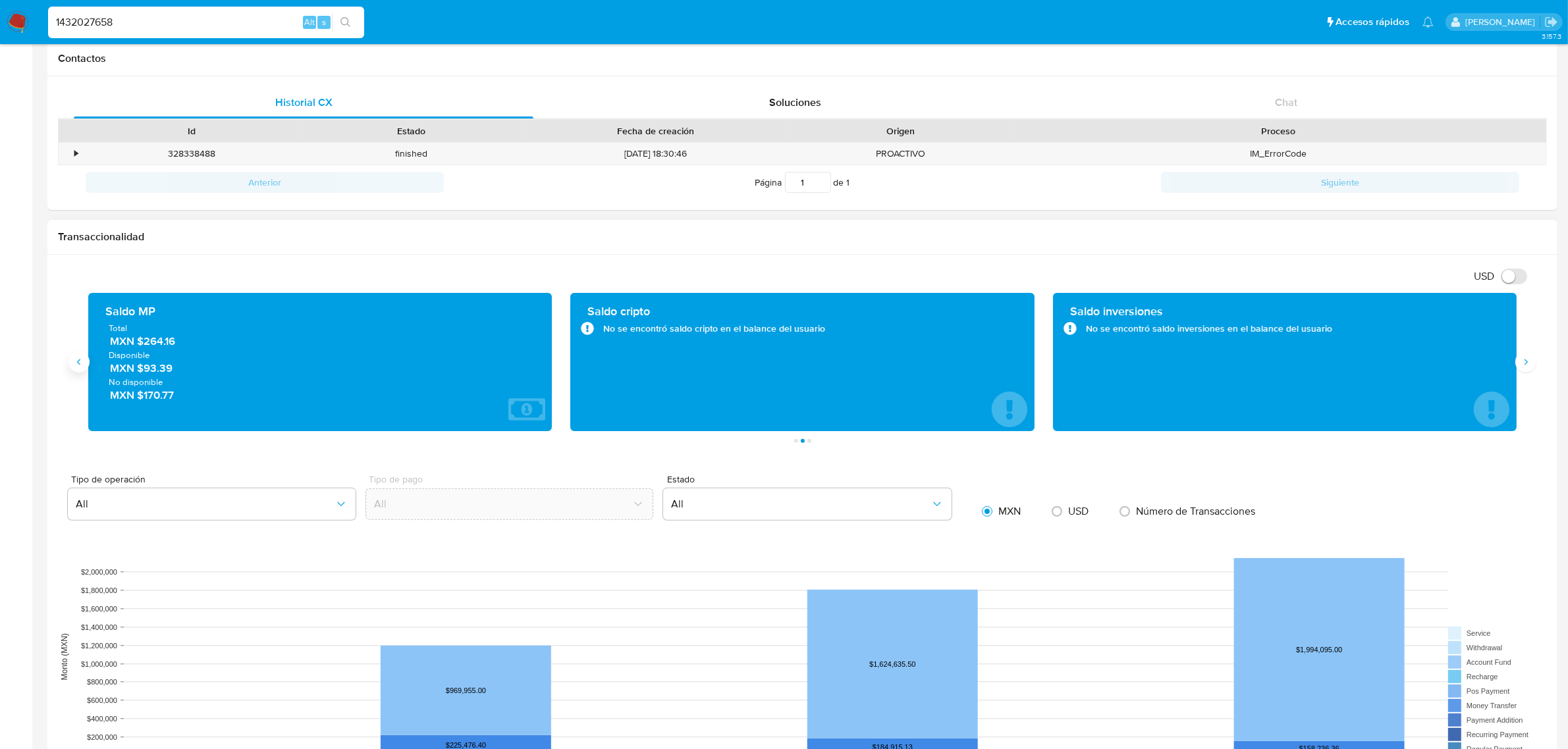
click at [74, 366] on icon "Anterior" at bounding box center [79, 362] width 11 height 11
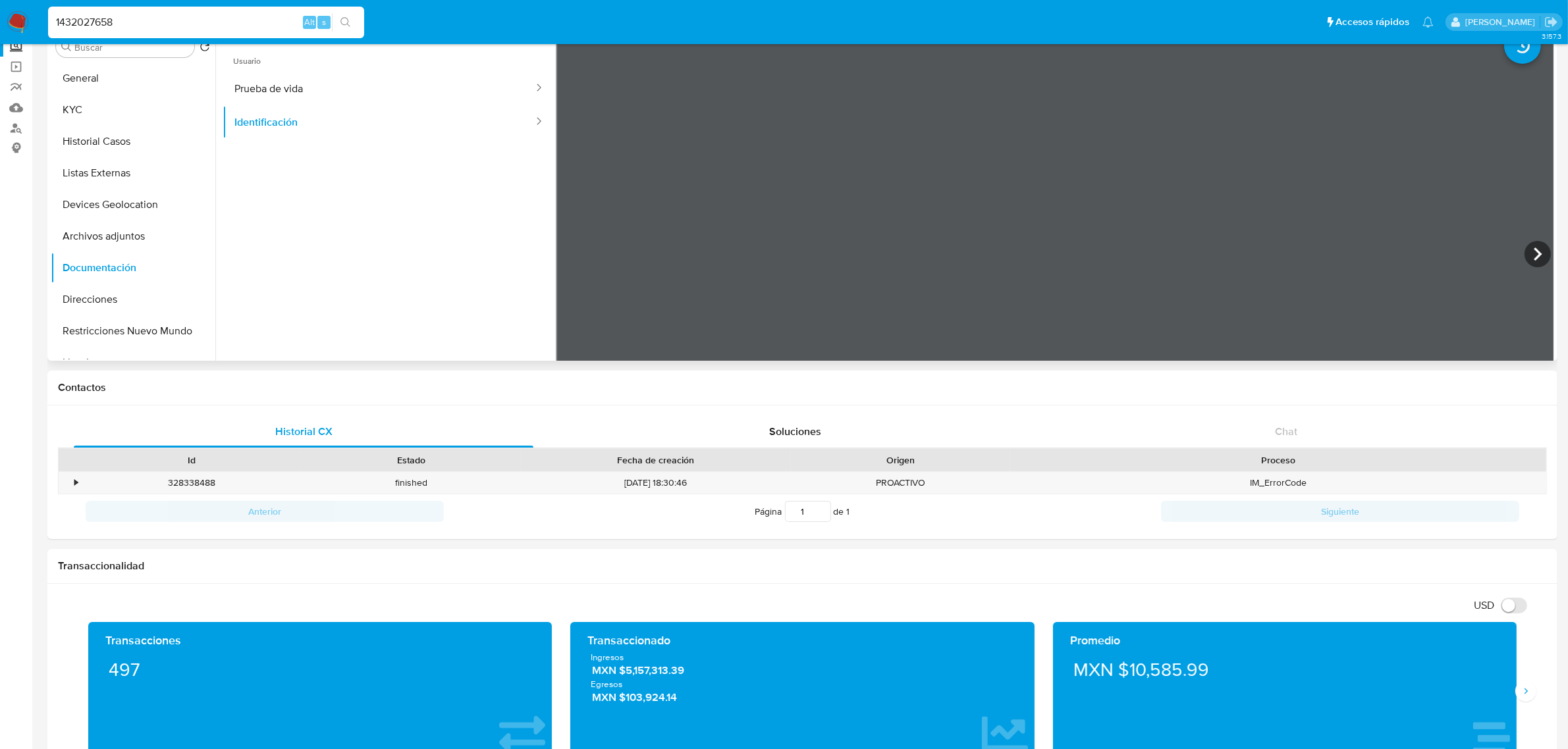
scroll to position [0, 0]
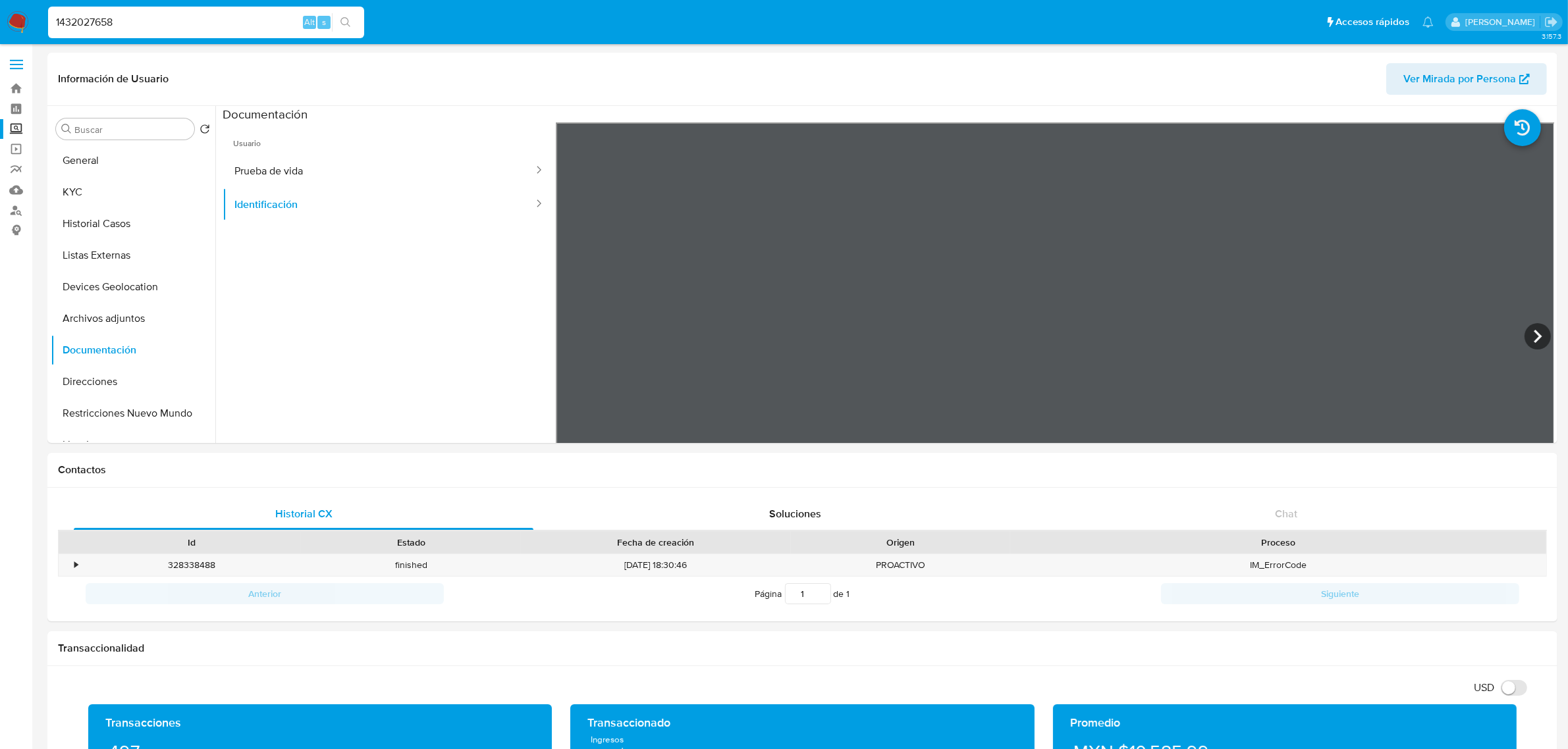
click at [224, 28] on input "1432027658" at bounding box center [206, 23] width 316 height 18
click at [222, 28] on input "1432027658" at bounding box center [206, 23] width 316 height 18
click at [221, 28] on input "1432027658" at bounding box center [206, 23] width 316 height 18
paste input "50339883"
type input "150339883"
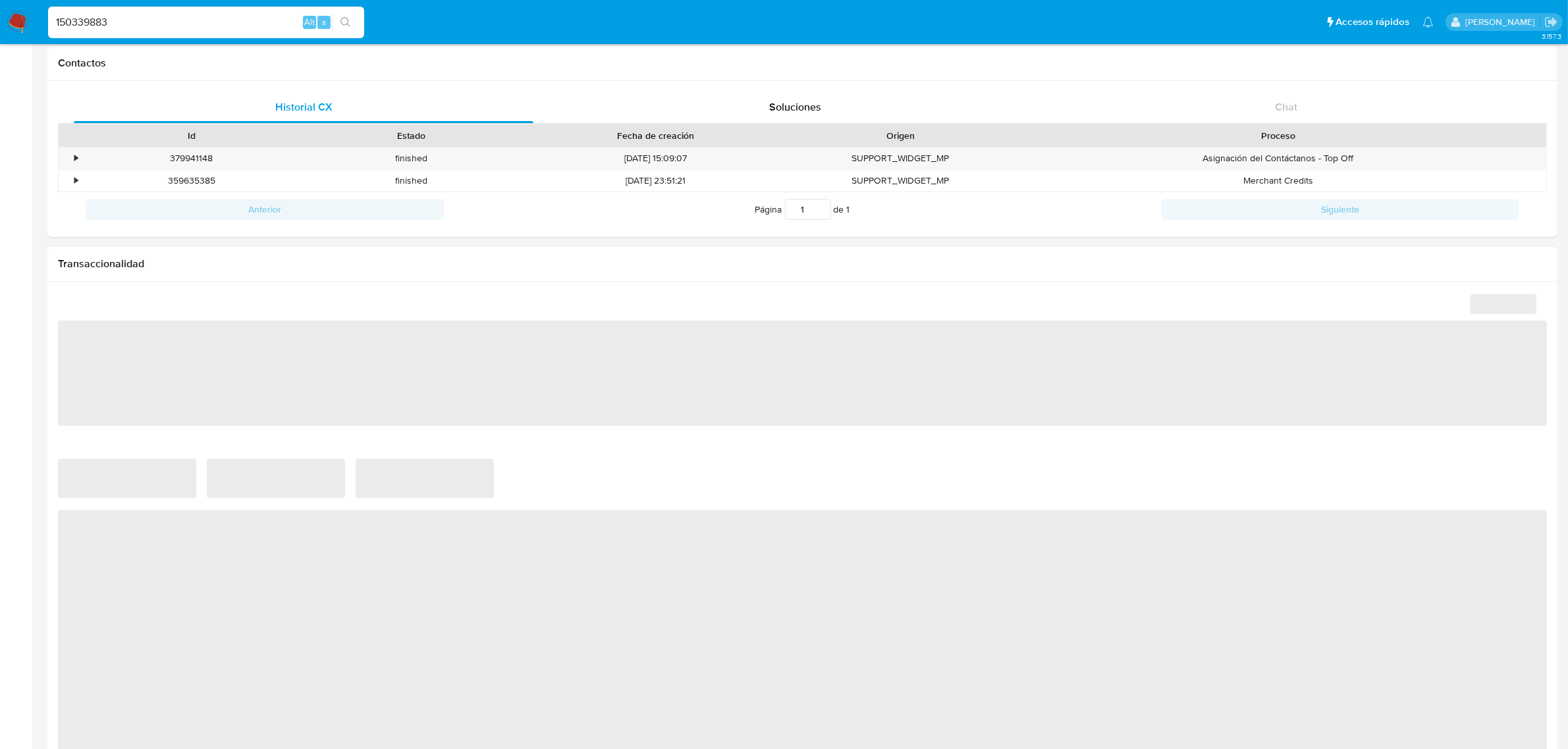
select select "10"
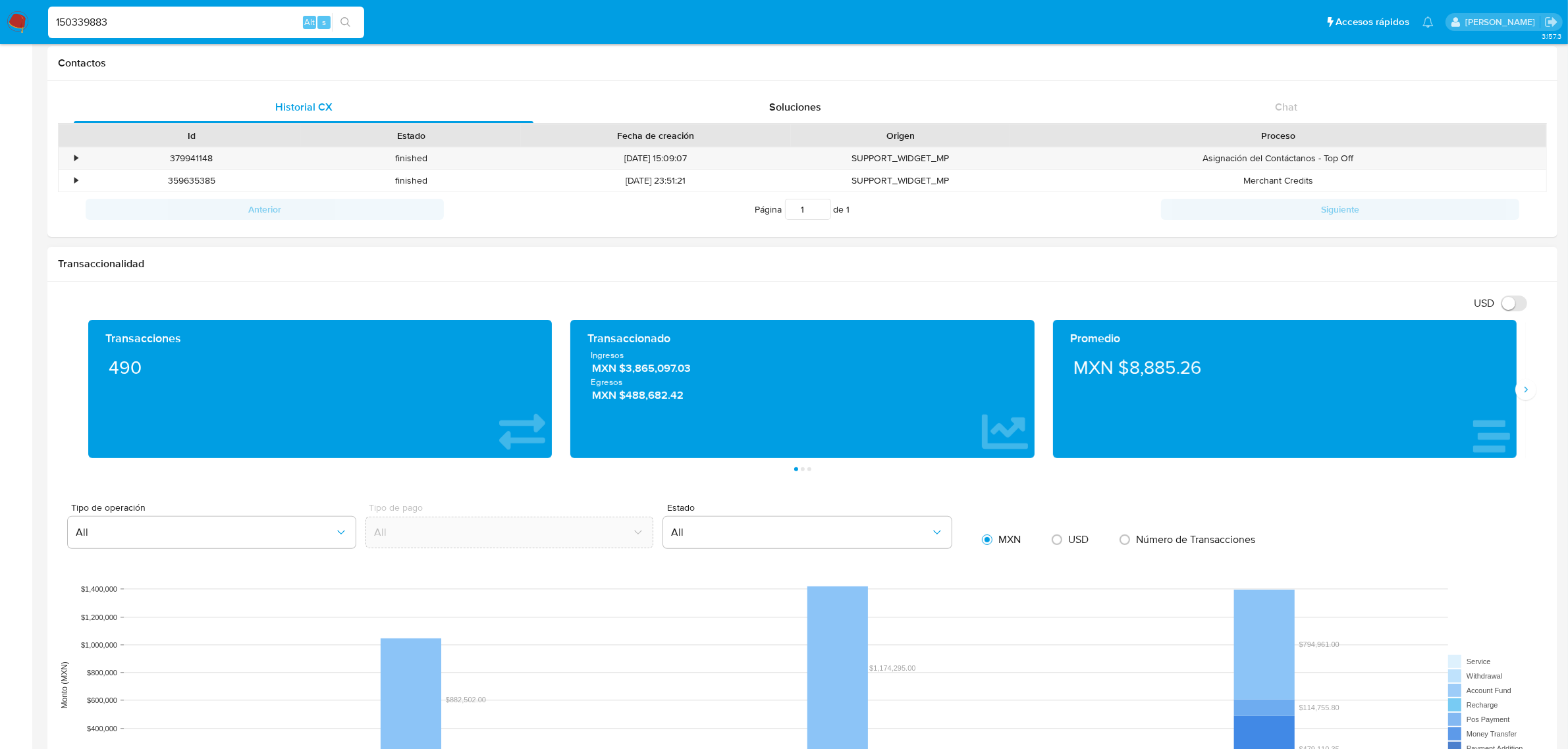
scroll to position [412, 0]
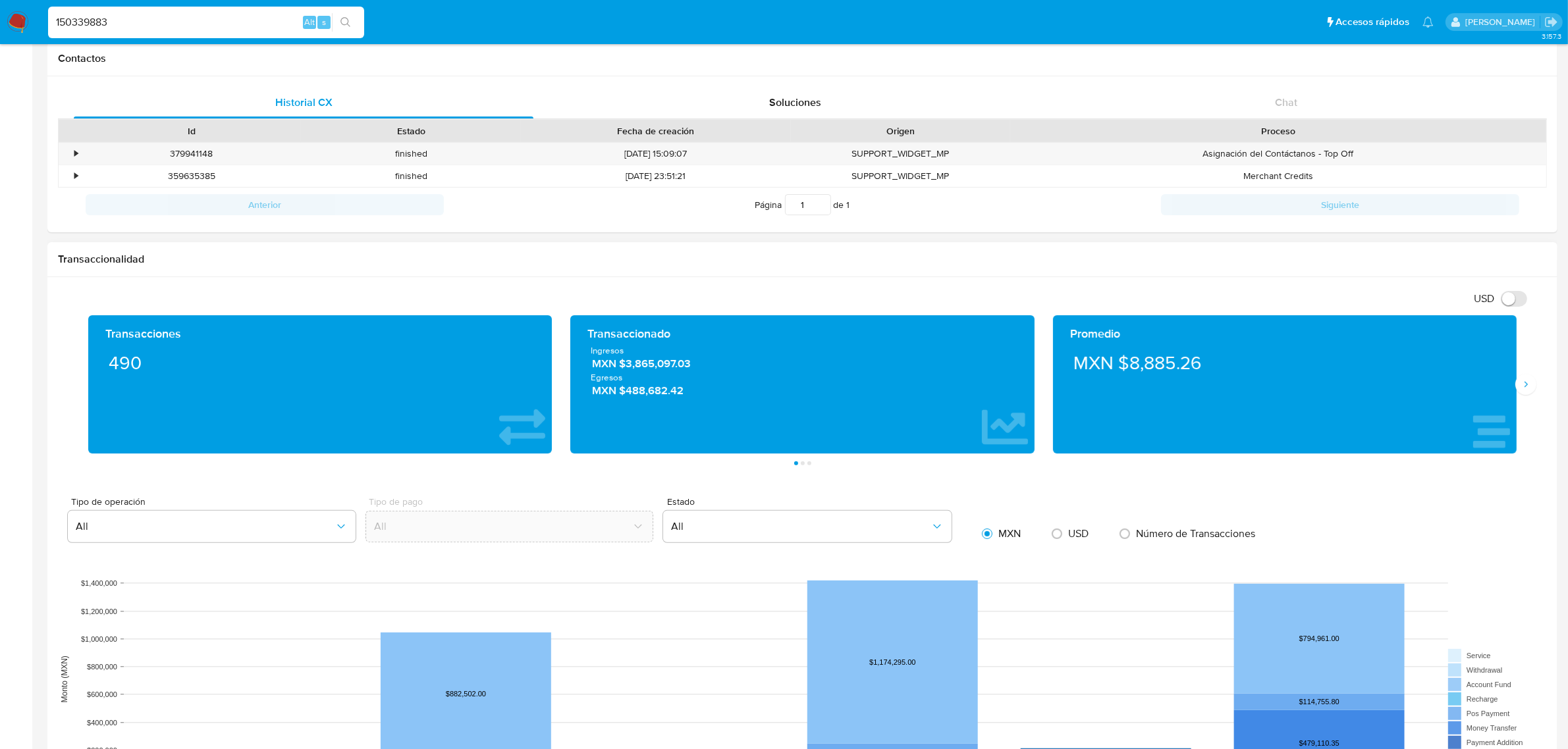
click at [1536, 383] on div "Transacciones 490 Transaccionado Ingresos MXN $3,865,097.03 Egresos MXN $488,68…" at bounding box center [802, 390] width 1488 height 150
click at [1531, 389] on button "Siguiente" at bounding box center [1525, 385] width 21 height 21
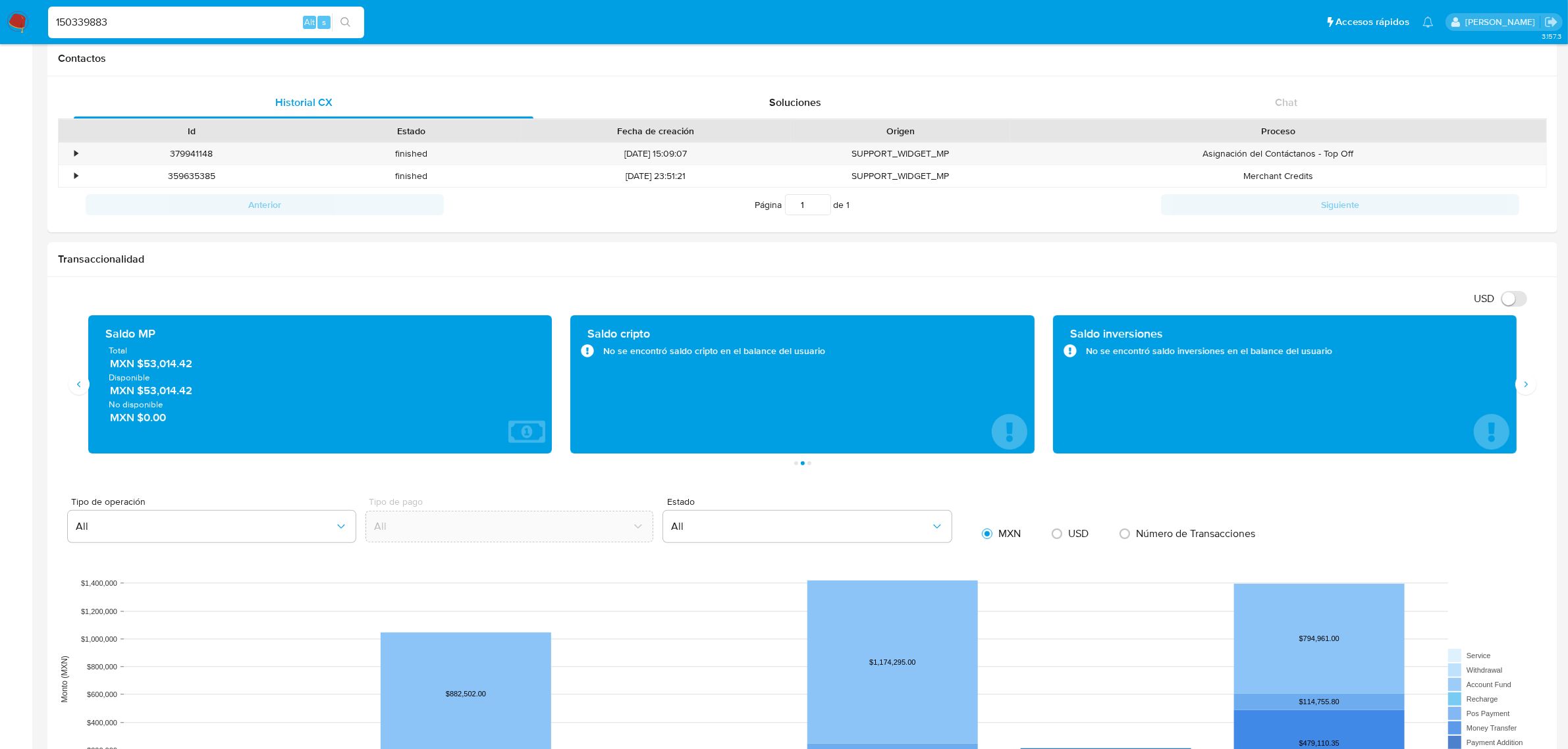
click at [86, 24] on input "150339883" at bounding box center [206, 23] width 316 height 18
paste input "81573899"
type input "815738993"
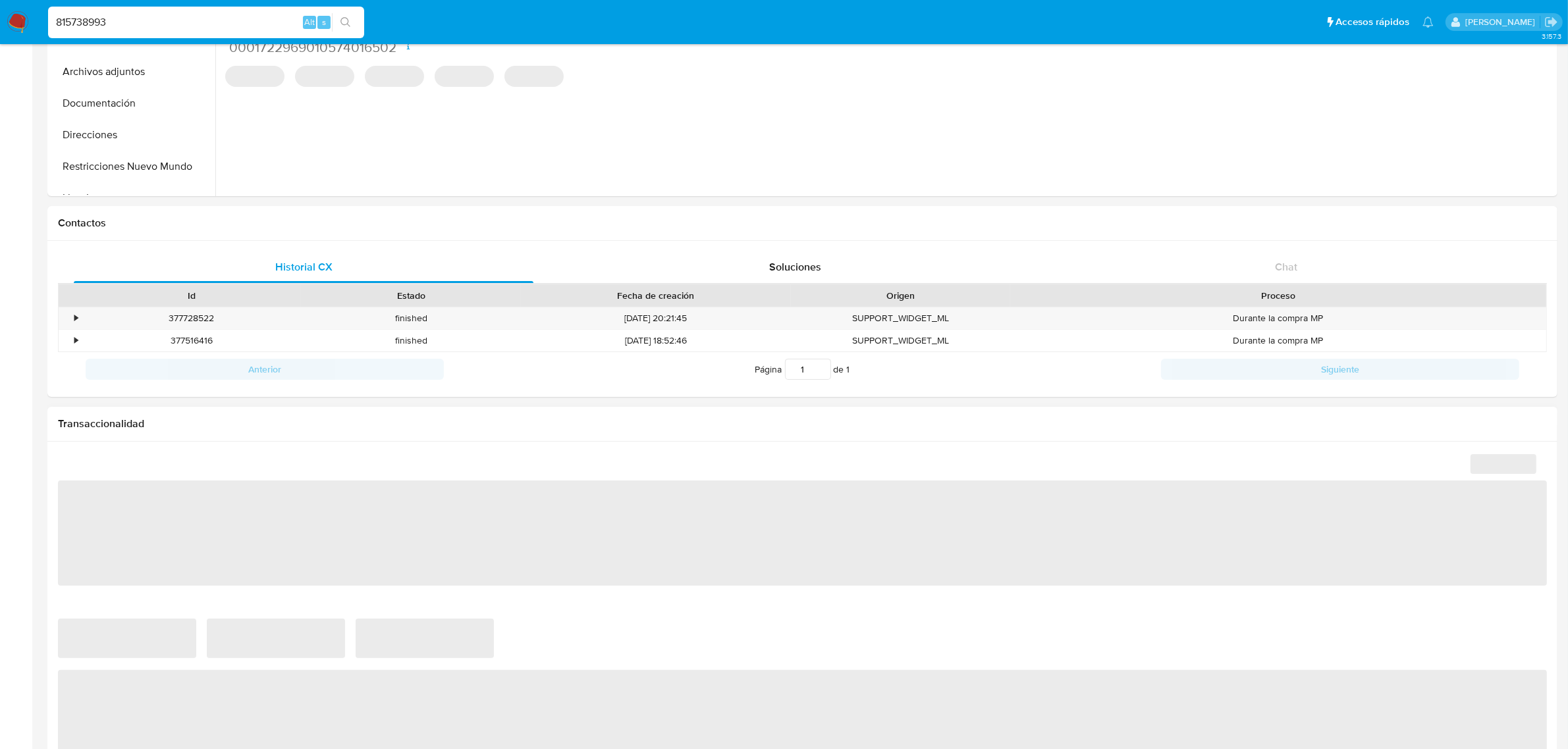
select select "10"
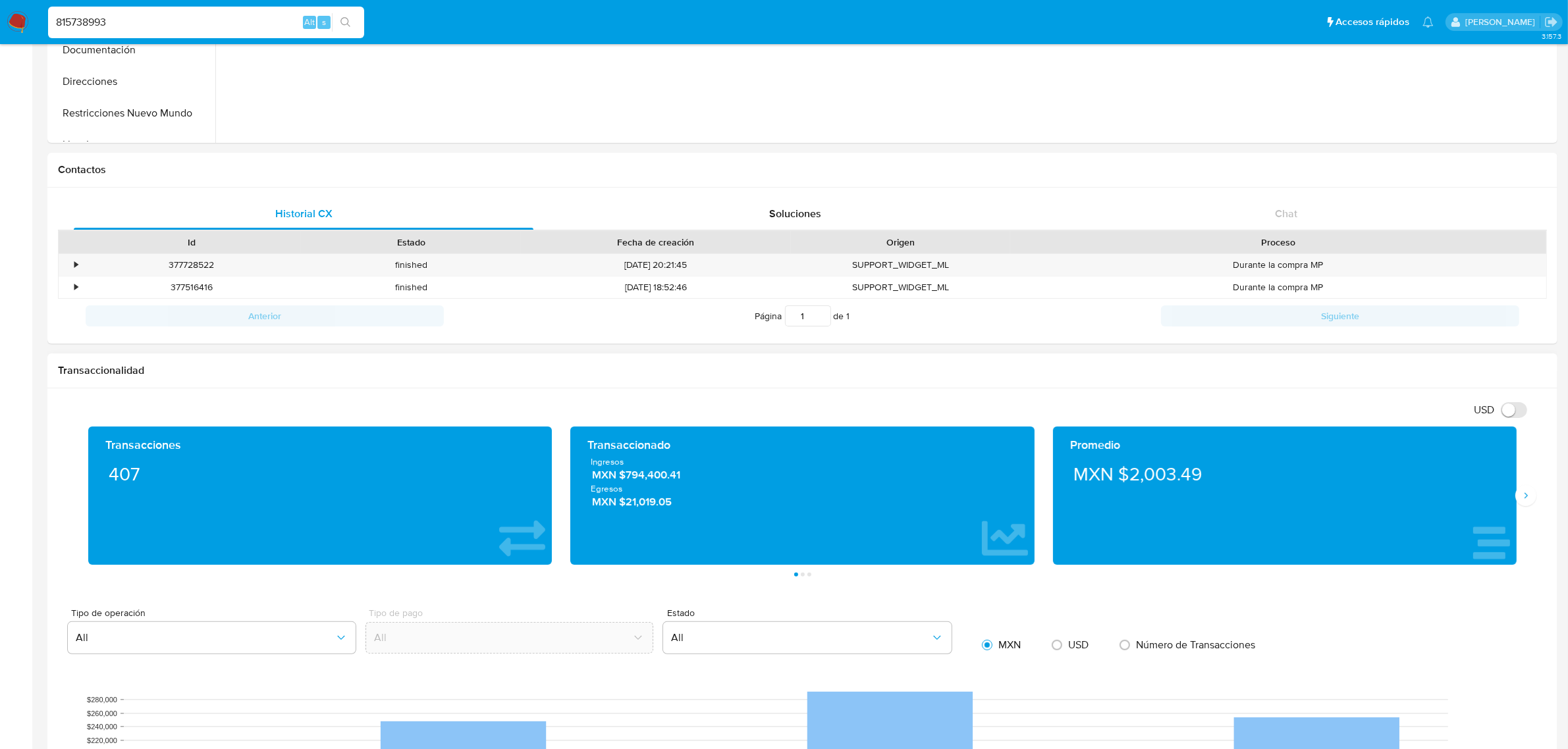
scroll to position [329, 0]
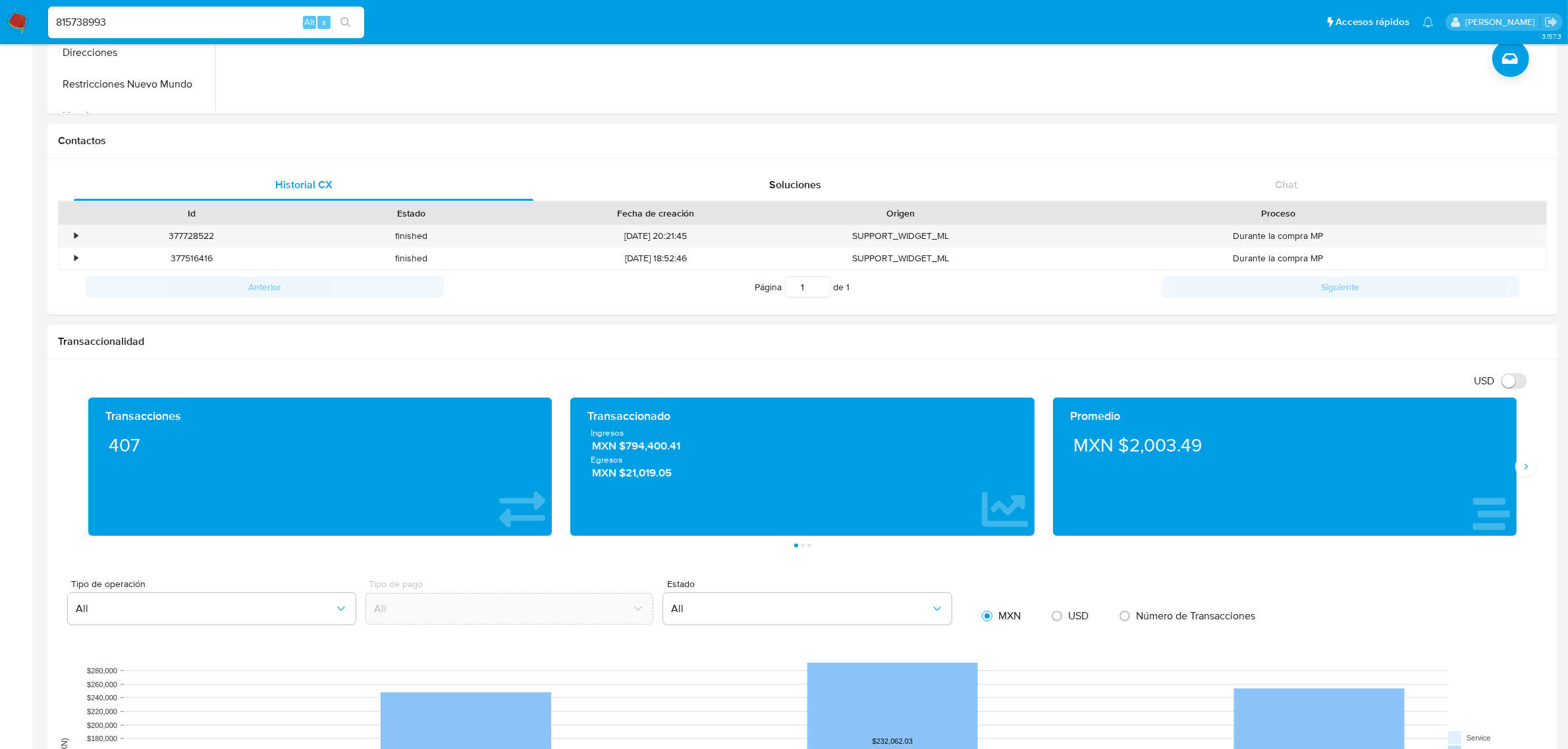
click at [221, 7] on div "815738993 Alt s" at bounding box center [206, 23] width 316 height 32
click at [221, 30] on input "815738993" at bounding box center [206, 23] width 316 height 18
paste input "226511090"
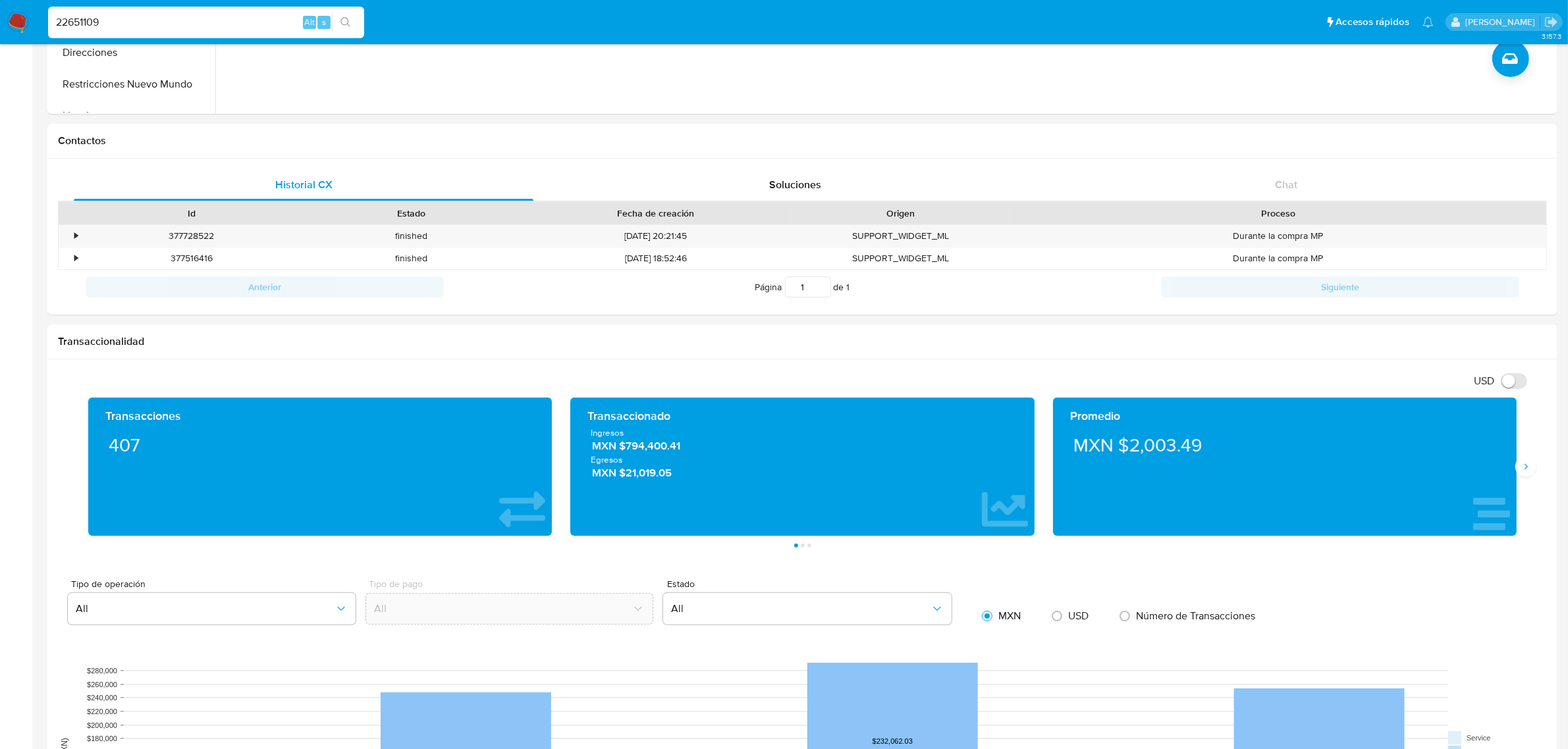
type input "22651109"
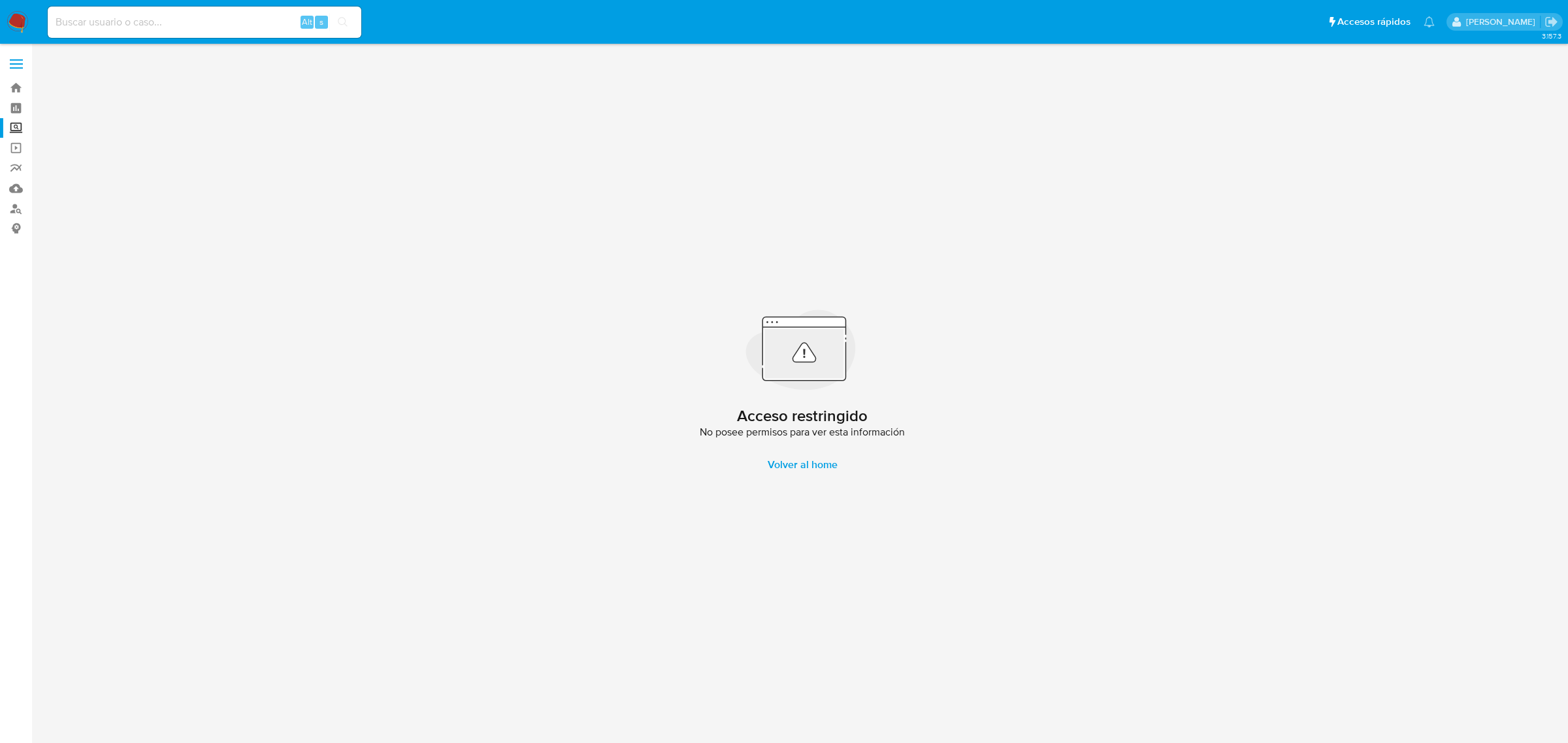
click at [216, 31] on div "Alt s" at bounding box center [204, 23] width 314 height 31
click at [207, 27] on input at bounding box center [204, 23] width 314 height 17
paste input "226511090"
type input "226511090"
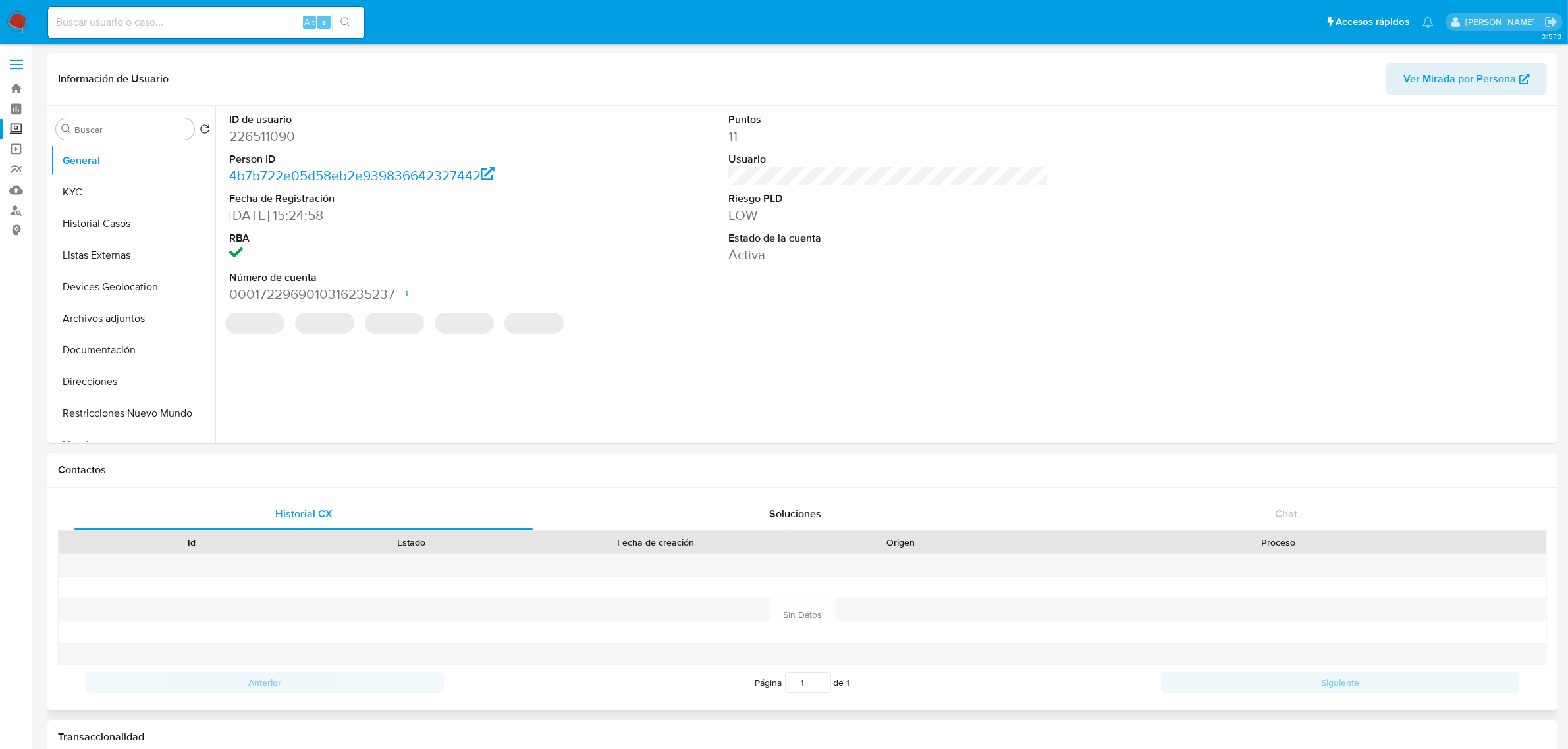
select select "10"
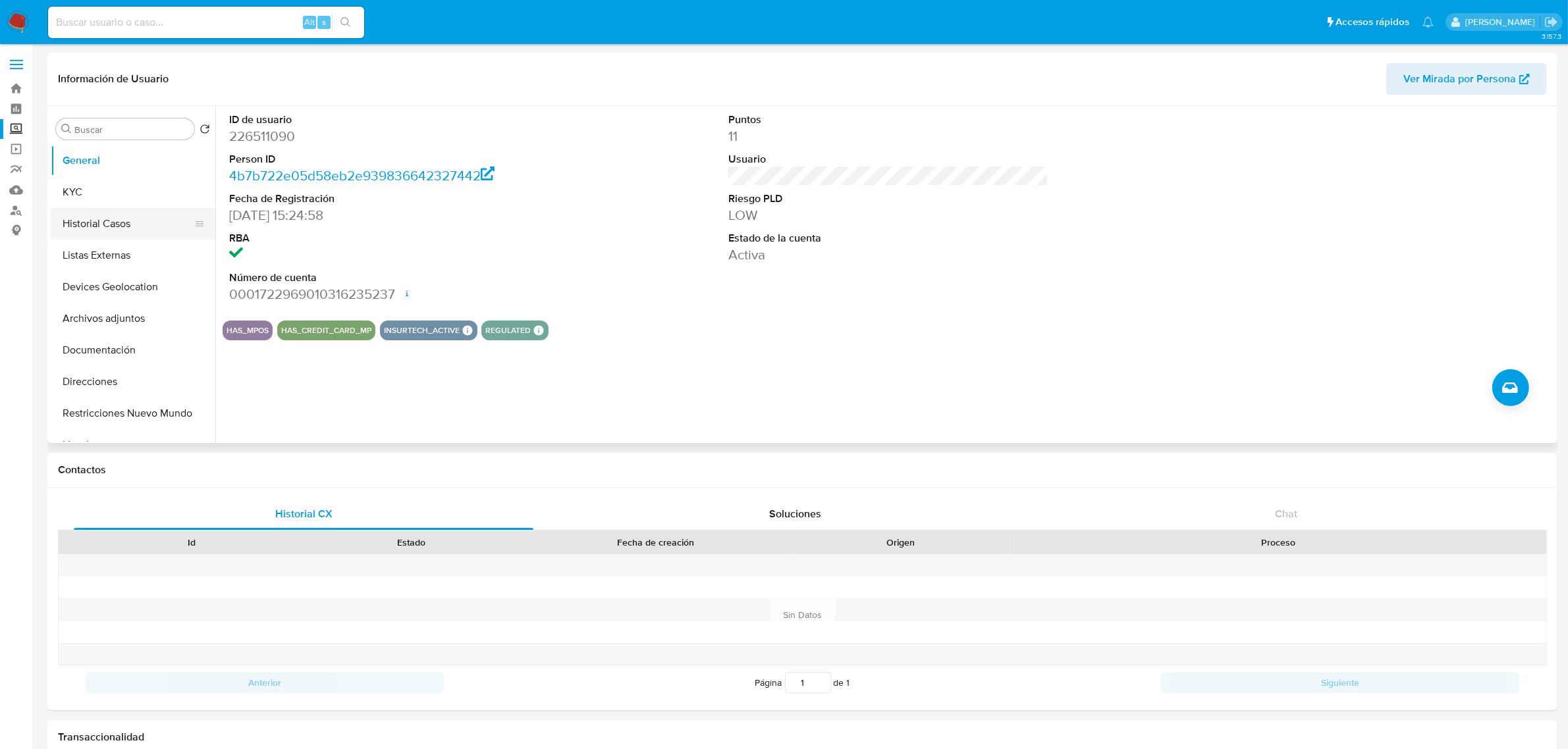
click at [88, 208] on button "Historial Casos" at bounding box center [128, 224] width 154 height 32
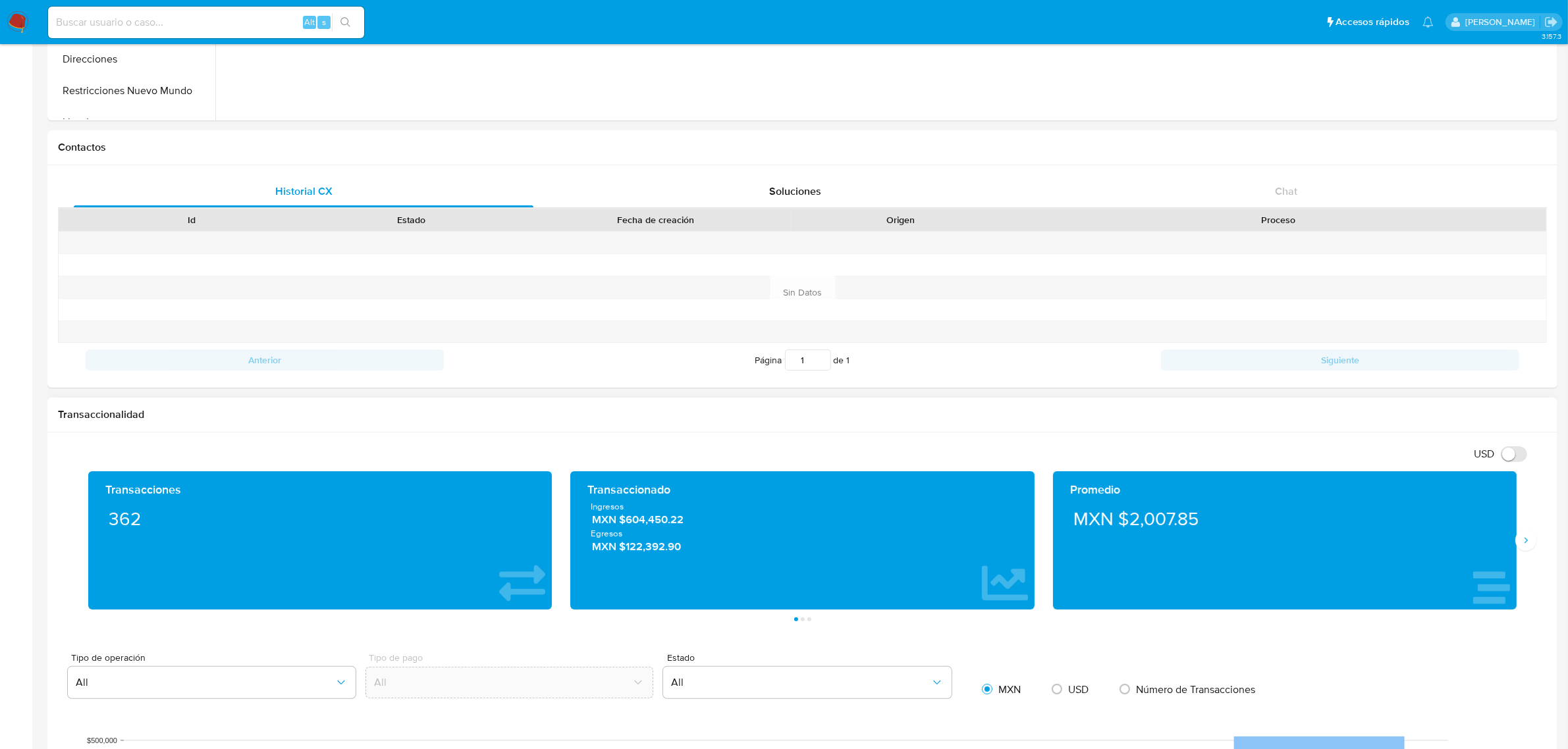
scroll to position [329, 0]
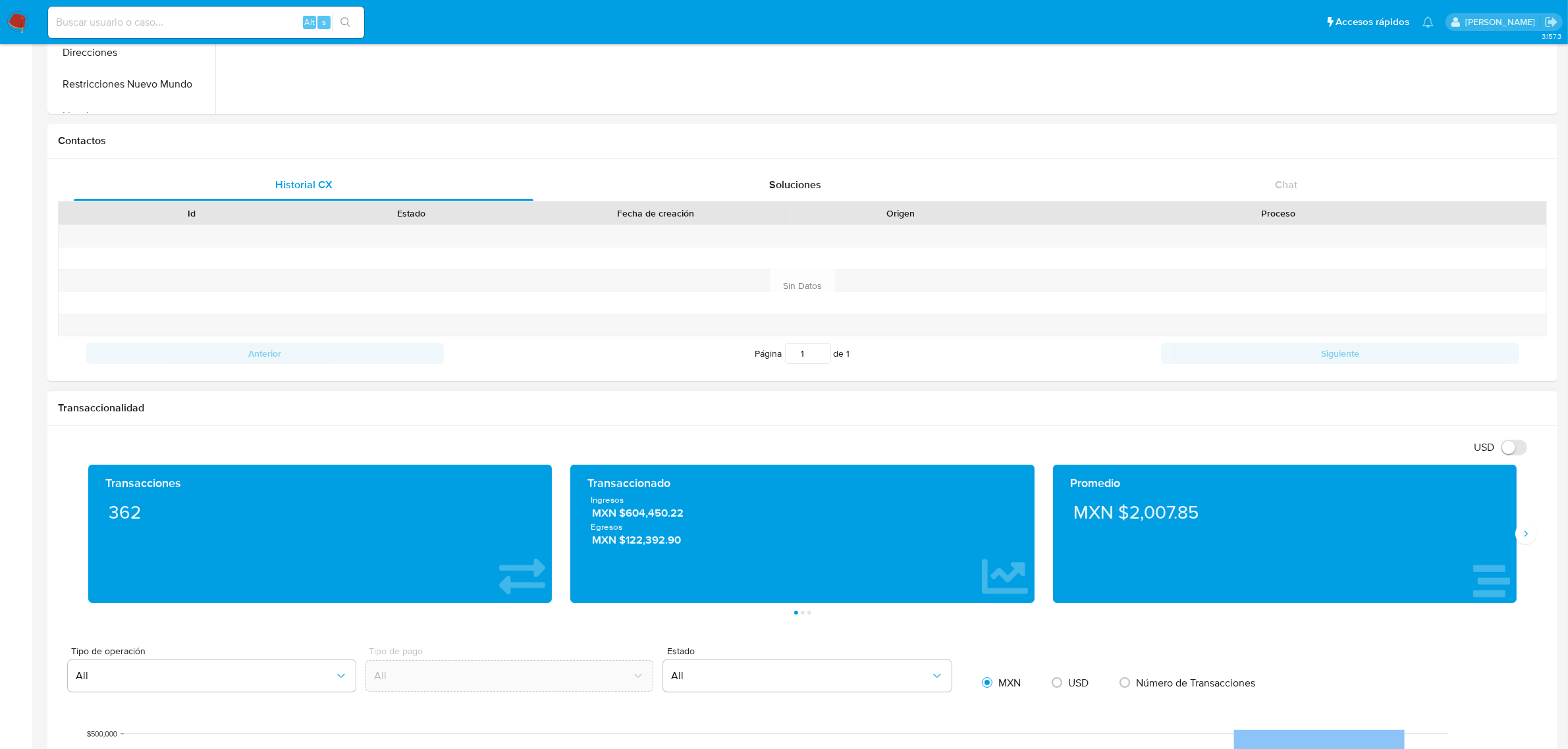
click at [1532, 545] on div "Transacciones 362 Transaccionado Ingresos MXN $604,450.22 Egresos MXN $122,392.…" at bounding box center [802, 540] width 1488 height 150
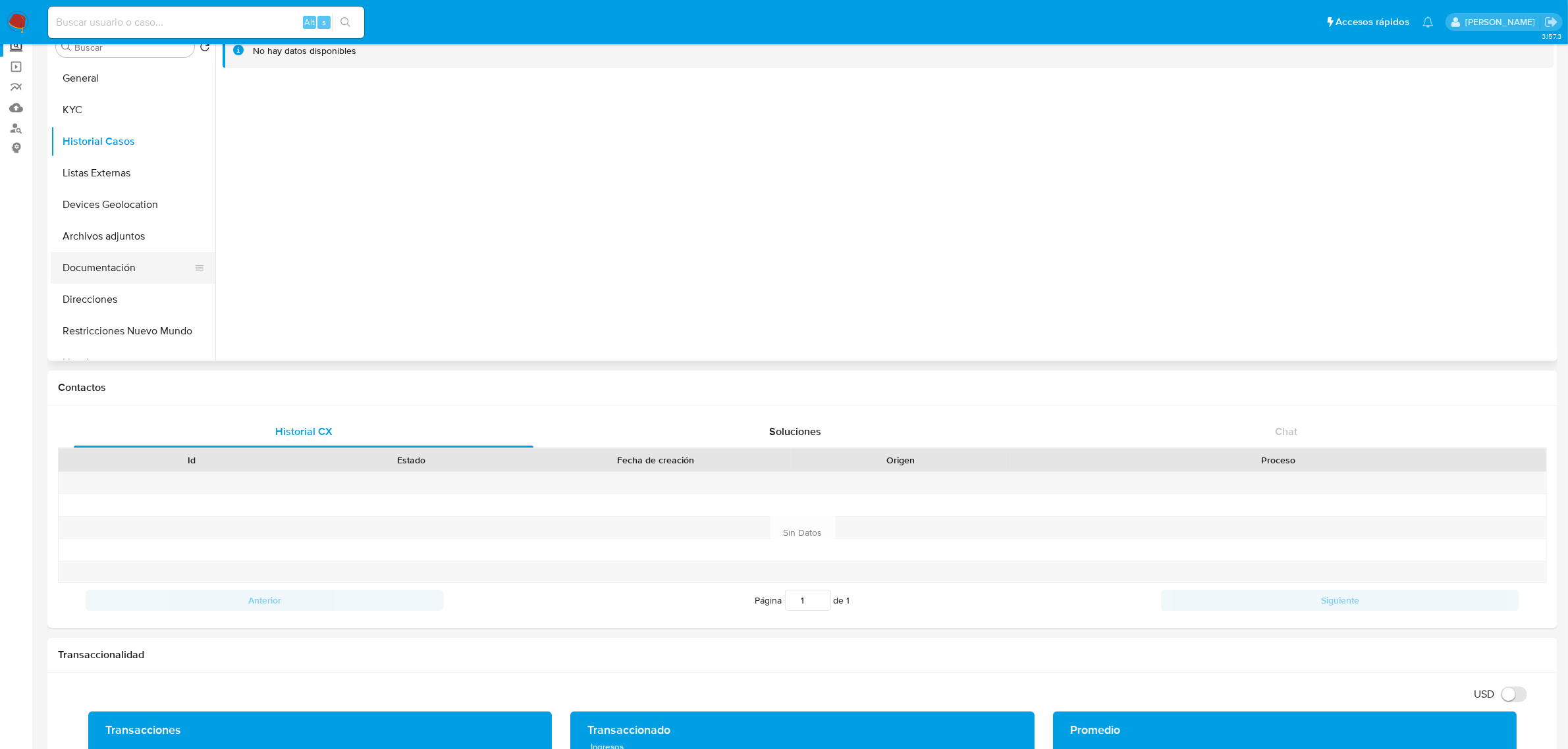
click at [102, 254] on button "Documentación" at bounding box center [128, 268] width 154 height 32
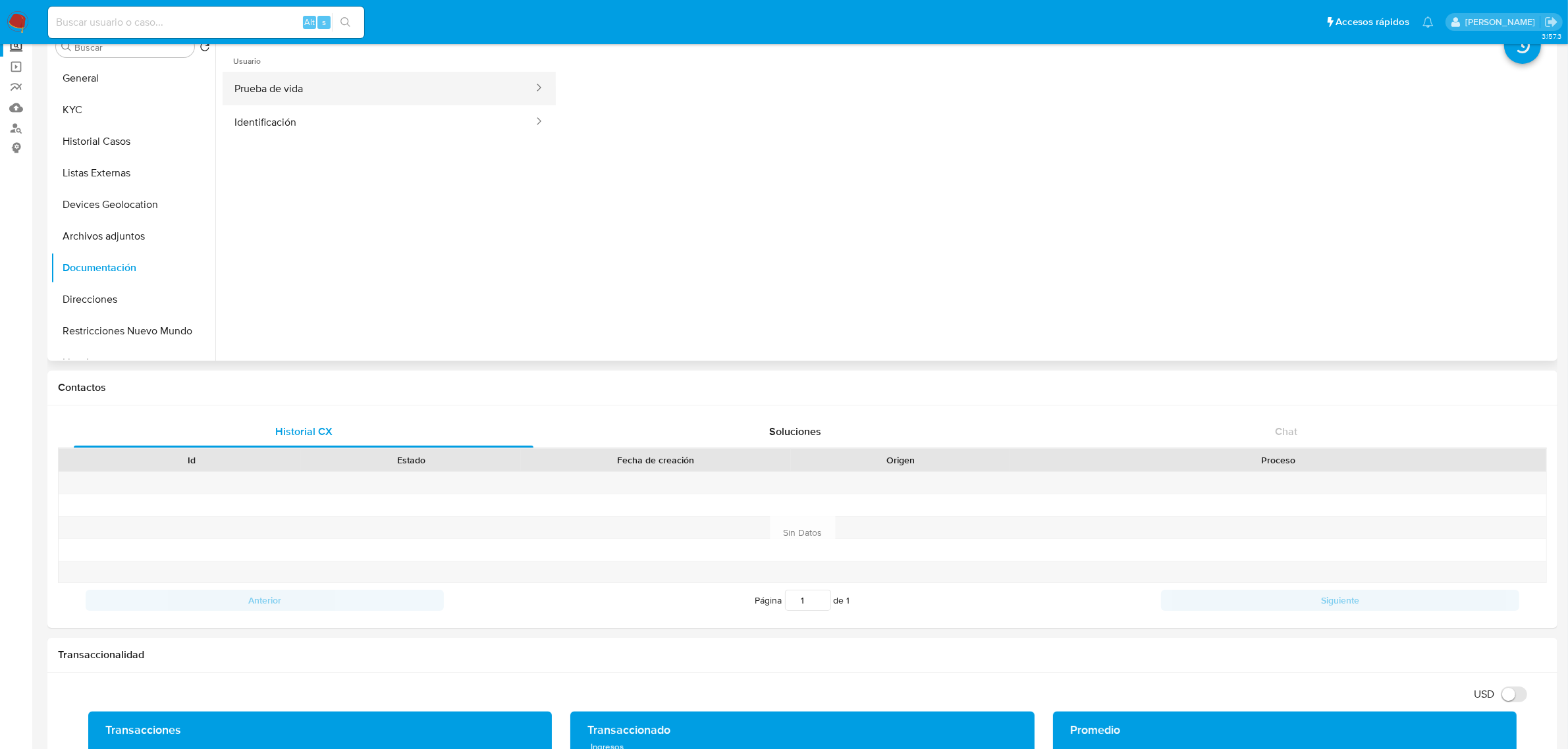
click at [378, 83] on button "Prueba de vida" at bounding box center [378, 88] width 312 height 33
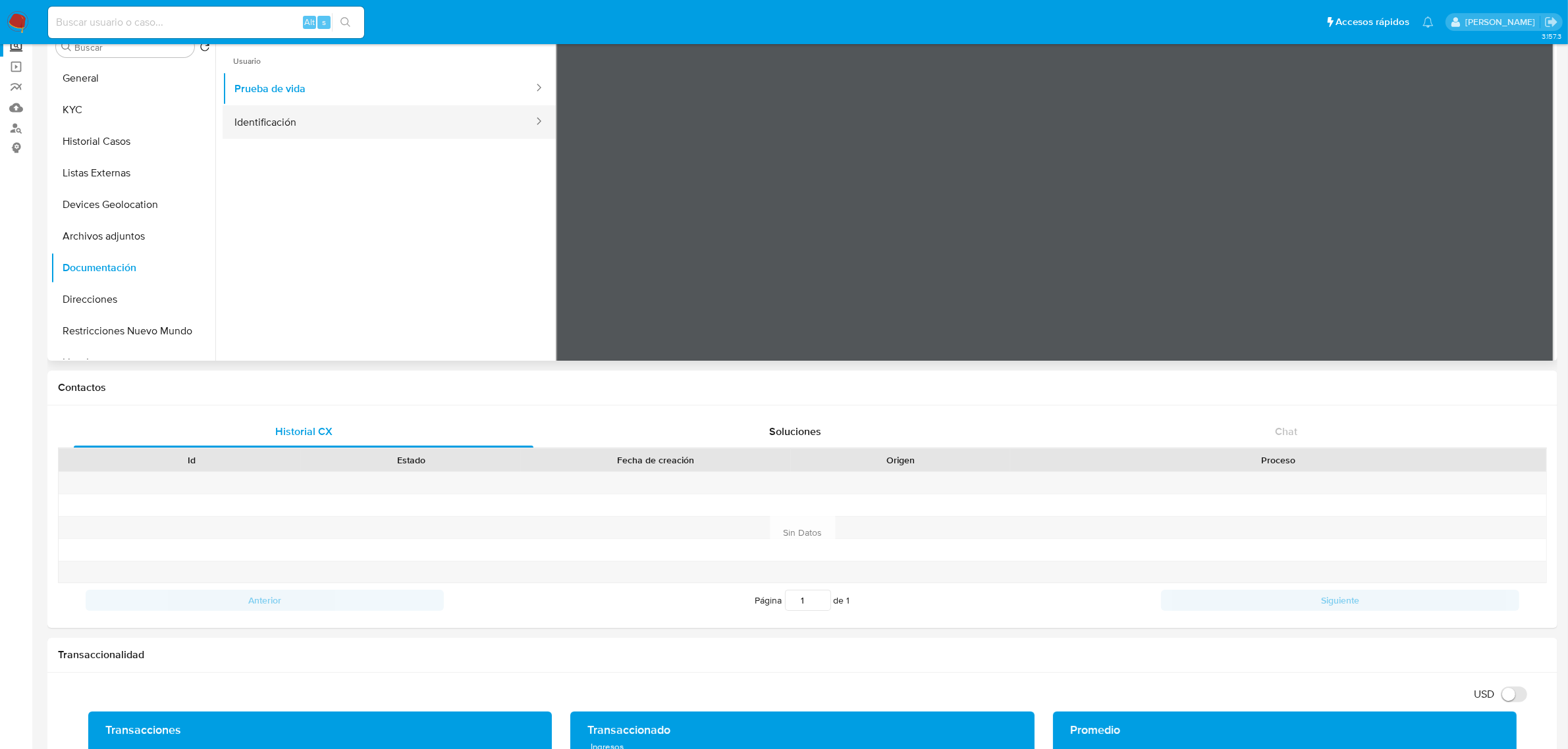
click at [370, 127] on button "Identificación" at bounding box center [378, 122] width 312 height 33
click at [88, 116] on button "KYC" at bounding box center [128, 110] width 154 height 32
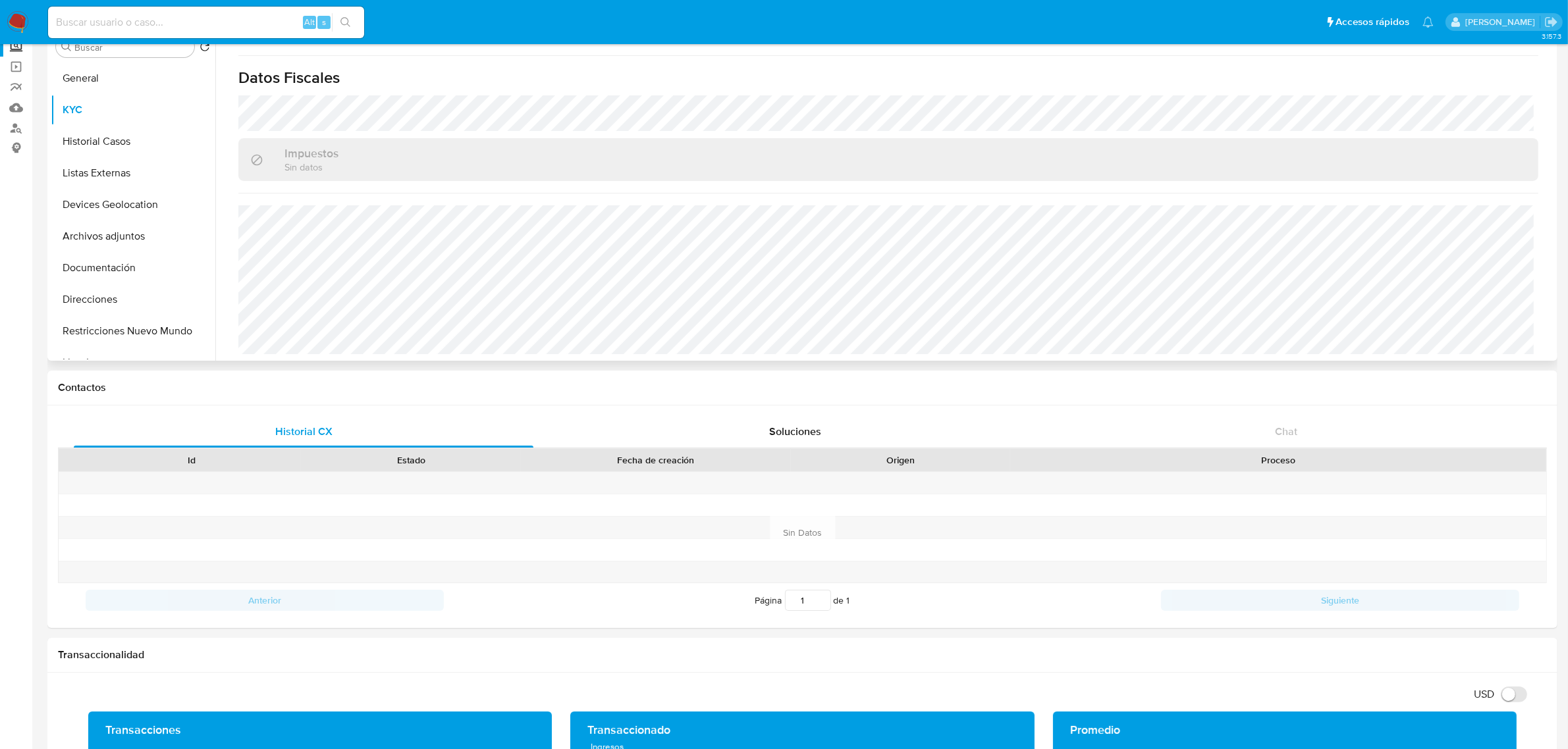
scroll to position [814, 0]
click at [191, 21] on input at bounding box center [206, 23] width 316 height 18
paste input "579255942"
type input "579255942"
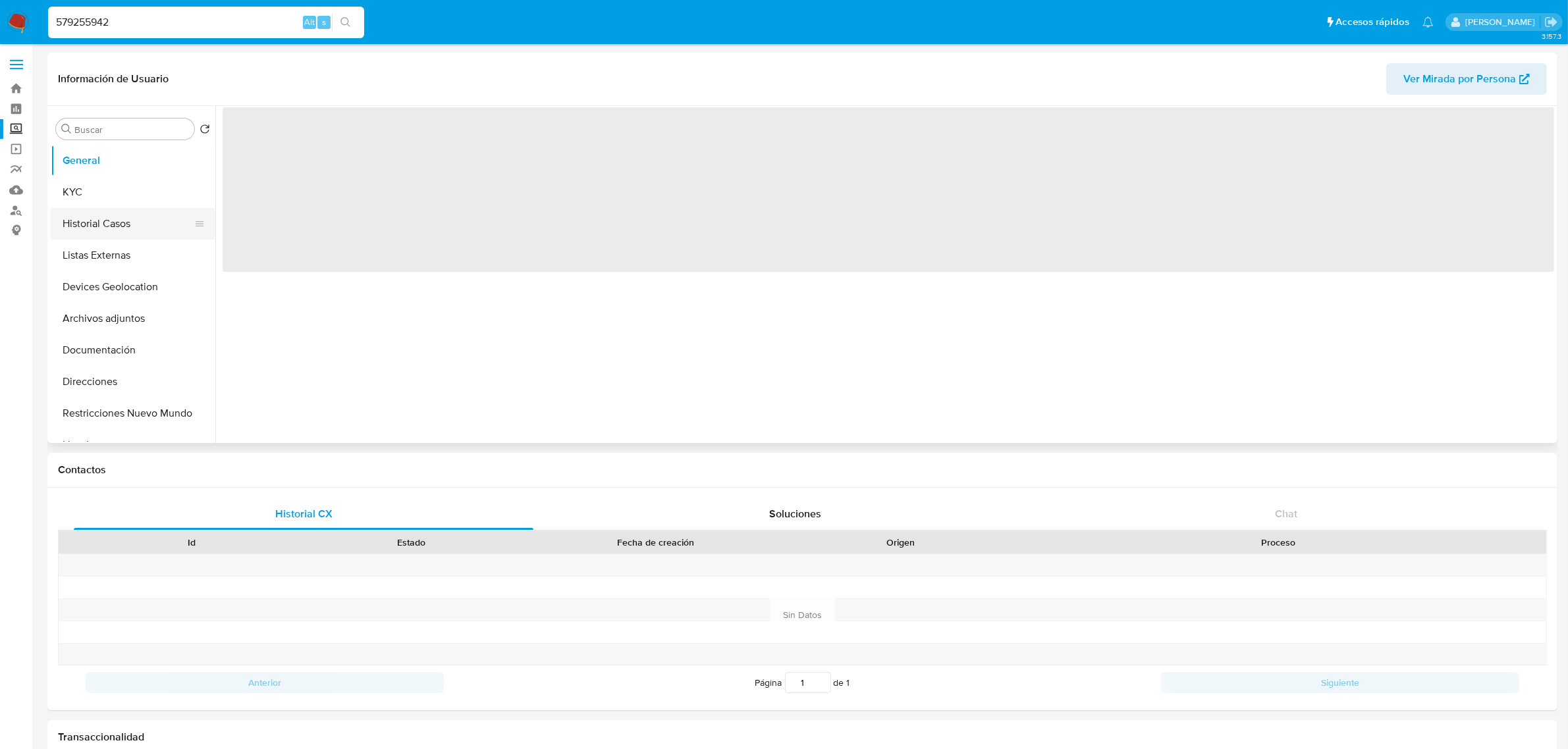
click at [88, 217] on button "Historial Casos" at bounding box center [128, 224] width 154 height 32
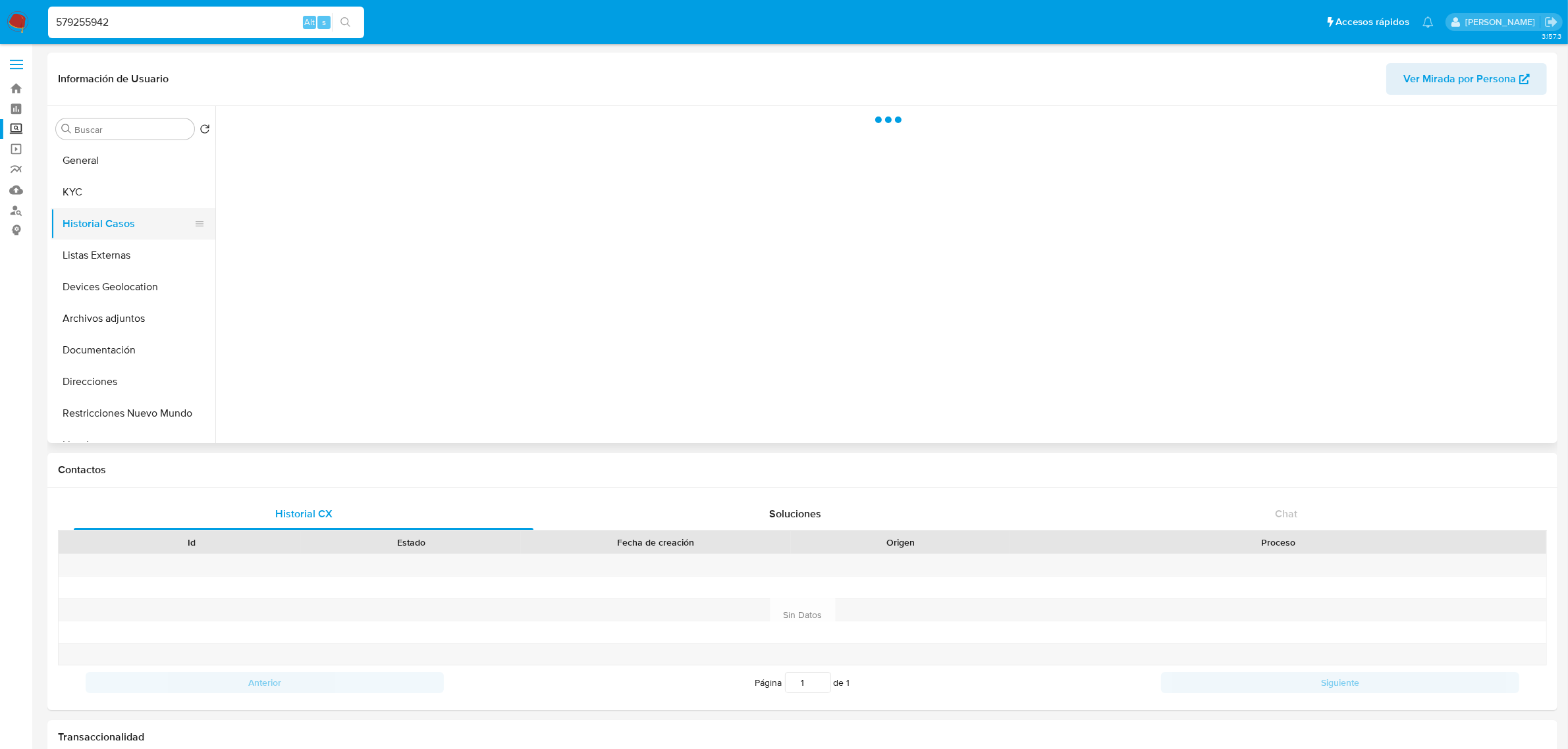
select select "10"
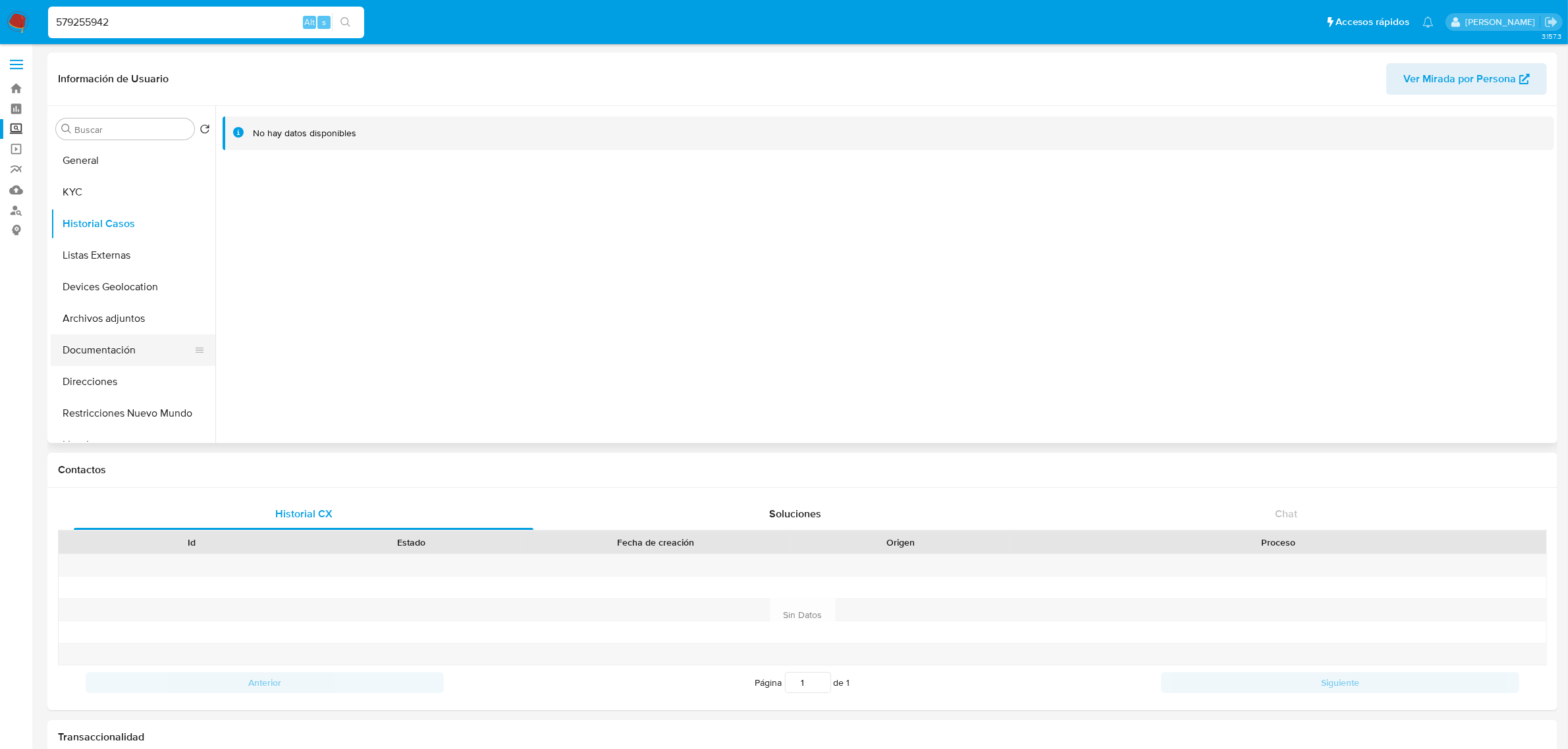
click at [117, 343] on button "Documentación" at bounding box center [128, 350] width 154 height 32
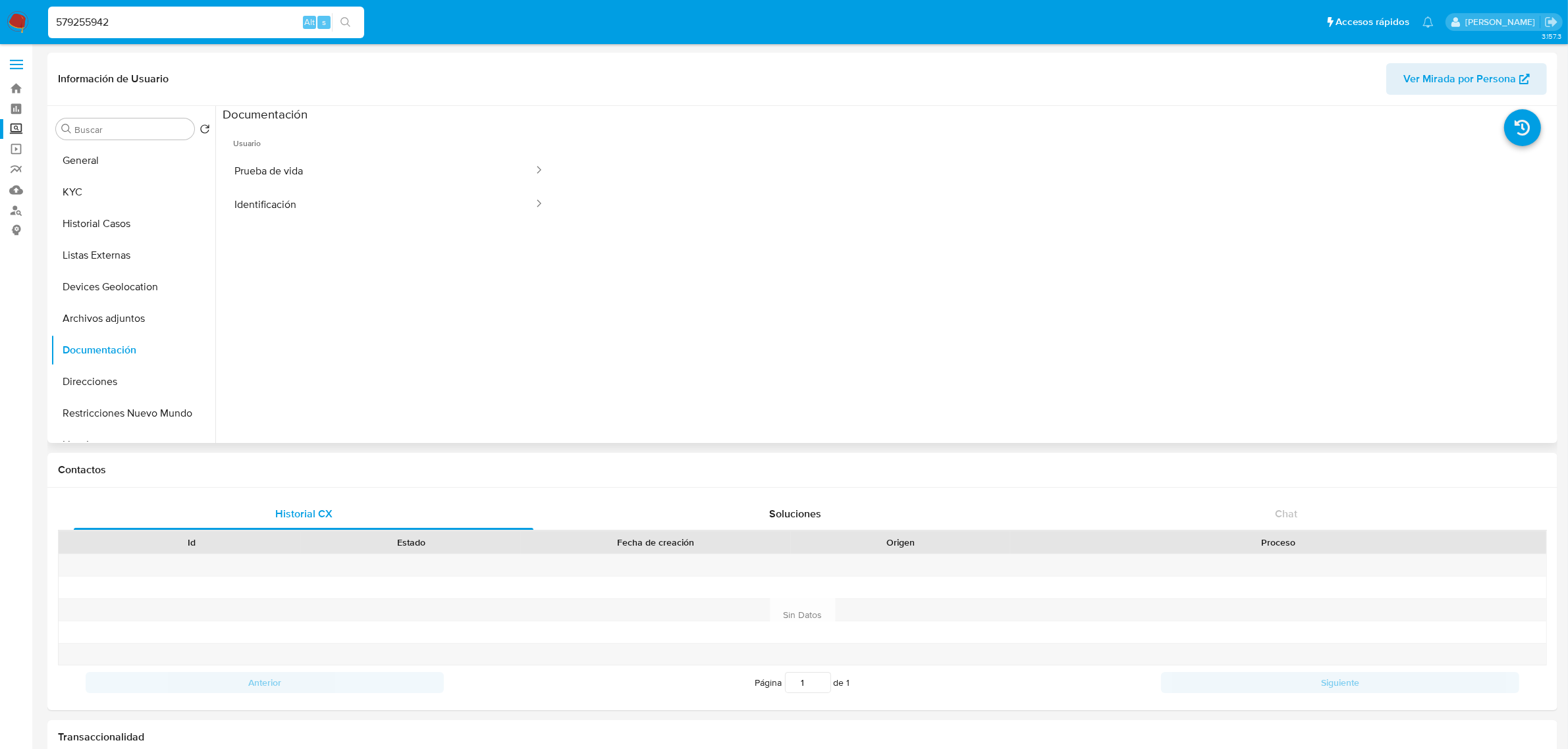
click at [427, 150] on span "Usuario" at bounding box center [389, 138] width 333 height 32
click at [410, 172] on button "Prueba de vida" at bounding box center [378, 171] width 312 height 33
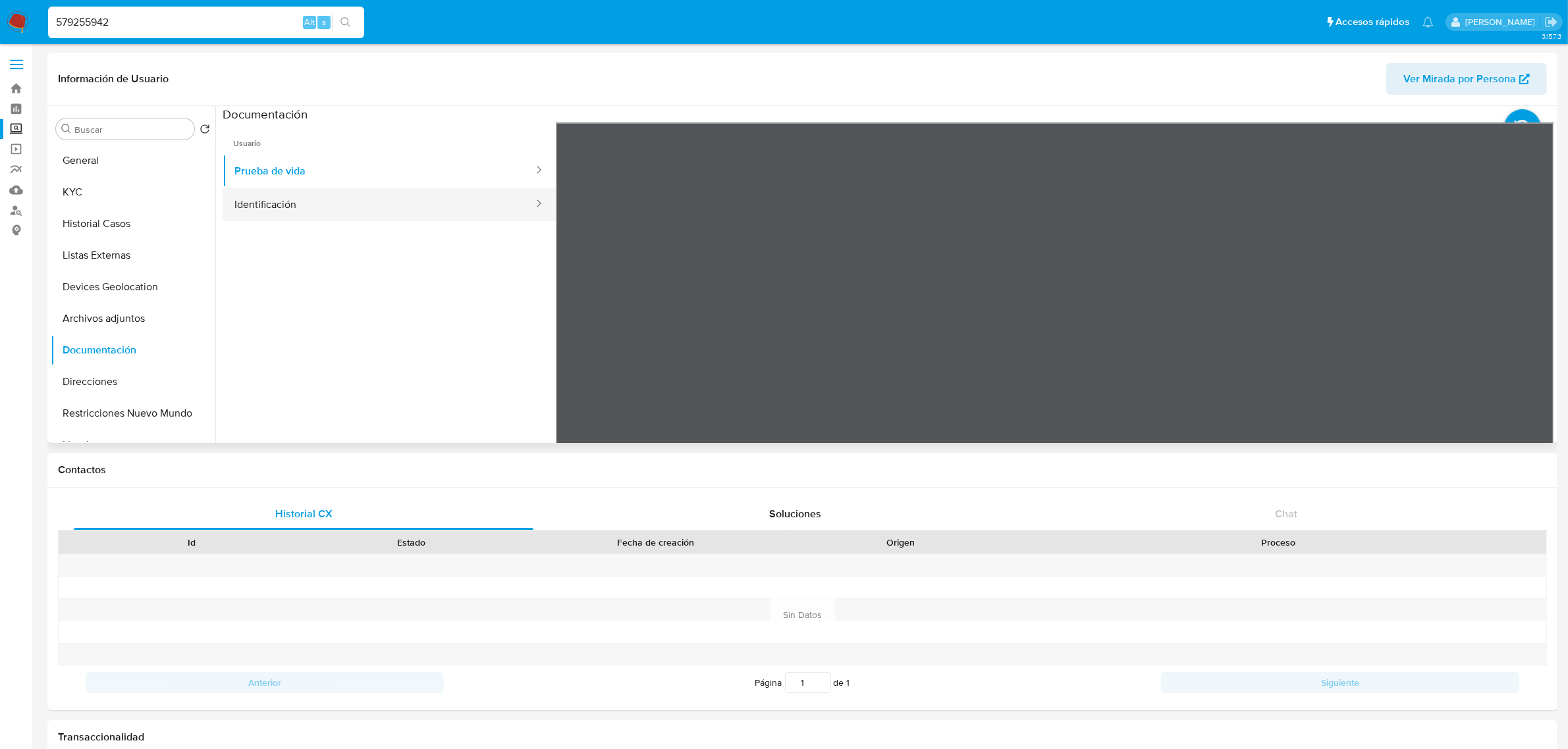
click at [418, 213] on button "Identificación" at bounding box center [378, 204] width 312 height 33
click at [14, 127] on label "Screening" at bounding box center [78, 129] width 157 height 20
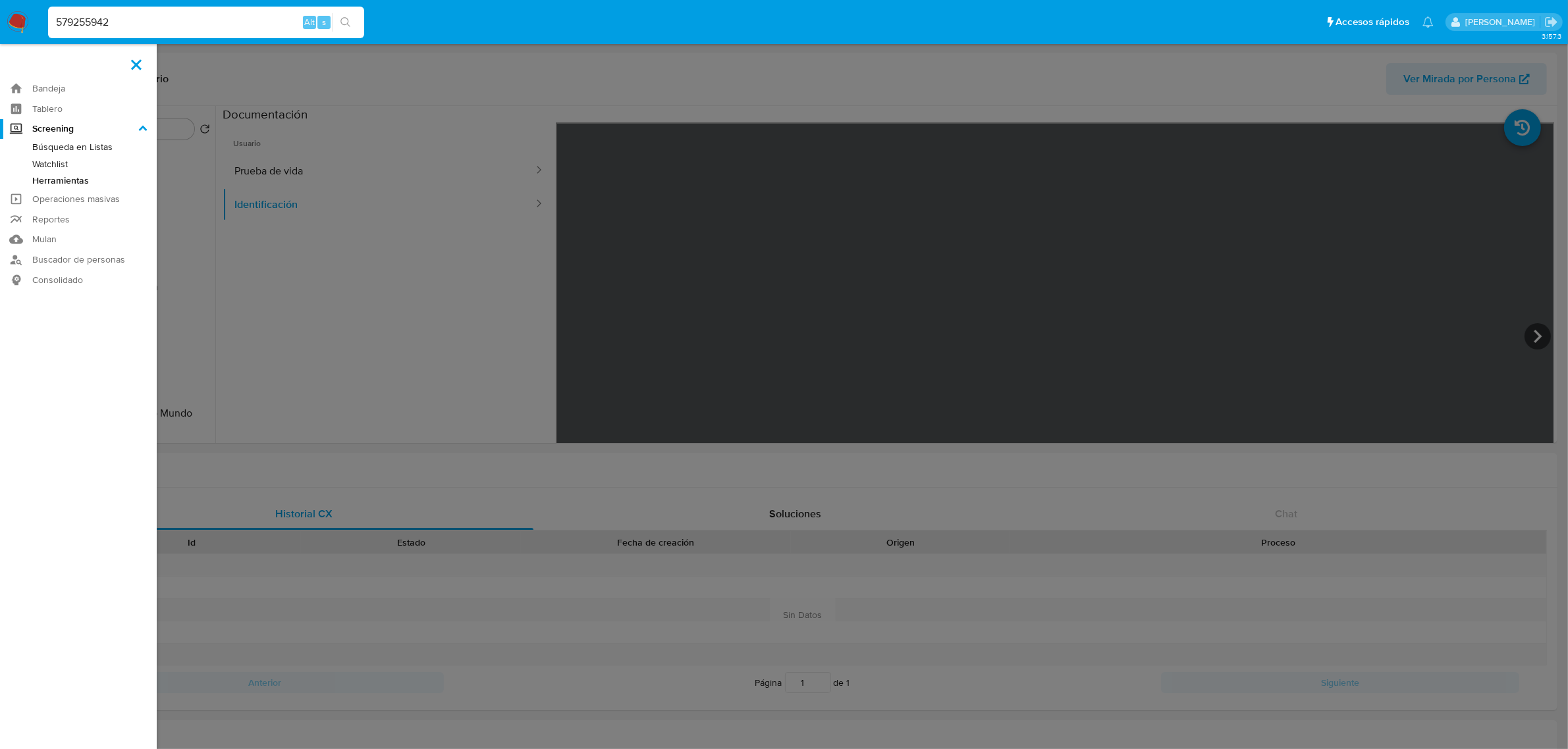
click at [0, 0] on input "Screening" at bounding box center [0, 0] width 0 height 0
click at [70, 176] on link "Herramientas" at bounding box center [78, 180] width 157 height 17
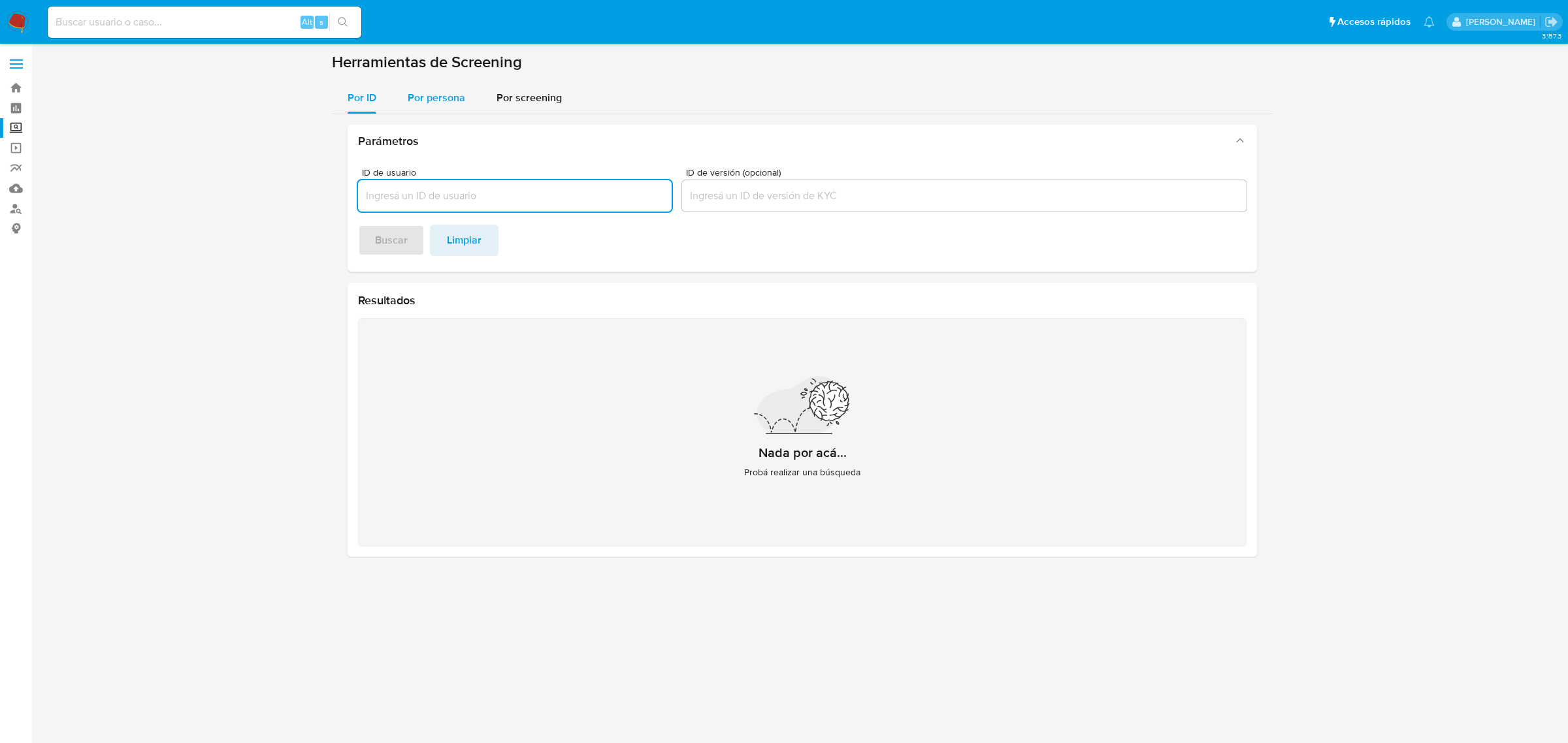
click at [418, 90] on span "Por persona" at bounding box center [436, 97] width 57 height 15
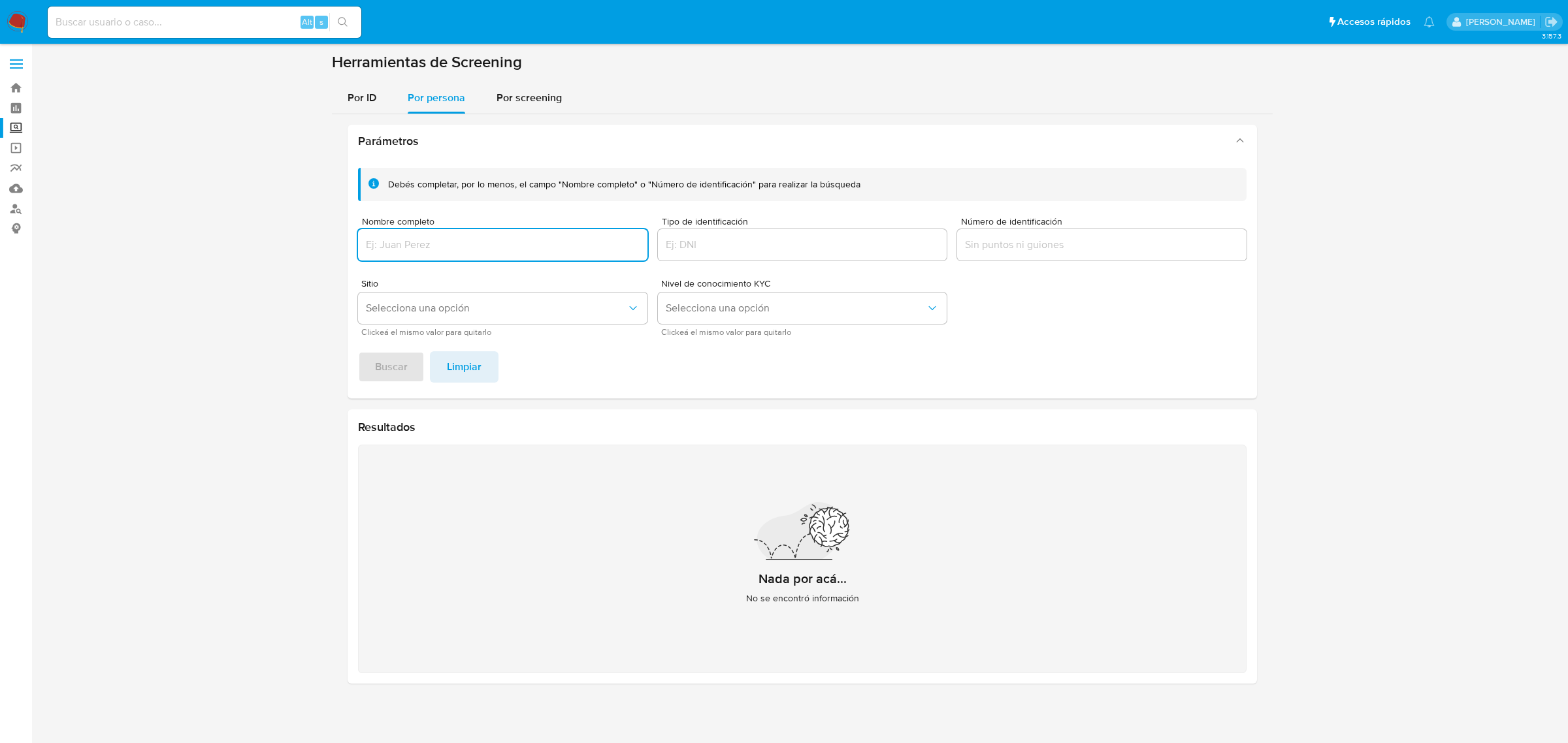
click at [422, 249] on input "Nombre completo" at bounding box center [502, 245] width 289 height 17
drag, startPoint x: 629, startPoint y: 242, endPoint x: 561, endPoint y: 250, distance: 68.5
click at [561, 250] on input "name: [PERSON_NAME] [PERSON_NAME] || alias:" at bounding box center [502, 245] width 289 height 17
click at [377, 359] on span "Buscar" at bounding box center [391, 367] width 33 height 29
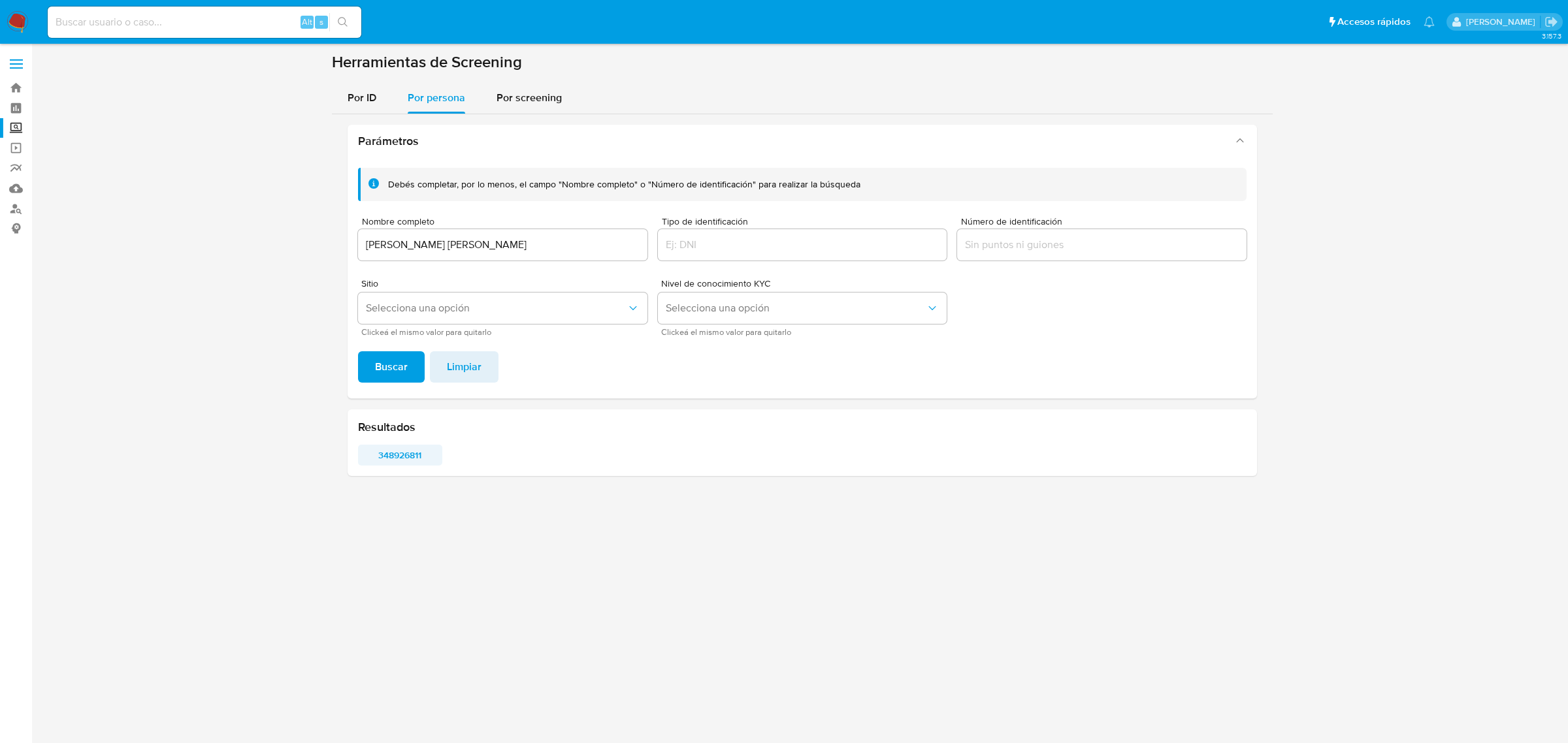
click at [416, 452] on span "348926811" at bounding box center [400, 454] width 66 height 18
click at [422, 245] on input "[PERSON_NAME] [PERSON_NAME]" at bounding box center [502, 245] width 289 height 17
click at [422, 245] on input "[PERSON_NAME] [PERSON_NAME]" at bounding box center [502, 245] width 289 height 17
click at [422, 246] on input "[PERSON_NAME] [PERSON_NAME]" at bounding box center [502, 245] width 289 height 17
drag, startPoint x: 592, startPoint y: 242, endPoint x: 533, endPoint y: 246, distance: 59.1
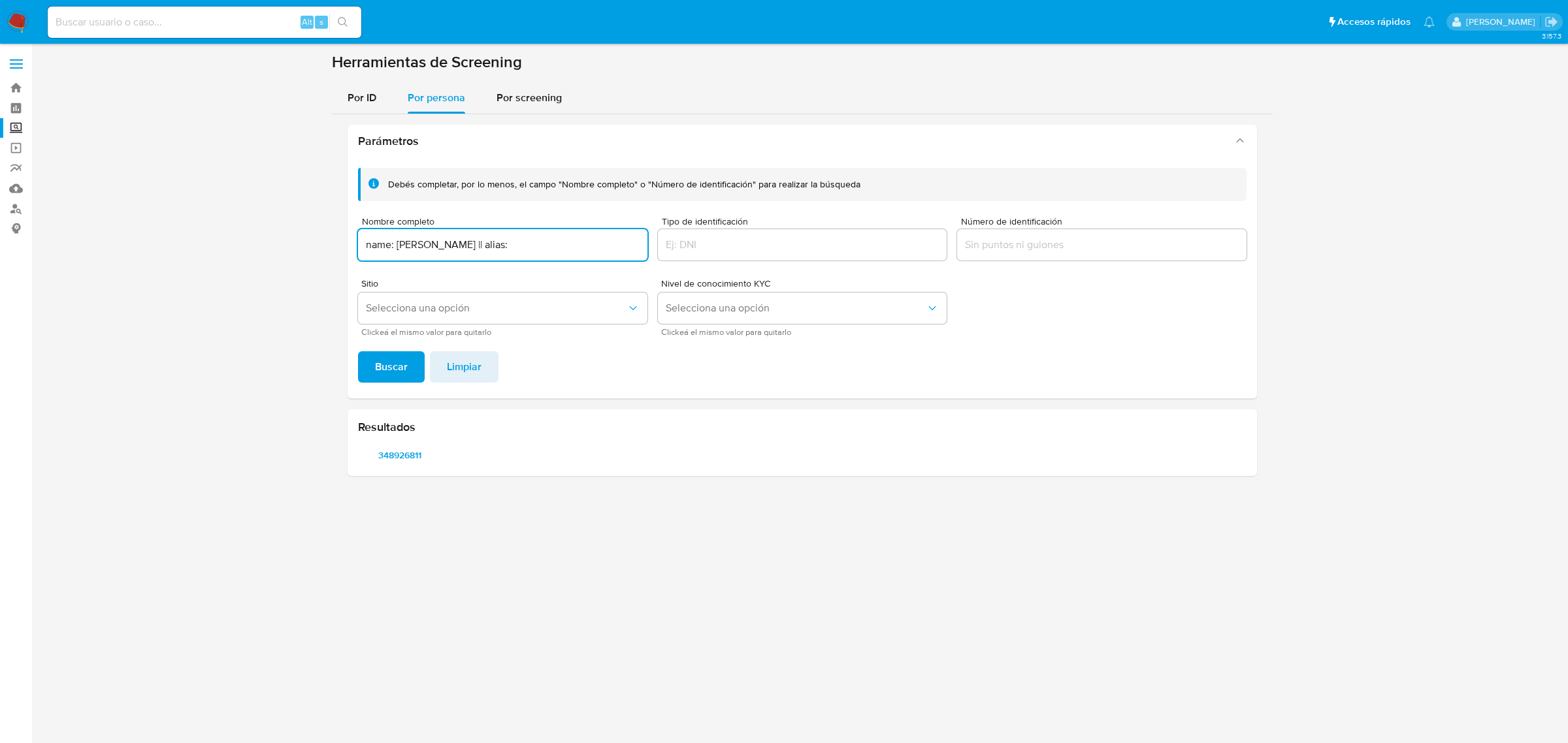
click at [533, 246] on input "name: [PERSON_NAME] || alias:" at bounding box center [502, 245] width 289 height 17
drag, startPoint x: 393, startPoint y: 242, endPoint x: 262, endPoint y: 272, distance: 134.4
click at [262, 272] on section at bounding box center [802, 269] width 1511 height 435
type input "[PERSON_NAME]"
click at [415, 364] on button "Buscar" at bounding box center [391, 367] width 67 height 31
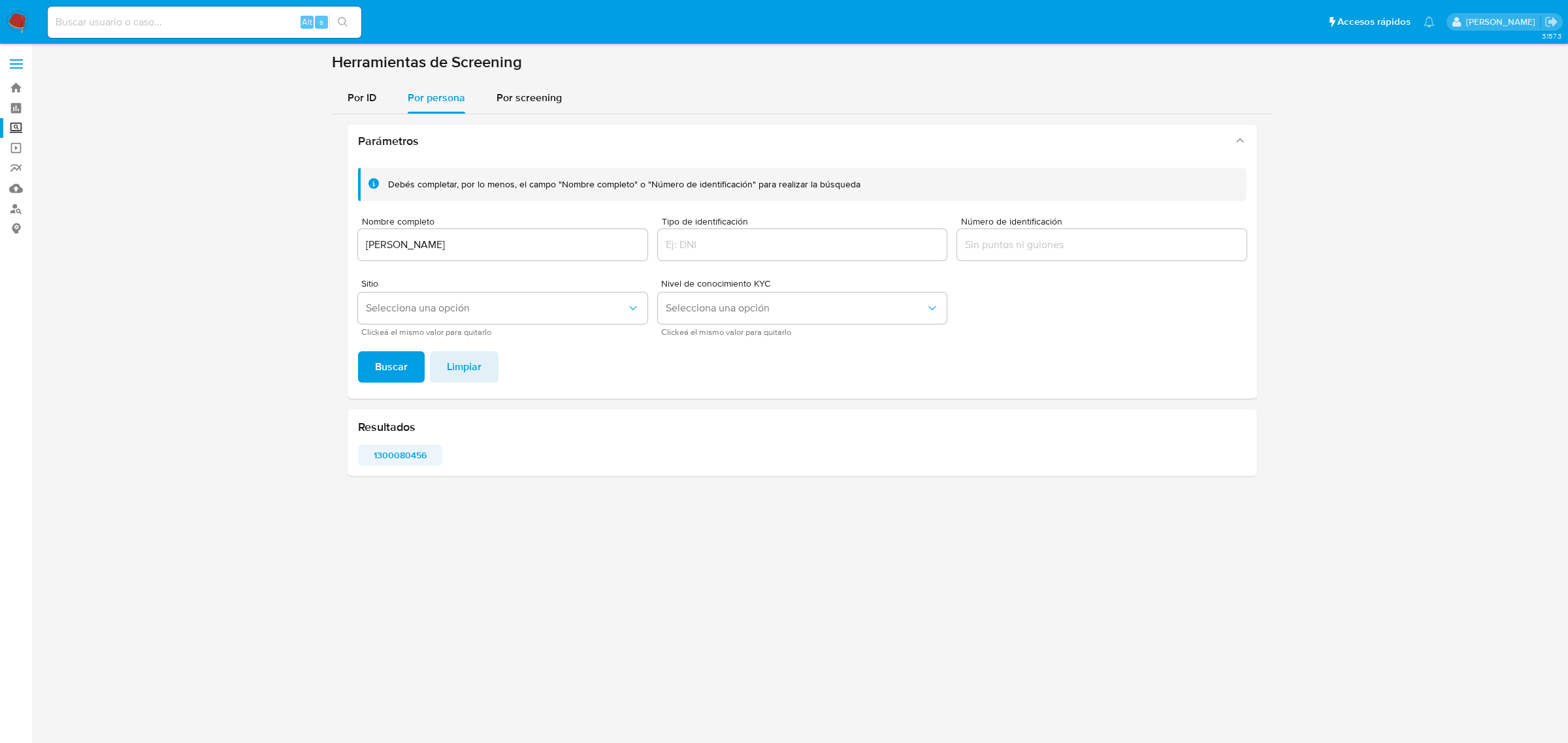
click at [383, 455] on span "1300080456" at bounding box center [400, 454] width 66 height 18
click at [17, 133] on label "Screening" at bounding box center [77, 128] width 156 height 20
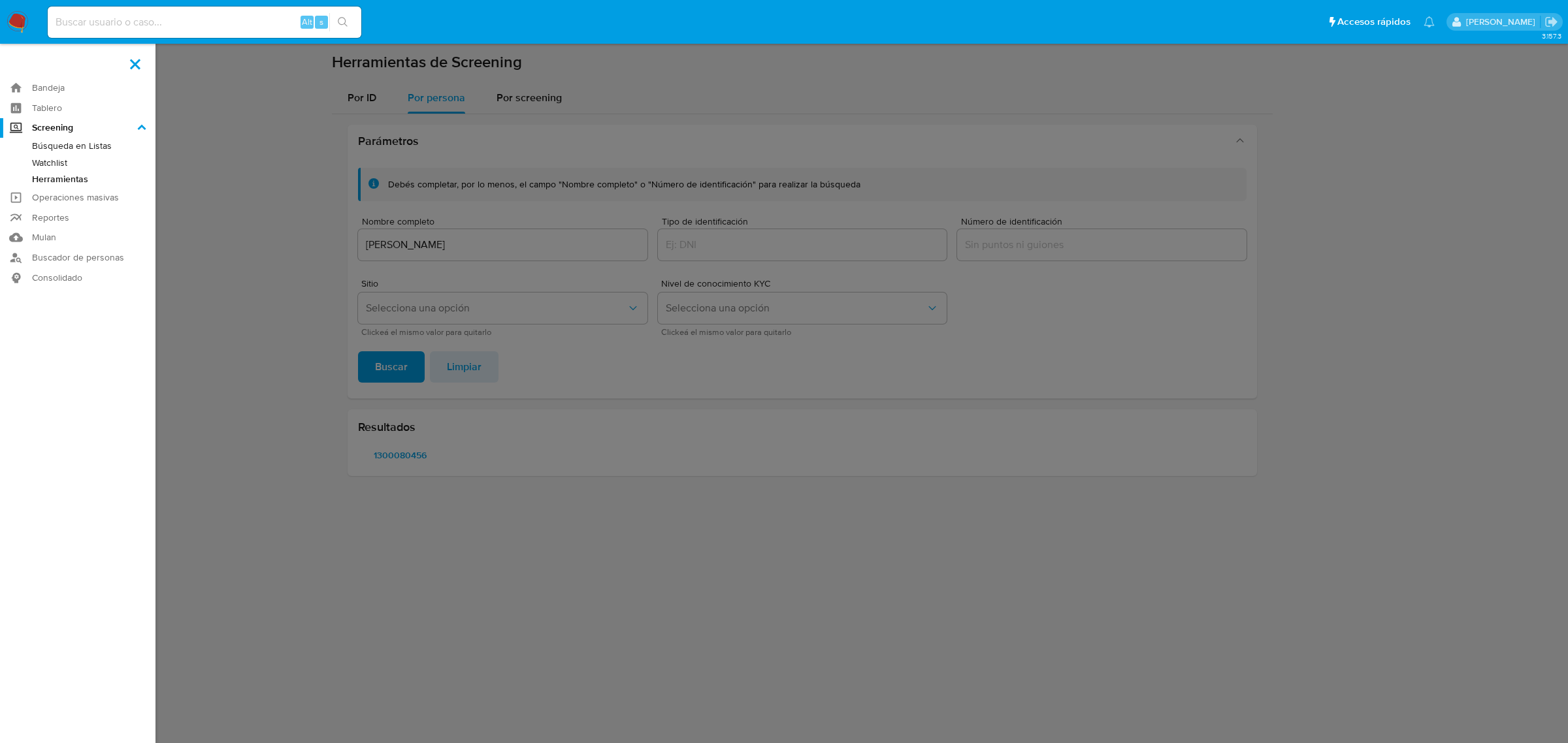
click at [0, 0] on input "Screening" at bounding box center [0, 0] width 0 height 0
click at [30, 28] on nav "Pausado Ver notificaciones Alt s Accesos rápidos Presiona las siguientes teclas…" at bounding box center [784, 22] width 1568 height 43
click at [21, 27] on img at bounding box center [18, 23] width 23 height 23
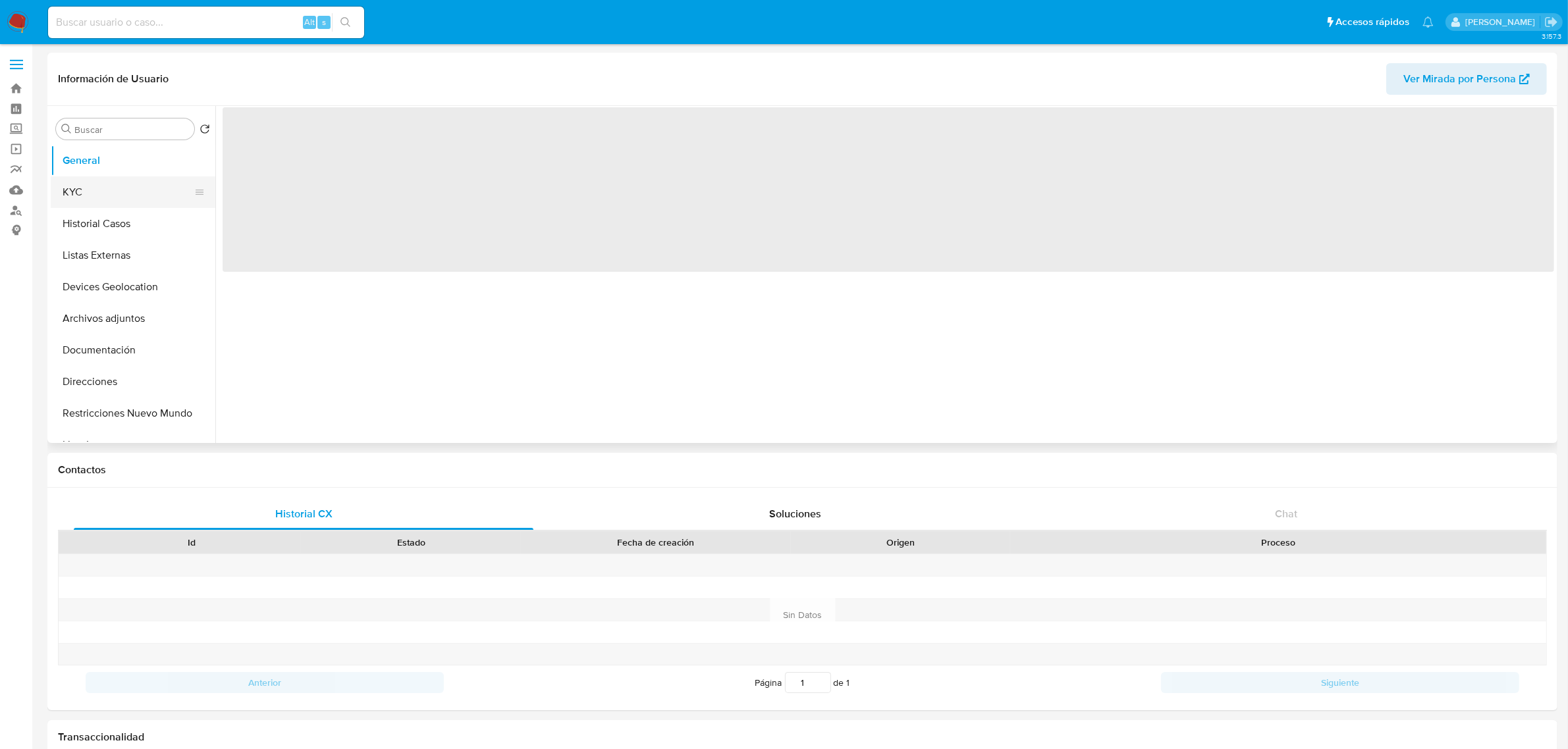
click at [110, 205] on button "KYC" at bounding box center [128, 192] width 154 height 32
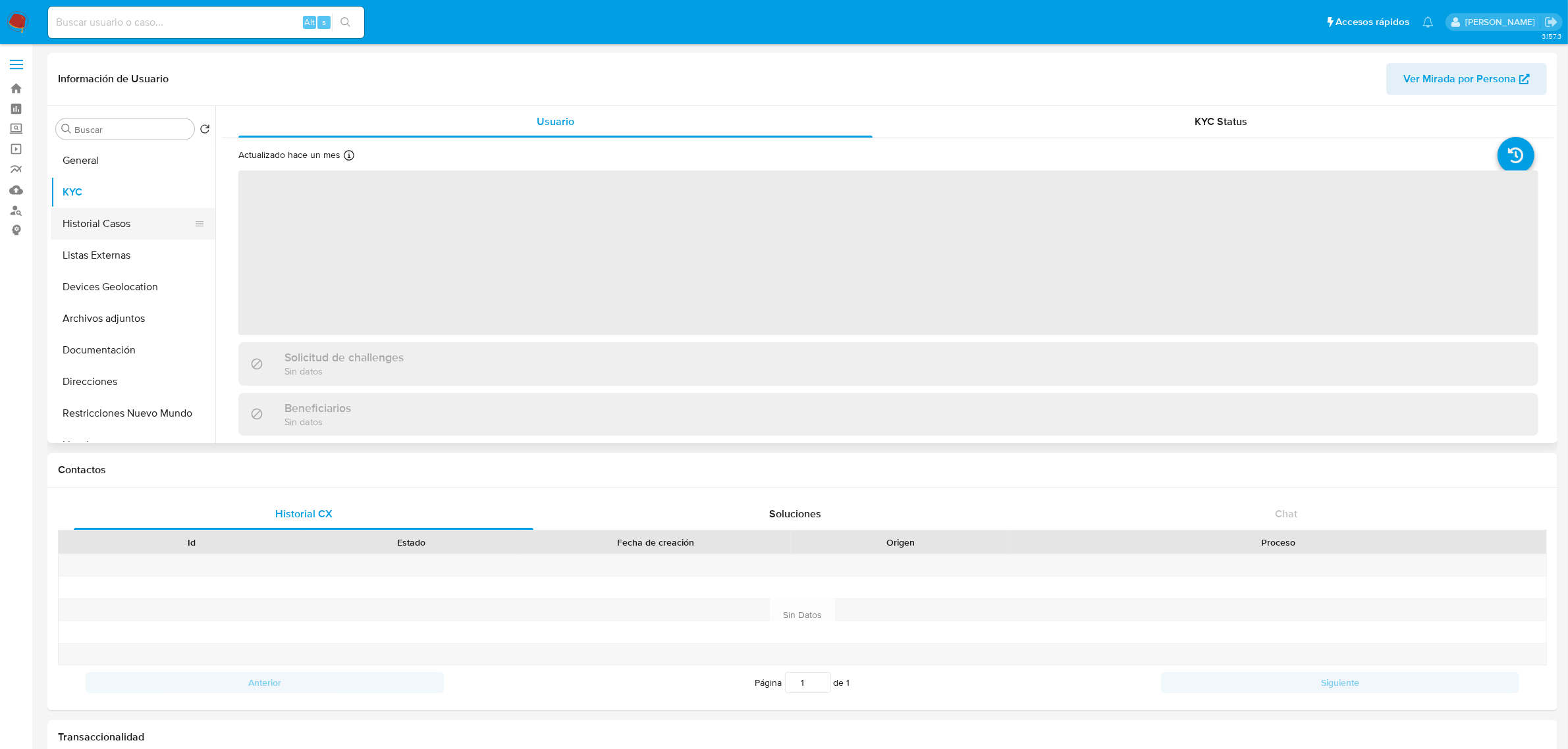
select select "10"
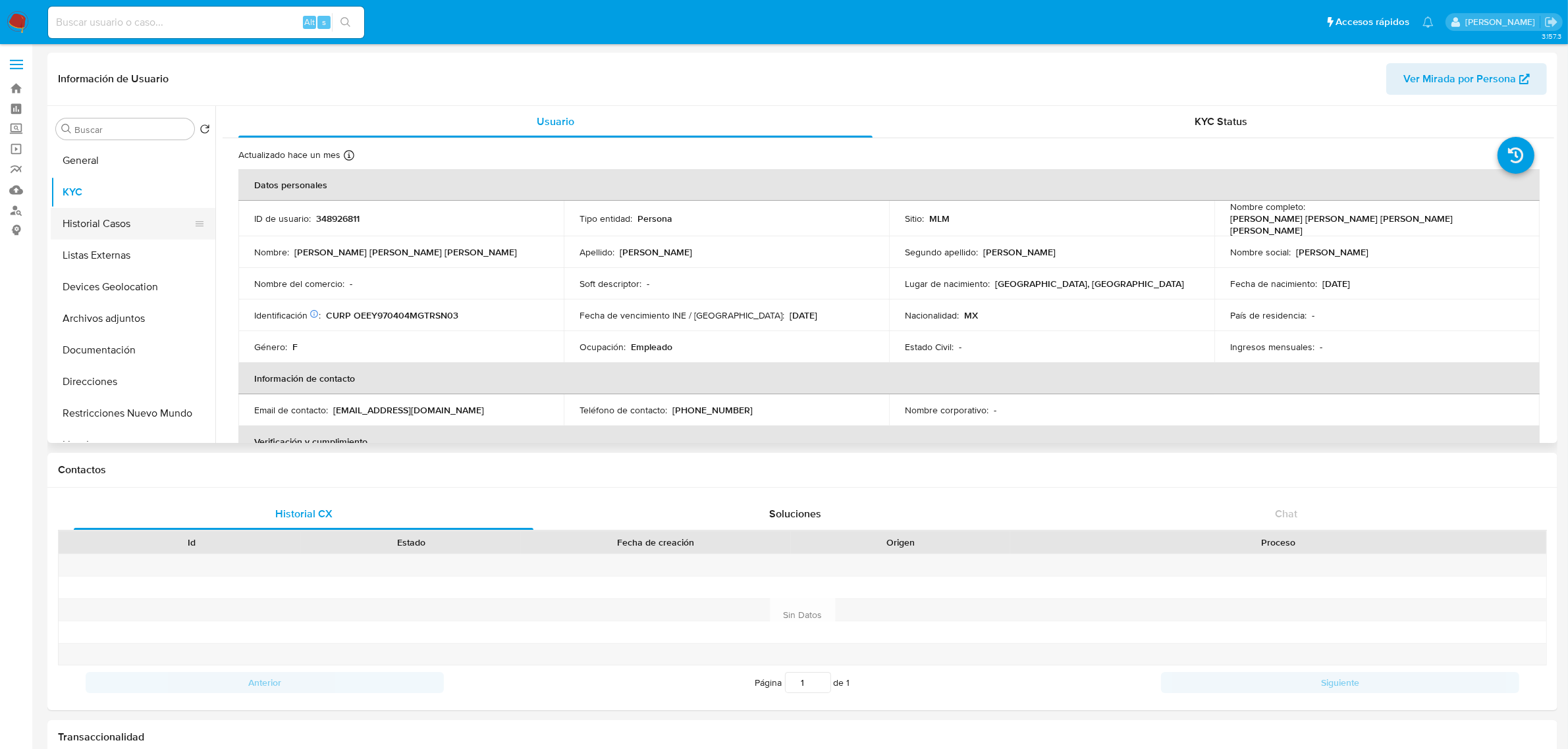
click at [101, 219] on button "Historial Casos" at bounding box center [128, 224] width 154 height 32
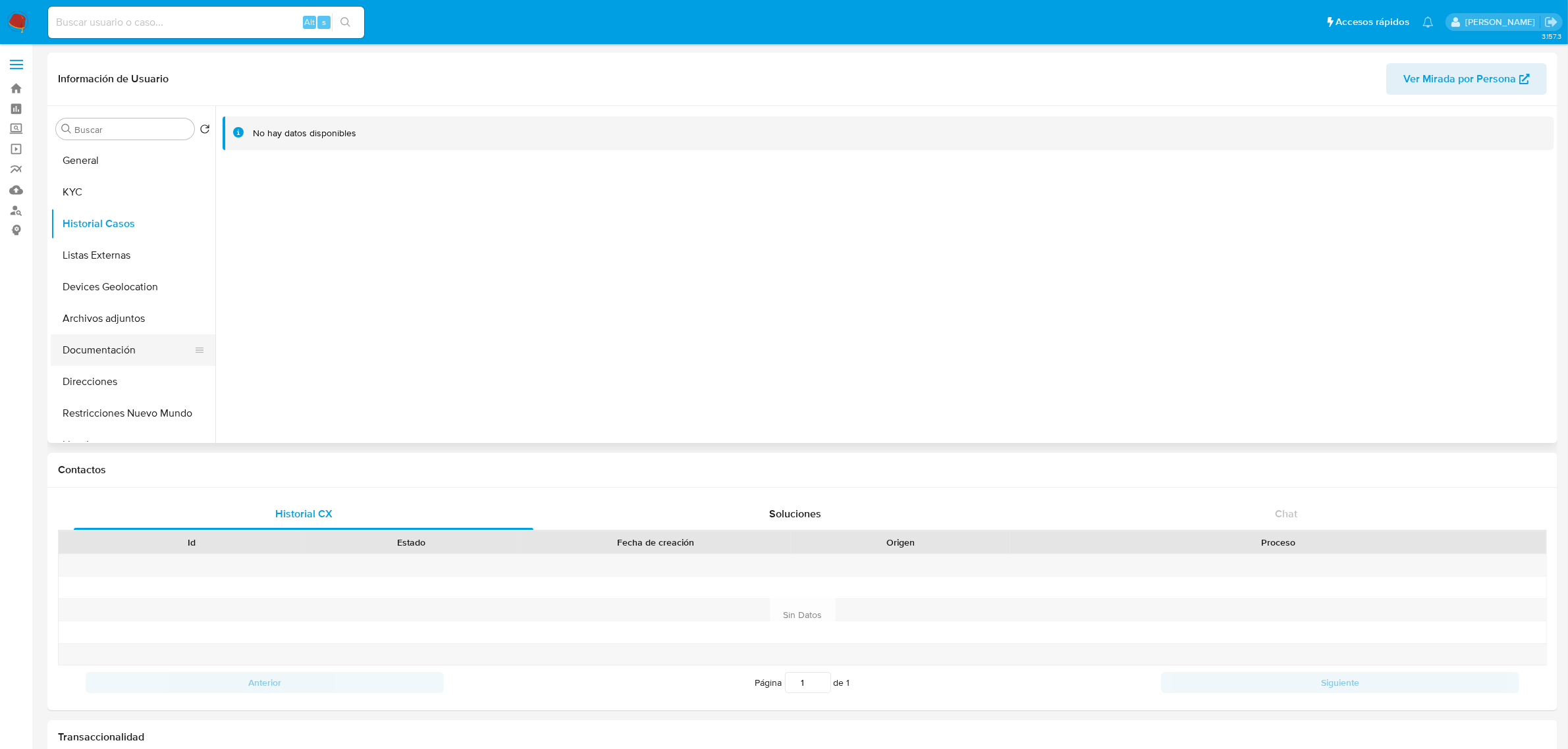
click at [125, 356] on button "Documentación" at bounding box center [128, 350] width 154 height 32
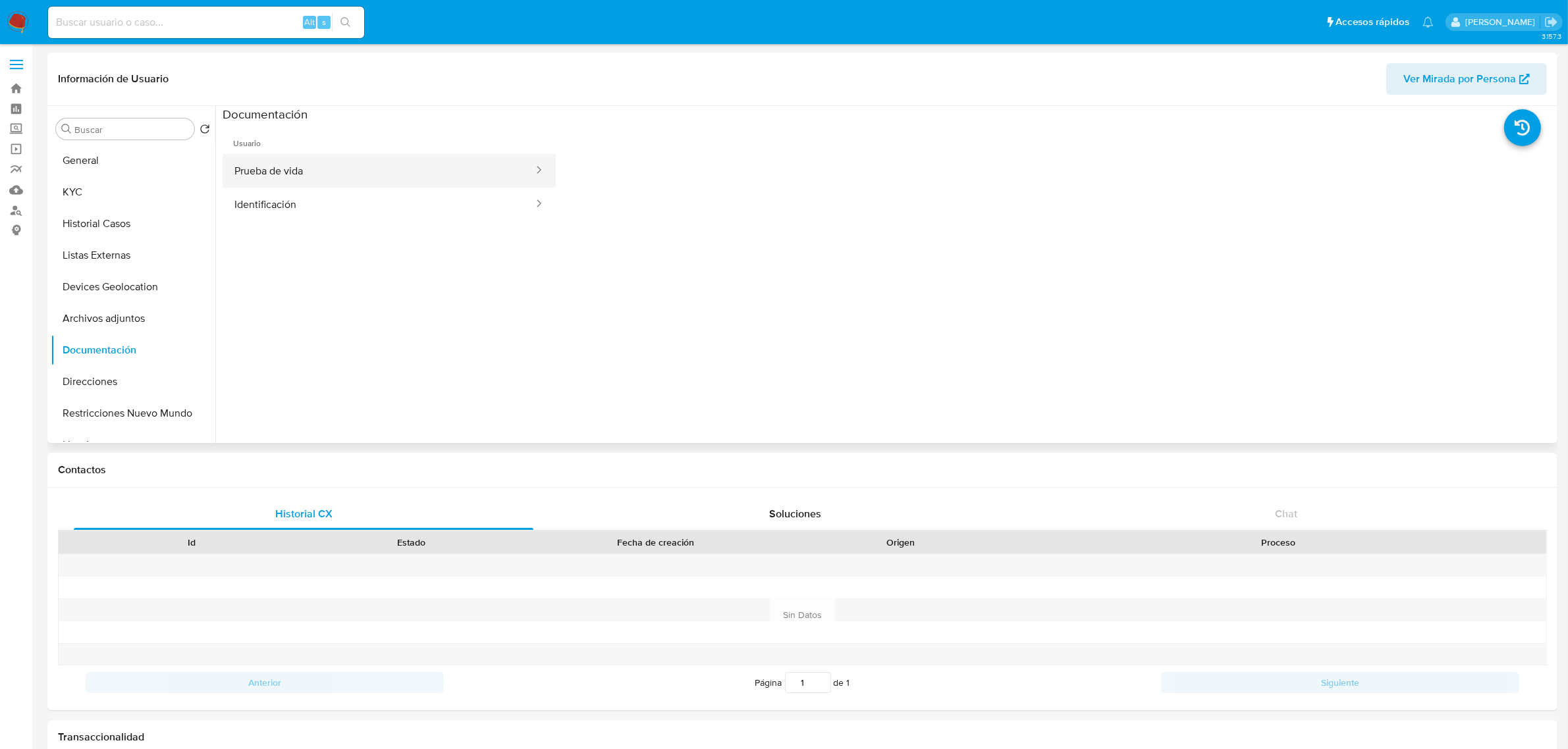
click at [314, 183] on button "Prueba de vida" at bounding box center [378, 171] width 312 height 33
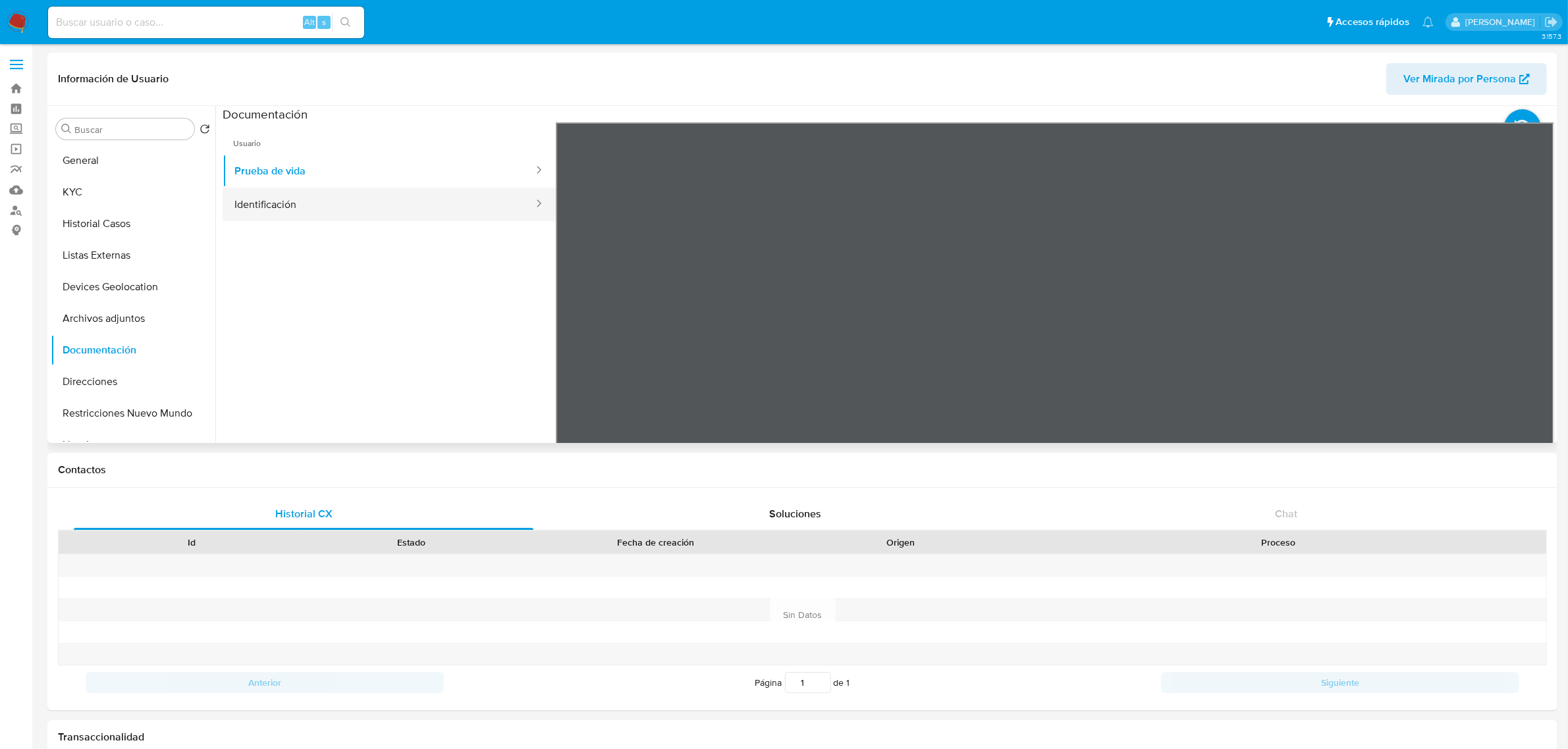
click at [314, 211] on button "Identificación" at bounding box center [378, 204] width 312 height 33
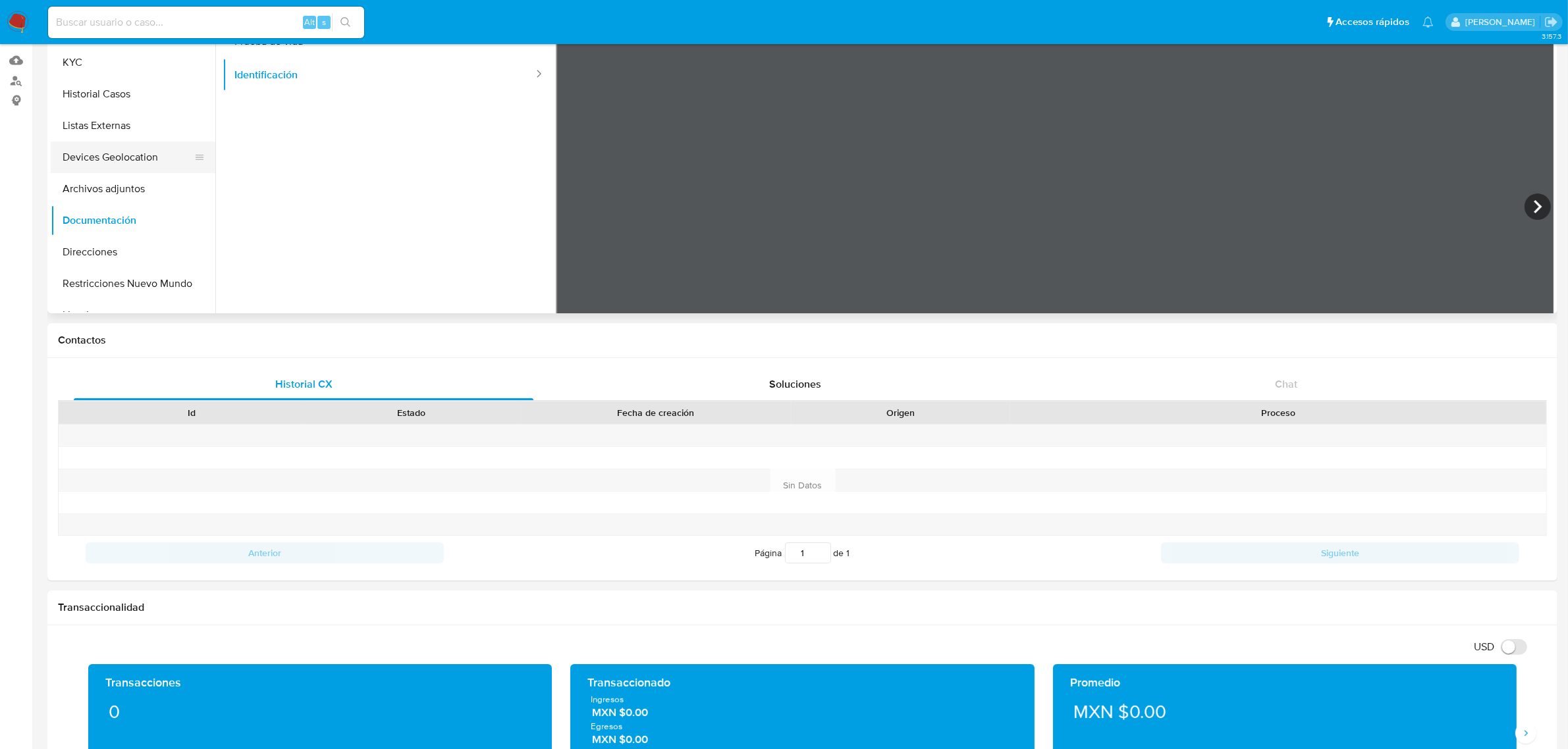
scroll to position [82, 0]
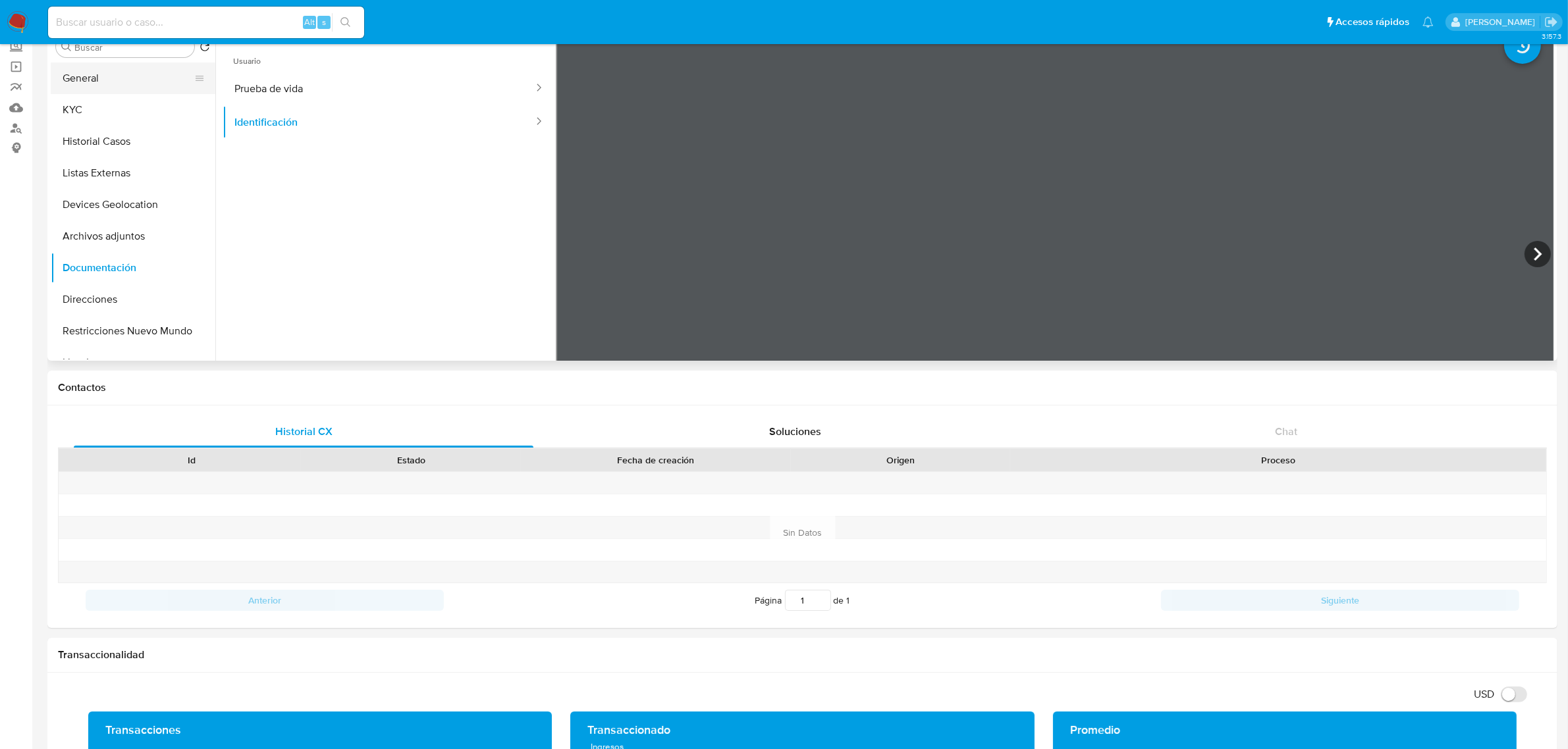
click at [99, 86] on button "General" at bounding box center [128, 78] width 154 height 32
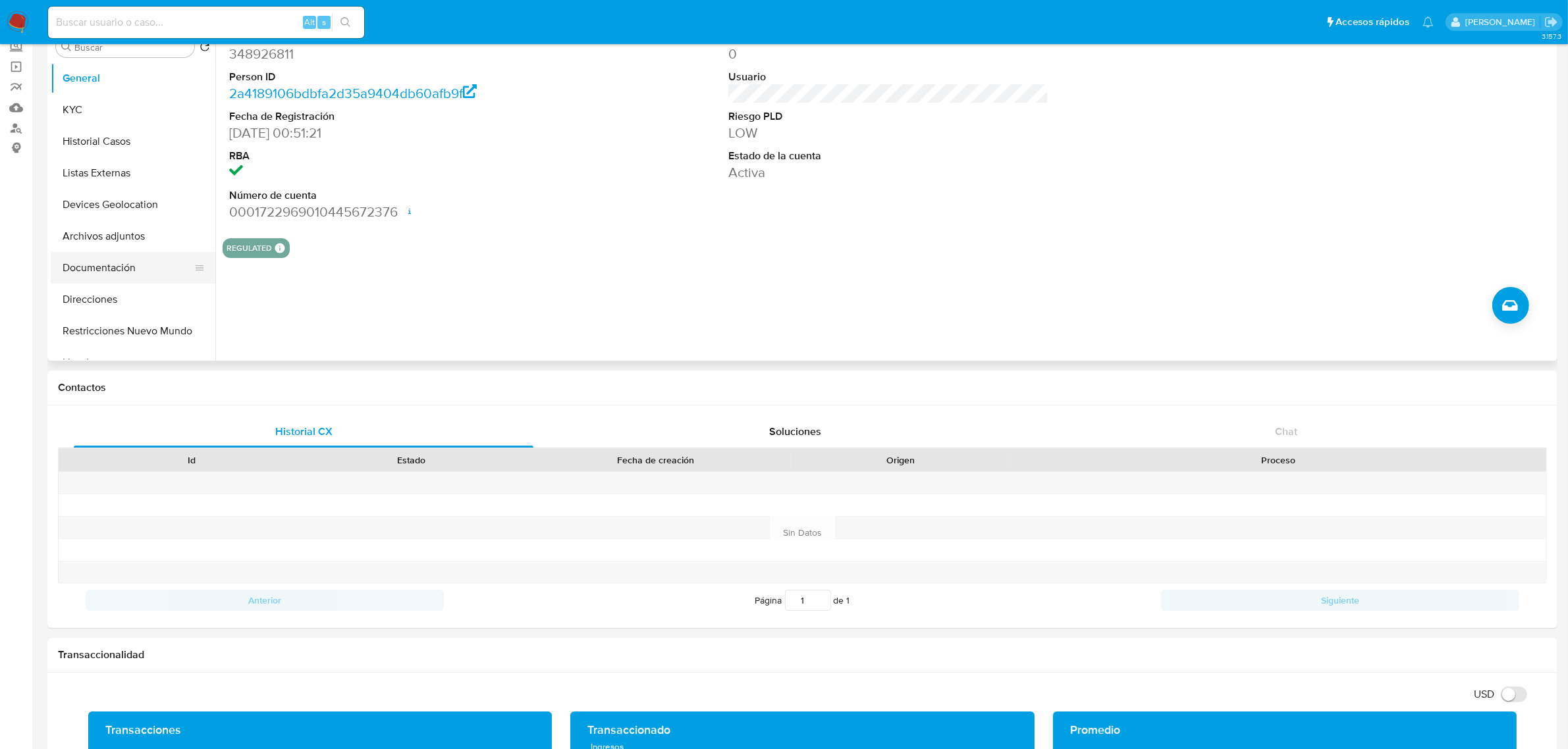
click at [123, 269] on button "Documentación" at bounding box center [128, 268] width 154 height 32
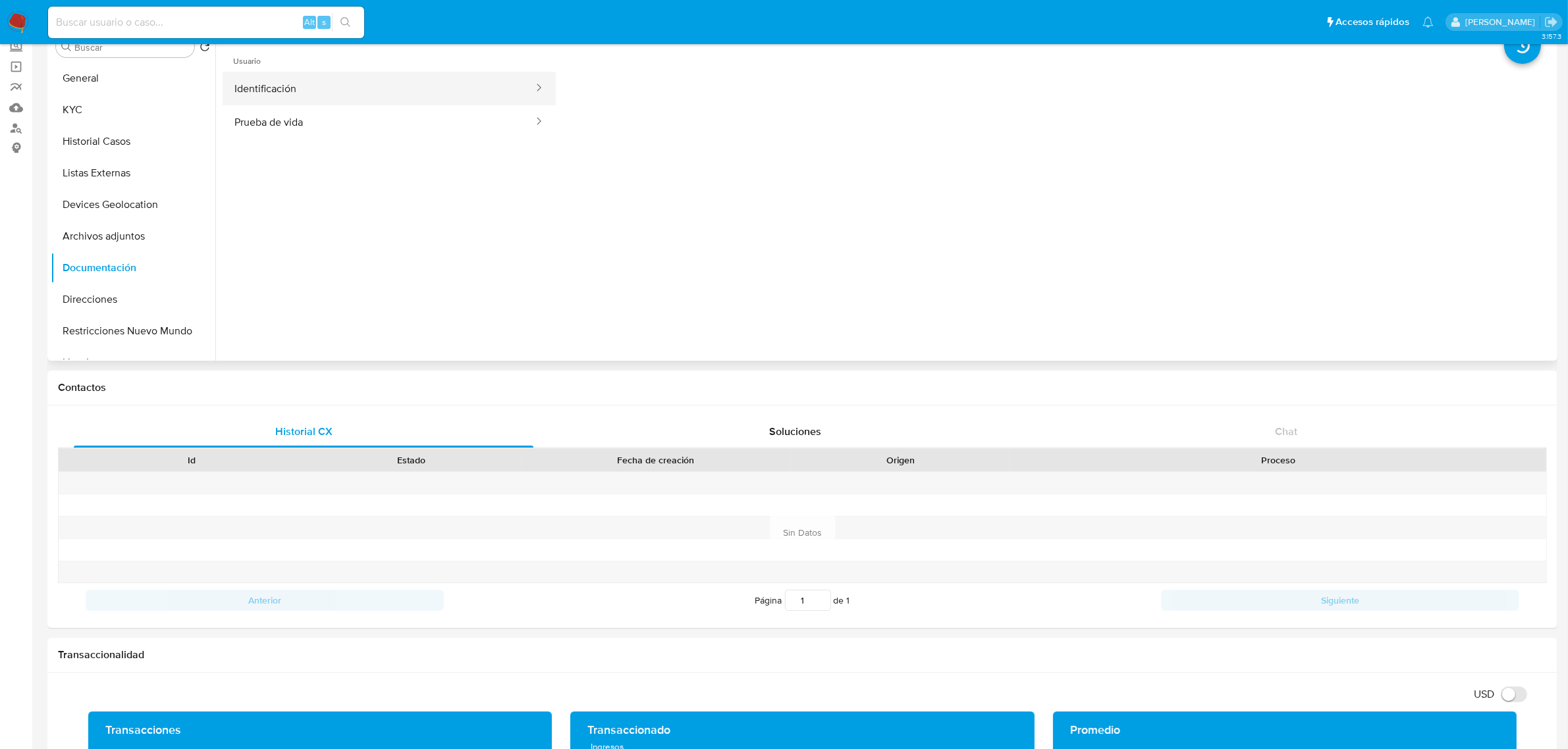
click at [290, 73] on button "Identificación" at bounding box center [378, 88] width 312 height 33
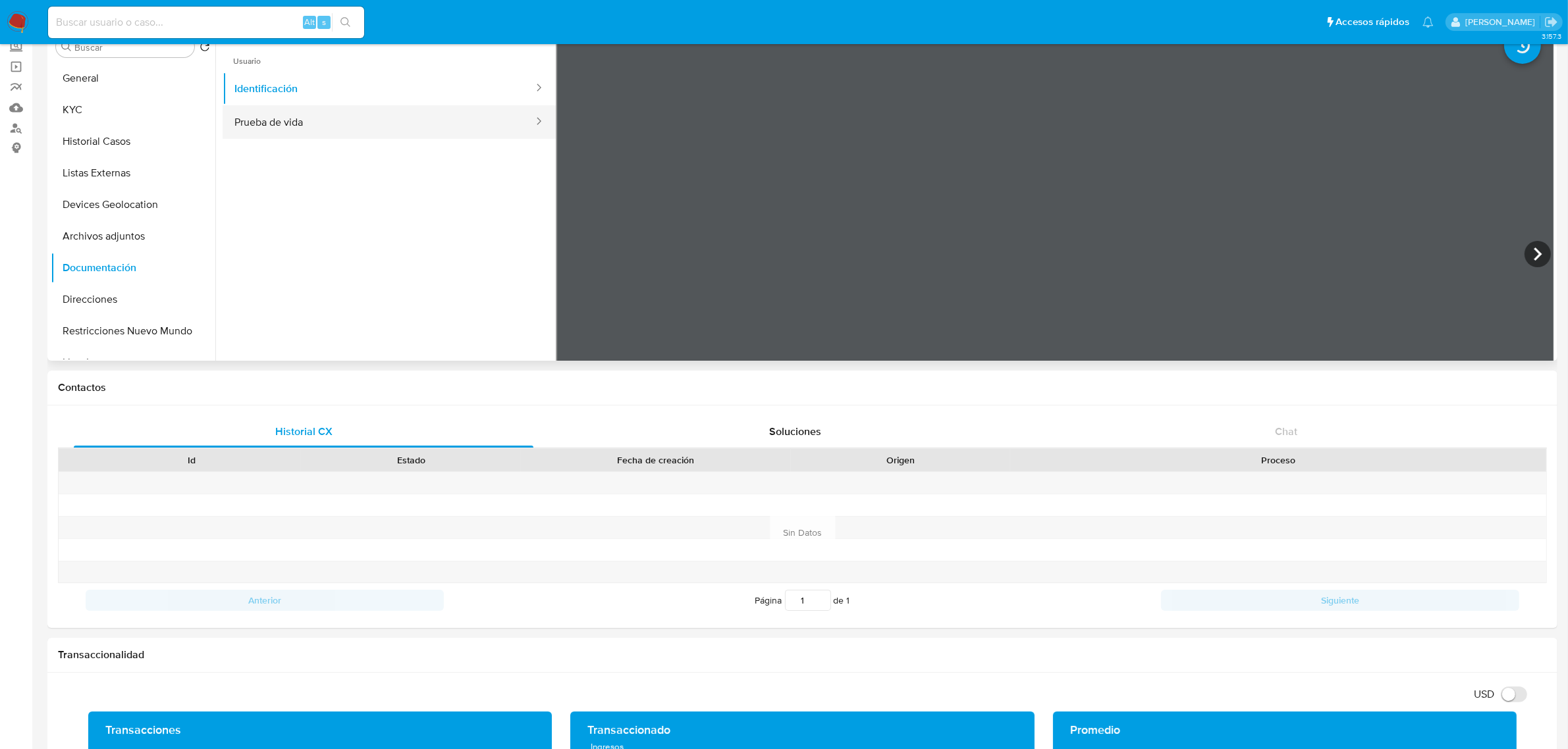
click at [406, 116] on button "Prueba de vida" at bounding box center [378, 122] width 312 height 33
click at [200, 31] on div "Alt s" at bounding box center [206, 23] width 316 height 32
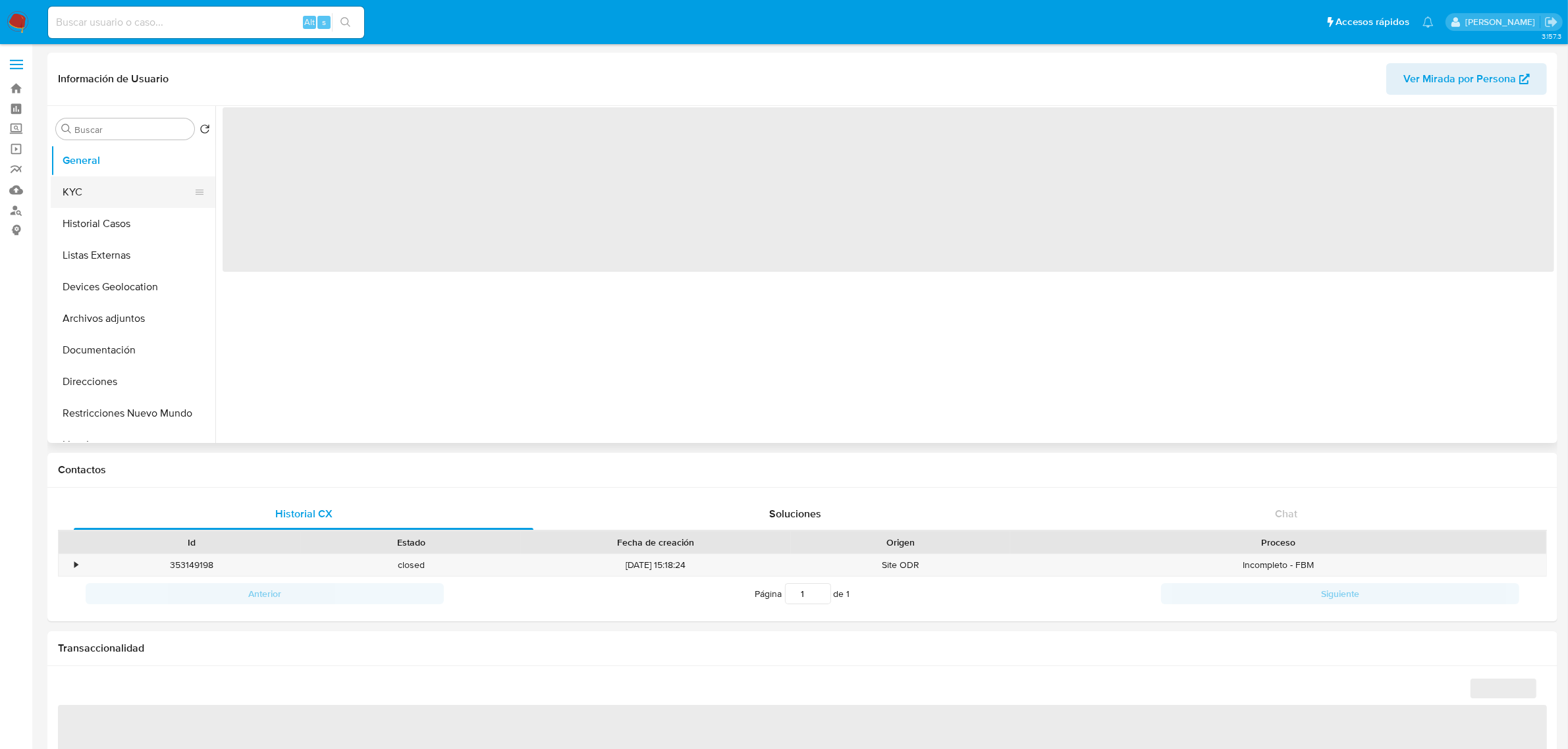
click at [116, 185] on button "KYC" at bounding box center [128, 192] width 154 height 32
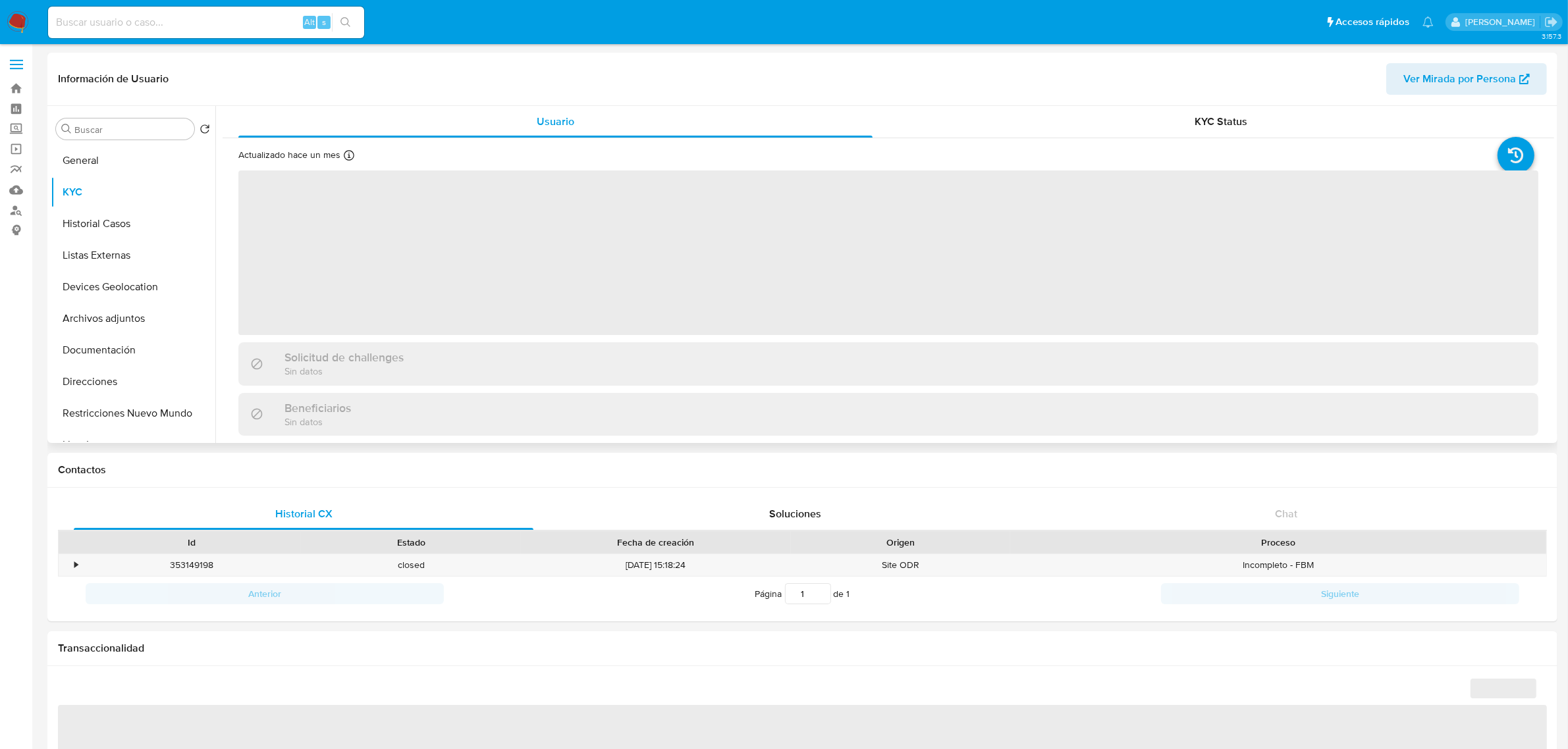
select select "10"
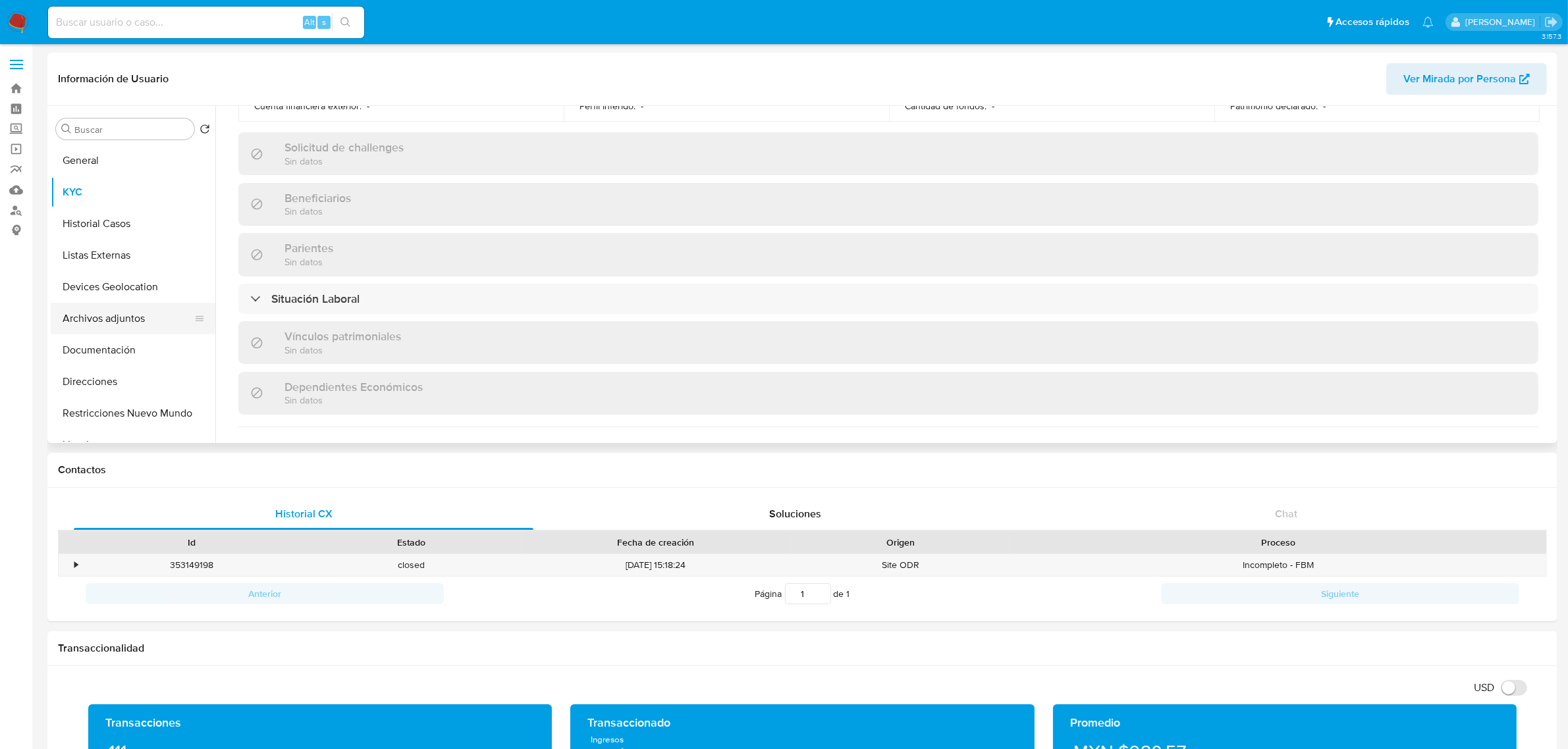
scroll to position [484, 0]
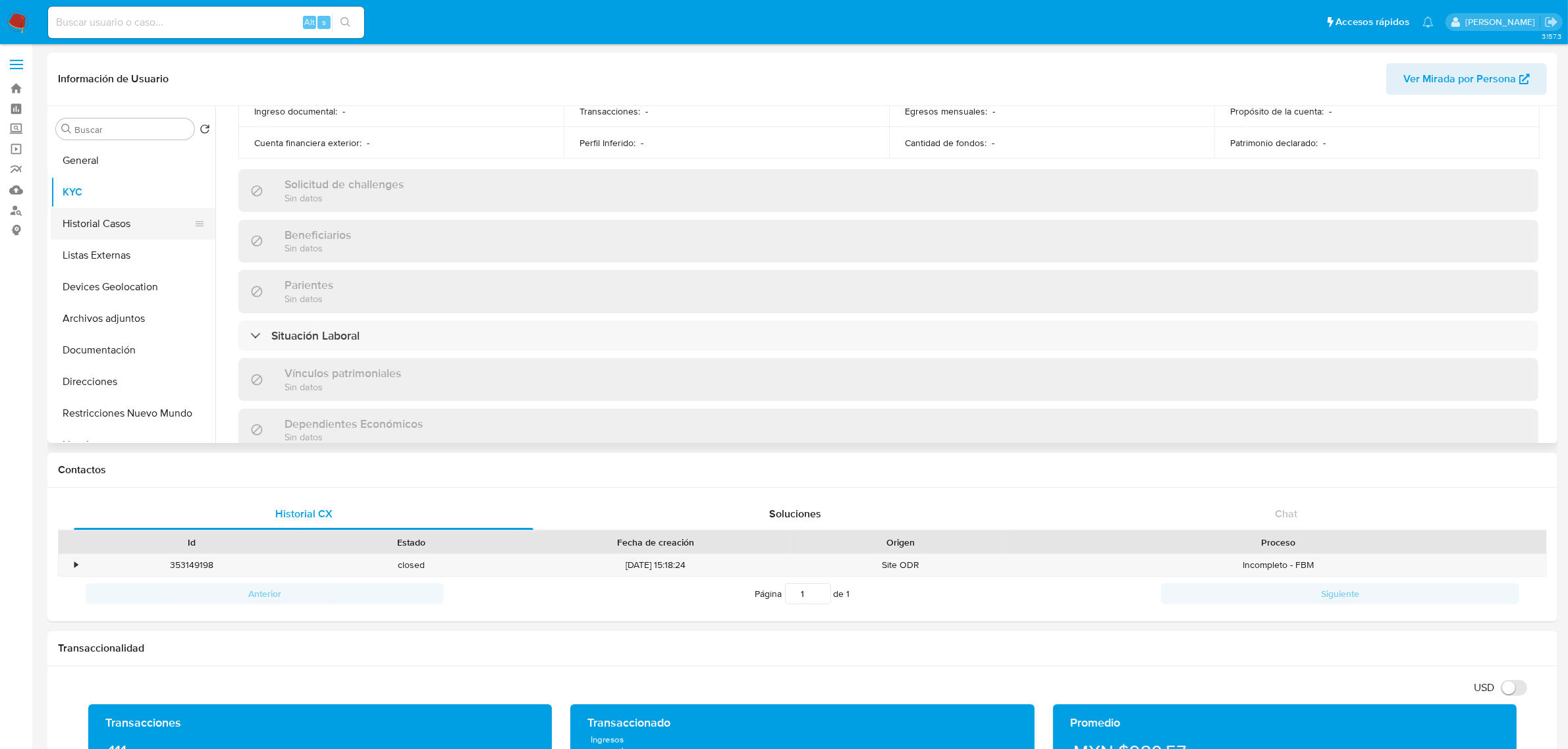
click at [94, 224] on button "Historial Casos" at bounding box center [128, 224] width 154 height 32
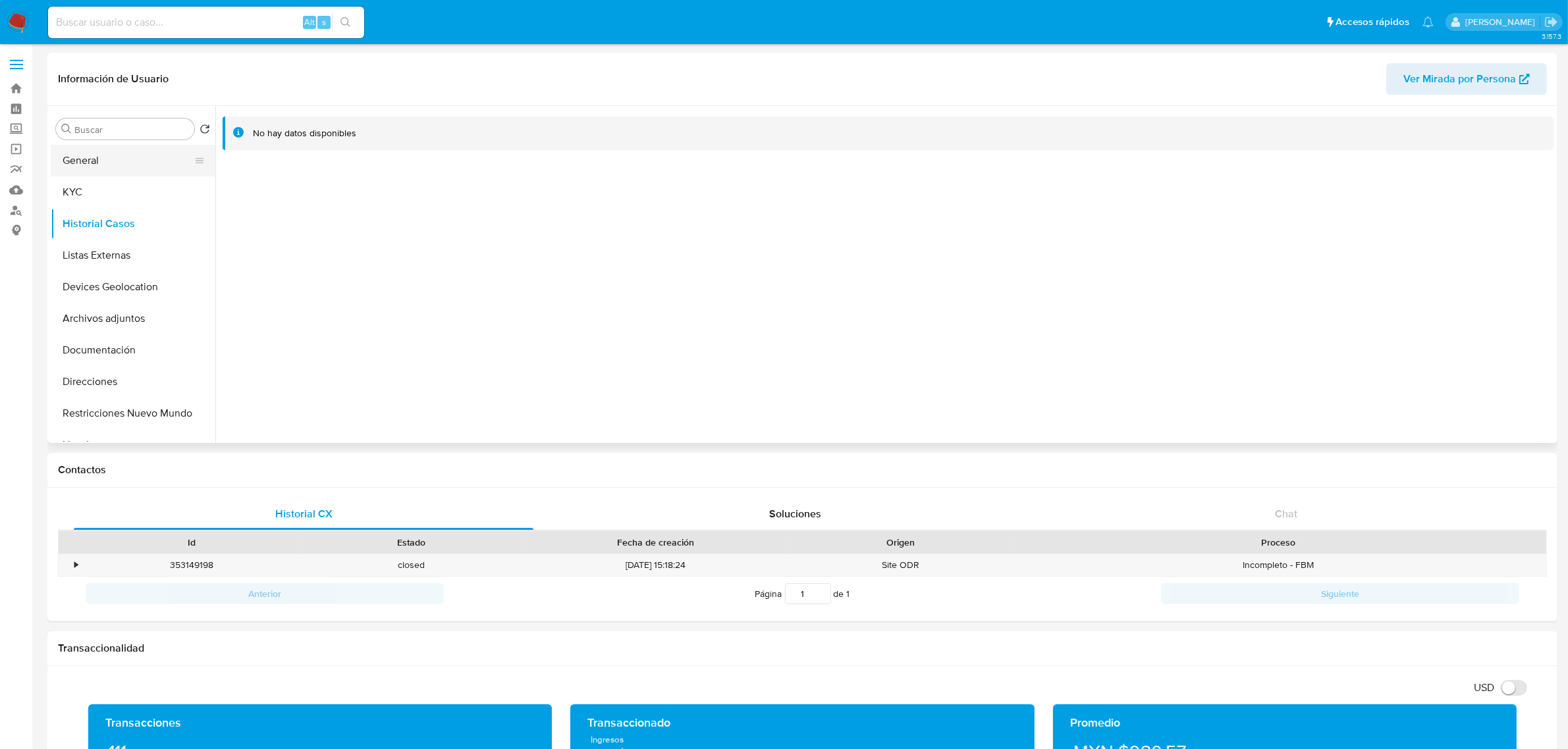
click at [92, 159] on button "General" at bounding box center [128, 160] width 154 height 32
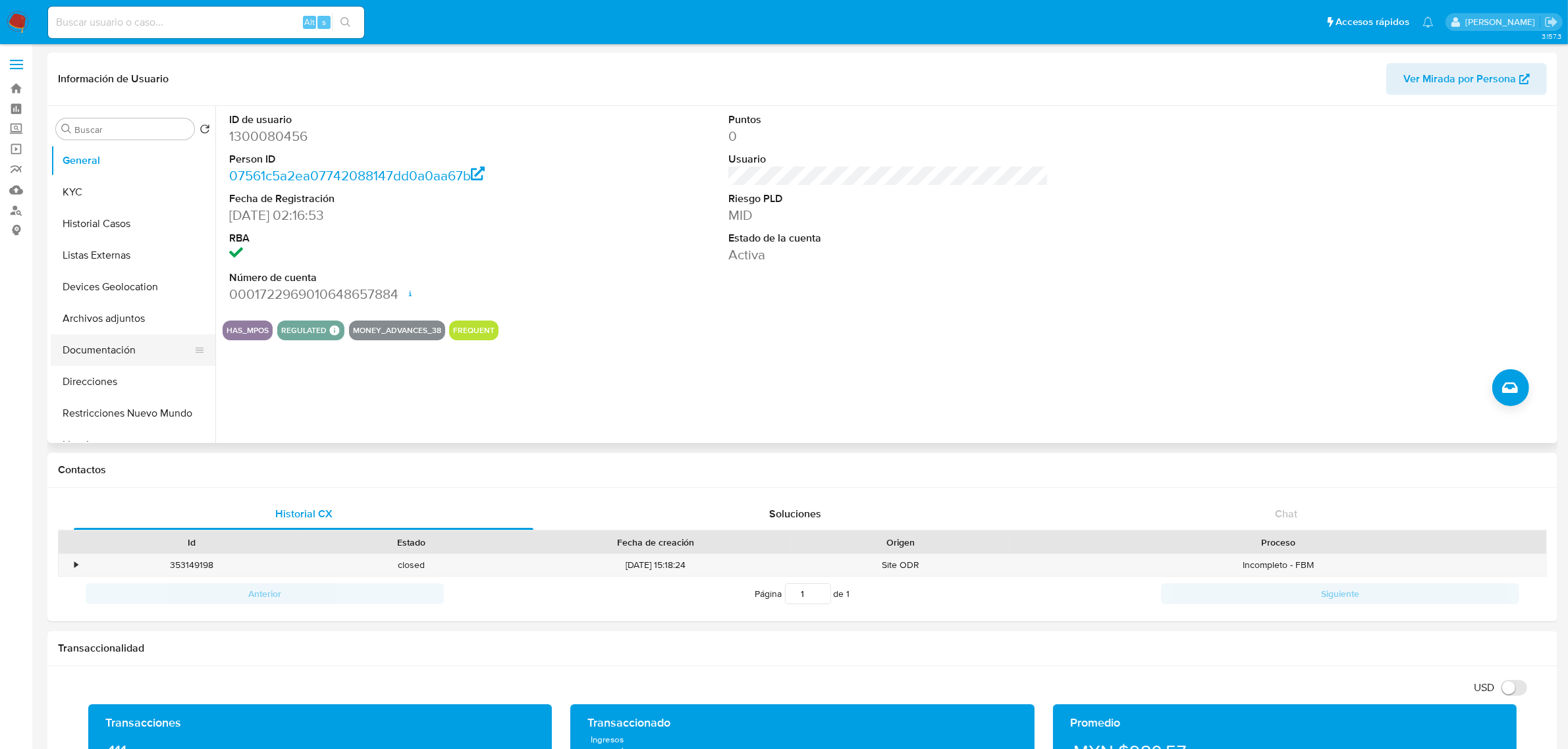
click at [92, 354] on button "Documentación" at bounding box center [128, 350] width 154 height 32
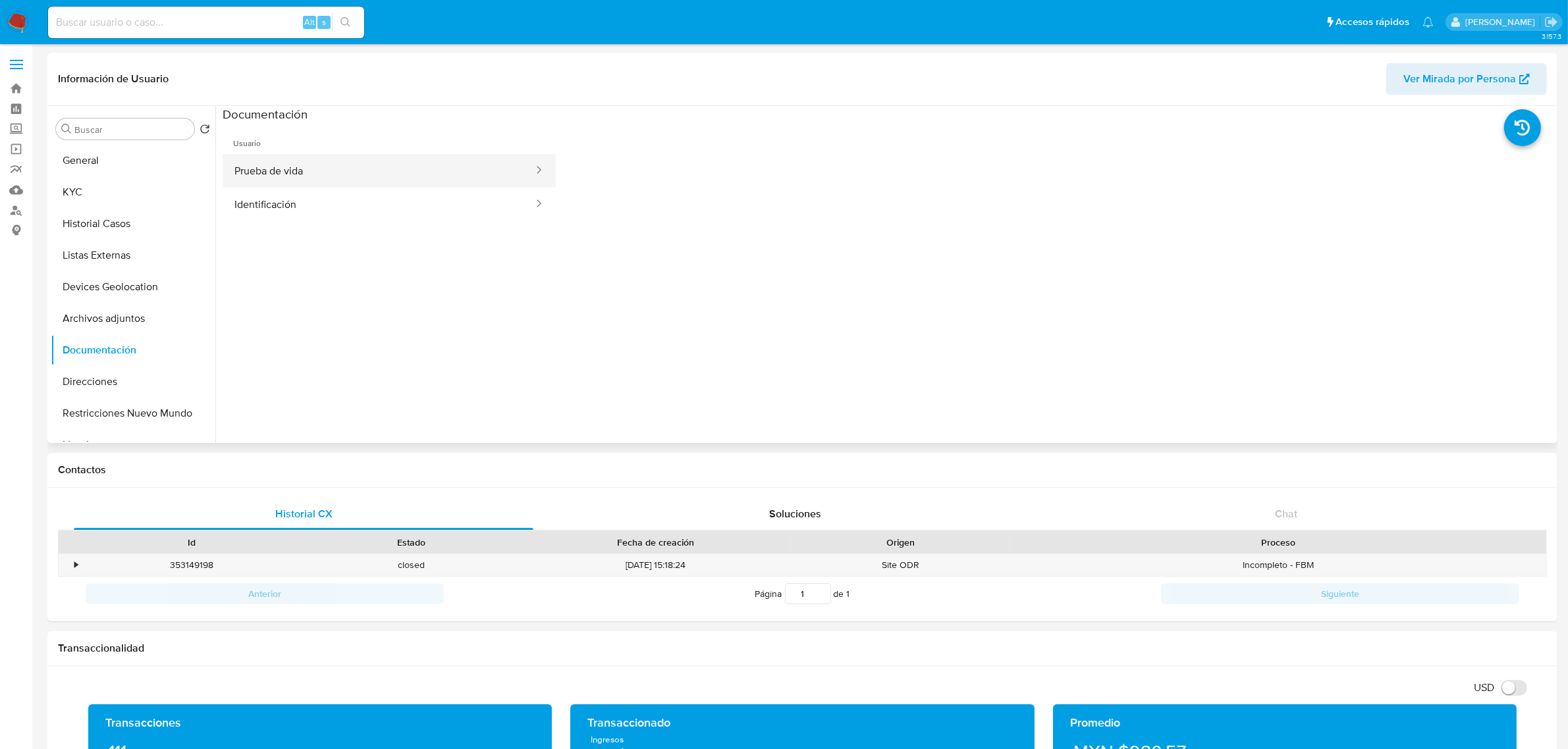
click at [327, 166] on button "Prueba de vida" at bounding box center [378, 171] width 312 height 33
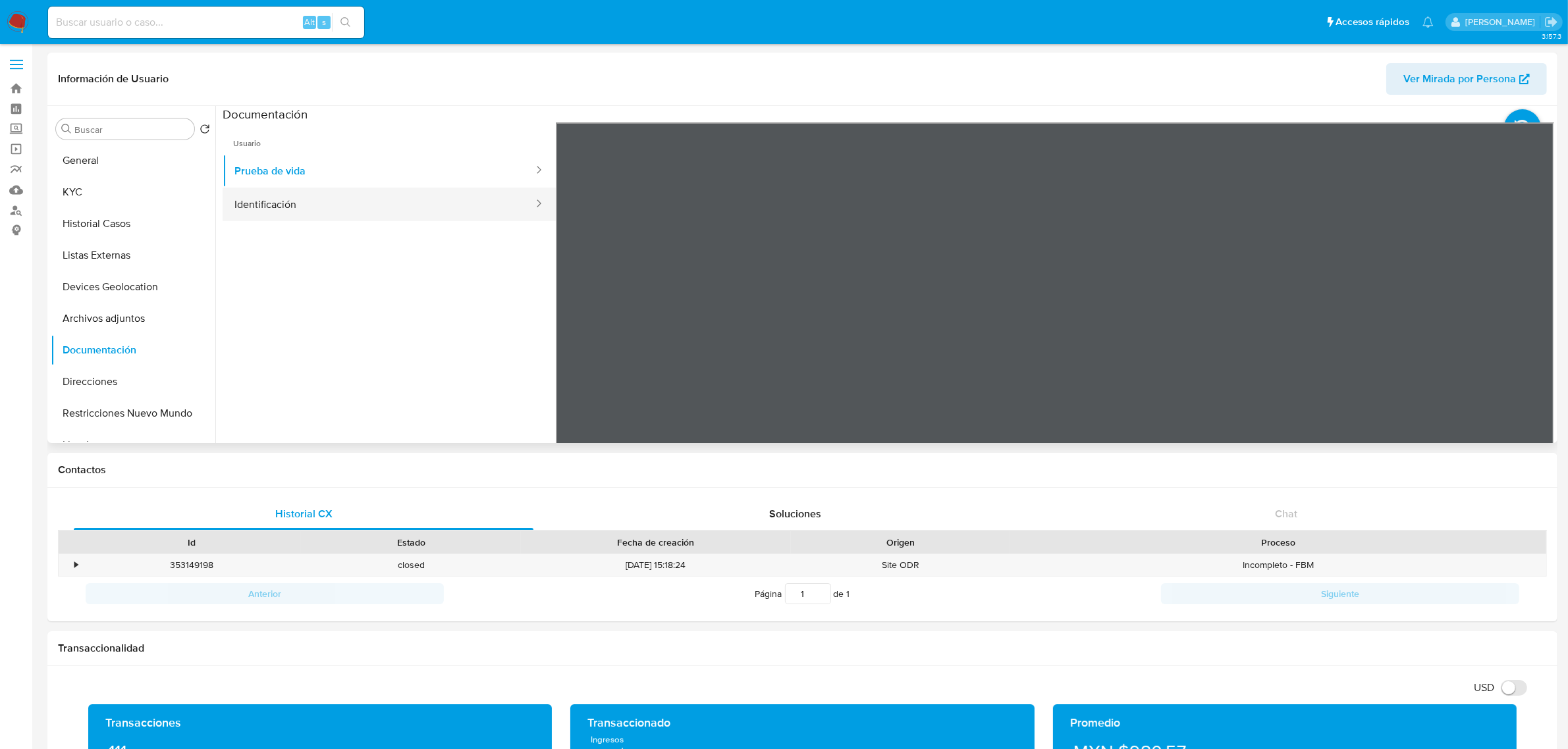
click at [247, 215] on button "Identificación" at bounding box center [378, 204] width 312 height 33
click at [131, 376] on button "Direcciones" at bounding box center [128, 382] width 154 height 32
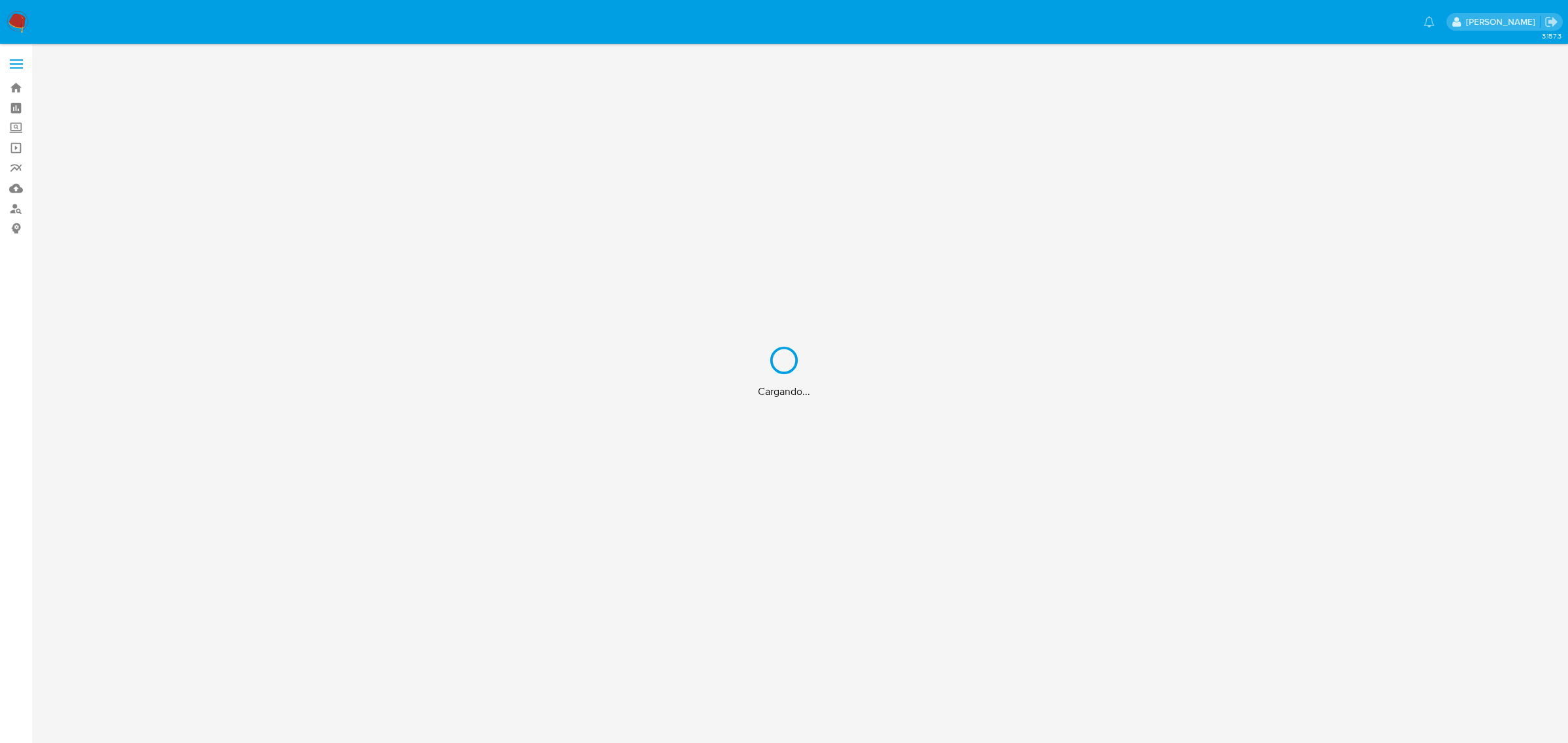
click at [12, 28] on div "Cargando..." at bounding box center [784, 371] width 1568 height 743
click at [20, 17] on div "Cargando..." at bounding box center [784, 371] width 1568 height 743
click at [22, 18] on div "Cargando..." at bounding box center [784, 371] width 1568 height 743
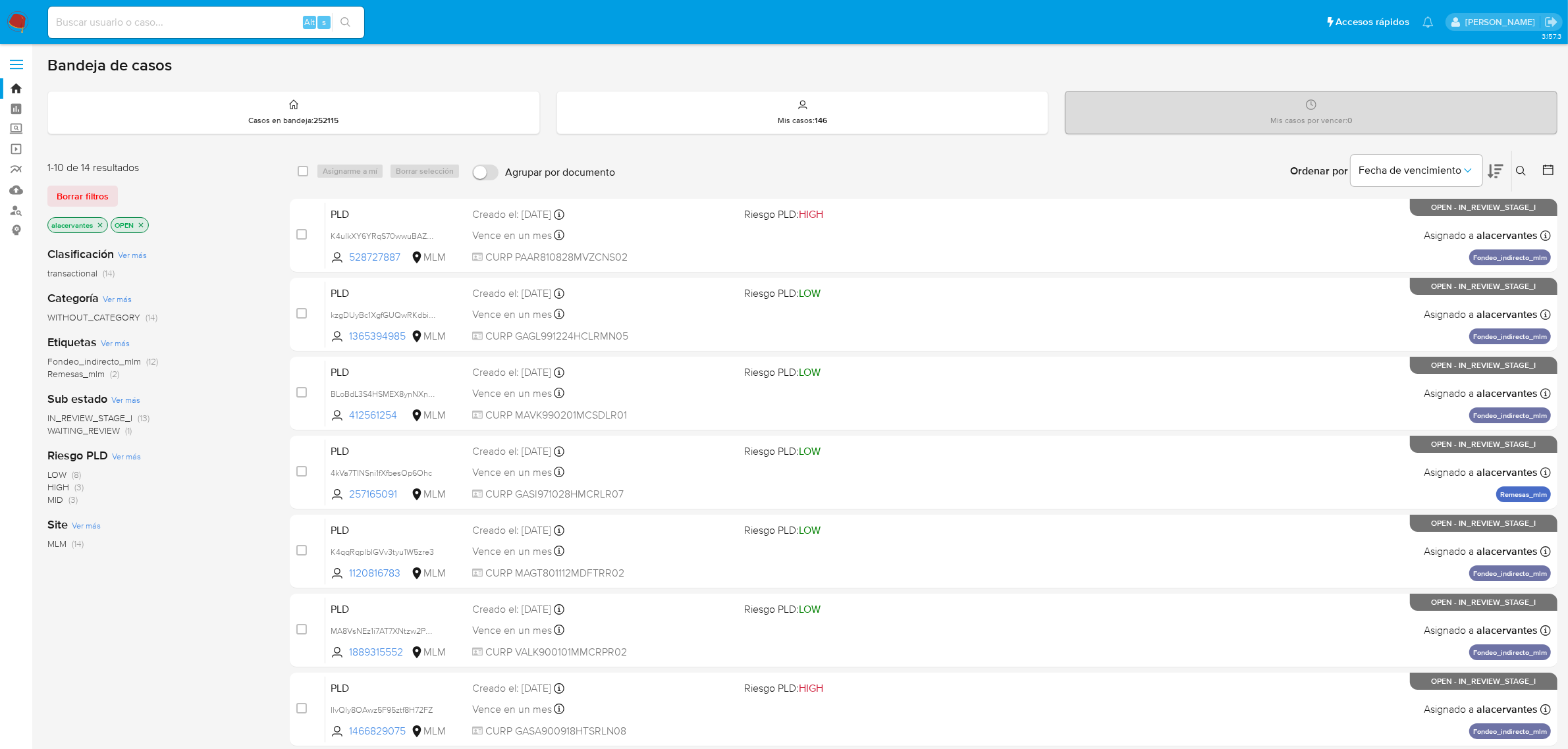
click at [96, 225] on icon "close-filter" at bounding box center [100, 225] width 8 height 8
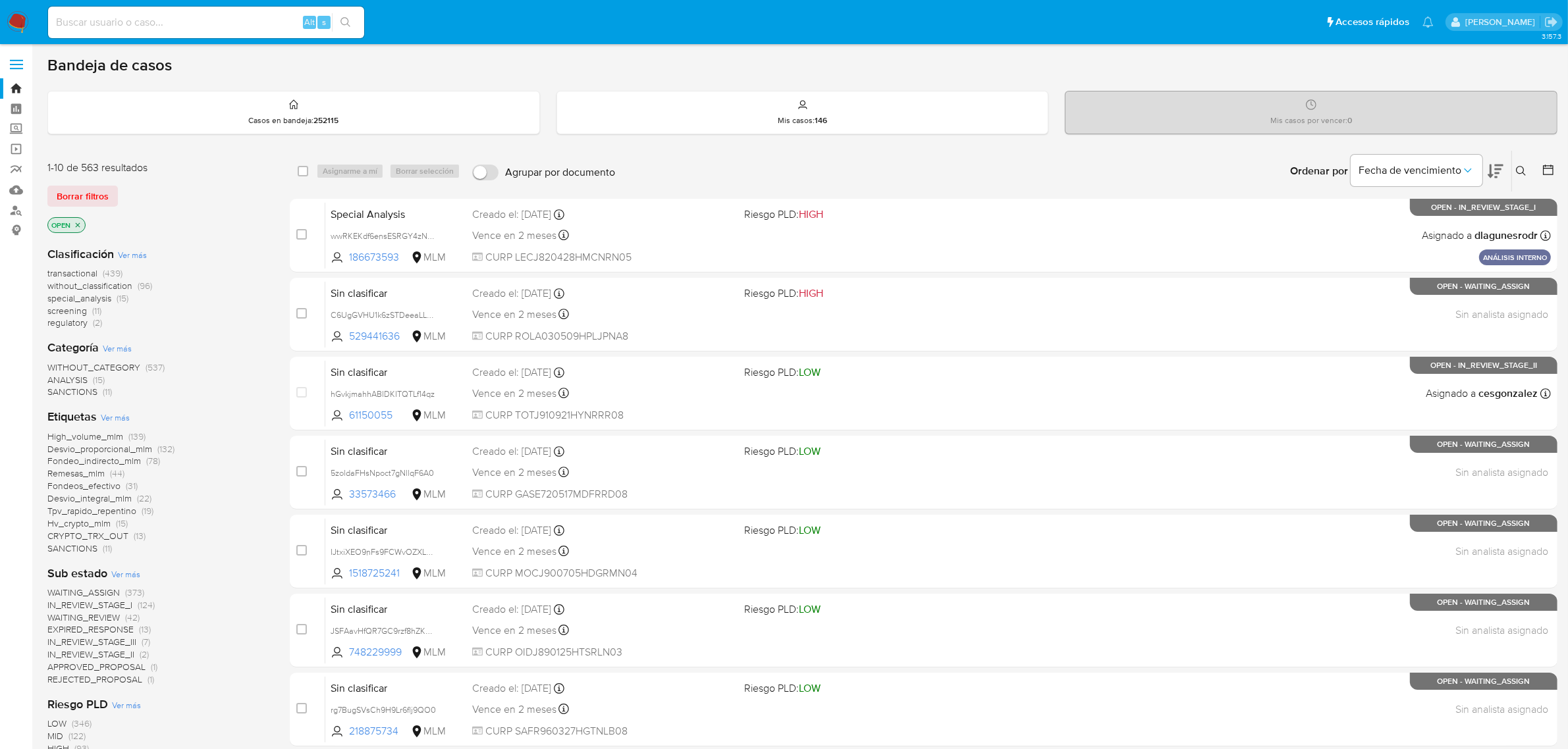
click at [1524, 170] on icon at bounding box center [1521, 171] width 11 height 11
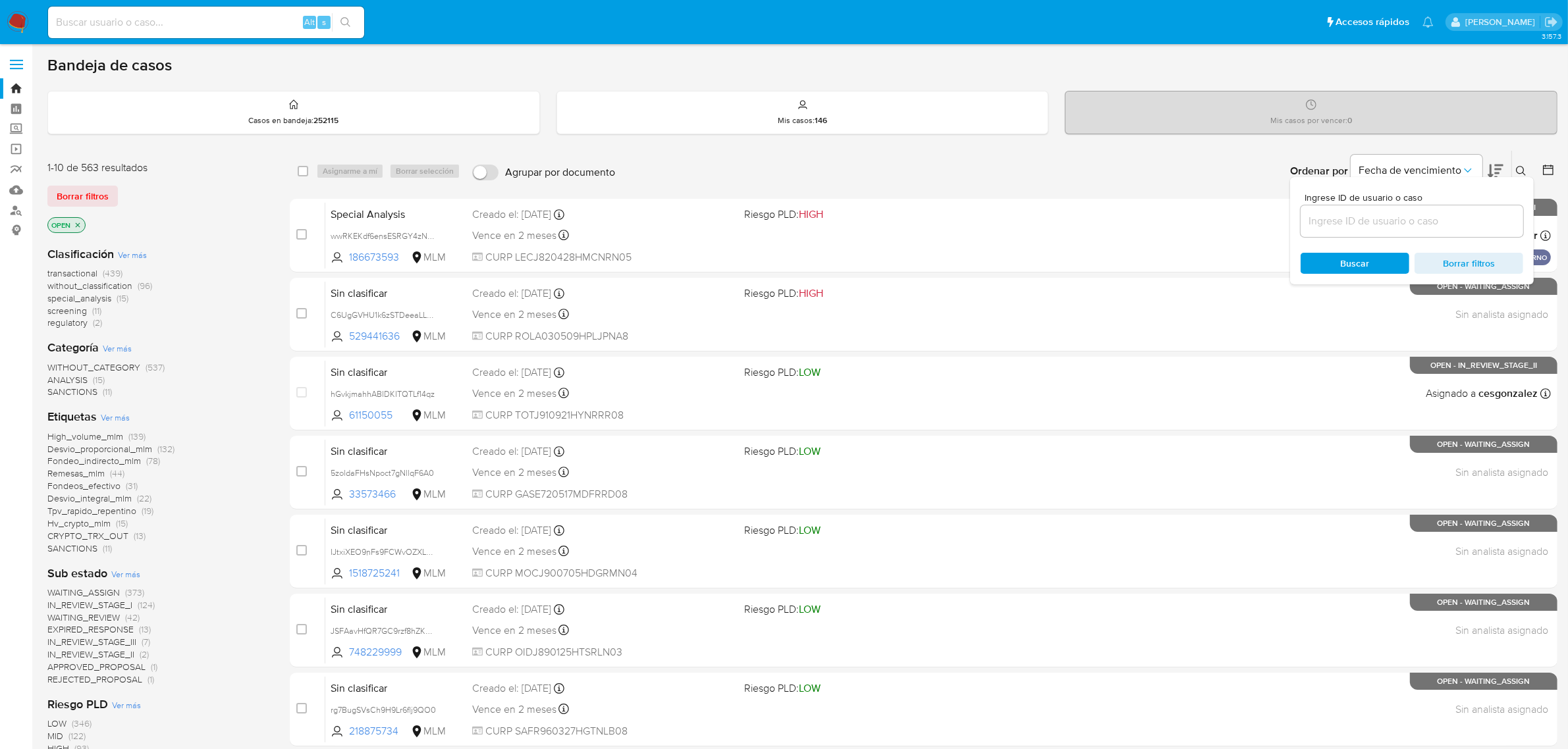
click at [1364, 216] on input at bounding box center [1411, 222] width 222 height 18
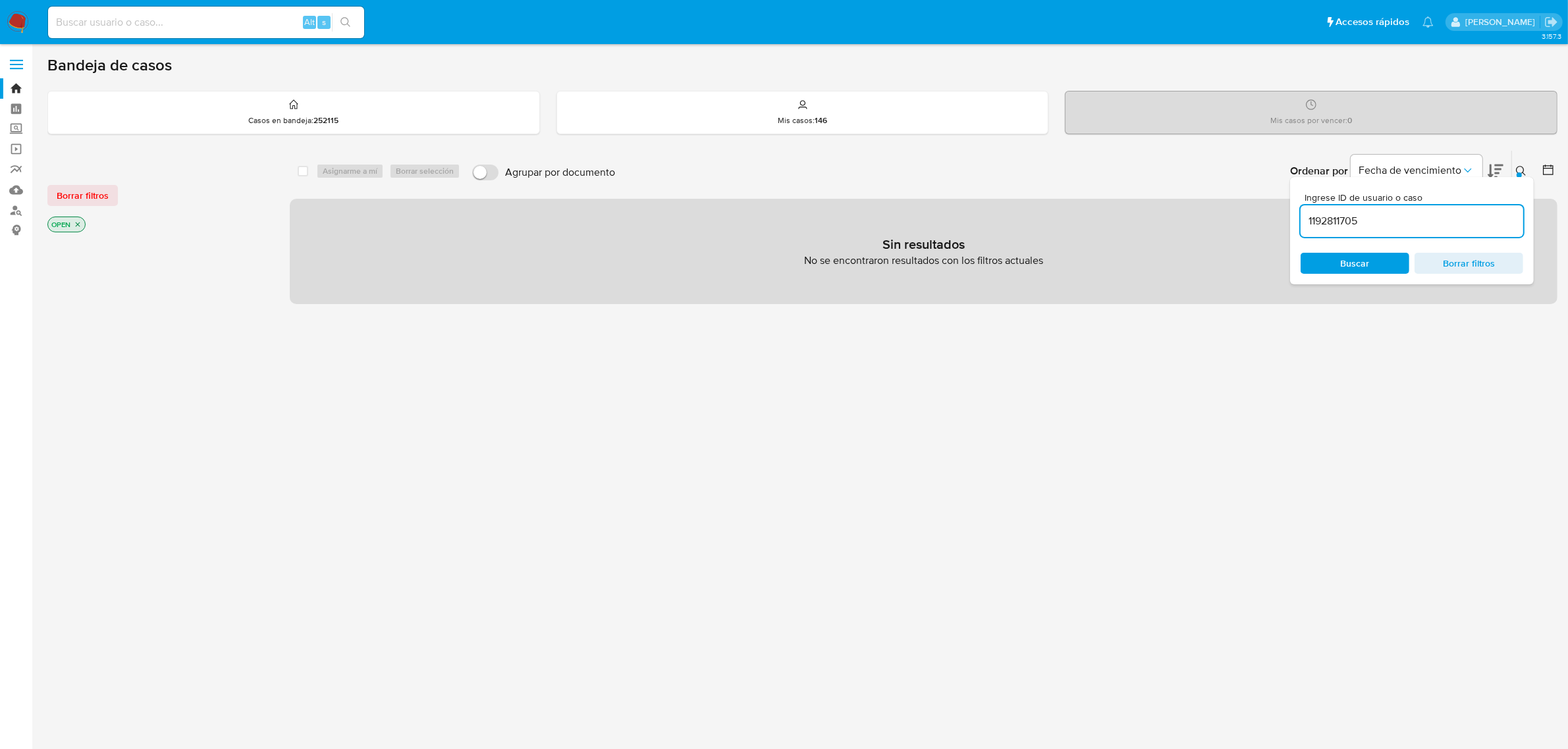
click at [1377, 221] on input "1192811705" at bounding box center [1411, 222] width 222 height 18
type input "1192811705"
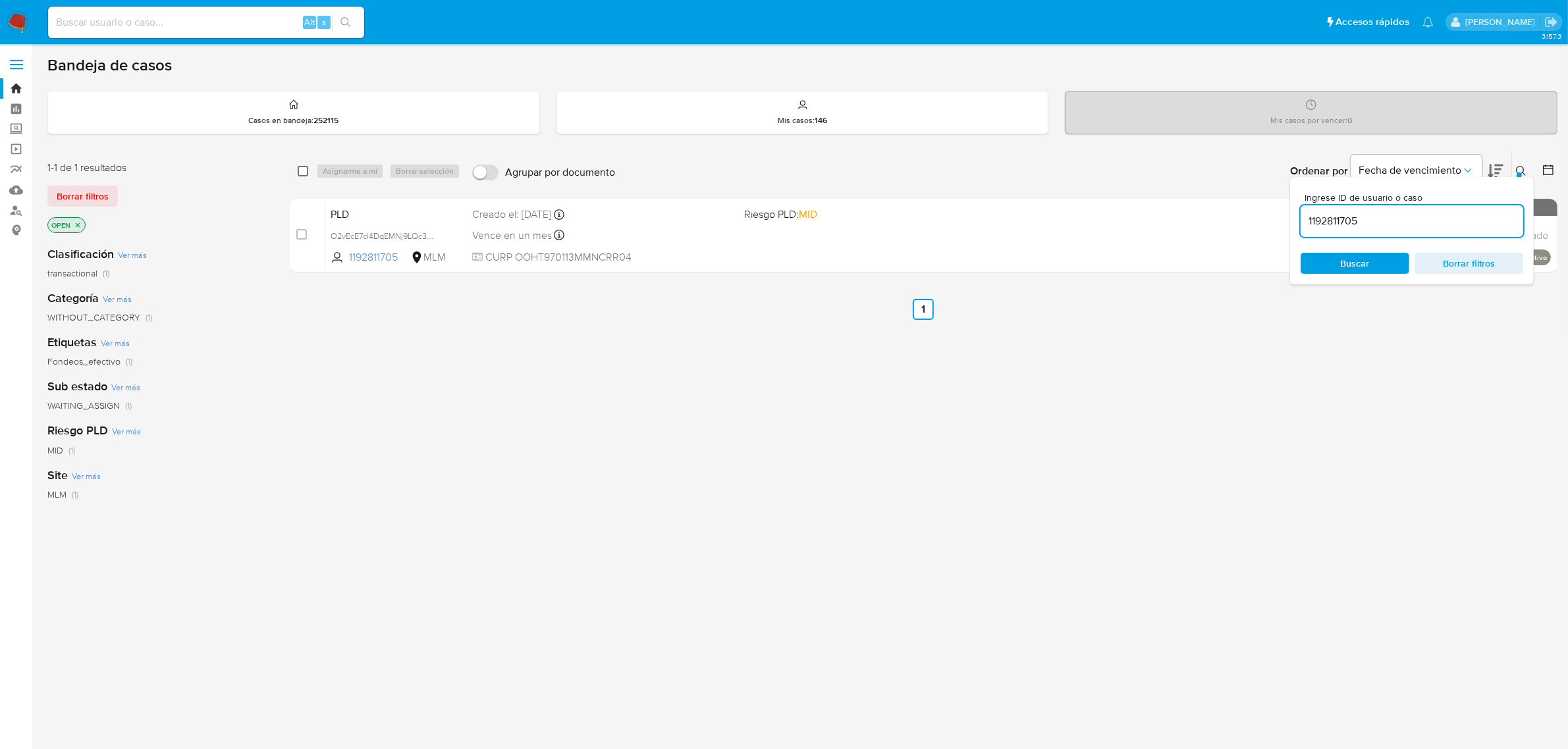
click at [301, 166] on input "checkbox" at bounding box center [303, 171] width 11 height 11
checkbox input "true"
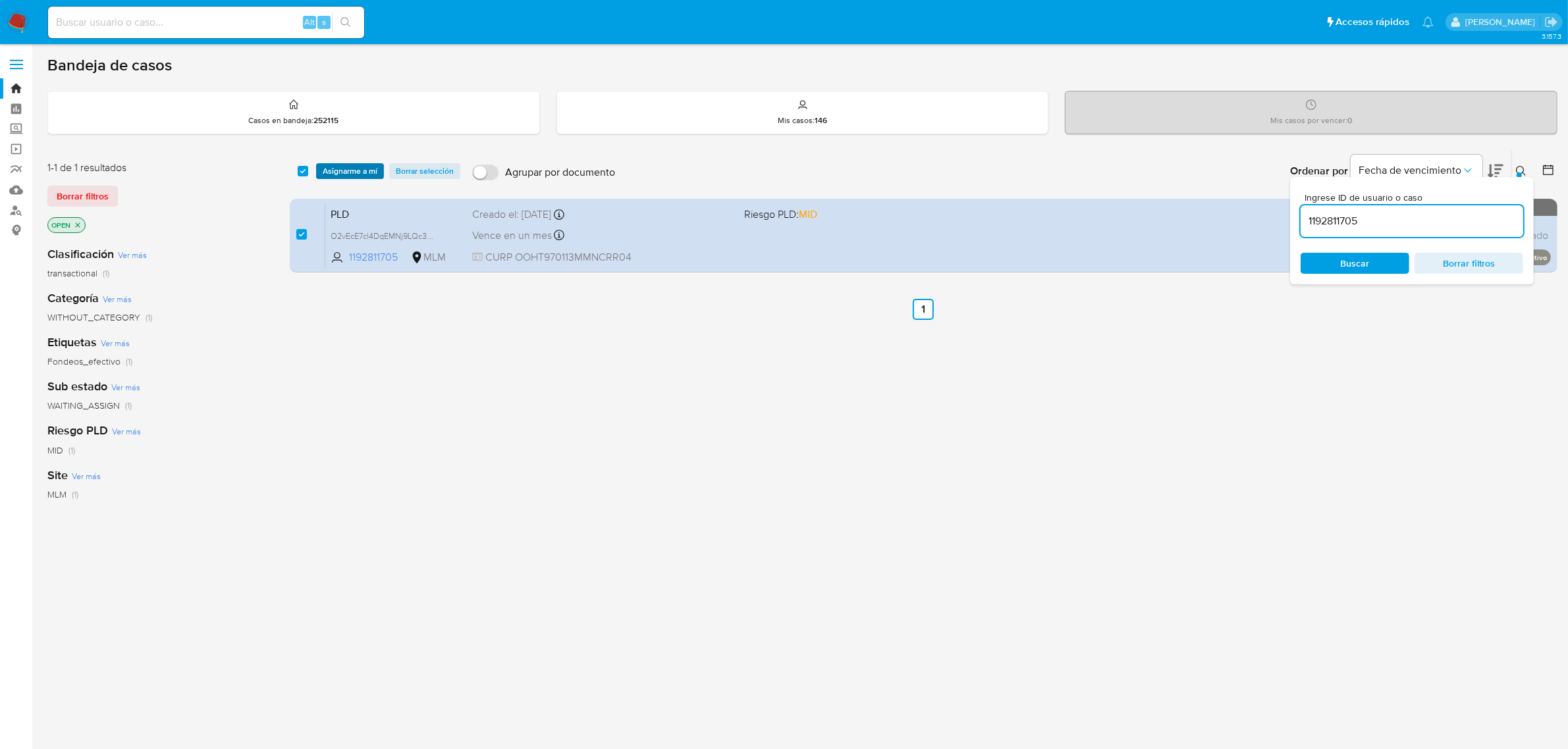
click at [334, 174] on span "Asignarme a mí" at bounding box center [350, 171] width 54 height 13
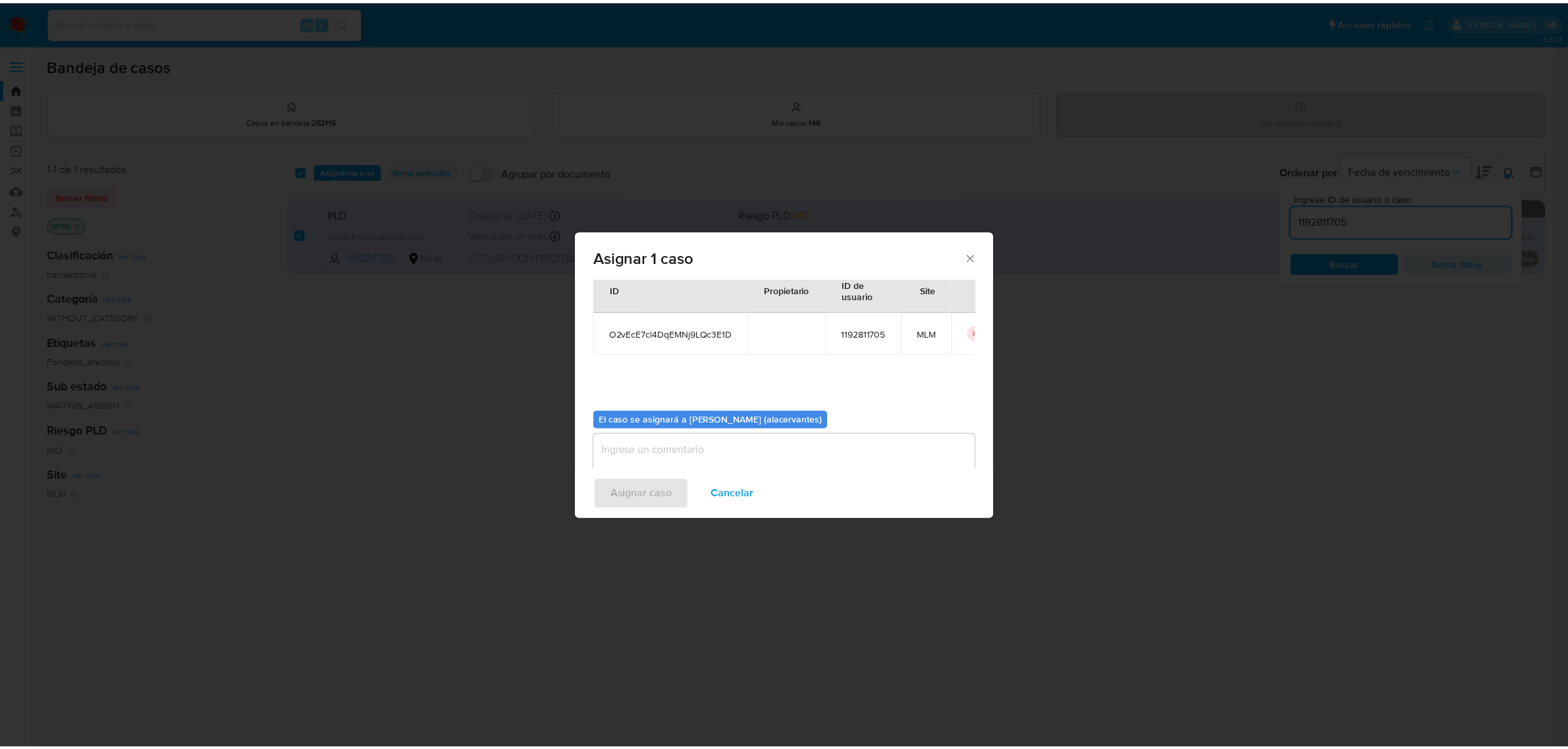
scroll to position [67, 0]
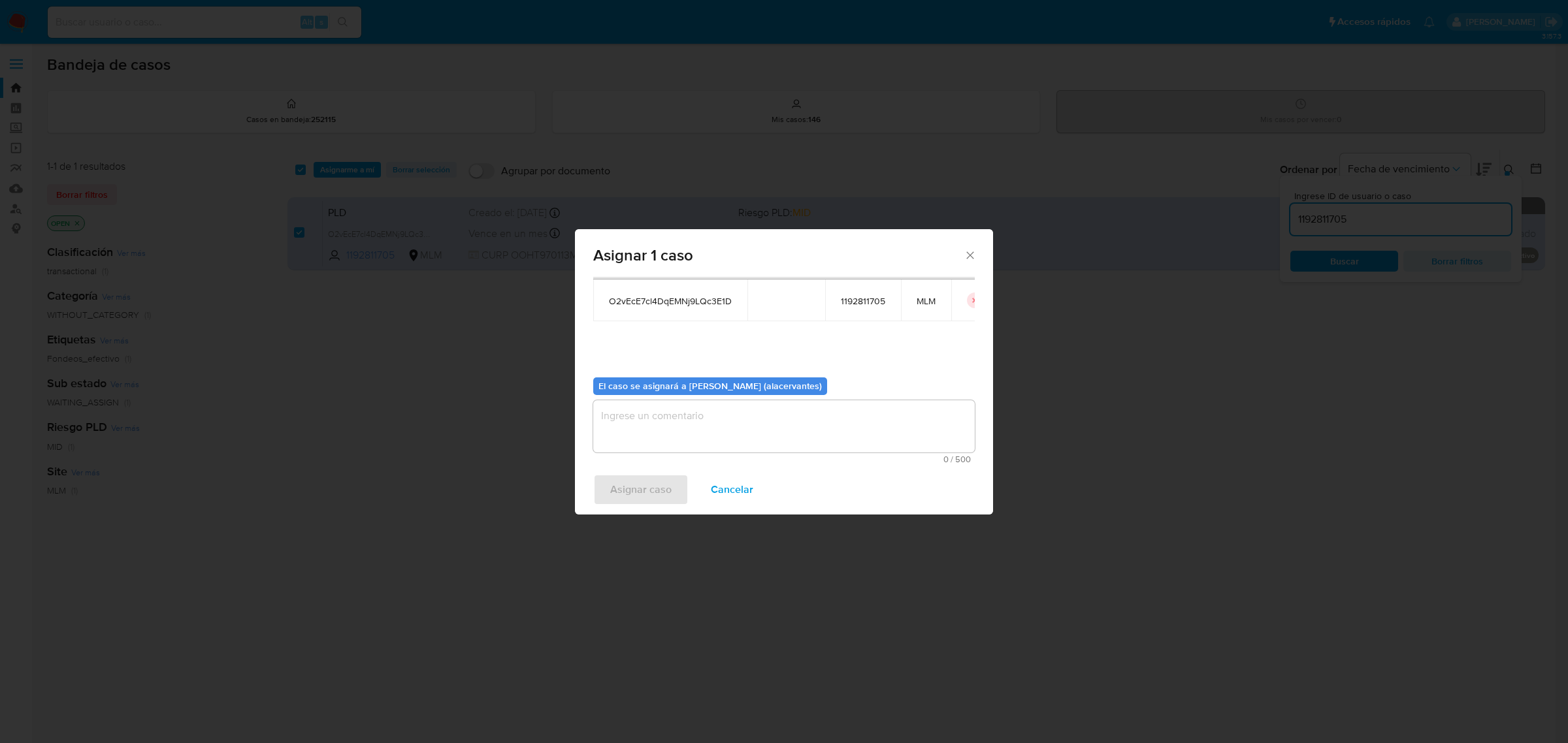
click at [713, 421] on textarea "assign-modal" at bounding box center [783, 427] width 382 height 52
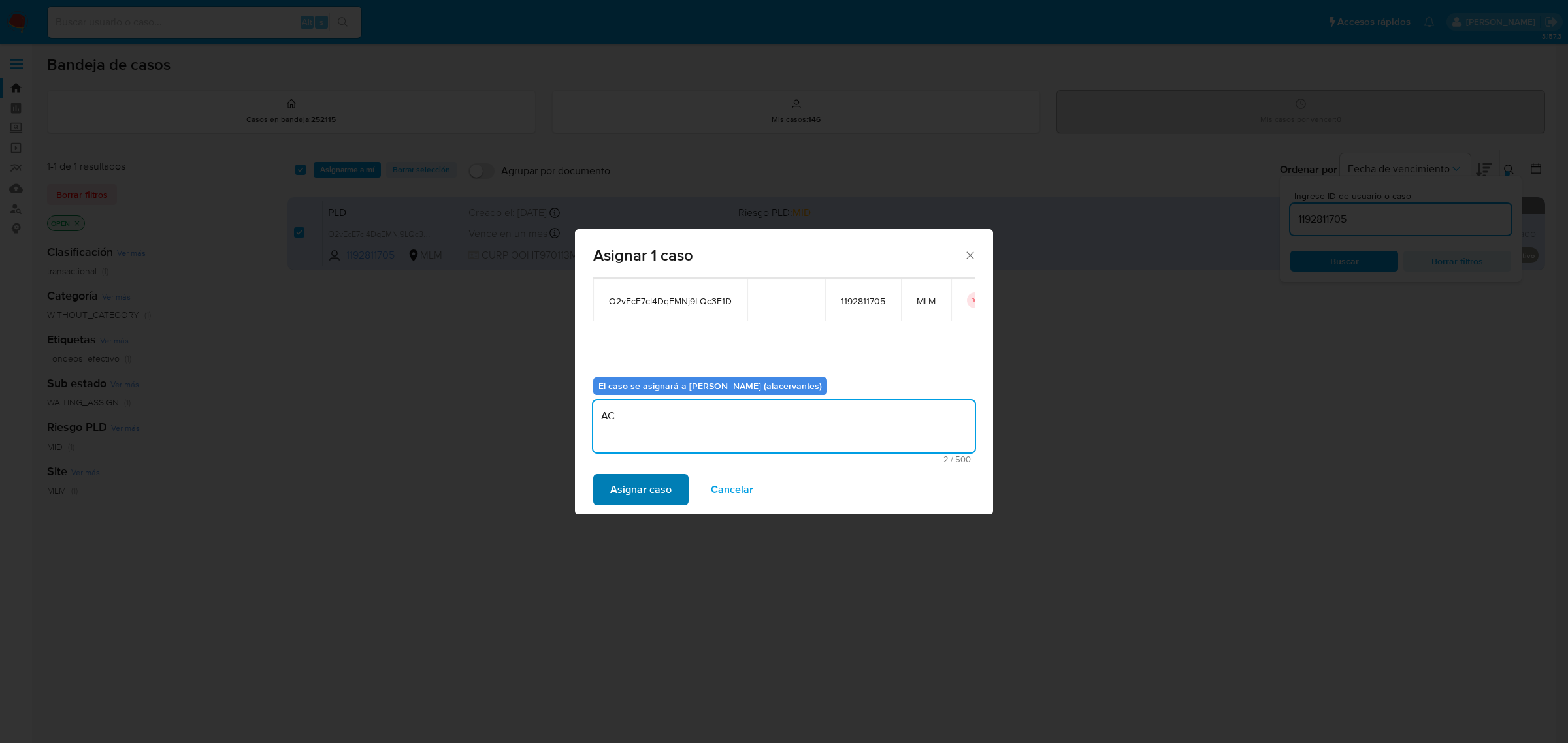
type textarea "AC"
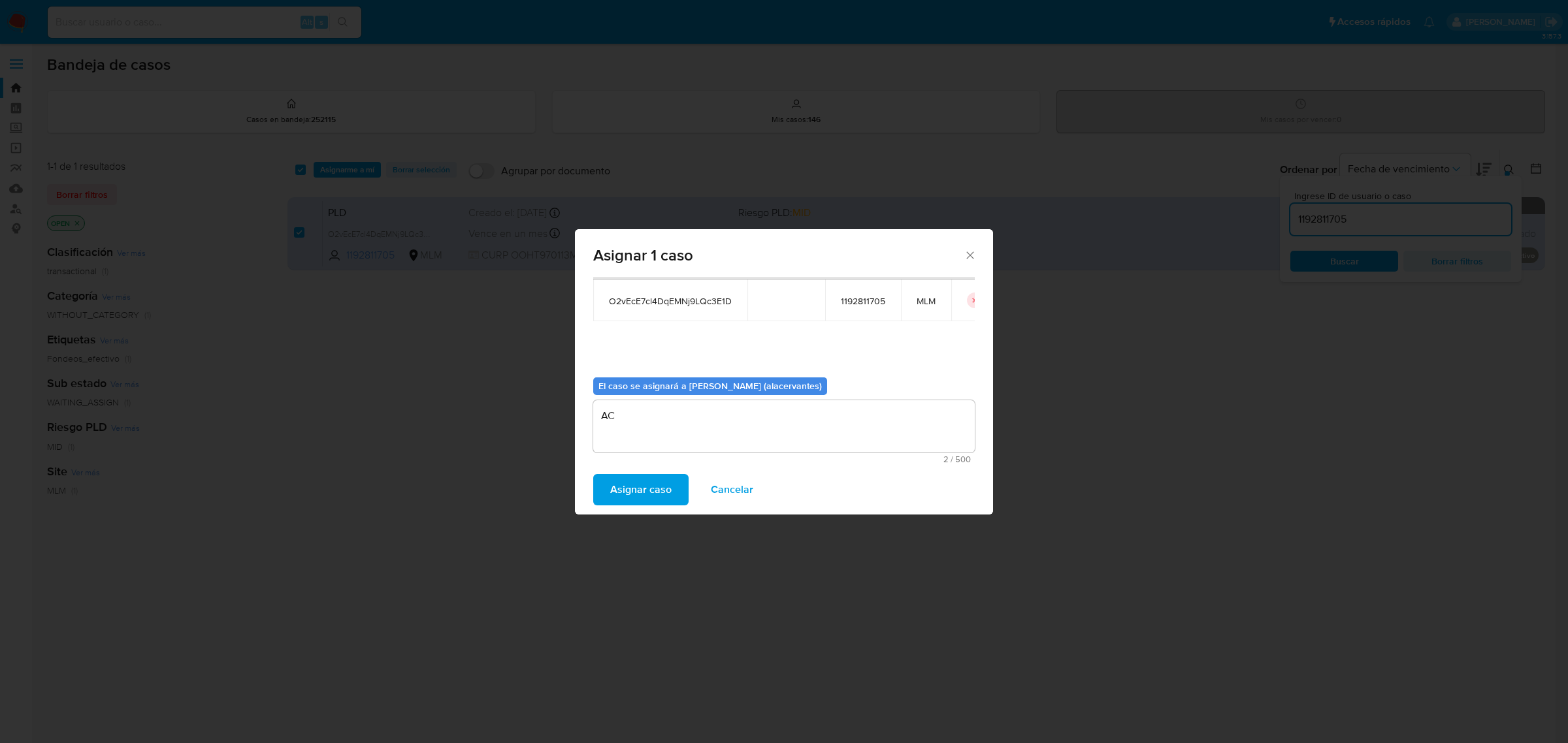
click at [656, 487] on span "Asignar caso" at bounding box center [641, 489] width 62 height 29
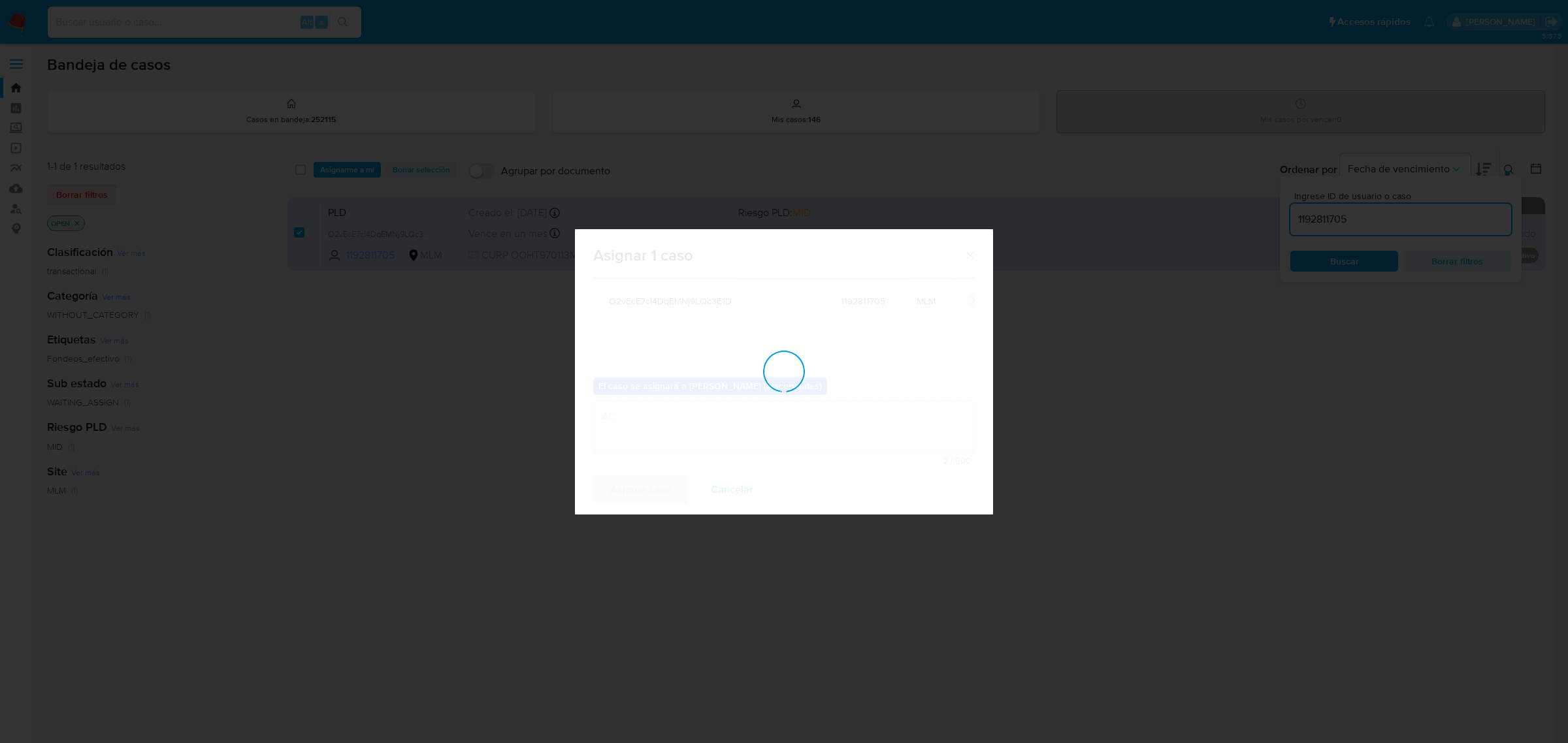
checkbox input "false"
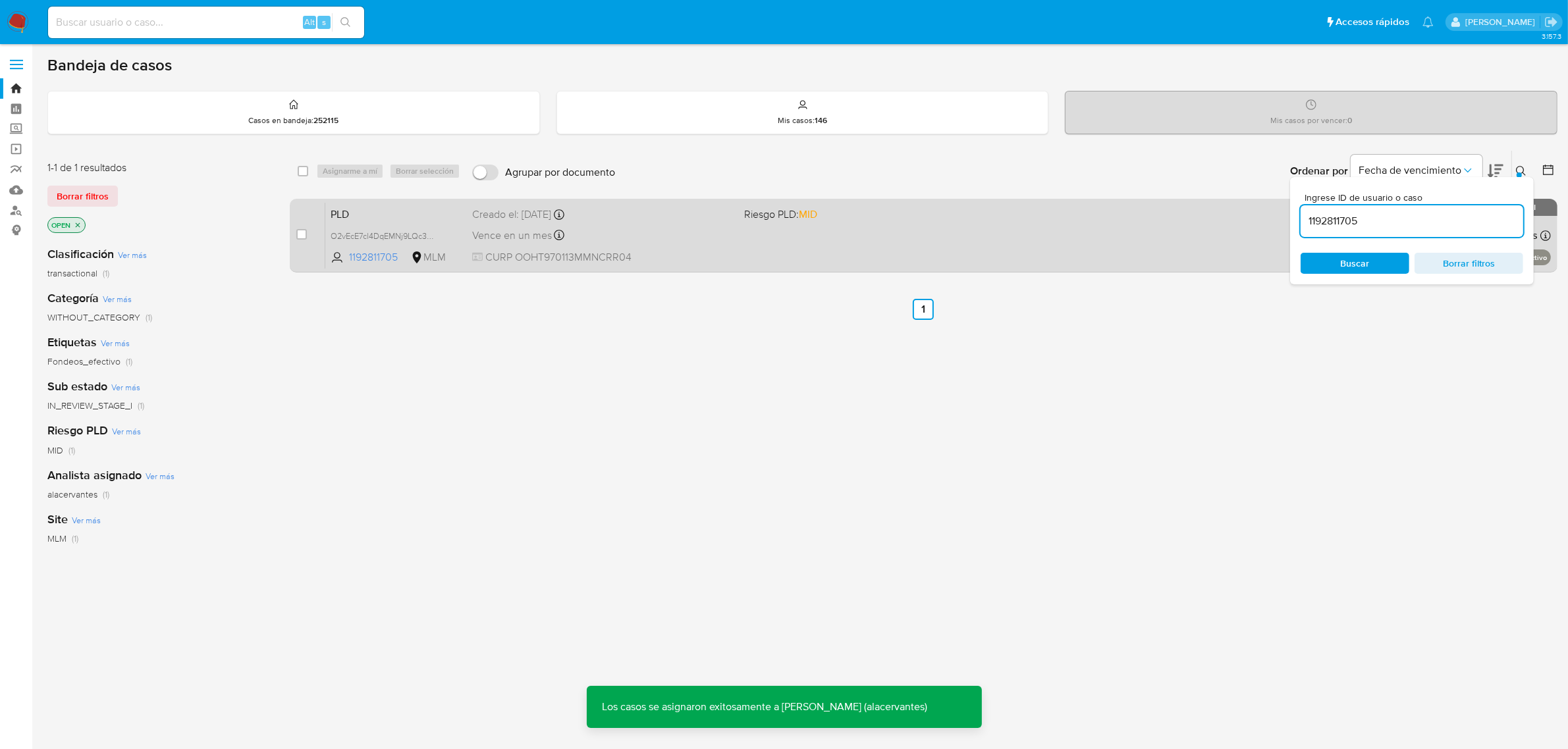
click at [835, 238] on div "PLD O2vEcE7cl4DqEMNj9LQc3E1D 1192811705 MLM Riesgo PLD: MID Creado el: [DATE] C…" at bounding box center [937, 236] width 1225 height 67
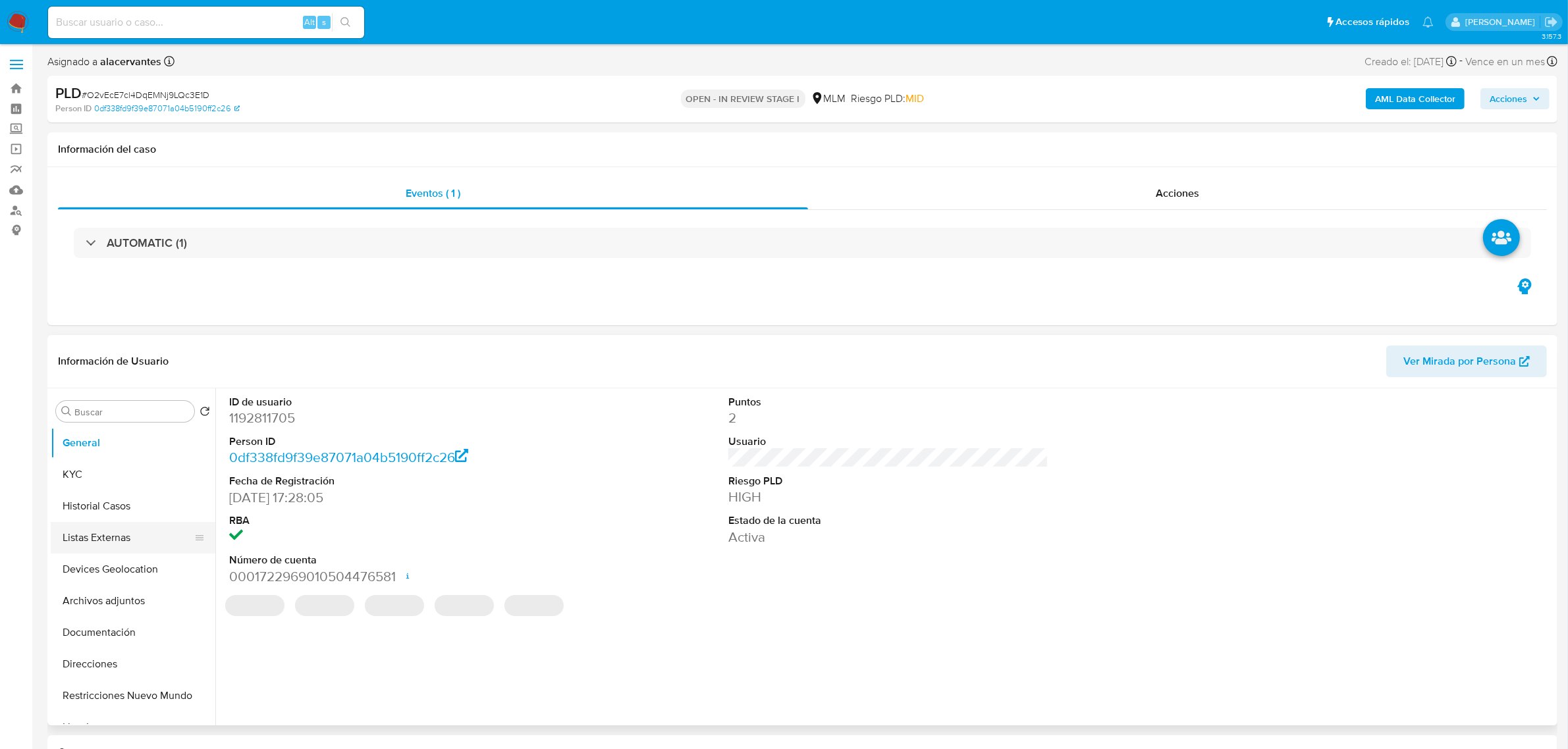
select select "10"
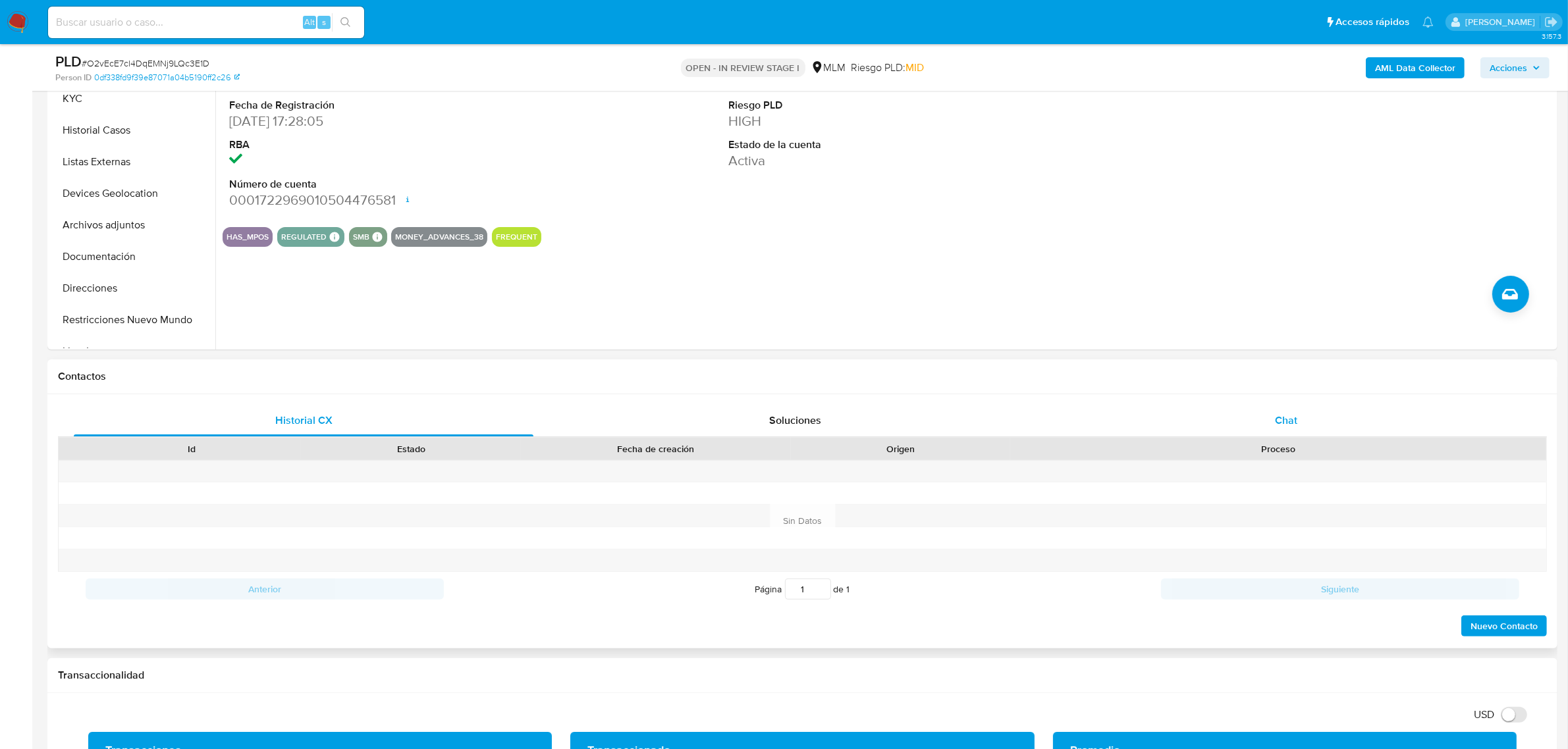
click at [1295, 426] on span "Chat" at bounding box center [1286, 420] width 23 height 15
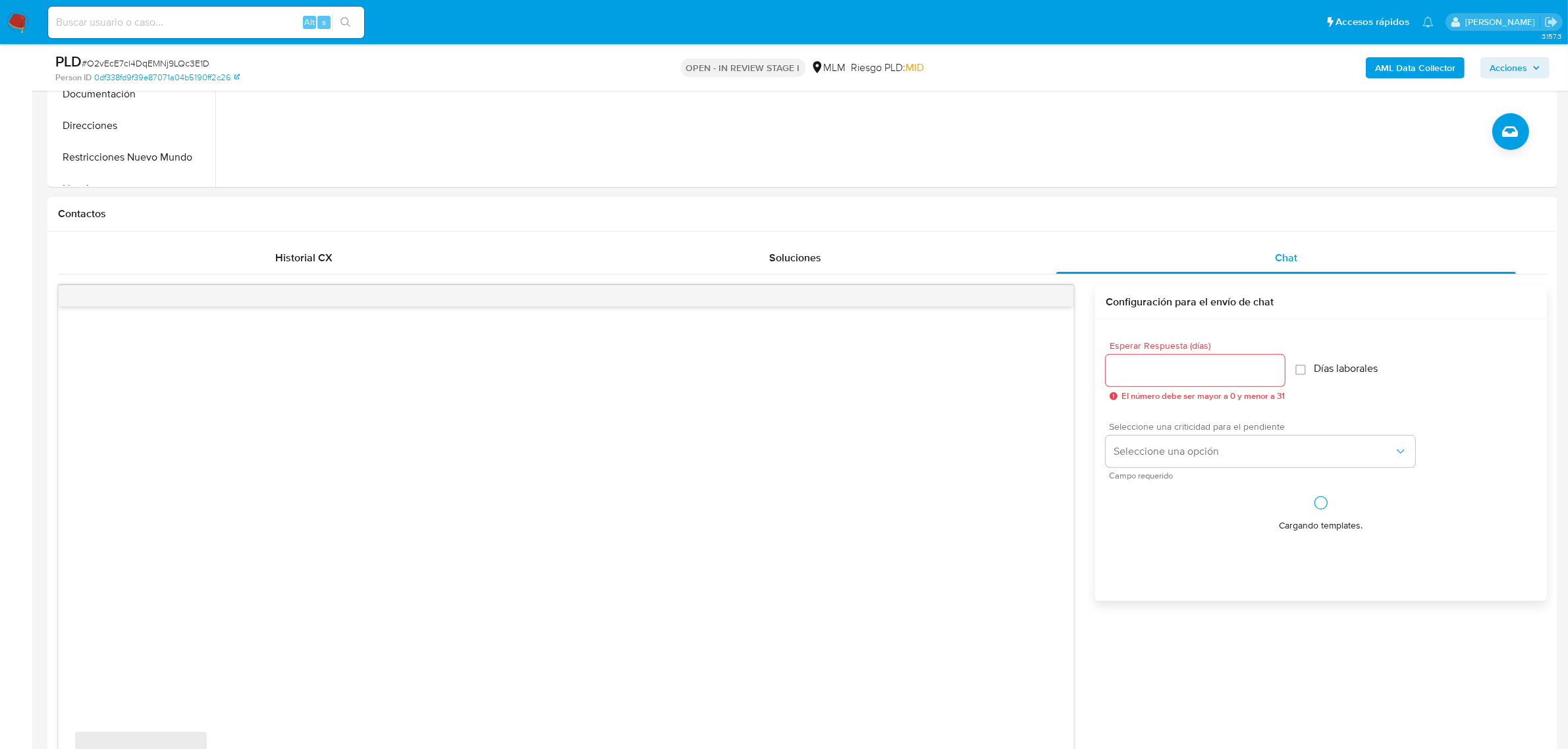
scroll to position [494, 0]
click at [1302, 370] on input "Días laborales" at bounding box center [1300, 368] width 11 height 11
checkbox input "false"
click at [1248, 371] on input "Esperar Respuesta (días)" at bounding box center [1195, 369] width 179 height 18
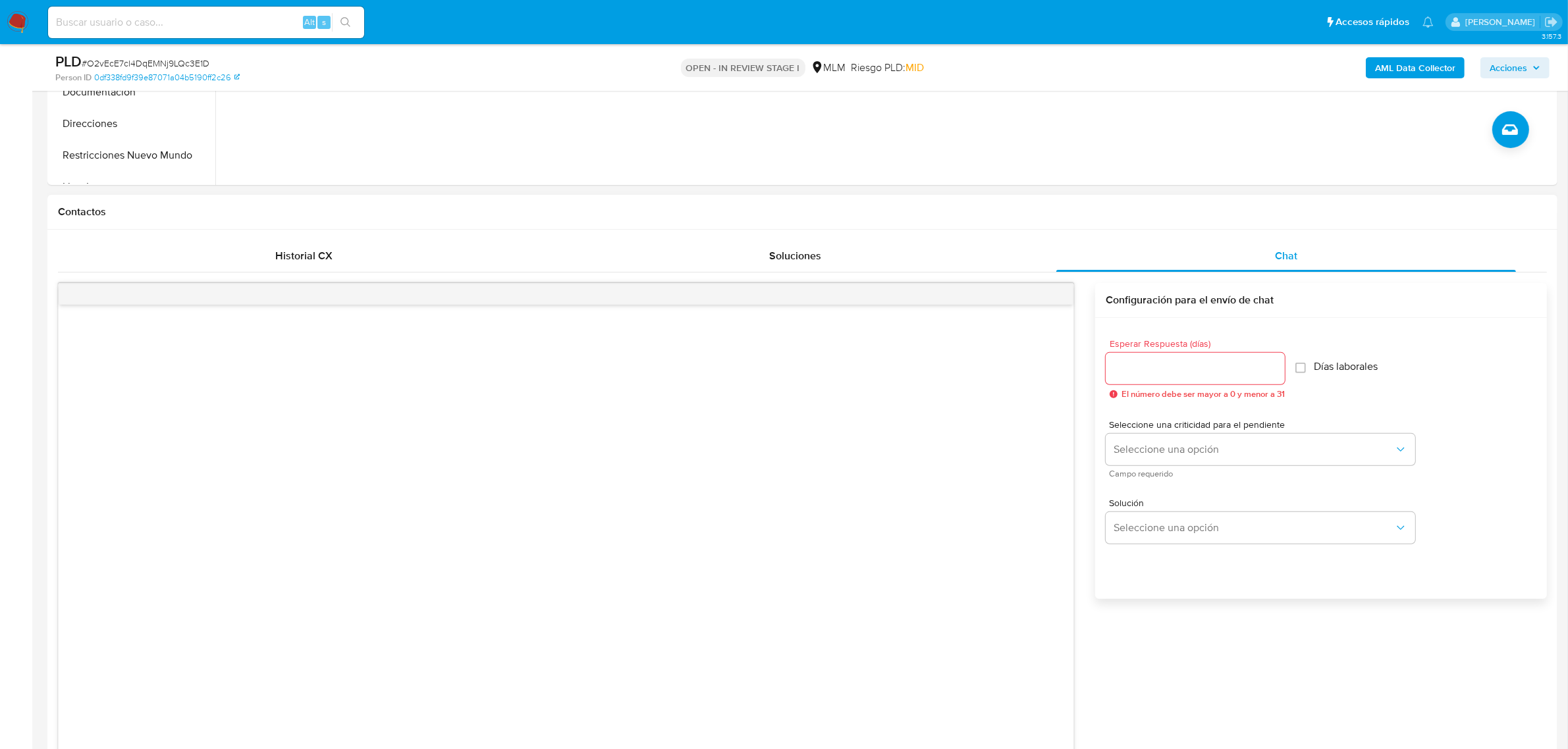
click at [1153, 382] on div at bounding box center [1195, 369] width 179 height 32
click at [1147, 378] on div at bounding box center [1195, 369] width 179 height 32
click at [1141, 371] on input "Esperar Respuesta (días)" at bounding box center [1195, 369] width 179 height 18
type input "4"
click at [1301, 448] on span "Seleccione una opción" at bounding box center [1254, 449] width 280 height 13
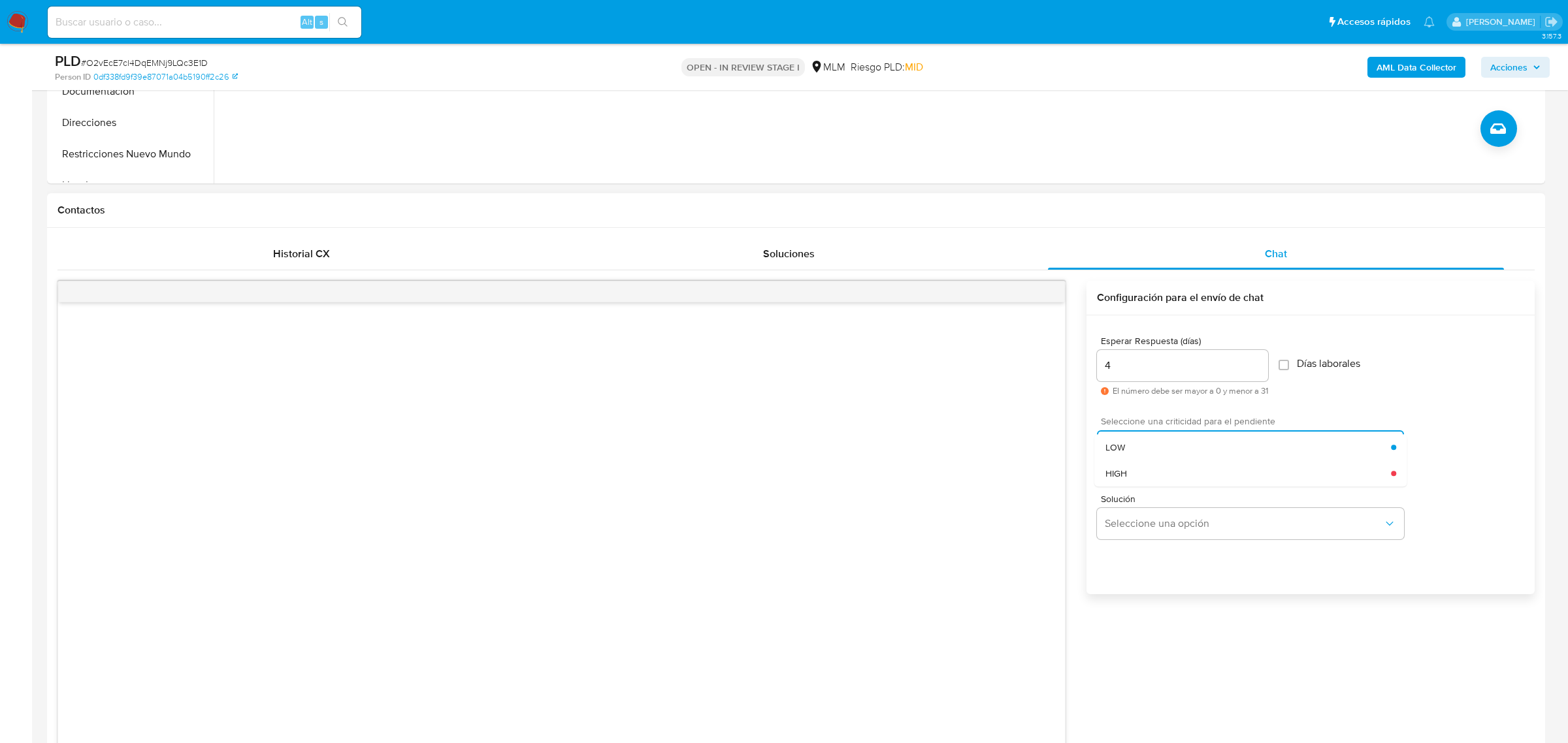
click at [1295, 467] on div "HIGH" at bounding box center [1248, 474] width 286 height 26
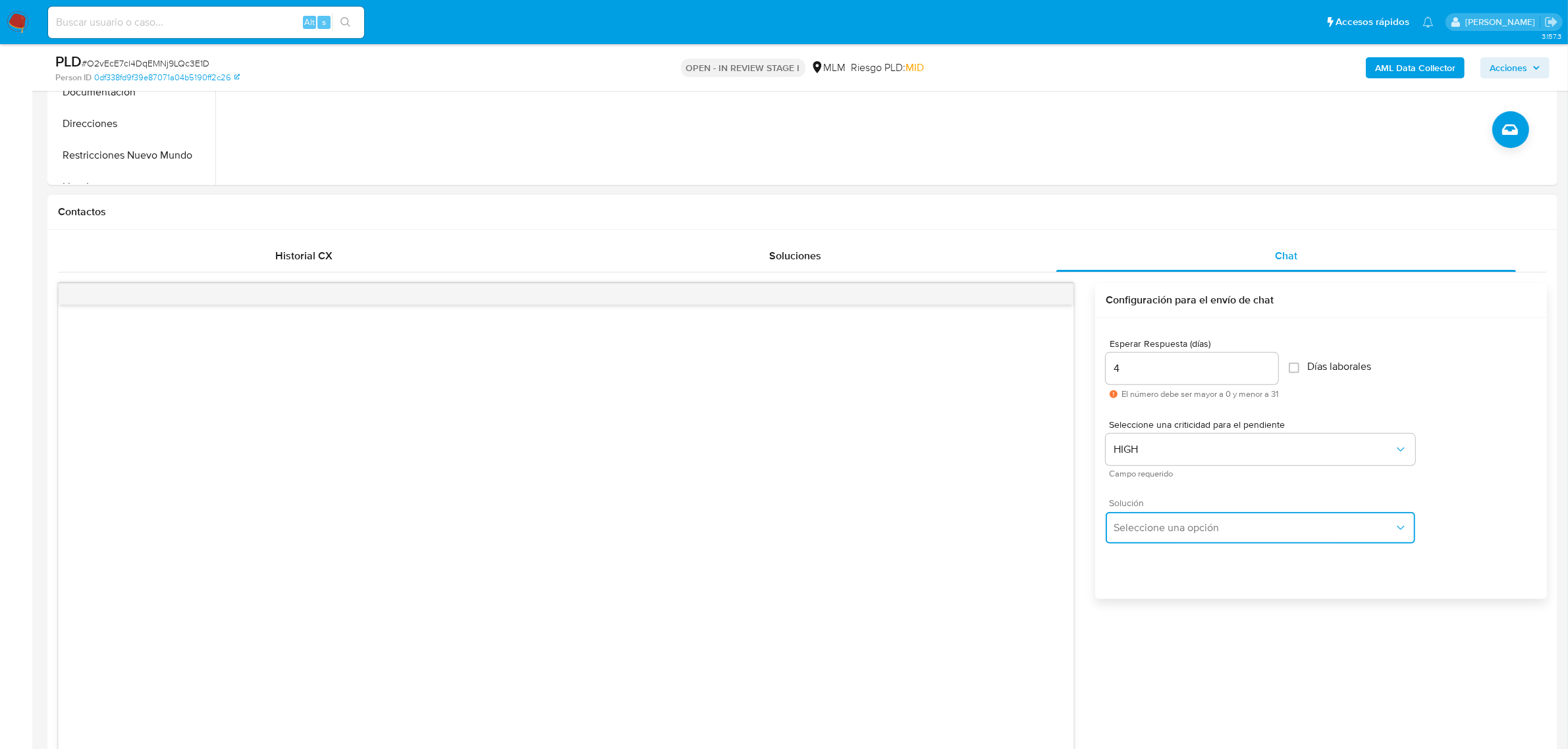
click at [1345, 520] on button "Seleccione una opción" at bounding box center [1260, 528] width 309 height 32
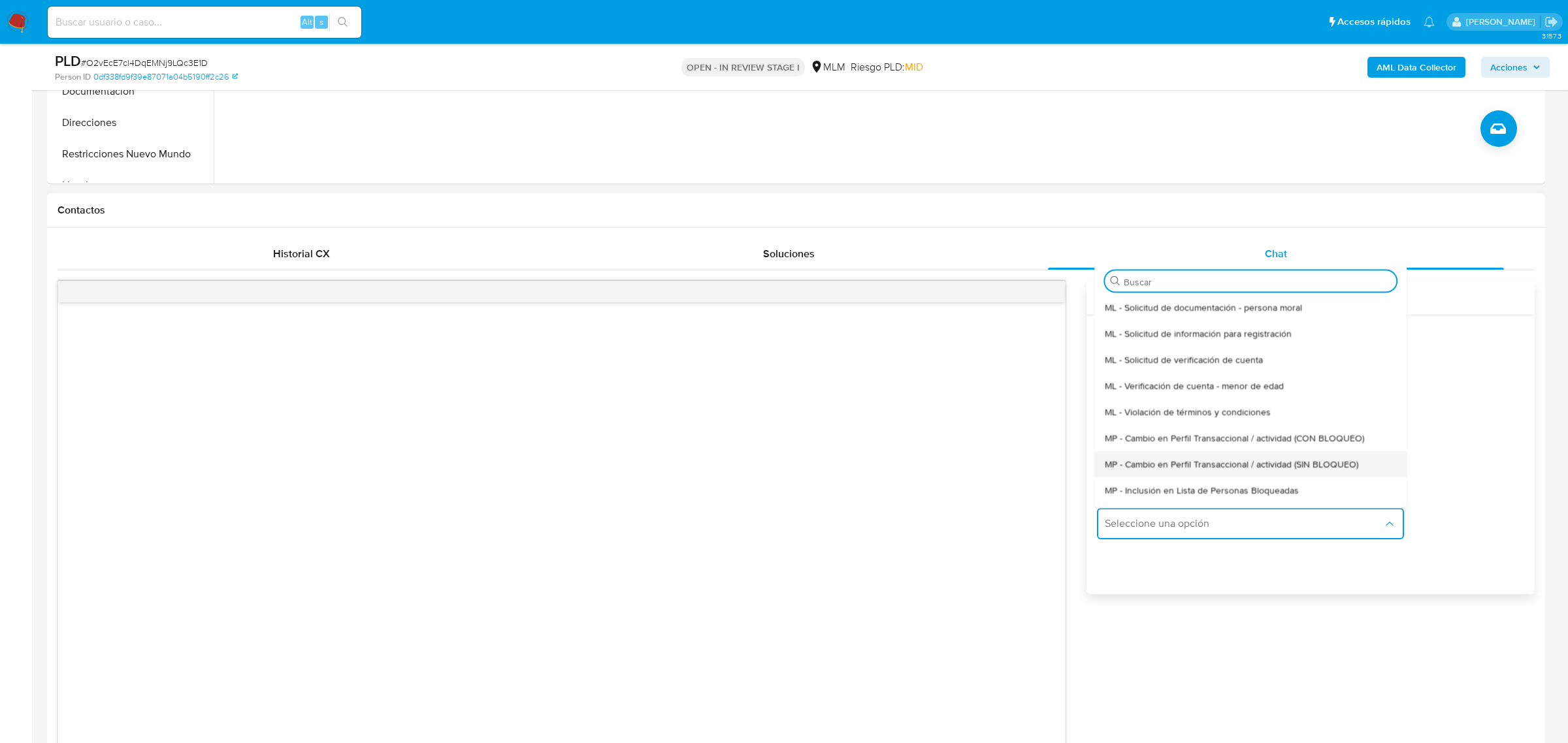
click at [1353, 461] on span "MP - Cambio en Perfil Transaccional / actividad (SIN BLOQUEO)" at bounding box center [1232, 464] width 254 height 12
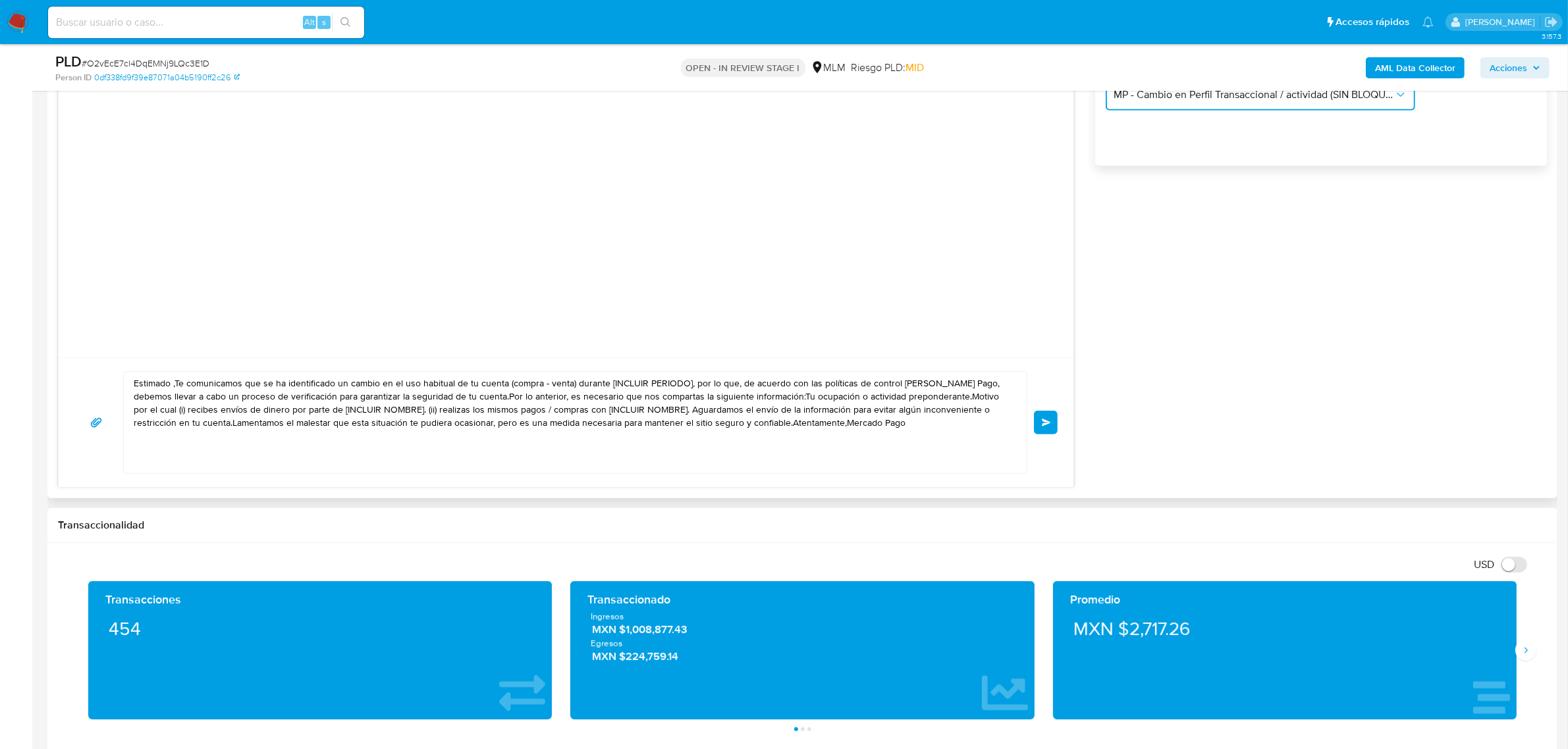
scroll to position [987, 0]
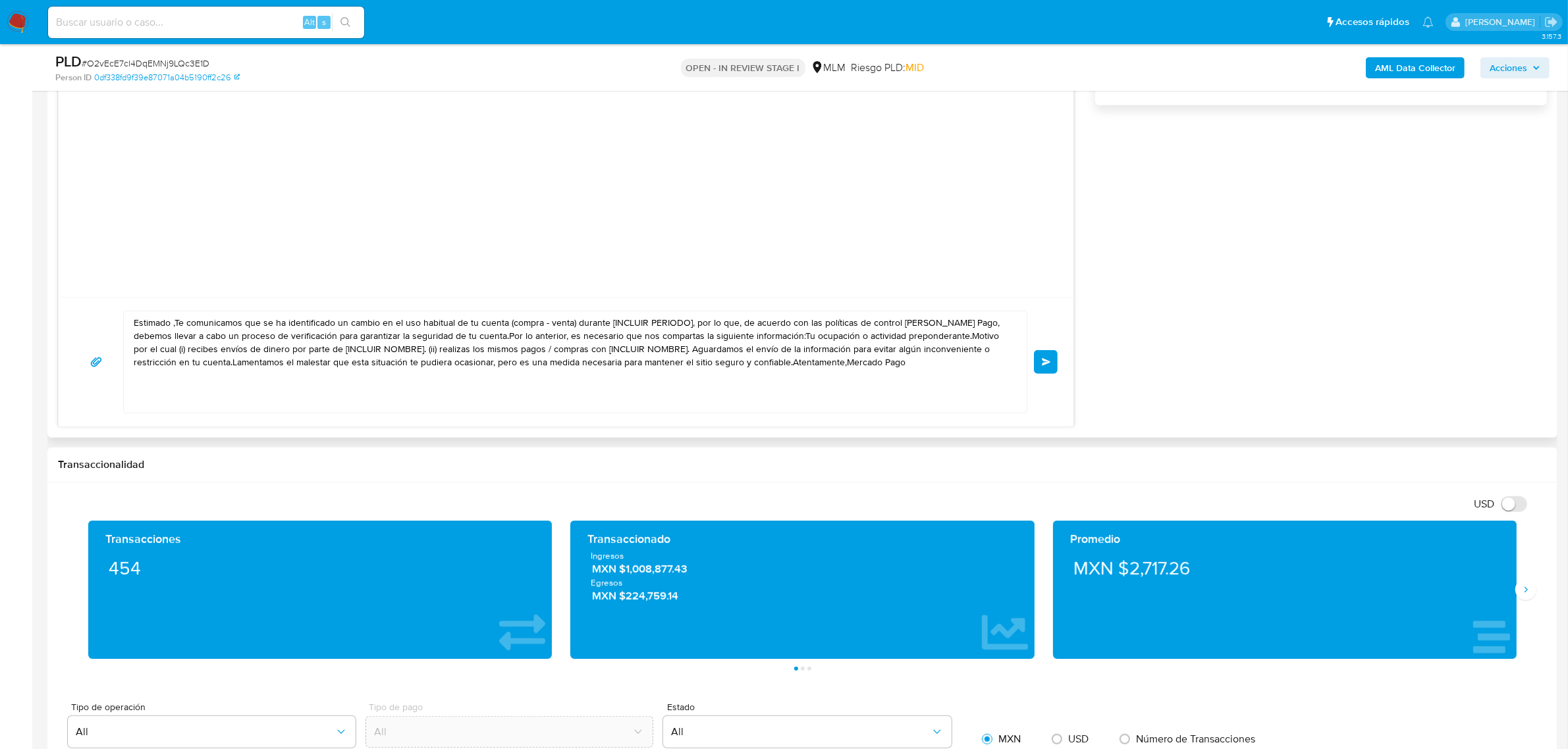
click at [168, 322] on textarea "Estimado ,Te comunicamos que se ha identificado un cambio en el uso habitual de…" at bounding box center [572, 363] width 876 height 102
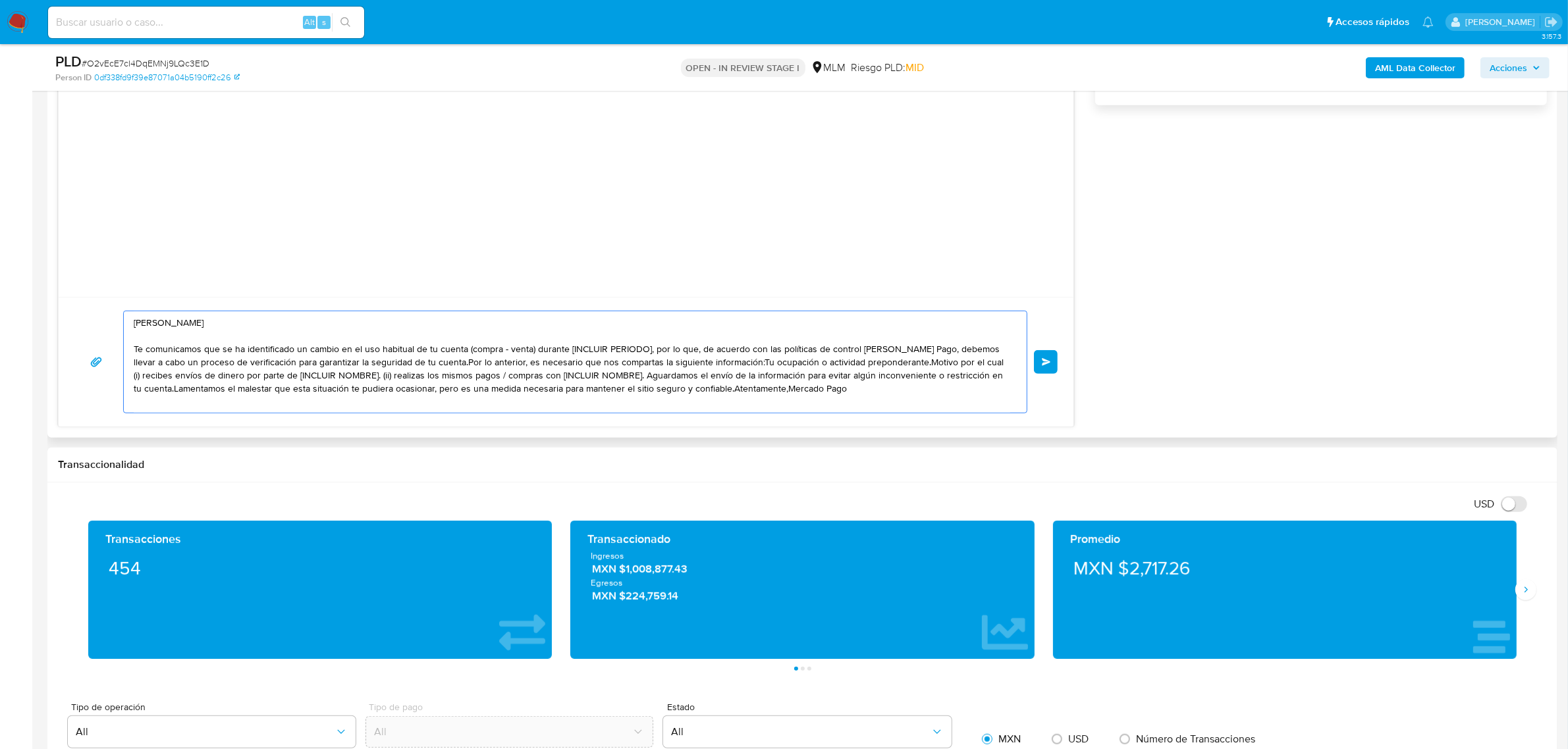
click at [173, 351] on textarea "[PERSON_NAME] Te comunicamos que se ha identificado un cambio en el uso habitua…" at bounding box center [572, 363] width 876 height 102
drag, startPoint x: 171, startPoint y: 349, endPoint x: 136, endPoint y: 350, distance: 35.0
click at [136, 350] on textarea "[PERSON_NAME] Te que se ha identificado un cambio en el uso habitual de tu cuen…" at bounding box center [572, 363] width 876 height 102
click at [449, 351] on textarea "[PERSON_NAME] Se ha identificado un cambio en el uso habitual de tu cuenta (com…" at bounding box center [572, 363] width 876 height 102
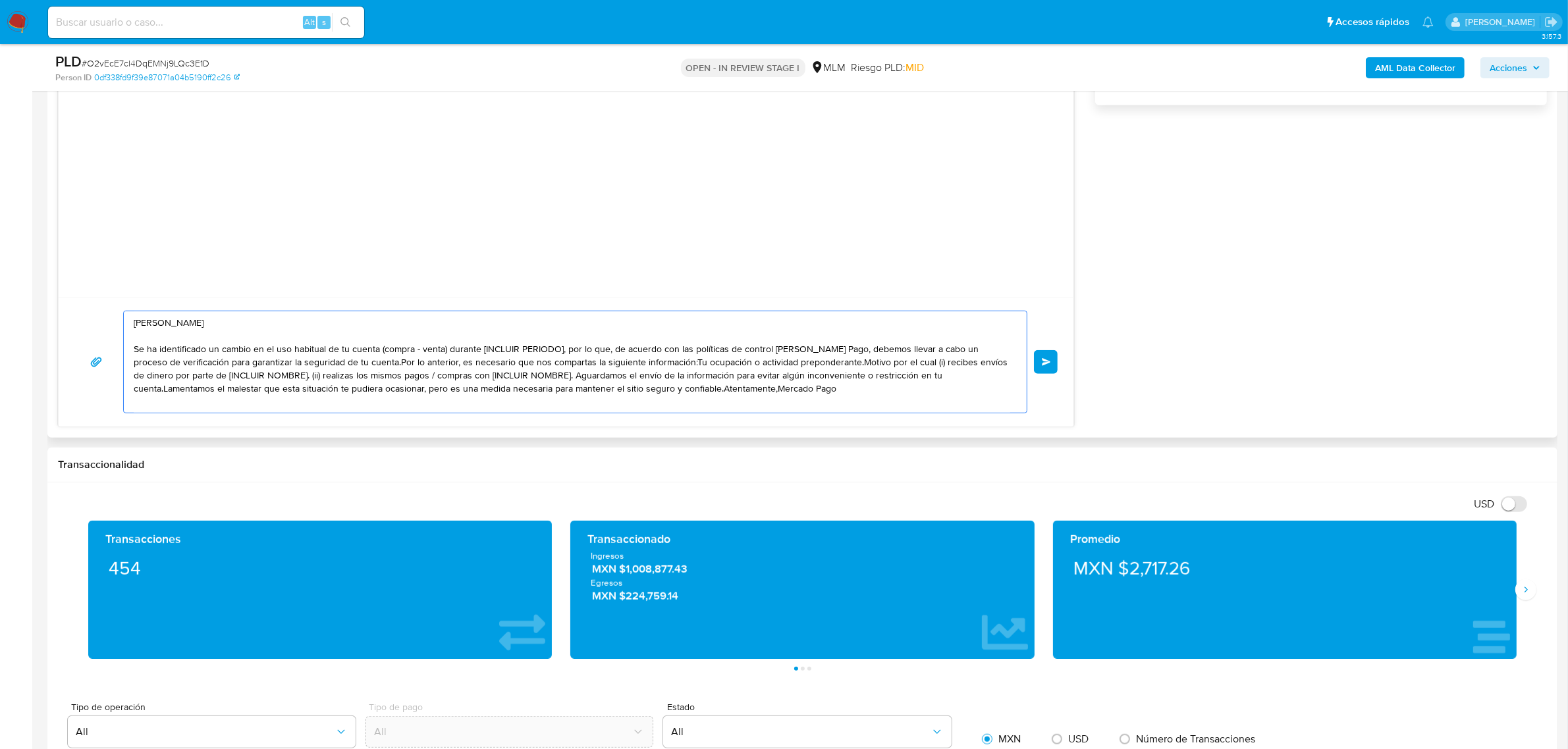
drag, startPoint x: 379, startPoint y: 352, endPoint x: 601, endPoint y: 344, distance: 222.1
click at [607, 344] on textarea "[PERSON_NAME] Se ha identificado un cambio en el uso habitual de tu cuenta (com…" at bounding box center [572, 363] width 876 height 102
click at [817, 353] on textarea "[PERSON_NAME] Se ha identificado un cambio en el uso habitual de tu cuenta, de …" at bounding box center [572, 363] width 876 height 102
click at [278, 367] on textarea "[PERSON_NAME] Se ha identificado un cambio en el uso habitual de tu cuenta, de …" at bounding box center [572, 363] width 876 height 102
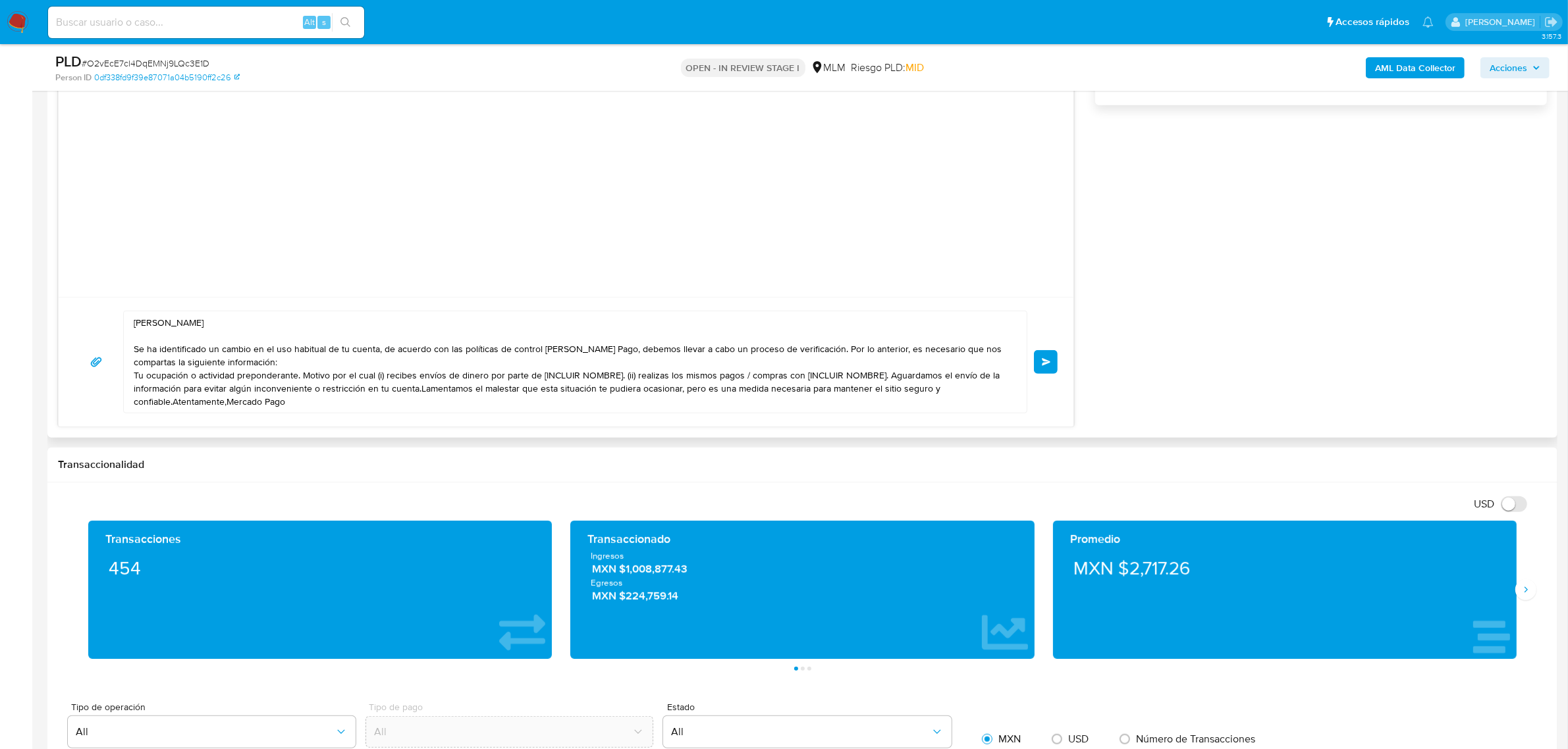
click at [300, 379] on textarea "[PERSON_NAME] Se ha identificado un cambio en el uso habitual de tu cuenta, de …" at bounding box center [572, 363] width 876 height 102
paste textarea "es necesario nos compartas algún documento como soporte (comprobante de ingreso…"
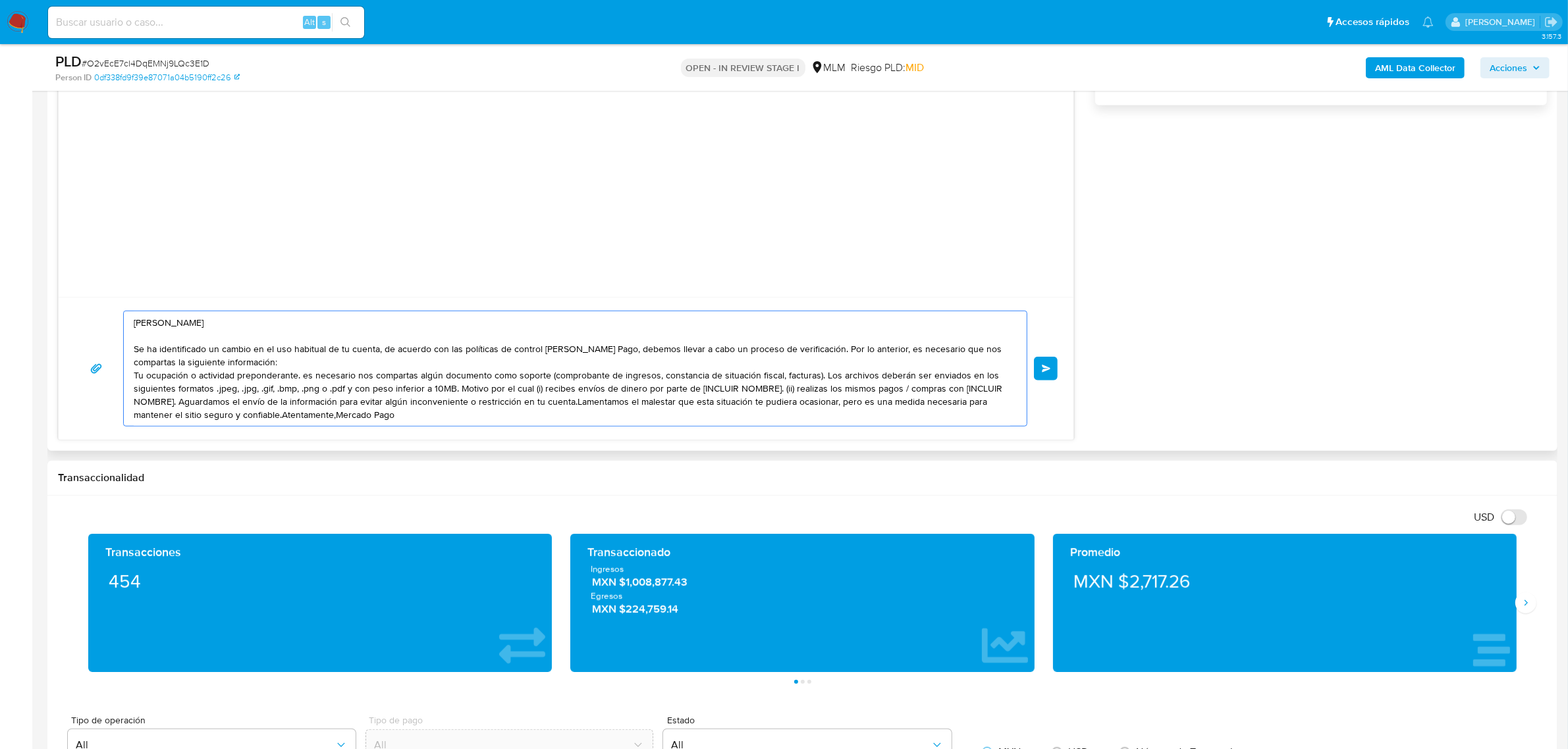
click at [307, 374] on textarea "[PERSON_NAME] Se ha identificado un cambio en el uso habitual de tu cuenta, de …" at bounding box center [572, 369] width 876 height 115
click at [809, 382] on textarea "[PERSON_NAME] Se ha identificado un cambio en el uso habitual de tu cuenta, de …" at bounding box center [572, 369] width 876 height 115
click at [812, 378] on textarea "[PERSON_NAME] Se ha identificado un cambio en el uso habitual de tu cuenta, de …" at bounding box center [572, 369] width 876 height 115
click at [538, 393] on textarea "[PERSON_NAME] Se ha identificado un cambio en el uso habitual de tu cuenta, de …" at bounding box center [572, 369] width 876 height 115
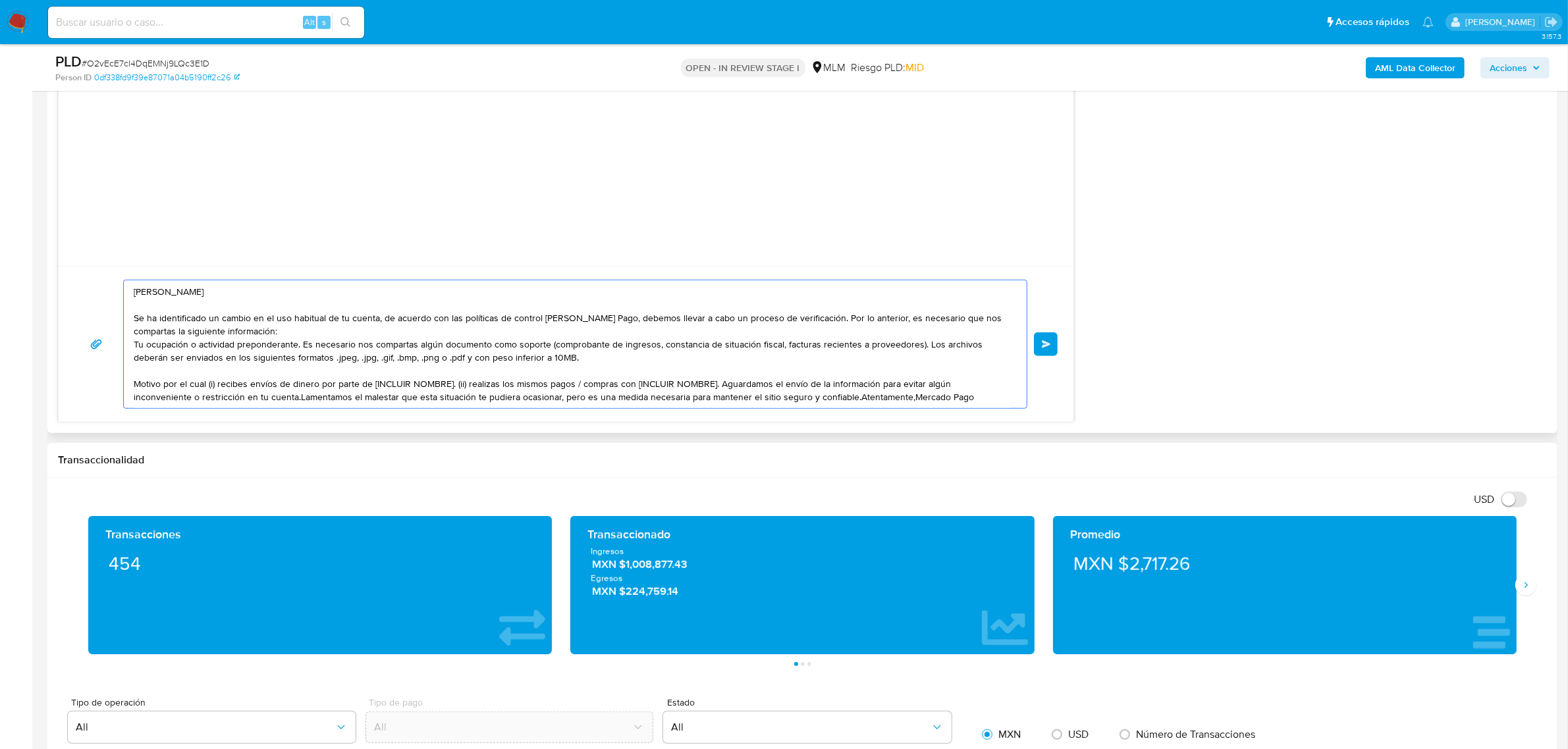
scroll to position [1070, 0]
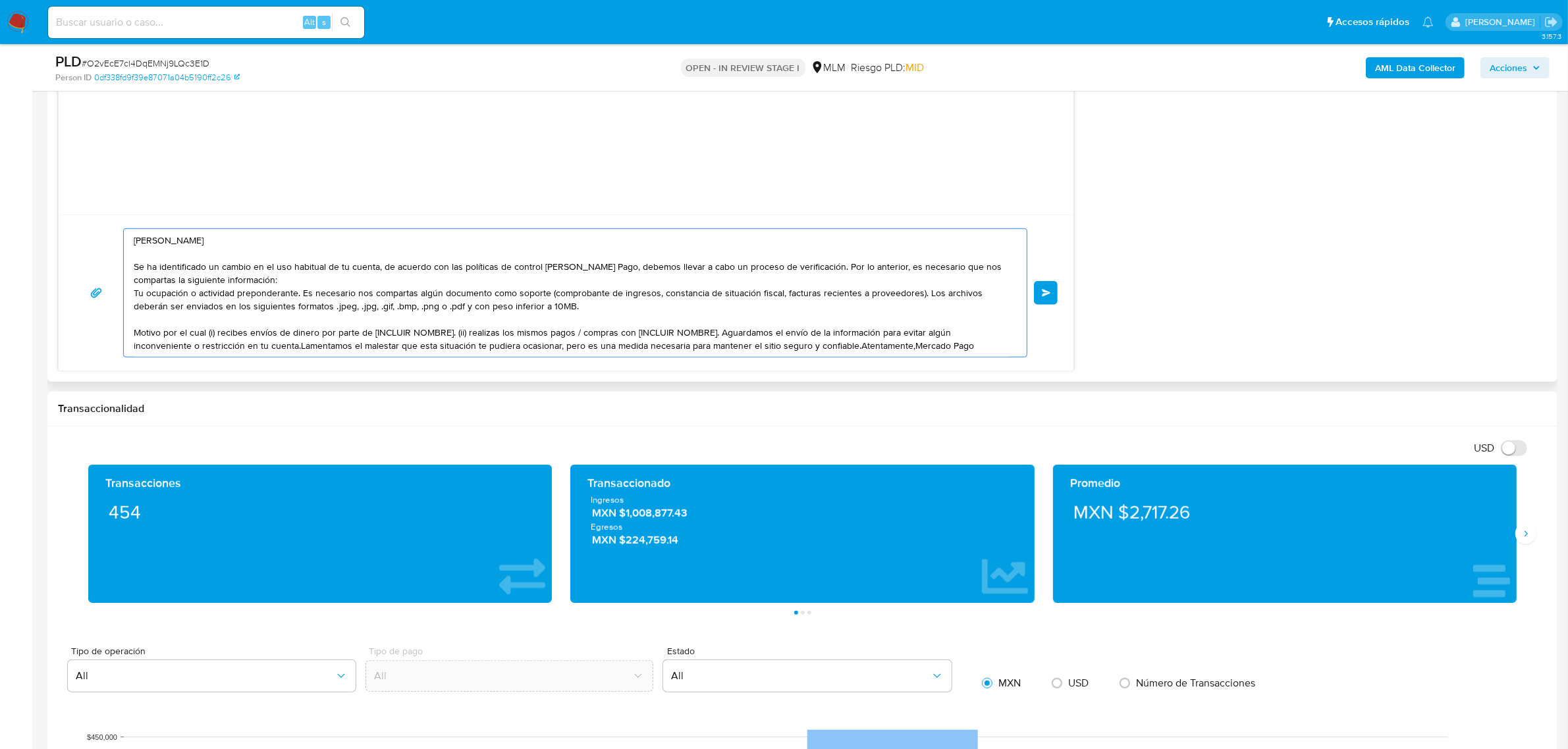
click at [214, 336] on textarea "[PERSON_NAME] Se ha identificado un cambio en el uso habitual de tu cuenta, de …" at bounding box center [572, 293] width 876 height 128
click at [260, 334] on textarea "[PERSON_NAME] Se ha identificado un cambio en el uso habitual de tu cuenta, de …" at bounding box center [572, 293] width 876 height 128
drag, startPoint x: 208, startPoint y: 330, endPoint x: 463, endPoint y: 335, distance: 255.0
click at [463, 331] on textarea "[PERSON_NAME] Se ha identificado un cambio en el uso habitual de tu cuenta, de …" at bounding box center [572, 293] width 876 height 128
click at [265, 336] on textarea "[PERSON_NAME] Se ha identificado un cambio en el uso habitual de tu cuenta, de …" at bounding box center [572, 293] width 876 height 128
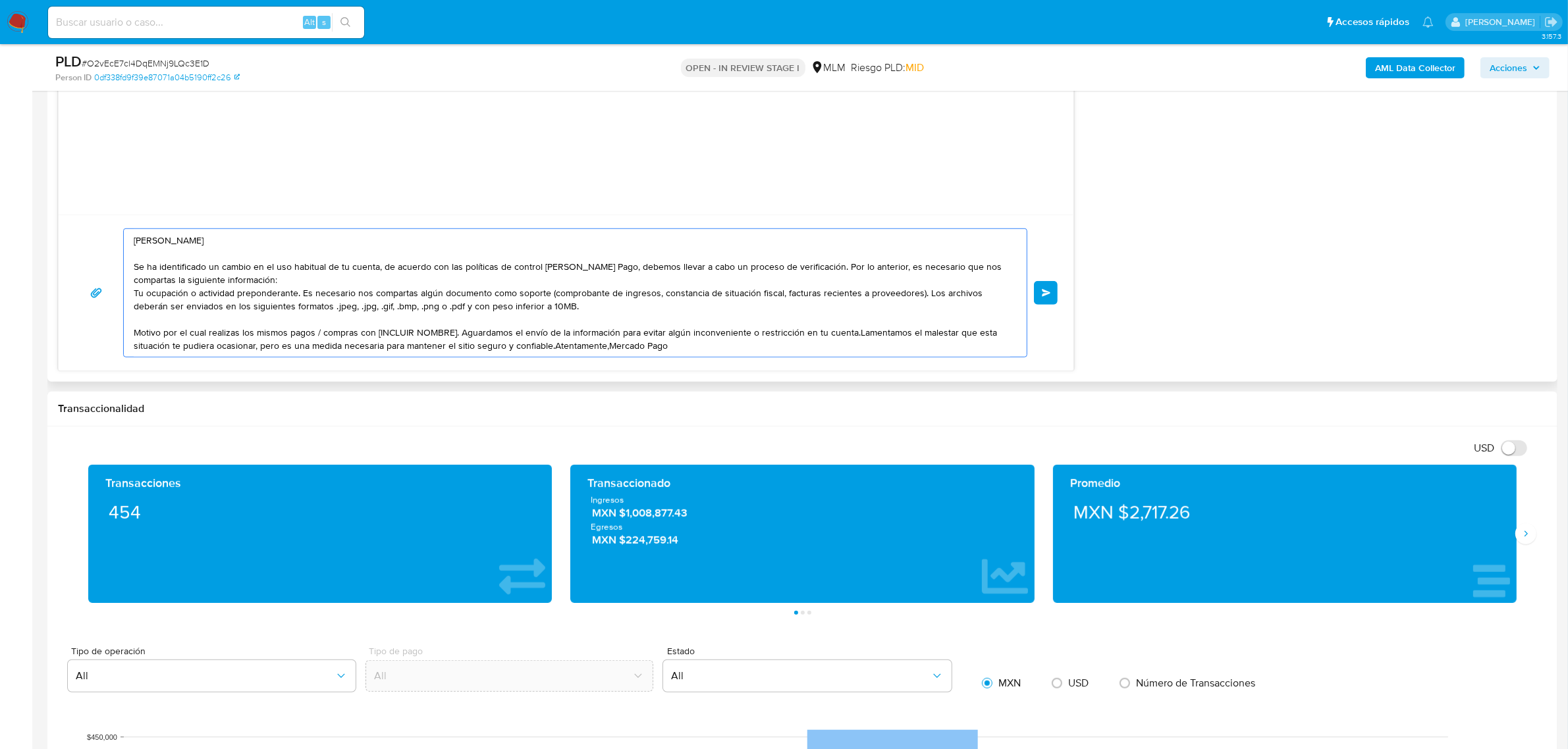
click at [265, 336] on textarea "[PERSON_NAME] Se ha identificado un cambio en el uso habitual de tu cuenta, de …" at bounding box center [572, 293] width 876 height 128
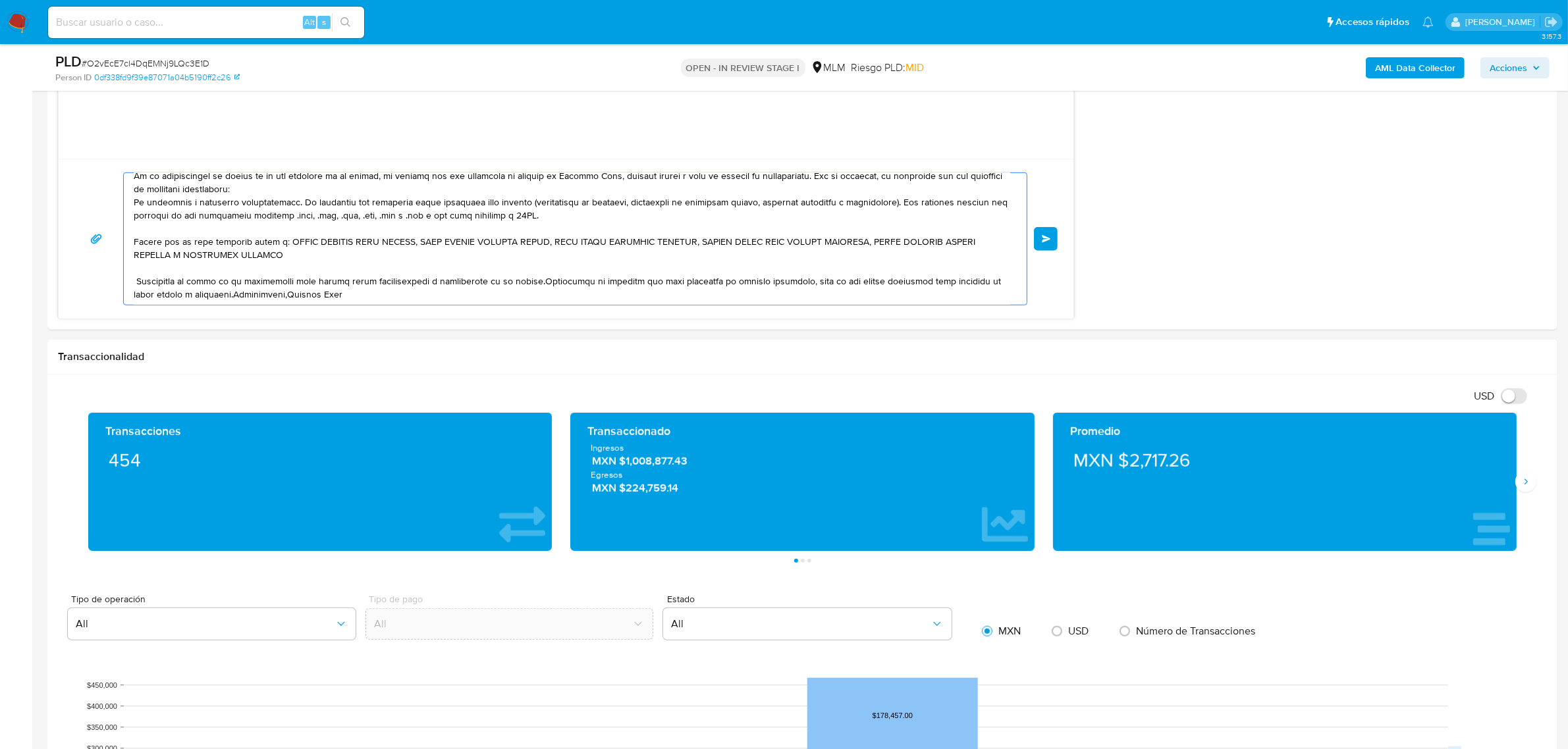
scroll to position [1152, 0]
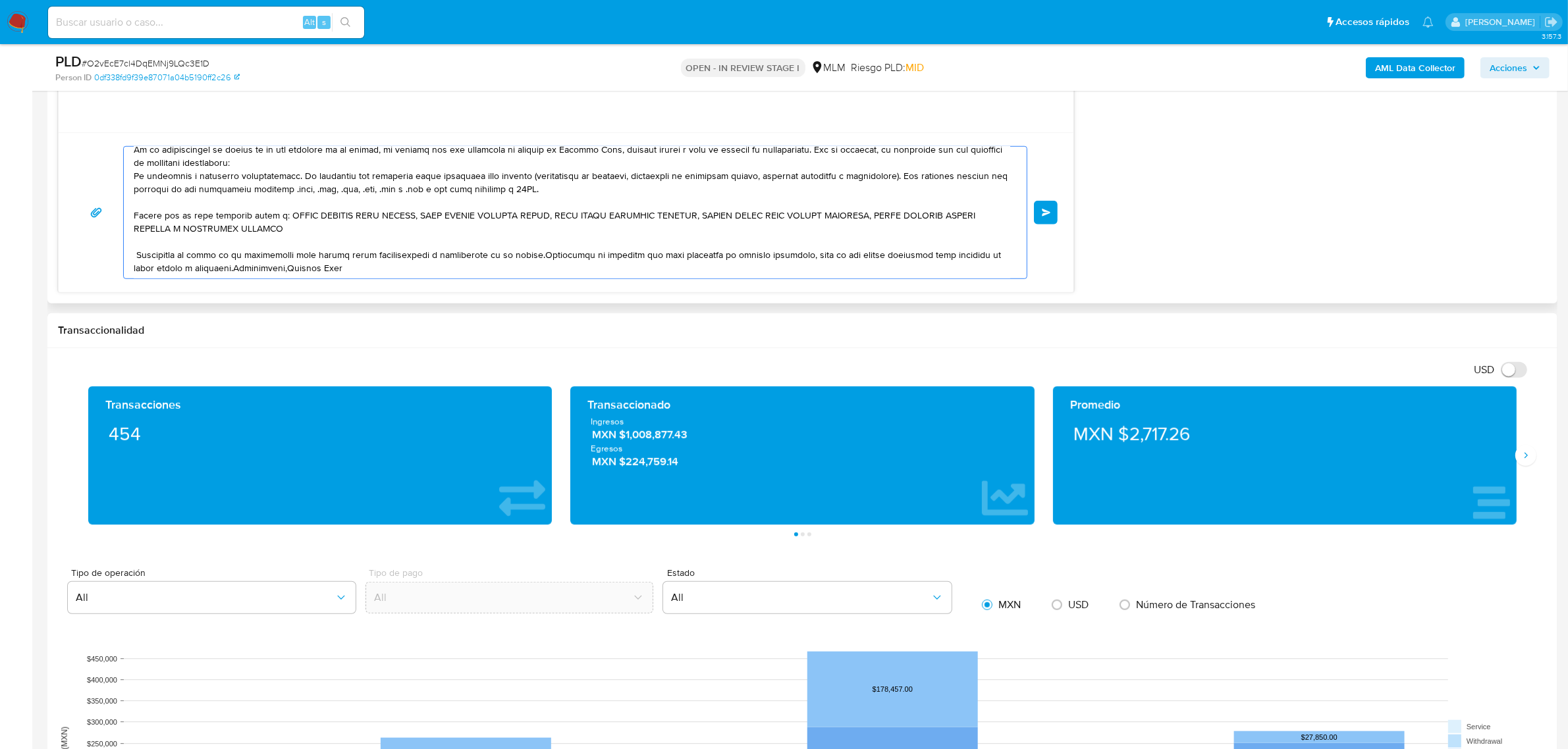
click at [135, 258] on textarea at bounding box center [572, 213] width 876 height 131
click at [526, 257] on textarea at bounding box center [572, 213] width 876 height 131
drag, startPoint x: 530, startPoint y: 256, endPoint x: 231, endPoint y: 270, distance: 299.3
click at [231, 270] on textarea at bounding box center [572, 213] width 876 height 131
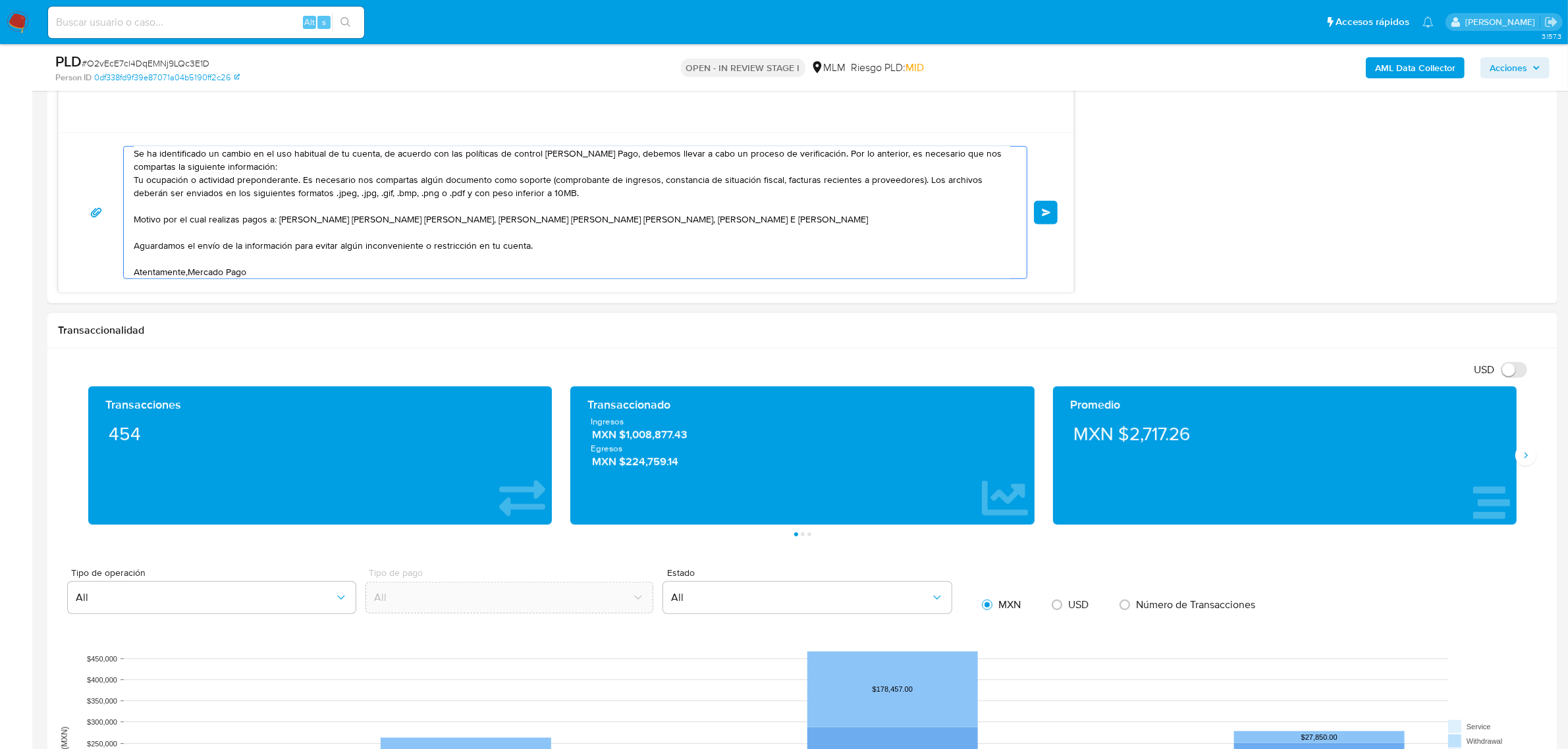
scroll to position [44, 0]
click at [188, 274] on textarea "[PERSON_NAME] Se ha identificado un cambio en el uso habitual de tu cuenta, de …" at bounding box center [572, 213] width 876 height 131
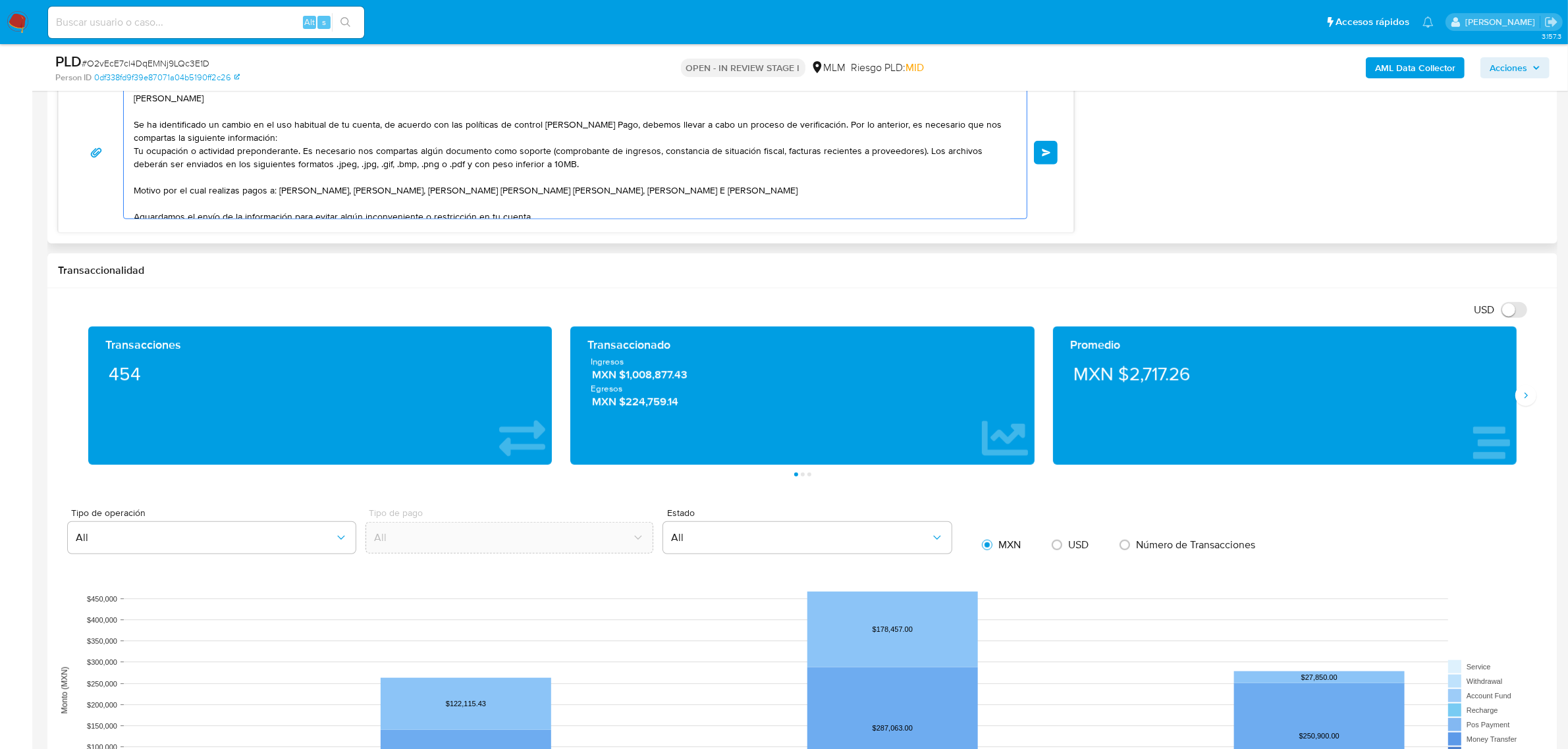
scroll to position [1234, 0]
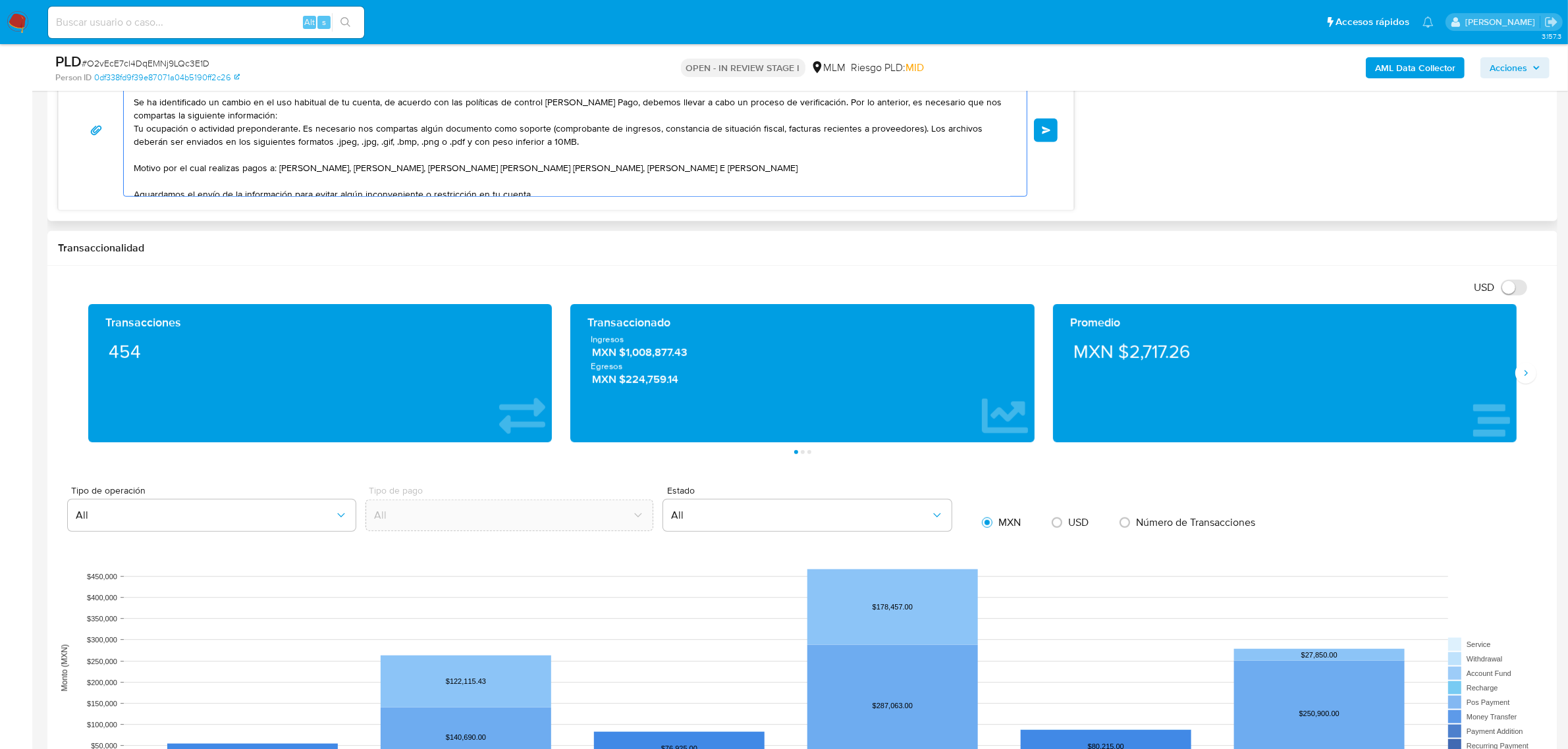
click at [279, 168] on textarea "[PERSON_NAME] Se ha identificado un cambio en el uso habitual de tu cuenta, de …" at bounding box center [572, 131] width 876 height 131
click at [384, 171] on textarea "[PERSON_NAME] Se ha identificado un cambio en el uso habitual de tu cuenta, de …" at bounding box center [572, 131] width 876 height 131
drag, startPoint x: 421, startPoint y: 168, endPoint x: 463, endPoint y: 187, distance: 46.1
click at [420, 168] on textarea "[PERSON_NAME] Se ha identificado un cambio en el uso habitual de tu cuenta, de …" at bounding box center [572, 131] width 876 height 131
click at [278, 173] on textarea "[PERSON_NAME] Se ha identificado un cambio en el uso habitual de tu cuenta, de …" at bounding box center [572, 131] width 876 height 131
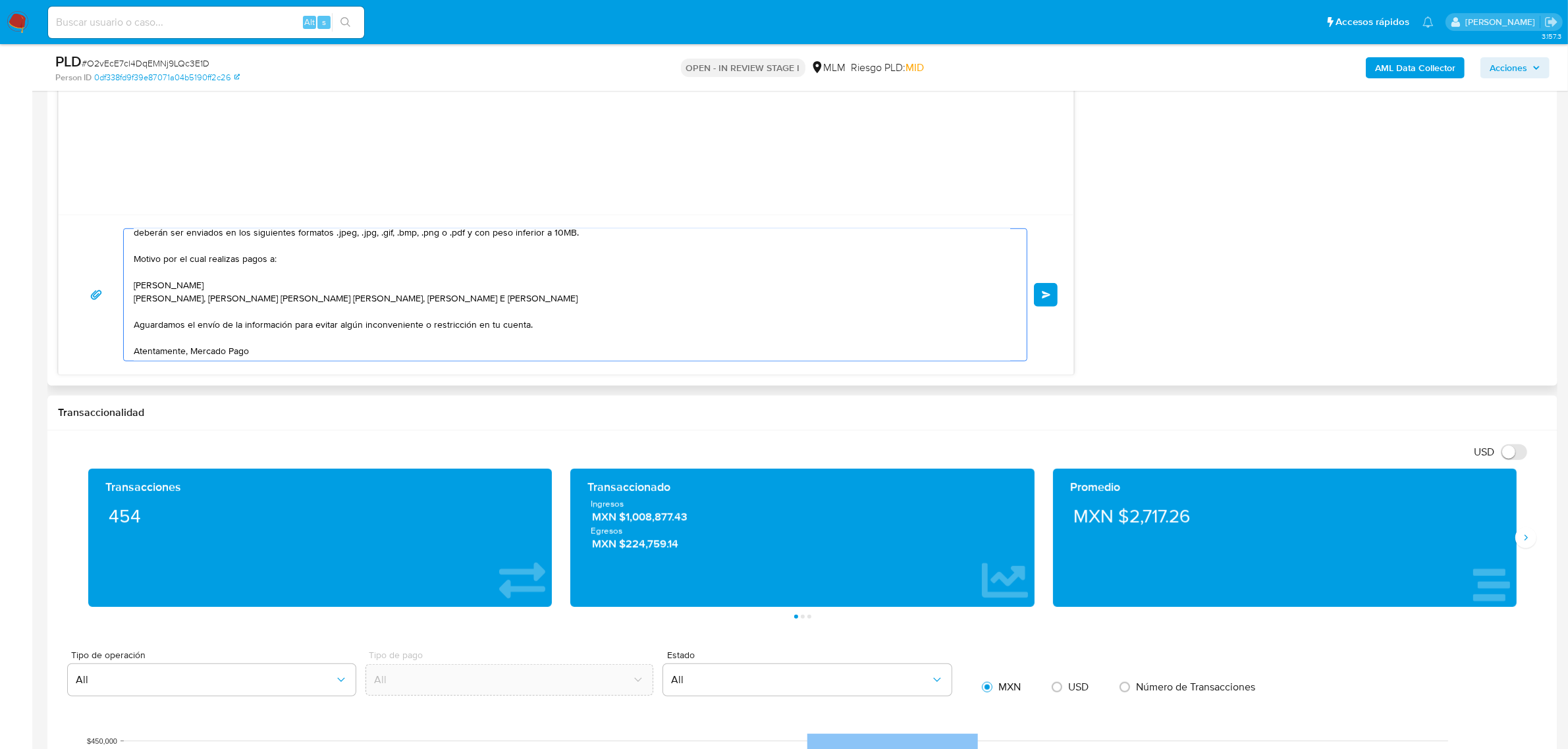
scroll to position [74, 0]
click at [268, 303] on textarea "[PERSON_NAME] Se ha identificado un cambio en el uso habitual de tu cuenta, de …" at bounding box center [572, 295] width 876 height 131
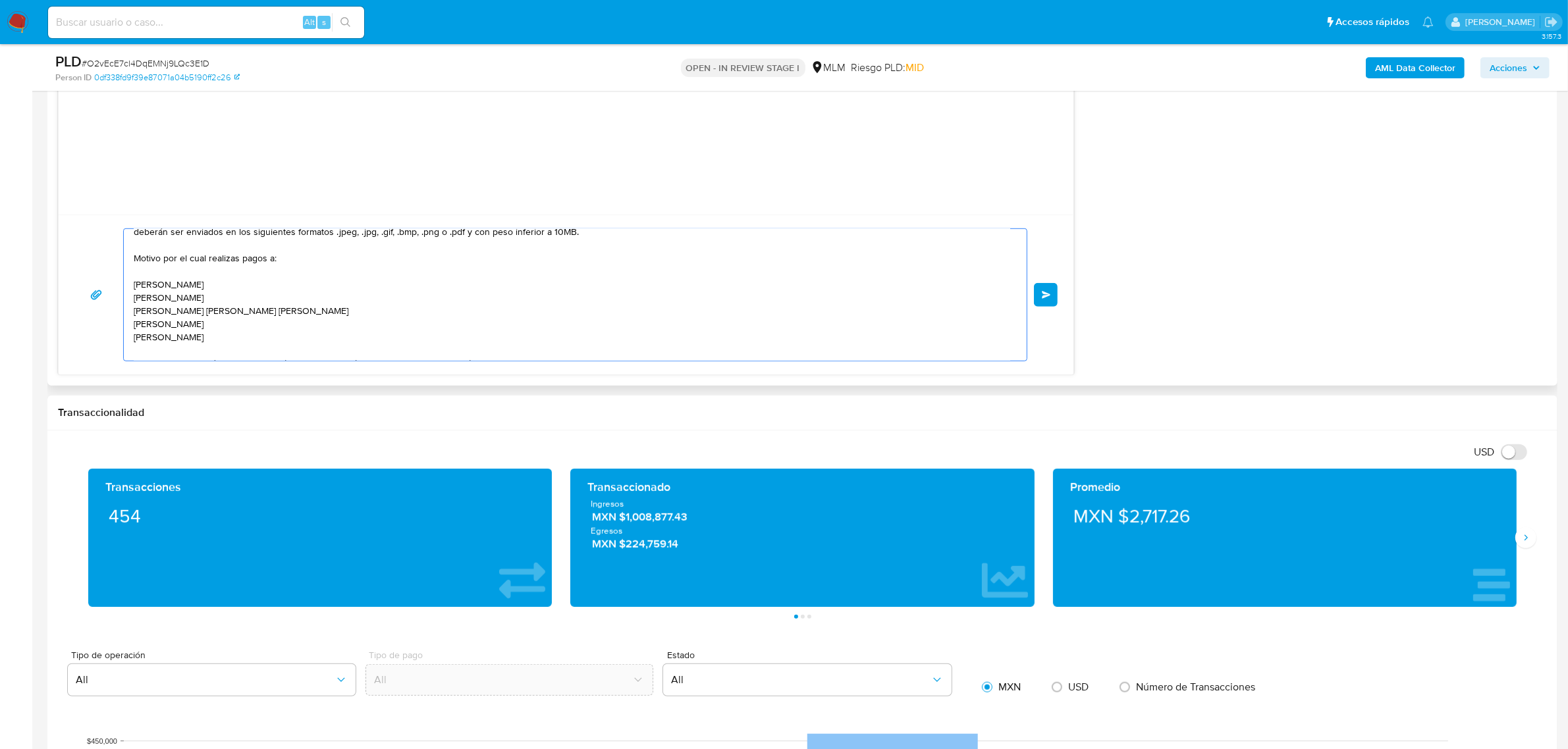
click at [134, 287] on textarea "[PERSON_NAME] Se ha identificado un cambio en el uso habitual de tu cuenta, de …" at bounding box center [572, 295] width 876 height 131
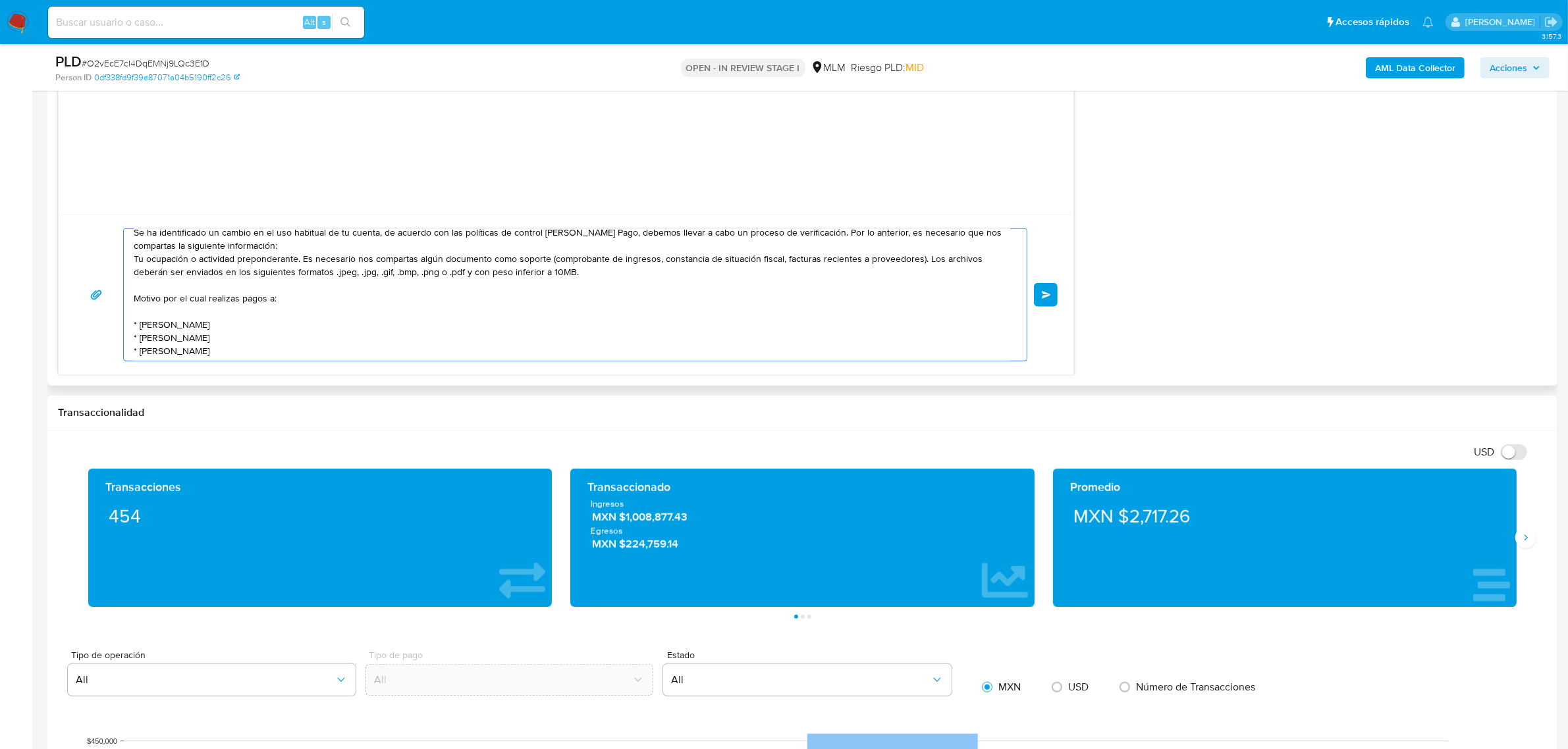
scroll to position [0, 0]
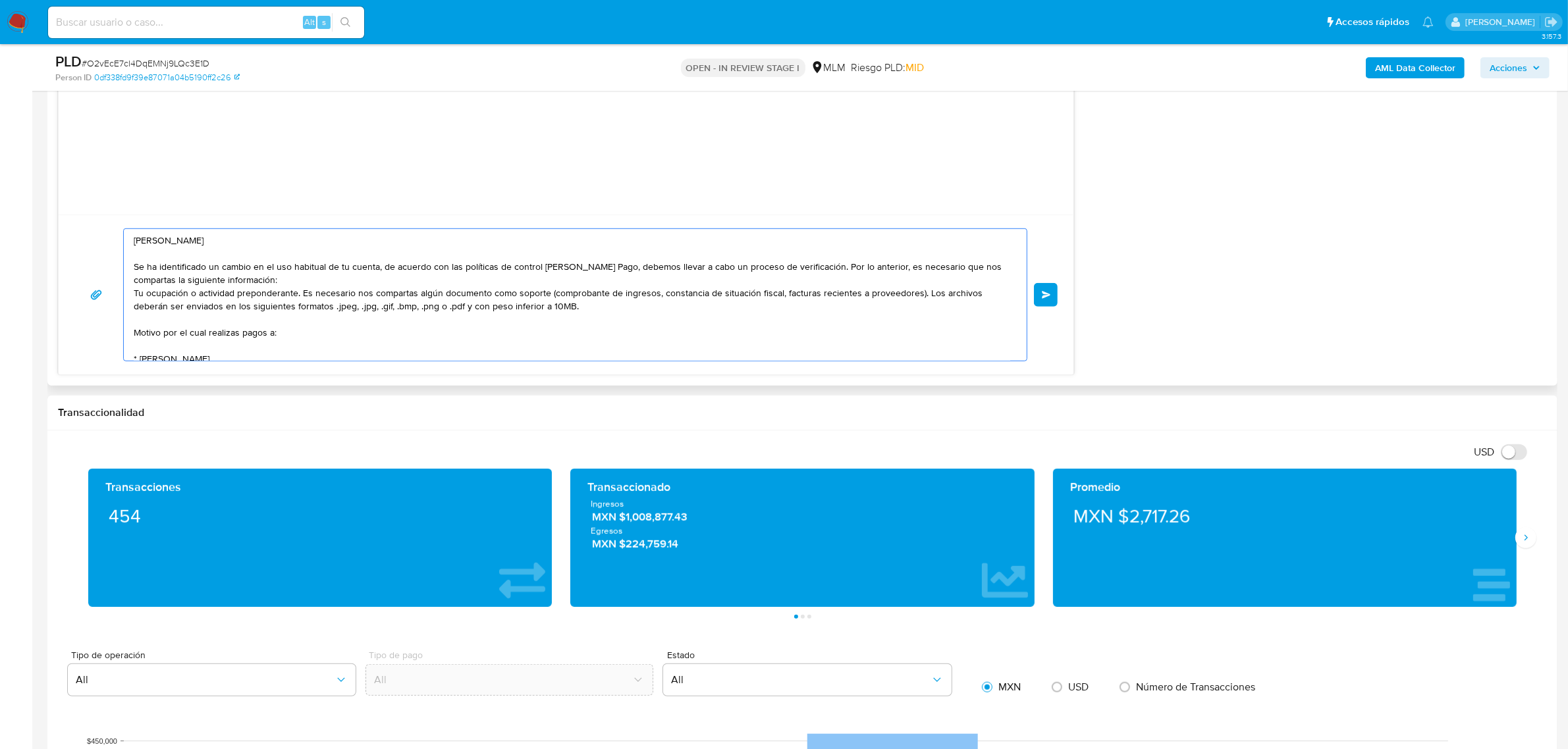
click at [317, 290] on textarea "[PERSON_NAME] Se ha identificado un cambio en el uso habitual de tu cuenta, de …" at bounding box center [572, 295] width 876 height 131
click at [317, 279] on textarea "[PERSON_NAME] Se ha identificado un cambio en el uso habitual de tu cuenta, de …" at bounding box center [572, 295] width 876 height 131
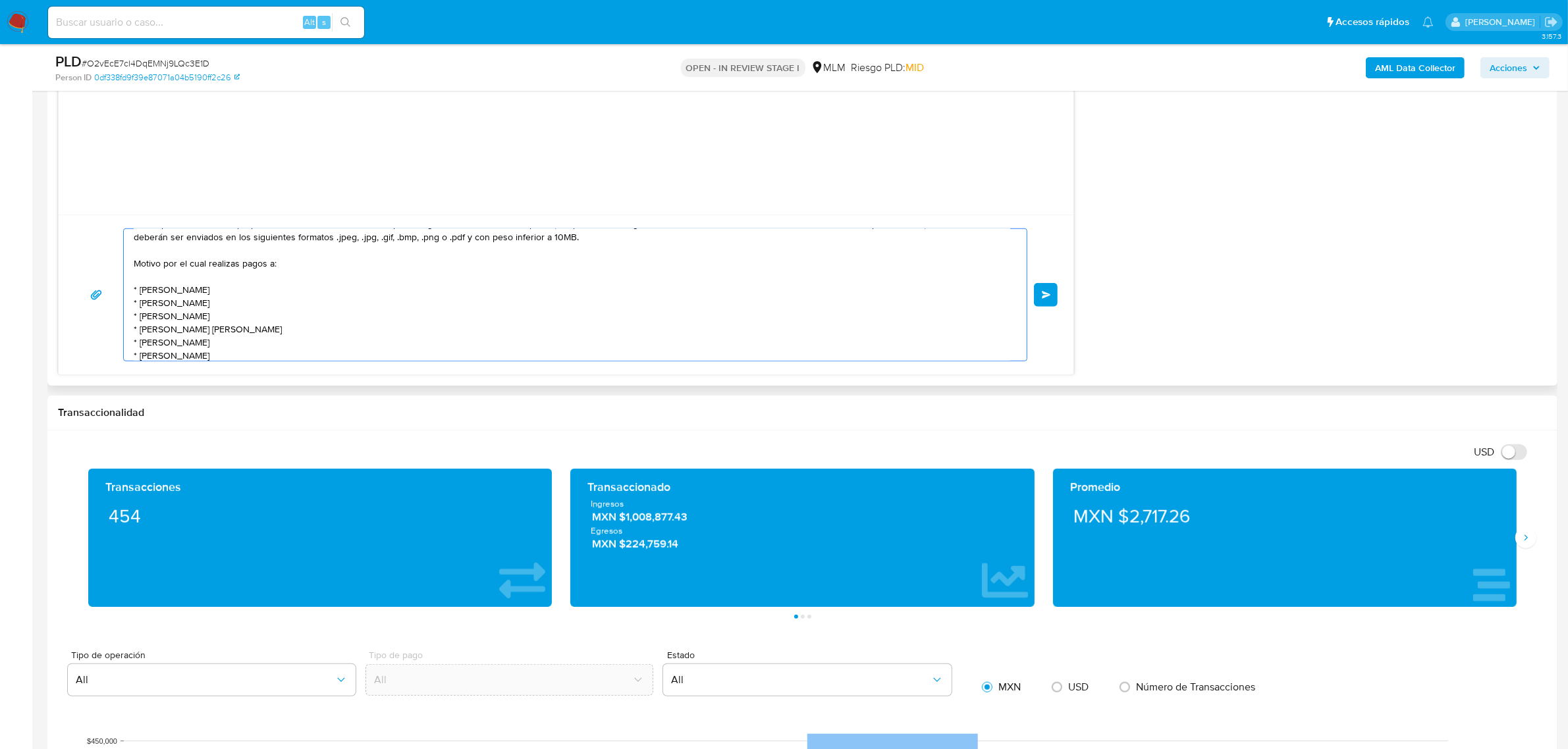
scroll to position [140, 0]
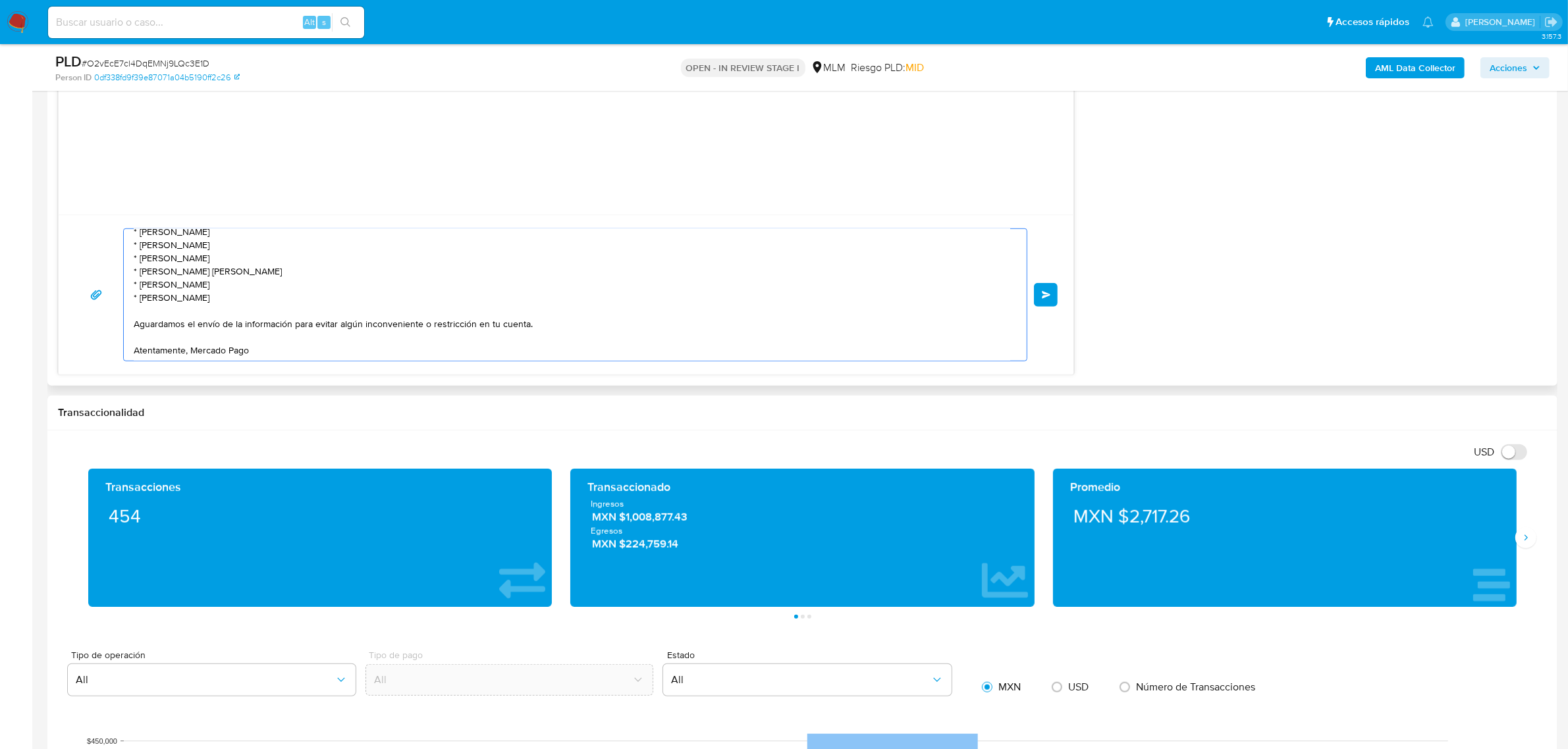
click at [290, 323] on textarea "[PERSON_NAME] Se ha identificado un cambio en el uso habitual de tu cuenta, de …" at bounding box center [572, 295] width 876 height 131
click at [296, 326] on textarea "[PERSON_NAME] Se ha identificado un cambio en el uso habitual de tu cuenta, de …" at bounding box center [572, 295] width 876 height 131
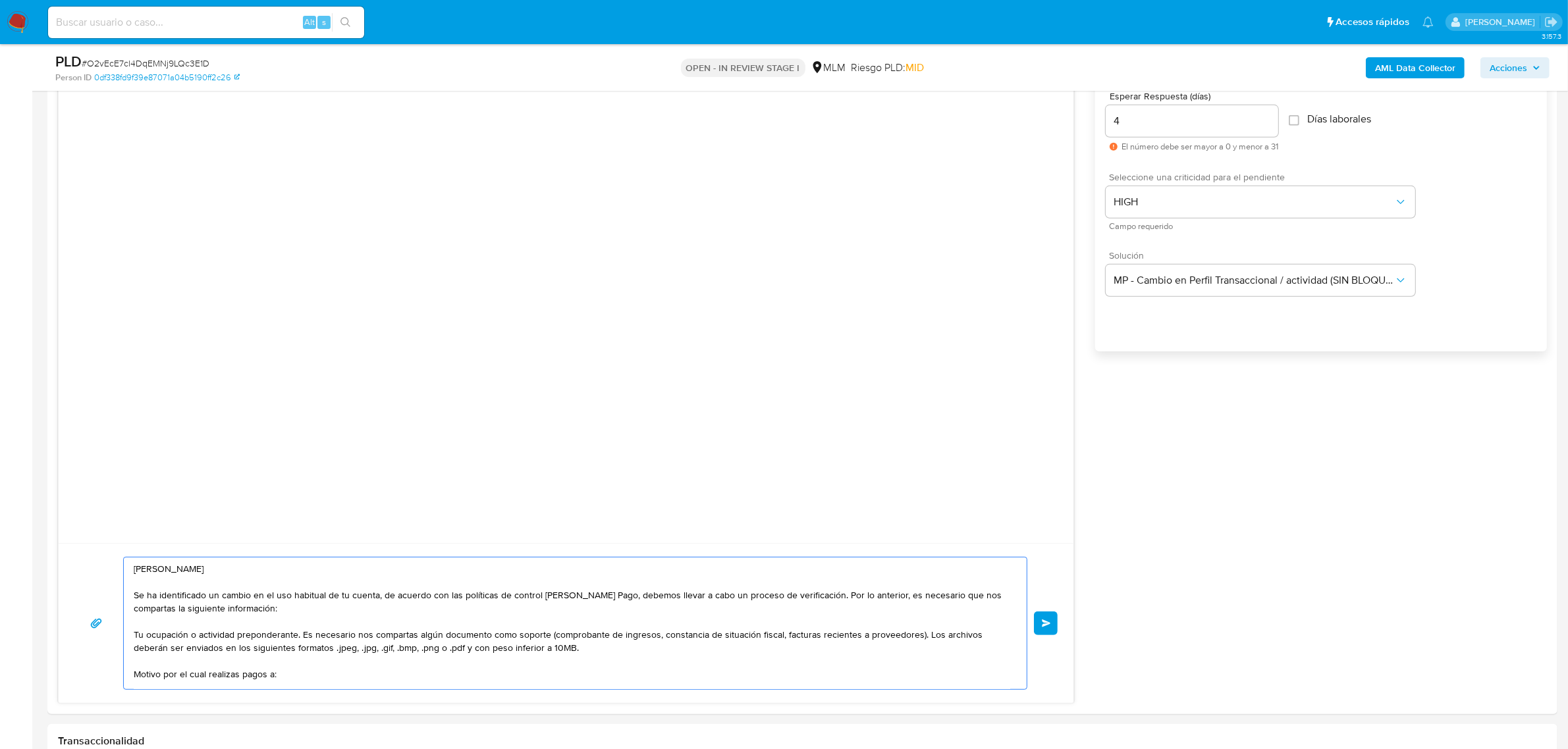
scroll to position [741, 0]
type textarea "[PERSON_NAME] Se ha identificado un cambio en el uso habitual de tu cuenta, de …"
click at [1125, 118] on input "4" at bounding box center [1191, 122] width 173 height 18
type input "5"
click at [1344, 392] on div "[PERSON_NAME] Se ha identificado un cambio en el uso habitual de tu cuenta, de …" at bounding box center [802, 370] width 1488 height 668
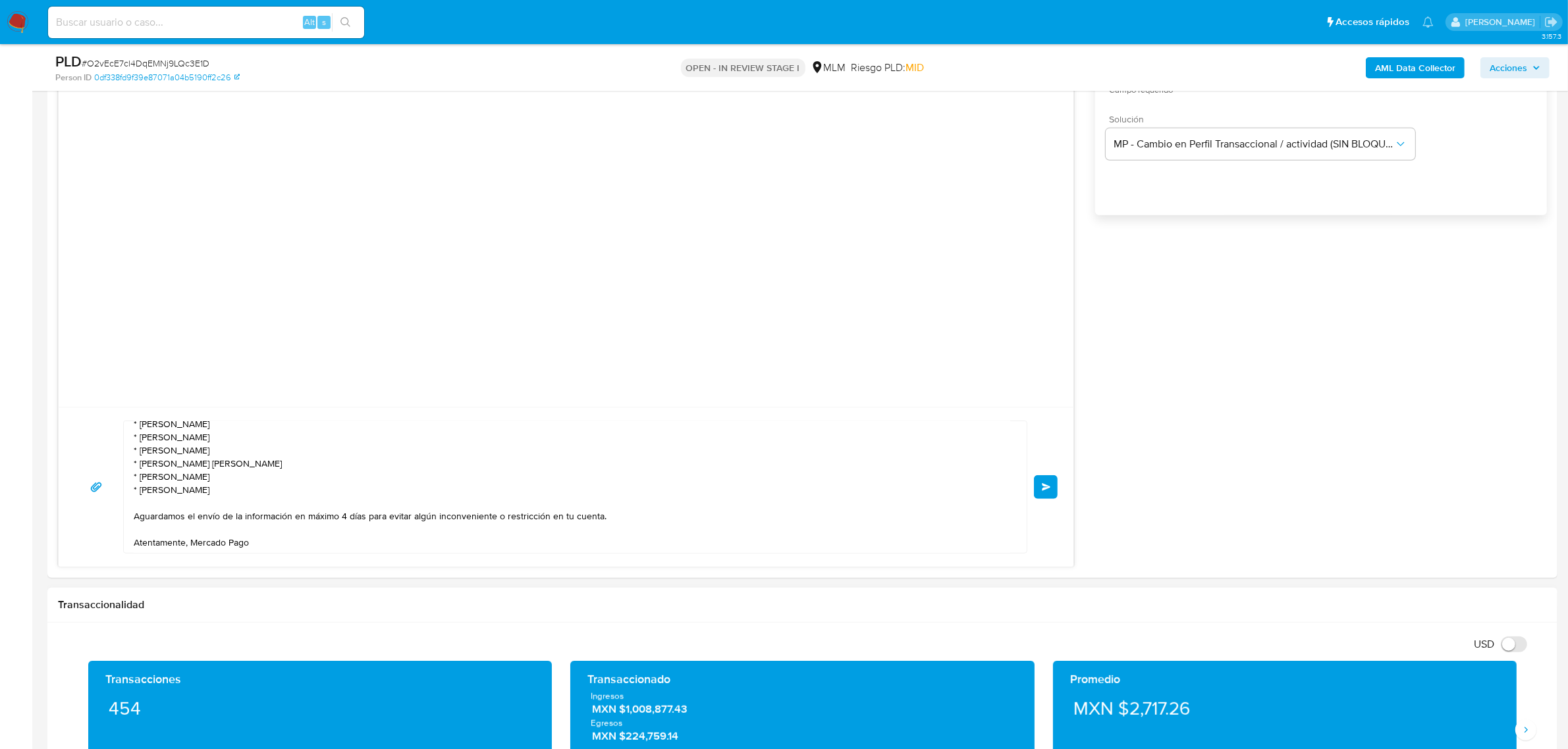
scroll to position [905, 0]
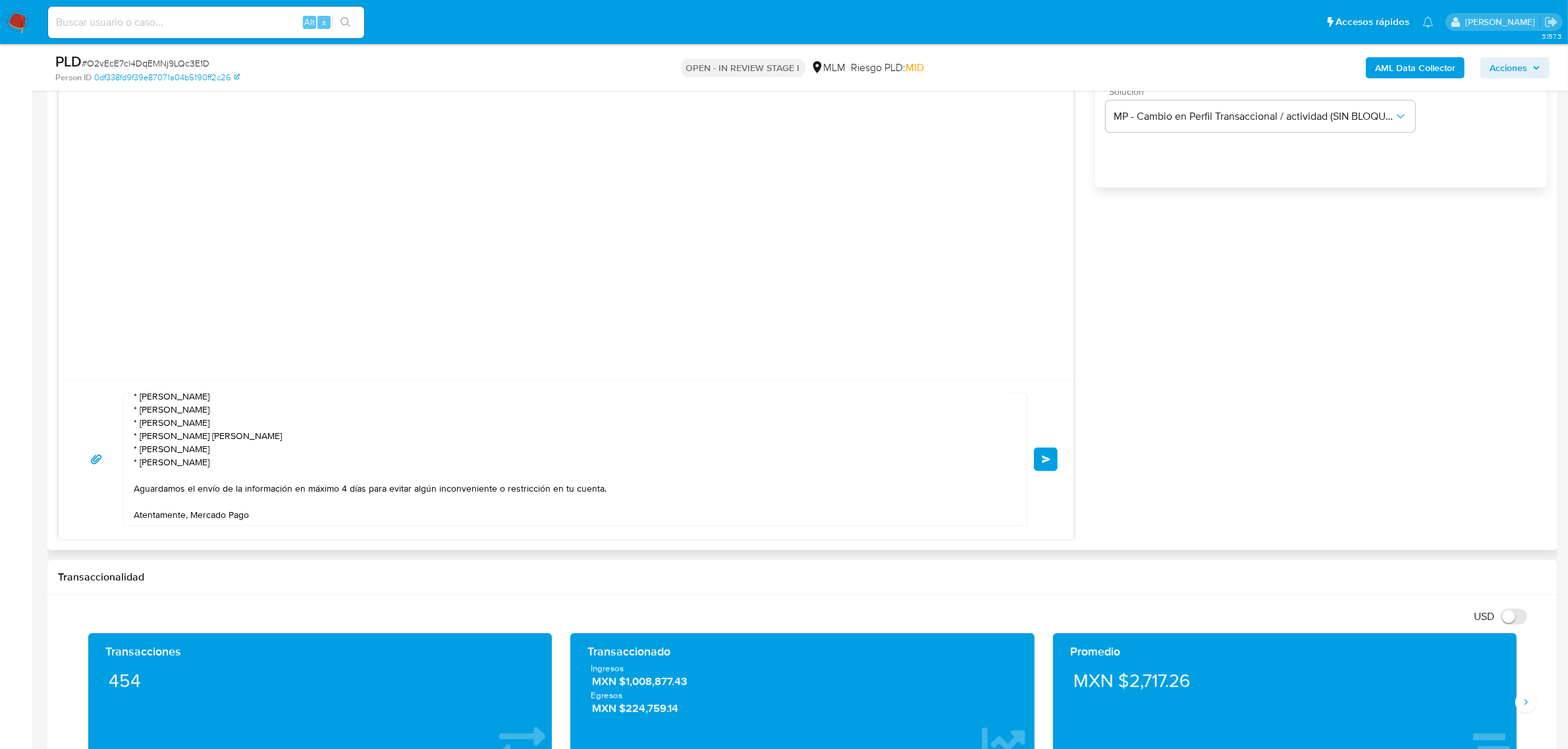
click at [346, 488] on textarea "[PERSON_NAME] Se ha identificado un cambio en el uso habitual de tu cuenta, de …" at bounding box center [572, 459] width 876 height 131
type textarea "[PERSON_NAME] Se ha identificado un cambio en el uso habitual de tu cuenta, de …"
click at [1047, 461] on span "Enviar" at bounding box center [1046, 459] width 10 height 8
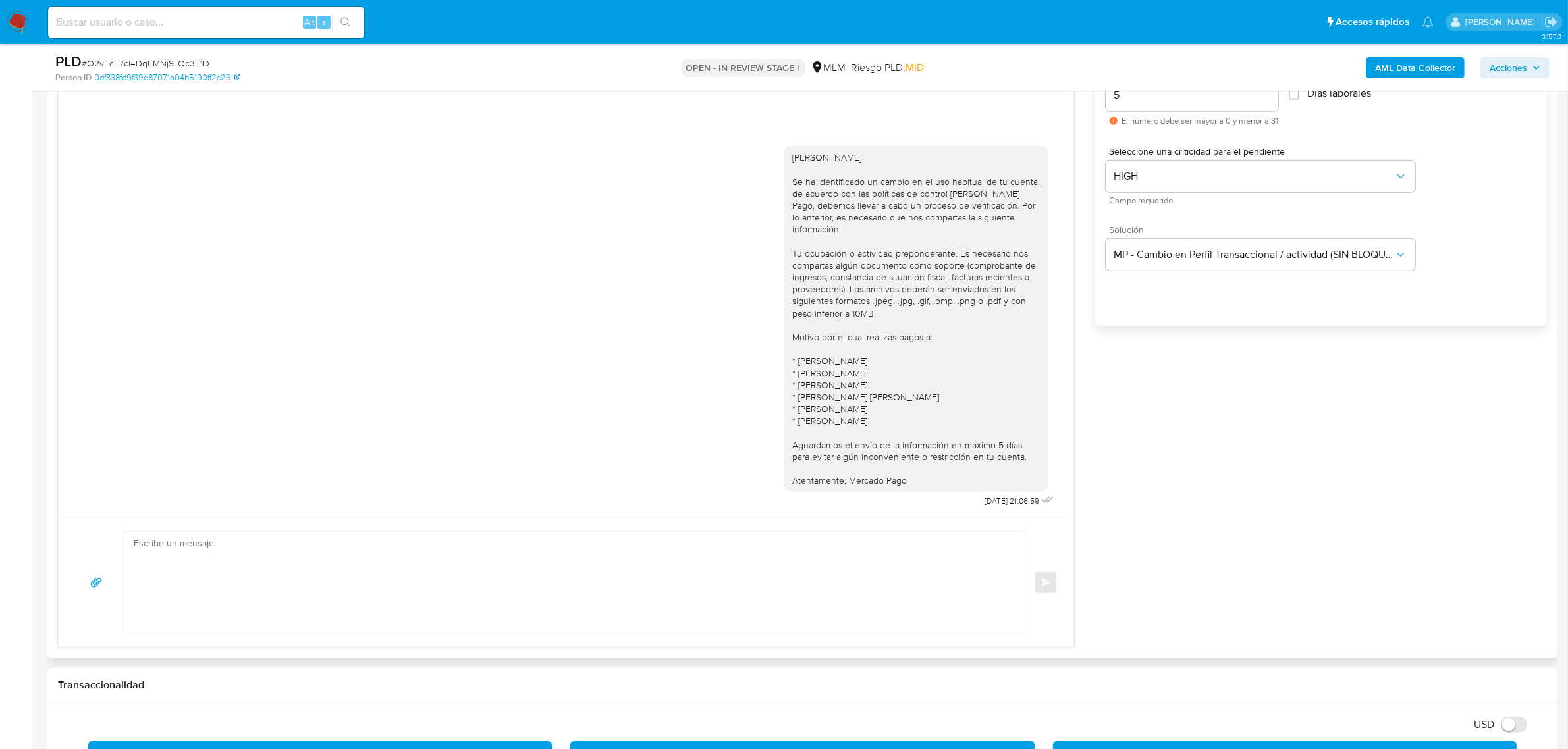
scroll to position [741, 0]
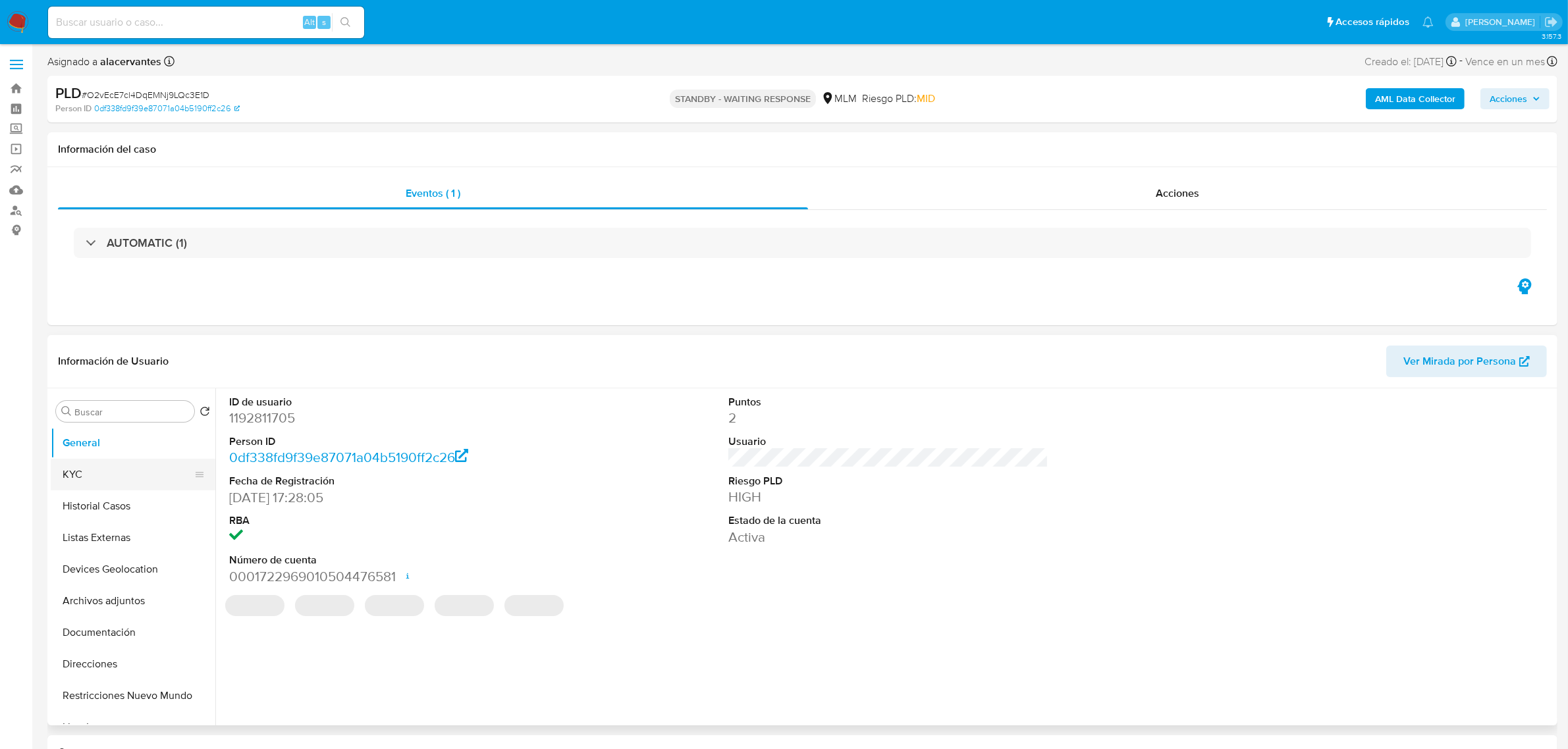
click at [67, 485] on button "KYC" at bounding box center [128, 475] width 154 height 32
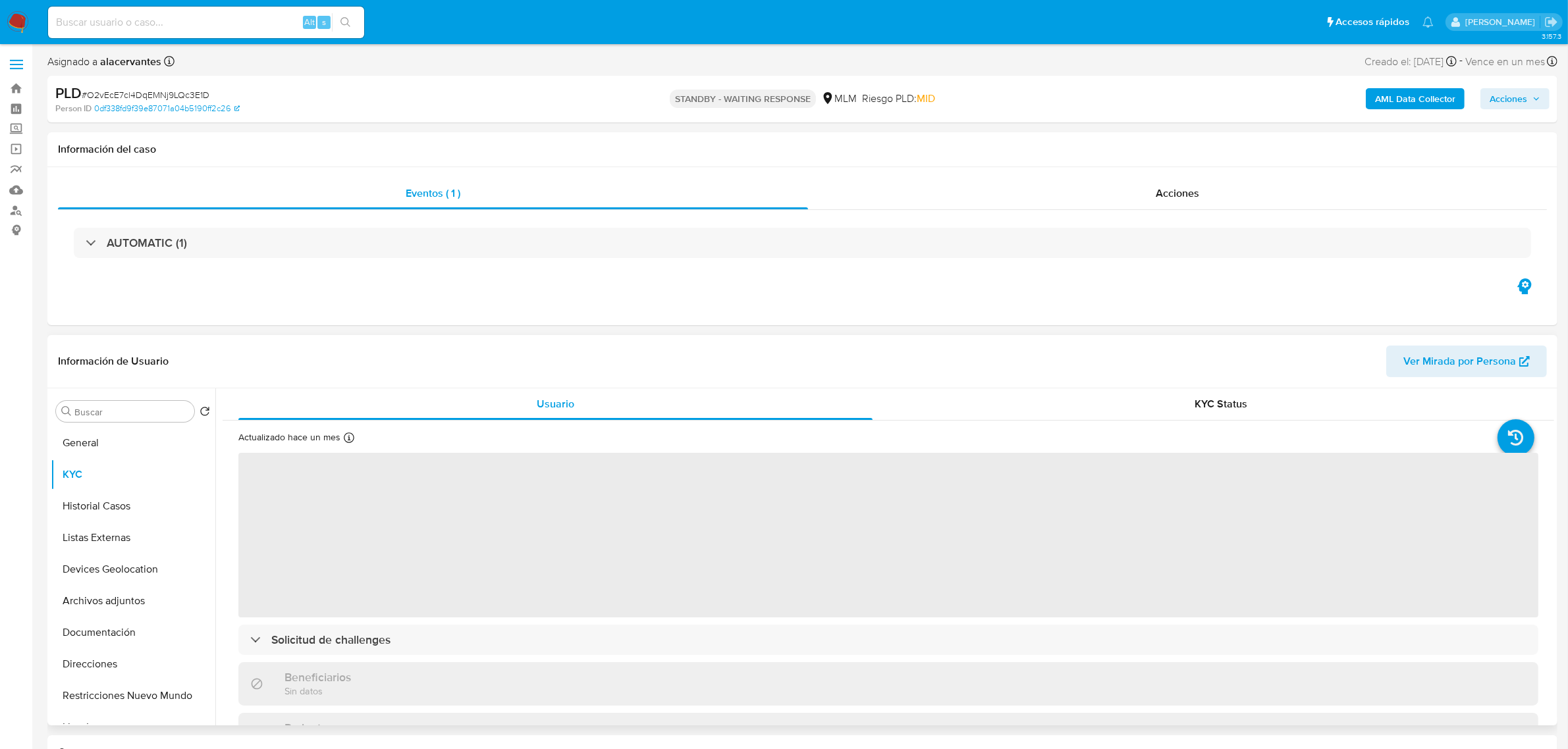
select select "10"
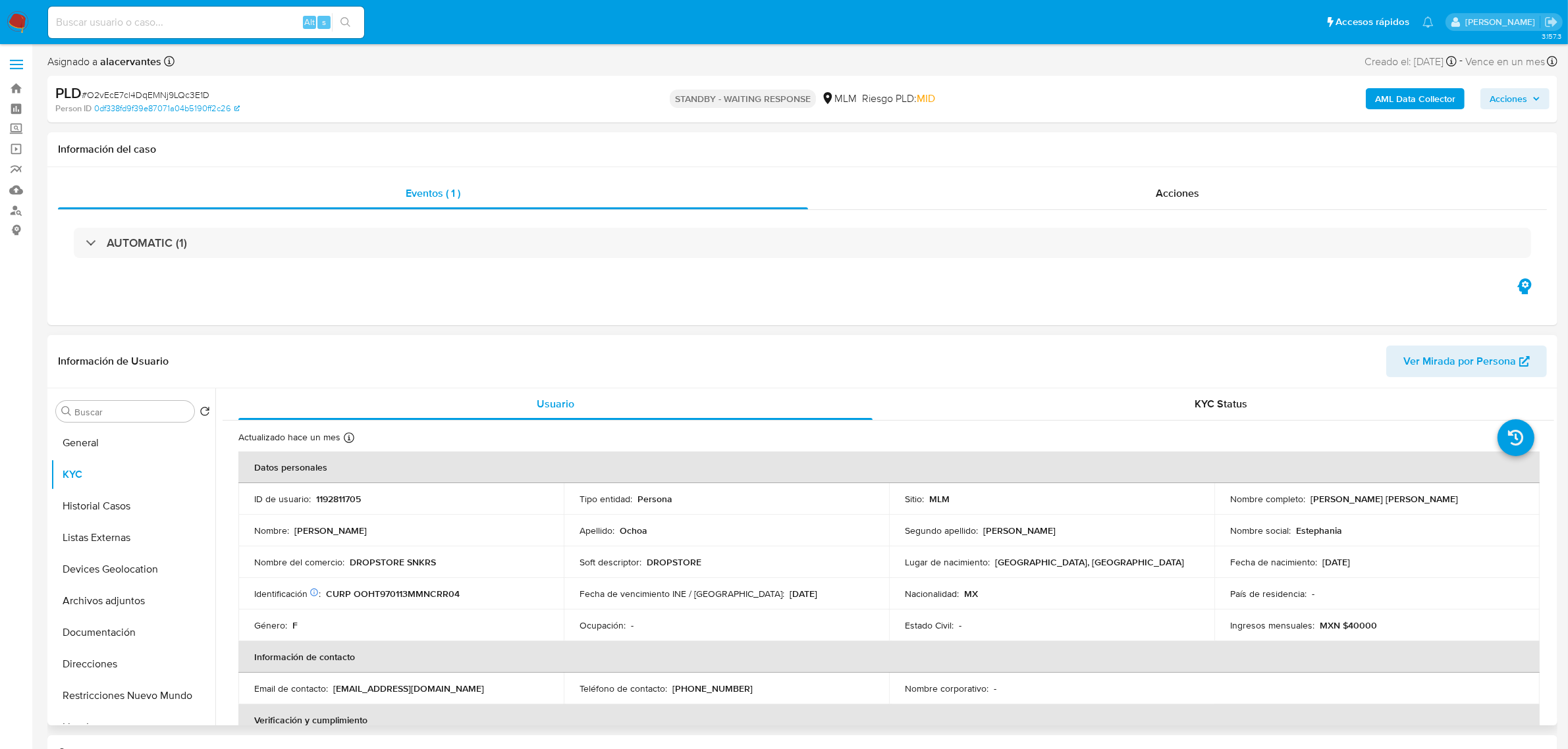
scroll to position [82, 0]
